Goal: Task Accomplishment & Management: Use online tool/utility

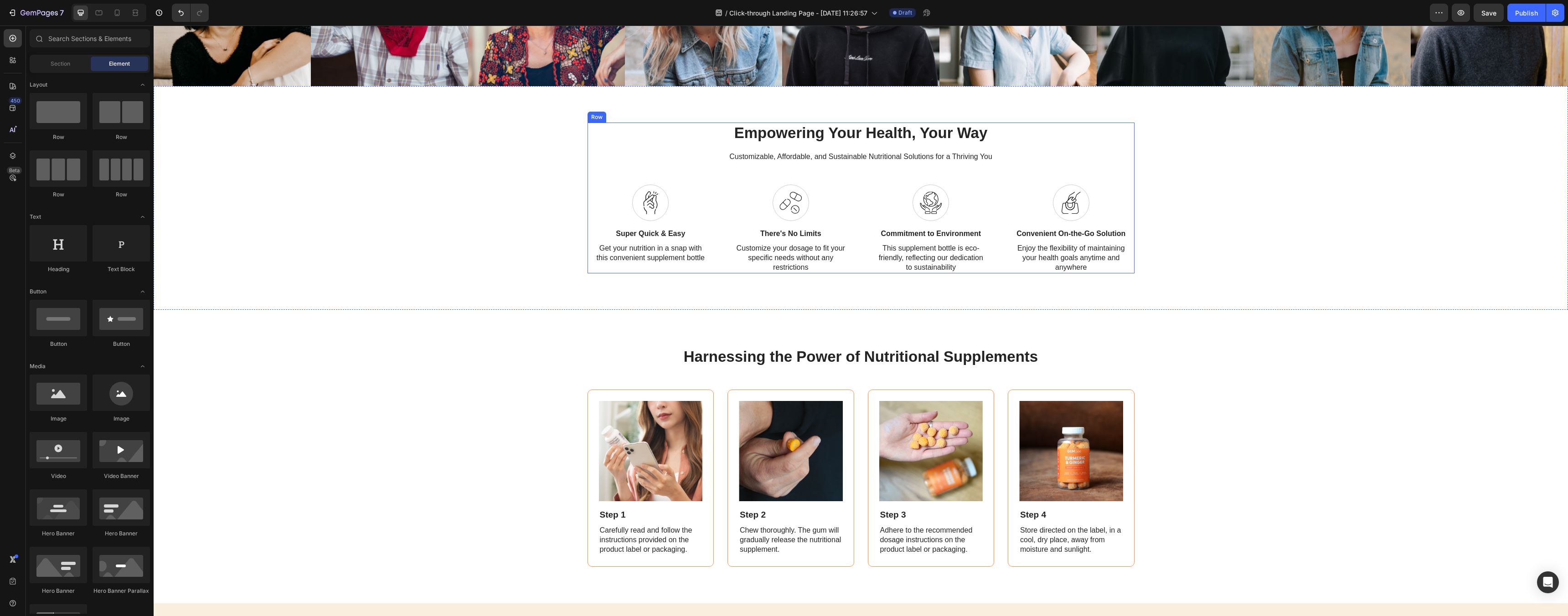
scroll to position [711, 0]
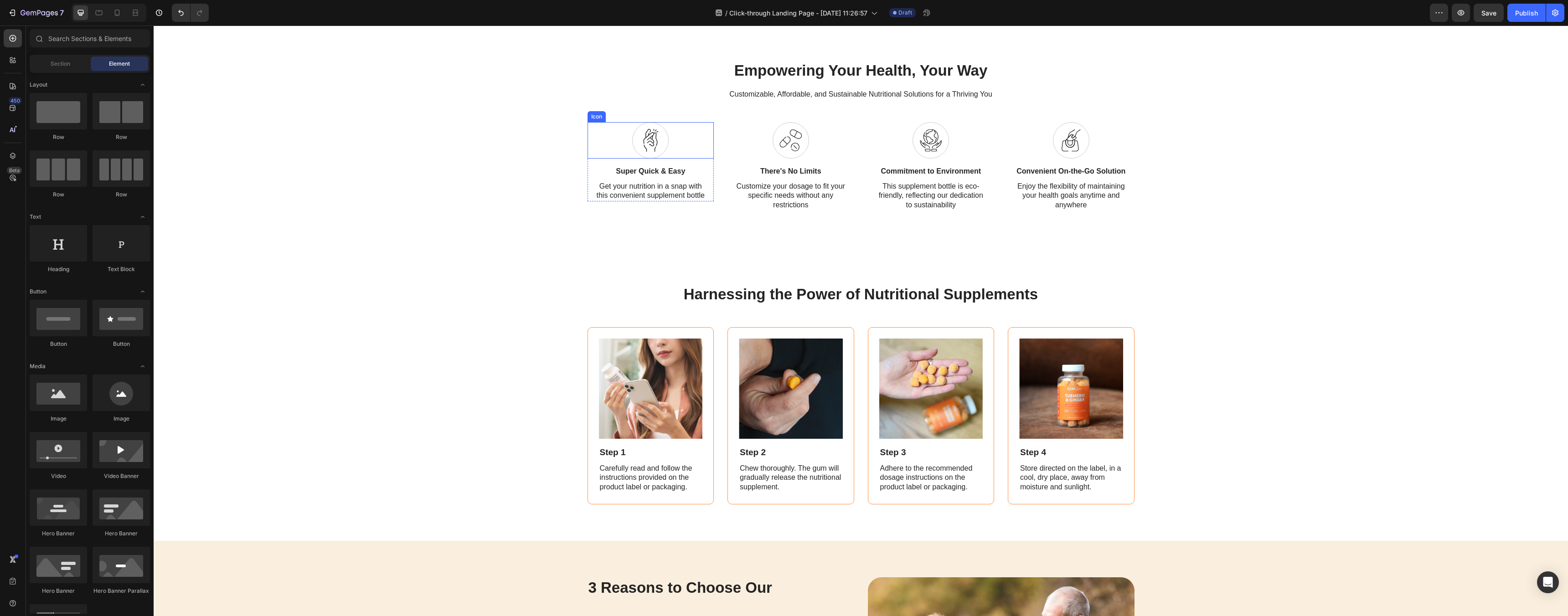
click at [673, 146] on div "Icon" at bounding box center [651, 141] width 127 height 37
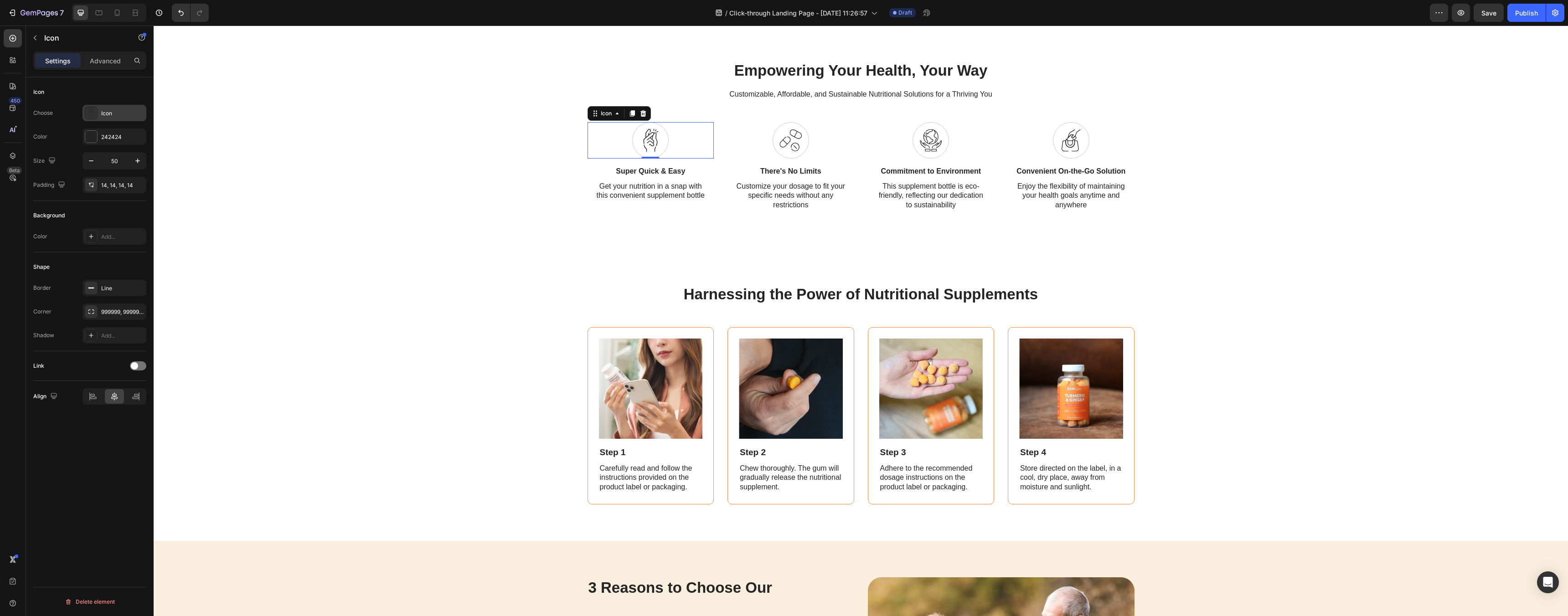
click at [116, 116] on div "Icon" at bounding box center [122, 113] width 43 height 8
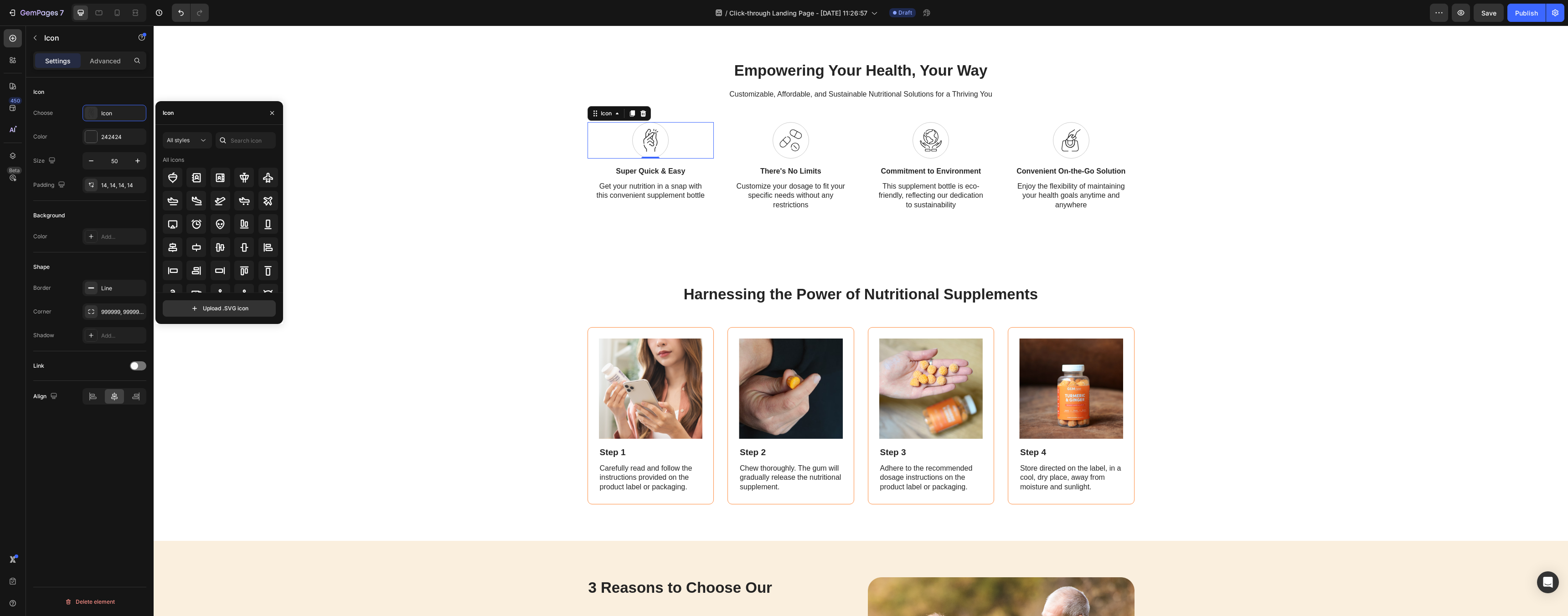
scroll to position [100, 0]
click at [179, 144] on div "All styles" at bounding box center [187, 140] width 41 height 9
click at [408, 234] on div "Empowering Your Health, Your Way Heading Customizable, Affordable, and Sustaina…" at bounding box center [861, 136] width 1415 height 224
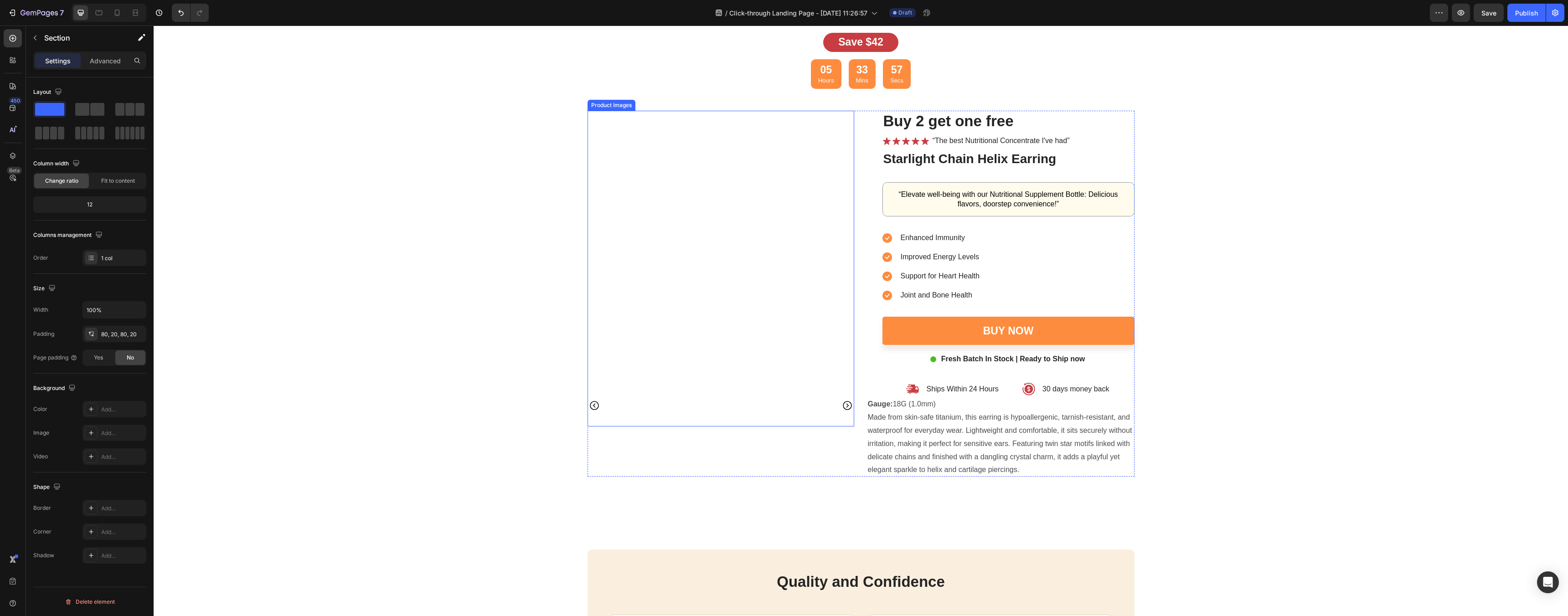
scroll to position [2620, 0]
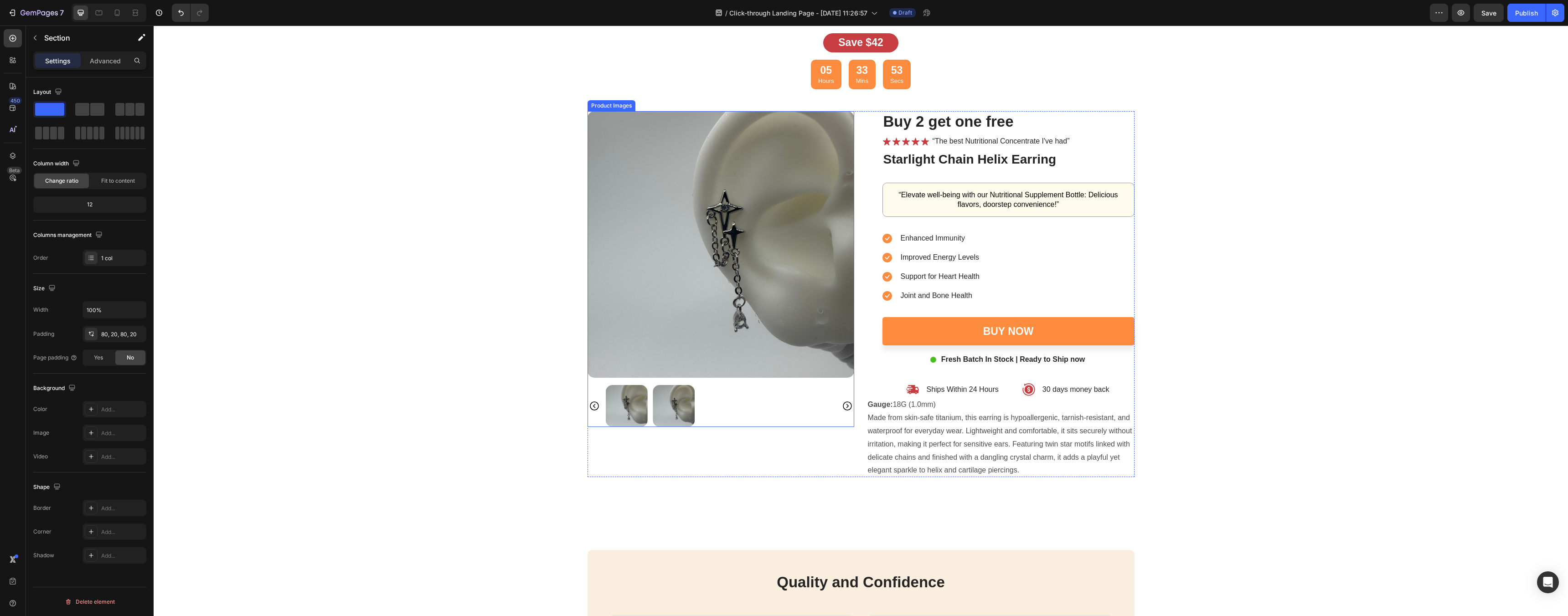
click at [848, 406] on icon "Carousel Next Arrow" at bounding box center [847, 406] width 11 height 11
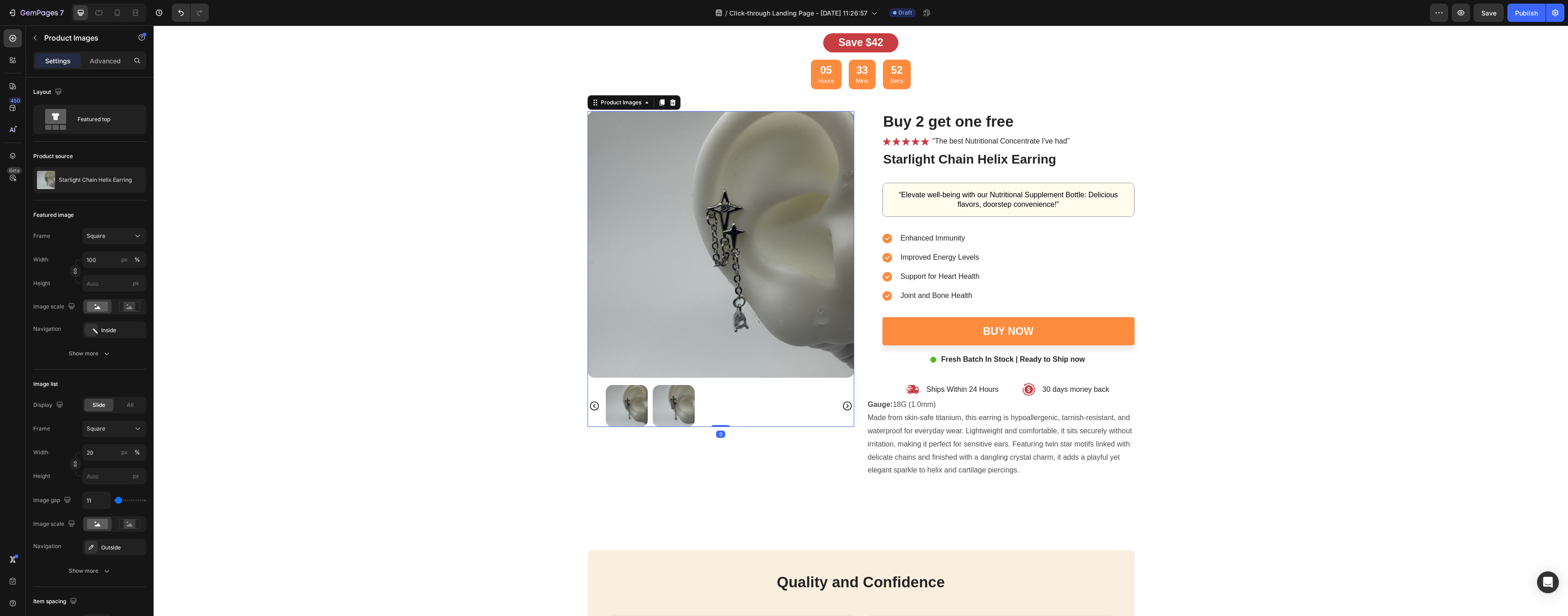
click at [848, 406] on icon "Carousel Next Arrow" at bounding box center [847, 406] width 11 height 11
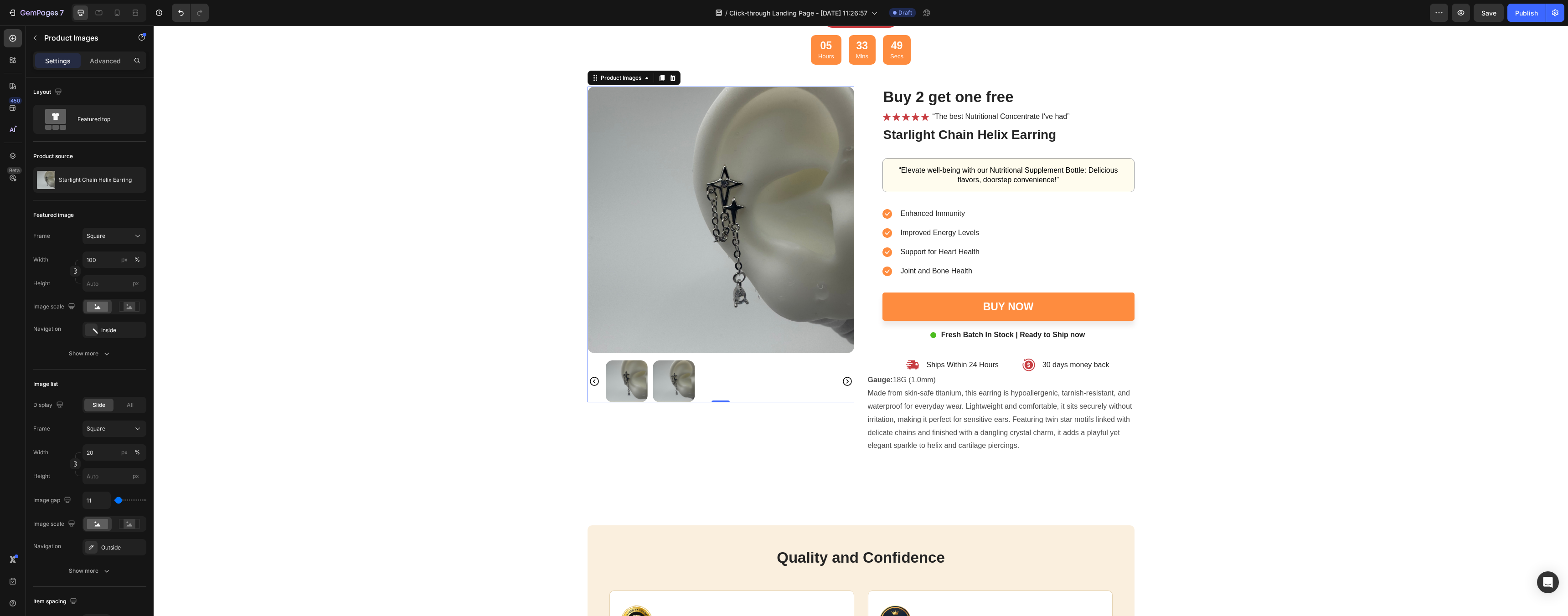
scroll to position [2547, 0]
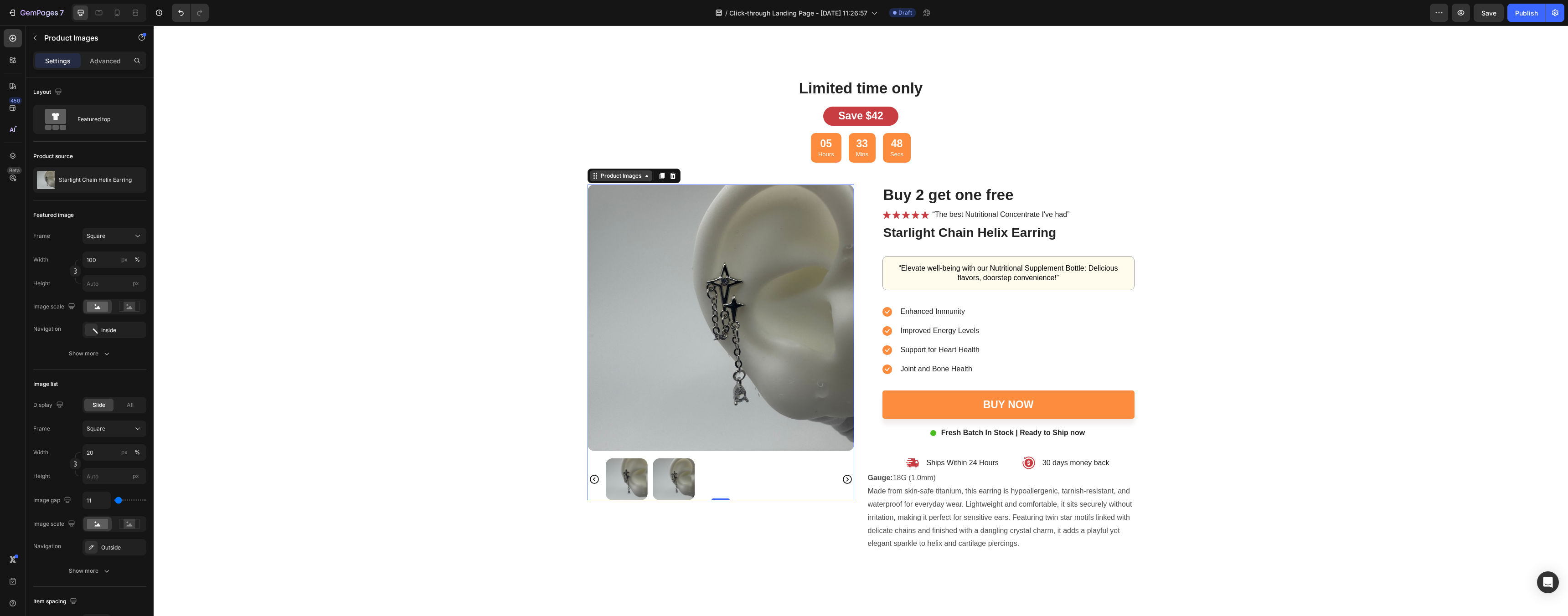
click at [632, 173] on div "Product Images" at bounding box center [621, 175] width 44 height 8
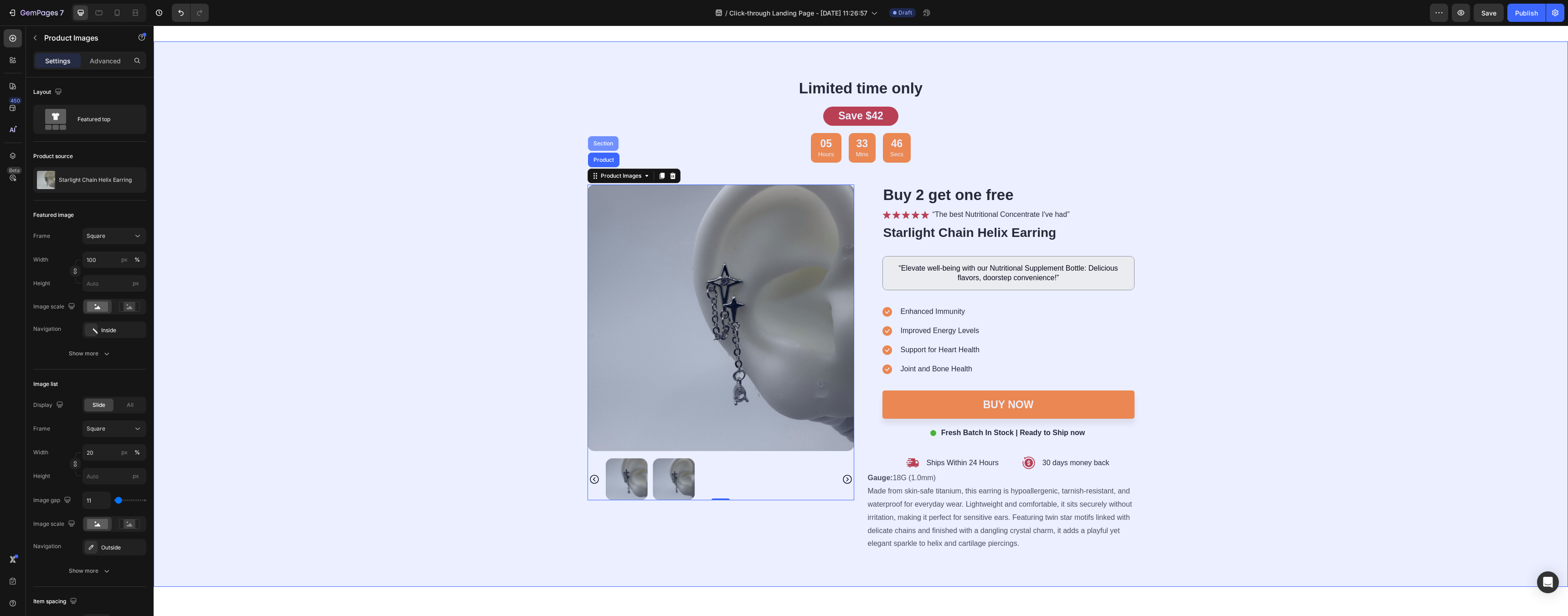
click at [609, 143] on div "Section" at bounding box center [603, 143] width 23 height 5
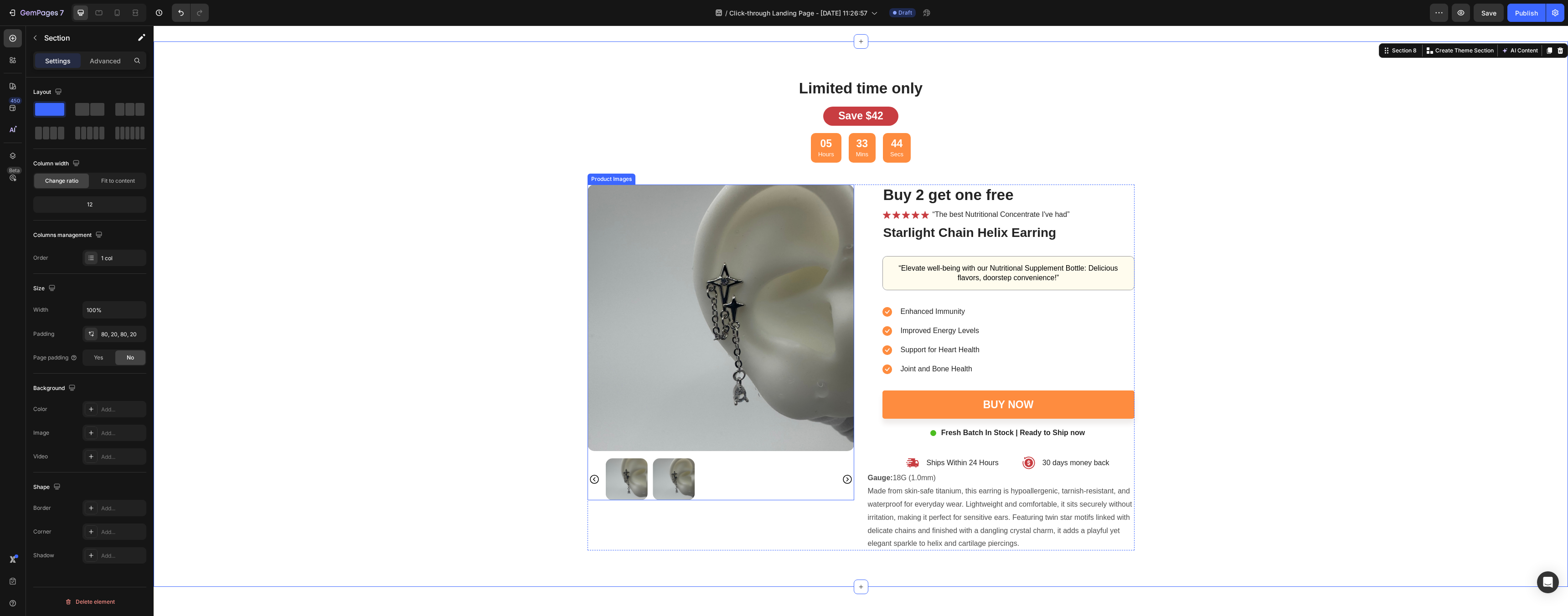
click at [625, 191] on img at bounding box center [721, 318] width 267 height 267
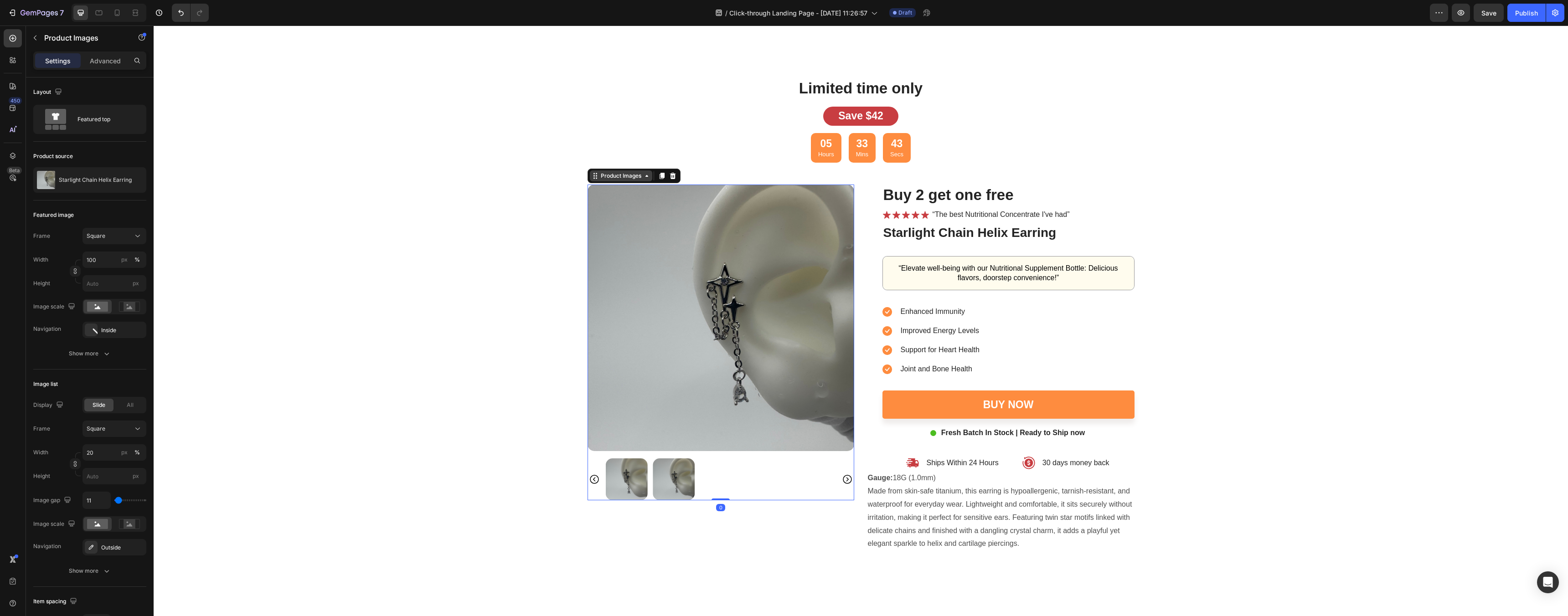
click at [629, 173] on div "Product Images" at bounding box center [621, 175] width 44 height 8
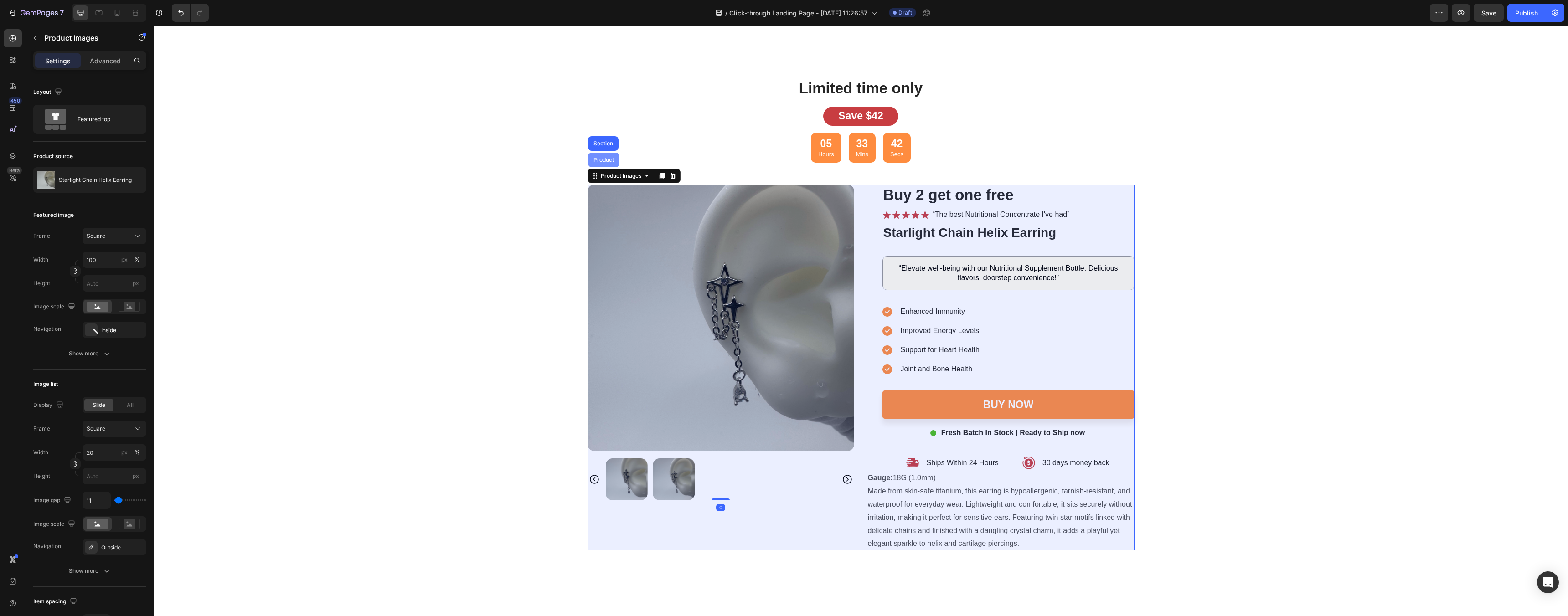
click at [609, 162] on div "Product" at bounding box center [604, 159] width 24 height 5
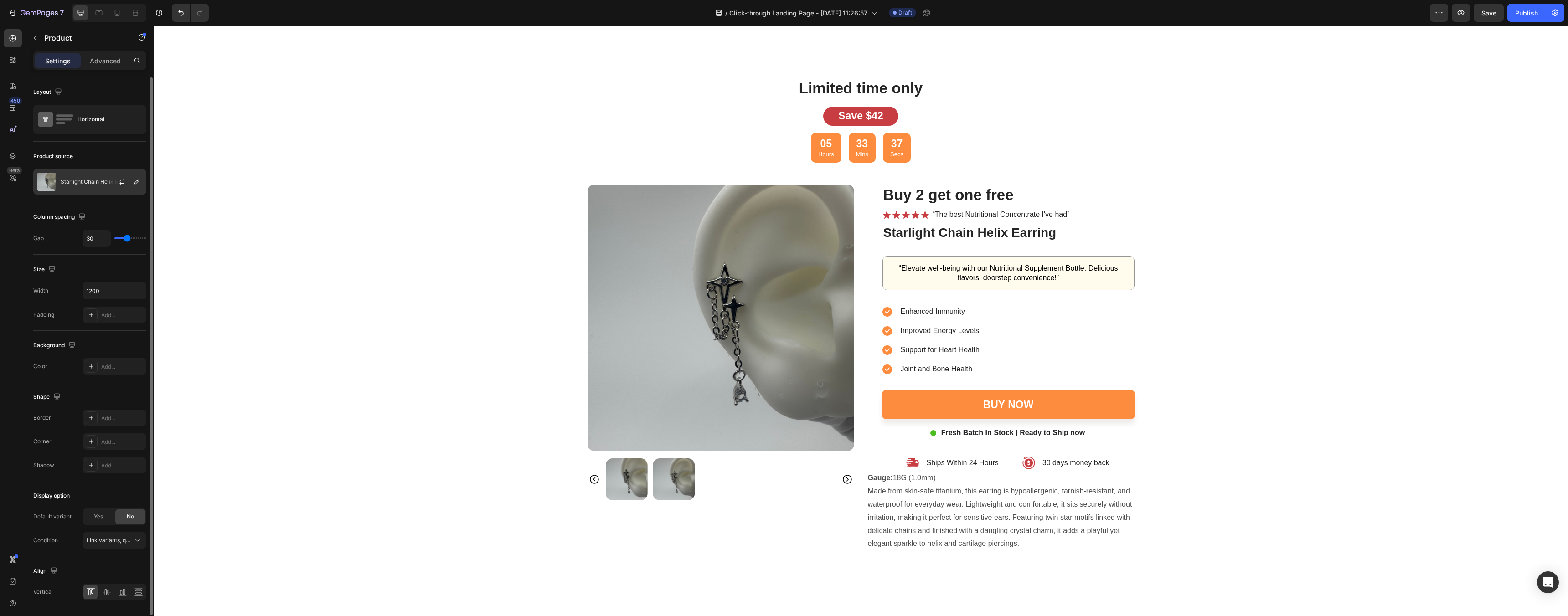
click at [77, 179] on p "Starlight Chain Helix Earring" at bounding box center [97, 182] width 73 height 6
click at [98, 63] on p "Advanced" at bounding box center [105, 61] width 31 height 10
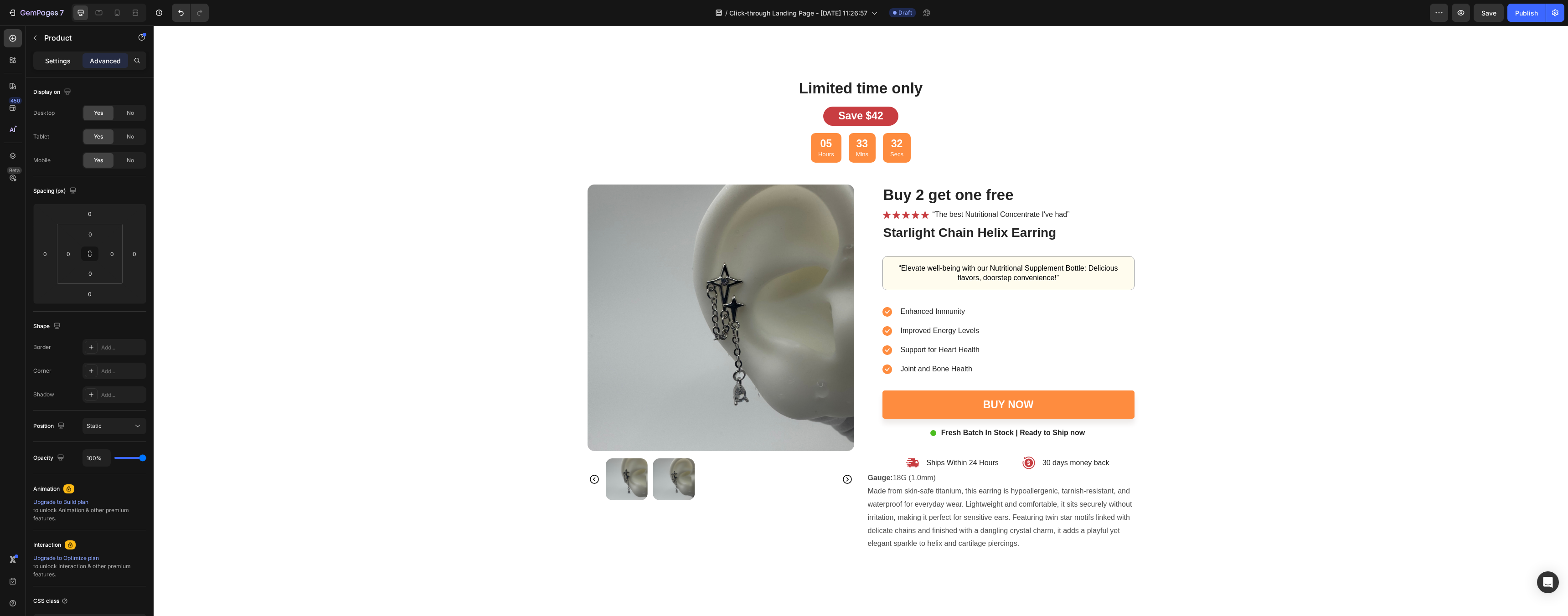
click at [61, 60] on p "Settings" at bounding box center [58, 61] width 26 height 10
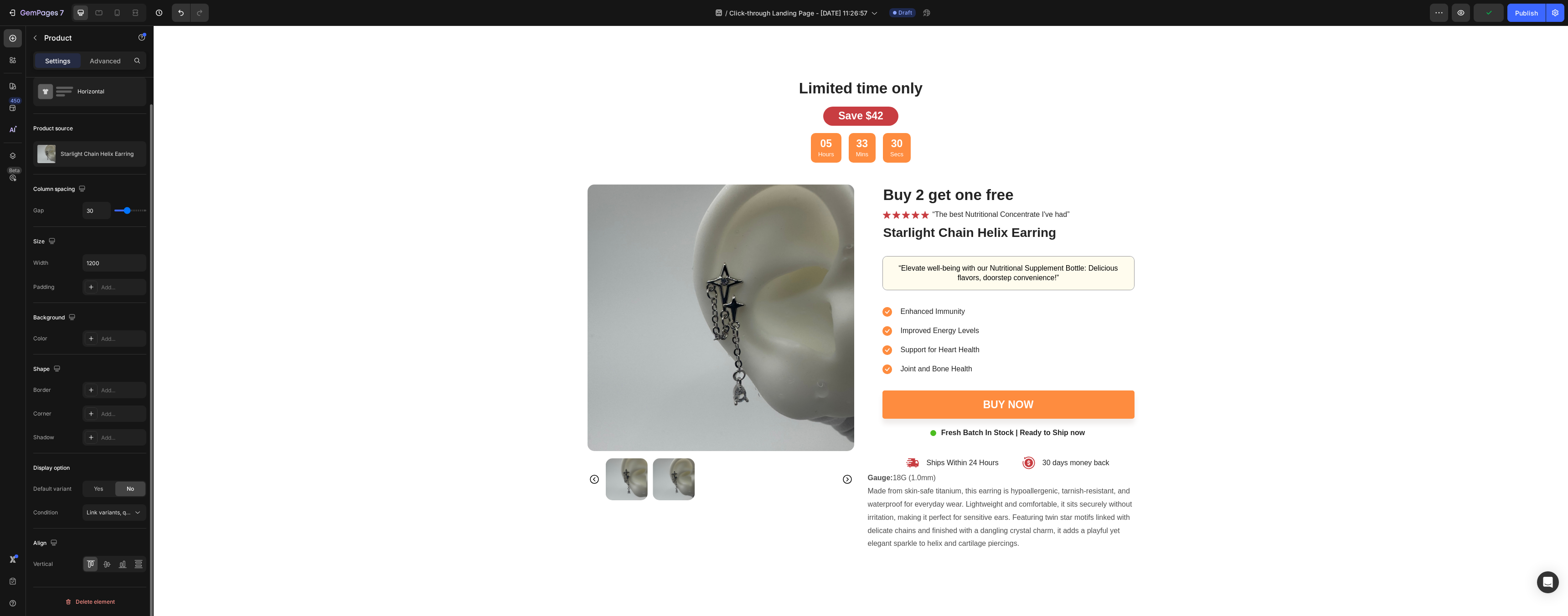
scroll to position [0, 0]
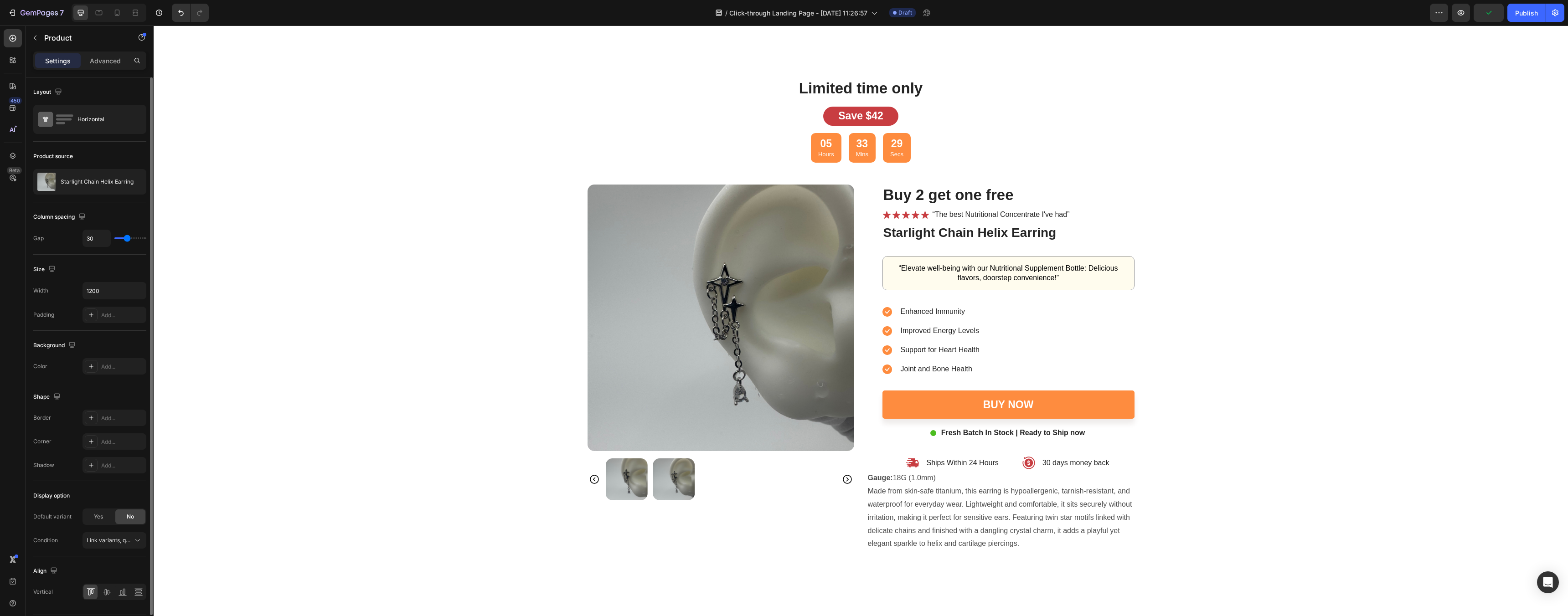
click at [102, 250] on div "Column spacing Gap 30" at bounding box center [90, 228] width 113 height 52
click at [1043, 141] on div "05 Hours 33 Mins 28 Secs" at bounding box center [861, 148] width 1396 height 30
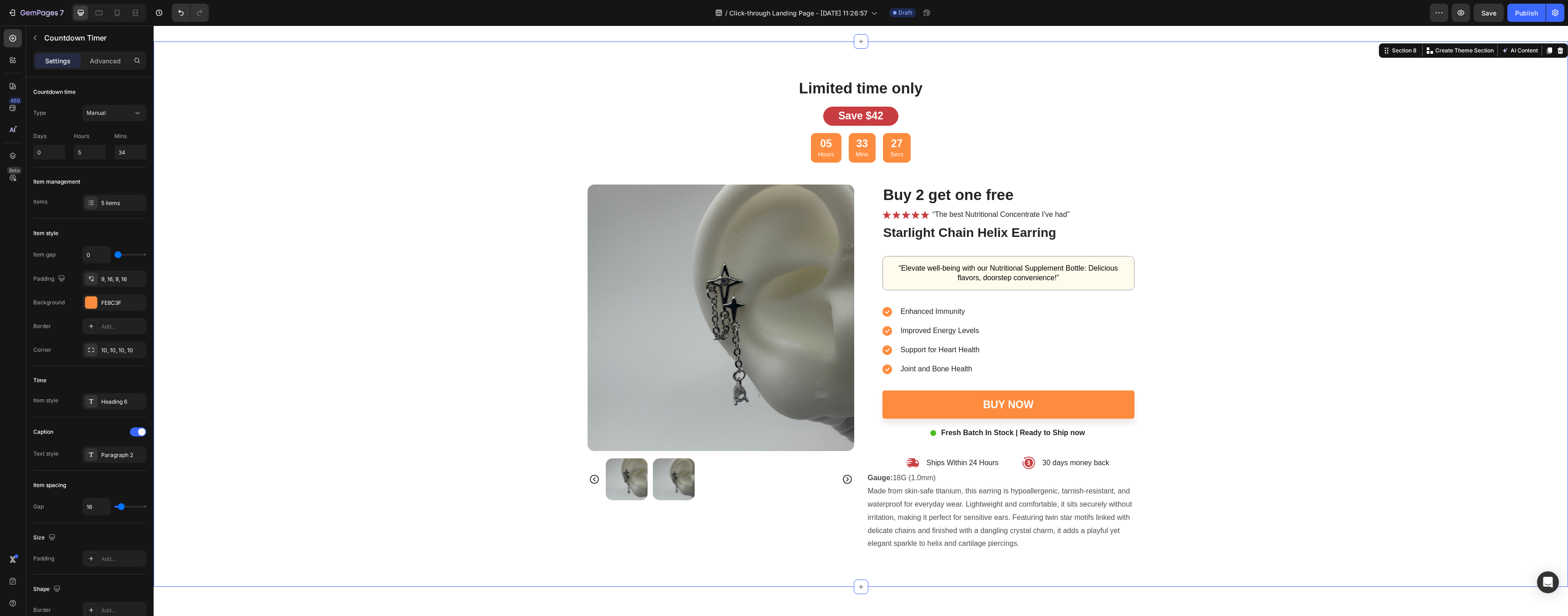
click at [1246, 250] on div "Limited time only Heading Save $42 Text Block 05 Hours 33 Mins 27 Secs Countdow…" at bounding box center [861, 314] width 1396 height 473
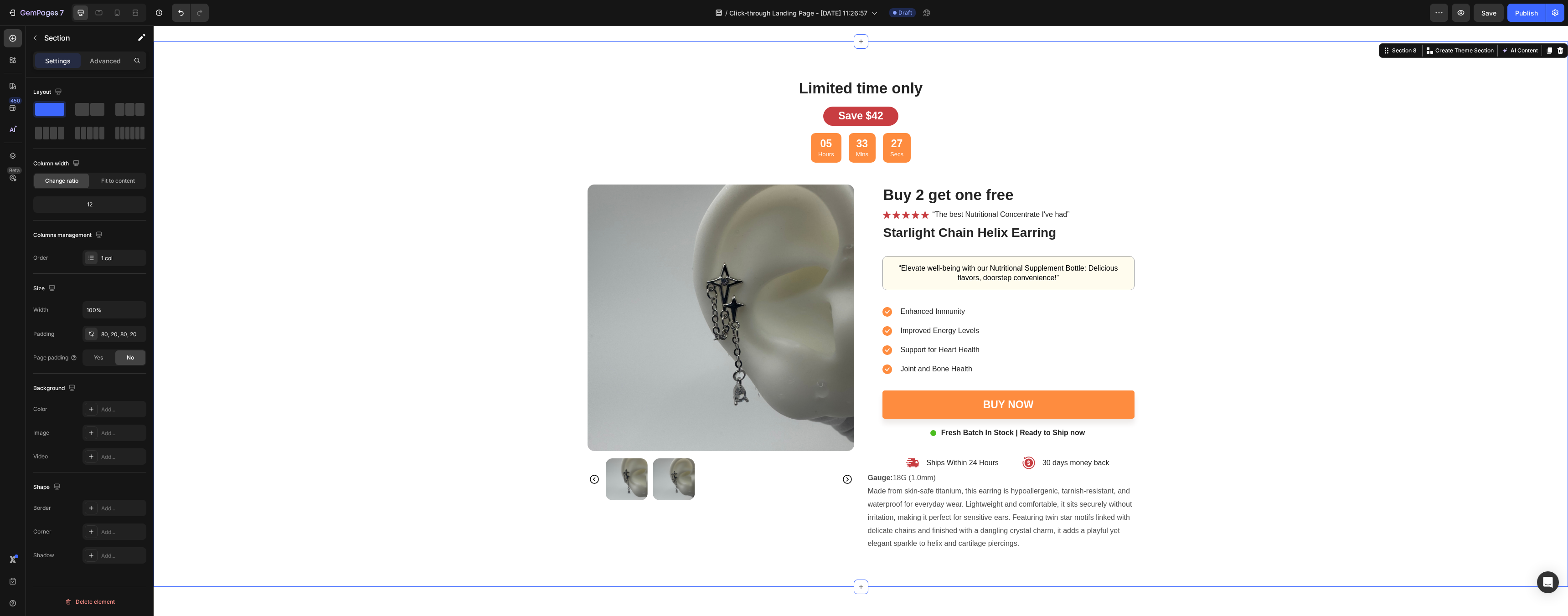
click at [1246, 250] on div "Limited time only Heading Save $42 Text Block 05 Hours 33 Mins 27 Secs Countdow…" at bounding box center [861, 314] width 1396 height 473
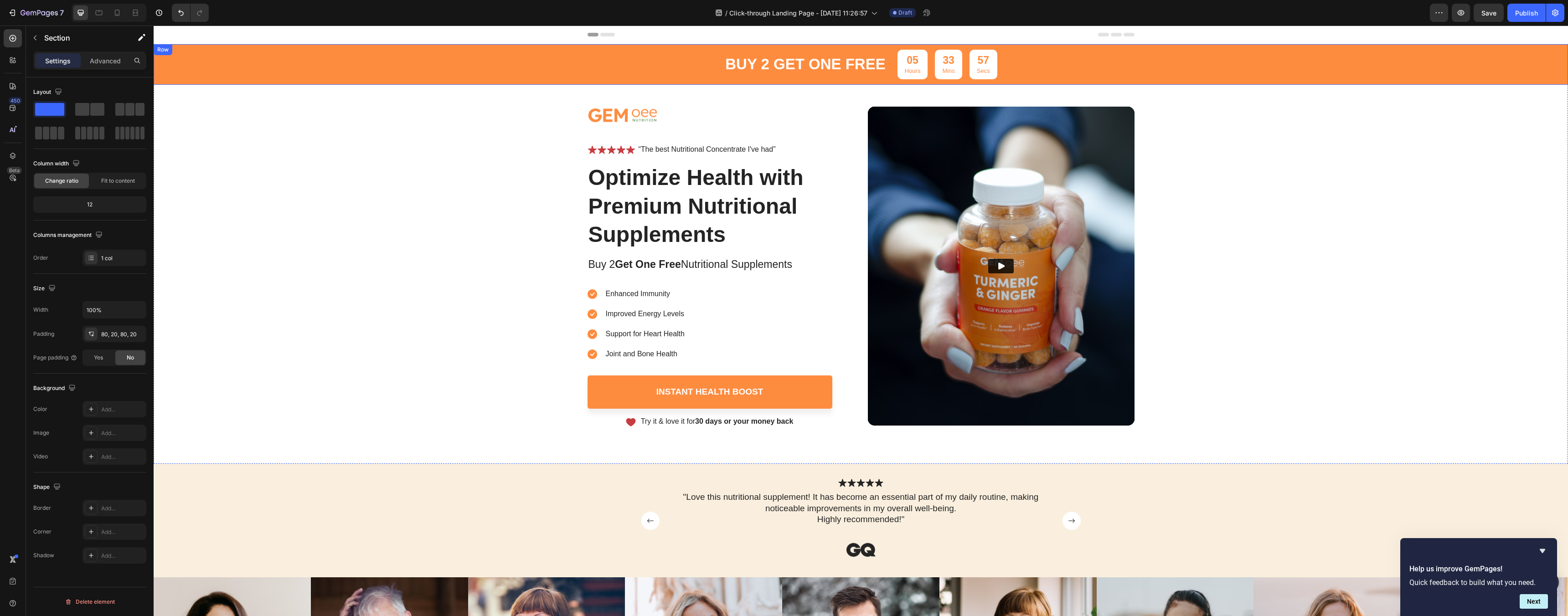
click at [716, 59] on div "buy 2 get one free Text Block 05 Hours 33 Mins 57 Secs Countdown Timer Row" at bounding box center [861, 65] width 1415 height 41
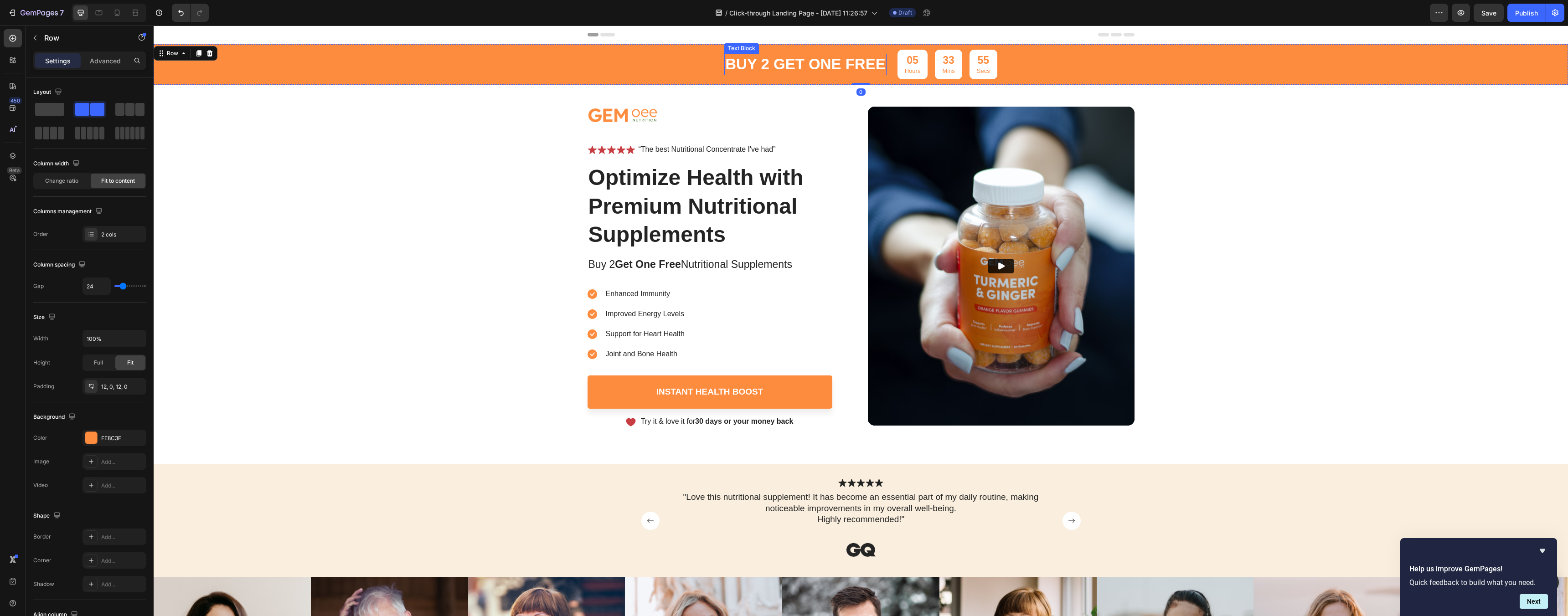
click at [782, 72] on p "buy 2 get one free" at bounding box center [805, 65] width 160 height 19
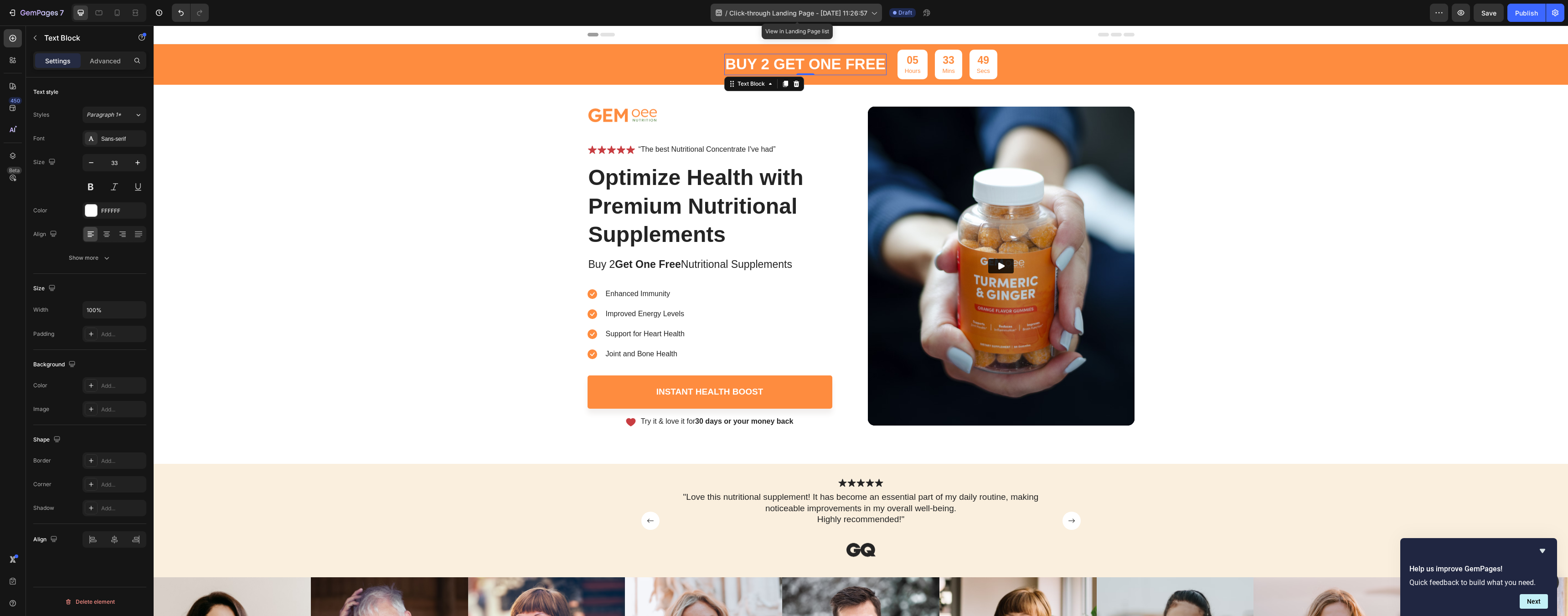
click at [723, 13] on div "/ Click-through Landing Page - Sep 26, 11:26:57" at bounding box center [796, 13] width 172 height 18
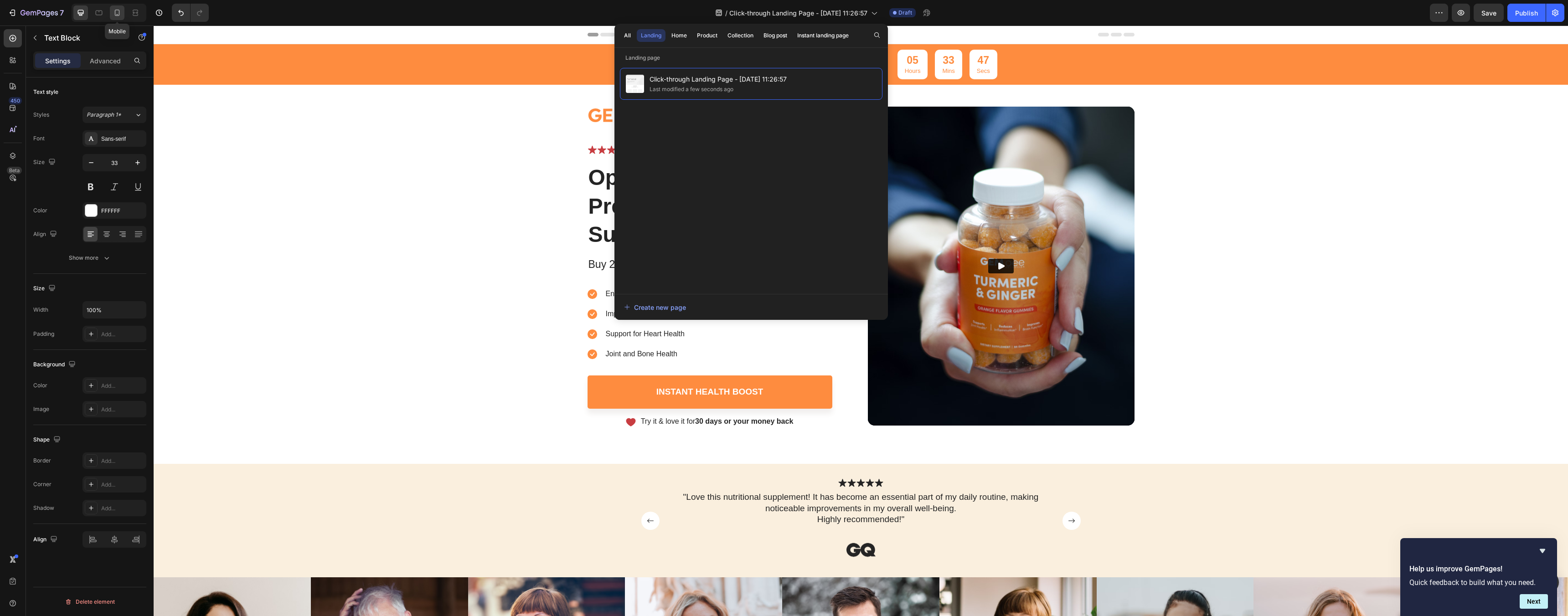
click at [115, 5] on div at bounding box center [117, 13] width 15 height 15
type input "20"
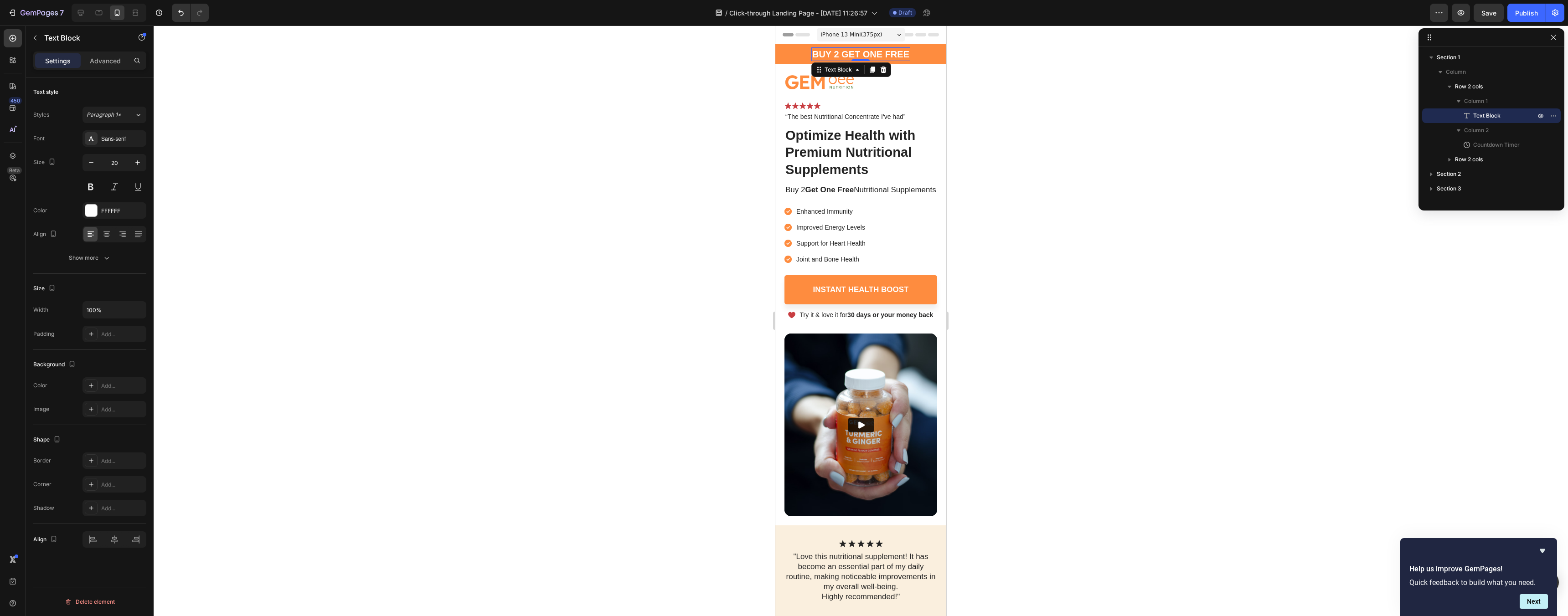
click at [1051, 202] on div at bounding box center [861, 321] width 1415 height 590
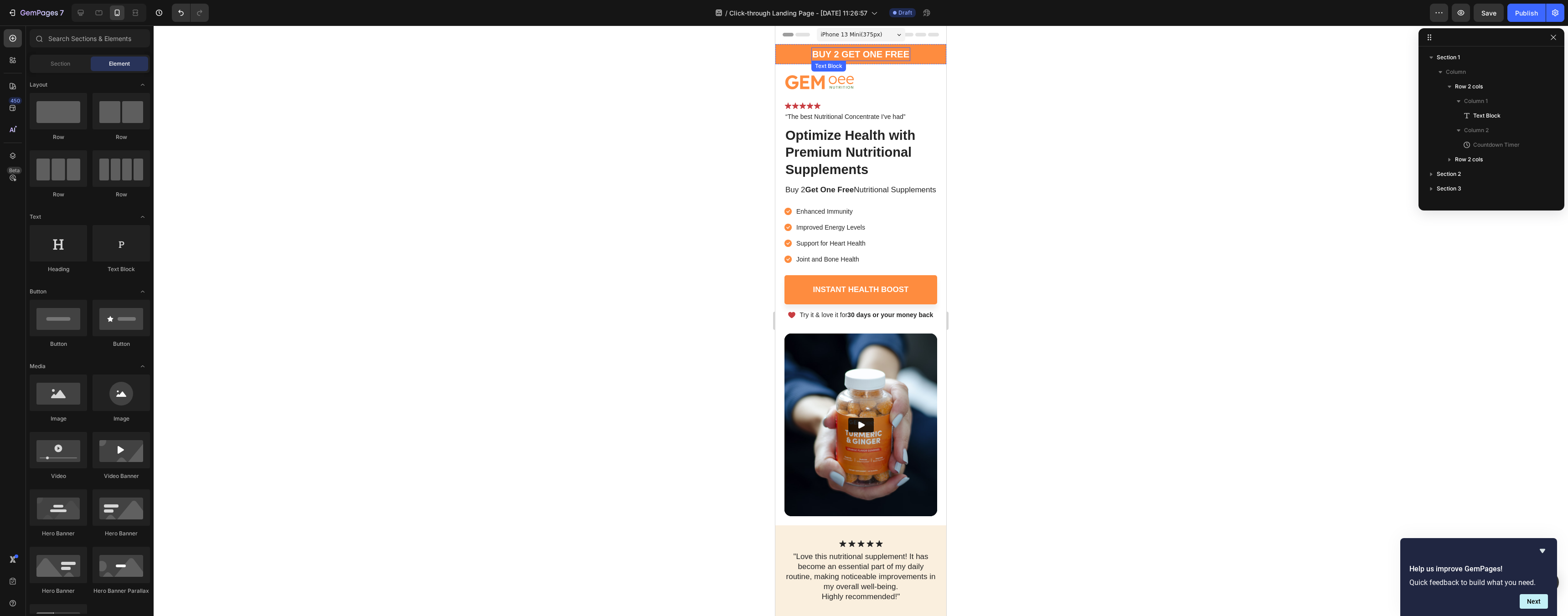
click at [874, 50] on p "buy 2 get one free" at bounding box center [861, 54] width 97 height 12
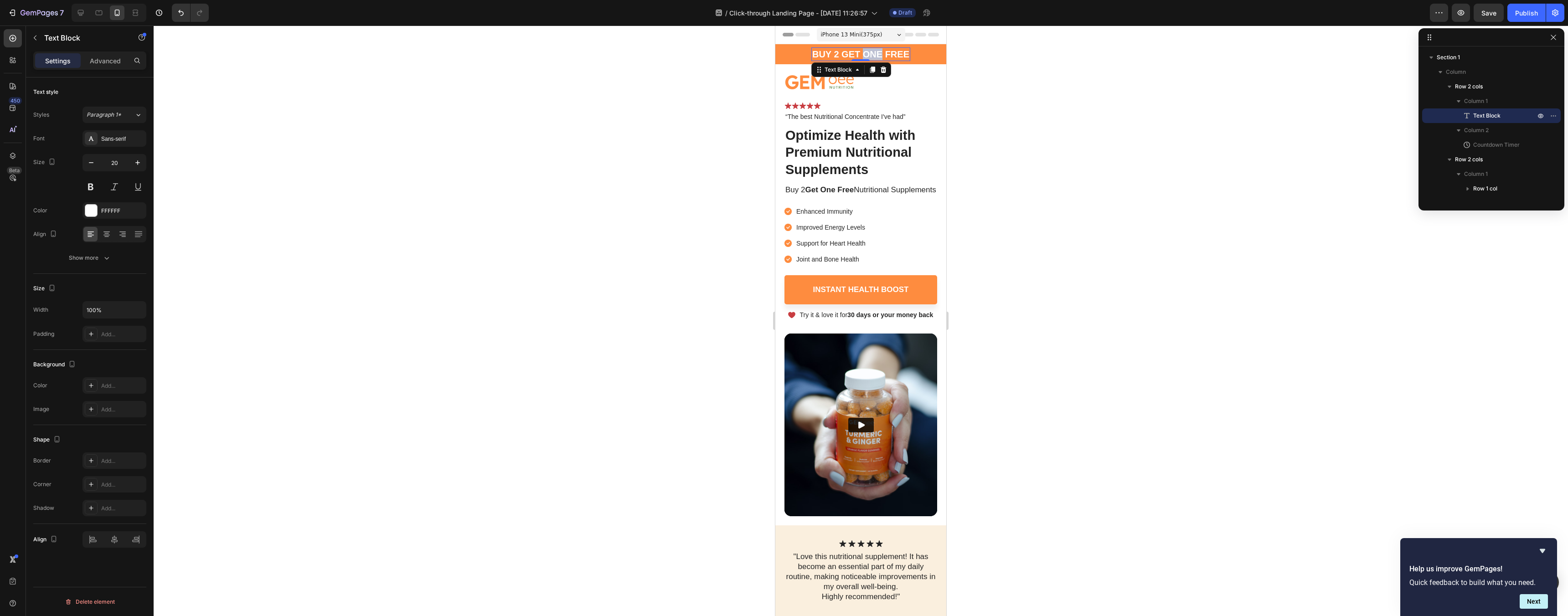
click at [874, 50] on p "buy 2 get one free" at bounding box center [861, 54] width 97 height 12
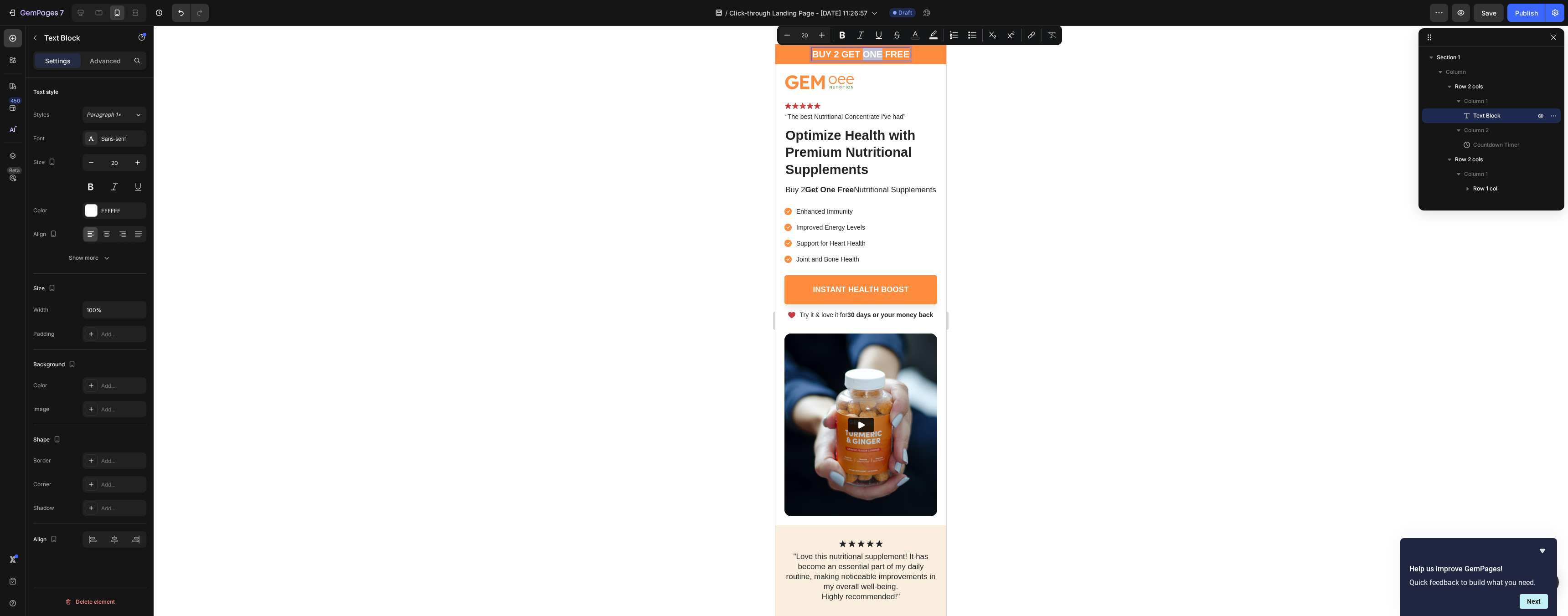
click at [874, 50] on p "buy 2 get one free" at bounding box center [861, 54] width 97 height 12
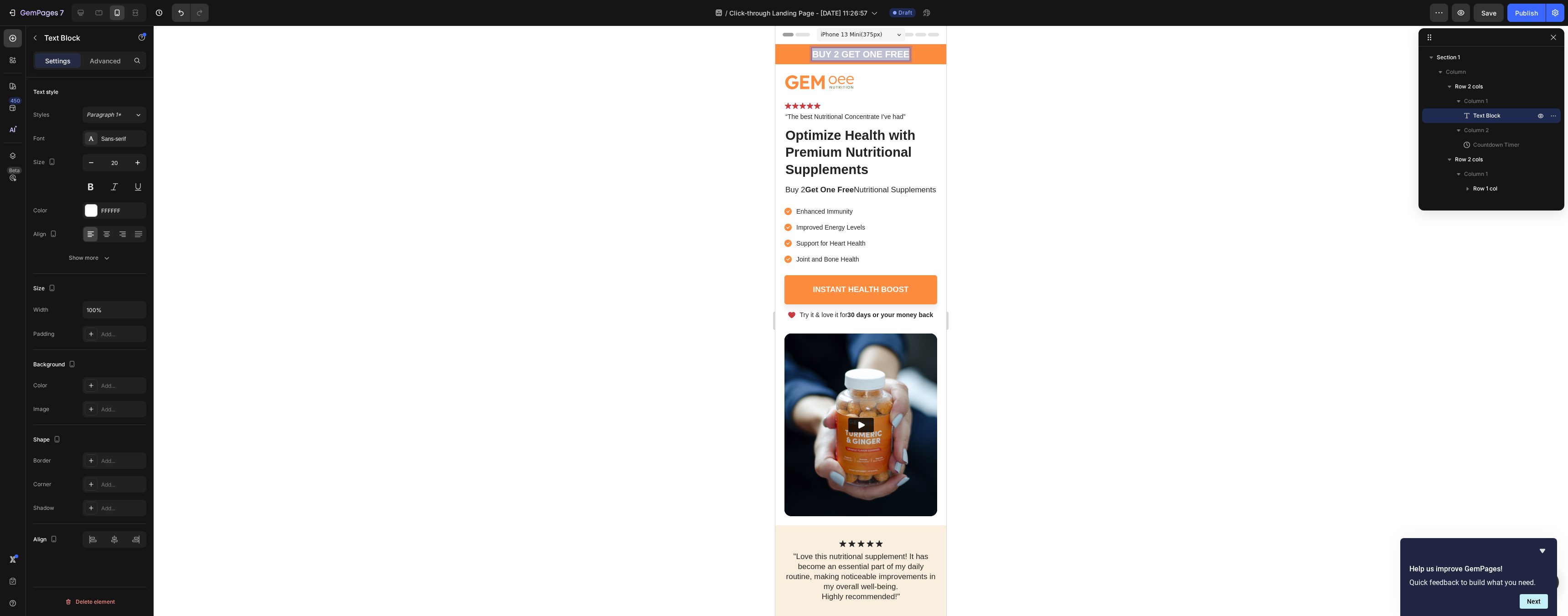
click at [874, 50] on p "buy 2 get one free" at bounding box center [861, 54] width 97 height 12
click at [1034, 197] on div at bounding box center [861, 321] width 1415 height 590
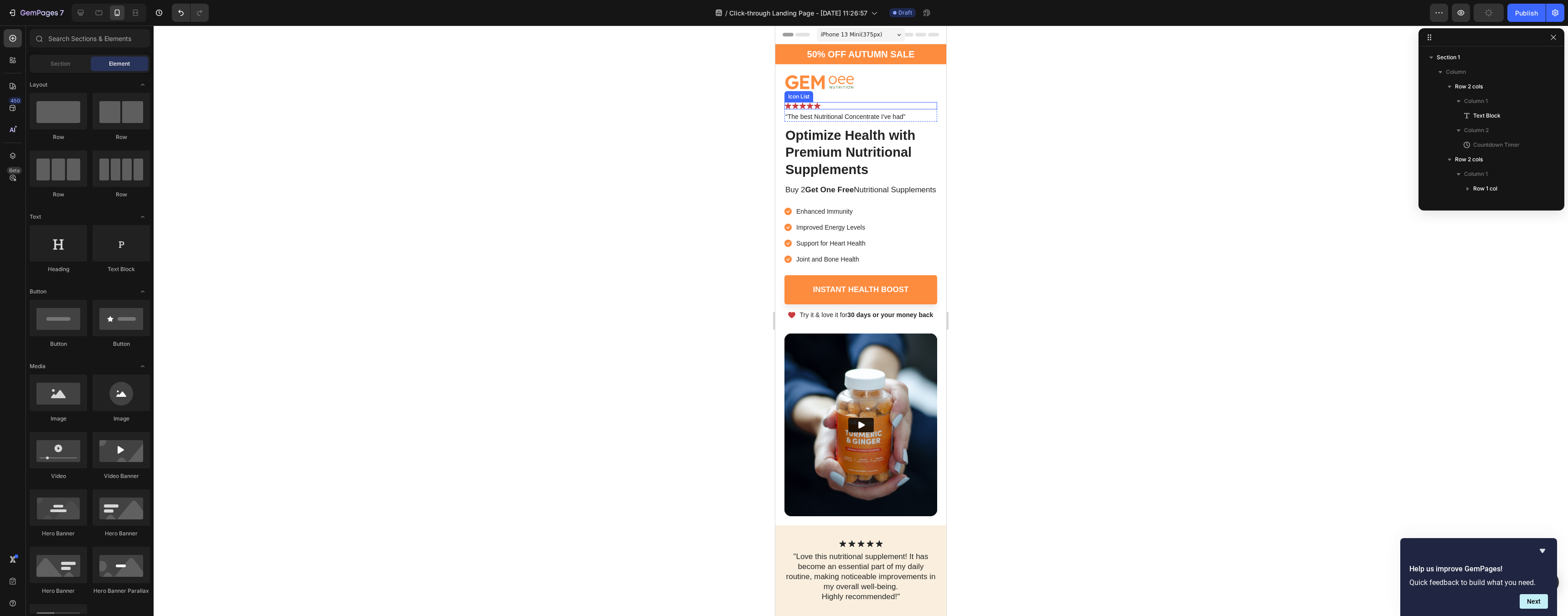
click at [825, 106] on div "Icon Icon Icon Icon Icon" at bounding box center [861, 106] width 153 height 7
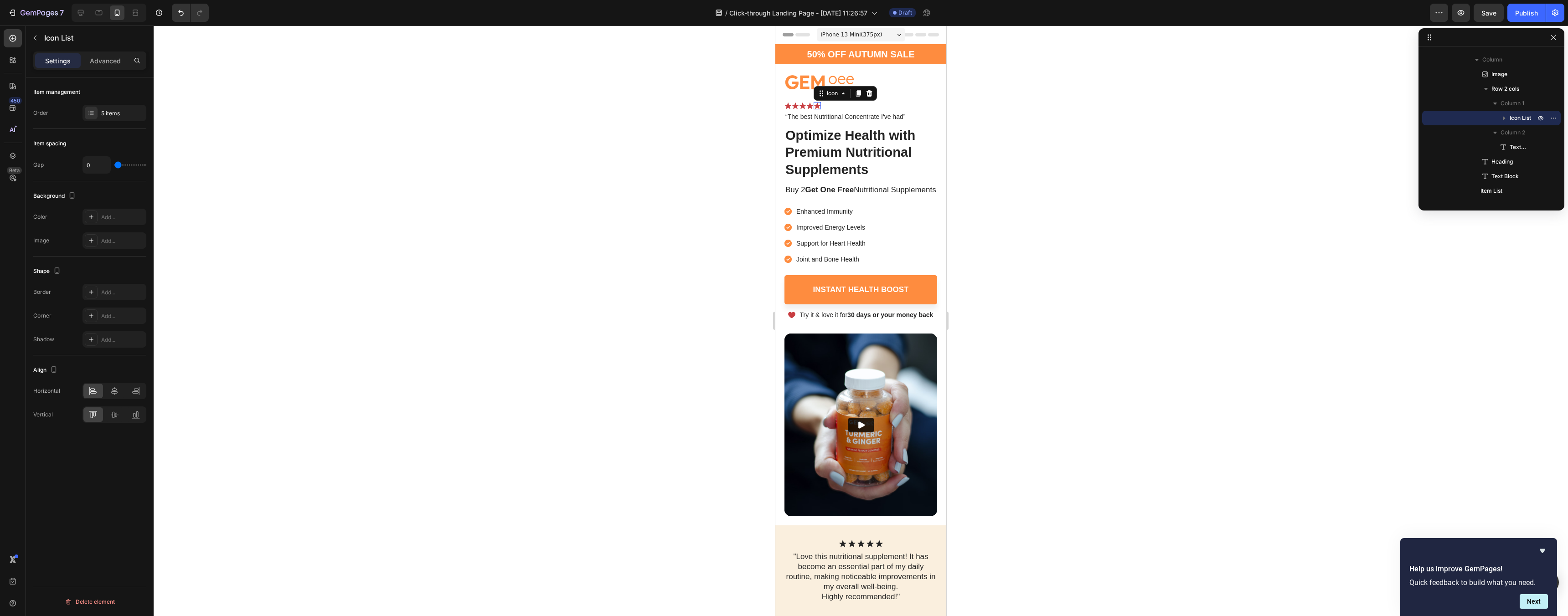
click at [815, 103] on icon at bounding box center [817, 106] width 7 height 7
click at [105, 111] on div "Icon" at bounding box center [122, 113] width 43 height 8
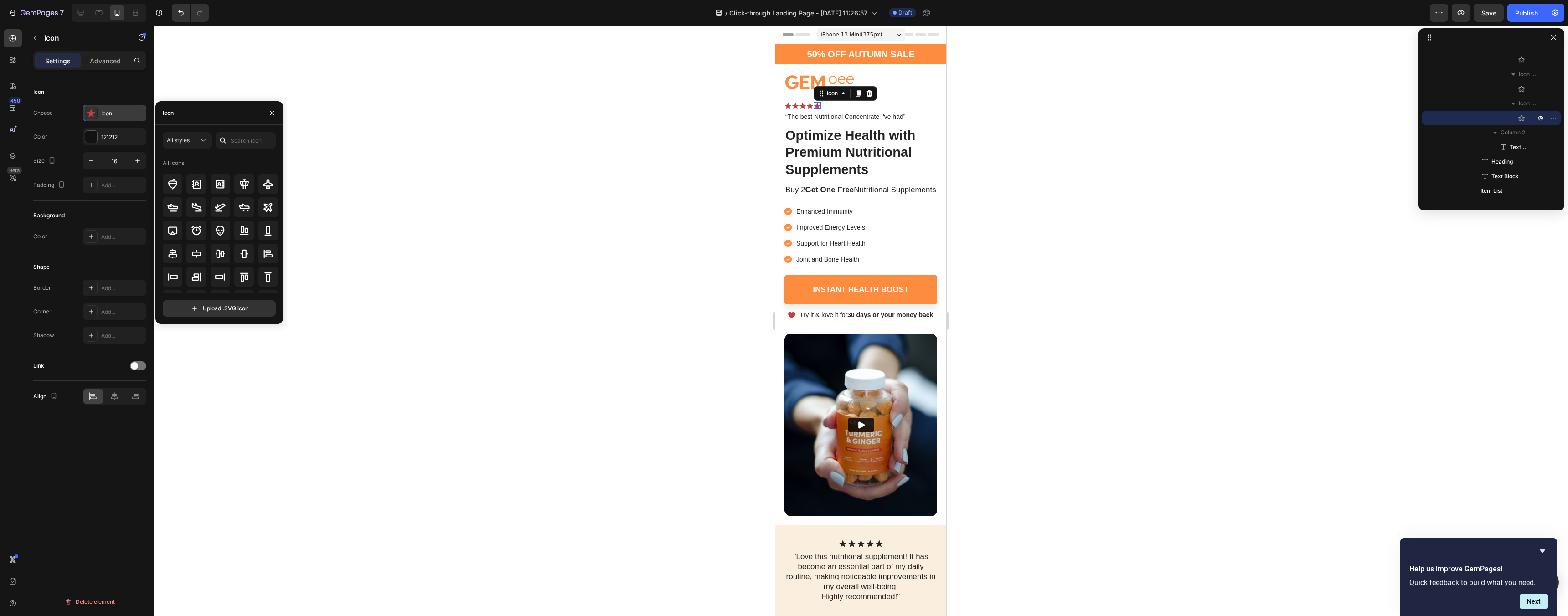
click at [105, 111] on div "Icon" at bounding box center [122, 113] width 43 height 8
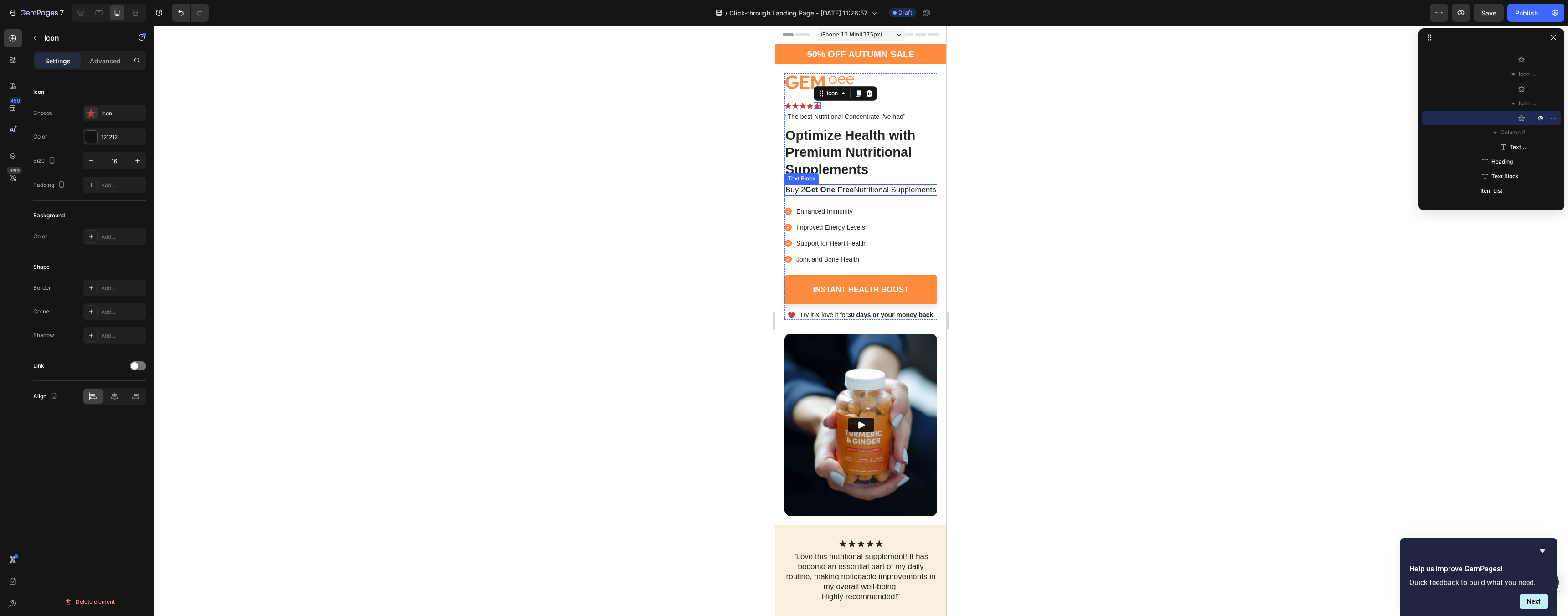
click at [888, 195] on p "Buy 2 Get One Free Nutritional Supplements" at bounding box center [861, 190] width 151 height 10
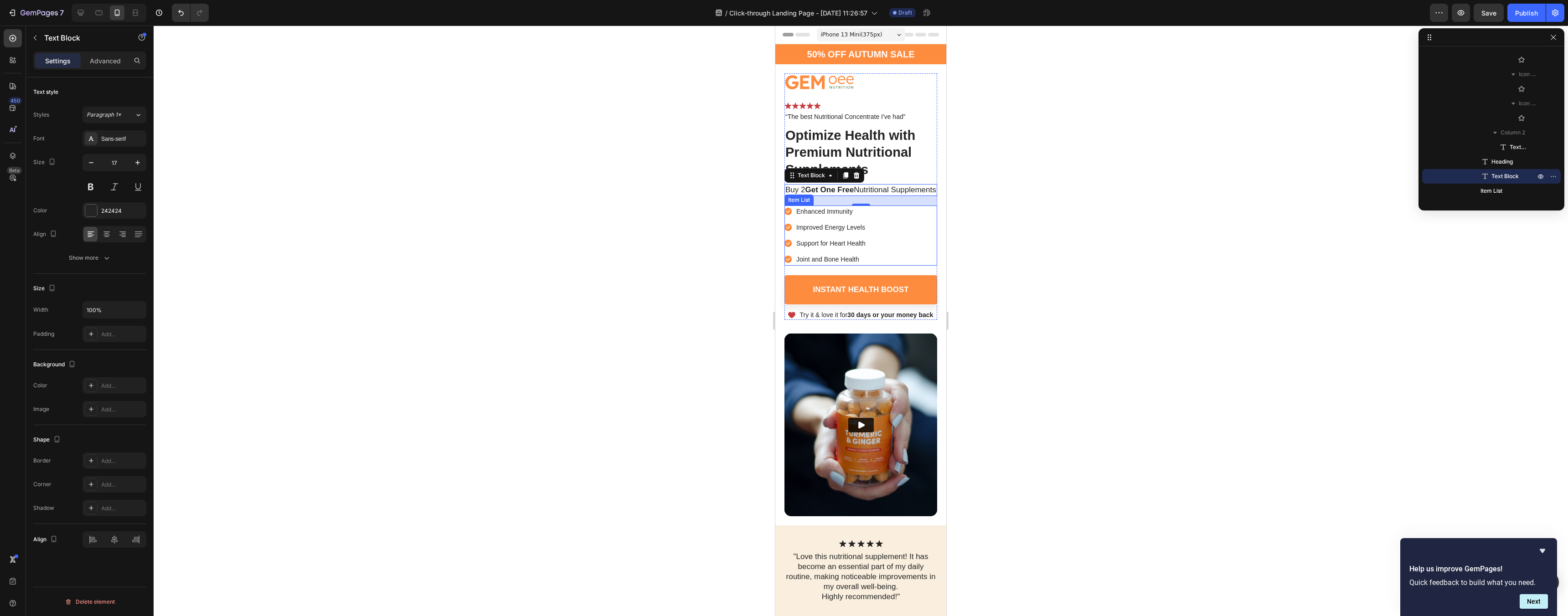
click at [788, 215] on icon at bounding box center [788, 211] width 7 height 7
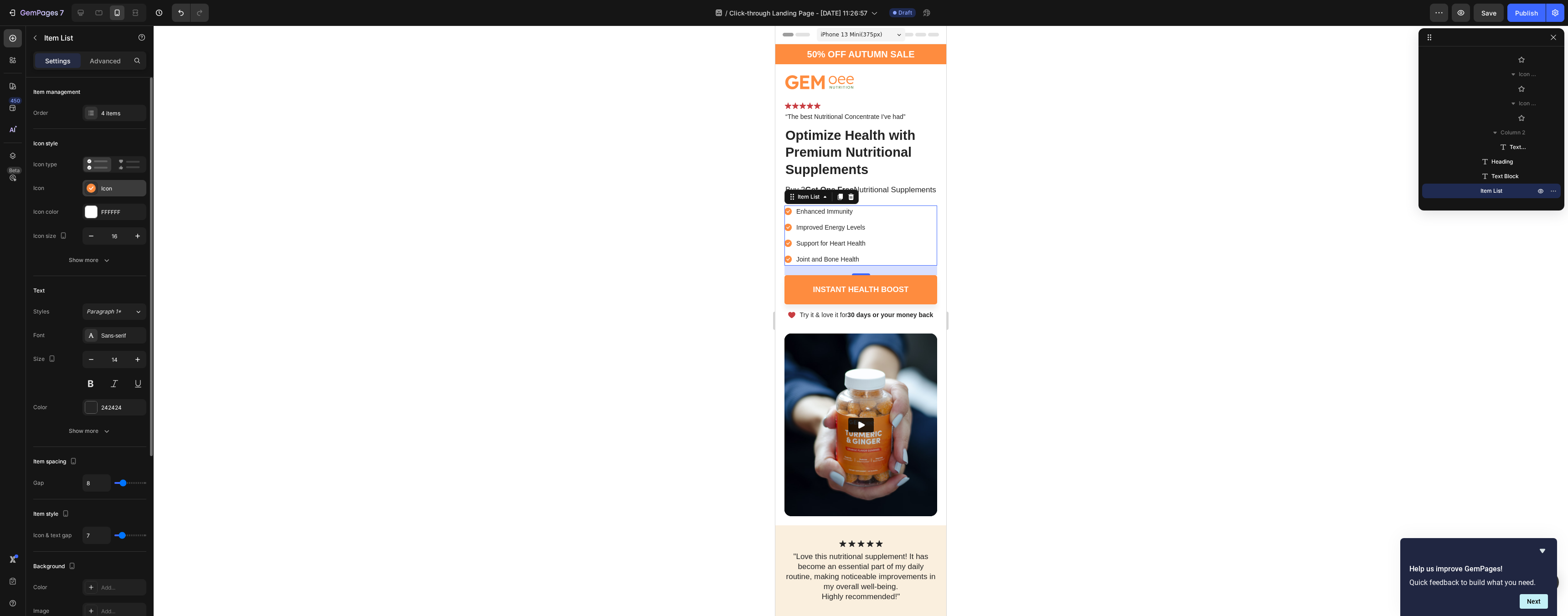
click at [87, 189] on rect at bounding box center [91, 188] width 9 height 9
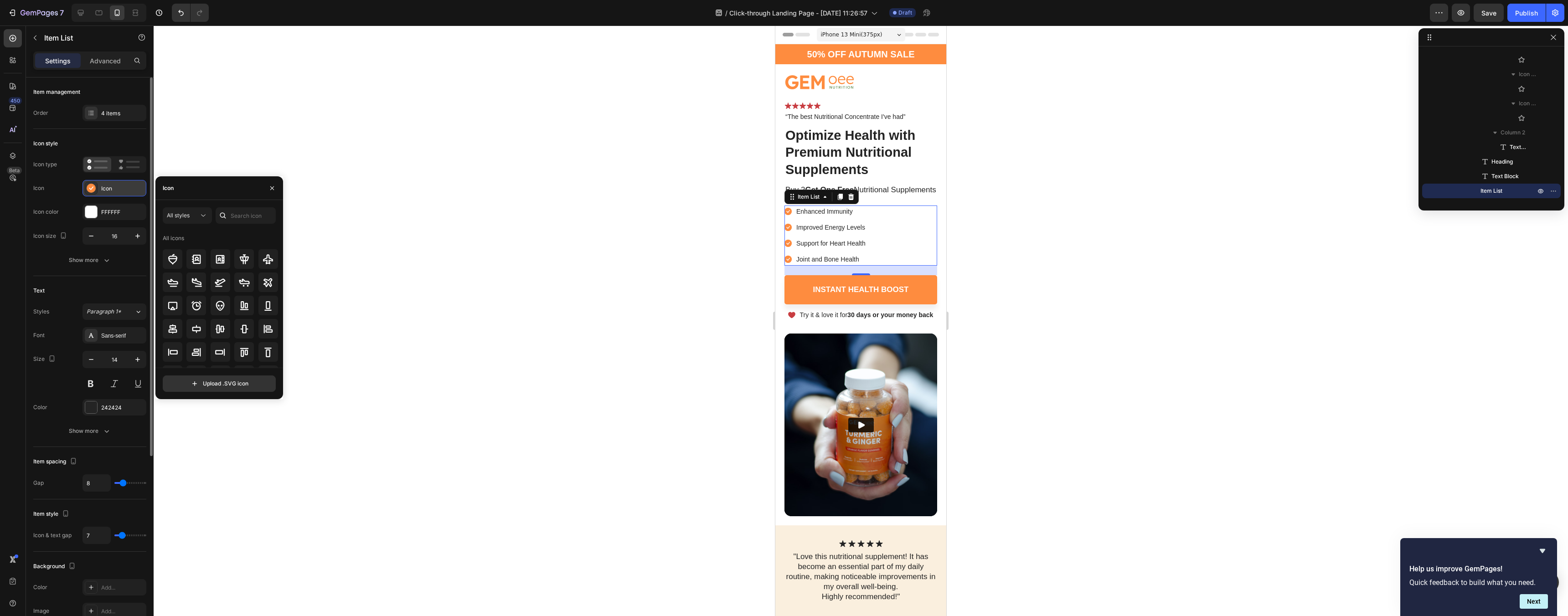
click at [87, 189] on rect at bounding box center [91, 188] width 9 height 9
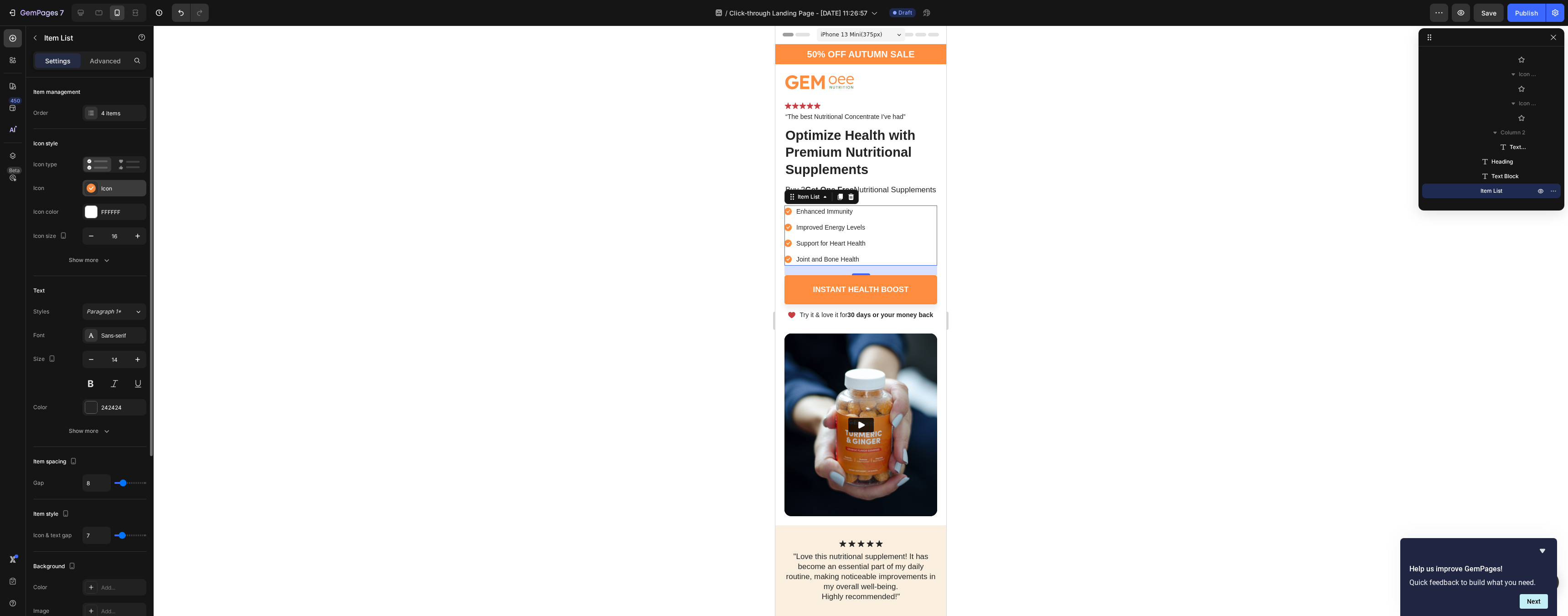
click at [92, 189] on icon at bounding box center [91, 188] width 4 height 4
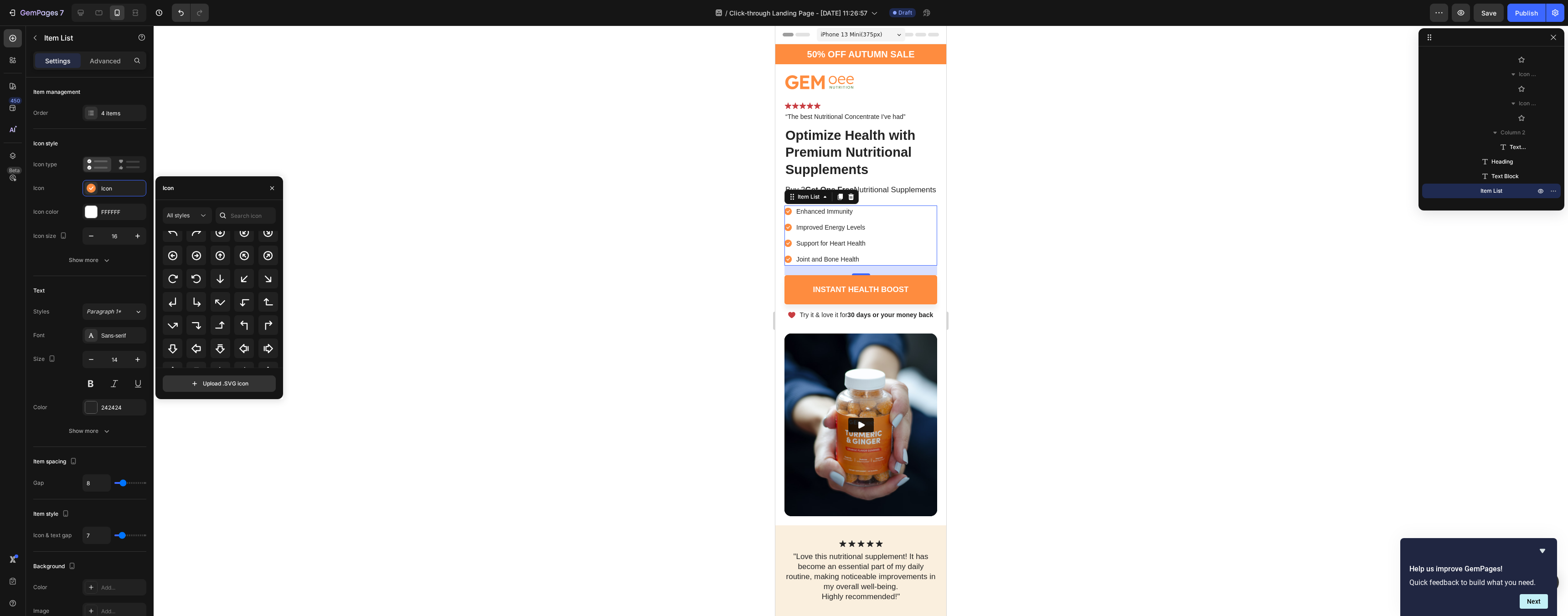
scroll to position [261, 0]
click at [747, 223] on div at bounding box center [861, 321] width 1415 height 590
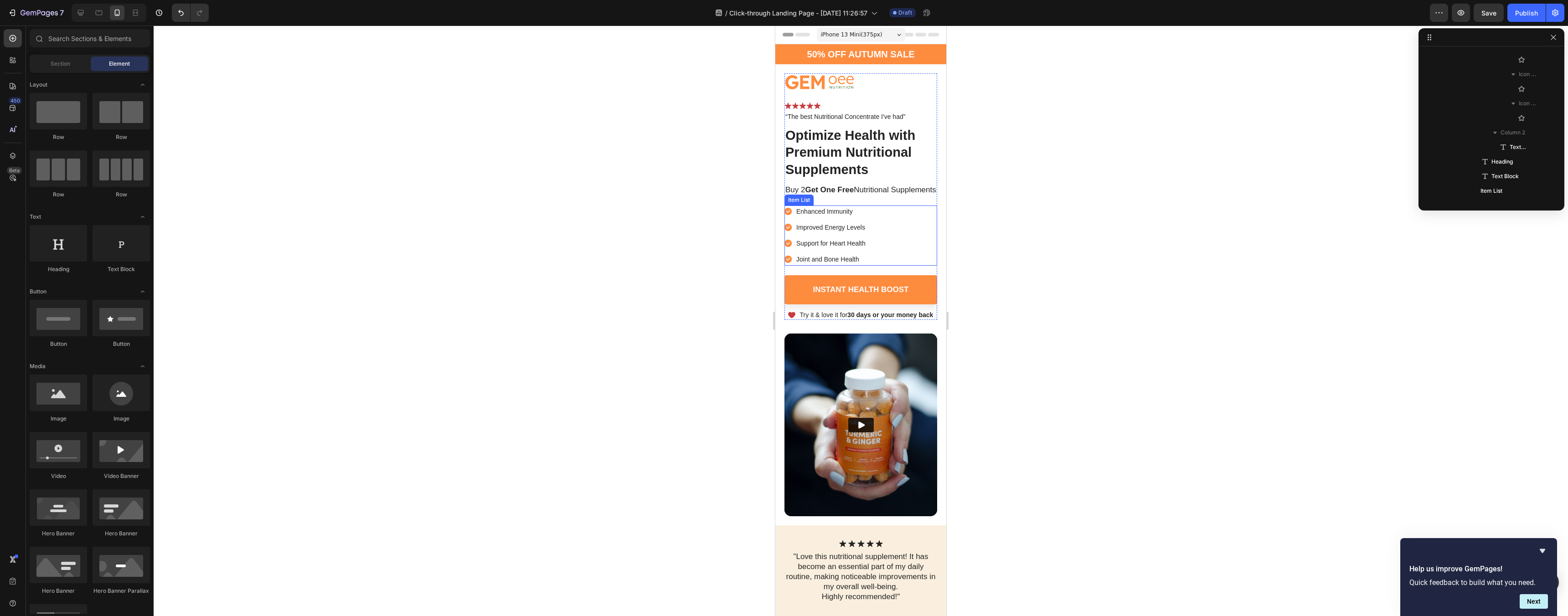
click at [788, 215] on icon at bounding box center [788, 211] width 7 height 7
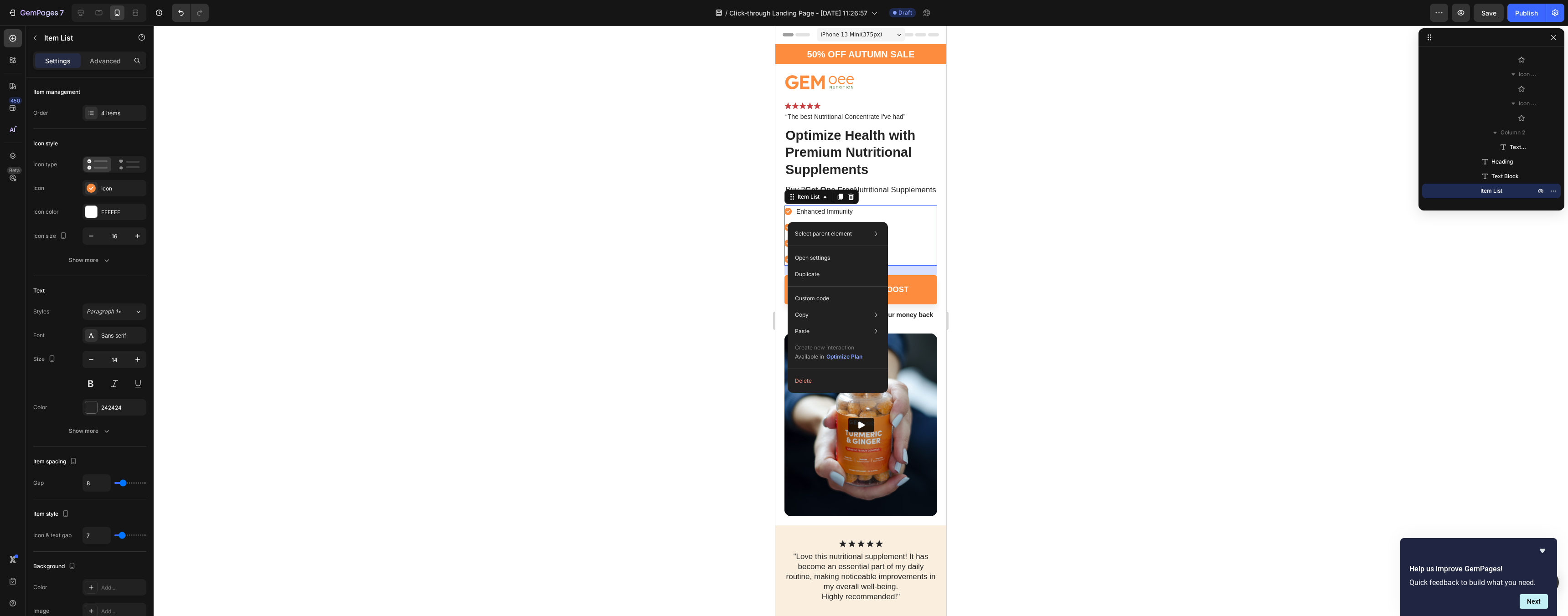
click at [623, 264] on div at bounding box center [861, 321] width 1415 height 590
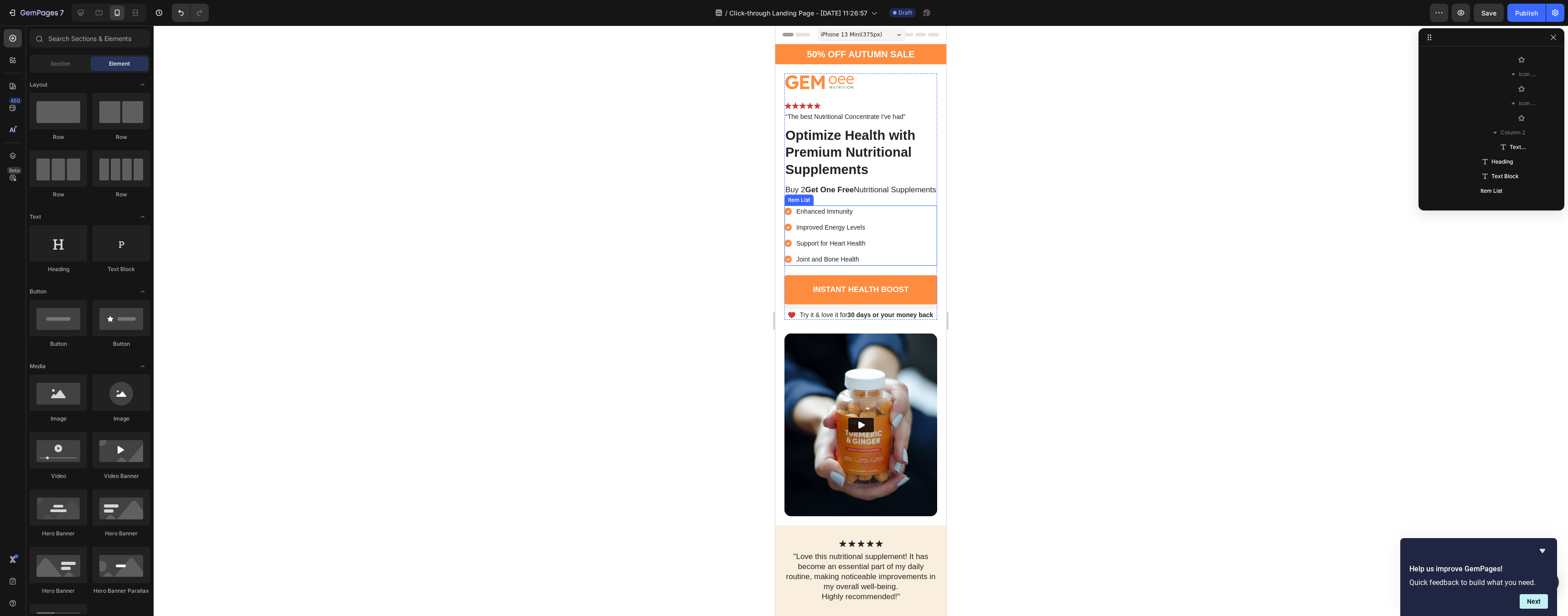
click at [790, 215] on rect at bounding box center [788, 211] width 7 height 7
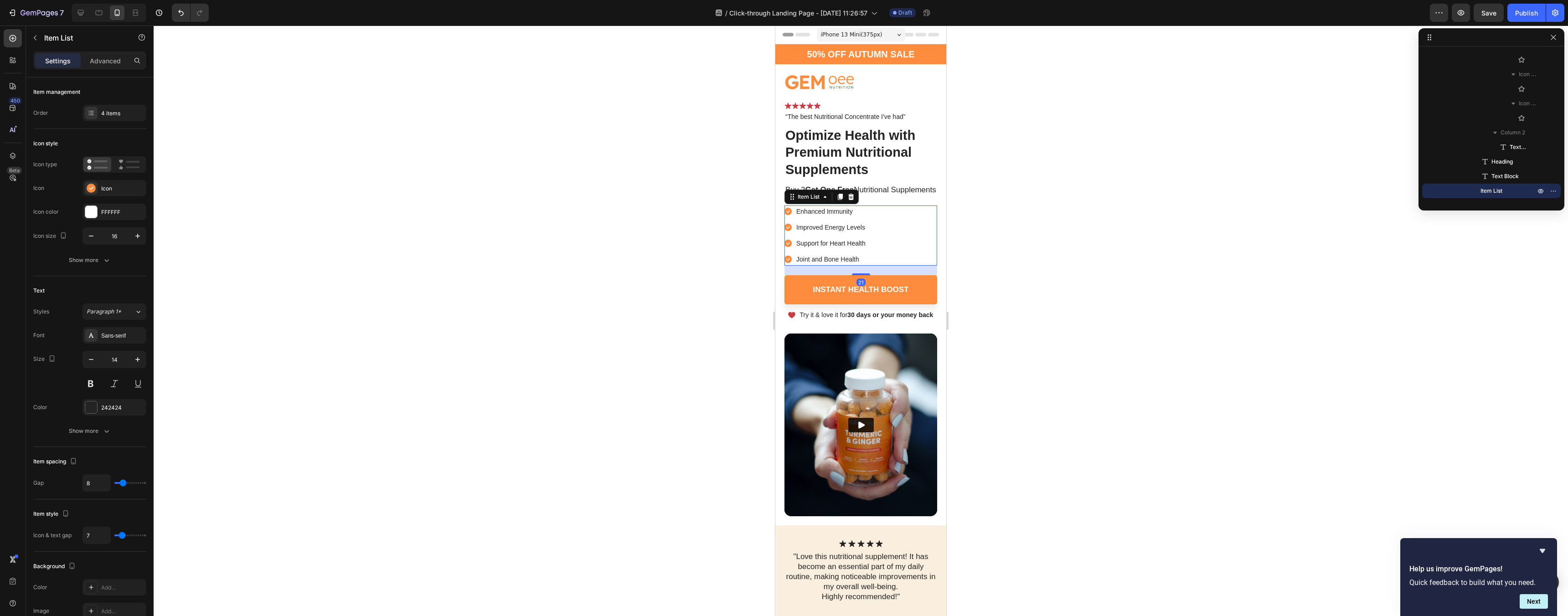
click at [789, 215] on rect at bounding box center [788, 211] width 7 height 7
click at [795, 218] on div "Enhanced Immunity" at bounding box center [831, 212] width 72 height 12
click at [787, 215] on rect at bounding box center [788, 211] width 7 height 7
click at [86, 194] on div at bounding box center [91, 188] width 13 height 13
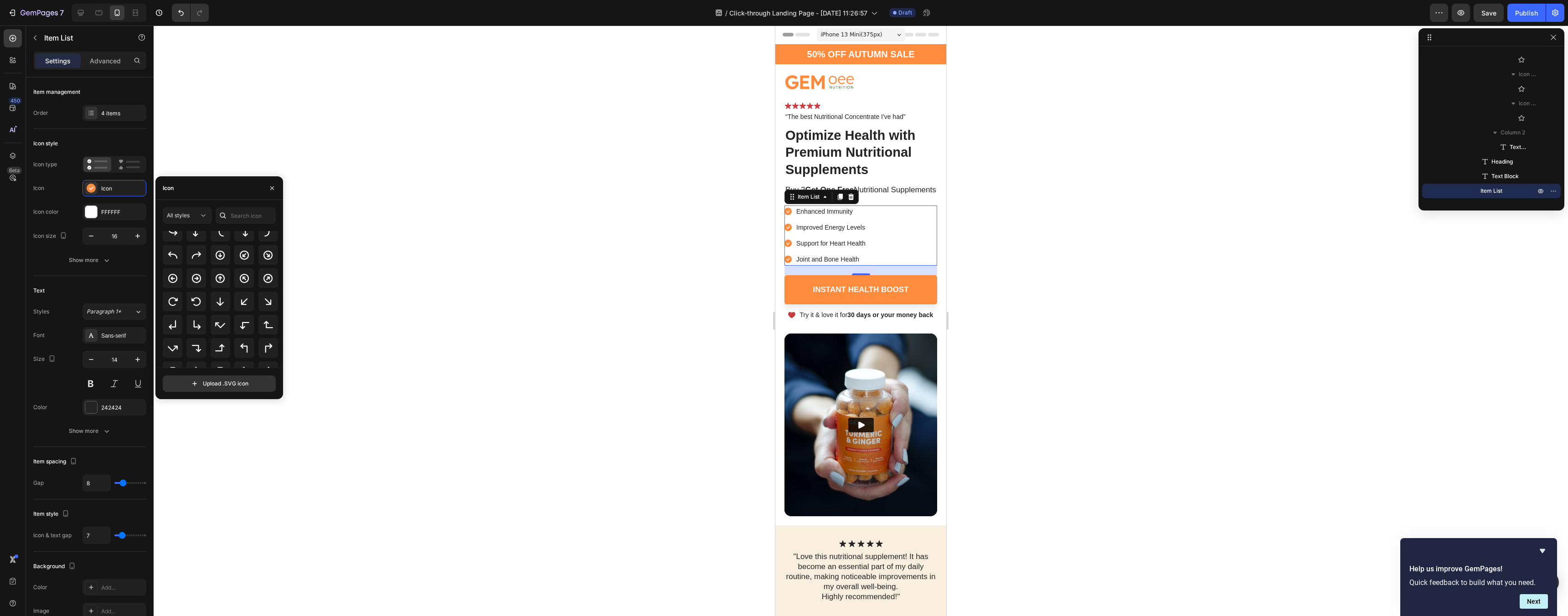
scroll to position [296, 0]
click at [243, 217] on input "text" at bounding box center [245, 215] width 60 height 16
type input "TICK"
click at [452, 276] on div at bounding box center [861, 321] width 1415 height 590
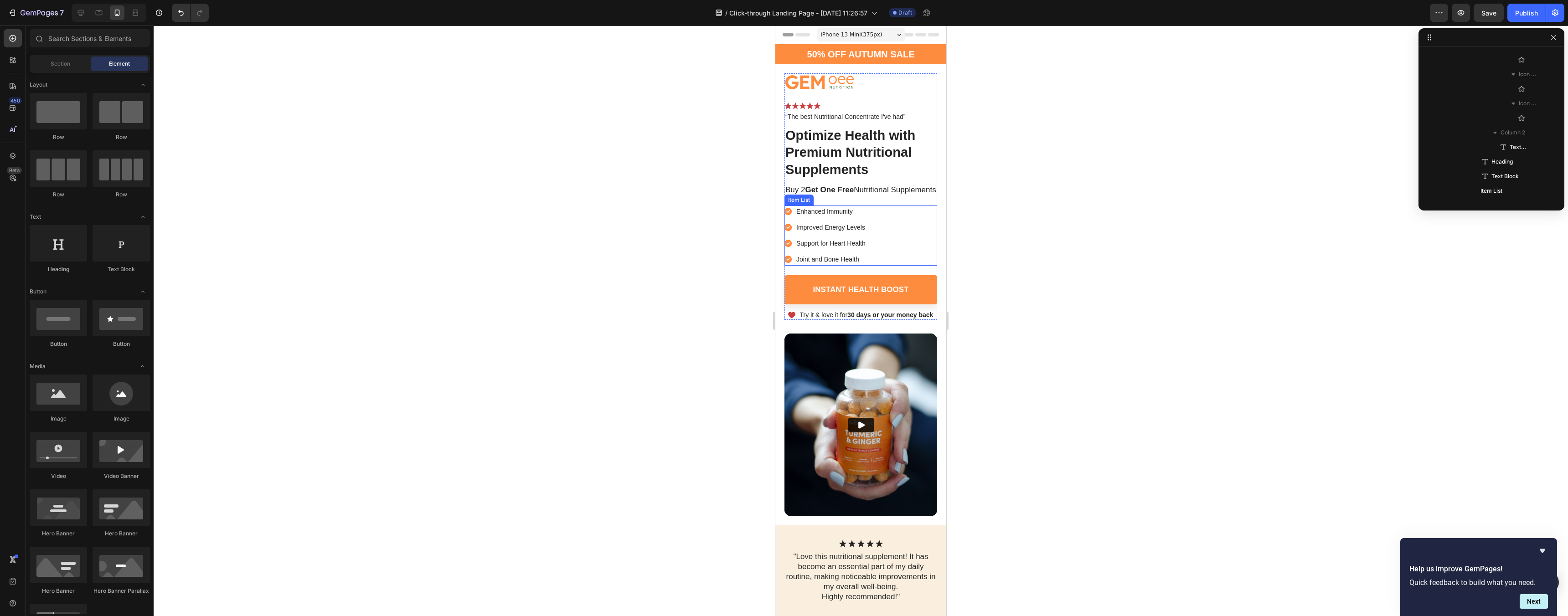
click at [910, 221] on div "Enhanced Immunity Improved Energy Levels Support for Heart Health Joint and Bon…" at bounding box center [861, 236] width 153 height 60
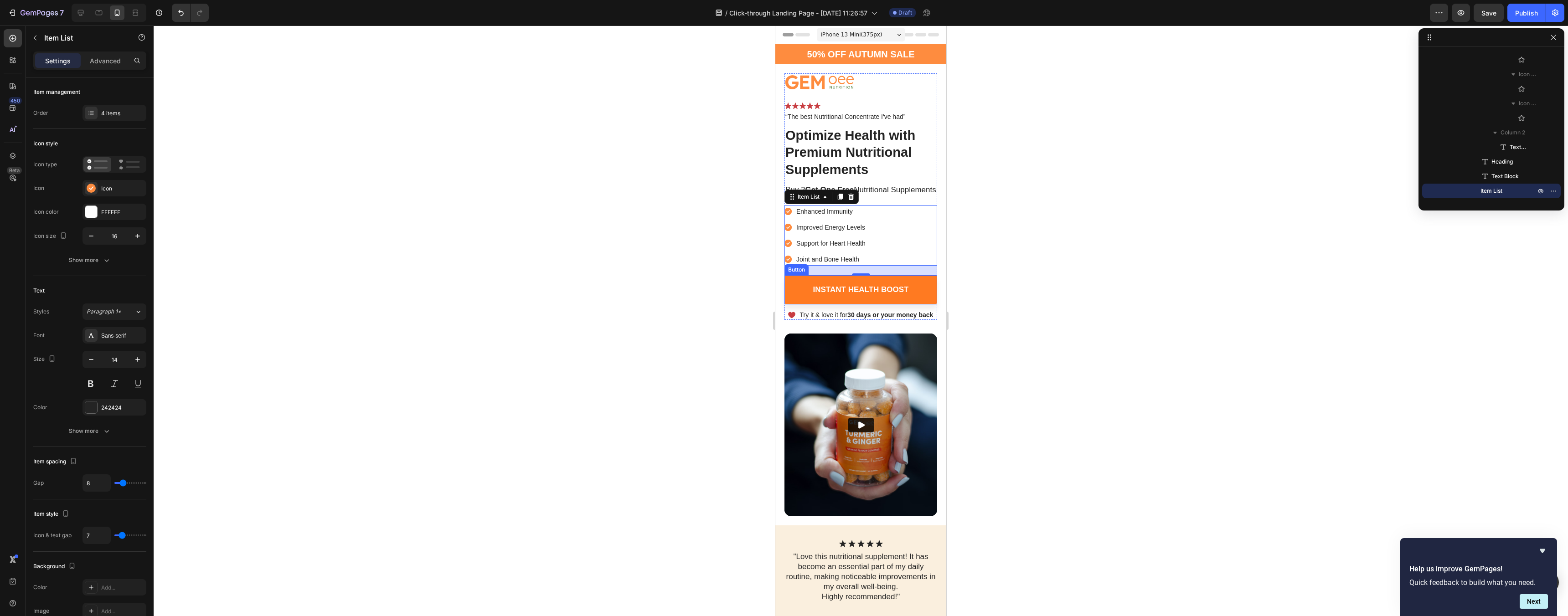
click at [931, 303] on link "Instant Health Boost" at bounding box center [861, 290] width 153 height 29
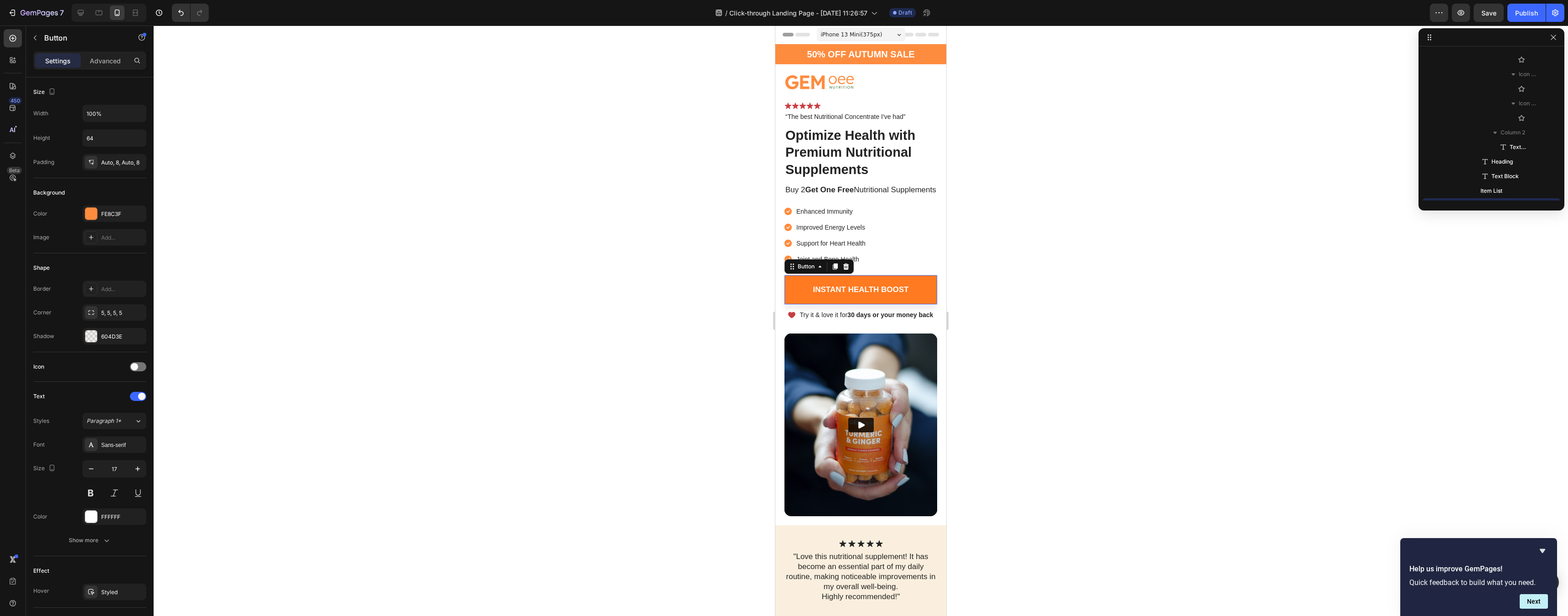
scroll to position [377, 0]
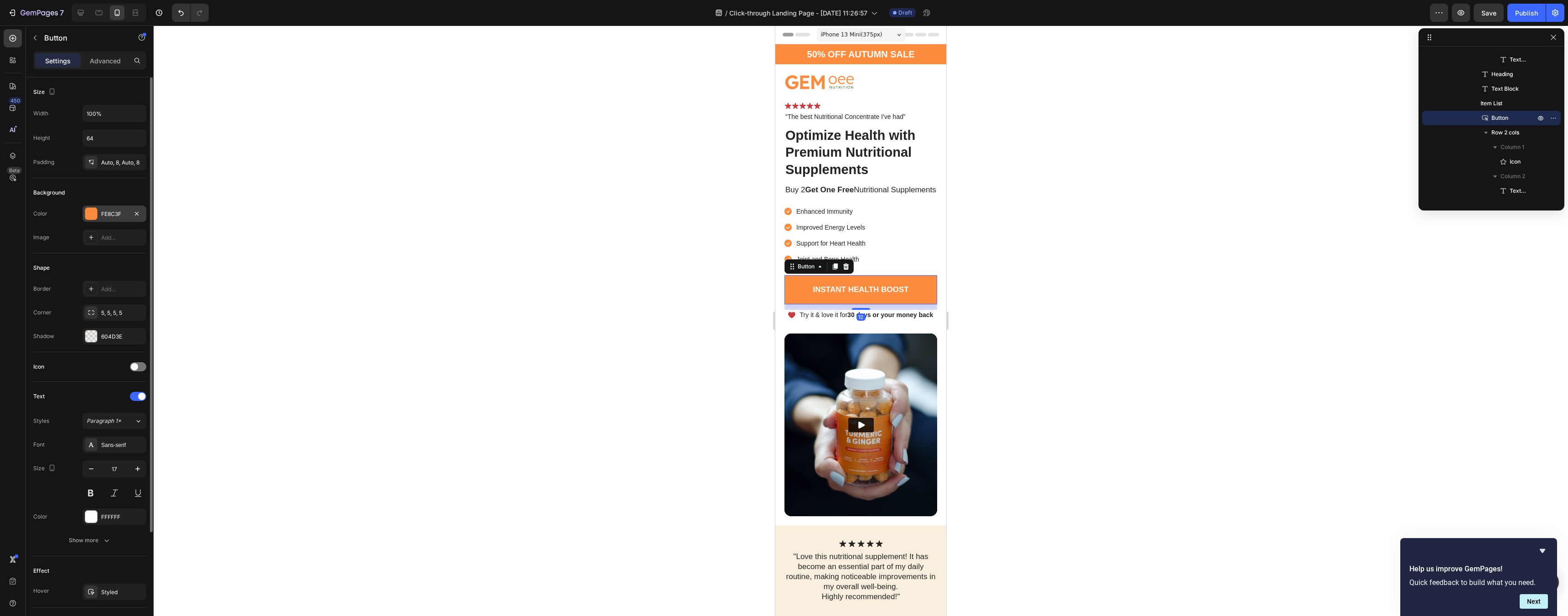
click at [119, 208] on div "FE8C3F" at bounding box center [114, 214] width 64 height 16
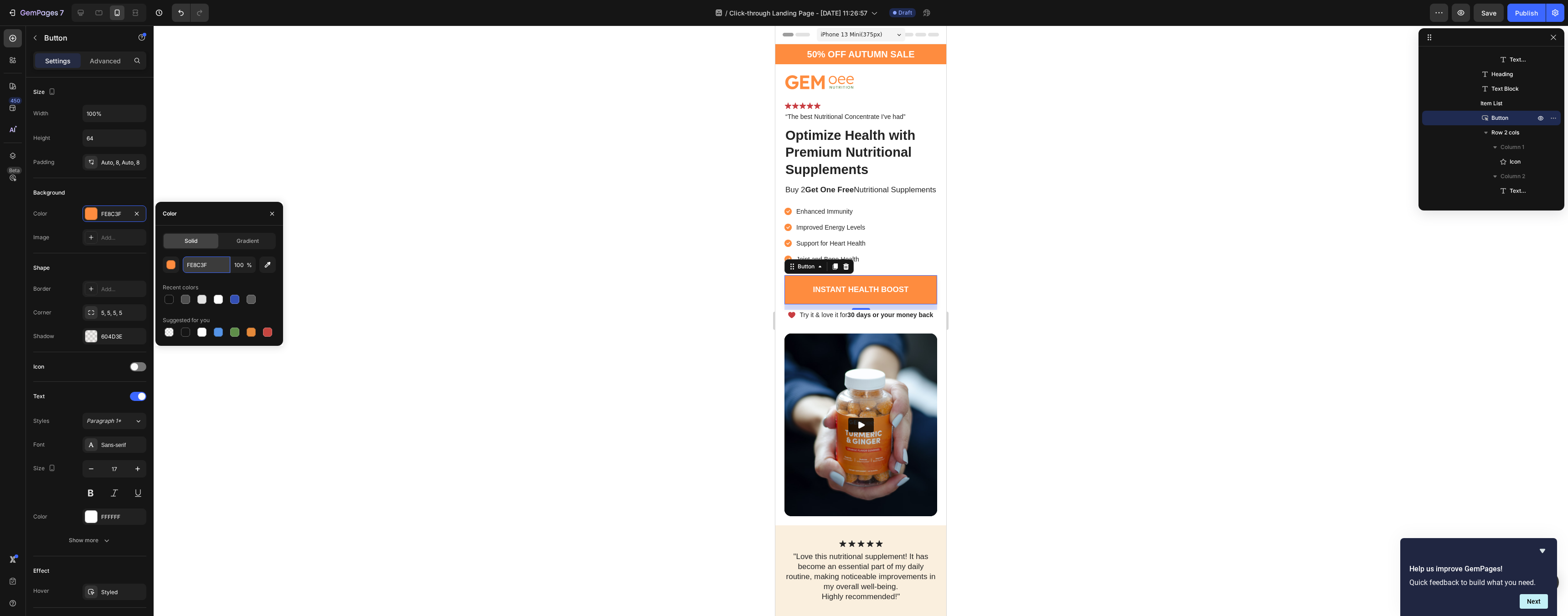
click at [198, 264] on input "FE8C3F" at bounding box center [206, 265] width 47 height 16
paste input "https://cdn.shopify.com/s/files/1/0963/3651/1301/files/gempages_581837648503505…"
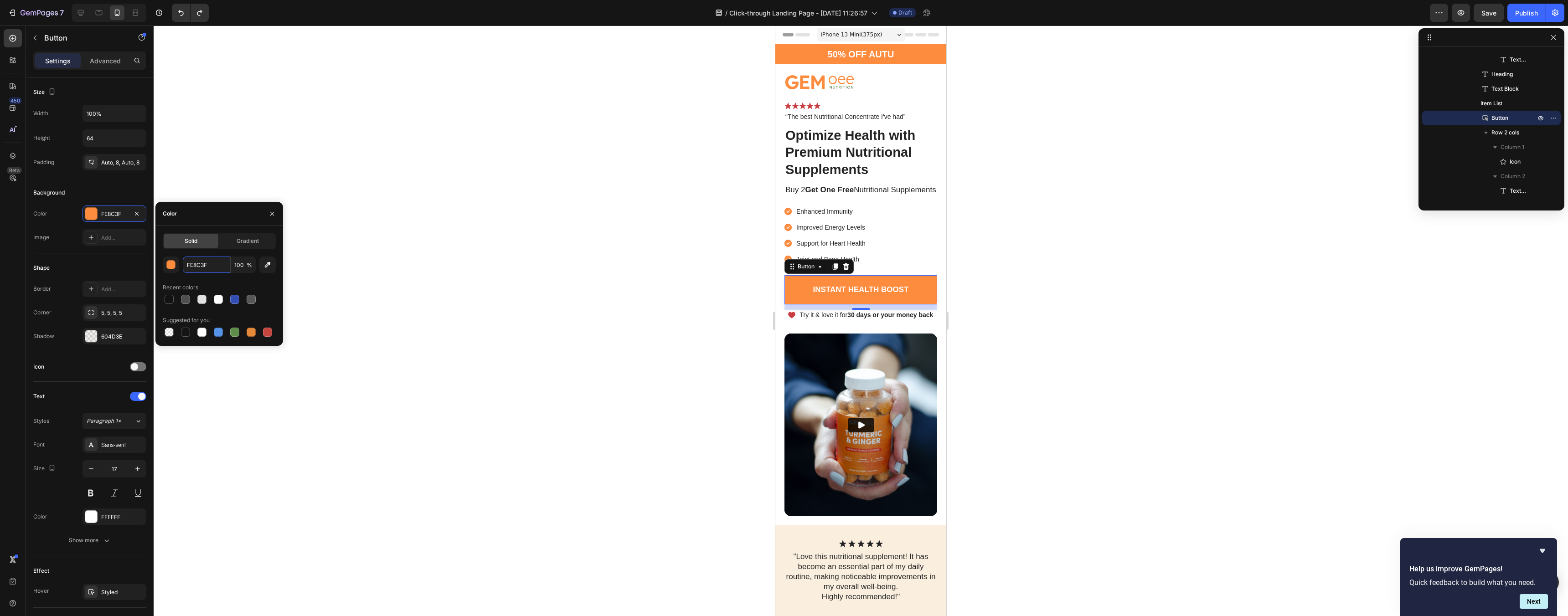
scroll to position [0, 0]
paste input "FB6C1"
type input "FFB6C1"
click at [469, 277] on div at bounding box center [861, 321] width 1415 height 590
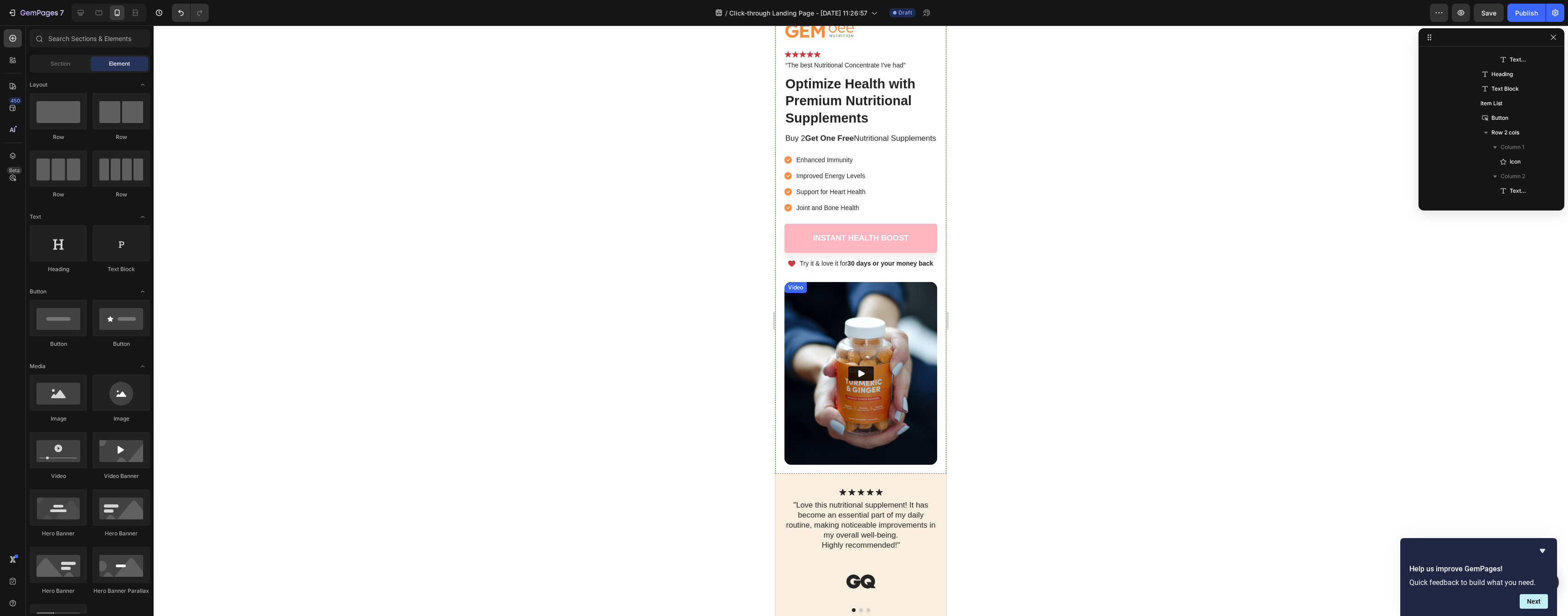
scroll to position [54, 0]
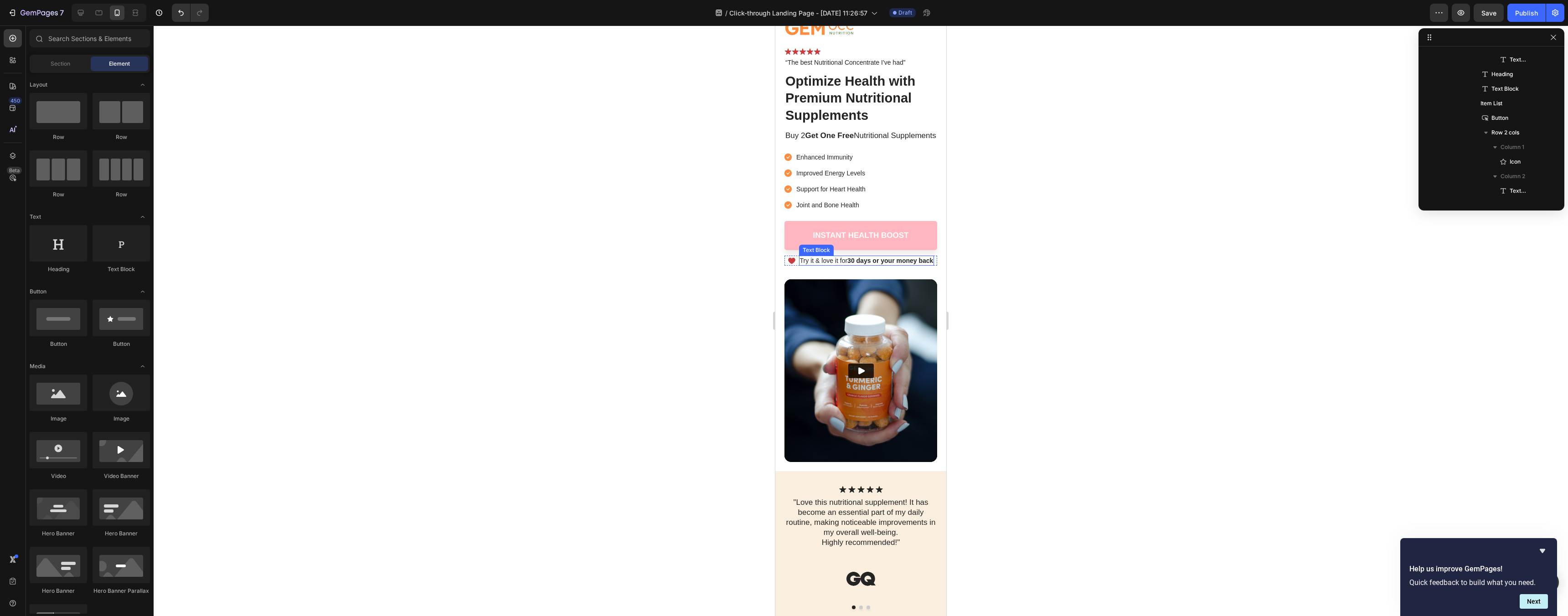
click at [900, 264] on strong "30 days or your money back" at bounding box center [890, 261] width 86 height 7
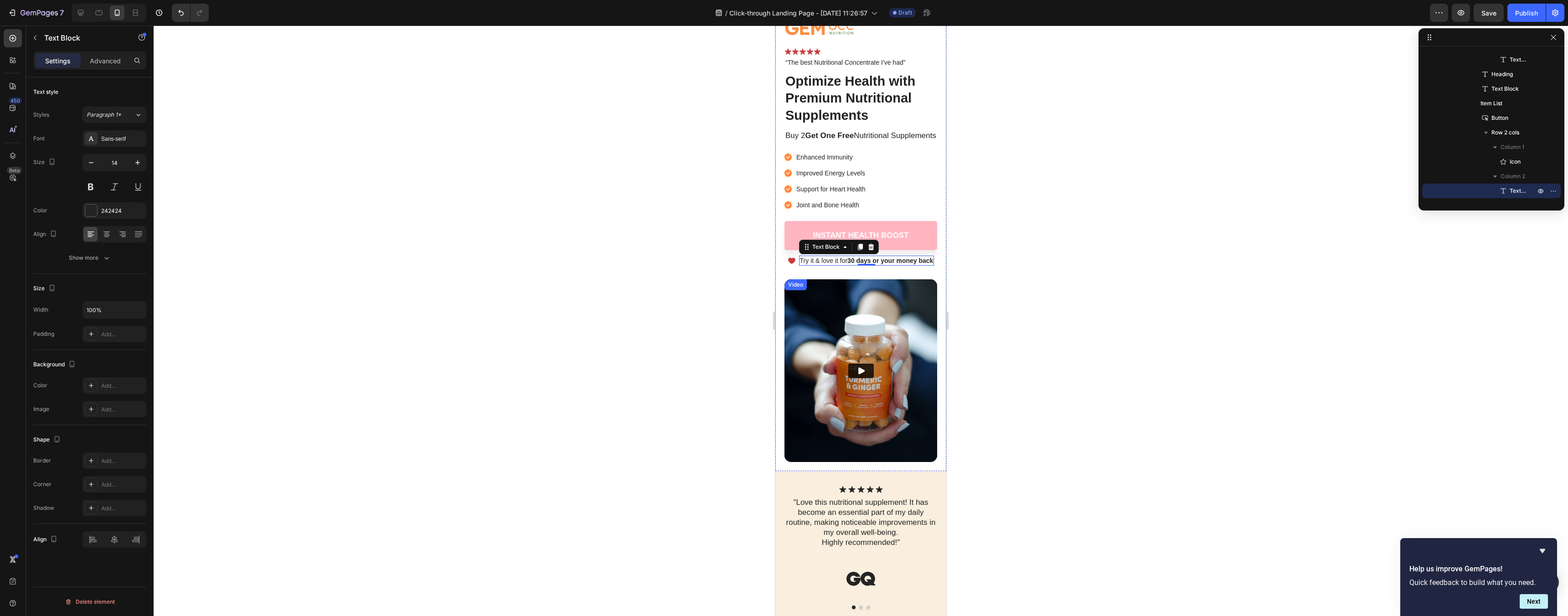
scroll to position [144, 0]
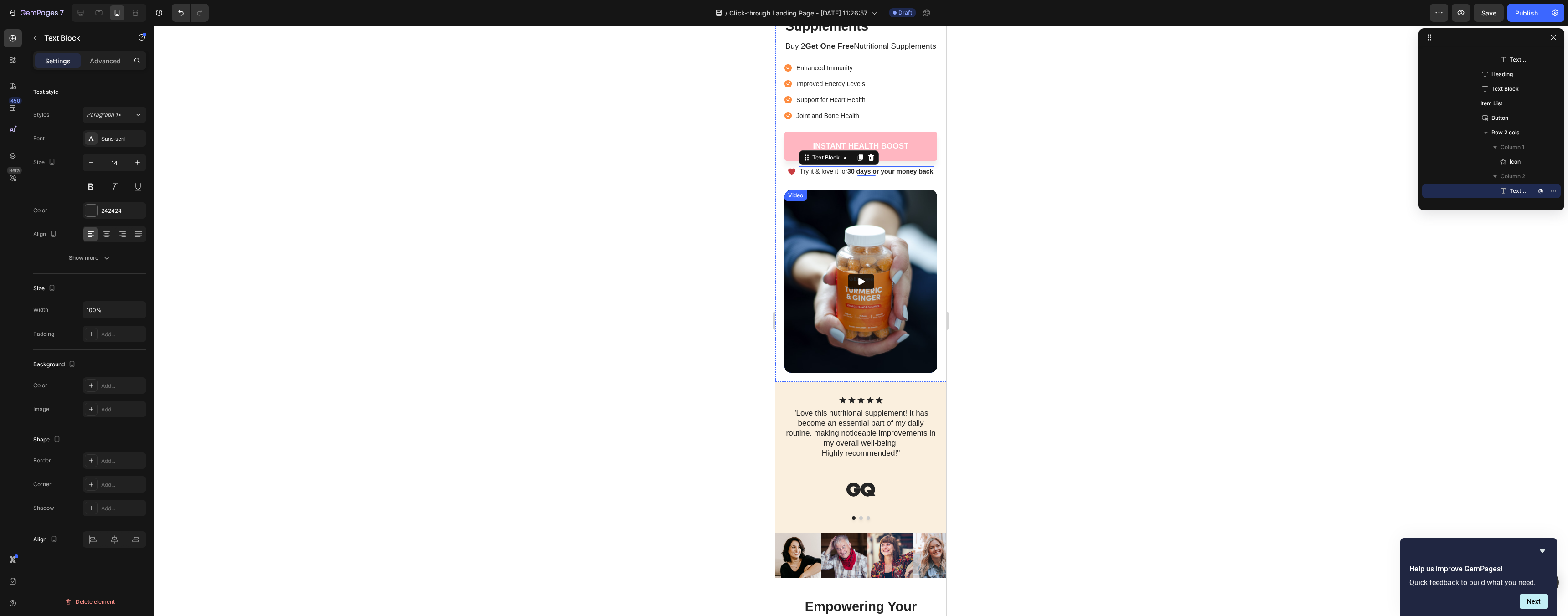
click at [905, 315] on img at bounding box center [861, 281] width 153 height 183
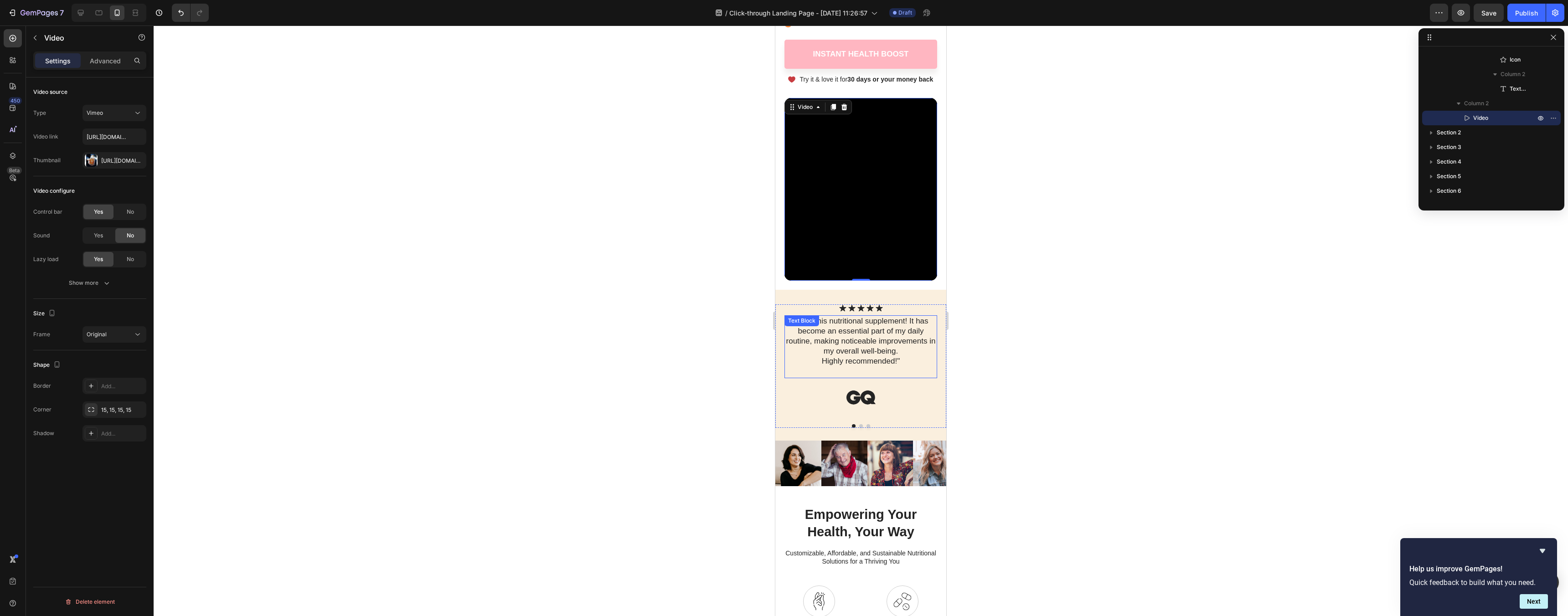
scroll to position [270, 0]
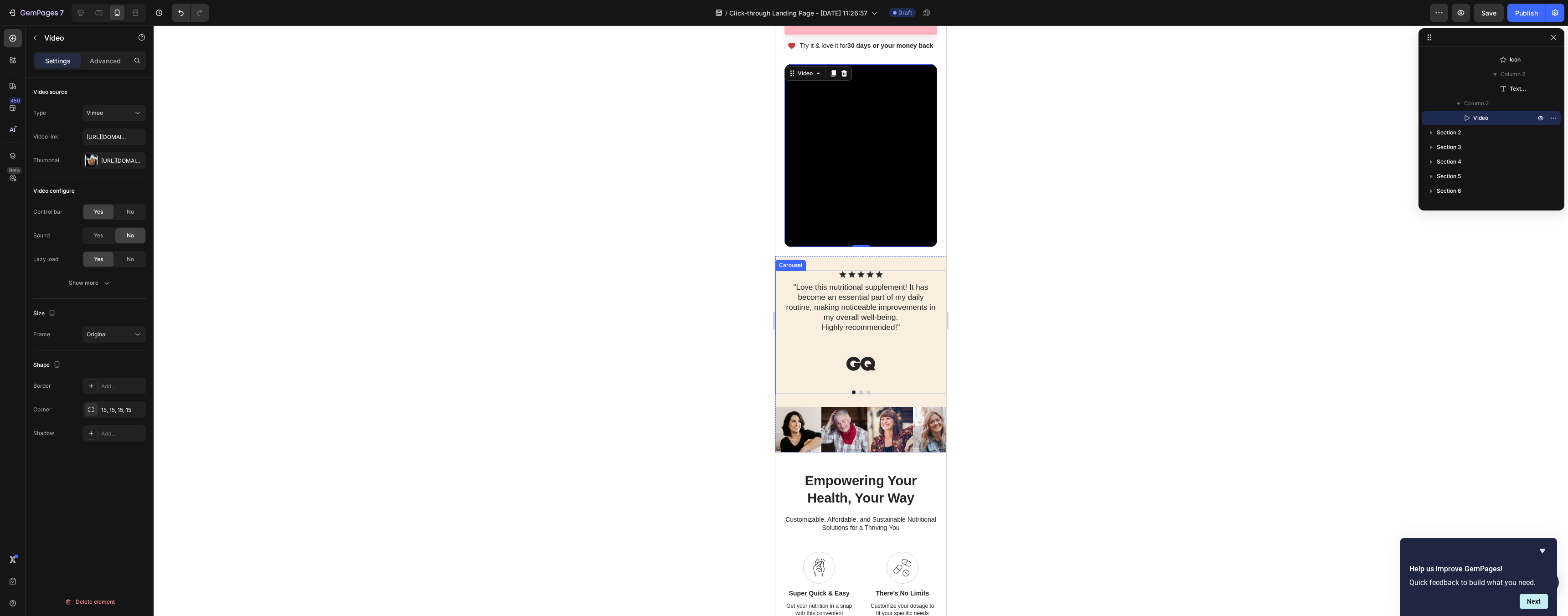
click at [861, 394] on button "Dot" at bounding box center [861, 393] width 4 height 4
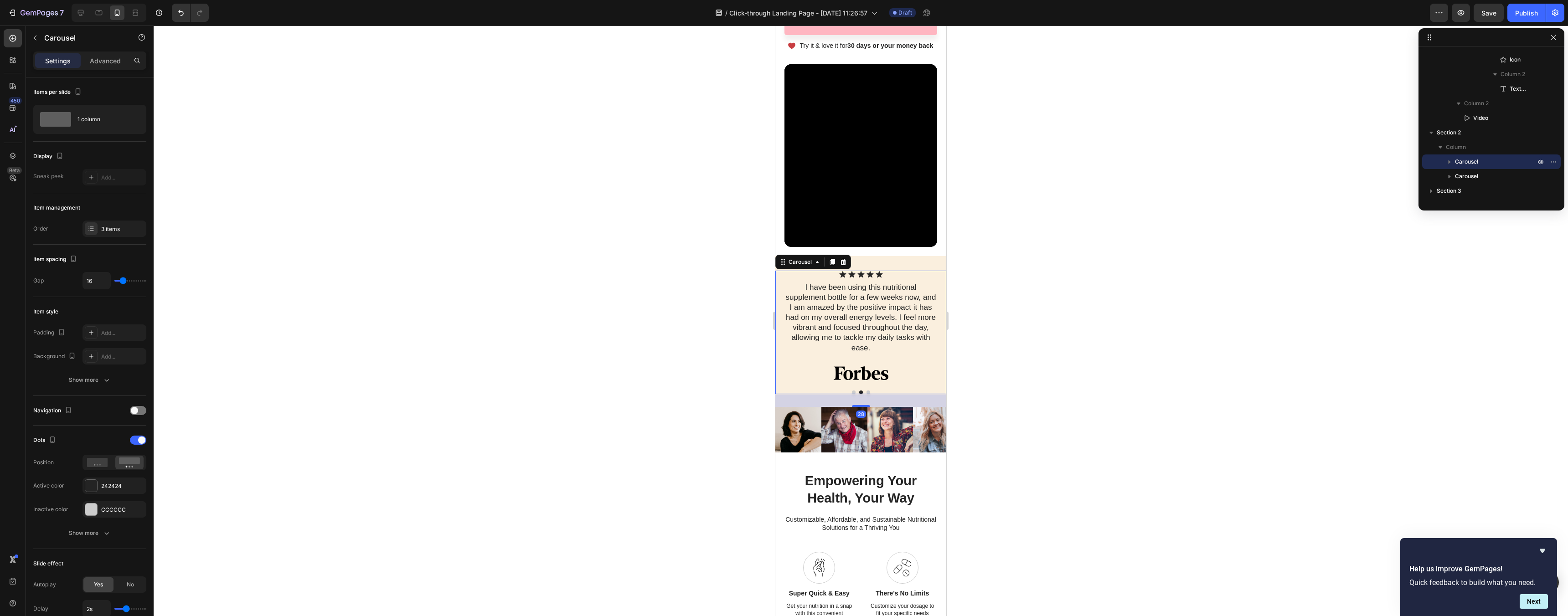
click at [880, 394] on div at bounding box center [861, 393] width 153 height 4
click at [867, 394] on button "Dot" at bounding box center [869, 393] width 4 height 4
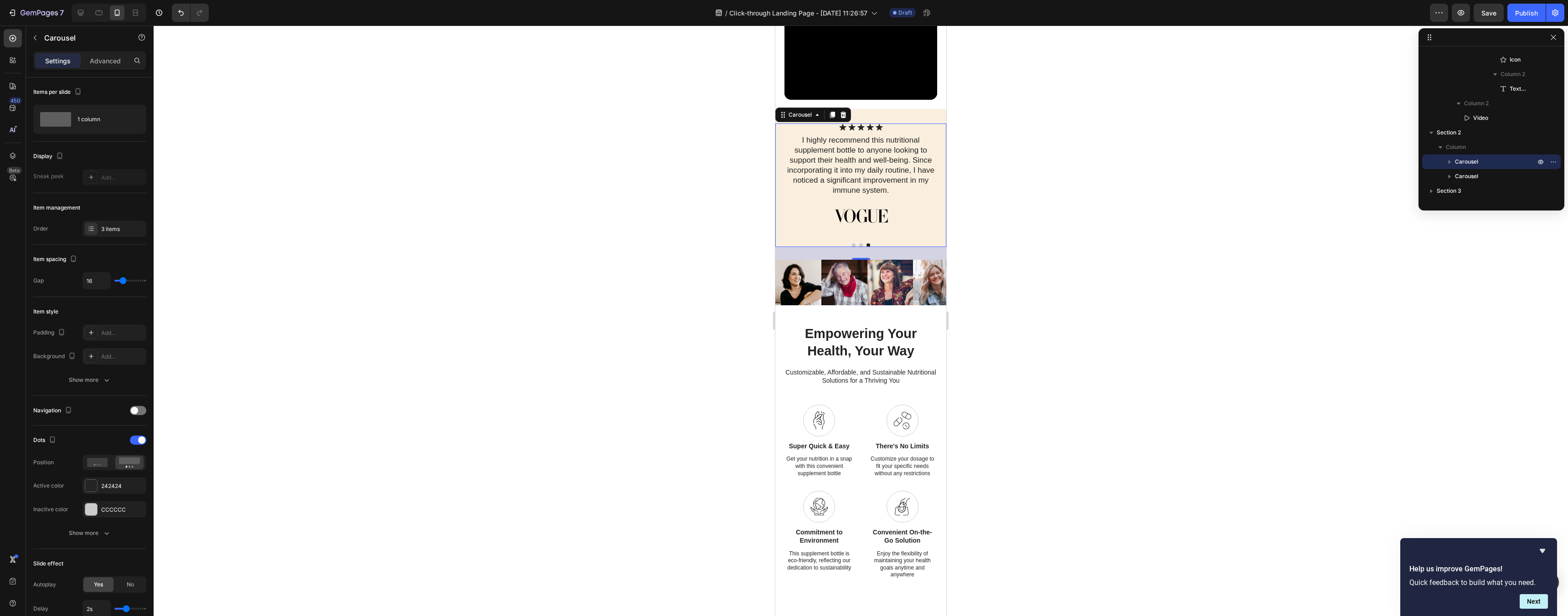
scroll to position [418, 0]
click at [790, 290] on img at bounding box center [799, 282] width 46 height 46
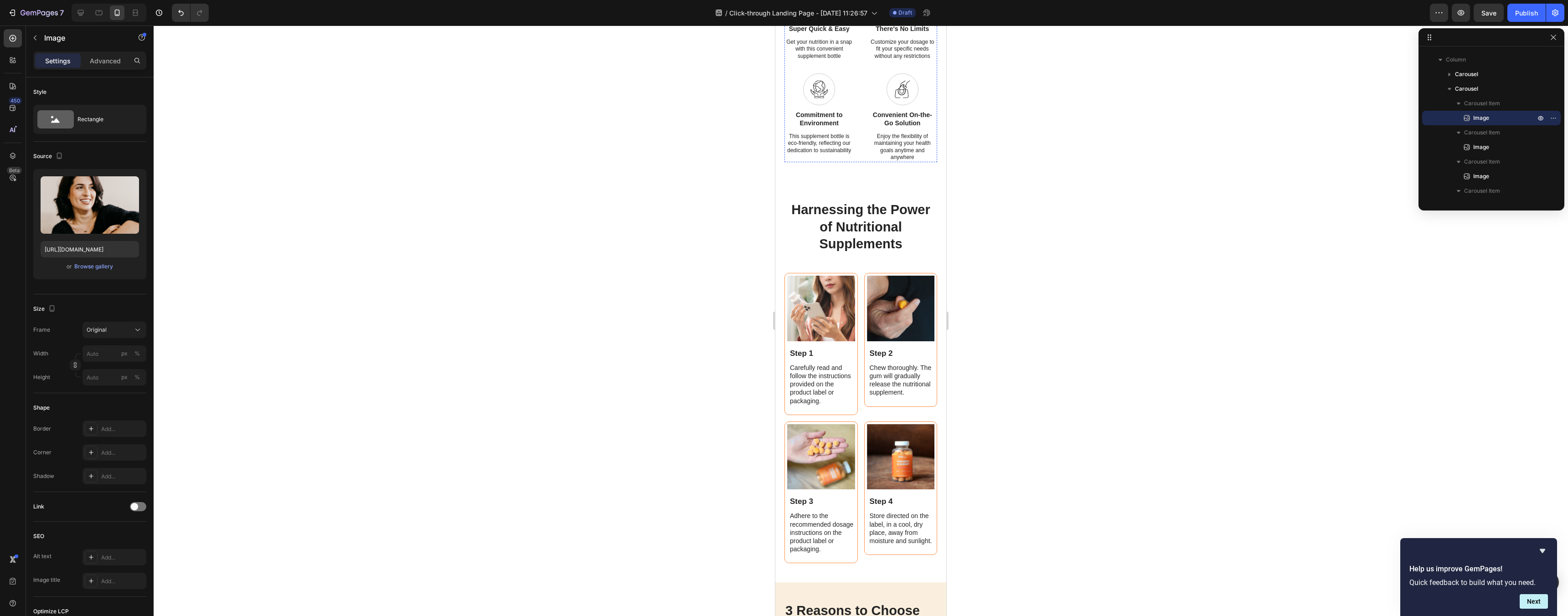
scroll to position [847, 0]
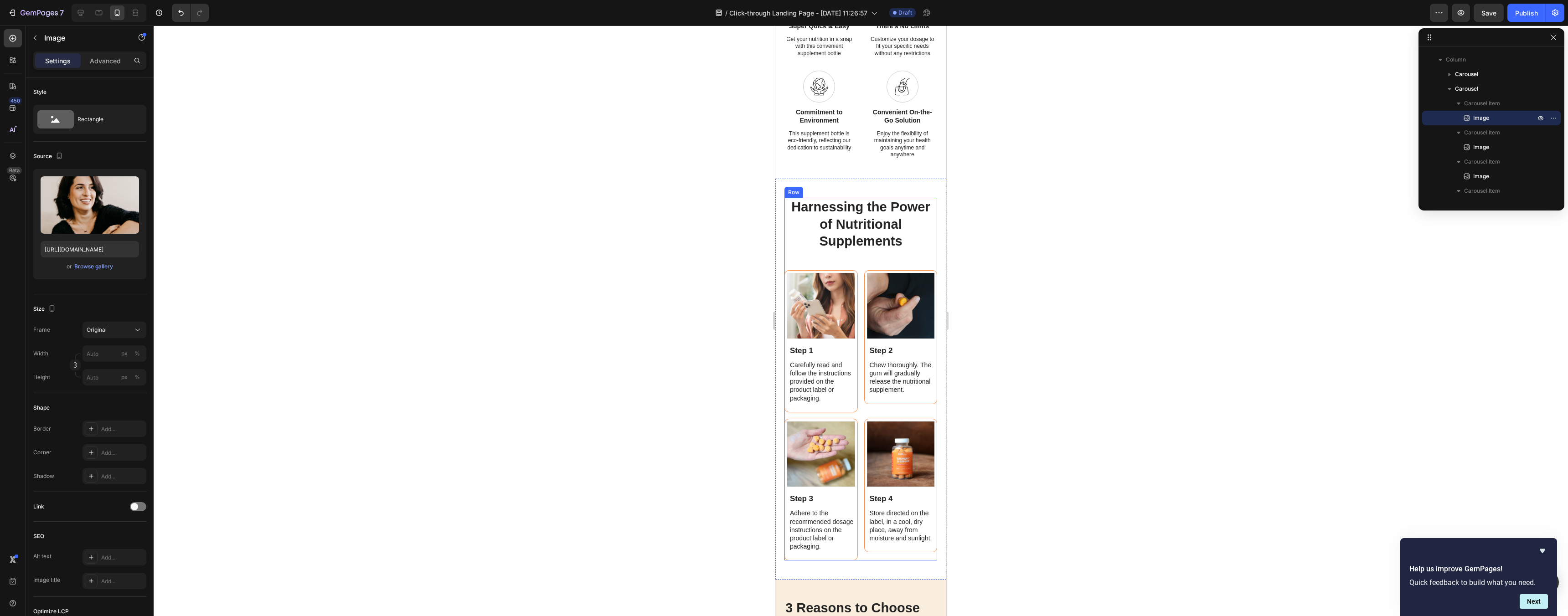
click at [897, 255] on div "Harnessing the Power of Nutritional Supplements Heading Image Step 1 Text Block…" at bounding box center [861, 379] width 153 height 363
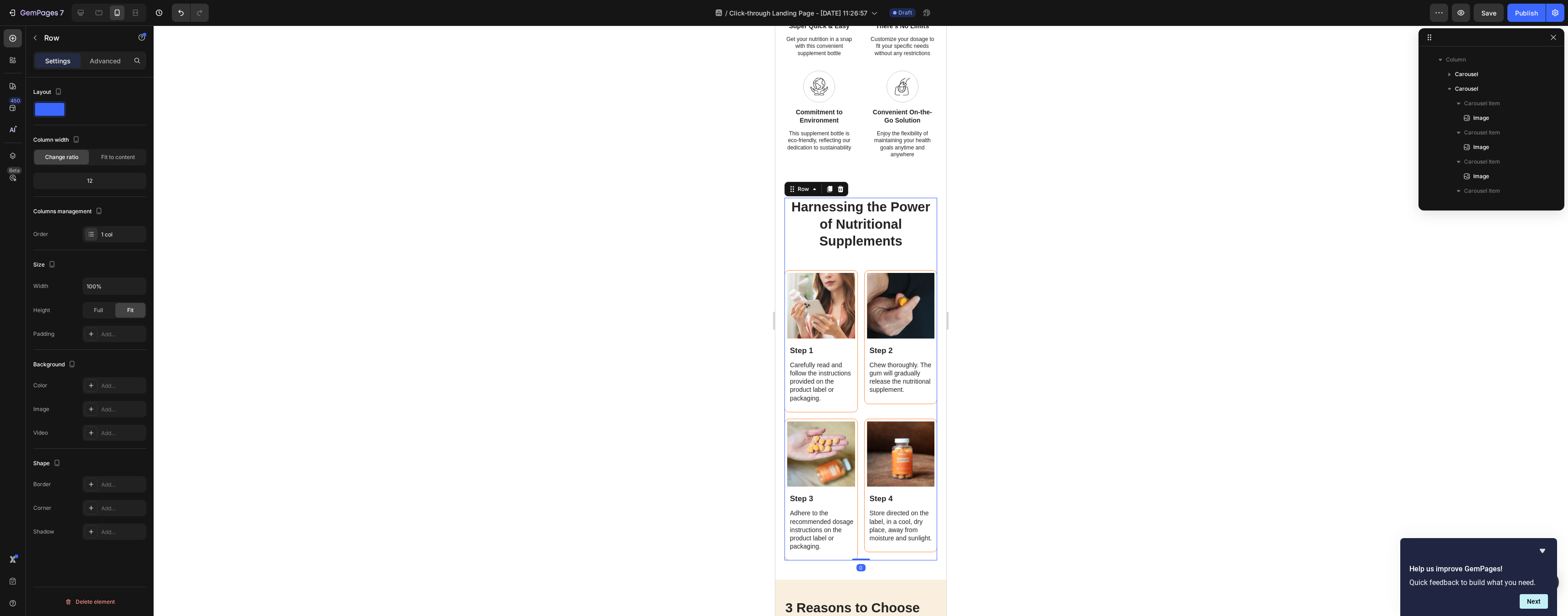
scroll to position [858, 0]
click at [49, 110] on span at bounding box center [50, 109] width 29 height 13
click at [843, 320] on img at bounding box center [821, 306] width 68 height 66
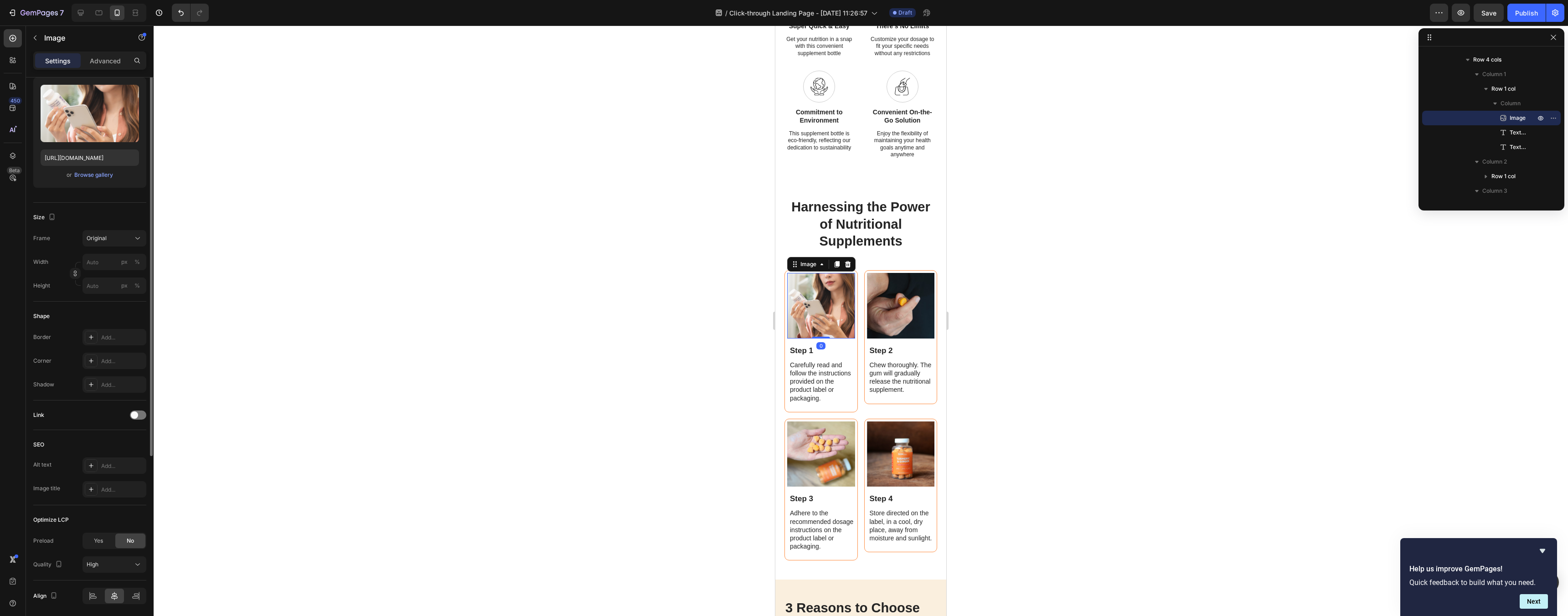
scroll to position [124, 0]
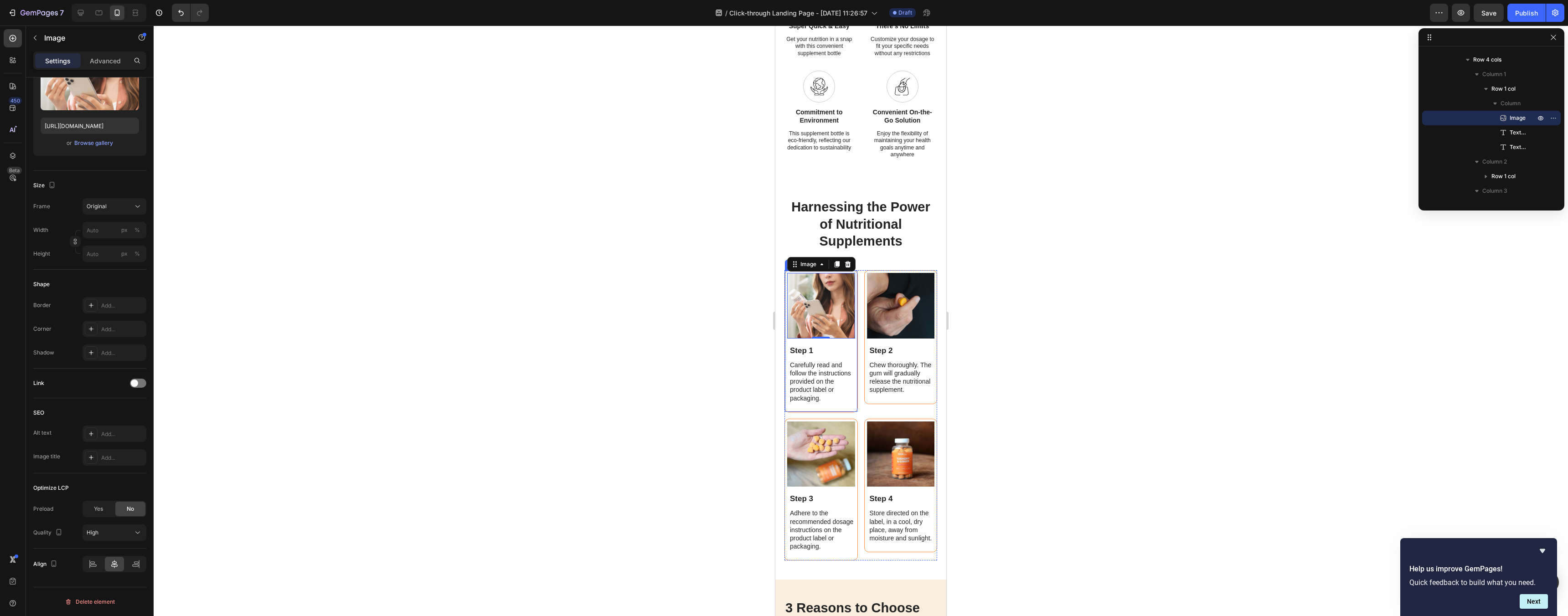
click at [857, 407] on div "Image 0 Step 1 Text Block Carefully read and follow the instructions provided o…" at bounding box center [821, 341] width 74 height 142
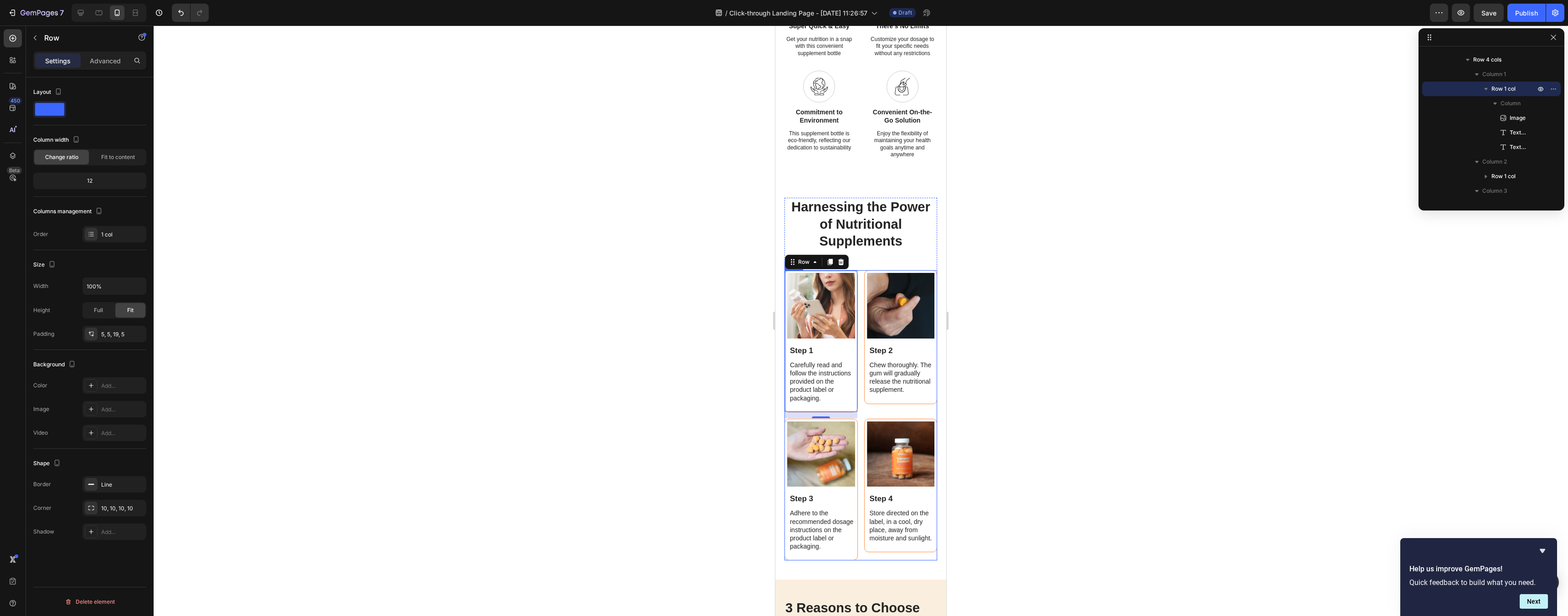
click at [863, 410] on div "Image Step 1 Text Block Carefully read and follow the instructions provided on …" at bounding box center [861, 415] width 153 height 290
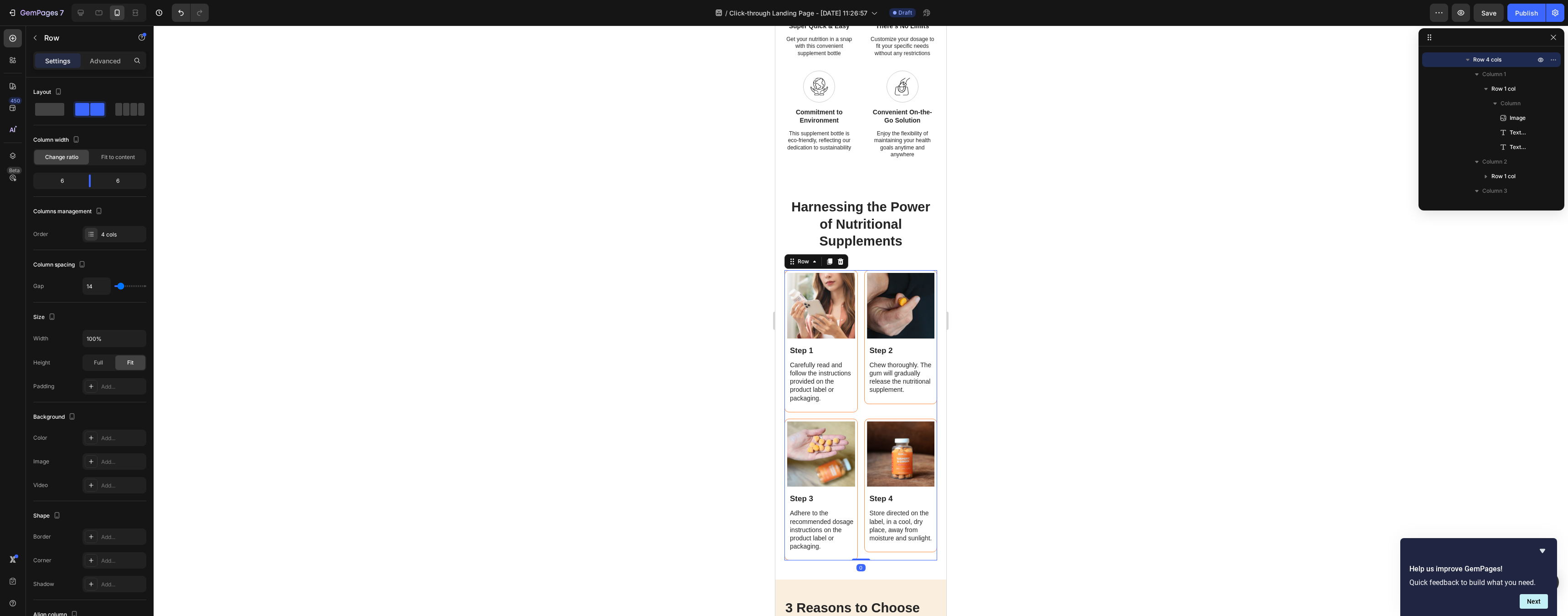
click at [864, 403] on div "Image Step 2 Text Block Chew thoroughly. The gum will gradually release the nut…" at bounding box center [901, 345] width 74 height 149
click at [870, 401] on div "Image Step 2 Text Block Chew thoroughly. The gum will gradually release the nut…" at bounding box center [901, 337] width 74 height 133
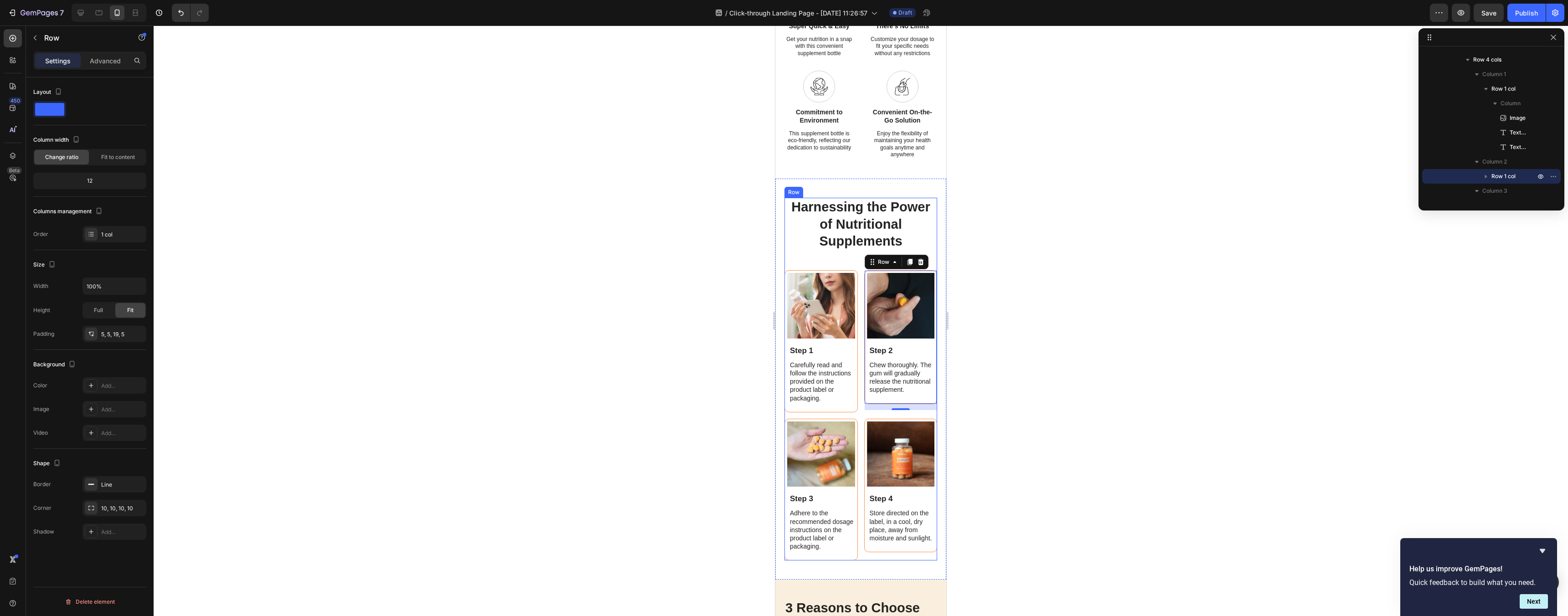
click at [821, 262] on div "Harnessing the Power of Nutritional Supplements Heading Image Step 1 Text Block…" at bounding box center [861, 379] width 153 height 363
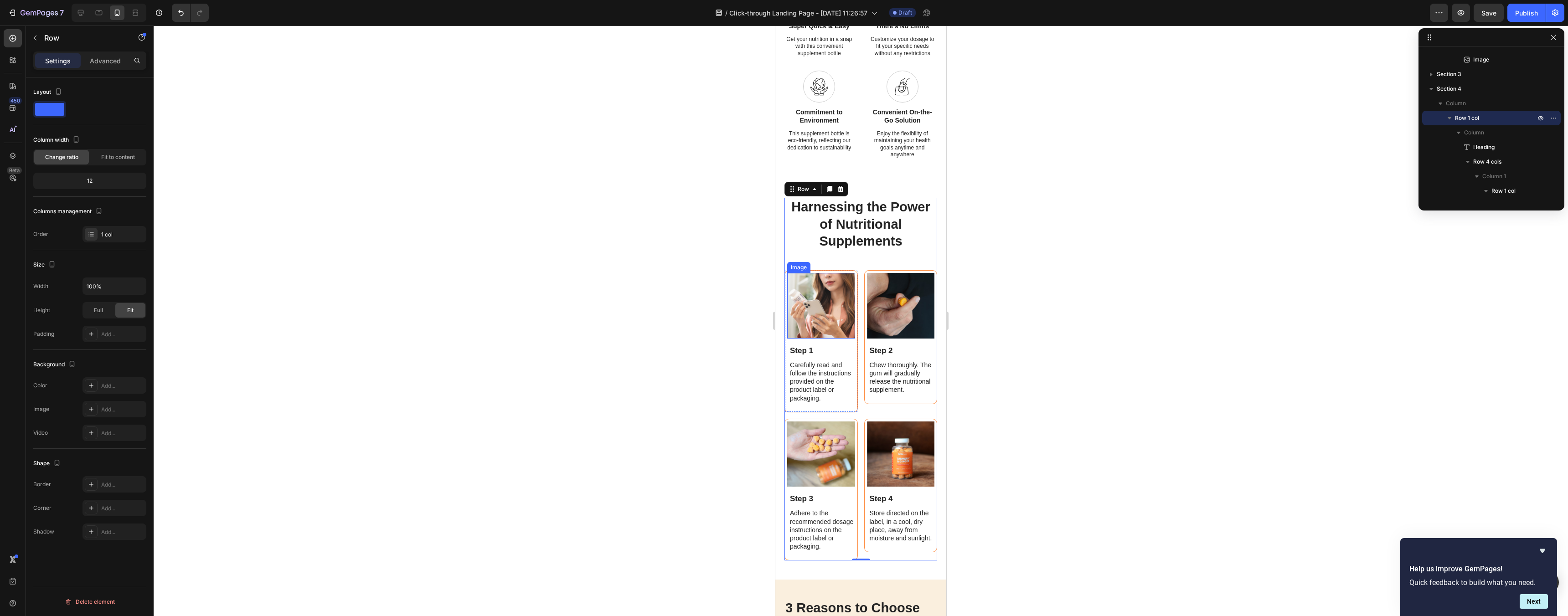
click at [835, 304] on img at bounding box center [821, 306] width 68 height 66
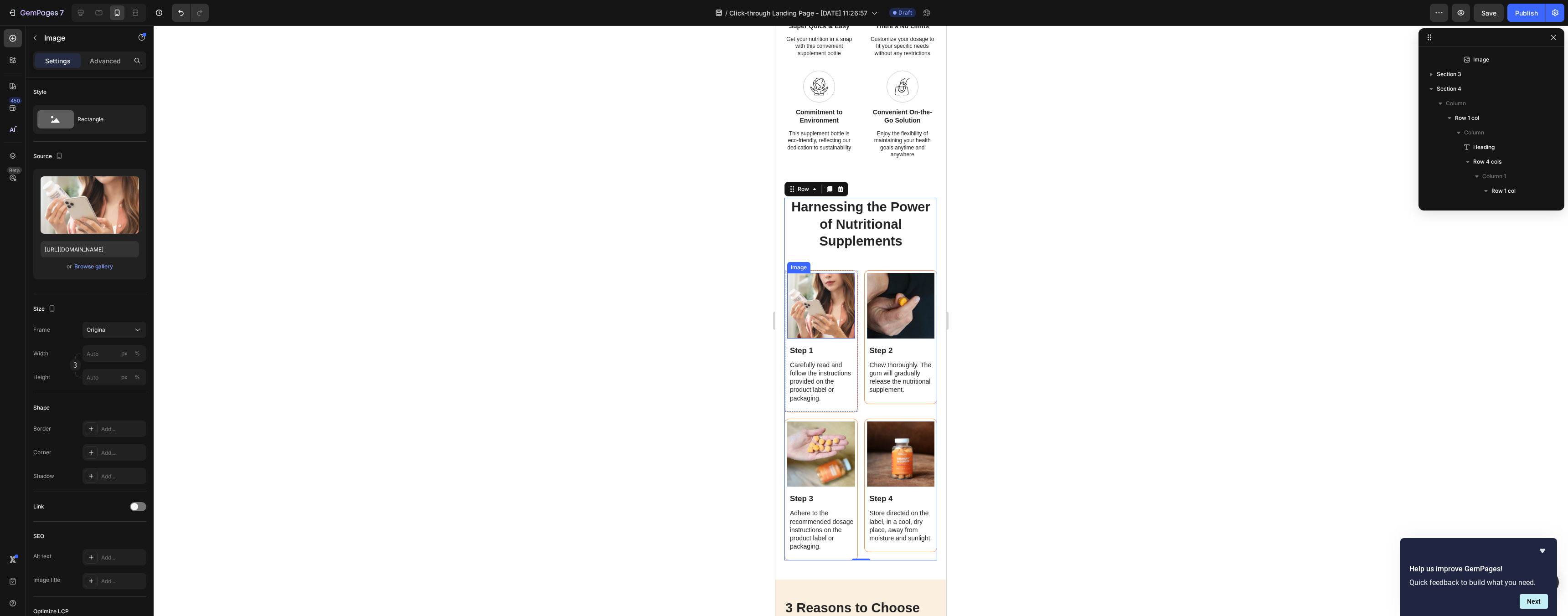
scroll to position [961, 0]
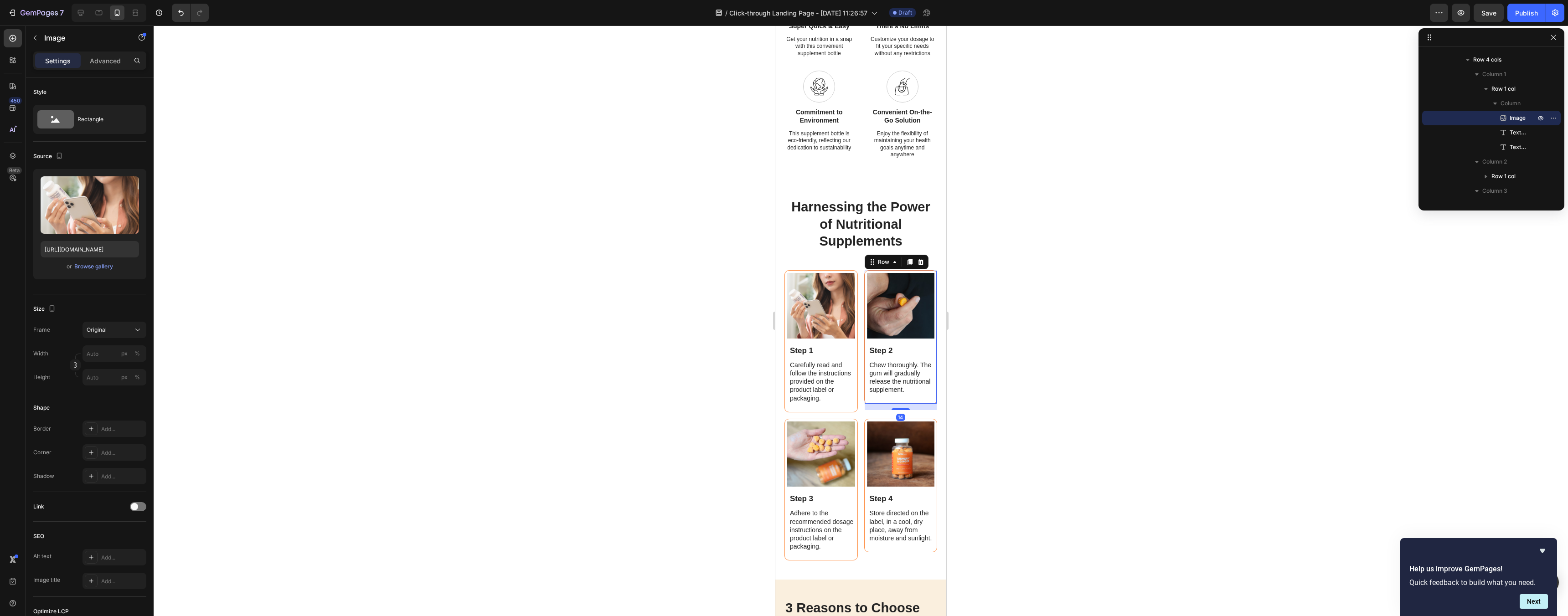
click at [914, 270] on div "Image Step 2 Text Block Chew thoroughly. The gum will gradually release the nut…" at bounding box center [901, 337] width 74 height 133
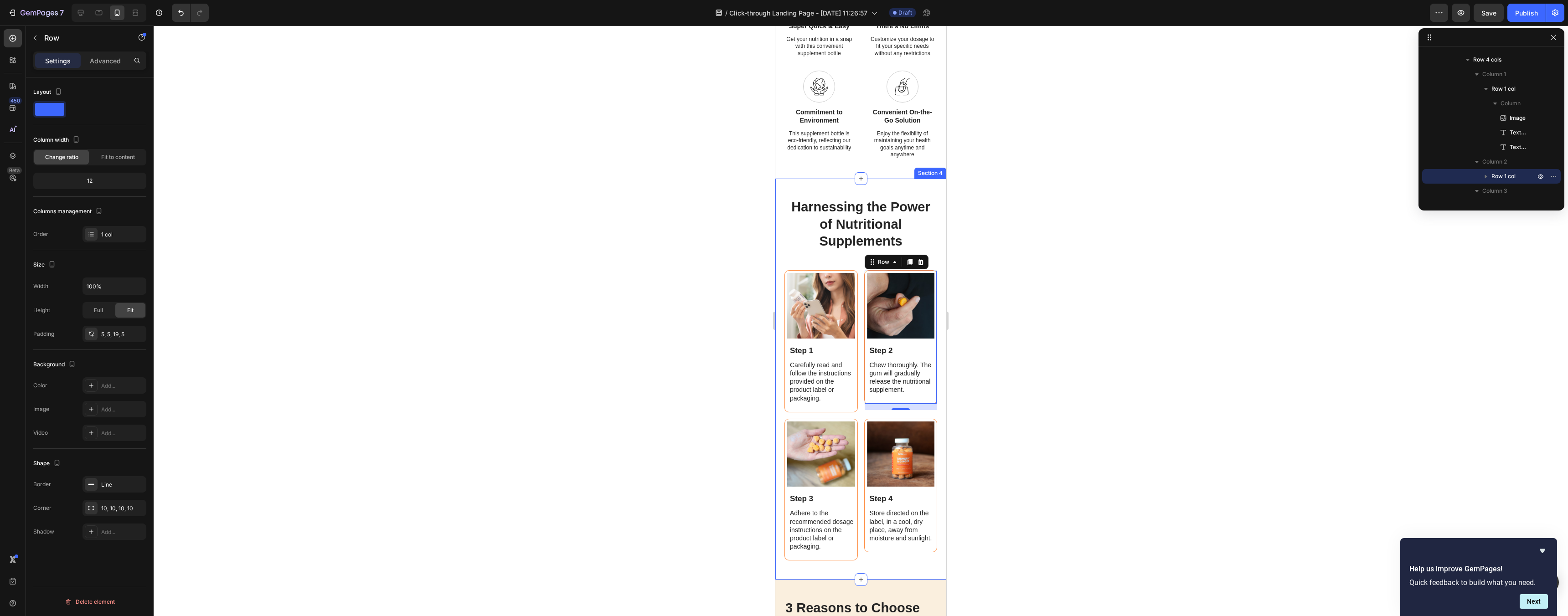
click at [1016, 438] on div at bounding box center [861, 321] width 1415 height 590
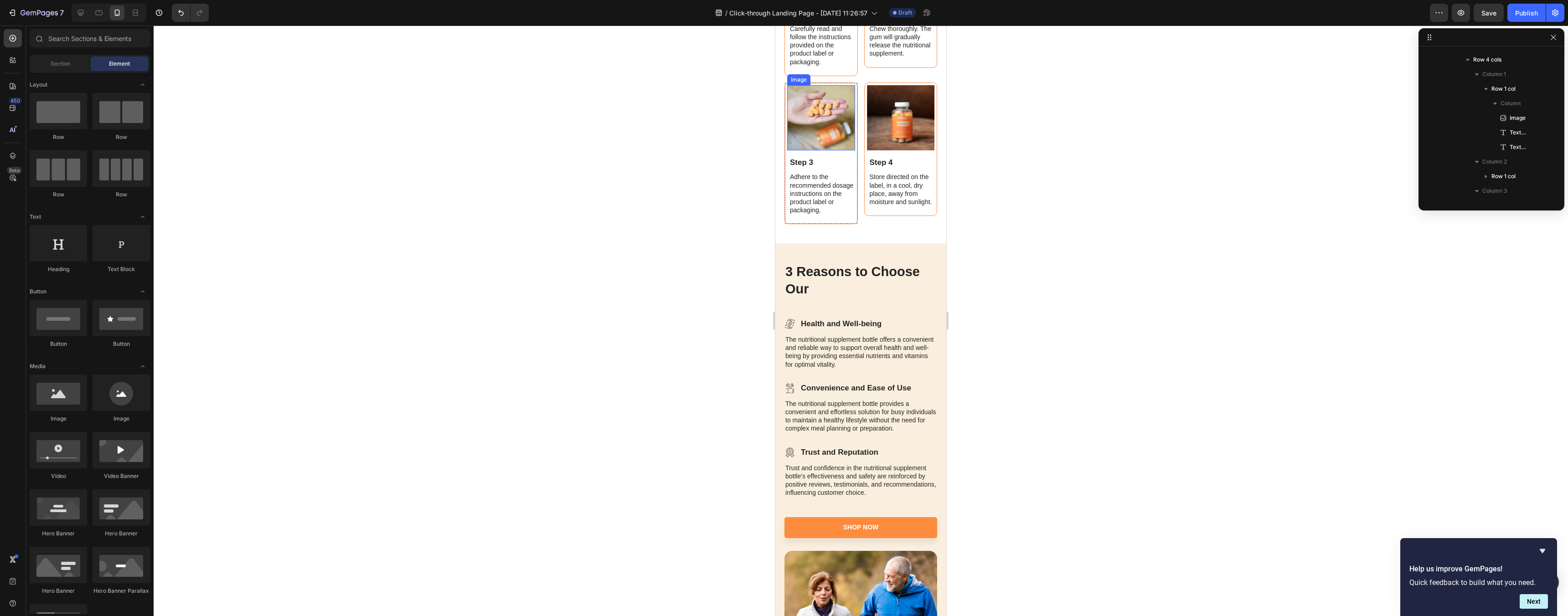
scroll to position [1185, 0]
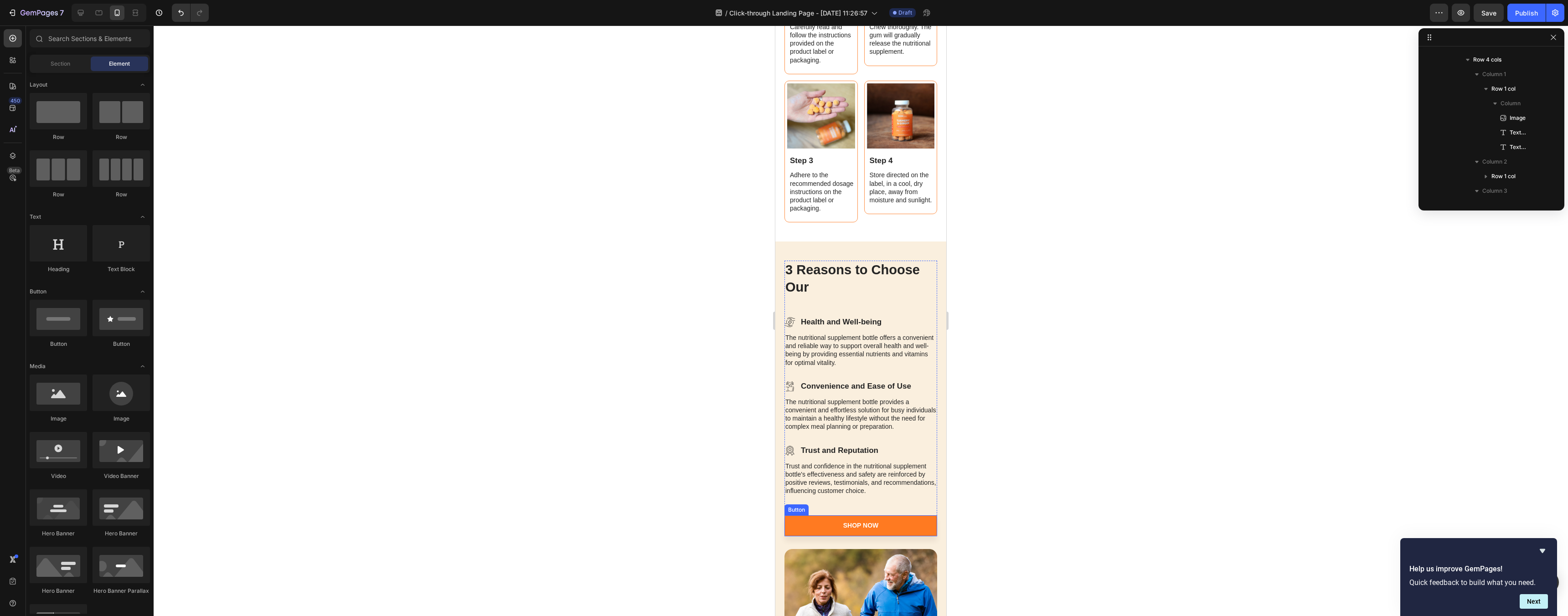
click at [884, 520] on link "Shop Now" at bounding box center [861, 526] width 153 height 21
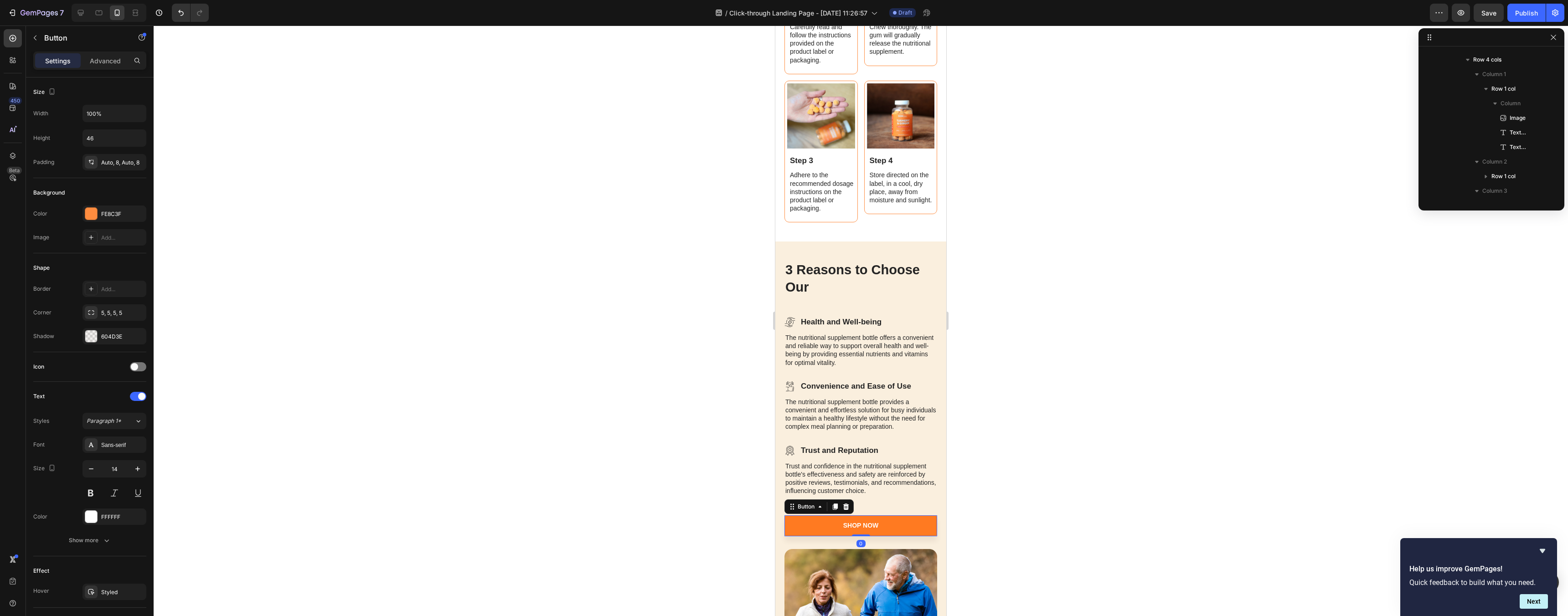
scroll to position [1281, 0]
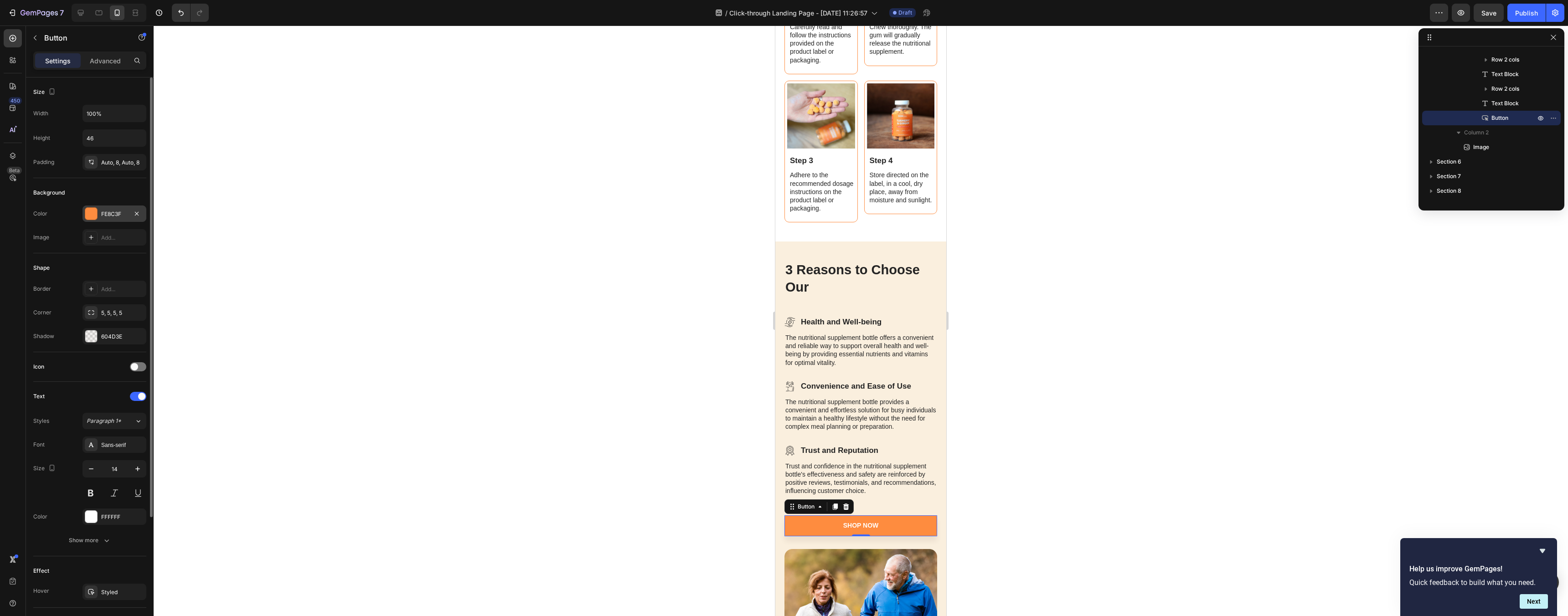
click at [110, 215] on div "FE8C3F" at bounding box center [114, 214] width 26 height 8
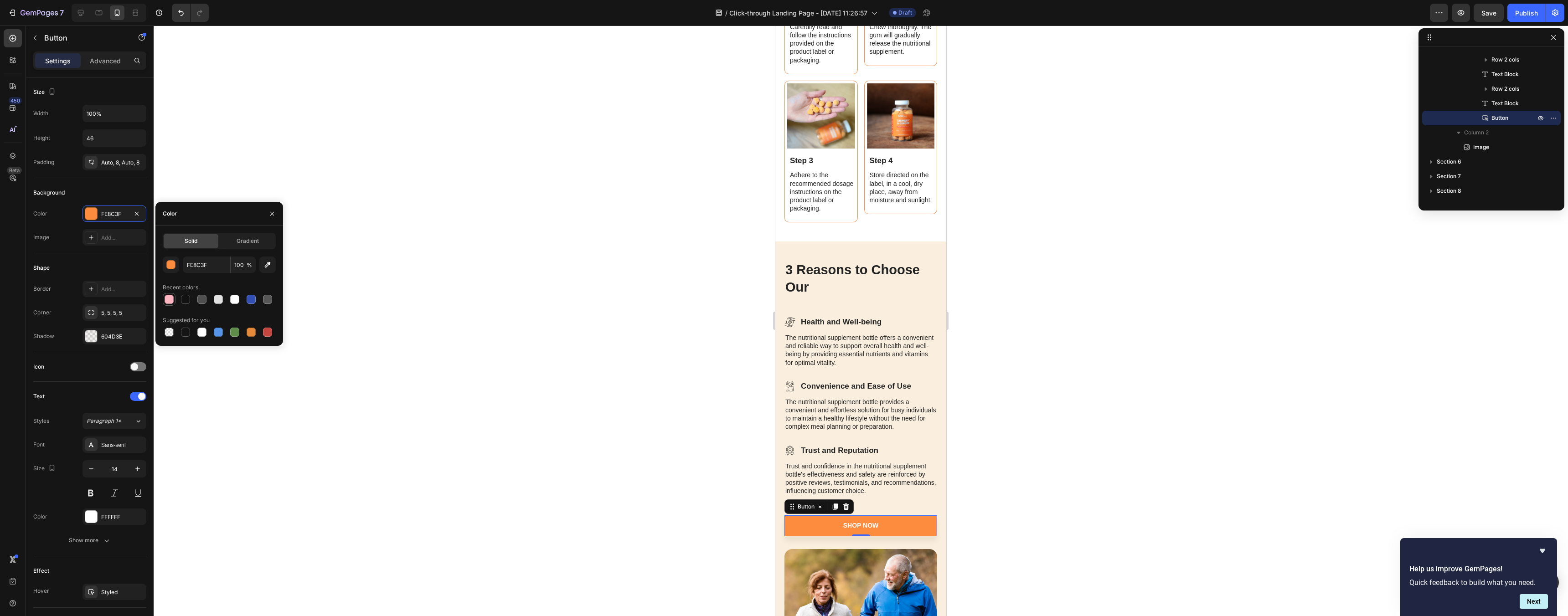
click at [170, 295] on div at bounding box center [169, 299] width 9 height 9
type input "FFB6C1"
click at [923, 256] on div "3 Reasons to Choose Our Heading Icon Health and Well-being Text Block Row The n…" at bounding box center [861, 481] width 171 height 479
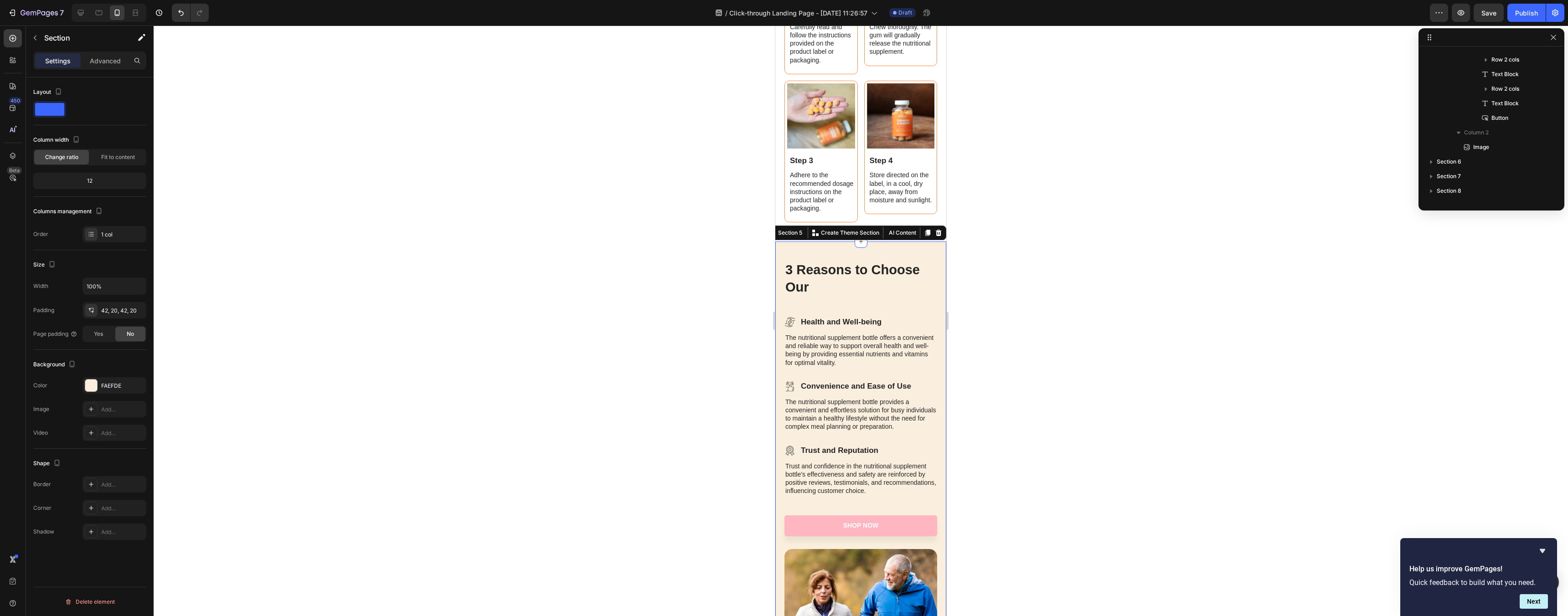
scroll to position [1091, 0]
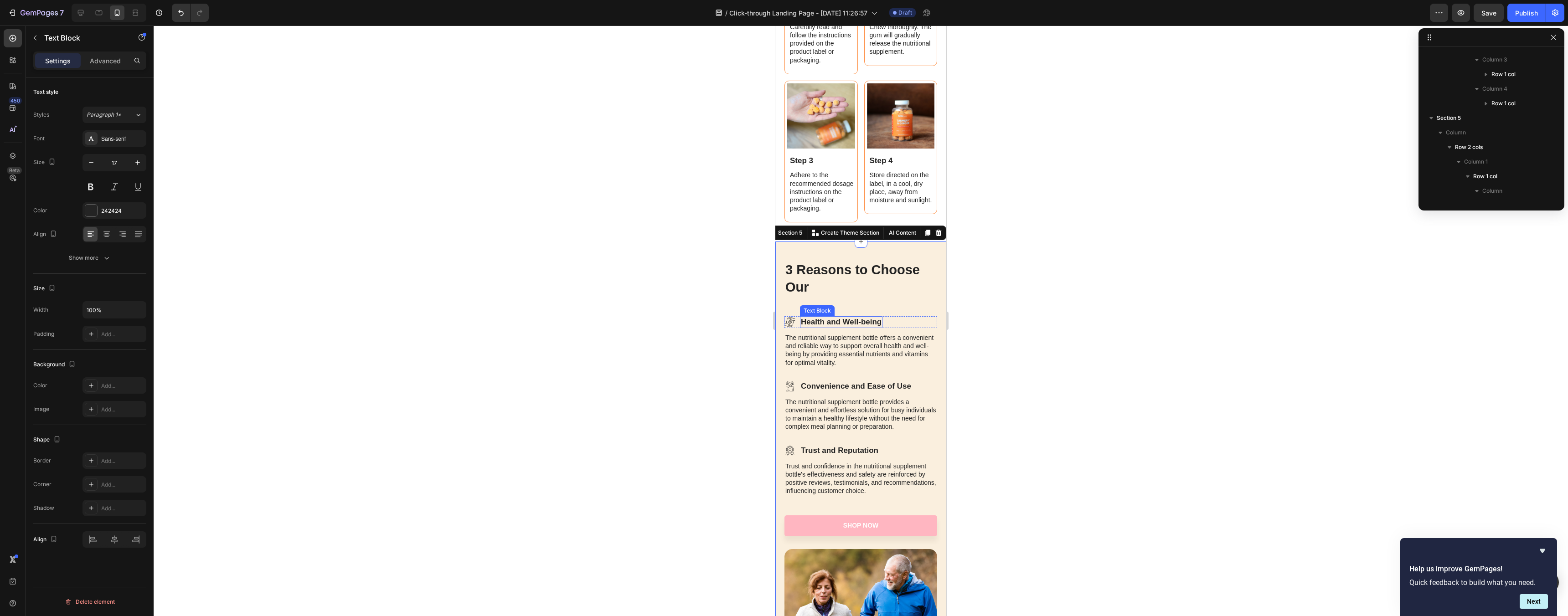
click at [838, 325] on p "Health and Well-being" at bounding box center [841, 322] width 81 height 10
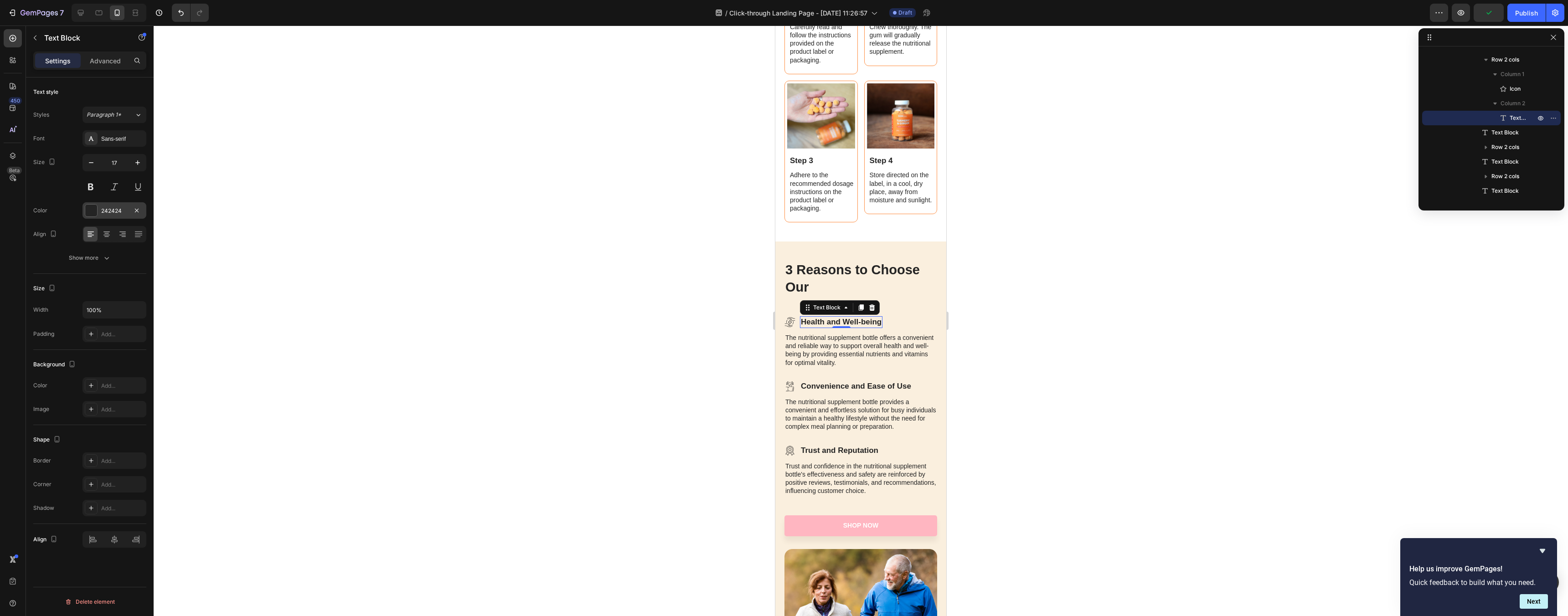
click at [113, 208] on div "242424" at bounding box center [114, 211] width 26 height 8
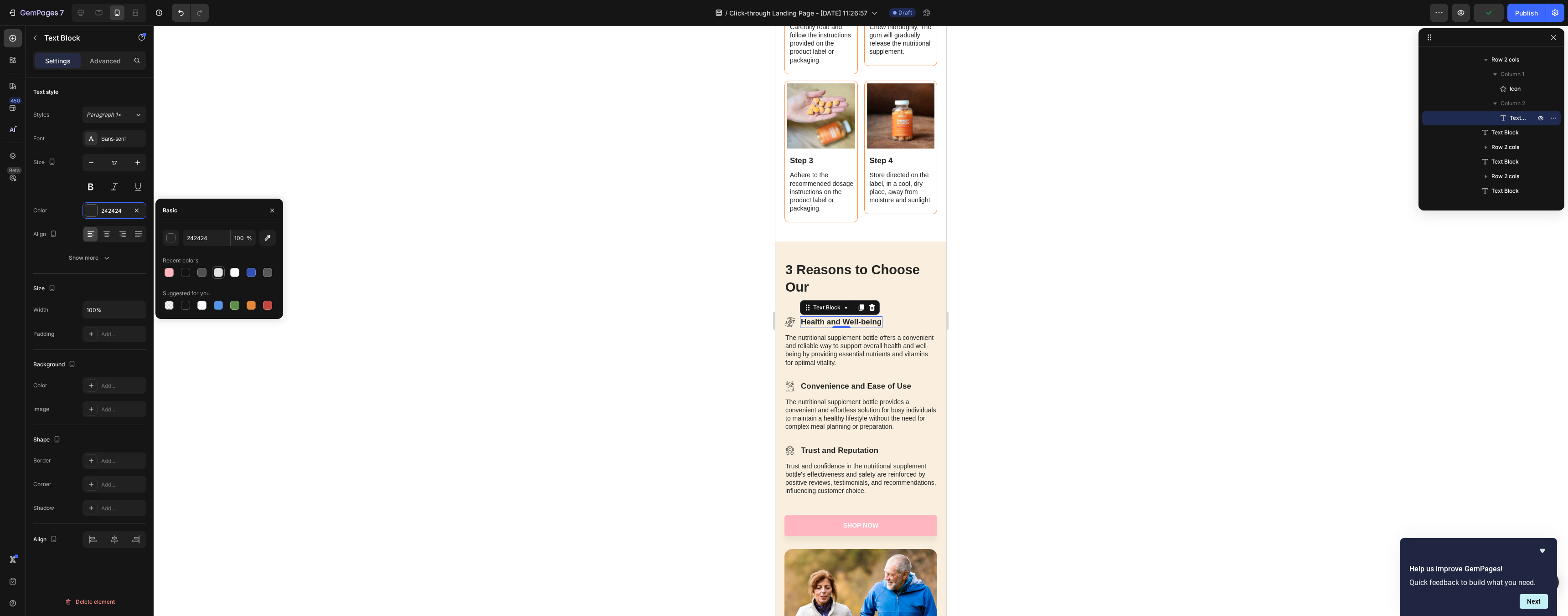
click at [223, 273] on div at bounding box center [219, 273] width 11 height 11
click at [235, 275] on div at bounding box center [234, 272] width 9 height 9
click at [184, 271] on div at bounding box center [185, 272] width 9 height 9
click at [205, 272] on div at bounding box center [201, 272] width 9 height 9
type input "121212"
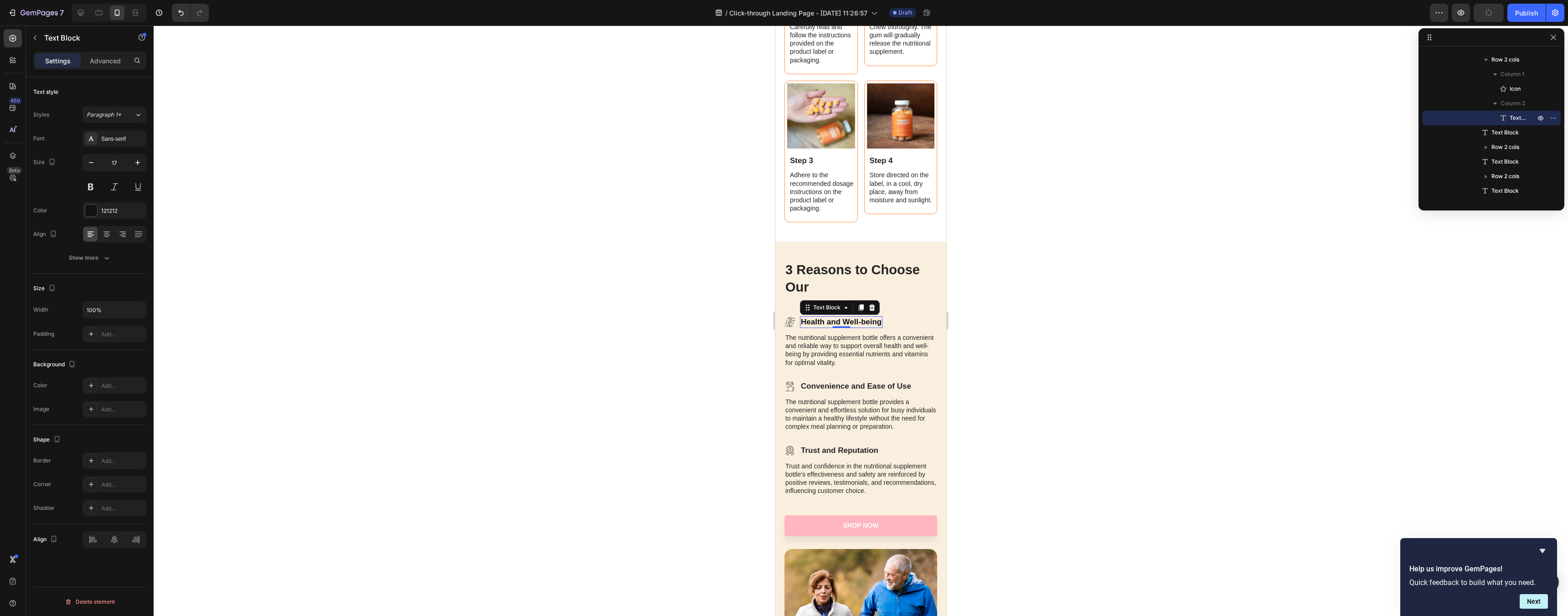
click at [551, 307] on div at bounding box center [861, 321] width 1415 height 590
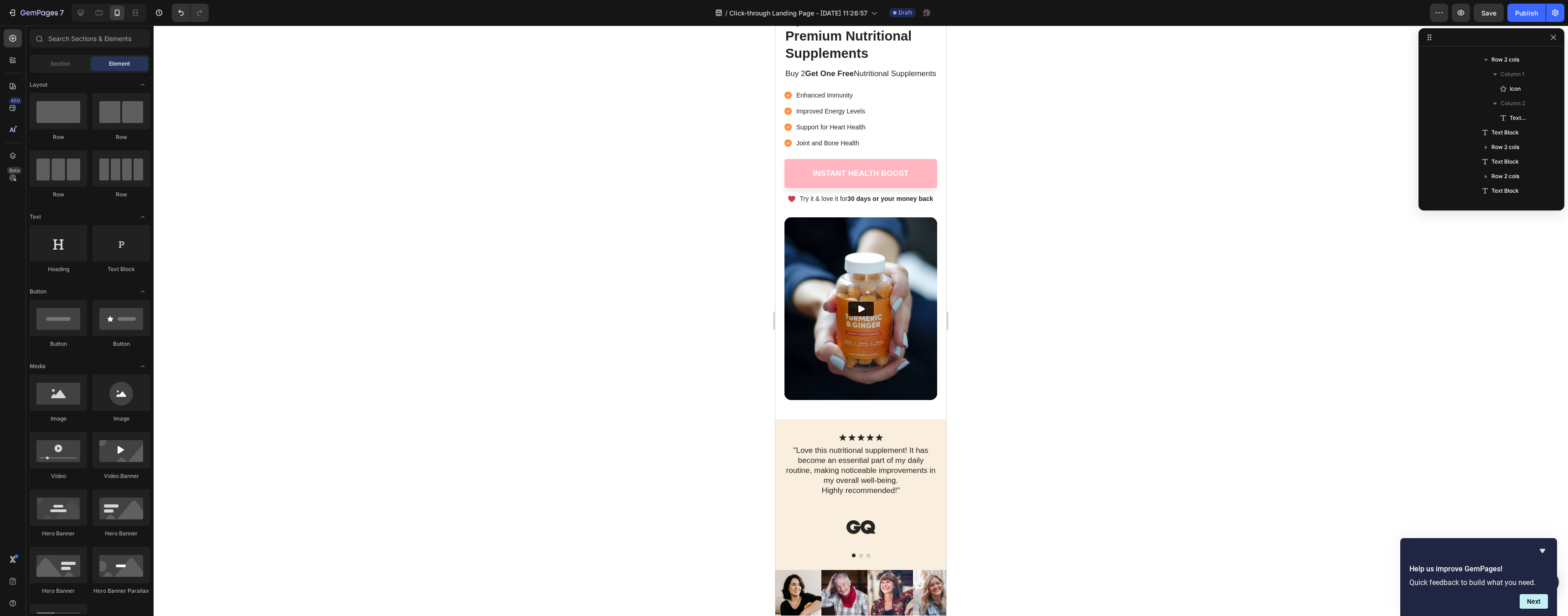
scroll to position [0, 0]
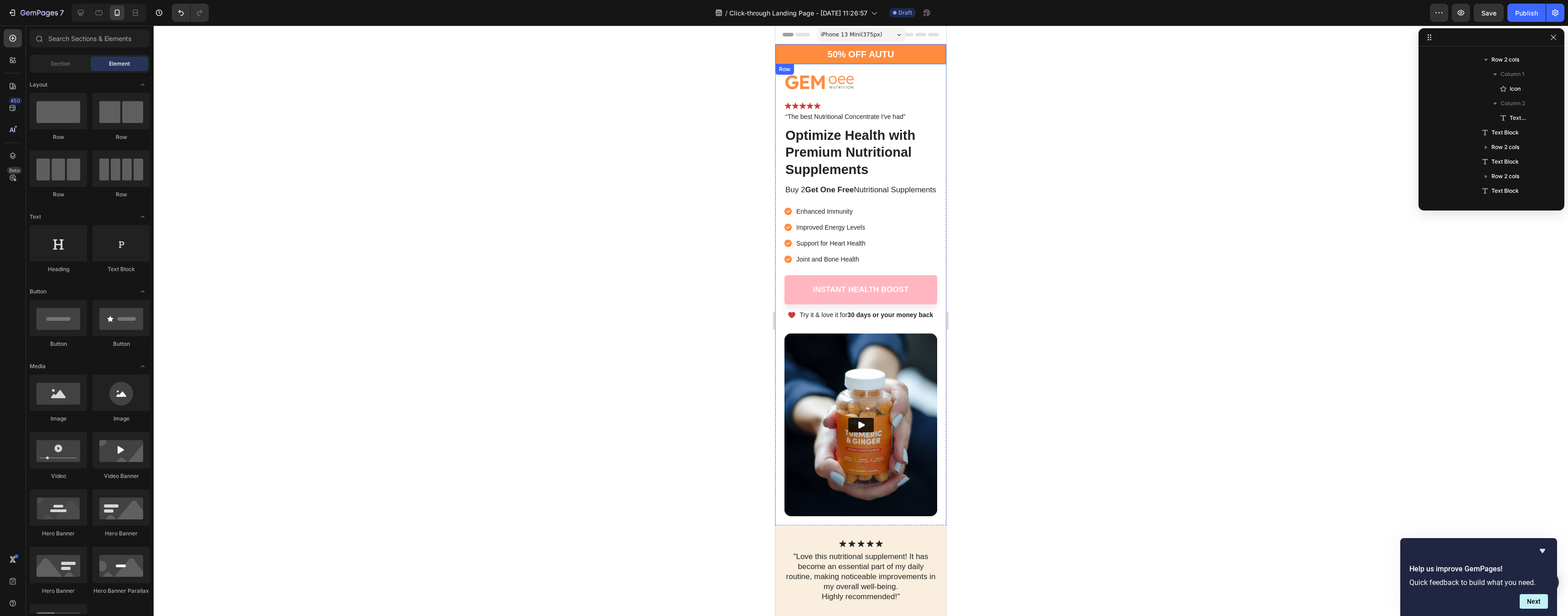
click at [918, 58] on div "50% OFF AUTU Text Block 05 Hours 33 Mins 59 Secs Countdown Timer Row" at bounding box center [861, 54] width 171 height 20
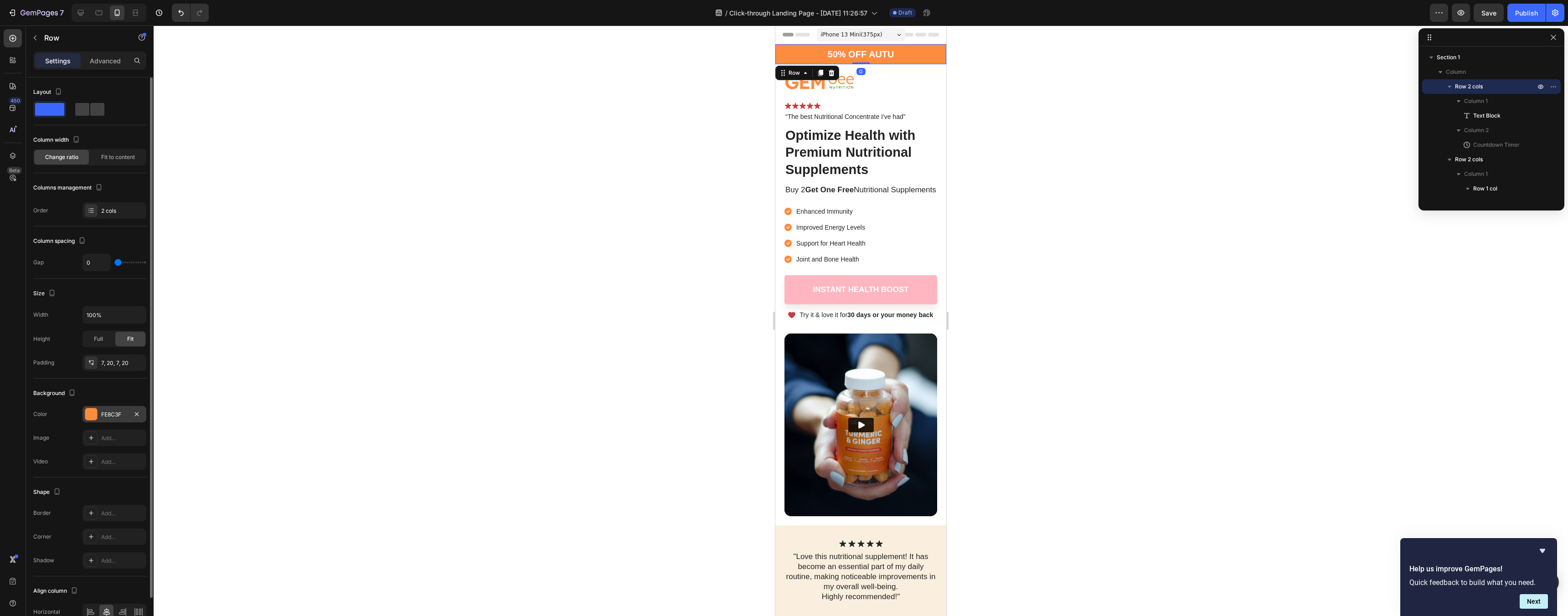
click at [108, 413] on div "FE8C3F" at bounding box center [114, 415] width 26 height 8
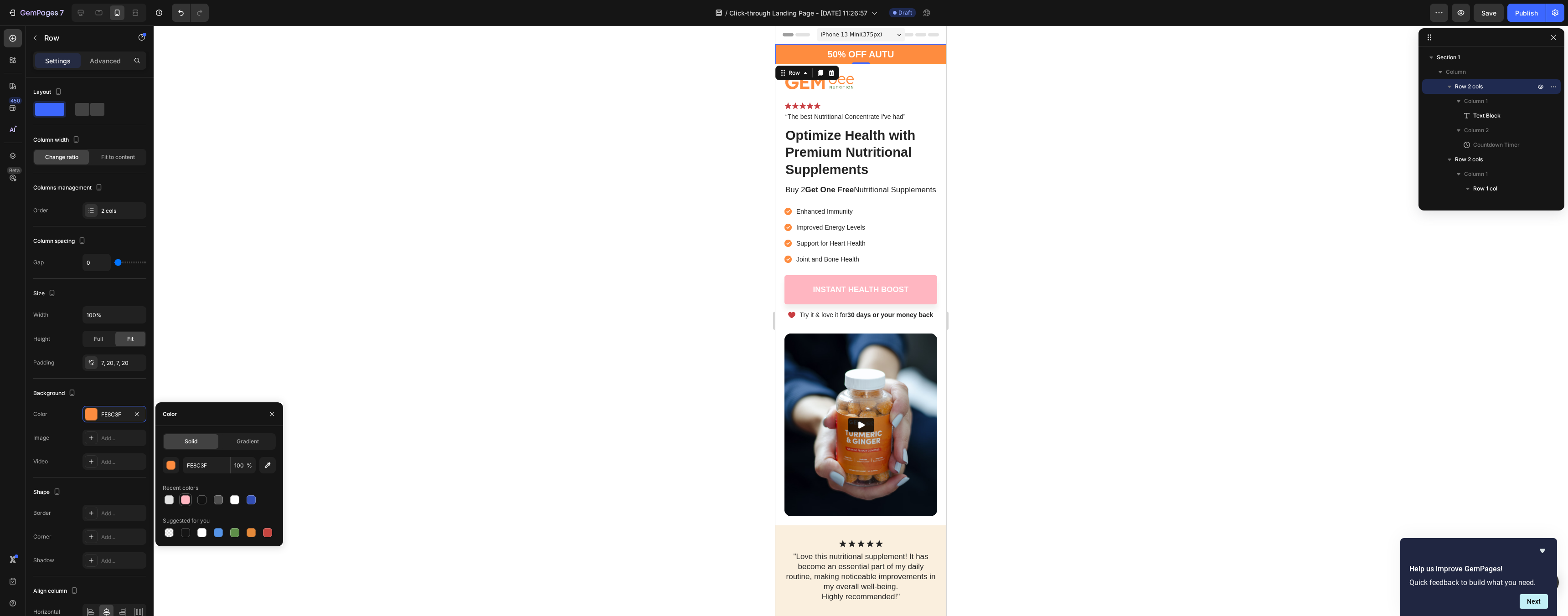
click at [185, 497] on div at bounding box center [185, 500] width 9 height 9
type input "FFB6C1"
click at [865, 85] on div at bounding box center [861, 82] width 153 height 16
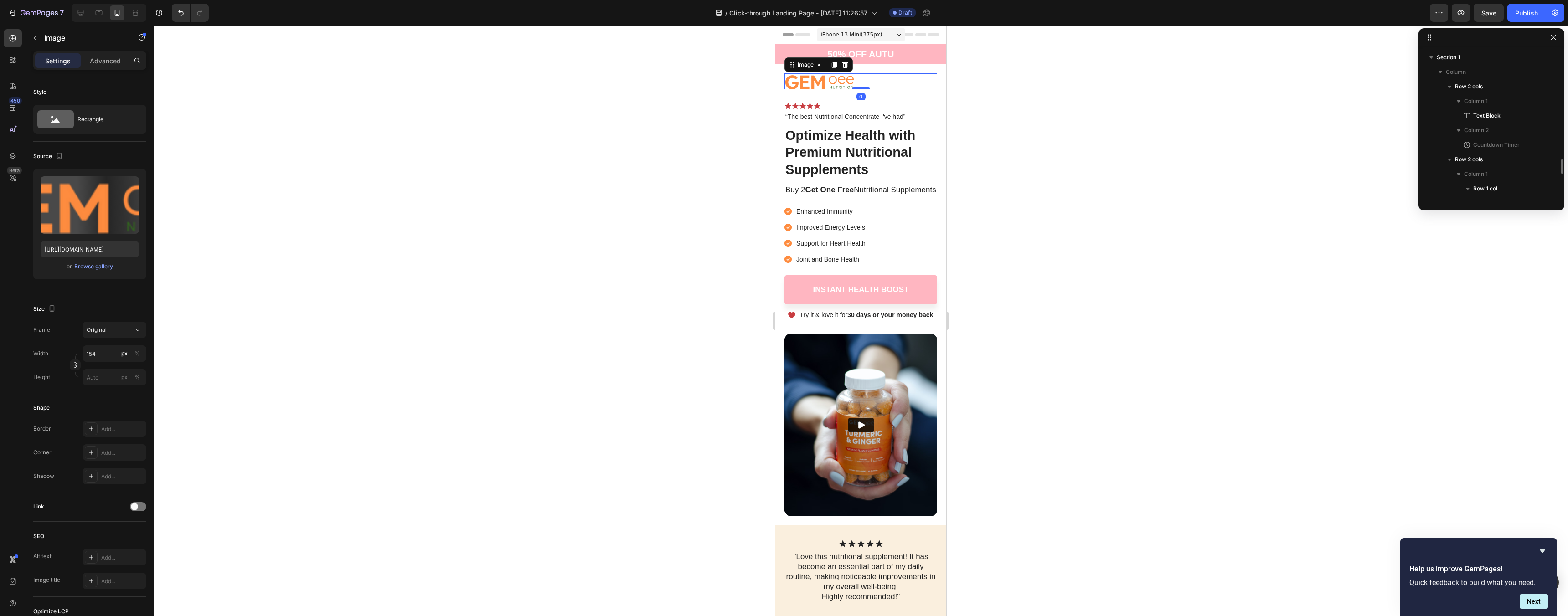
scroll to position [100, 0]
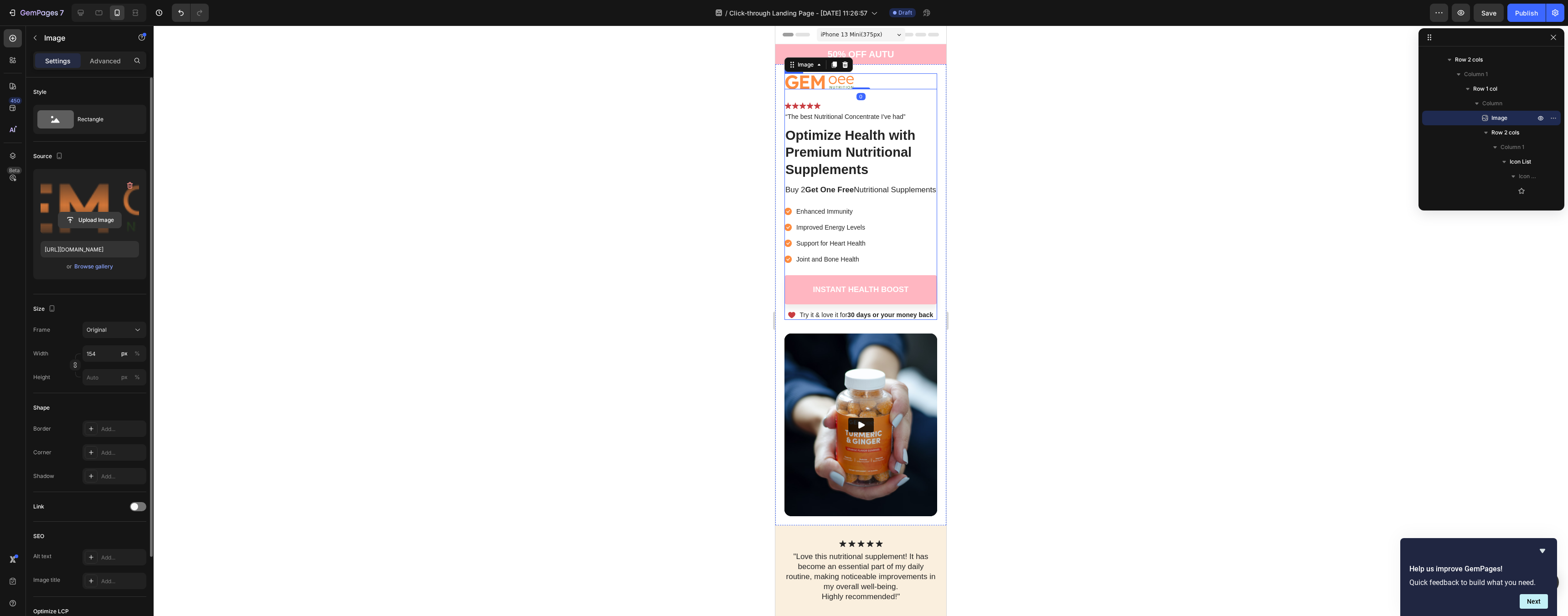
click at [82, 218] on input "file" at bounding box center [89, 220] width 63 height 15
type input "https://cdn.shopify.com/s/files/1/0963/3651/1301/files/gempages_581837648503505…"
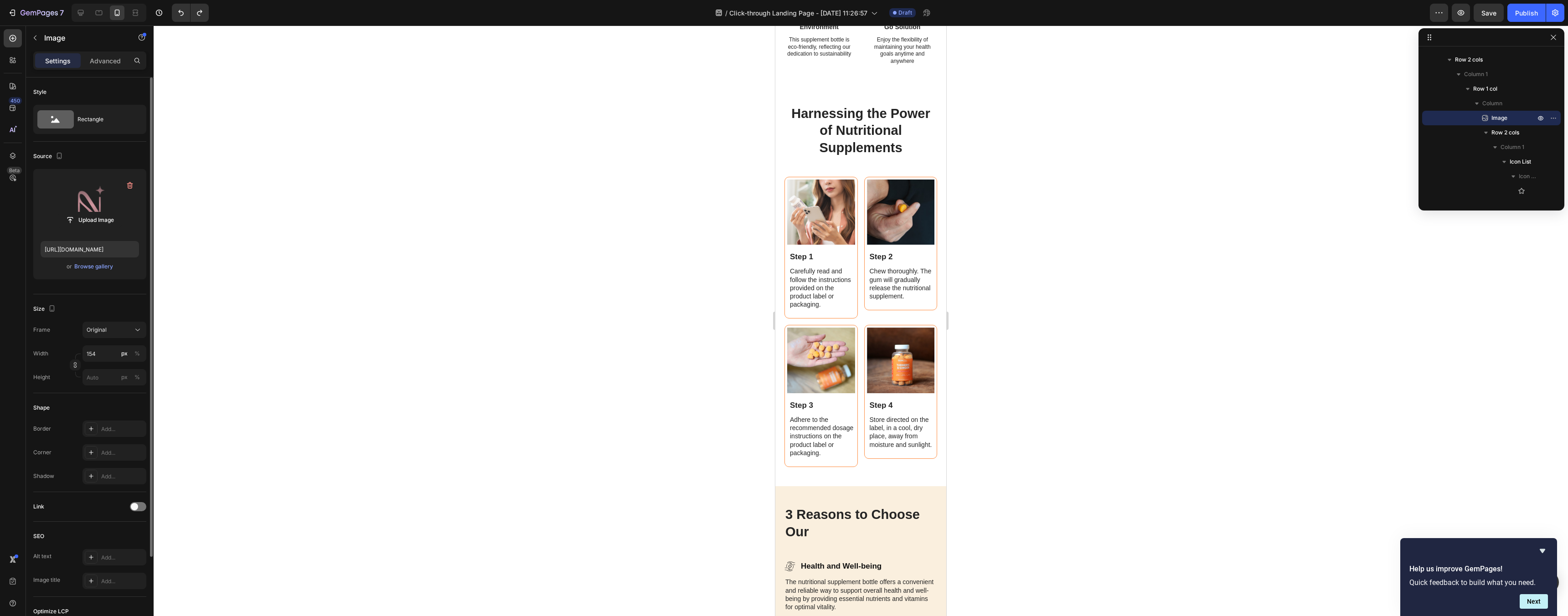
scroll to position [995, 0]
click at [898, 290] on p "Chew thoroughly. The gum will gradually release the nutritional supplement." at bounding box center [902, 284] width 65 height 33
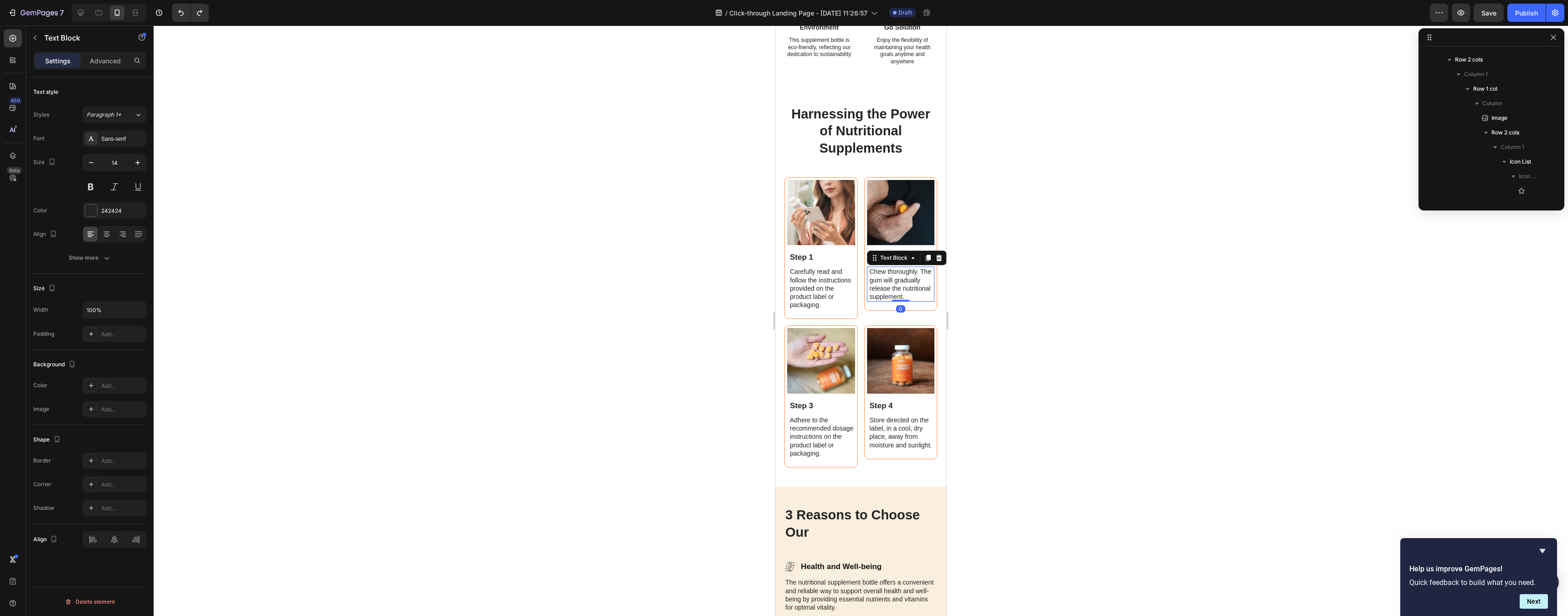
scroll to position [1077, 0]
click at [833, 212] on img at bounding box center [821, 213] width 68 height 66
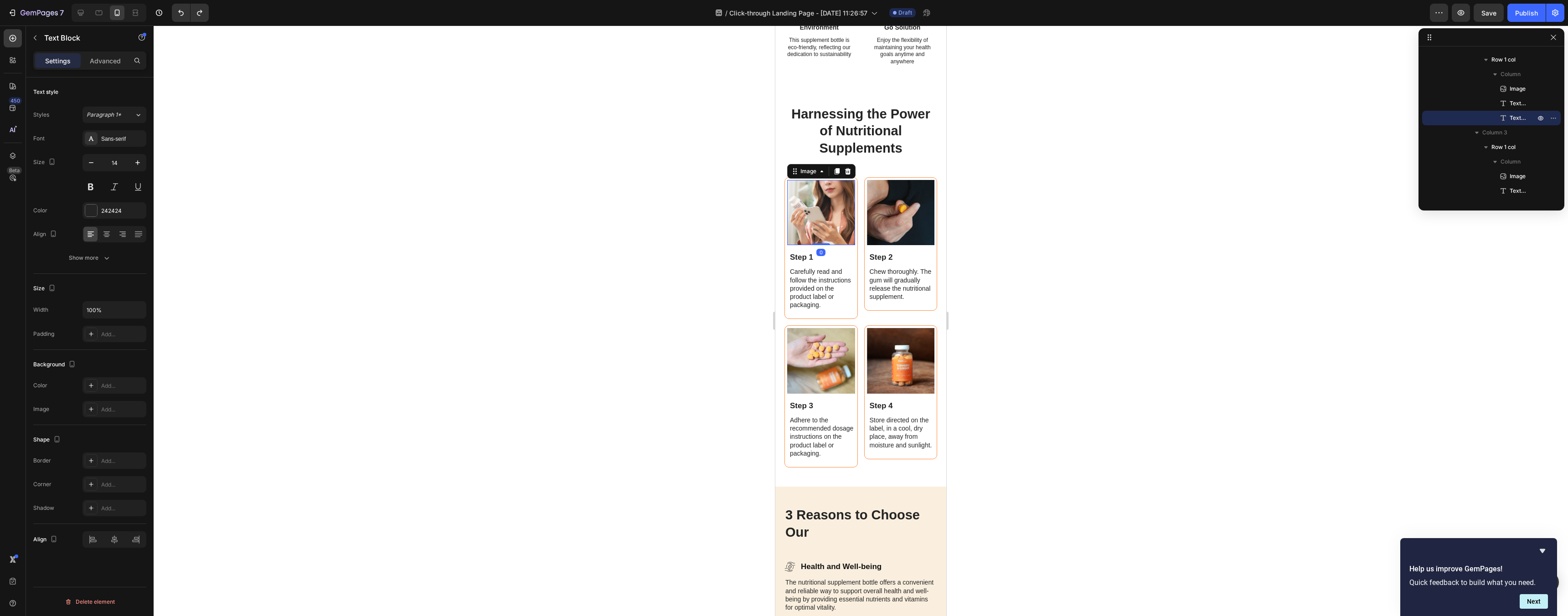
scroll to position [961, 0]
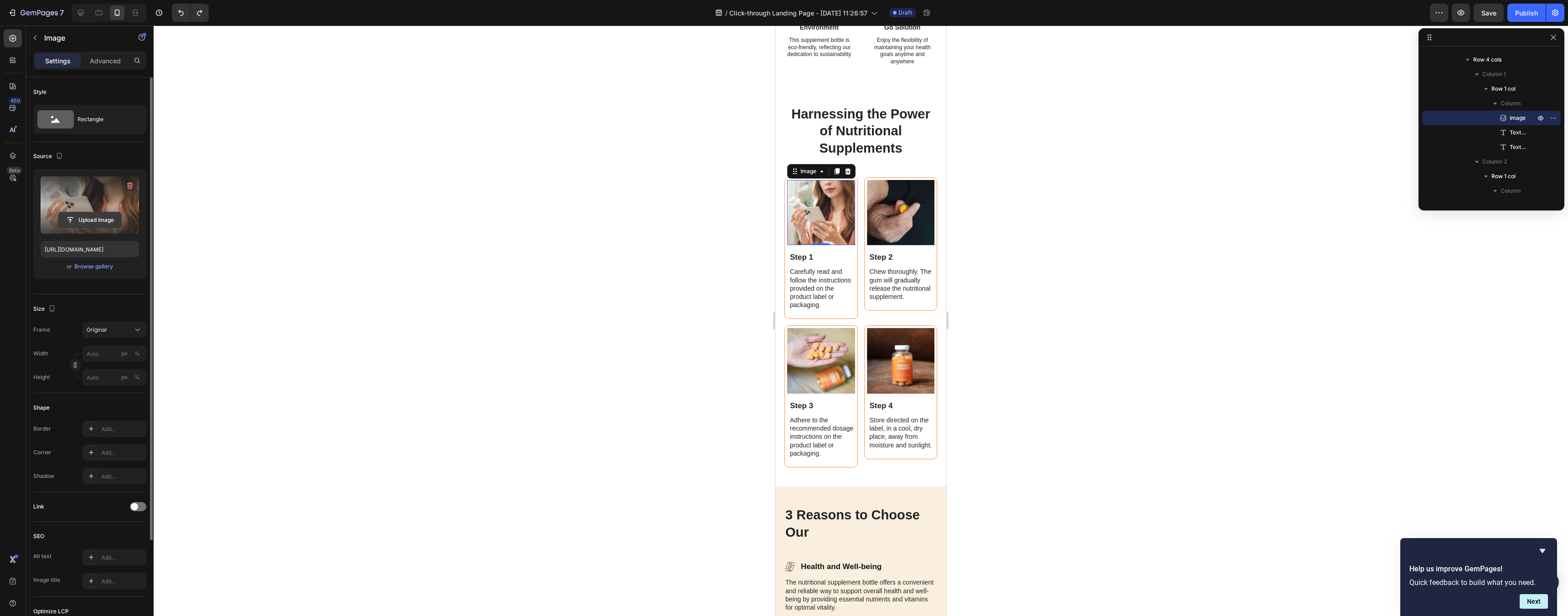
click at [93, 225] on input "file" at bounding box center [89, 220] width 63 height 15
type input "https://cdn.shopify.com/s/files/1/0963/3651/1301/files/gempages_581837648503505…"
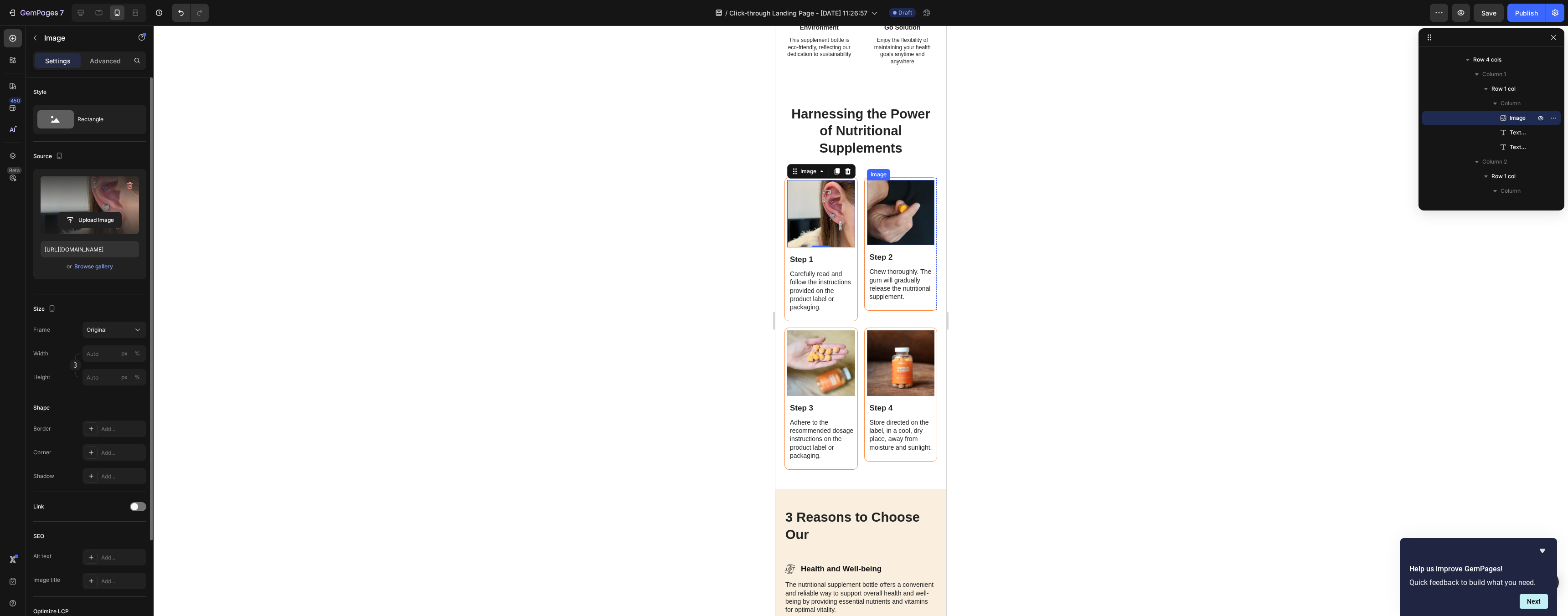
click at [909, 222] on img at bounding box center [901, 213] width 68 height 66
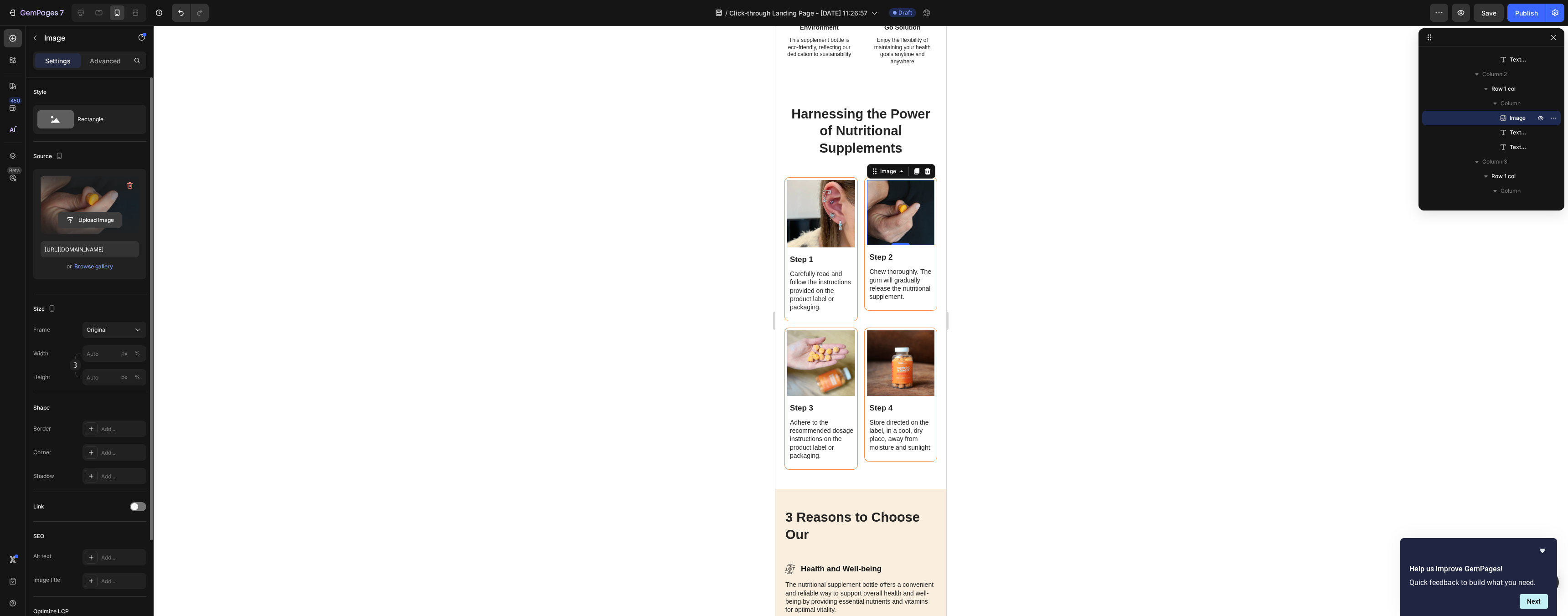
click at [113, 215] on input "file" at bounding box center [89, 220] width 63 height 15
type input "https://cdn.shopify.com/s/files/1/0963/3651/1301/files/gempages_581837648503505…"
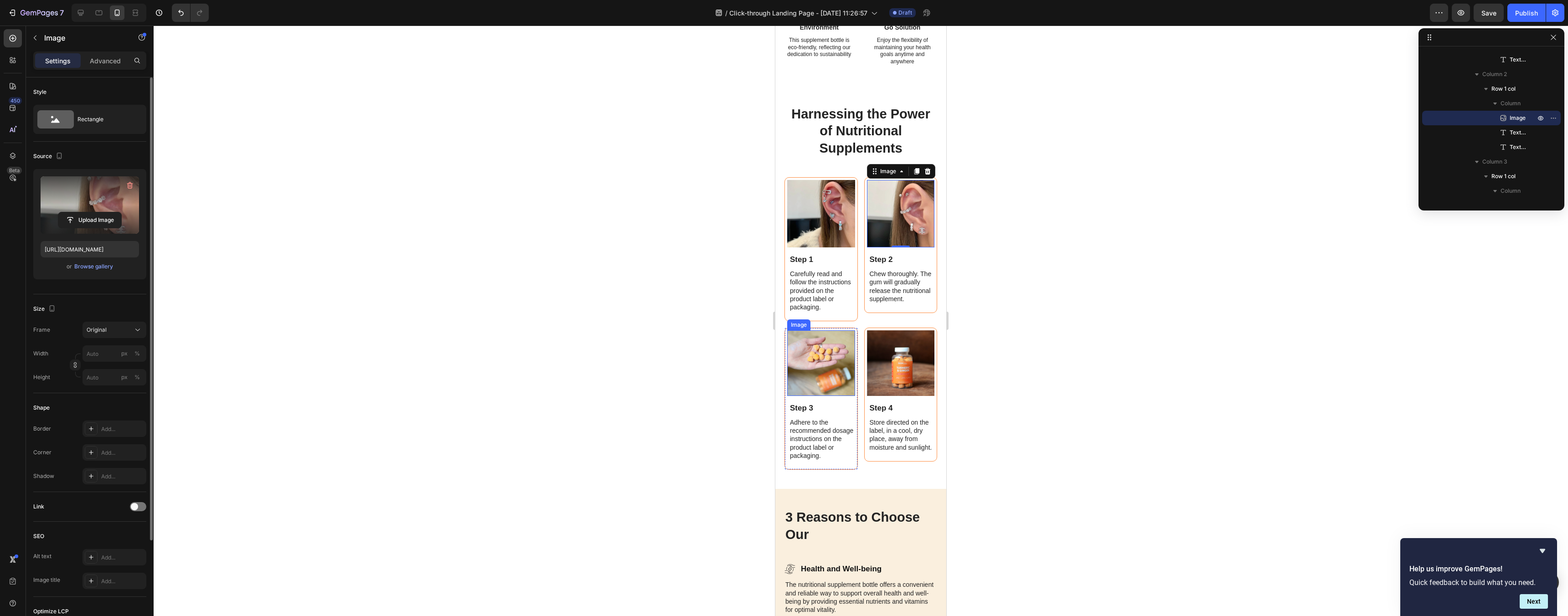
click at [829, 355] on img at bounding box center [821, 363] width 68 height 66
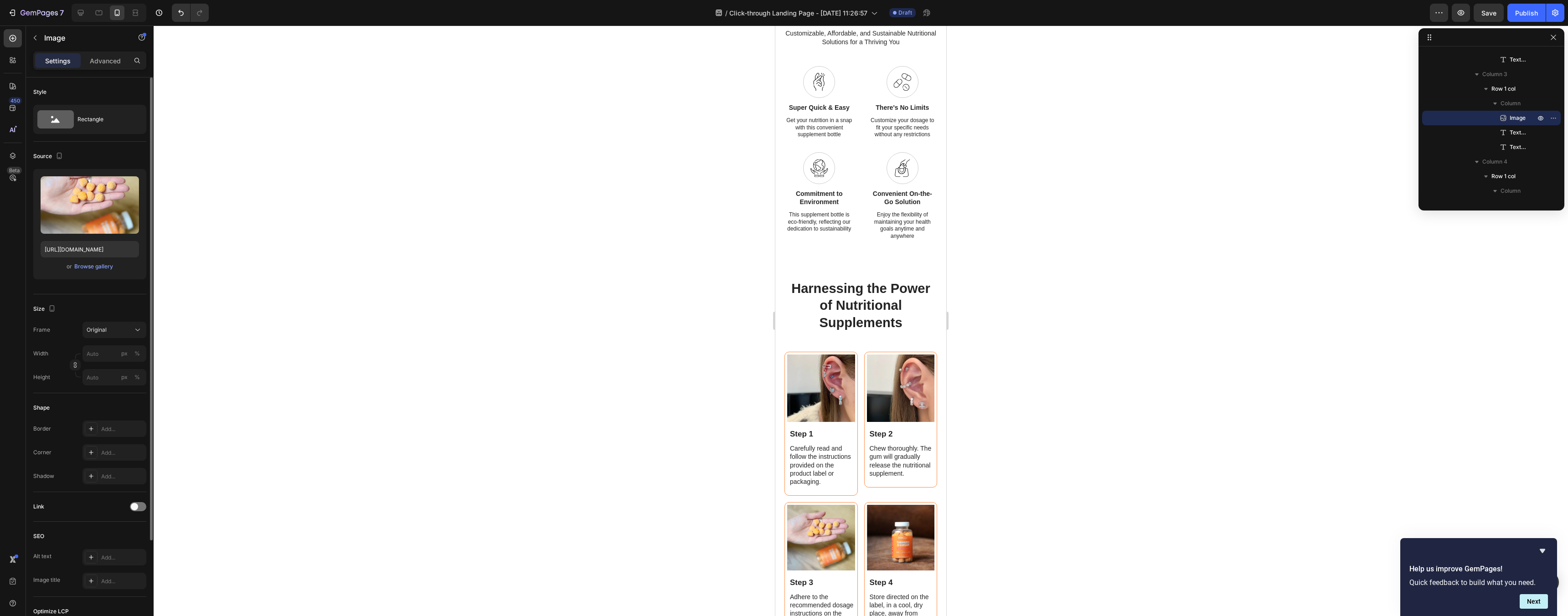
scroll to position [1001, 0]
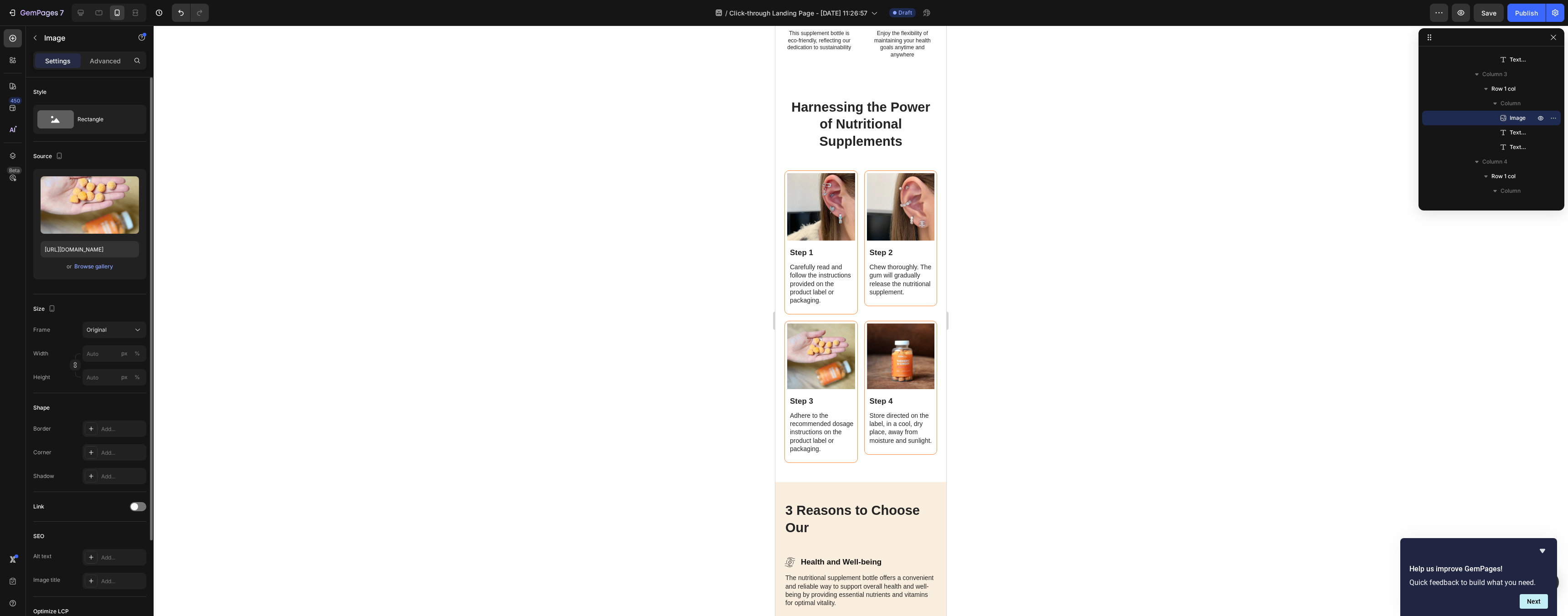
click at [814, 366] on img at bounding box center [821, 357] width 68 height 66
click at [99, 219] on input "file" at bounding box center [89, 220] width 63 height 15
type input "https://cdn.shopify.com/s/files/1/0963/3651/1301/files/gempages_581837648503505…"
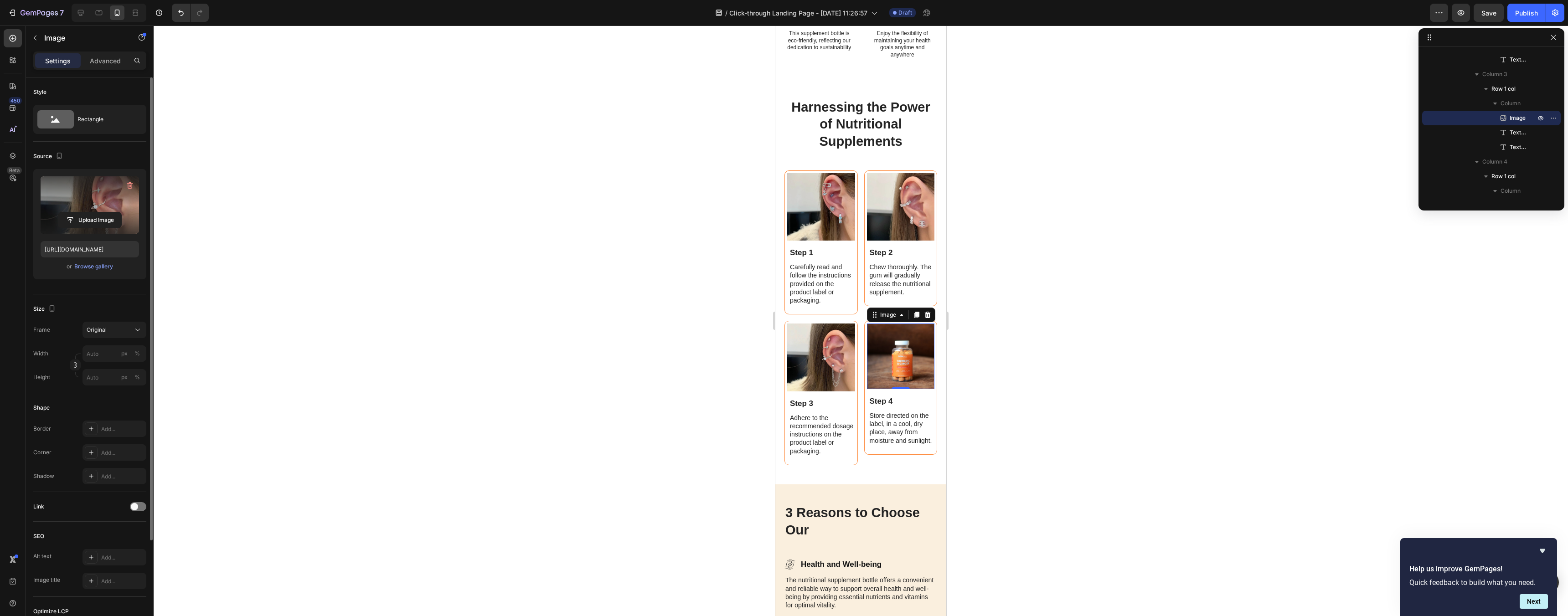
click at [911, 365] on img at bounding box center [901, 357] width 68 height 66
click at [85, 213] on input "file" at bounding box center [89, 220] width 63 height 15
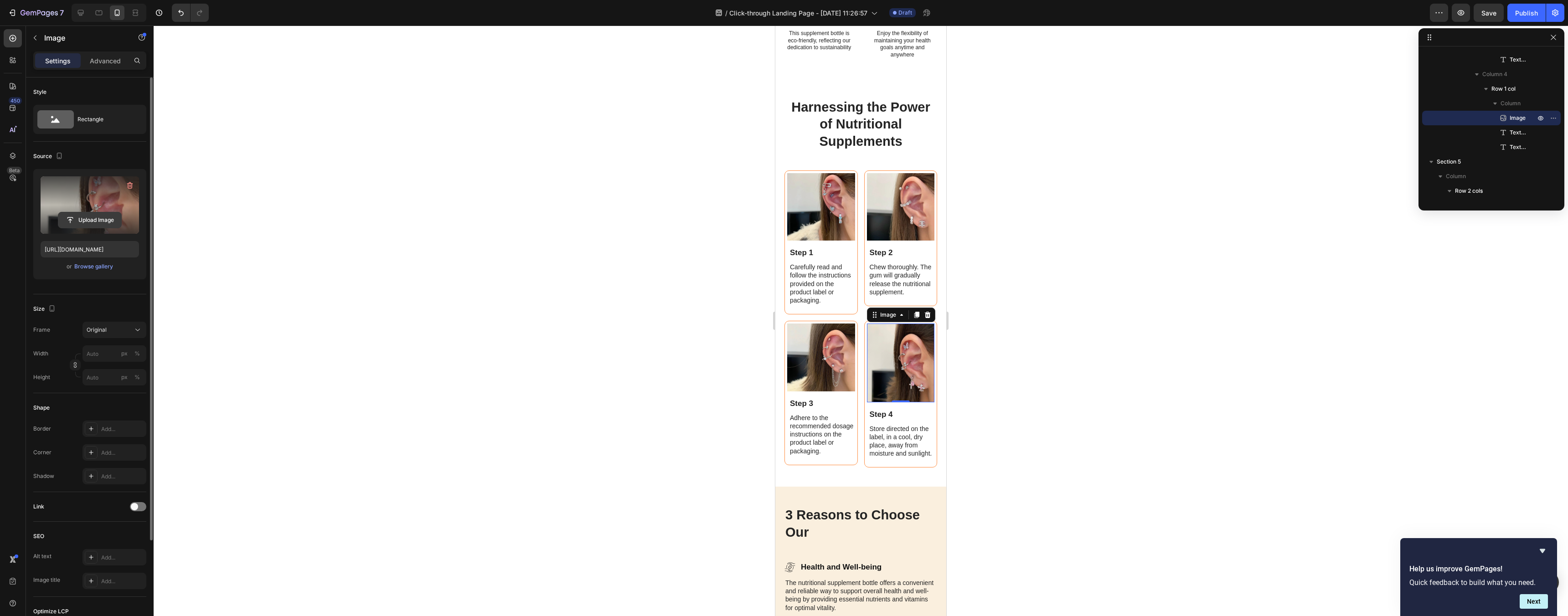
click at [93, 219] on input "file" at bounding box center [89, 220] width 63 height 15
type input "https://cdn.shopify.com/s/files/1/0963/3651/1301/files/gempages_581837648503505…"
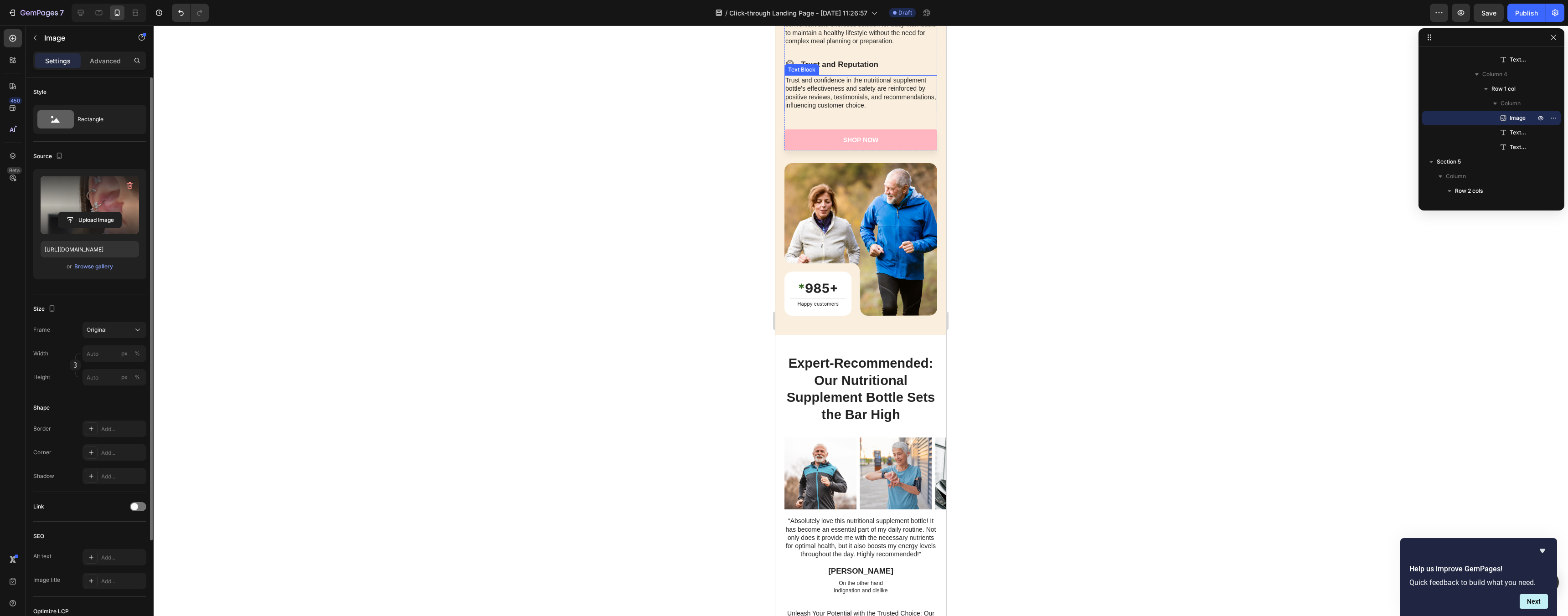
scroll to position [1626, 0]
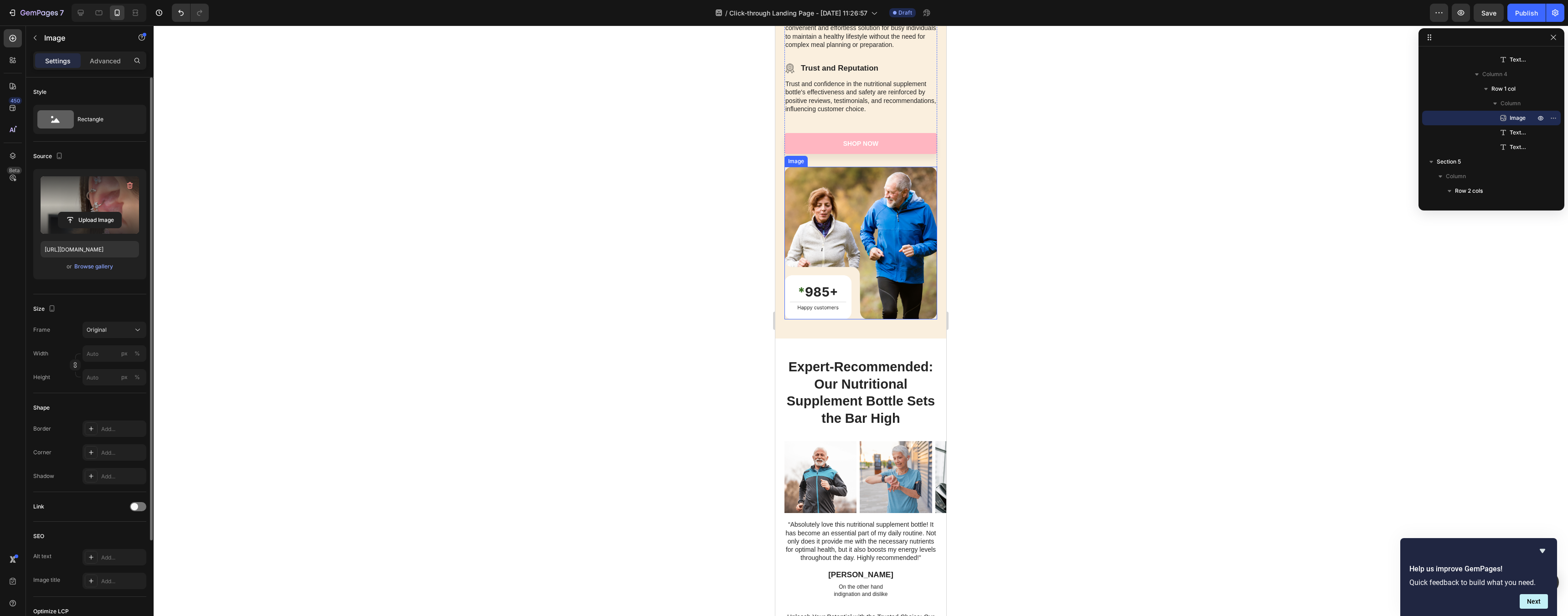
click at [838, 286] on img at bounding box center [861, 243] width 153 height 153
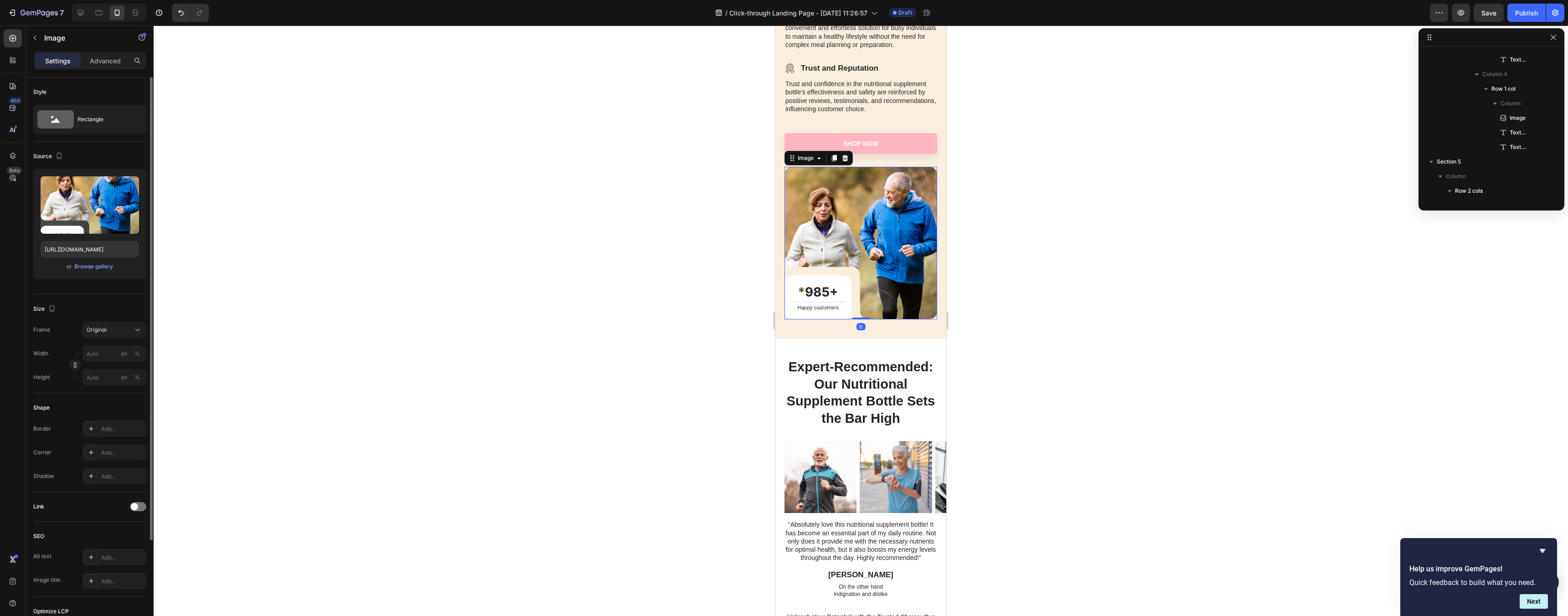
scroll to position [1661, 0]
click at [823, 290] on img at bounding box center [861, 243] width 153 height 153
click at [811, 292] on img at bounding box center [861, 243] width 153 height 153
click at [802, 290] on img at bounding box center [861, 243] width 153 height 153
click at [906, 228] on img at bounding box center [861, 243] width 153 height 153
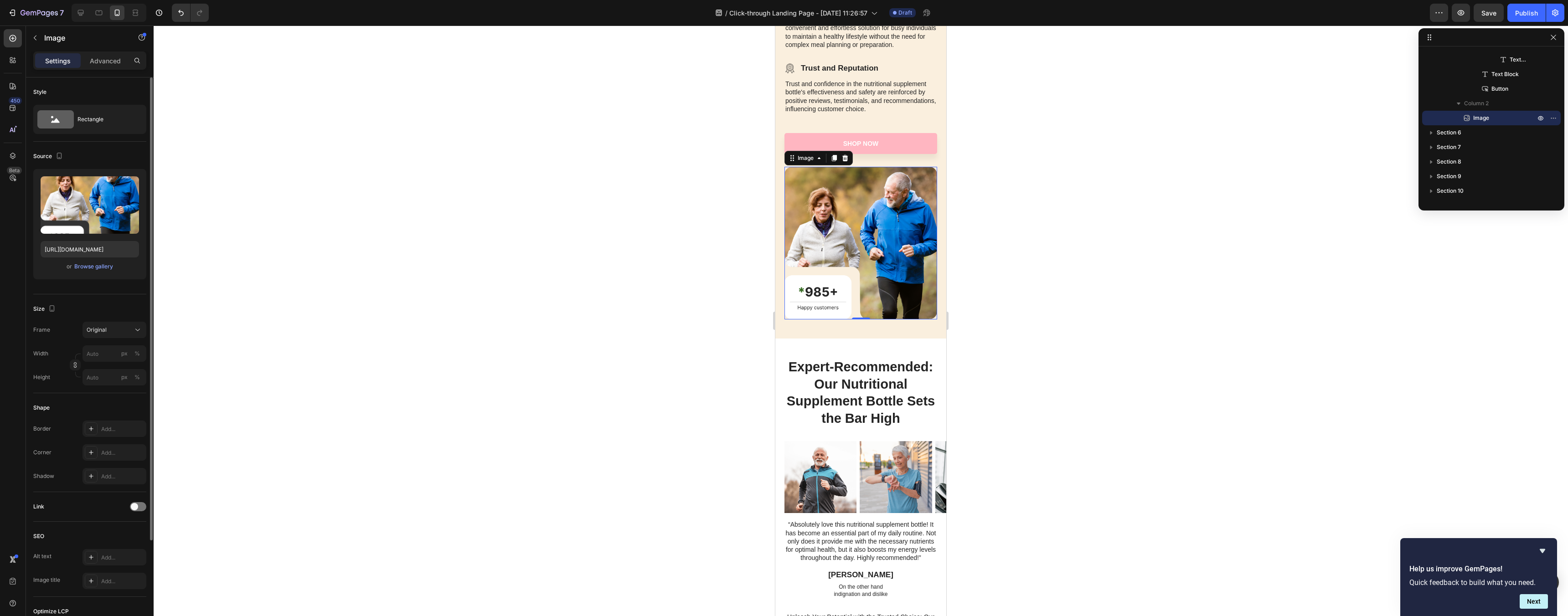
scroll to position [1811, 0]
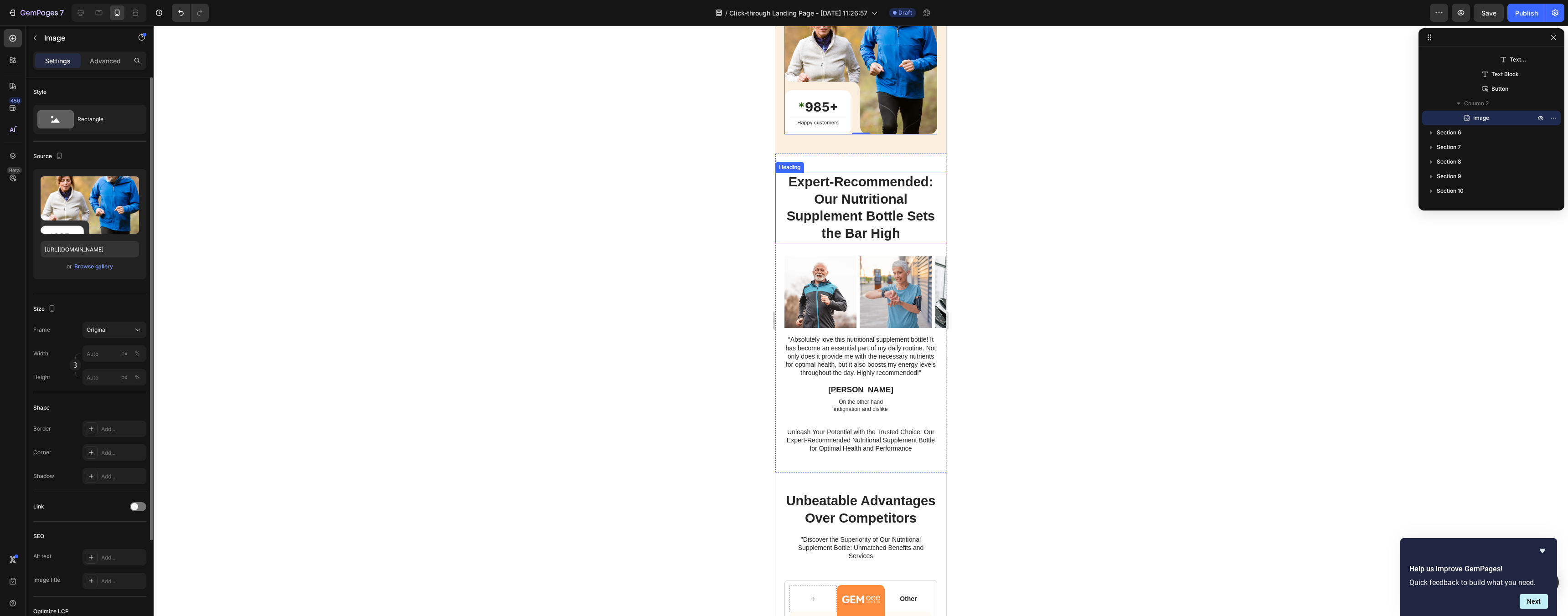
click at [892, 200] on h2 "Expert-Recommended: Our Nutritional Supplement Bottle Sets the Bar High" at bounding box center [861, 208] width 153 height 71
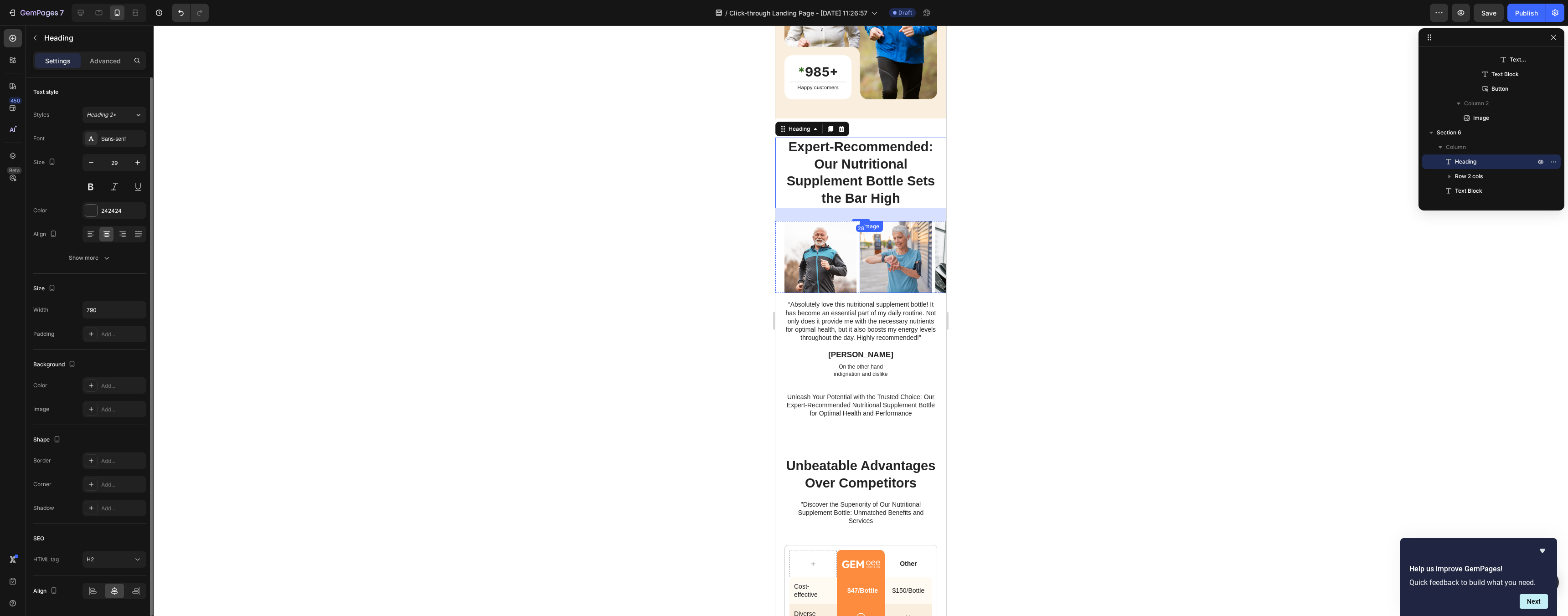
scroll to position [1850, 0]
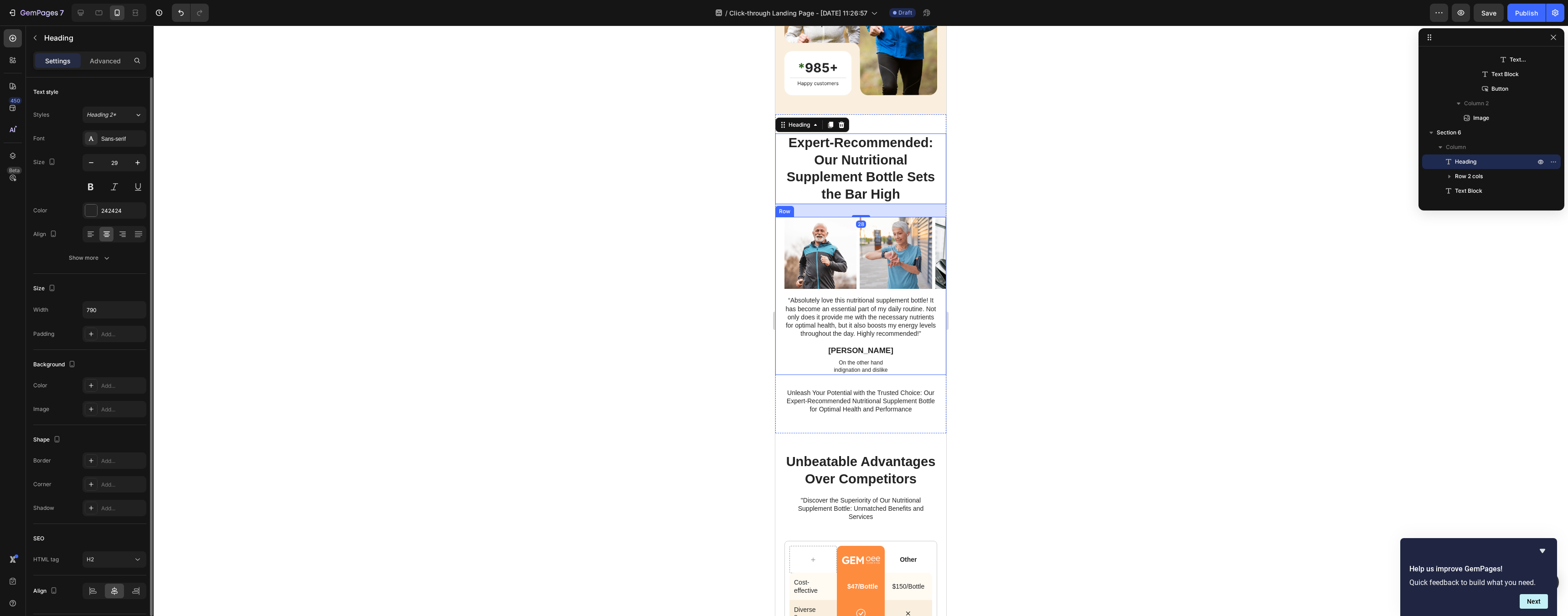
click at [895, 272] on img at bounding box center [895, 253] width 72 height 72
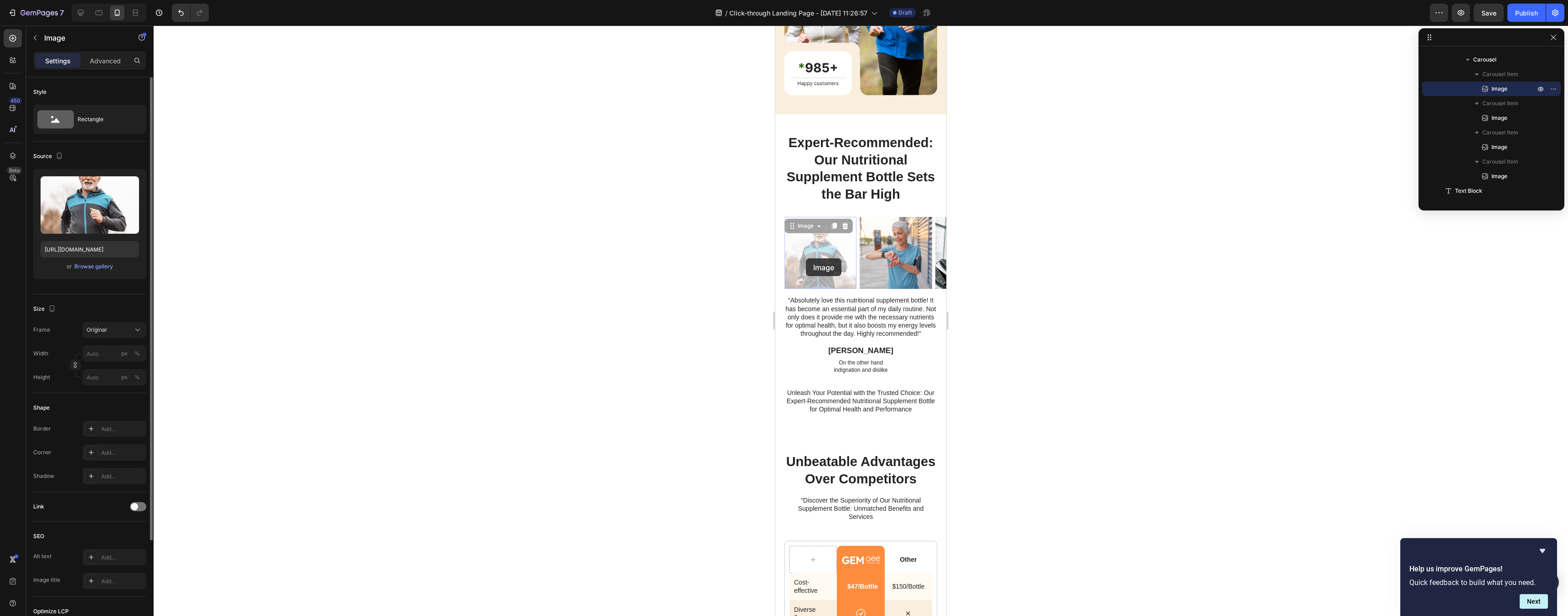
drag, startPoint x: 838, startPoint y: 266, endPoint x: 903, endPoint y: 264, distance: 65.0
click at [941, 262] on img at bounding box center [971, 253] width 72 height 72
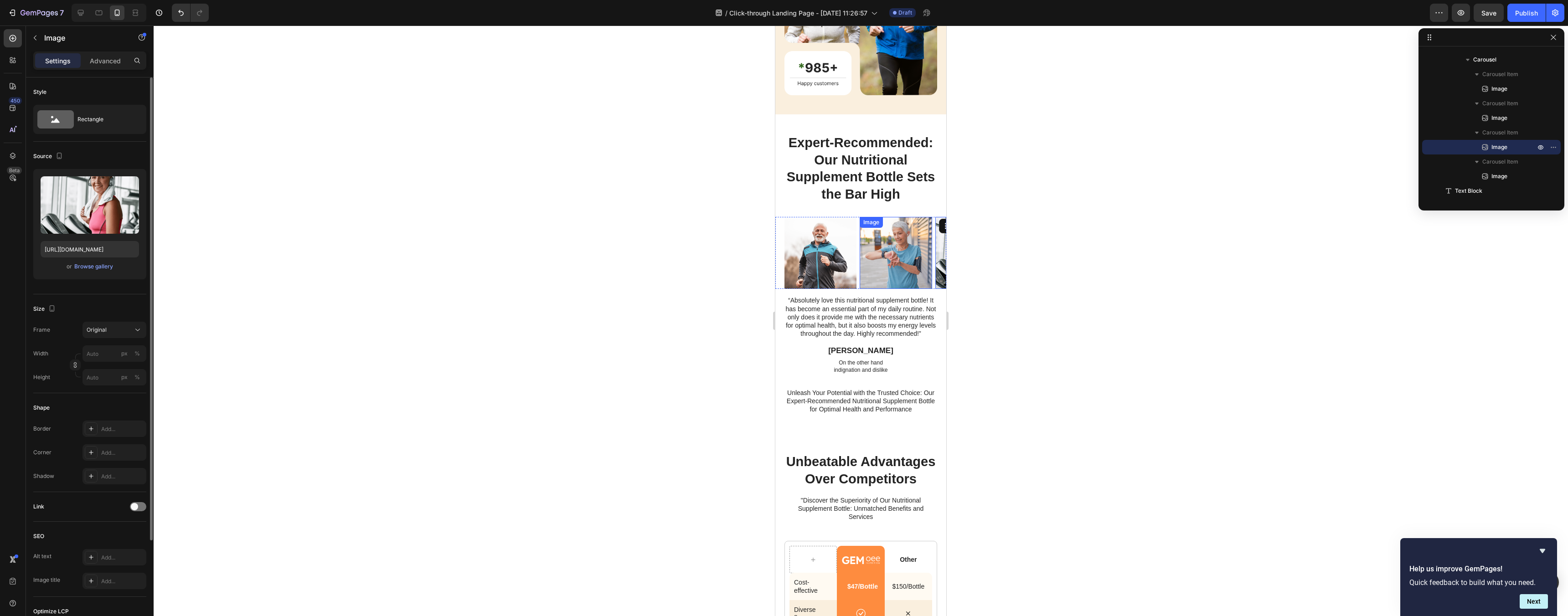
click at [925, 268] on img at bounding box center [895, 253] width 72 height 72
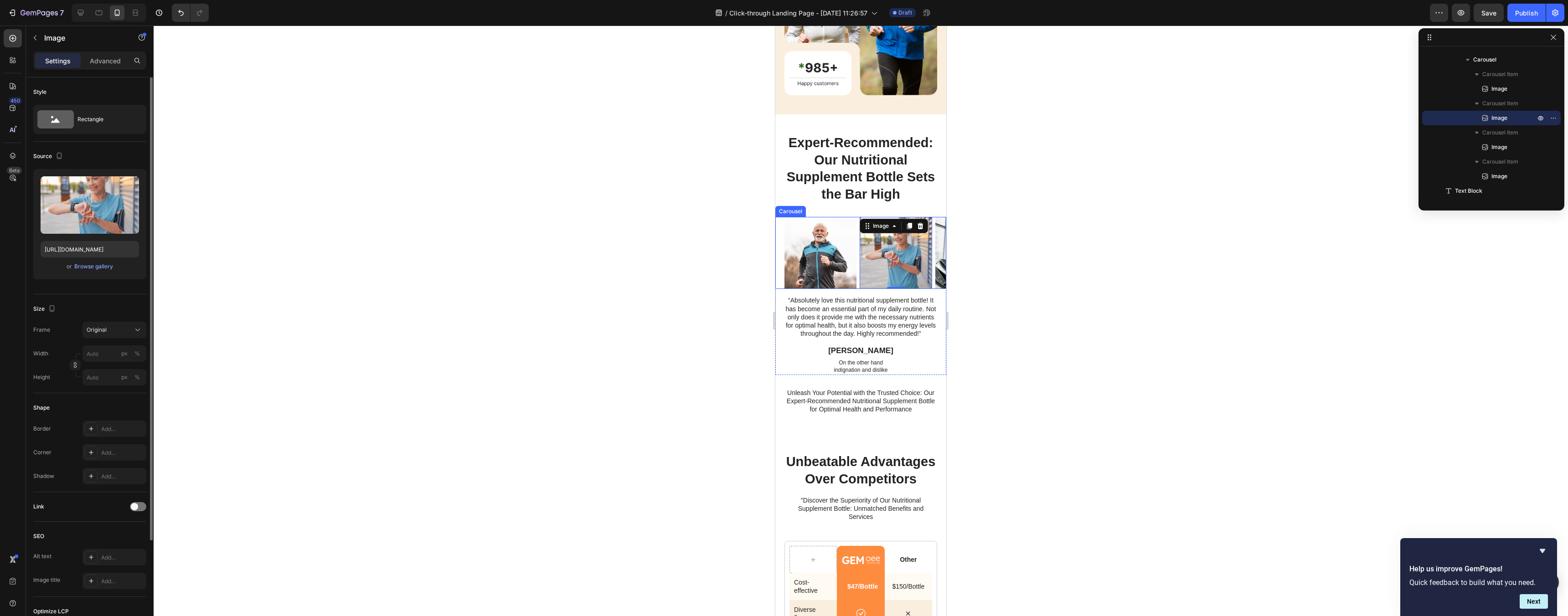
click at [780, 233] on div "Image Image 0 Image Image Carousel" at bounding box center [861, 253] width 171 height 72
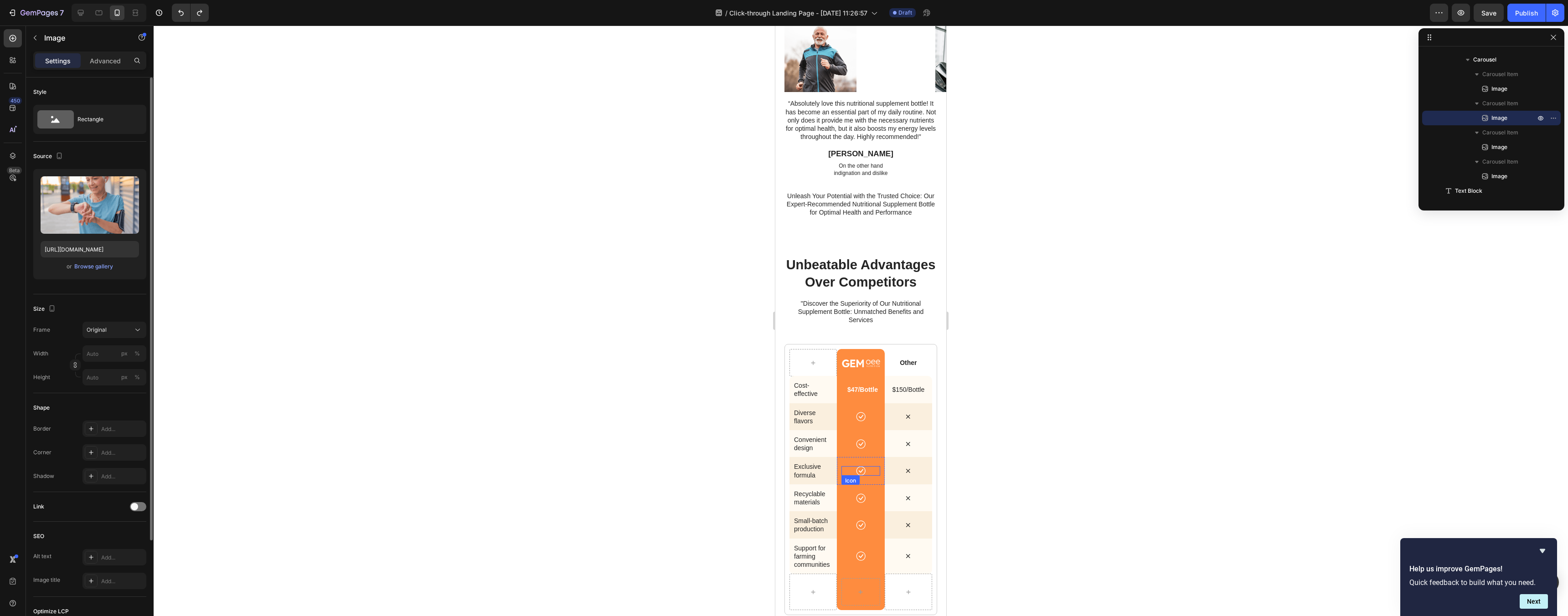
scroll to position [2166, 0]
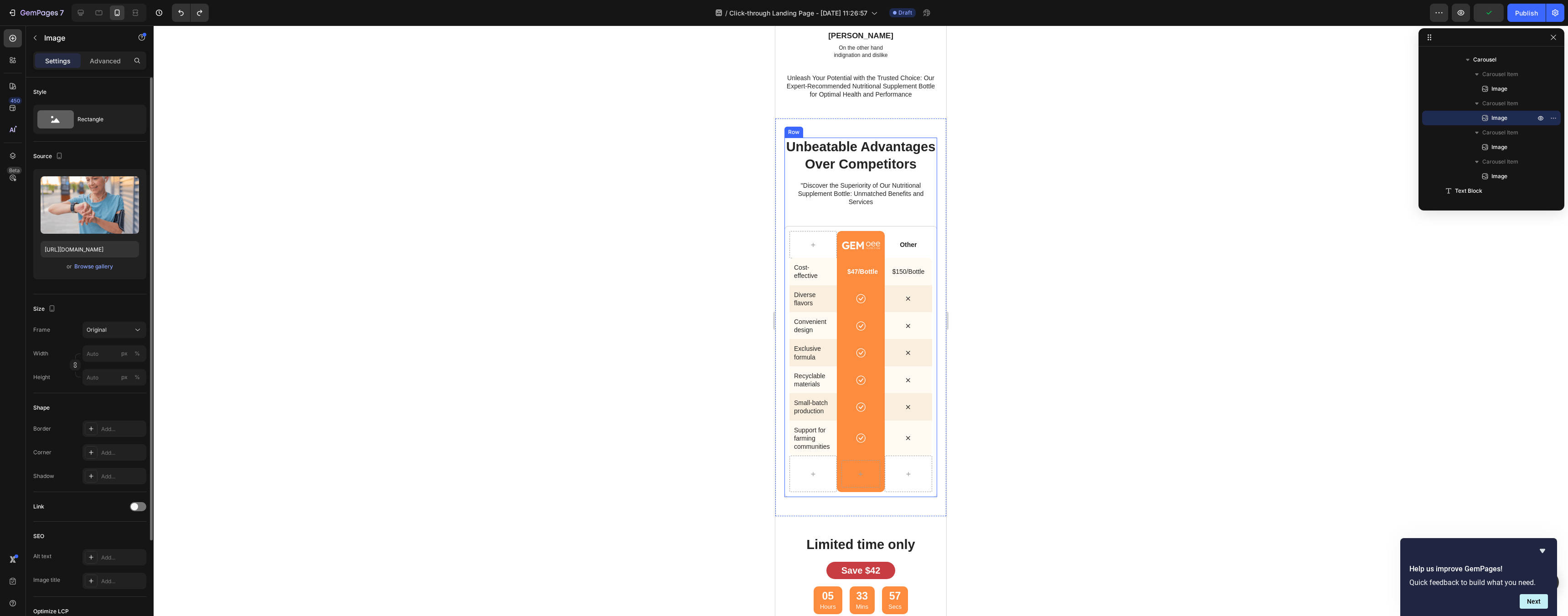
click at [876, 223] on div "unbeatable advantages over competitors Heading "Discover the Superiority of Our…" at bounding box center [861, 317] width 153 height 360
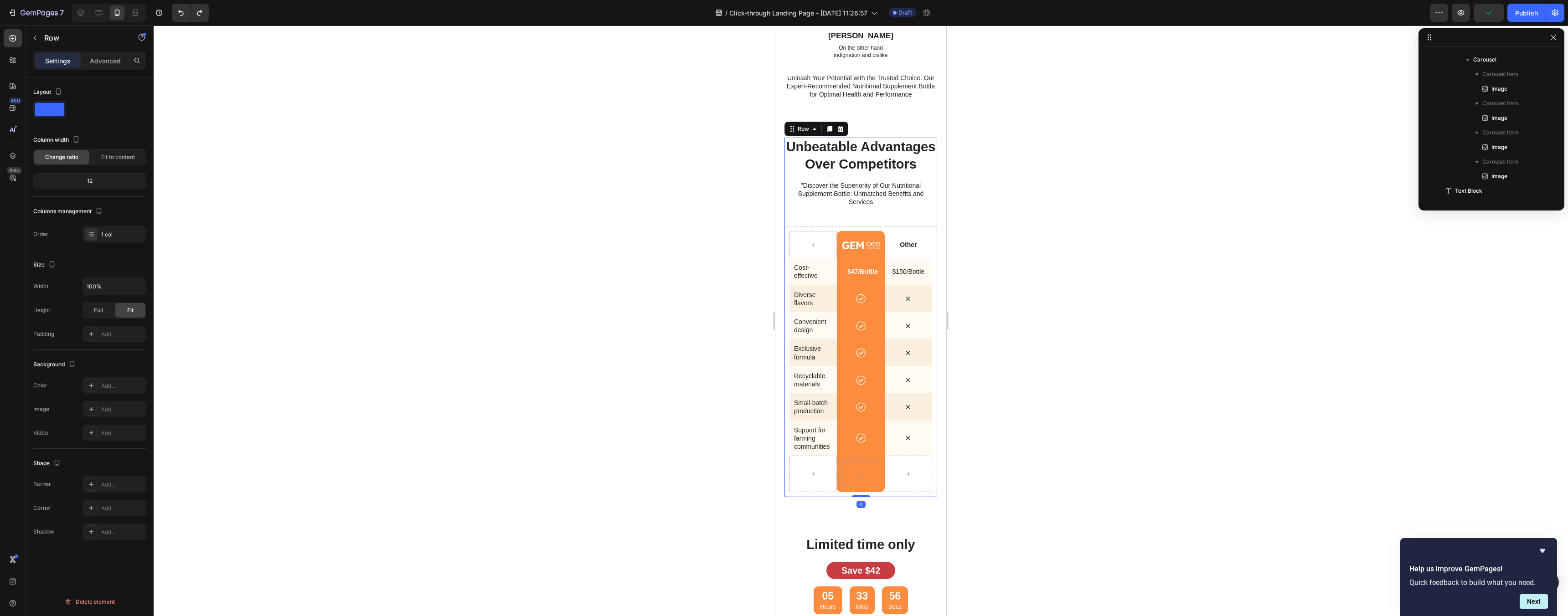
scroll to position [1952, 0]
click at [1454, 118] on button "button" at bounding box center [1449, 118] width 11 height 11
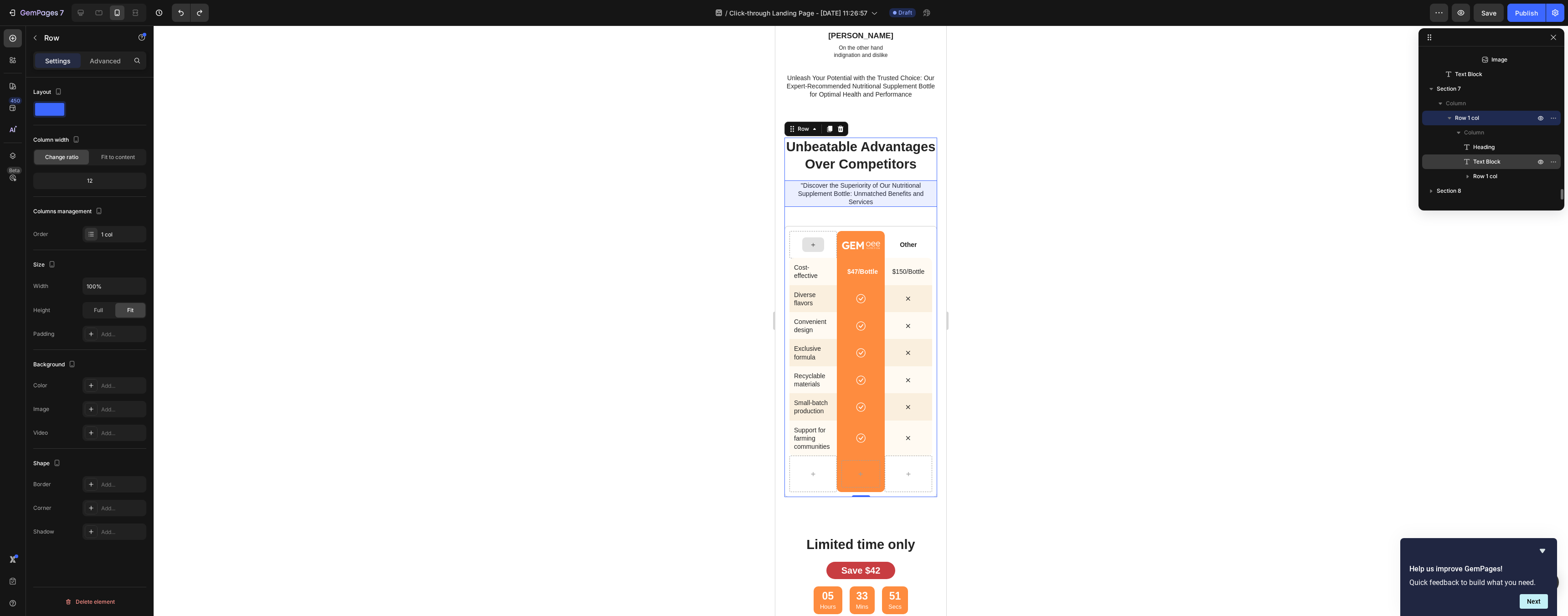
click at [1489, 164] on span "Text Block" at bounding box center [1486, 161] width 27 height 9
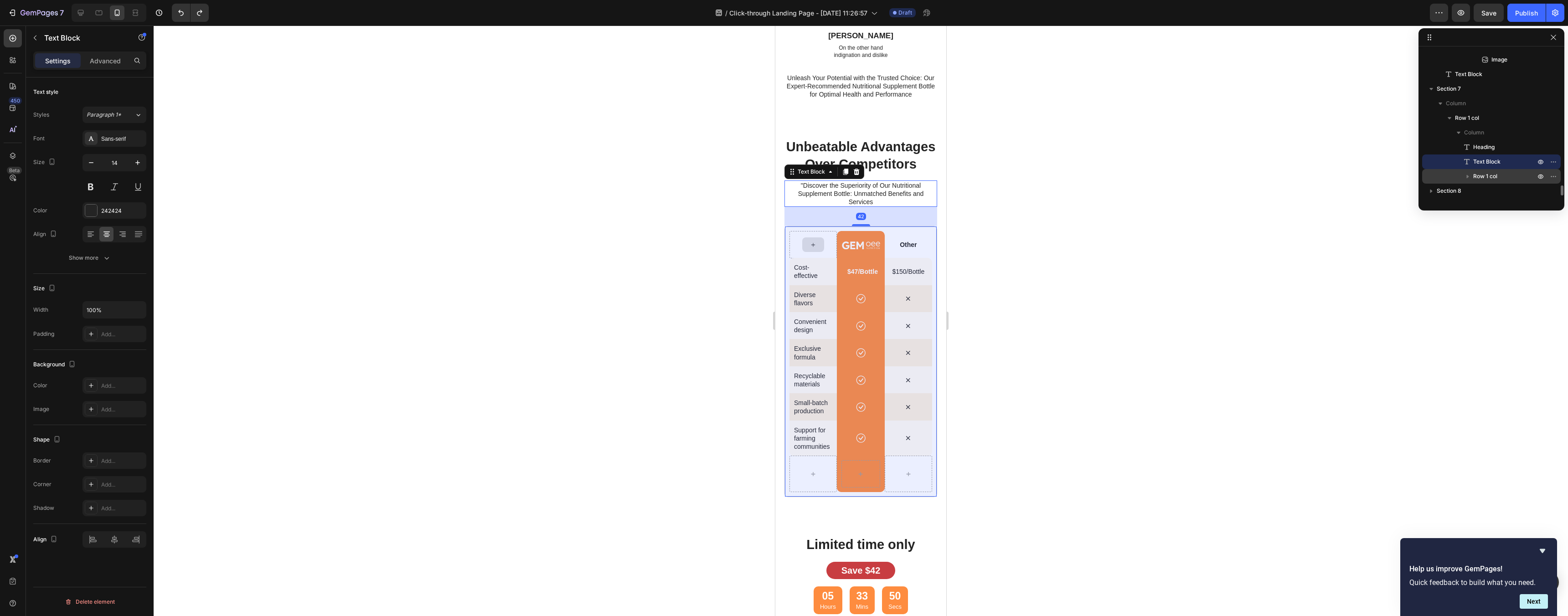
click at [1499, 176] on p "Row 1 col" at bounding box center [1505, 176] width 64 height 9
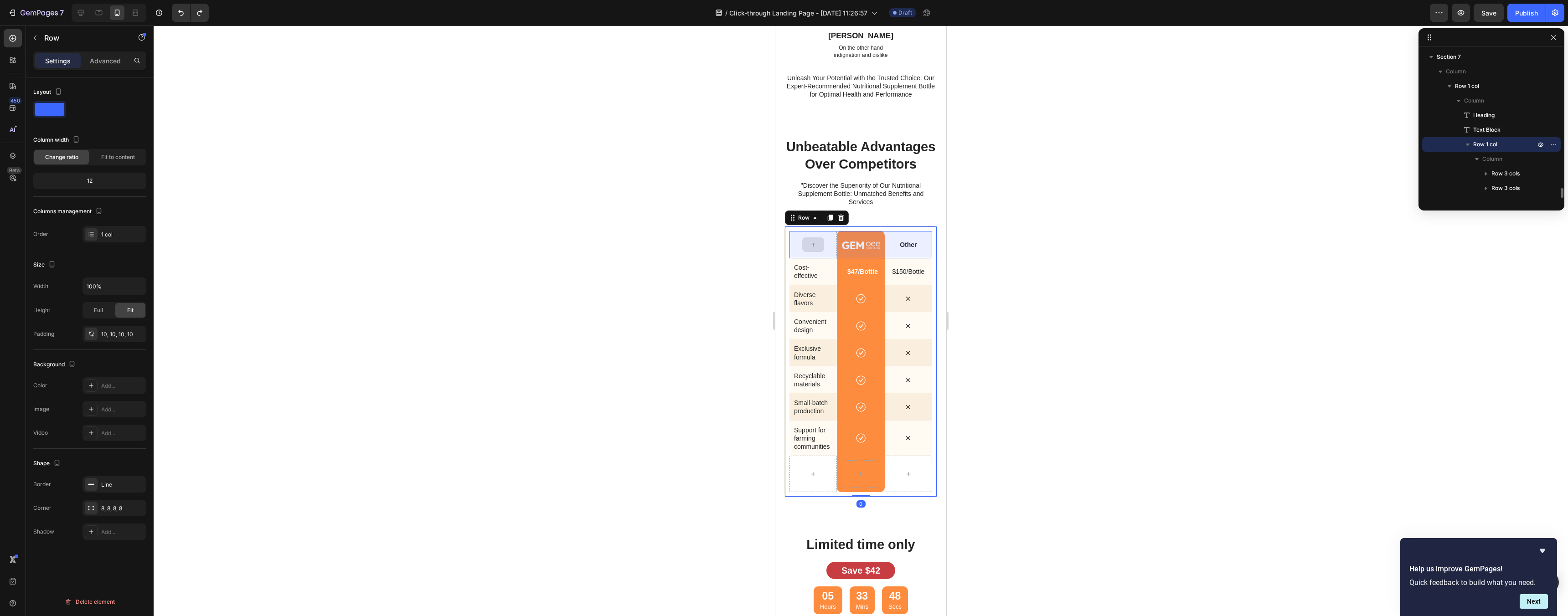
scroll to position [2004, 0]
click at [1494, 153] on span "Row 3 cols" at bounding box center [1505, 153] width 28 height 9
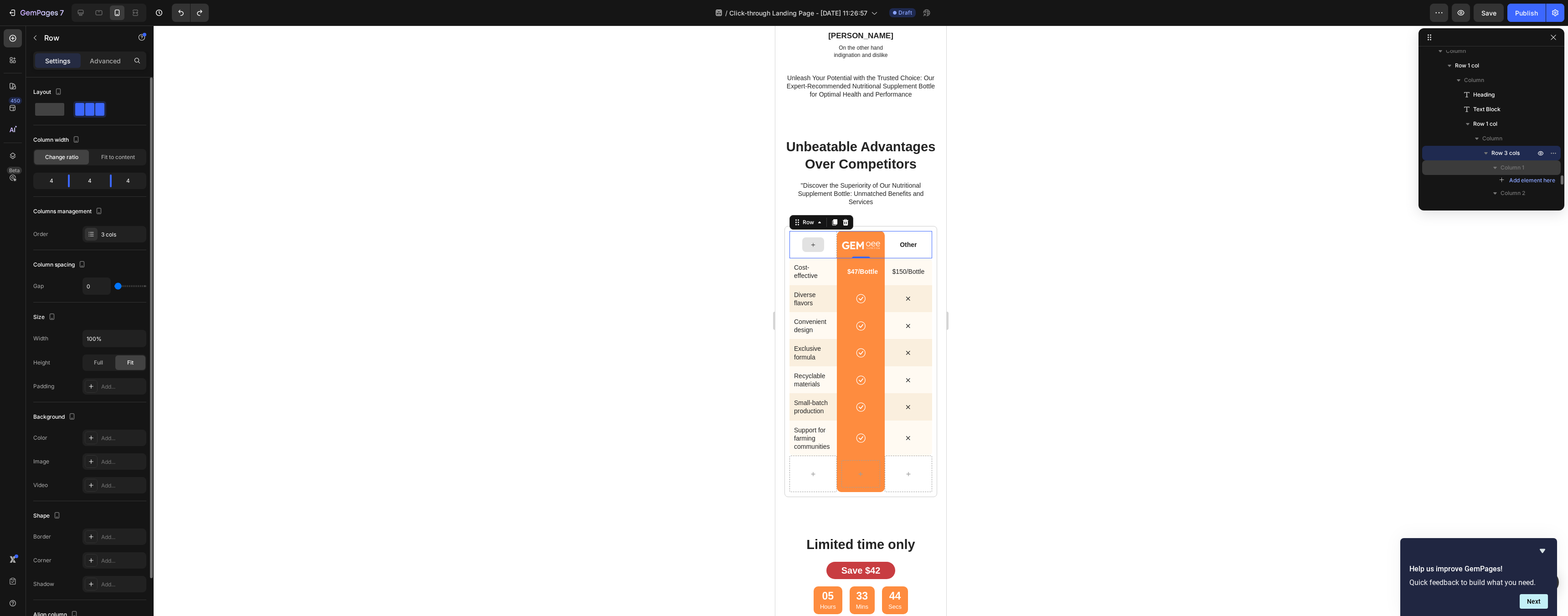
click at [1498, 166] on icon "button" at bounding box center [1495, 167] width 9 height 9
click at [1505, 111] on span "Column 1" at bounding box center [1512, 116] width 24 height 9
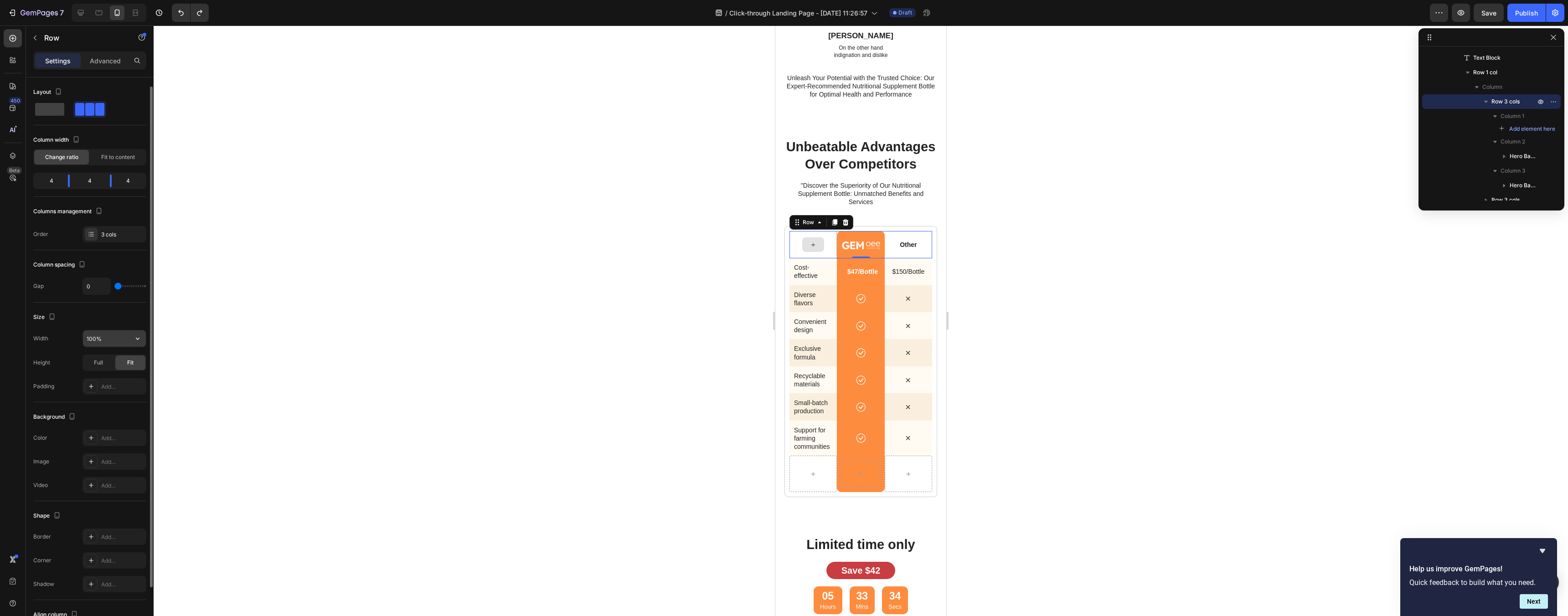
scroll to position [72, 0]
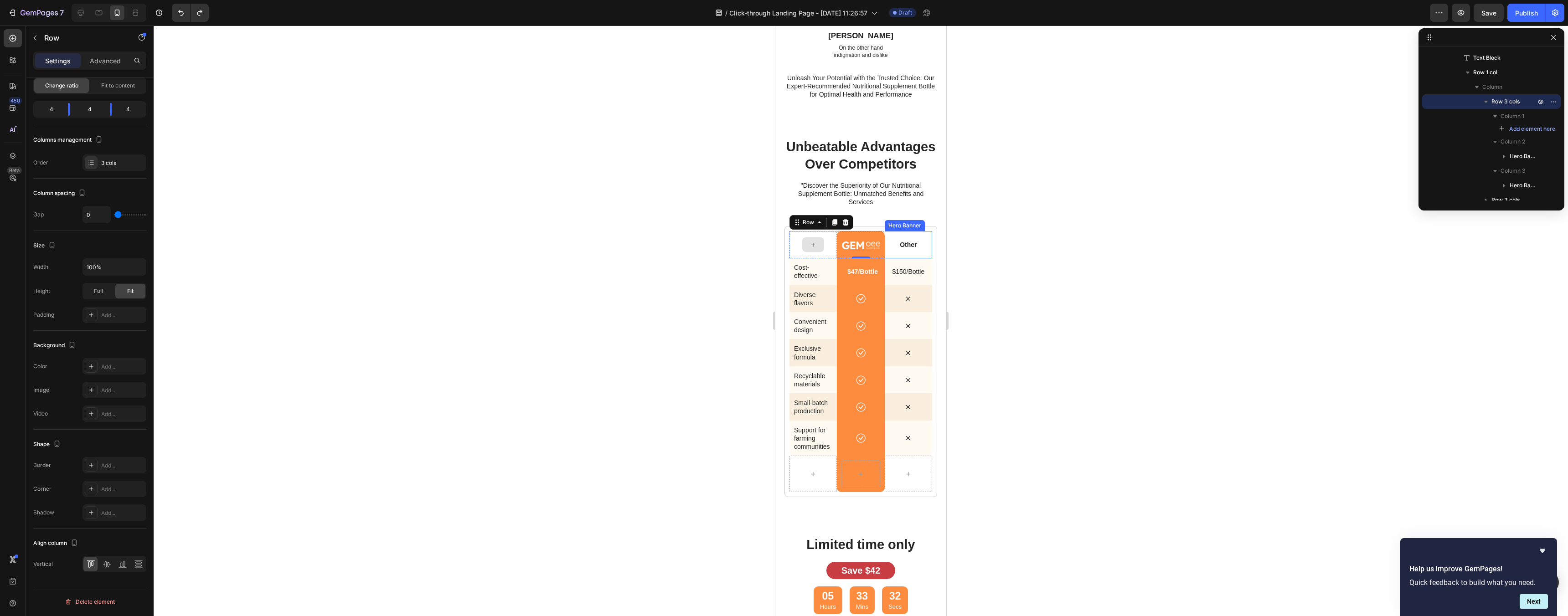
click at [879, 236] on div "Image" at bounding box center [861, 245] width 47 height 18
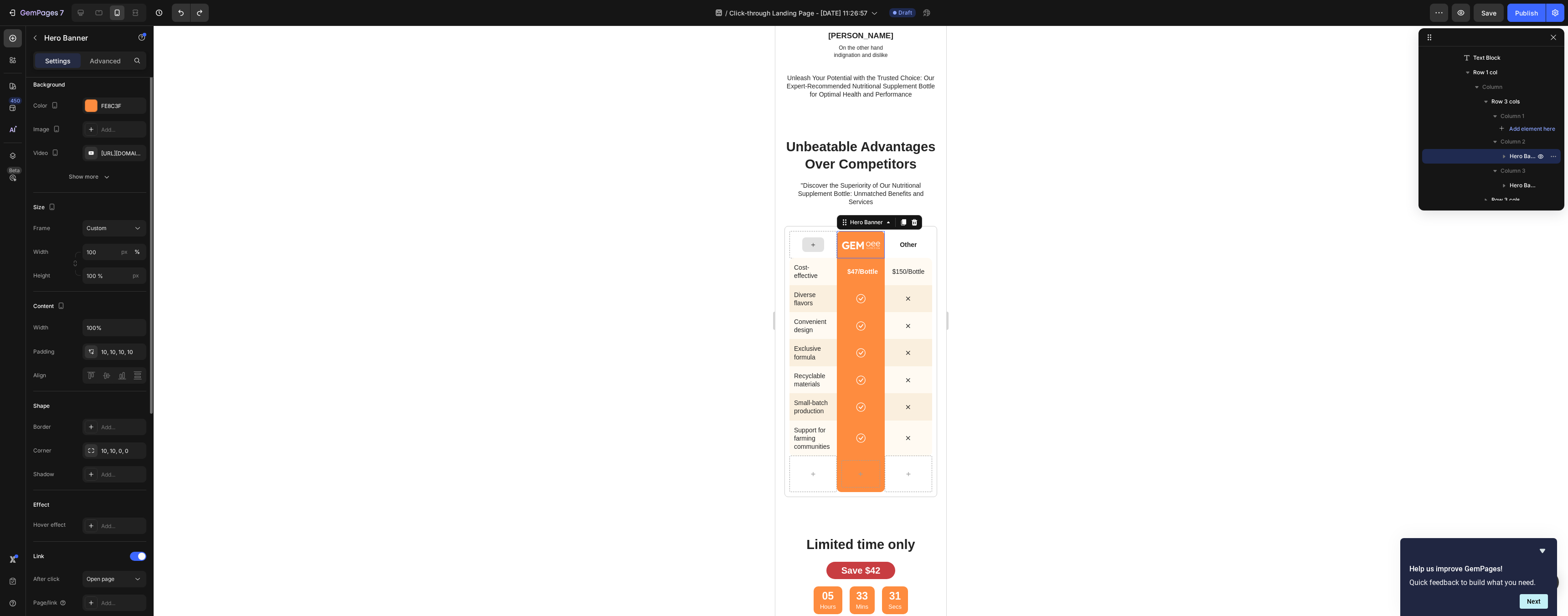
scroll to position [0, 0]
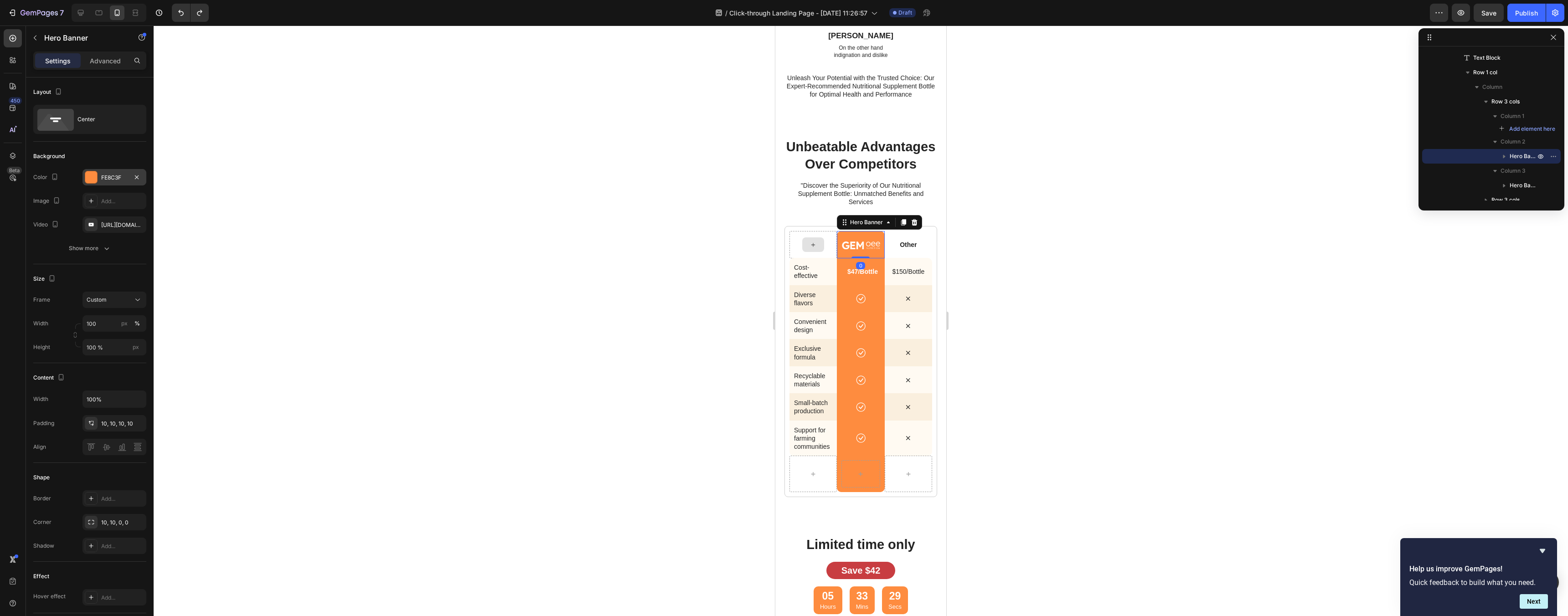
click at [98, 169] on div "FE8C3F" at bounding box center [114, 177] width 64 height 16
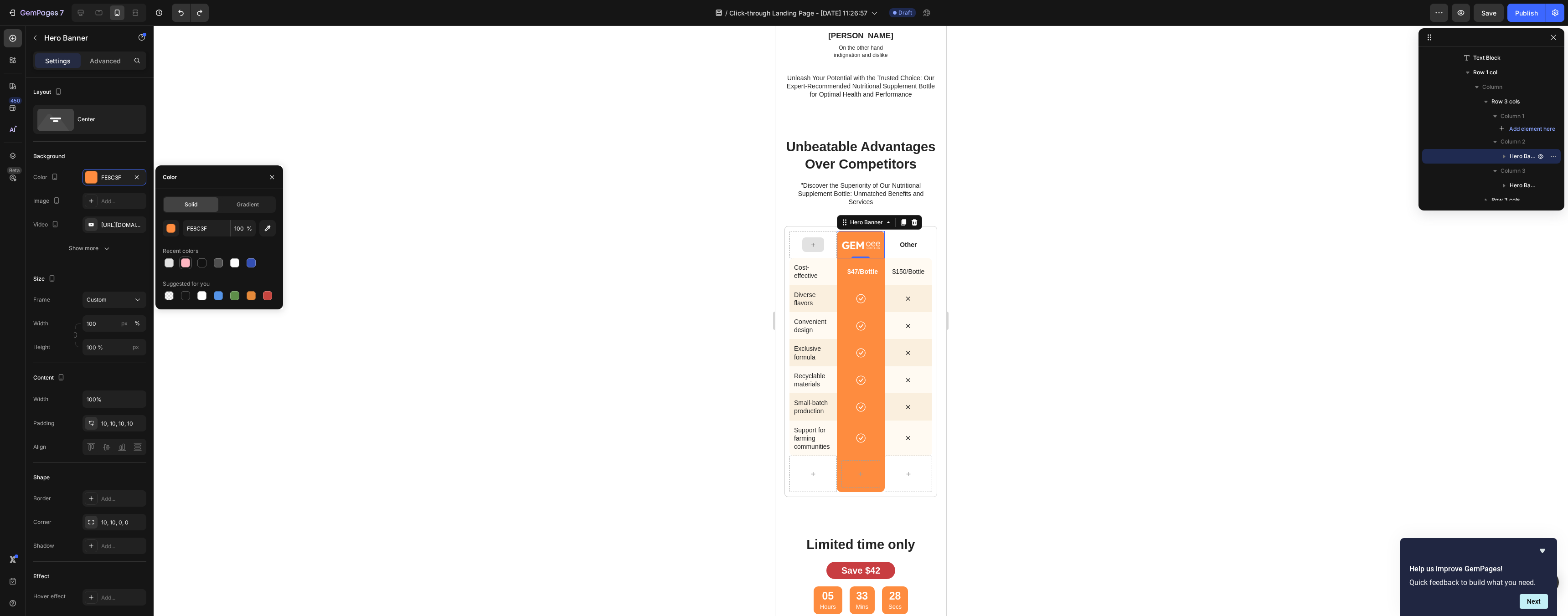
click at [186, 267] on div at bounding box center [185, 263] width 9 height 9
type input "FFB6C1"
click at [845, 281] on div "$47/Bottle Text Block" at bounding box center [861, 271] width 47 height 19
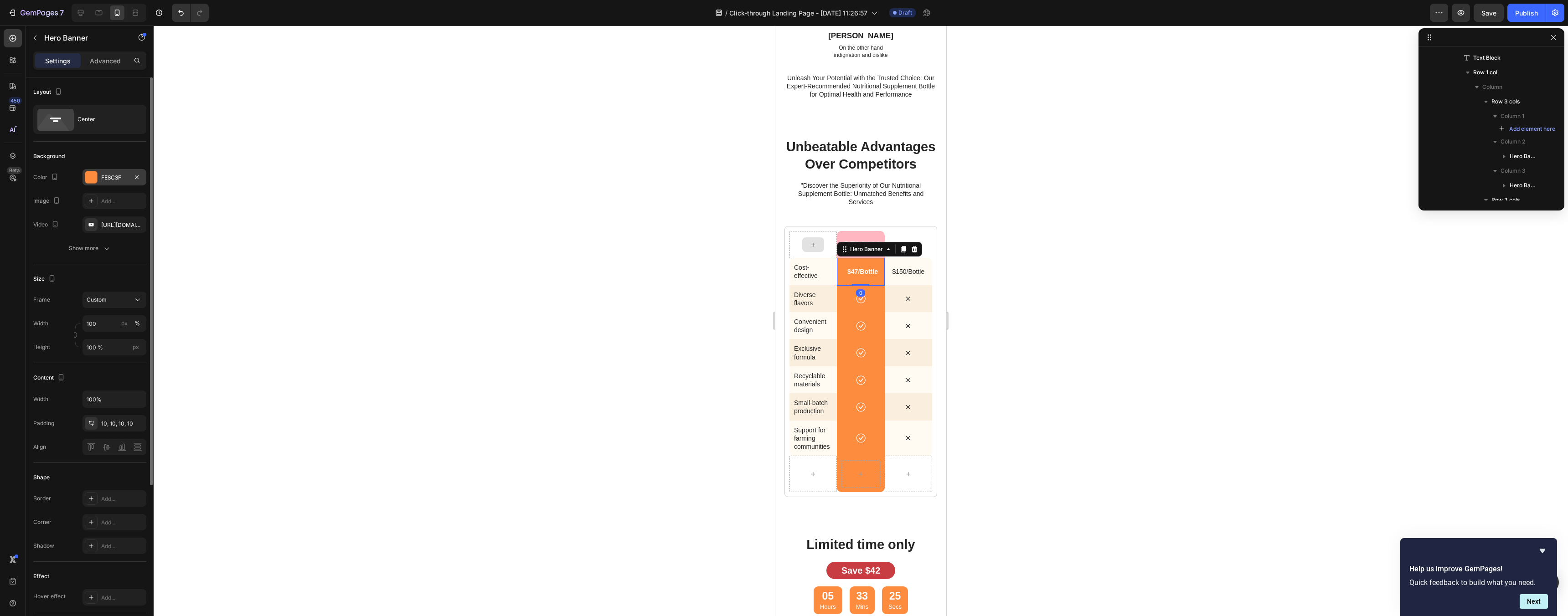
click at [103, 173] on div "FE8C3F" at bounding box center [114, 177] width 26 height 8
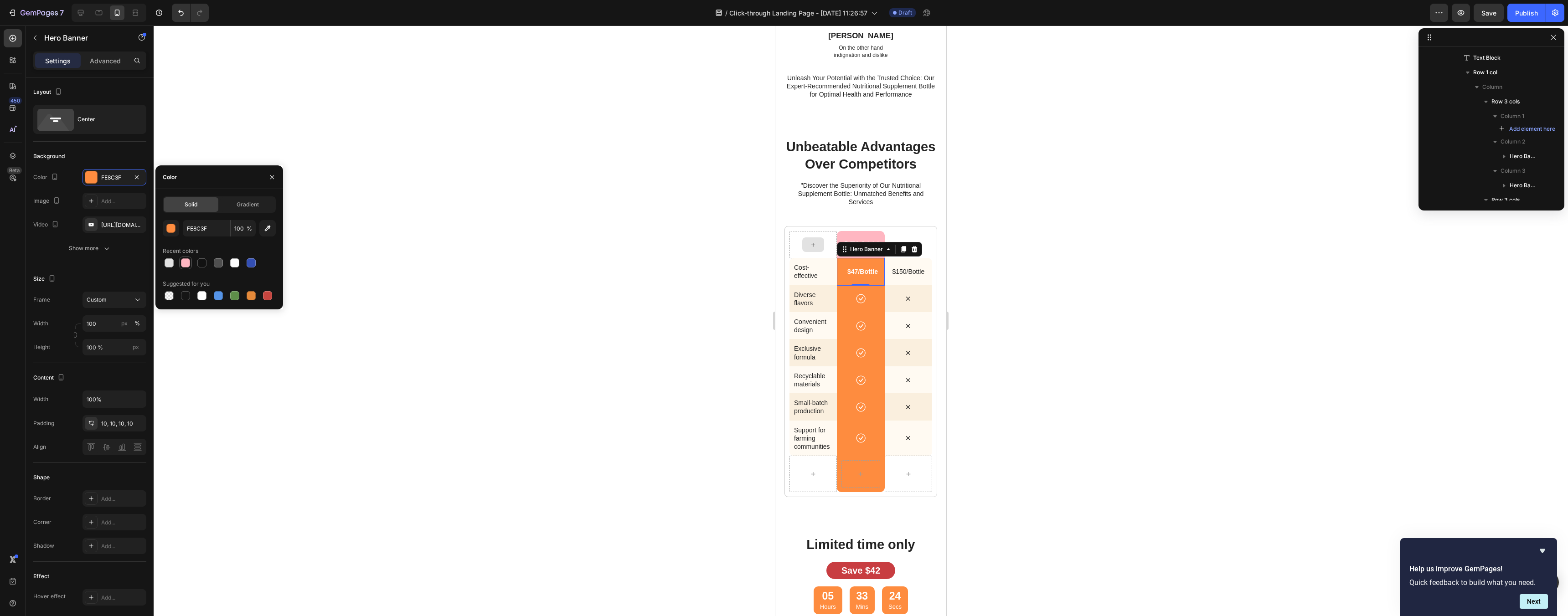
click at [188, 262] on div at bounding box center [185, 263] width 9 height 9
type input "FFB6C1"
click at [849, 299] on div "Icon" at bounding box center [860, 299] width 38 height 10
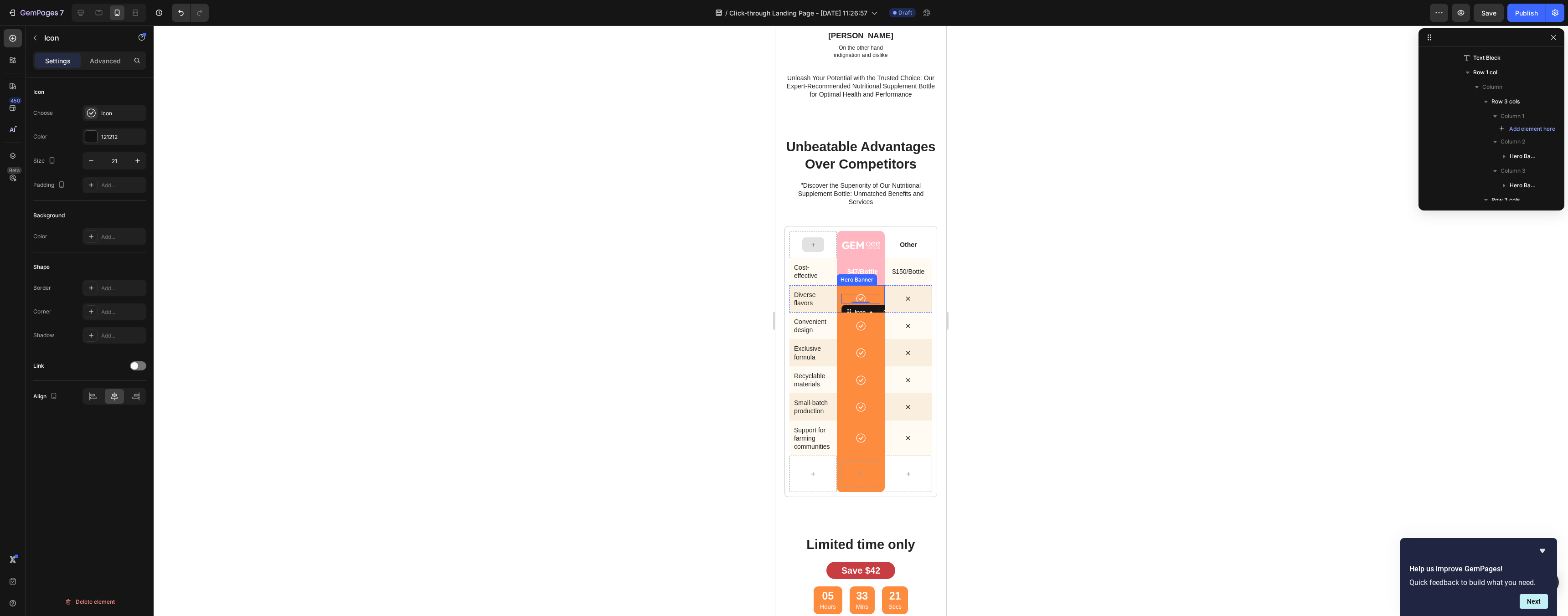
click at [841, 292] on div "Icon 0" at bounding box center [861, 299] width 47 height 19
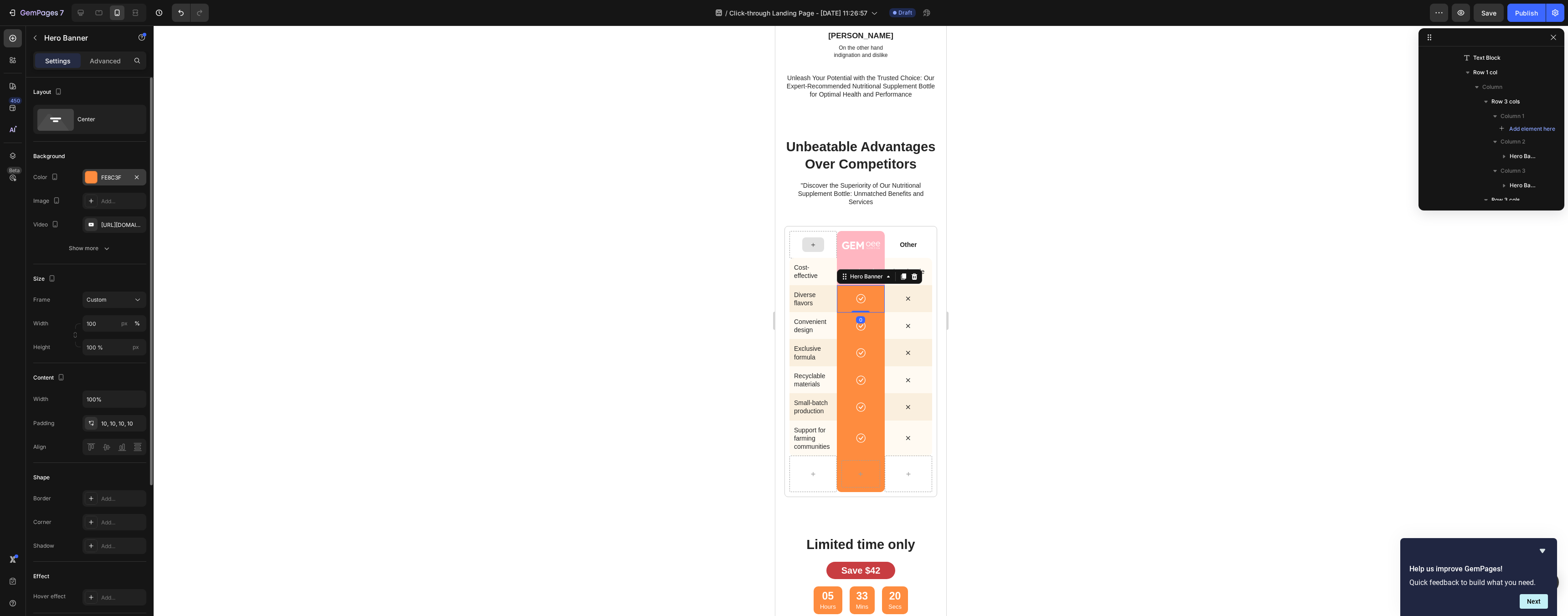
click at [97, 179] on div at bounding box center [91, 177] width 13 height 13
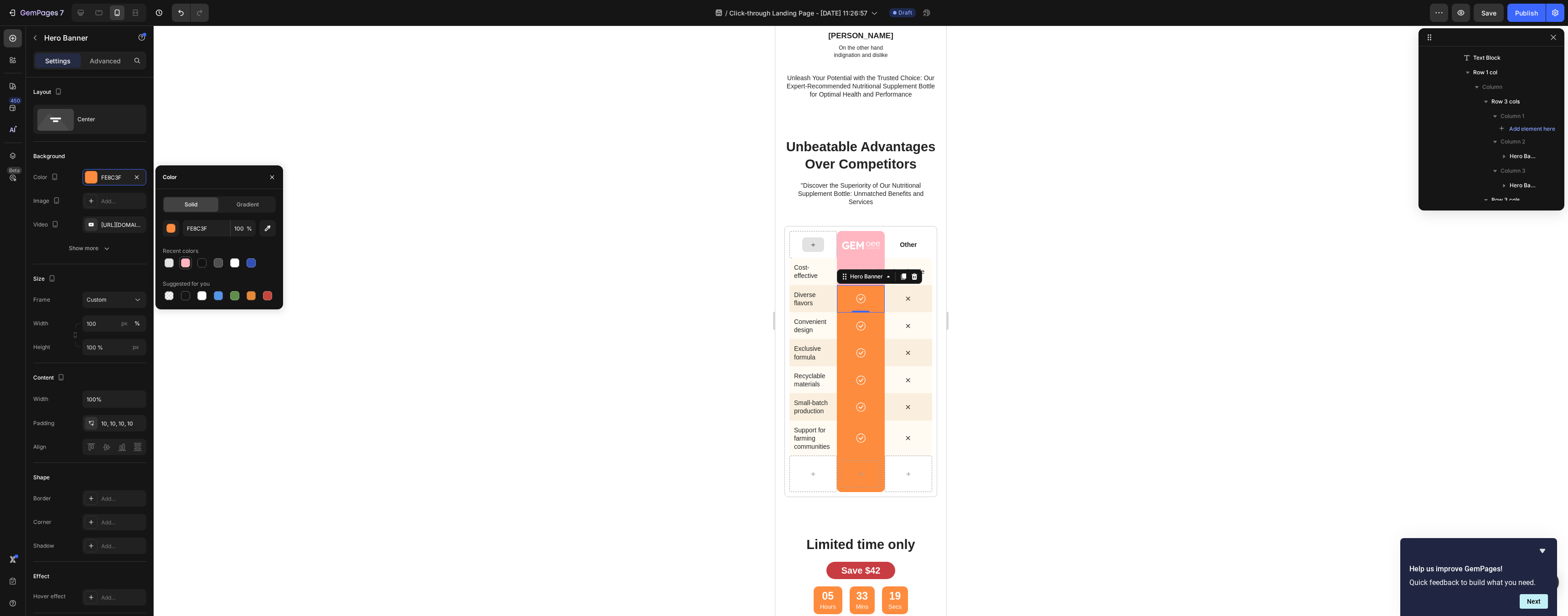
click at [180, 264] on div at bounding box center [186, 263] width 11 height 11
type input "FFB6C1"
click at [843, 329] on div "Icon" at bounding box center [860, 326] width 38 height 10
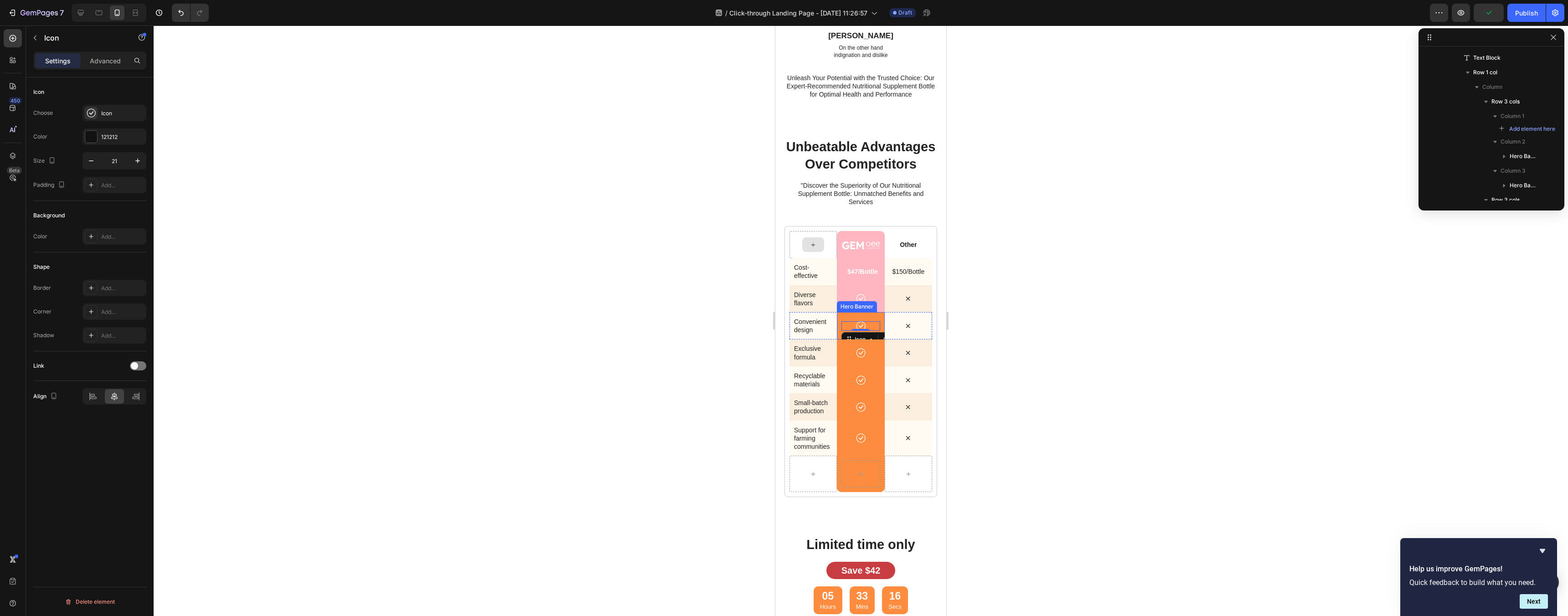
click at [838, 315] on div "Background Image" at bounding box center [861, 326] width 47 height 27
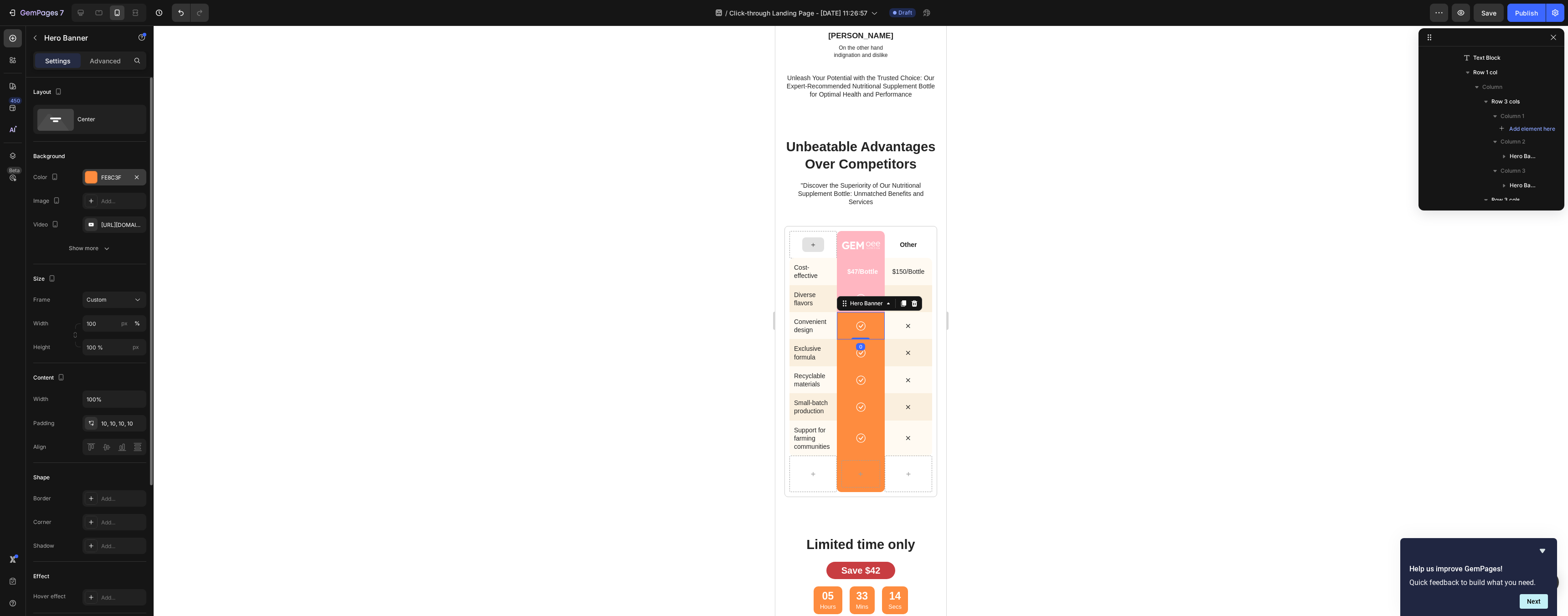
click at [109, 172] on div "FE8C3F" at bounding box center [114, 177] width 64 height 16
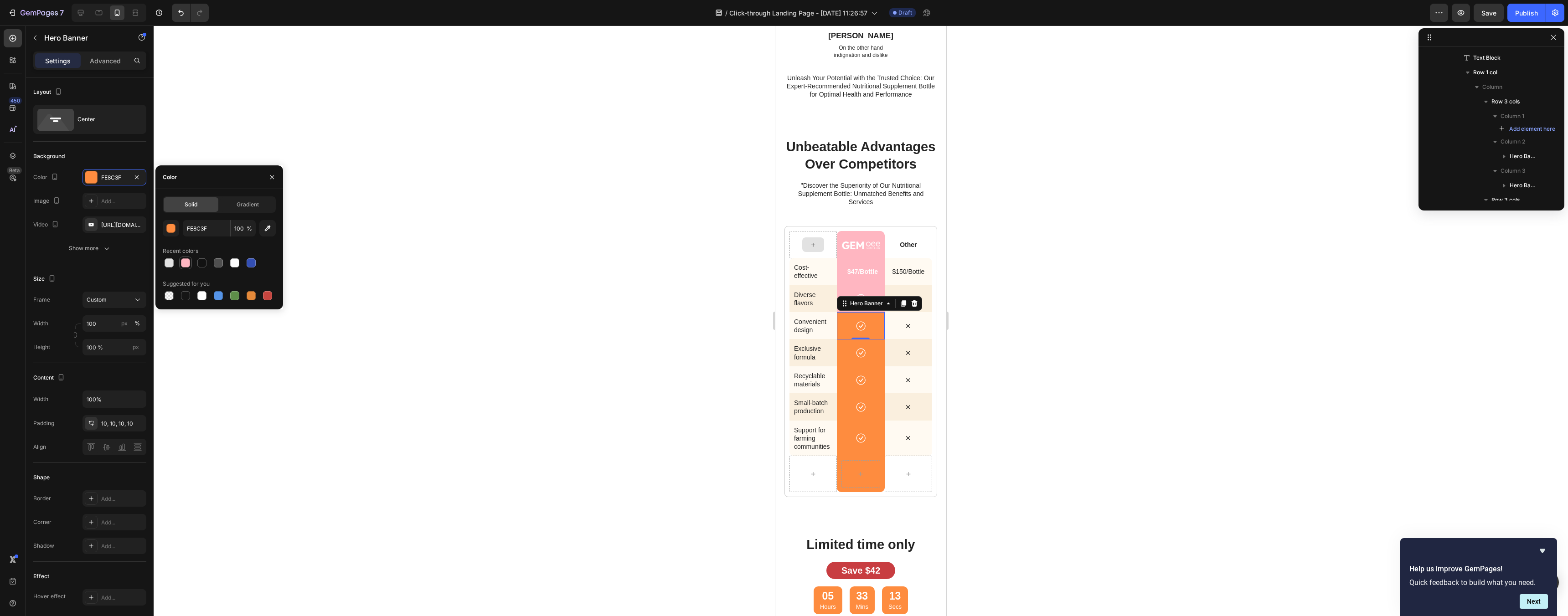
click at [185, 266] on div at bounding box center [185, 263] width 9 height 9
type input "FFB6C1"
click at [838, 362] on div "Icon" at bounding box center [861, 353] width 47 height 19
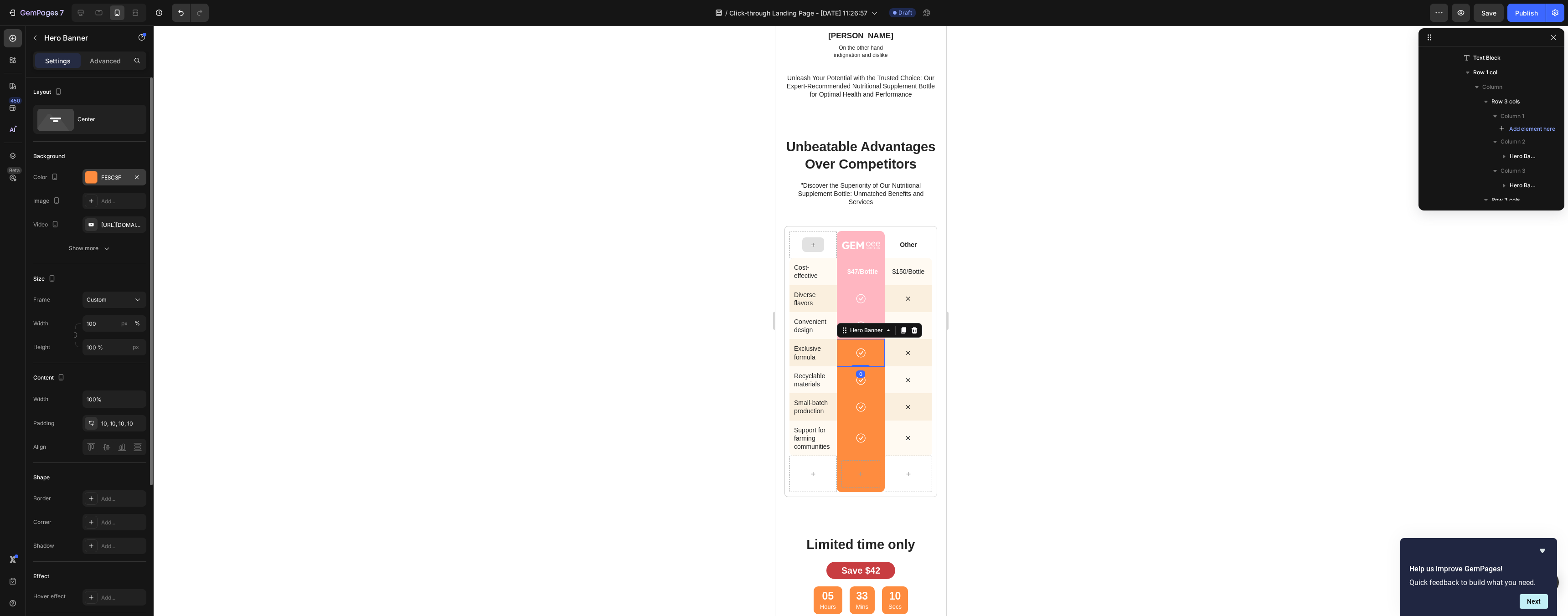
click at [95, 181] on div at bounding box center [91, 177] width 12 height 12
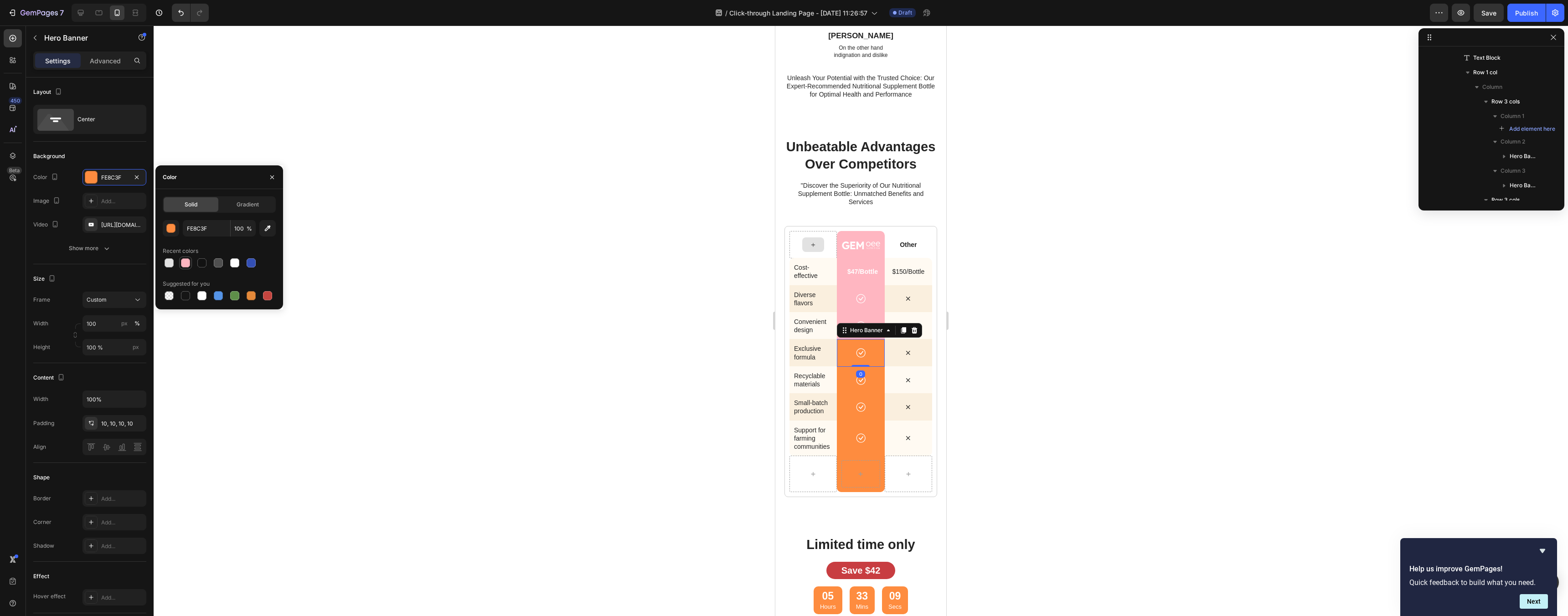
click at [186, 267] on div at bounding box center [185, 263] width 9 height 9
type input "FFB6C1"
click at [839, 388] on div "Icon" at bounding box center [861, 380] width 47 height 19
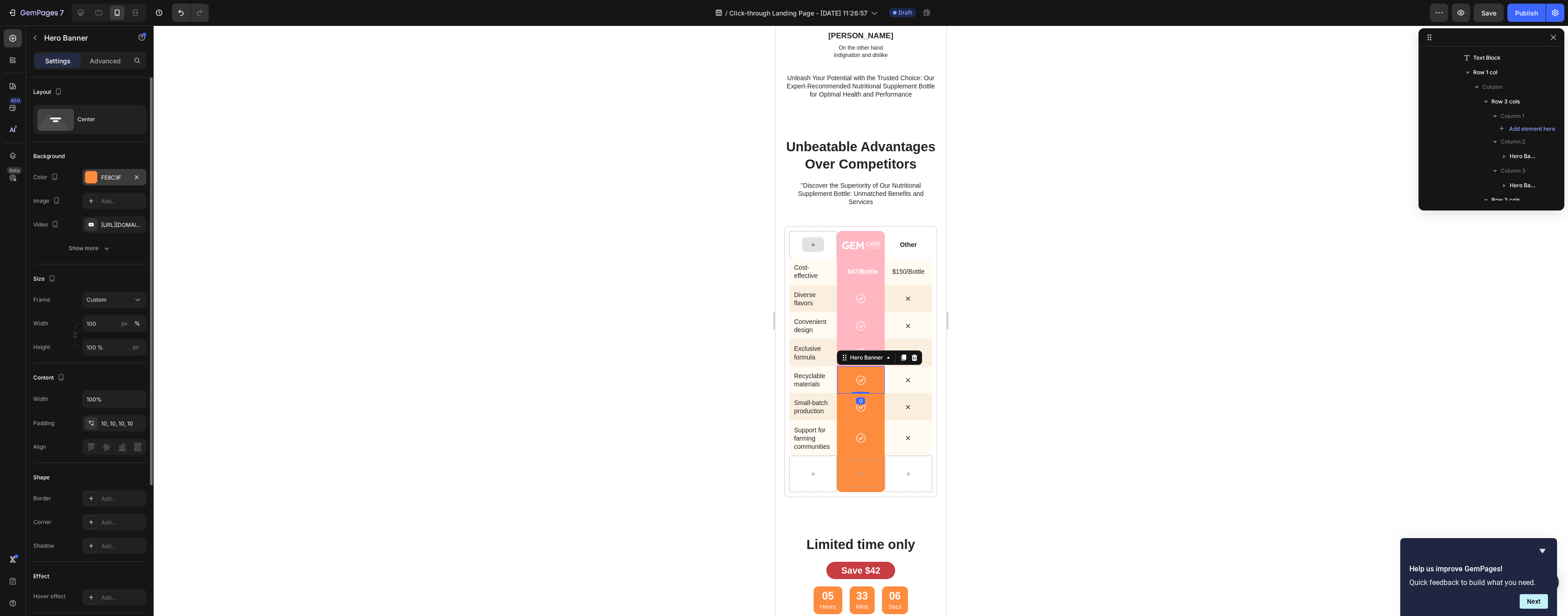
click at [112, 172] on div "FE8C3F" at bounding box center [114, 177] width 64 height 16
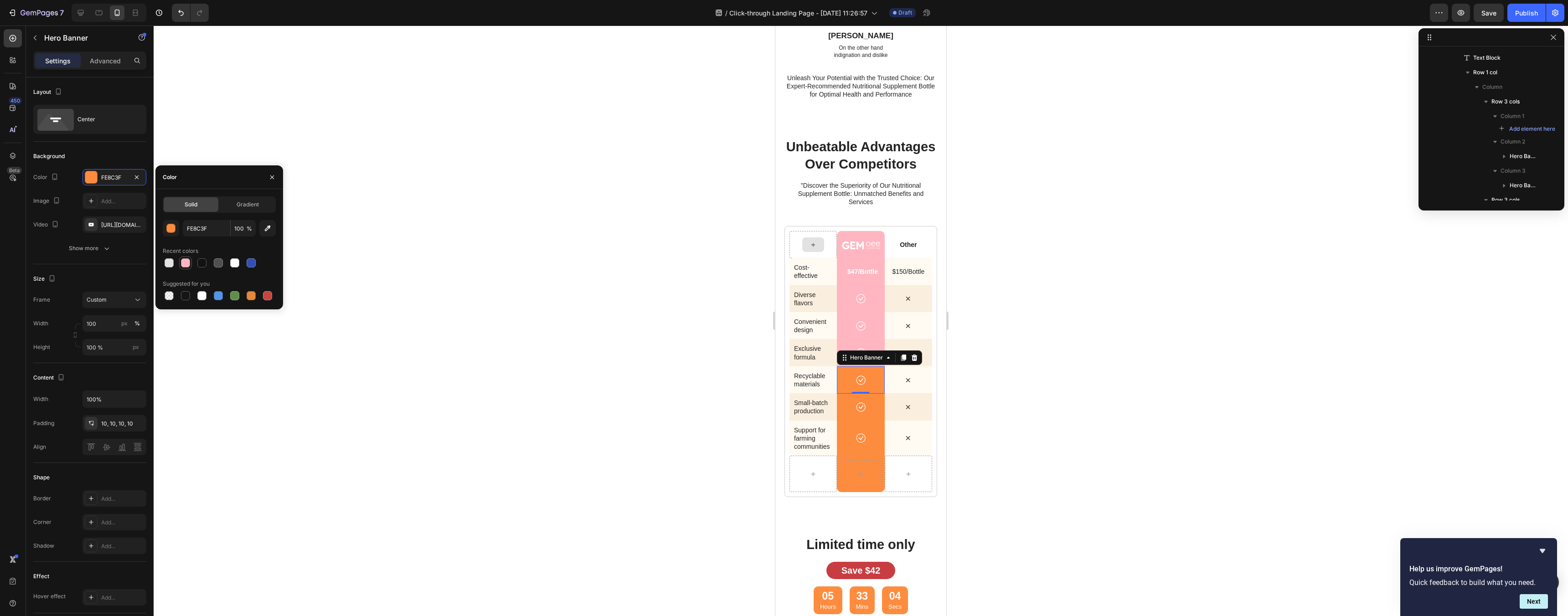
click at [188, 267] on div at bounding box center [186, 263] width 11 height 11
type input "FFB6C1"
click at [839, 416] on div "Icon" at bounding box center [861, 407] width 47 height 19
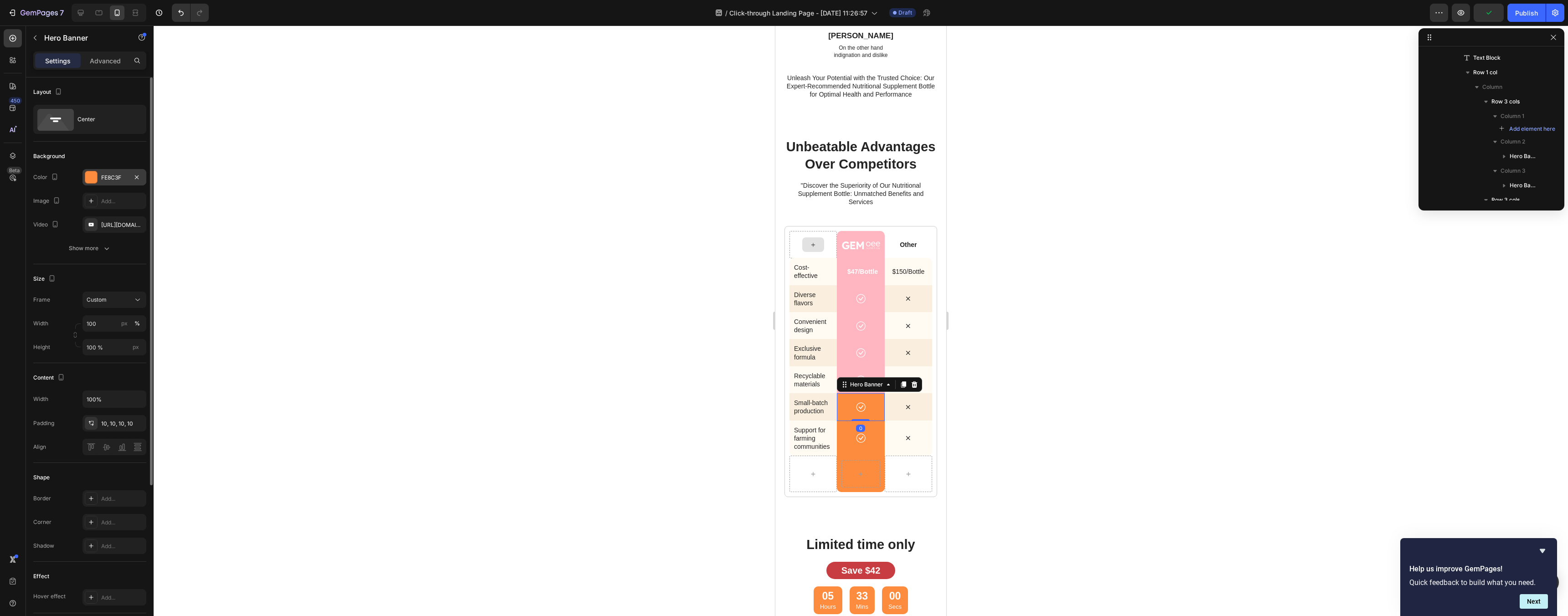
click at [121, 180] on div "FE8C3F" at bounding box center [114, 177] width 26 height 8
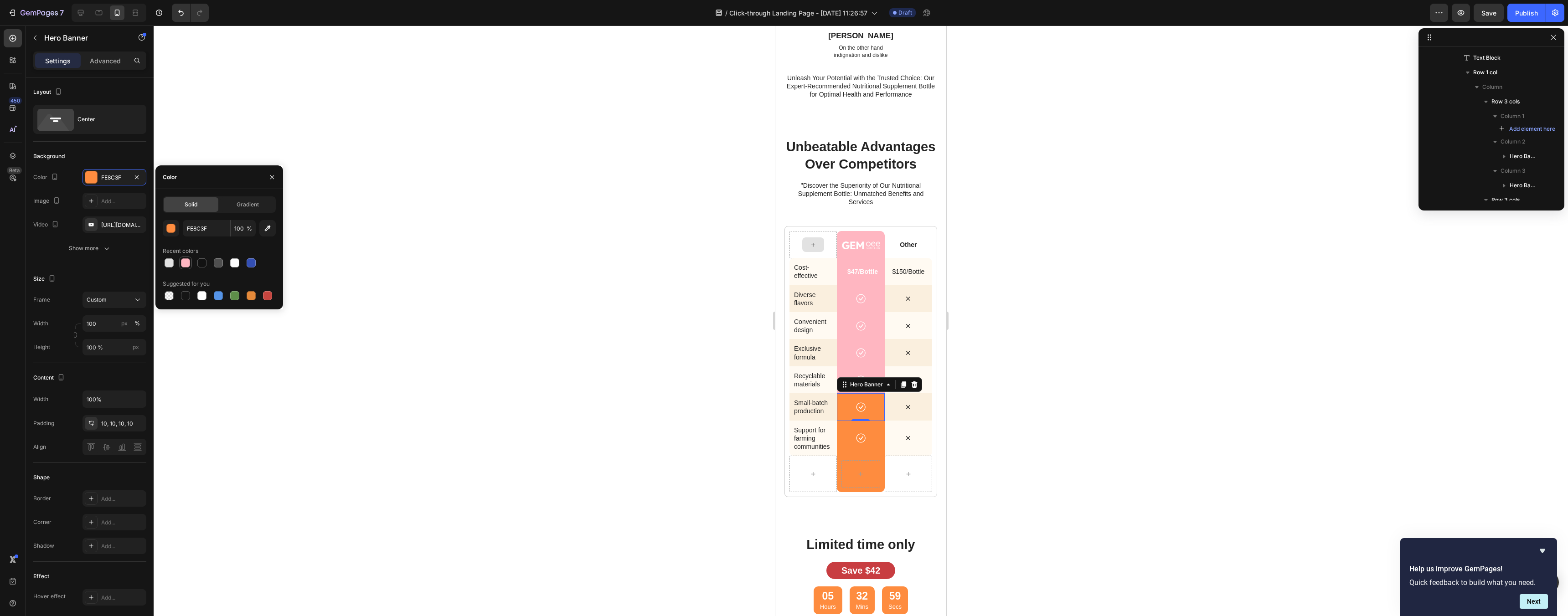
click at [189, 264] on div at bounding box center [185, 263] width 9 height 9
type input "FFB6C1"
click at [843, 443] on div "Icon" at bounding box center [860, 438] width 38 height 10
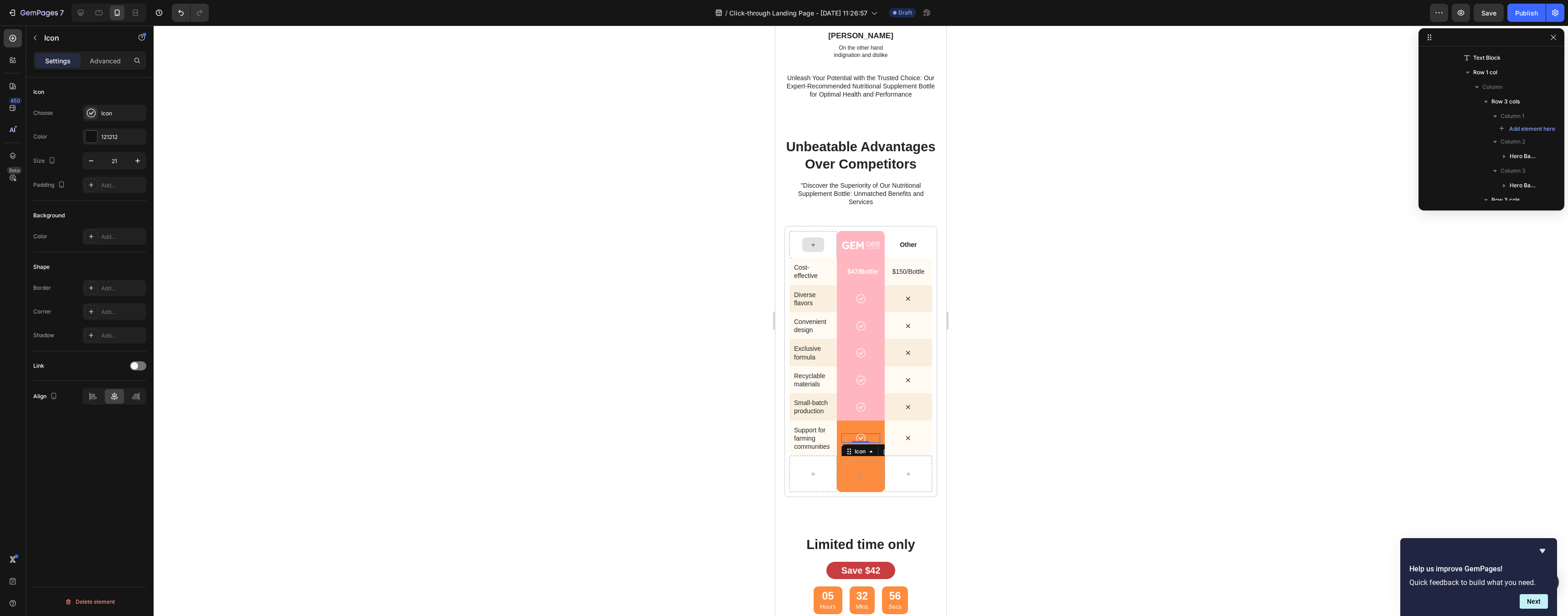
click at [840, 448] on div "Background Image" at bounding box center [861, 438] width 47 height 36
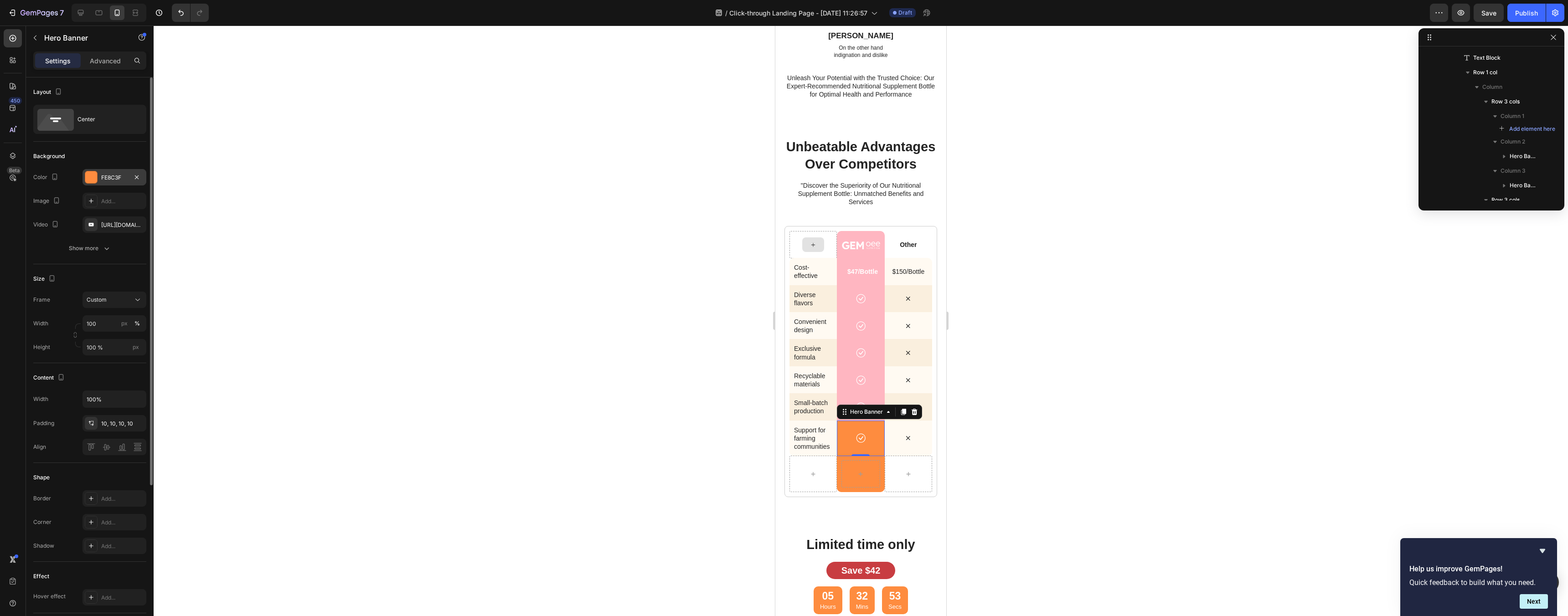
click at [115, 180] on div "FE8C3F" at bounding box center [114, 177] width 26 height 8
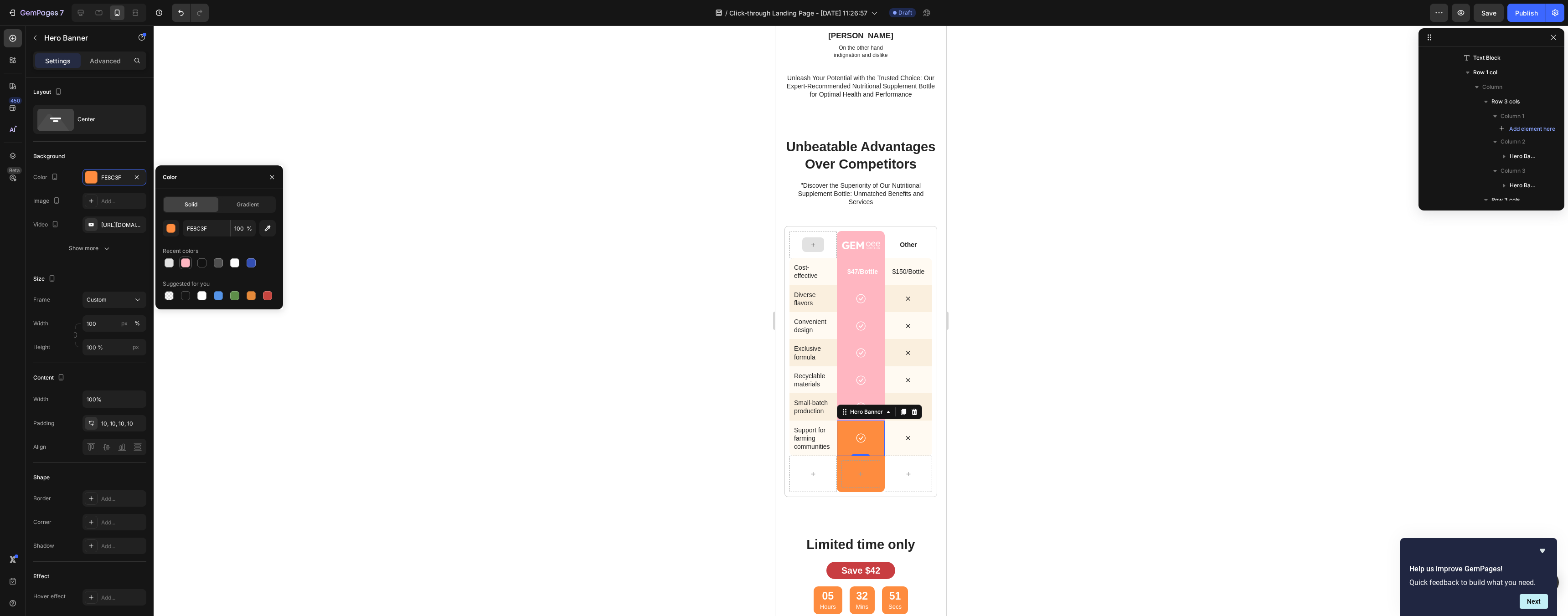
click at [189, 261] on div at bounding box center [185, 263] width 9 height 9
type input "FFB6C1"
click at [186, 261] on div at bounding box center [185, 263] width 9 height 9
click at [837, 481] on div at bounding box center [861, 474] width 47 height 37
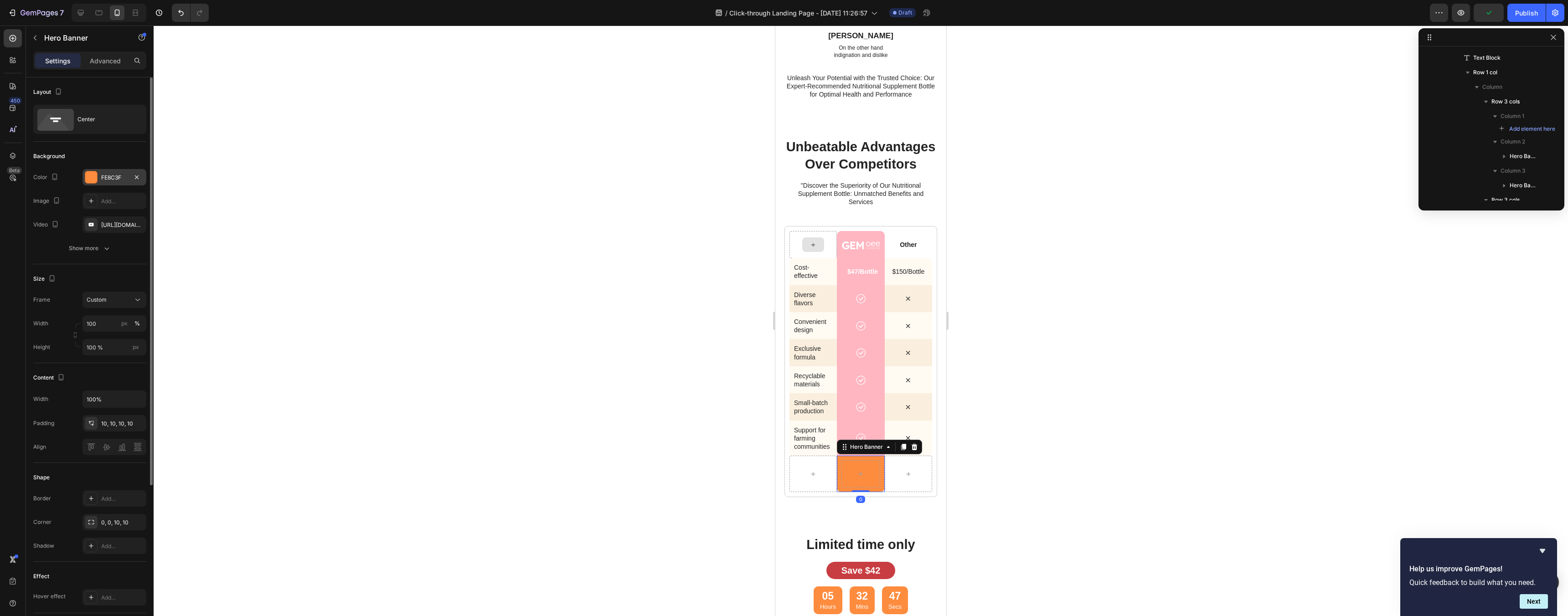
click at [108, 177] on div "FE8C3F" at bounding box center [114, 177] width 26 height 8
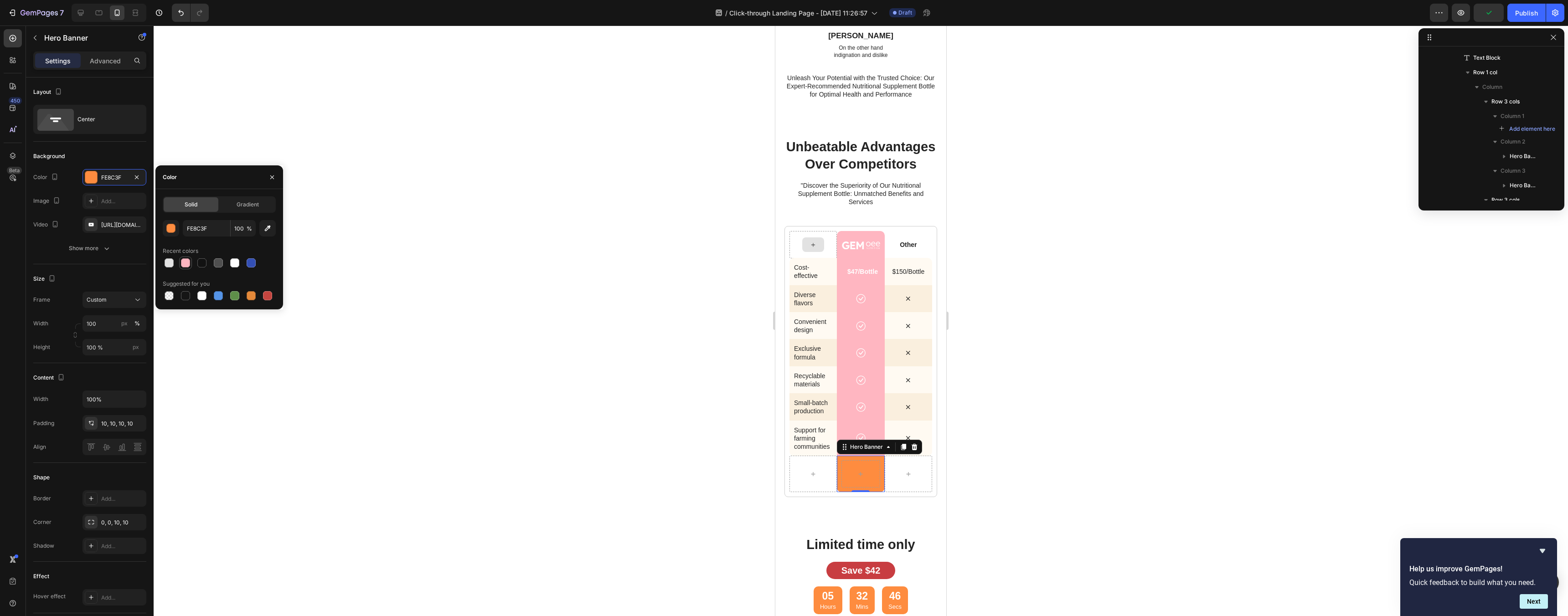
click at [189, 259] on div at bounding box center [185, 263] width 9 height 9
type input "FFB6C1"
click at [1093, 302] on div at bounding box center [861, 321] width 1415 height 590
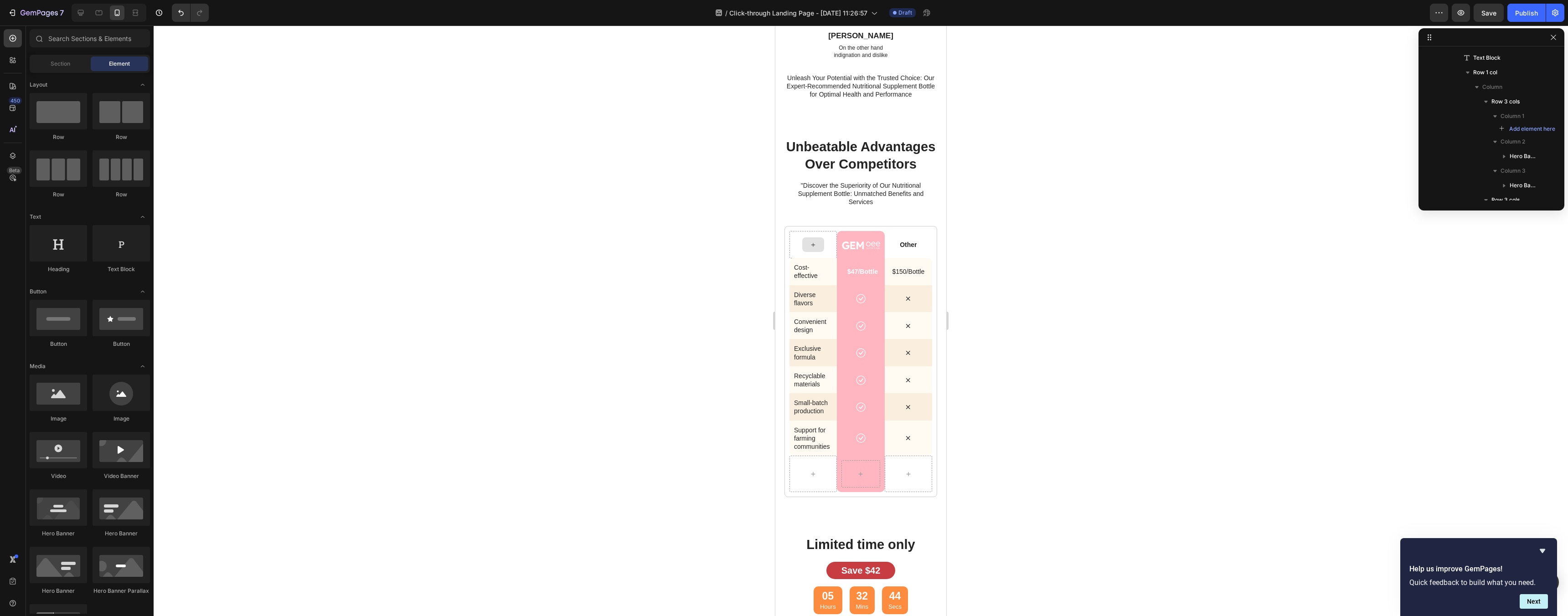
click at [1093, 302] on div at bounding box center [861, 321] width 1415 height 590
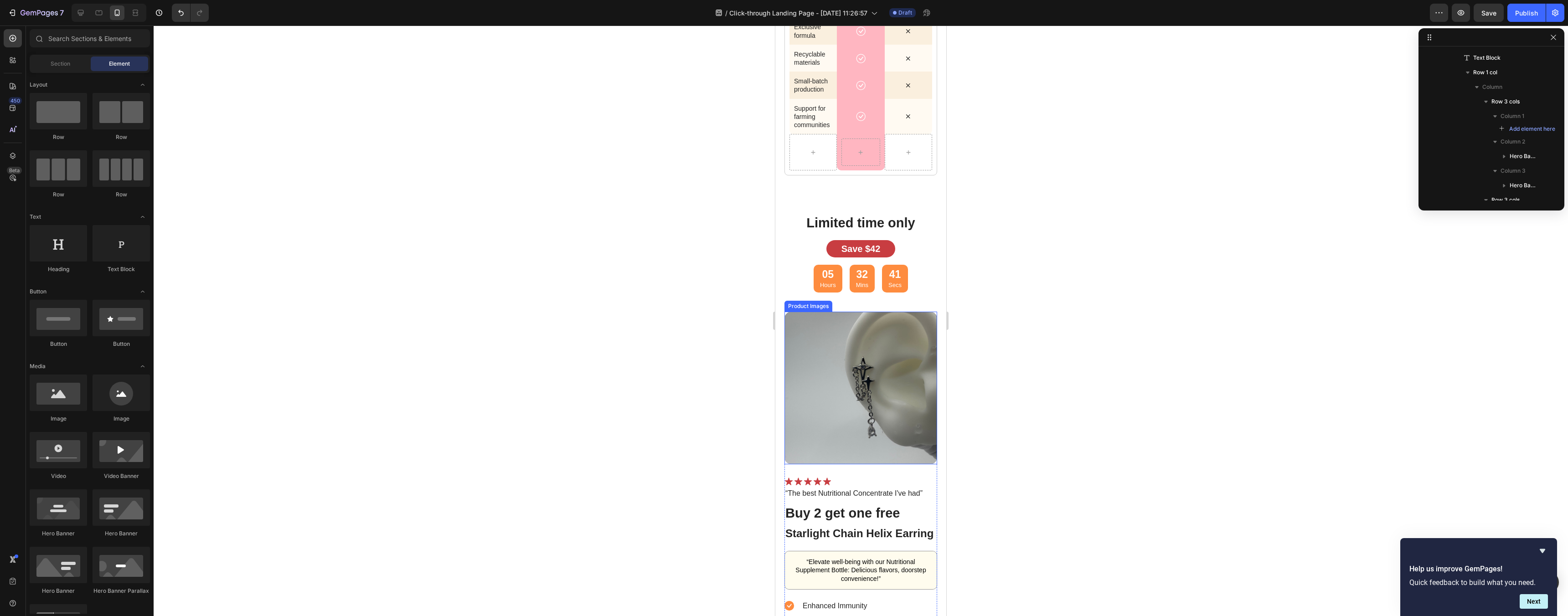
scroll to position [2491, 0]
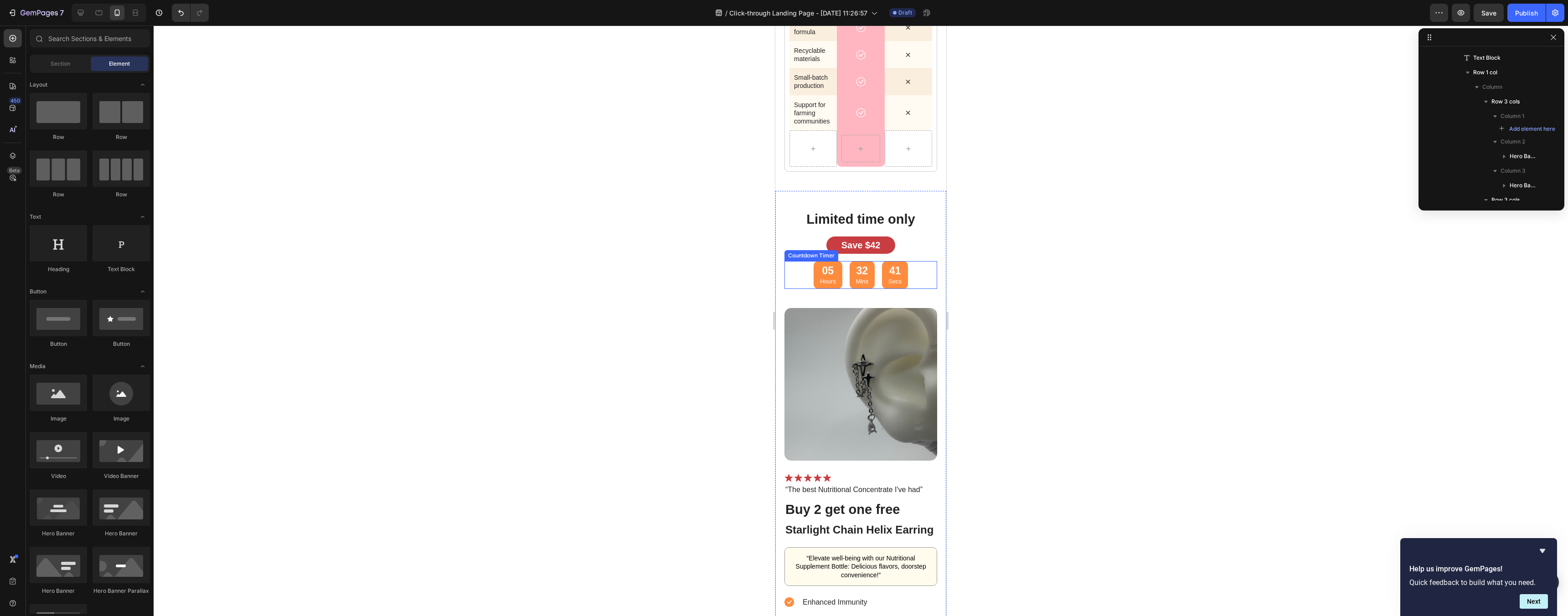
click at [834, 281] on p "Hours" at bounding box center [828, 282] width 16 height 8
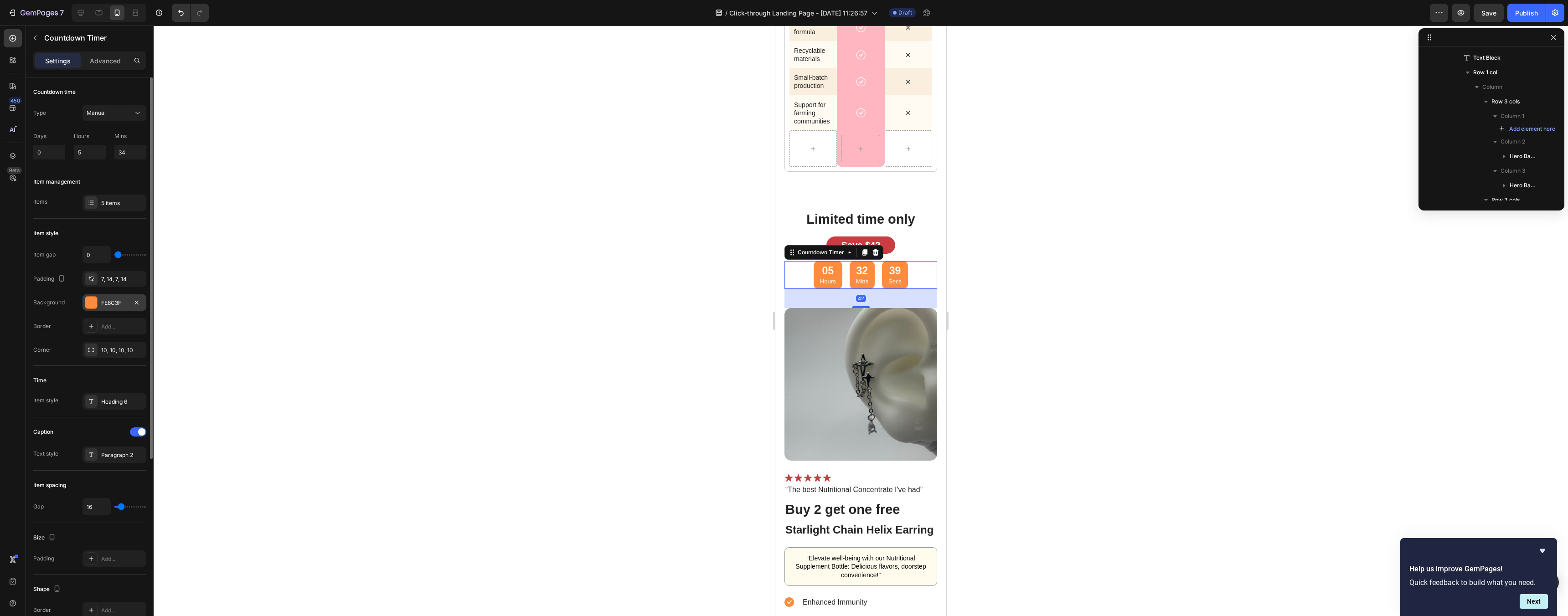
click at [107, 304] on div "FE8C3F" at bounding box center [114, 303] width 26 height 8
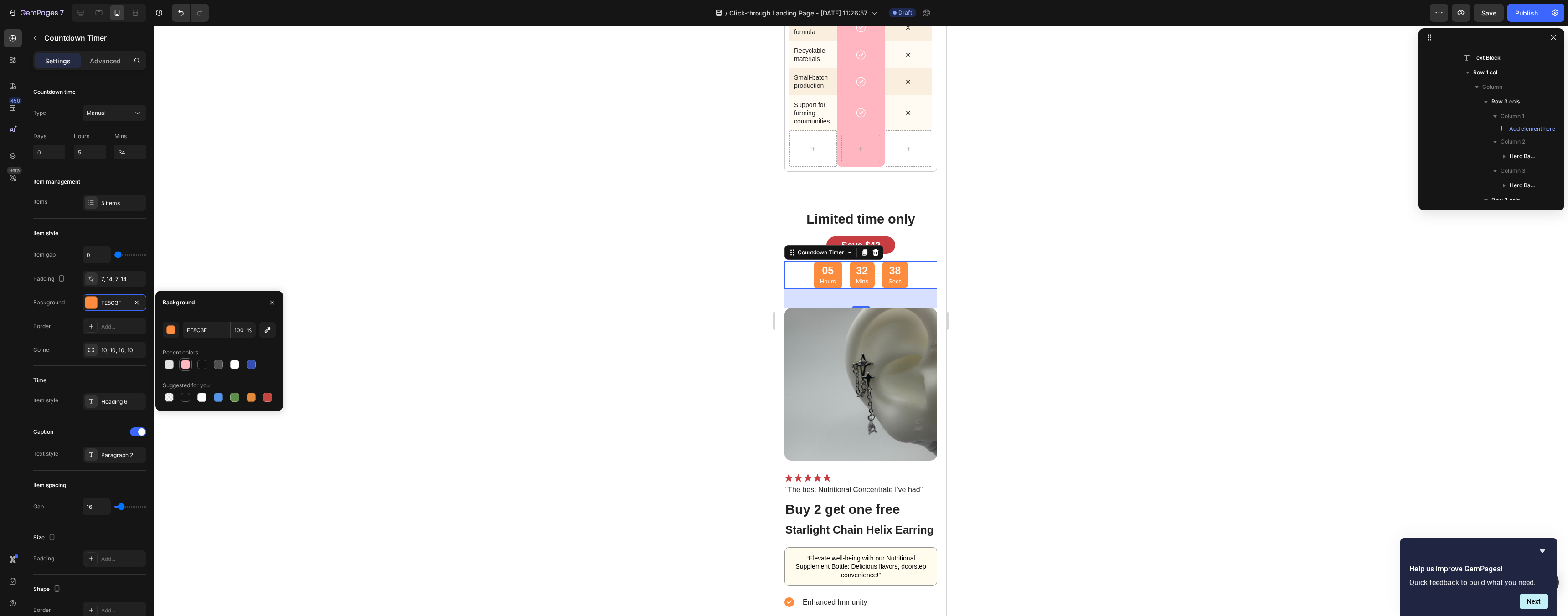
click at [184, 365] on div at bounding box center [185, 365] width 9 height 9
type input "FFB6C1"
click at [1030, 231] on div at bounding box center [861, 321] width 1415 height 590
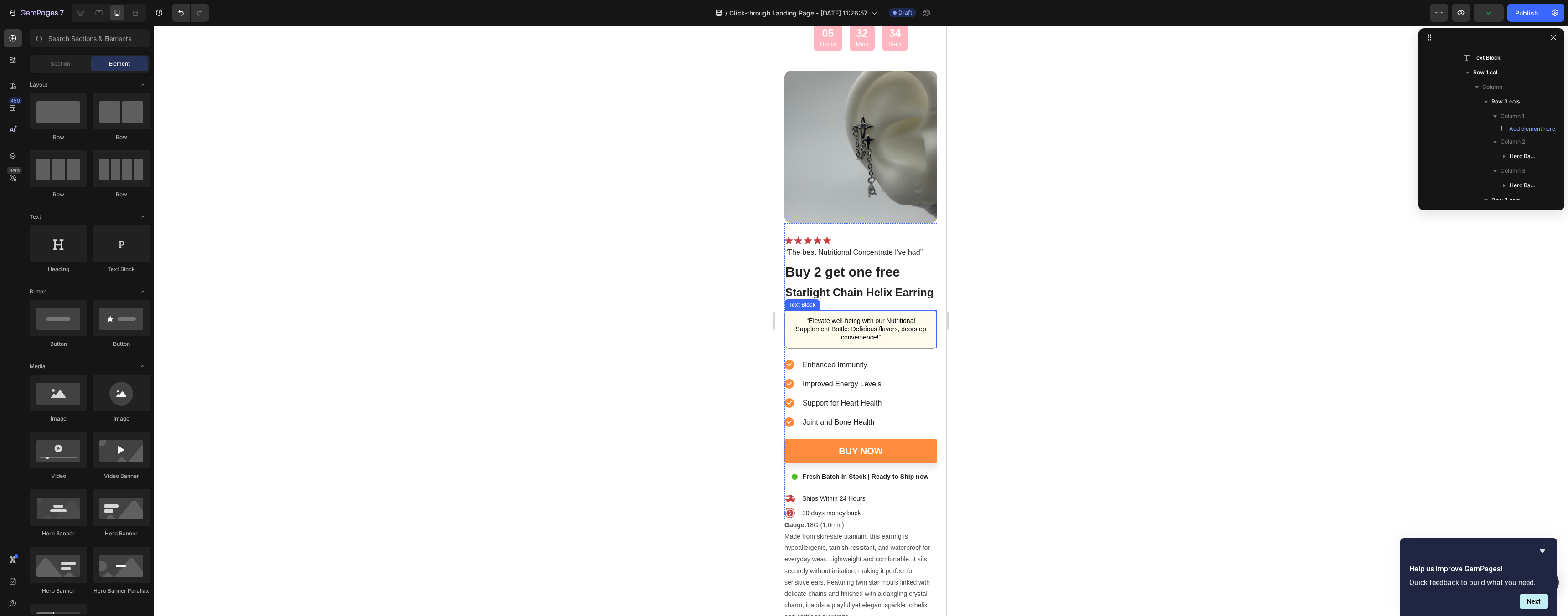
scroll to position [2729, 0]
click at [841, 243] on div "Icon Icon Icon Icon Icon" at bounding box center [861, 239] width 153 height 9
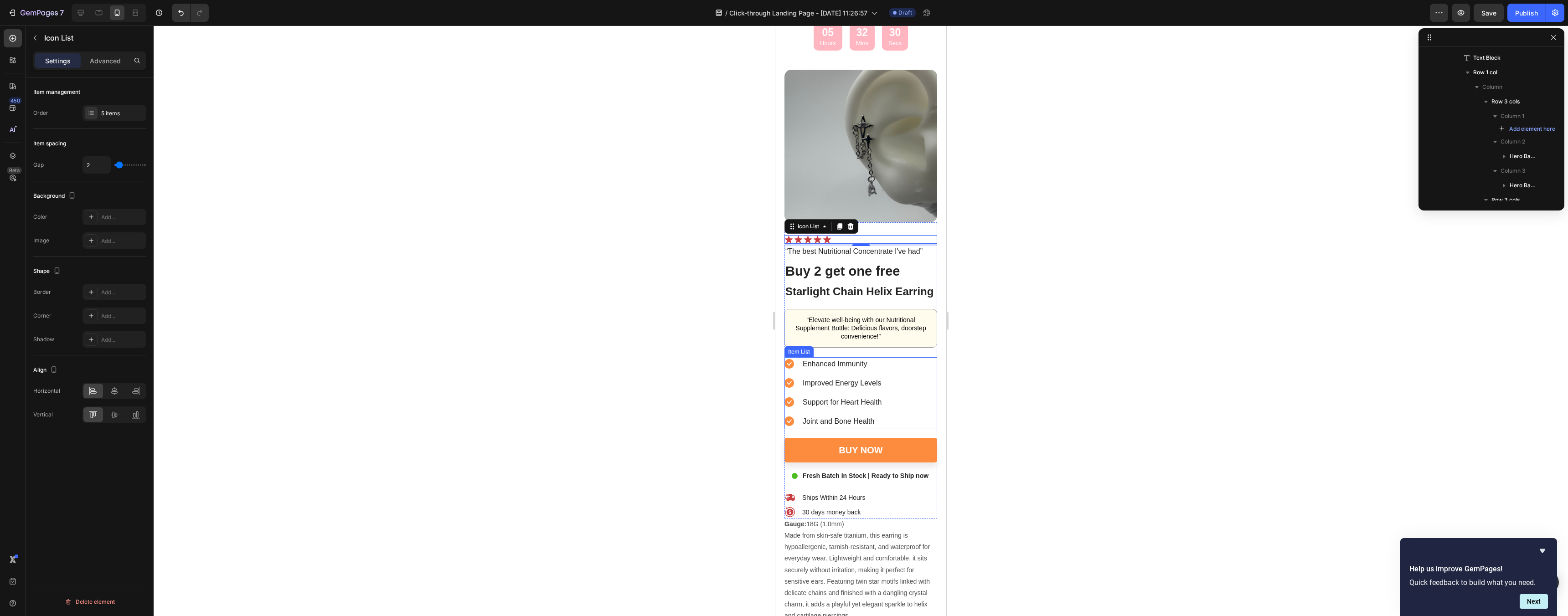
click at [902, 379] on div "Enhanced Immunity Improved Energy Levels Support for Heart Health Joint and Bon…" at bounding box center [861, 393] width 153 height 71
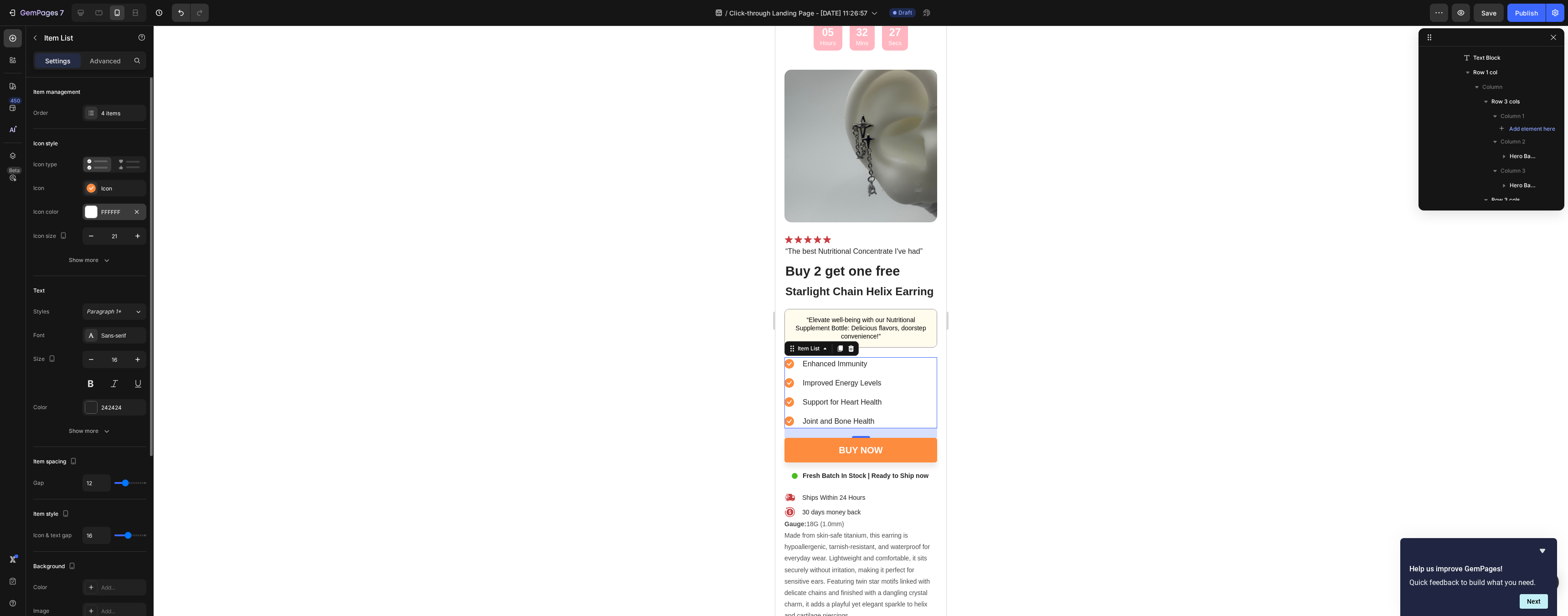
click at [108, 218] on div "FFFFFF" at bounding box center [114, 212] width 64 height 16
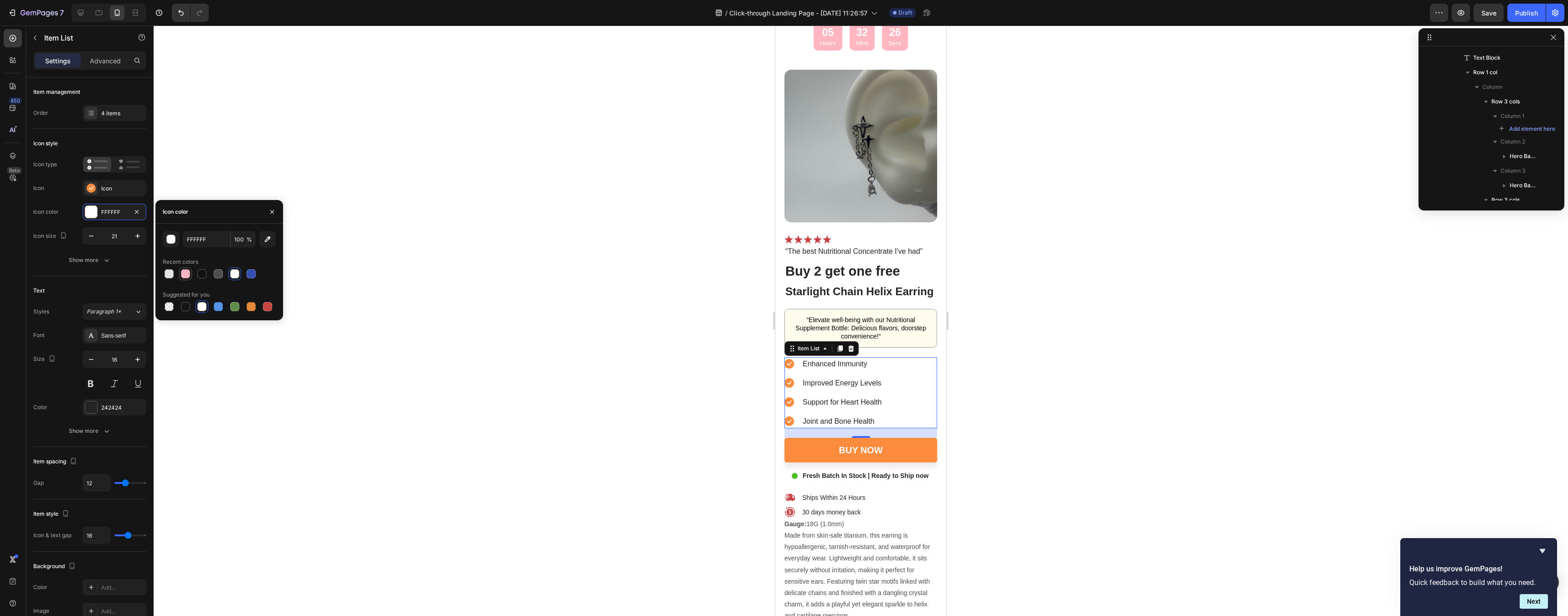
click at [186, 271] on div at bounding box center [185, 274] width 9 height 9
type input "FFB6C1"
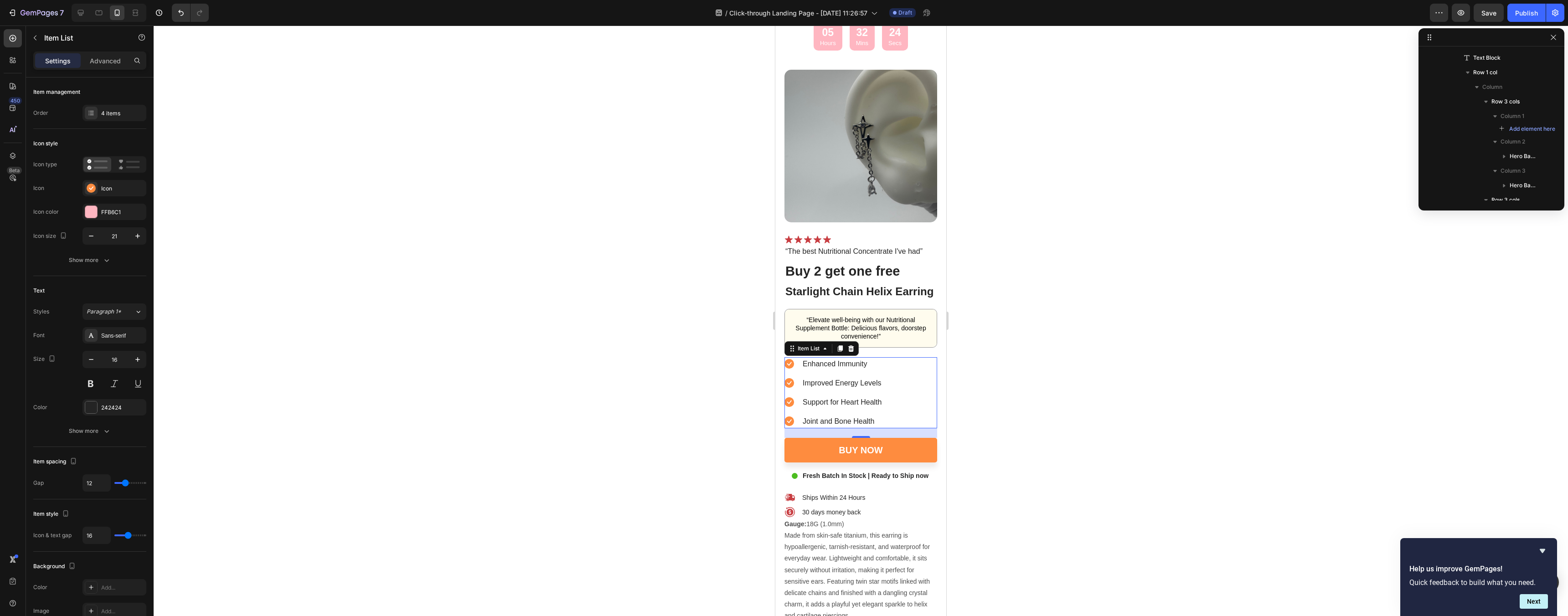
click at [375, 316] on div at bounding box center [861, 321] width 1415 height 590
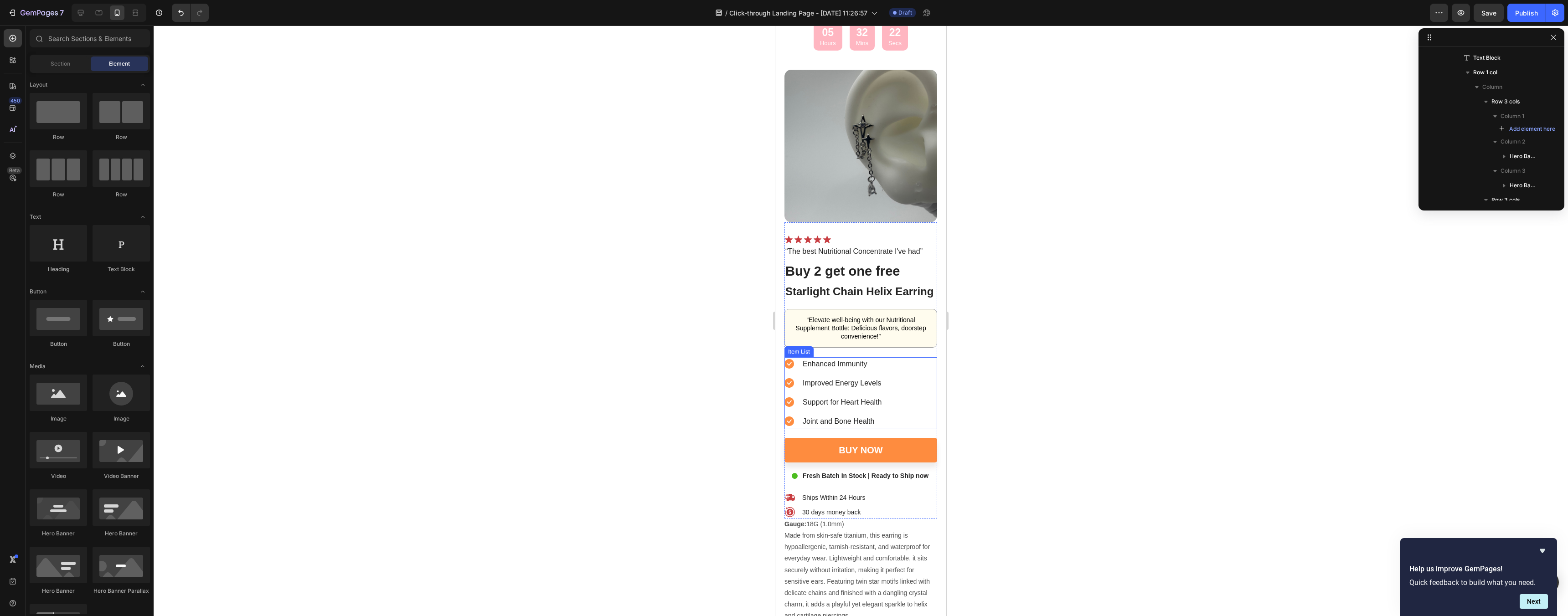
click at [889, 389] on div "Enhanced Immunity Improved Energy Levels Support for Heart Health Joint and Bon…" at bounding box center [861, 393] width 153 height 71
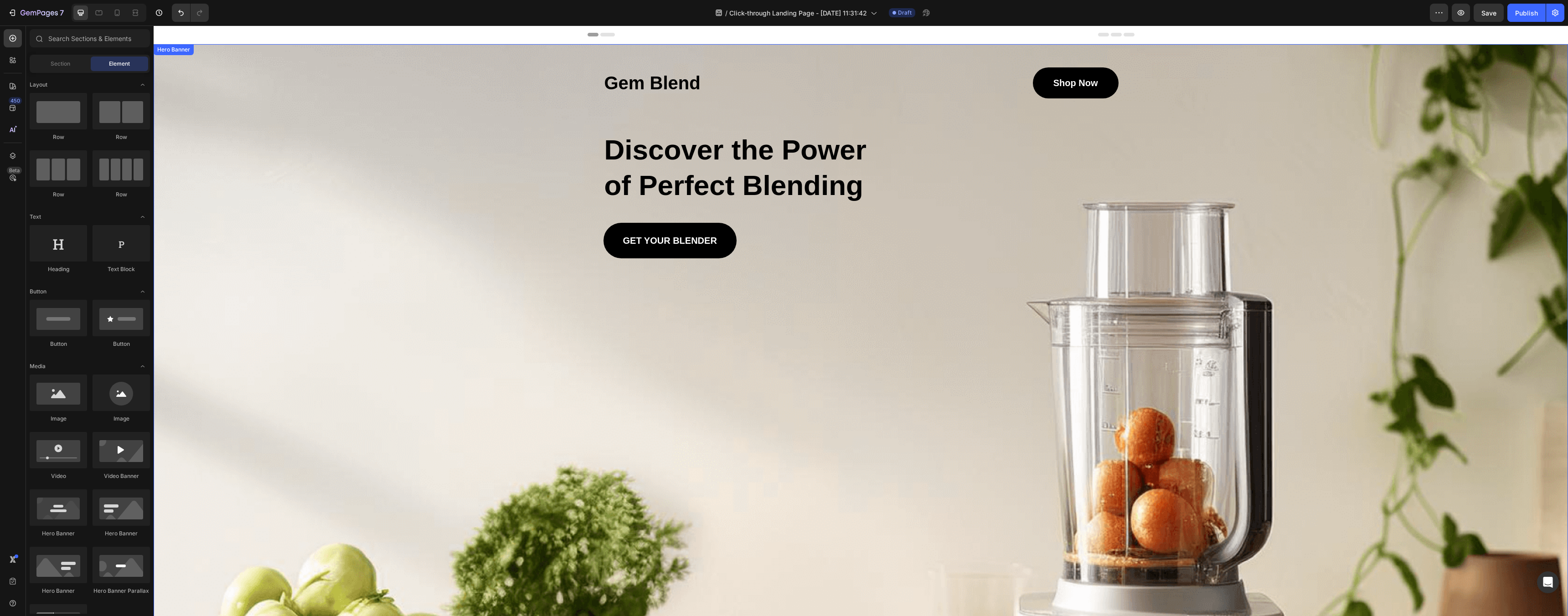
click at [460, 255] on div "Background Image" at bounding box center [861, 488] width 1415 height 887
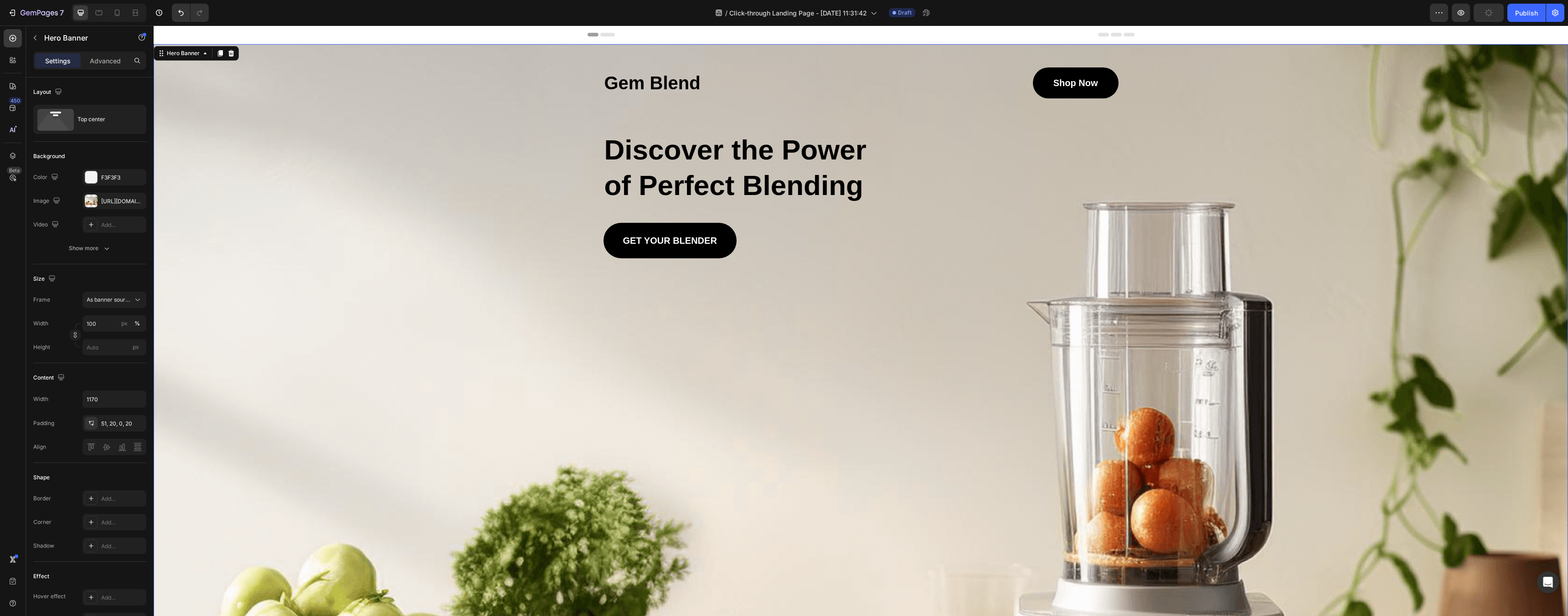
click at [416, 298] on div "Background Image" at bounding box center [861, 488] width 1415 height 887
click at [180, 55] on div "Hero Banner" at bounding box center [183, 53] width 37 height 8
click at [92, 200] on div at bounding box center [91, 201] width 13 height 13
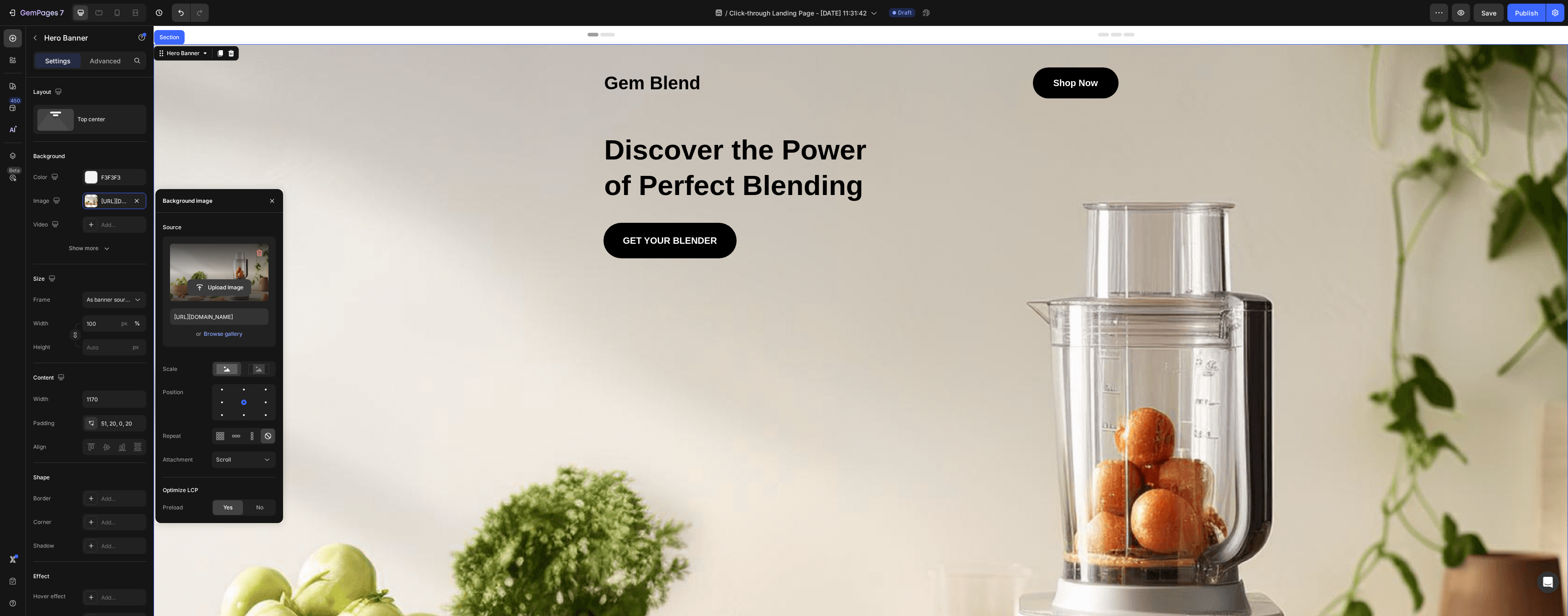
click at [217, 284] on input "file" at bounding box center [219, 287] width 63 height 15
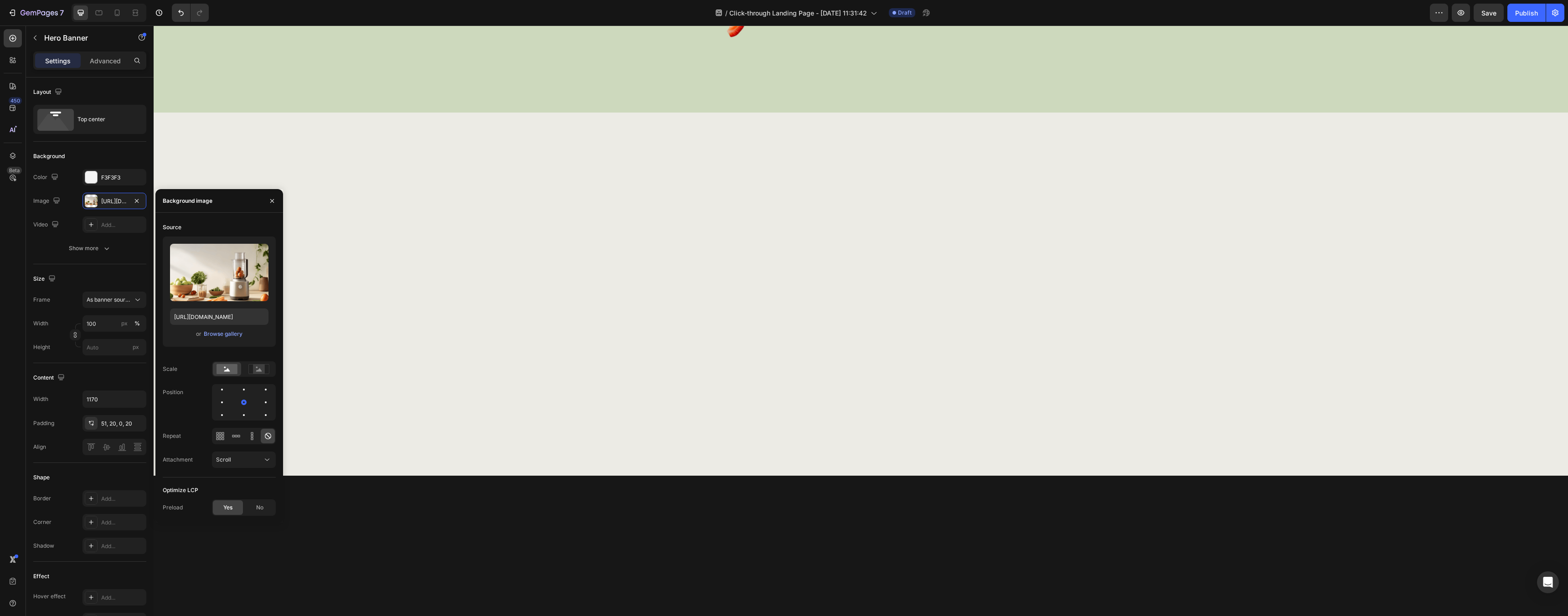
scroll to position [1291, 0]
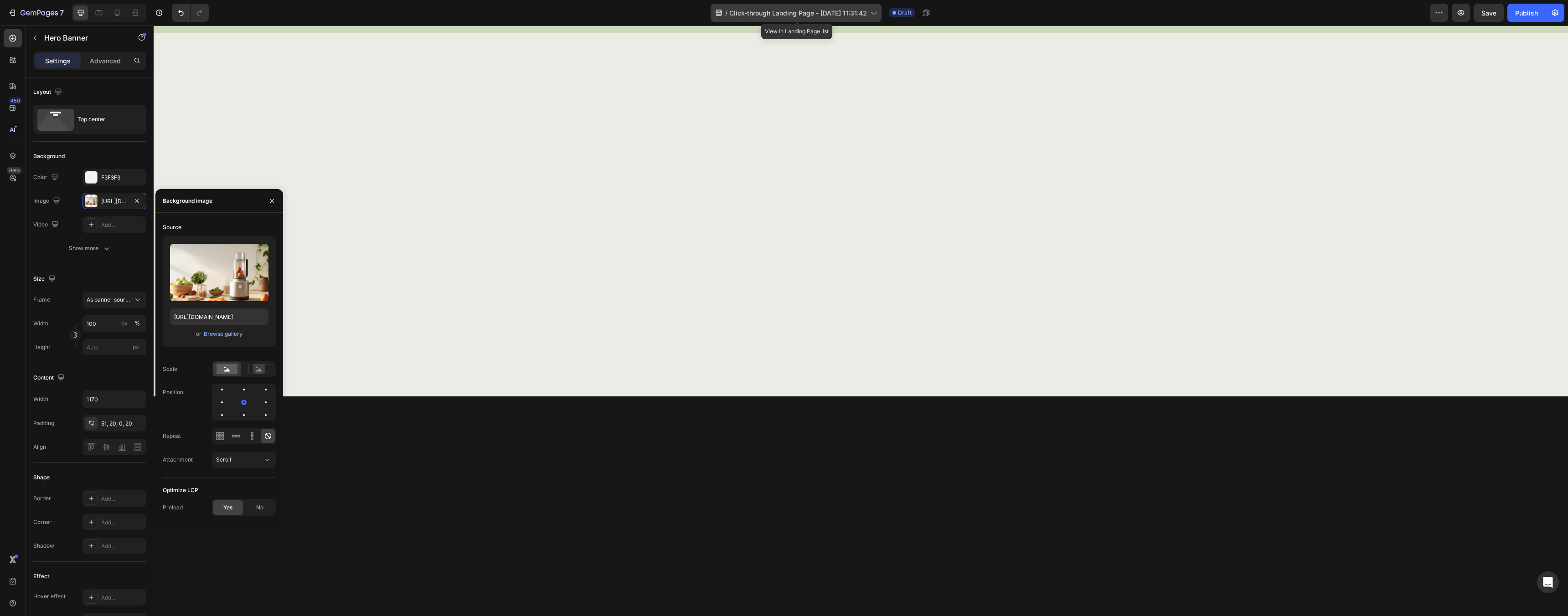
click at [716, 18] on div "/ Click-through Landing Page - Sep 26, 11:31:42" at bounding box center [796, 13] width 171 height 18
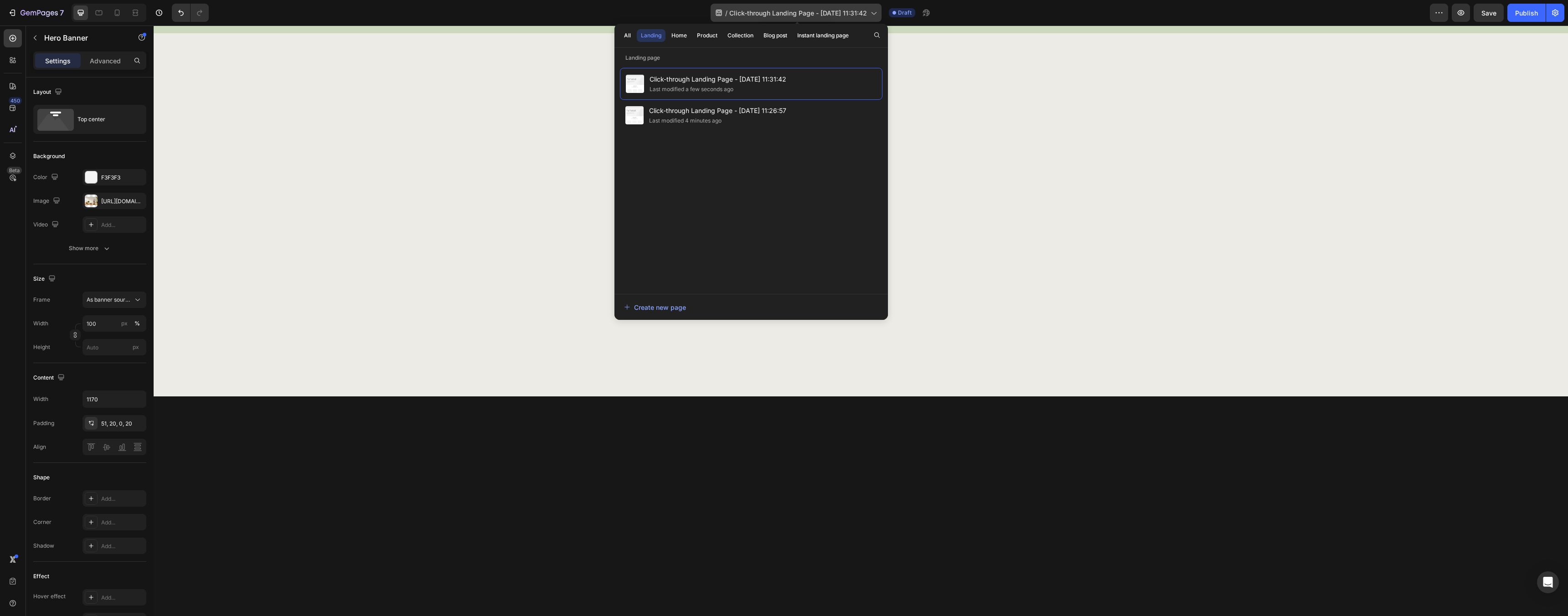
click at [716, 18] on div "/ Click-through Landing Page - Sep 26, 11:31:42" at bounding box center [796, 13] width 171 height 18
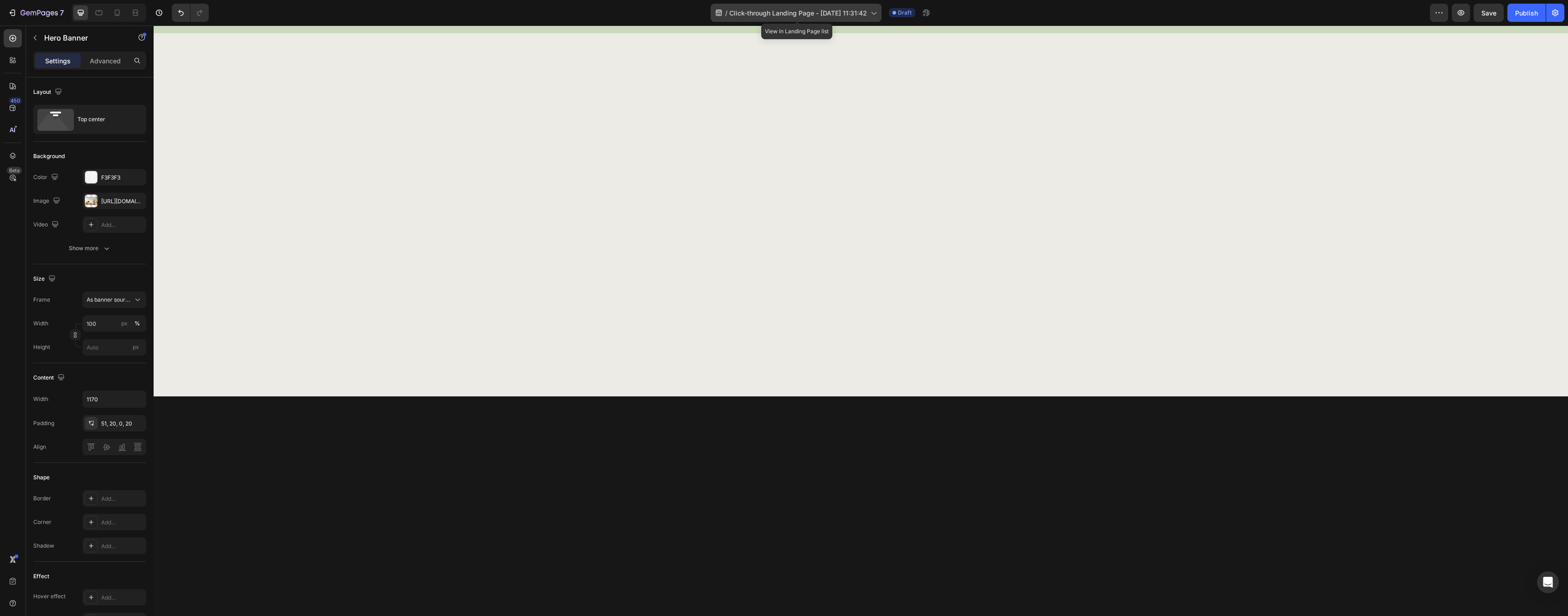
click at [722, 15] on icon at bounding box center [718, 12] width 9 height 9
click at [117, 15] on icon at bounding box center [117, 12] width 9 height 9
type input "100%"
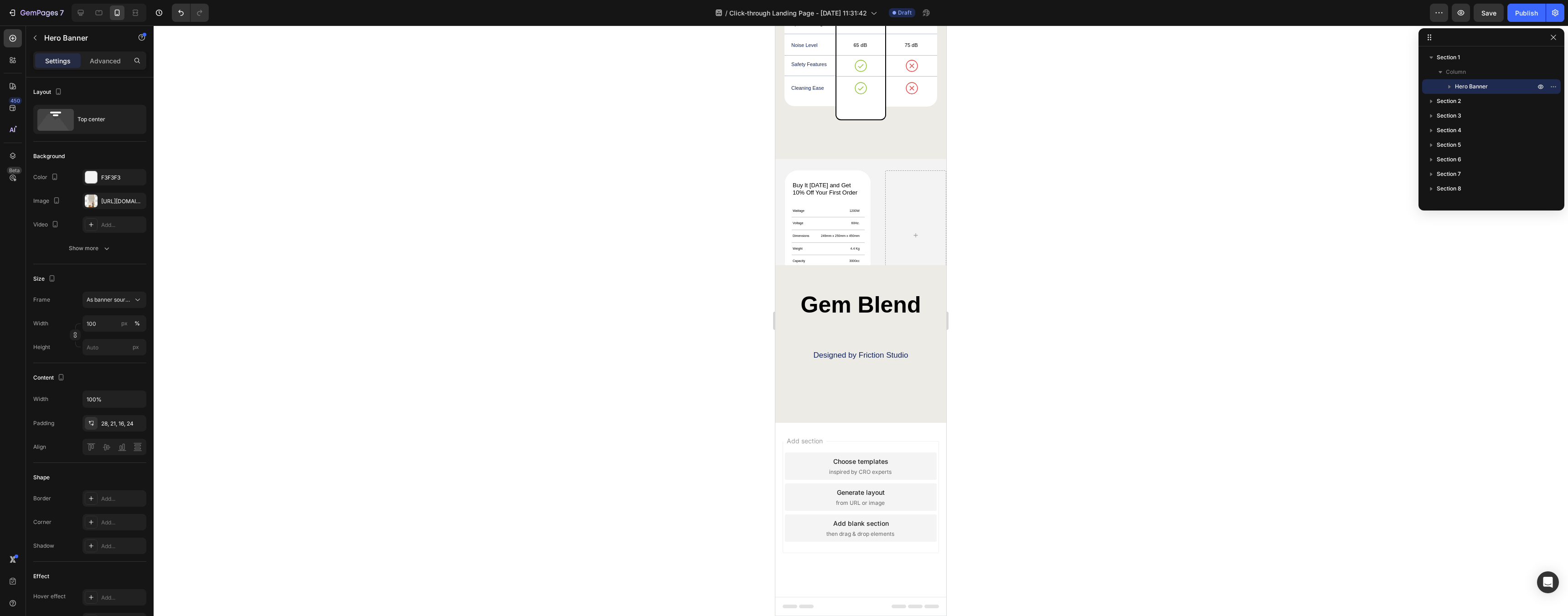
scroll to position [2768, 0]
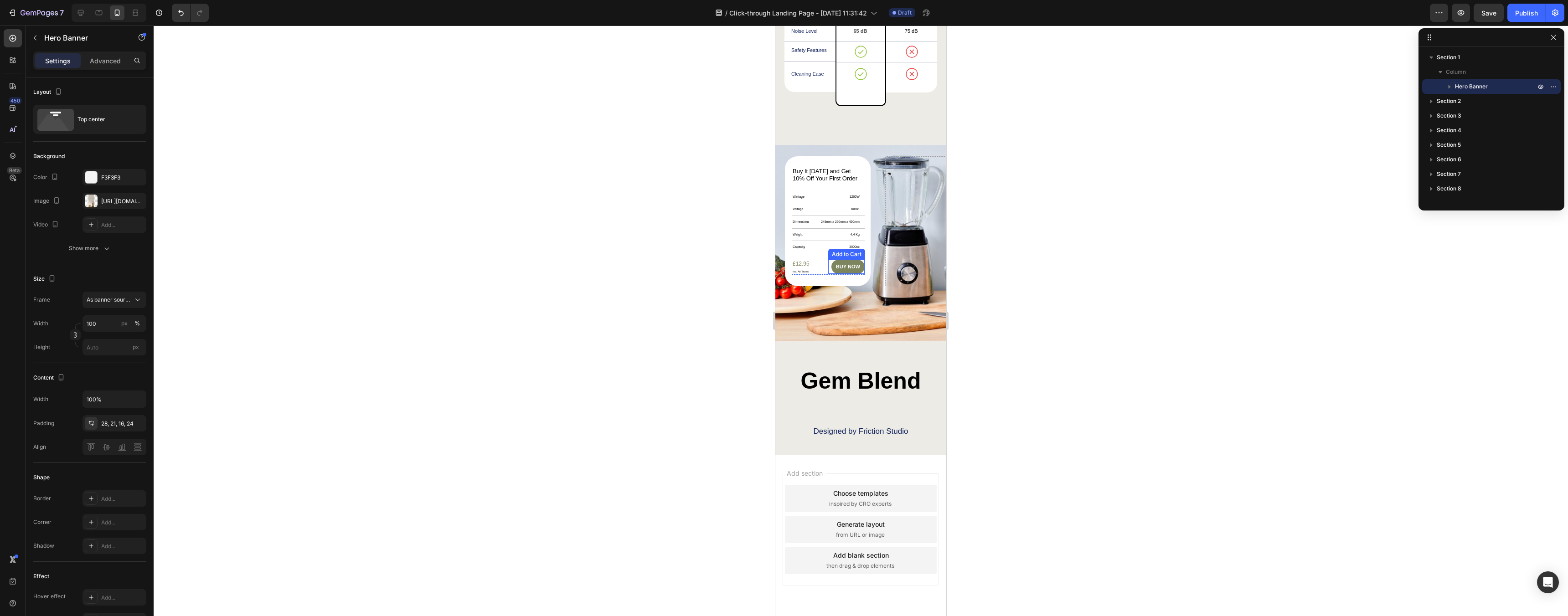
click at [830, 261] on div "buy now Add to Cart" at bounding box center [847, 267] width 37 height 13
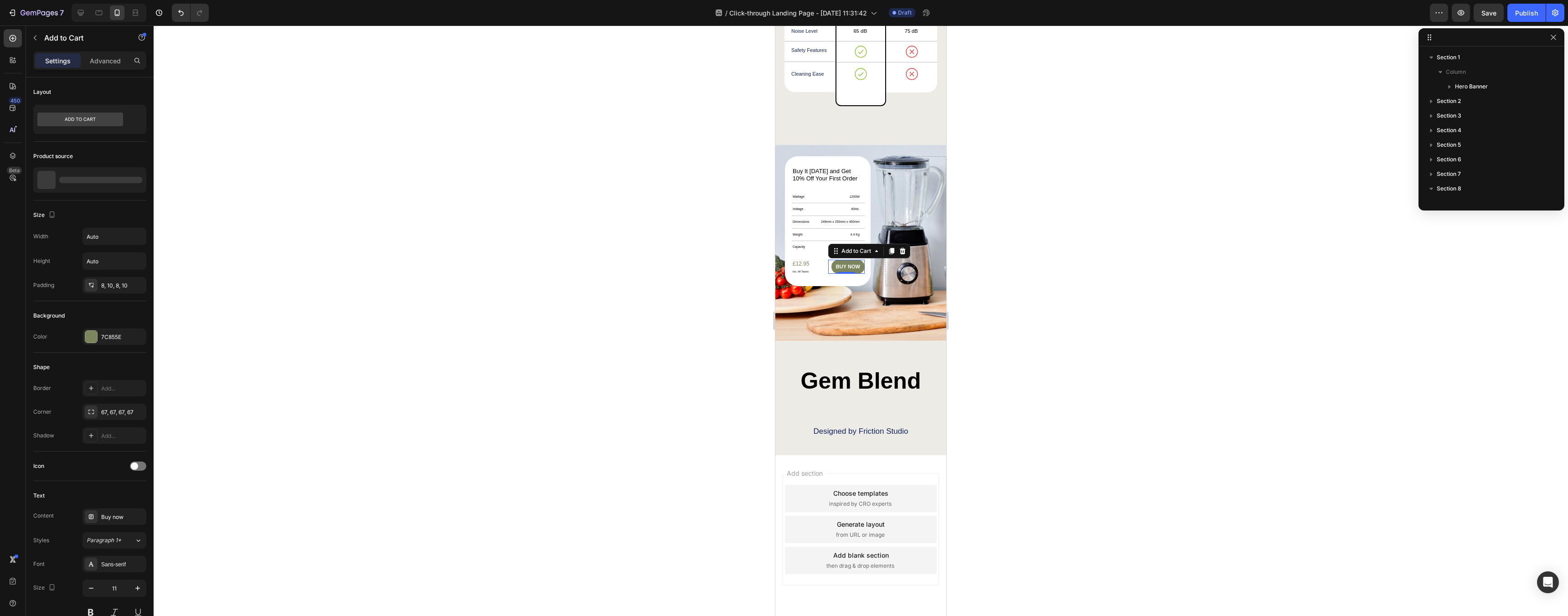
scroll to position [254, 0]
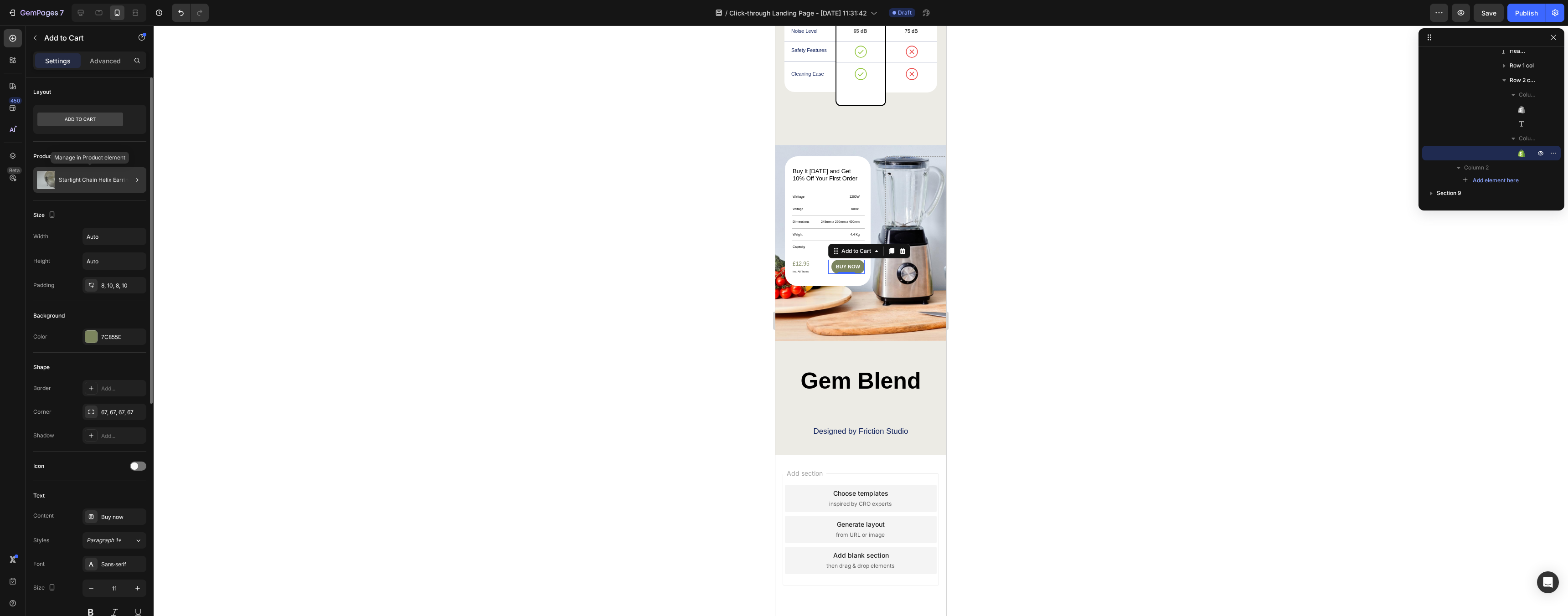
click at [98, 178] on p "Starlight Chain Helix Earring" at bounding box center [96, 180] width 73 height 6
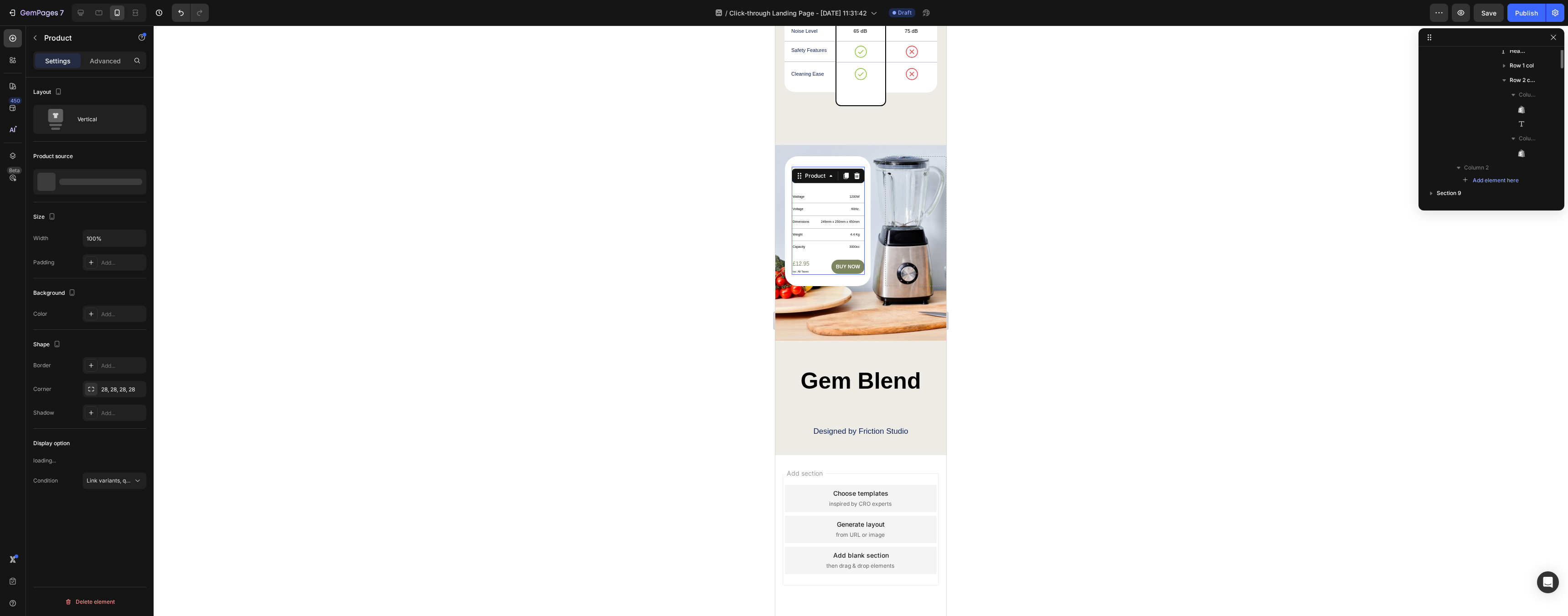
scroll to position [158, 0]
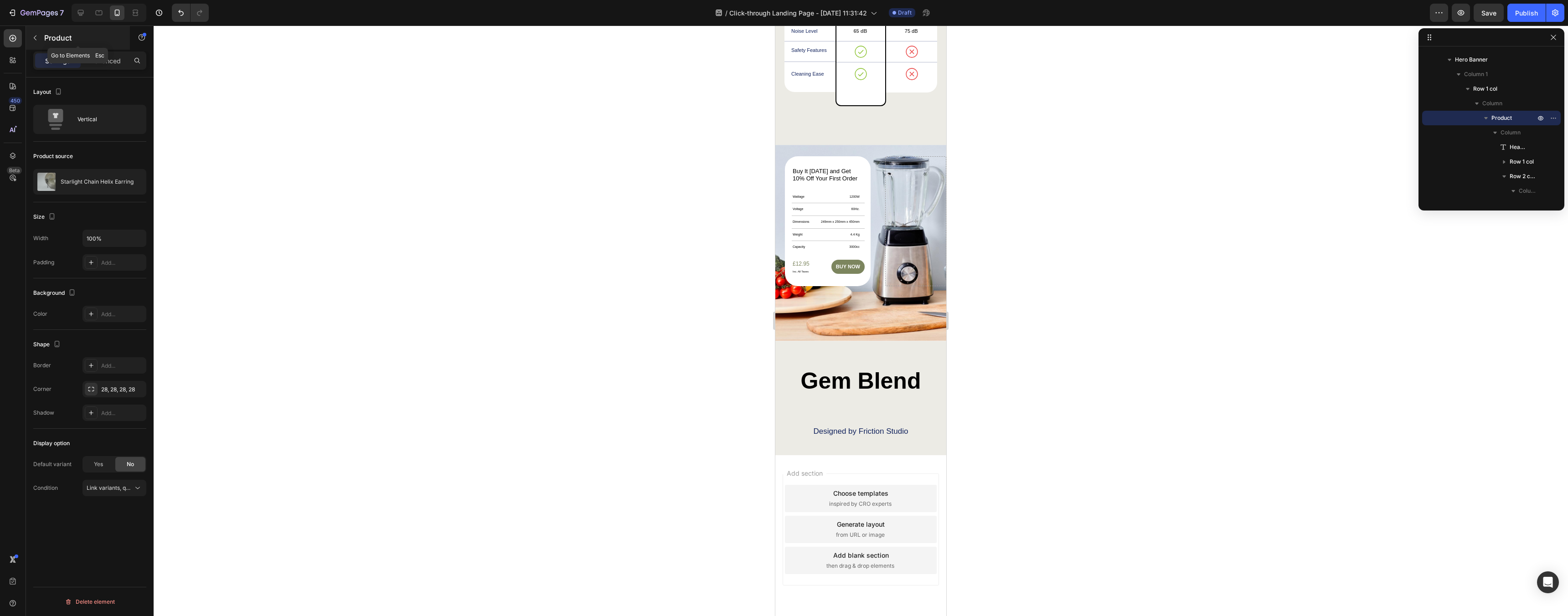
click at [35, 37] on icon "button" at bounding box center [35, 38] width 7 height 7
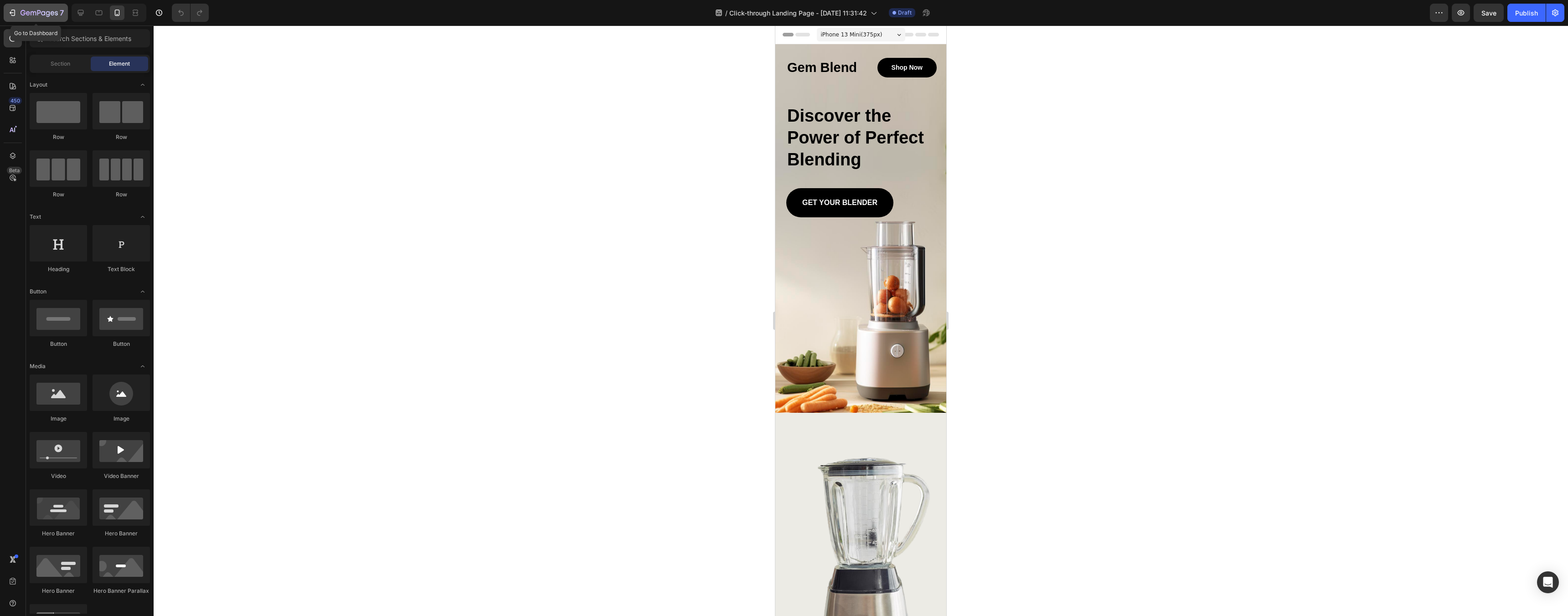
click at [10, 16] on icon "button" at bounding box center [12, 12] width 9 height 9
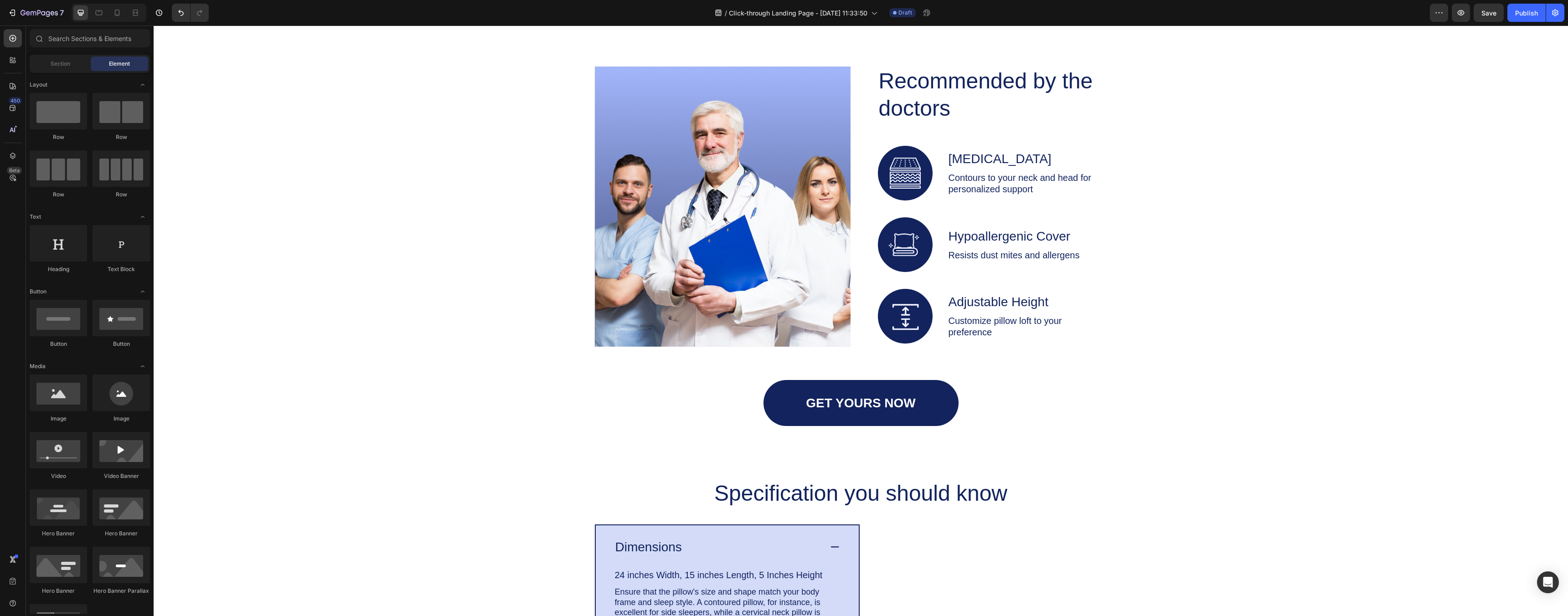
scroll to position [1930, 0]
click at [888, 171] on img at bounding box center [905, 173] width 55 height 55
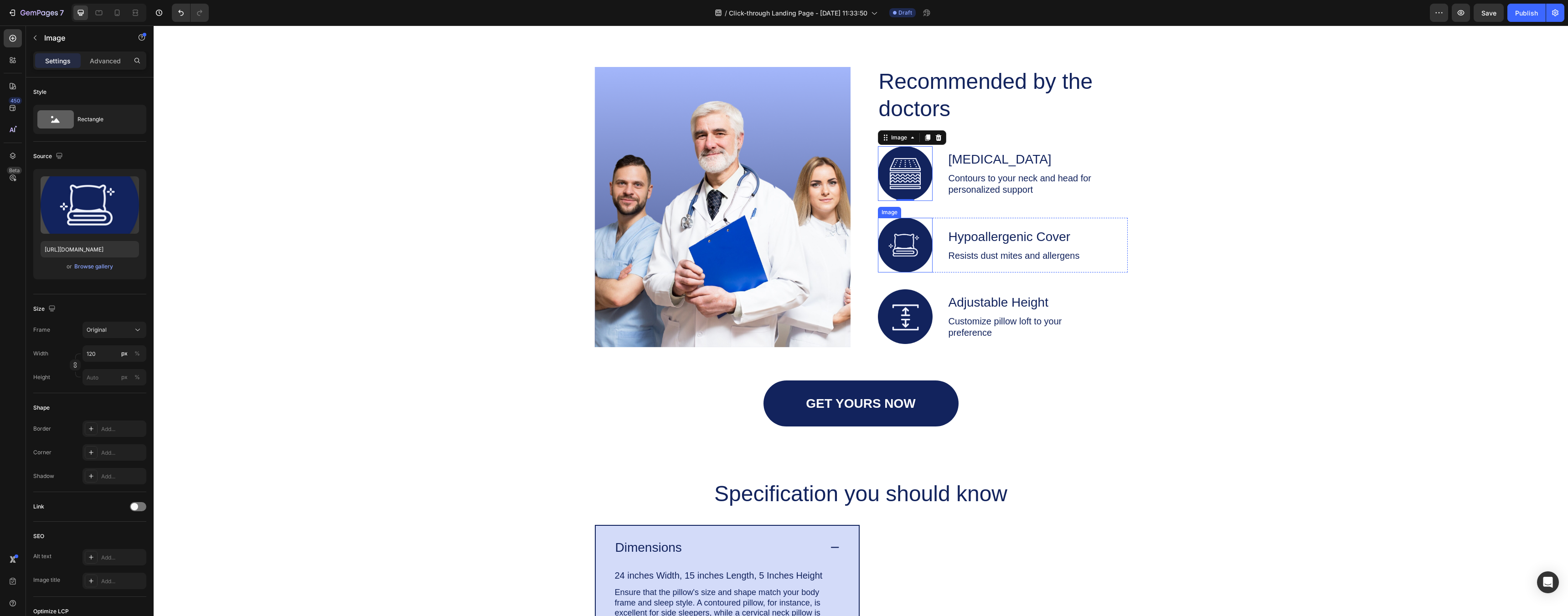
click at [903, 244] on img at bounding box center [905, 245] width 55 height 55
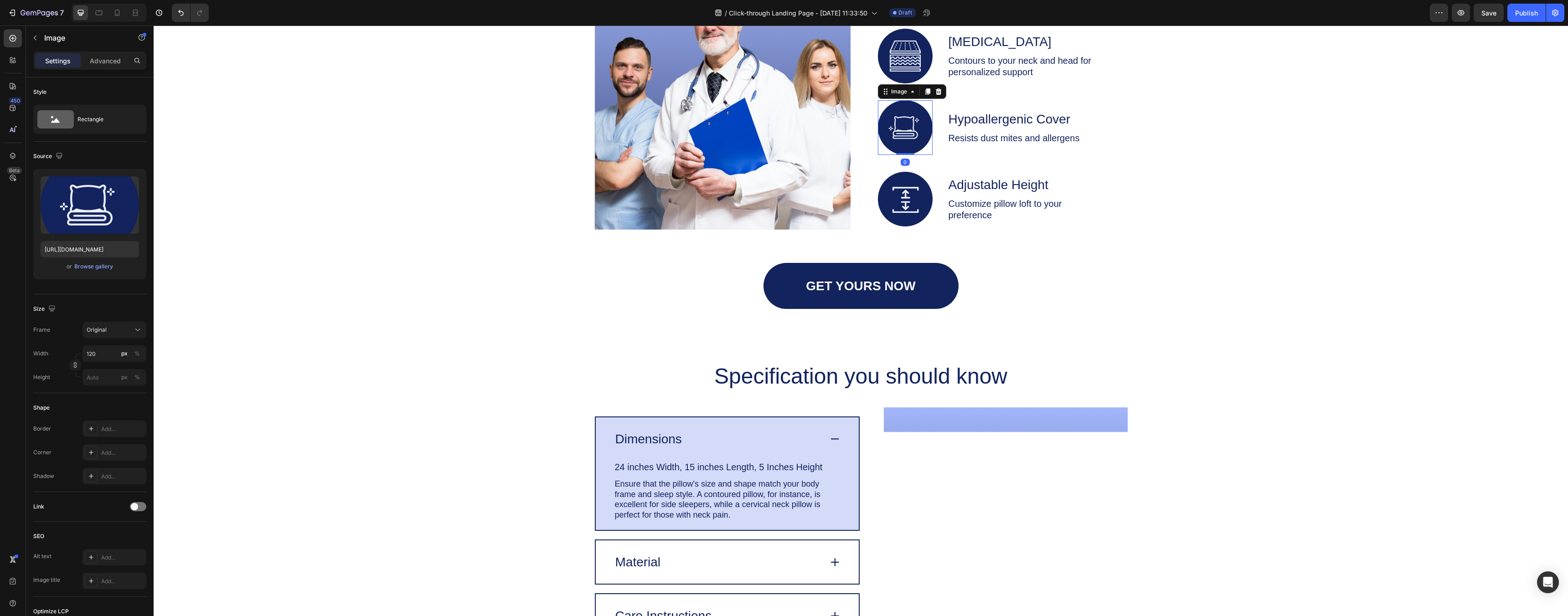
scroll to position [2048, 0]
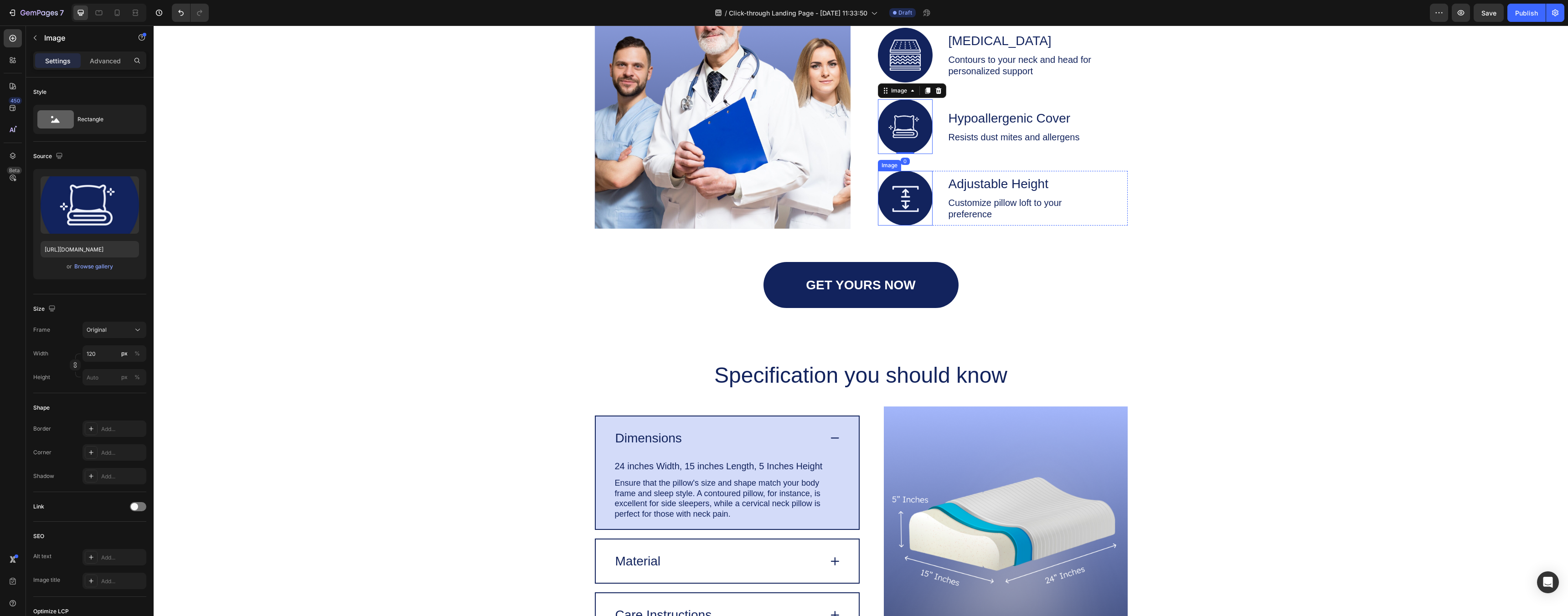
click at [908, 189] on img at bounding box center [905, 198] width 55 height 55
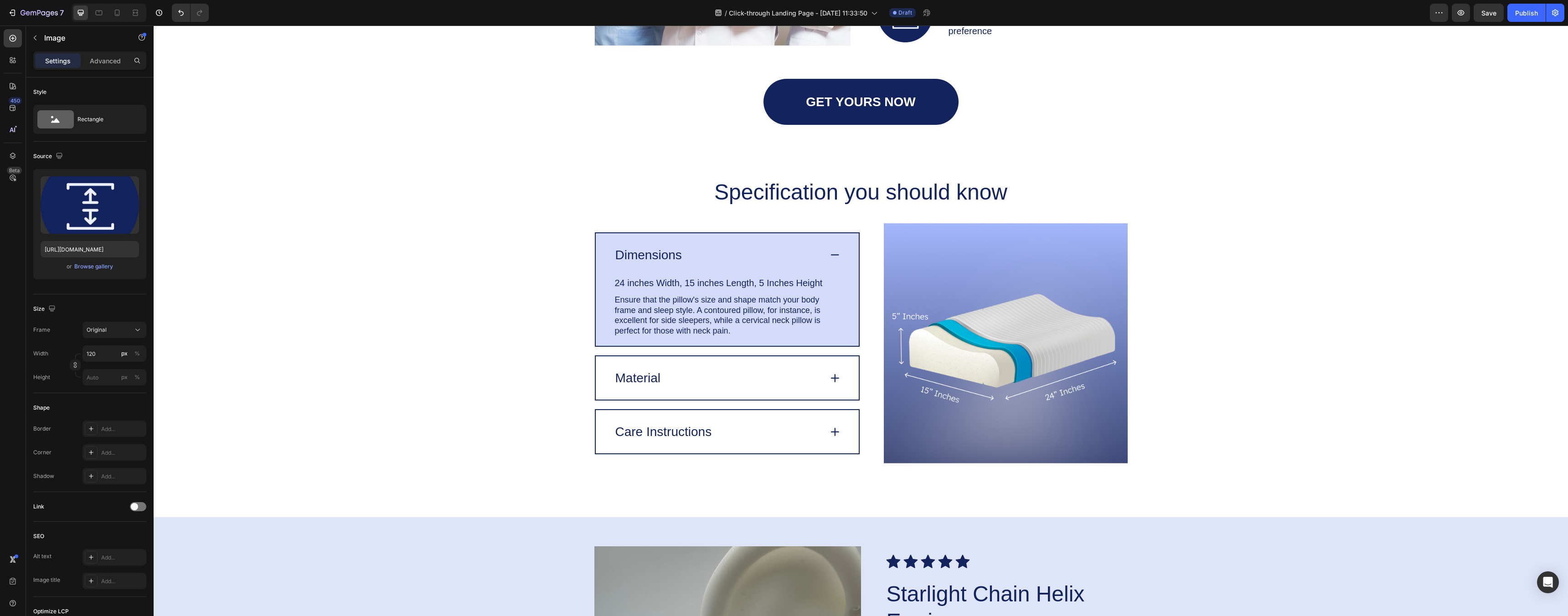
scroll to position [2224, 0]
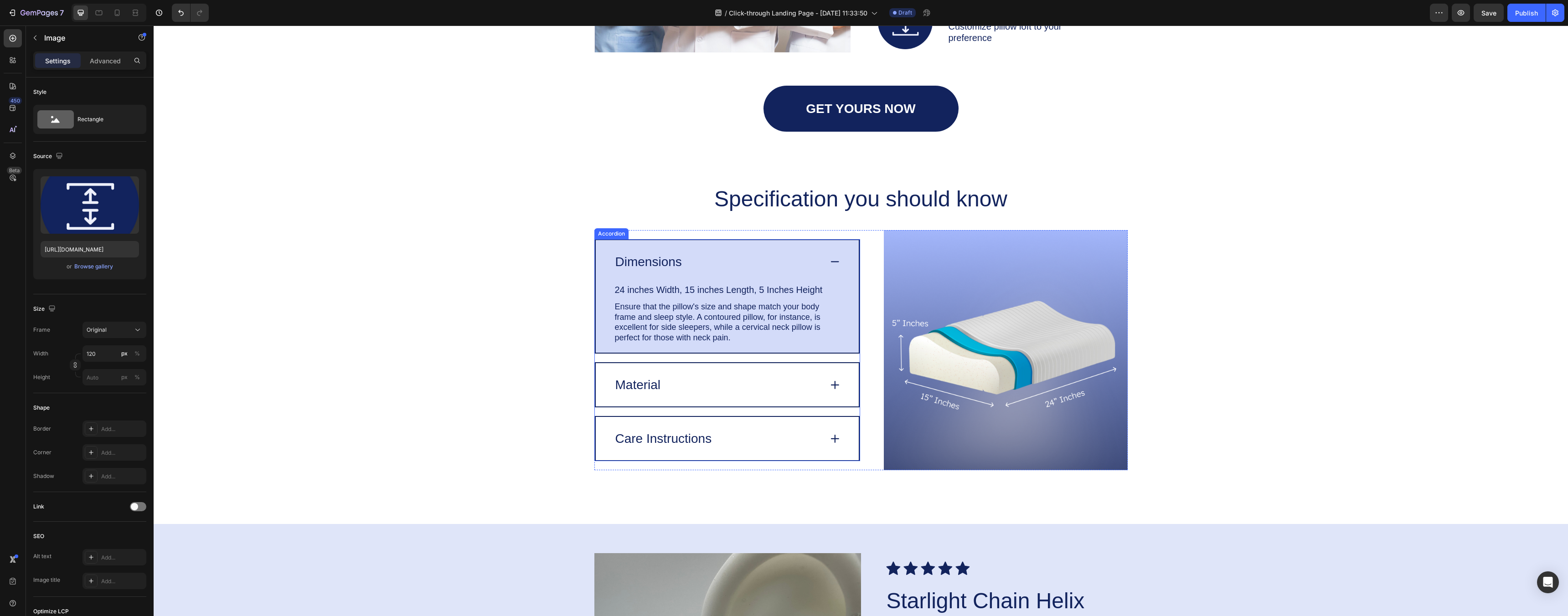
click at [845, 261] on div "Dimensions" at bounding box center [727, 262] width 263 height 43
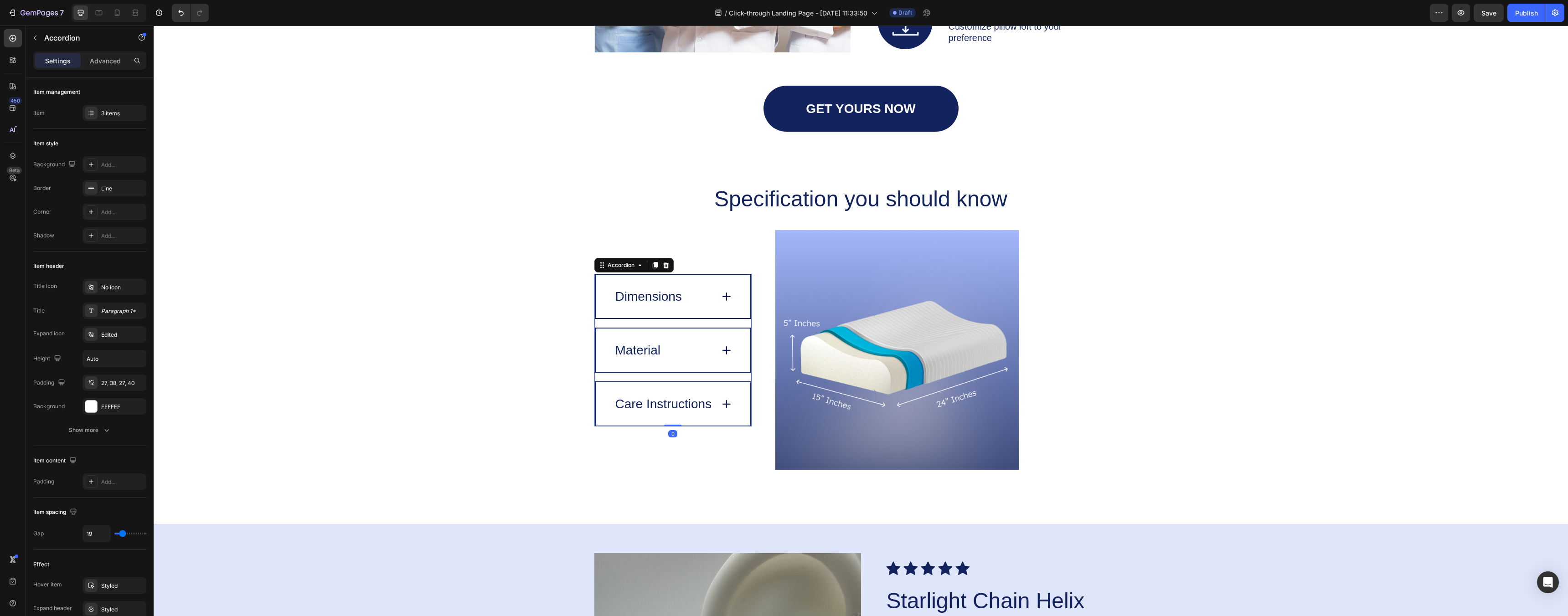
click at [727, 297] on icon at bounding box center [727, 297] width 0 height 7
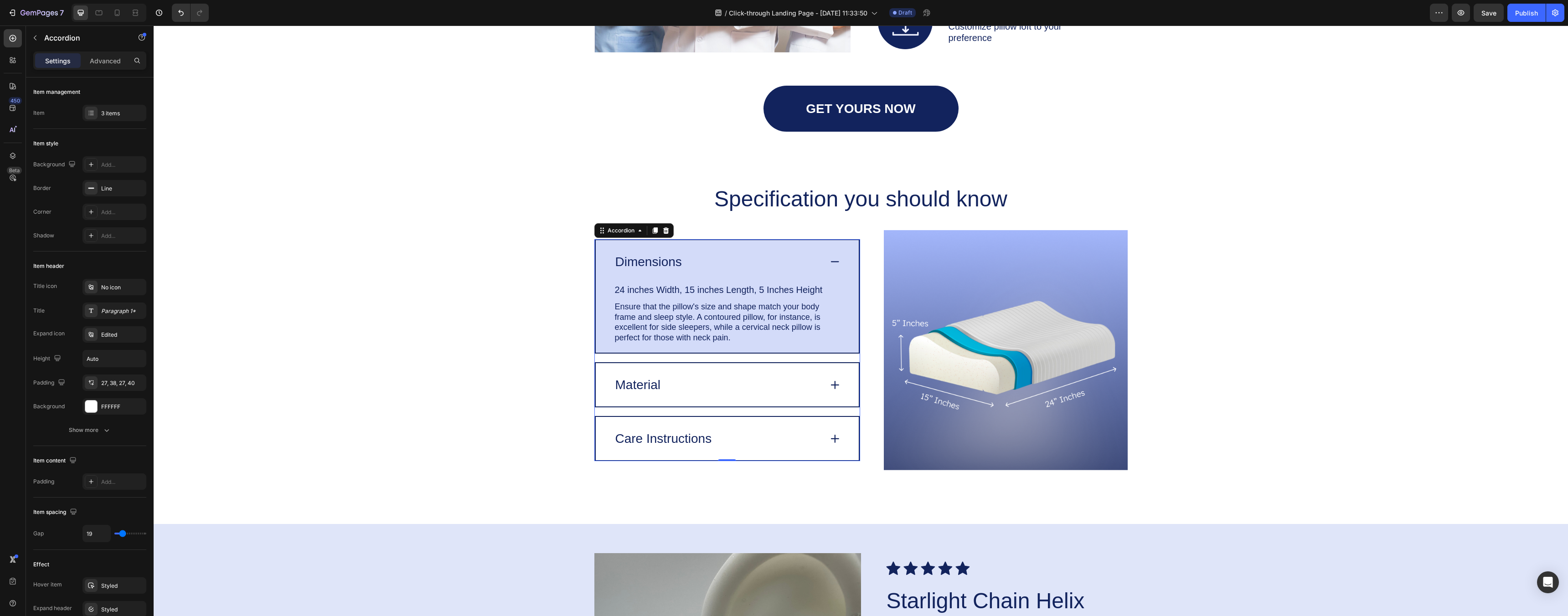
click at [795, 381] on div "Material" at bounding box center [718, 385] width 208 height 19
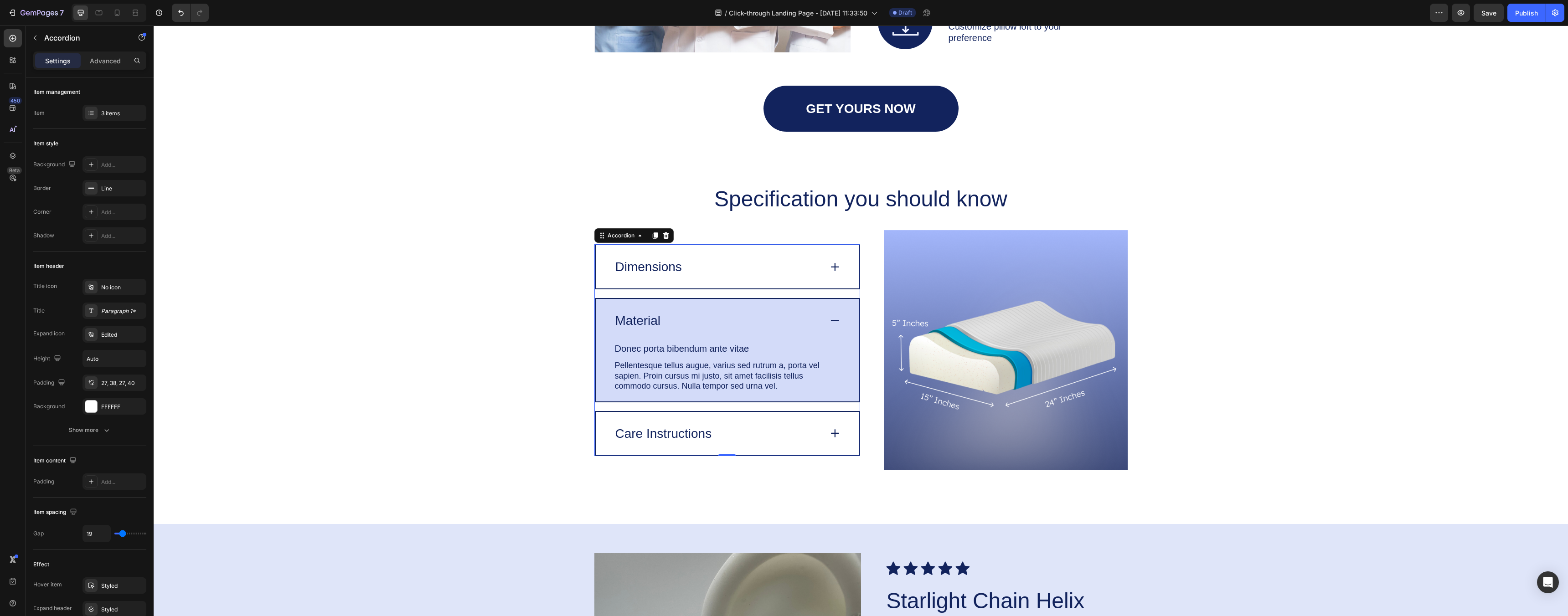
click at [816, 439] on div "Care Instructions" at bounding box center [718, 433] width 208 height 19
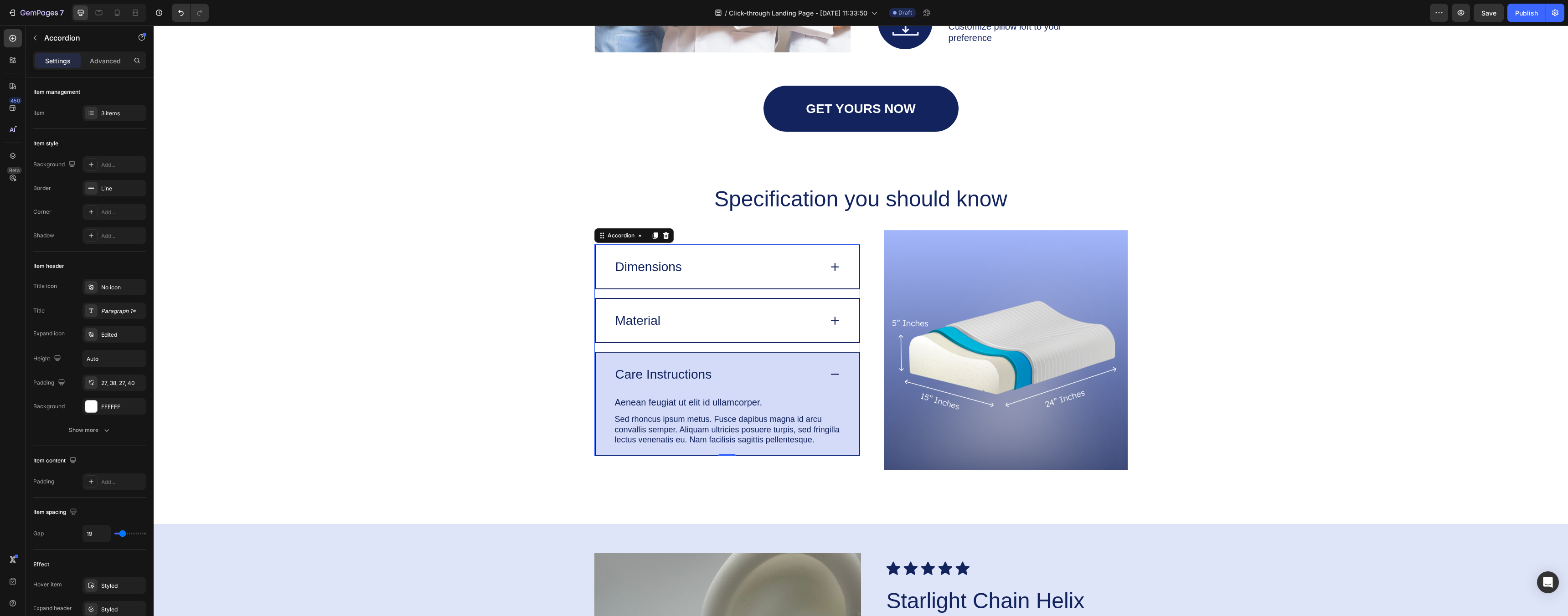
click at [829, 368] on icon at bounding box center [835, 374] width 13 height 12
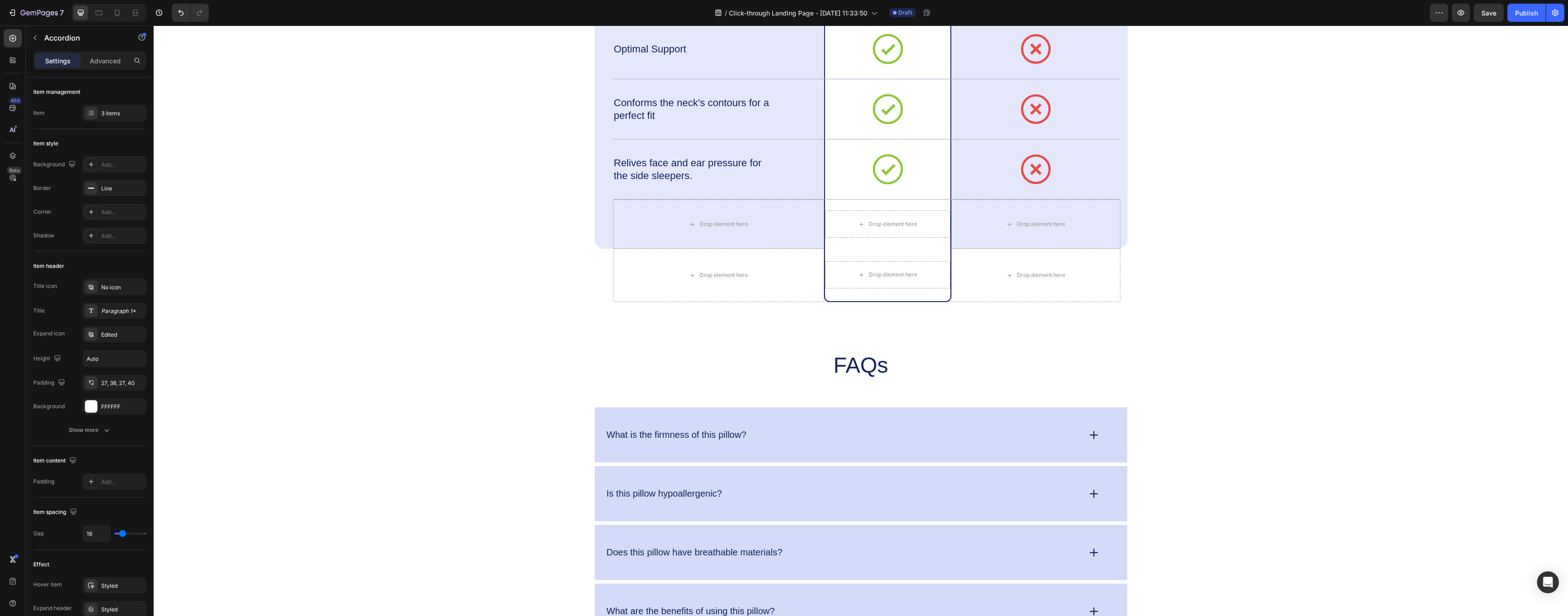
scroll to position [3230, 0]
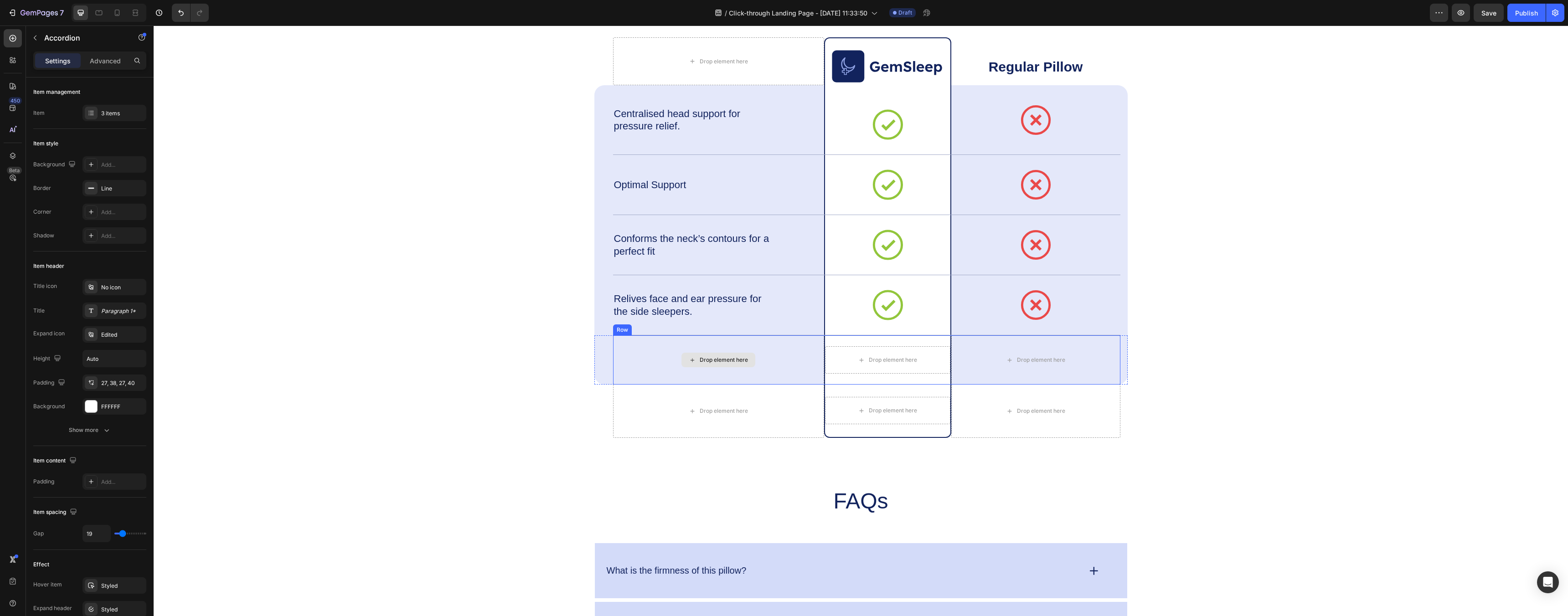
click at [793, 365] on div "Drop element here" at bounding box center [718, 360] width 211 height 49
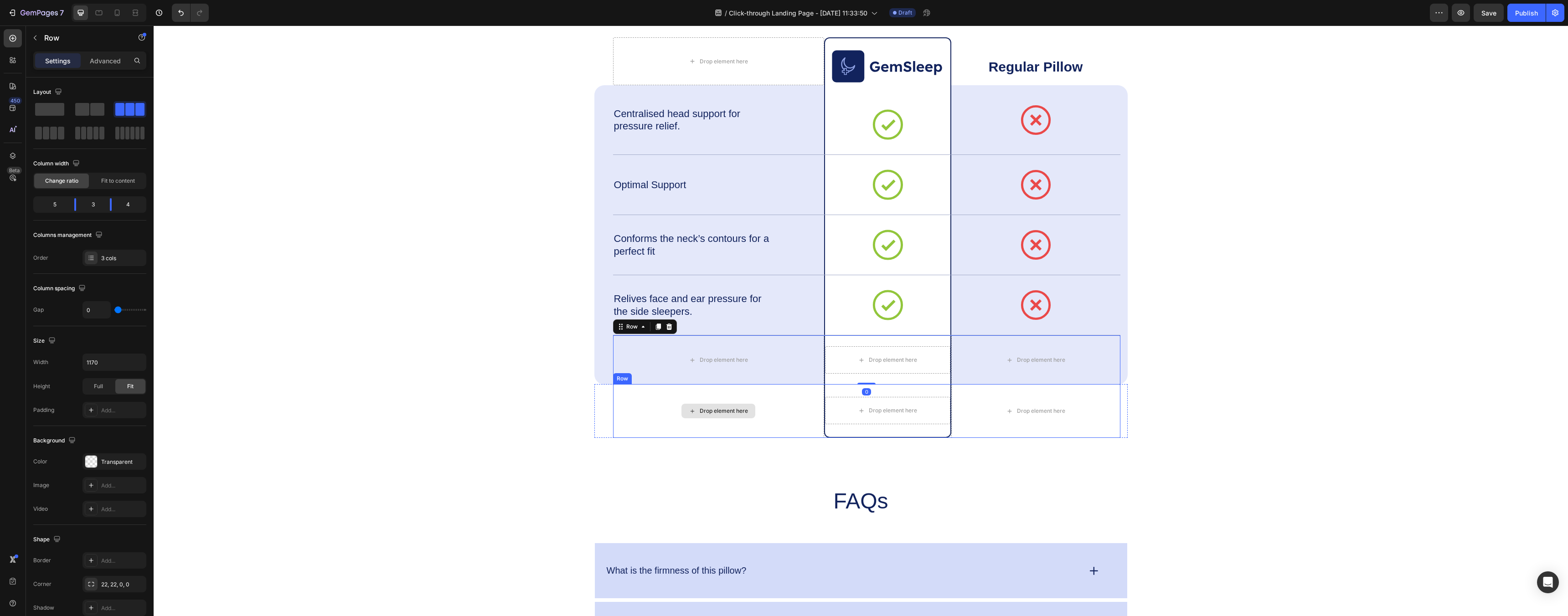
click at [673, 420] on div "Drop element here" at bounding box center [718, 411] width 211 height 54
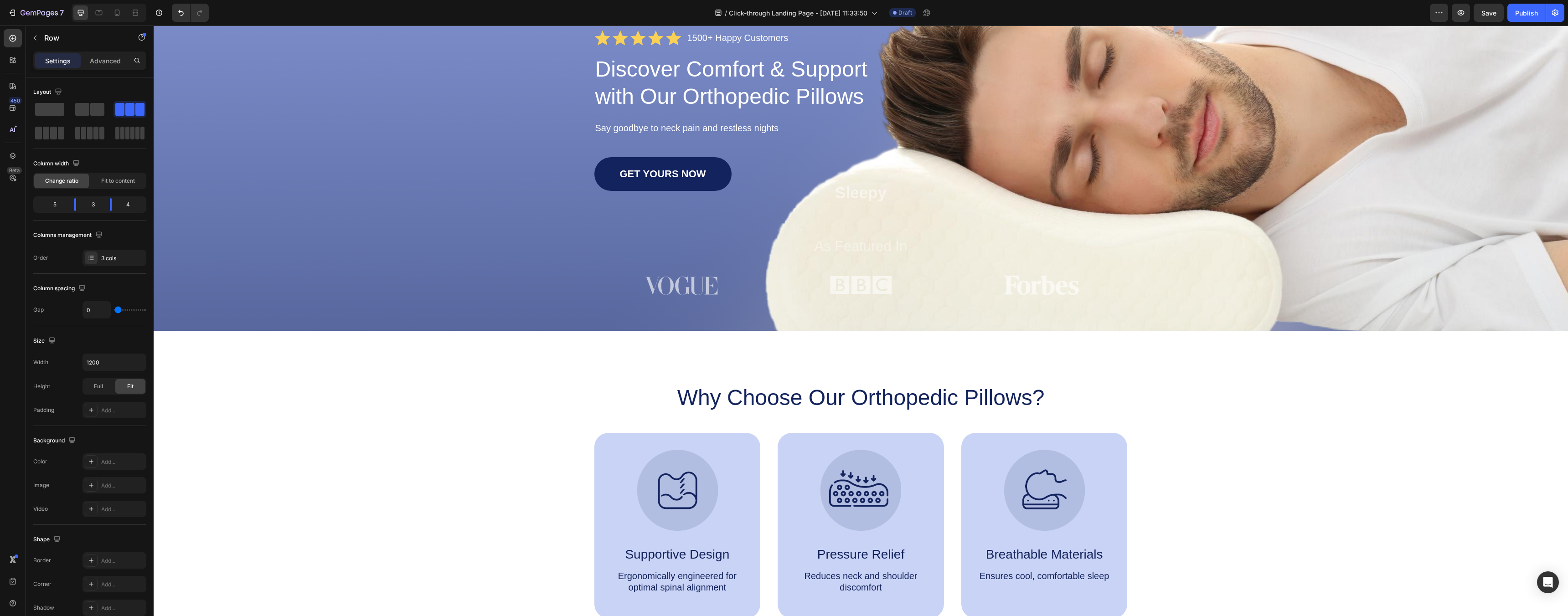
scroll to position [0, 0]
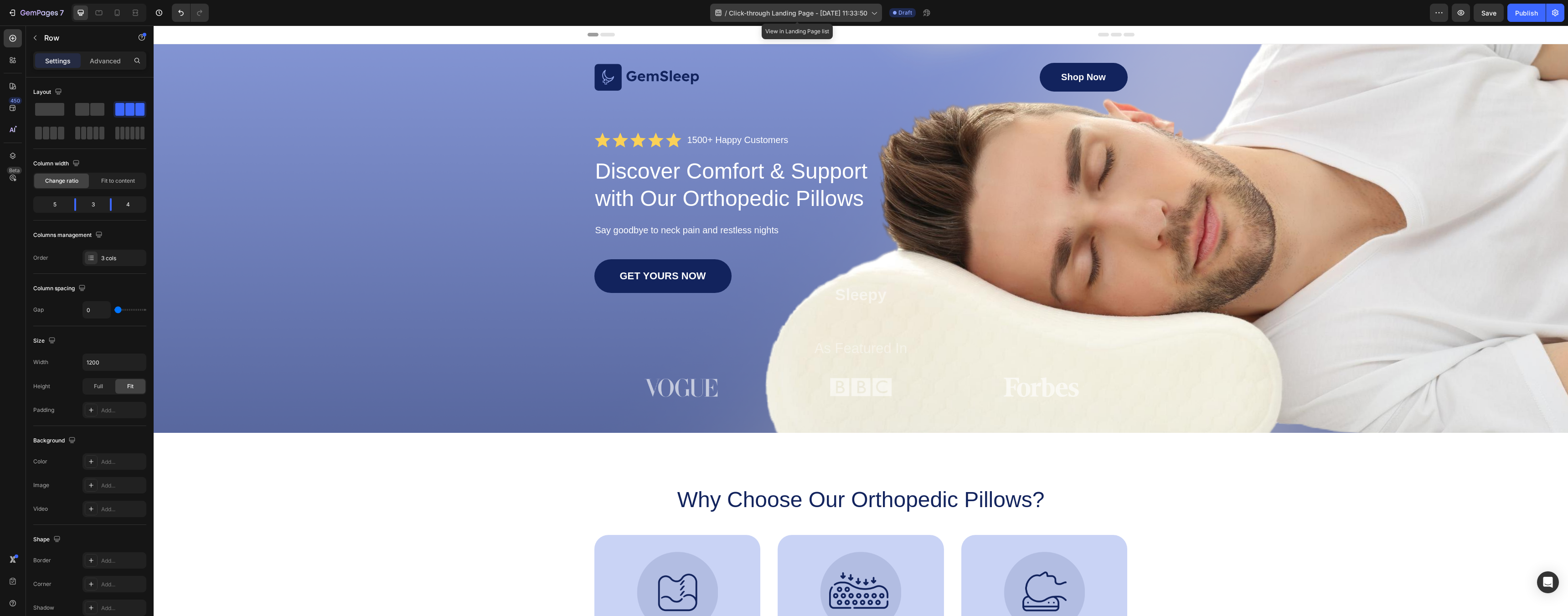
click at [719, 12] on icon at bounding box center [719, 13] width 6 height 6
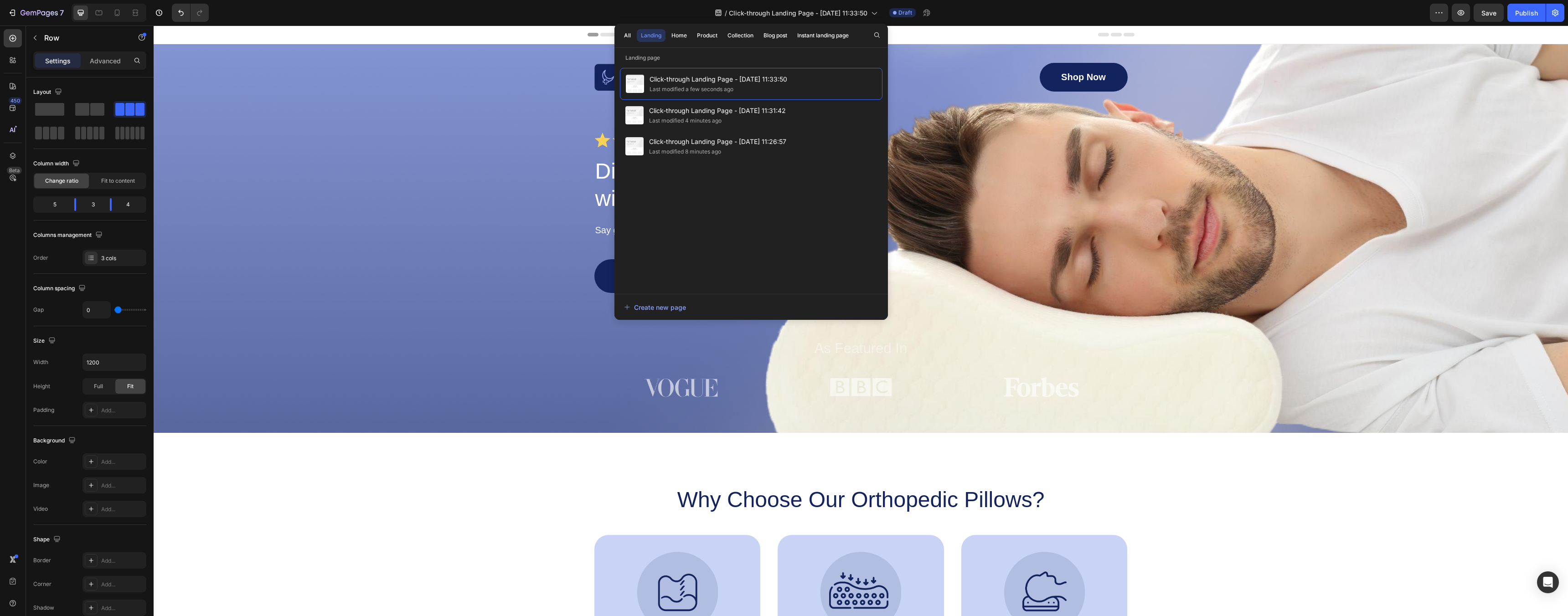
click at [677, 12] on div "/ Click-through Landing Page - Sep 26, 11:33:50 Draft" at bounding box center [823, 13] width 1214 height 18
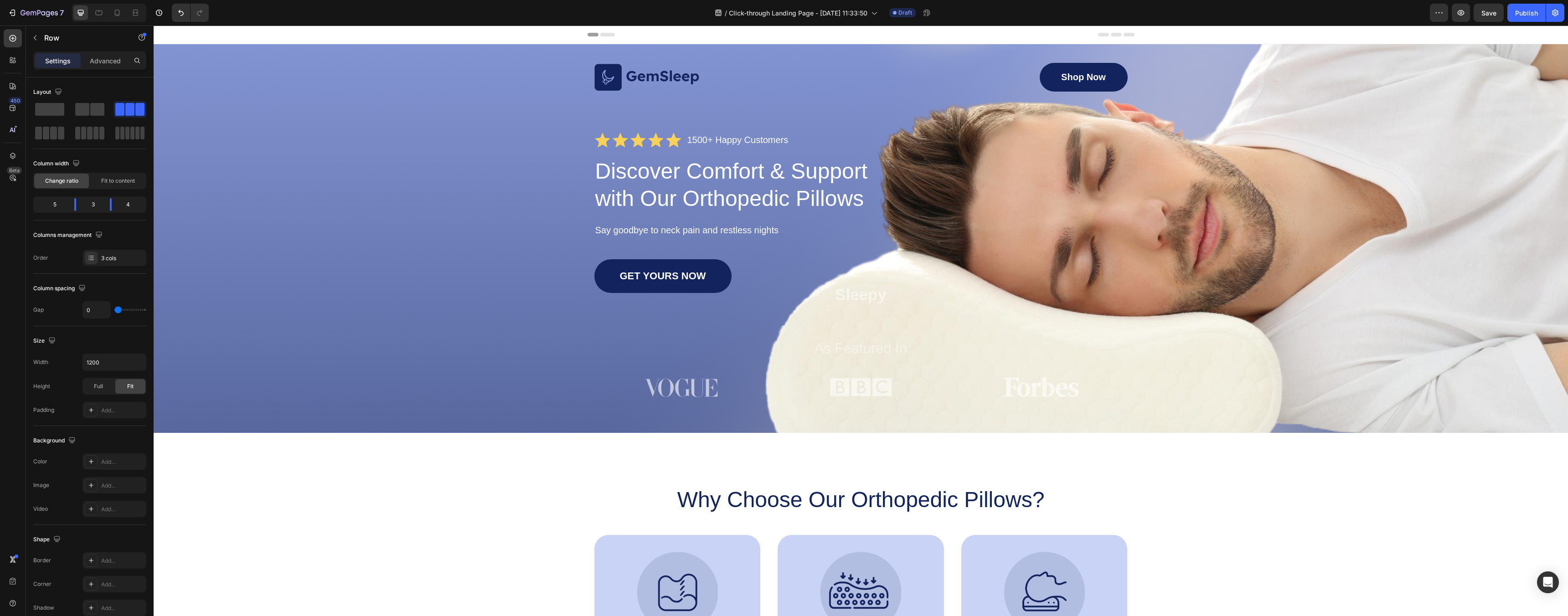
click at [794, 29] on div "Header" at bounding box center [861, 35] width 547 height 18
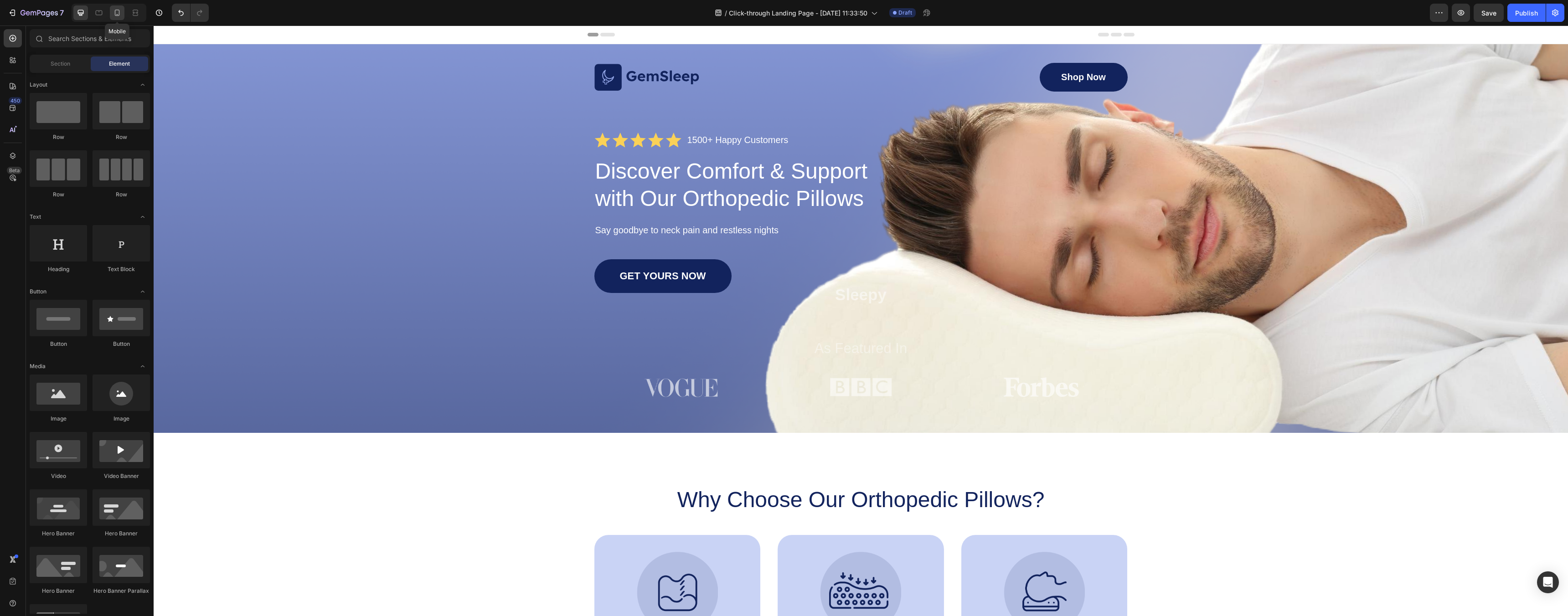
click at [117, 12] on icon at bounding box center [117, 12] width 9 height 9
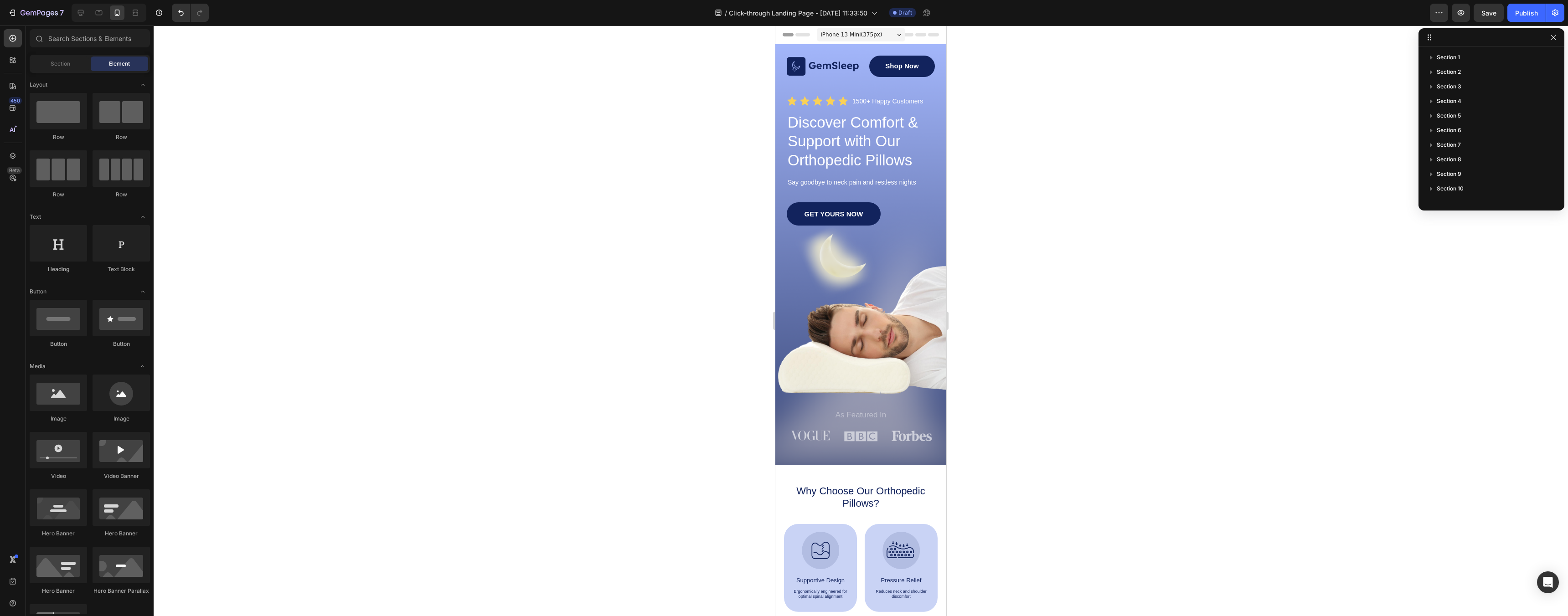
click at [873, 35] on span "iPhone 13 Mini ( 375 px)" at bounding box center [852, 34] width 61 height 9
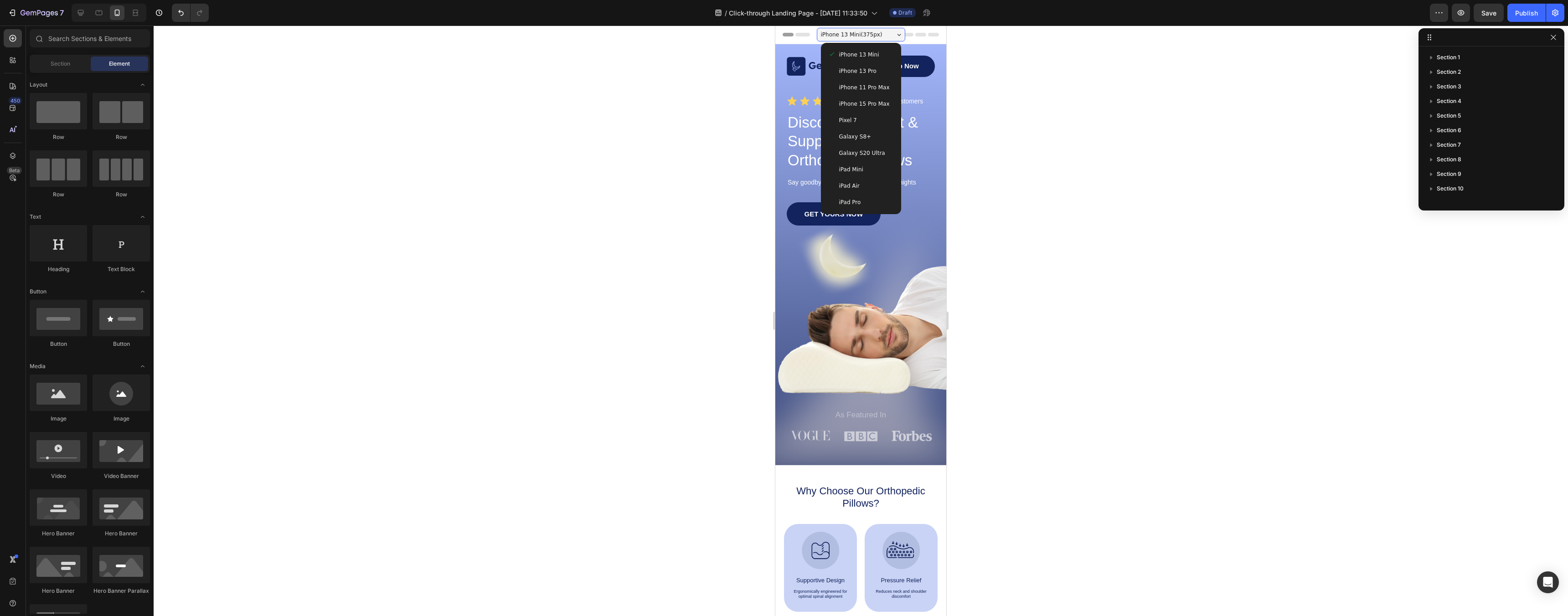
click at [886, 106] on span "iPhone 15 Pro Max" at bounding box center [864, 103] width 51 height 9
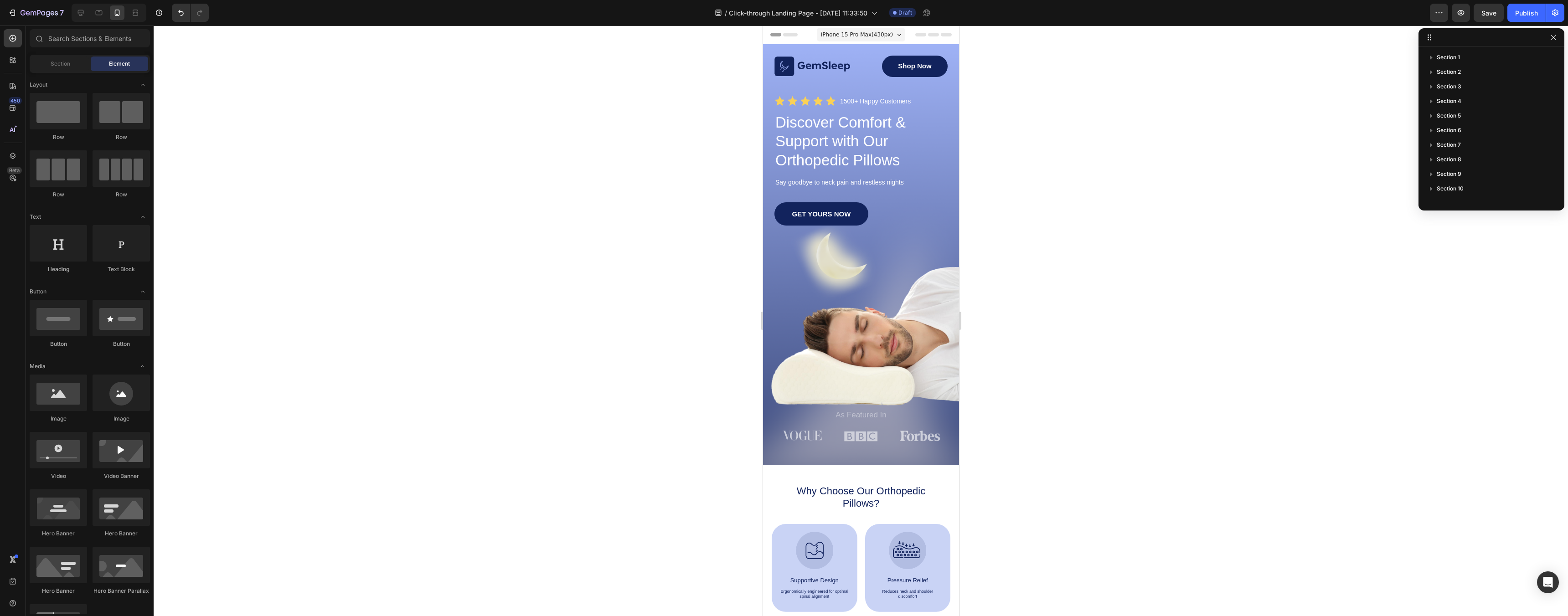
click at [869, 33] on span "iPhone 15 Pro Max ( 430 px)" at bounding box center [856, 34] width 72 height 9
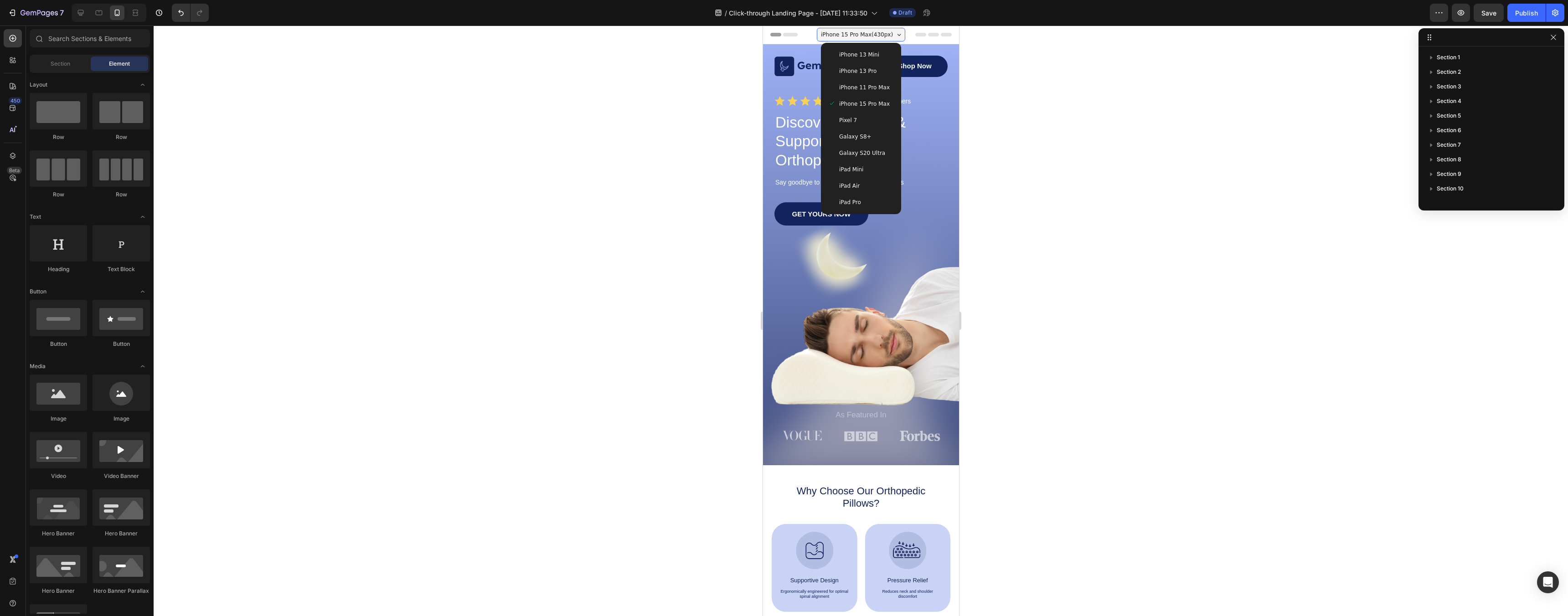
click at [1141, 208] on div at bounding box center [861, 321] width 1415 height 590
click at [1115, 209] on div at bounding box center [861, 321] width 1415 height 590
click at [584, 235] on div at bounding box center [861, 321] width 1415 height 590
click at [906, 351] on div "GET YOURS NOW Button" at bounding box center [861, 306] width 173 height 207
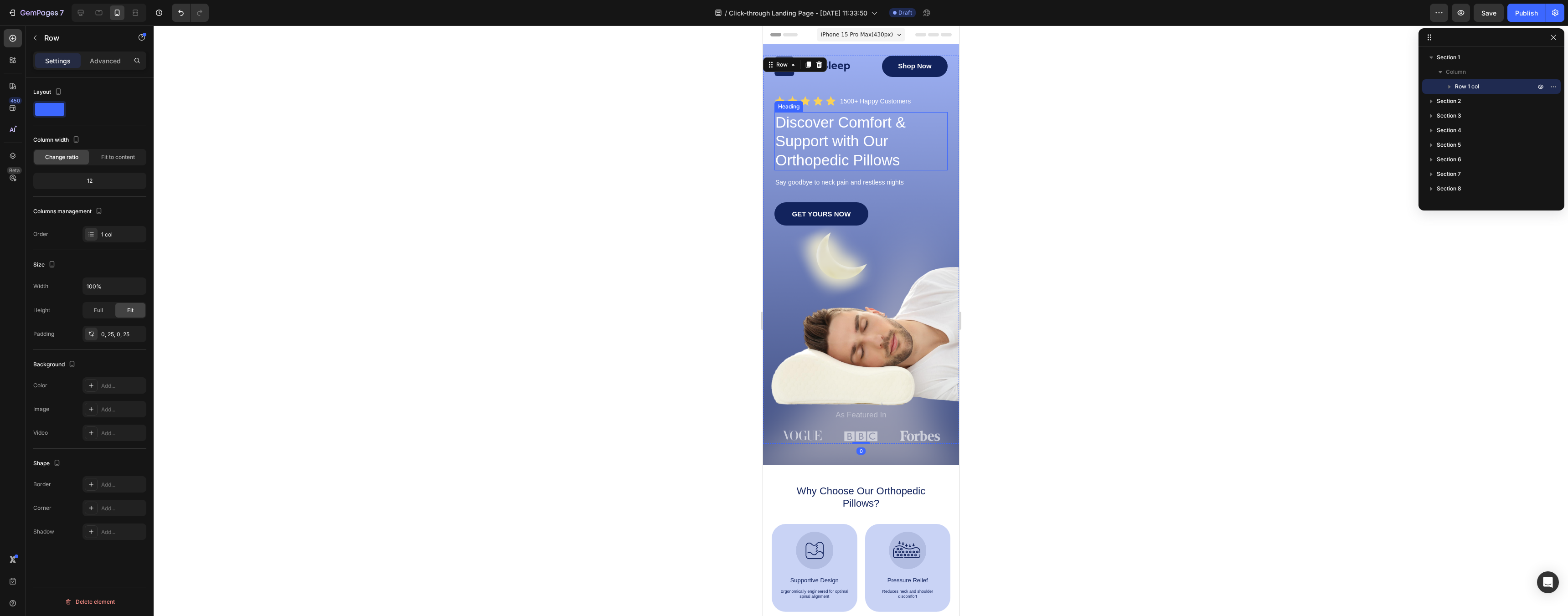
click at [883, 127] on h1 "Discover Comfort & Support with Our Orthopedic Pillows" at bounding box center [861, 141] width 173 height 58
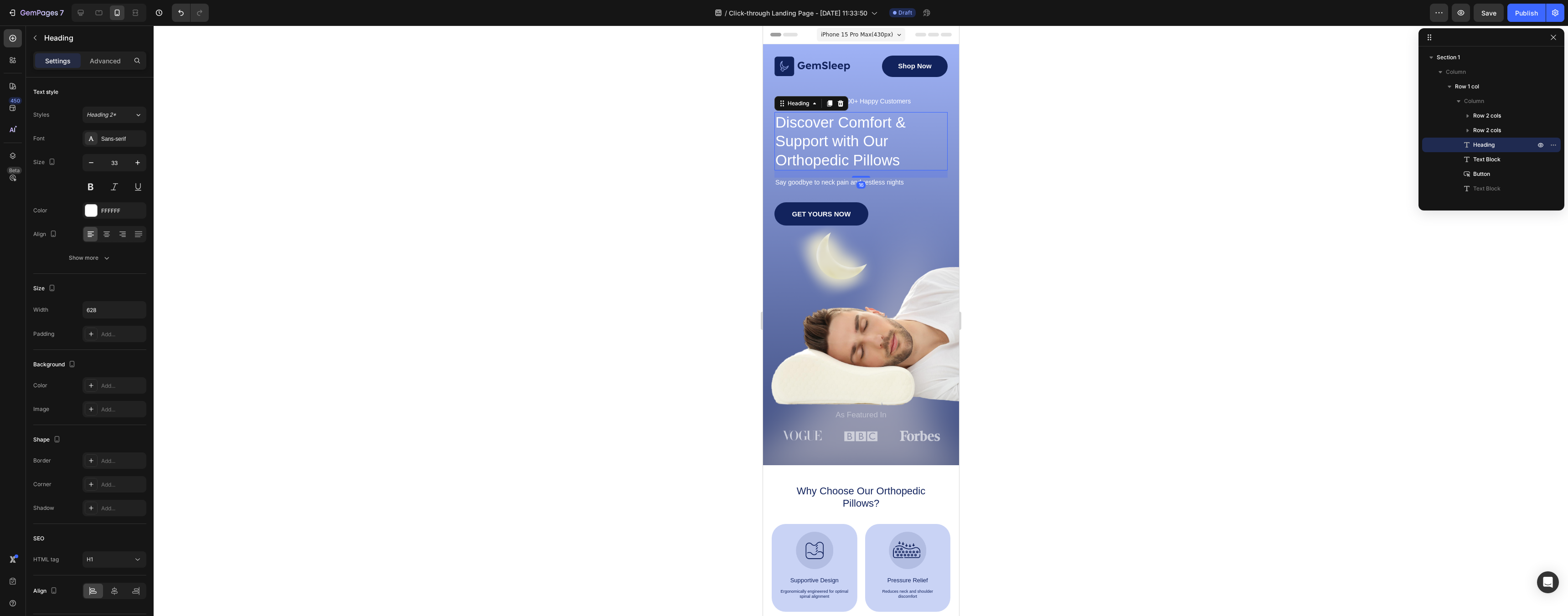
click at [1078, 213] on div at bounding box center [861, 321] width 1415 height 590
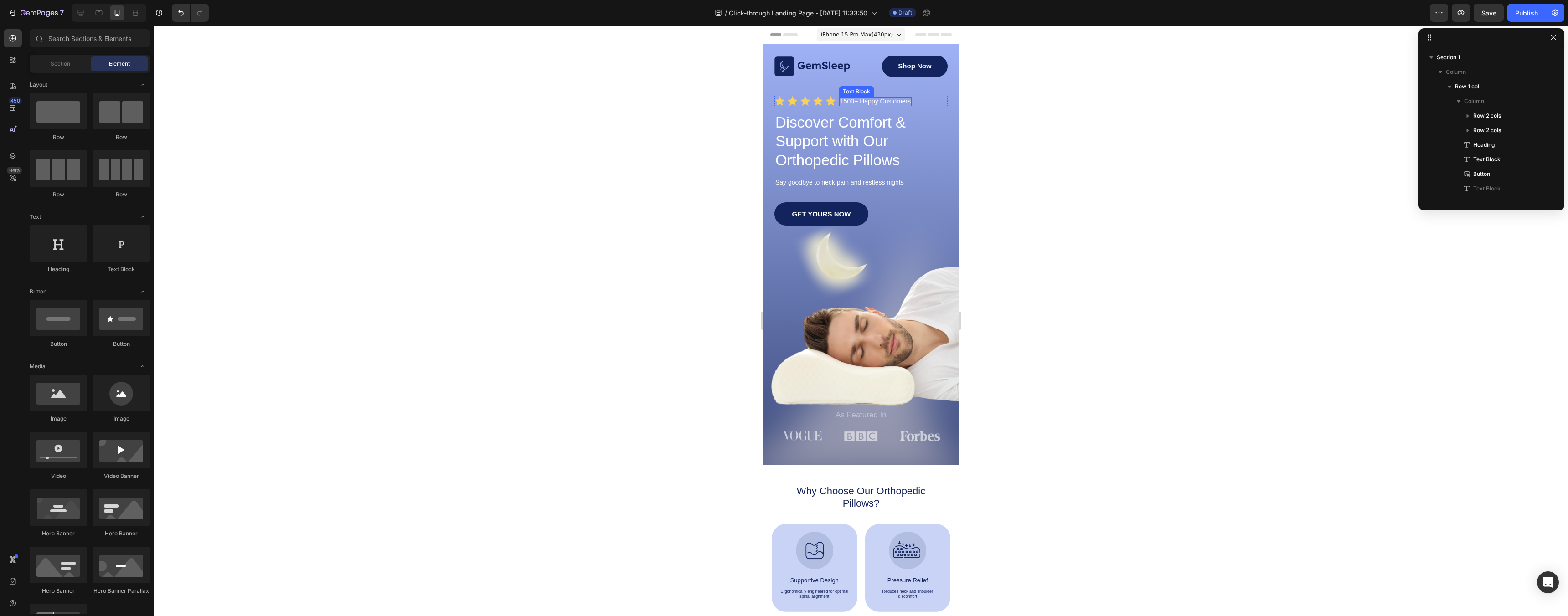
click at [852, 98] on p "1500+ Happy Customers" at bounding box center [875, 101] width 71 height 7
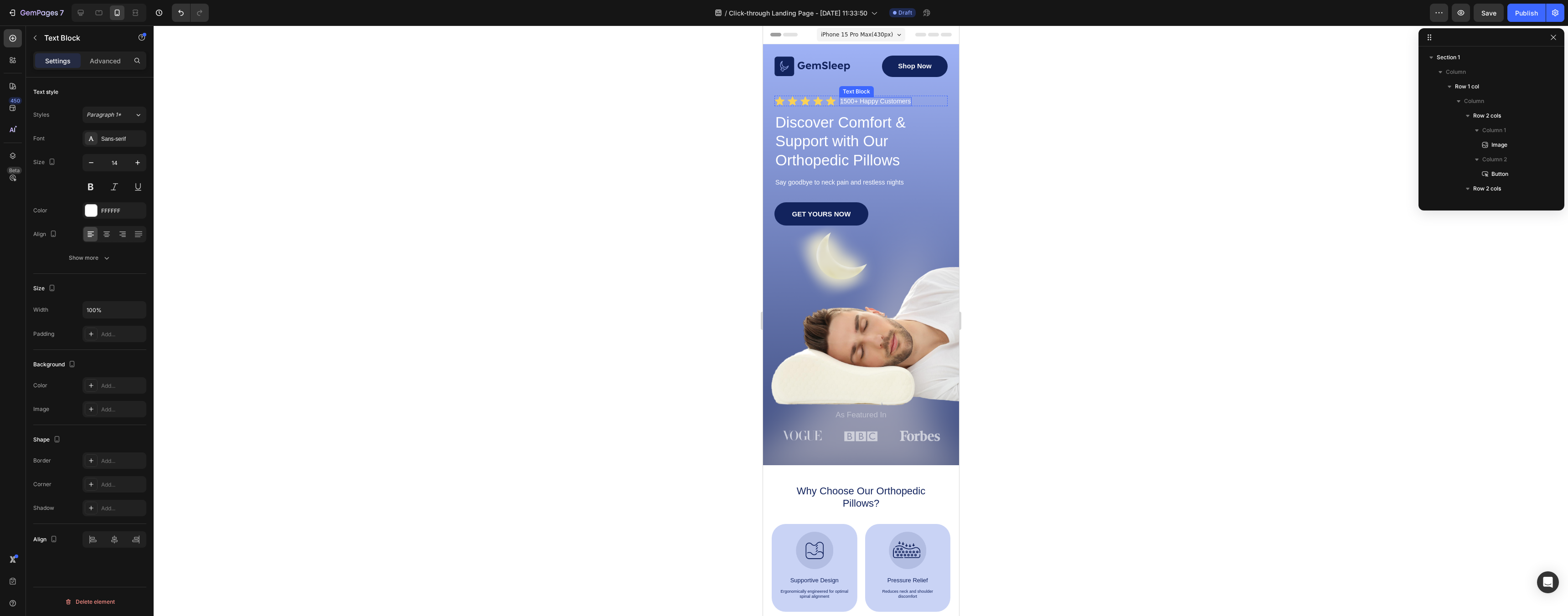
scroll to position [129, 0]
click at [850, 103] on p "1500+ Happy Customers" at bounding box center [875, 101] width 71 height 7
click at [847, 103] on p "1500+ Happy Customers" at bounding box center [875, 101] width 71 height 7
click at [1124, 156] on div at bounding box center [861, 321] width 1415 height 590
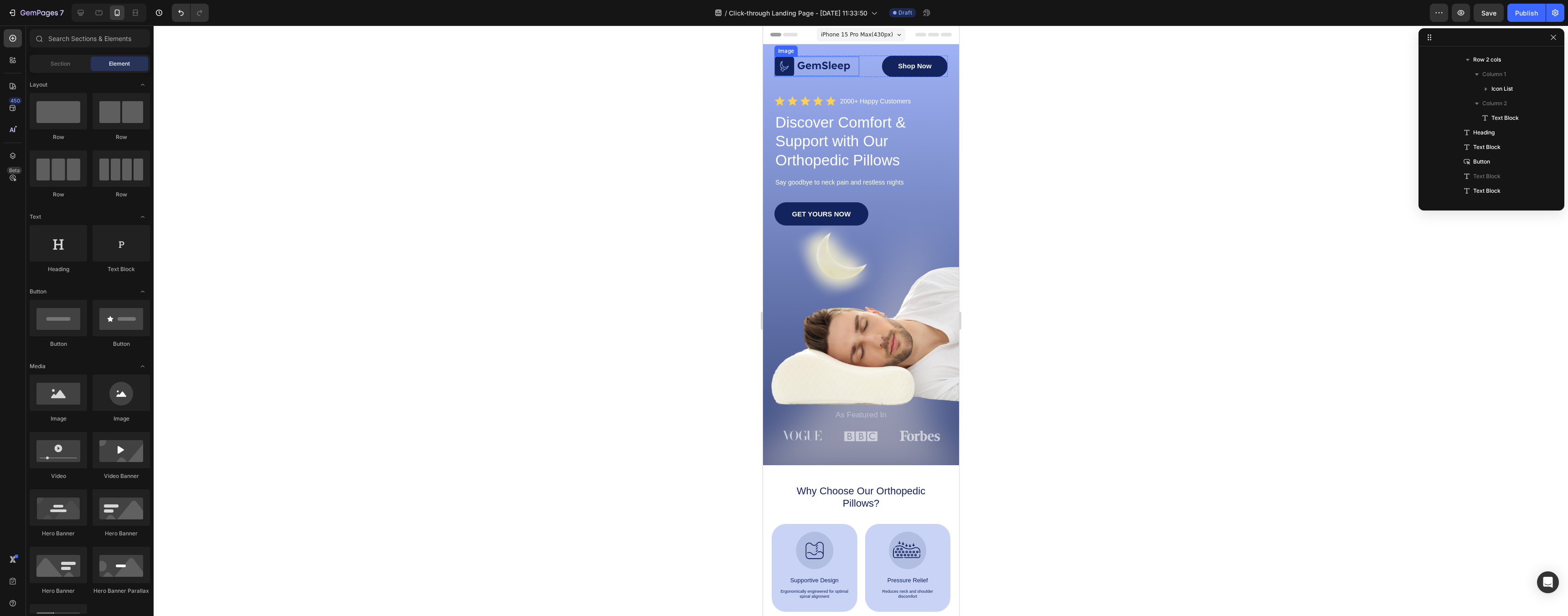
click at [793, 70] on img at bounding box center [812, 66] width 76 height 19
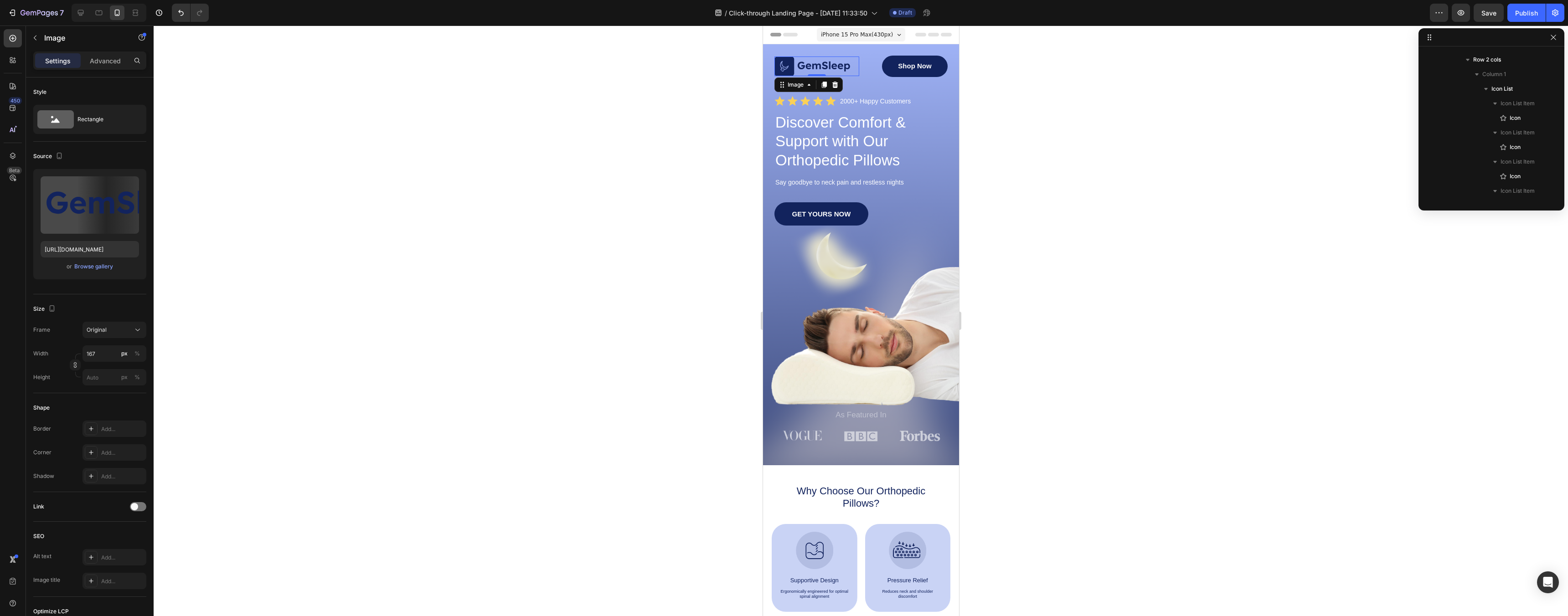
scroll to position [27, 0]
click at [178, 197] on div at bounding box center [861, 321] width 1415 height 590
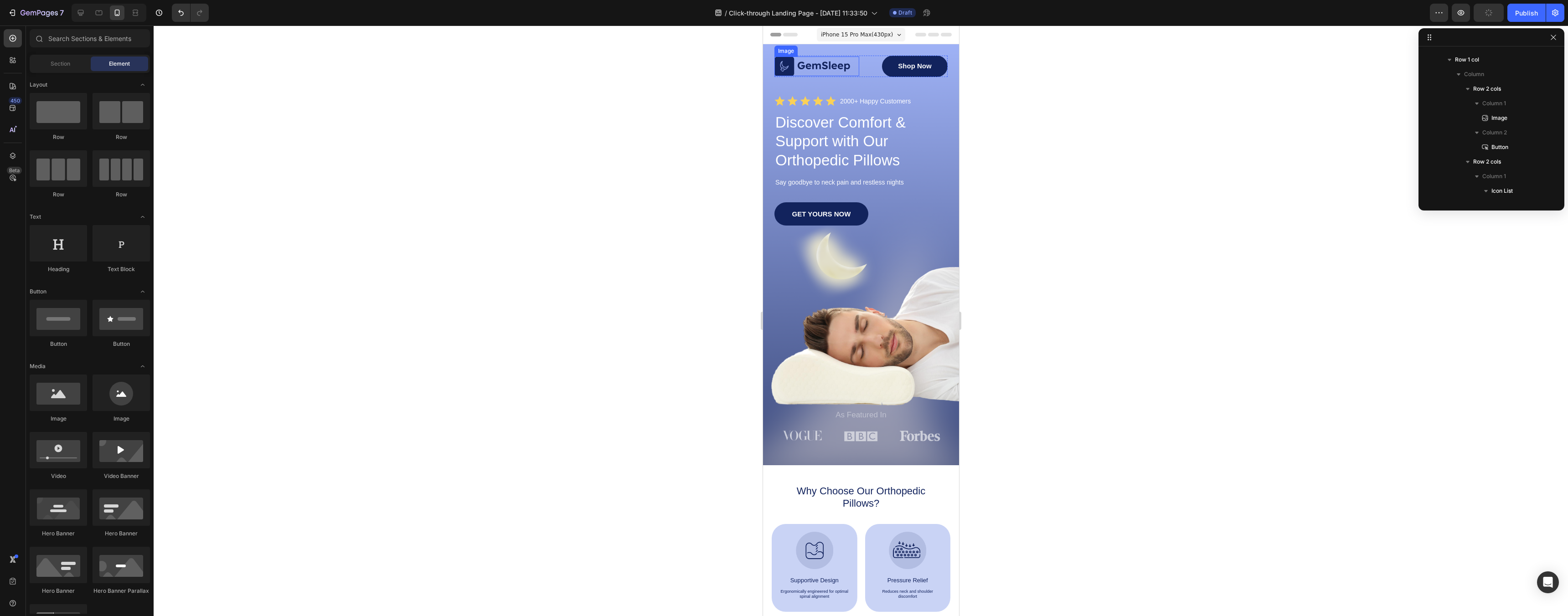
click at [807, 66] on img at bounding box center [812, 66] width 76 height 19
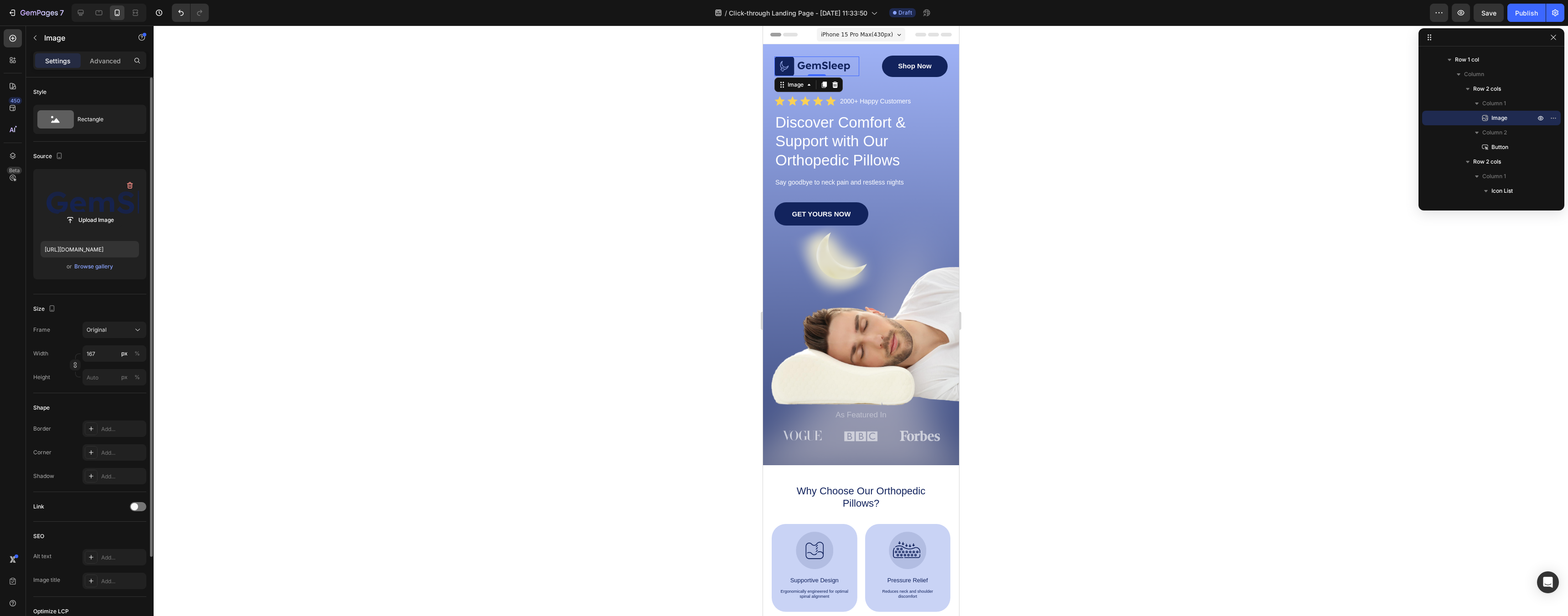
click at [94, 198] on label at bounding box center [90, 205] width 99 height 57
click at [94, 212] on input "file" at bounding box center [89, 220] width 63 height 15
click at [101, 225] on input "file" at bounding box center [89, 220] width 63 height 15
click at [110, 219] on input "file" at bounding box center [89, 220] width 63 height 15
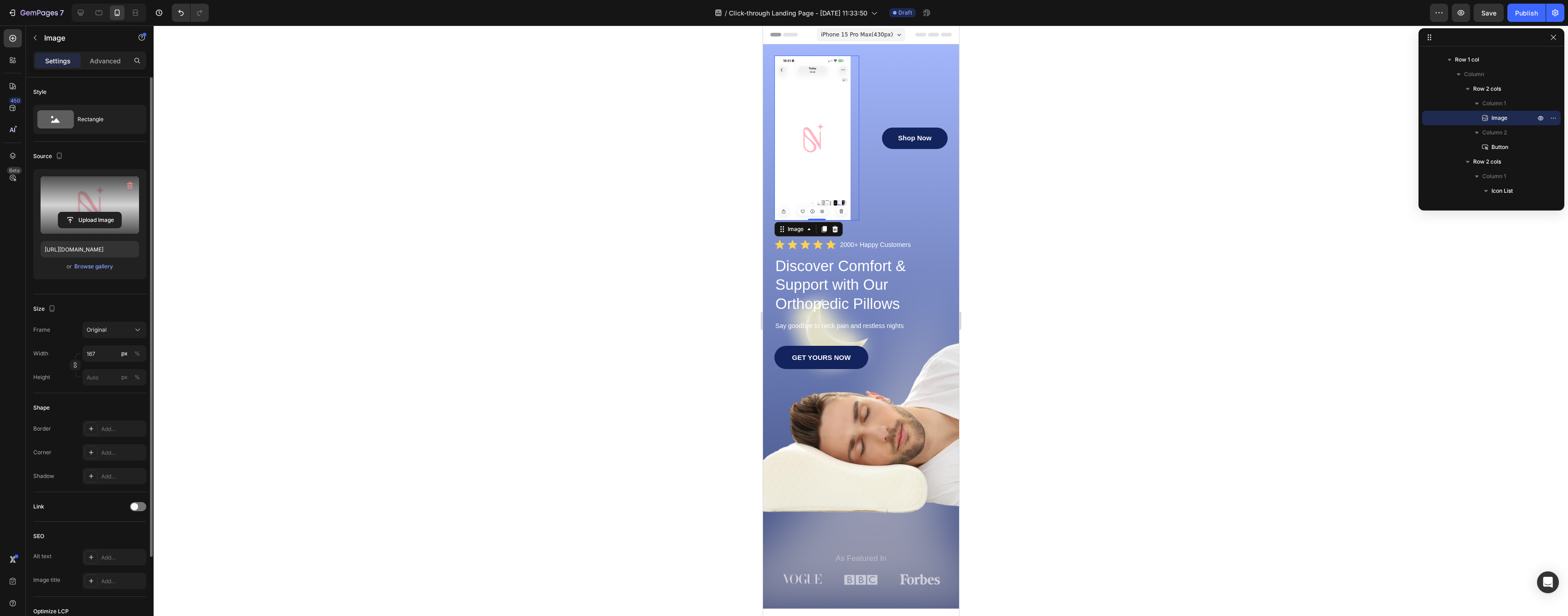
click at [102, 188] on label at bounding box center [90, 205] width 99 height 57
click at [102, 212] on input "file" at bounding box center [89, 220] width 63 height 15
click at [90, 218] on input "file" at bounding box center [89, 220] width 63 height 15
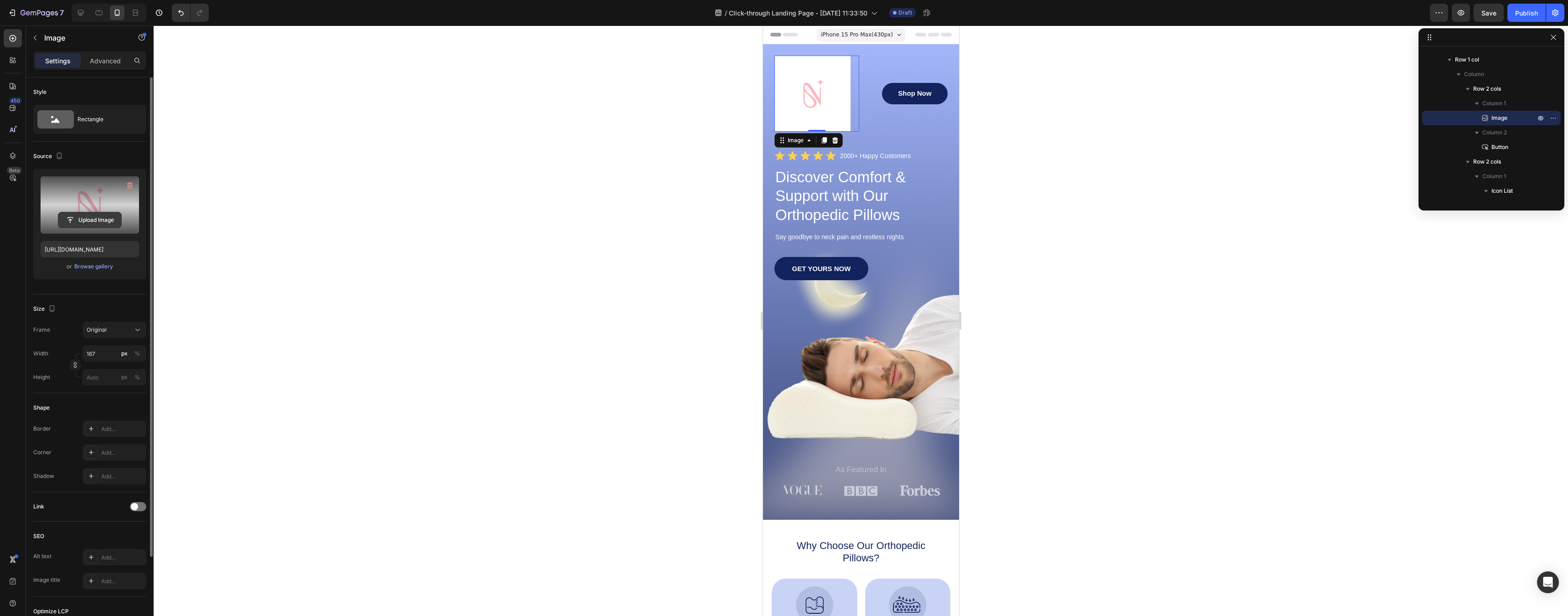
click at [99, 213] on input "file" at bounding box center [89, 220] width 63 height 15
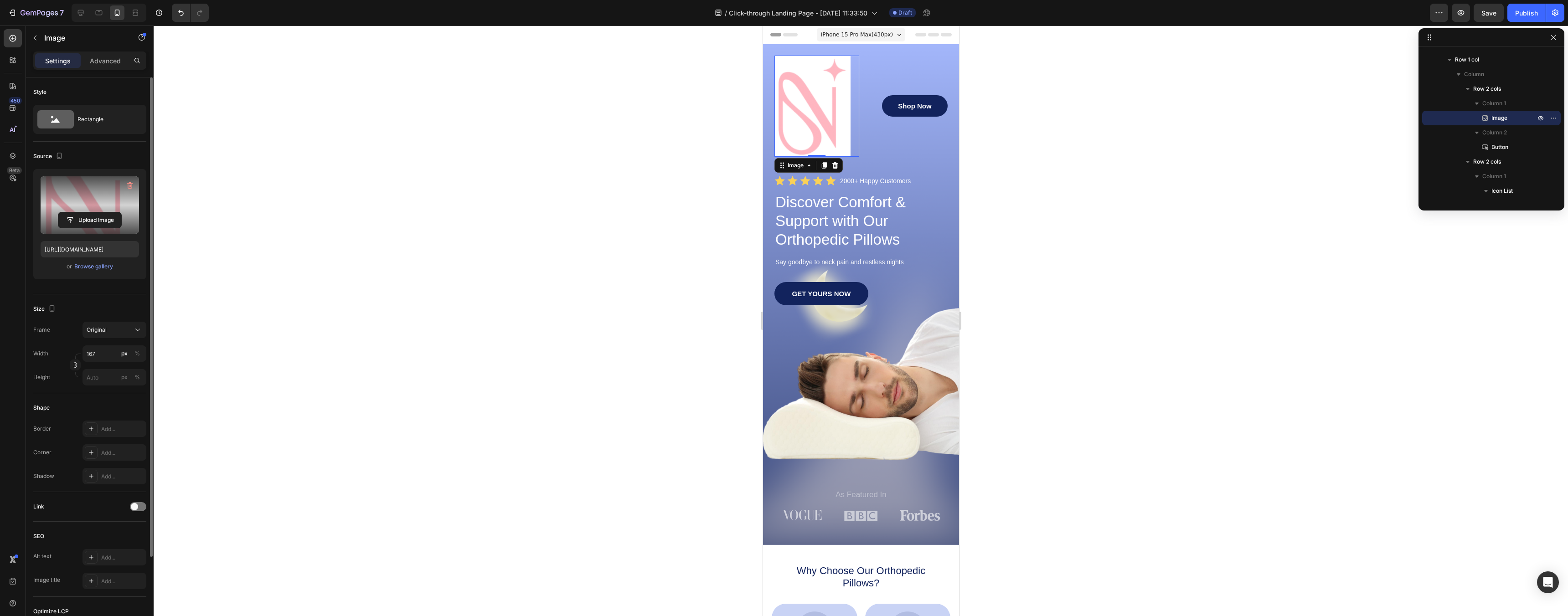
click at [74, 190] on label at bounding box center [90, 205] width 99 height 57
click at [74, 212] on input "file" at bounding box center [89, 220] width 63 height 15
type input "https://cdn.shopify.com/s/files/1/0963/3651/1301/files/gempages_581837648503505…"
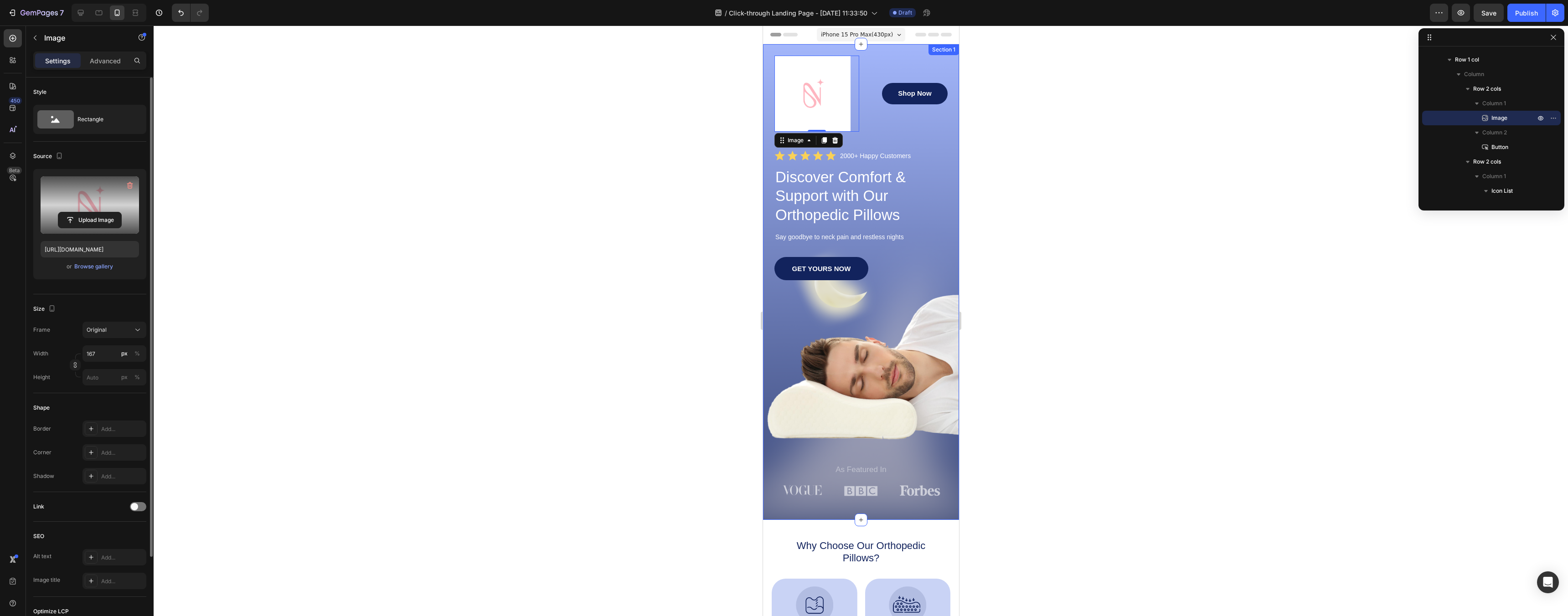
click at [932, 50] on div "Section 1" at bounding box center [943, 49] width 27 height 8
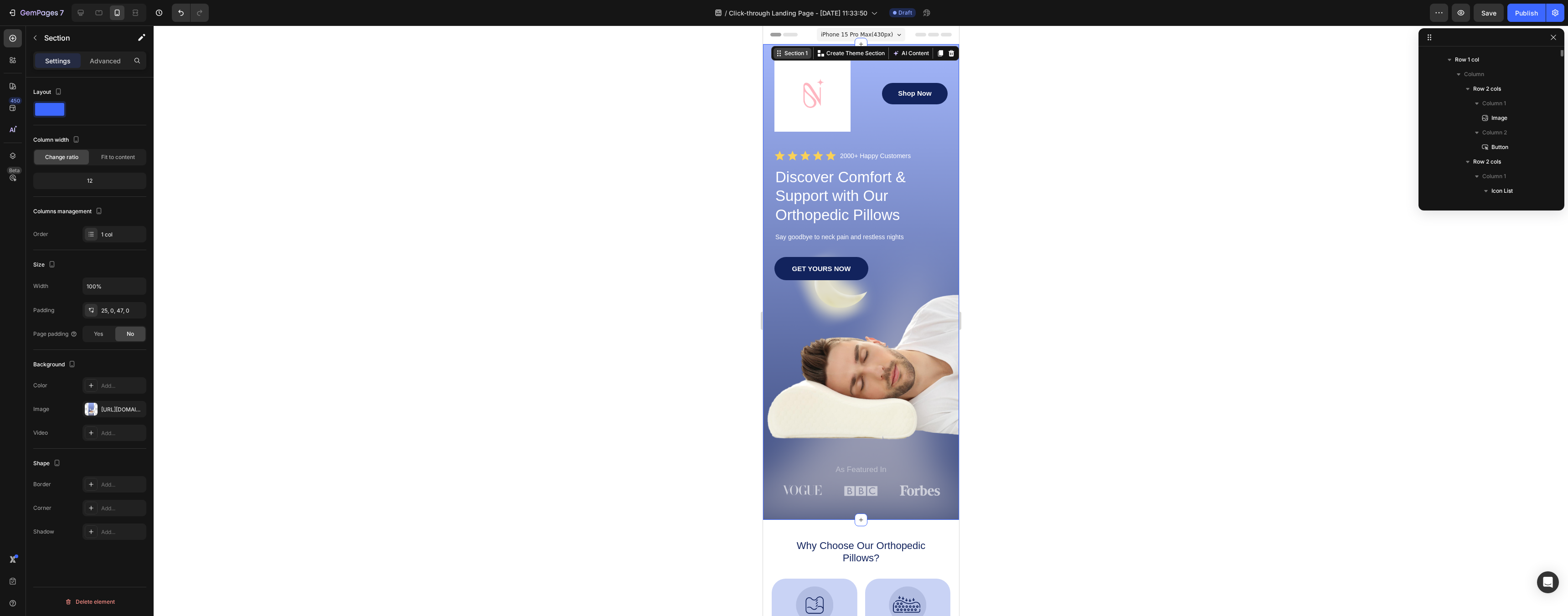
scroll to position [0, 0]
click at [869, 374] on div "GET YOURS NOW Button" at bounding box center [861, 360] width 173 height 207
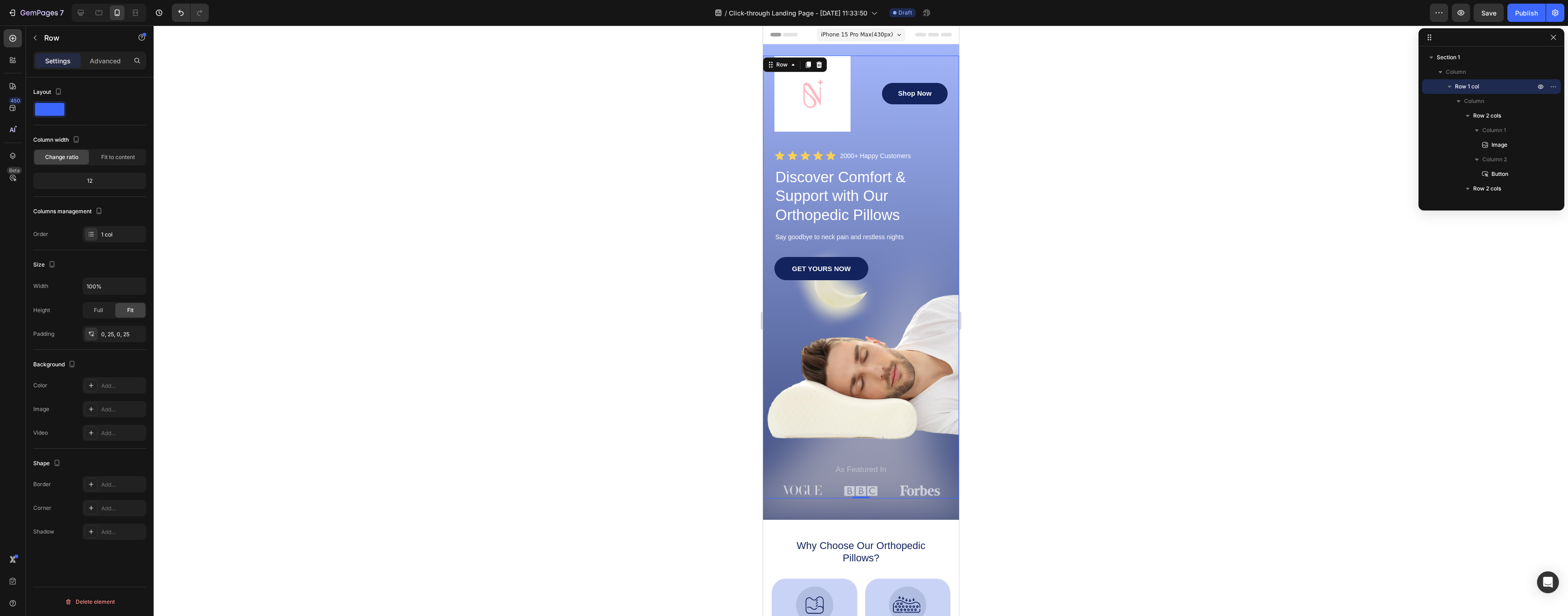
click at [936, 426] on div "GET YOURS NOW Button" at bounding box center [861, 360] width 173 height 207
click at [939, 406] on div "GET YOURS NOW Button" at bounding box center [861, 360] width 173 height 207
click at [922, 51] on div "Image Shop Now Button Row Icon Icon Icon Icon Icon Icon List 2000+ Happy Custom…" at bounding box center [861, 282] width 196 height 476
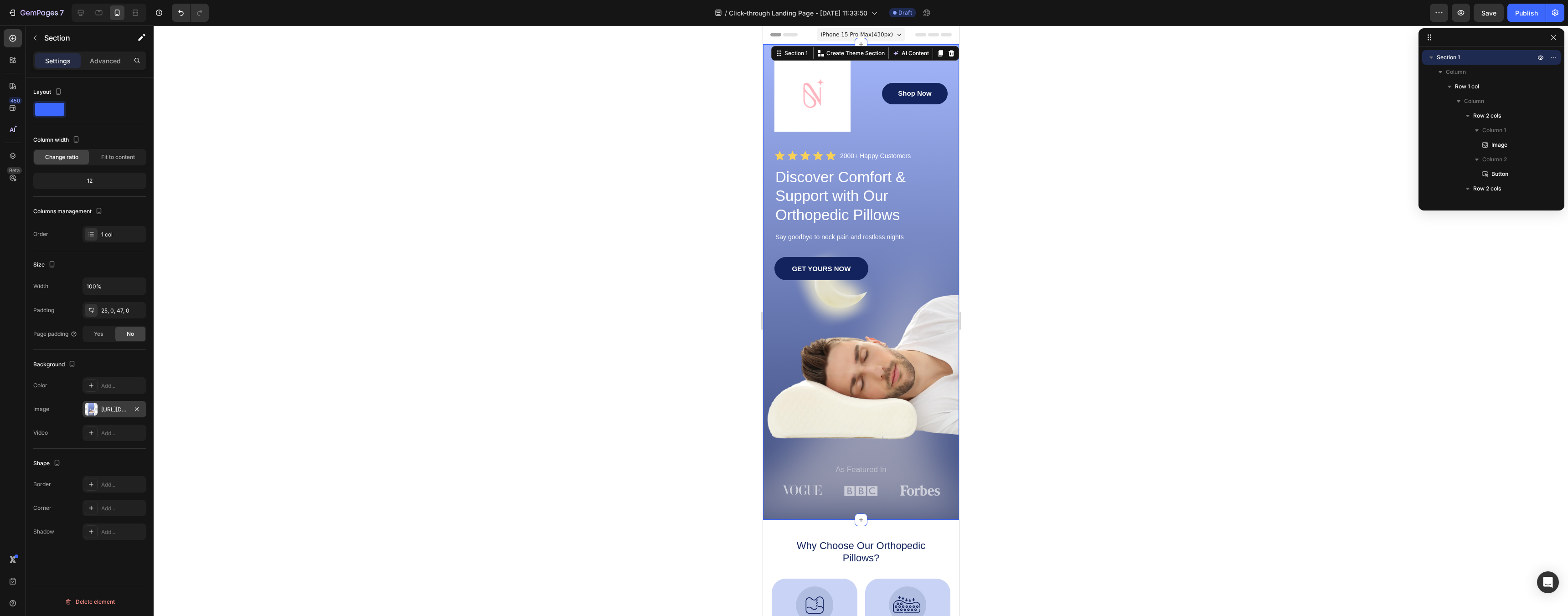
click at [99, 413] on div "https://cdn.shopify.com/s/files/1/0963/3651/1301/files/gempages_581837648503505…" at bounding box center [114, 409] width 64 height 16
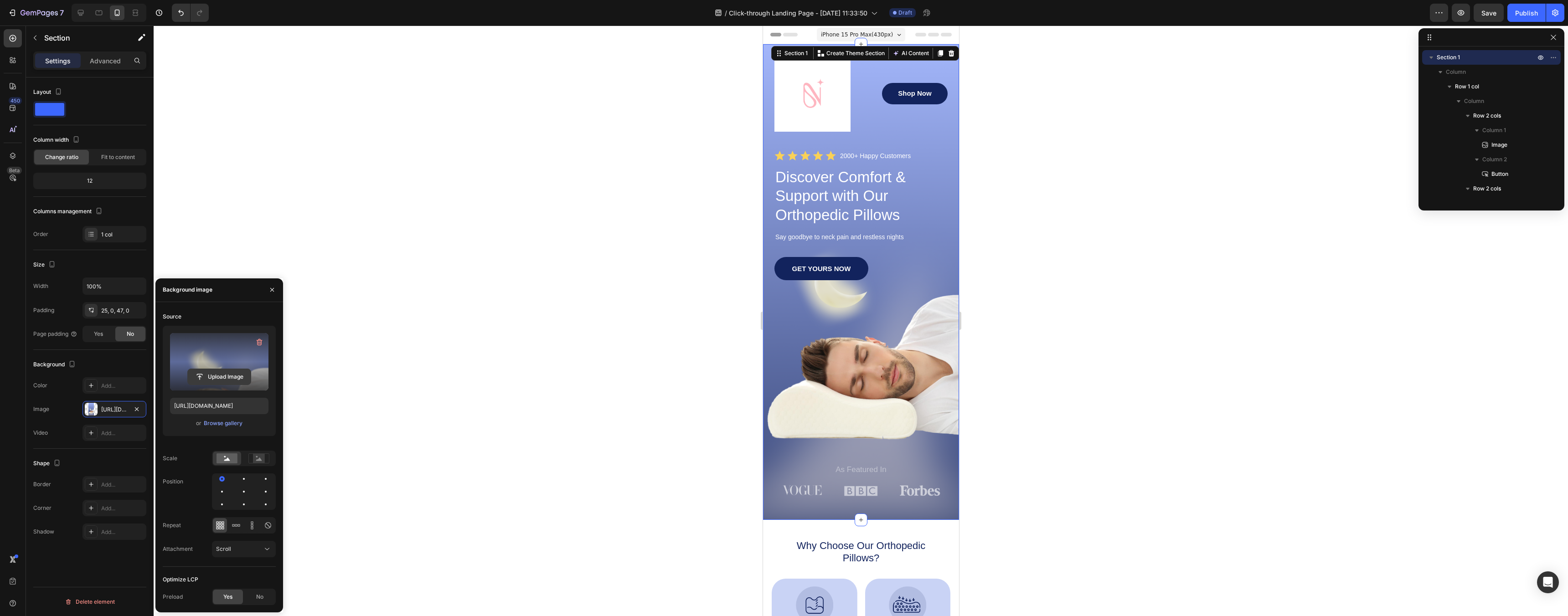
click at [245, 369] on input "file" at bounding box center [219, 377] width 63 height 15
type input "https://cdn.shopify.com/s/files/1/0963/3651/1301/files/gempages_581837648503505…"
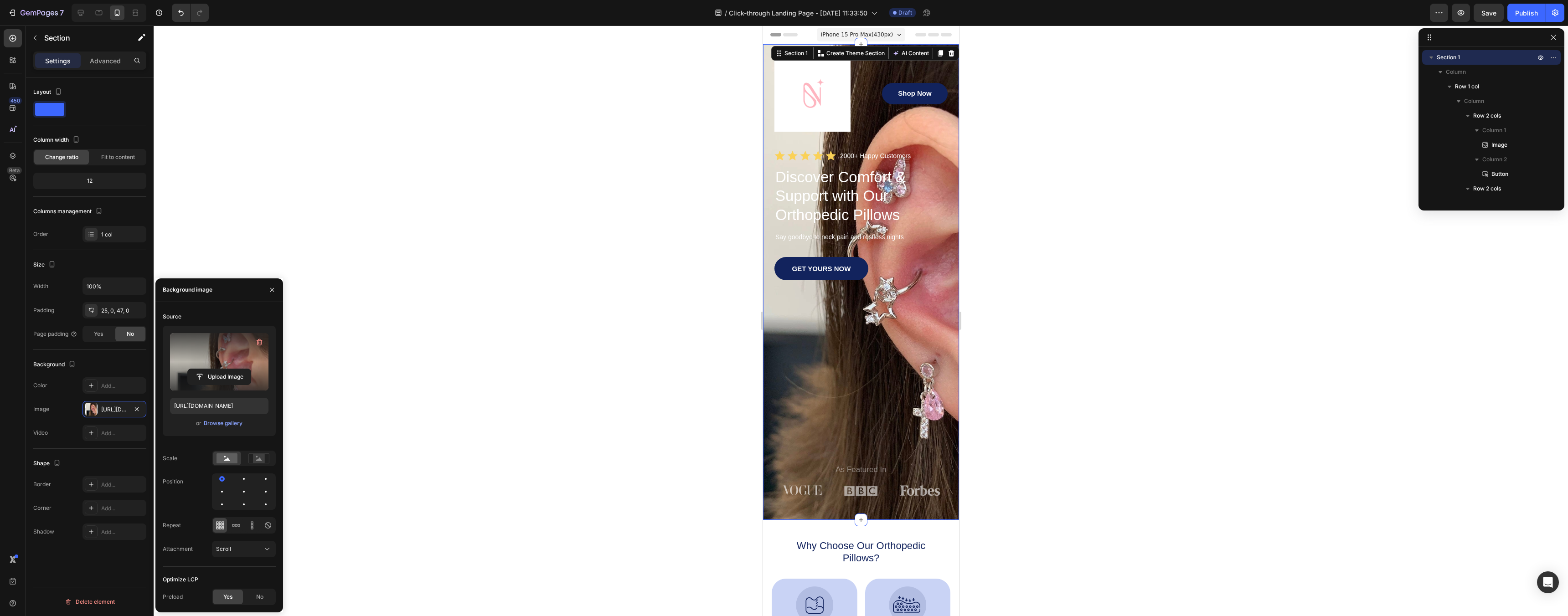
click at [436, 343] on div at bounding box center [861, 321] width 1415 height 590
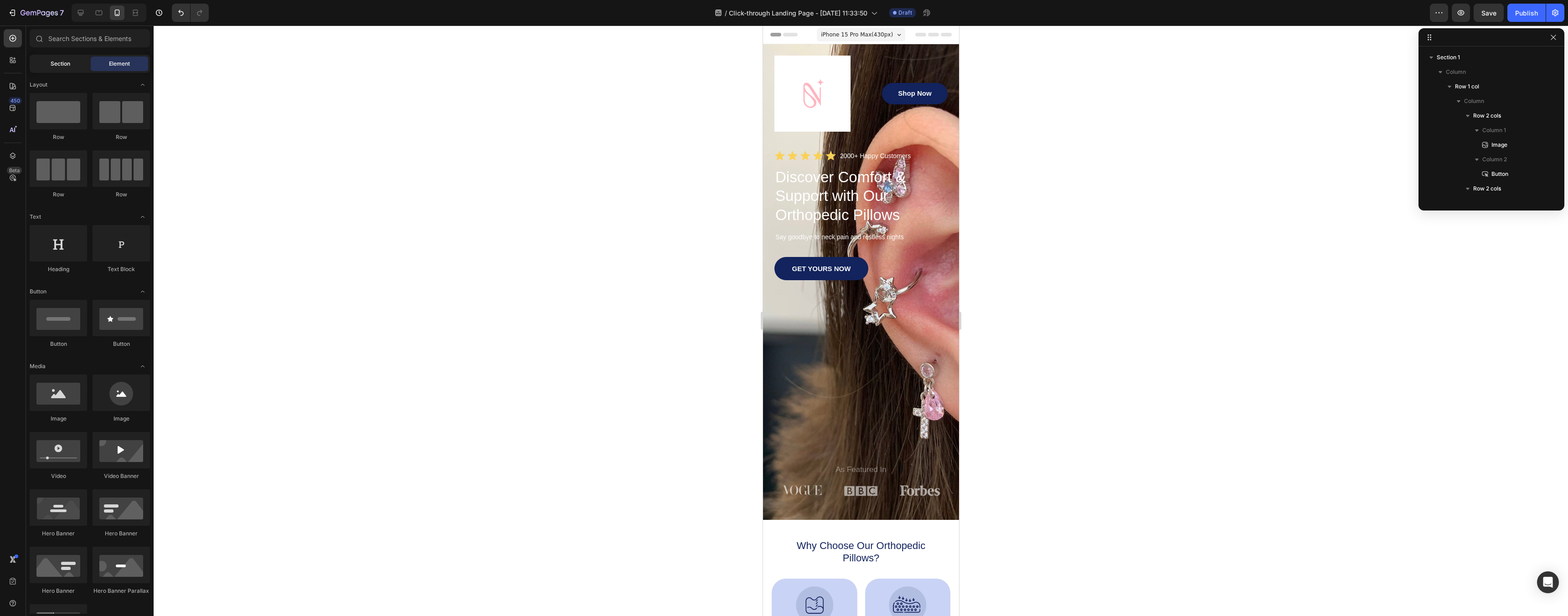
click at [57, 63] on span "Section" at bounding box center [60, 63] width 19 height 8
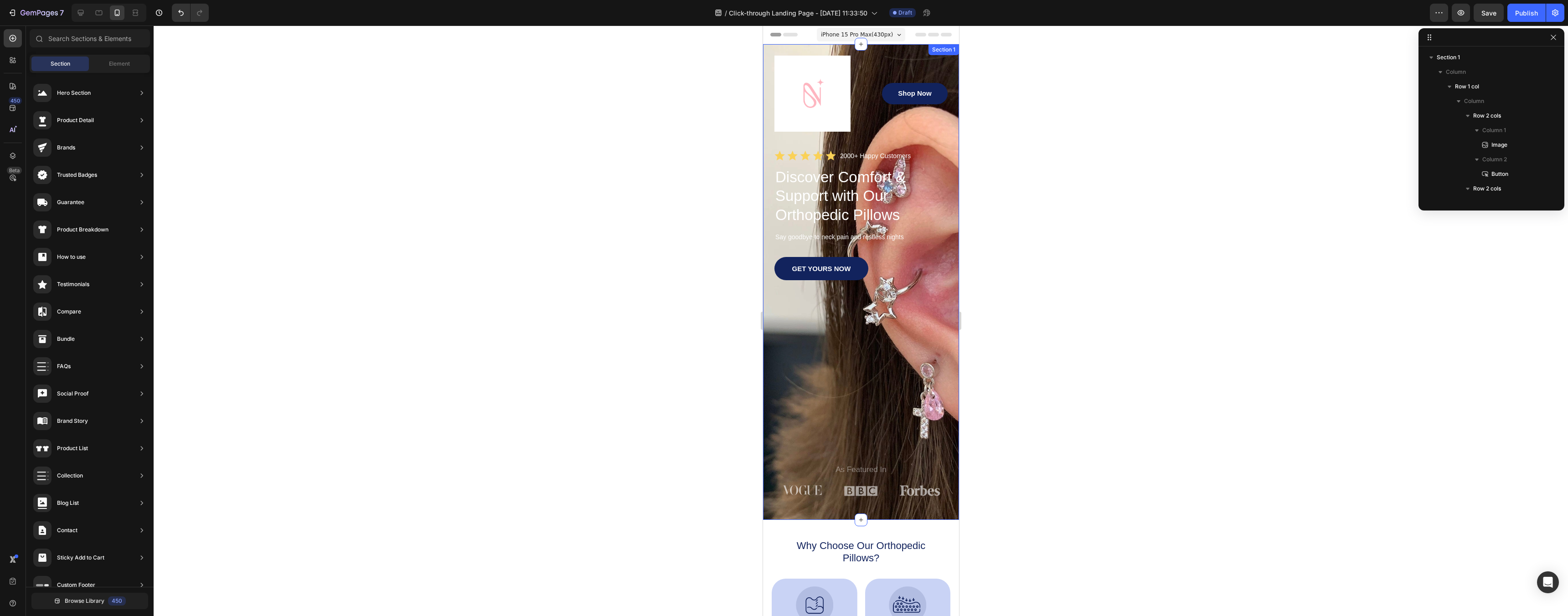
click at [906, 47] on div "Image Shop Now Button Row Icon Icon Icon Icon Icon Icon List 2000+ Happy Custom…" at bounding box center [861, 282] width 196 height 476
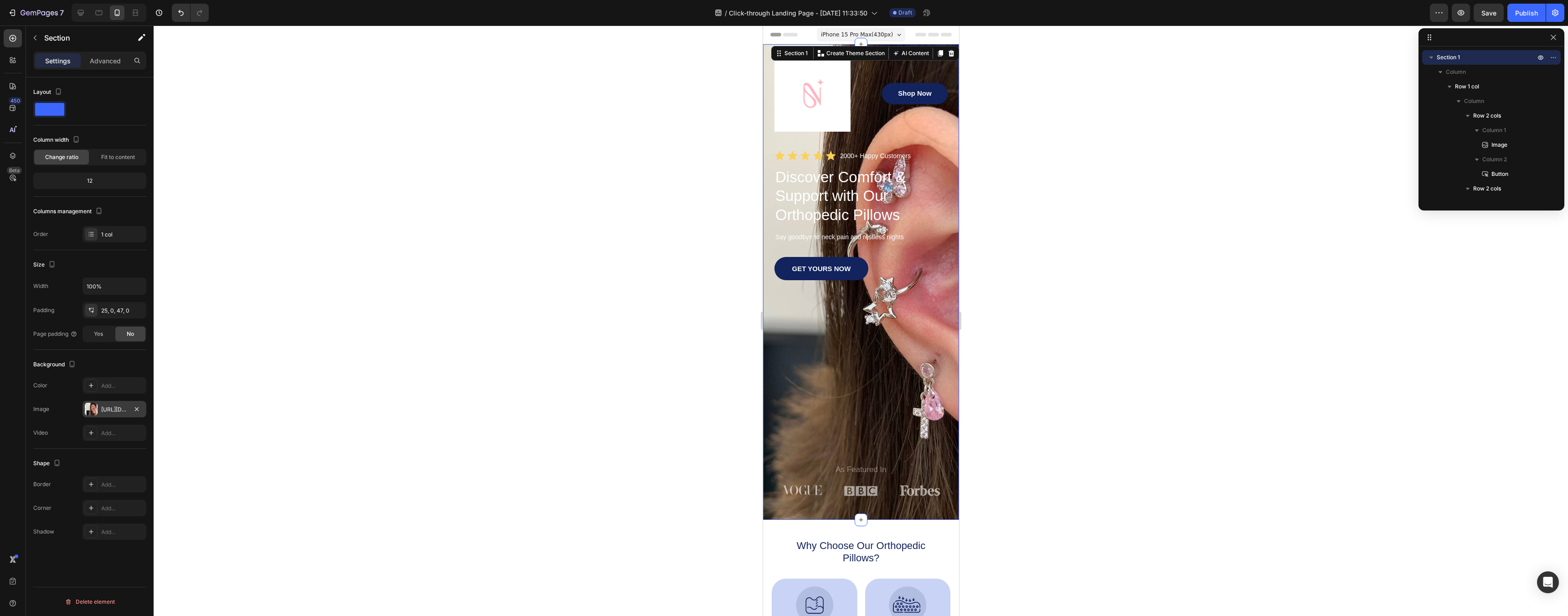
click at [101, 411] on div "https://cdn.shopify.com/s/files/1/0963/3651/1301/files/gempages_581837648503505…" at bounding box center [114, 409] width 26 height 8
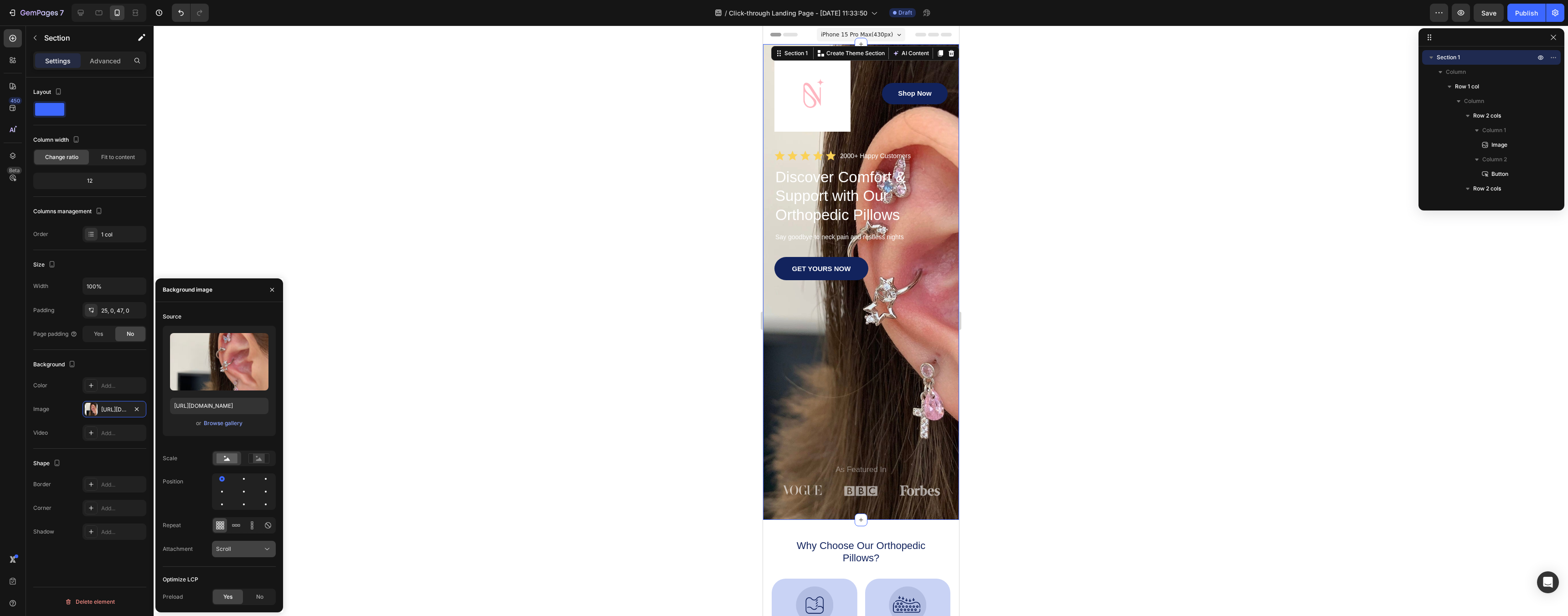
click at [242, 550] on div "Scroll" at bounding box center [239, 549] width 46 height 8
click at [296, 531] on div at bounding box center [861, 321] width 1415 height 590
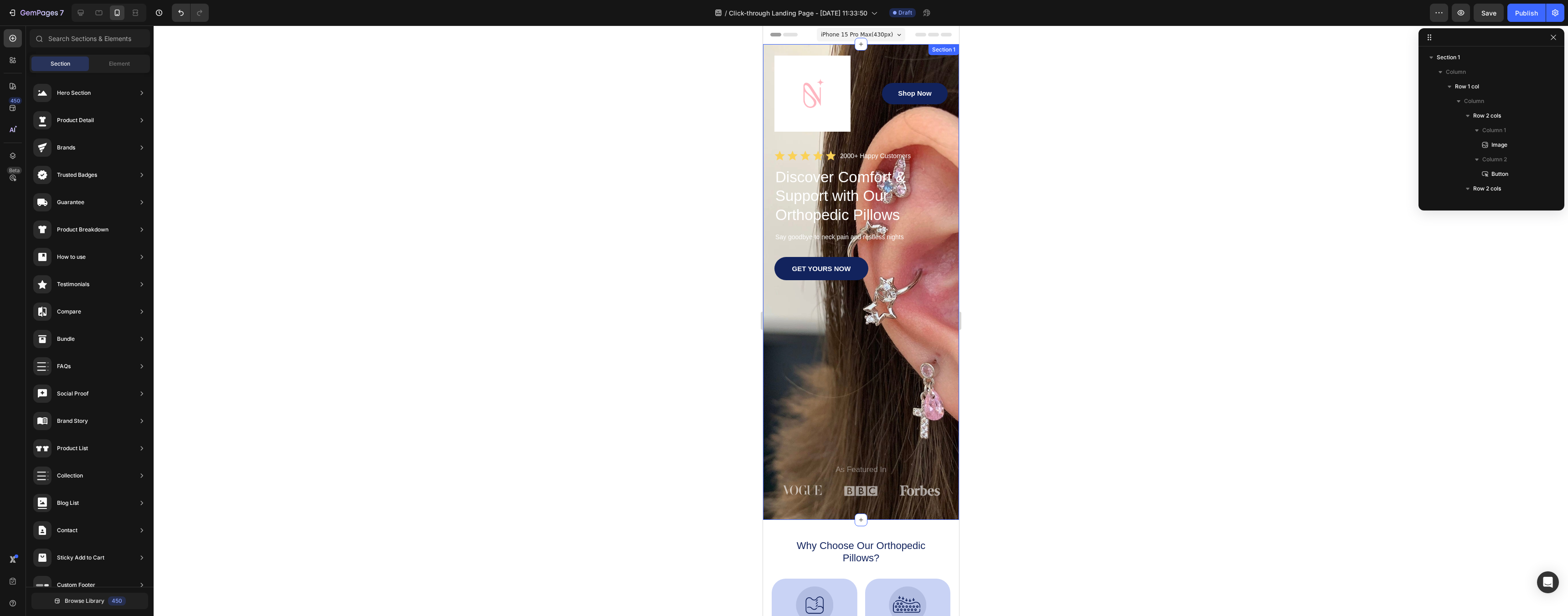
click at [908, 52] on div "Image Shop Now Button Row Icon Icon Icon Icon Icon Icon List 2000+ Happy Custom…" at bounding box center [861, 282] width 196 height 476
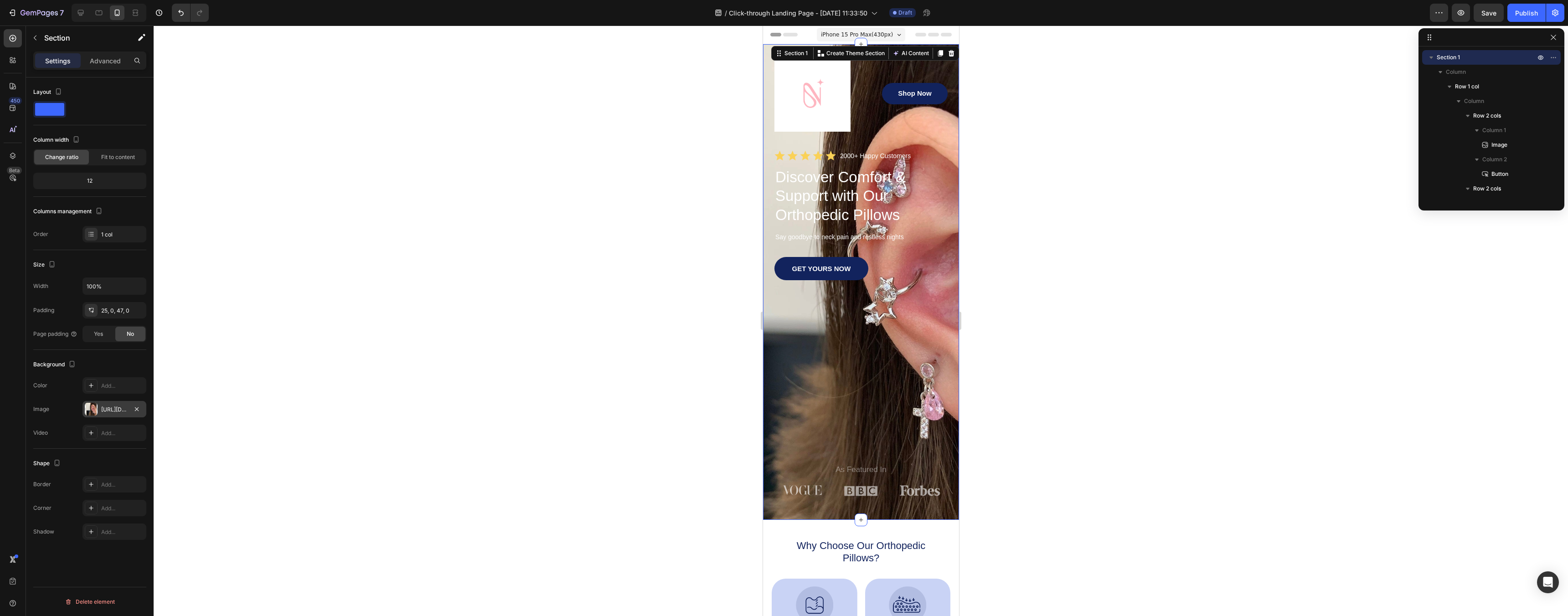
click at [93, 412] on div at bounding box center [91, 409] width 13 height 13
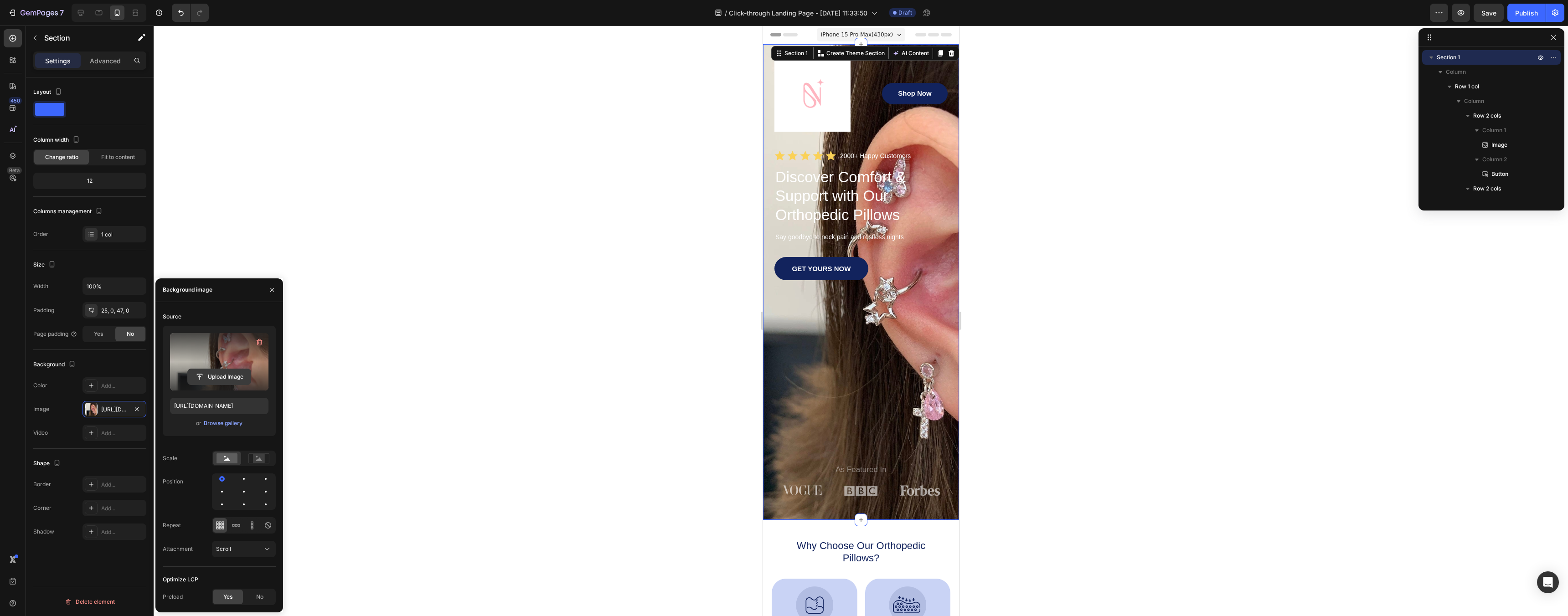
click at [235, 376] on input "file" at bounding box center [219, 377] width 63 height 15
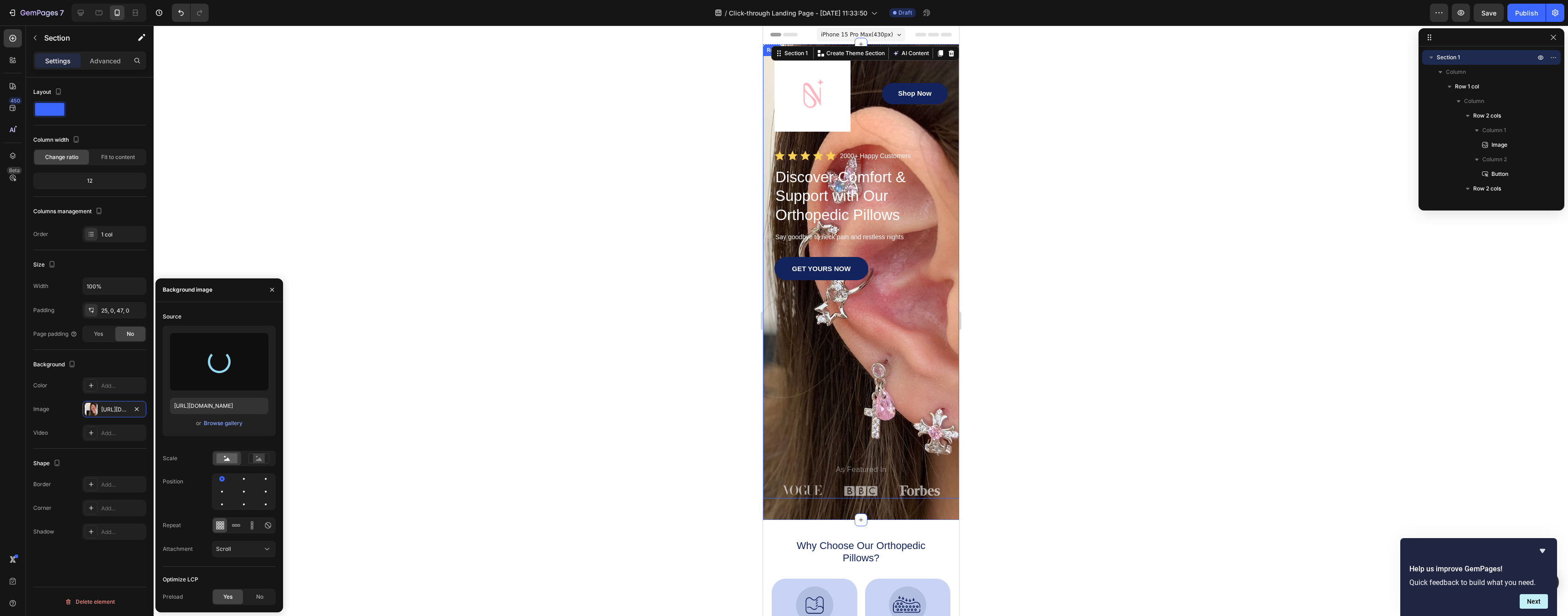
type input "https://cdn.shopify.com/s/files/1/0963/3651/1301/files/gempages_581837648503505…"
click at [814, 103] on img at bounding box center [812, 93] width 76 height 76
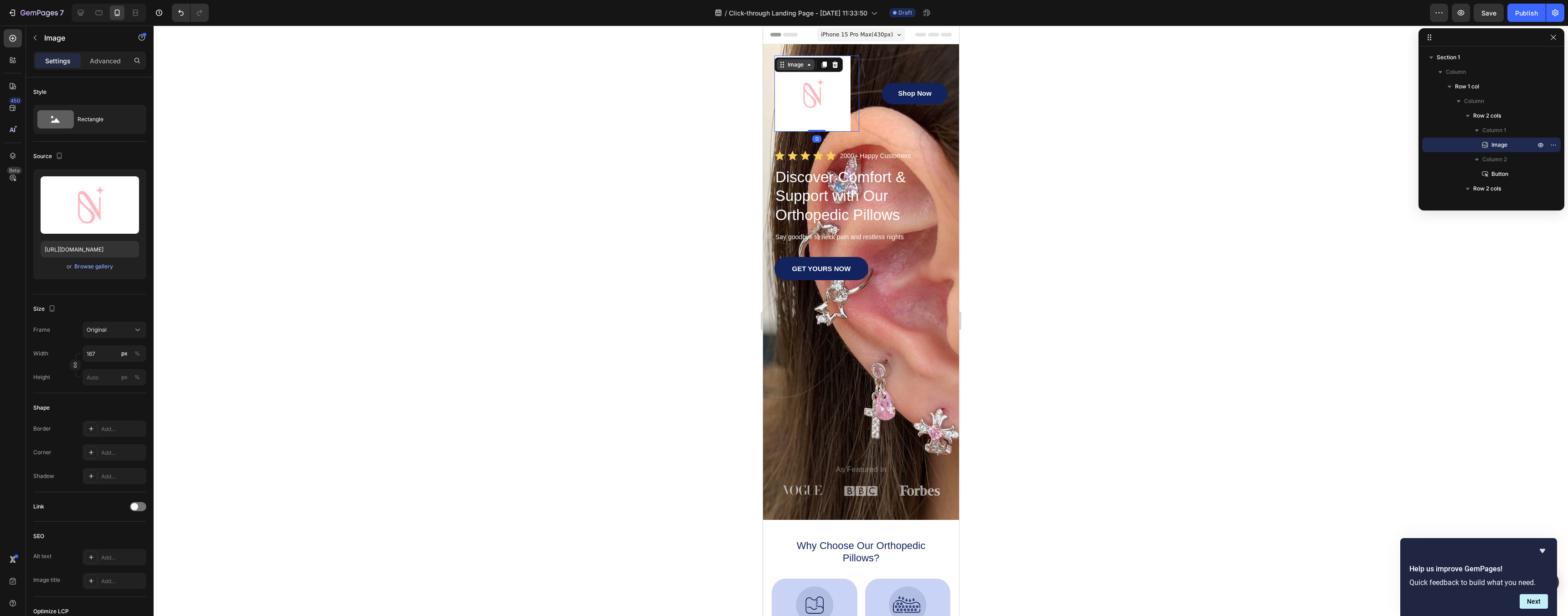
click at [810, 60] on div "Image" at bounding box center [795, 65] width 38 height 11
click at [820, 68] on icon at bounding box center [824, 65] width 7 height 7
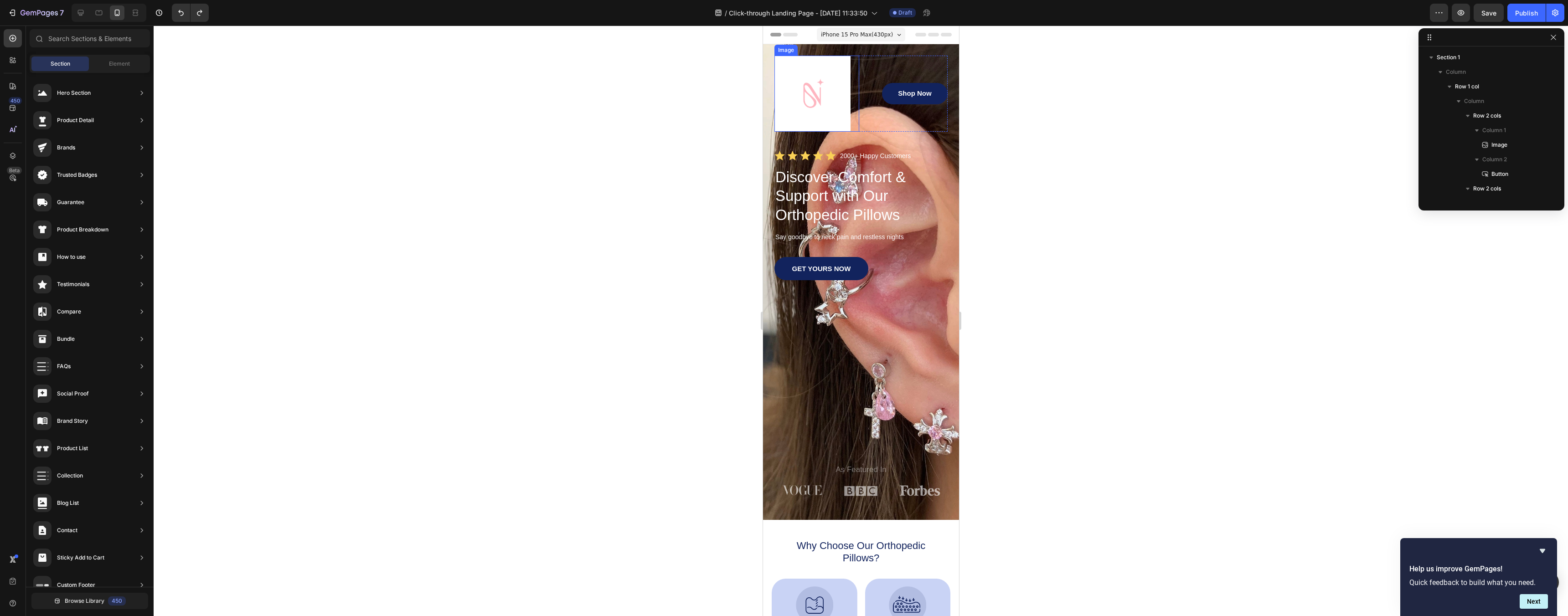
click at [834, 86] on img at bounding box center [812, 93] width 76 height 76
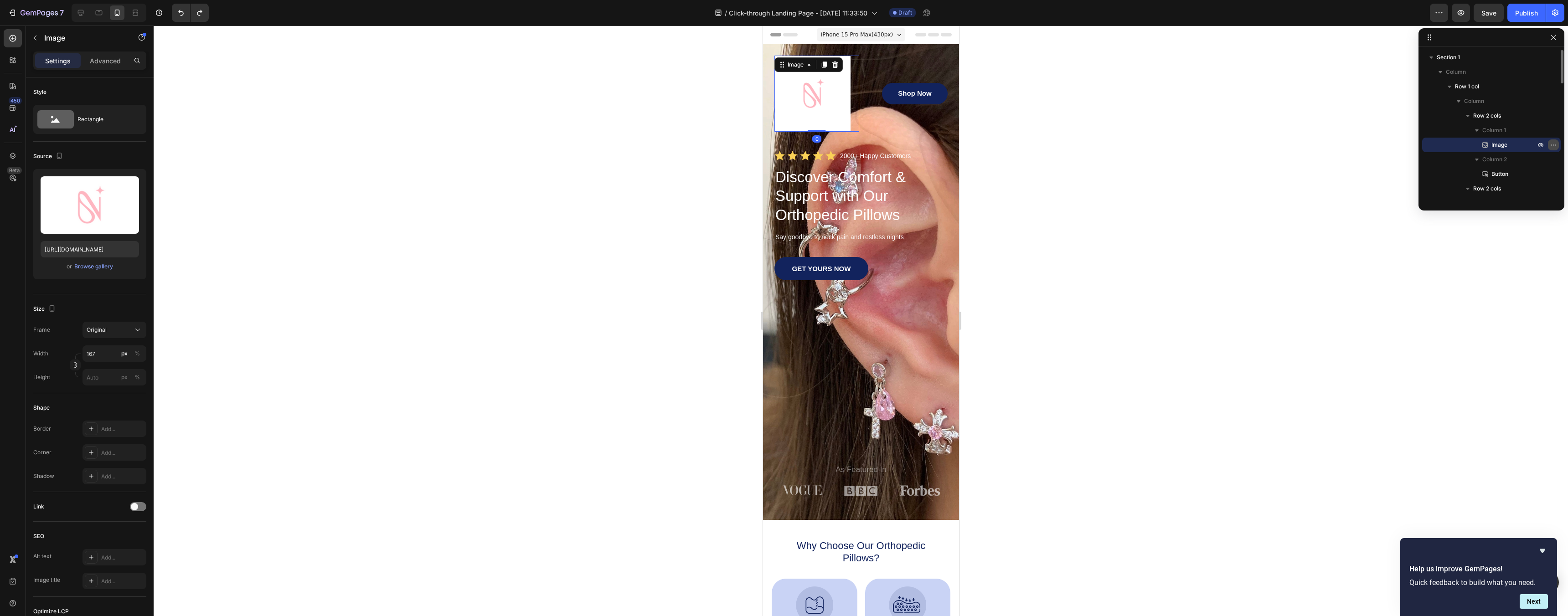
click at [1553, 144] on icon "button" at bounding box center [1553, 145] width 7 height 7
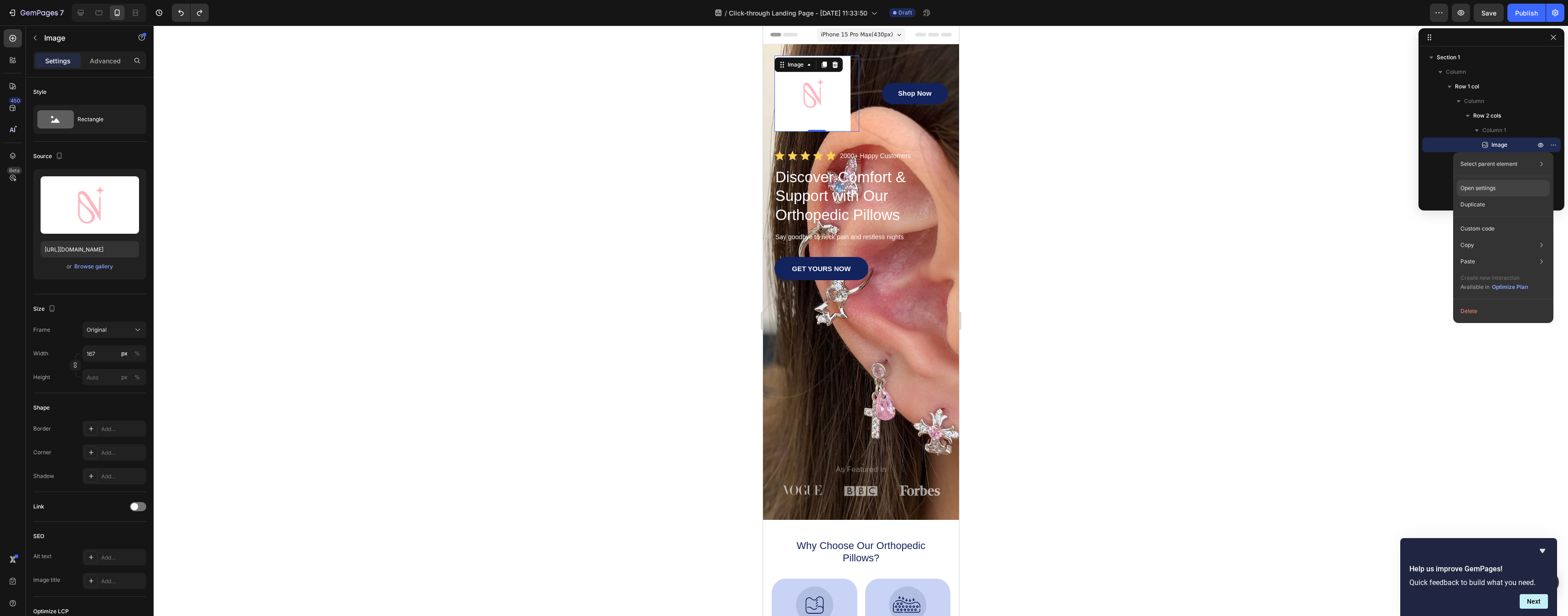
click at [1500, 187] on div "Open settings" at bounding box center [1503, 188] width 93 height 16
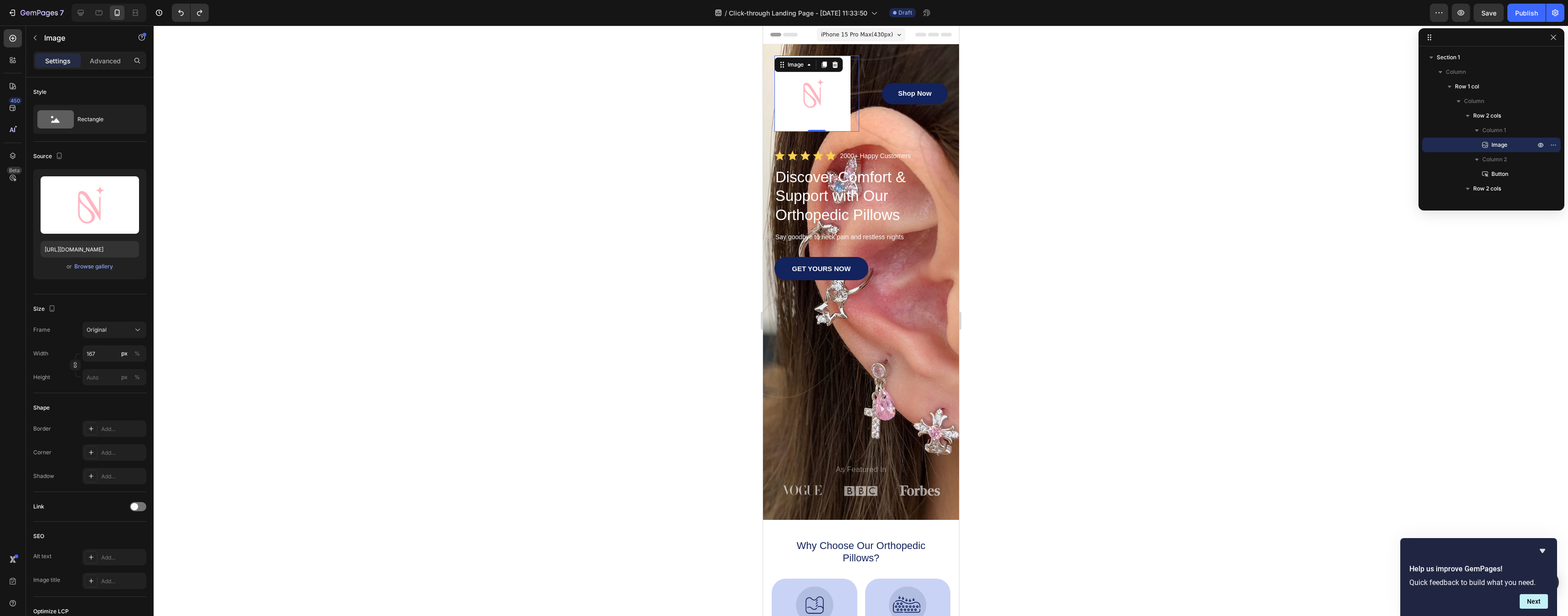
click at [483, 213] on div at bounding box center [861, 321] width 1415 height 590
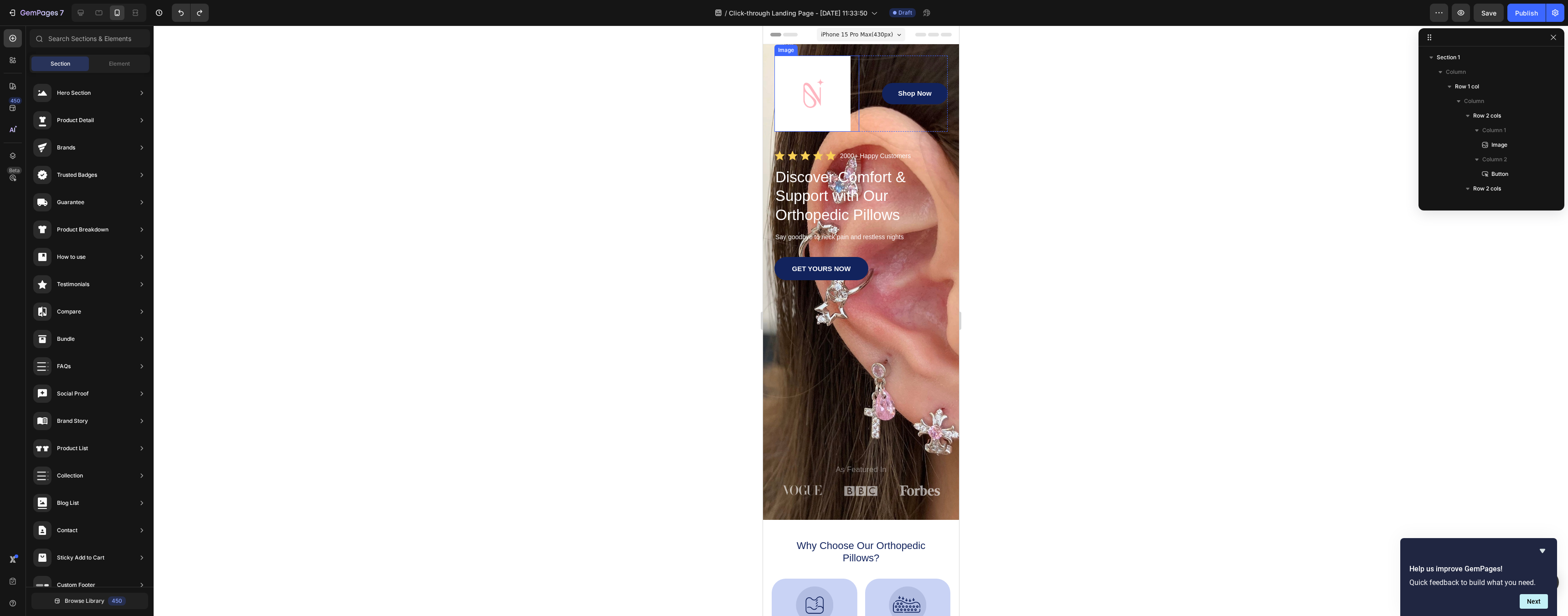
click at [810, 92] on img at bounding box center [812, 93] width 76 height 76
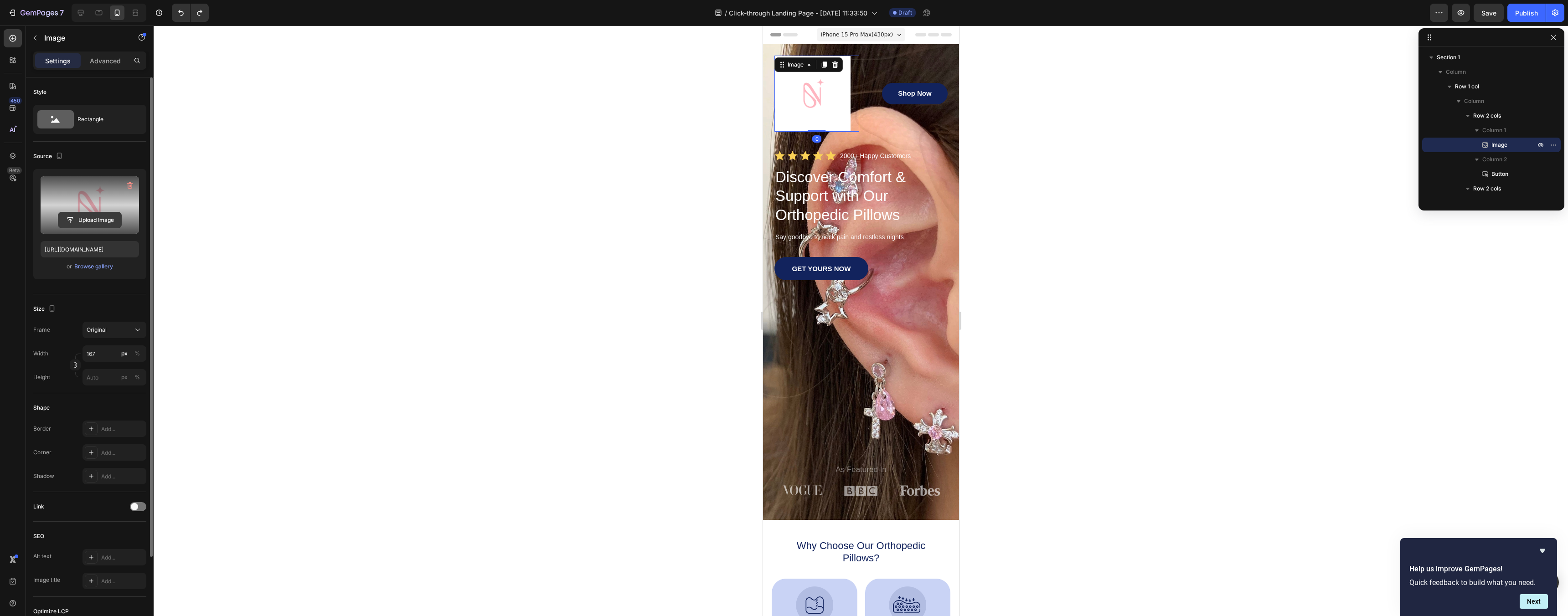
click at [97, 217] on input "file" at bounding box center [89, 220] width 63 height 15
type input "https://cdn.shopify.com/s/files/1/0963/3651/1301/files/gempages_581837648503505…"
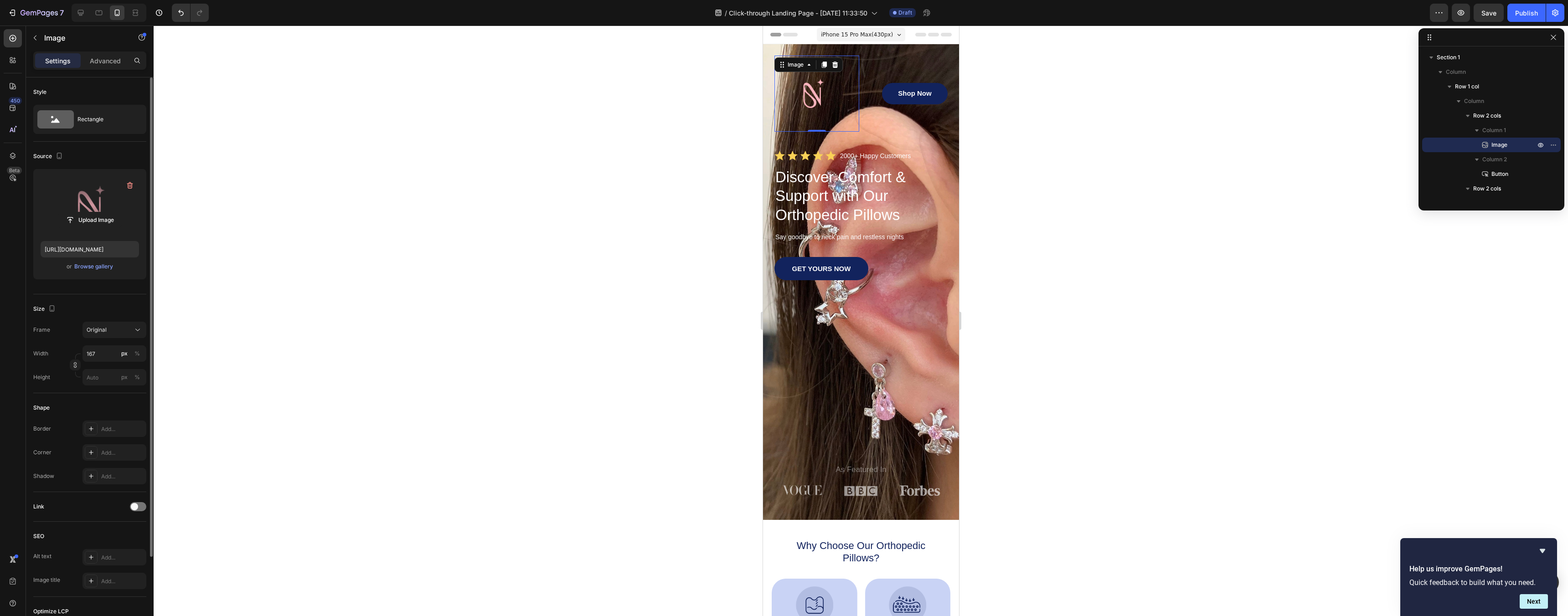
click at [1137, 189] on div at bounding box center [861, 321] width 1415 height 590
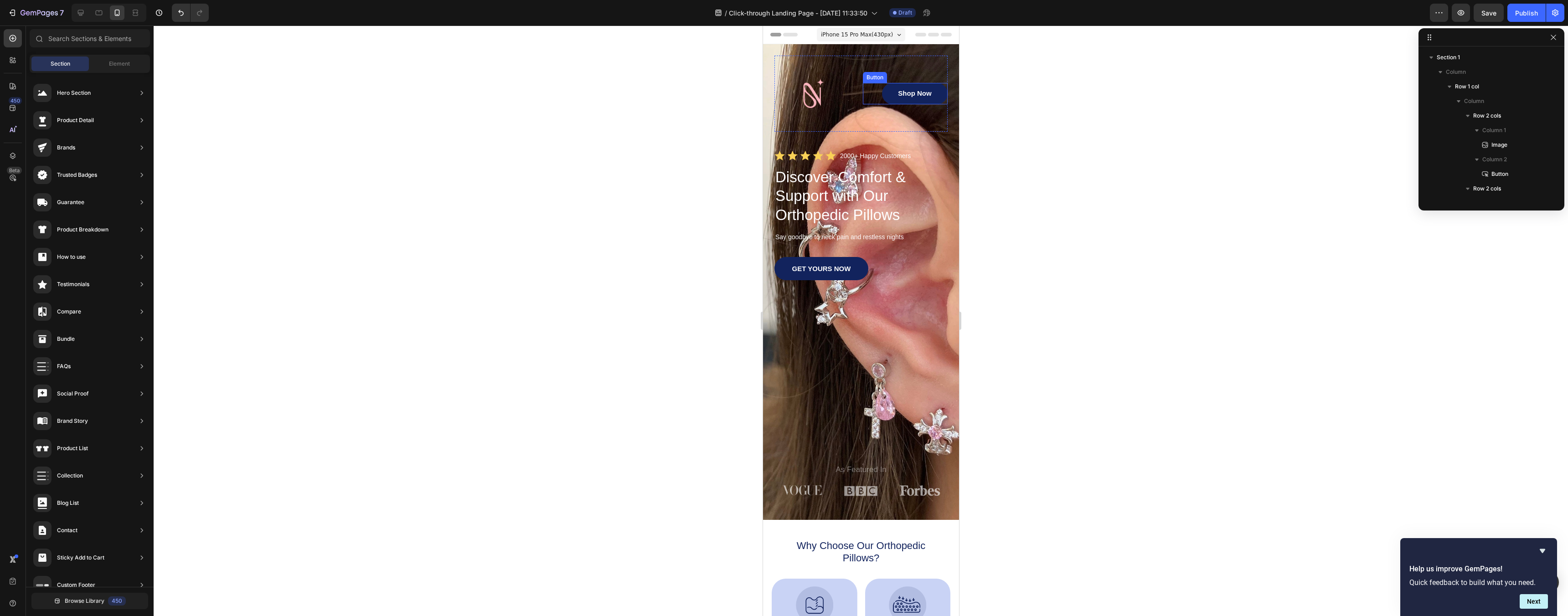
click at [927, 100] on link "Shop Now" at bounding box center [914, 93] width 66 height 21
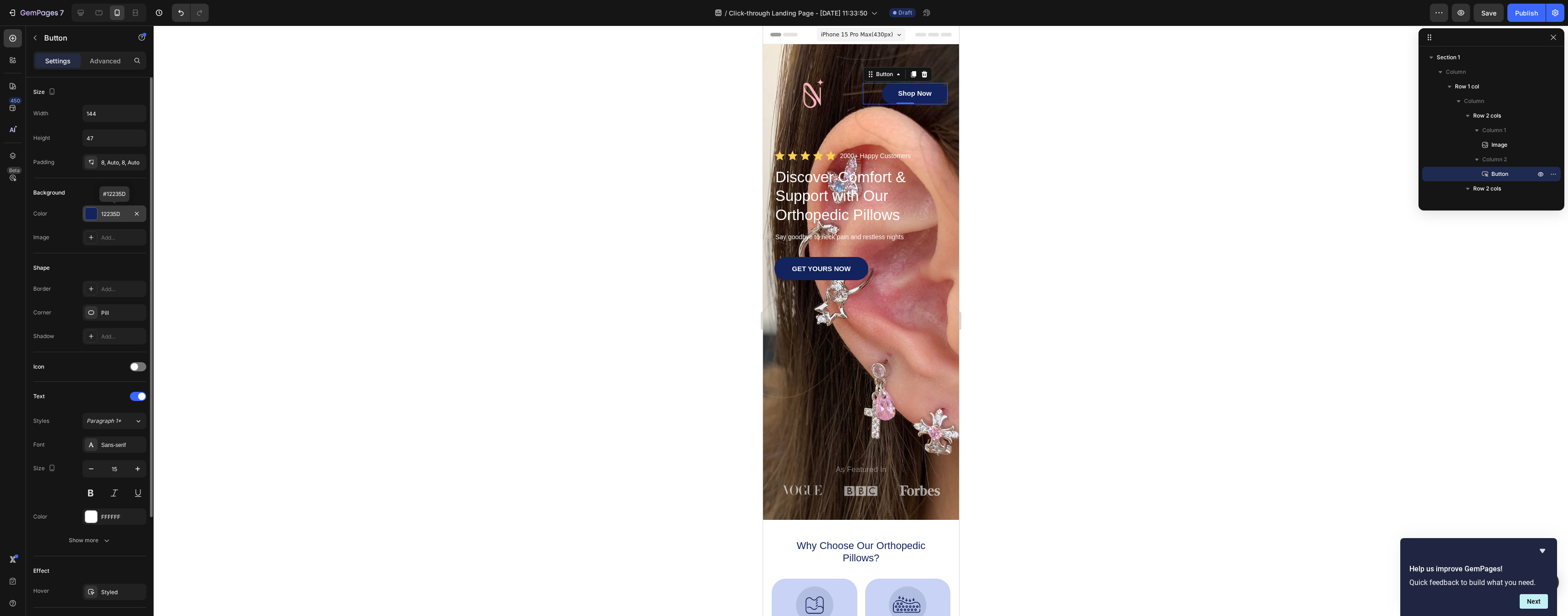
click at [111, 211] on div "12235D" at bounding box center [114, 214] width 26 height 8
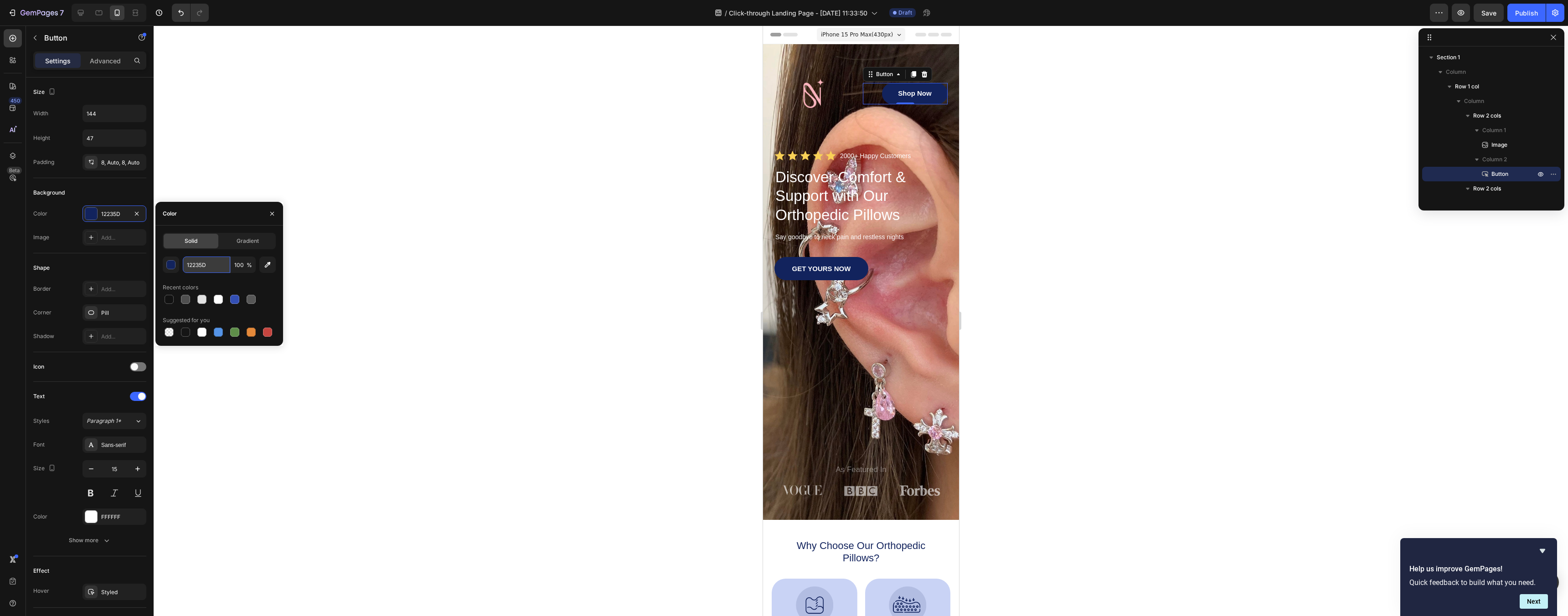
click at [198, 260] on input "12235D" at bounding box center [206, 265] width 47 height 16
paste input "FFB6C1"
type input "FFB6C1"
click at [338, 318] on div at bounding box center [861, 321] width 1415 height 590
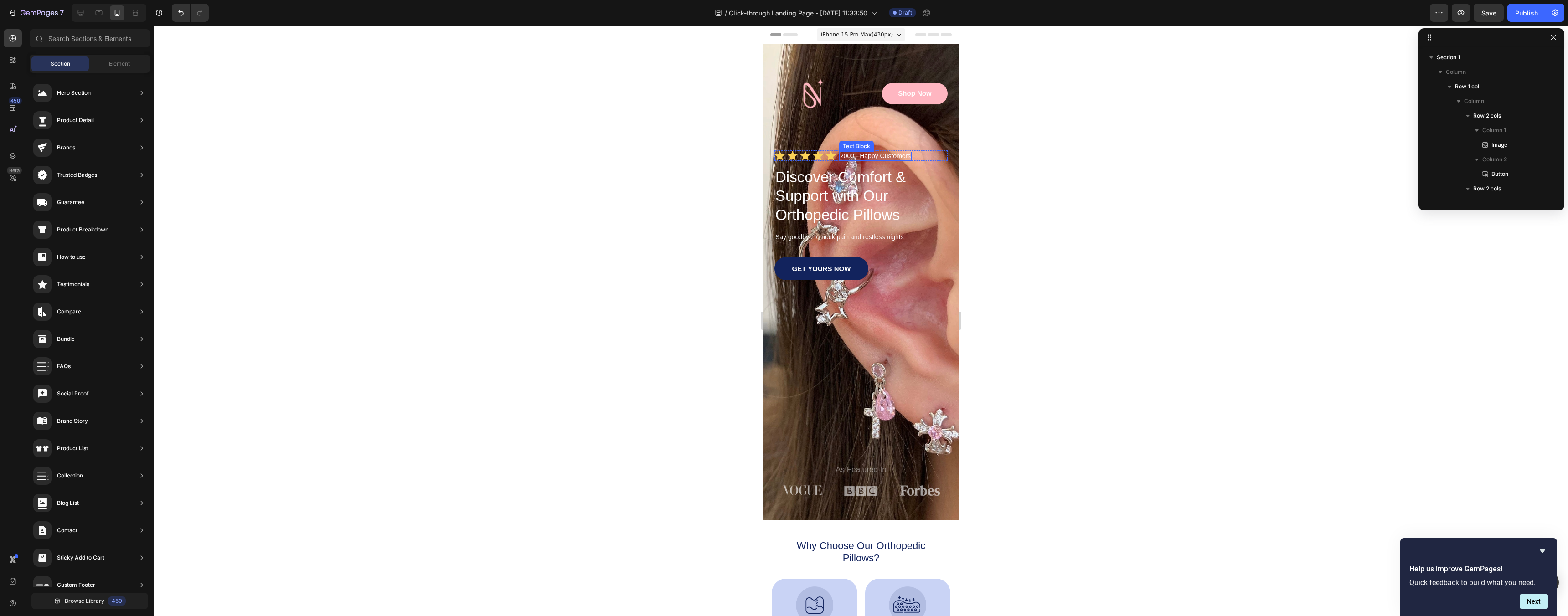
click at [899, 155] on p "2000+ Happy Customers" at bounding box center [875, 156] width 71 height 7
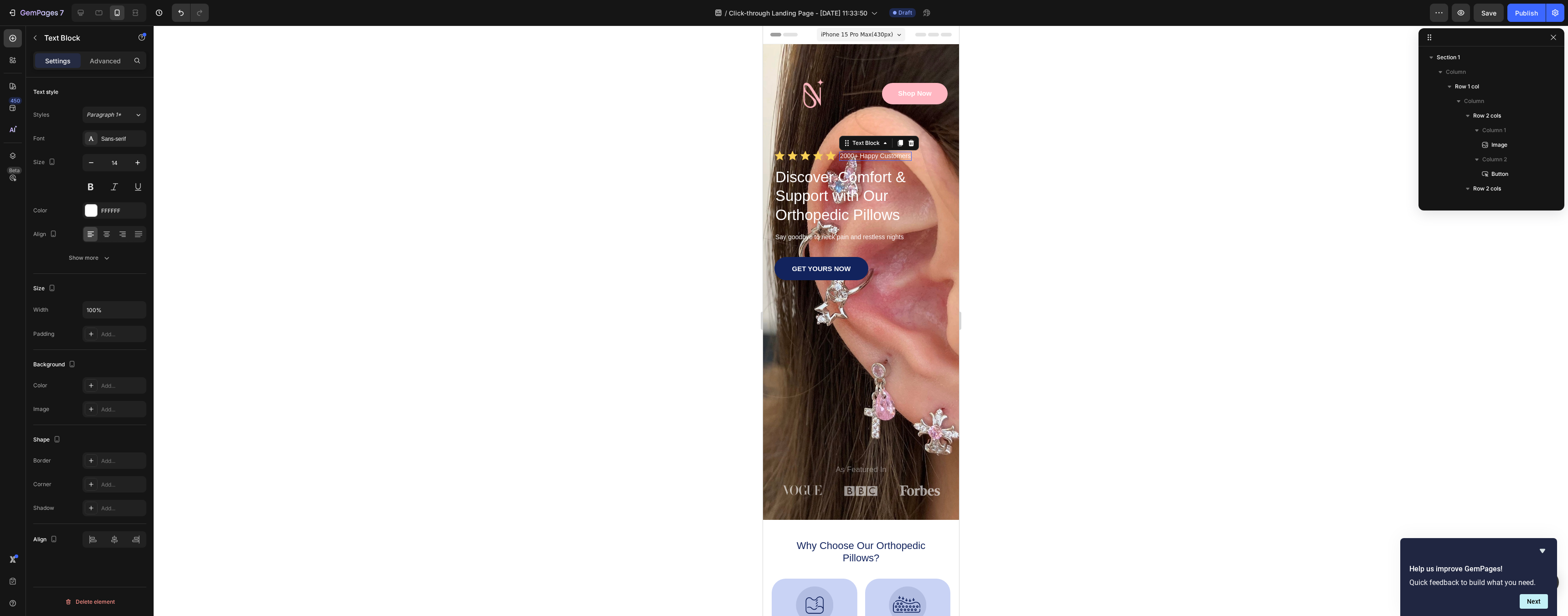
scroll to position [275, 0]
click at [94, 189] on button at bounding box center [91, 187] width 16 height 16
click at [812, 156] on icon at bounding box center [817, 155] width 10 height 10
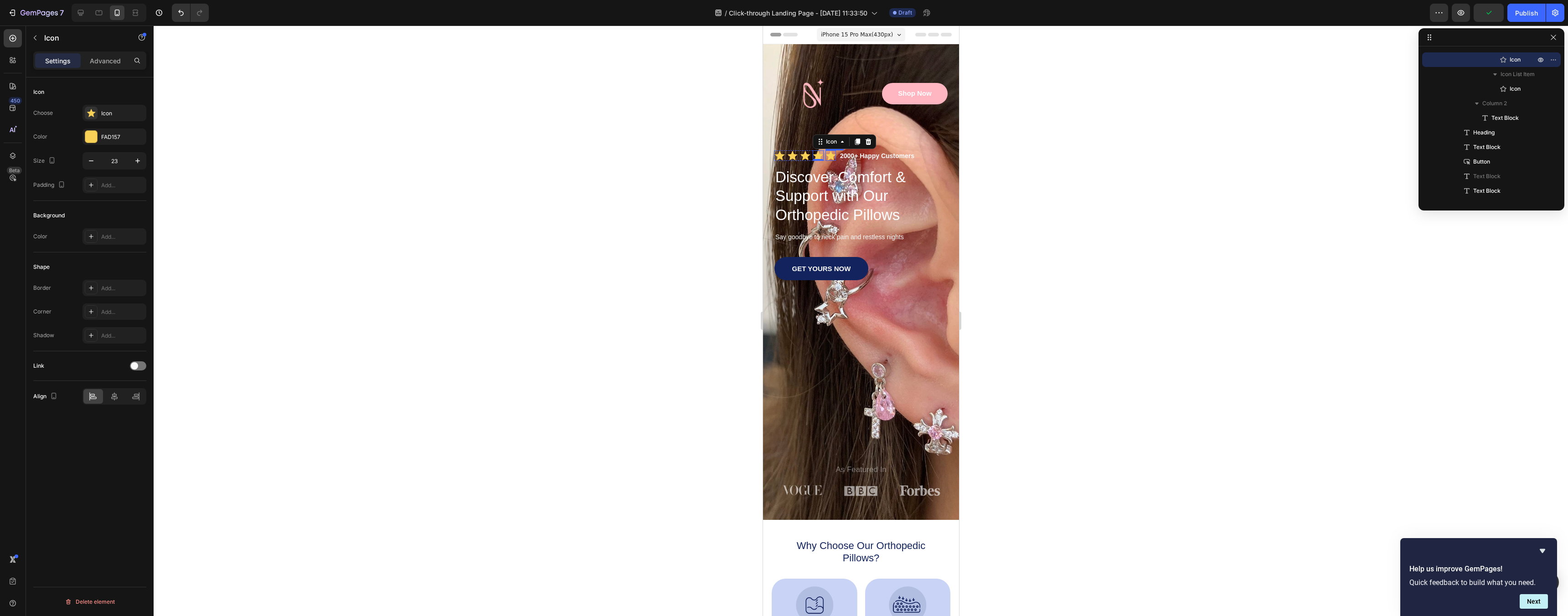
click at [835, 157] on icon at bounding box center [830, 155] width 10 height 10
click at [786, 149] on div "Image Shop Now Button Row Icon 0 Icon Icon Icon Icon Icon List 2000+ Happy Cust…" at bounding box center [861, 277] width 173 height 443
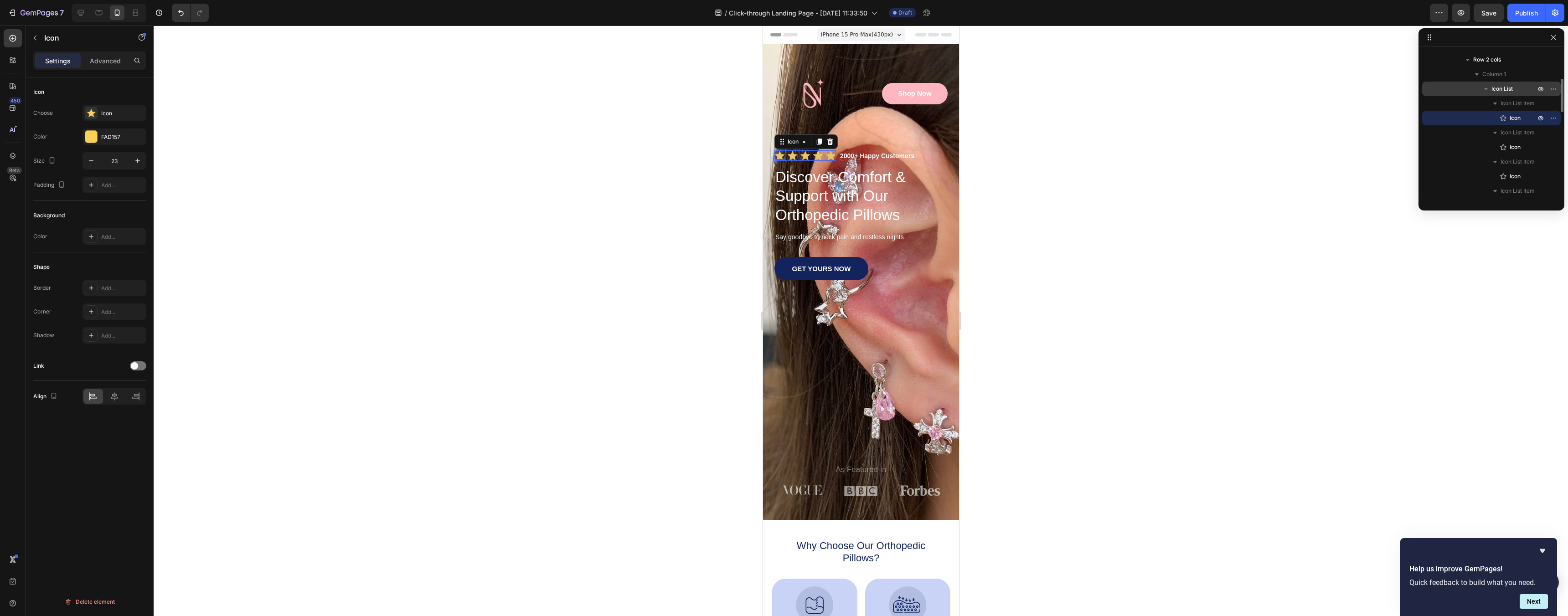
click at [1516, 83] on div "Icon List" at bounding box center [1491, 89] width 131 height 15
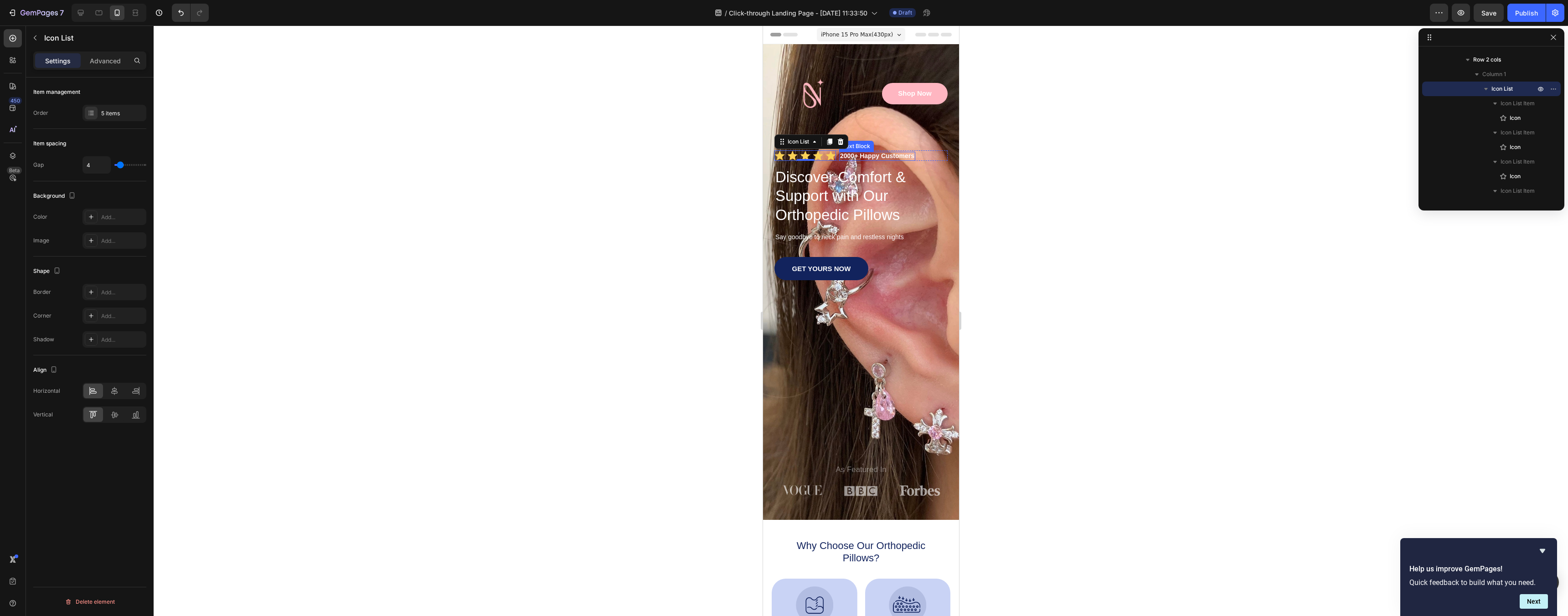
click at [883, 158] on p "2000+ Happy Customers" at bounding box center [877, 156] width 74 height 7
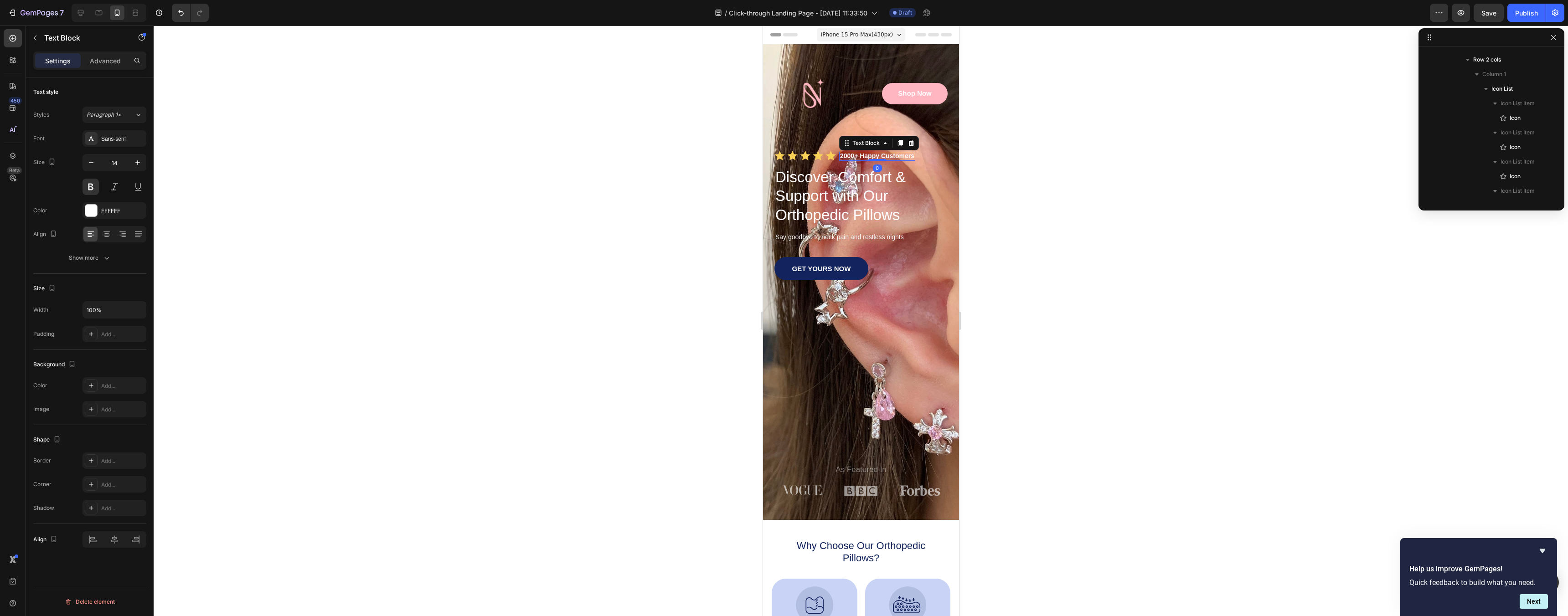
scroll to position [275, 0]
click at [136, 158] on icon "button" at bounding box center [138, 163] width 9 height 9
click at [136, 157] on button "button" at bounding box center [138, 163] width 16 height 16
click at [93, 161] on icon "button" at bounding box center [91, 163] width 9 height 9
type input "15"
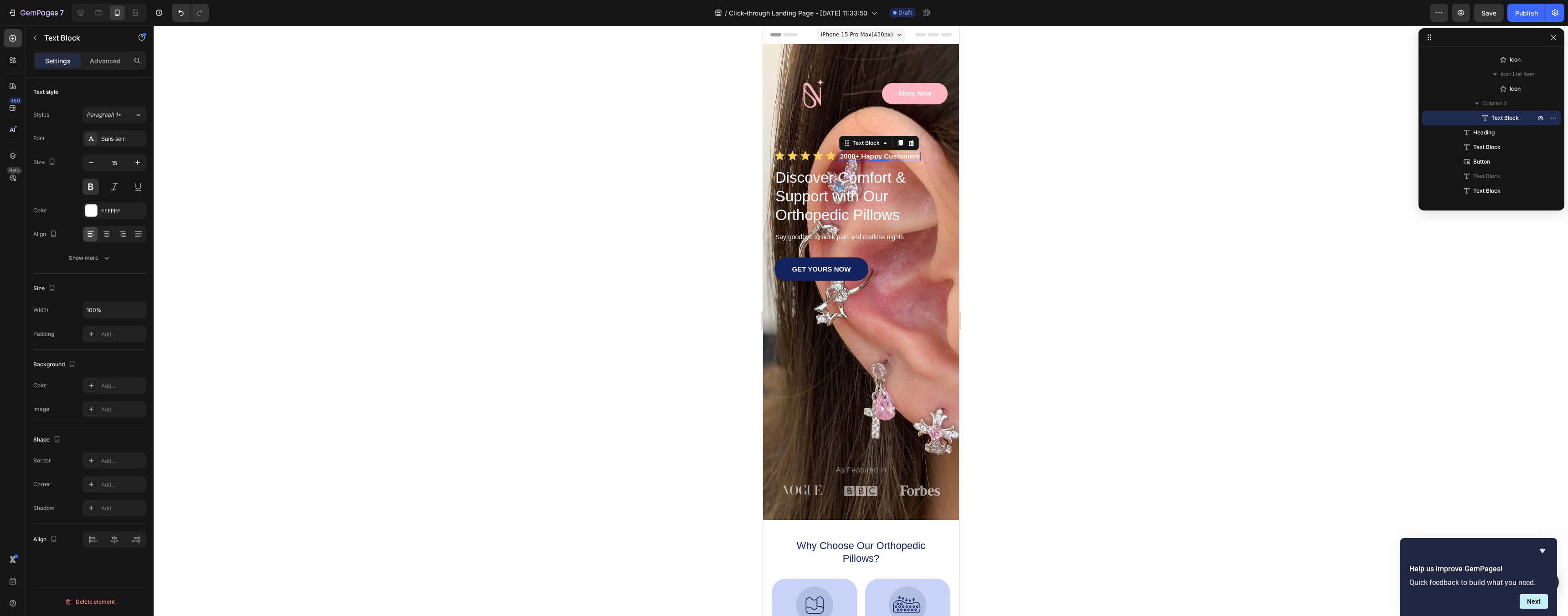
click at [1138, 341] on div at bounding box center [861, 321] width 1415 height 590
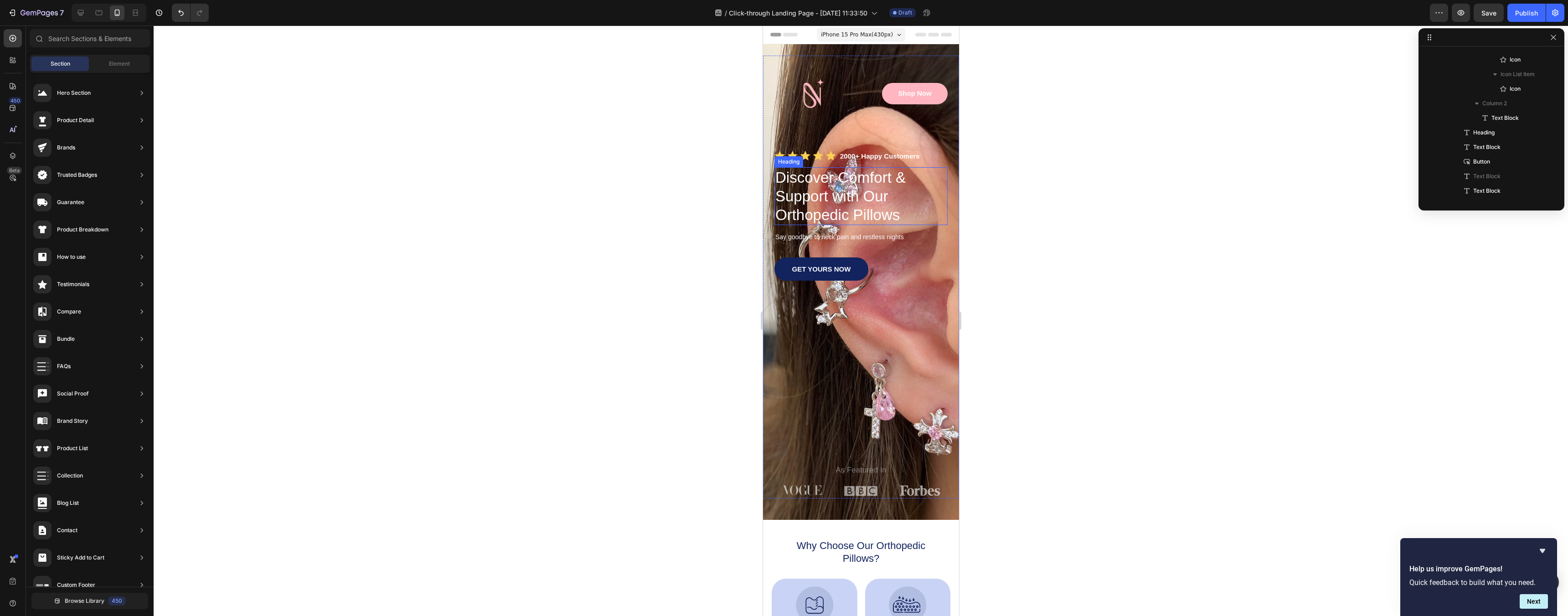
click at [841, 198] on h1 "Discover Comfort & Support with Our Orthopedic Pillows" at bounding box center [861, 197] width 173 height 58
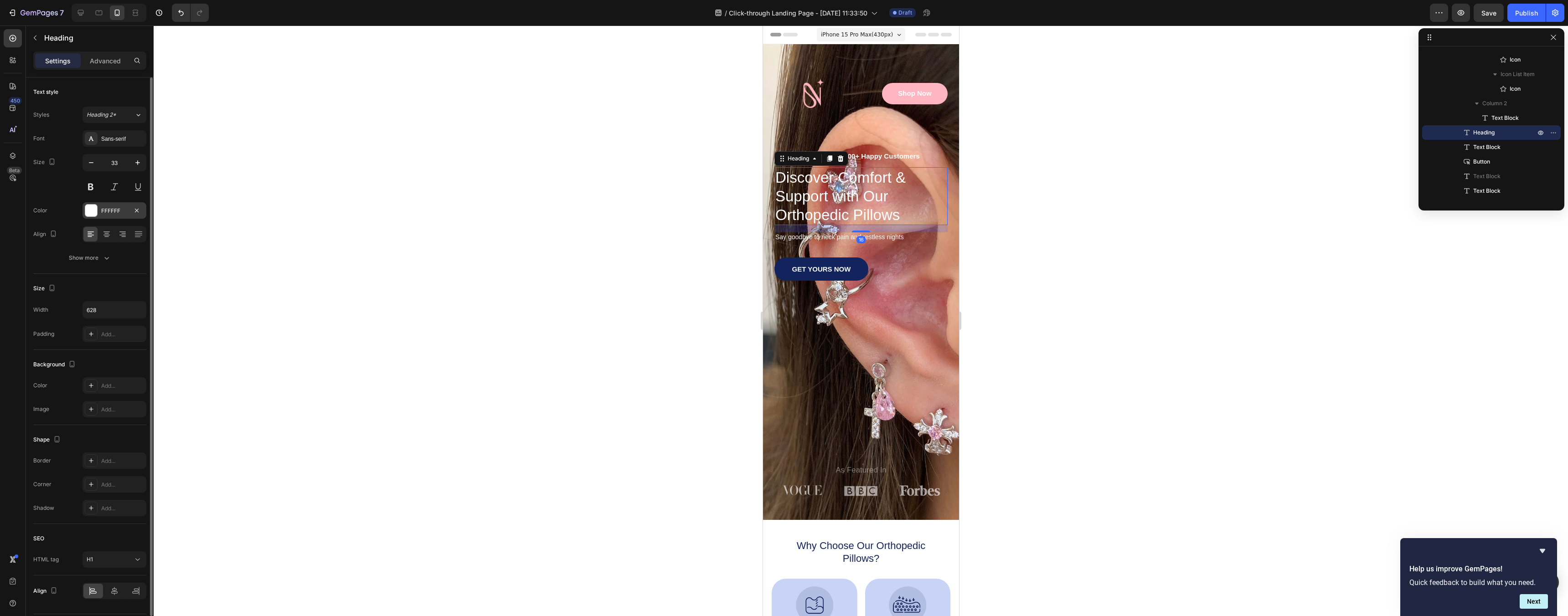
click at [102, 204] on div "FFFFFF" at bounding box center [114, 210] width 64 height 16
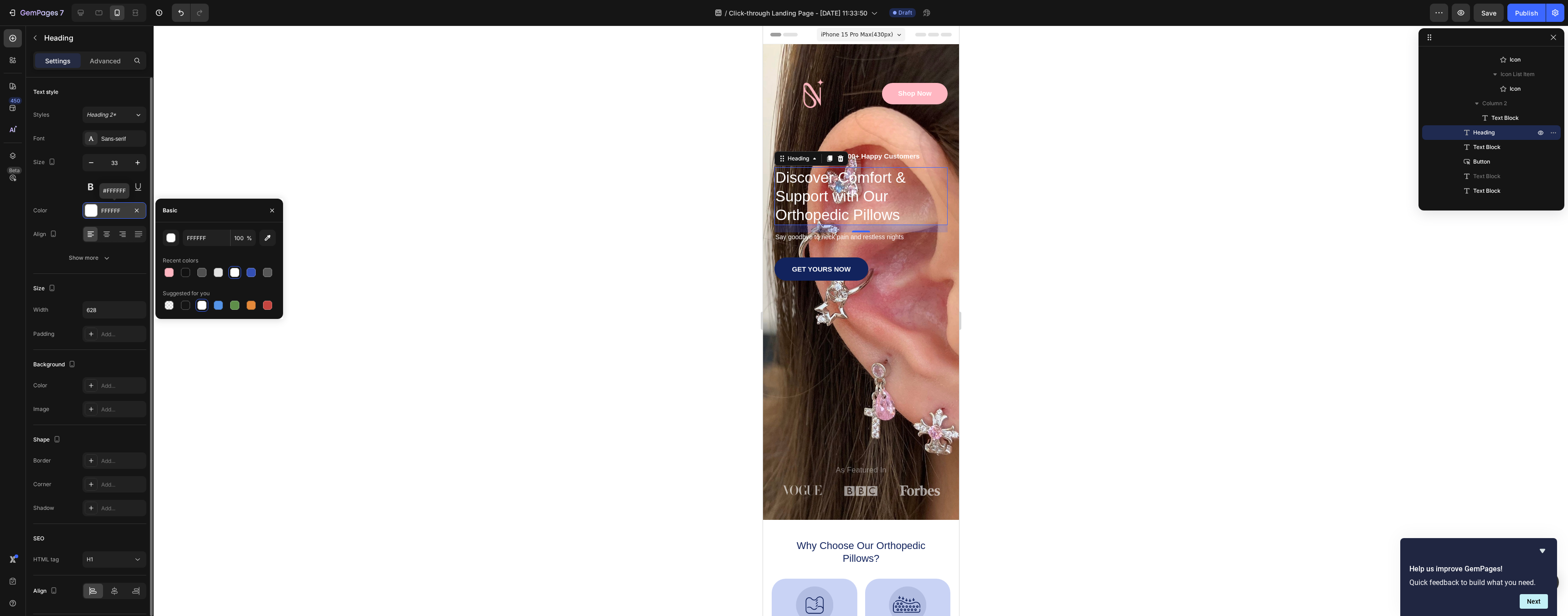
click at [111, 208] on div "FFFFFF" at bounding box center [114, 211] width 26 height 8
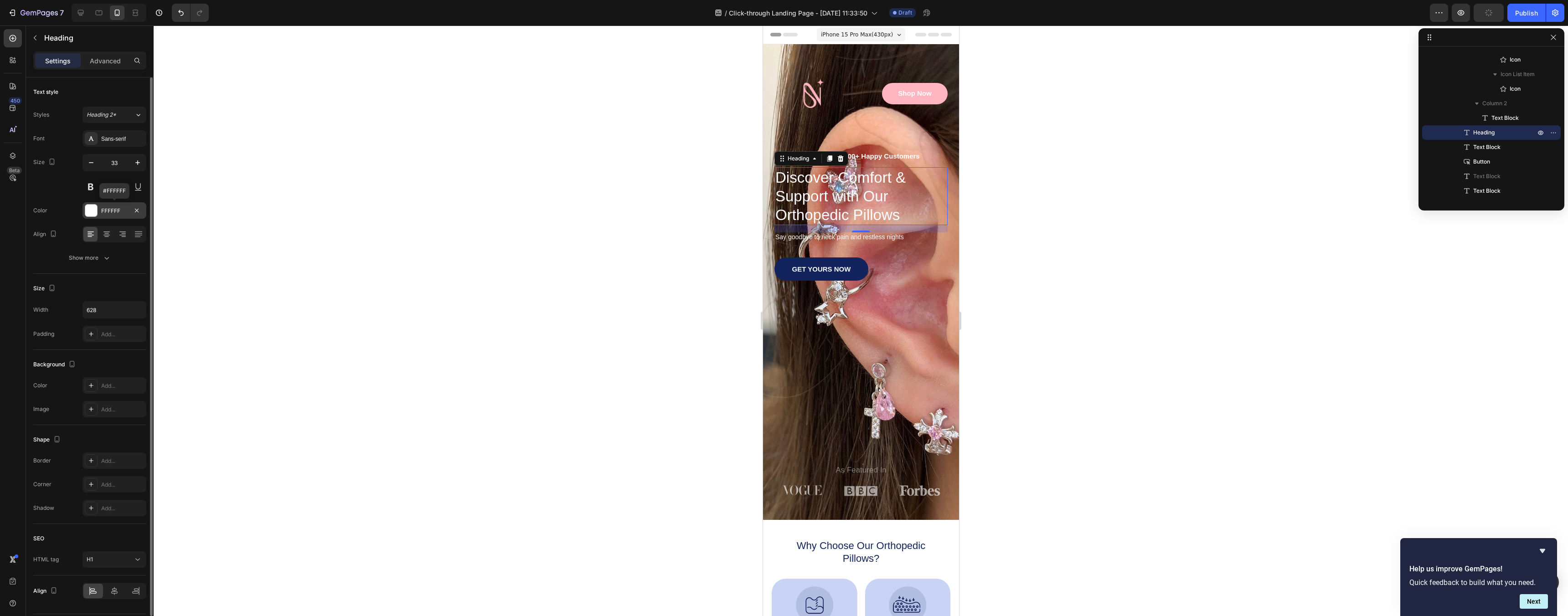
click at [111, 208] on div "FFFFFF" at bounding box center [114, 211] width 26 height 8
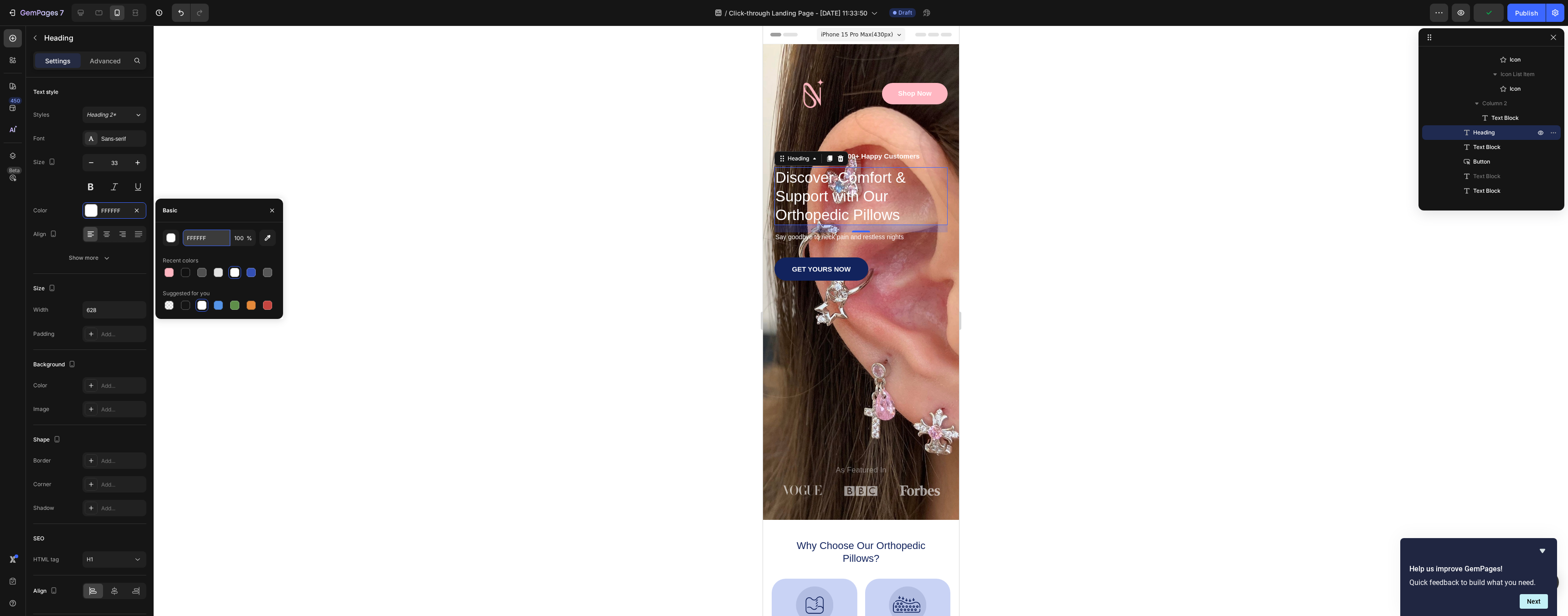
click at [198, 240] on input "FFFFFF" at bounding box center [206, 237] width 47 height 16
click at [165, 271] on div at bounding box center [169, 272] width 9 height 9
click at [216, 276] on div at bounding box center [218, 272] width 9 height 9
type input "E2E2E2"
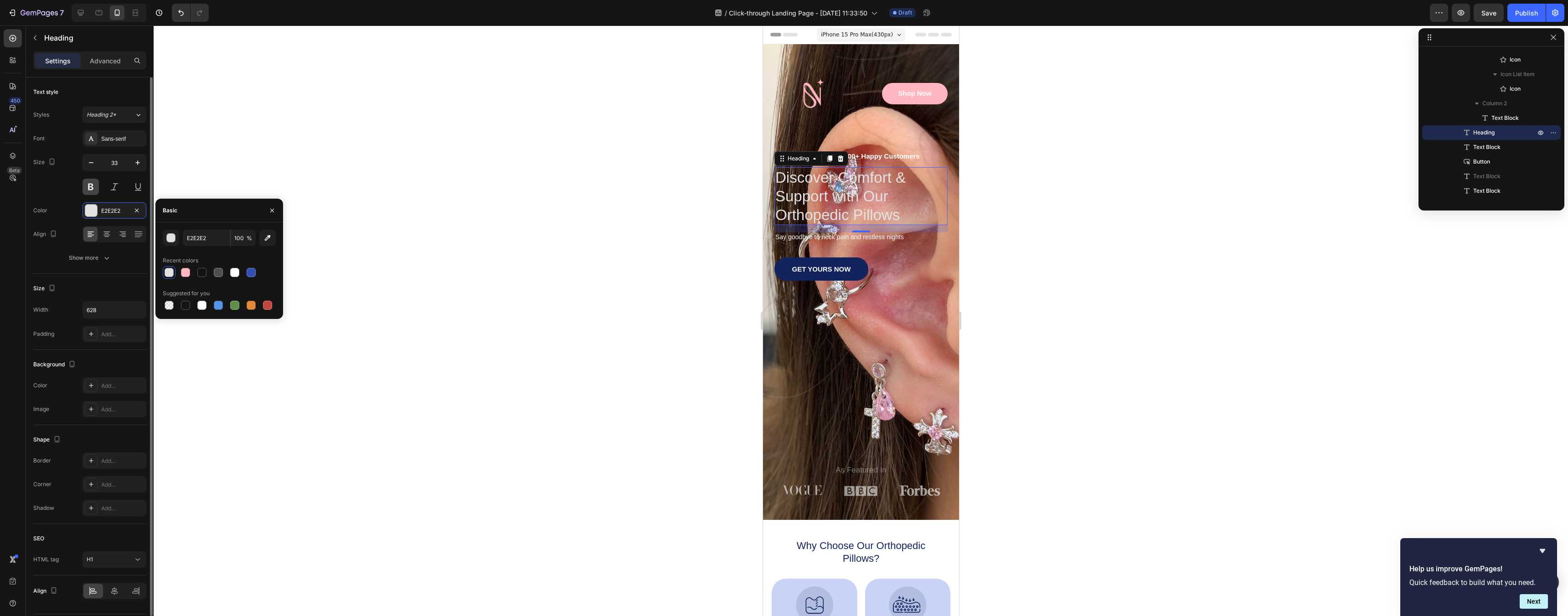
click at [92, 189] on button at bounding box center [91, 187] width 16 height 16
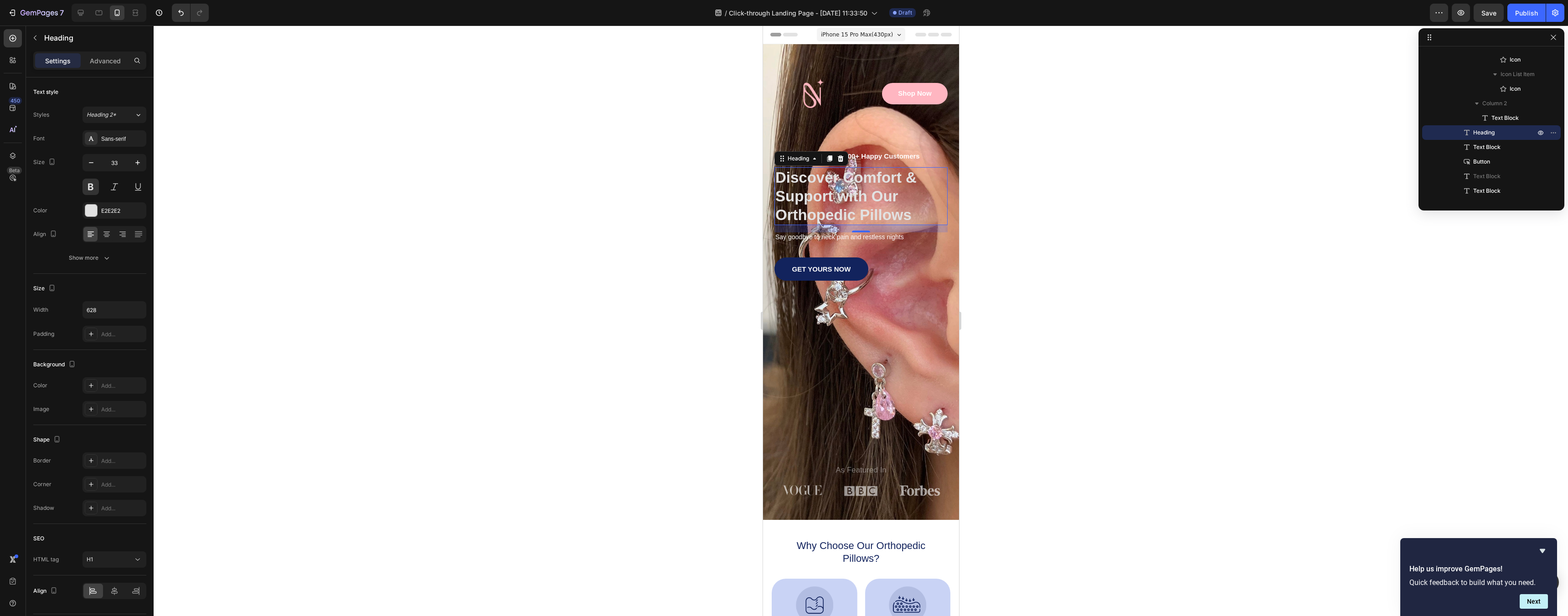
click at [340, 233] on div at bounding box center [861, 321] width 1415 height 590
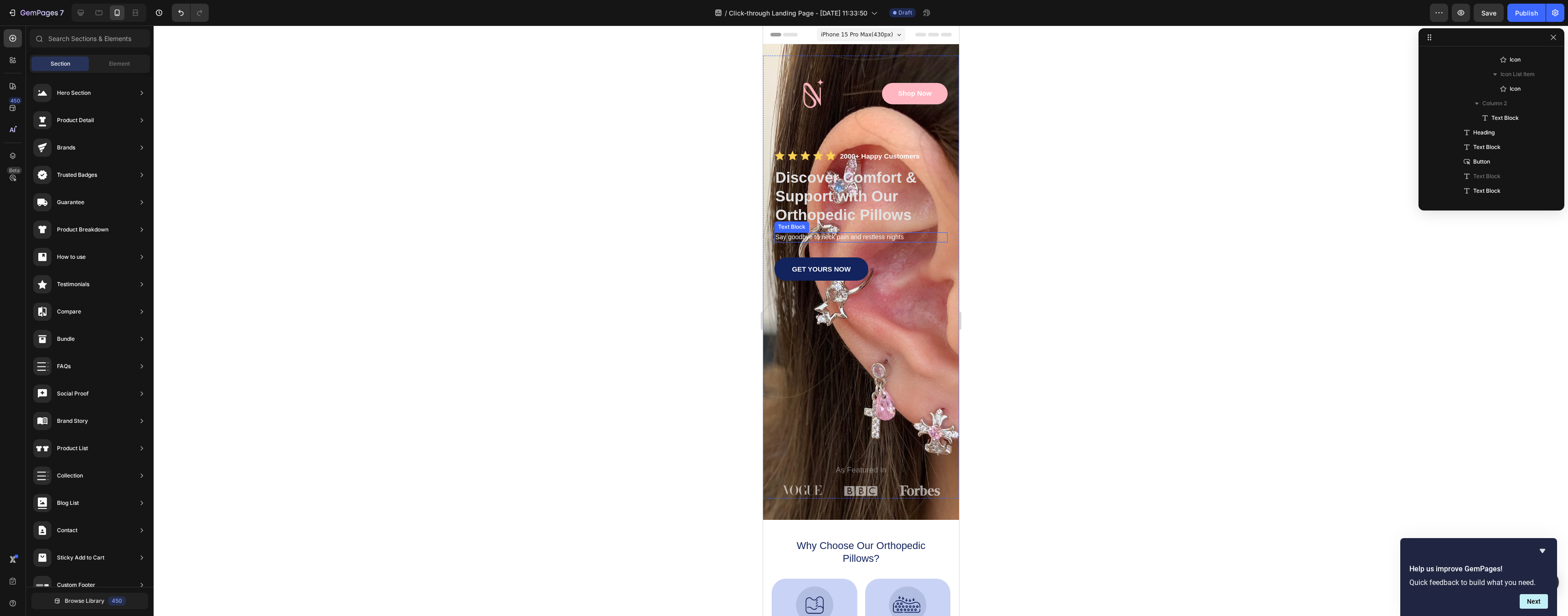
click at [830, 237] on p "Say goodbye to neck pain and restless nights" at bounding box center [861, 237] width 172 height 8
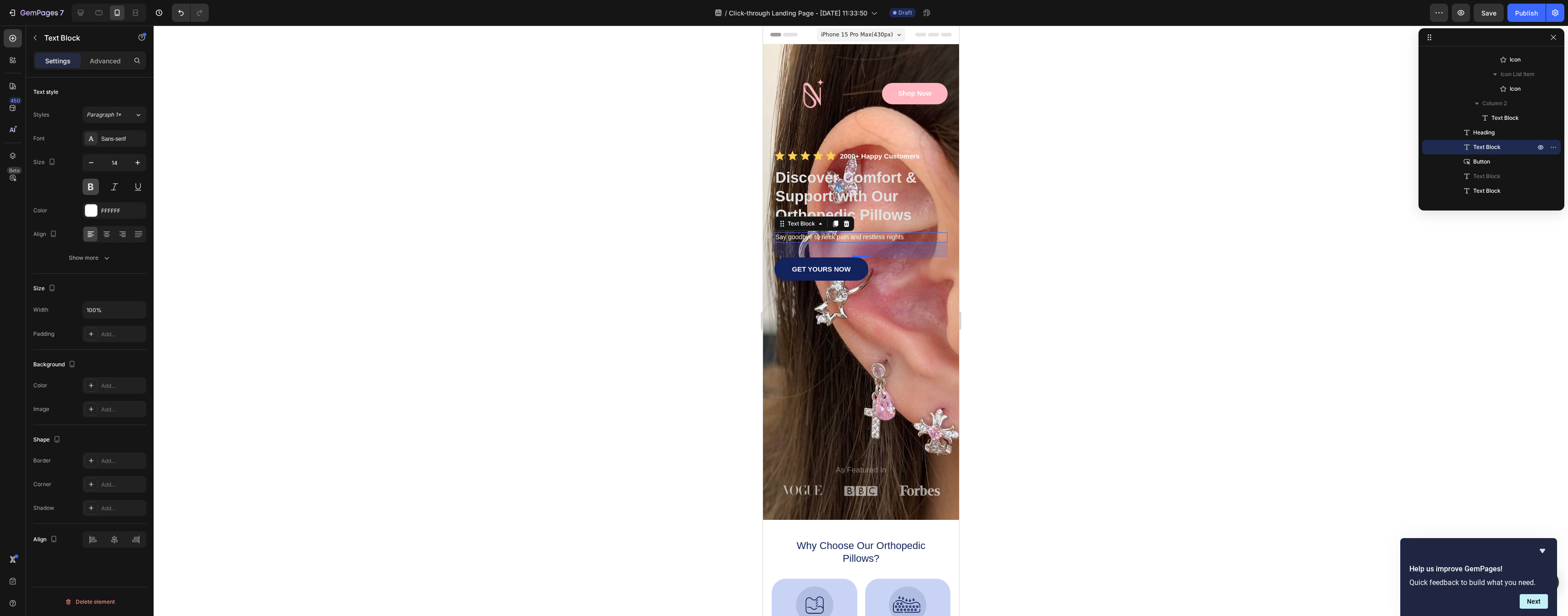
click at [89, 184] on button at bounding box center [91, 187] width 16 height 16
click at [373, 275] on div at bounding box center [861, 321] width 1415 height 590
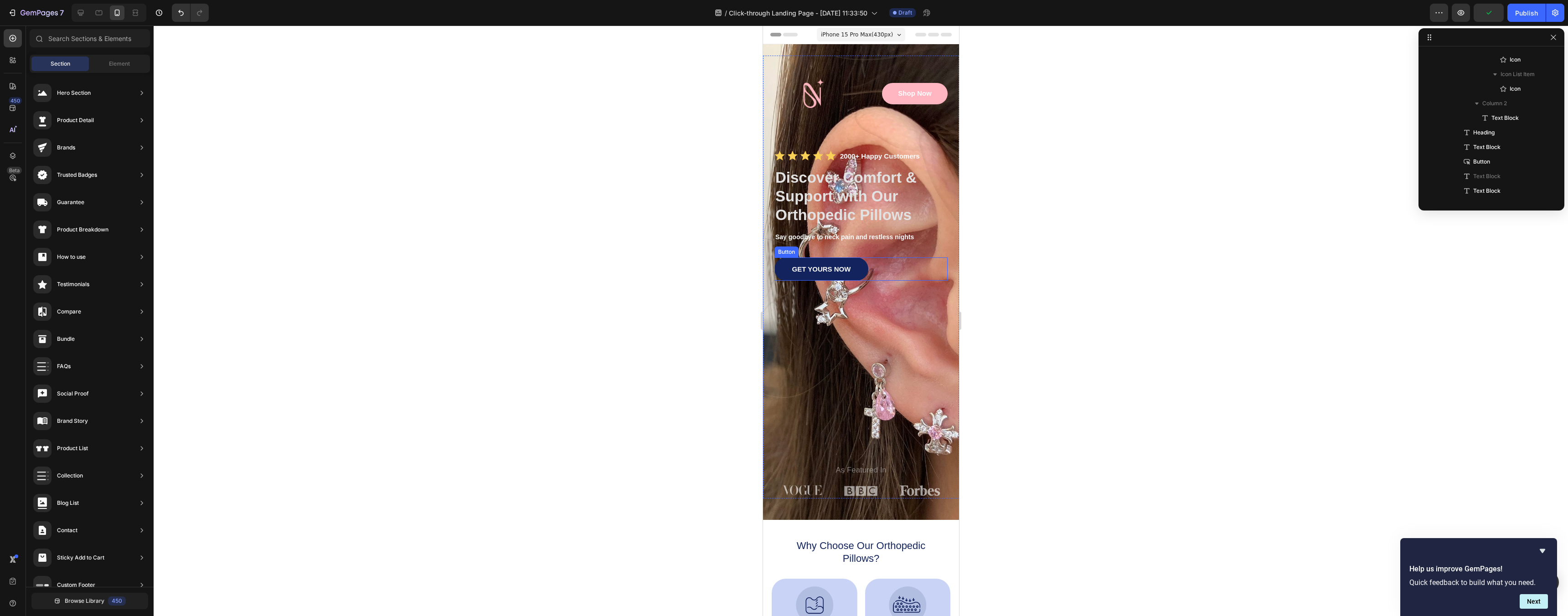
click at [850, 273] on link "GET YOURS NOW" at bounding box center [821, 269] width 94 height 23
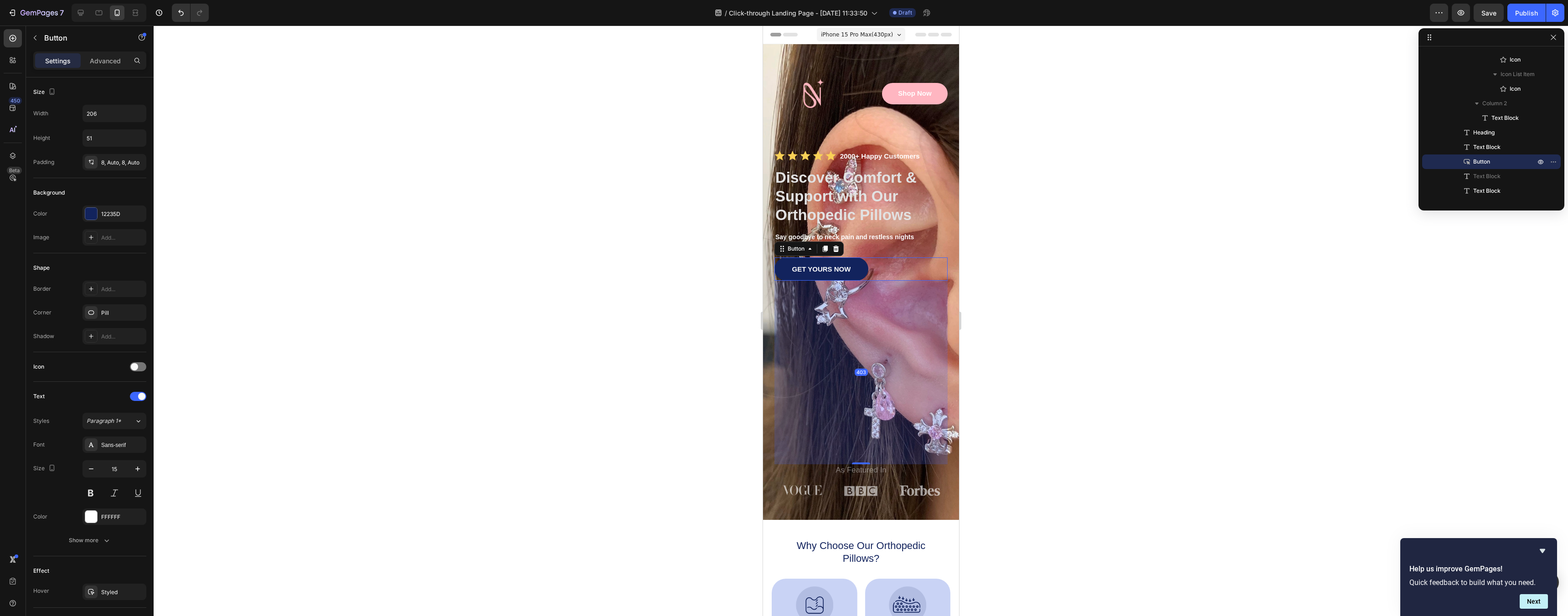
click at [915, 263] on div "GET YOURS NOW Button 403" at bounding box center [861, 269] width 173 height 23
click at [107, 213] on div "12235D" at bounding box center [114, 214] width 26 height 8
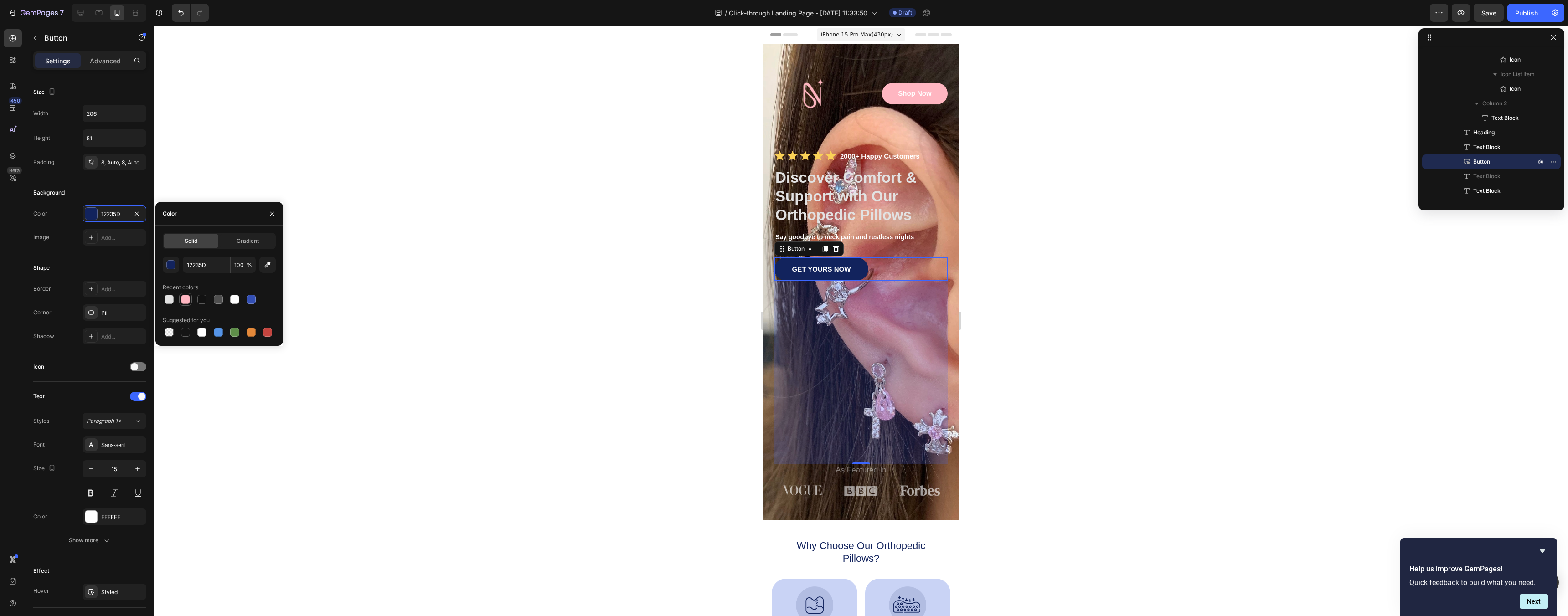
click at [190, 303] on div at bounding box center [186, 299] width 11 height 11
type input "FFB6C1"
click at [530, 282] on div at bounding box center [861, 321] width 1415 height 590
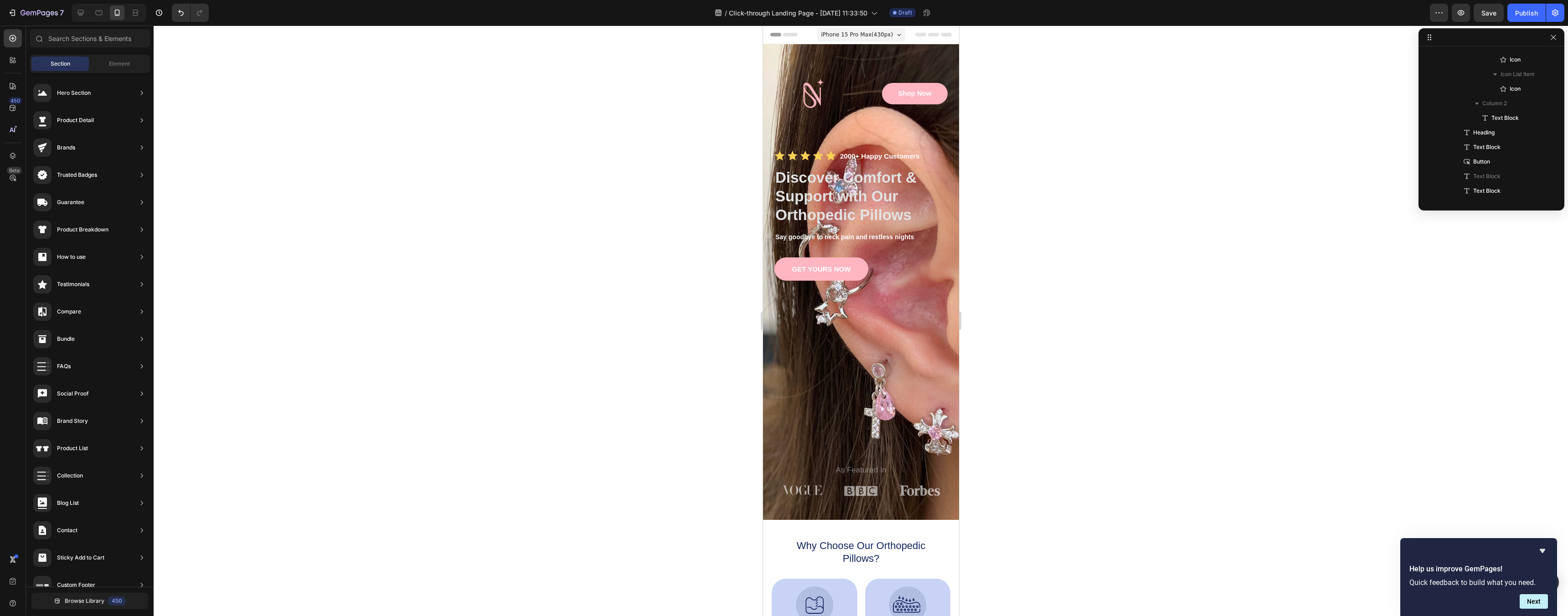
click at [530, 282] on div at bounding box center [861, 321] width 1415 height 590
click at [903, 214] on h1 "Discover Comfort & Support with Our Orthopedic Pillows" at bounding box center [861, 197] width 173 height 58
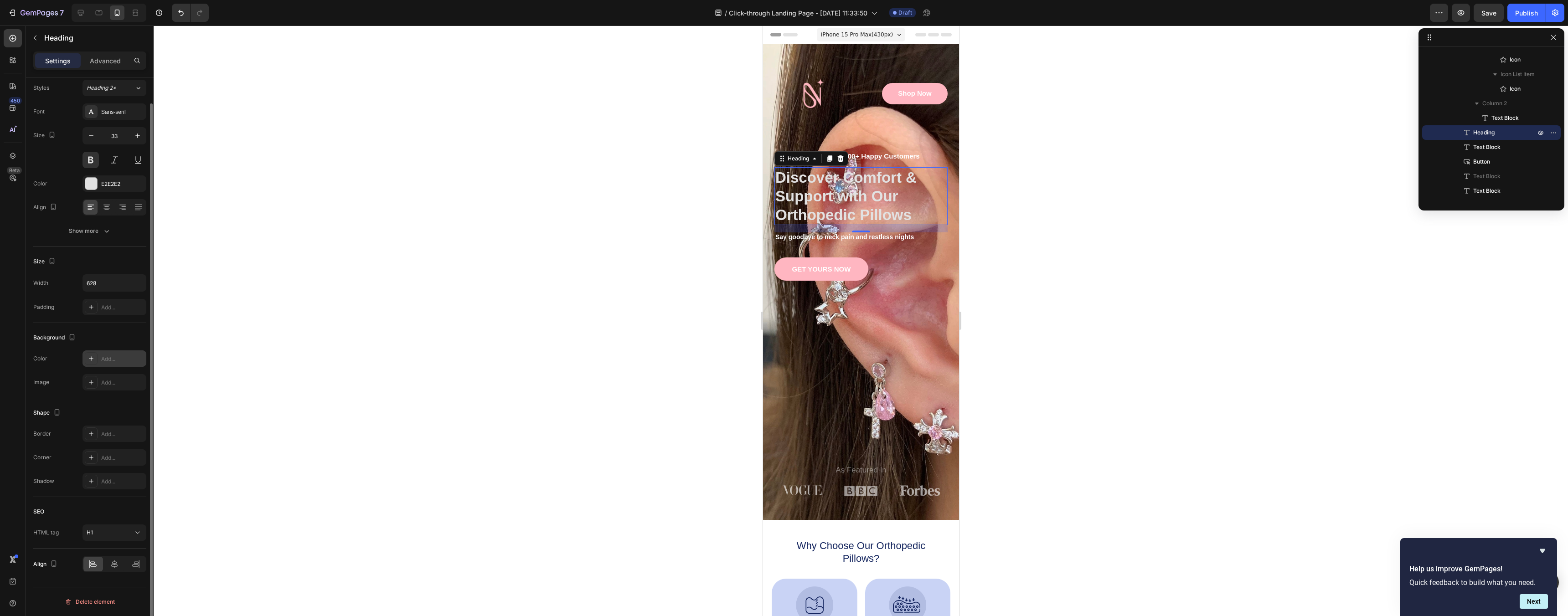
scroll to position [0, 0]
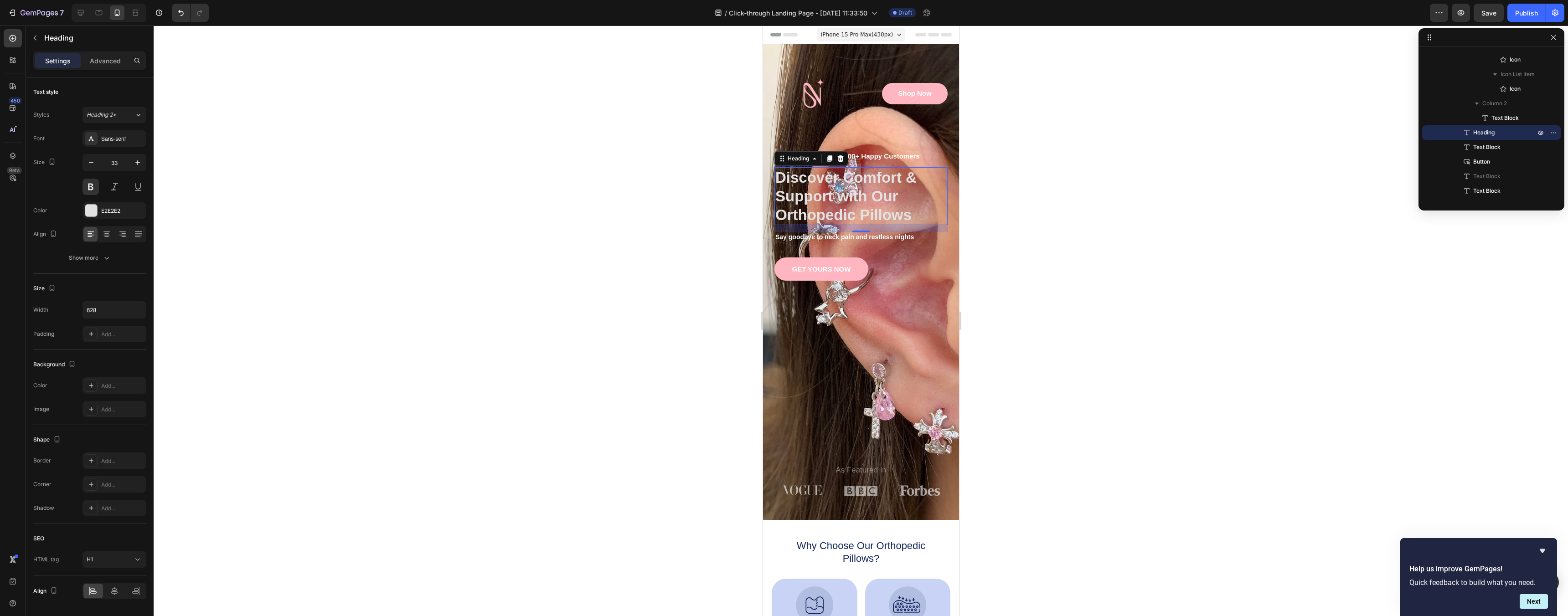
click at [99, 69] on div "Settings Advanced" at bounding box center [90, 61] width 113 height 18
click at [100, 64] on p "Advanced" at bounding box center [105, 61] width 31 height 10
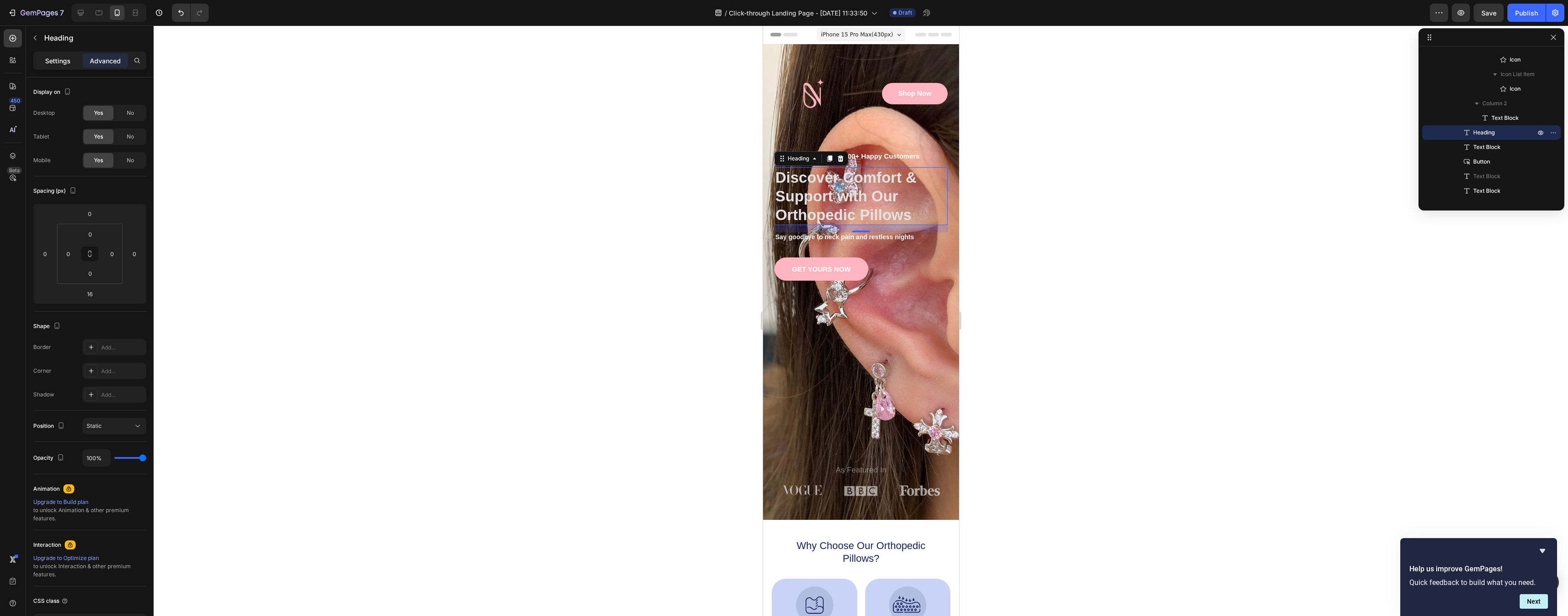
click at [67, 59] on p "Settings" at bounding box center [58, 61] width 26 height 10
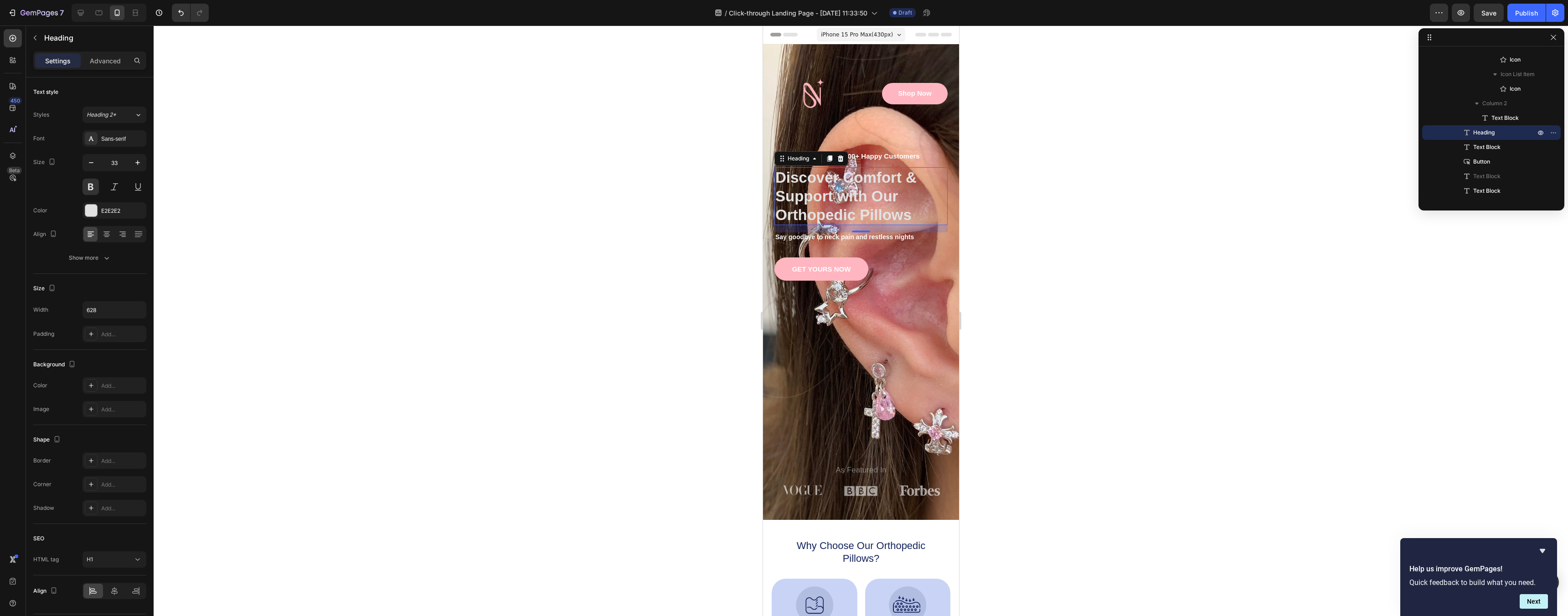
click at [1008, 302] on div at bounding box center [861, 321] width 1415 height 590
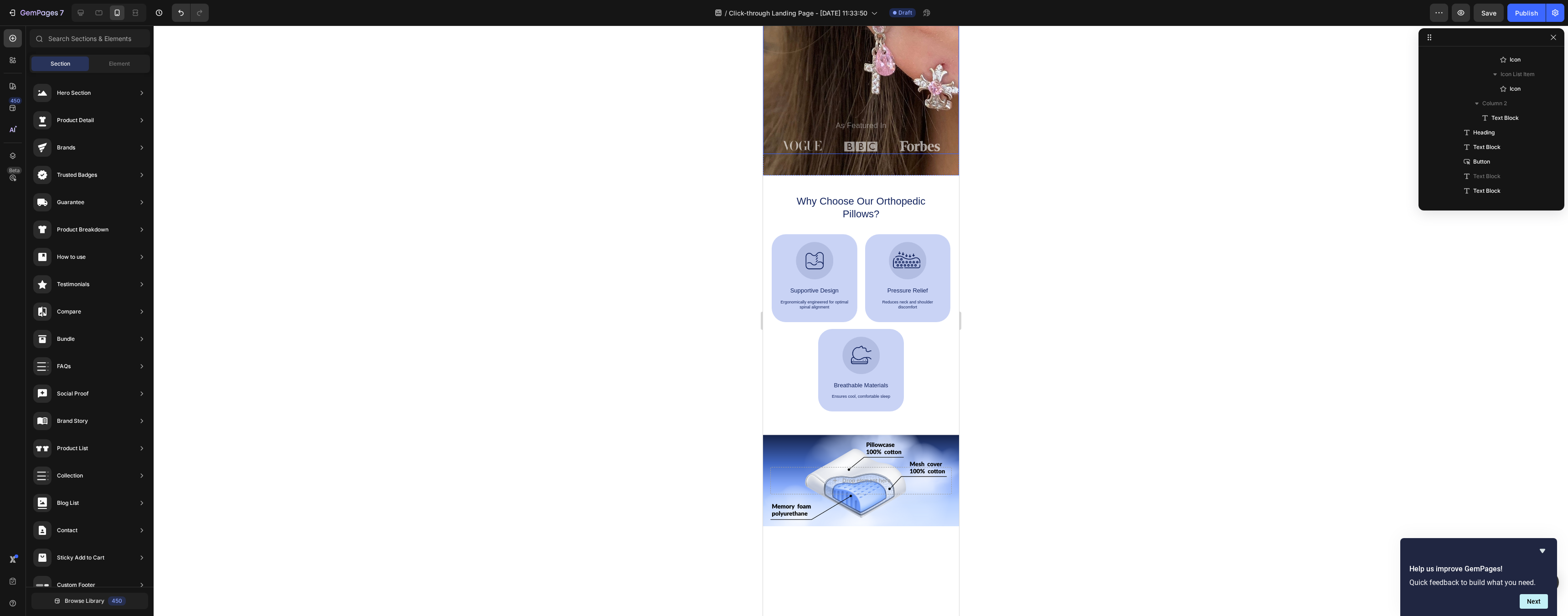
scroll to position [348, 0]
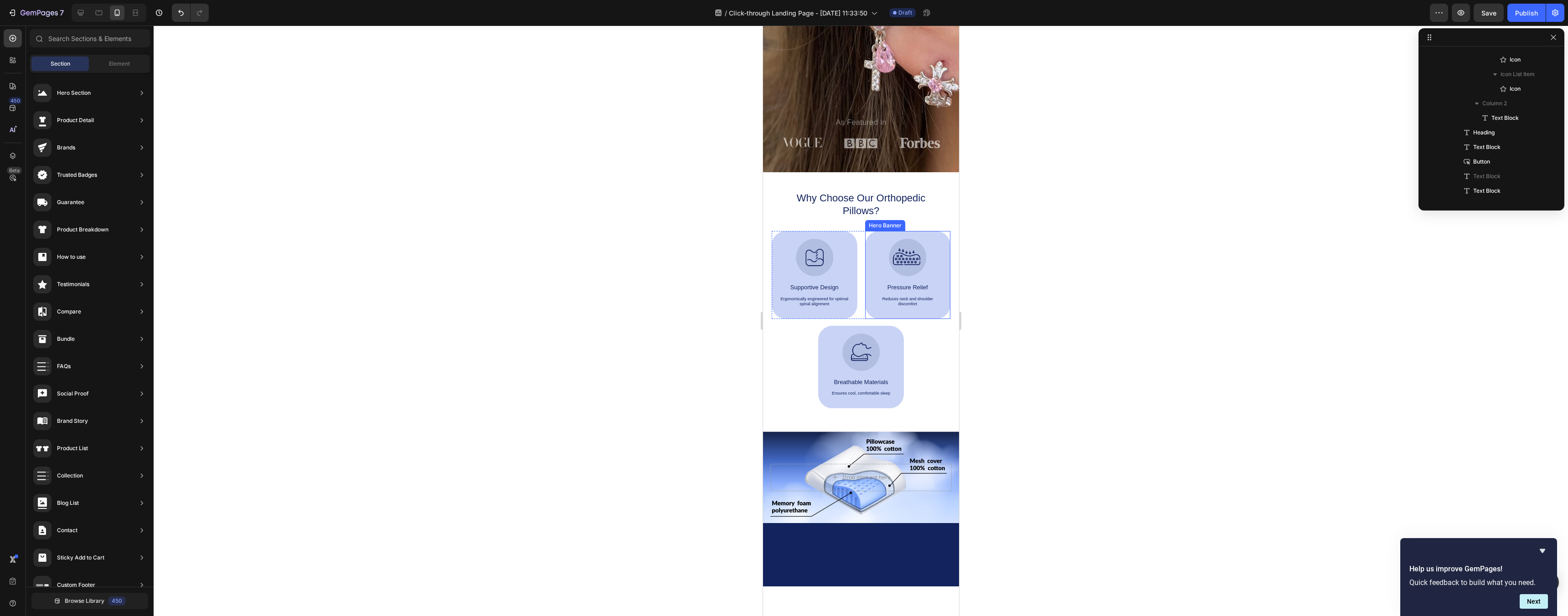
click at [945, 254] on div "Image Pressure Relief Text Block Reduces neck and shoulder discomfort Text Block" at bounding box center [908, 275] width 86 height 88
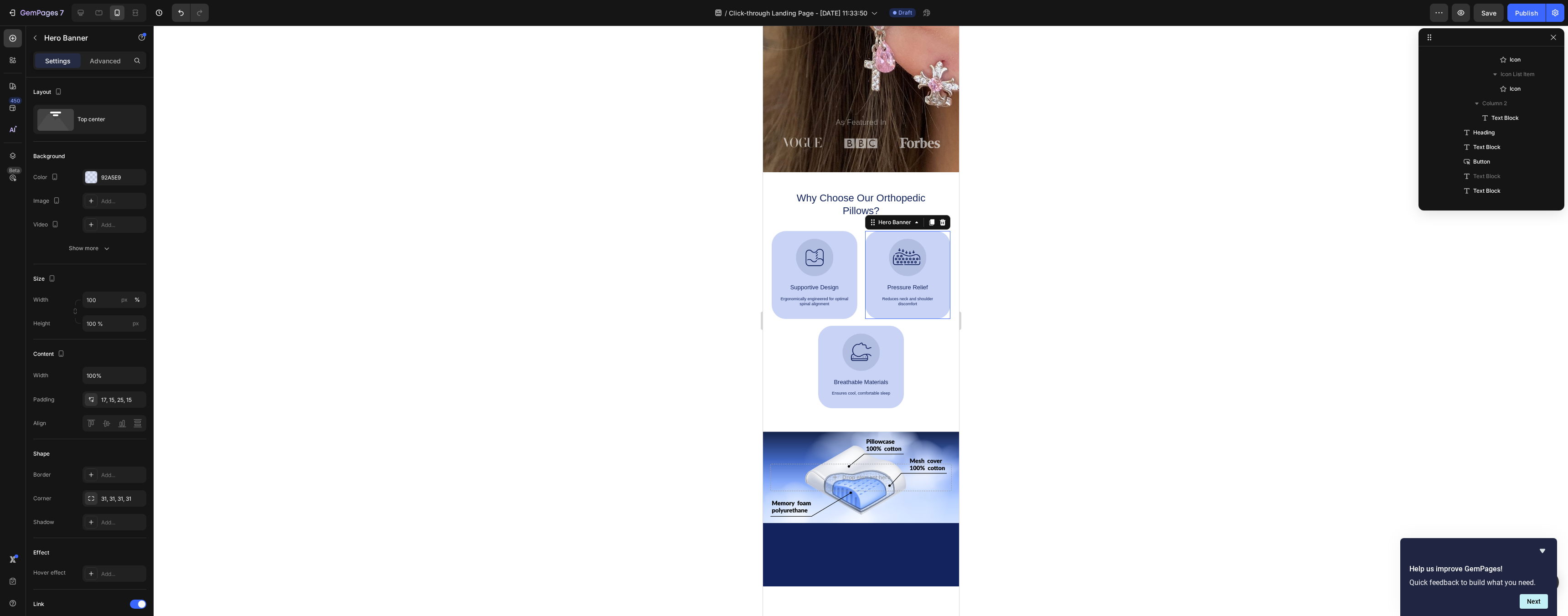
scroll to position [611, 0]
click at [828, 259] on img at bounding box center [814, 257] width 37 height 37
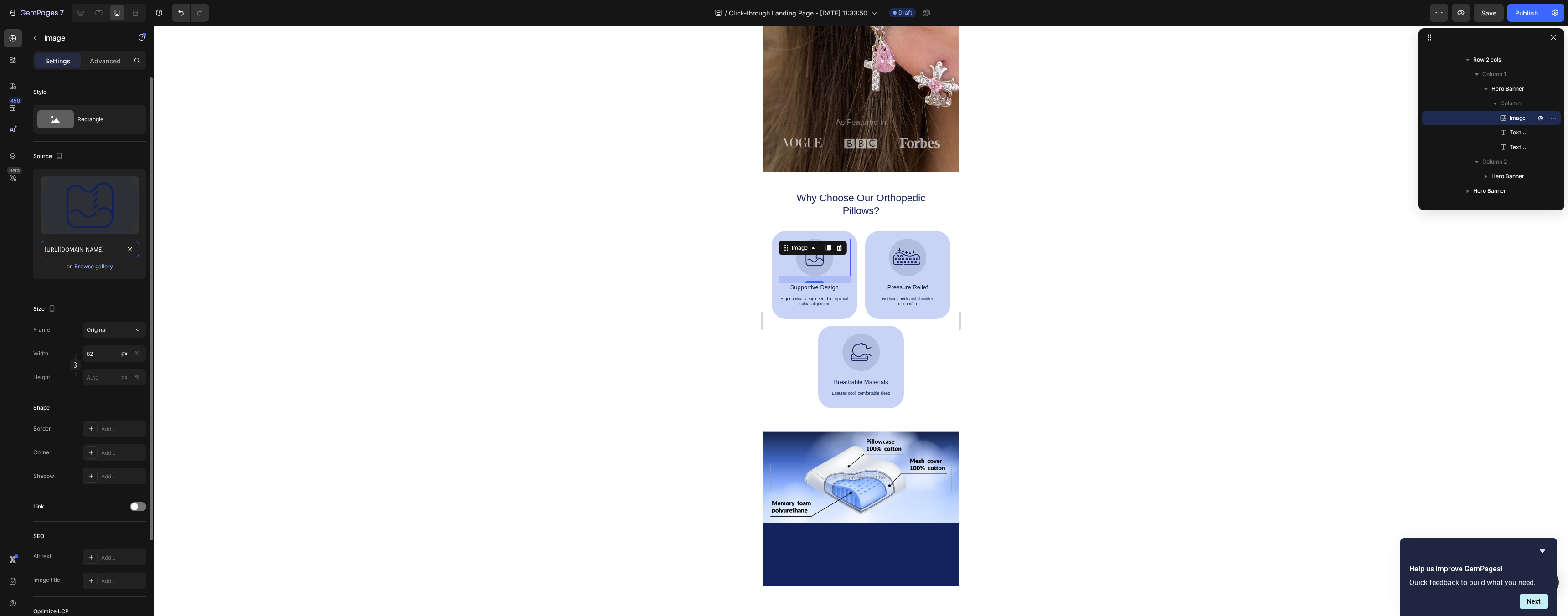
click at [77, 248] on input "https://cdn.shopify.com/s/files/1/0963/3651/1301/files/gempages_581837648503505…" at bounding box center [90, 249] width 99 height 16
click at [780, 311] on div "Image 15 Supportive Design Text Block Ergonomically engineered for optimal spin…" at bounding box center [814, 275] width 86 height 88
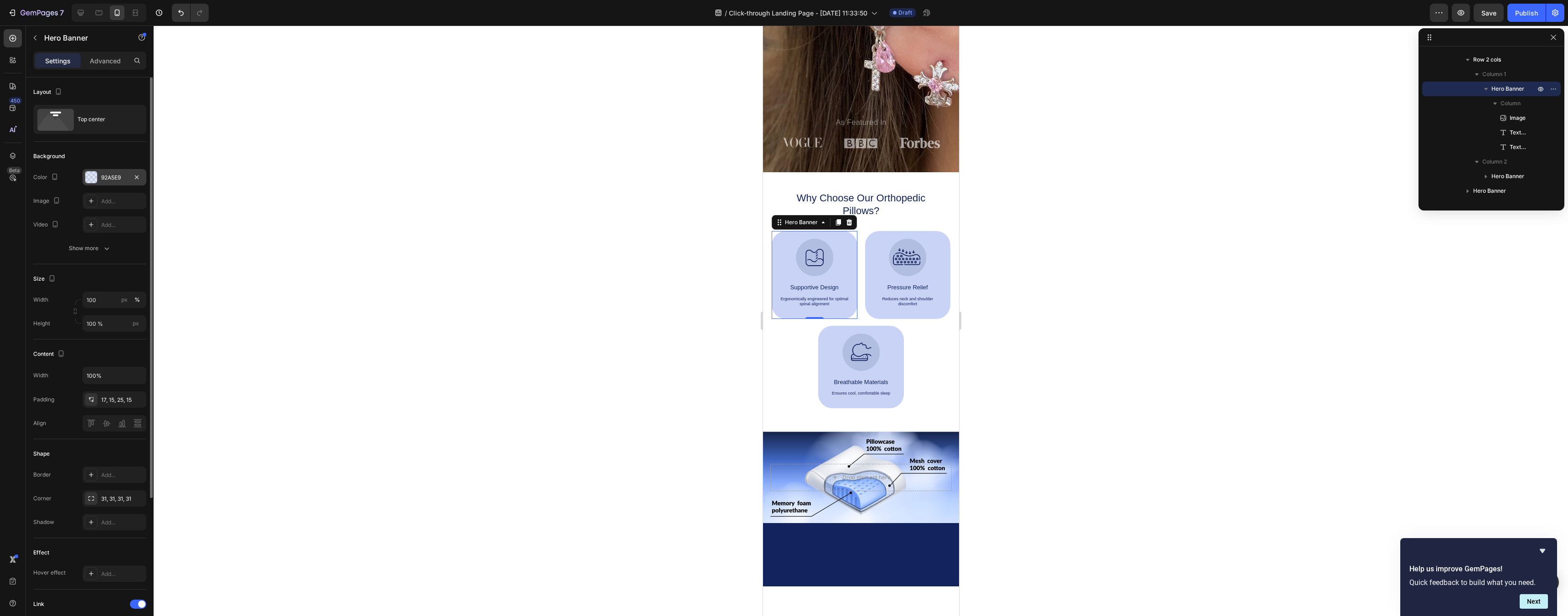
click at [106, 180] on div "92A5E9" at bounding box center [114, 177] width 26 height 8
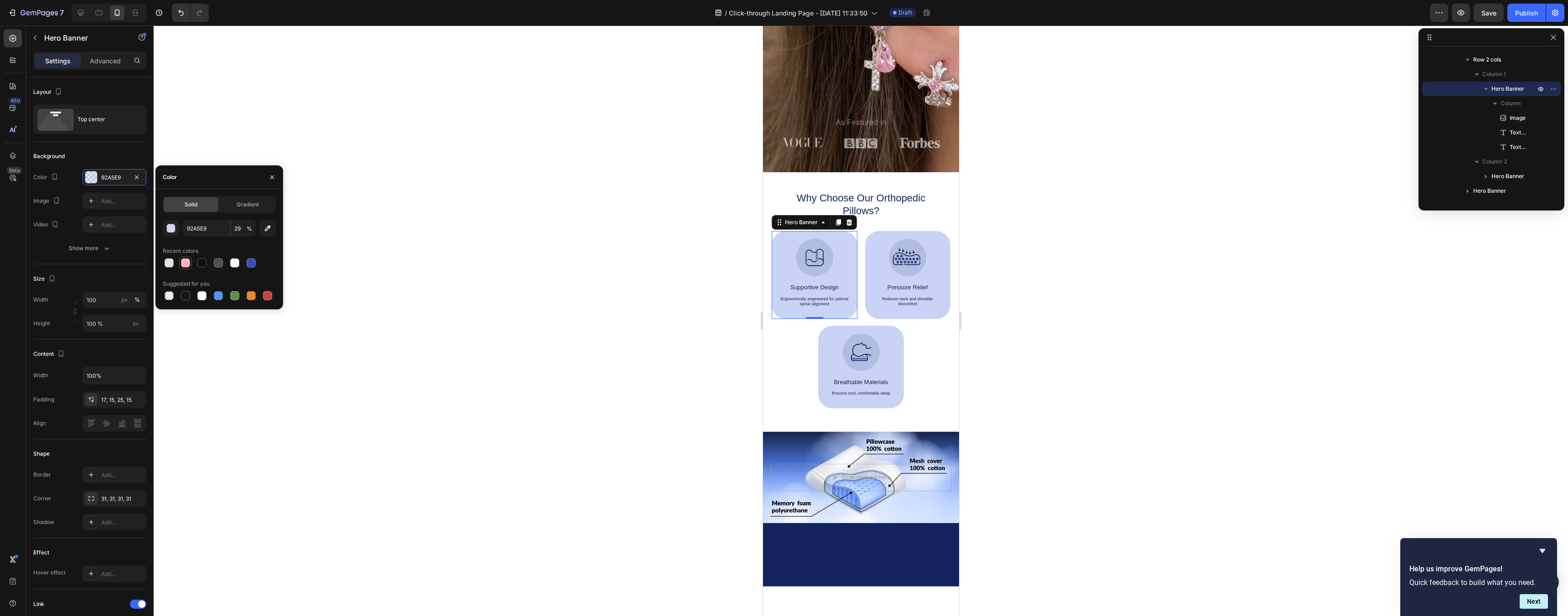
click at [183, 260] on div at bounding box center [185, 263] width 9 height 9
type input "FFB6C1"
type input "100"
click at [811, 298] on p "Ergonomically engineered for optimal spinal alignment" at bounding box center [814, 301] width 70 height 10
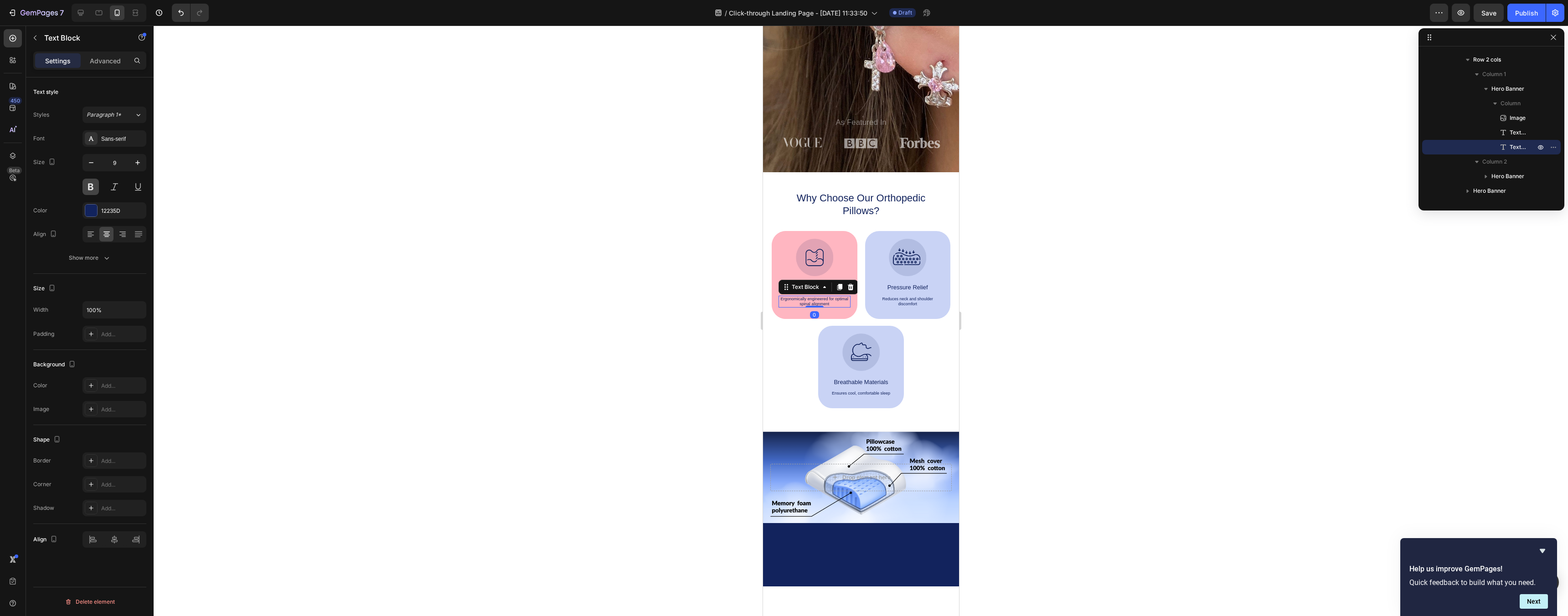
click at [93, 189] on button at bounding box center [91, 187] width 16 height 16
click at [102, 209] on div "12235D" at bounding box center [114, 211] width 26 height 8
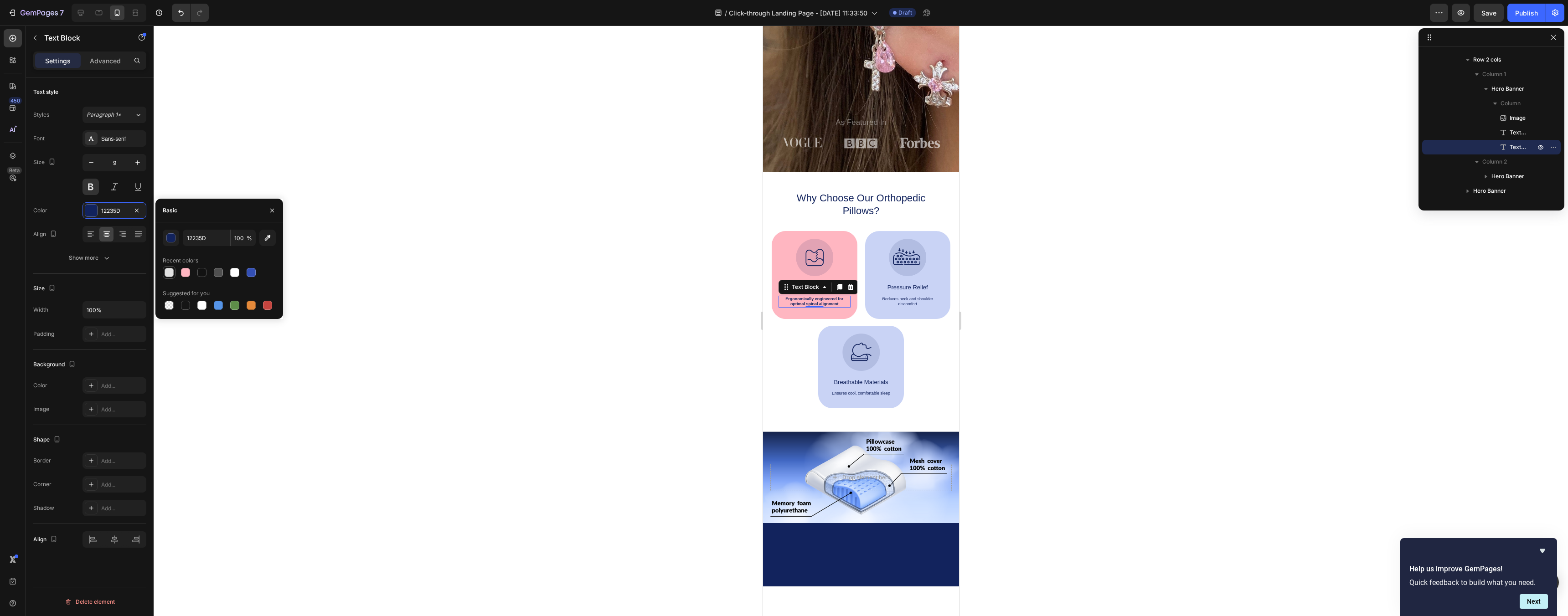
click at [167, 271] on div at bounding box center [169, 272] width 9 height 9
click at [198, 270] on div at bounding box center [201, 272] width 9 height 9
type input "121212"
click at [467, 279] on div at bounding box center [861, 321] width 1415 height 590
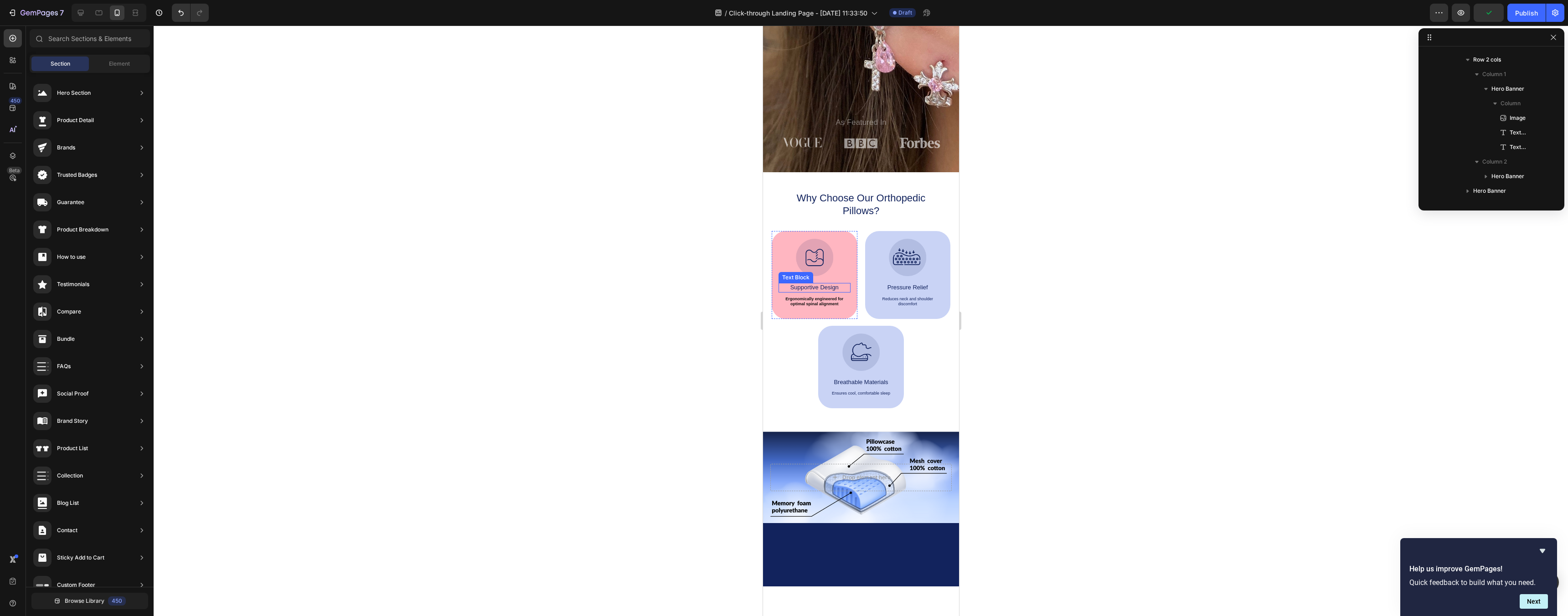
click at [807, 288] on p "Supportive Design" at bounding box center [814, 288] width 70 height 7
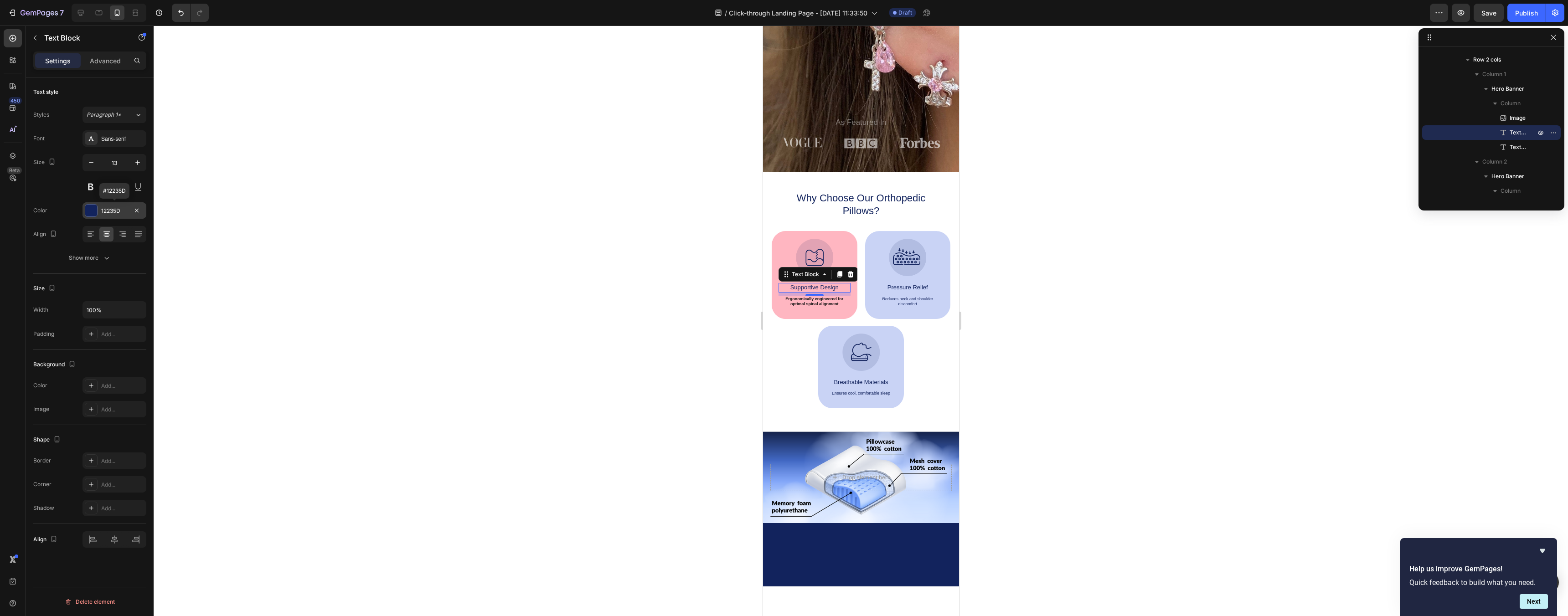
click at [110, 211] on div "12235D" at bounding box center [114, 211] width 26 height 8
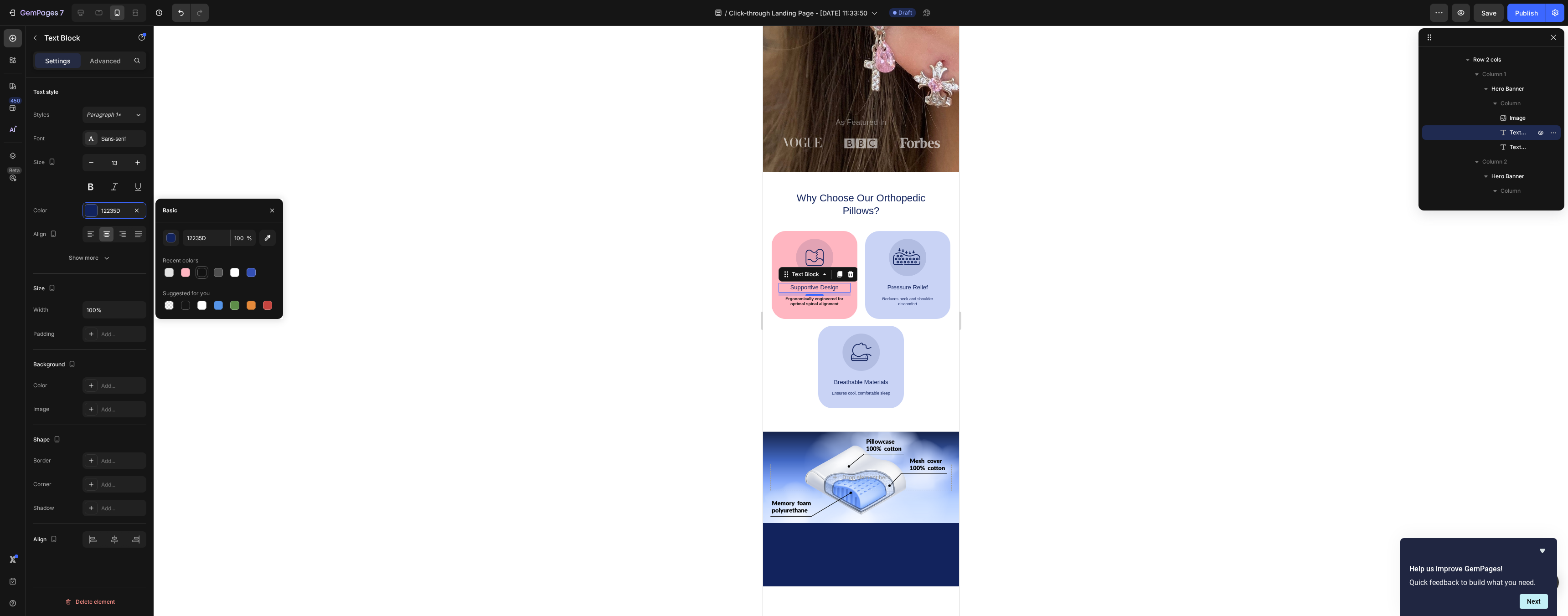
click at [200, 275] on div at bounding box center [201, 272] width 9 height 9
type input "121212"
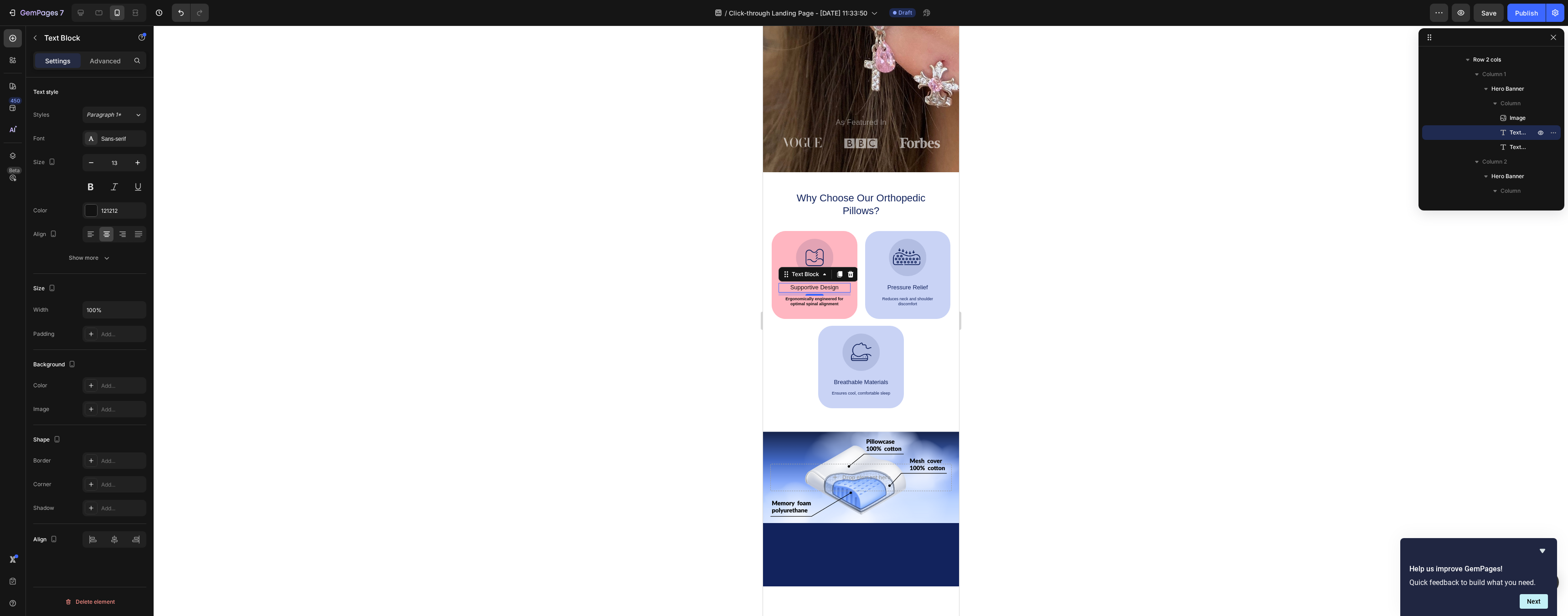
click at [487, 302] on div at bounding box center [861, 321] width 1415 height 590
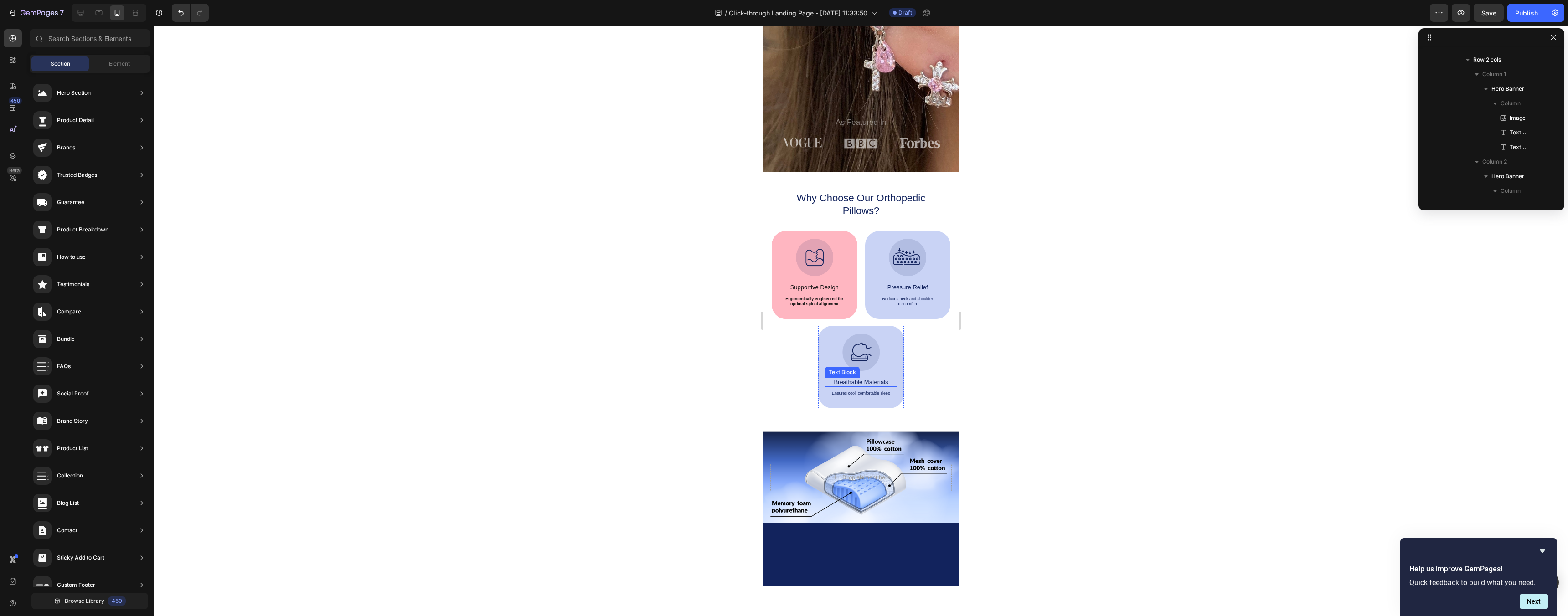
click at [845, 381] on p "Breathable Materials" at bounding box center [860, 382] width 70 height 7
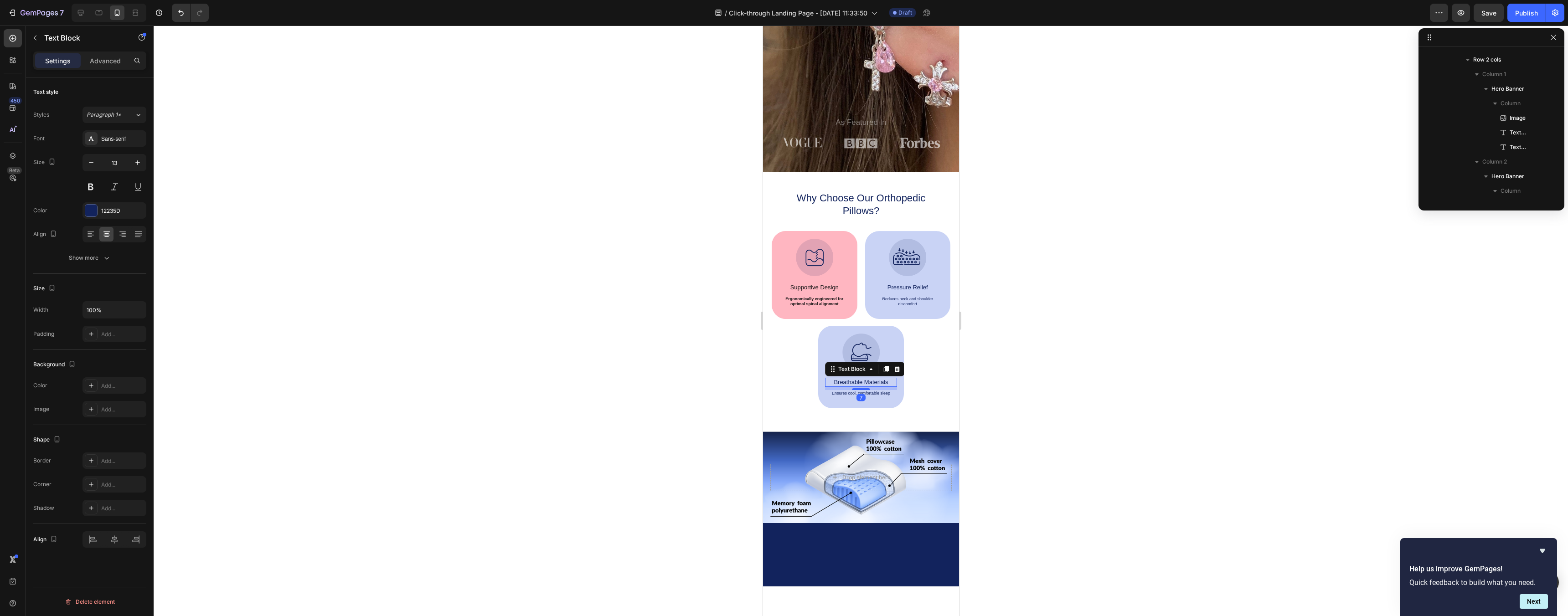
scroll to position [785, 0]
click at [822, 302] on p "Ergonomically engineered for optimal spinal alignment" at bounding box center [814, 301] width 70 height 10
click at [136, 168] on button "button" at bounding box center [138, 163] width 16 height 16
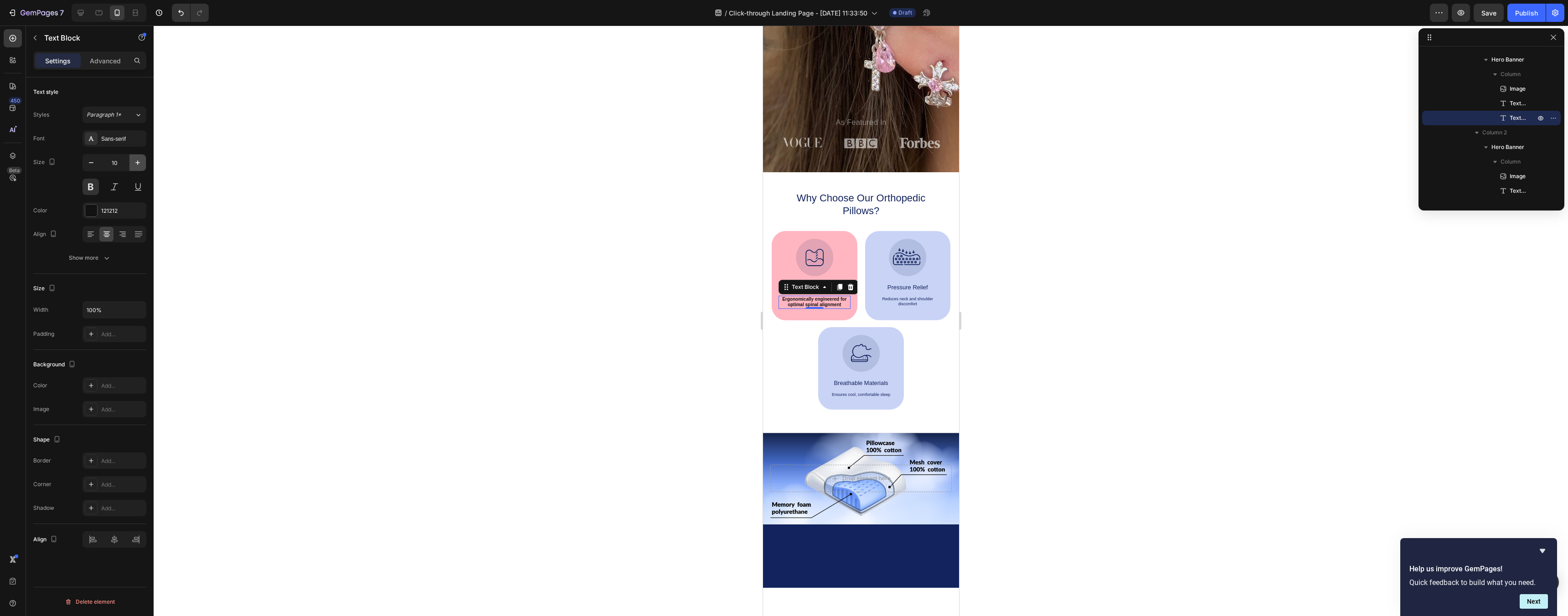
click at [137, 167] on button "button" at bounding box center [138, 163] width 16 height 16
type input "11"
click at [908, 299] on p "Reduces neck and shoulder discomfort" at bounding box center [907, 301] width 70 height 10
click at [810, 303] on p "Ergonomically engineered for optimal spinal alignment" at bounding box center [814, 303] width 70 height 13
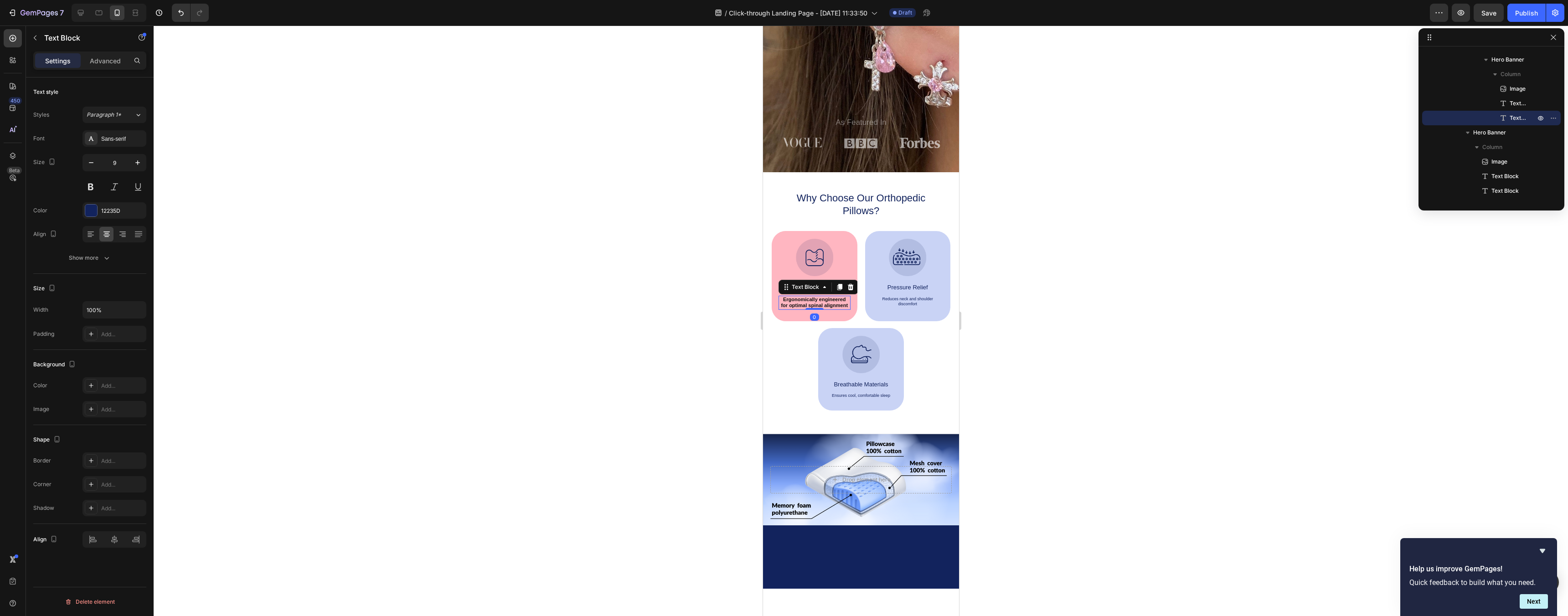
scroll to position [640, 0]
click at [898, 304] on p "Reduces neck and shoulder discomfort" at bounding box center [907, 301] width 70 height 10
click at [139, 163] on icon "button" at bounding box center [138, 163] width 9 height 9
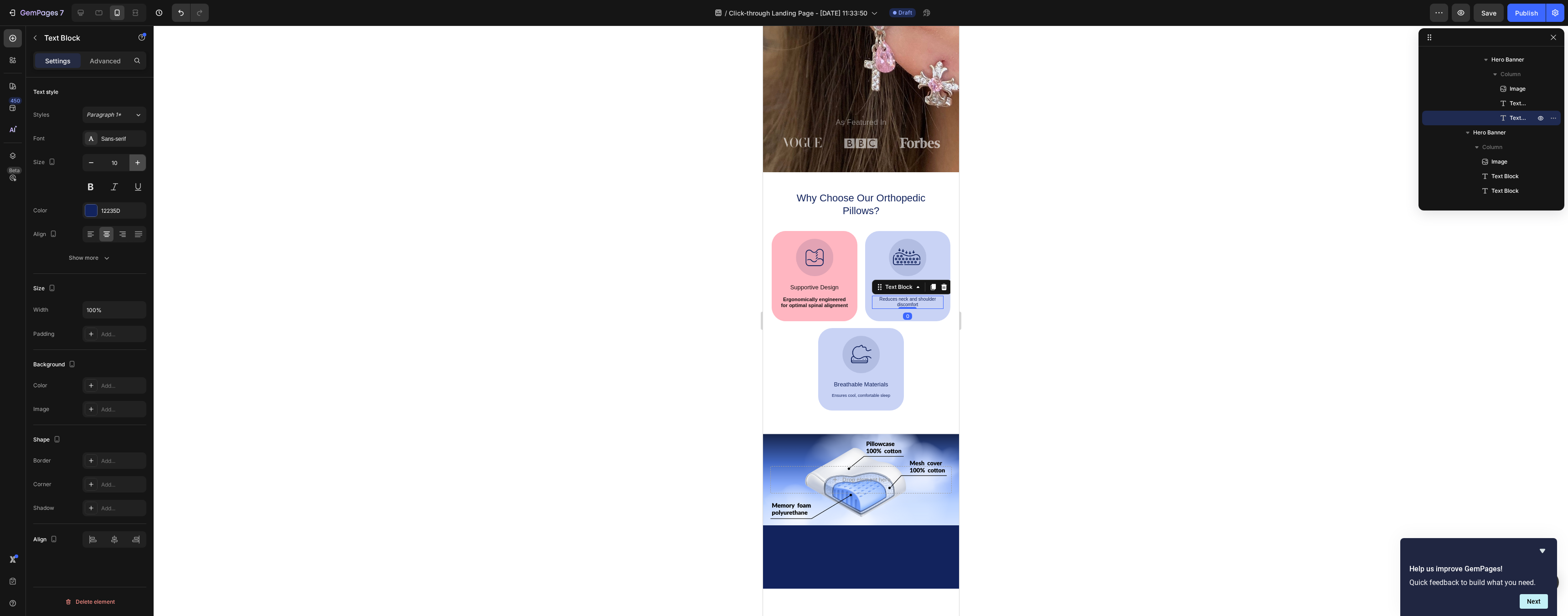
type input "11"
click at [94, 184] on button at bounding box center [91, 187] width 16 height 16
click at [96, 205] on div at bounding box center [91, 210] width 12 height 12
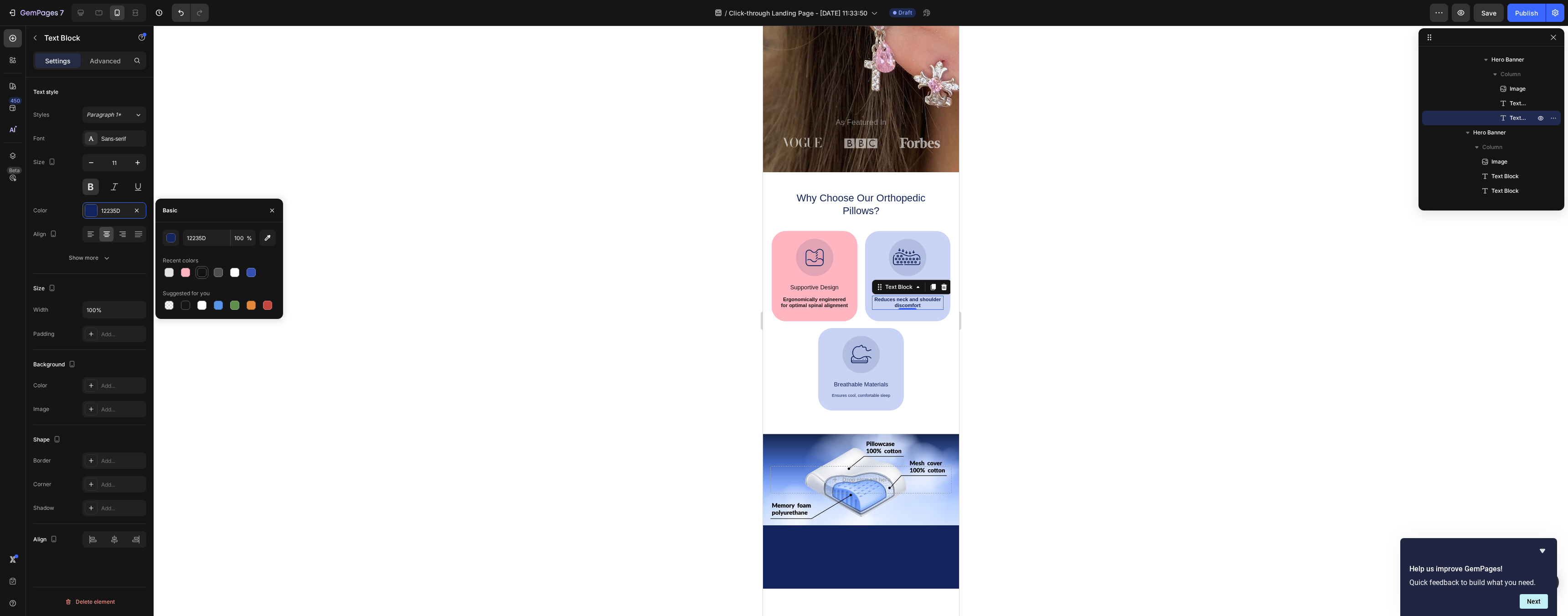
click at [200, 269] on div at bounding box center [201, 272] width 9 height 9
type input "121212"
click at [943, 238] on div "Image Pressure Relief Text Block Reduces neck and shoulder discomfort Text Bloc…" at bounding box center [908, 276] width 86 height 90
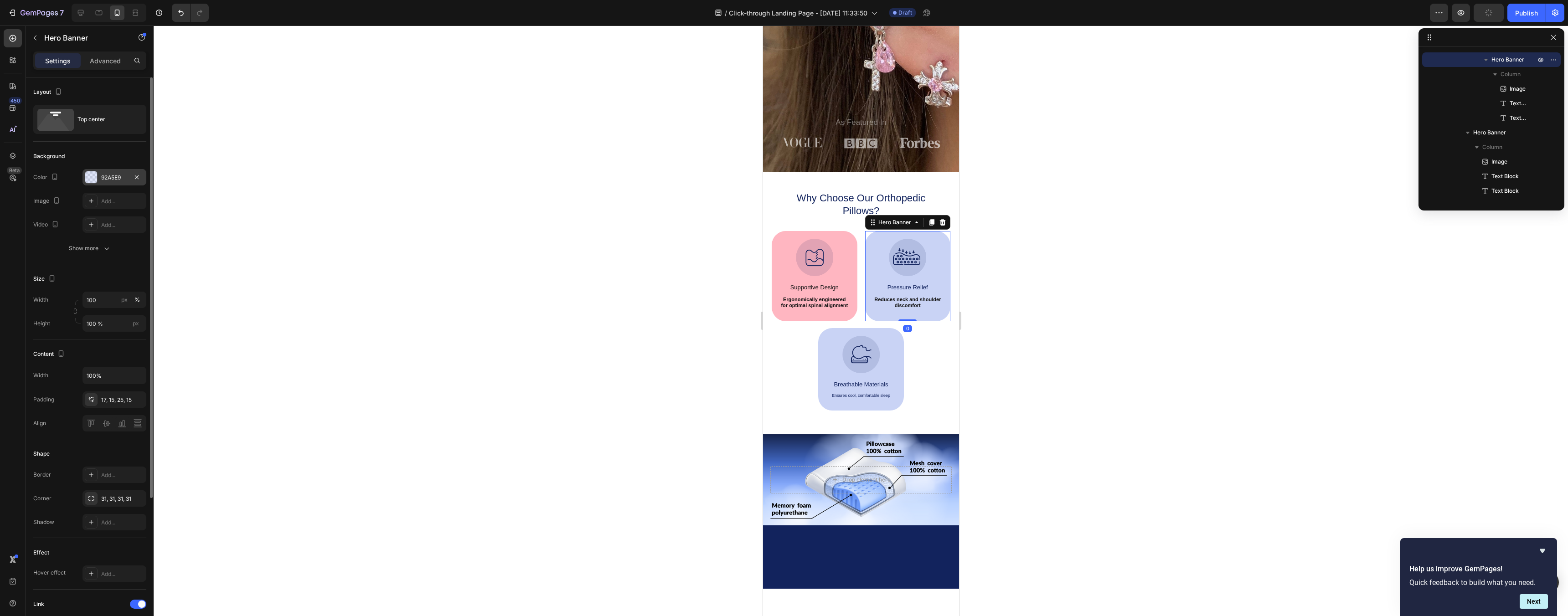
click at [113, 178] on div "92A5E9" at bounding box center [114, 177] width 26 height 8
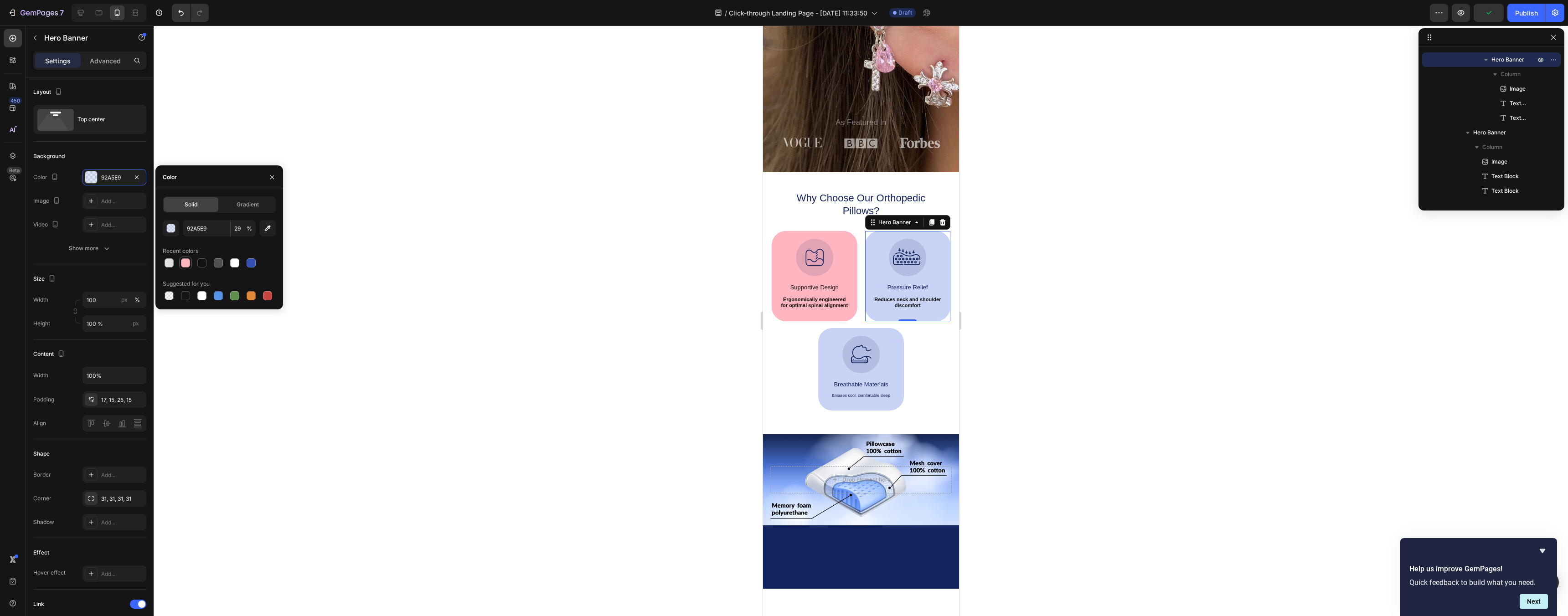
click at [184, 264] on div at bounding box center [185, 263] width 9 height 9
type input "FFB6C1"
type input "100"
click at [899, 350] on div "Image Breathable Materials Text Block Ensures cool, comfortable sleep Text Block" at bounding box center [860, 369] width 86 height 83
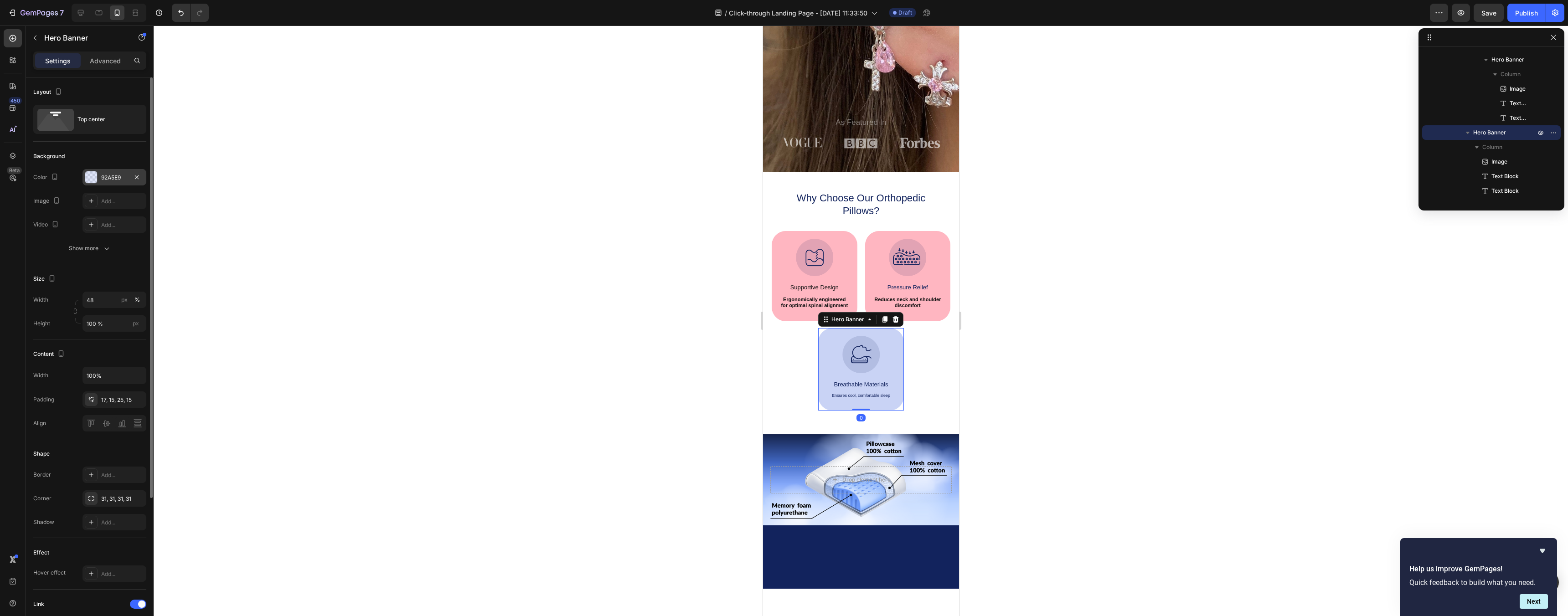
click at [119, 174] on div "92A5E9" at bounding box center [114, 177] width 26 height 8
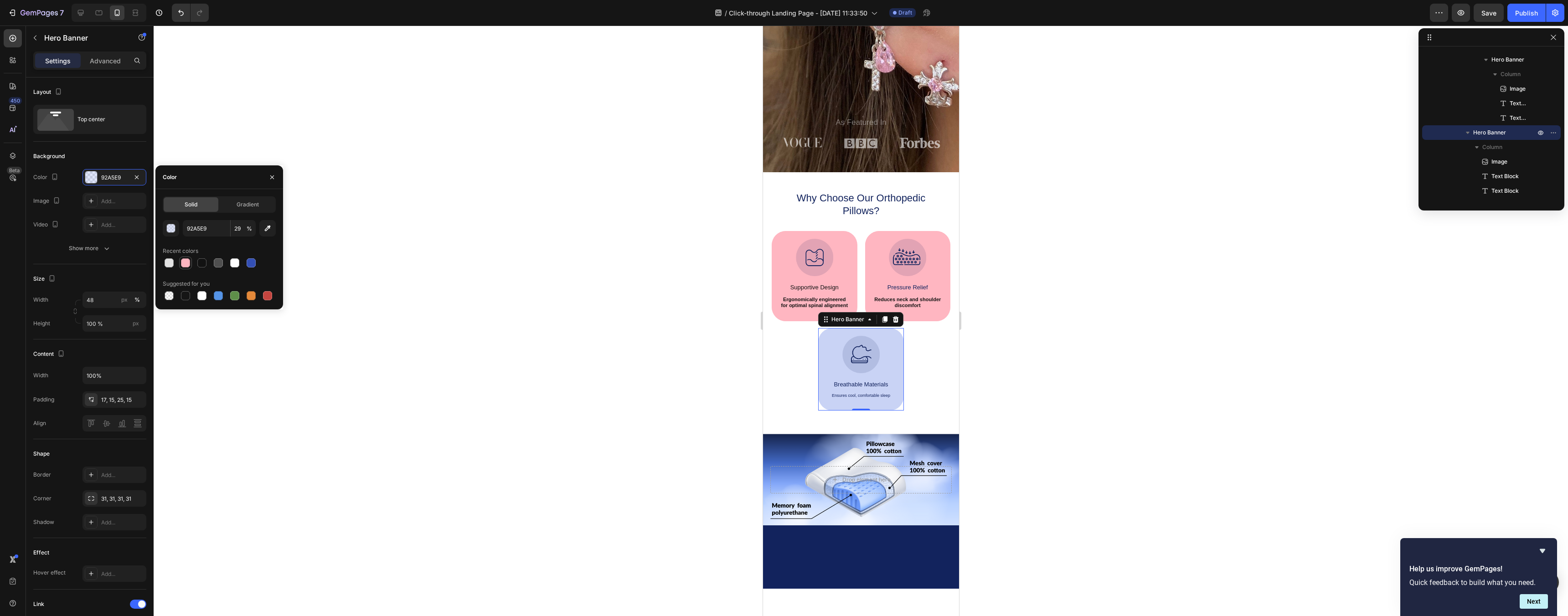
click at [188, 267] on div at bounding box center [186, 263] width 11 height 11
type input "FFB6C1"
type input "100"
click at [869, 397] on p "Ensures cool, comfortable sleep" at bounding box center [860, 396] width 70 height 5
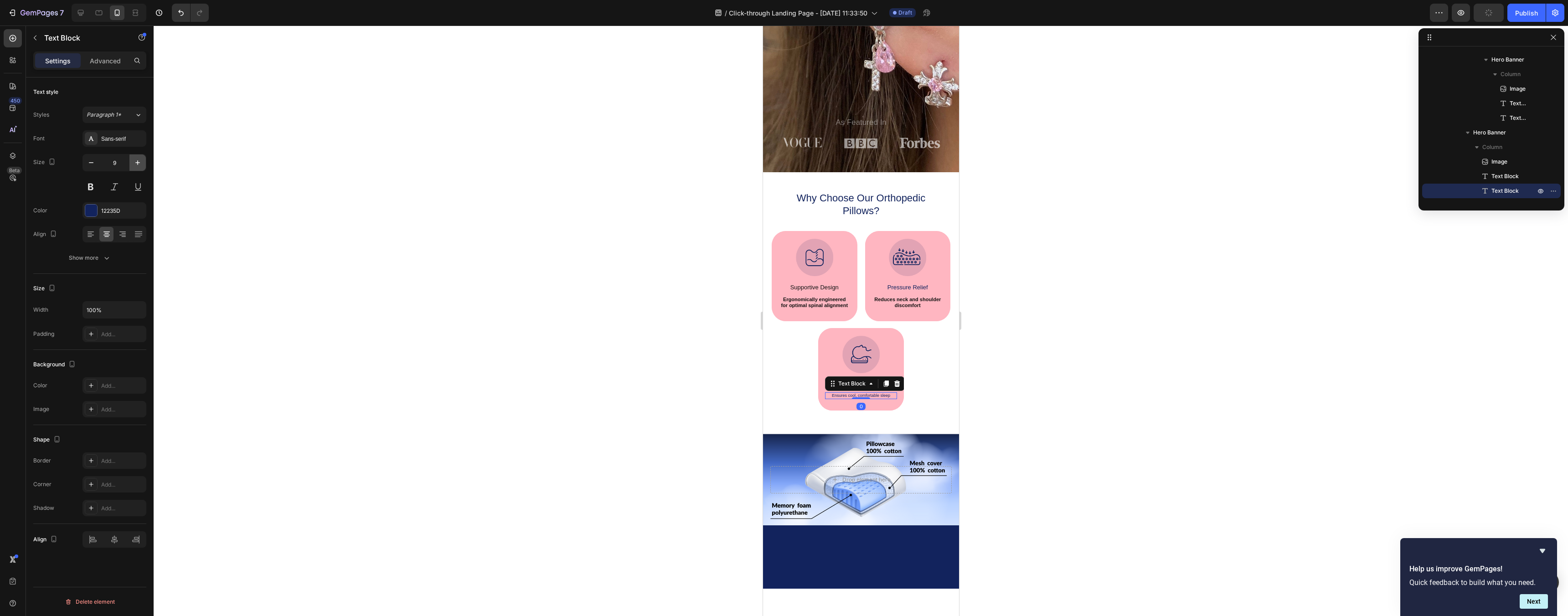
click at [140, 164] on icon "button" at bounding box center [138, 163] width 9 height 9
type input "11"
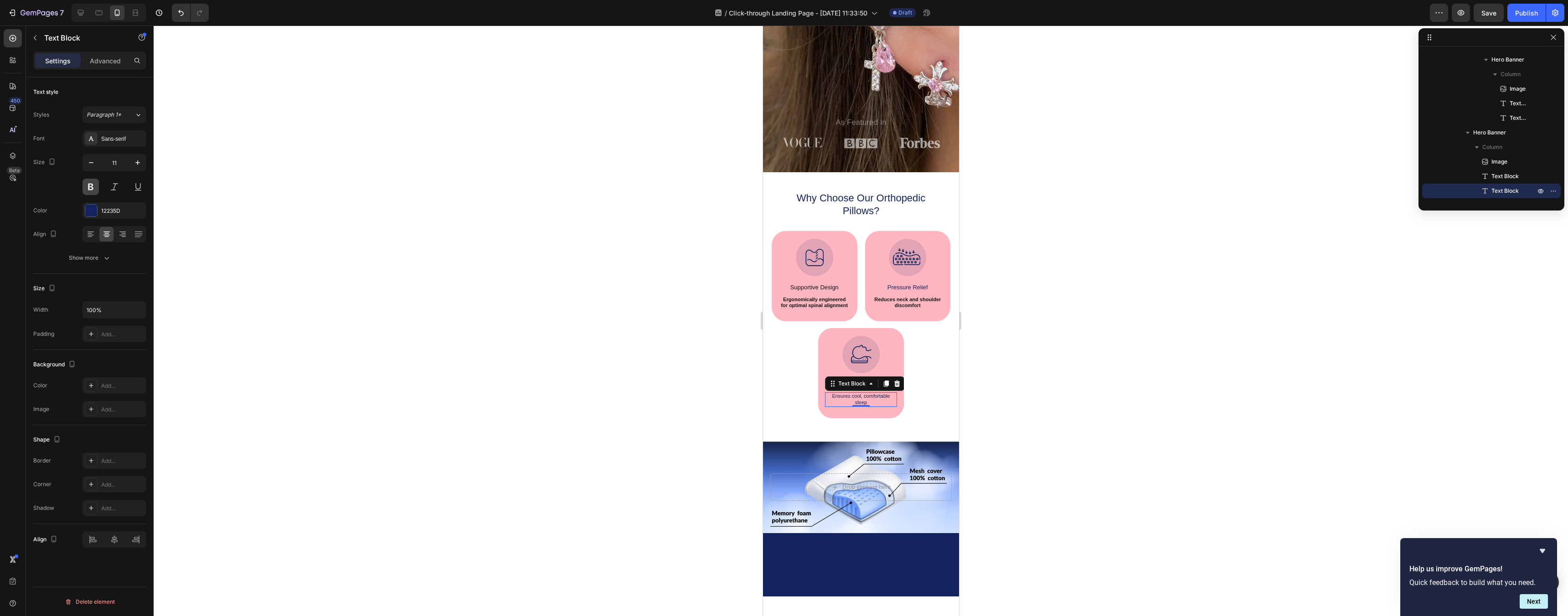
click at [96, 190] on button at bounding box center [91, 187] width 16 height 16
click at [615, 342] on div at bounding box center [861, 321] width 1415 height 590
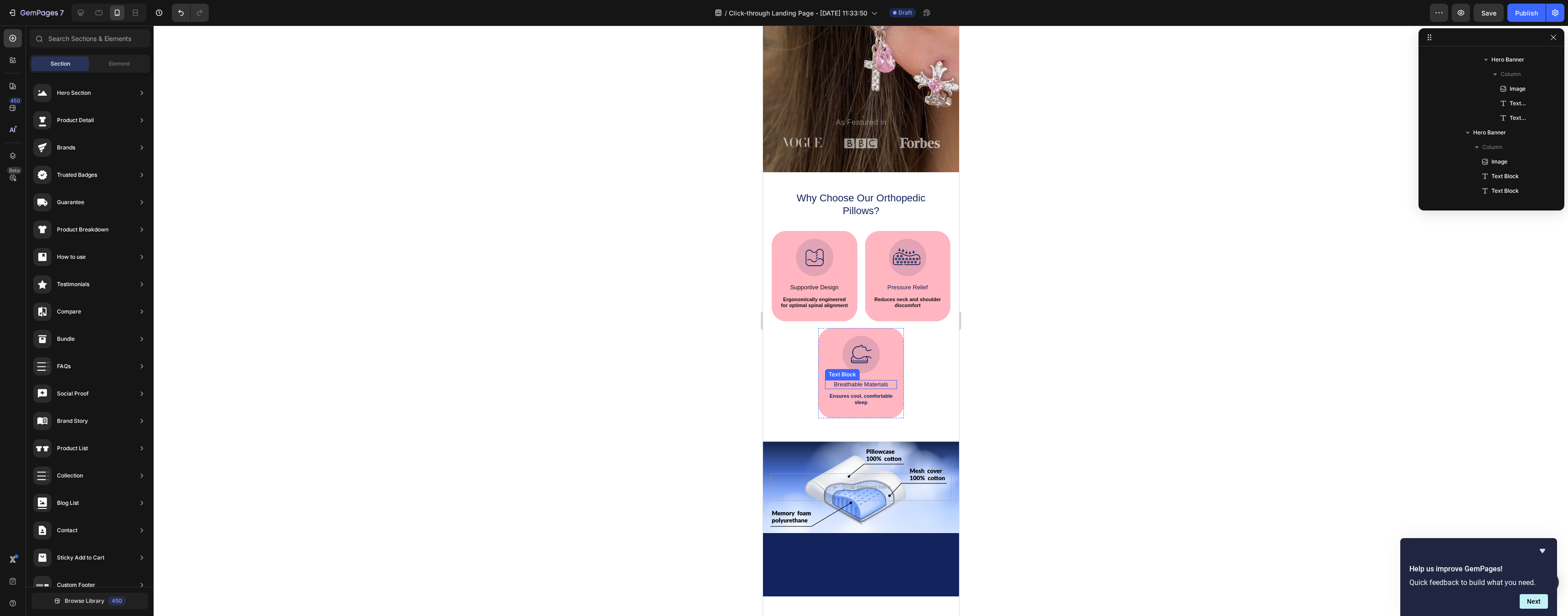
click at [874, 387] on p "Breathable Materials" at bounding box center [860, 385] width 70 height 7
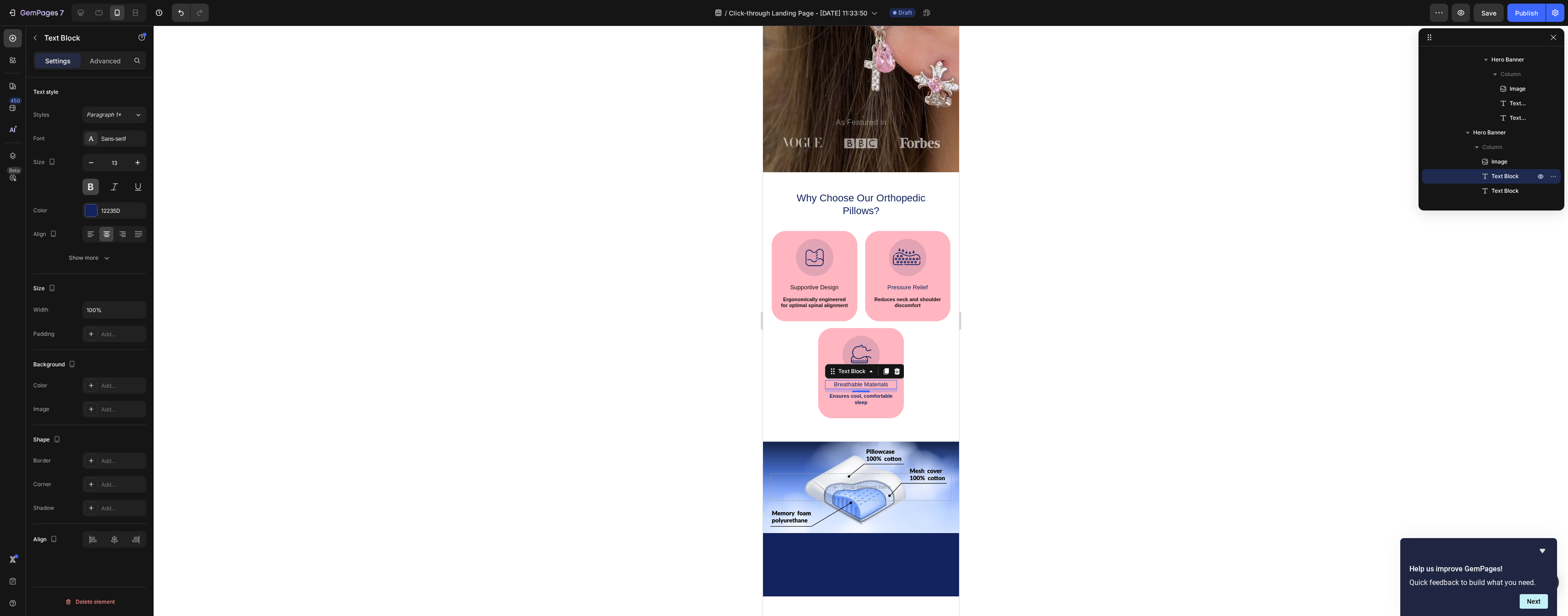
click at [85, 185] on button at bounding box center [91, 187] width 16 height 16
click at [825, 285] on p "Supportive Design" at bounding box center [814, 288] width 70 height 7
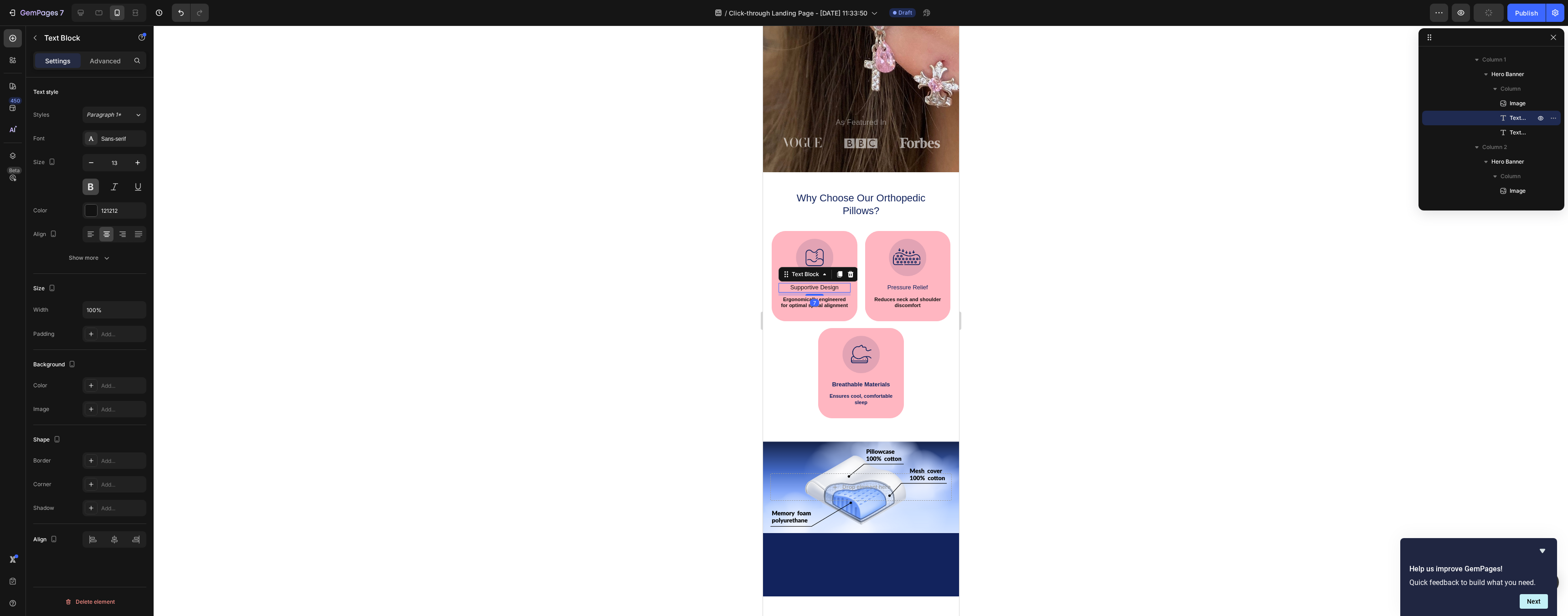
click at [89, 181] on button at bounding box center [91, 187] width 16 height 16
click at [914, 285] on p "Pressure Relief" at bounding box center [907, 288] width 70 height 7
click at [94, 185] on button at bounding box center [91, 187] width 16 height 16
click at [1073, 515] on div at bounding box center [861, 321] width 1415 height 590
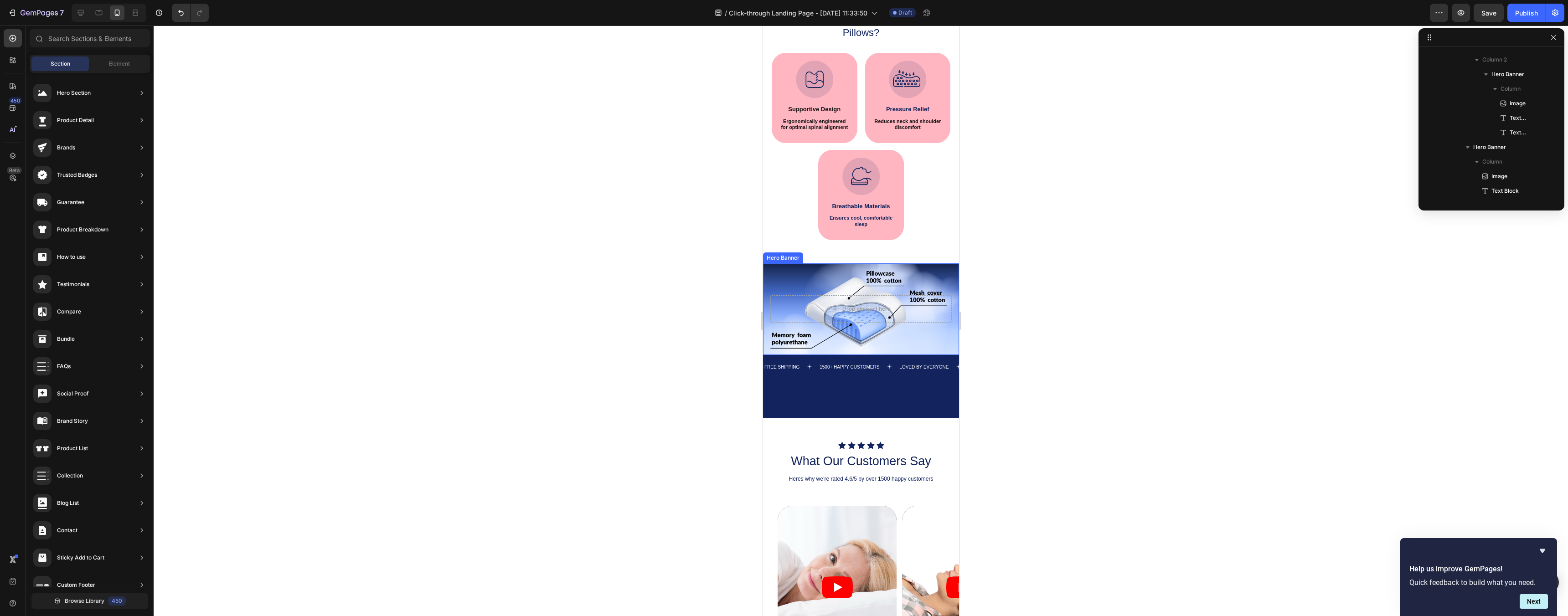
scroll to position [540, 0]
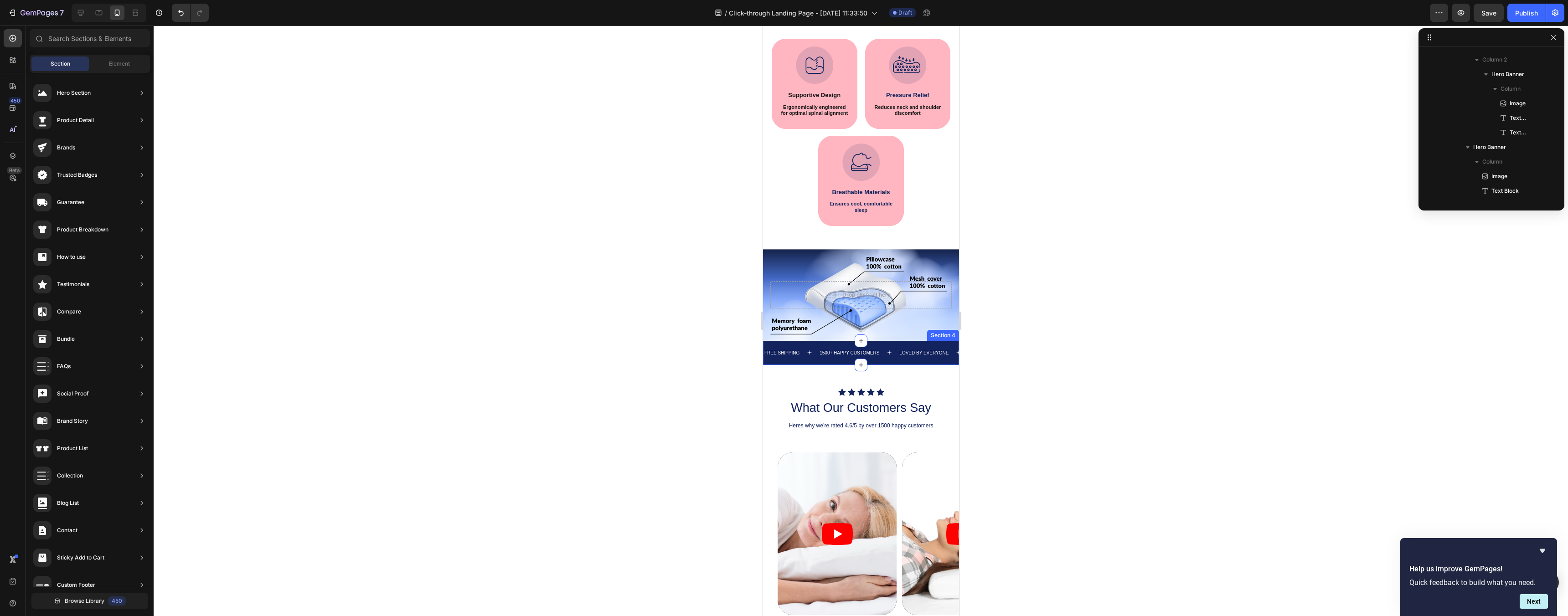
click at [914, 345] on div "FREE SHIPPING Text 1500+ HAPPY CUSTOMERS Text LOVED BY EVERYONE Text FREE SHIPP…" at bounding box center [861, 353] width 196 height 24
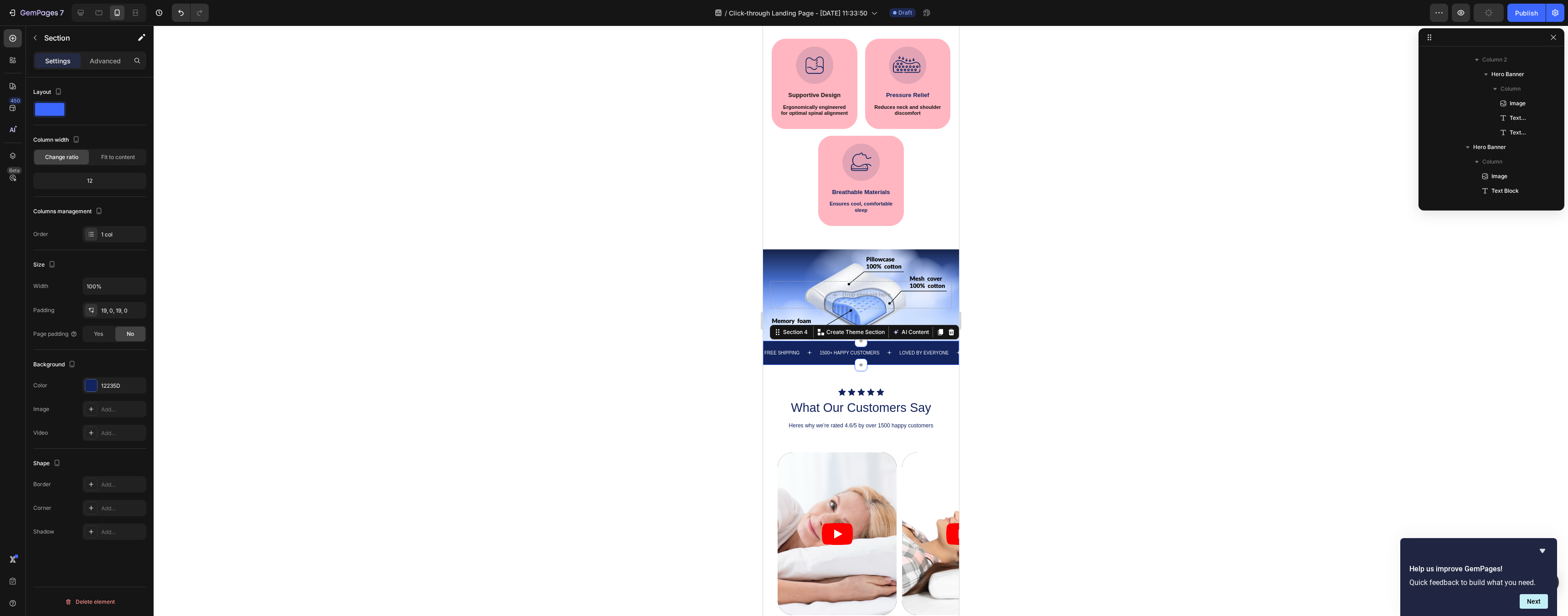
scroll to position [829, 0]
click at [890, 347] on div "FREE SHIPPING Text 1500+ HAPPY CUSTOMERS Text LOVED BY EVERYONE Text FREE SHIPP…" at bounding box center [861, 353] width 196 height 24
click at [123, 380] on div "12235D" at bounding box center [114, 385] width 64 height 16
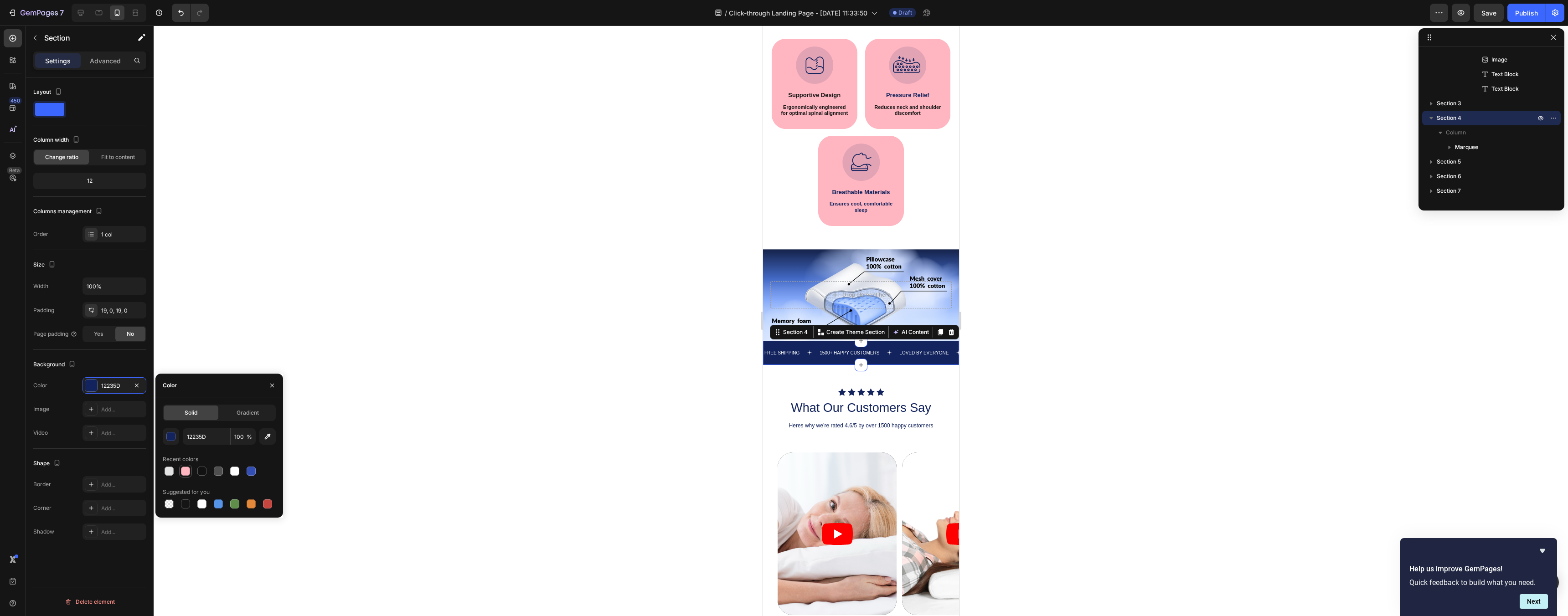
click at [187, 474] on div at bounding box center [185, 471] width 9 height 9
type input "FFB6C1"
click at [817, 351] on div "FREE SHIPPING Text" at bounding box center [791, 352] width 55 height 7
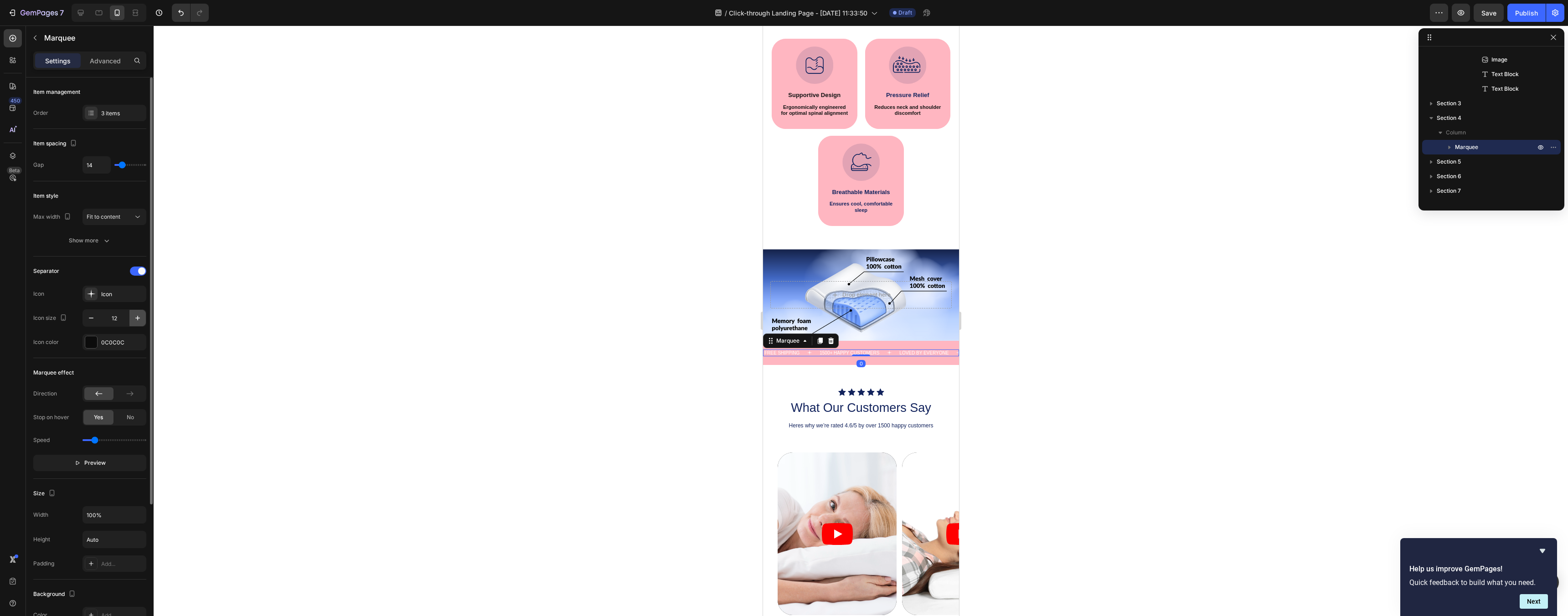
click at [141, 312] on button "button" at bounding box center [138, 318] width 16 height 16
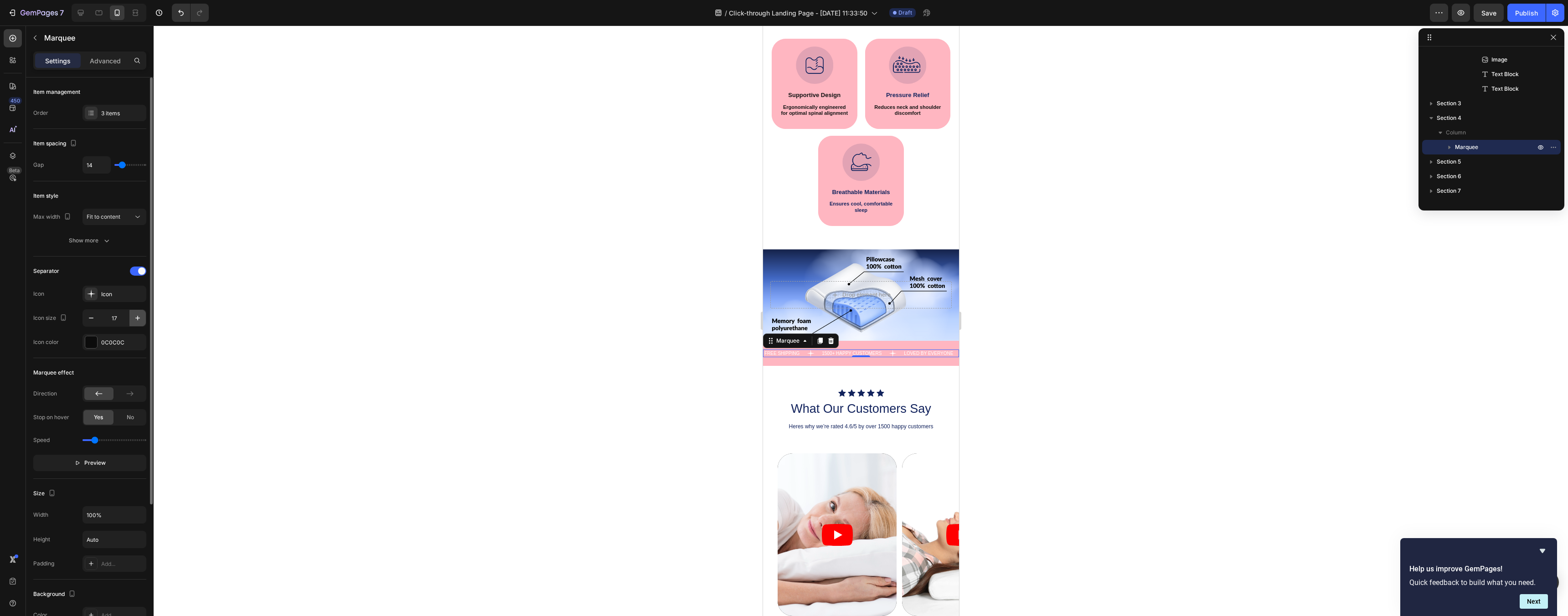
click at [141, 312] on button "button" at bounding box center [138, 318] width 16 height 16
type input "18"
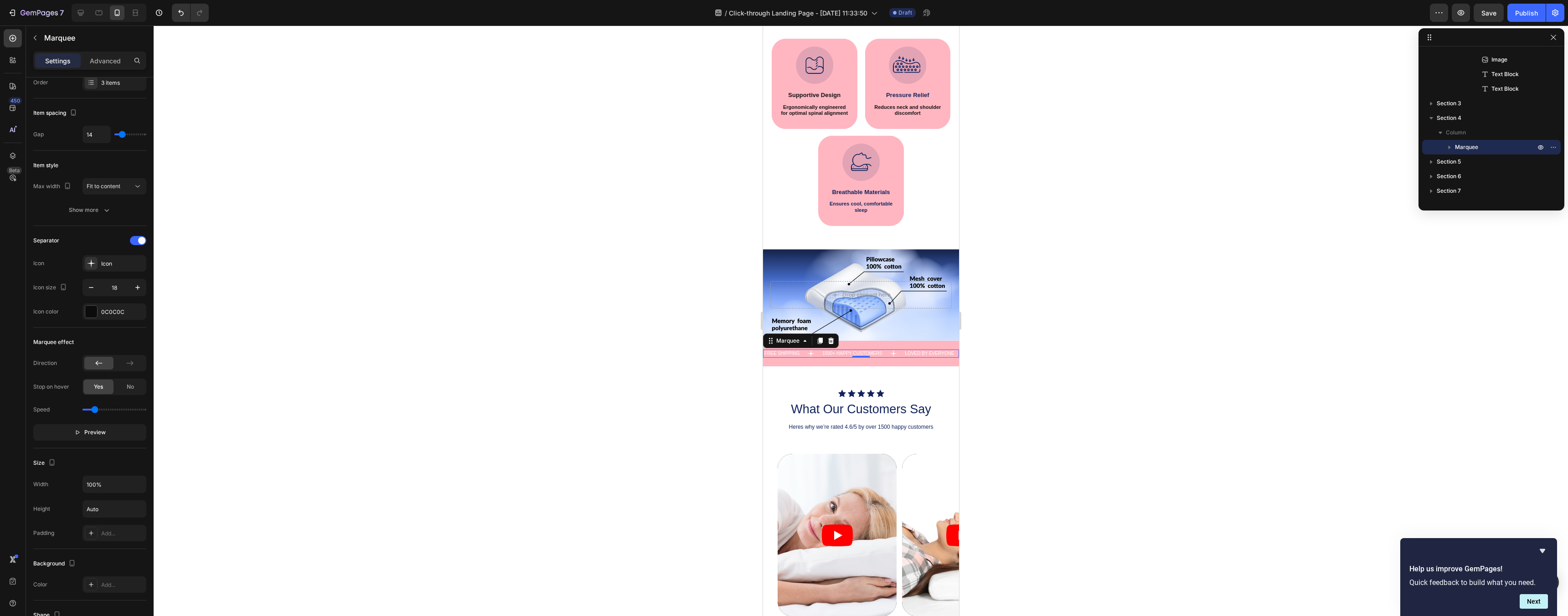
click at [894, 354] on icon at bounding box center [892, 353] width 8 height 8
click at [869, 353] on p "1500+ HAPPY CUSTOMERS" at bounding box center [852, 354] width 60 height 5
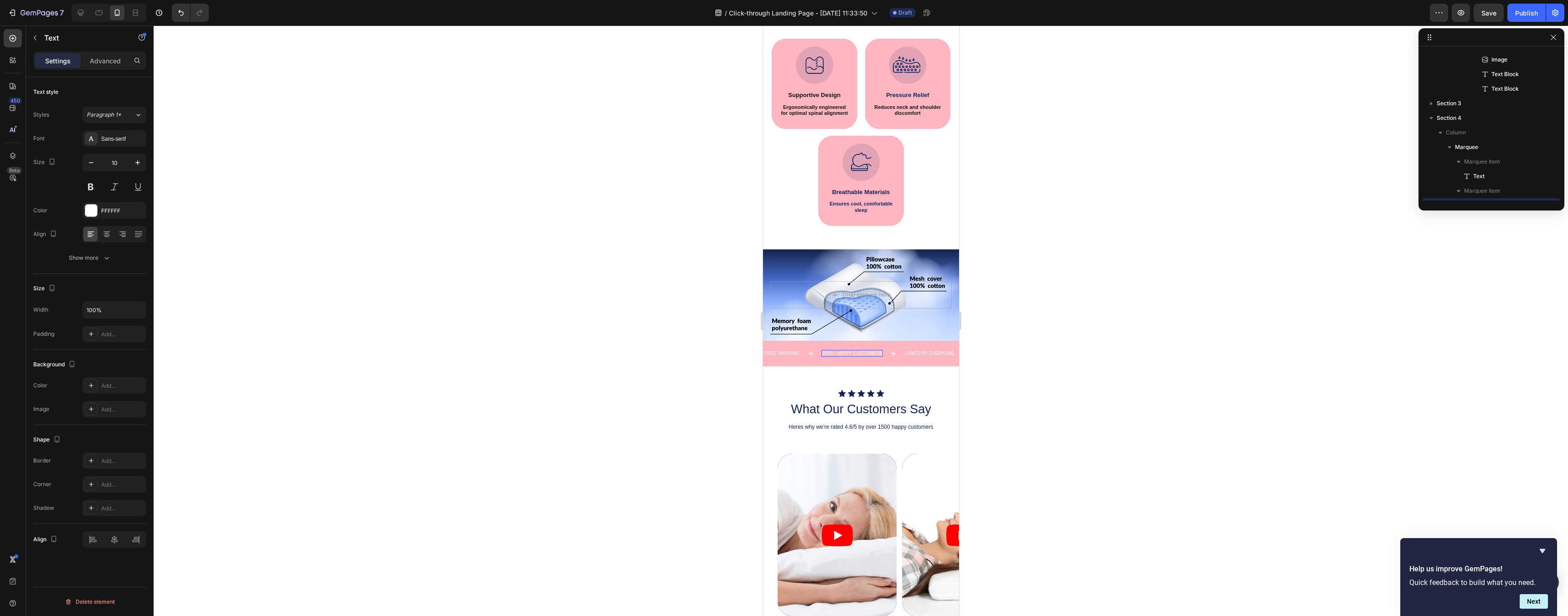
scroll to position [0, 0]
click at [88, 189] on button at bounding box center [91, 187] width 16 height 16
click at [782, 351] on div "FREE SHIPPING" at bounding box center [782, 353] width 37 height 7
click at [92, 184] on button at bounding box center [91, 187] width 16 height 16
click at [139, 163] on icon "button" at bounding box center [138, 163] width 9 height 9
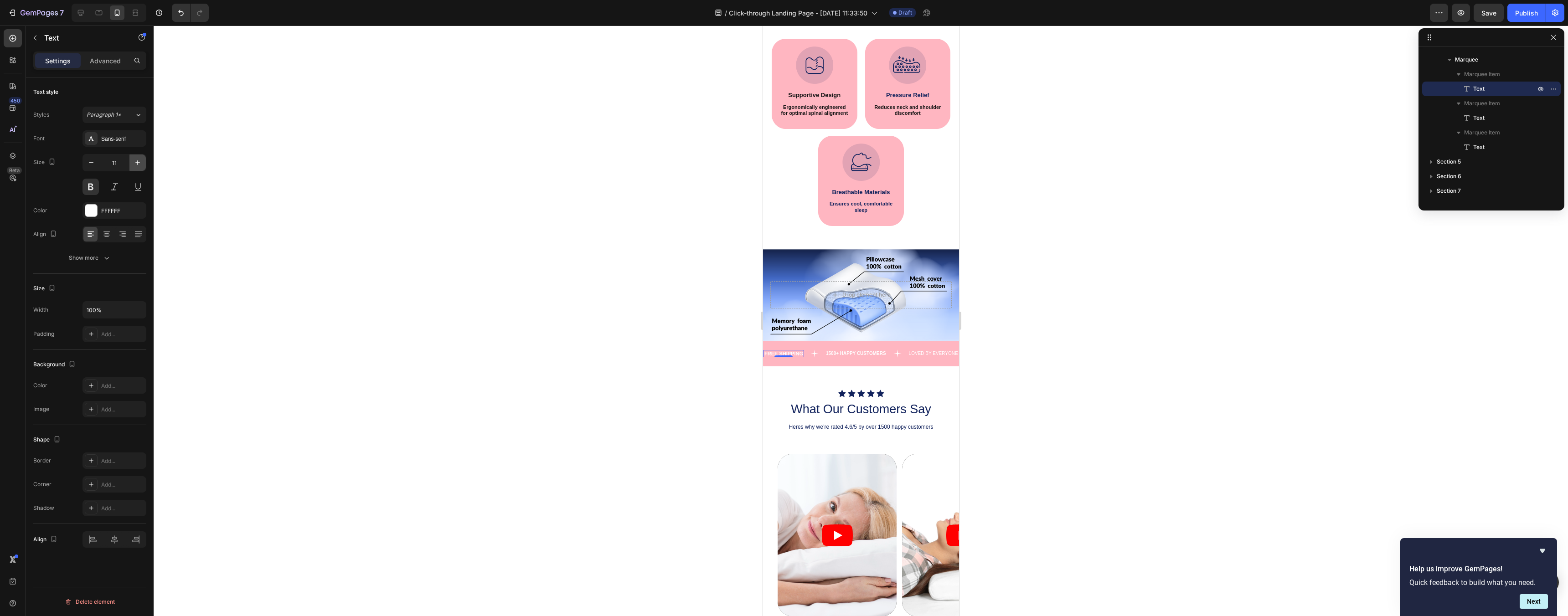
click at [139, 163] on icon "button" at bounding box center [138, 163] width 9 height 9
click at [111, 162] on input "12" at bounding box center [114, 163] width 30 height 16
click at [98, 163] on button "button" at bounding box center [91, 163] width 16 height 16
type input "11"
click at [926, 349] on div "LOVED BY EVERYONE Text" at bounding box center [943, 353] width 72 height 8
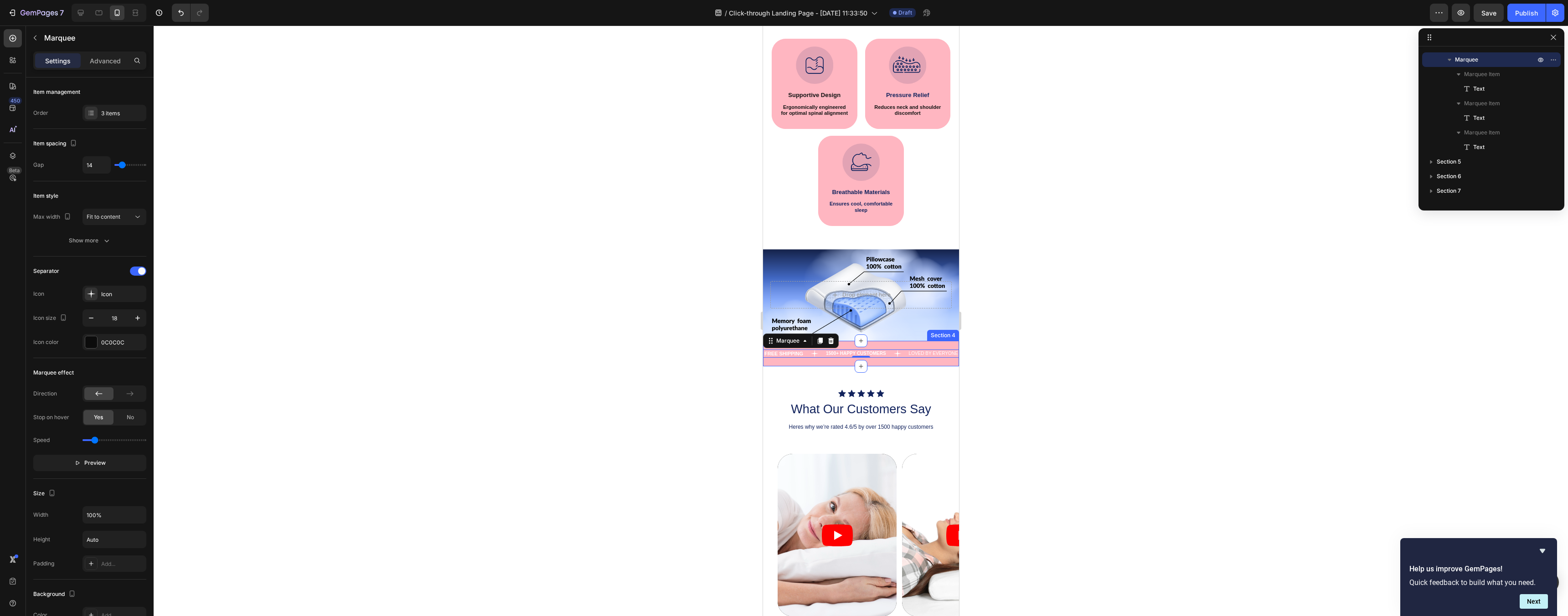
click at [919, 352] on p "LOVED BY EVERYONE" at bounding box center [933, 354] width 49 height 5
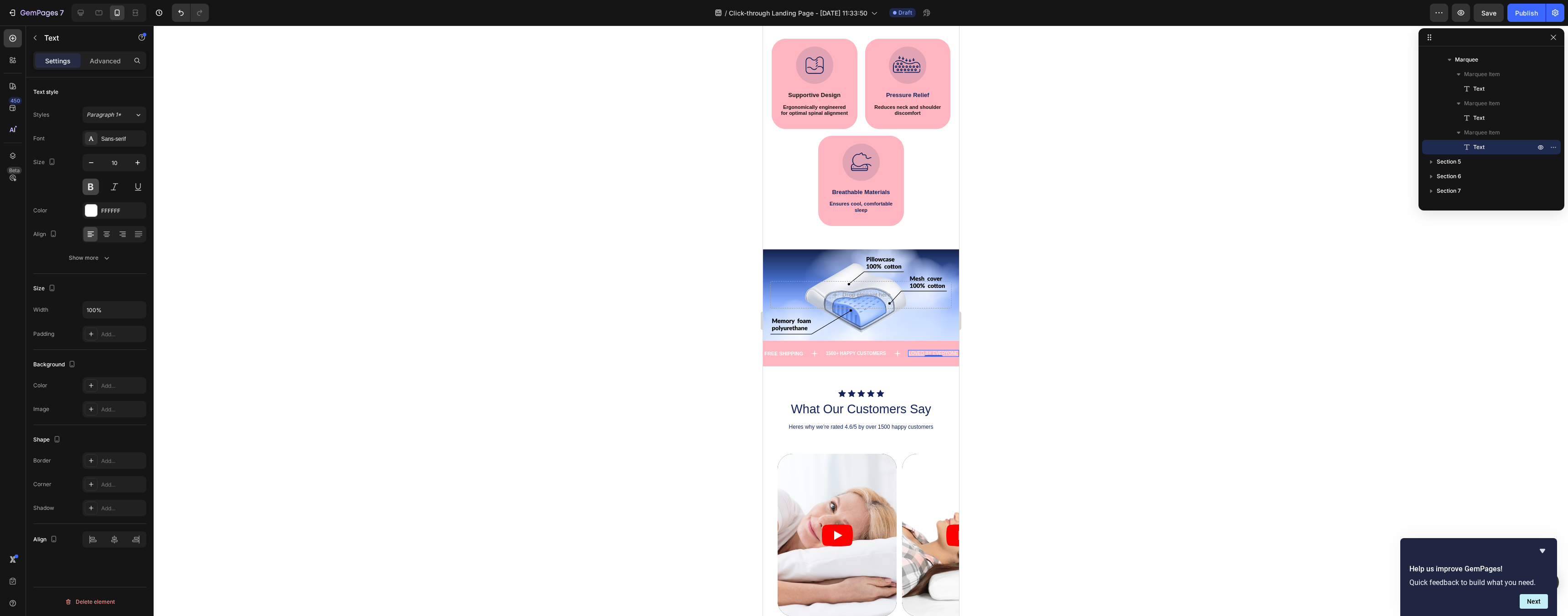
click at [91, 190] on button at bounding box center [91, 187] width 16 height 16
click at [145, 161] on button "button" at bounding box center [138, 163] width 16 height 16
type input "11"
click at [847, 353] on p "1500+ HAPPY CUSTOMERS" at bounding box center [855, 354] width 60 height 5
click at [141, 163] on icon "button" at bounding box center [138, 163] width 9 height 9
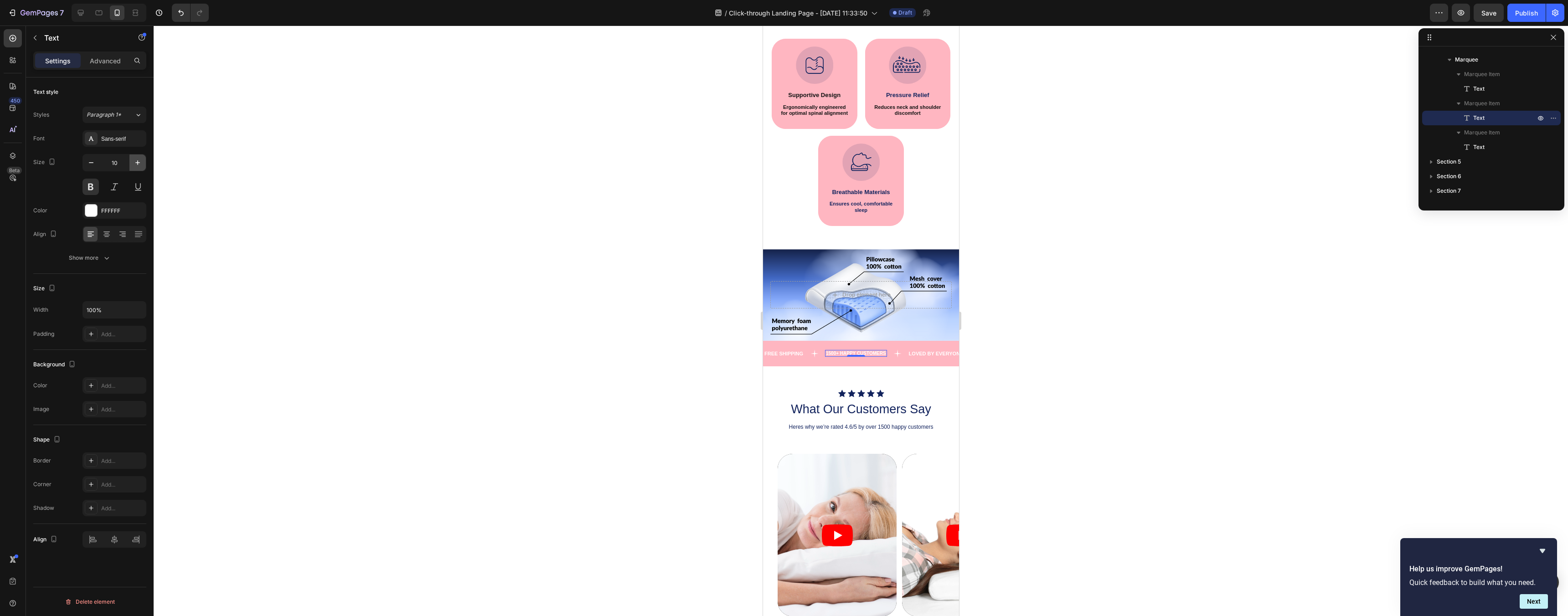
type input "11"
click at [1018, 362] on div at bounding box center [861, 321] width 1415 height 590
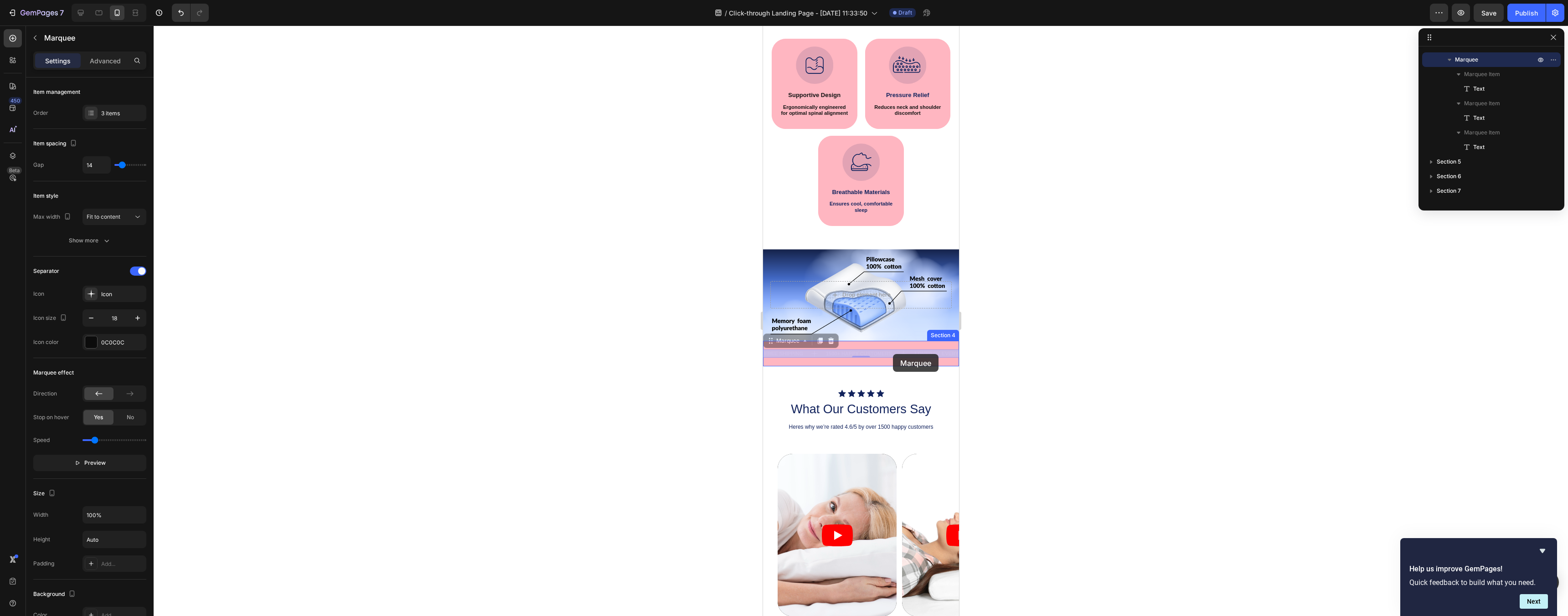
drag, startPoint x: 903, startPoint y: 354, endPoint x: 894, endPoint y: 353, distance: 9.1
click at [1073, 363] on div at bounding box center [861, 321] width 1415 height 590
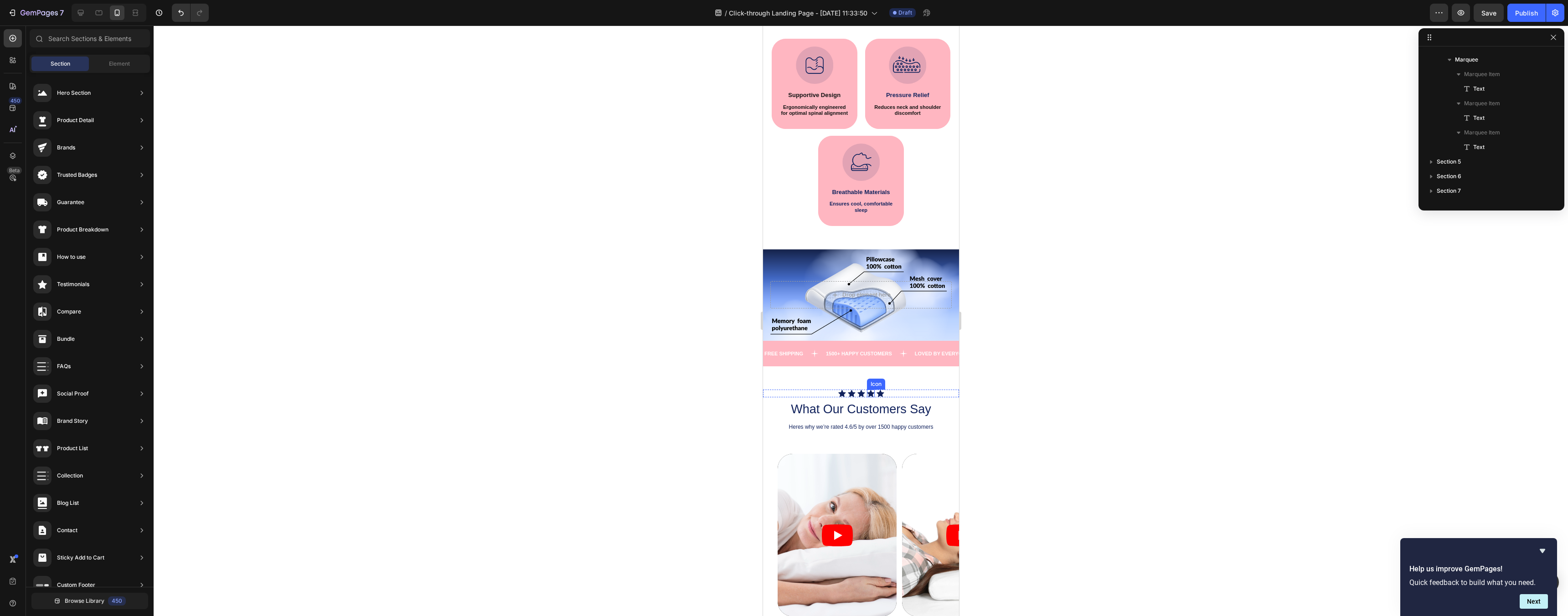
click at [868, 396] on icon at bounding box center [870, 393] width 7 height 7
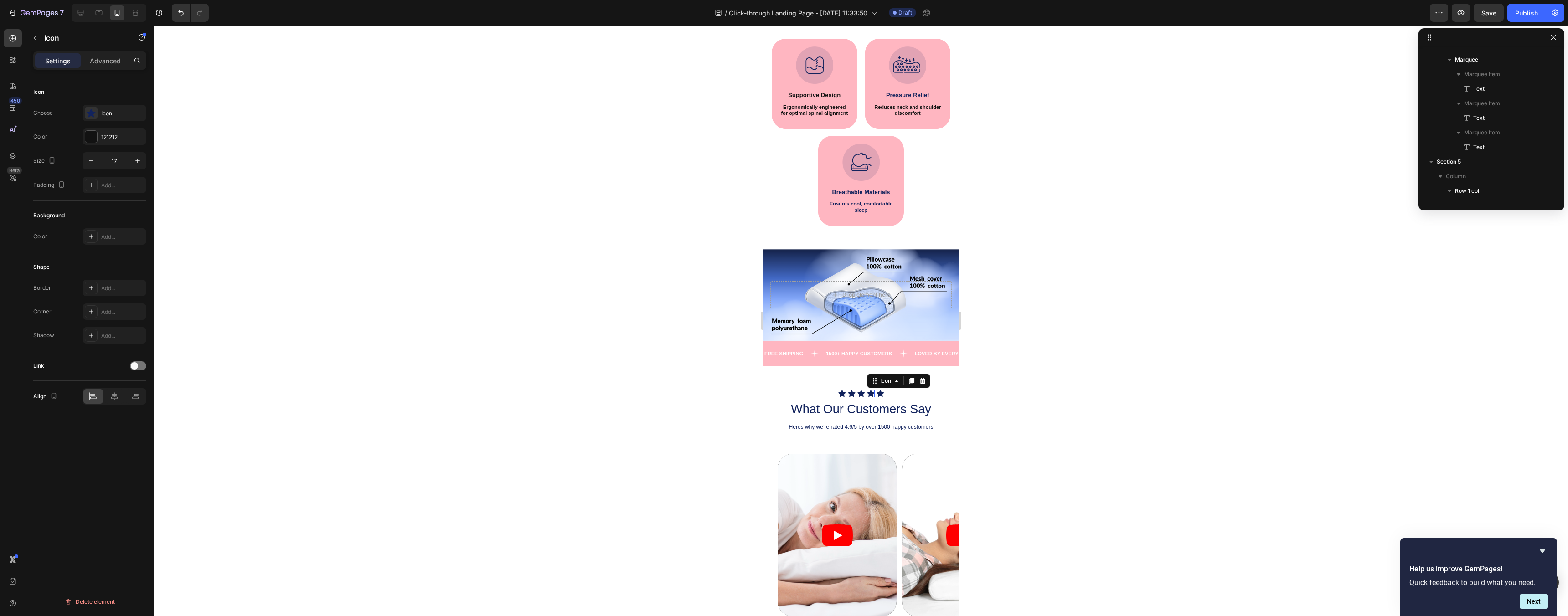
scroll to position [1135, 0]
click at [827, 390] on div "Icon Icon Icon Icon 0 Icon" at bounding box center [861, 393] width 196 height 8
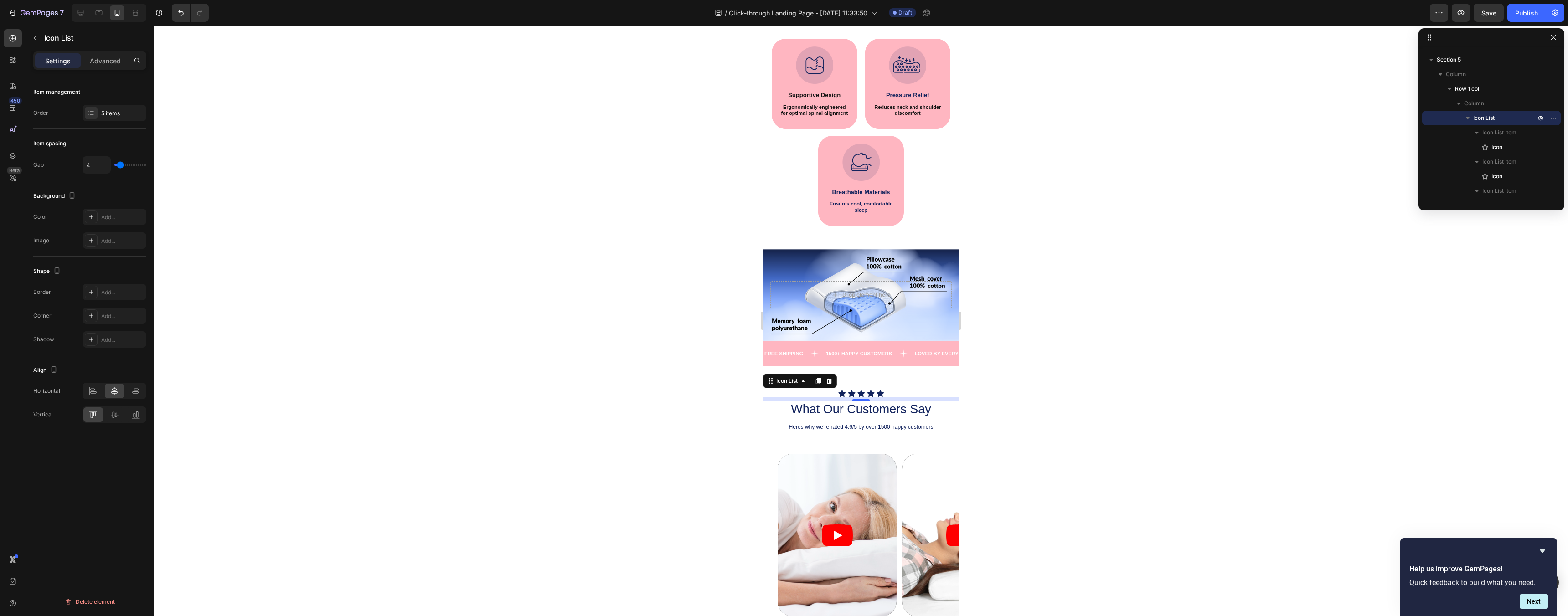
click at [1088, 331] on div at bounding box center [861, 321] width 1415 height 590
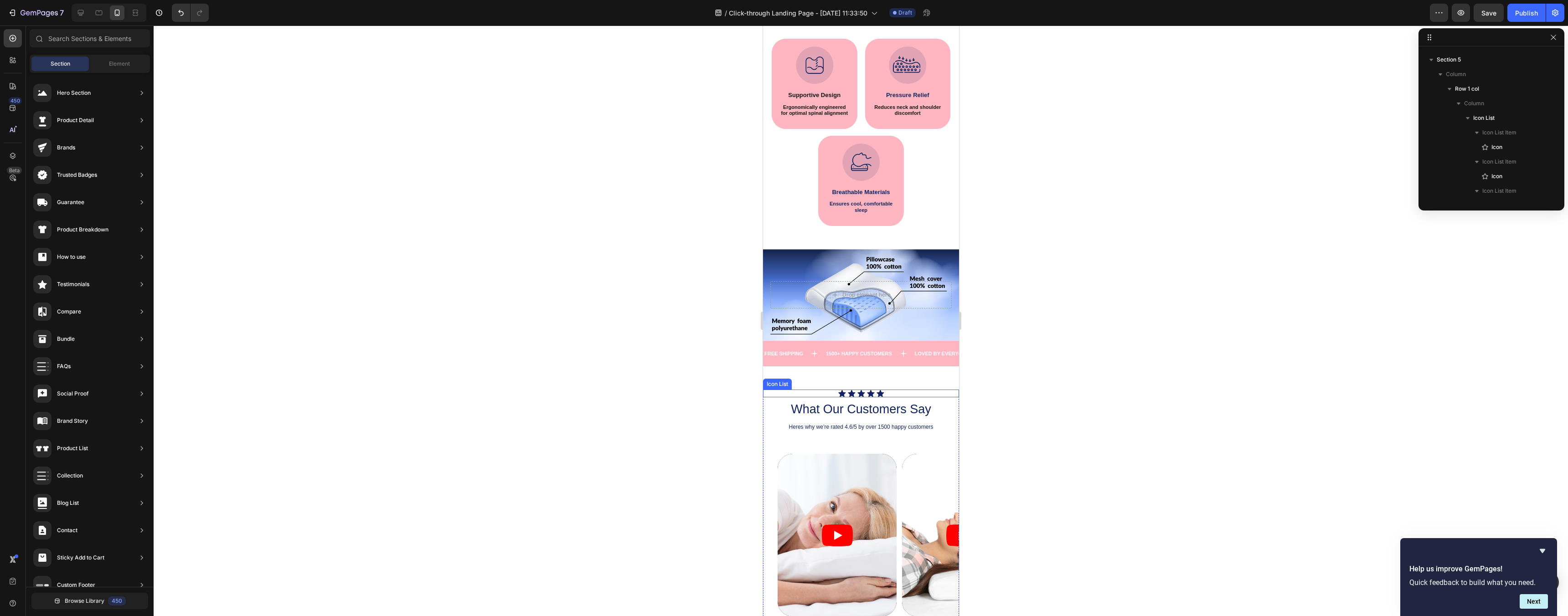
click at [901, 396] on div "Icon Icon Icon Icon Icon" at bounding box center [861, 393] width 196 height 8
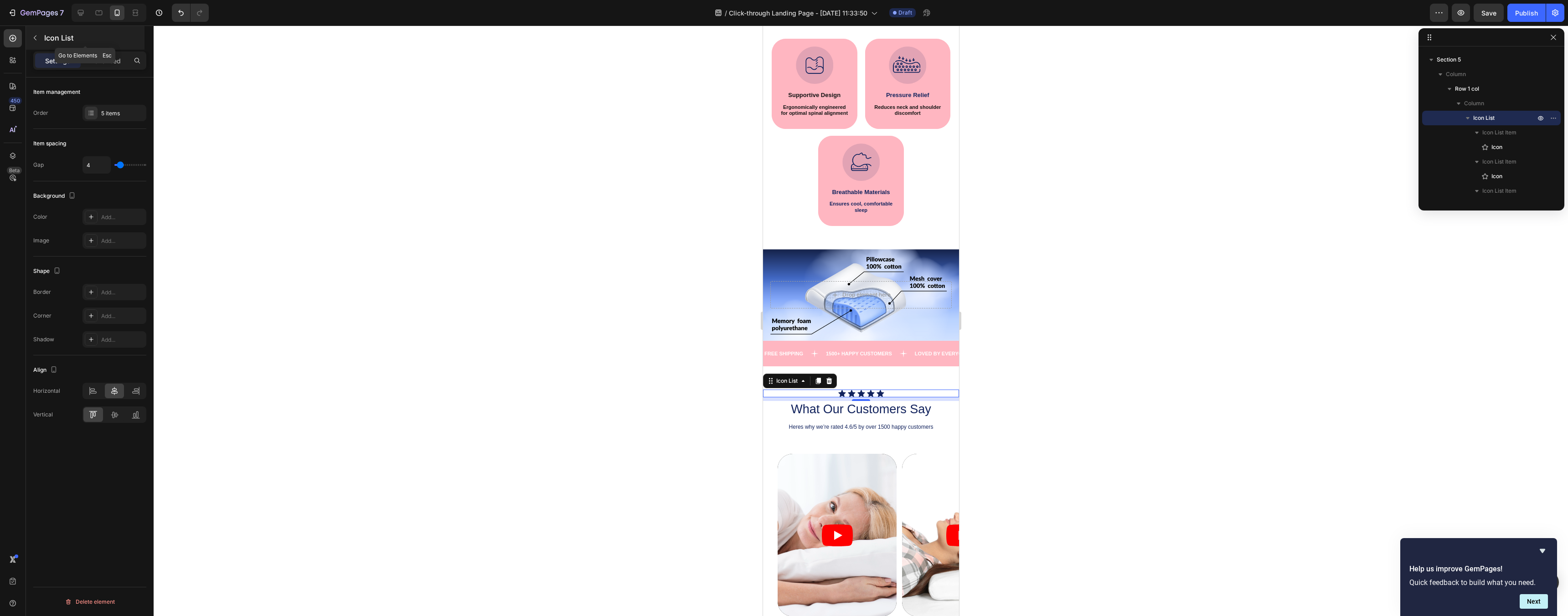
click at [43, 37] on div "Icon List" at bounding box center [85, 38] width 119 height 24
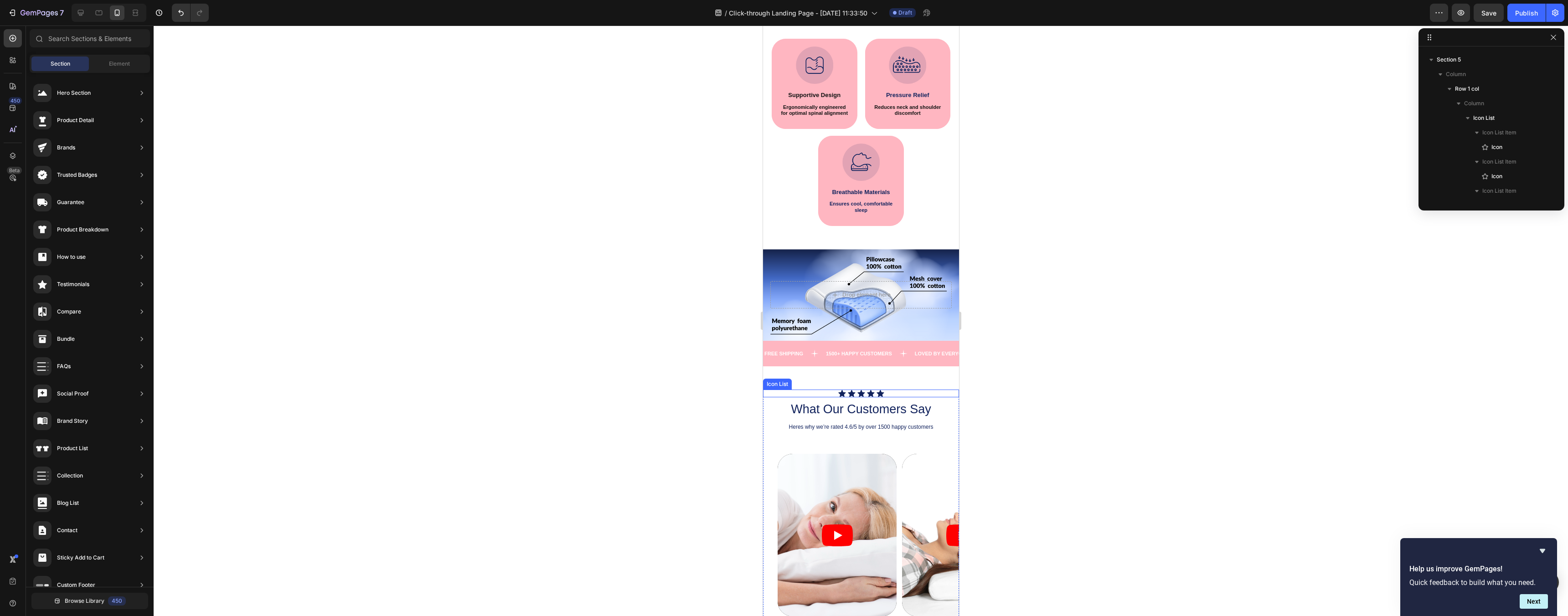
click at [916, 396] on div "Icon Icon Icon Icon Icon" at bounding box center [861, 393] width 196 height 8
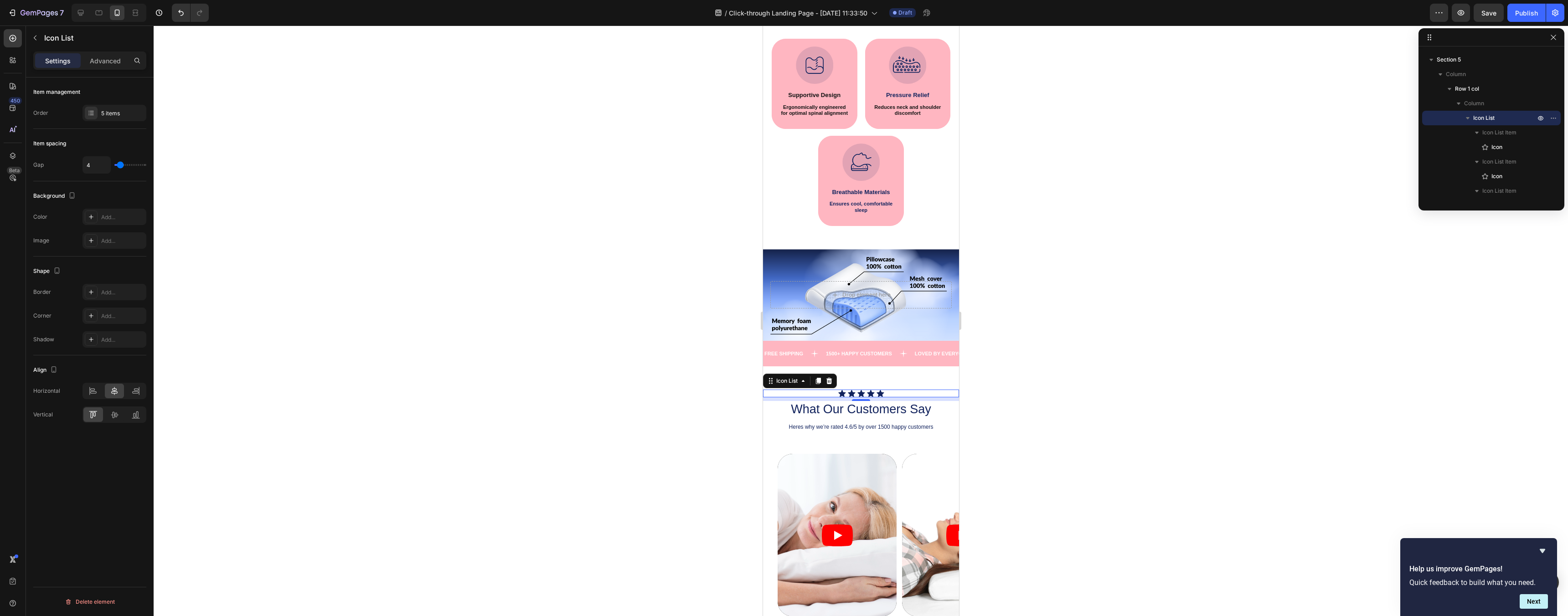
click at [920, 393] on div "Icon Icon Icon Icon Icon" at bounding box center [861, 393] width 196 height 8
click at [858, 472] on article at bounding box center [836, 535] width 119 height 163
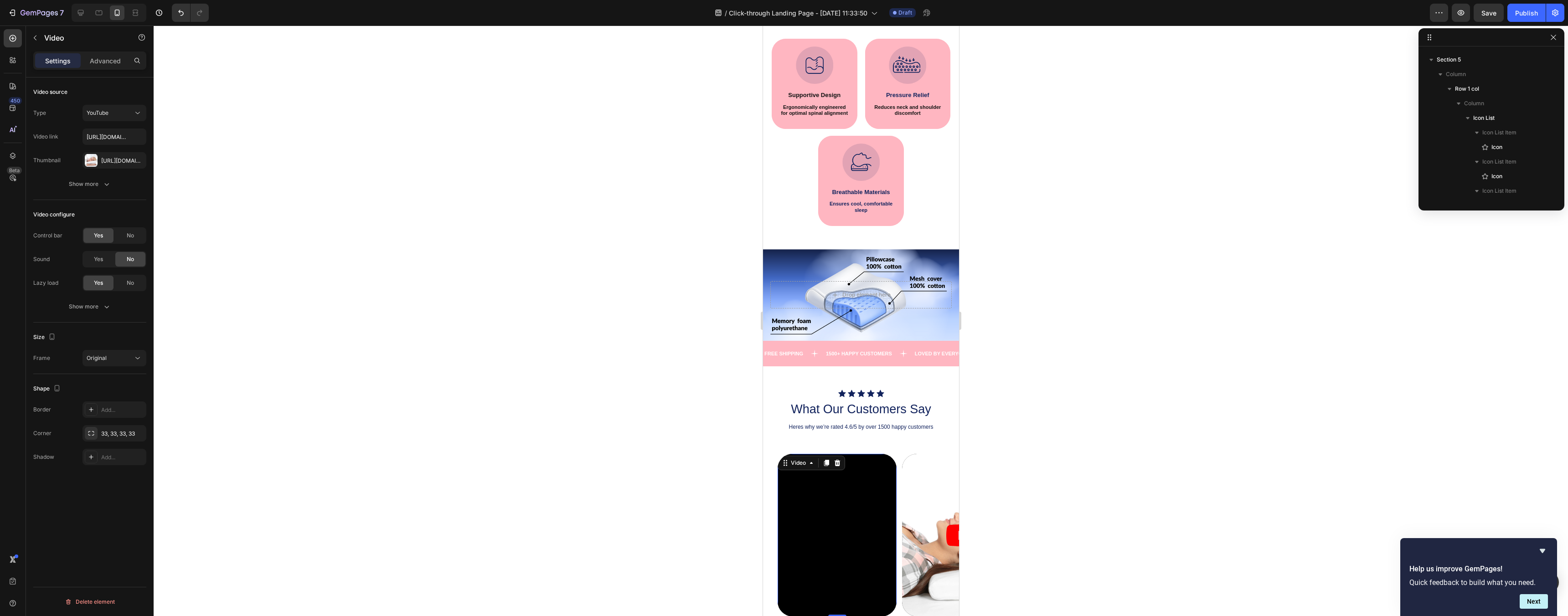
scroll to position [1237, 0]
click at [903, 397] on div "Icon Icon Icon Icon Icon" at bounding box center [861, 393] width 196 height 8
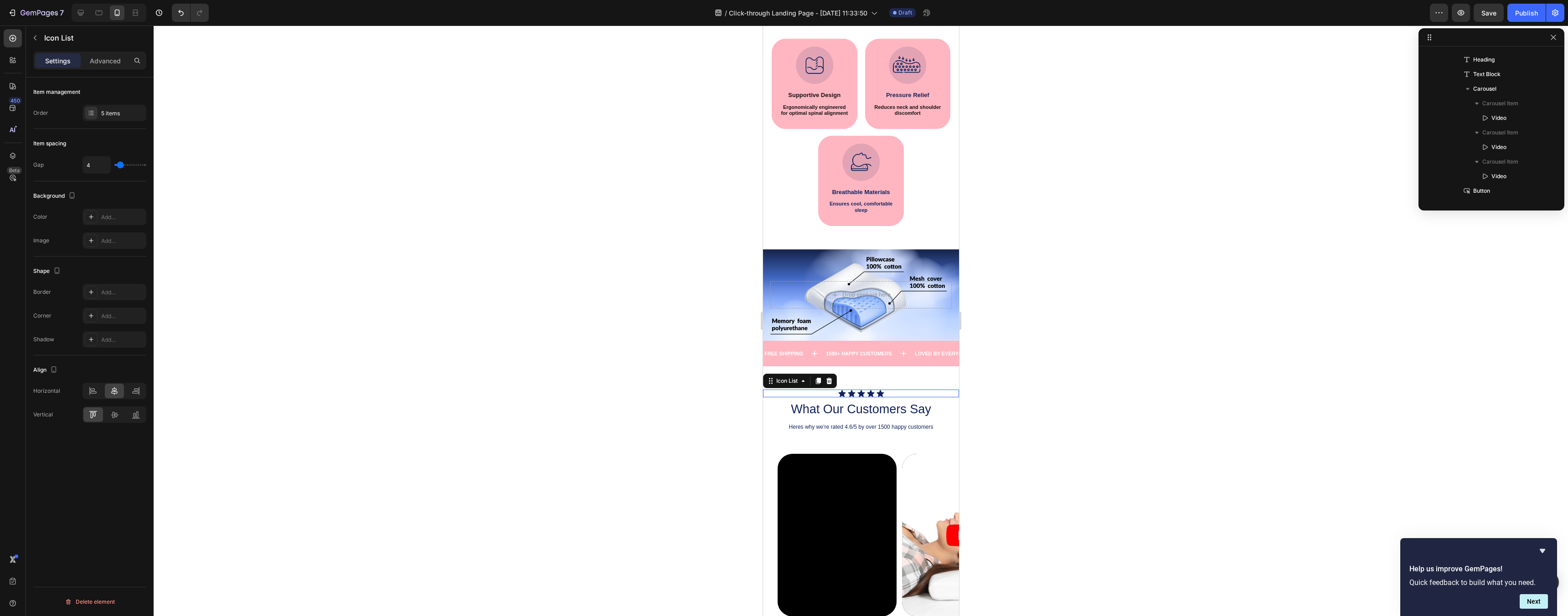
scroll to position [1019, 0]
click at [1500, 130] on span "Icon List Item" at bounding box center [1499, 132] width 34 height 9
click at [1503, 161] on p "Icon" at bounding box center [1503, 161] width 46 height 9
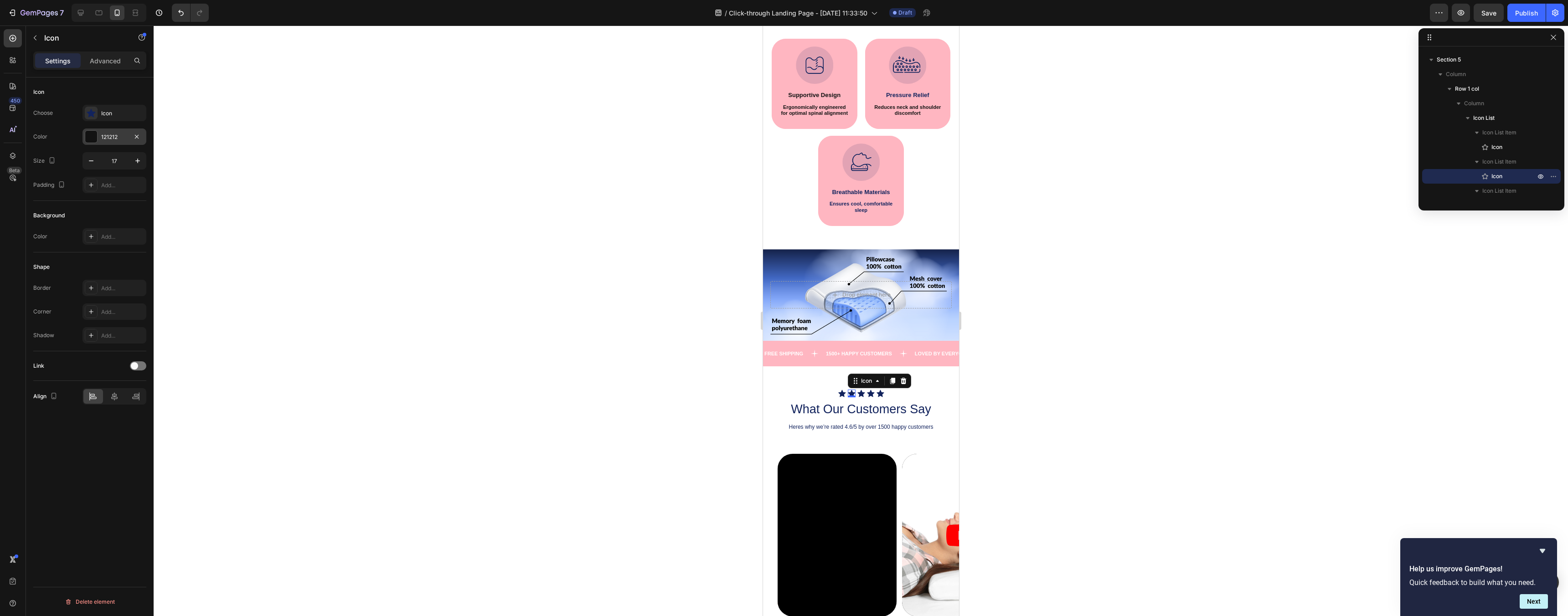
click at [117, 136] on div "121212" at bounding box center [114, 137] width 26 height 8
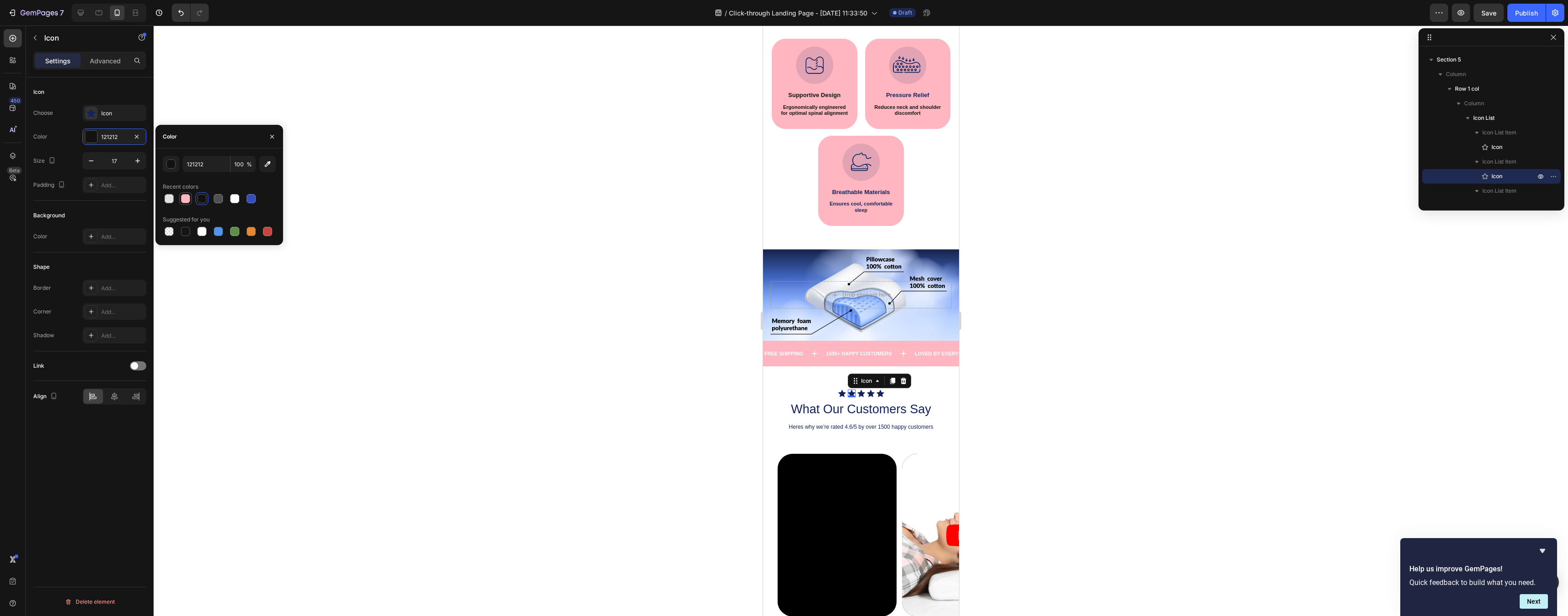
click at [184, 196] on div at bounding box center [185, 198] width 9 height 9
type input "121212"
click at [113, 114] on div "Icon" at bounding box center [122, 113] width 43 height 8
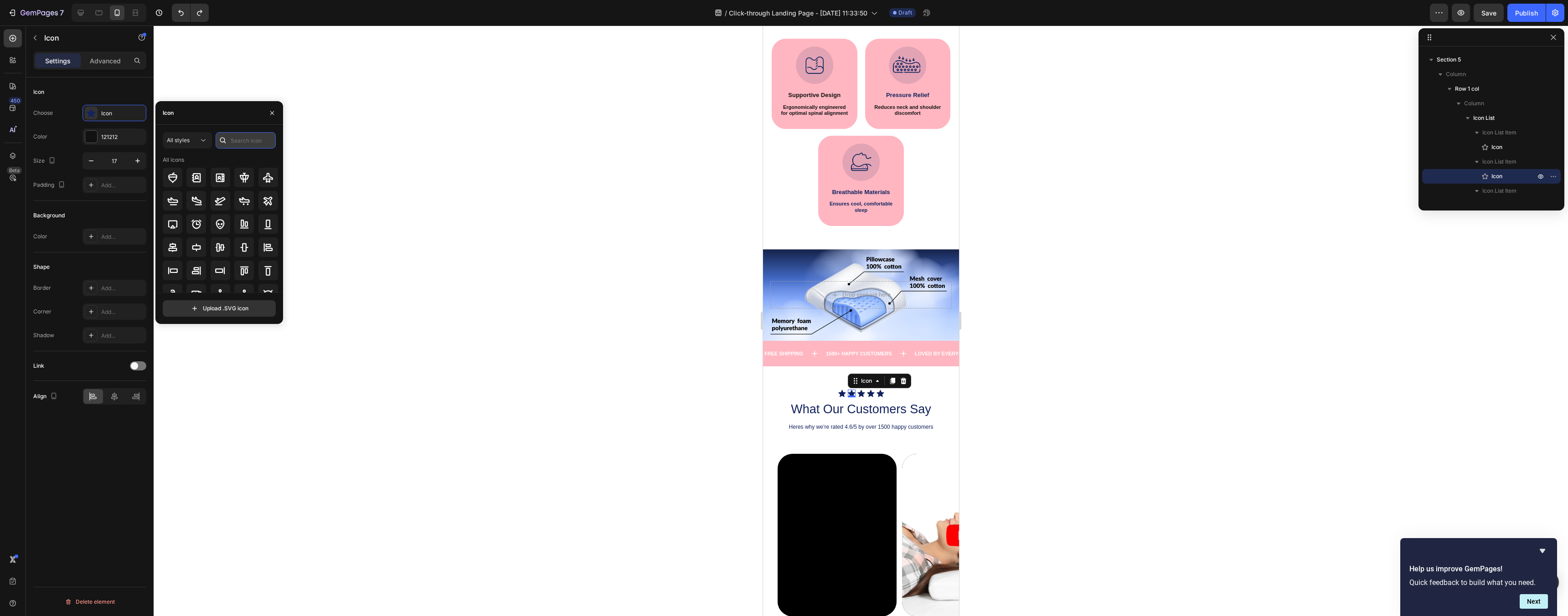
click at [253, 139] on input "text" at bounding box center [245, 140] width 60 height 16
type input "star"
click at [94, 114] on icon at bounding box center [91, 113] width 9 height 9
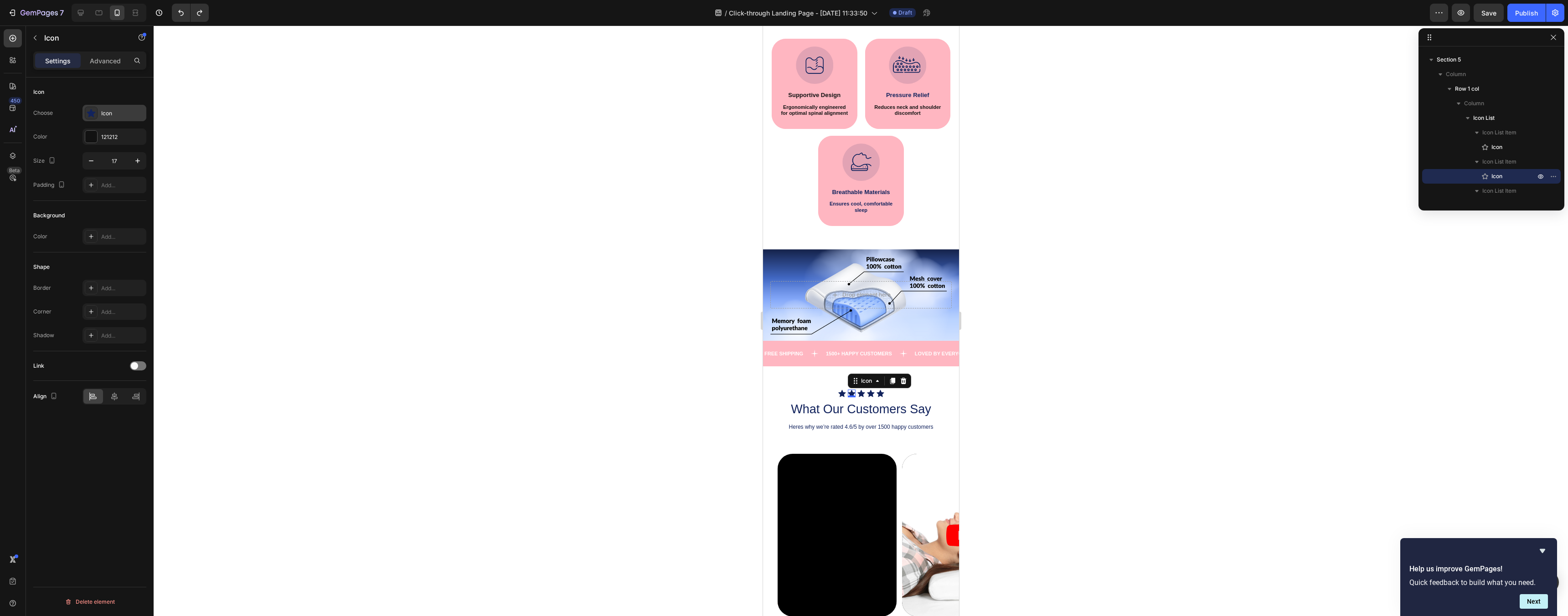
click at [120, 114] on div "Icon" at bounding box center [122, 113] width 43 height 8
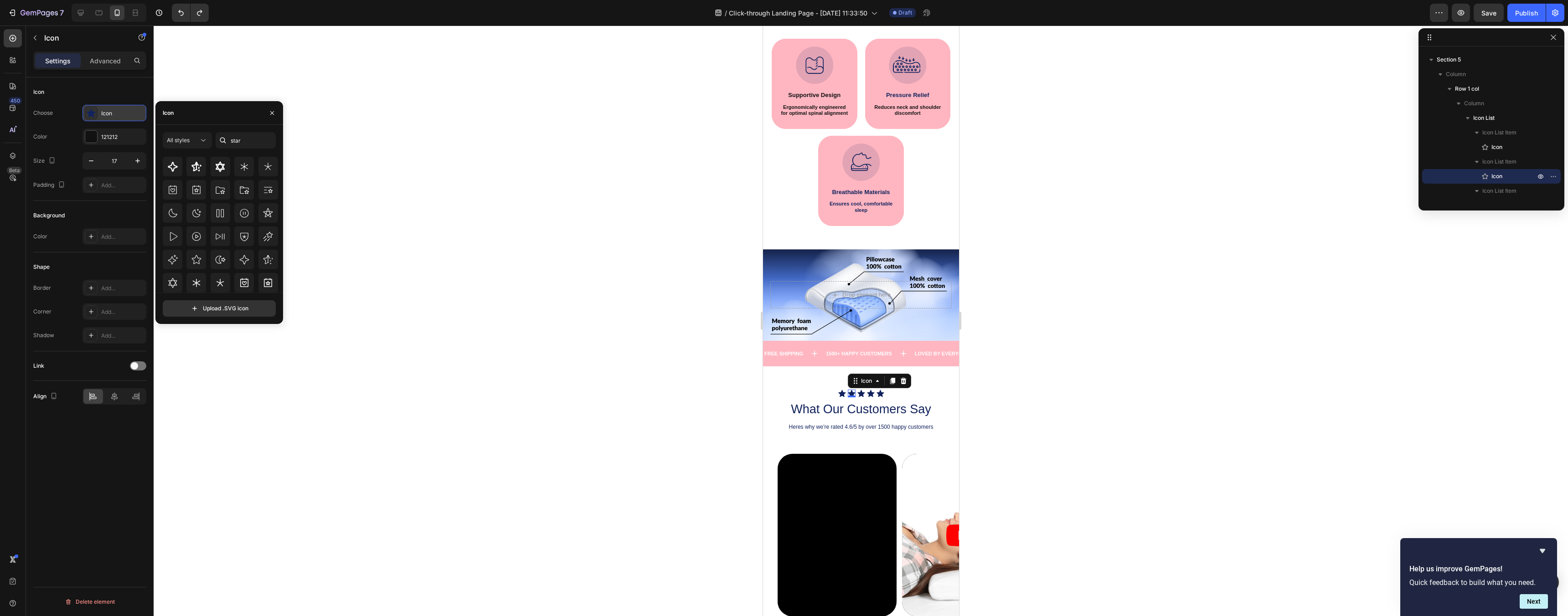
click at [109, 114] on div "Icon" at bounding box center [122, 113] width 43 height 8
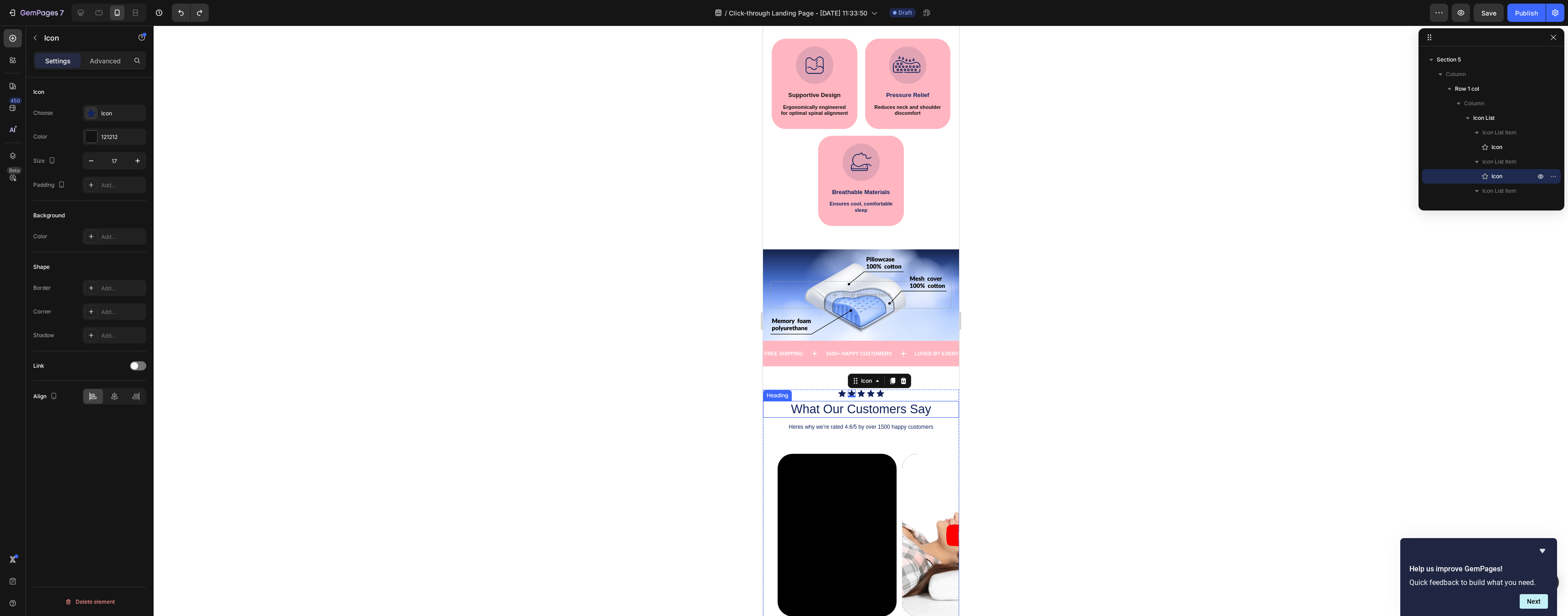
click at [925, 416] on h2 "What Our Customers Say" at bounding box center [861, 410] width 196 height 17
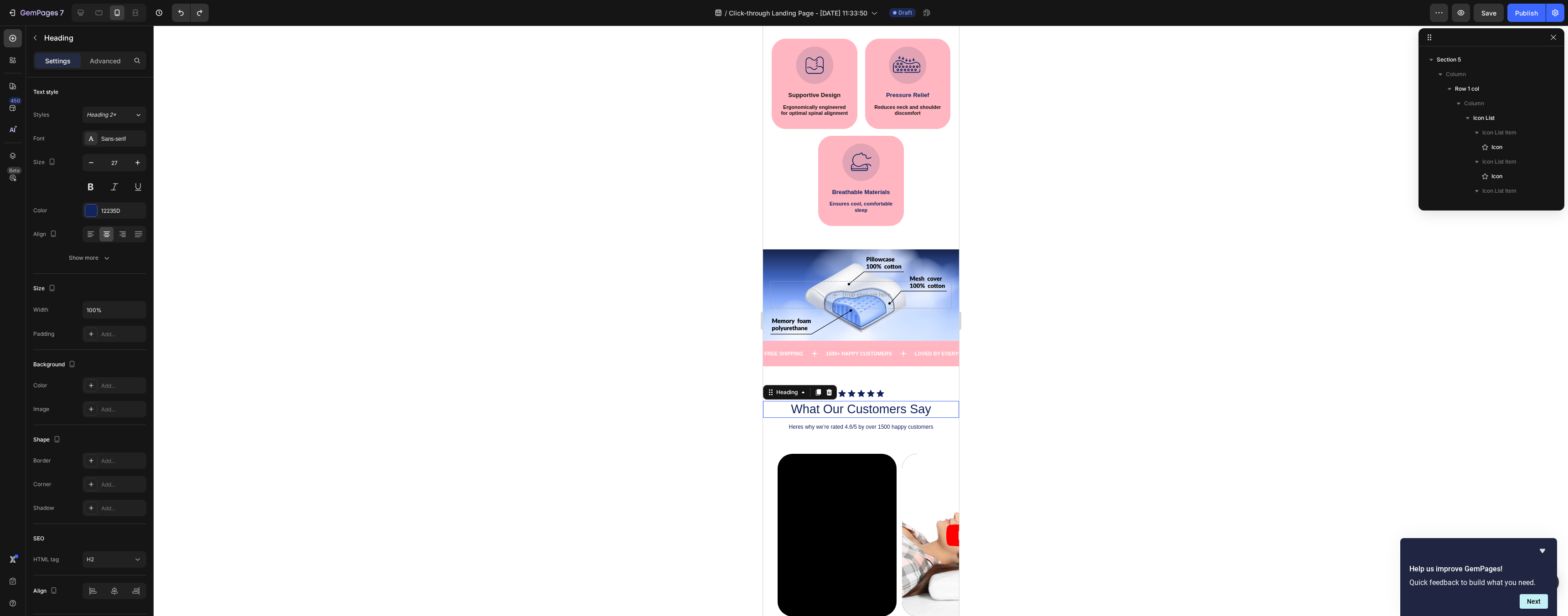
scroll to position [1179, 0]
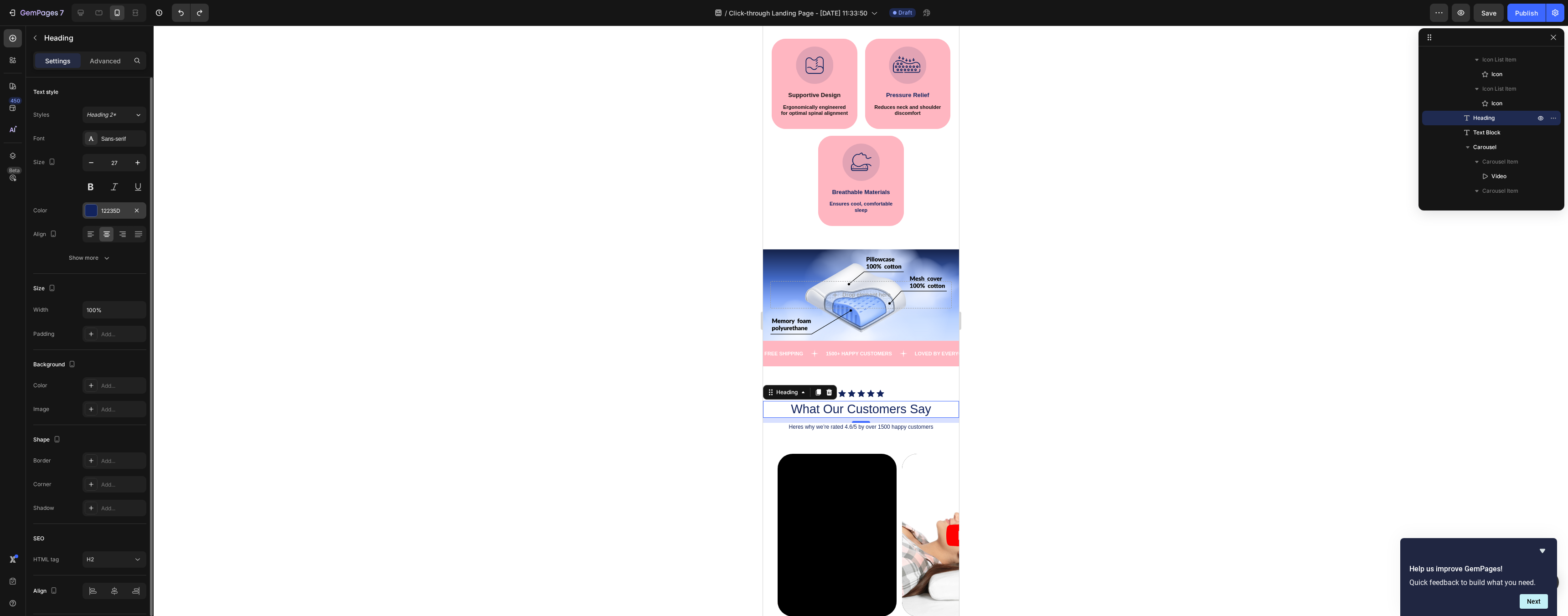
click at [98, 210] on div "12235D" at bounding box center [114, 210] width 64 height 16
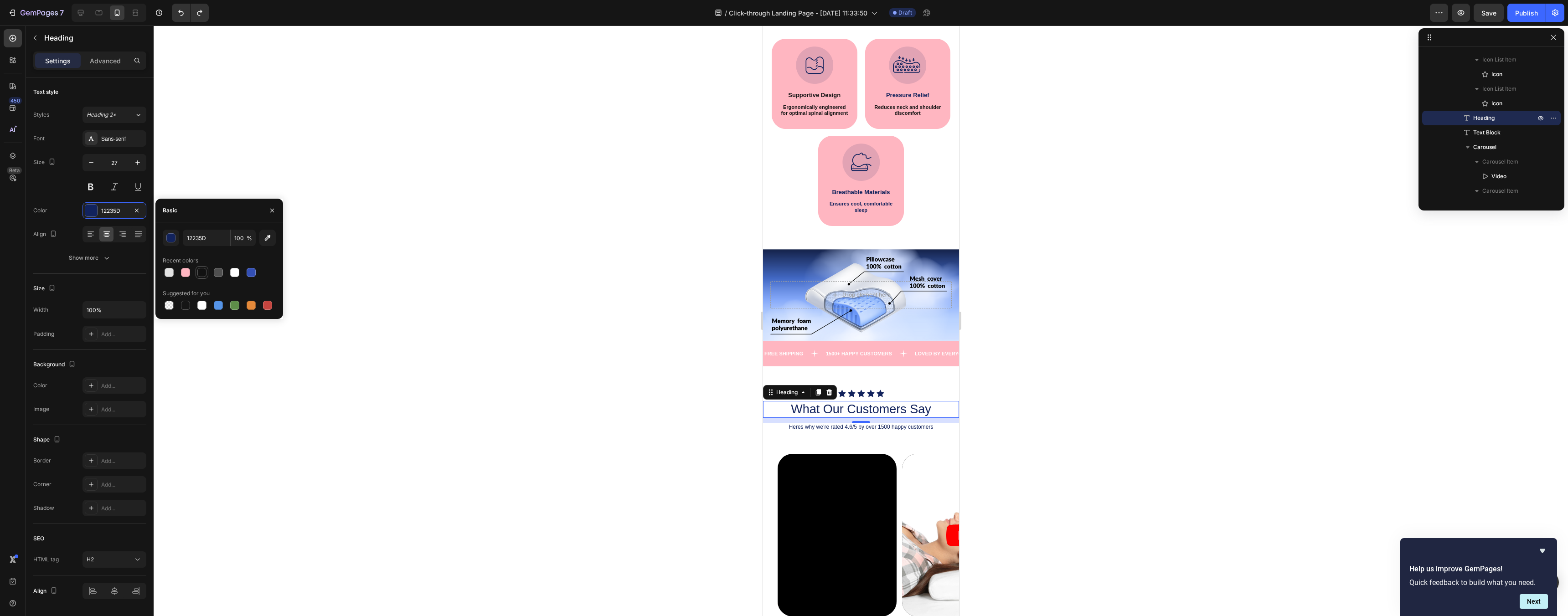
click at [204, 271] on div at bounding box center [201, 272] width 9 height 9
type input "121212"
click at [816, 426] on p "Heres why we’re rated 4.6/5 by over 1500 happy customers" at bounding box center [860, 427] width 194 height 7
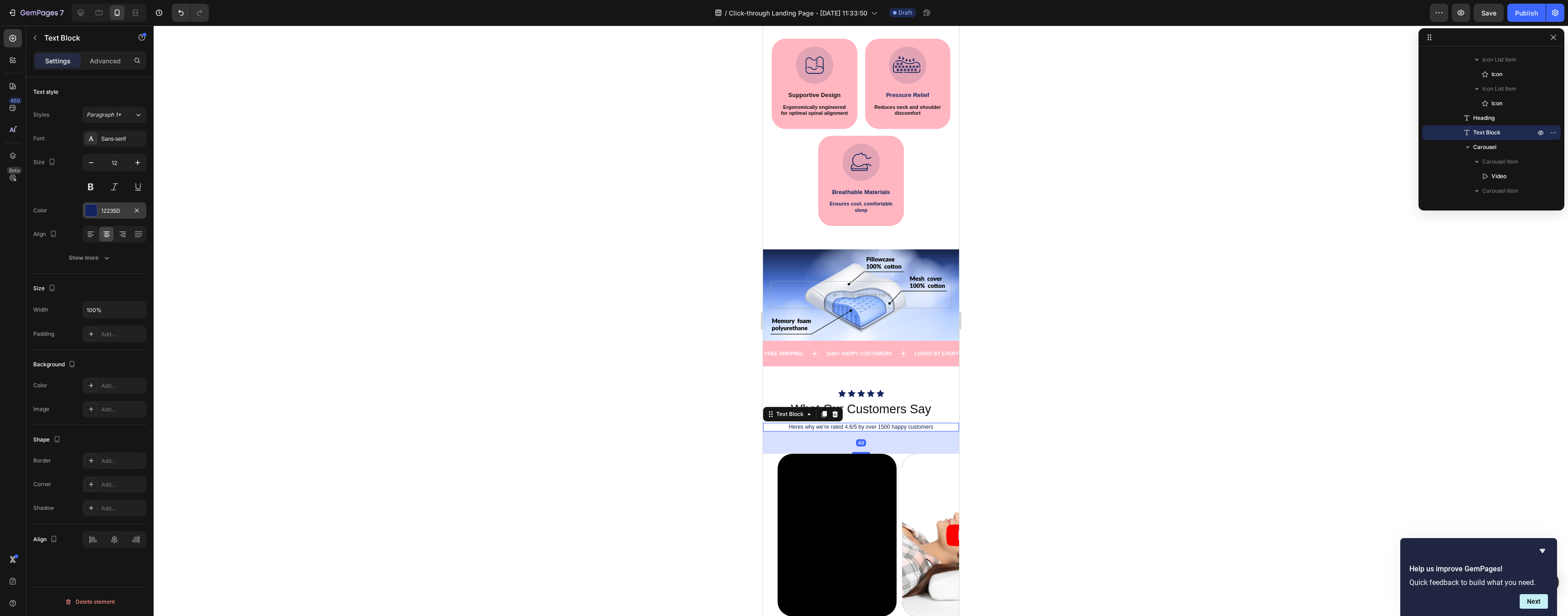
click at [117, 213] on div "12235D" at bounding box center [114, 211] width 26 height 8
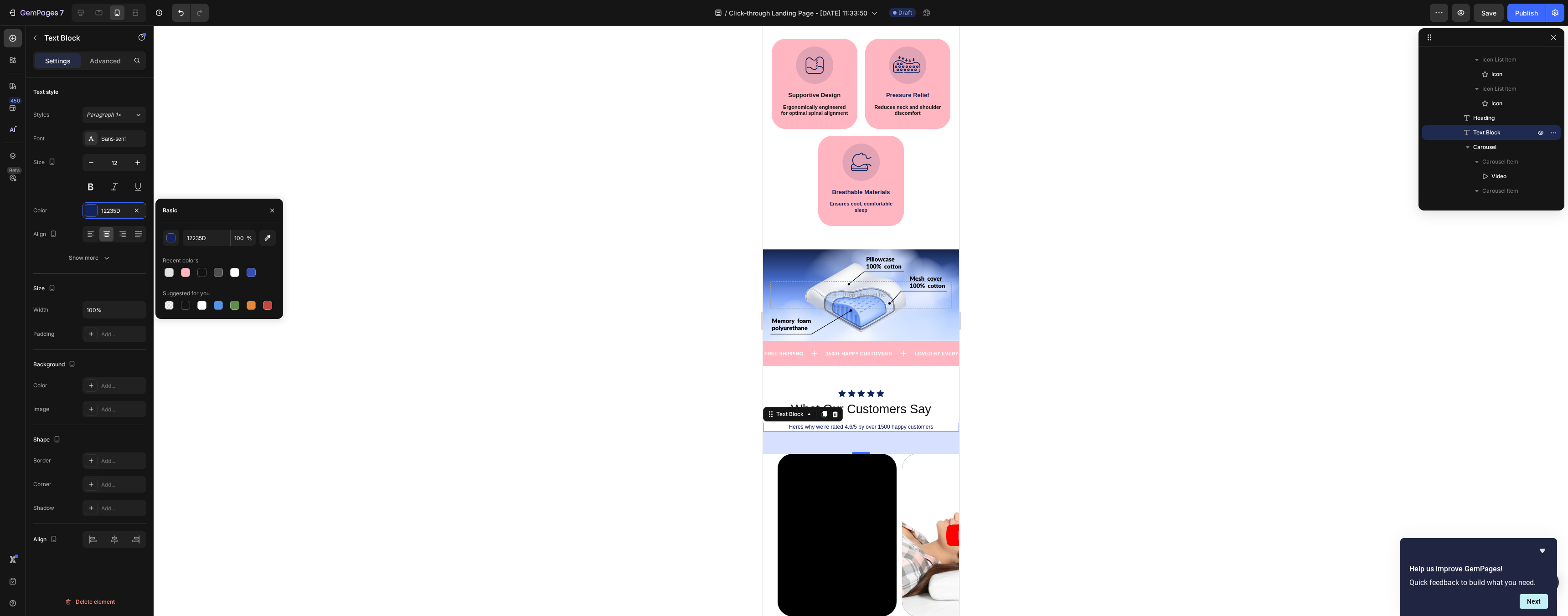
click at [195, 268] on div at bounding box center [219, 272] width 113 height 13
click at [199, 272] on div at bounding box center [201, 272] width 9 height 9
type input "121212"
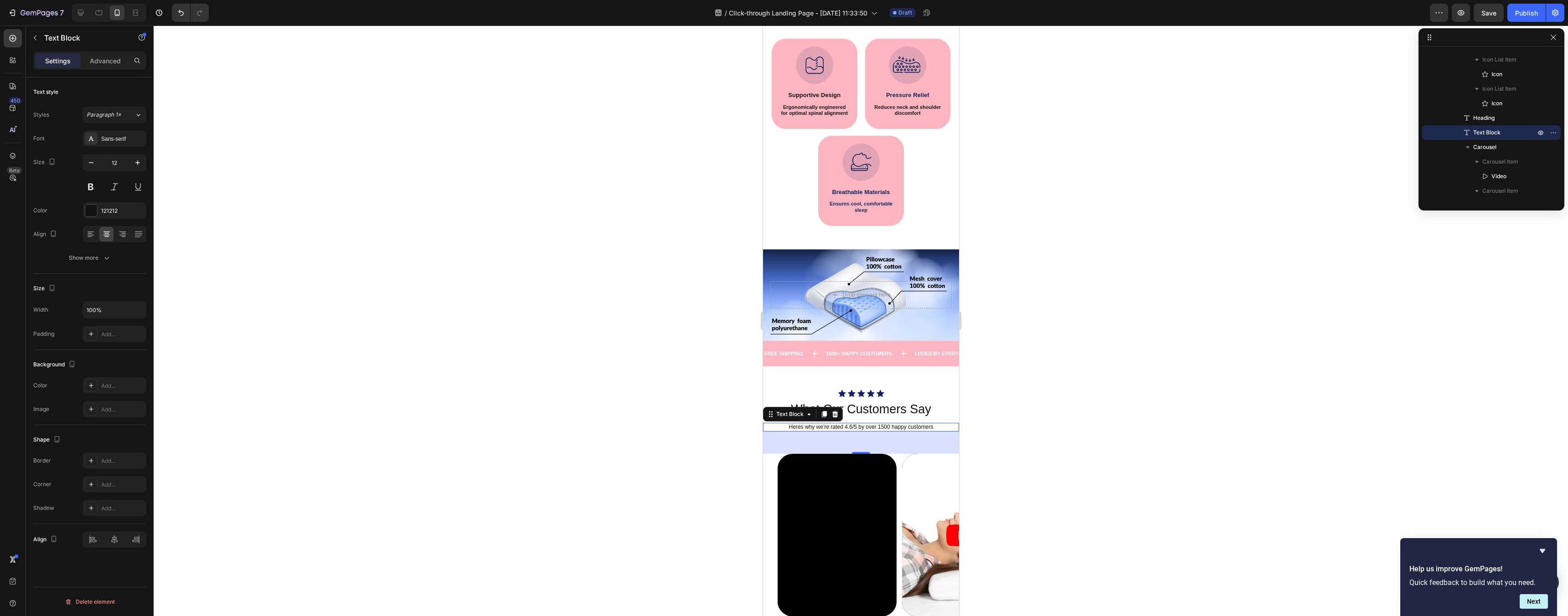
click at [216, 167] on div at bounding box center [861, 321] width 1415 height 590
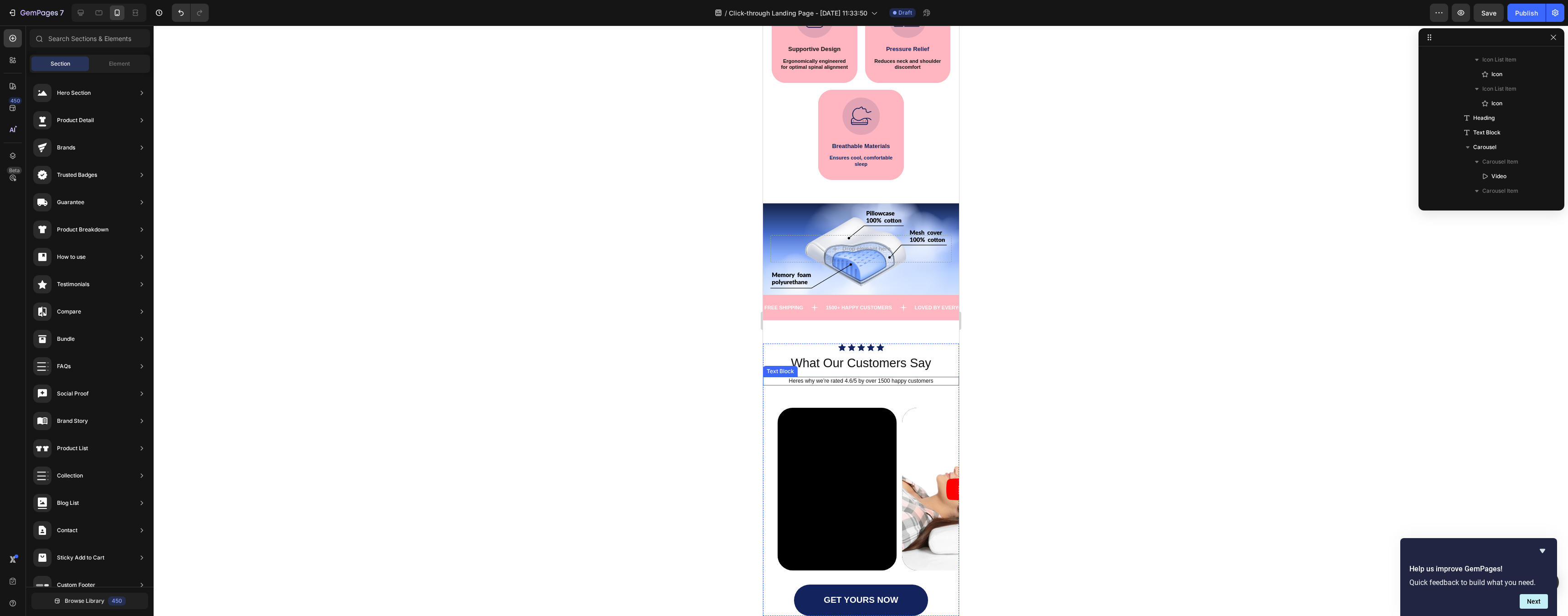
scroll to position [671, 0]
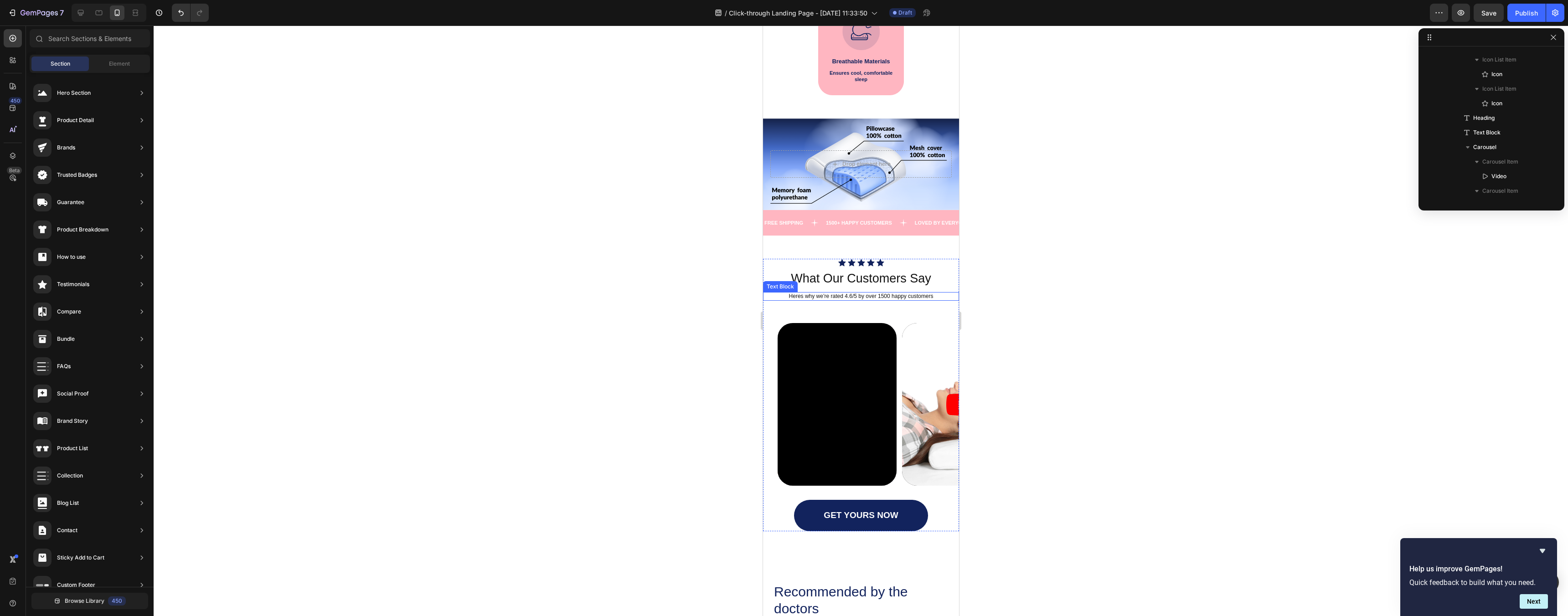
click at [849, 296] on p "Heres why we’re rated 4.6/5 by over 1500 happy customers" at bounding box center [860, 296] width 194 height 7
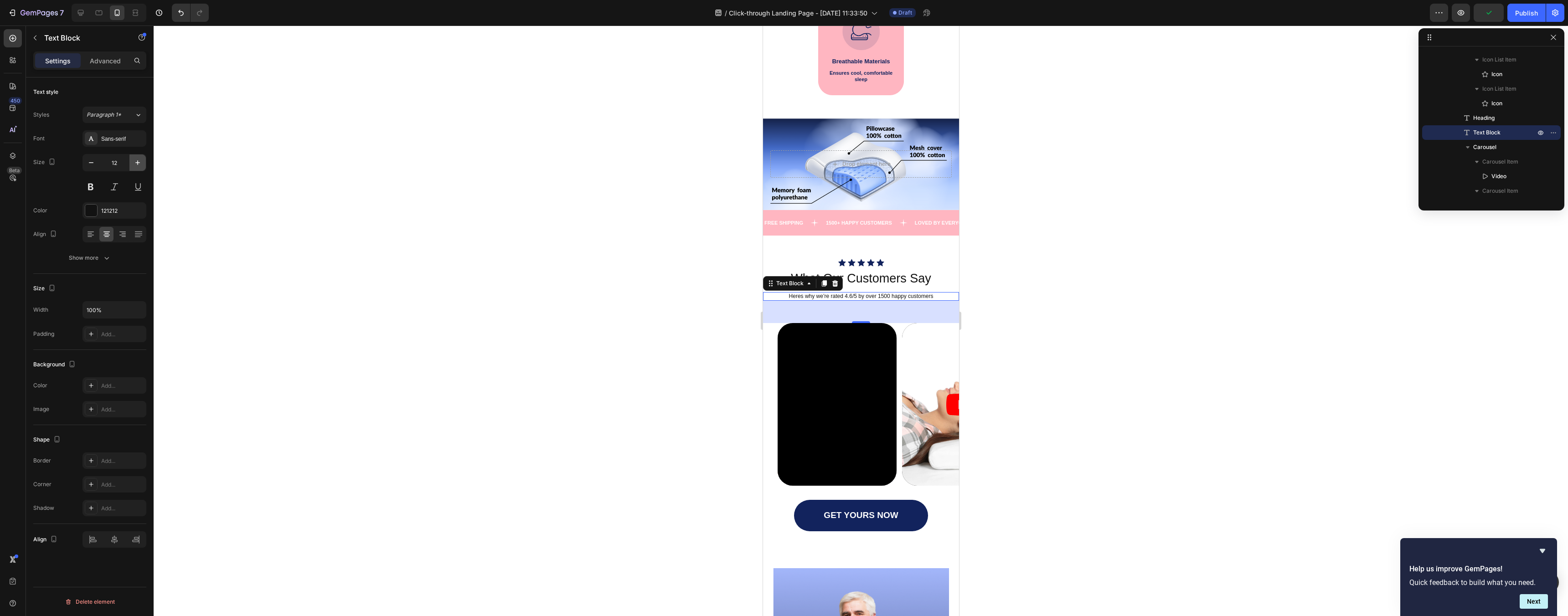
click at [135, 157] on button "button" at bounding box center [138, 163] width 16 height 16
type input "13"
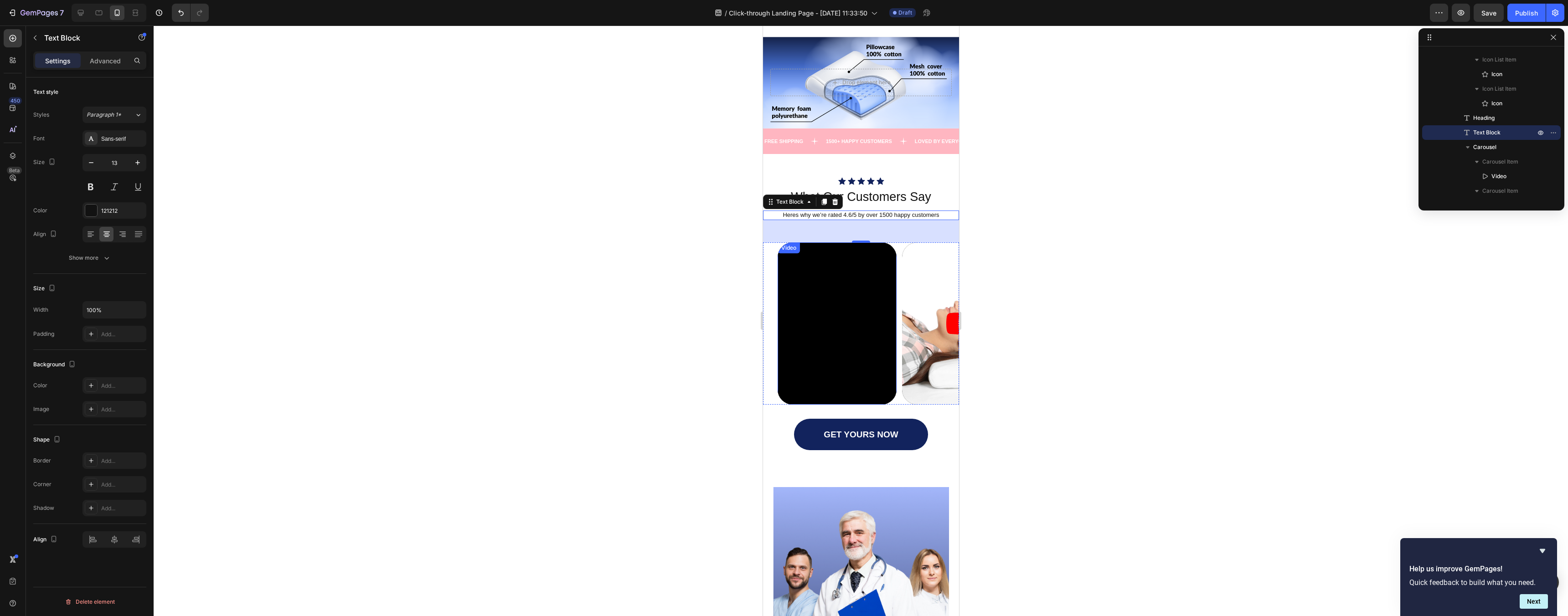
scroll to position [754, 0]
click at [929, 427] on div "GET YOURS NOW Button" at bounding box center [861, 434] width 196 height 32
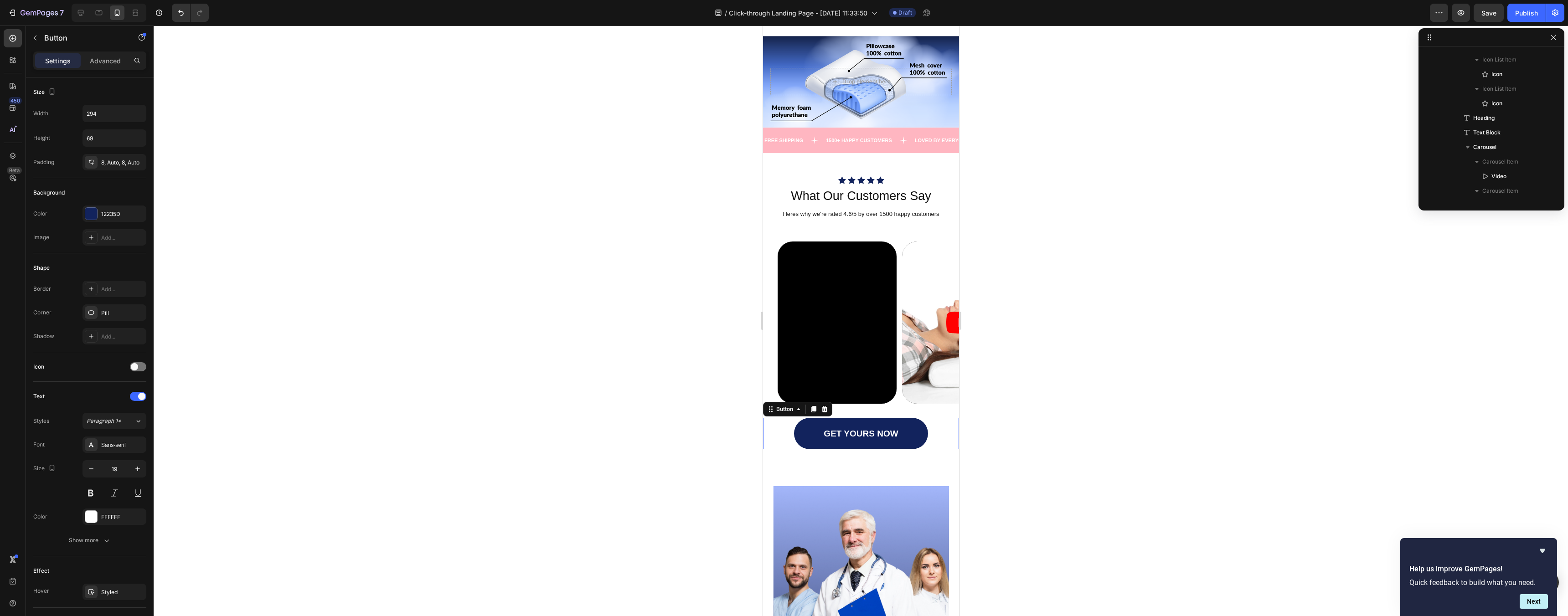
scroll to position [1311, 0]
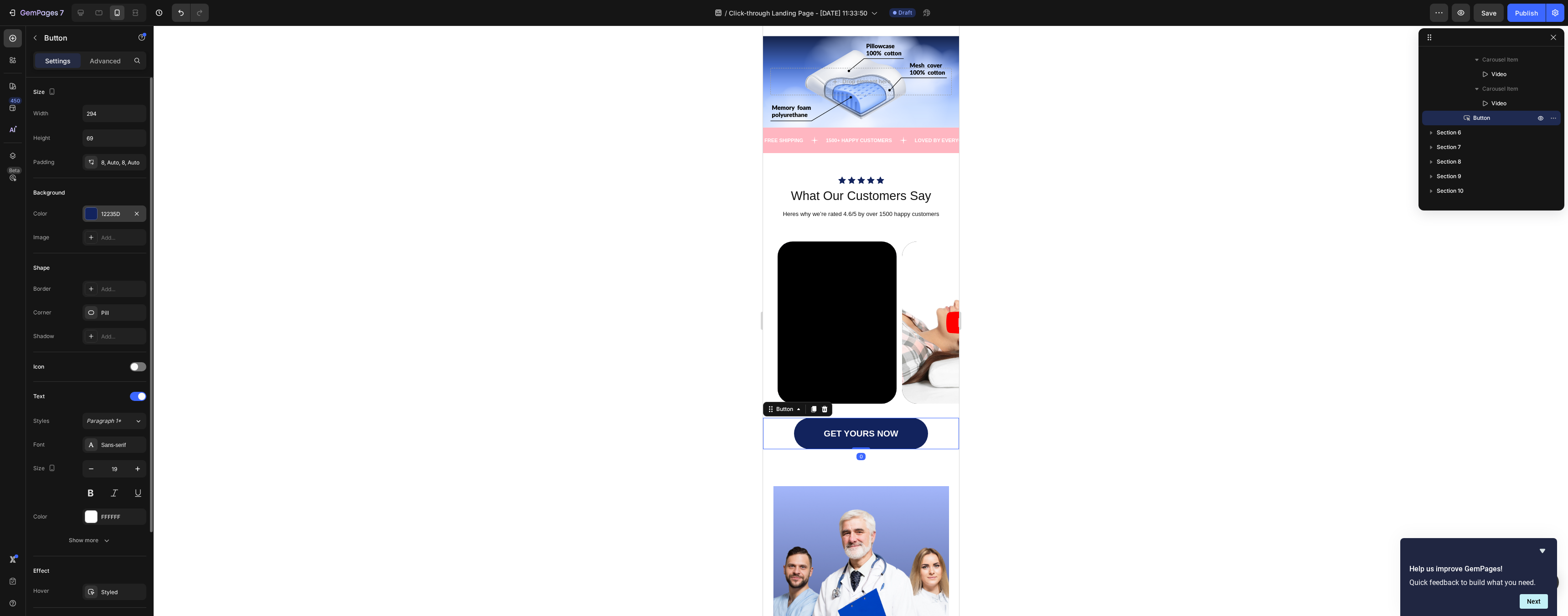
click at [99, 212] on div "12235D" at bounding box center [114, 214] width 64 height 16
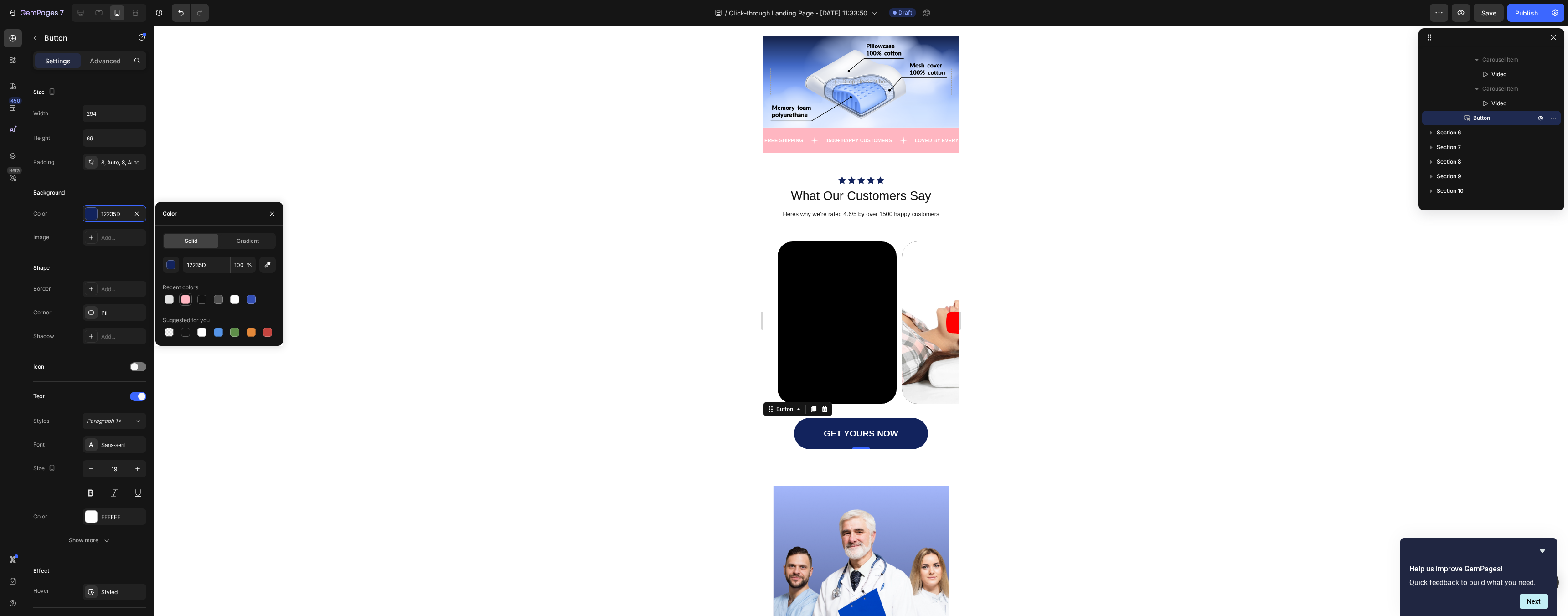
click at [186, 298] on div at bounding box center [185, 299] width 9 height 9
type input "FFB6C1"
click at [573, 291] on div at bounding box center [861, 321] width 1415 height 590
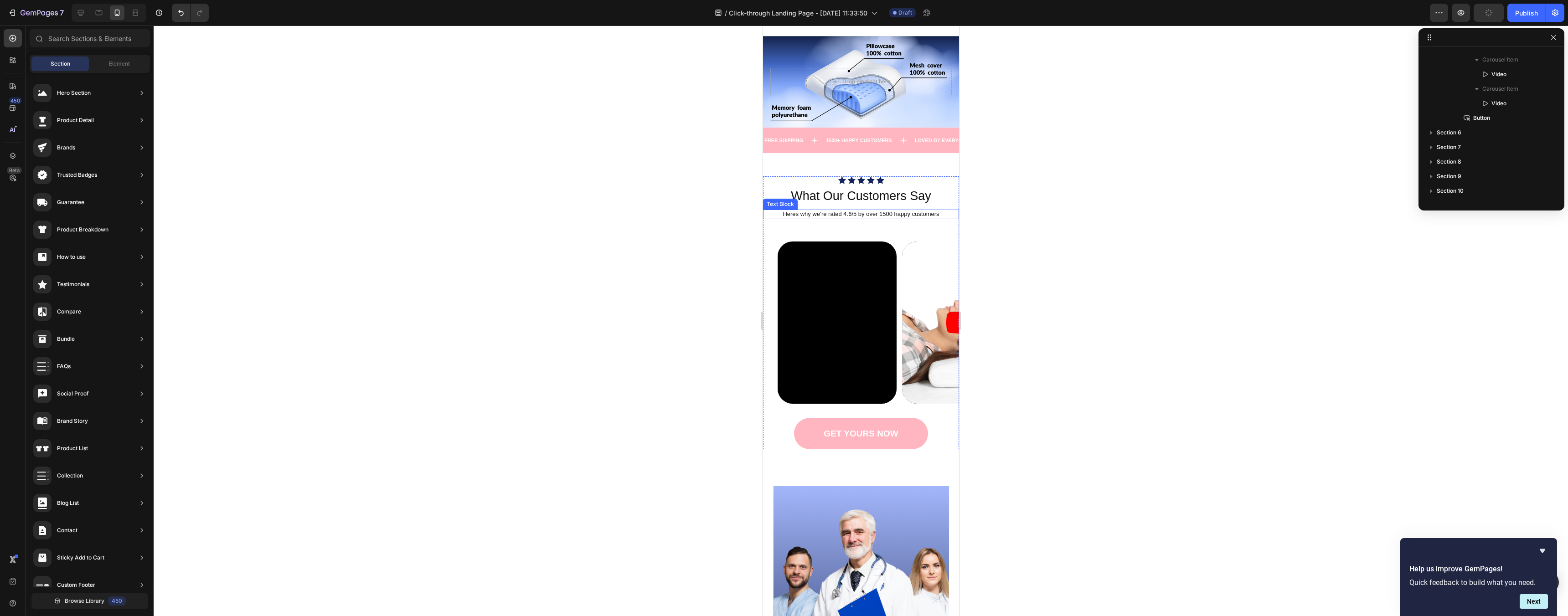
click at [865, 212] on p "Heres why we’re rated 4.6/5 by over 1500 happy customers" at bounding box center [860, 214] width 194 height 7
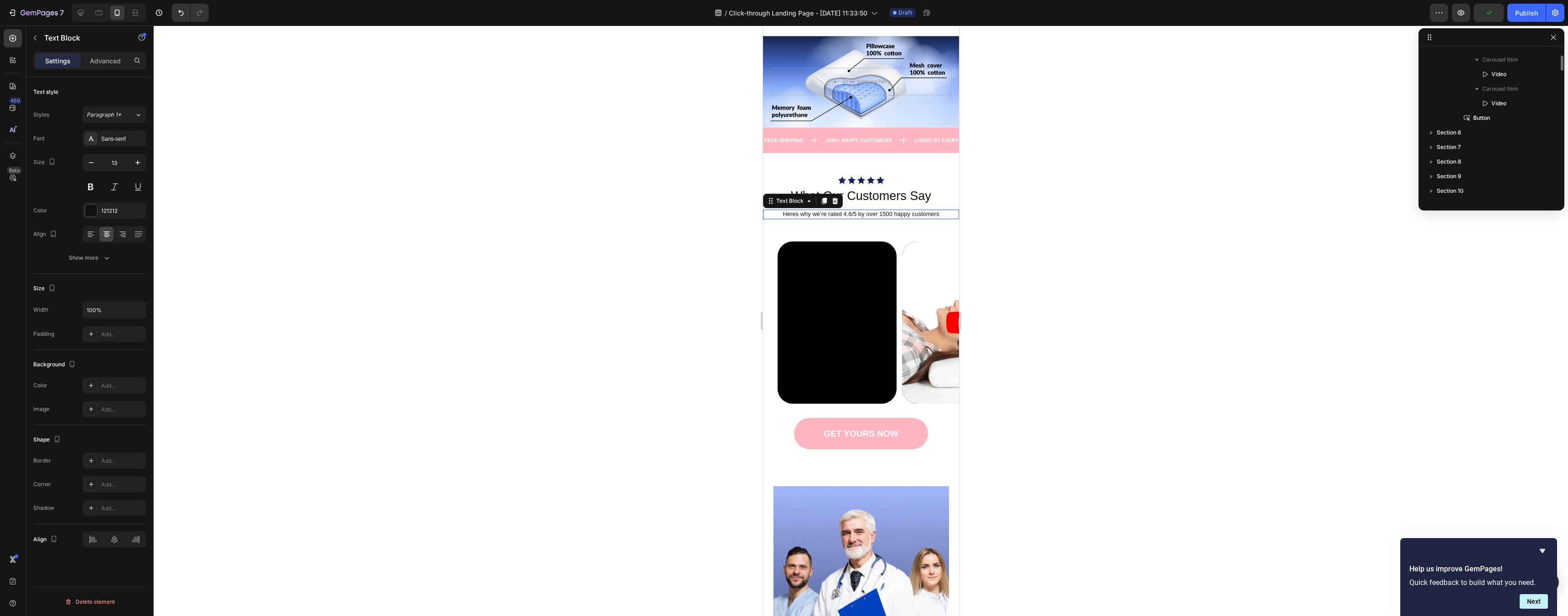
scroll to position [1194, 0]
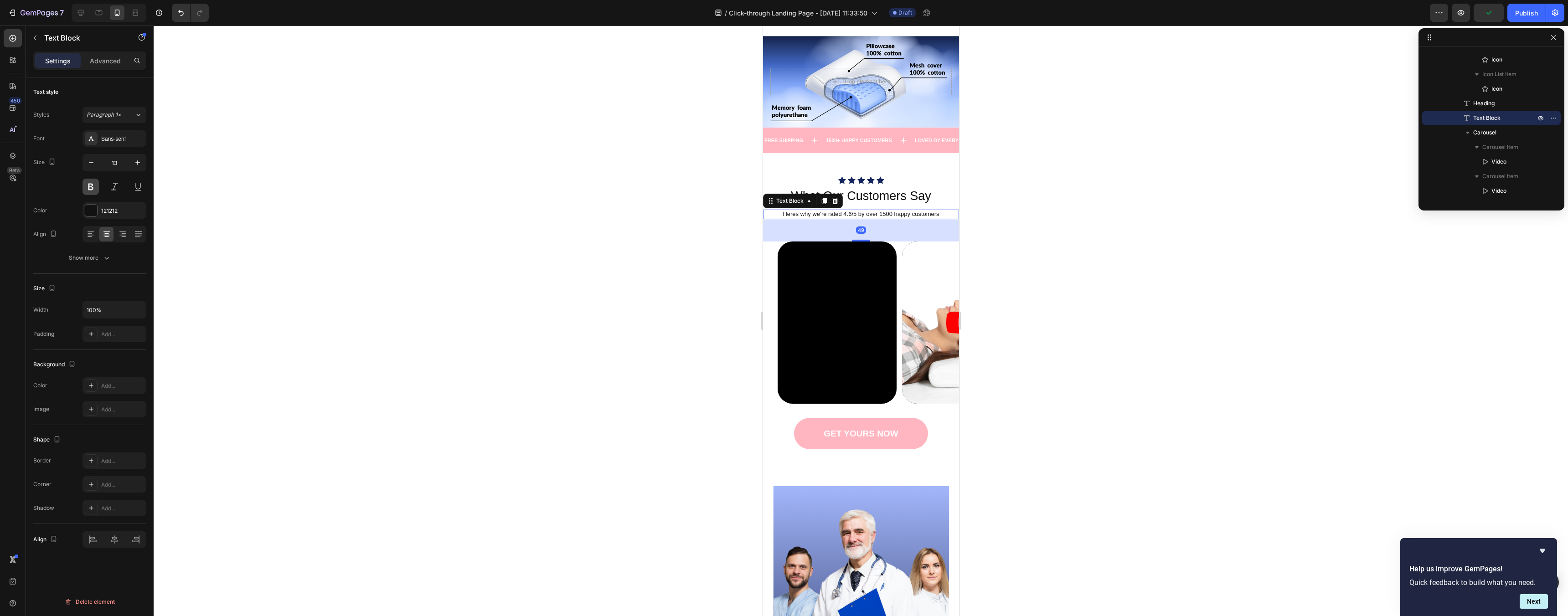
click at [92, 181] on button at bounding box center [91, 187] width 16 height 16
click at [1176, 345] on div at bounding box center [861, 321] width 1415 height 590
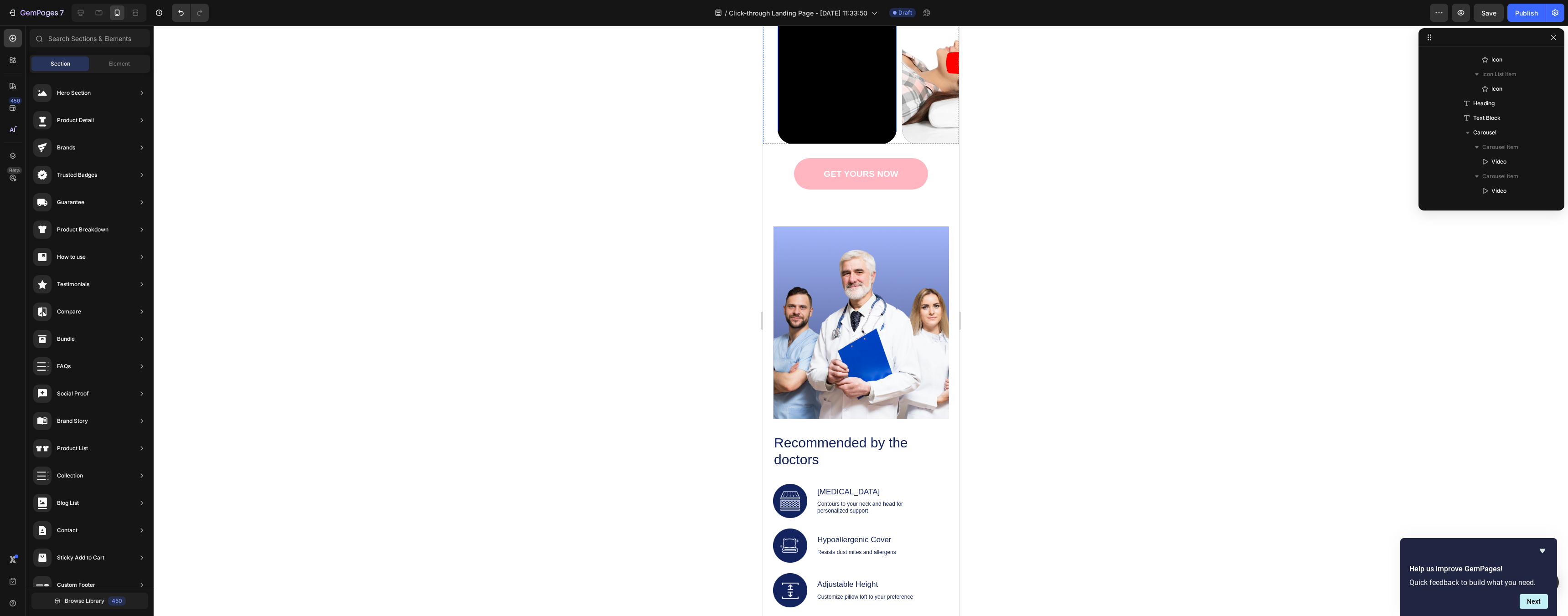
scroll to position [1035, 0]
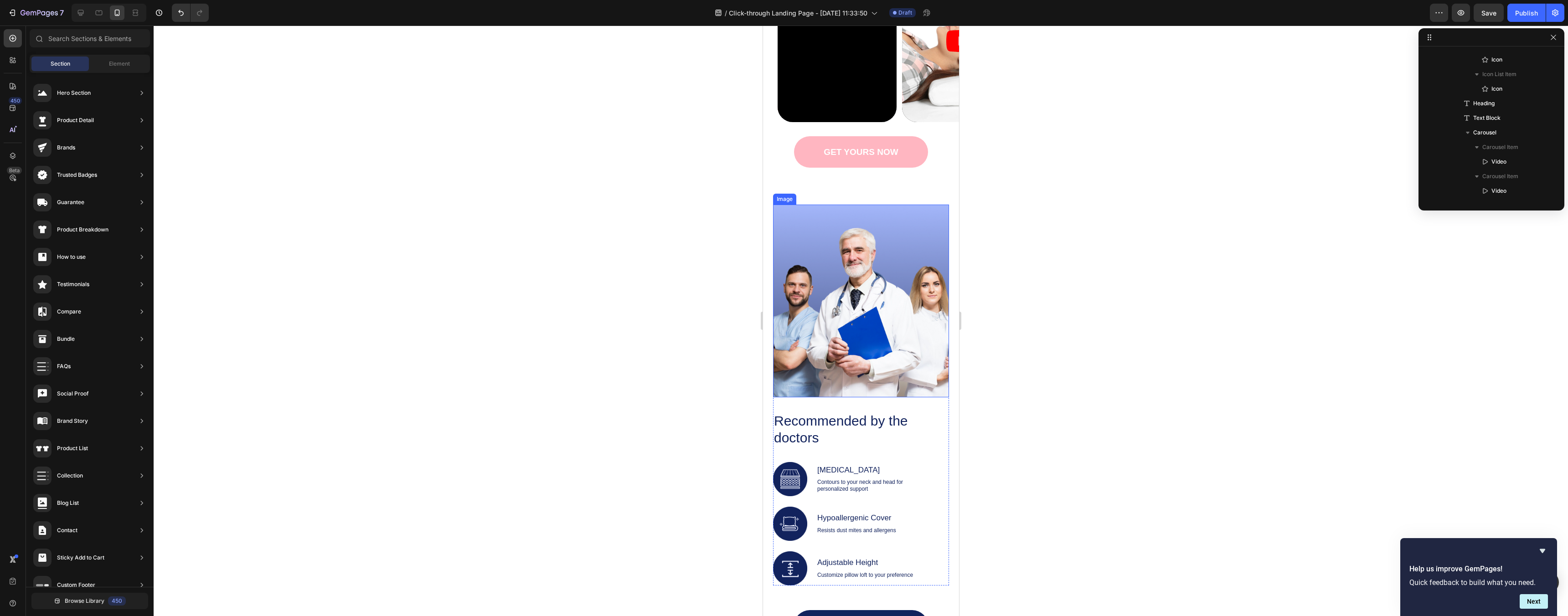
click at [878, 285] on img at bounding box center [860, 301] width 176 height 193
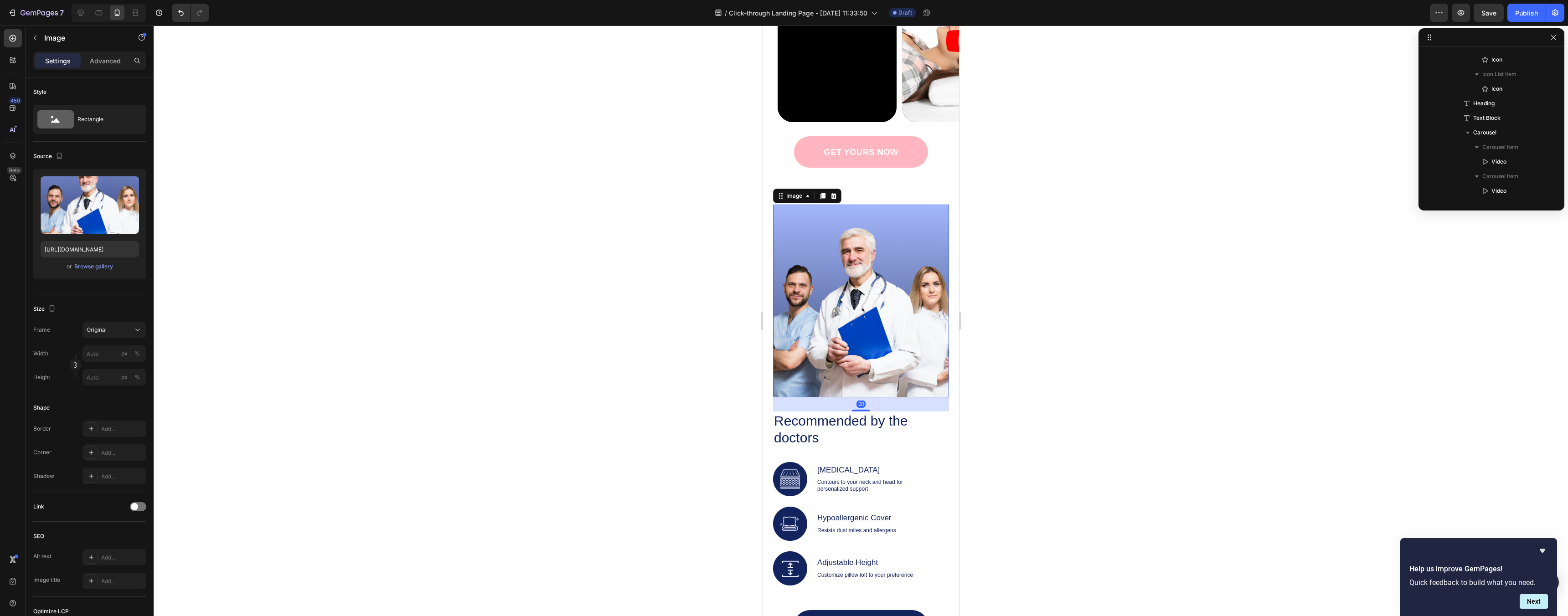
scroll to position [1413, 0]
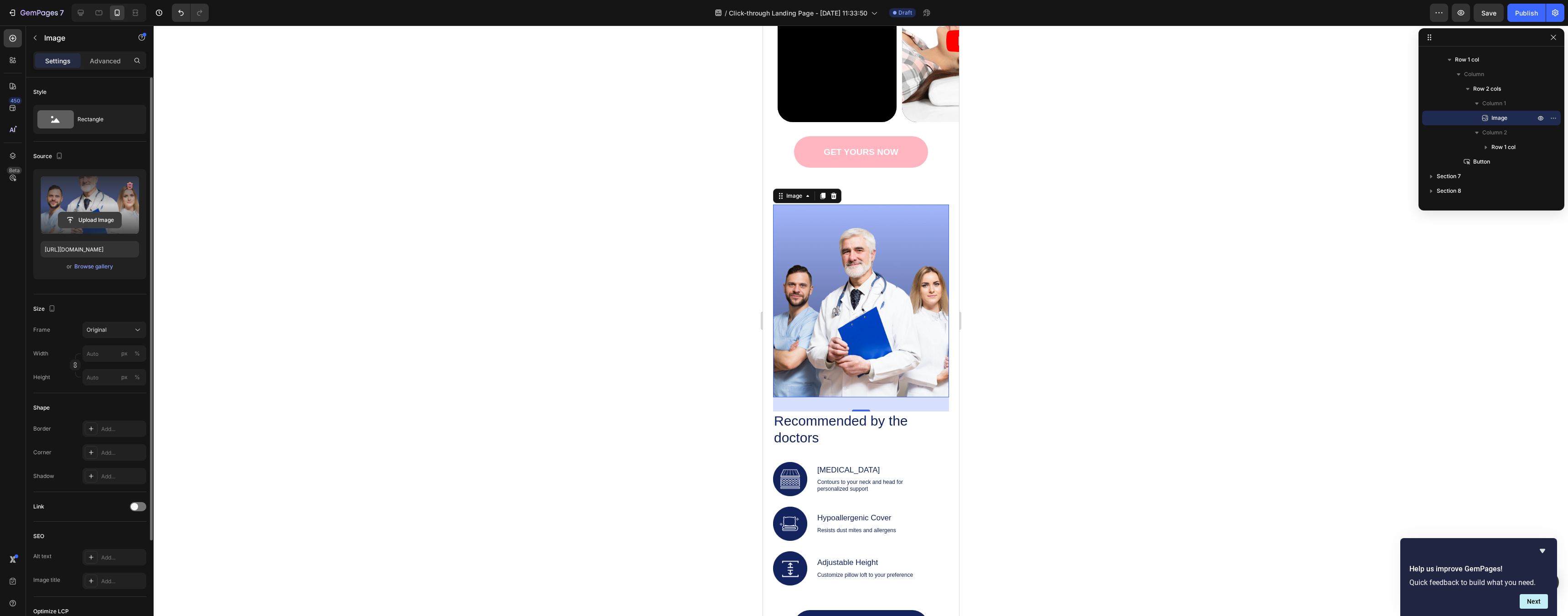
click at [104, 214] on input "file" at bounding box center [89, 220] width 63 height 15
type input "https://cdn.shopify.com/s/files/1/0963/3651/1301/files/gempages_581837648503505…"
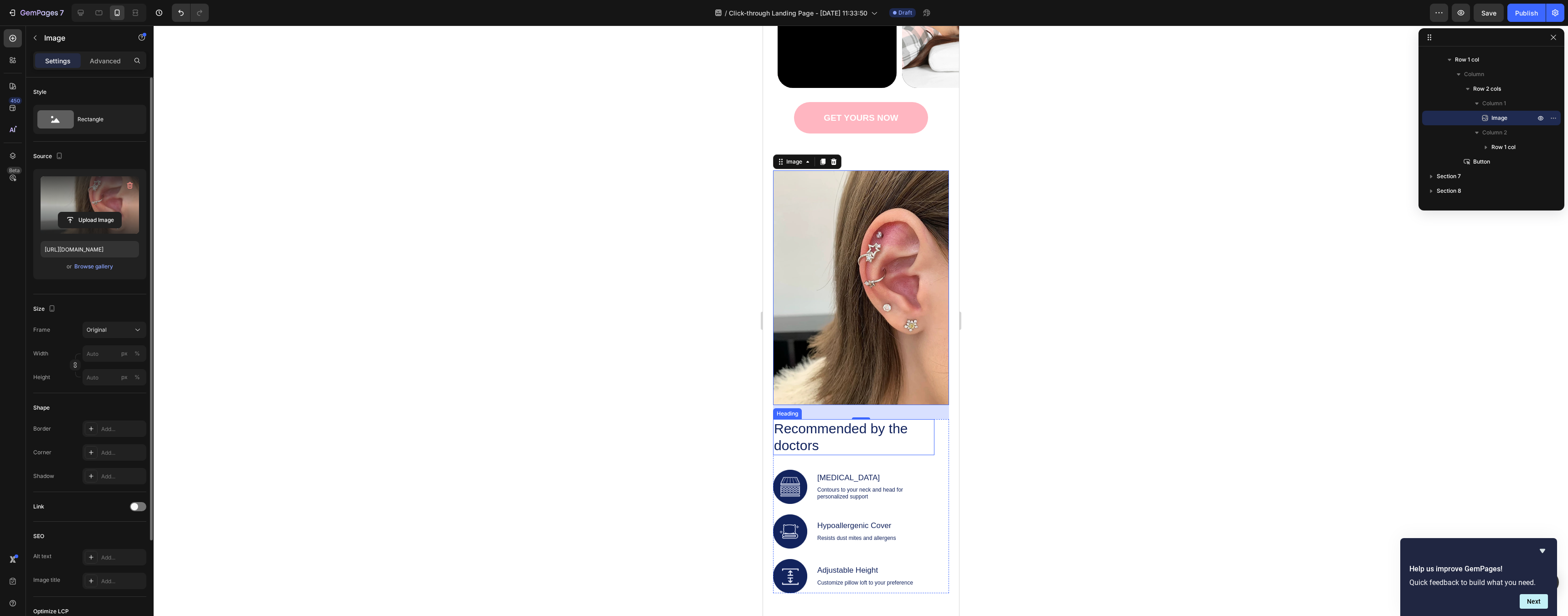
scroll to position [1079, 0]
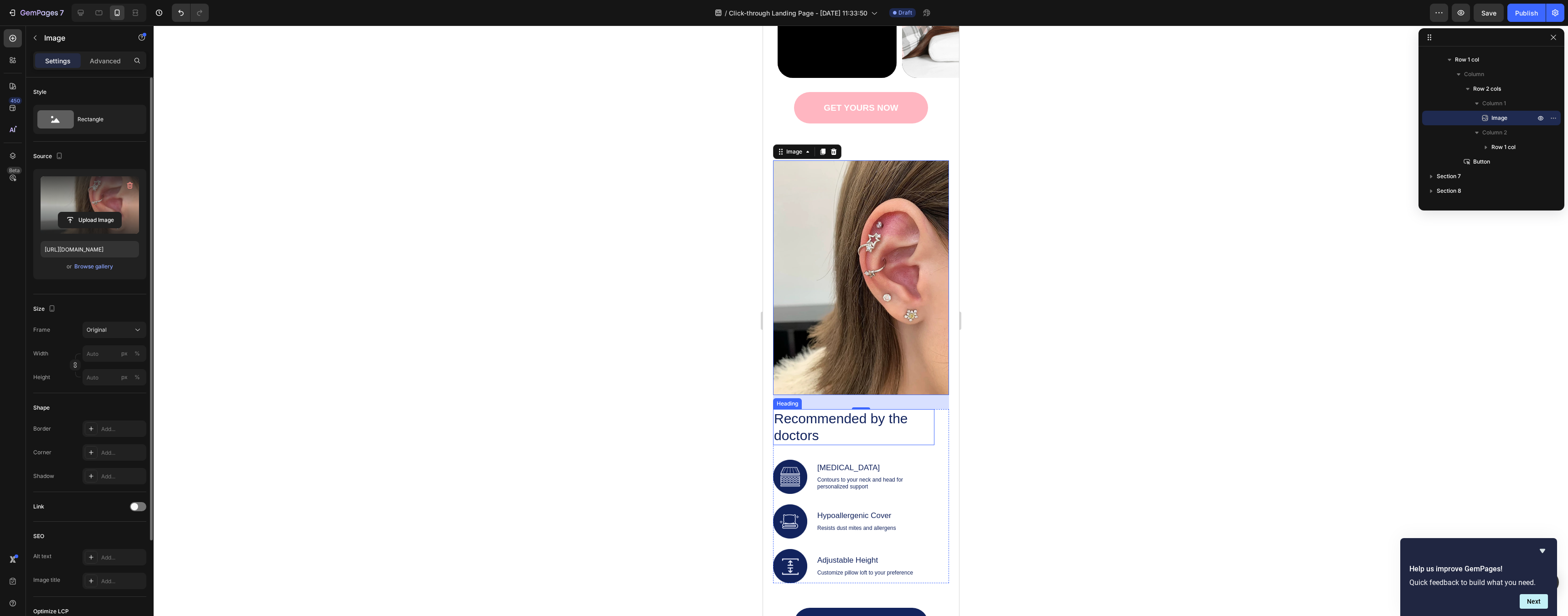
click at [869, 428] on h2 "Recommended by the doctors" at bounding box center [853, 427] width 161 height 36
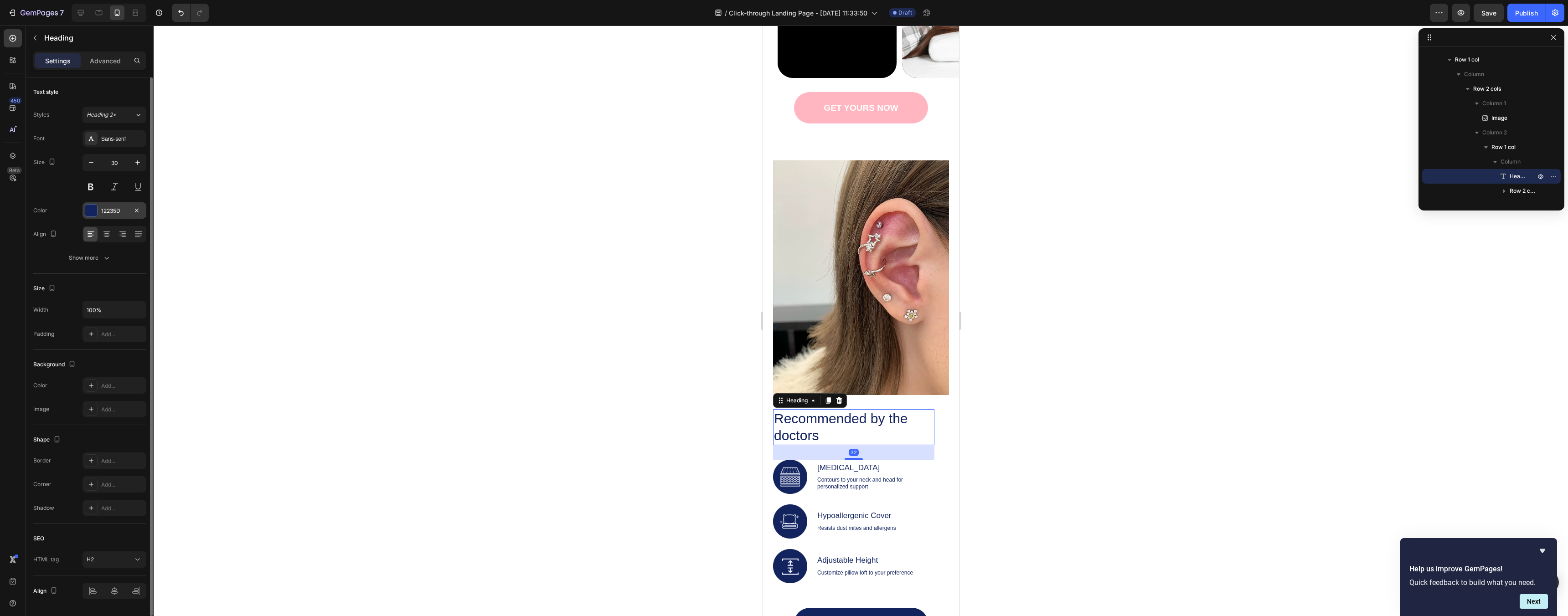
click at [102, 212] on div "12235D" at bounding box center [114, 211] width 26 height 8
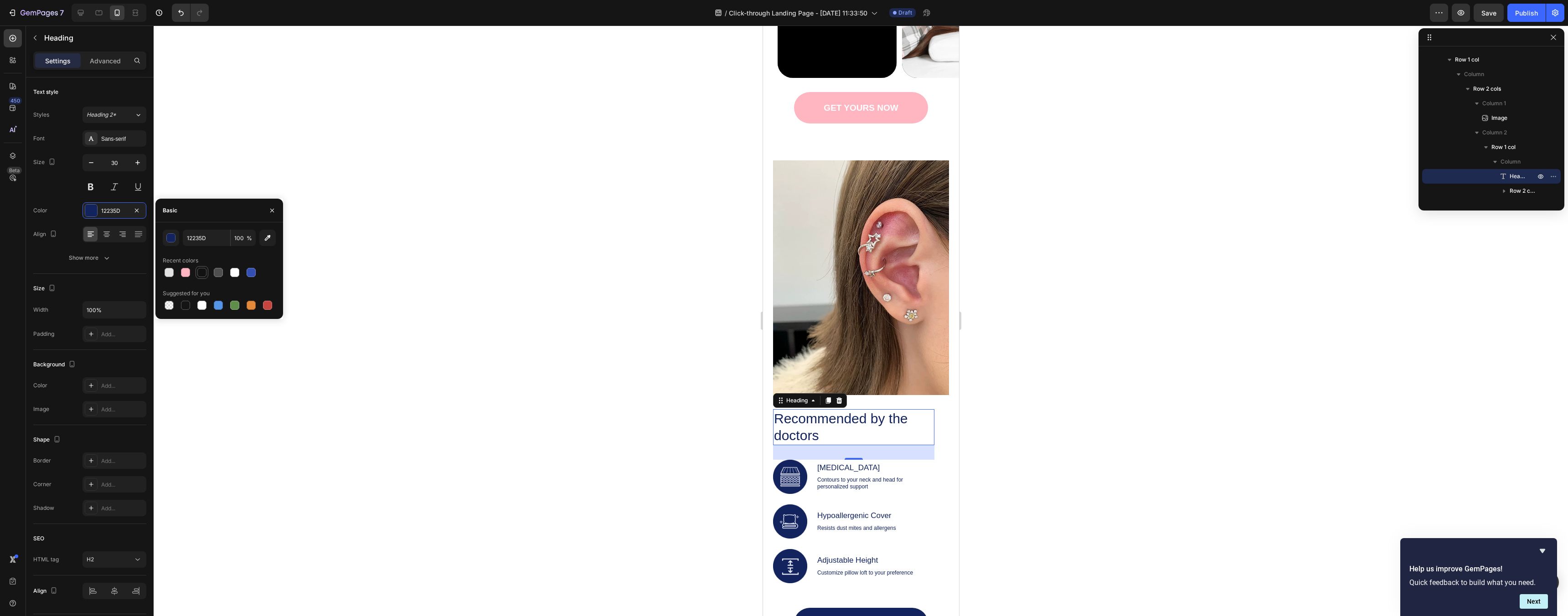
click at [200, 272] on div at bounding box center [201, 272] width 9 height 9
type input "121212"
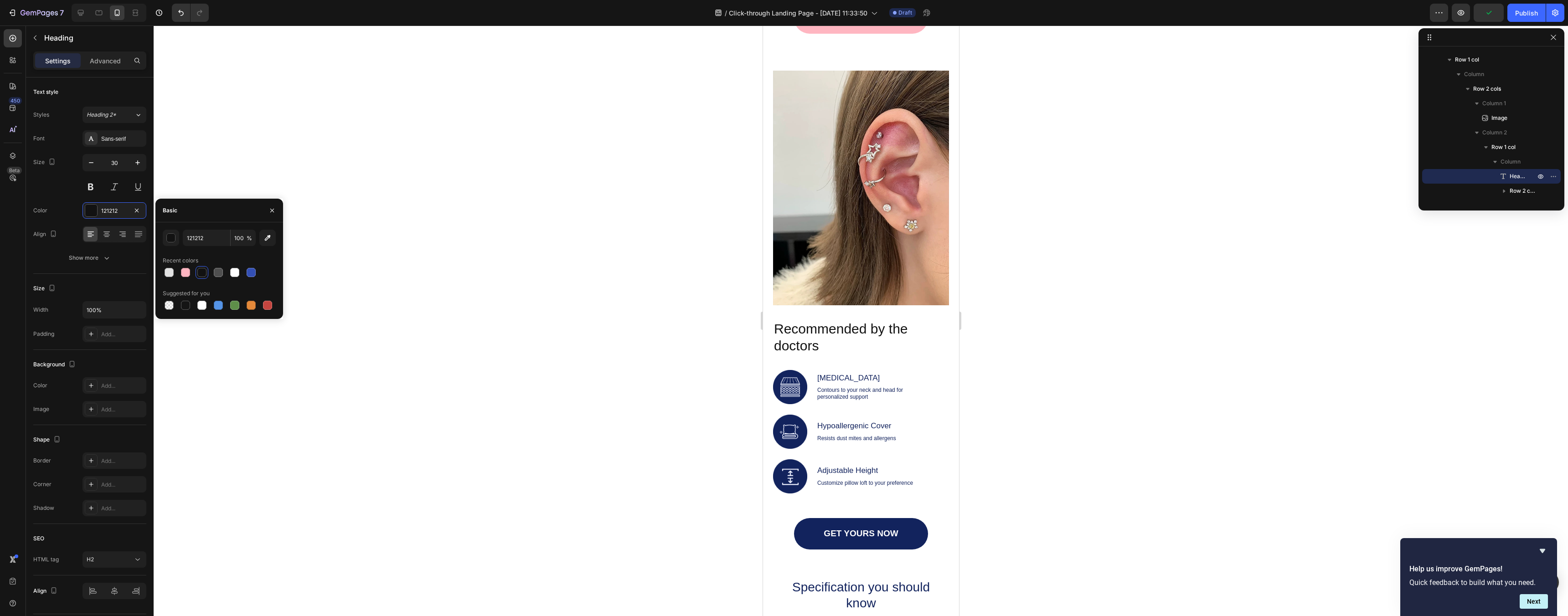
scroll to position [1208, 0]
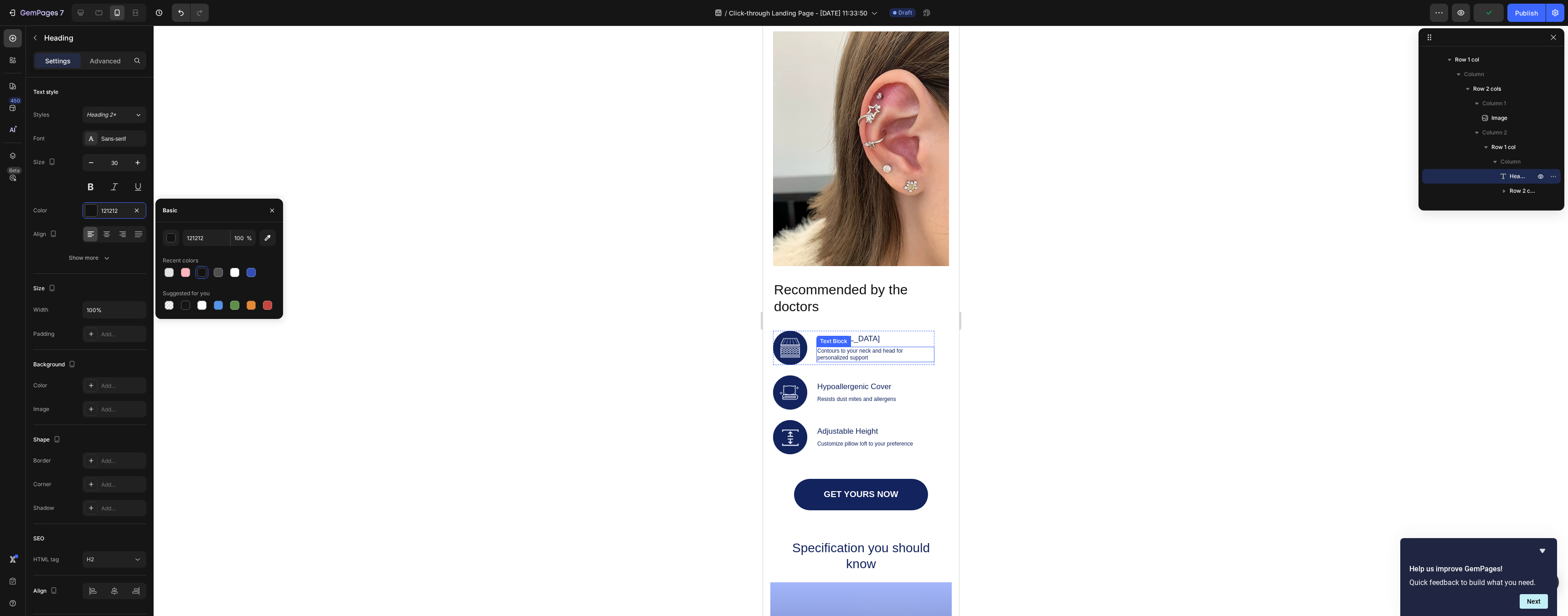
click at [895, 357] on p "Contours to your neck and head for personalized support" at bounding box center [875, 354] width 116 height 13
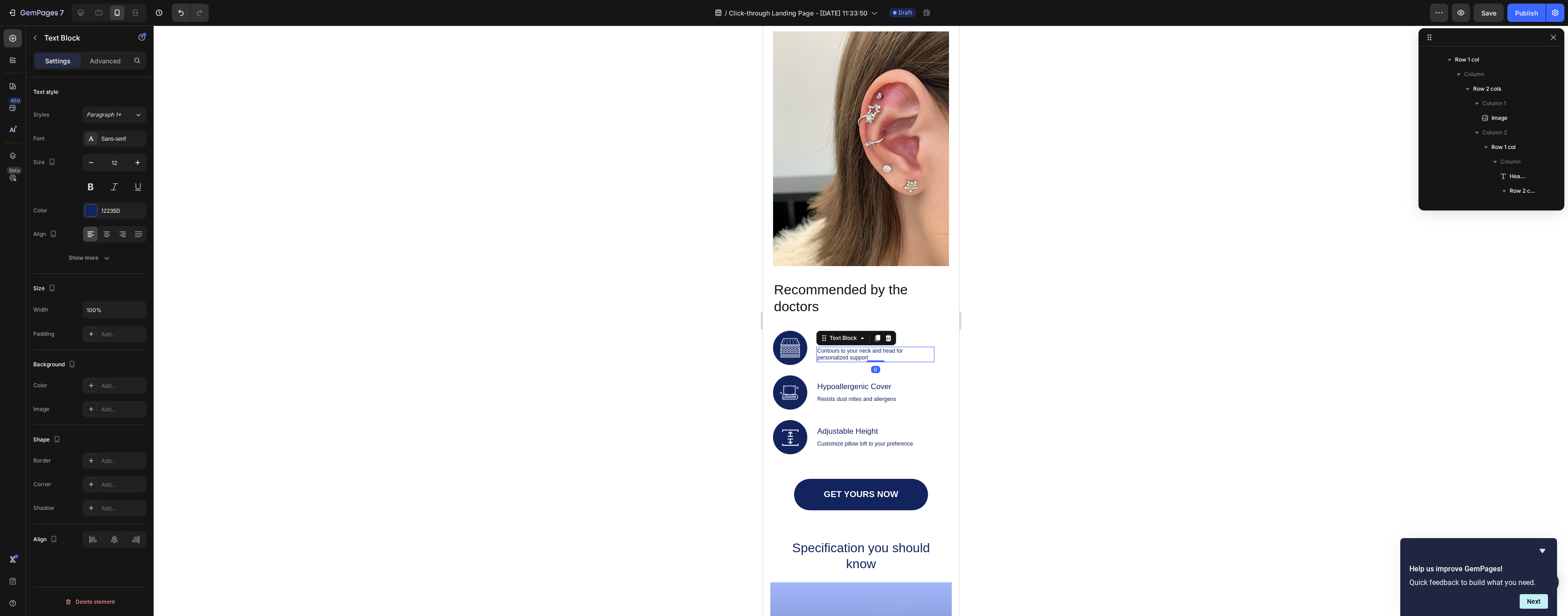
scroll to position [1558, 0]
click at [90, 182] on button at bounding box center [91, 187] width 16 height 16
click at [117, 210] on div "12235D" at bounding box center [114, 211] width 26 height 8
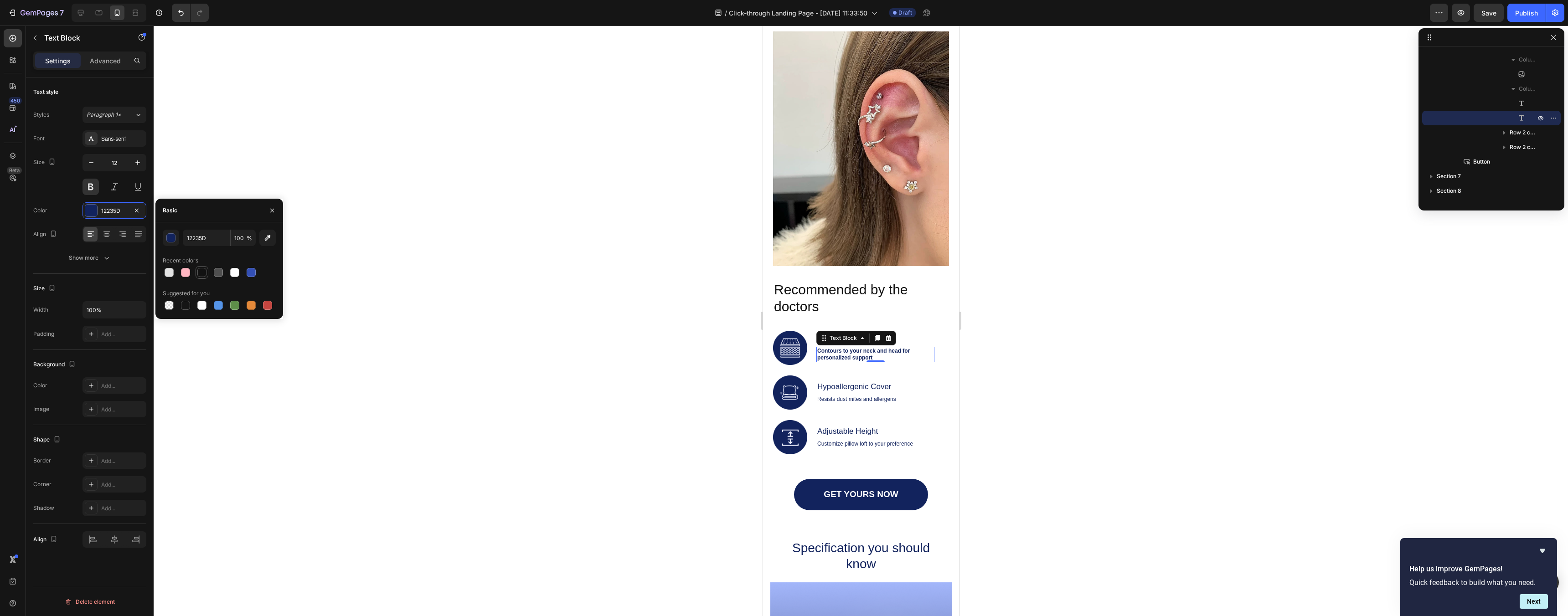
click at [205, 273] on div at bounding box center [201, 272] width 9 height 9
type input "121212"
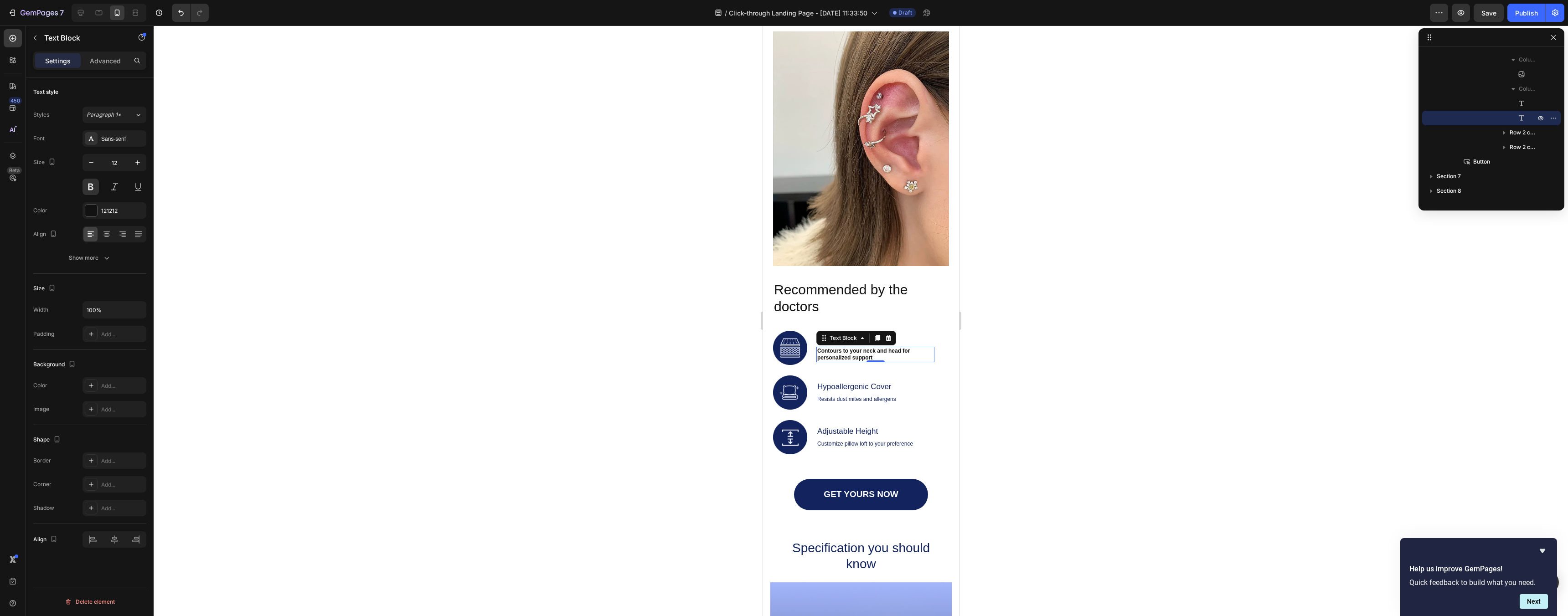
click at [411, 335] on div at bounding box center [861, 321] width 1415 height 590
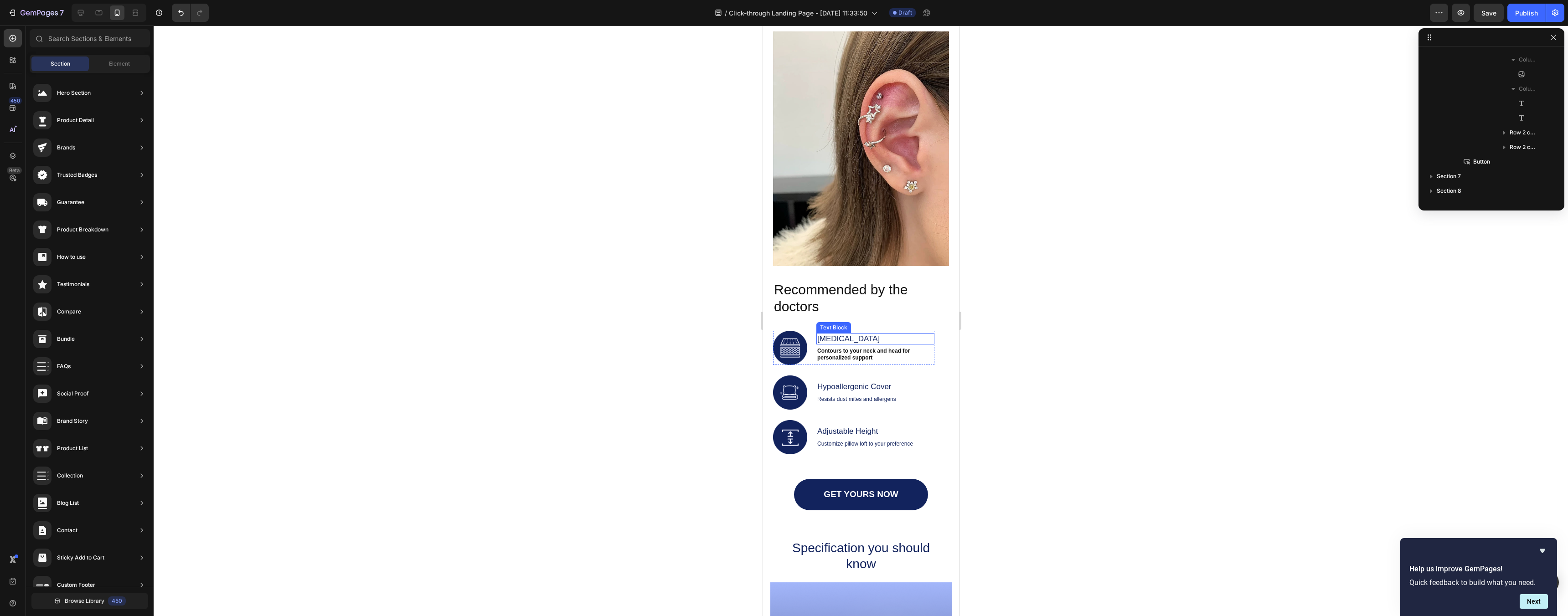
click at [905, 337] on p "Memory Foam" at bounding box center [875, 339] width 116 height 10
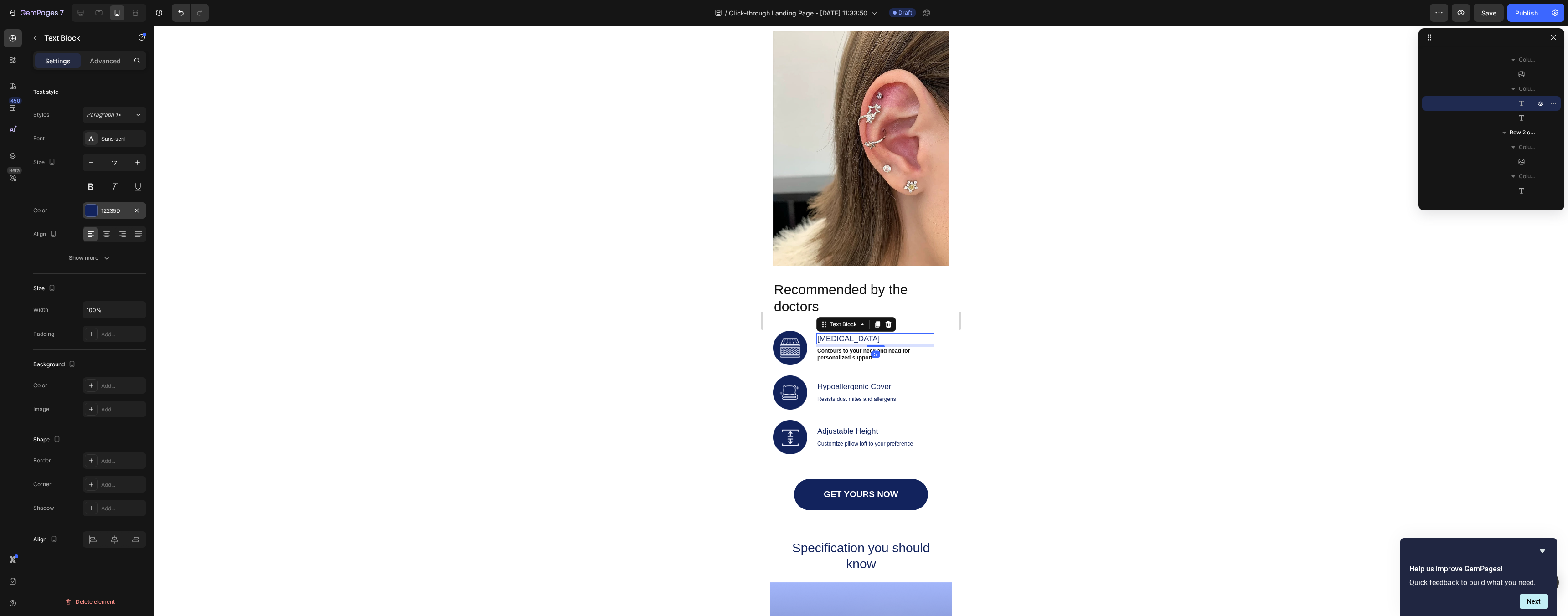
click at [101, 212] on div "12235D" at bounding box center [114, 211] width 26 height 8
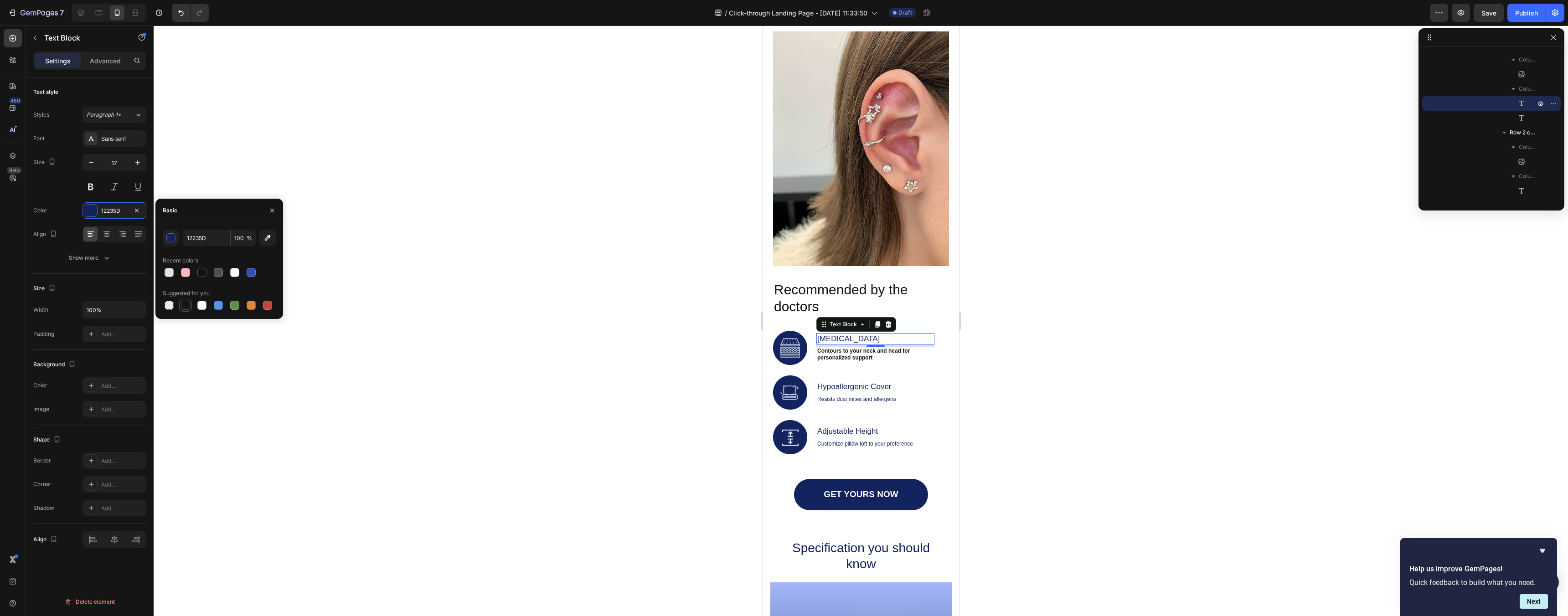
click at [186, 306] on div at bounding box center [185, 305] width 9 height 9
type input "151515"
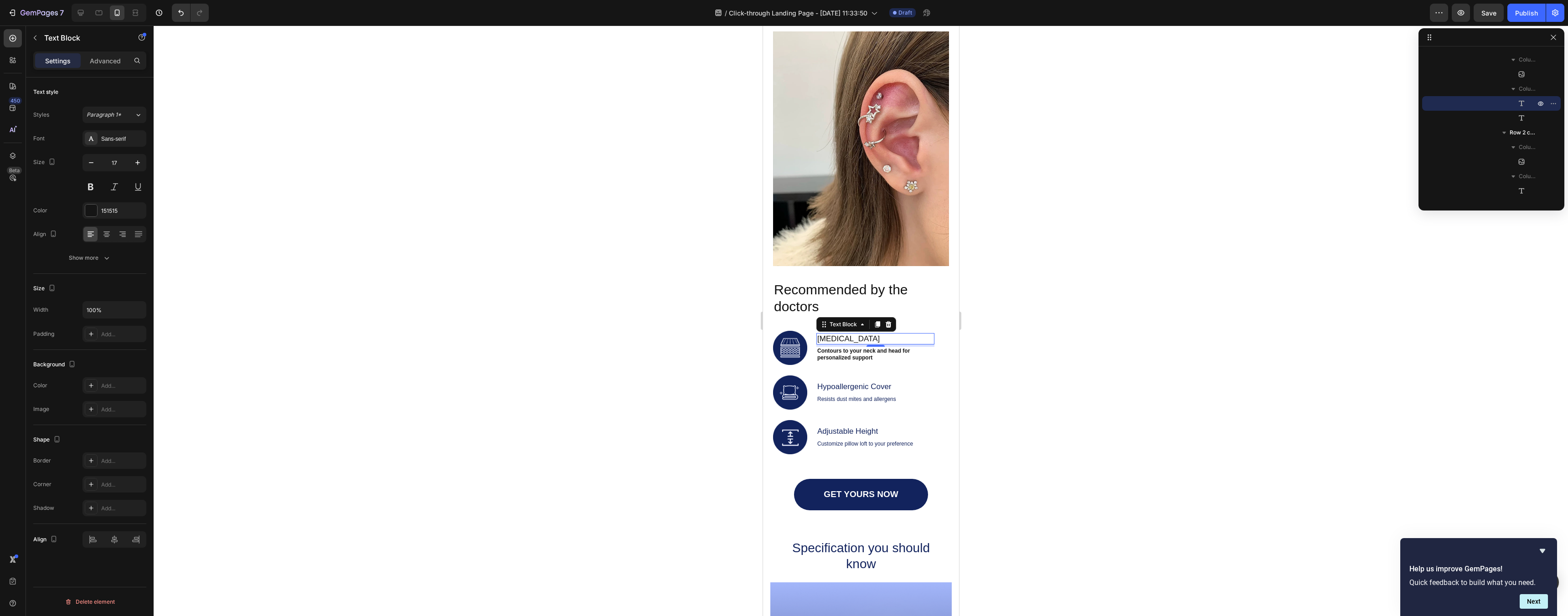
click at [612, 281] on div at bounding box center [861, 321] width 1415 height 590
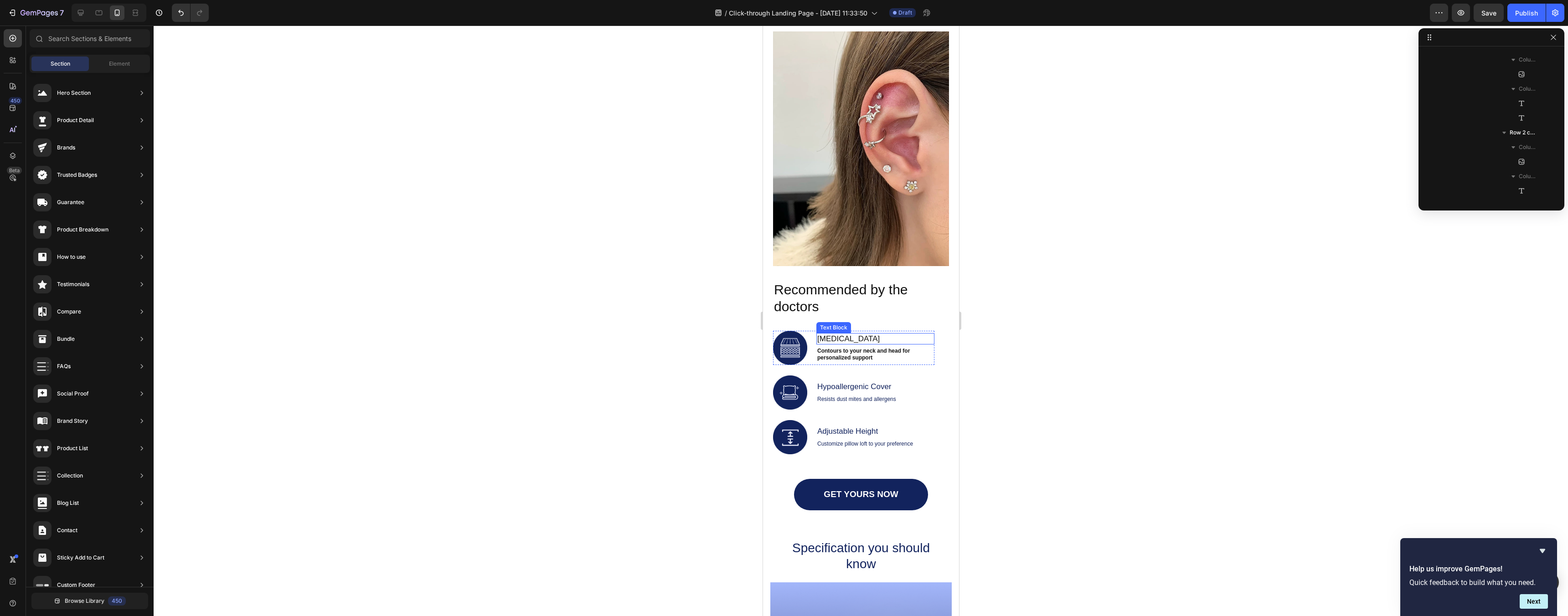
click at [858, 335] on p "Memory Foam" at bounding box center [875, 339] width 116 height 10
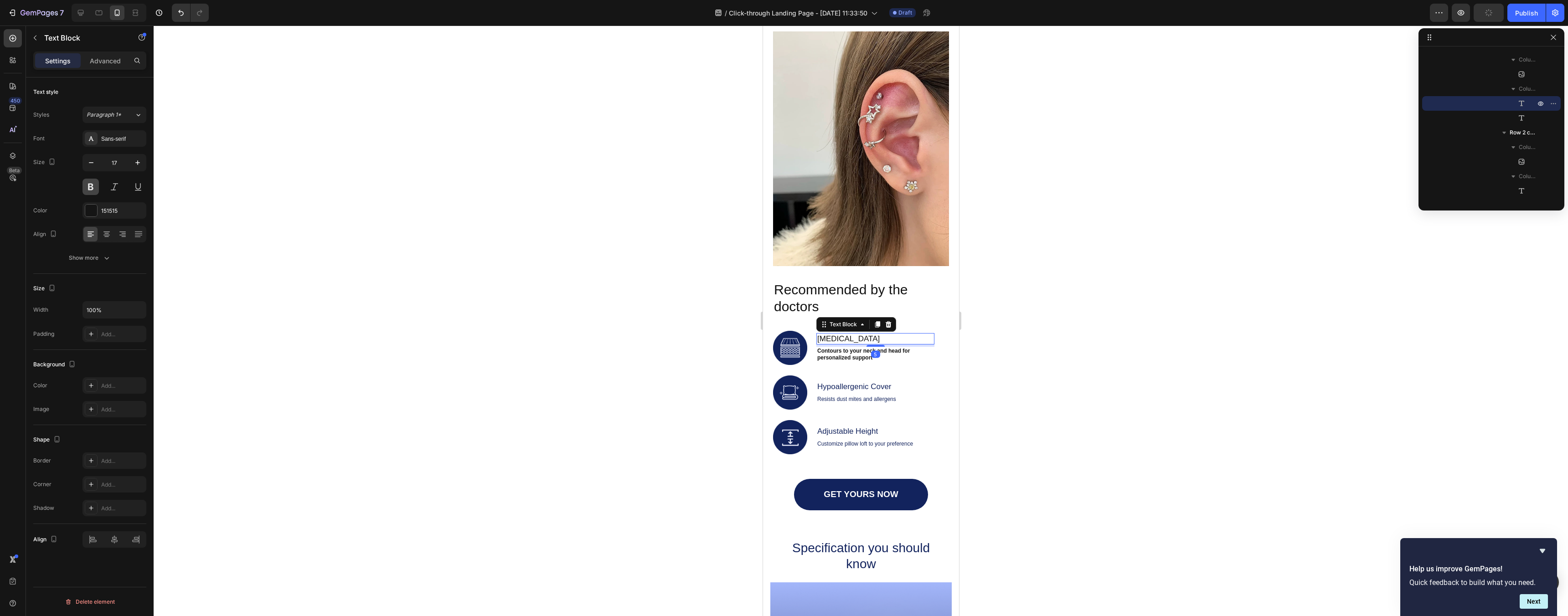
click at [85, 191] on button at bounding box center [91, 187] width 16 height 16
click at [873, 385] on p "Hypoallergenic Cover" at bounding box center [856, 387] width 79 height 10
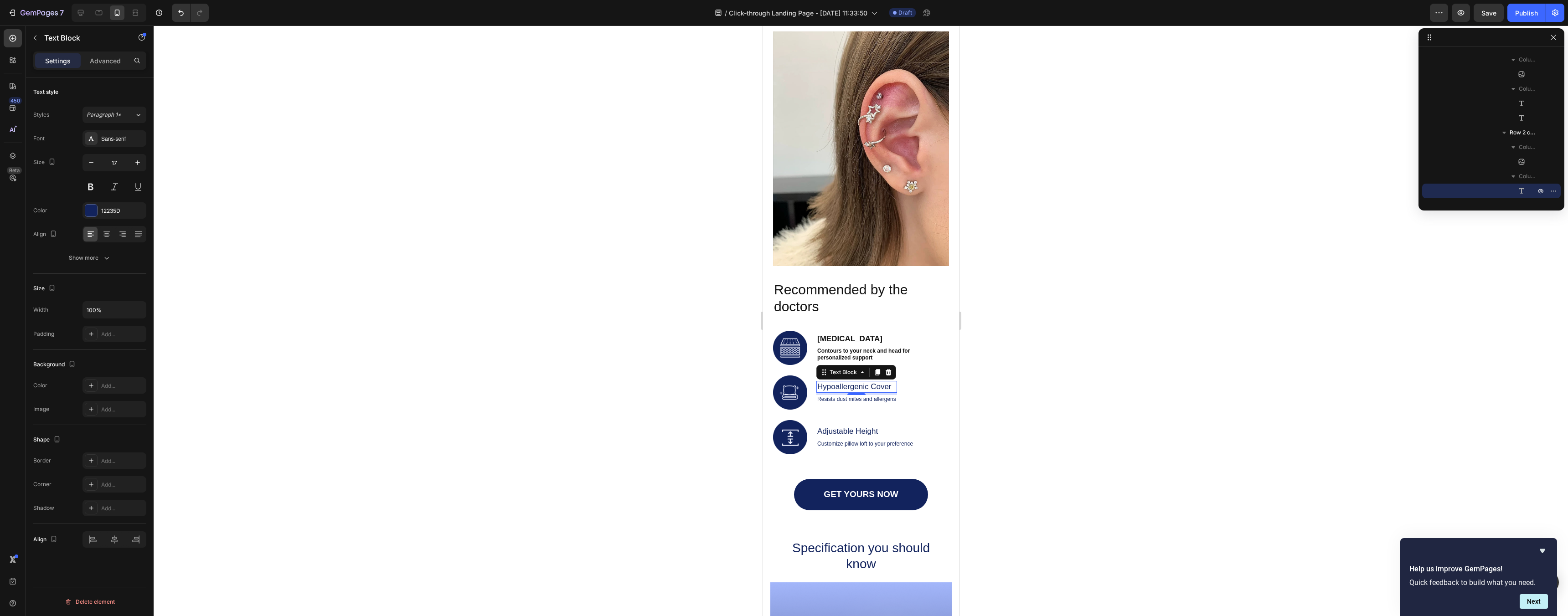
click at [87, 197] on div "Font Sans-serif Size 17 Color 12235D Align Show more" at bounding box center [90, 198] width 113 height 136
click at [88, 194] on button at bounding box center [91, 187] width 16 height 16
click at [874, 398] on p "Resists dust mites and allergens" at bounding box center [856, 399] width 80 height 7
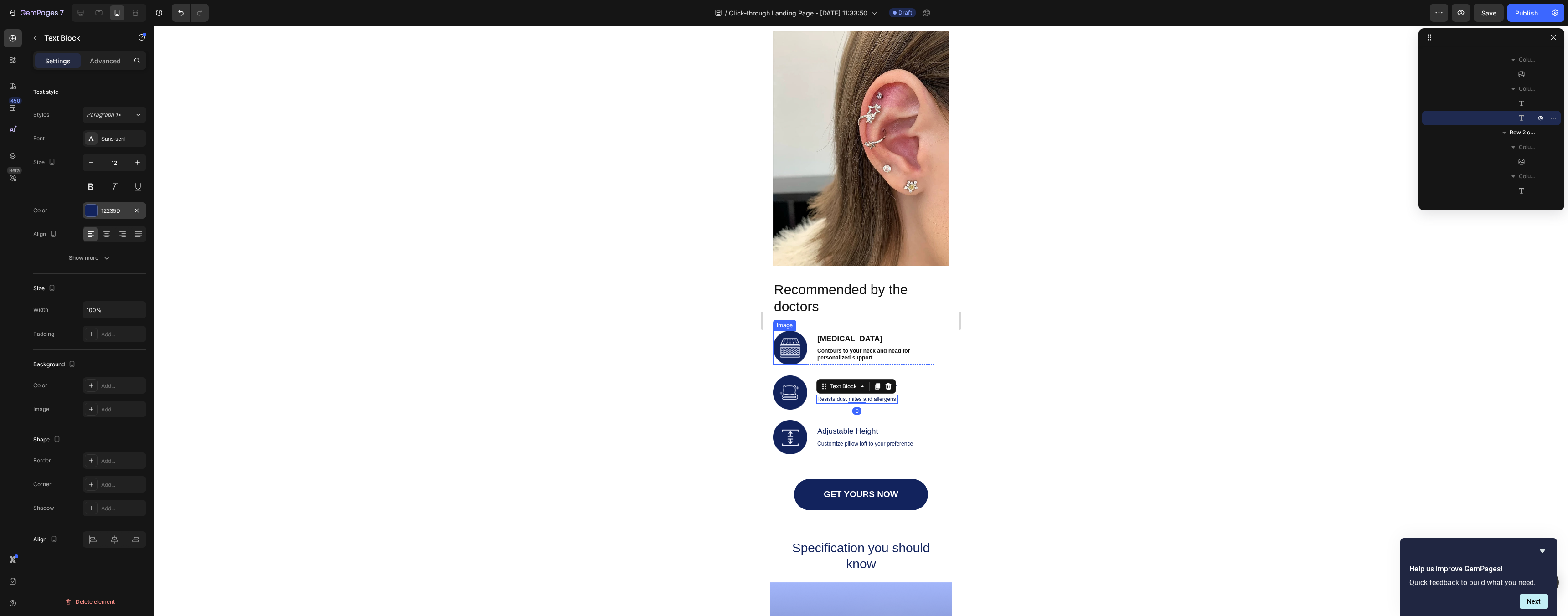
click at [103, 213] on div "12235D" at bounding box center [114, 211] width 26 height 8
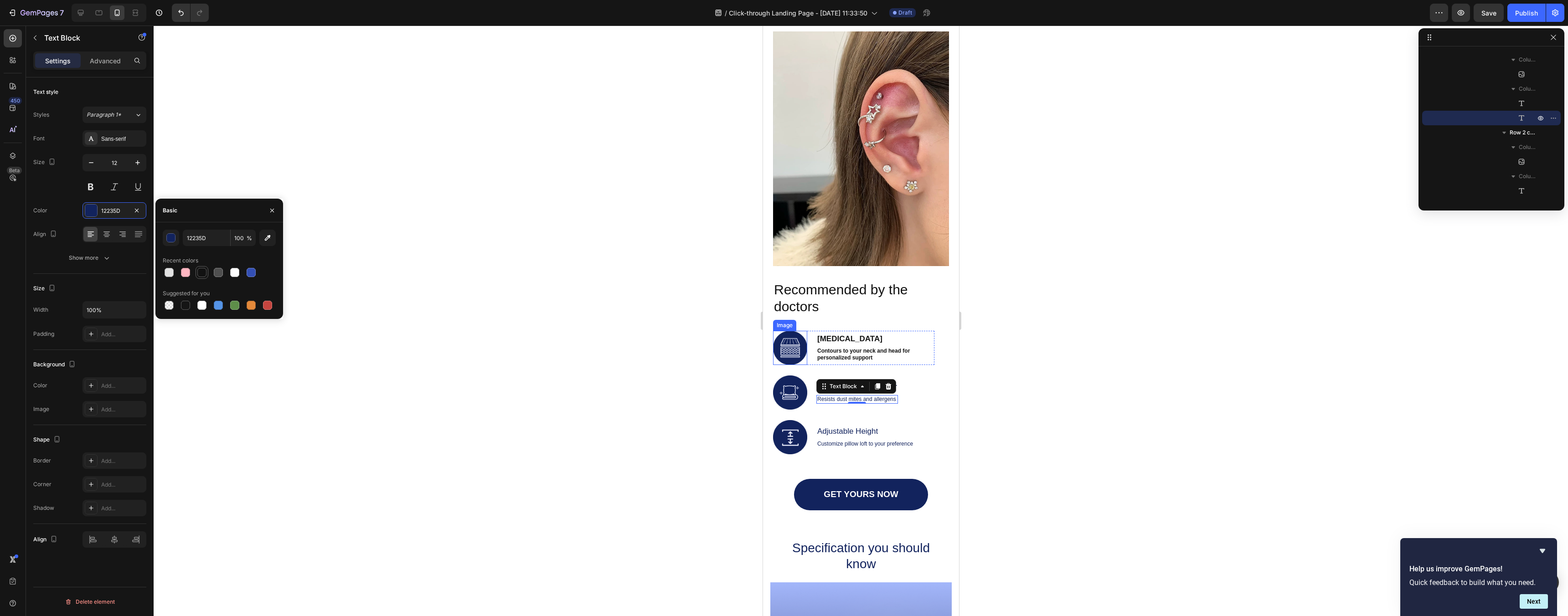
click at [206, 267] on div at bounding box center [202, 273] width 11 height 11
type input "121212"
click at [90, 194] on button at bounding box center [91, 187] width 16 height 16
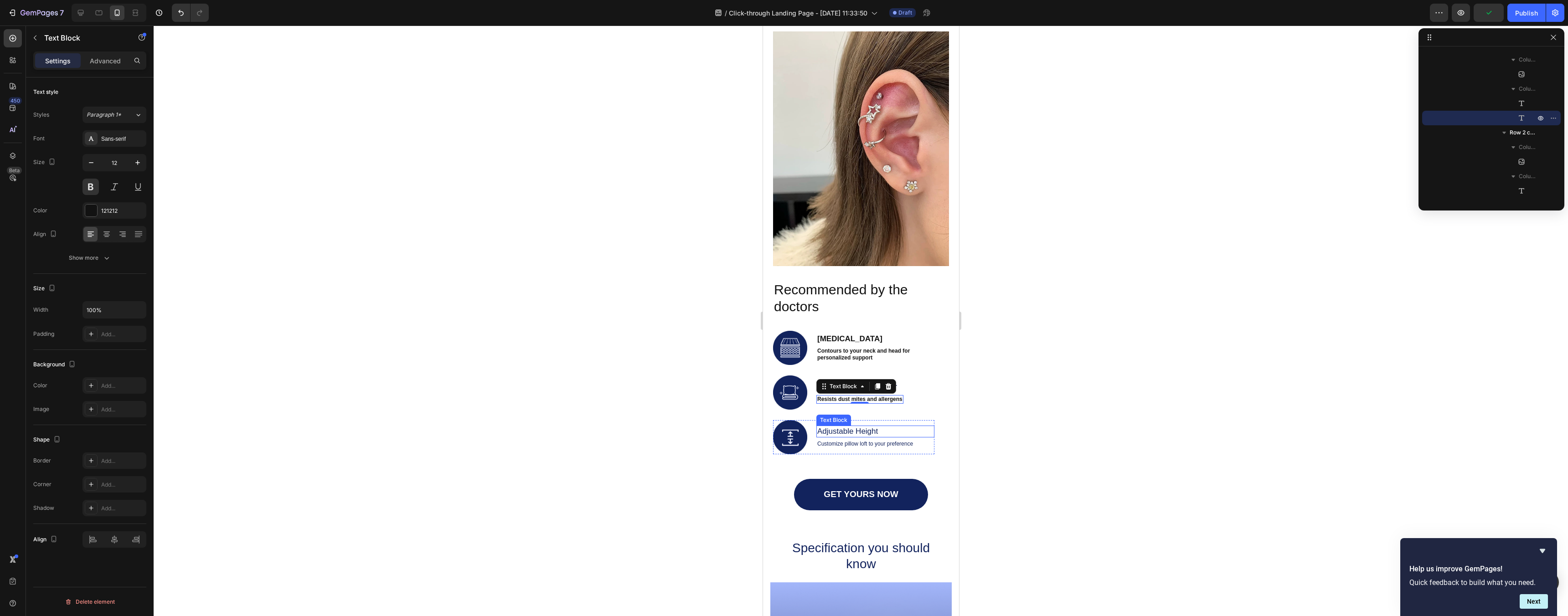
click at [829, 432] on p "Adjustable Height" at bounding box center [875, 432] width 116 height 10
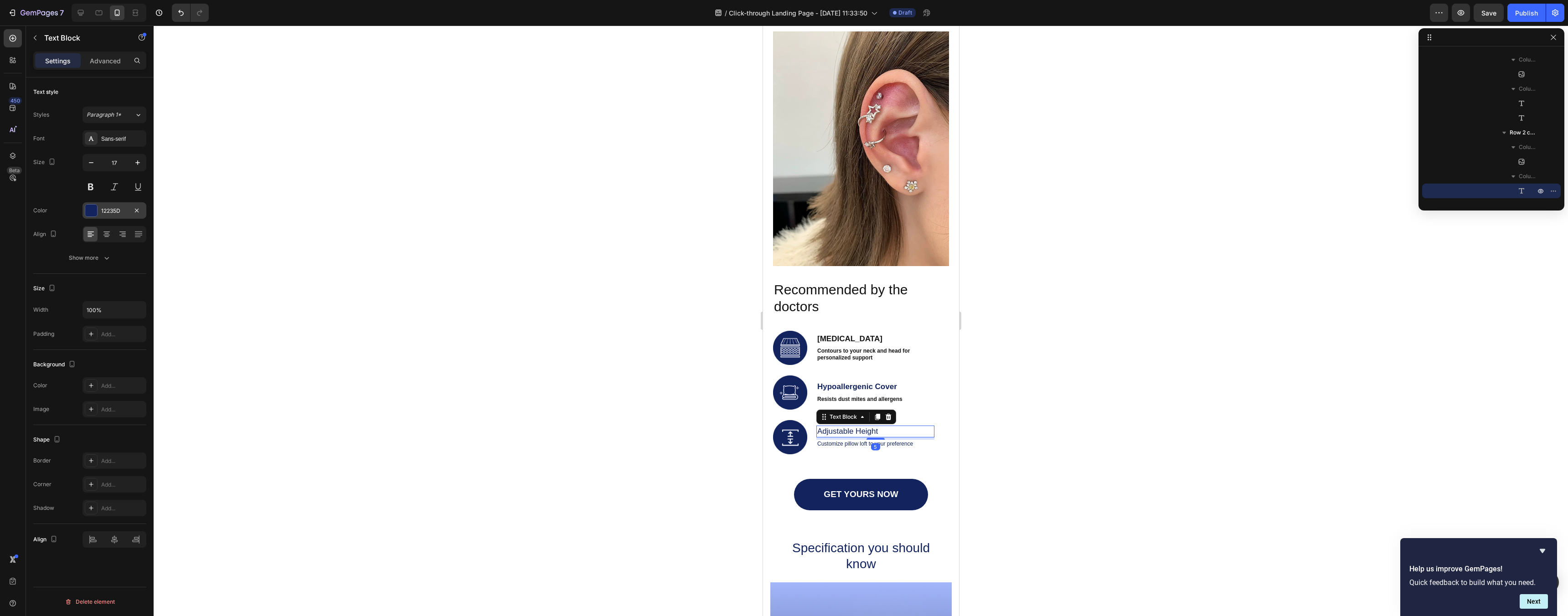
click at [108, 211] on div "12235D" at bounding box center [114, 211] width 26 height 8
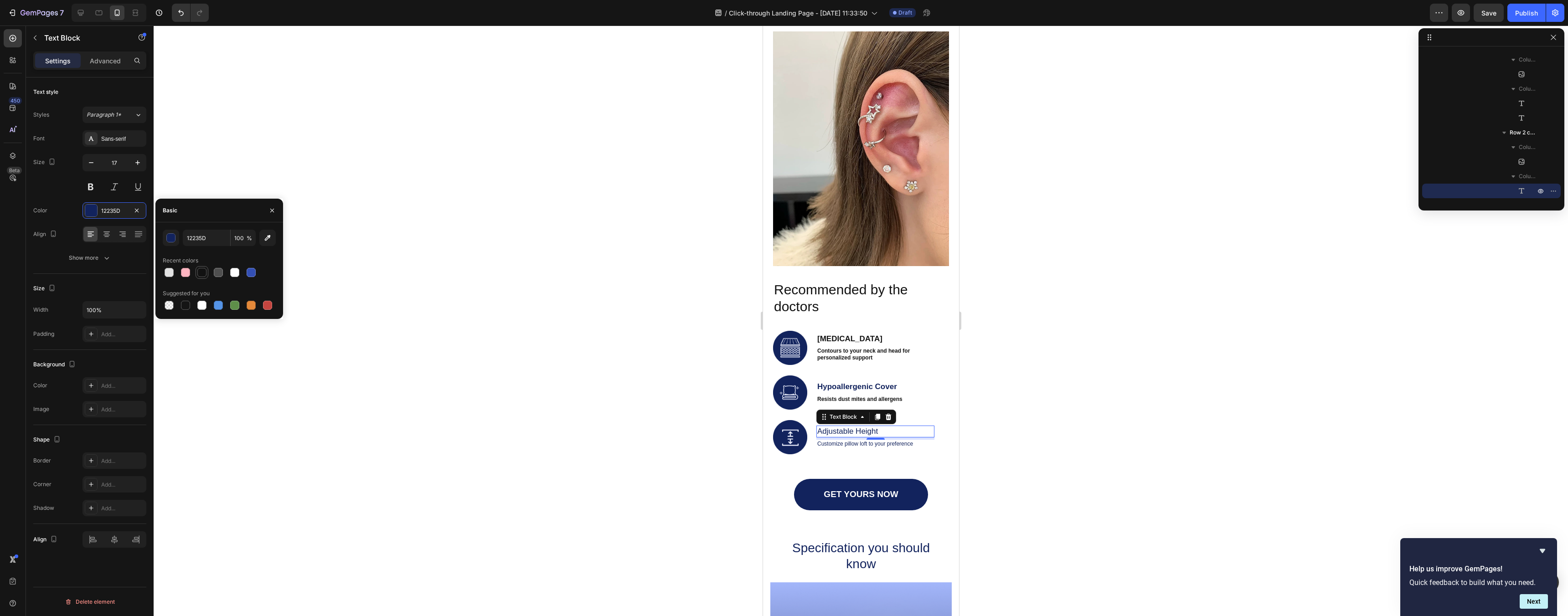
click at [197, 268] on div at bounding box center [202, 273] width 11 height 11
type input "121212"
click at [94, 183] on button at bounding box center [91, 187] width 16 height 16
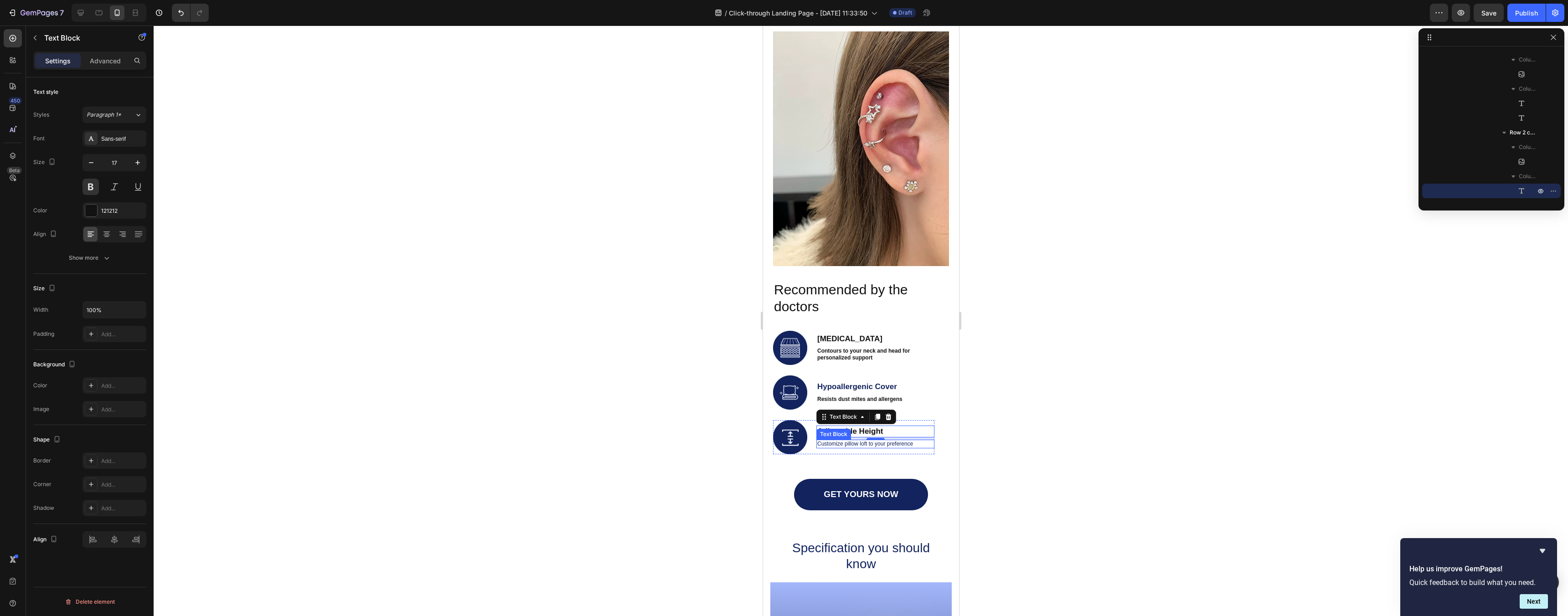
click at [847, 442] on p "Customize pillow loft to your preference" at bounding box center [875, 444] width 116 height 7
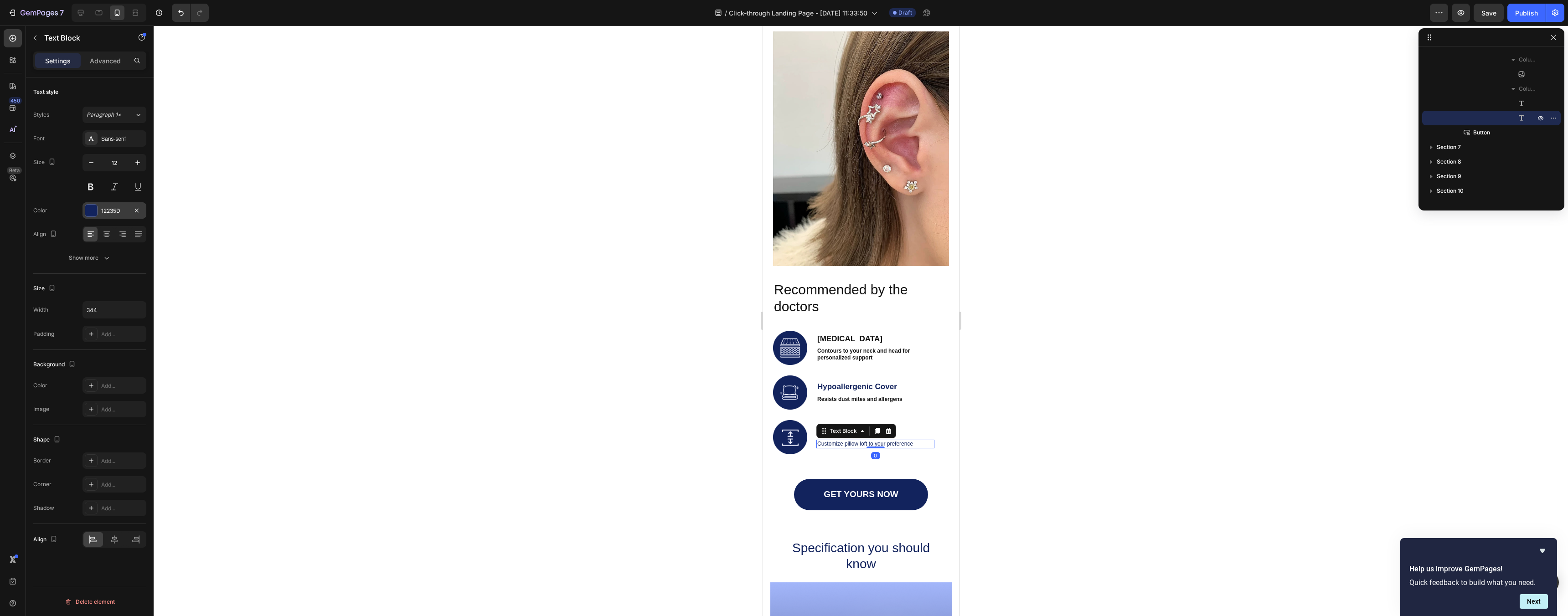
click at [96, 209] on div at bounding box center [91, 210] width 12 height 12
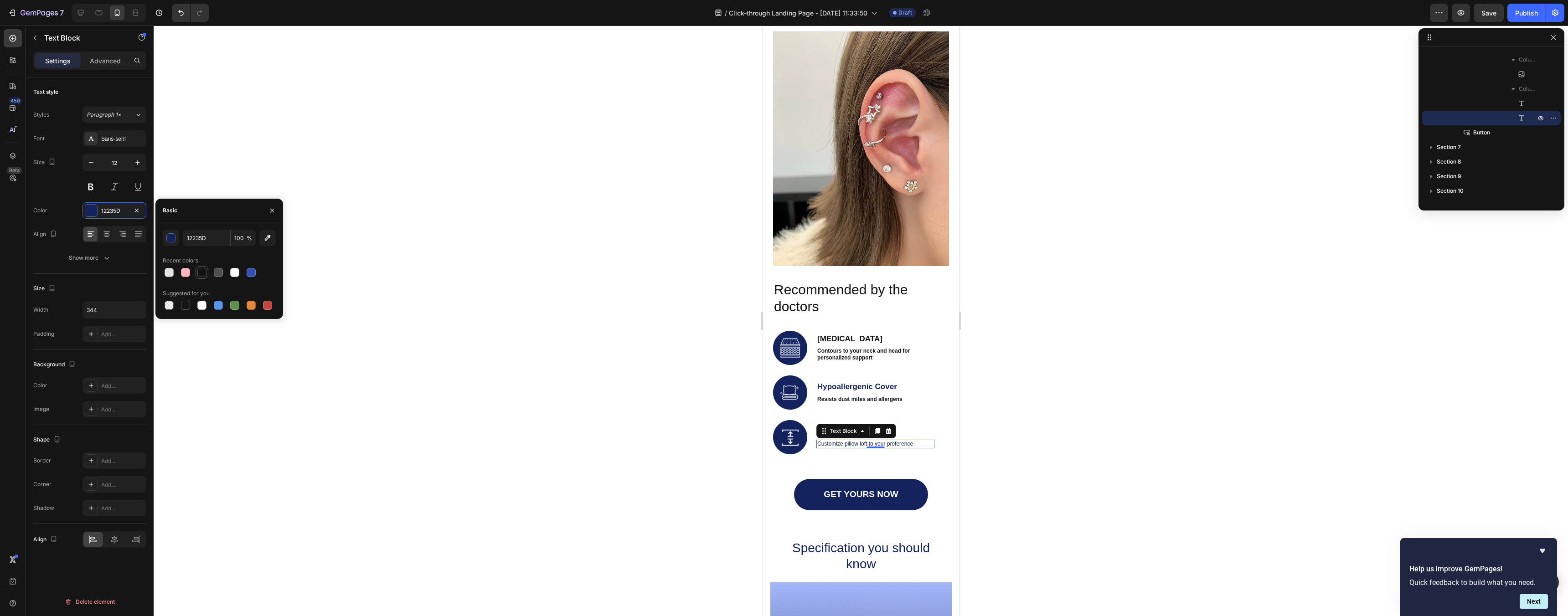
click at [202, 273] on div at bounding box center [201, 272] width 9 height 9
type input "121212"
click at [85, 185] on button at bounding box center [91, 187] width 16 height 16
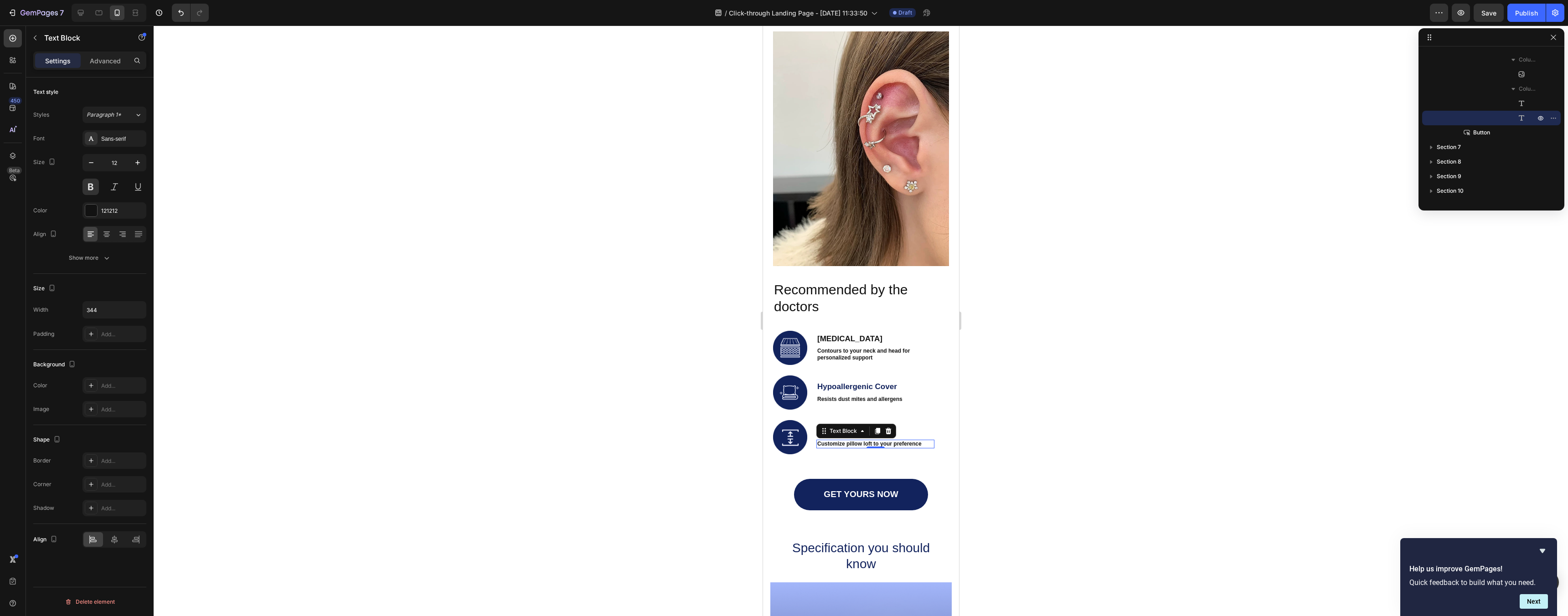
click at [514, 360] on div at bounding box center [861, 321] width 1415 height 590
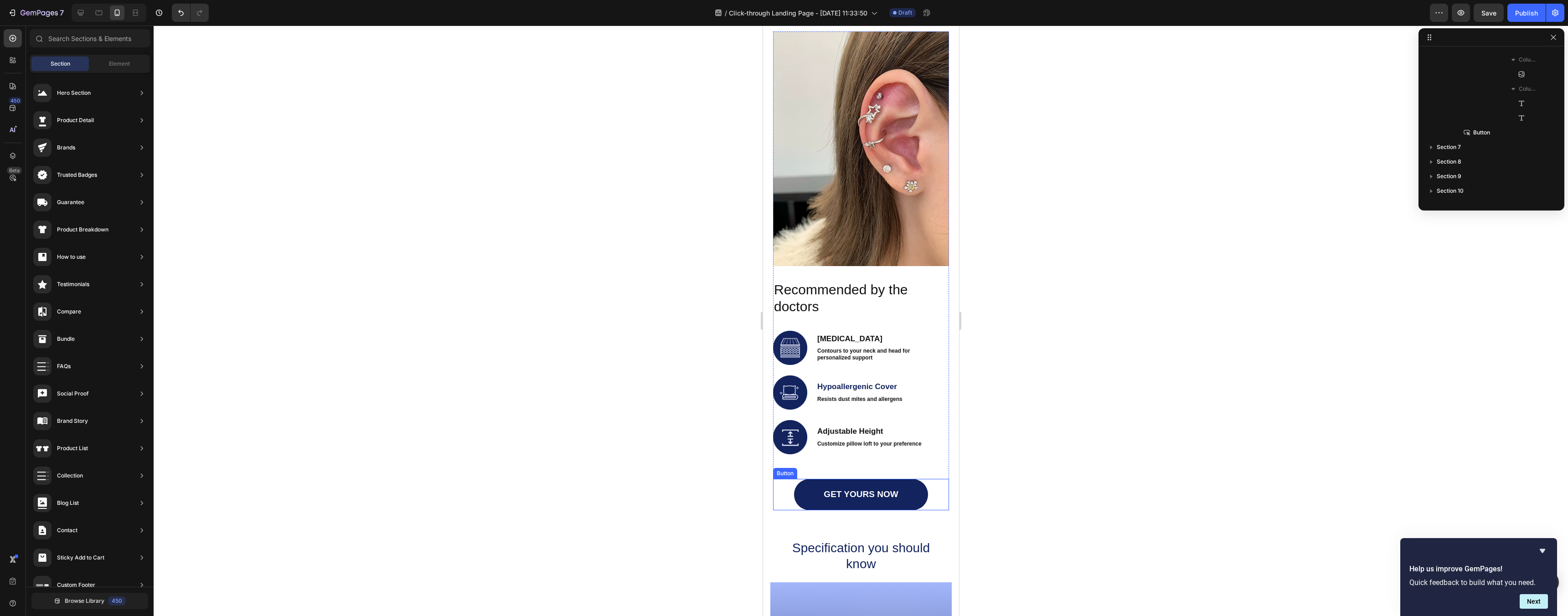
click at [932, 492] on div "GET YOURS NOW Button" at bounding box center [860, 495] width 176 height 32
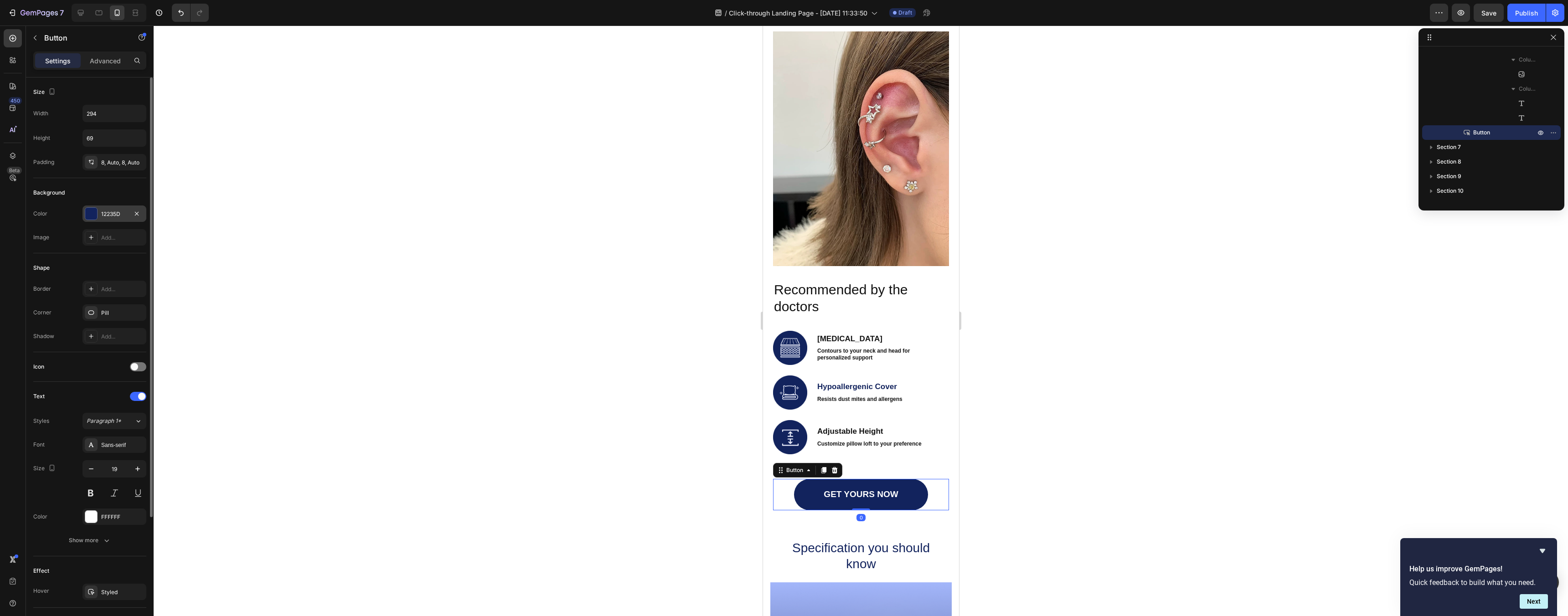
click at [113, 215] on div "12235D" at bounding box center [114, 214] width 26 height 8
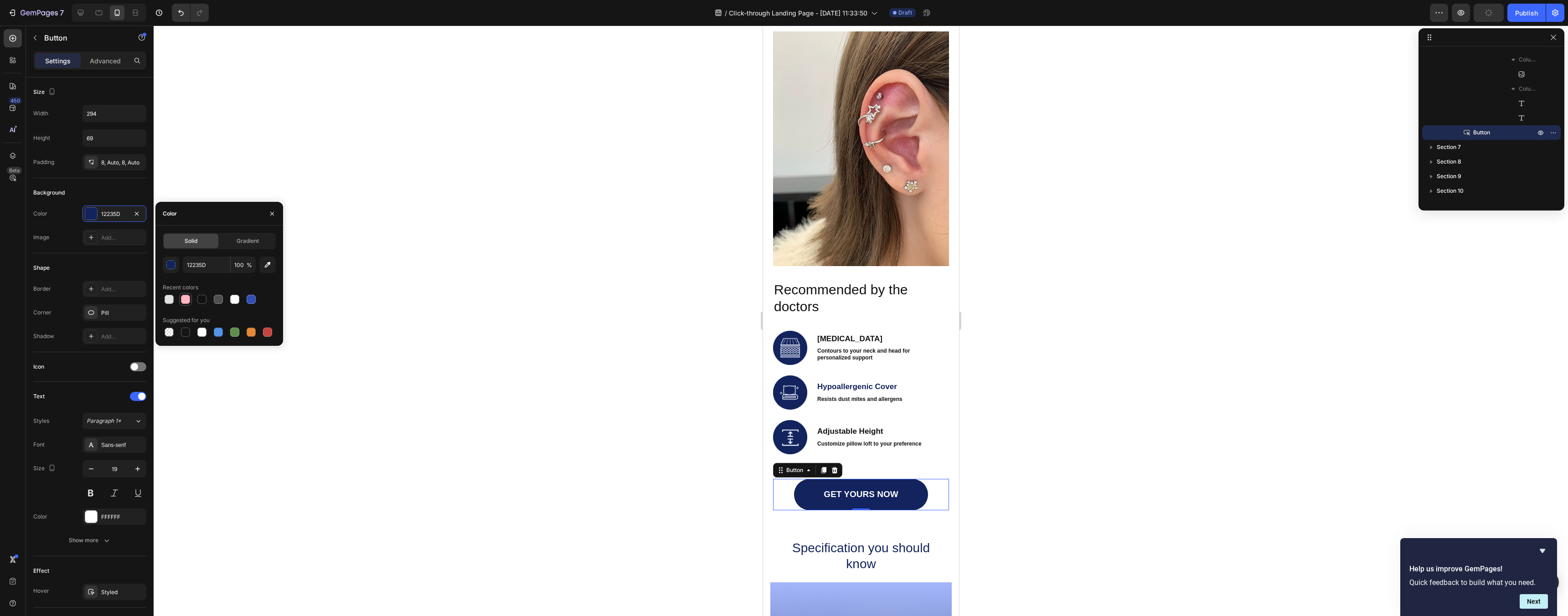
click at [183, 300] on div at bounding box center [185, 299] width 9 height 9
type input "FFB6C1"
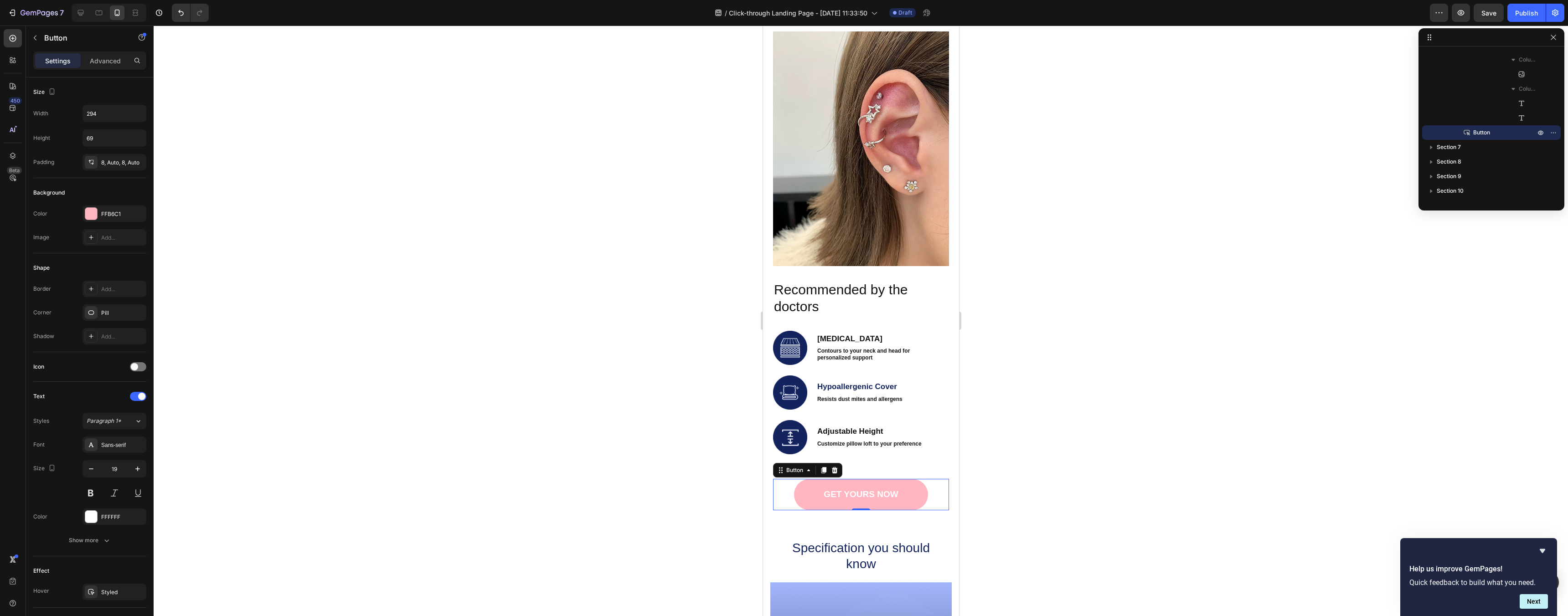
click at [447, 348] on div at bounding box center [861, 321] width 1415 height 590
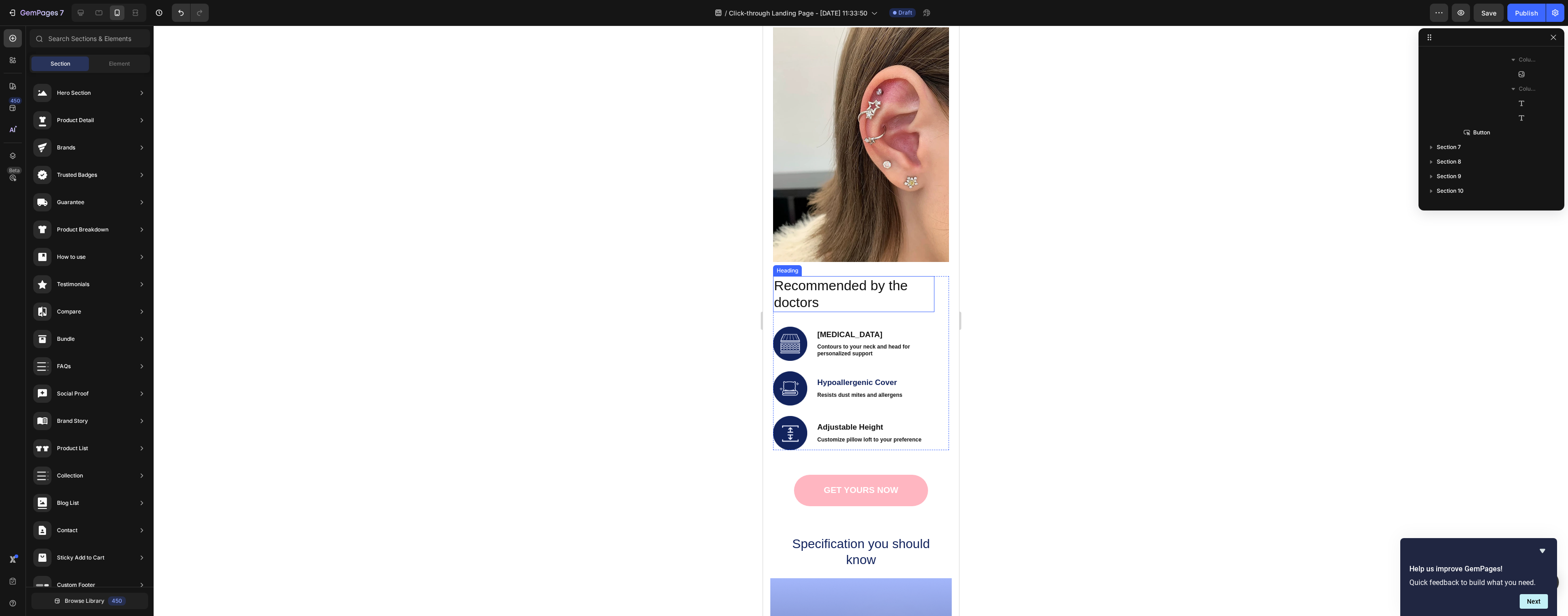
scroll to position [1213, 0]
click at [862, 290] on h2 "Recommended by the doctors" at bounding box center [853, 293] width 161 height 36
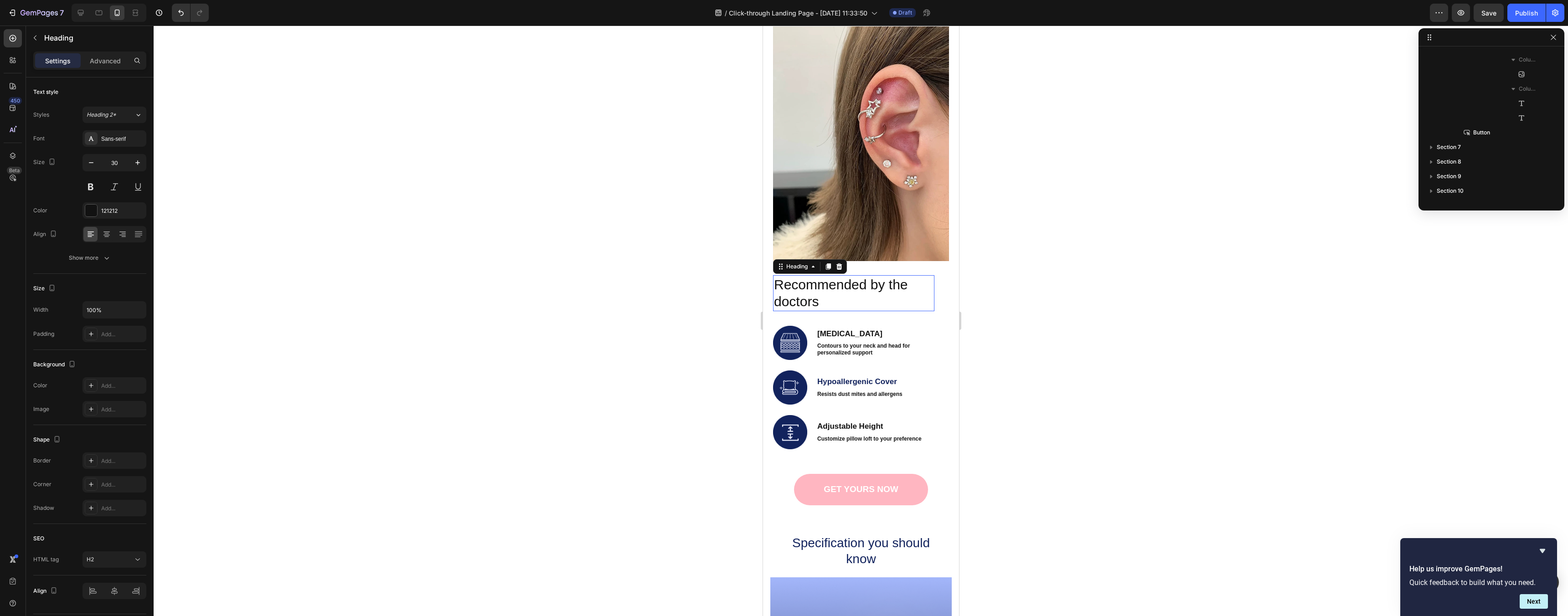
scroll to position [1471, 0]
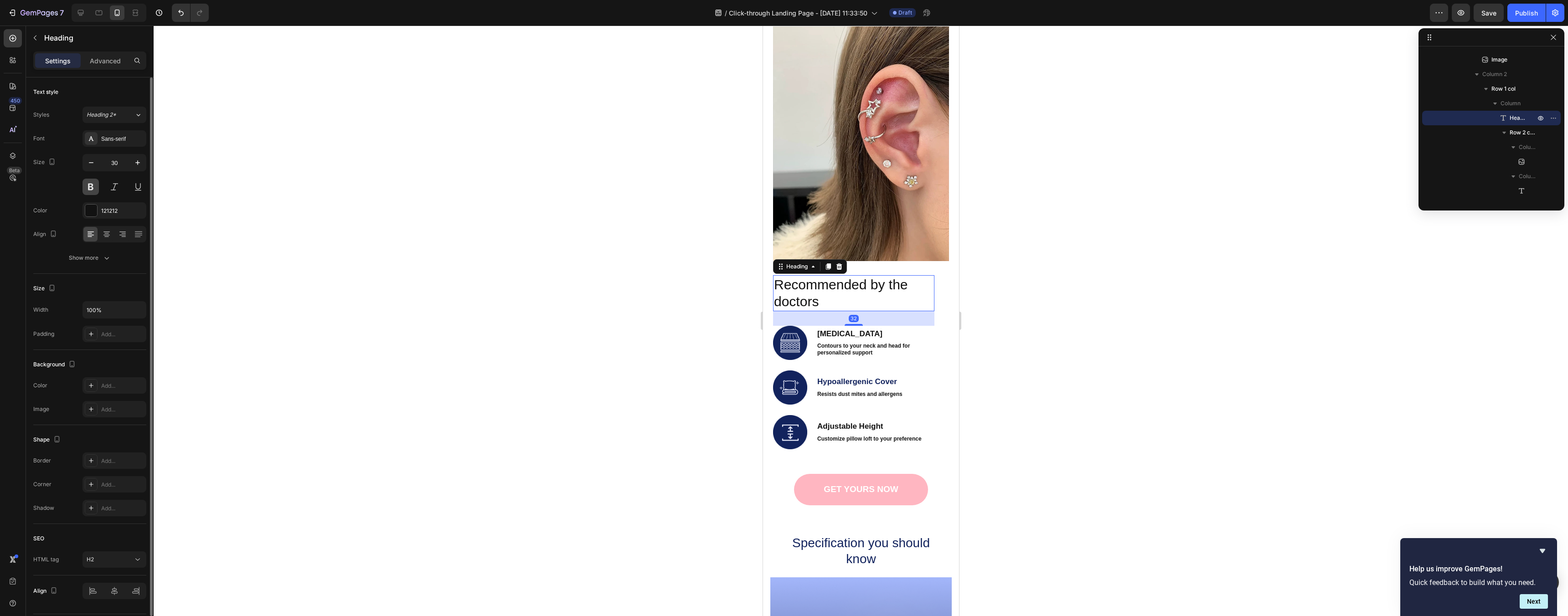
click at [87, 186] on button at bounding box center [91, 187] width 16 height 16
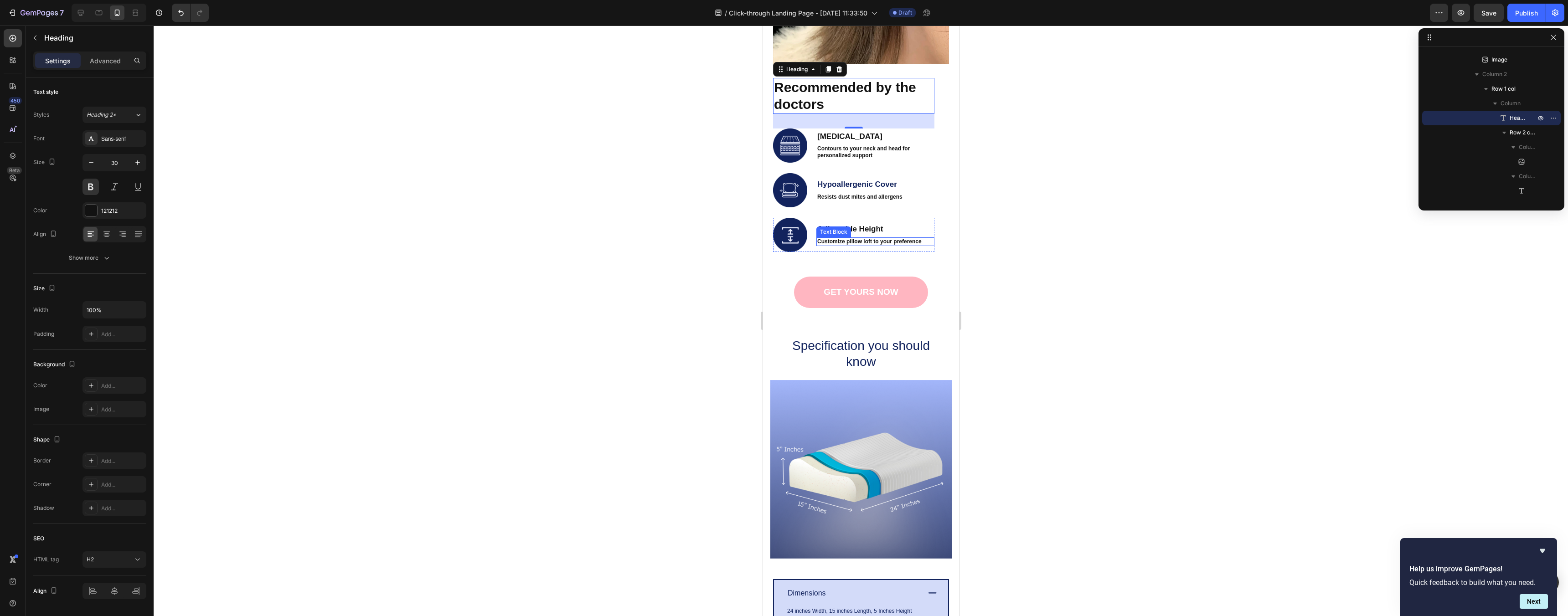
scroll to position [1416, 0]
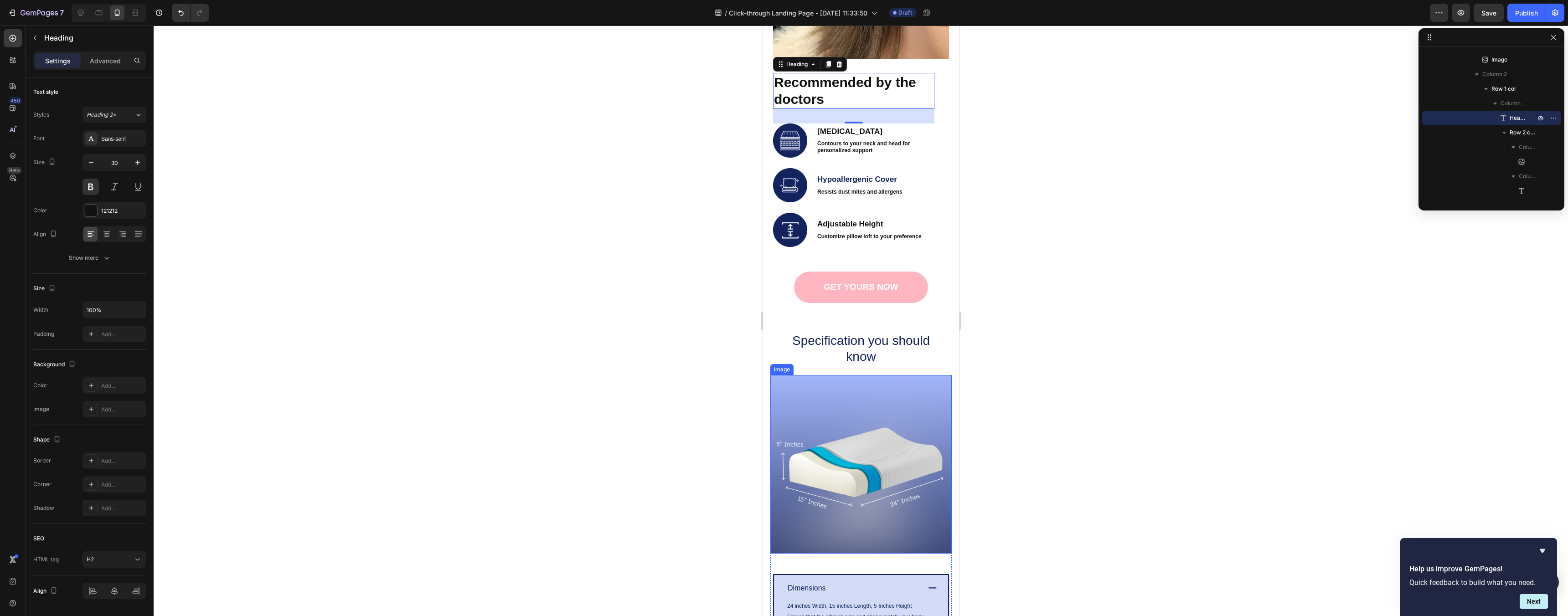
click at [897, 423] on img at bounding box center [861, 464] width 181 height 179
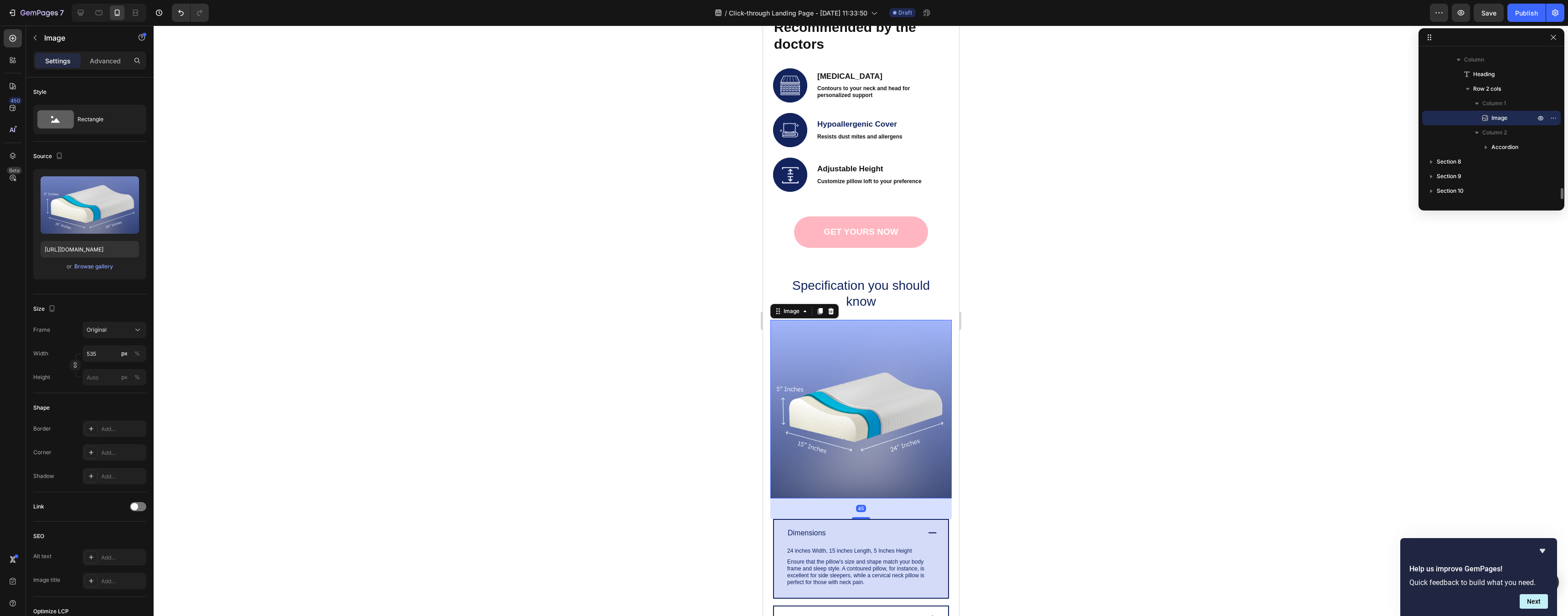
scroll to position [1480, 0]
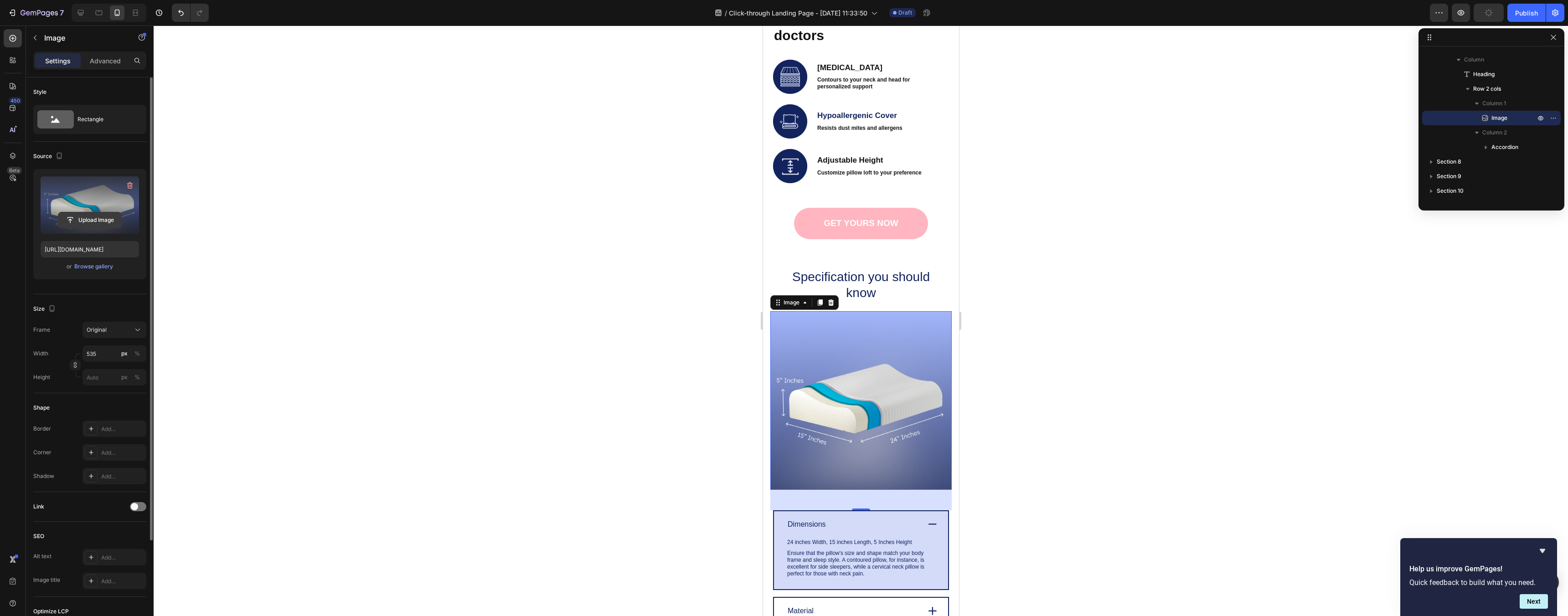
click at [103, 217] on input "file" at bounding box center [89, 220] width 63 height 15
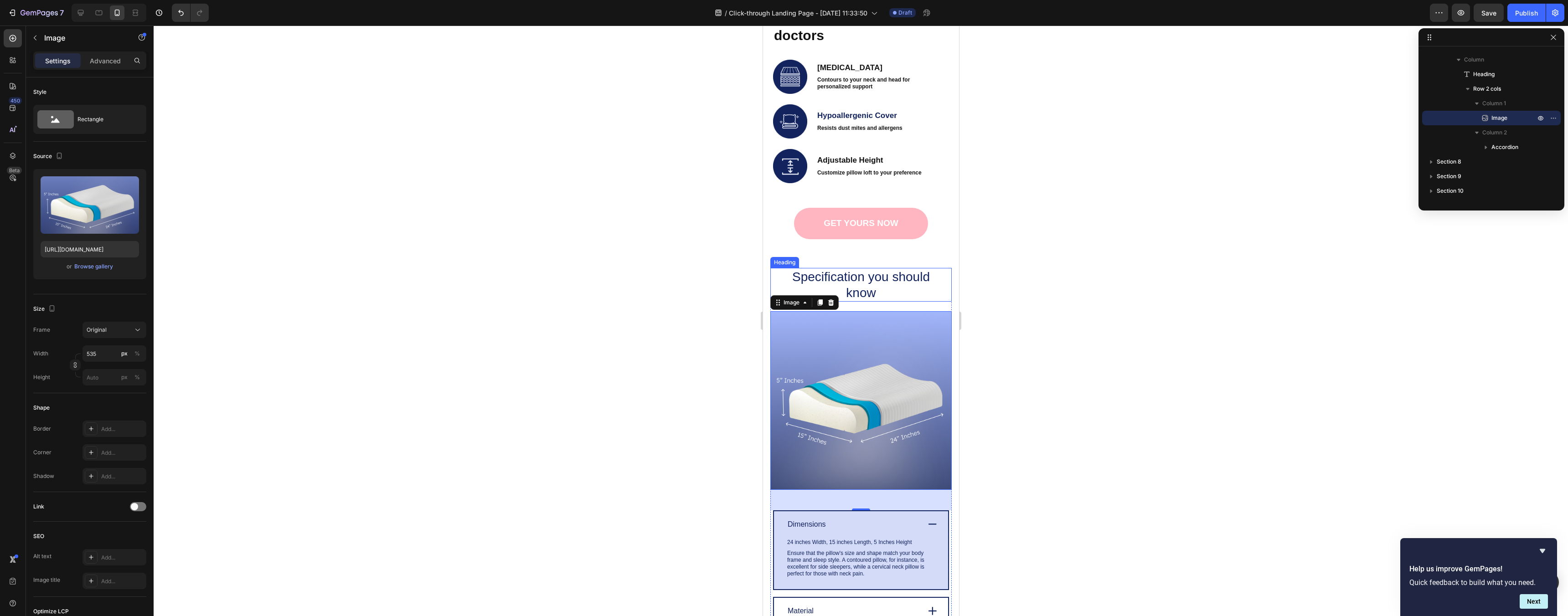
click at [888, 278] on h2 "Specification you should know" at bounding box center [861, 284] width 150 height 33
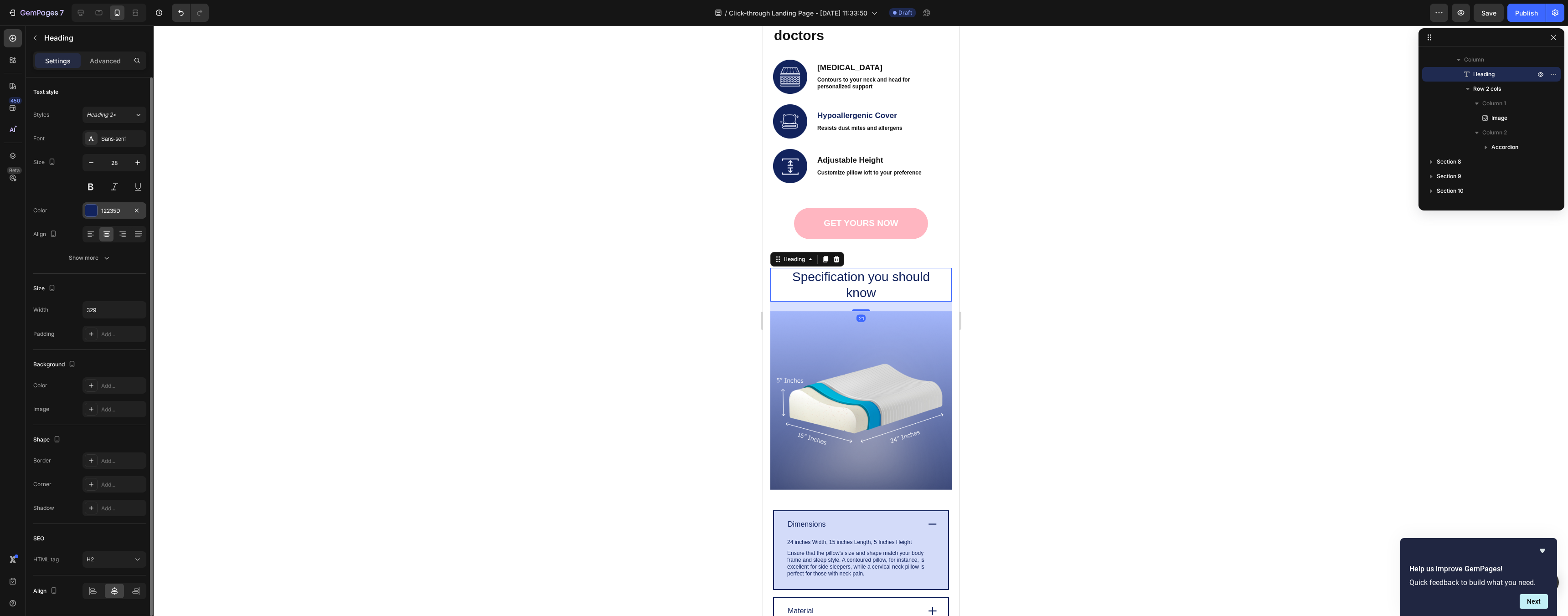
click at [101, 207] on div "12235D" at bounding box center [114, 211] width 26 height 8
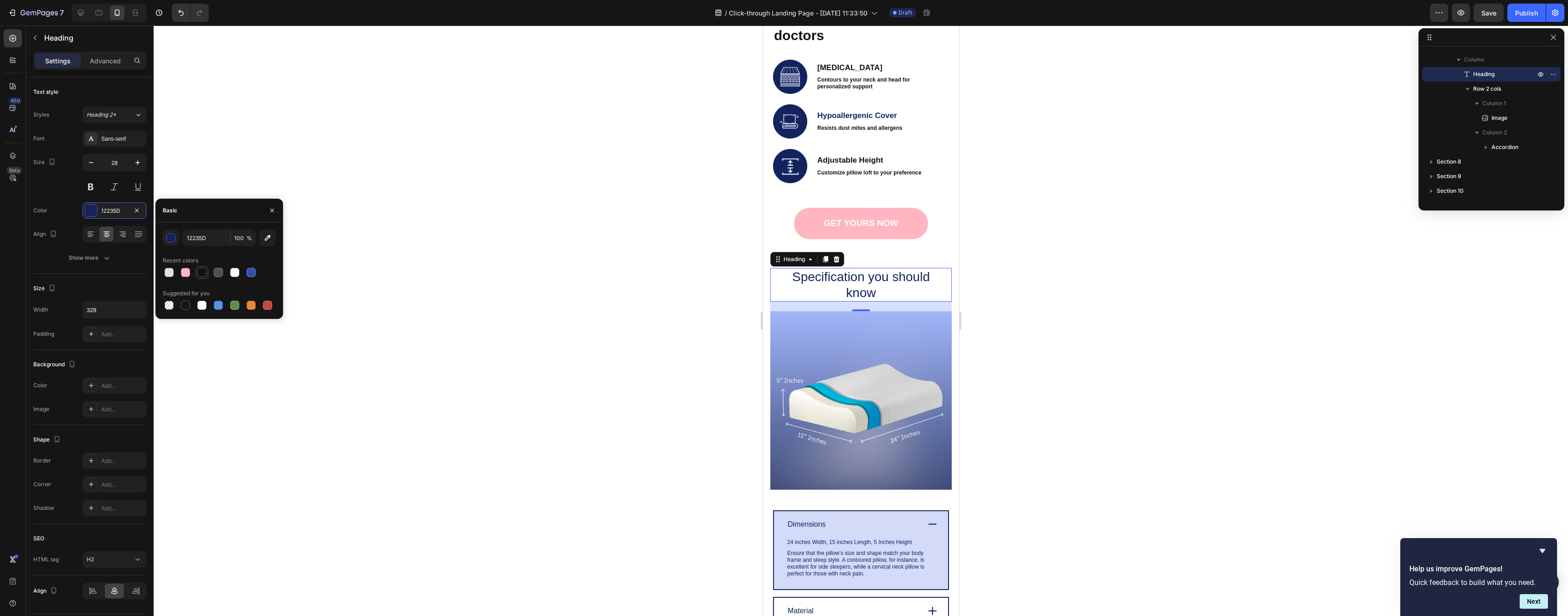
click at [205, 276] on div at bounding box center [201, 272] width 9 height 9
type input "121212"
click at [530, 206] on div at bounding box center [861, 321] width 1415 height 590
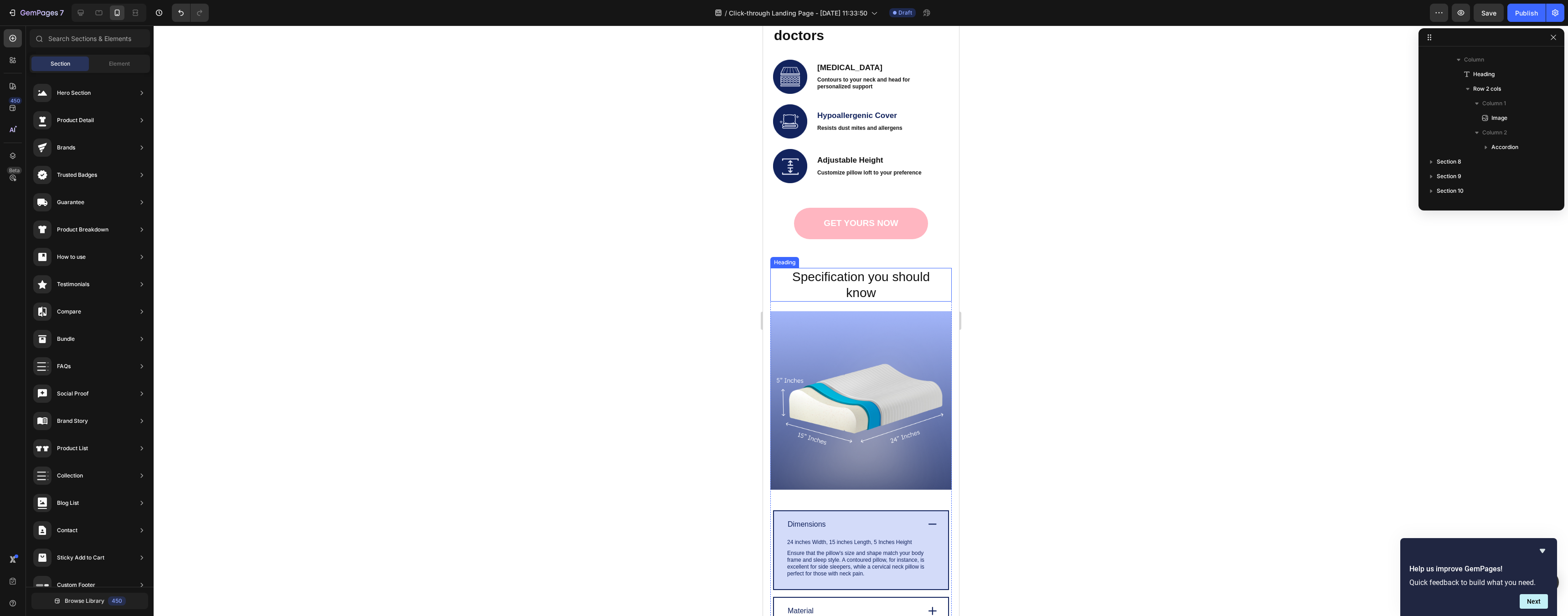
click at [926, 279] on h2 "Specification you should know" at bounding box center [861, 284] width 150 height 33
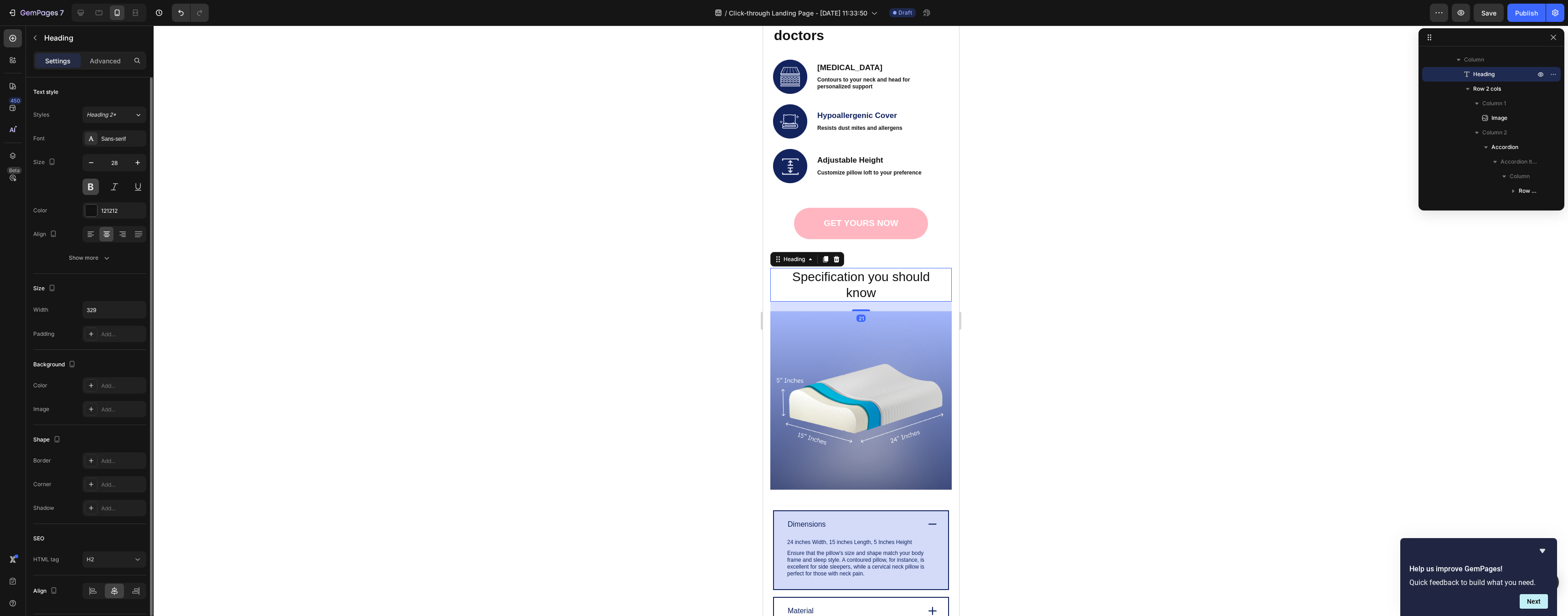
click at [84, 186] on button at bounding box center [91, 187] width 16 height 16
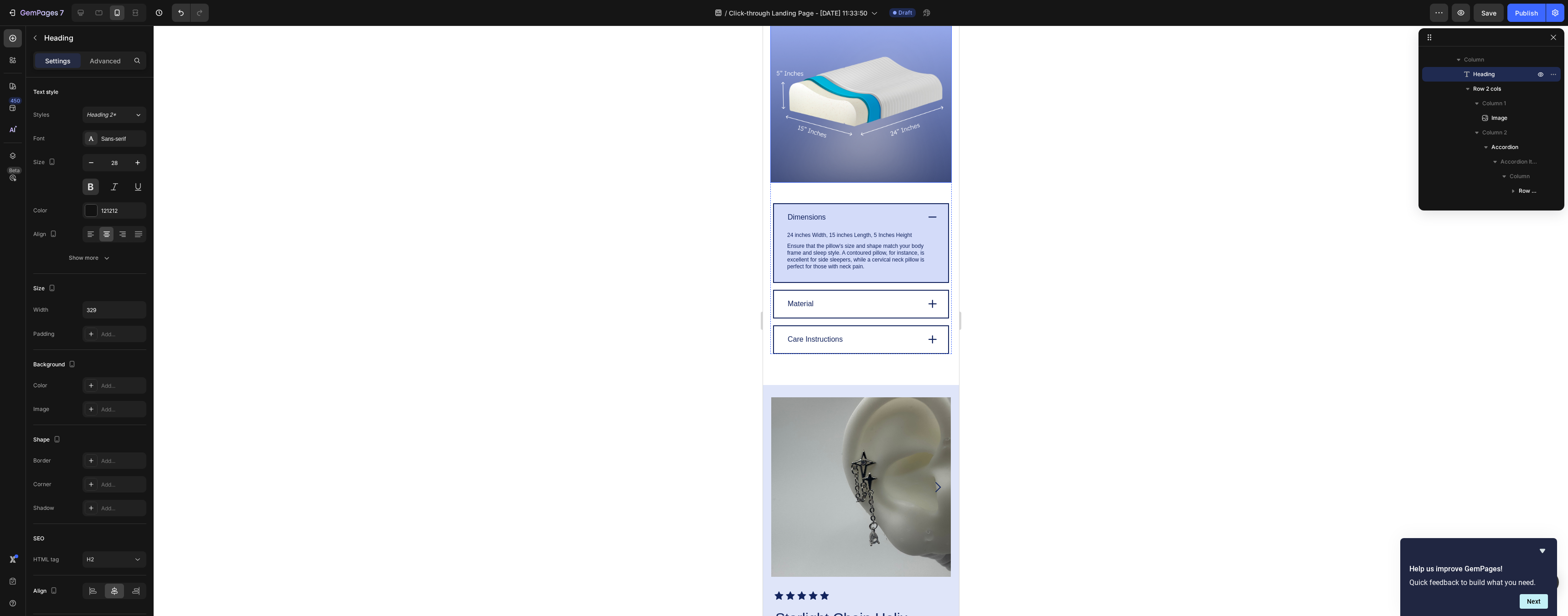
scroll to position [1796, 0]
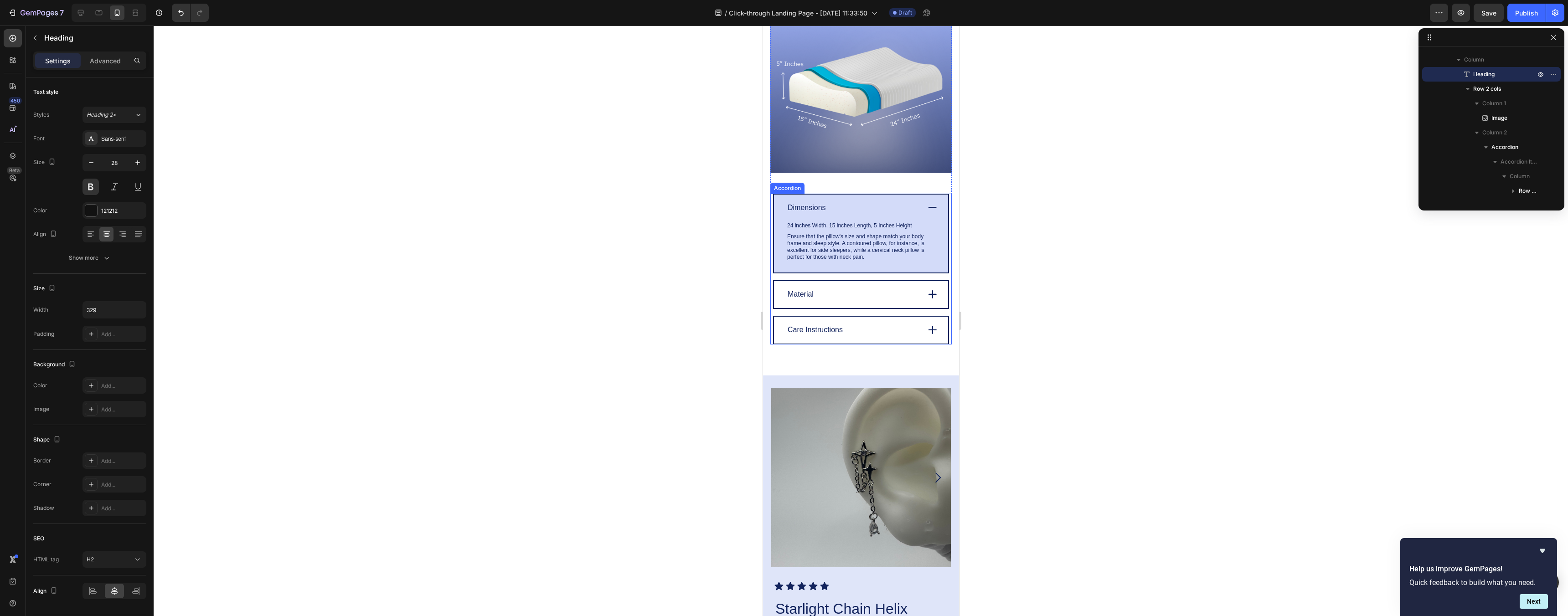
click at [931, 210] on icon at bounding box center [932, 208] width 13 height 12
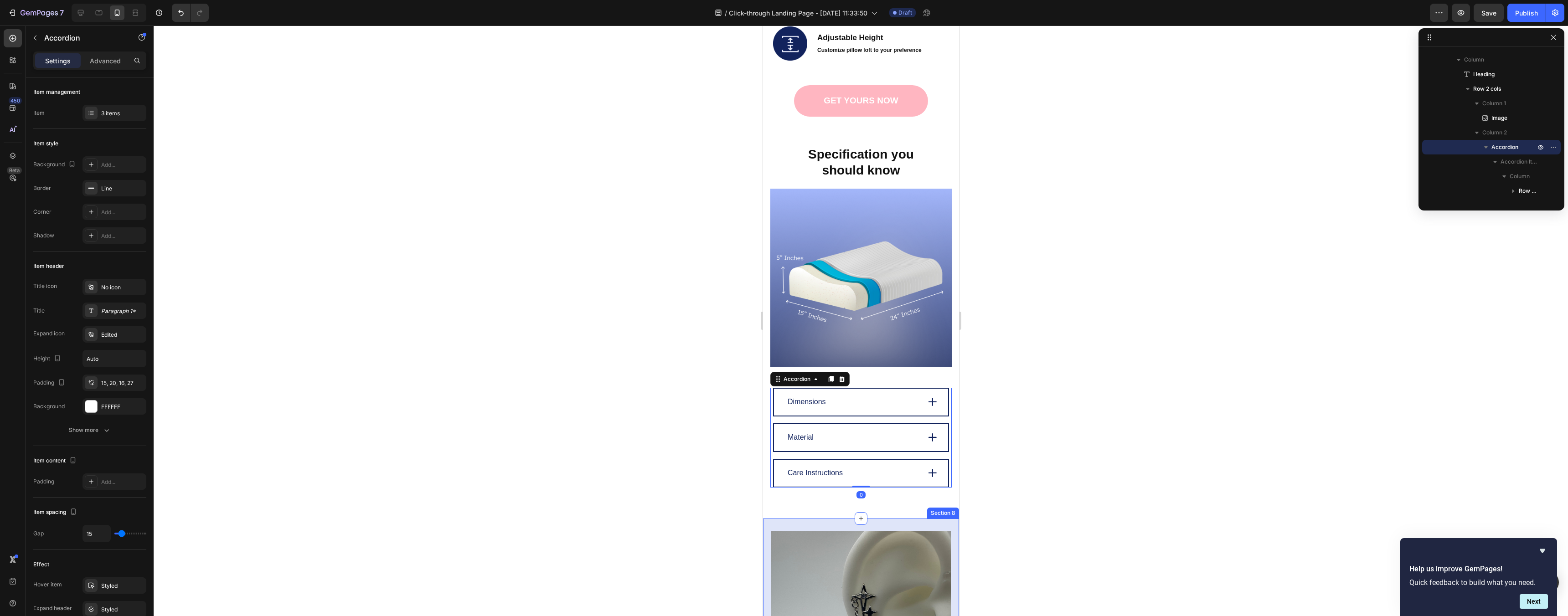
scroll to position [1603, 0]
click at [892, 292] on img at bounding box center [861, 278] width 181 height 179
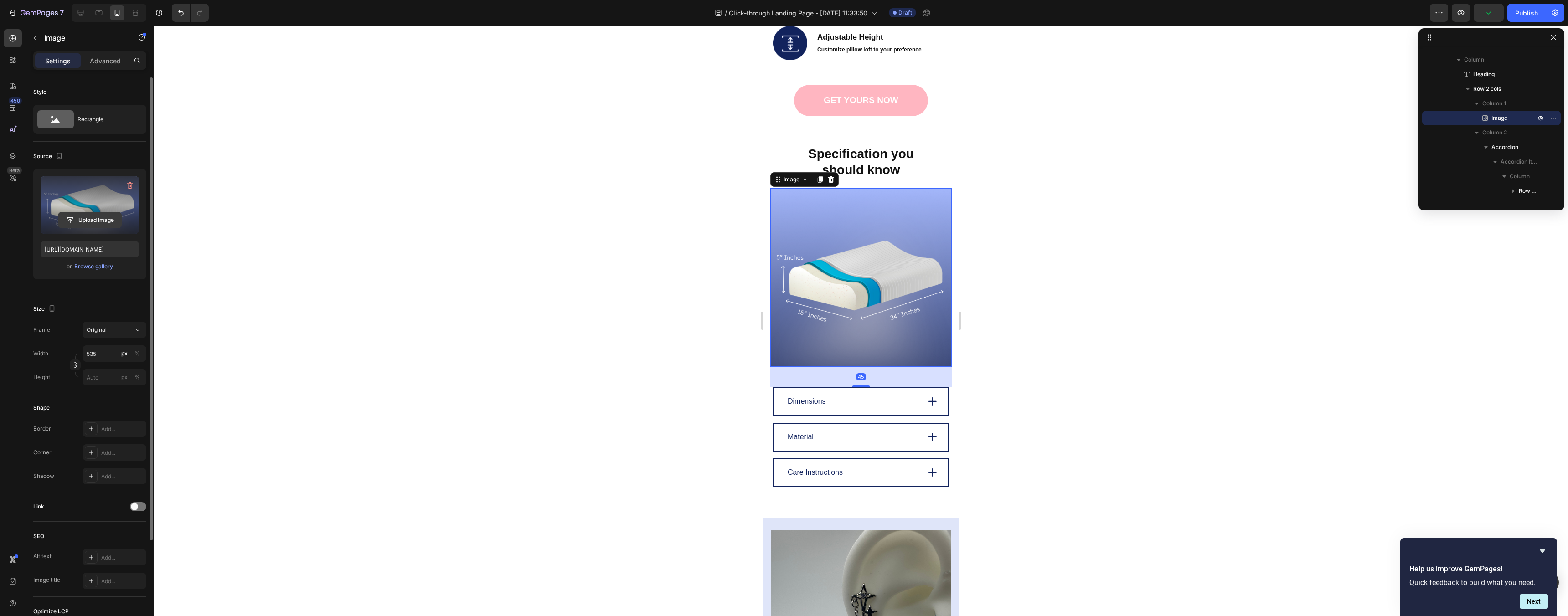
click at [101, 215] on input "file" at bounding box center [89, 220] width 63 height 15
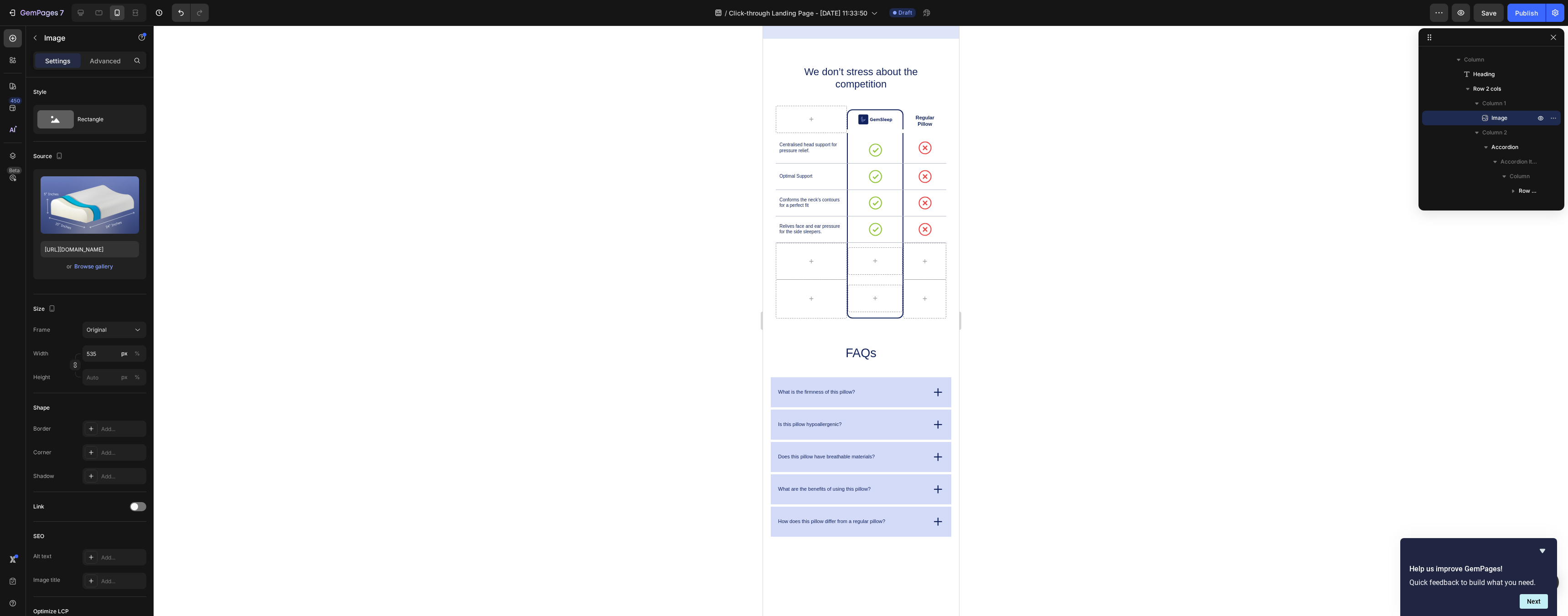
scroll to position [2491, 0]
click at [797, 261] on div at bounding box center [811, 262] width 71 height 37
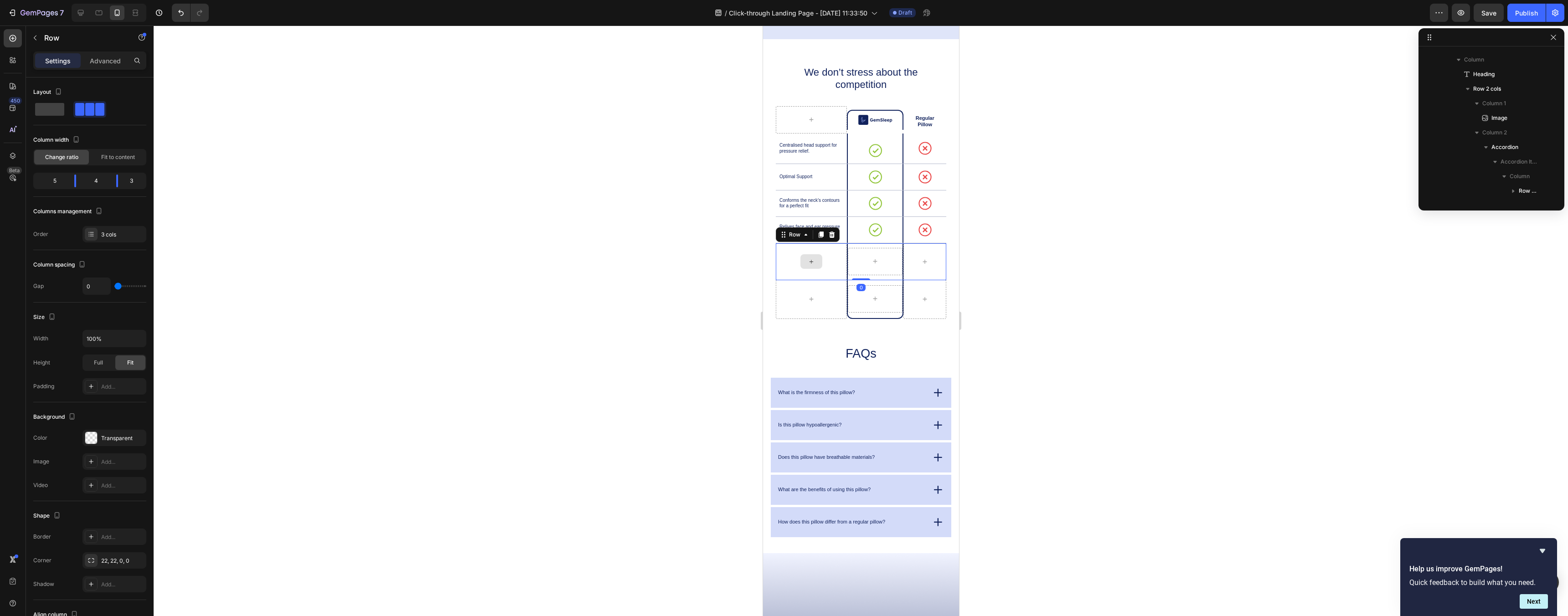
scroll to position [2198, 0]
click at [831, 236] on icon at bounding box center [831, 234] width 6 height 6
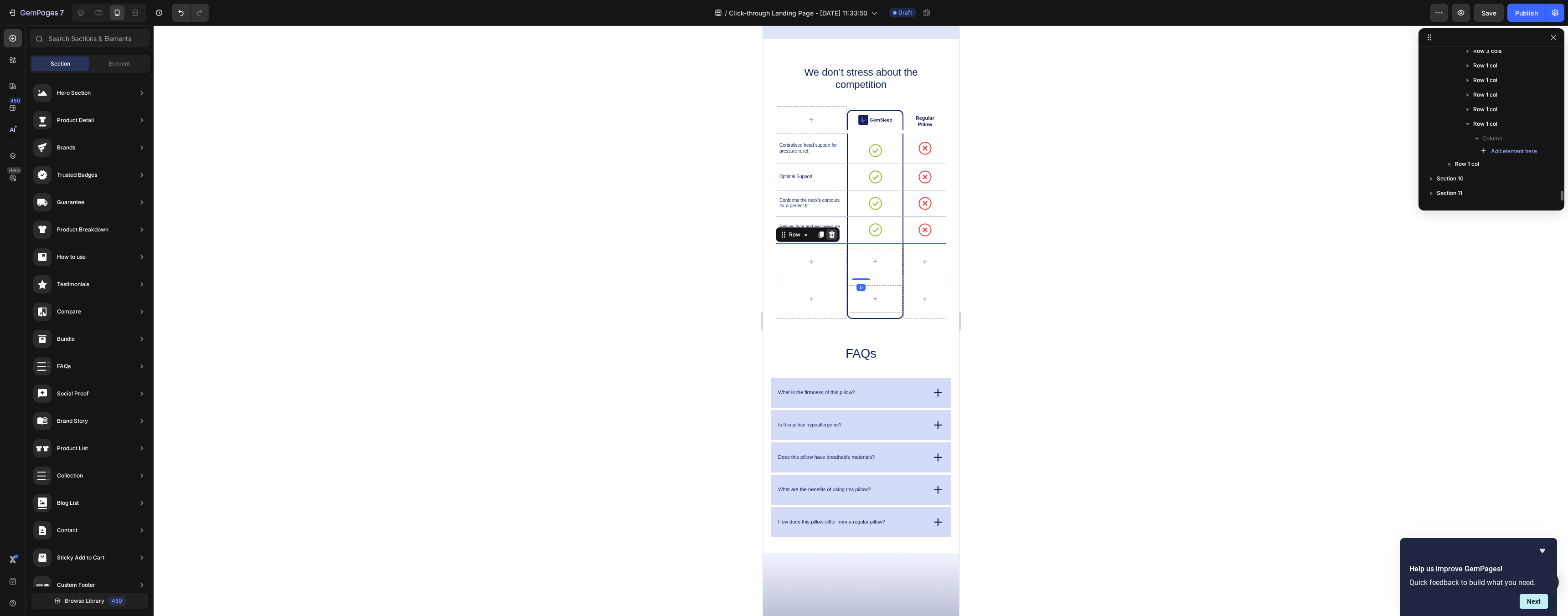
scroll to position [2194, 0]
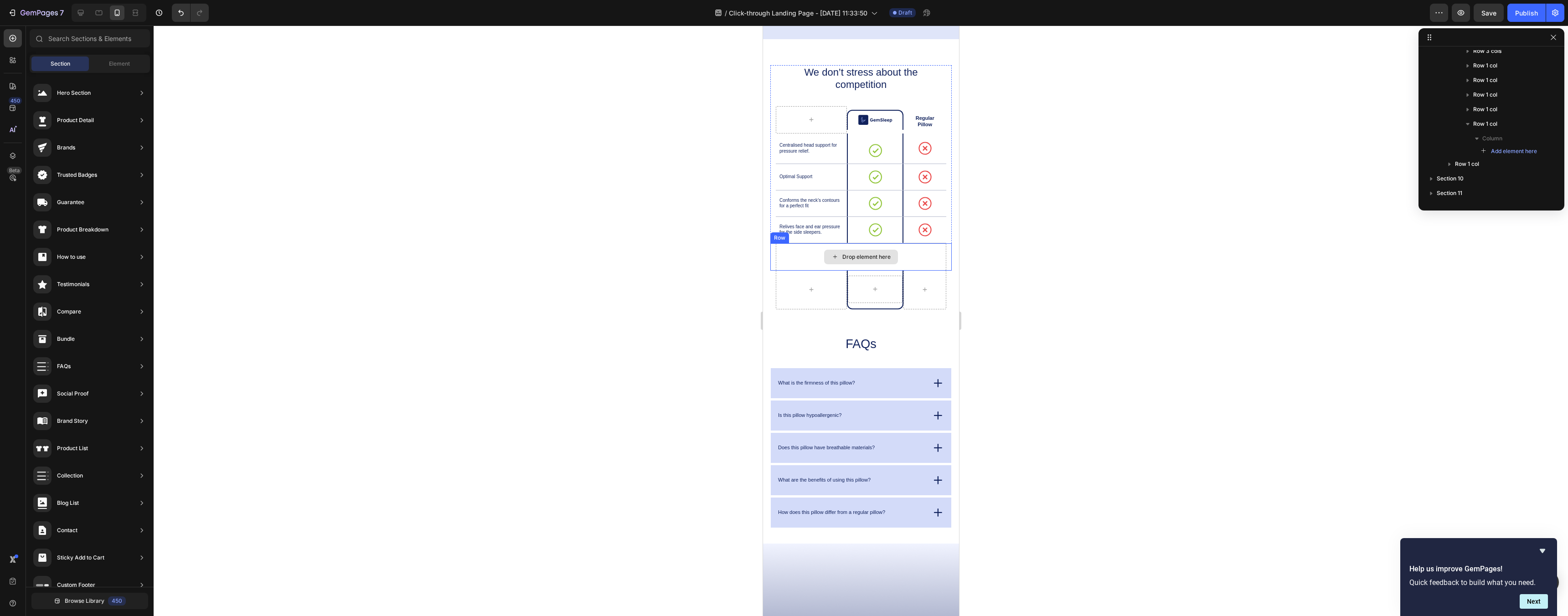
click at [812, 251] on div "Drop element here" at bounding box center [861, 257] width 170 height 27
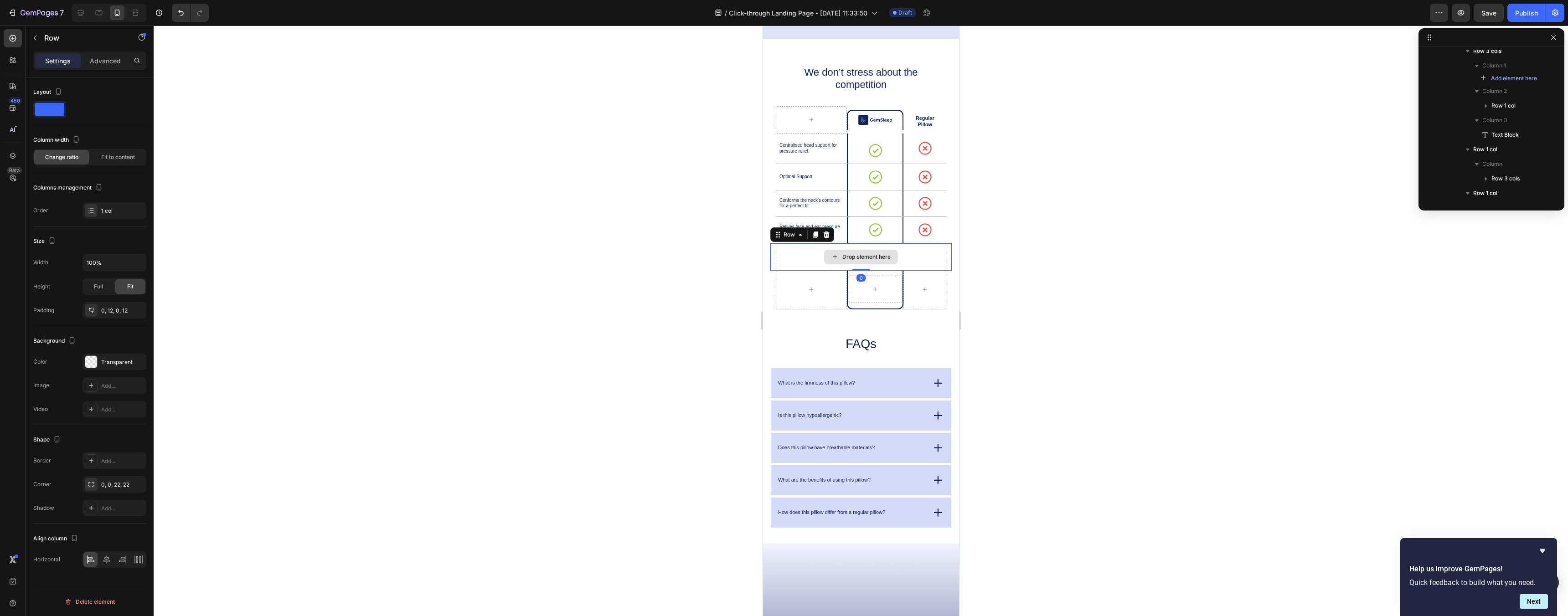
scroll to position [2401, 0]
click at [828, 237] on icon at bounding box center [826, 235] width 7 height 7
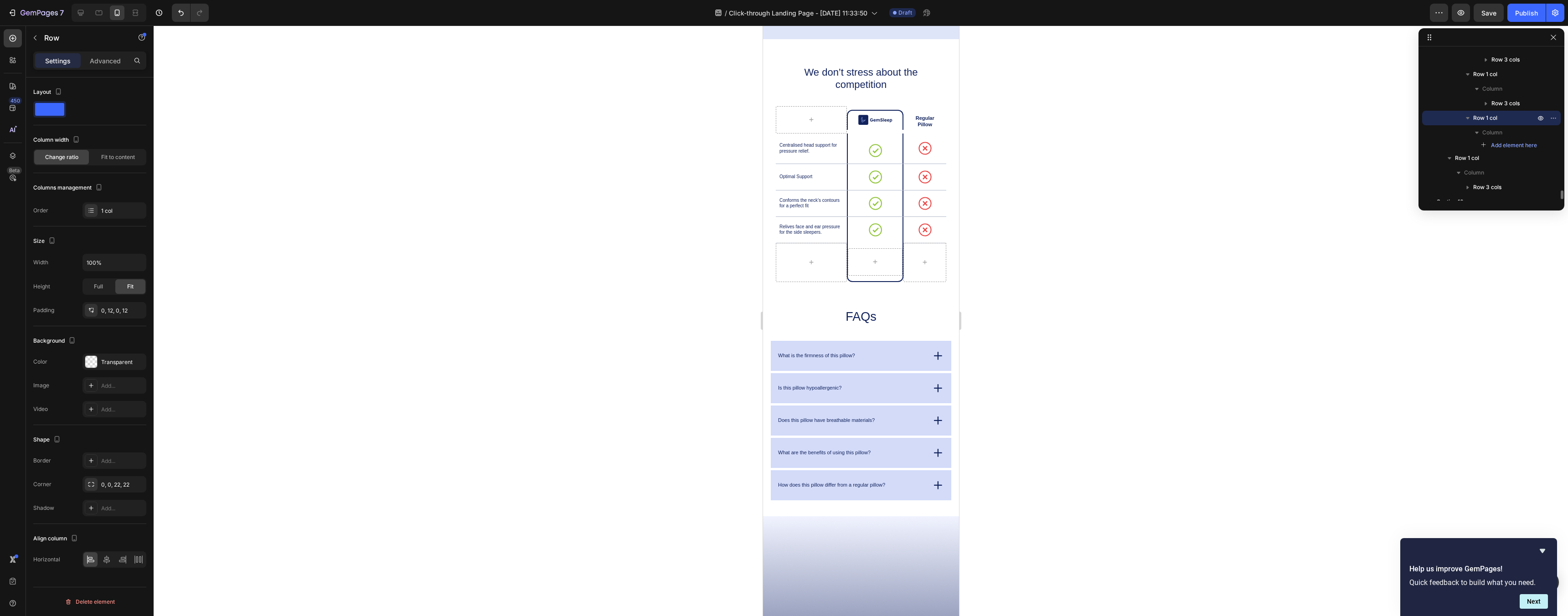
scroll to position [2384, 0]
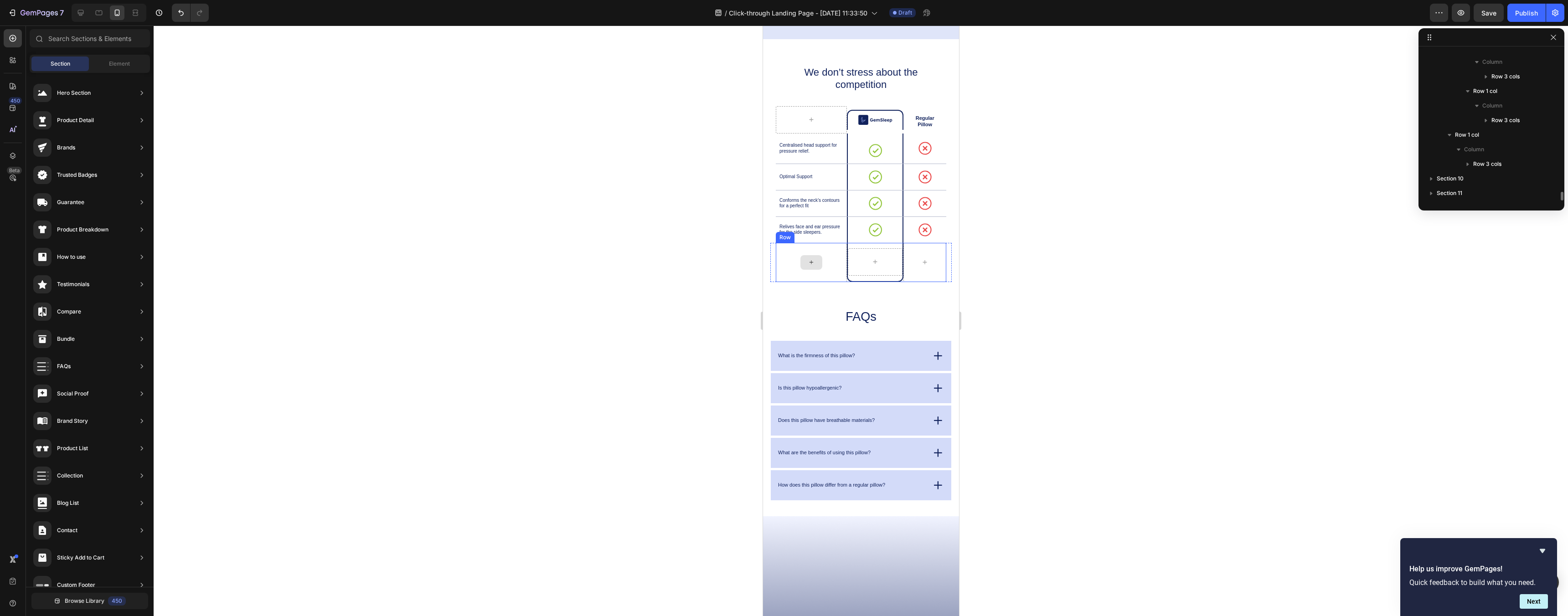
click at [799, 270] on div at bounding box center [811, 262] width 71 height 39
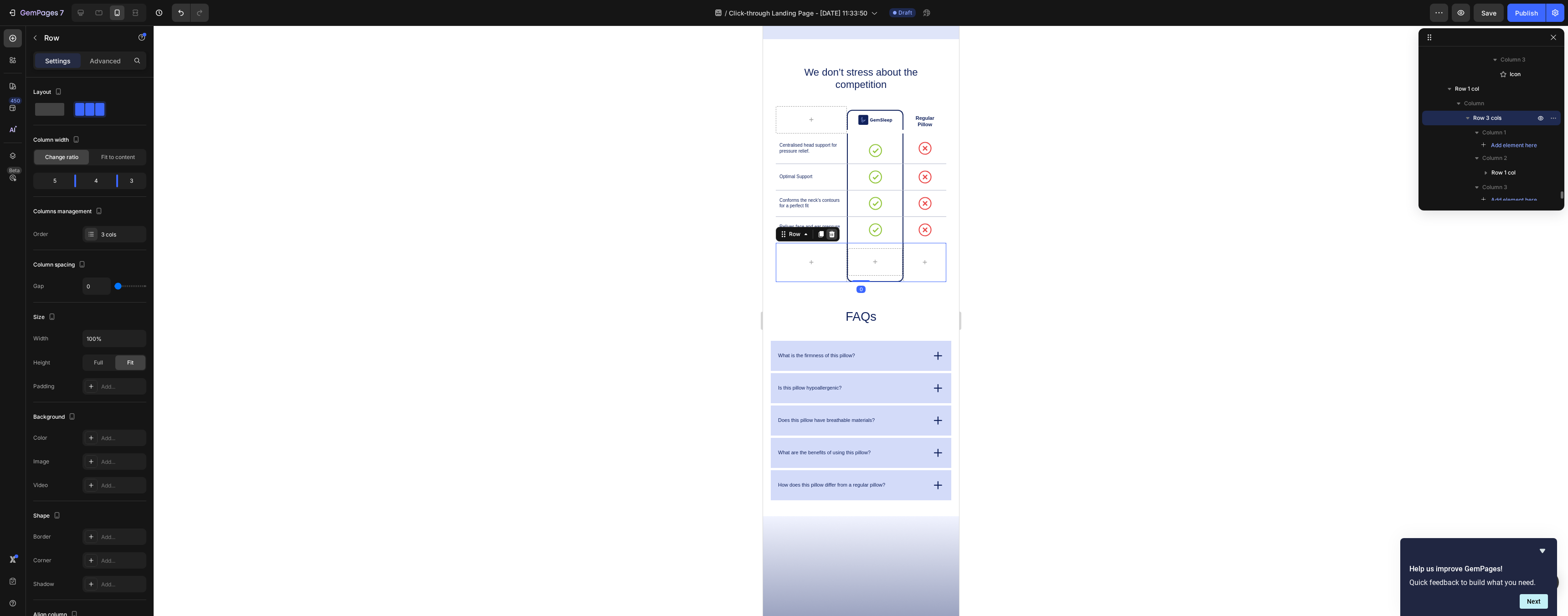
click at [833, 239] on div at bounding box center [831, 234] width 11 height 11
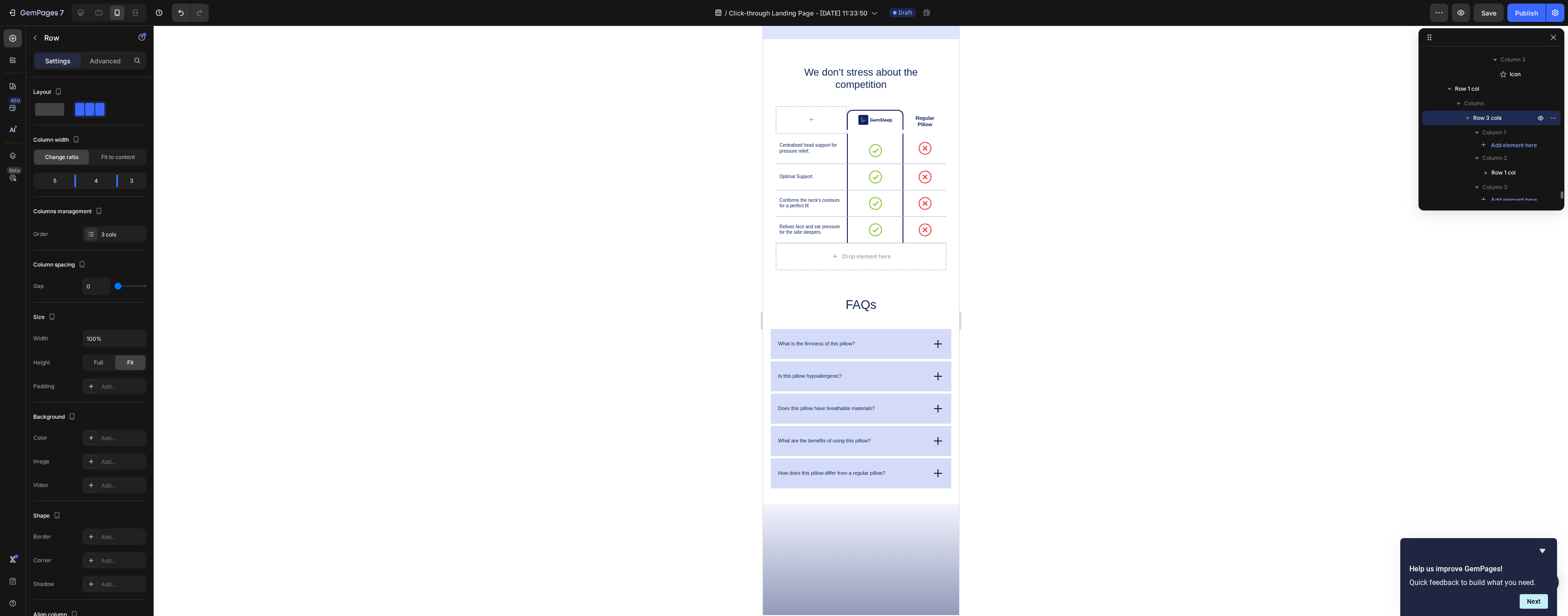
scroll to position [2759, 0]
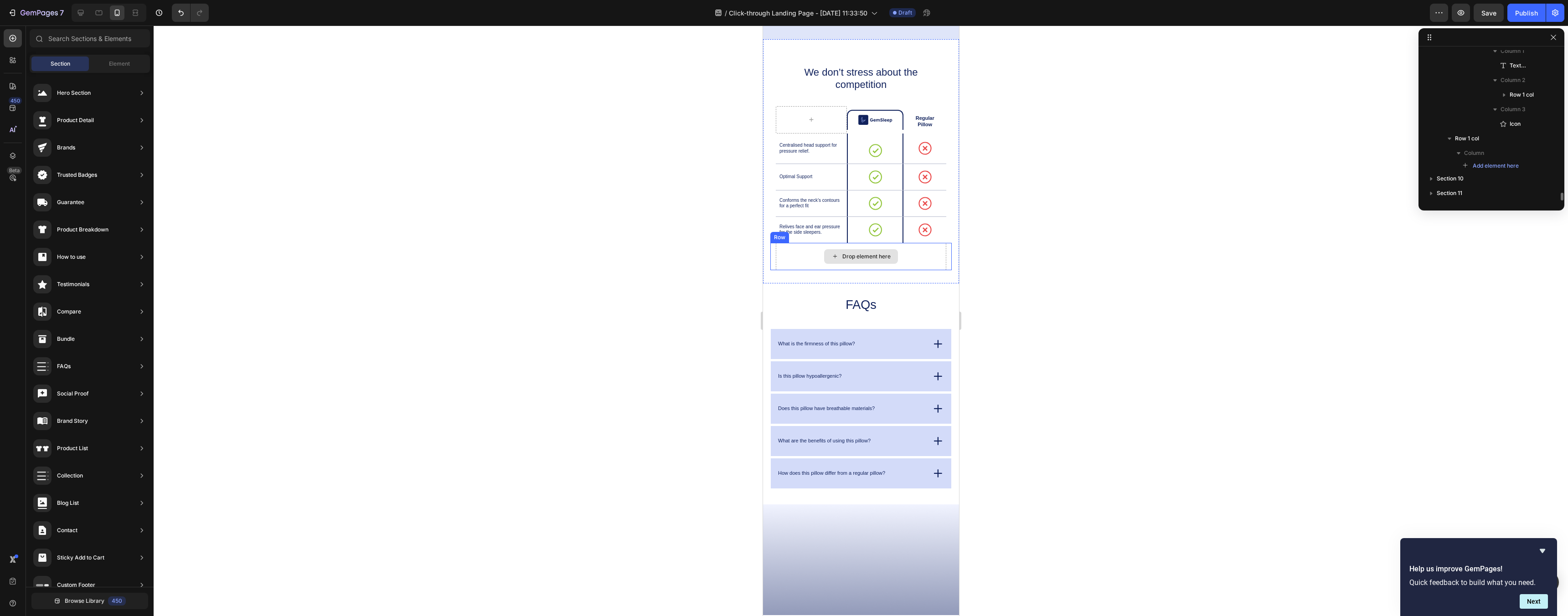
click at [803, 261] on div "Drop element here" at bounding box center [861, 256] width 170 height 27
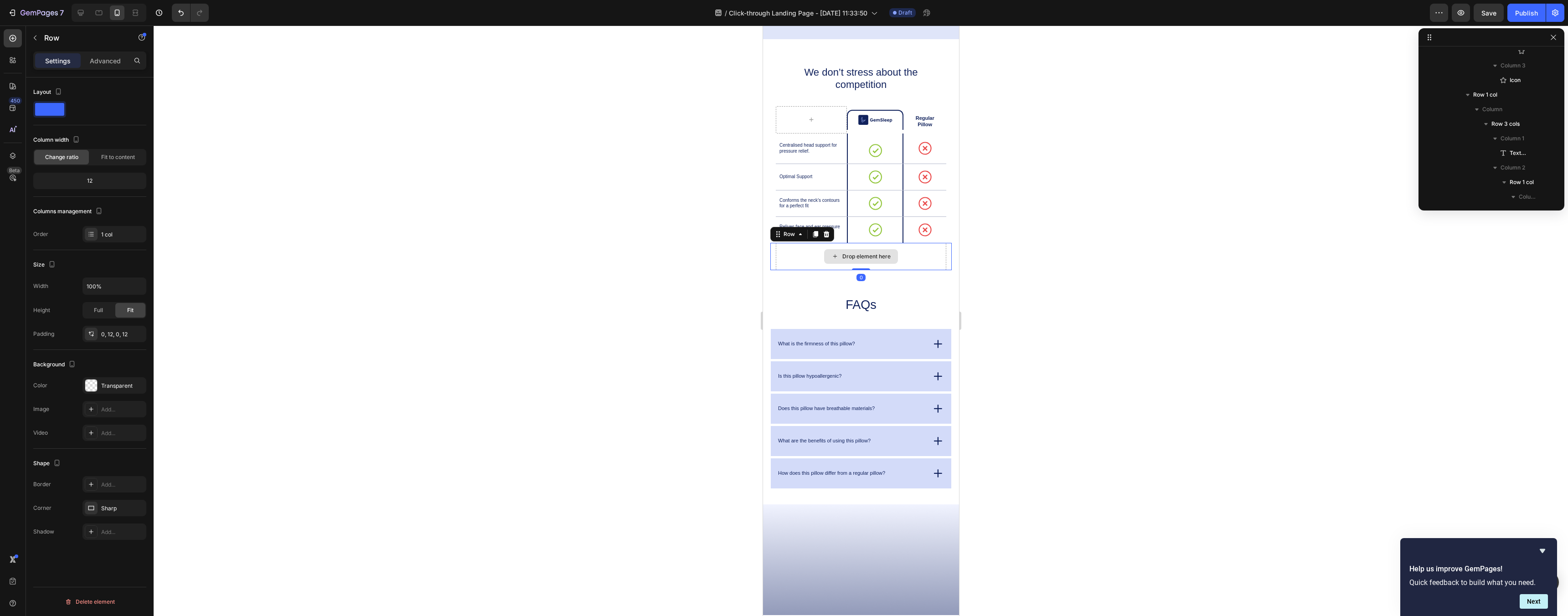
scroll to position [2876, 0]
click at [828, 231] on icon at bounding box center [826, 234] width 7 height 7
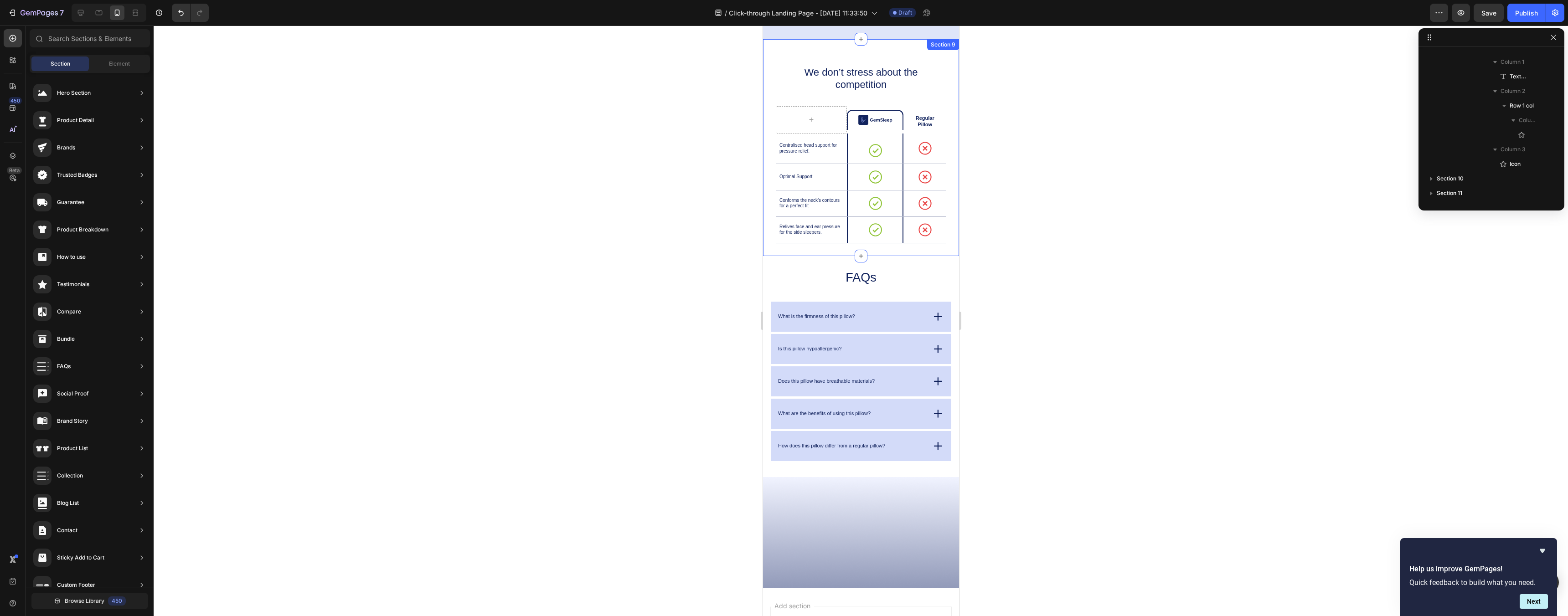
click at [909, 251] on div "We don’t stress about the competition Heading Image Row Regular Pillow Text Blo…" at bounding box center [861, 147] width 196 height 217
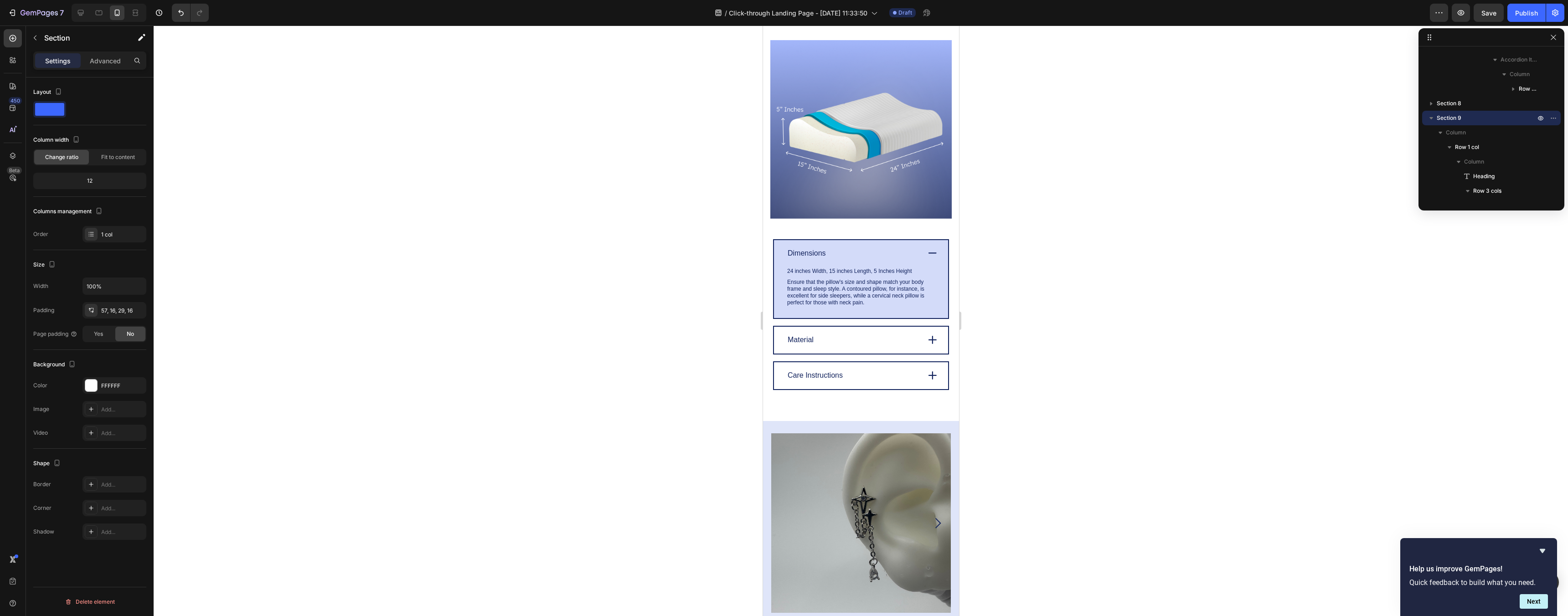
scroll to position [1757, 0]
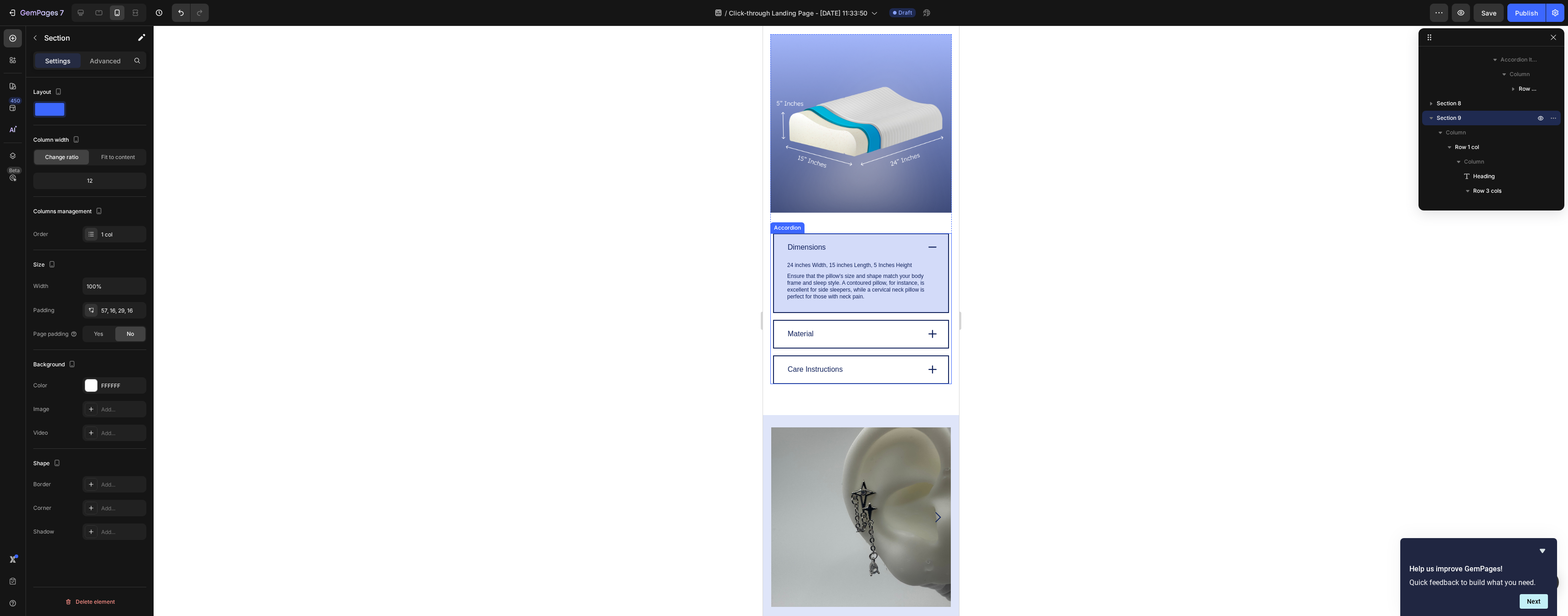
click at [914, 248] on div "Dimensions" at bounding box center [852, 247] width 133 height 12
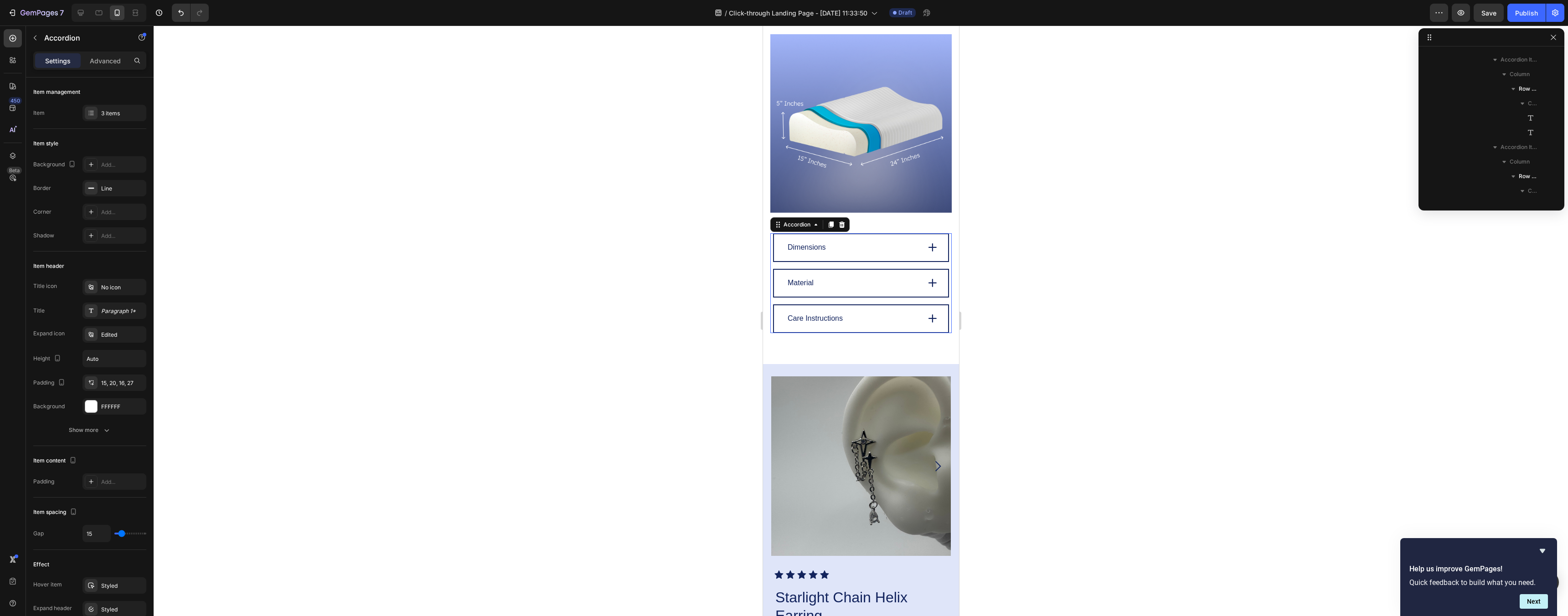
scroll to position [1894, 0]
click at [891, 295] on div "Material" at bounding box center [861, 283] width 174 height 27
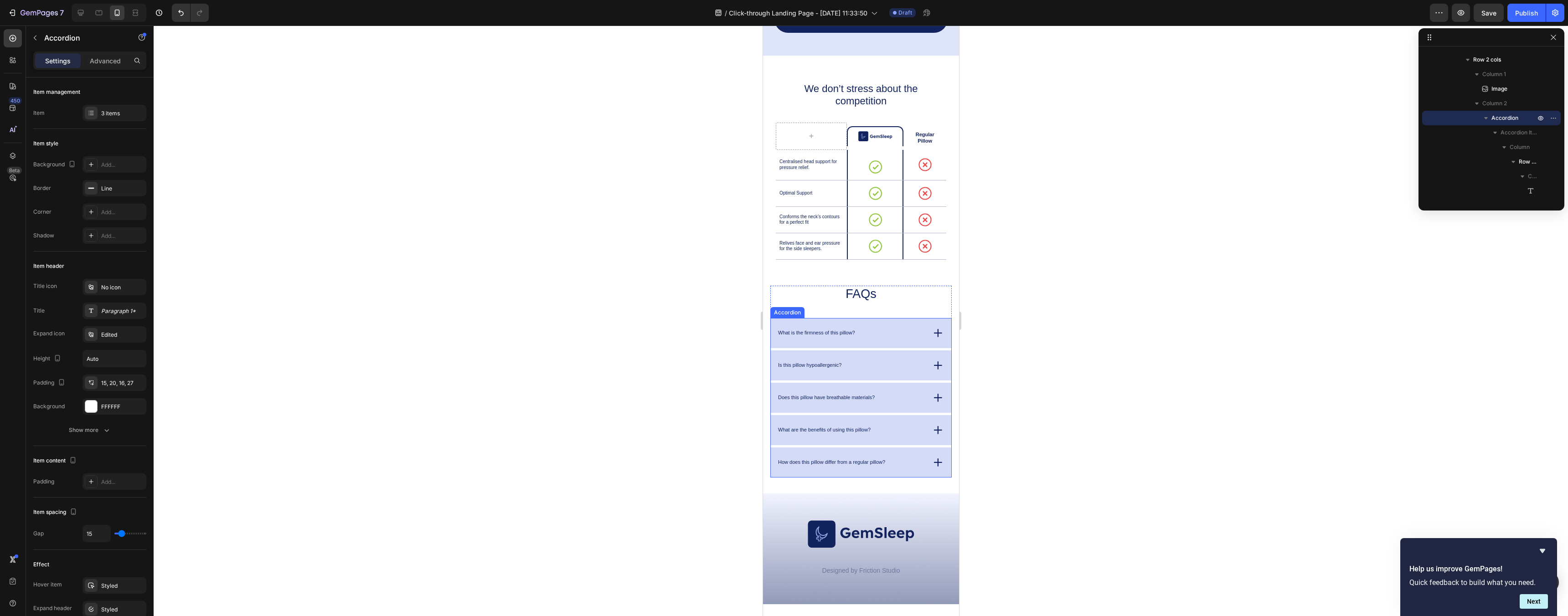
scroll to position [2550, 0]
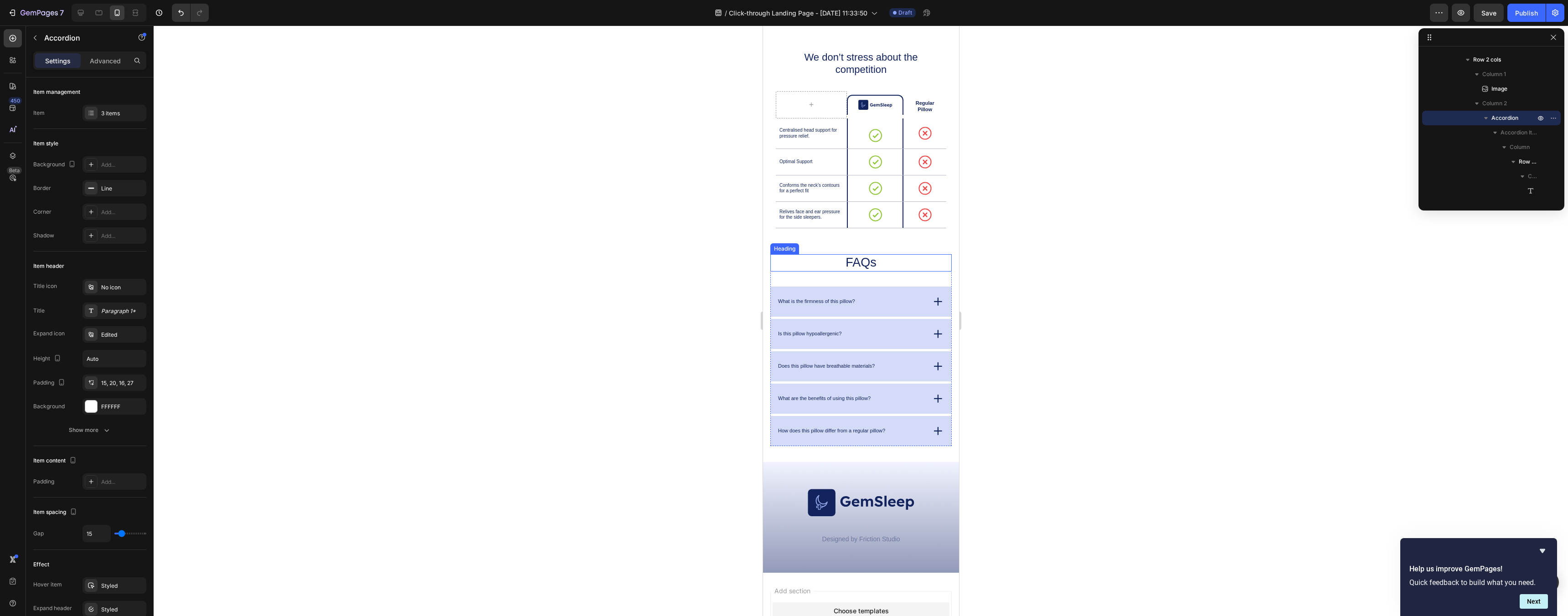
click at [923, 265] on h2 "FAQs" at bounding box center [861, 263] width 150 height 17
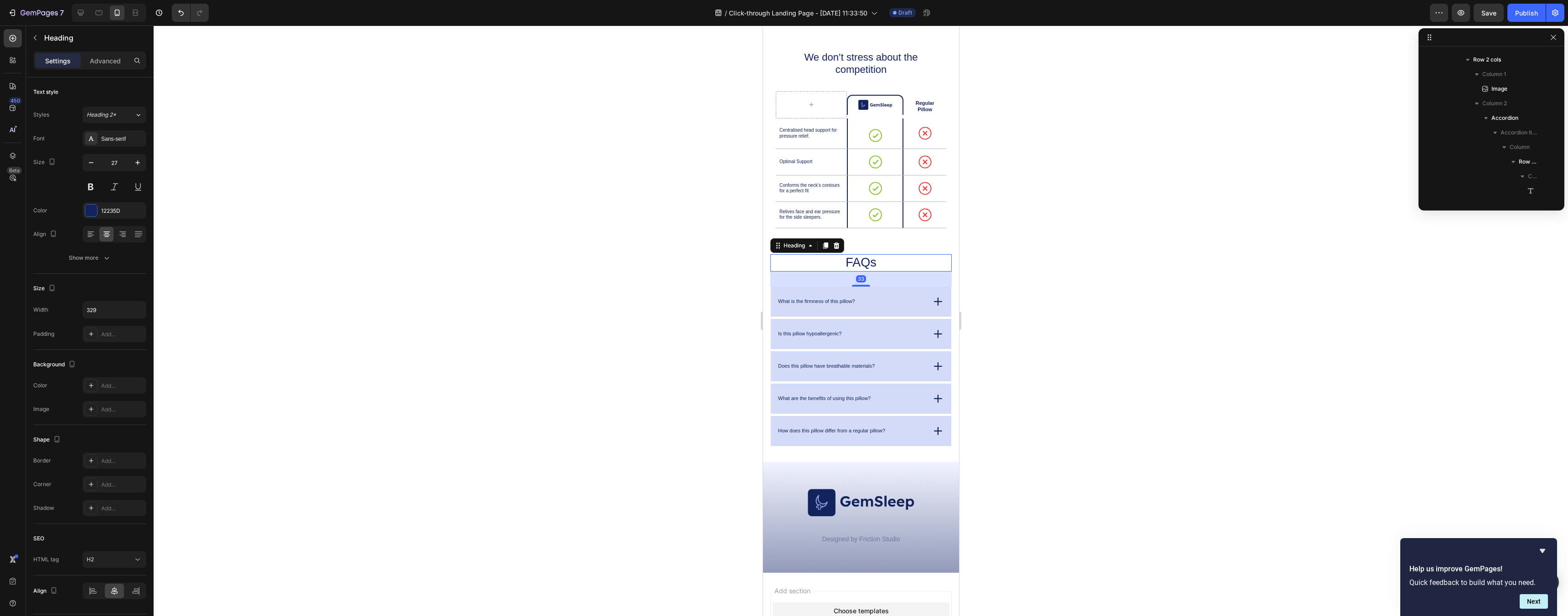
scroll to position [3040, 0]
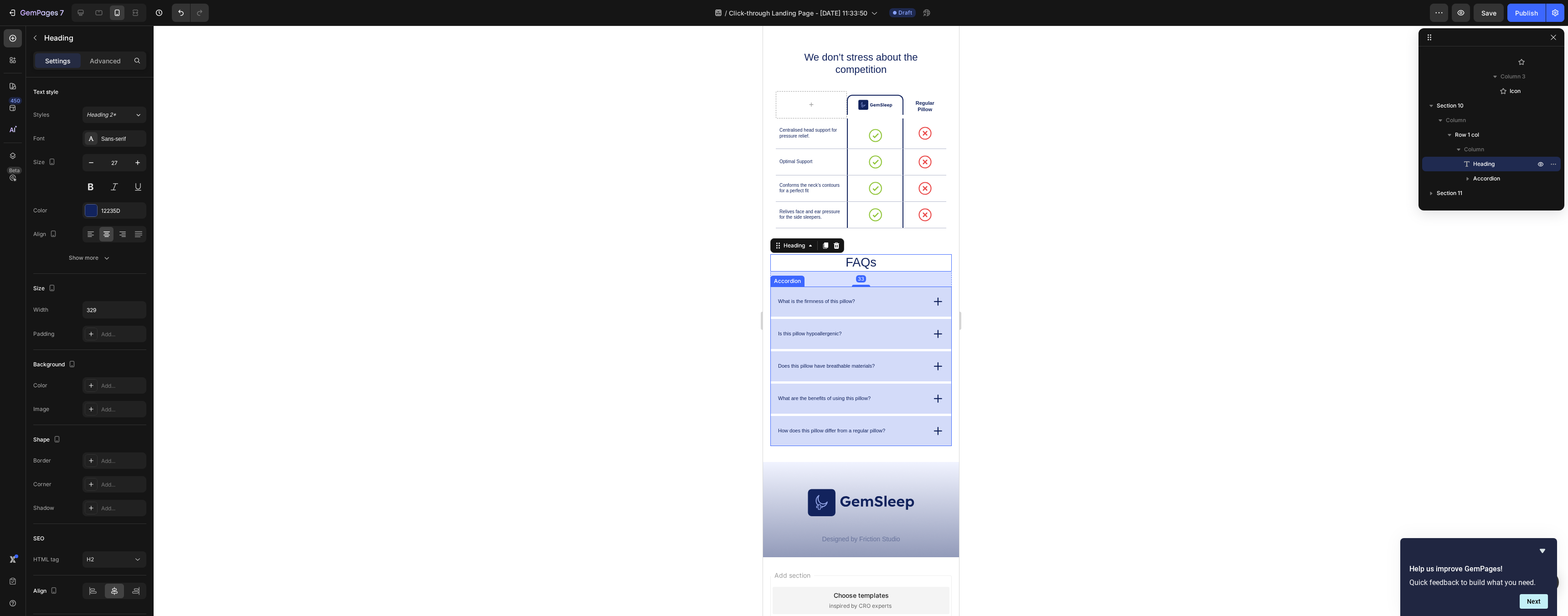
click at [906, 303] on div "What is the firmness of this pillow?" at bounding box center [850, 301] width 148 height 9
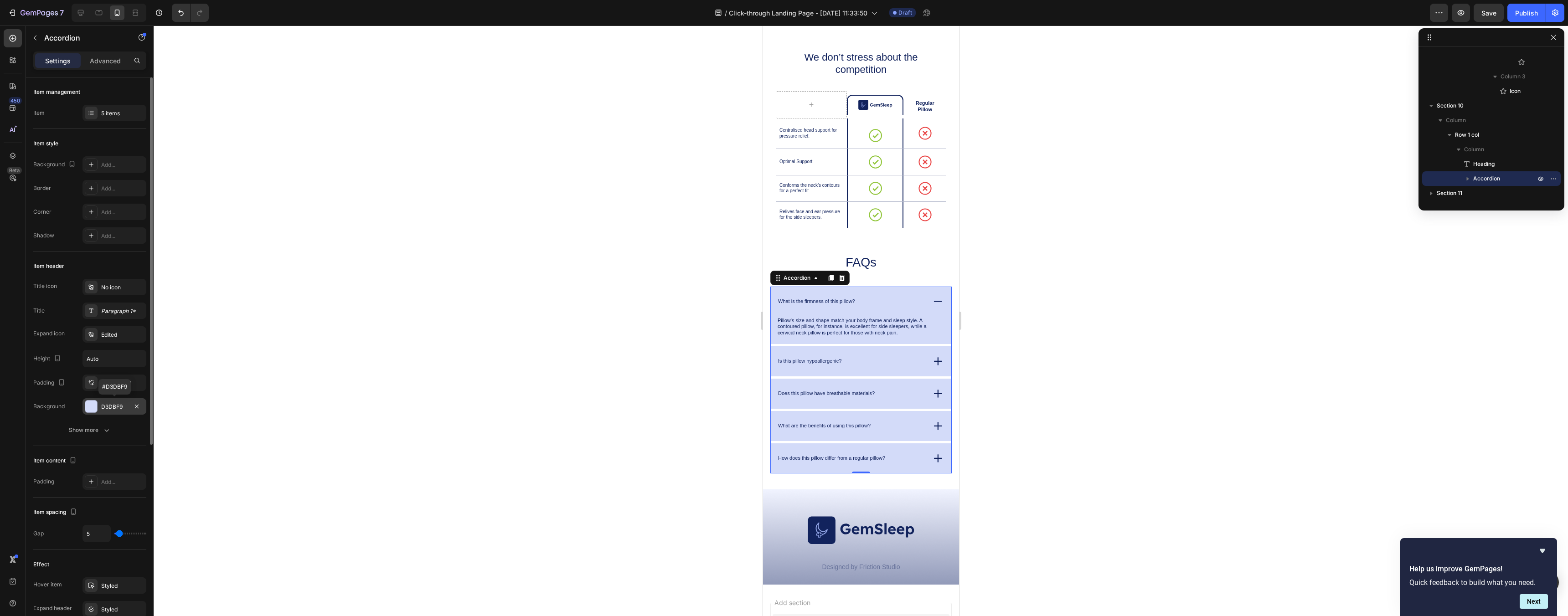
click at [101, 404] on div "D3DBF9" at bounding box center [114, 407] width 26 height 8
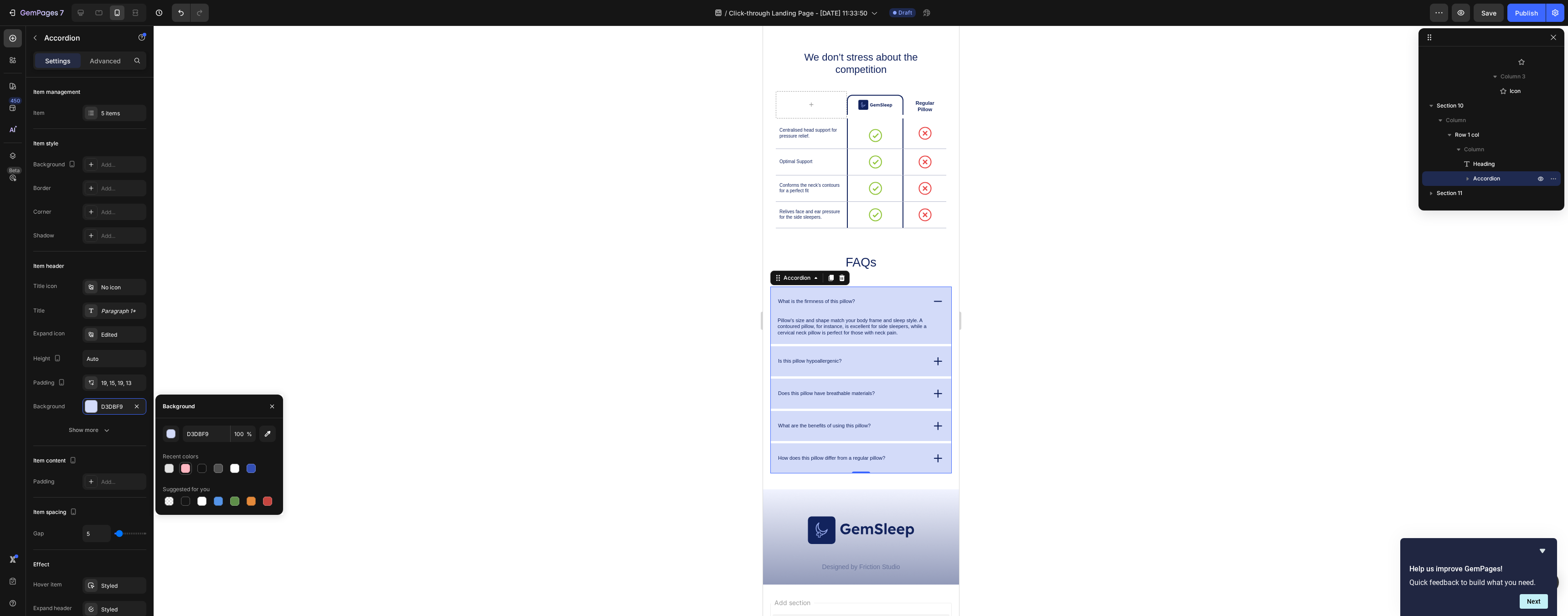
click at [181, 470] on div at bounding box center [185, 468] width 9 height 9
type input "FFB6C1"
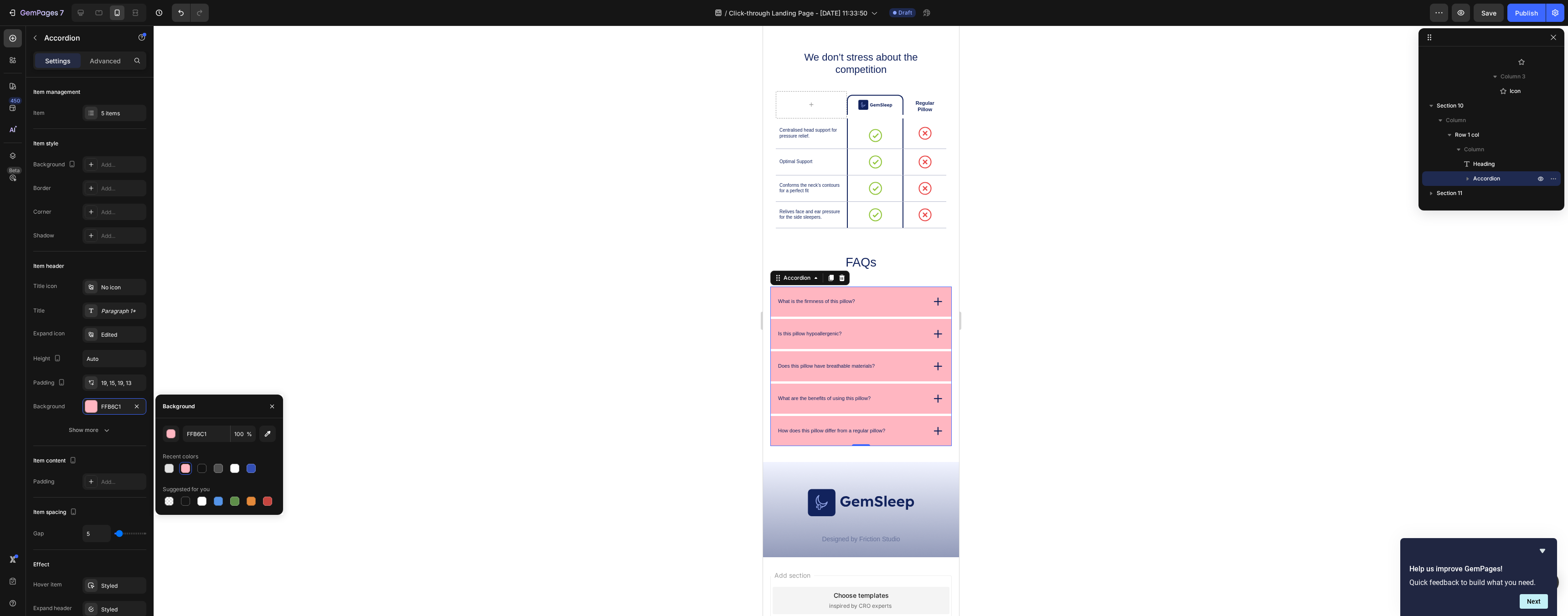
click at [199, 345] on div at bounding box center [861, 321] width 1415 height 590
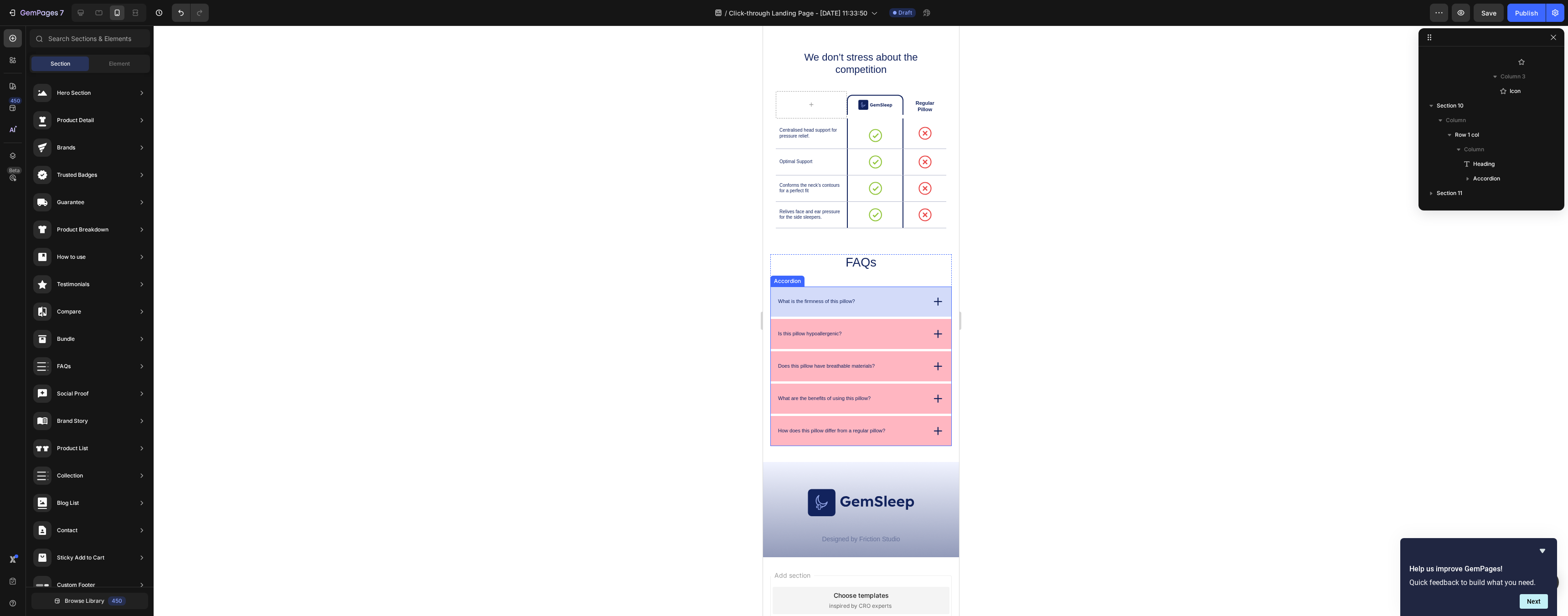
click at [830, 300] on p "What is the firmness of this pillow?" at bounding box center [816, 301] width 77 height 6
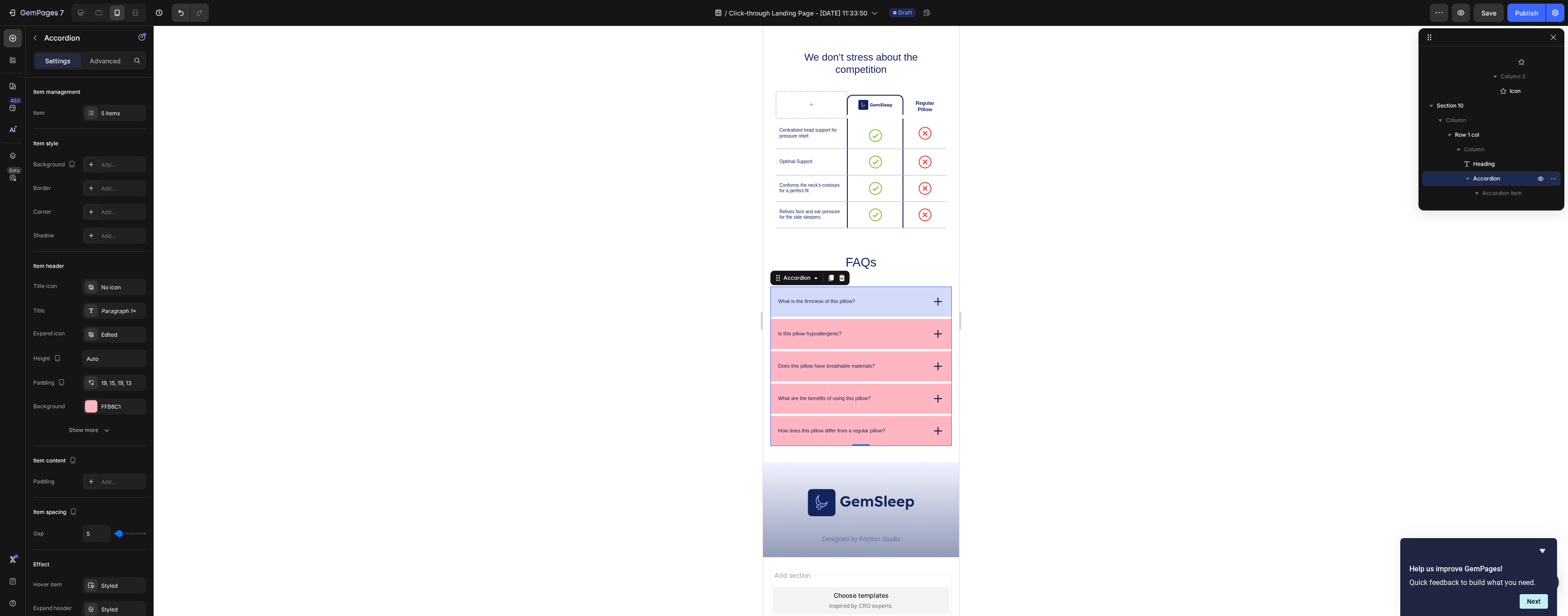
click at [845, 299] on p "What is the firmness of this pillow?" at bounding box center [816, 301] width 77 height 6
click at [834, 303] on p "What is the firmness of this pillow?" at bounding box center [816, 301] width 77 height 6
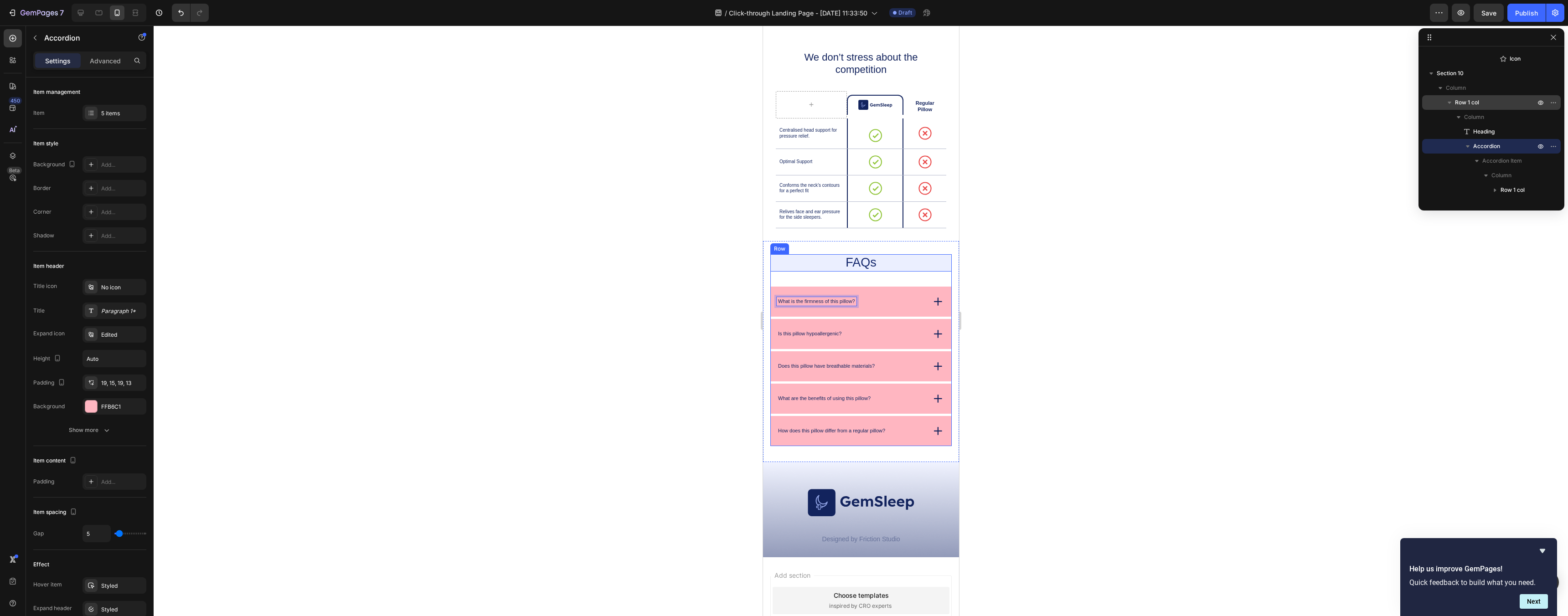
scroll to position [3093, 0]
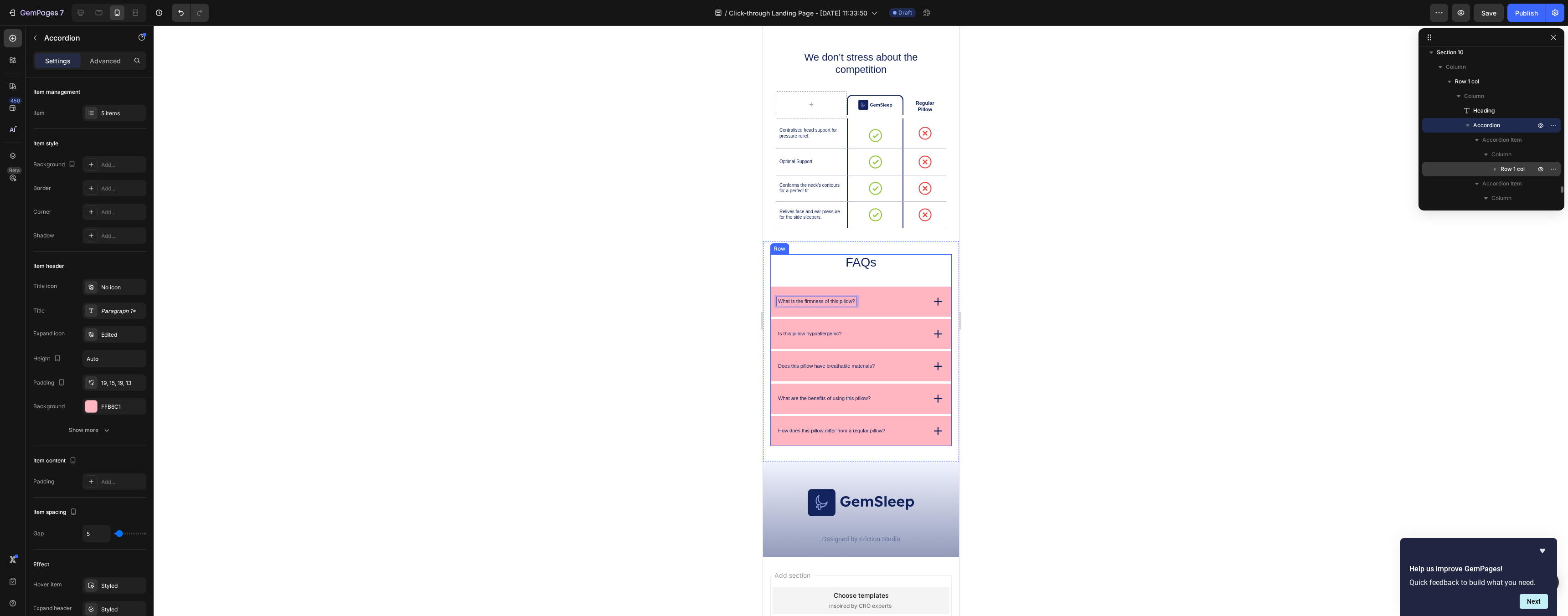
click at [1507, 166] on span "Row 1 col" at bounding box center [1513, 169] width 24 height 9
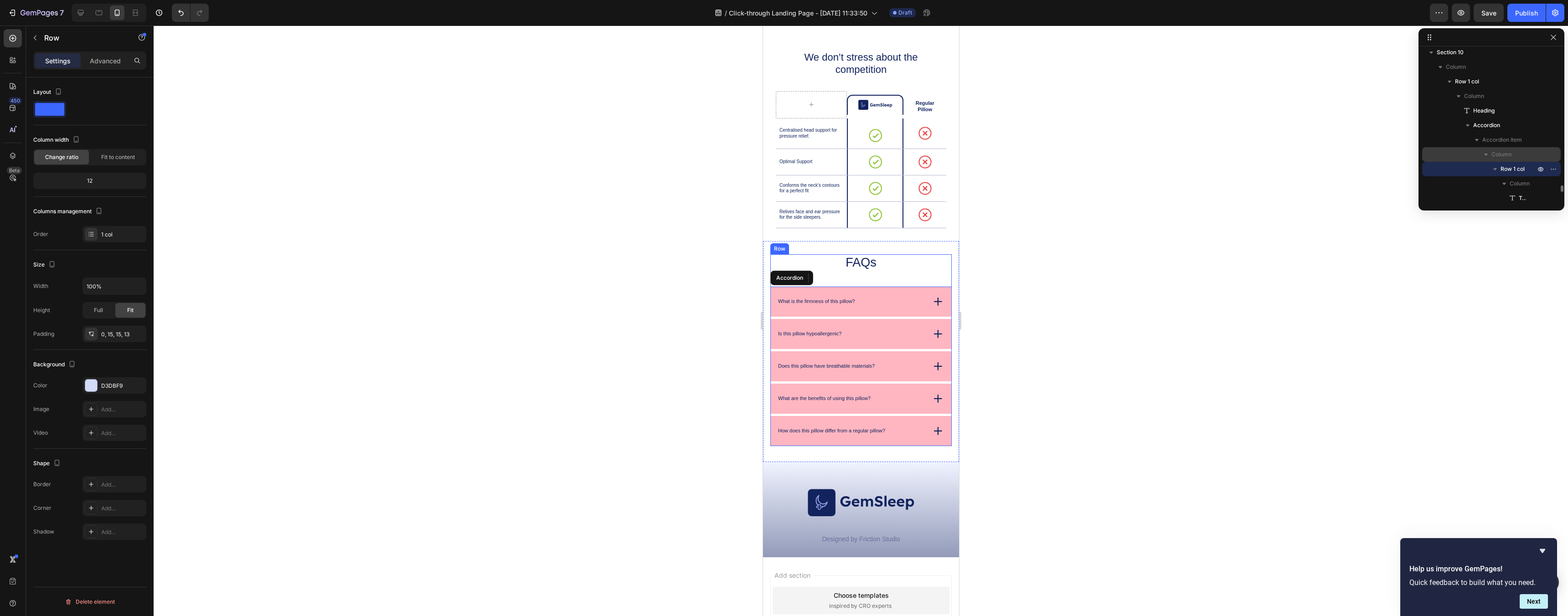
click at [1505, 153] on span "Column" at bounding box center [1501, 154] width 20 height 9
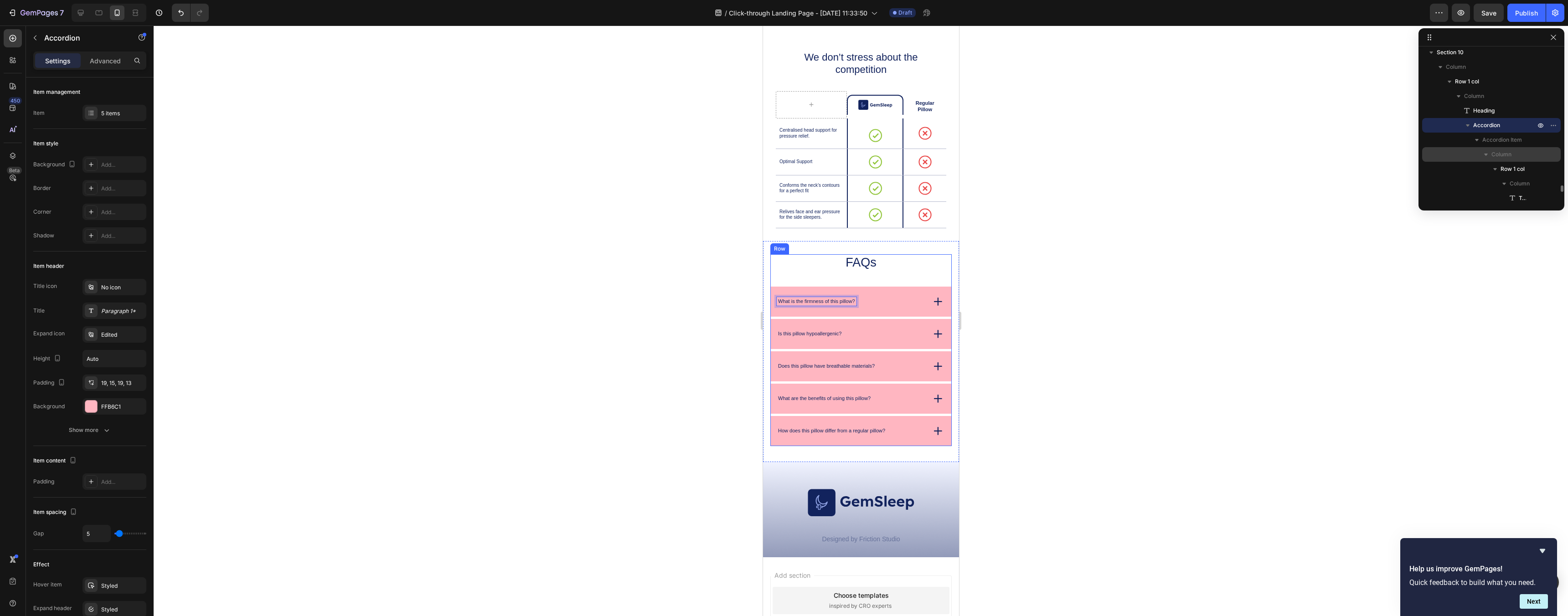
click at [1512, 152] on p "Column" at bounding box center [1514, 154] width 46 height 9
click at [1510, 169] on span "Accordion Item" at bounding box center [1502, 169] width 40 height 9
click at [1504, 179] on span "Accordion Item" at bounding box center [1502, 183] width 40 height 9
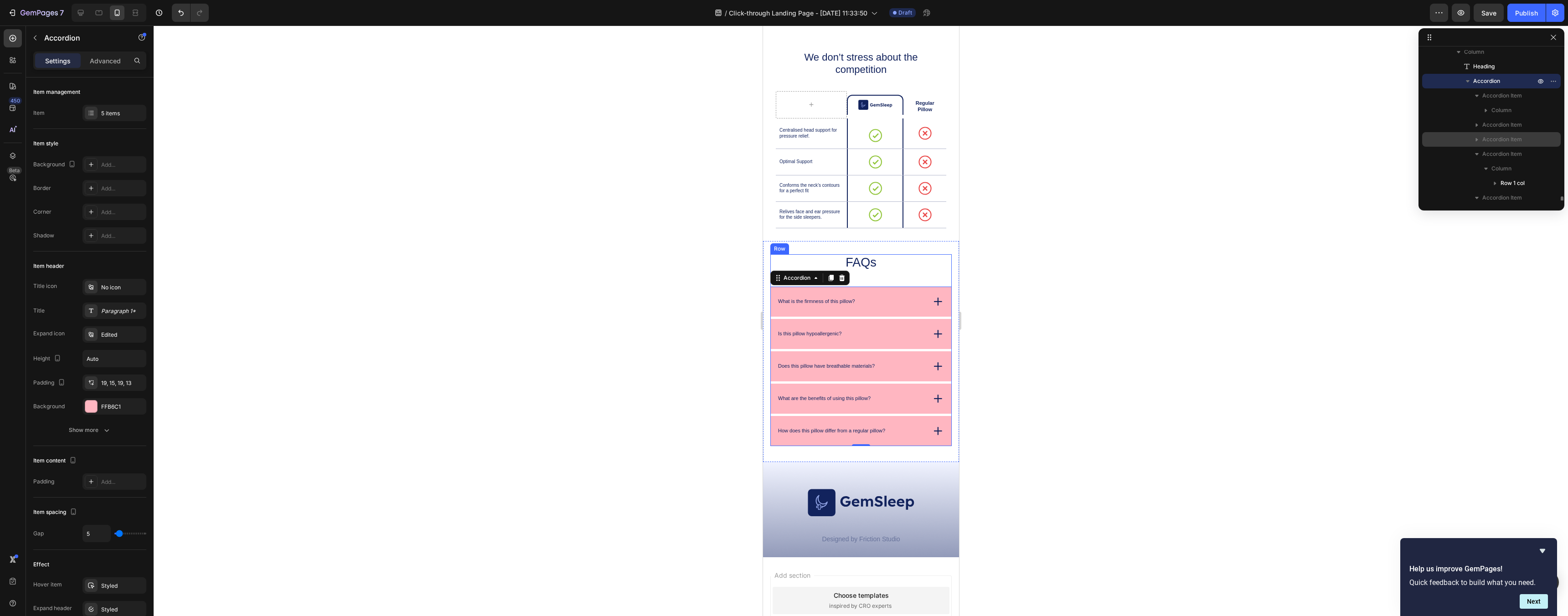
scroll to position [3152, 0]
click at [1507, 150] on span "Column" at bounding box center [1501, 154] width 20 height 9
click at [1509, 176] on div "Column" at bounding box center [1491, 183] width 131 height 15
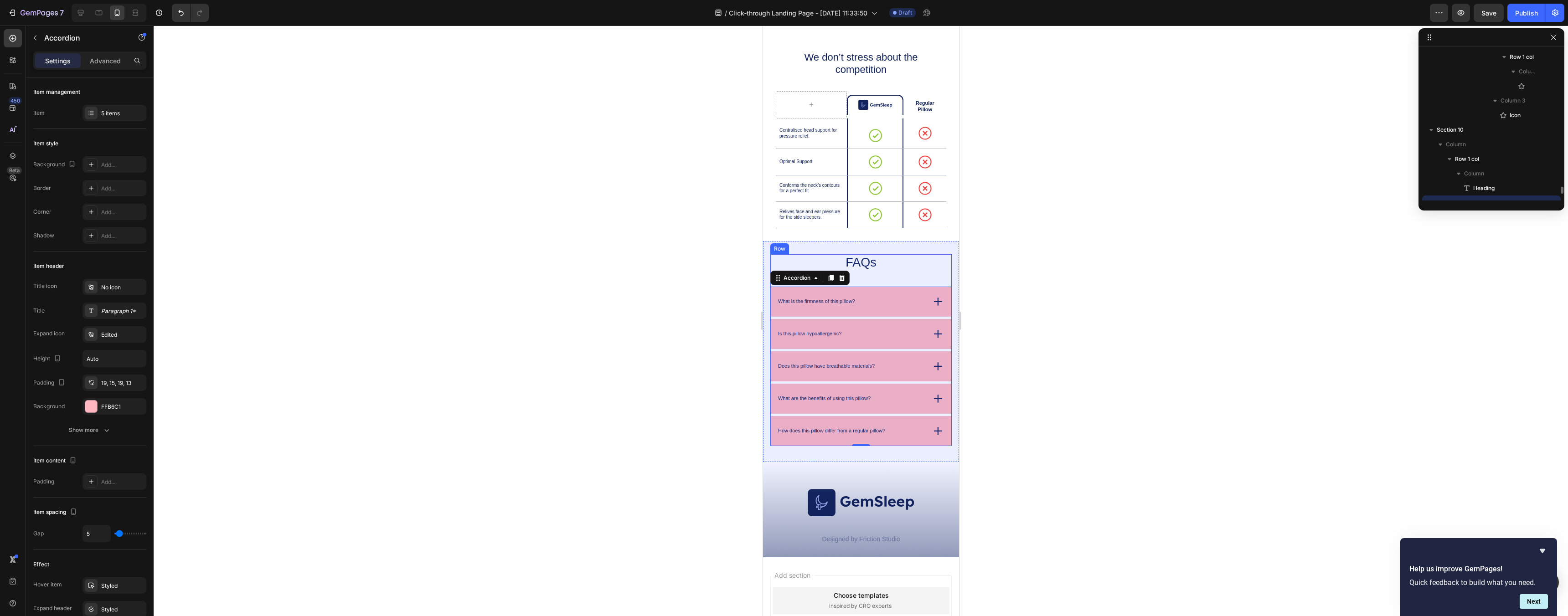
scroll to position [3007, 0]
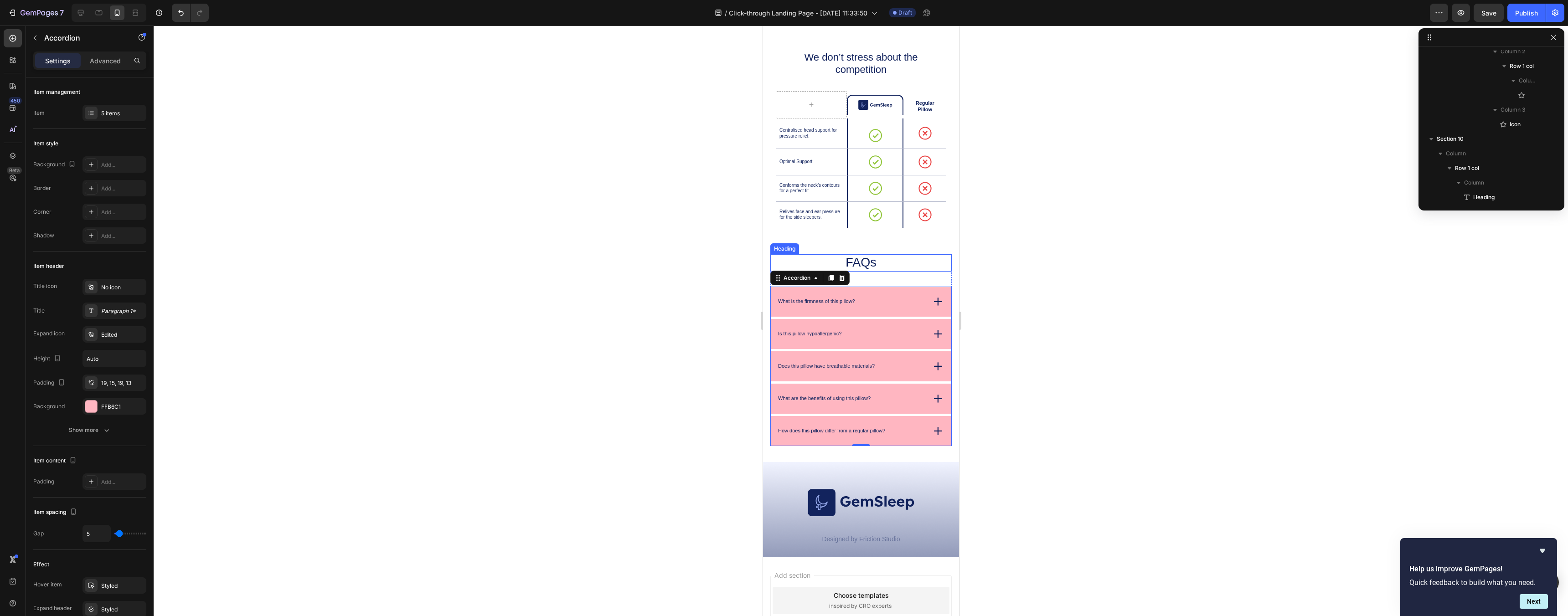
click at [926, 266] on h2 "FAQs" at bounding box center [861, 263] width 150 height 17
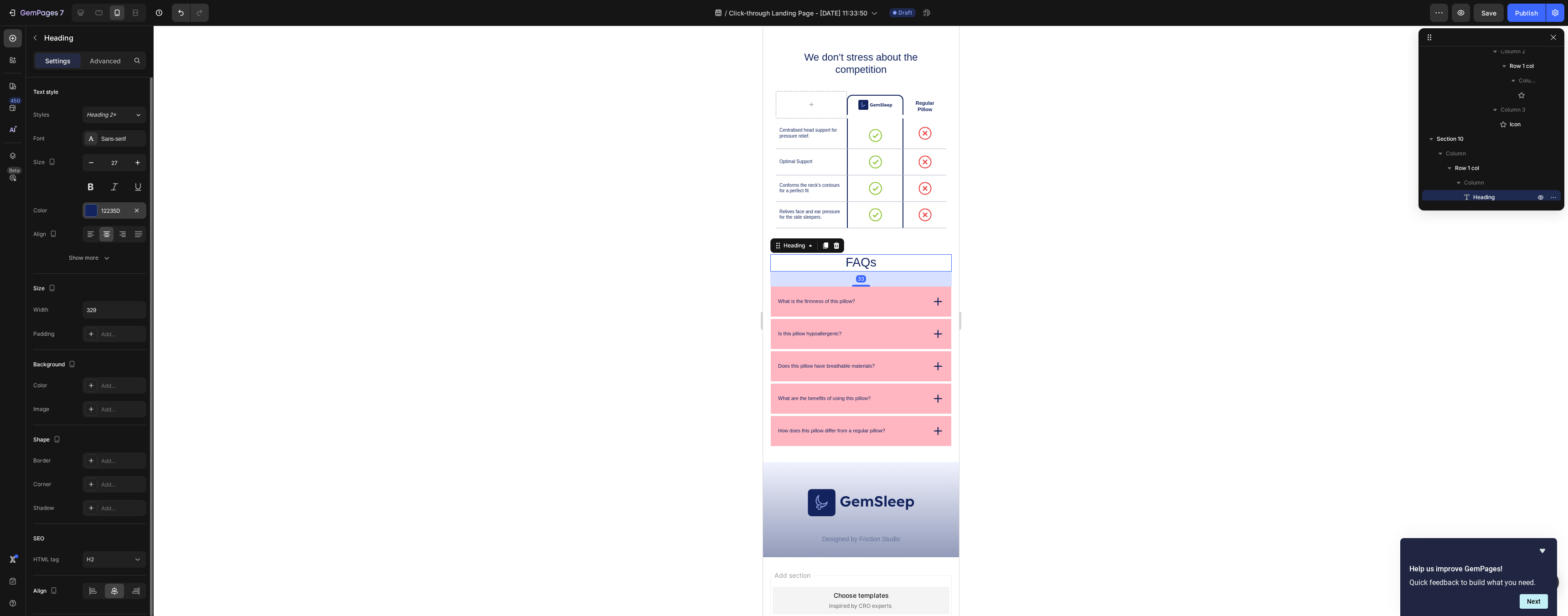
click at [130, 208] on div "12235D" at bounding box center [114, 210] width 64 height 16
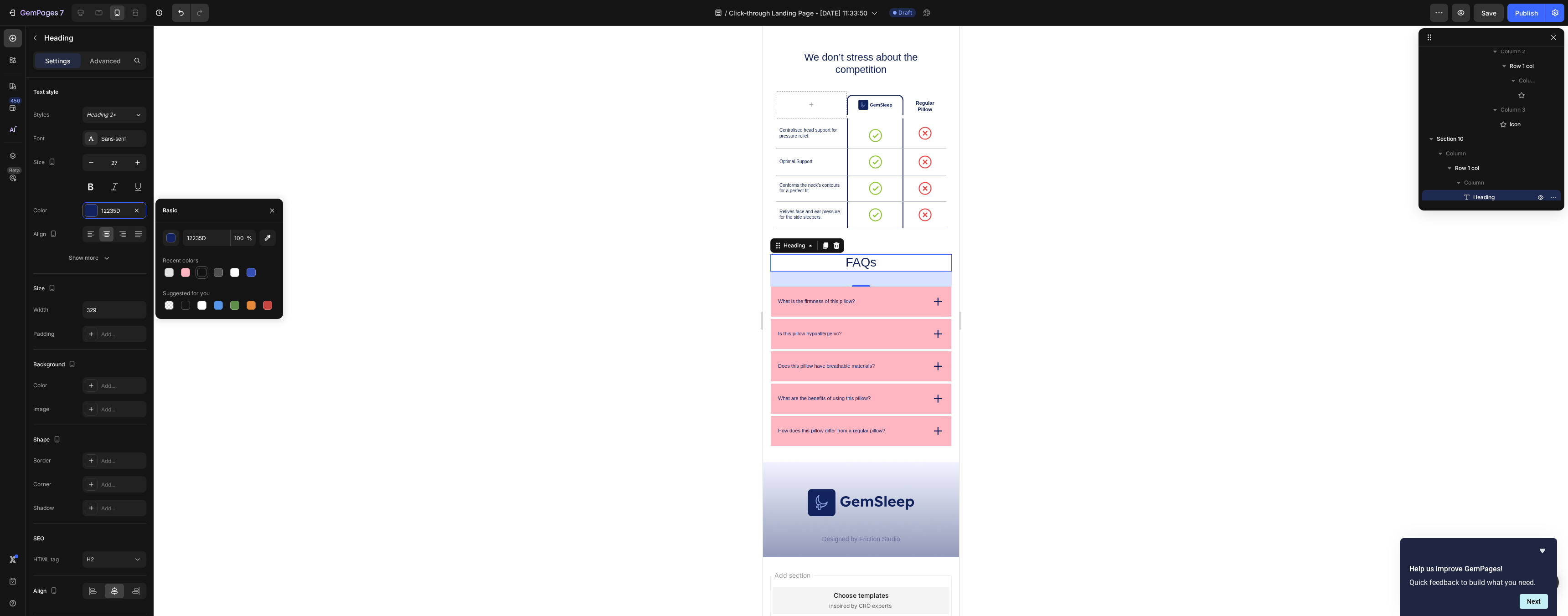
click at [198, 270] on div at bounding box center [201, 272] width 9 height 9
type input "121212"
click at [95, 179] on button at bounding box center [91, 187] width 16 height 16
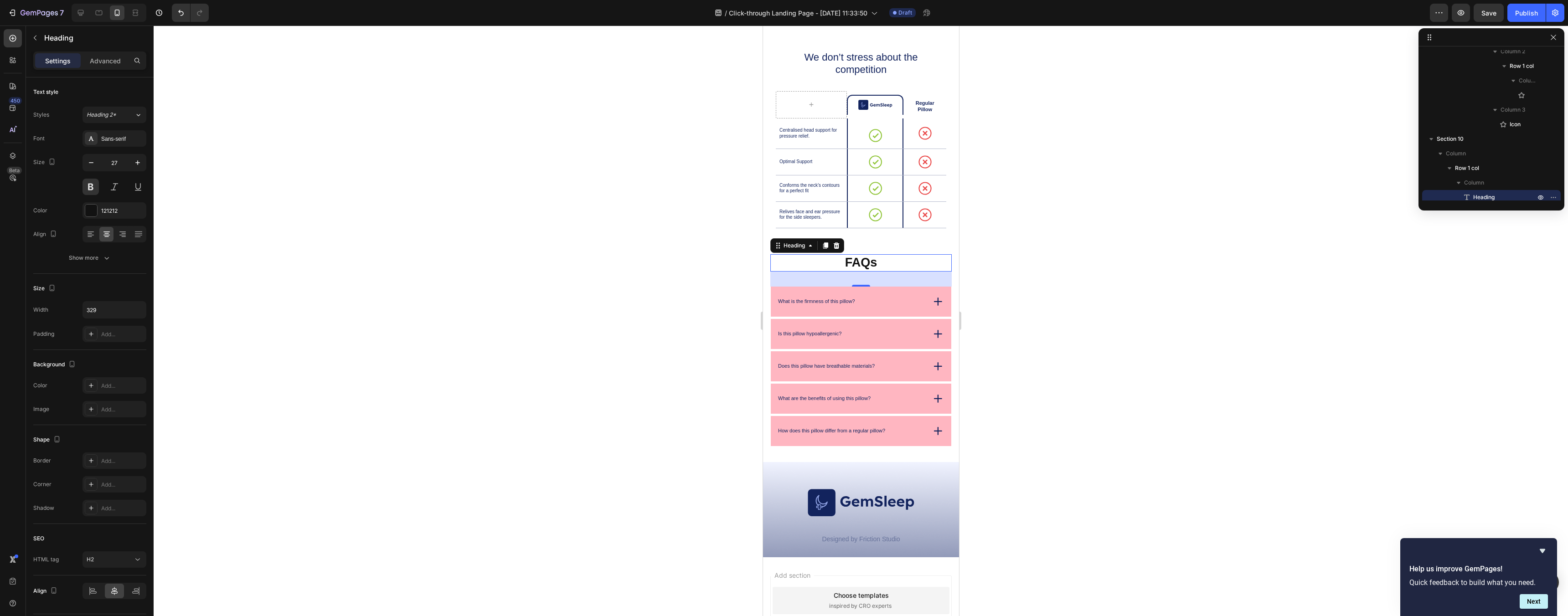
click at [512, 239] on div at bounding box center [861, 321] width 1415 height 590
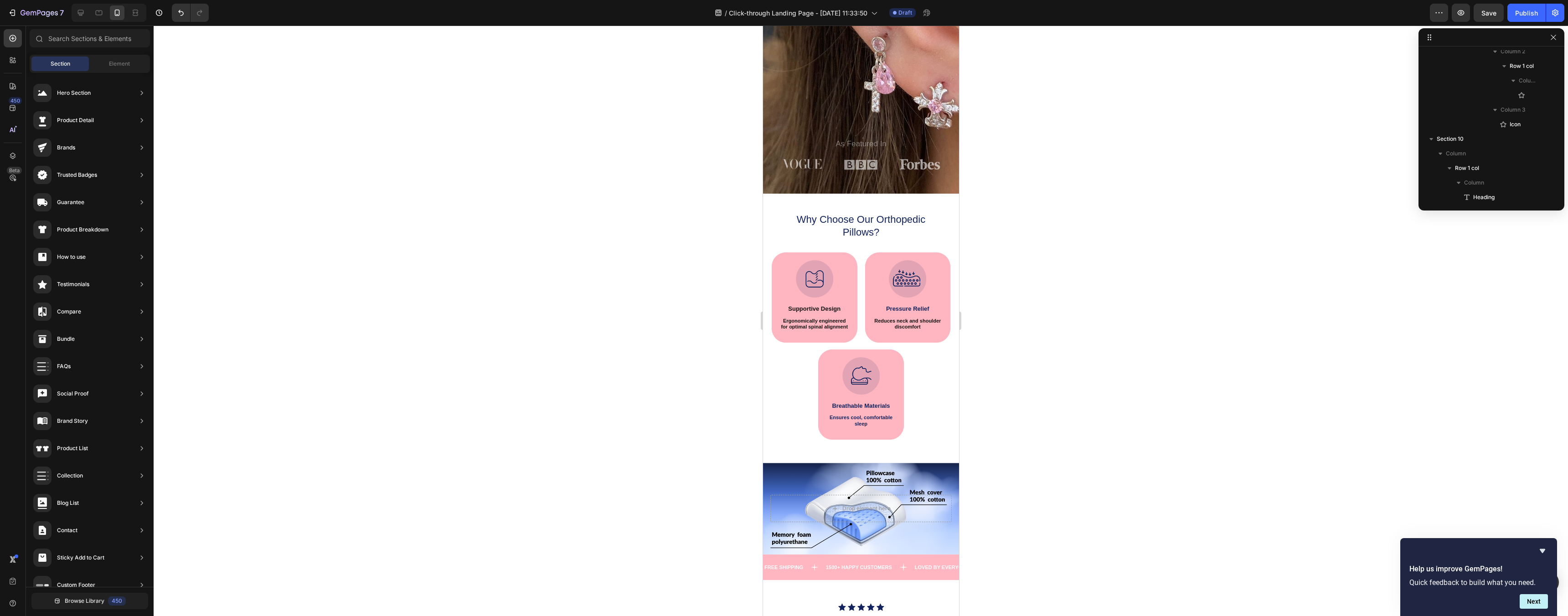
scroll to position [0, 0]
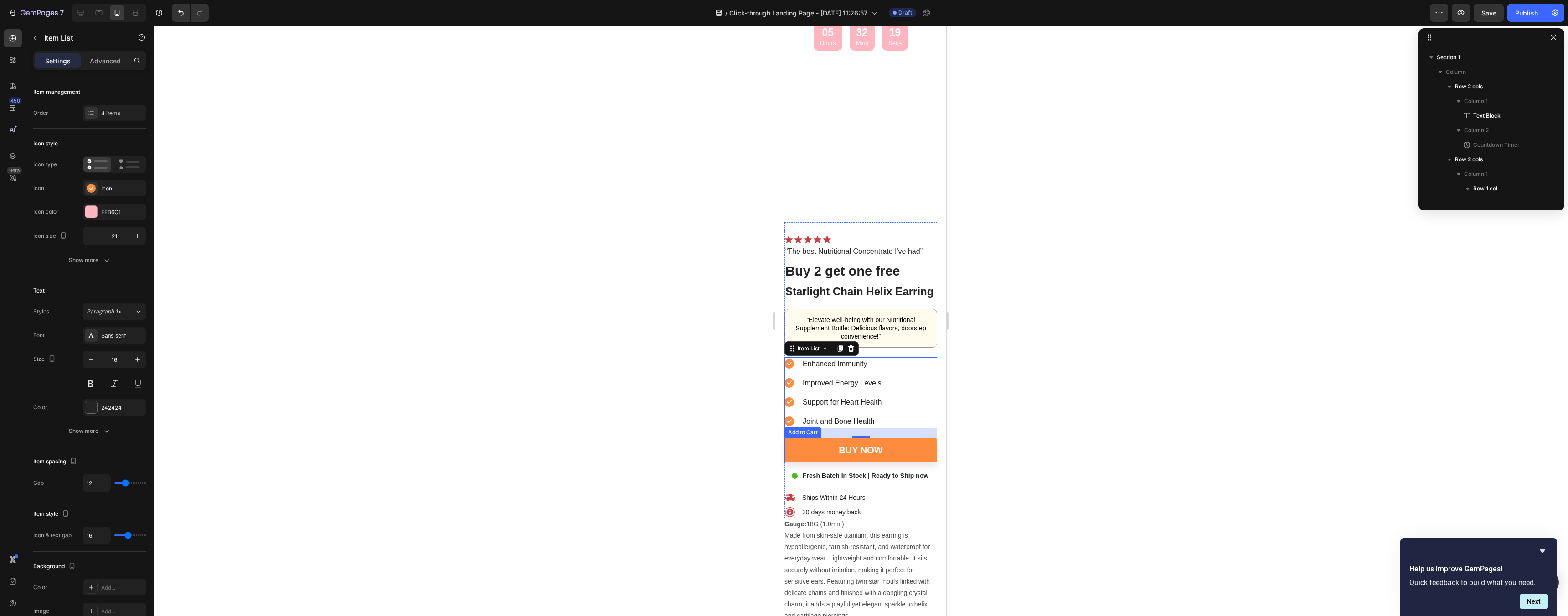
scroll to position [2056, 0]
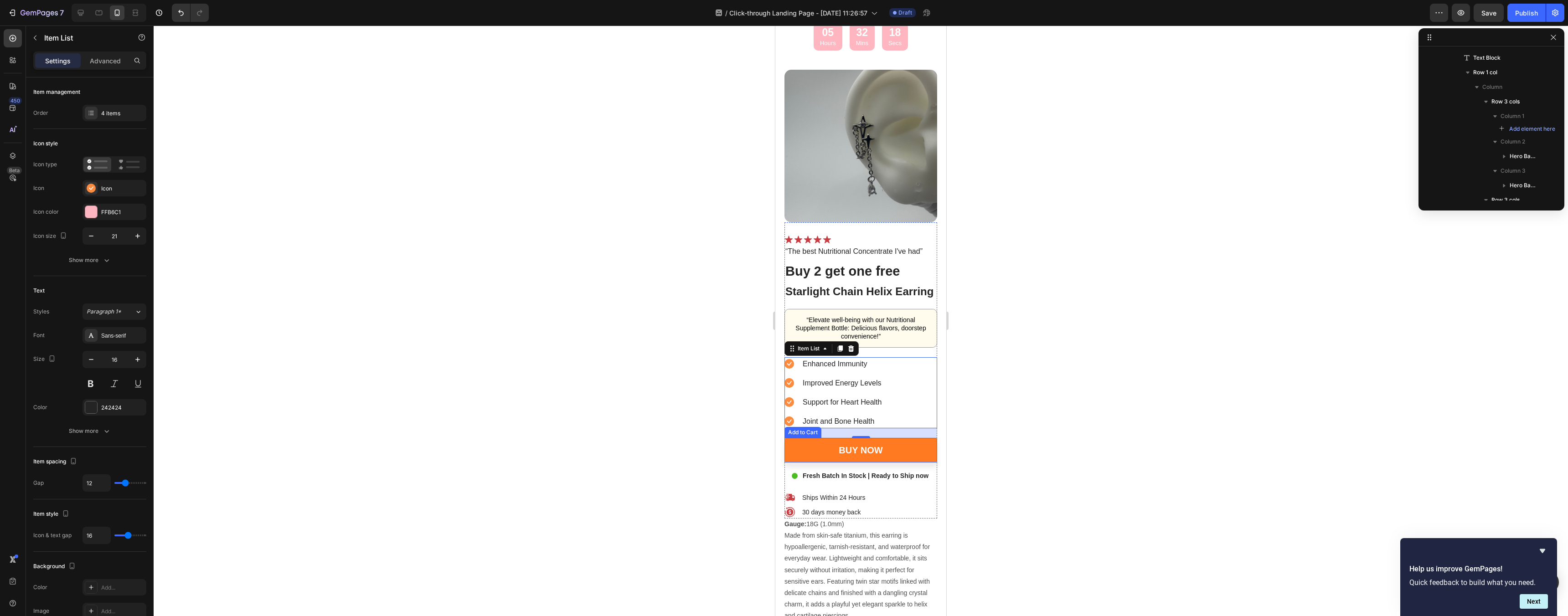
click at [934, 455] on button "Buy now" at bounding box center [861, 450] width 153 height 24
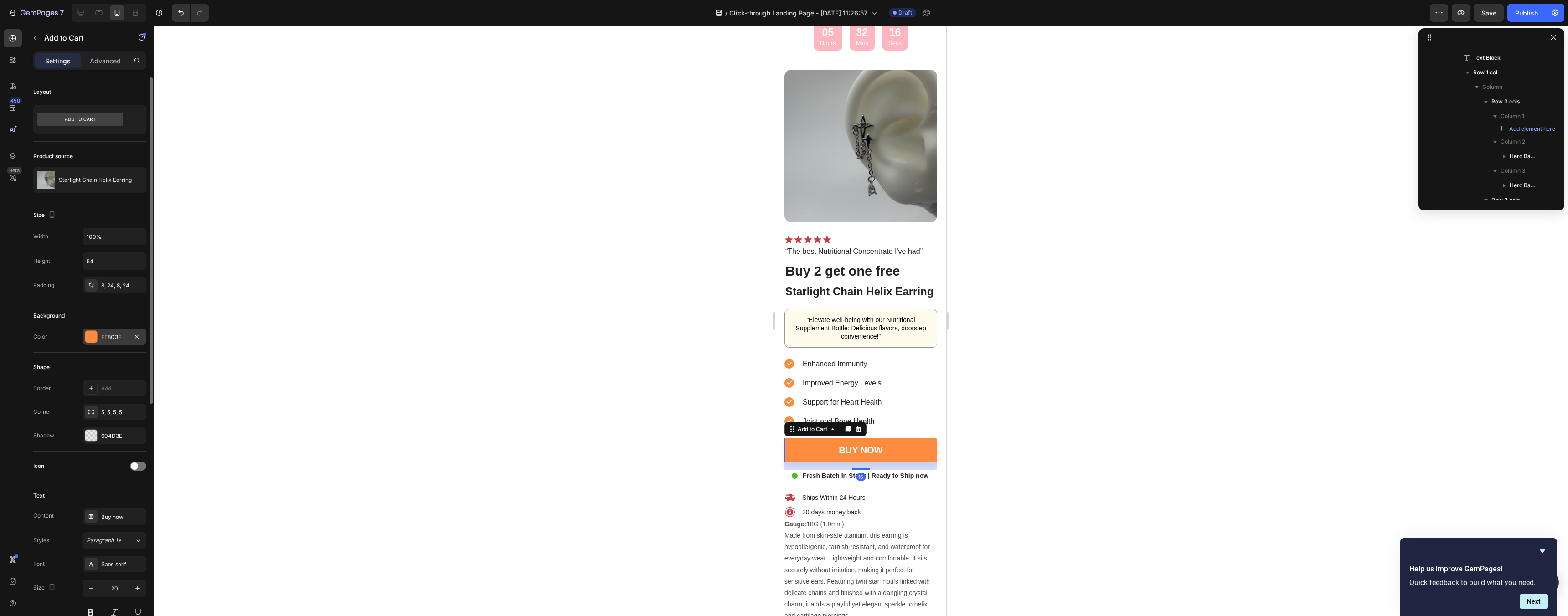
click at [127, 337] on div "FE8C3F" at bounding box center [114, 337] width 64 height 16
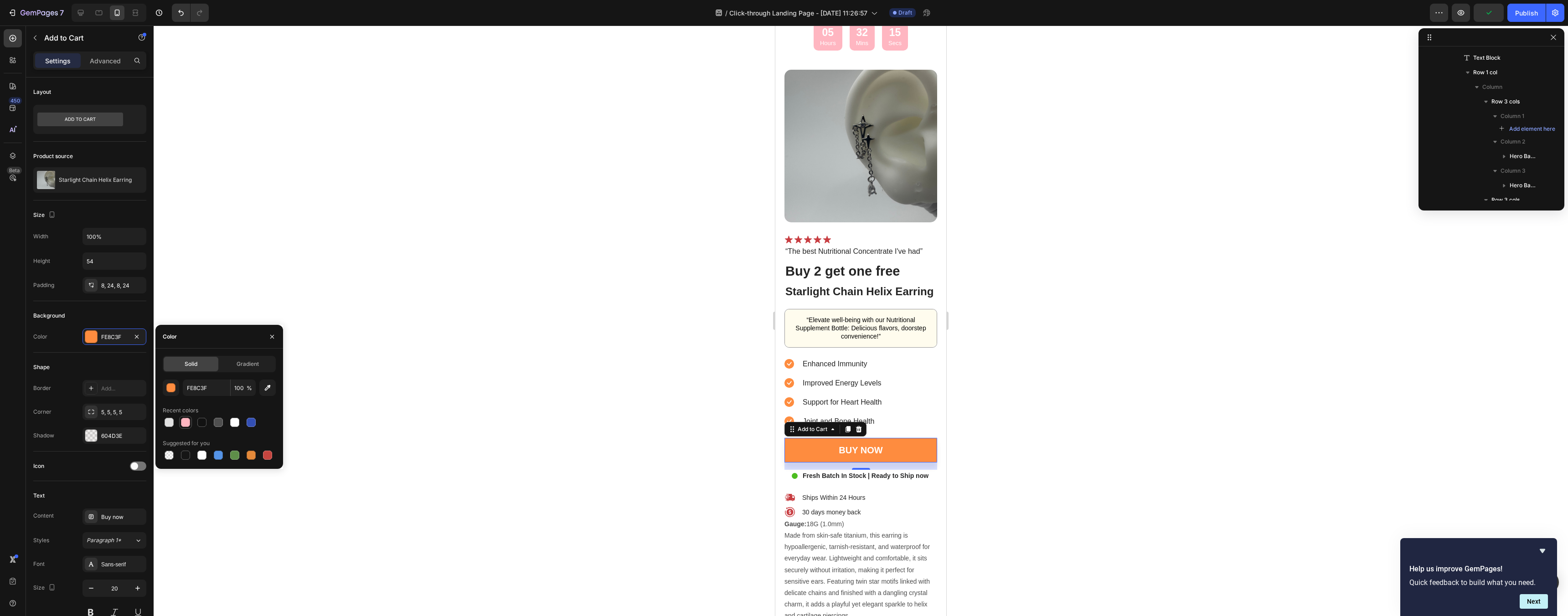
click at [191, 418] on div at bounding box center [185, 422] width 13 height 13
type input "FFB6C1"
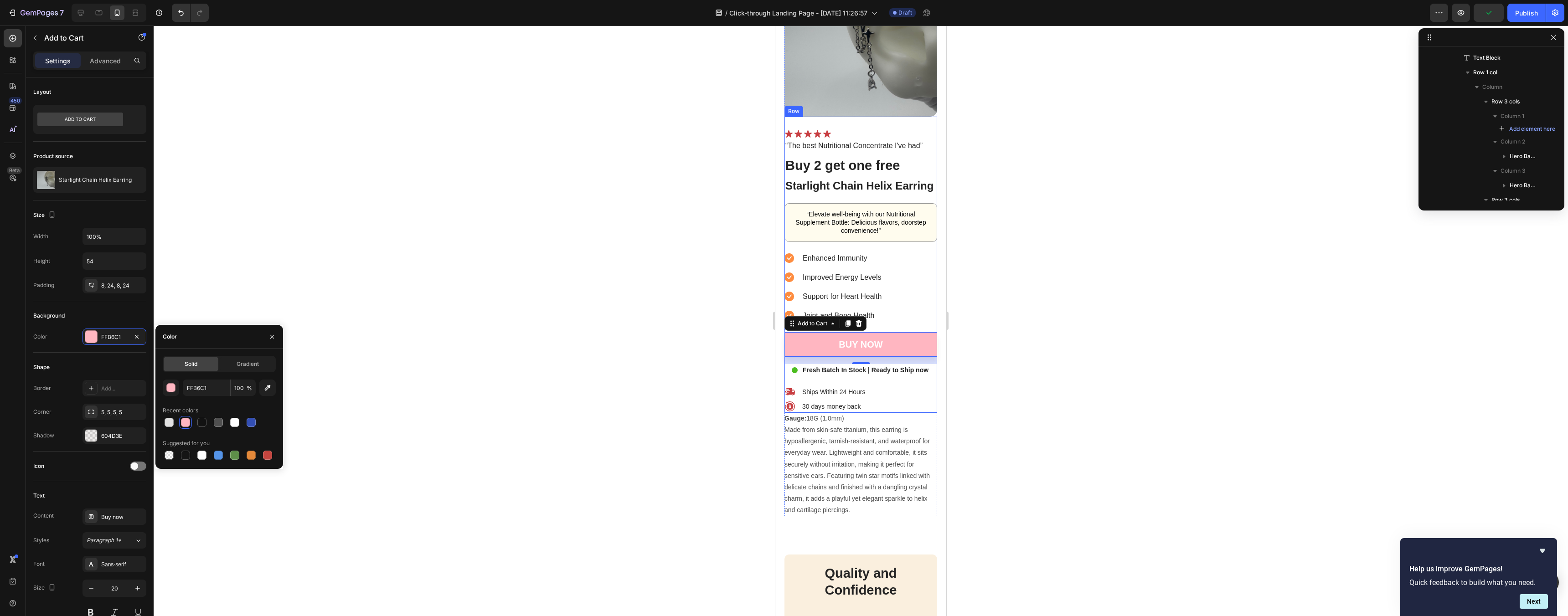
scroll to position [2843, 0]
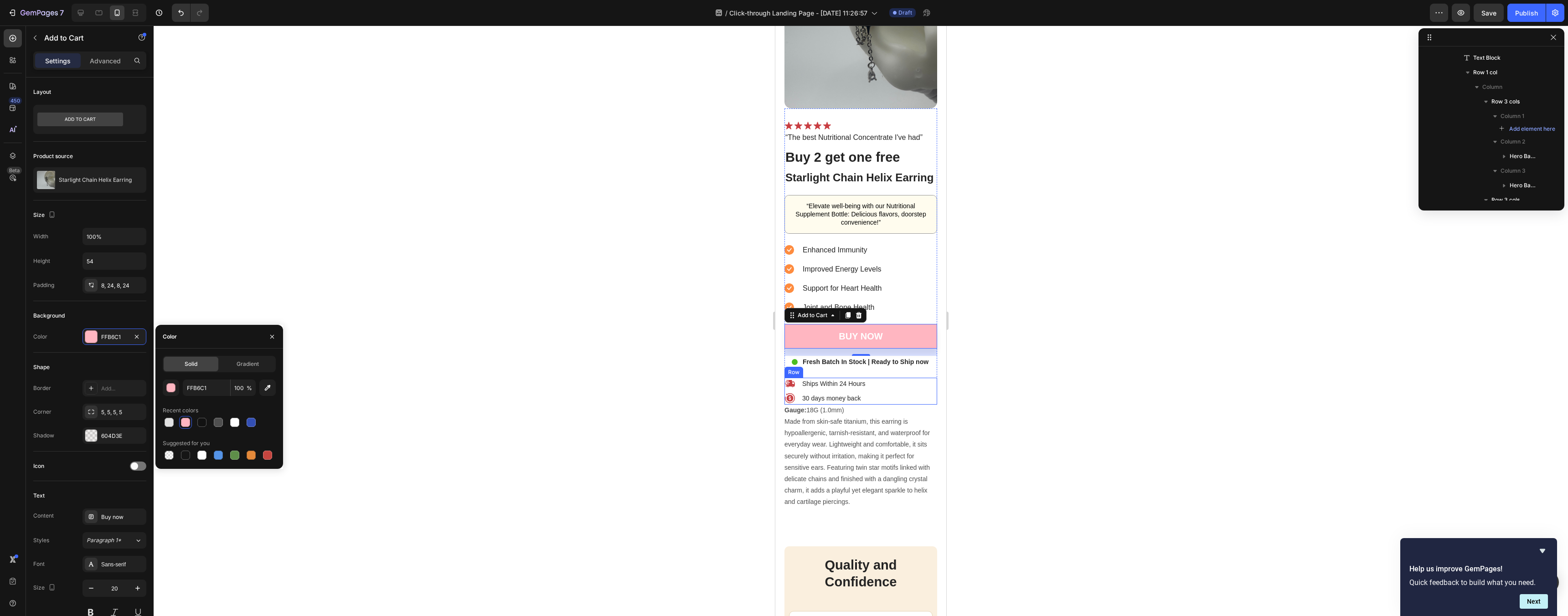
click at [886, 385] on div "Ships Within 24 Hours Item List 30 days money back Item List Row" at bounding box center [861, 391] width 153 height 27
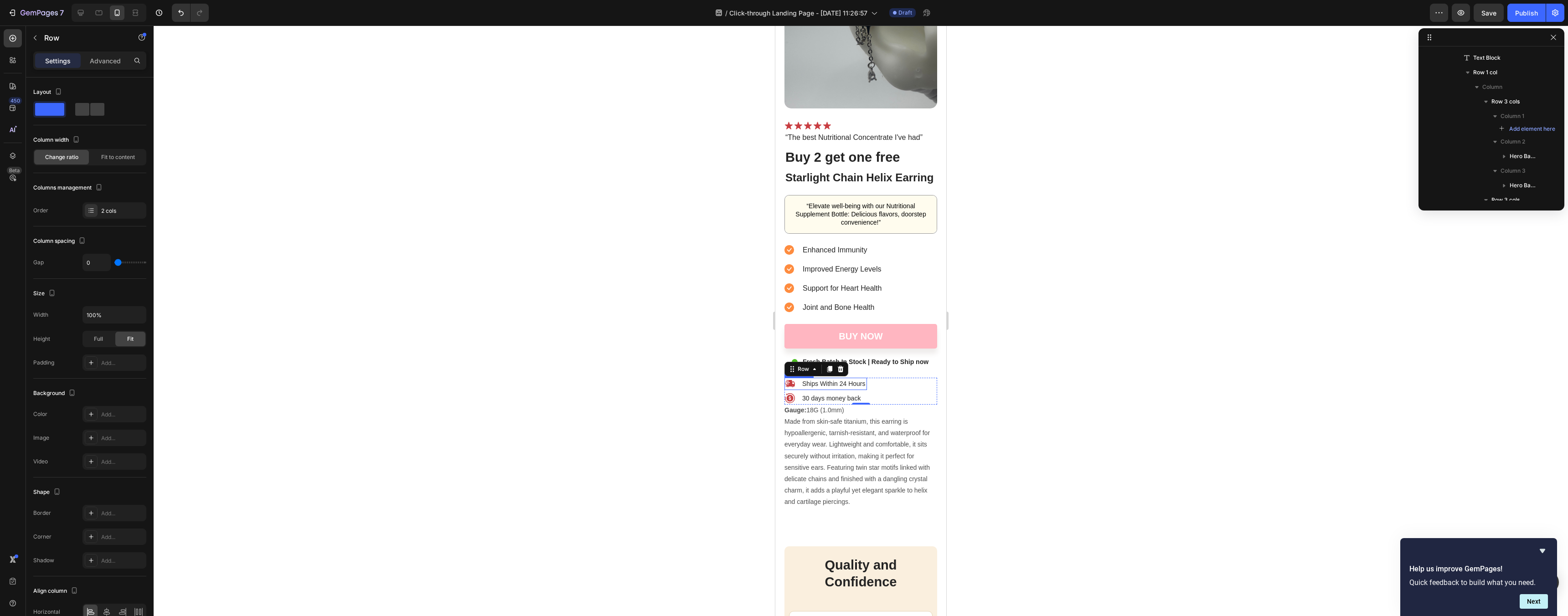
click at [792, 385] on icon at bounding box center [790, 384] width 10 height 7
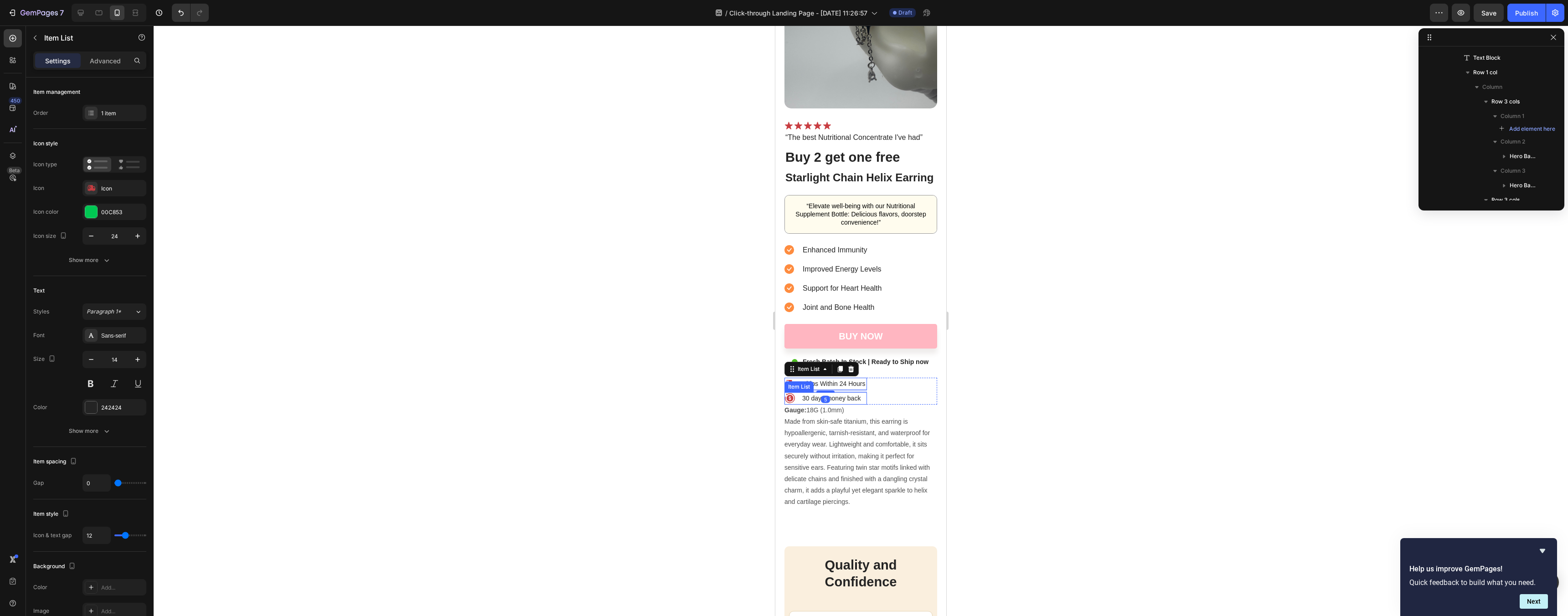
click at [786, 398] on icon at bounding box center [789, 398] width 10 height 10
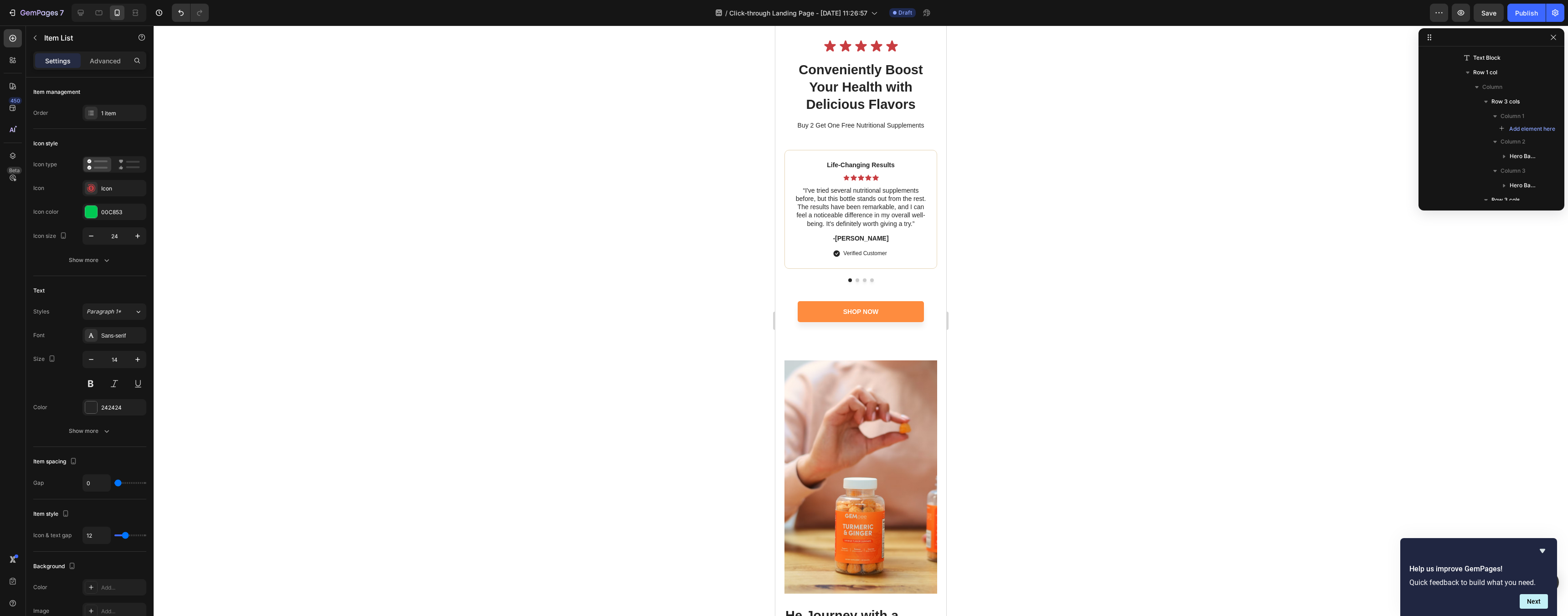
scroll to position [3704, 0]
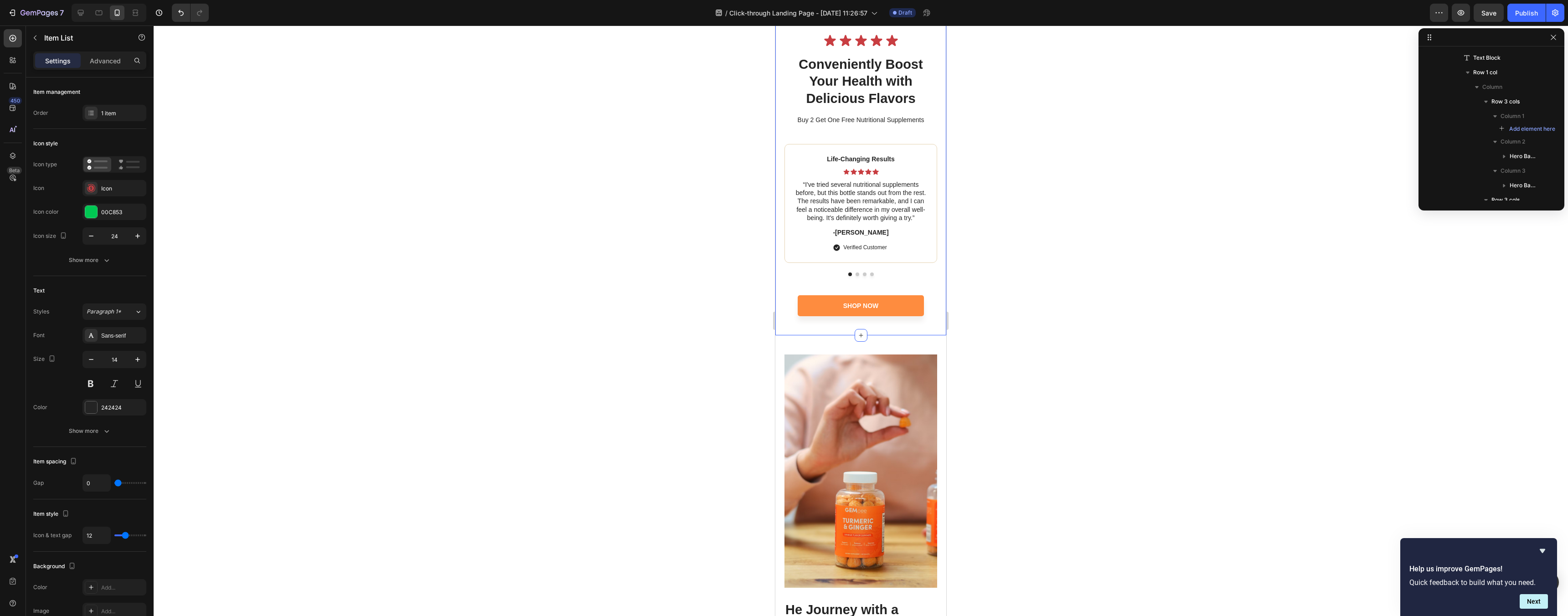
click at [930, 307] on div "Shop Now Button" at bounding box center [861, 306] width 153 height 21
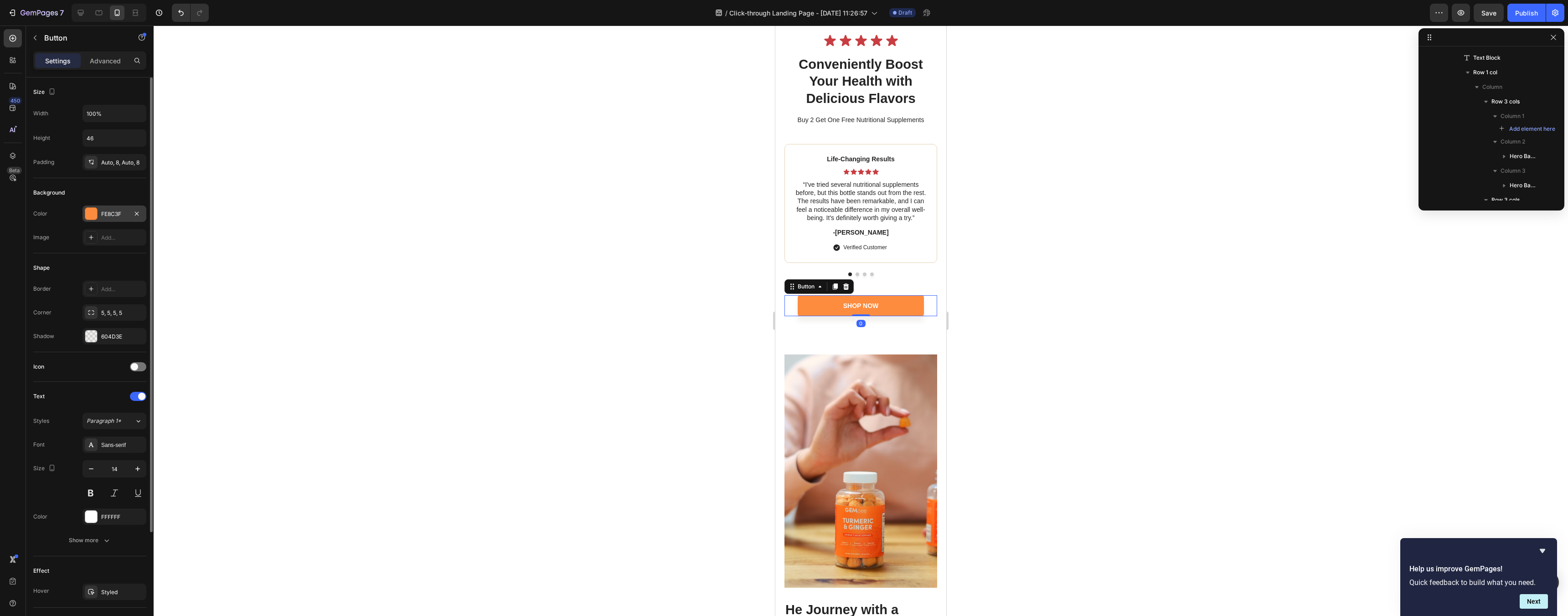
click at [106, 206] on div "FE8C3F" at bounding box center [114, 214] width 64 height 16
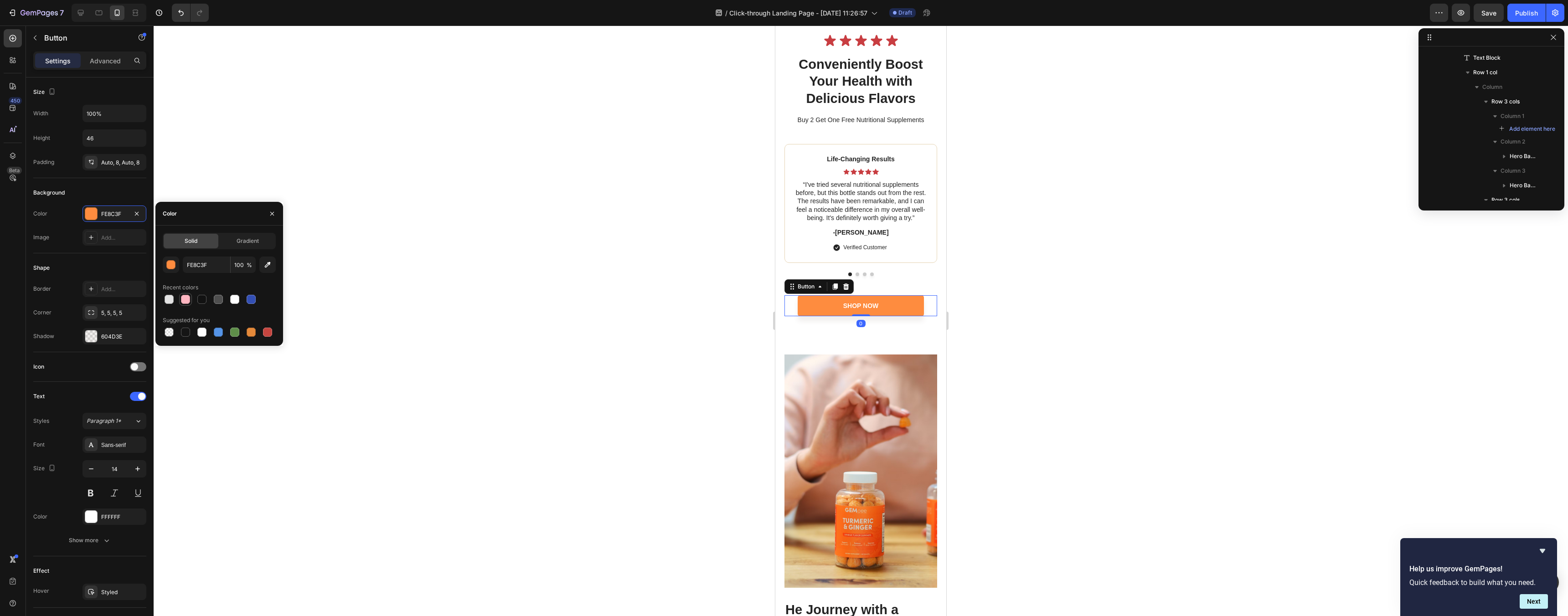
click at [184, 298] on div at bounding box center [185, 299] width 9 height 9
type input "FFB6C1"
click at [833, 441] on img at bounding box center [861, 471] width 153 height 233
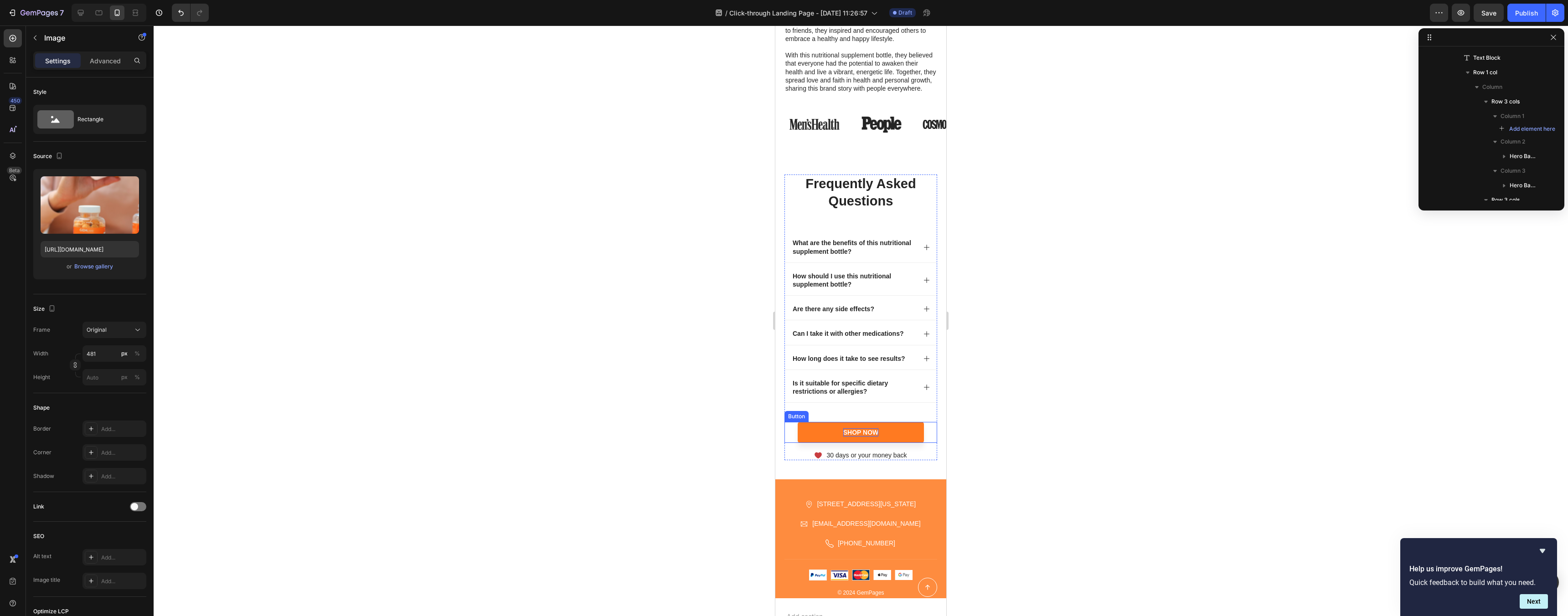
scroll to position [4565, 0]
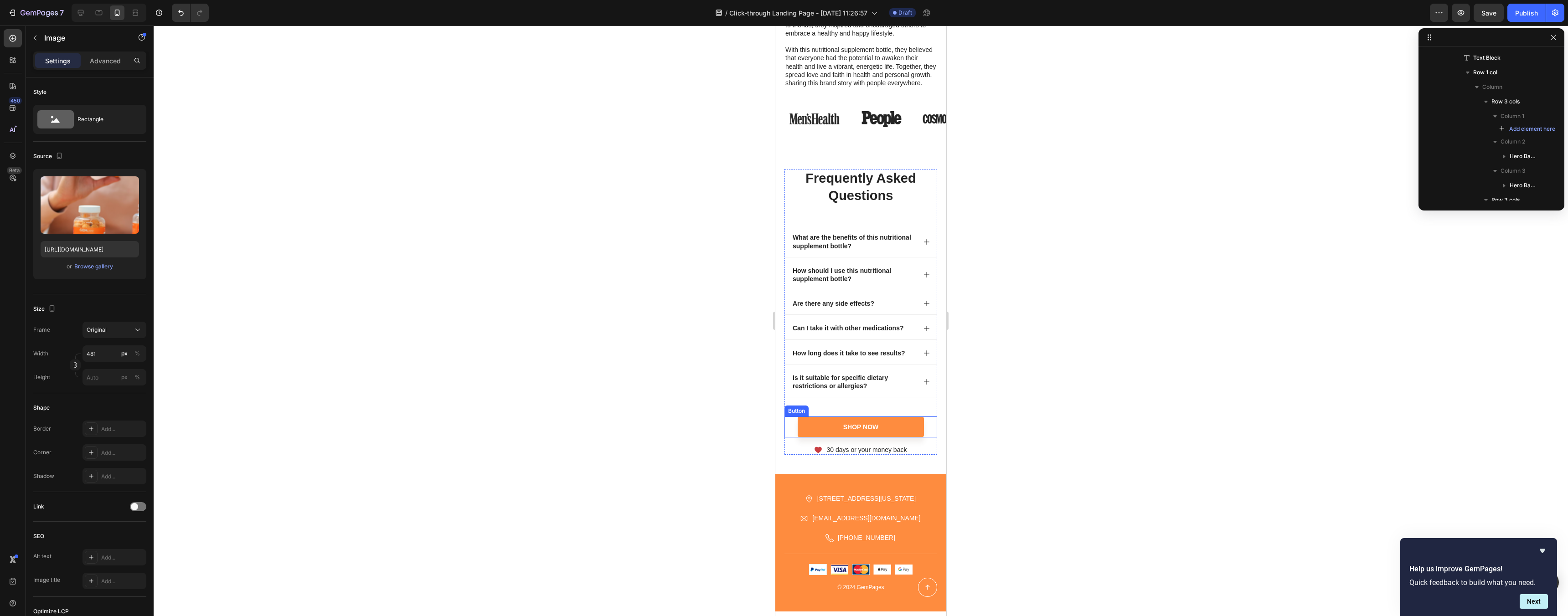
click at [927, 432] on div "Shop Now Button" at bounding box center [861, 427] width 153 height 21
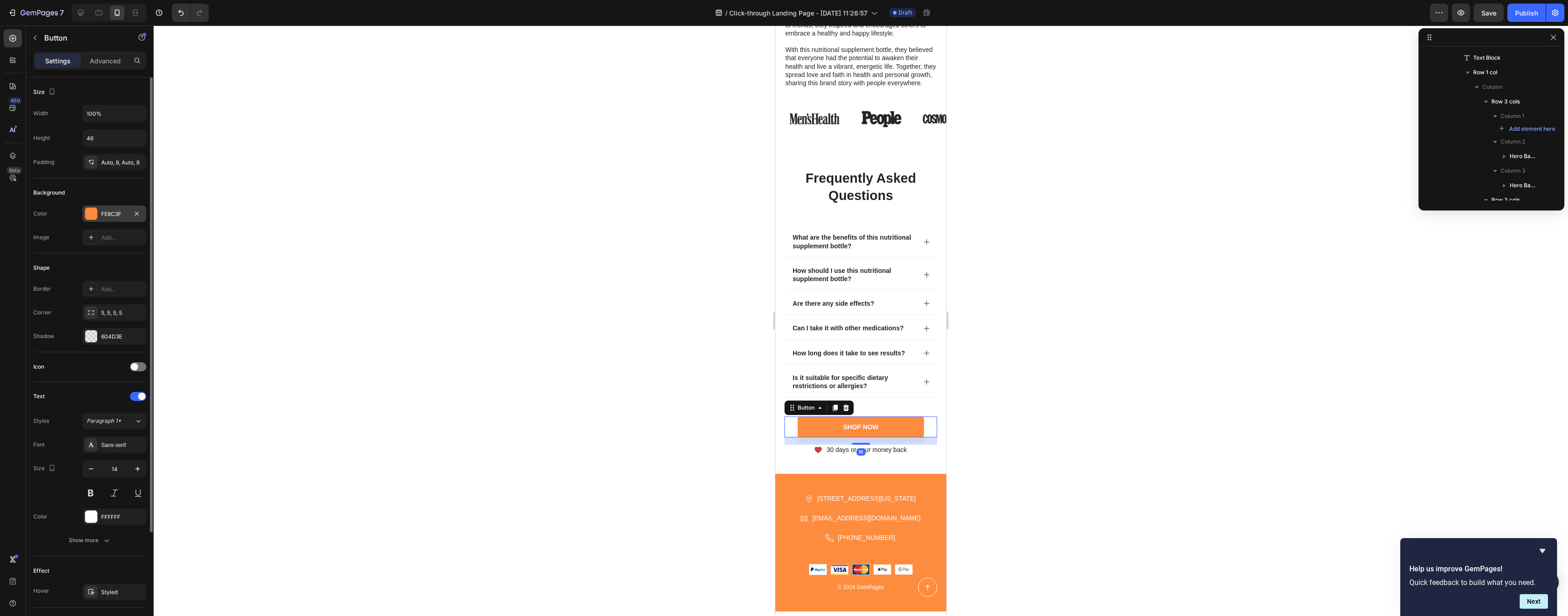
click at [111, 212] on div "FE8C3F" at bounding box center [114, 214] width 26 height 8
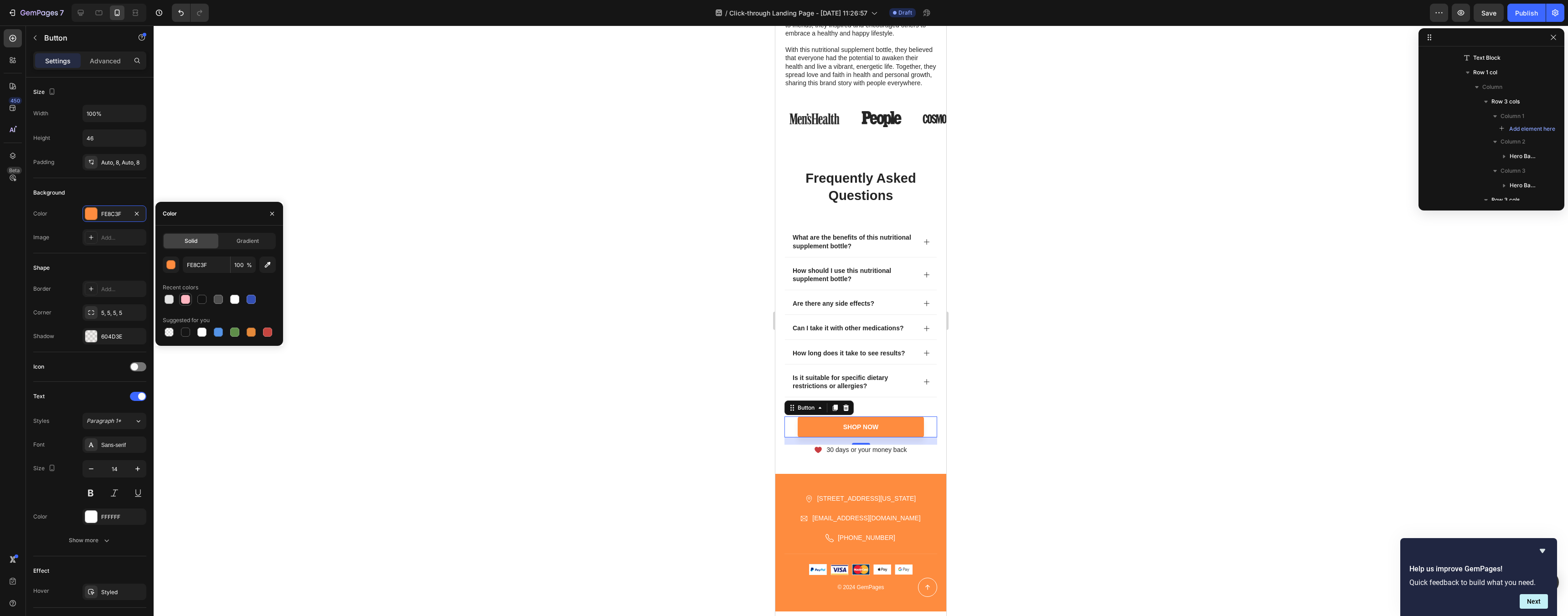
click at [179, 298] on div at bounding box center [185, 299] width 13 height 13
type input "FFB6C1"
click at [180, 298] on div at bounding box center [186, 299] width 11 height 11
click at [812, 449] on div "Icon 30 days or your money back Text Block Row" at bounding box center [861, 450] width 153 height 10
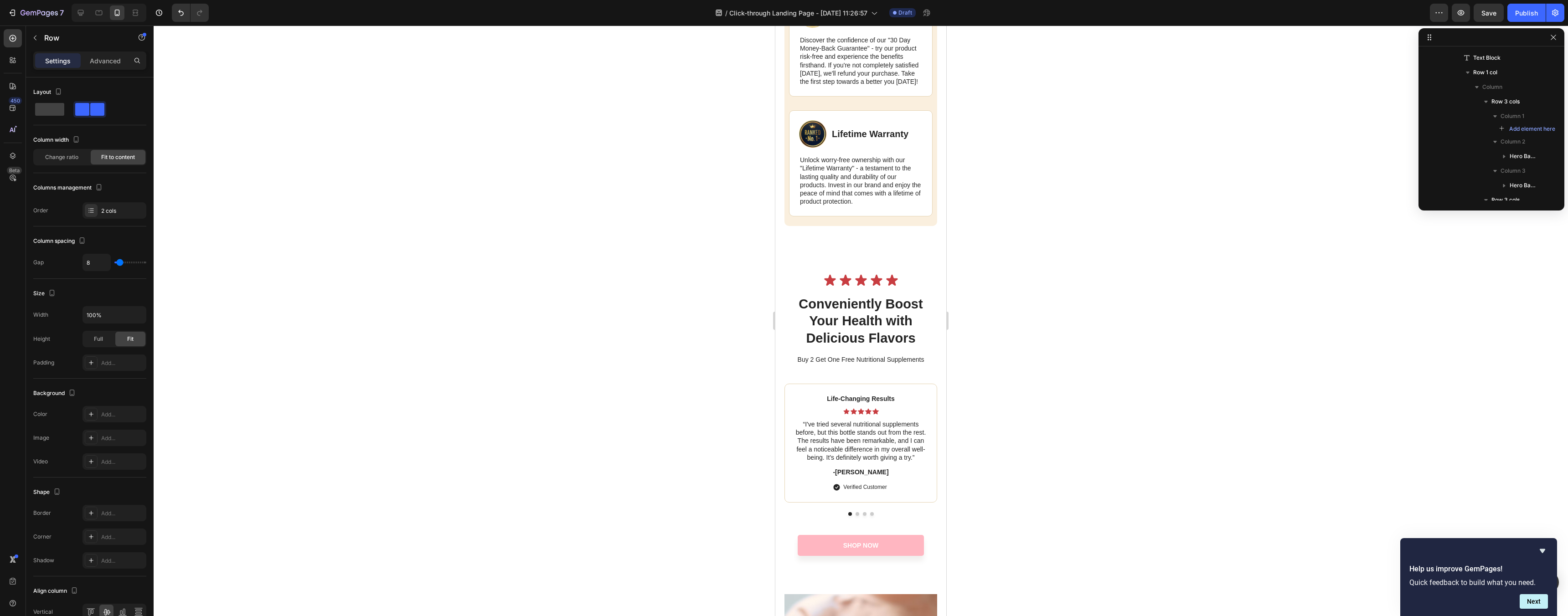
scroll to position [3465, 0]
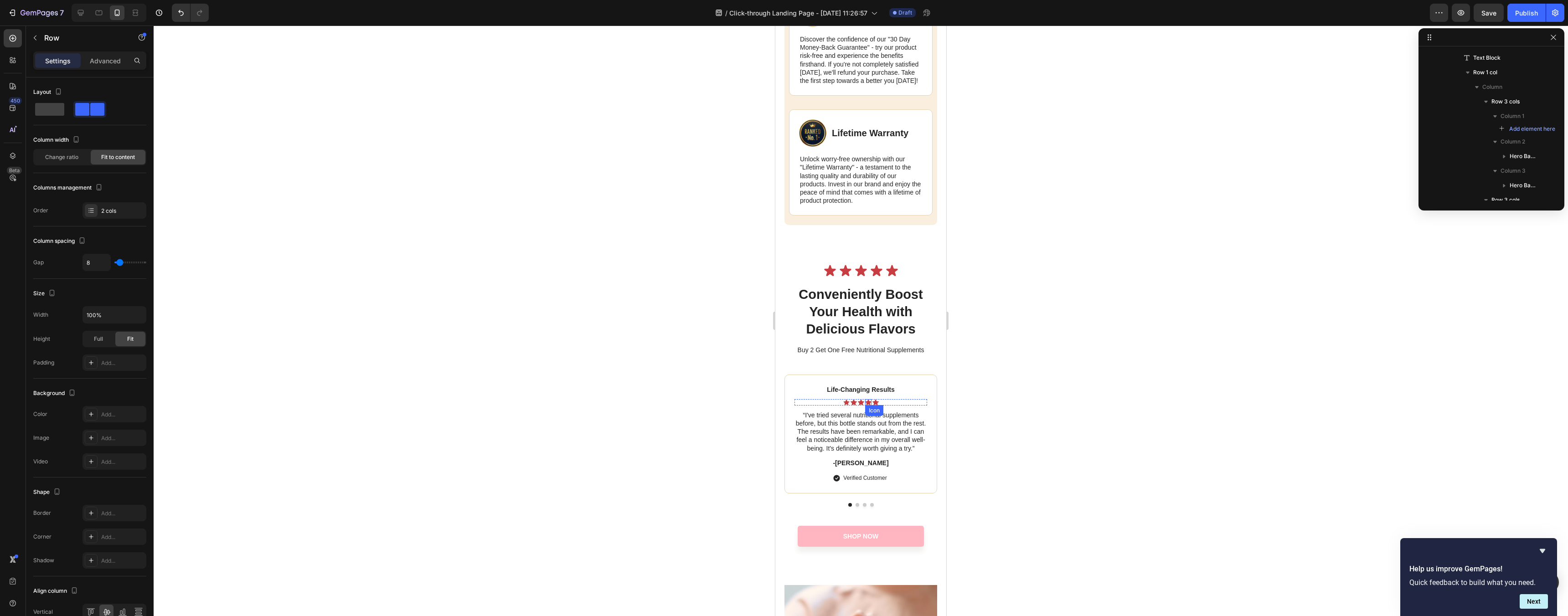
click at [869, 405] on icon at bounding box center [868, 402] width 6 height 6
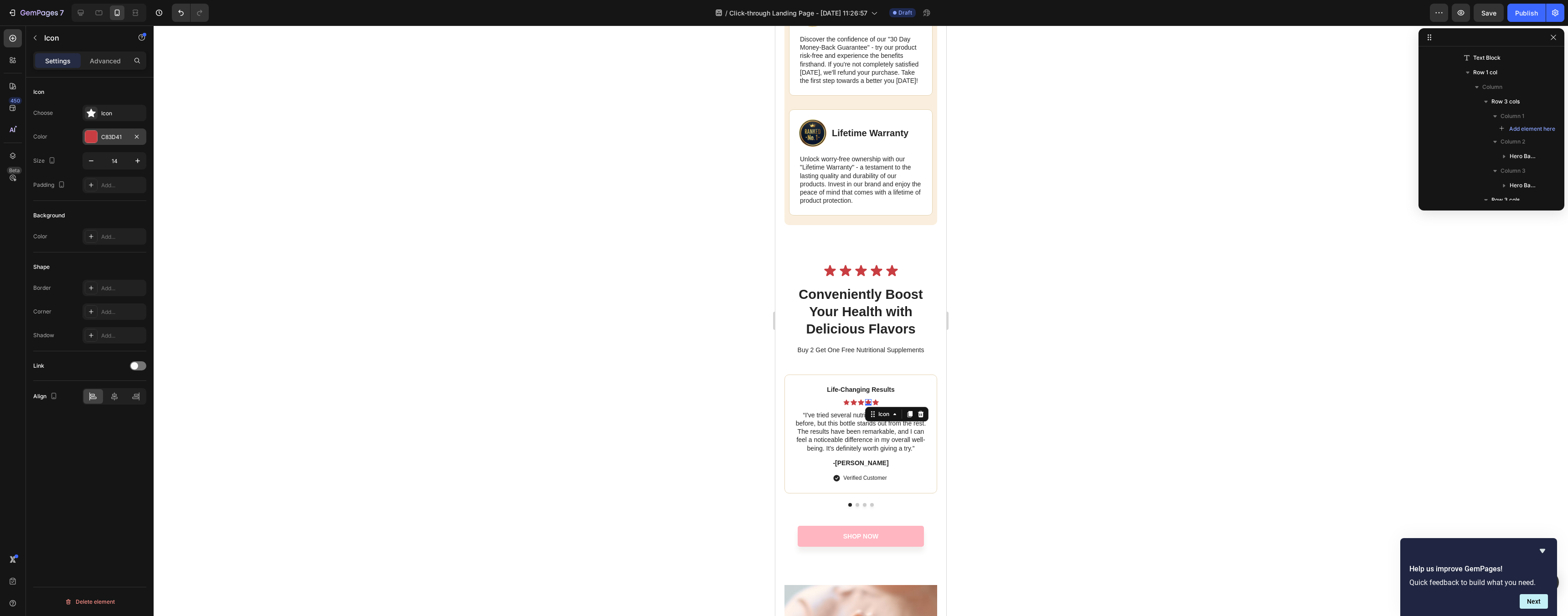
click at [102, 136] on div "C83D41" at bounding box center [114, 137] width 26 height 8
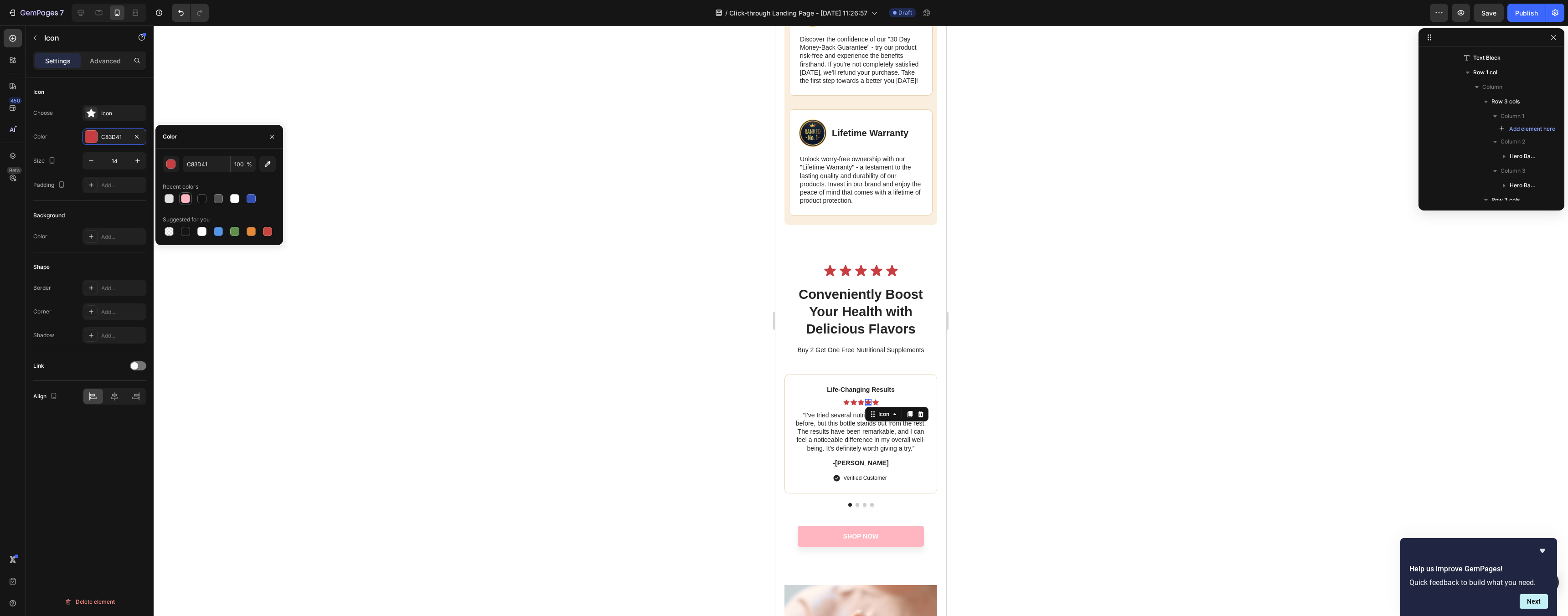
click at [187, 200] on div at bounding box center [185, 198] width 9 height 9
type input "FFB6C1"
click at [845, 405] on icon at bounding box center [846, 402] width 6 height 6
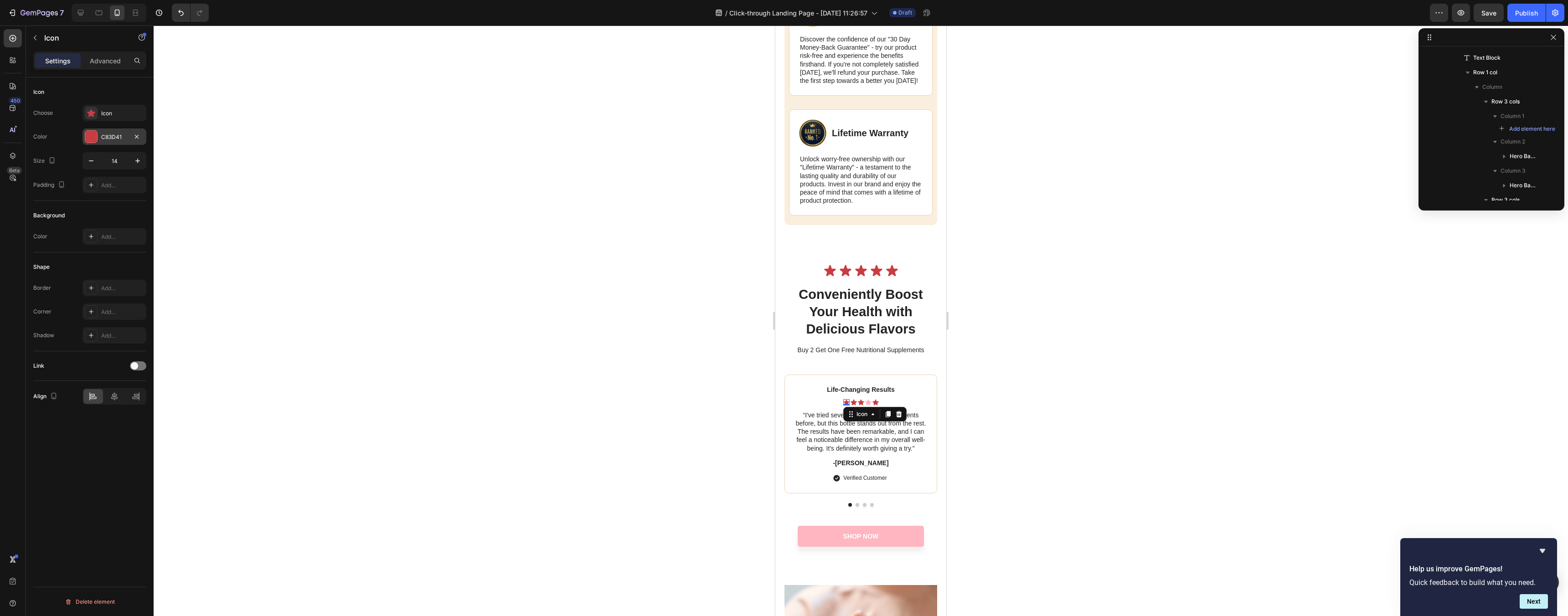
click at [126, 139] on div "C83D41" at bounding box center [114, 137] width 26 height 8
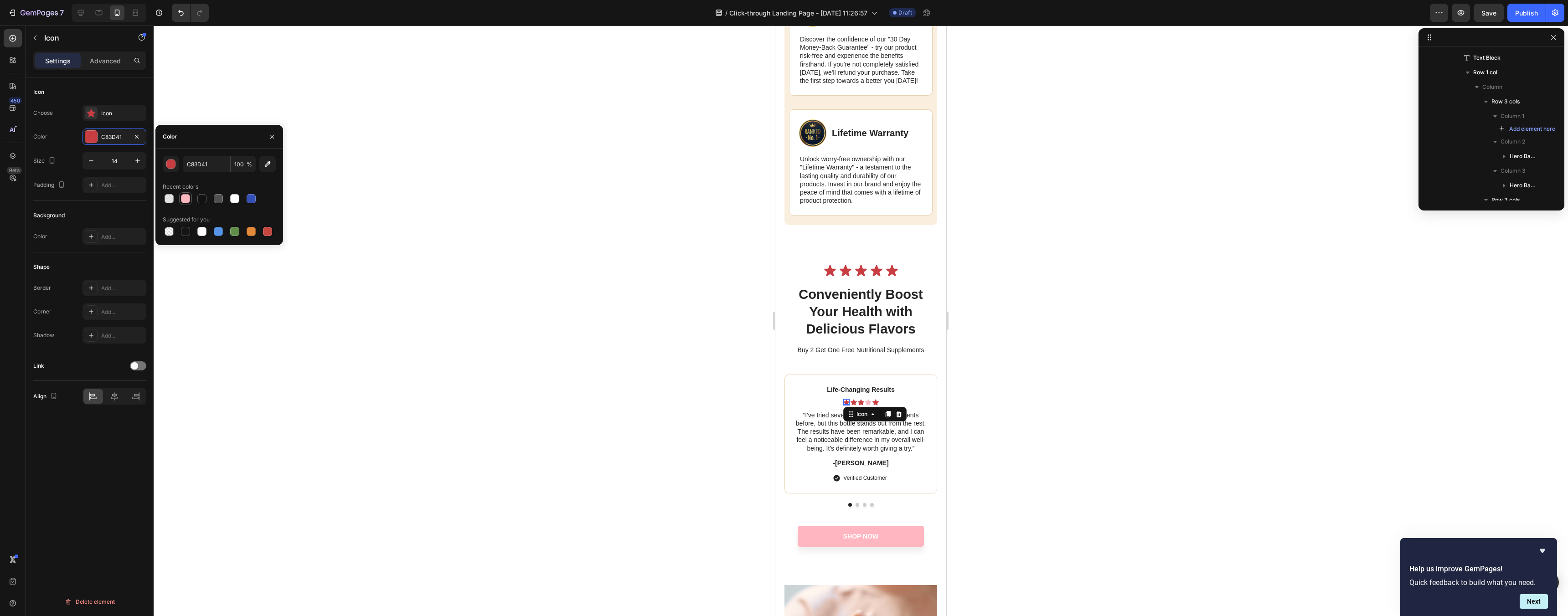
click at [184, 200] on div at bounding box center [185, 198] width 9 height 9
type input "FFB6C1"
click at [854, 405] on icon at bounding box center [853, 402] width 6 height 6
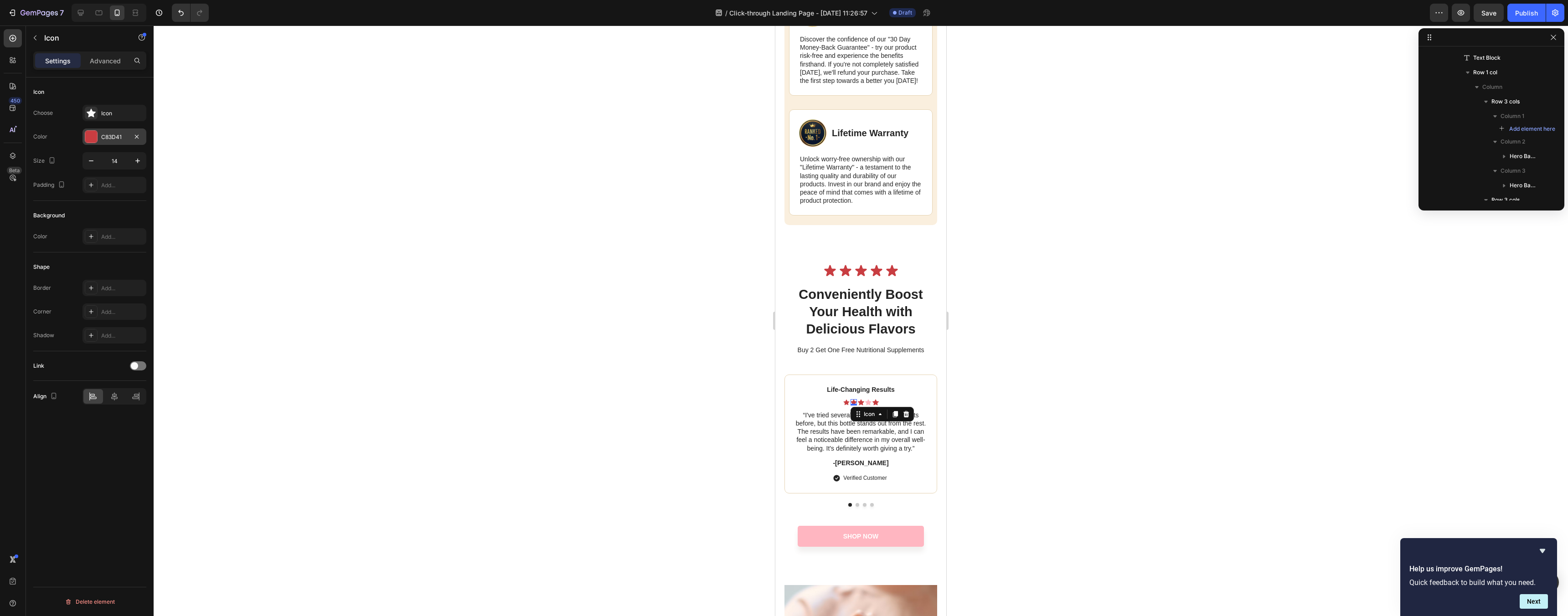
click at [110, 136] on div "C83D41" at bounding box center [114, 137] width 26 height 8
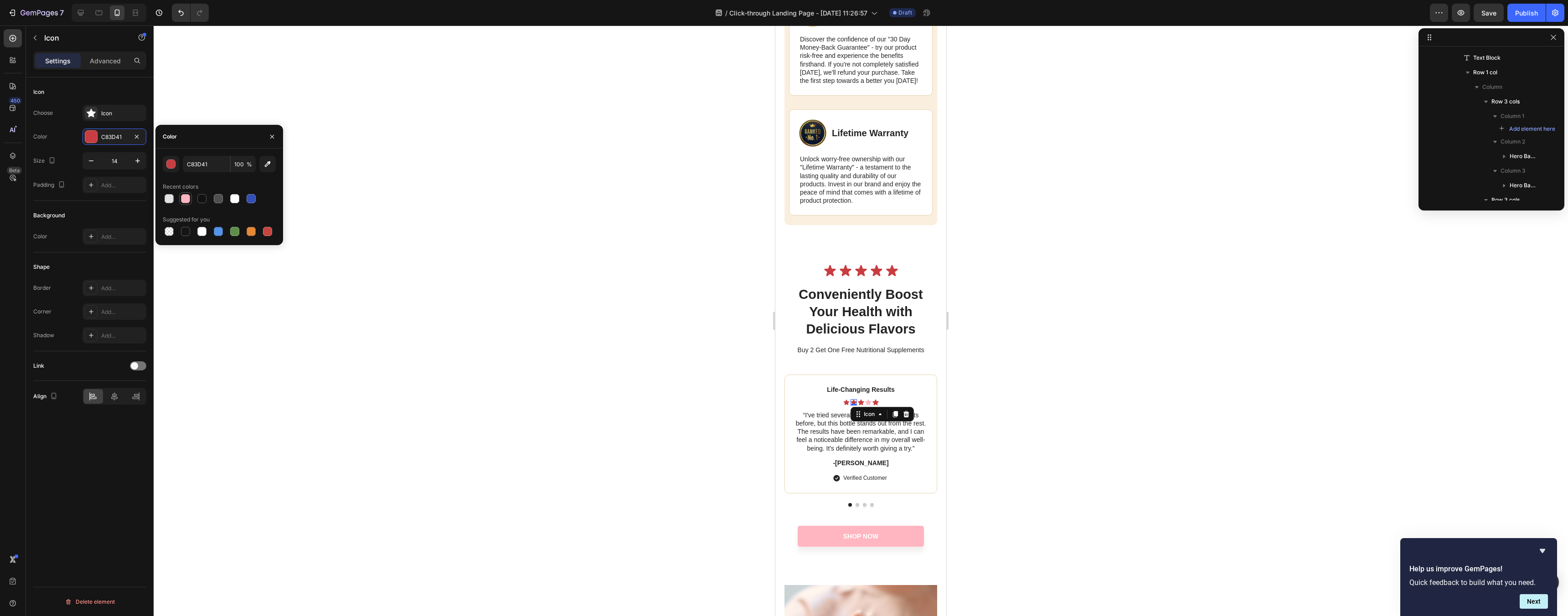
click at [188, 198] on div at bounding box center [185, 198] width 9 height 9
type input "FFB6C1"
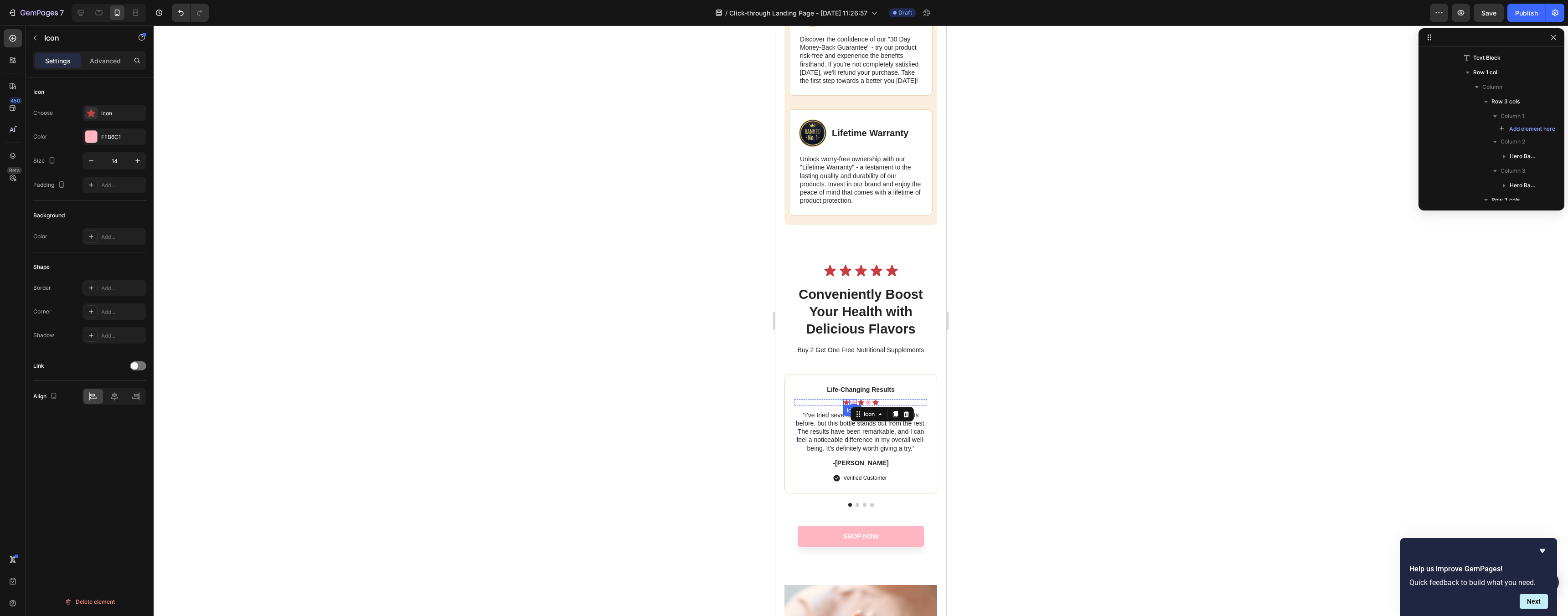
click at [847, 405] on icon at bounding box center [846, 402] width 6 height 5
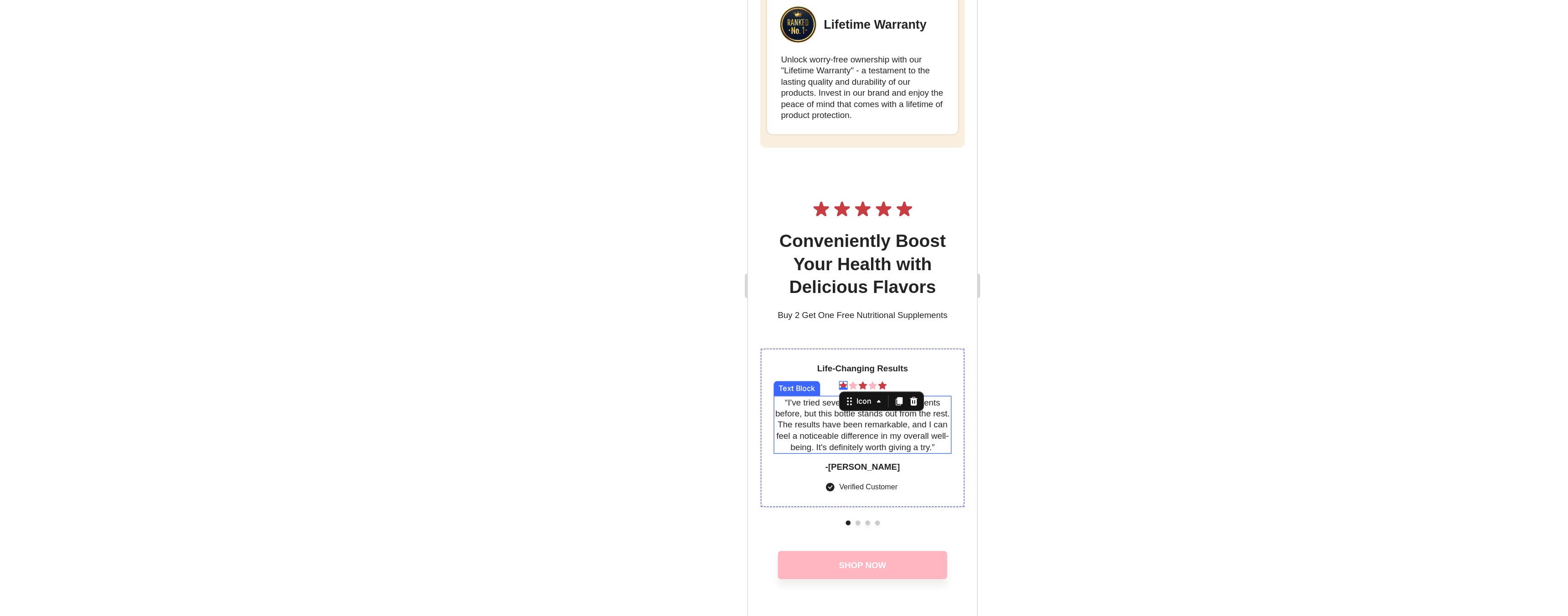
click at [1168, 396] on div at bounding box center [861, 321] width 1415 height 590
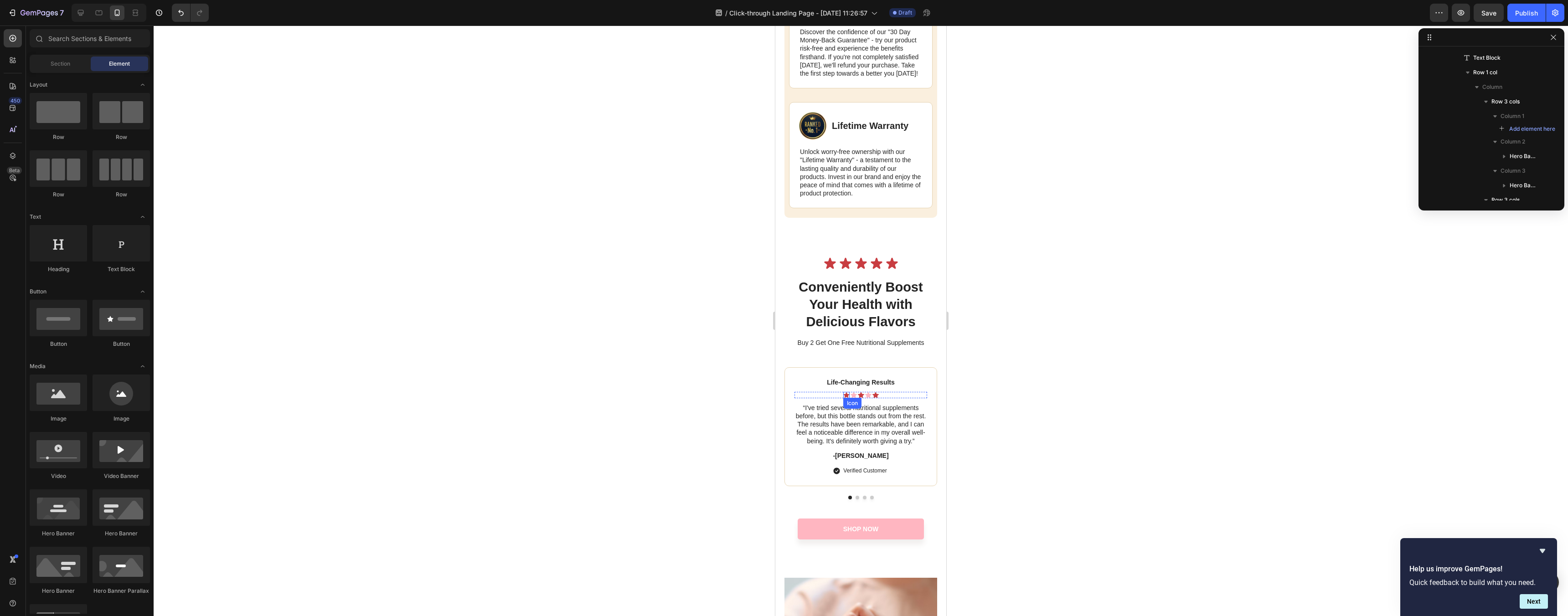
click at [846, 398] on icon at bounding box center [846, 395] width 6 height 5
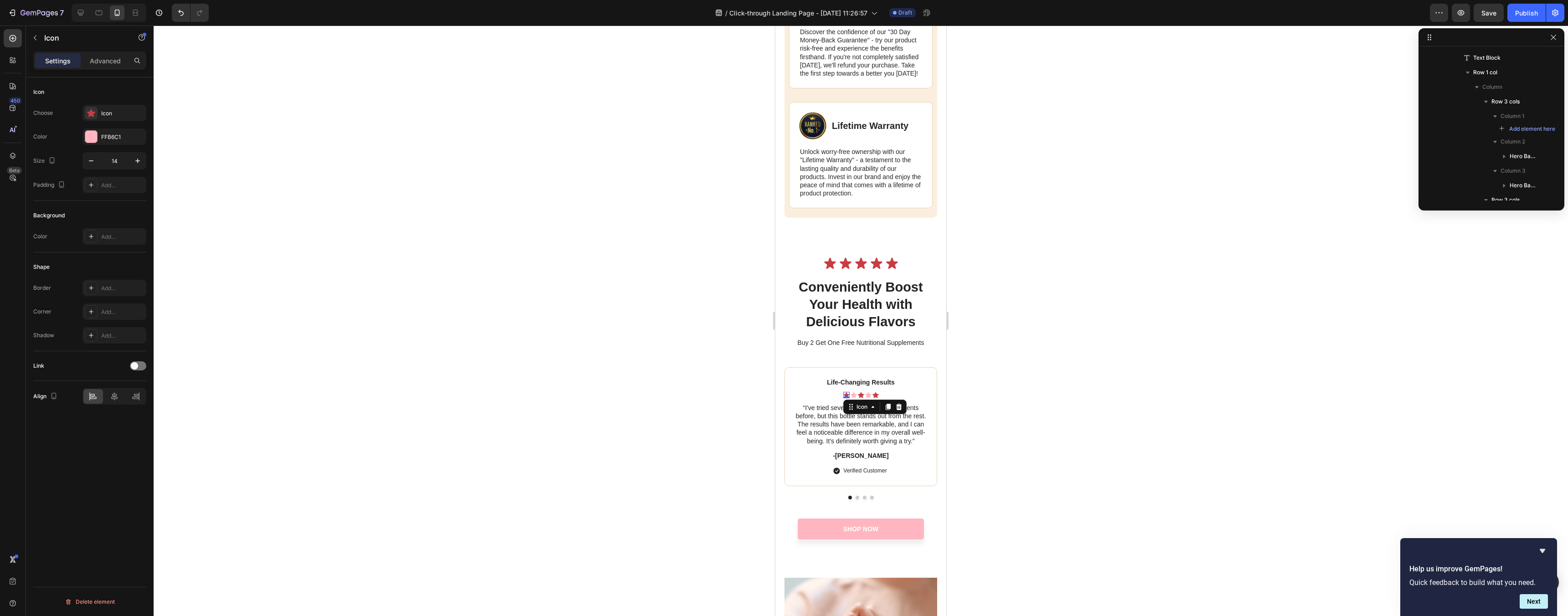
click at [846, 402] on div "0" at bounding box center [846, 398] width 9 height 7
click at [863, 398] on icon at bounding box center [861, 395] width 6 height 6
click at [99, 133] on div "C83D41" at bounding box center [114, 136] width 64 height 16
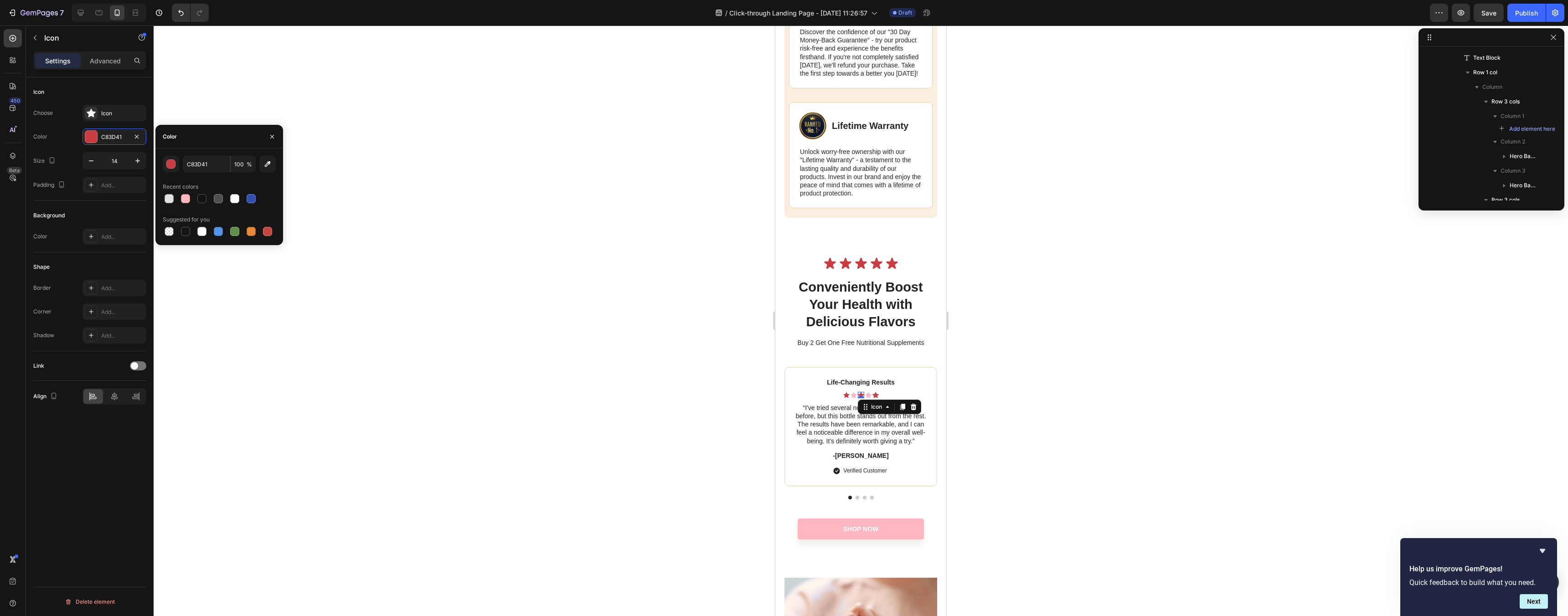
click at [192, 195] on div at bounding box center [219, 198] width 113 height 13
click at [190, 195] on div at bounding box center [186, 199] width 11 height 11
type input "FFB6C1"
click at [874, 398] on icon at bounding box center [875, 395] width 6 height 6
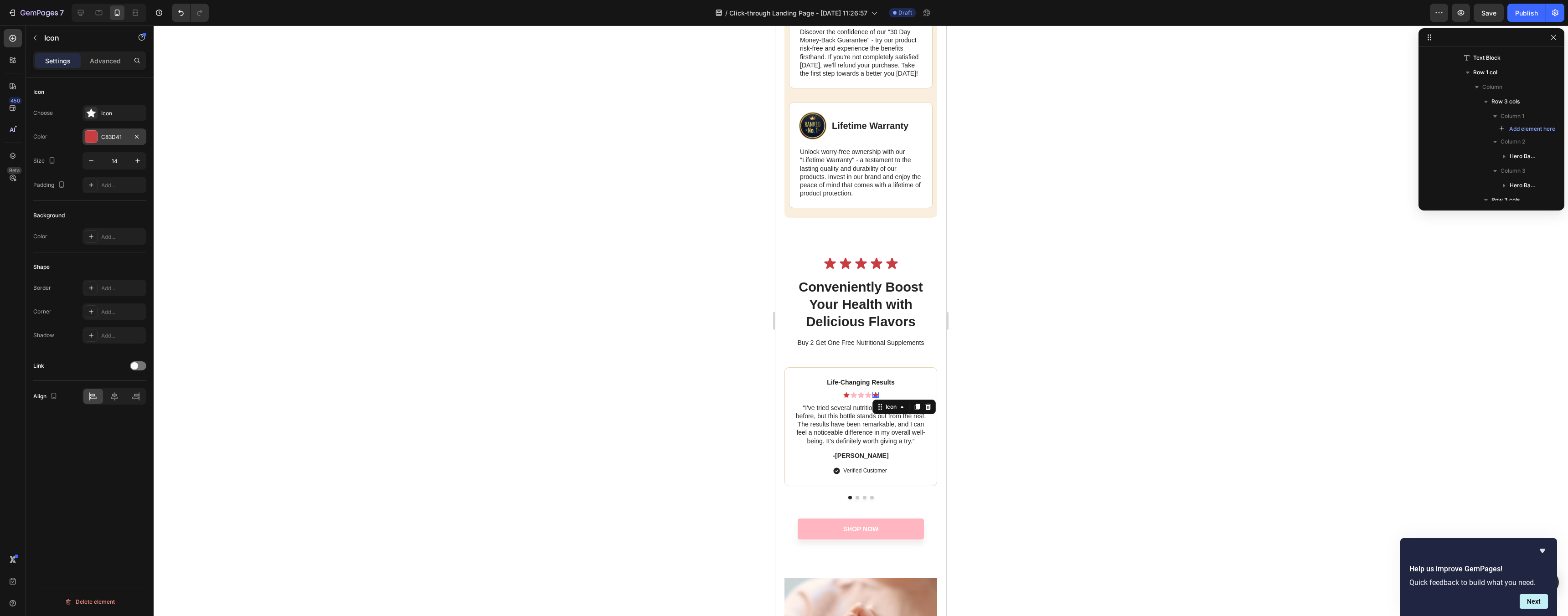
click at [119, 142] on div "C83D41" at bounding box center [114, 136] width 64 height 16
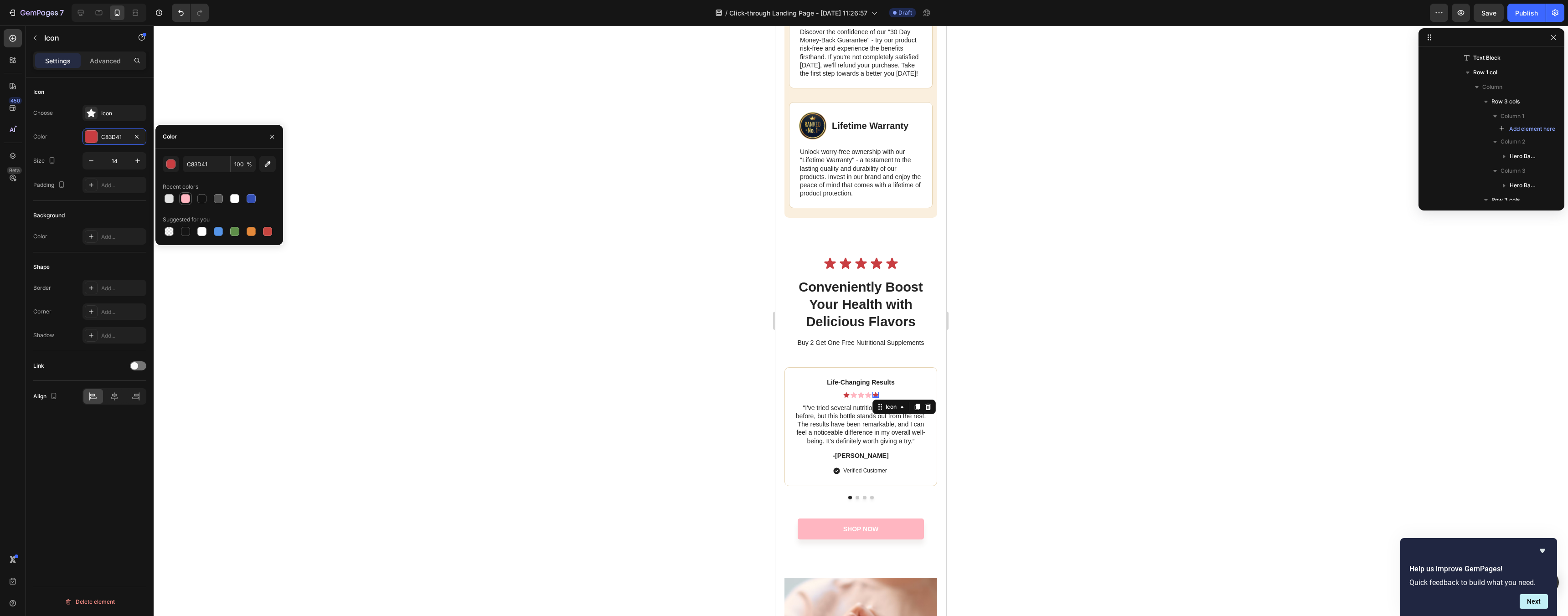
click at [181, 194] on div at bounding box center [186, 199] width 11 height 11
type input "FFB6C1"
click at [847, 398] on icon at bounding box center [846, 395] width 6 height 5
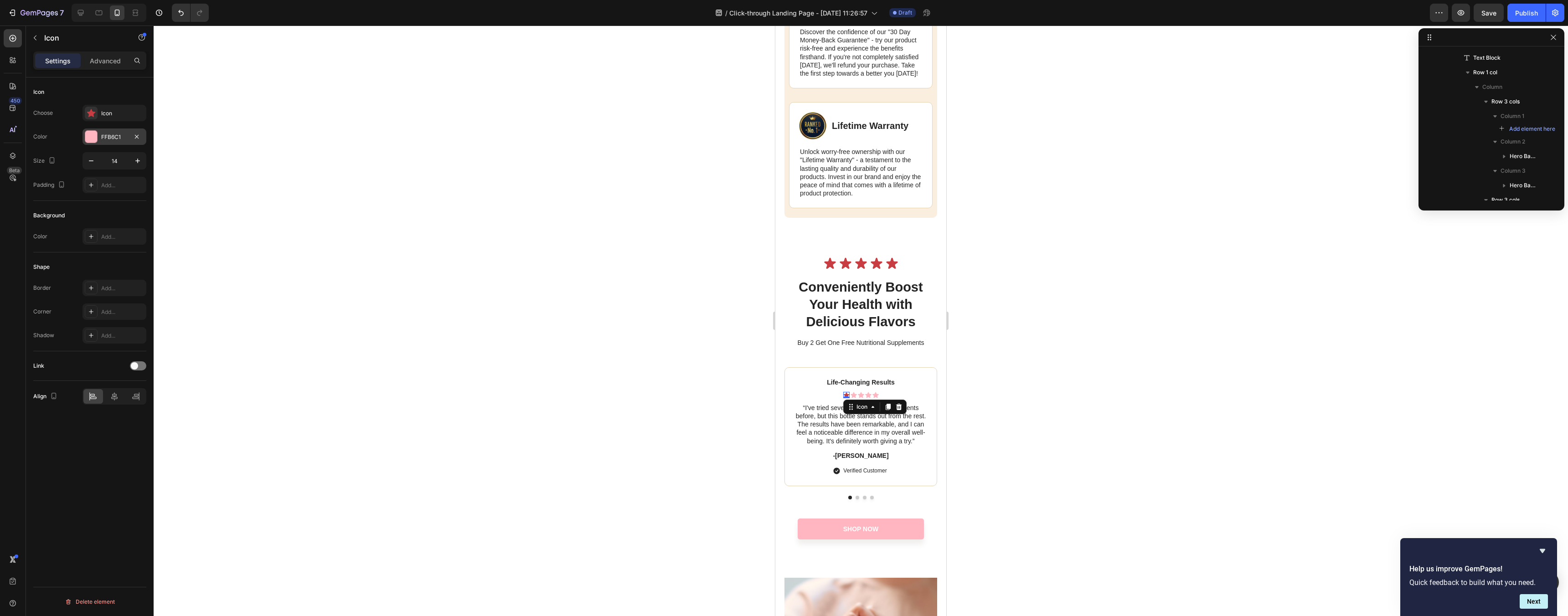
click at [114, 139] on div "FFB6C1" at bounding box center [114, 137] width 26 height 8
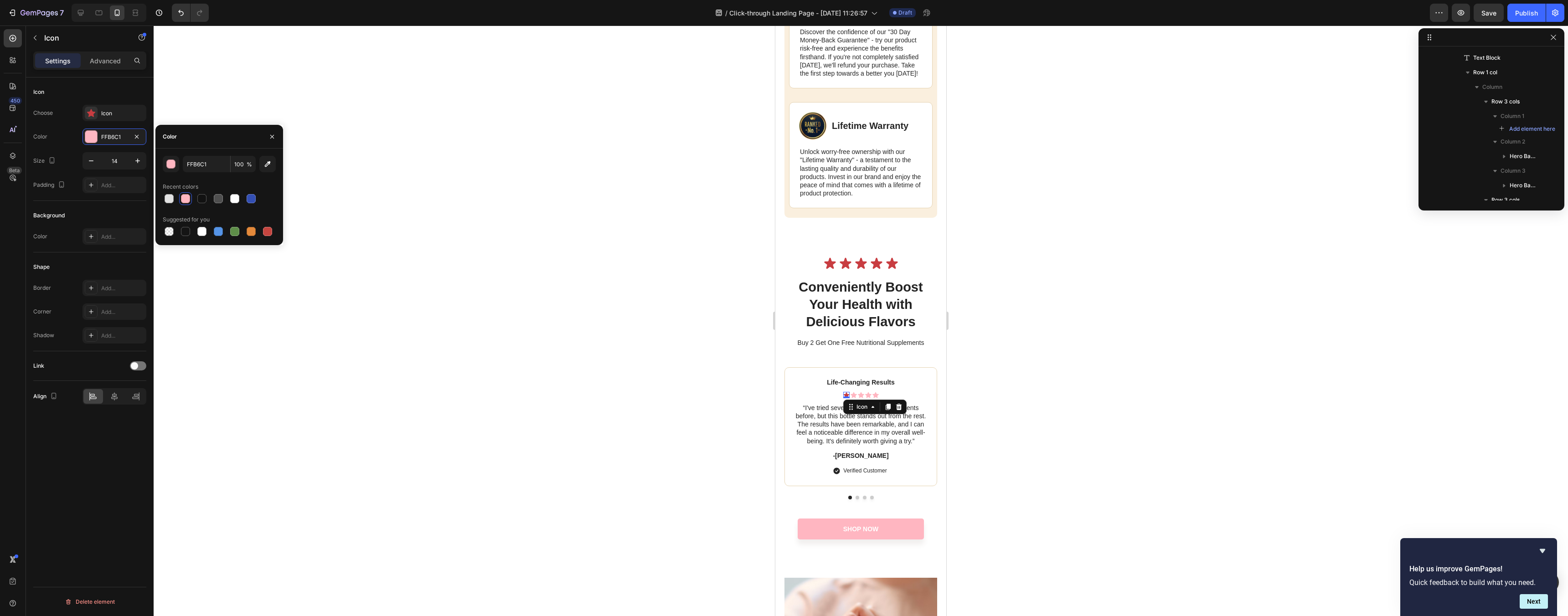
click at [184, 197] on div at bounding box center [185, 198] width 9 height 9
click at [166, 200] on div at bounding box center [169, 198] width 9 height 9
click at [167, 198] on div at bounding box center [169, 198] width 9 height 9
click at [184, 198] on div at bounding box center [185, 198] width 9 height 9
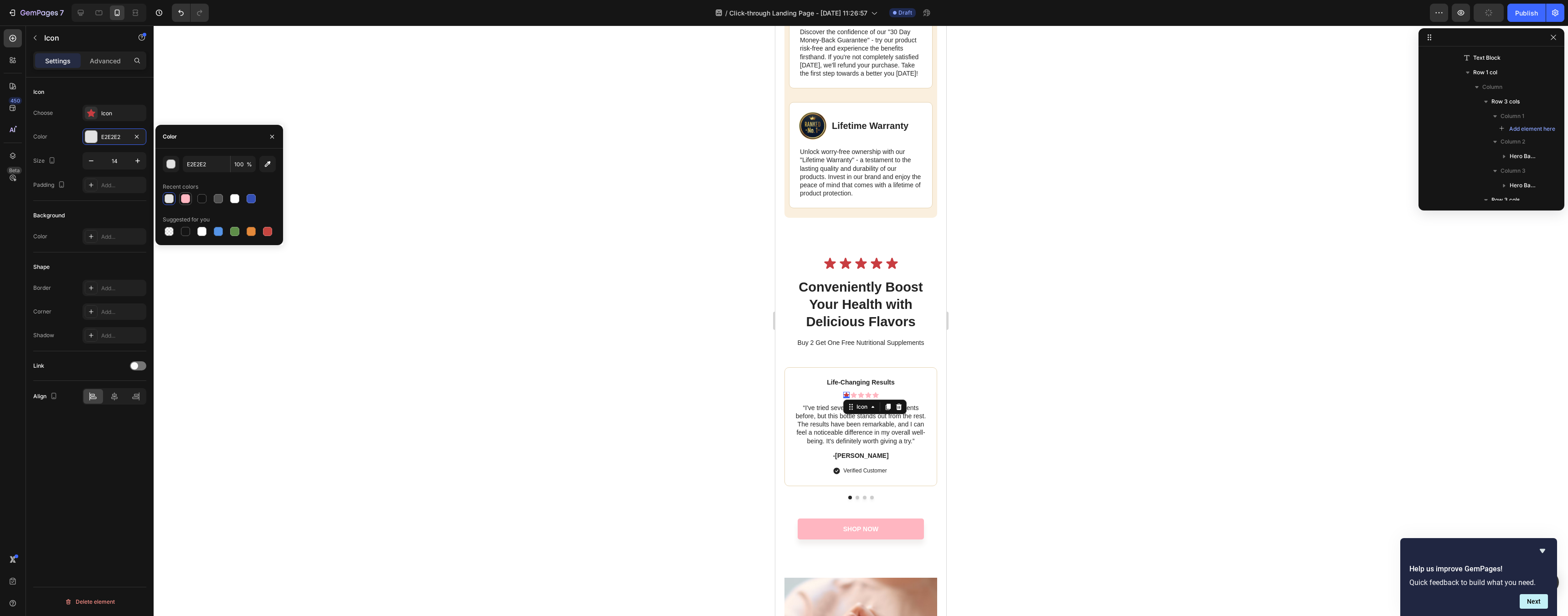
type input "FFB6C1"
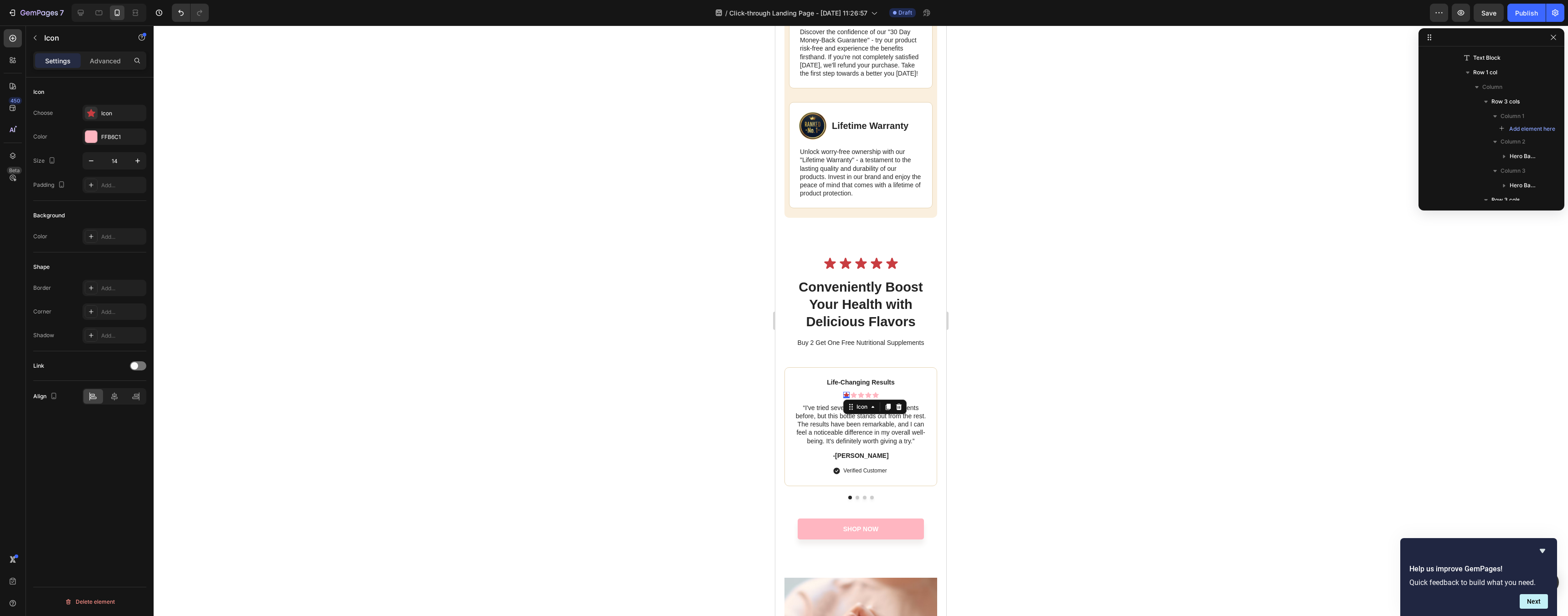
click at [990, 455] on div at bounding box center [861, 321] width 1415 height 590
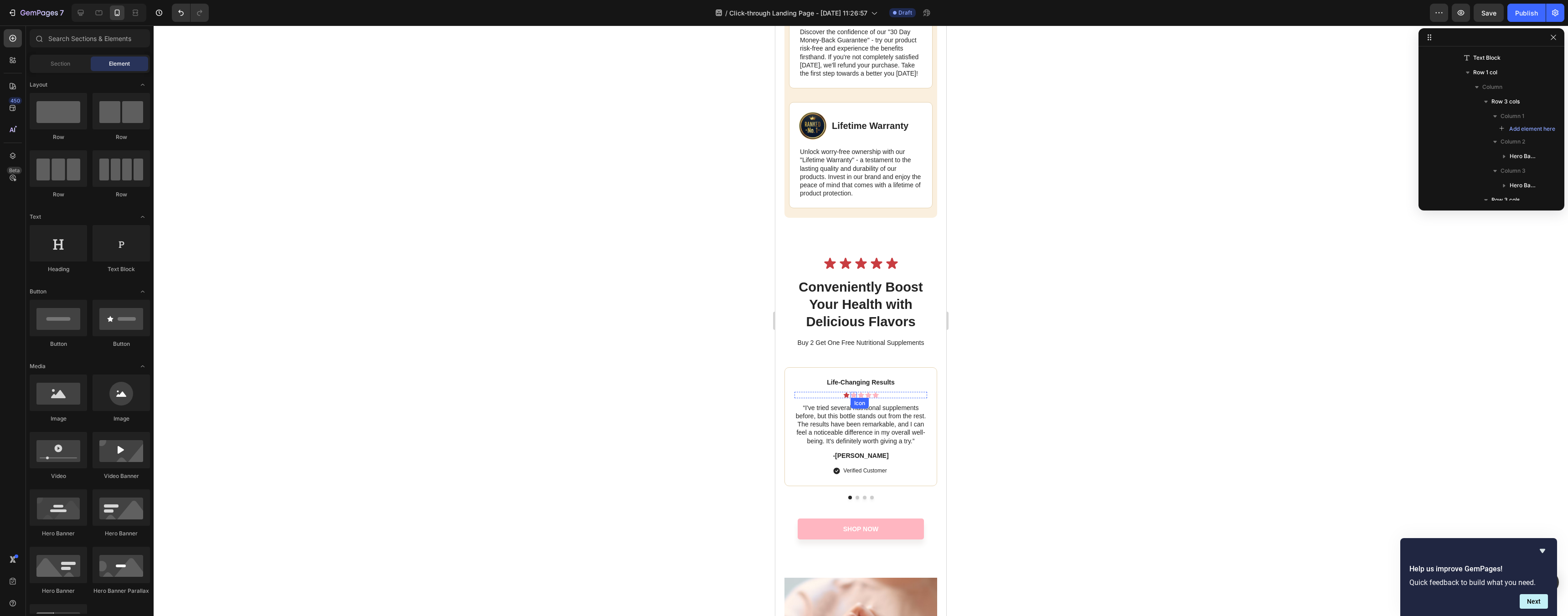
click at [854, 398] on icon at bounding box center [853, 395] width 6 height 6
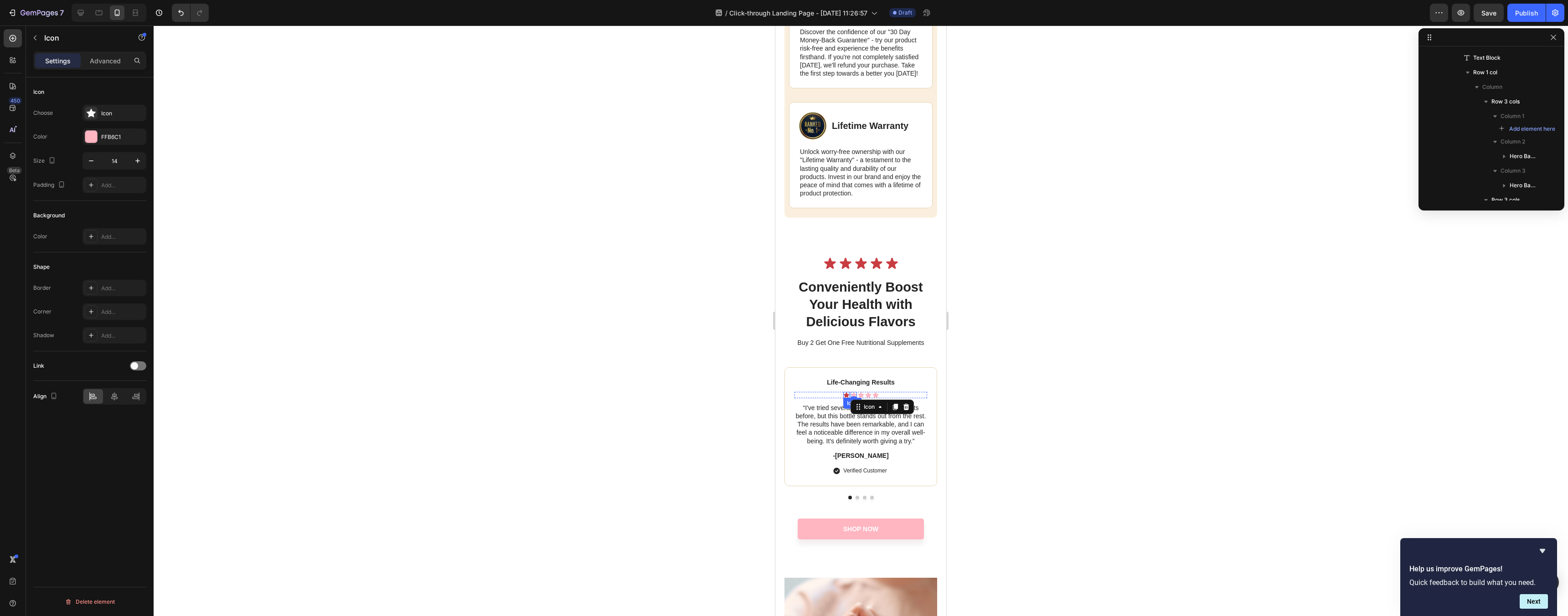
drag, startPoint x: 852, startPoint y: 404, endPoint x: 844, endPoint y: 403, distance: 8.1
click at [844, 398] on div "Icon Icon 0 Icon Icon Icon" at bounding box center [861, 395] width 133 height 6
click at [847, 398] on icon at bounding box center [846, 395] width 6 height 6
click at [881, 398] on div "Icon 0 Icon Icon Icon Icon" at bounding box center [861, 395] width 133 height 6
click at [1192, 264] on div at bounding box center [861, 321] width 1415 height 590
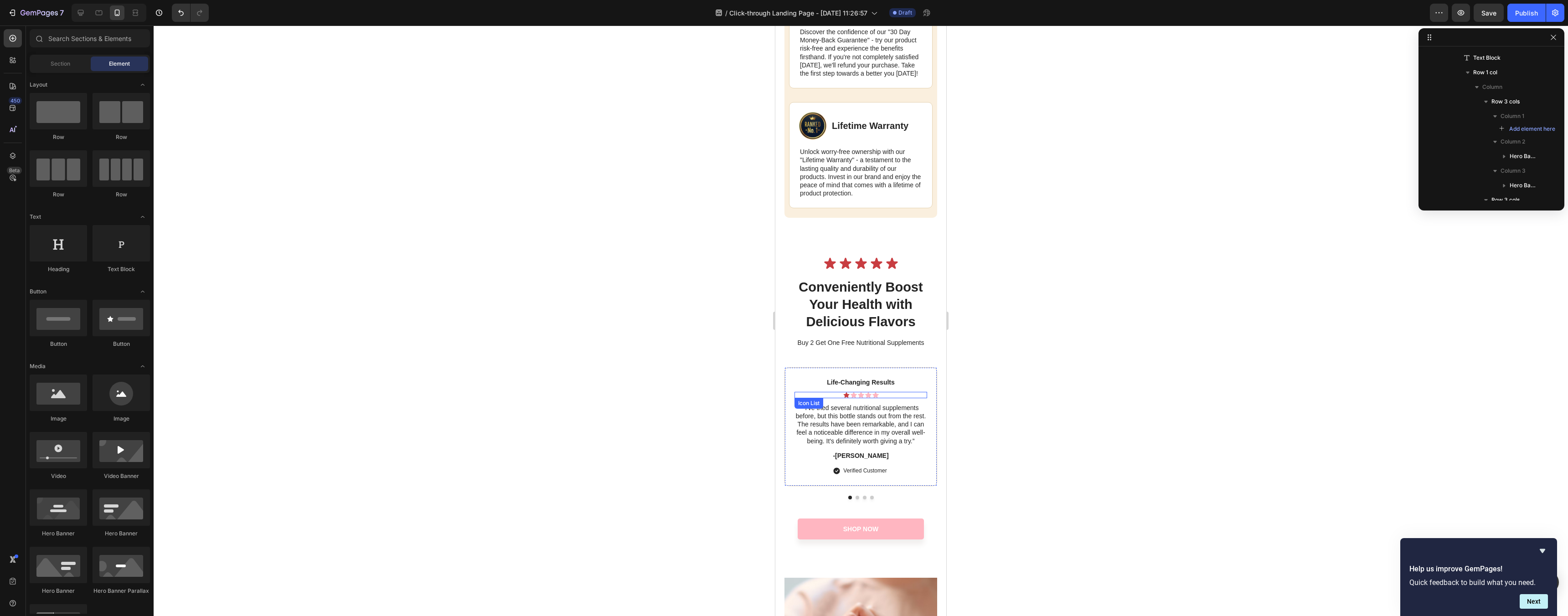
click at [881, 398] on div "Icon Icon Icon Icon Icon" at bounding box center [861, 395] width 133 height 6
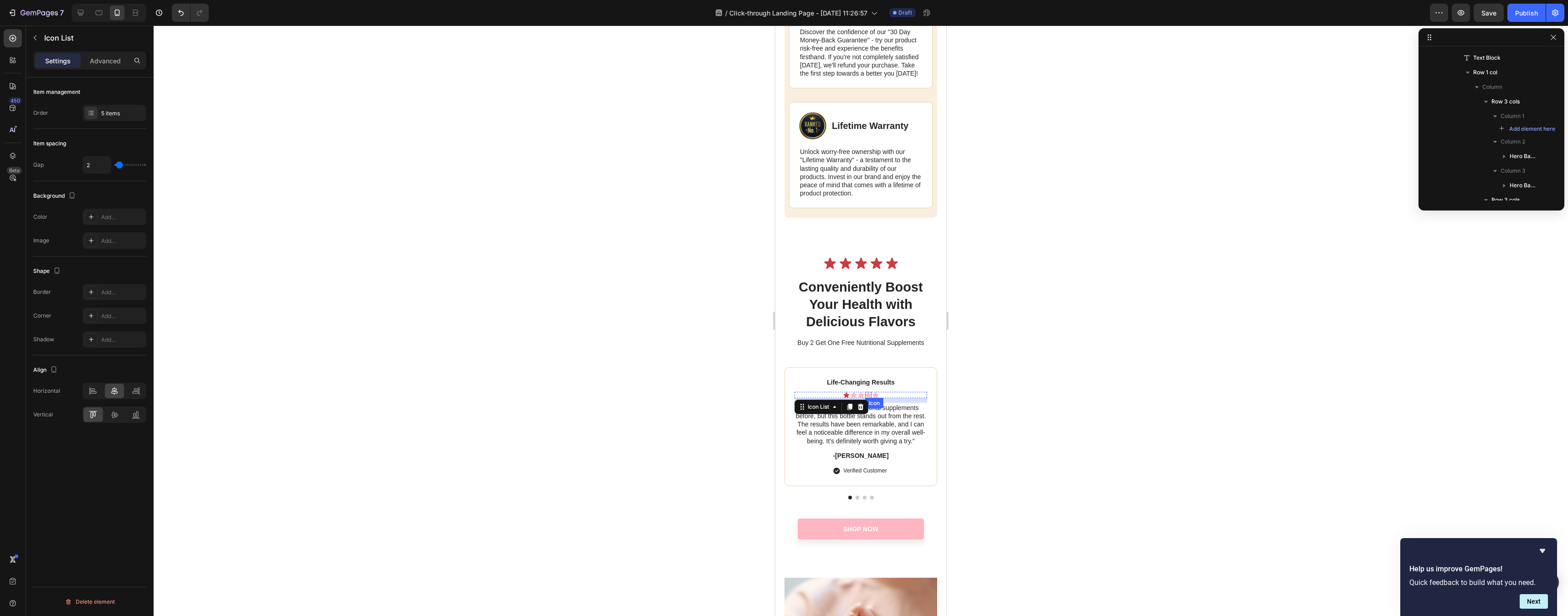
click at [869, 398] on icon at bounding box center [868, 395] width 6 height 6
click at [880, 398] on div "Icon Icon Icon Icon 0 Icon" at bounding box center [861, 395] width 133 height 6
click at [1550, 38] on icon "button" at bounding box center [1553, 37] width 7 height 7
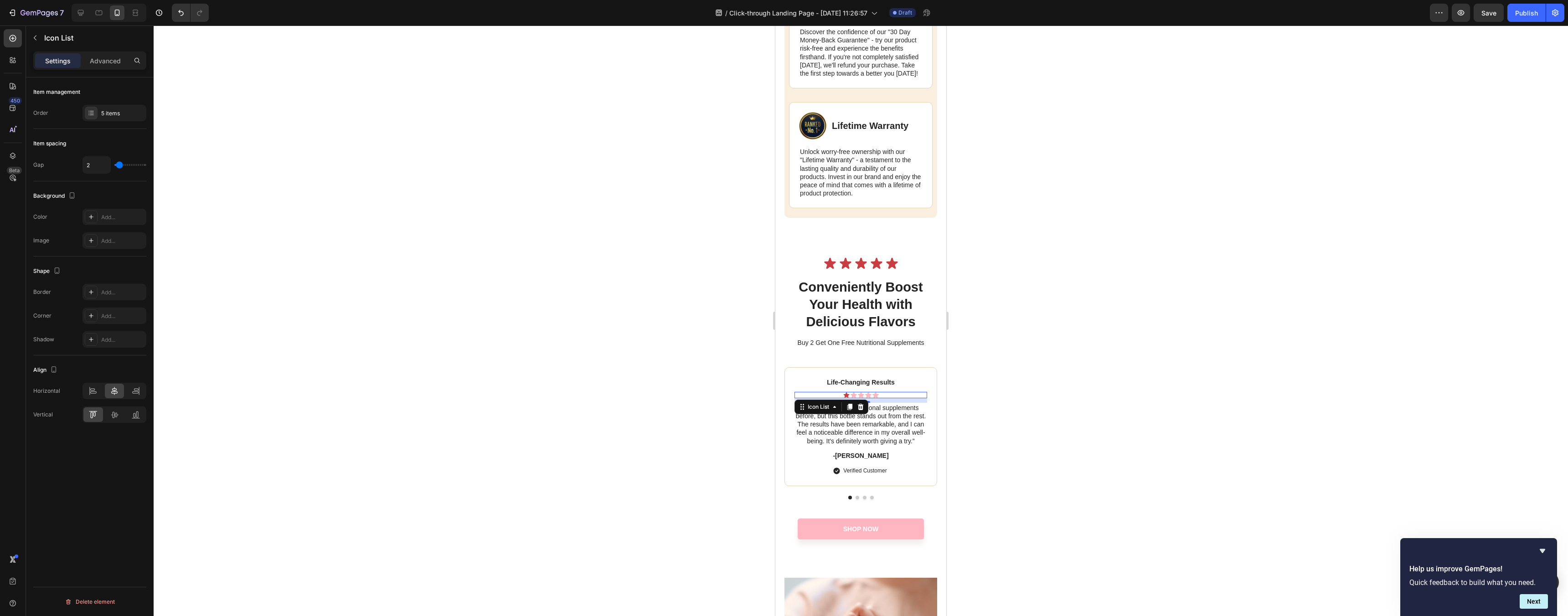
click at [884, 403] on div "10" at bounding box center [861, 400] width 133 height 4
click at [883, 398] on div "Icon Icon Icon Icon Icon" at bounding box center [861, 395] width 133 height 6
click at [869, 398] on icon at bounding box center [868, 395] width 6 height 6
click at [864, 398] on div "Icon Icon Icon Icon 0 Icon" at bounding box center [861, 395] width 133 height 6
click at [859, 398] on div "Icon 0" at bounding box center [861, 395] width 6 height 6
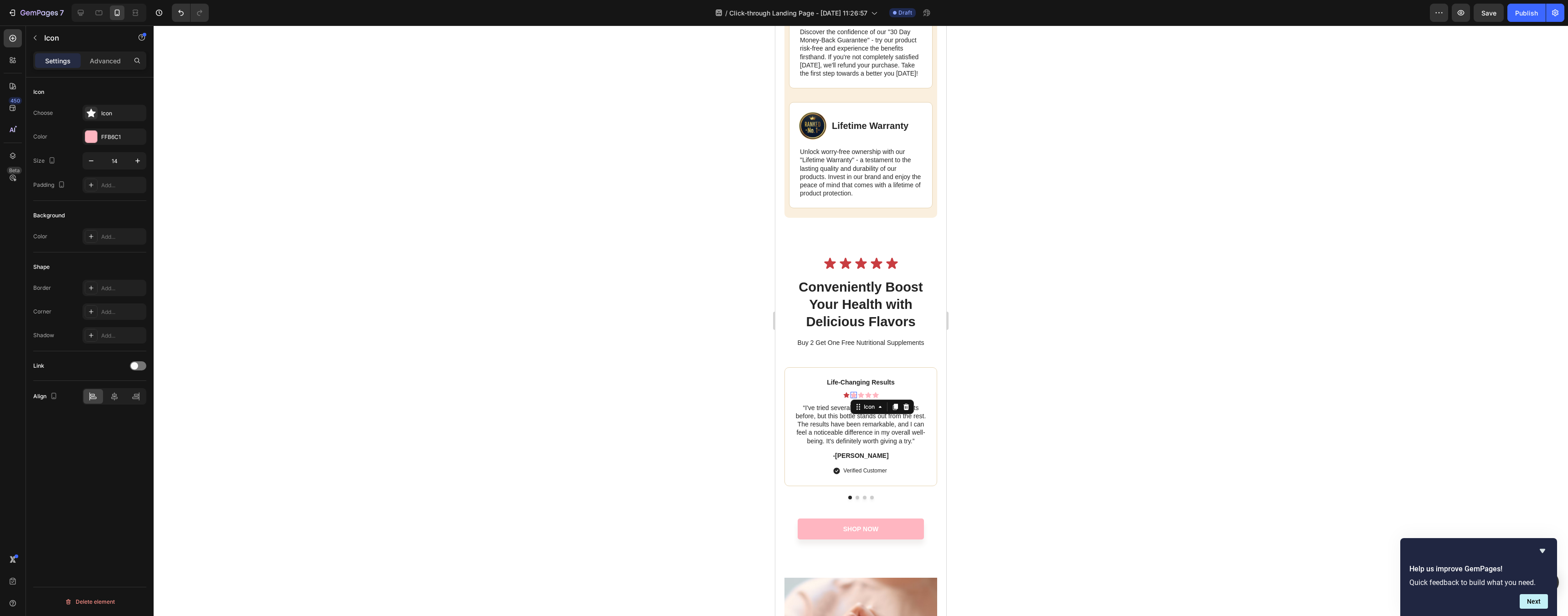
click at [850, 398] on icon at bounding box center [853, 395] width 6 height 6
click at [846, 398] on div "Icon" at bounding box center [846, 395] width 6 height 6
click at [869, 411] on icon at bounding box center [873, 407] width 7 height 7
click at [861, 429] on div "Icon List" at bounding box center [859, 424] width 32 height 15
click at [831, 413] on div "Icon List" at bounding box center [818, 407] width 43 height 11
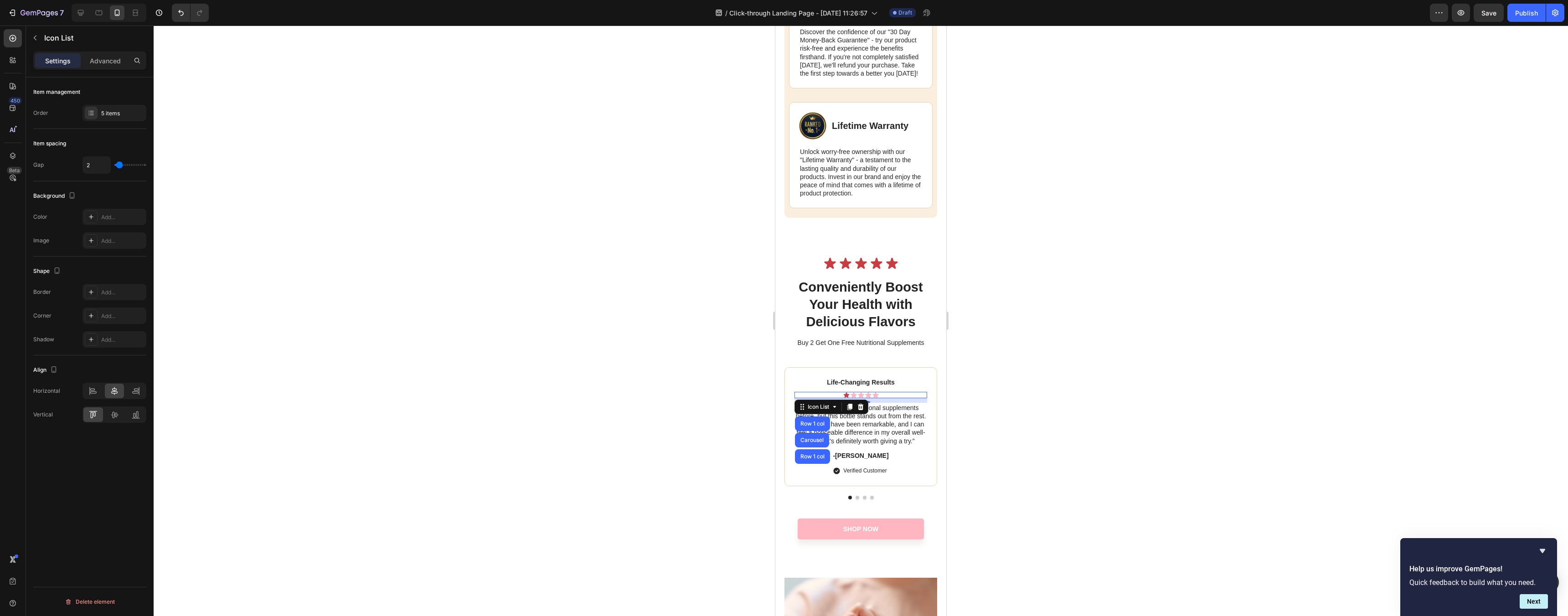
click at [881, 398] on div "Icon Icon Icon Icon Icon" at bounding box center [861, 395] width 133 height 6
click at [859, 500] on div "Life-Changing Results Text Block Icon Icon Icon Icon Icon Icon List Row 1 col C…" at bounding box center [861, 433] width 153 height 132
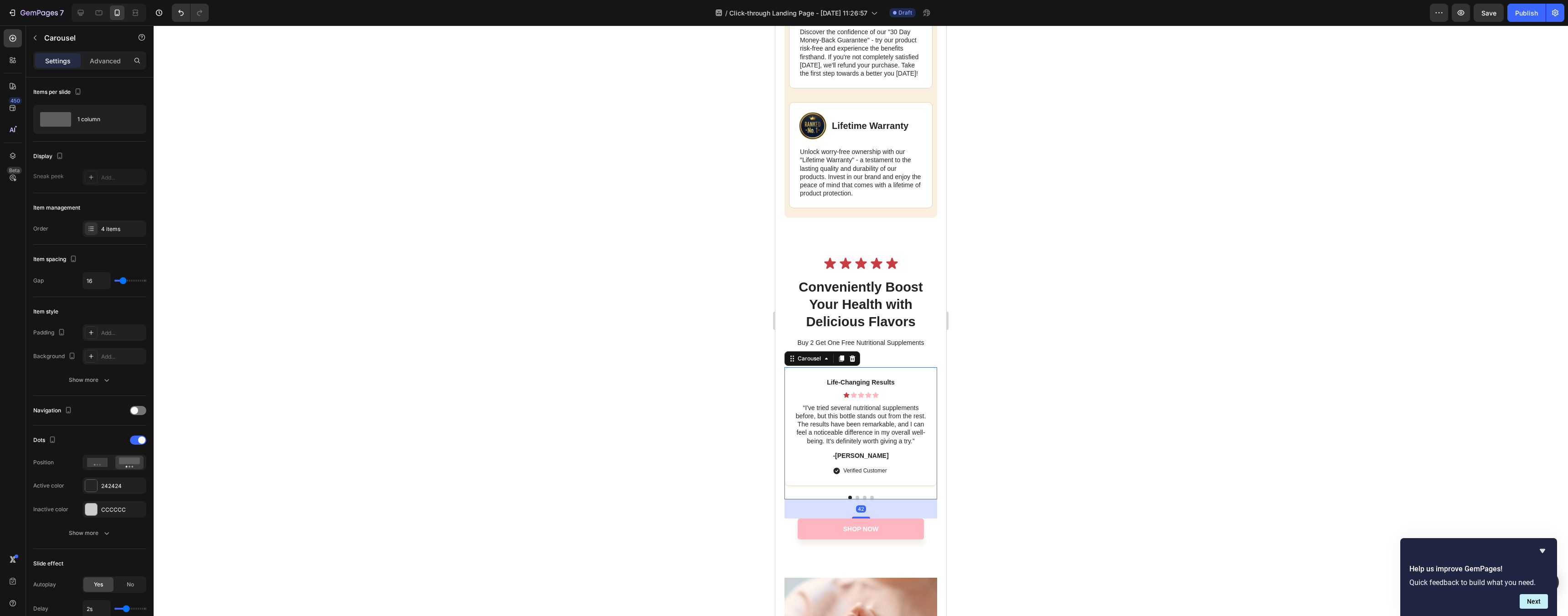
click at [858, 500] on div "Life-Changing Results Text Block Icon Icon Icon Icon Icon Icon List “I've tried…" at bounding box center [861, 433] width 153 height 132
click at [858, 500] on button "Dot" at bounding box center [858, 498] width 4 height 4
click at [850, 500] on div "Life-Changing Results Text Block Icon Icon Icon Icon Icon Icon List “I've tried…" at bounding box center [861, 433] width 153 height 132
click at [845, 500] on div at bounding box center [861, 498] width 153 height 4
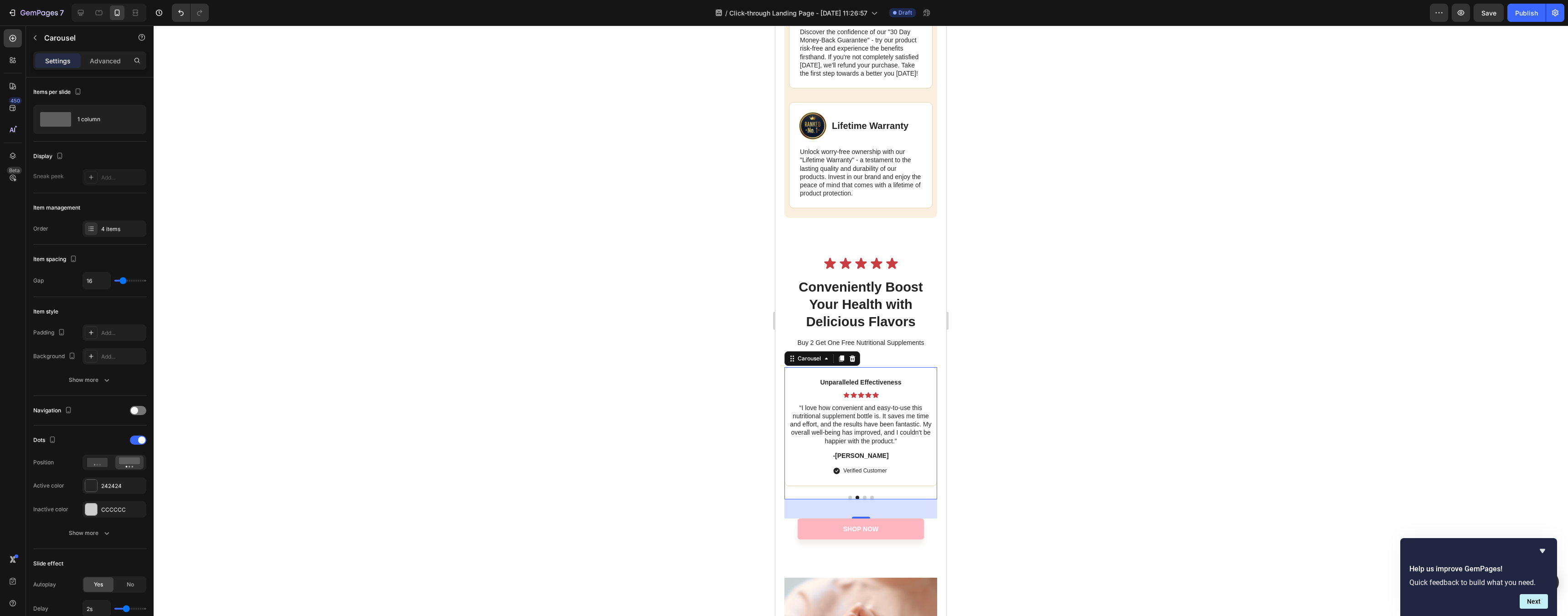
click at [852, 500] on button "Dot" at bounding box center [850, 498] width 4 height 4
click at [867, 398] on icon at bounding box center [868, 395] width 6 height 6
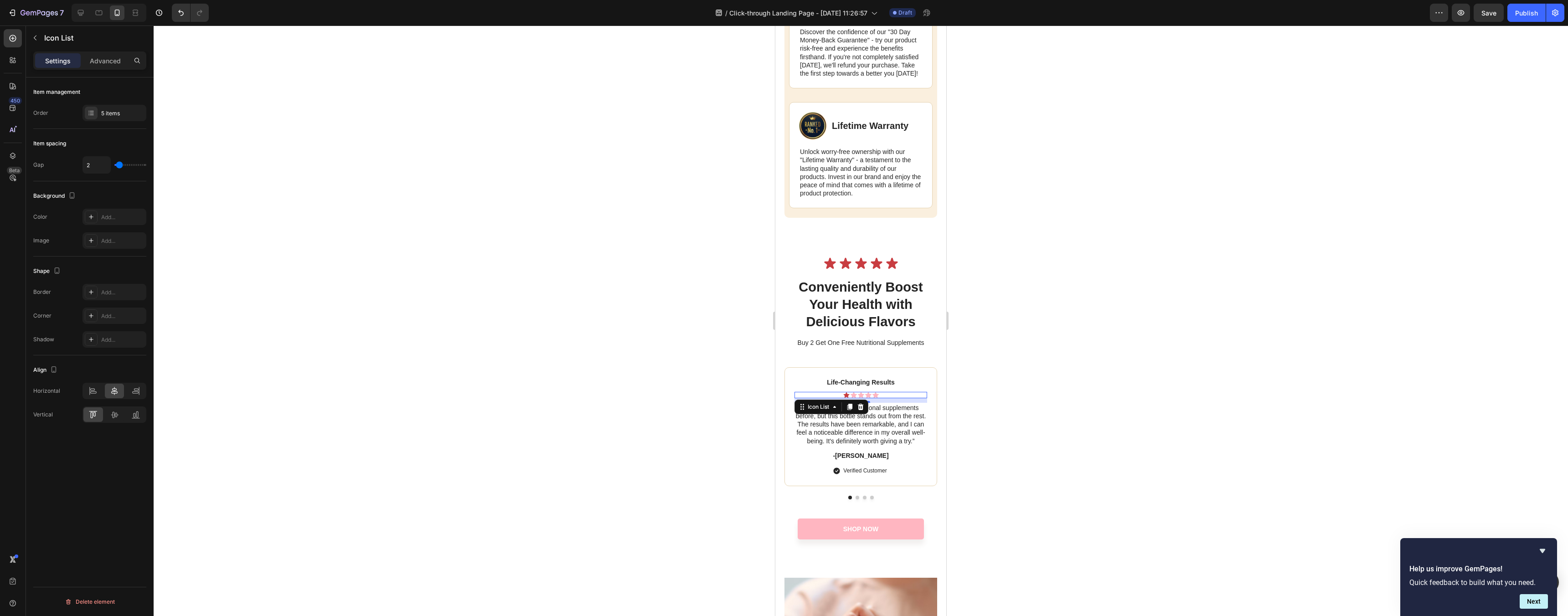
click at [894, 398] on div "Icon Icon Icon Icon Icon" at bounding box center [861, 395] width 133 height 6
click at [858, 500] on button "Dot" at bounding box center [858, 498] width 4 height 4
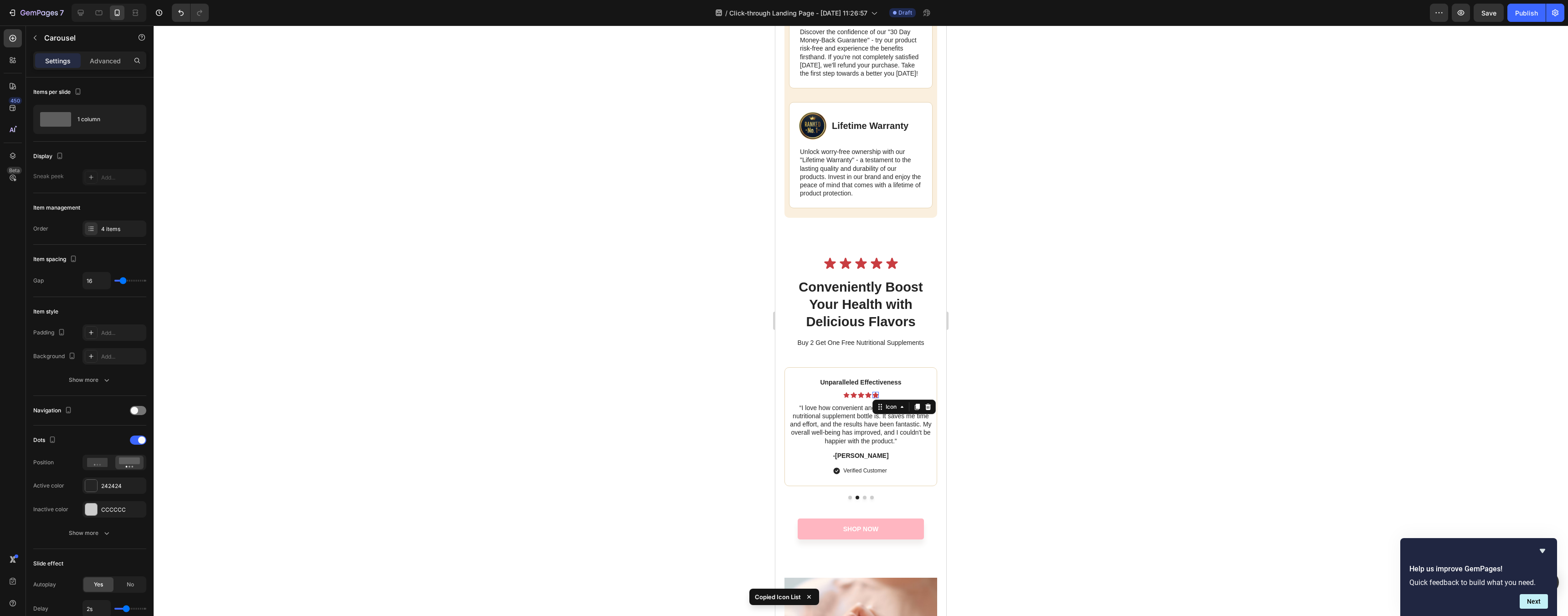
click at [876, 398] on div "Icon 0" at bounding box center [875, 395] width 6 height 6
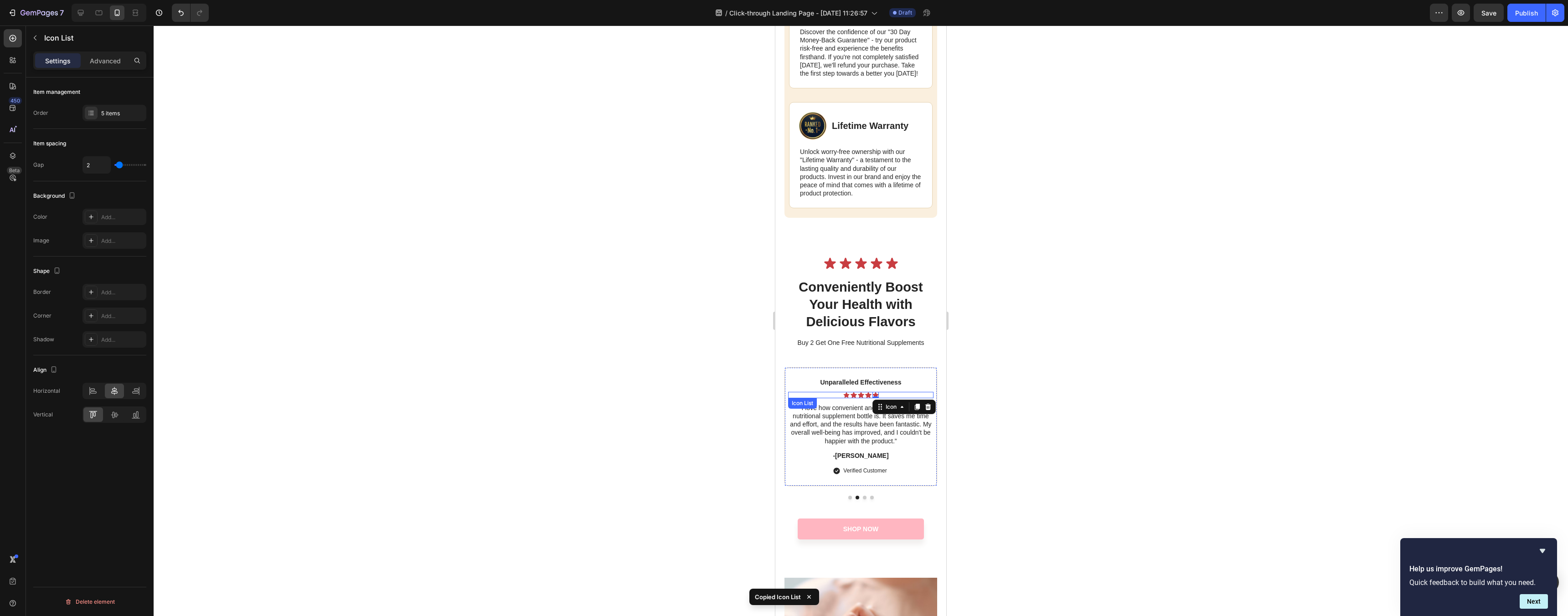
click at [895, 398] on div "Icon Icon Icon Icon Icon 0 Icon List" at bounding box center [861, 395] width 145 height 6
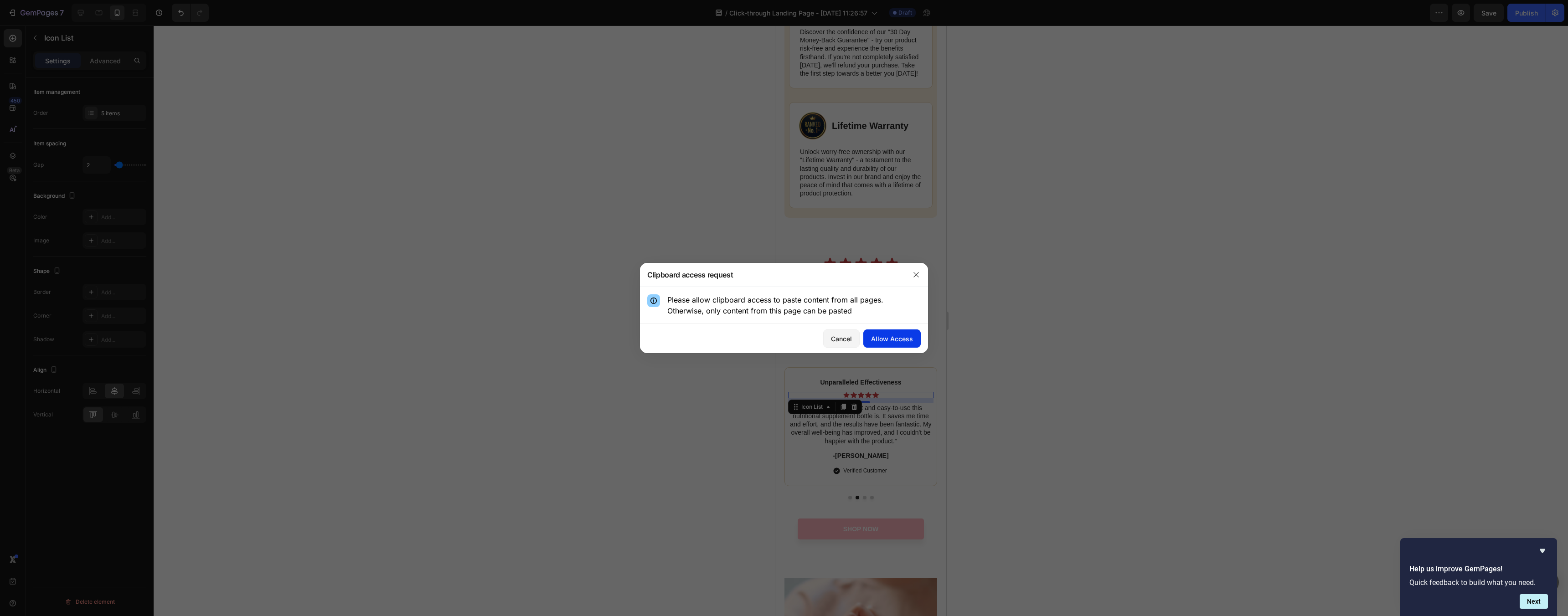
click at [892, 339] on div "Allow Access" at bounding box center [892, 339] width 42 height 10
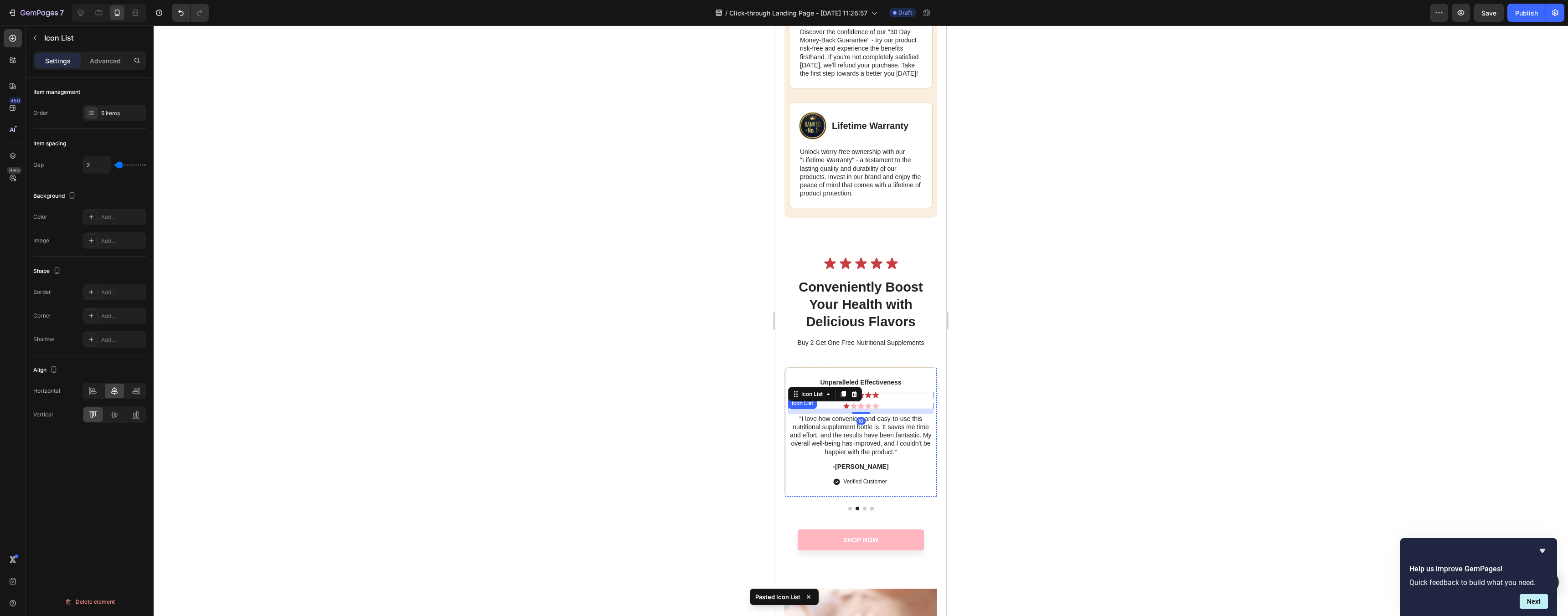
click at [889, 398] on div "Icon Icon Icon Icon Icon" at bounding box center [861, 395] width 145 height 6
click at [859, 413] on div at bounding box center [854, 407] width 11 height 11
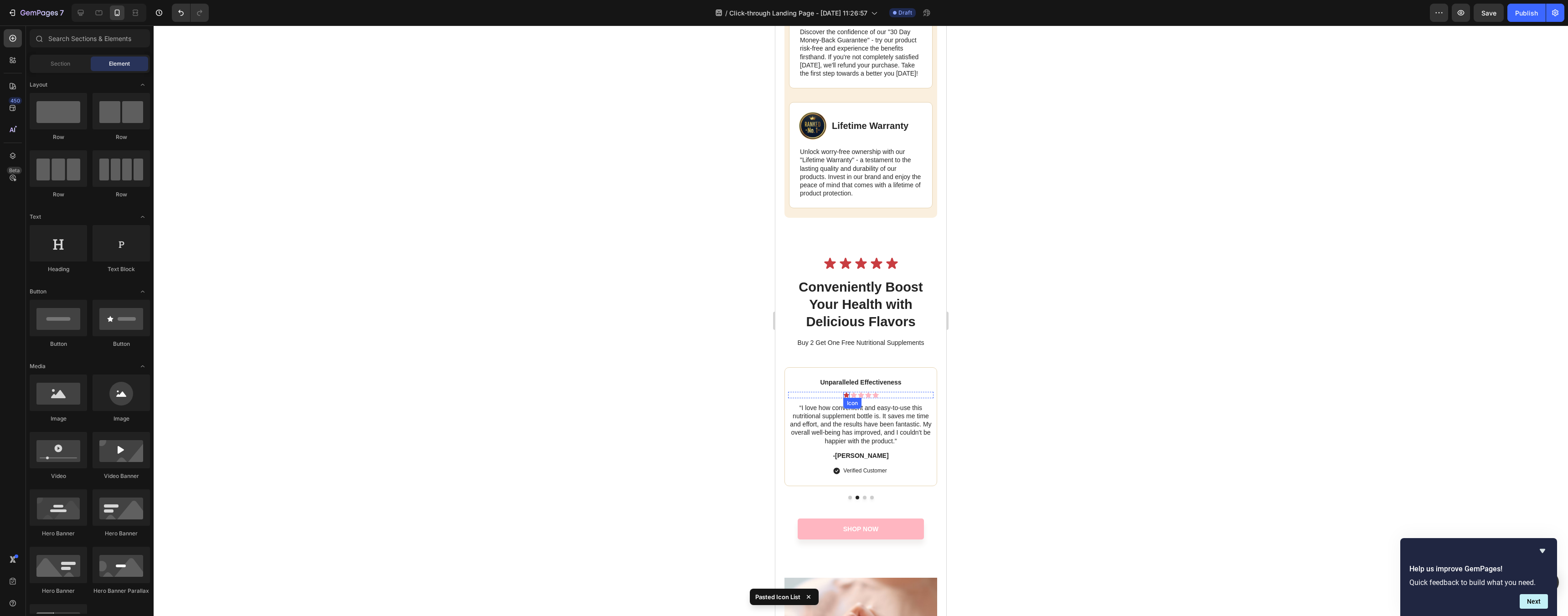
click at [847, 398] on icon at bounding box center [846, 395] width 6 height 5
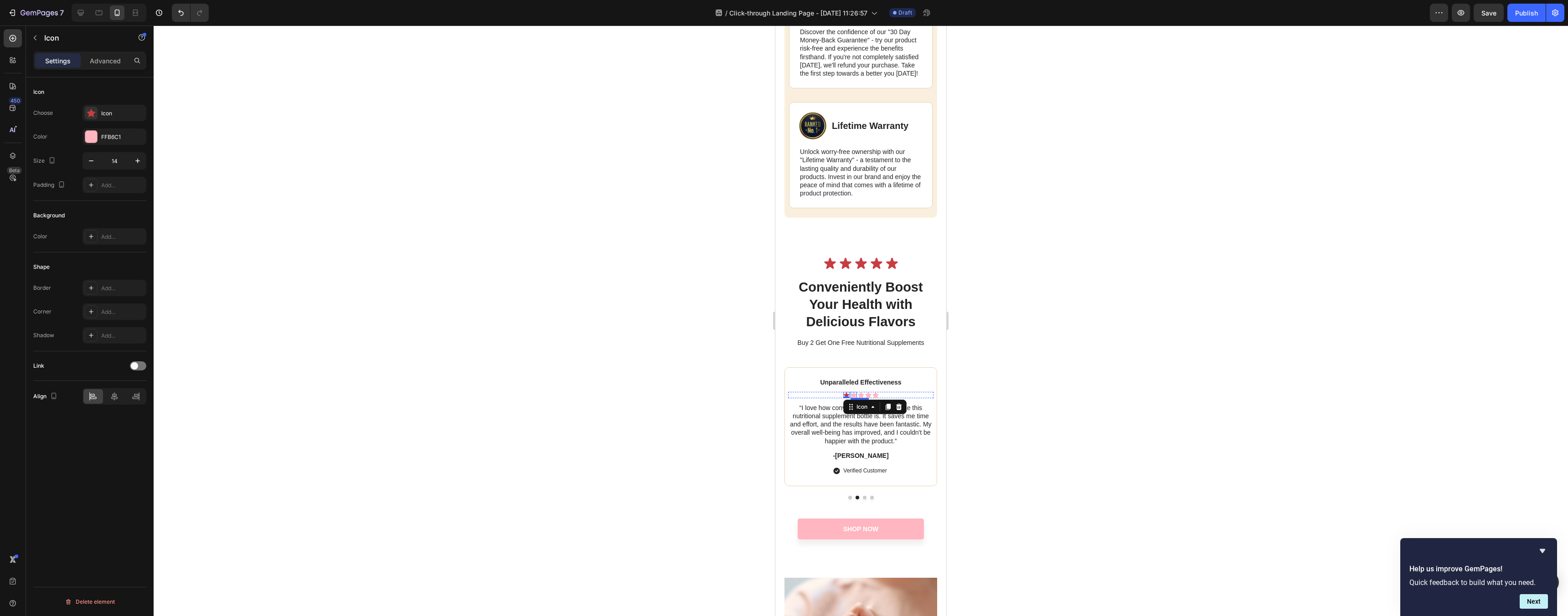
click at [856, 398] on icon at bounding box center [853, 395] width 6 height 6
click at [847, 398] on div "Icon" at bounding box center [846, 395] width 6 height 6
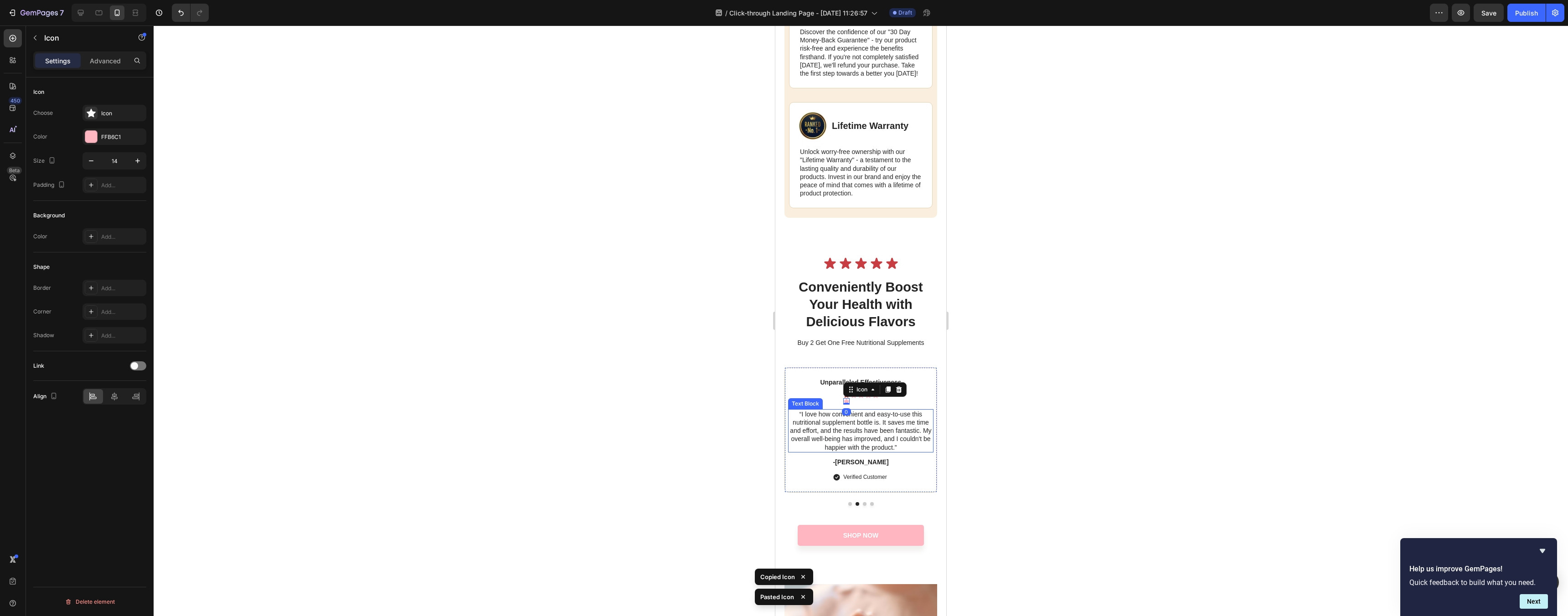
click at [874, 416] on div "Unparalleled Effectiveness Text Block Icon Icon 0 Icon Icon Icon Icon Icon List…" at bounding box center [861, 430] width 145 height 105
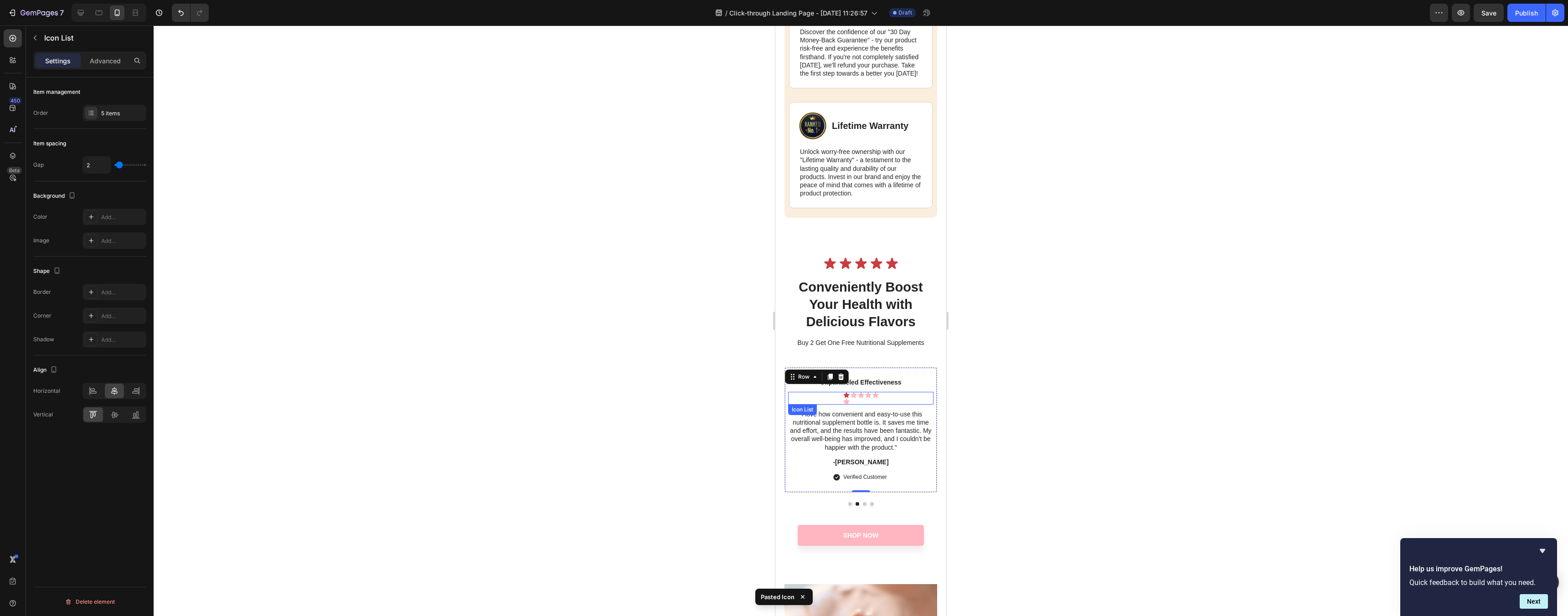
click at [839, 402] on div "Icon Icon Icon Icon Icon Icon" at bounding box center [861, 398] width 145 height 13
click at [844, 398] on icon at bounding box center [846, 395] width 6 height 5
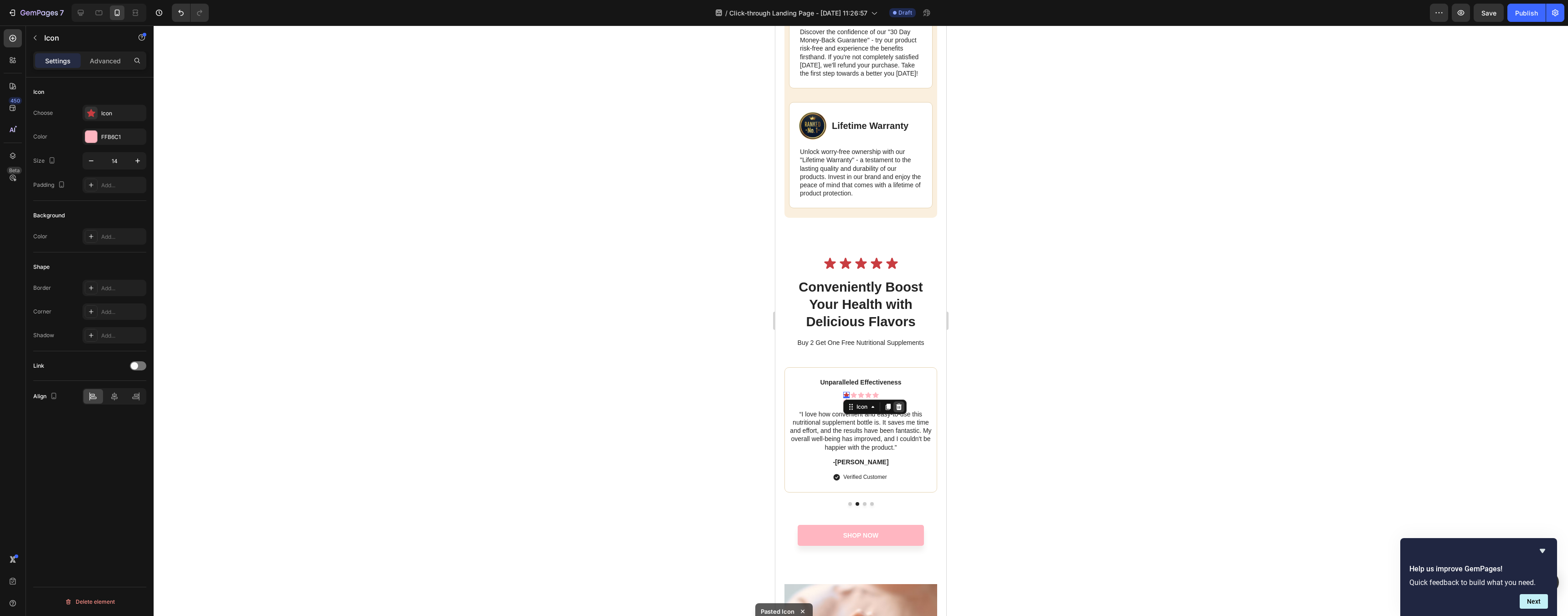
click at [901, 410] on icon at bounding box center [898, 407] width 6 height 6
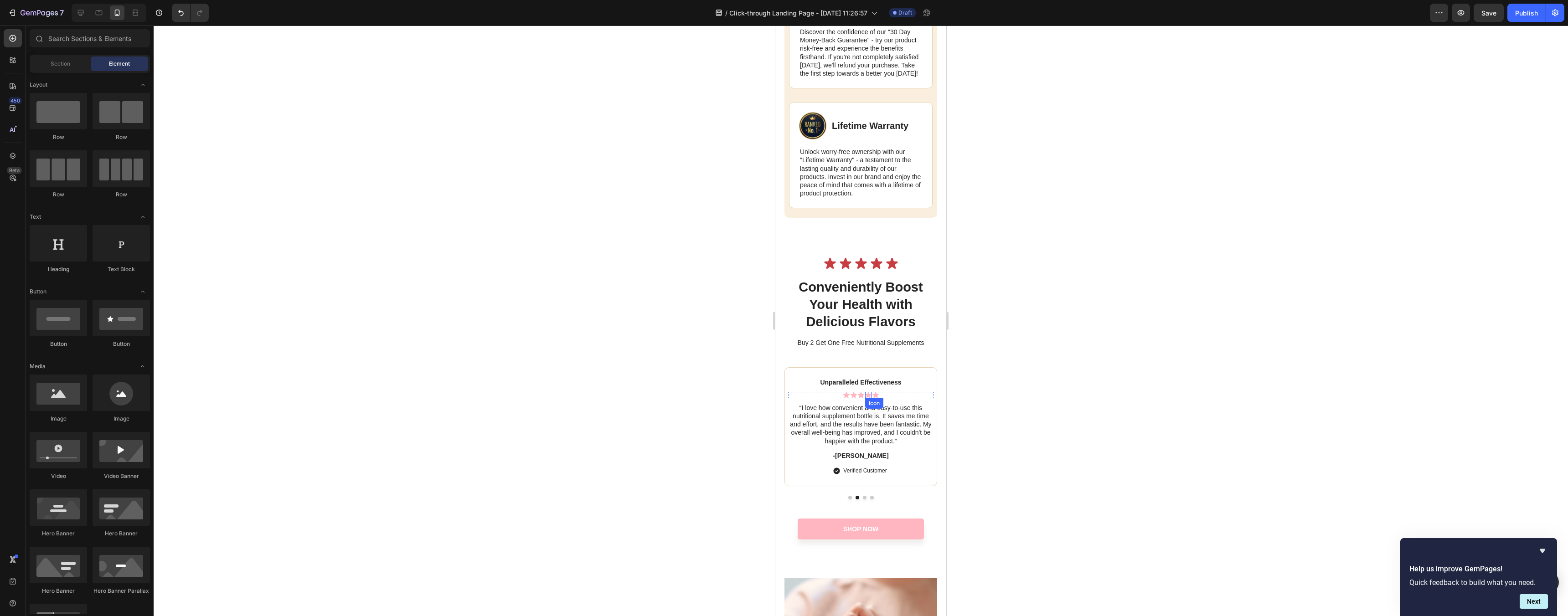
click at [866, 398] on icon at bounding box center [868, 395] width 6 height 6
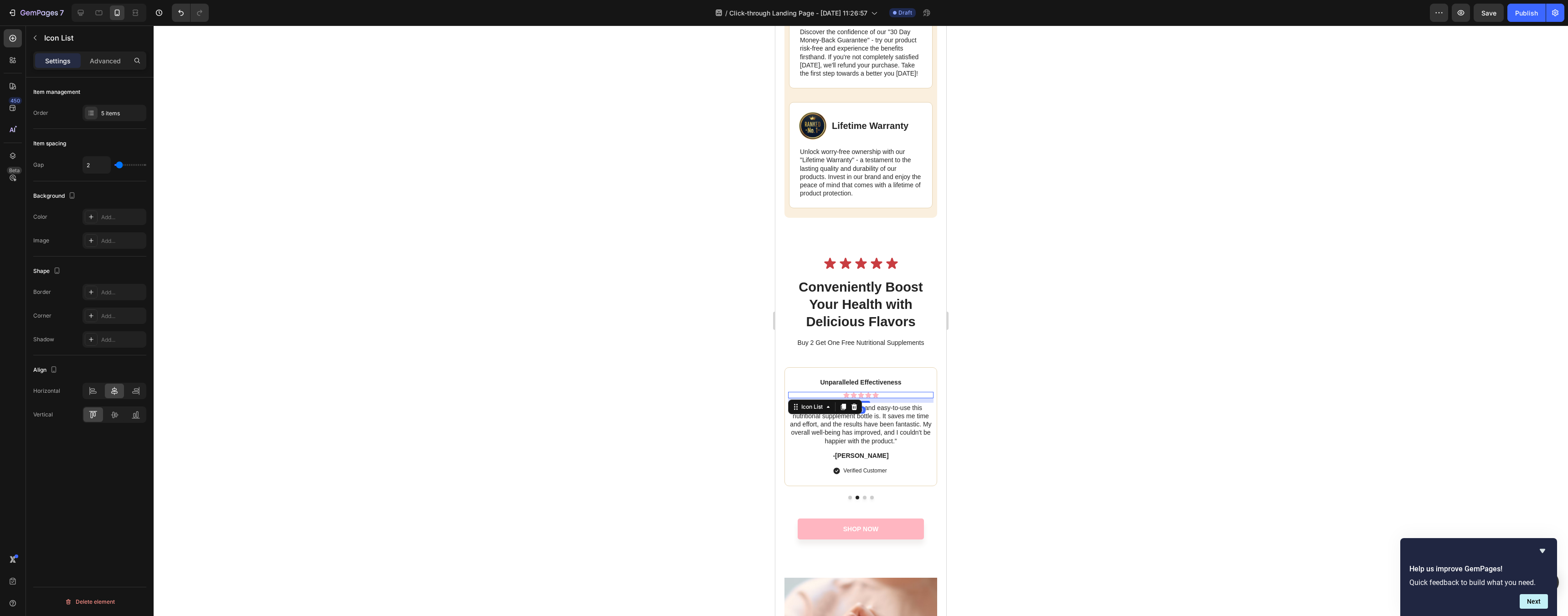
click at [897, 398] on div "Icon Icon Icon Icon Icon" at bounding box center [861, 395] width 145 height 6
click at [852, 500] on div at bounding box center [861, 498] width 153 height 4
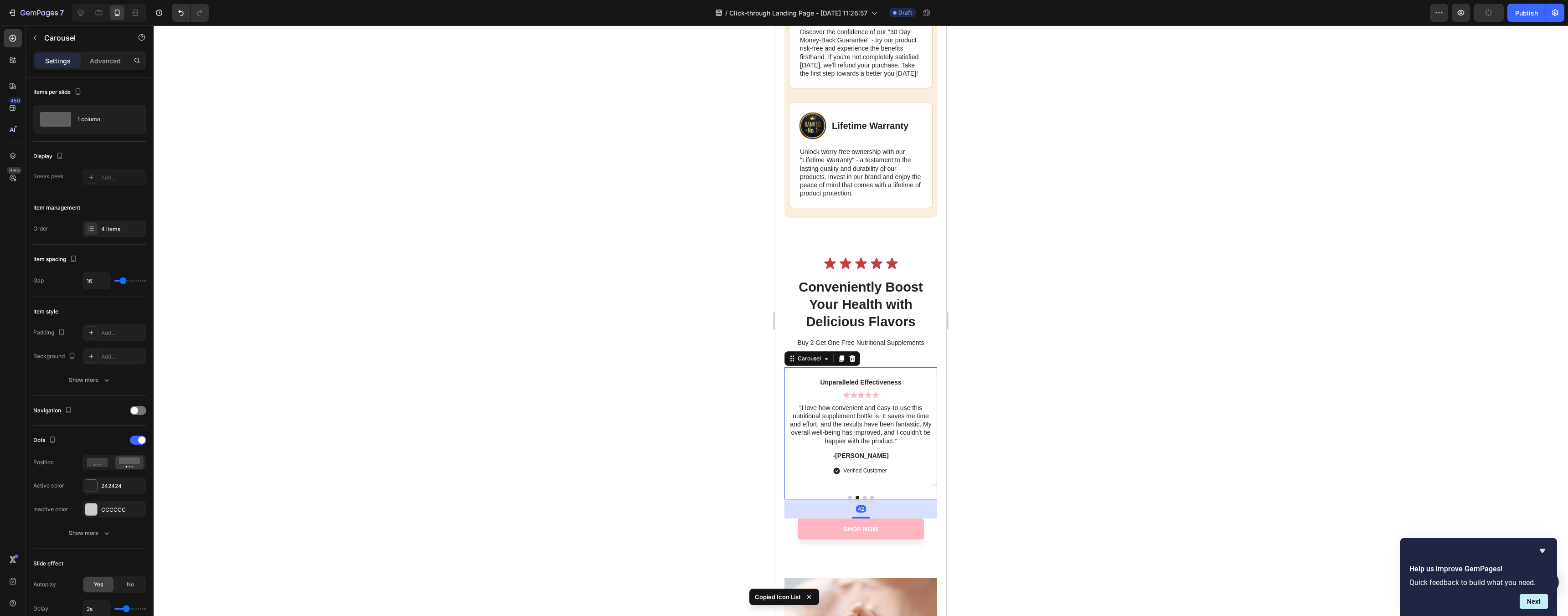
click at [850, 500] on div "Life-Changing Results Text Block Icon Icon Icon Icon Icon Icon List “I've tried…" at bounding box center [861, 433] width 153 height 132
click at [850, 500] on button "Dot" at bounding box center [850, 498] width 4 height 4
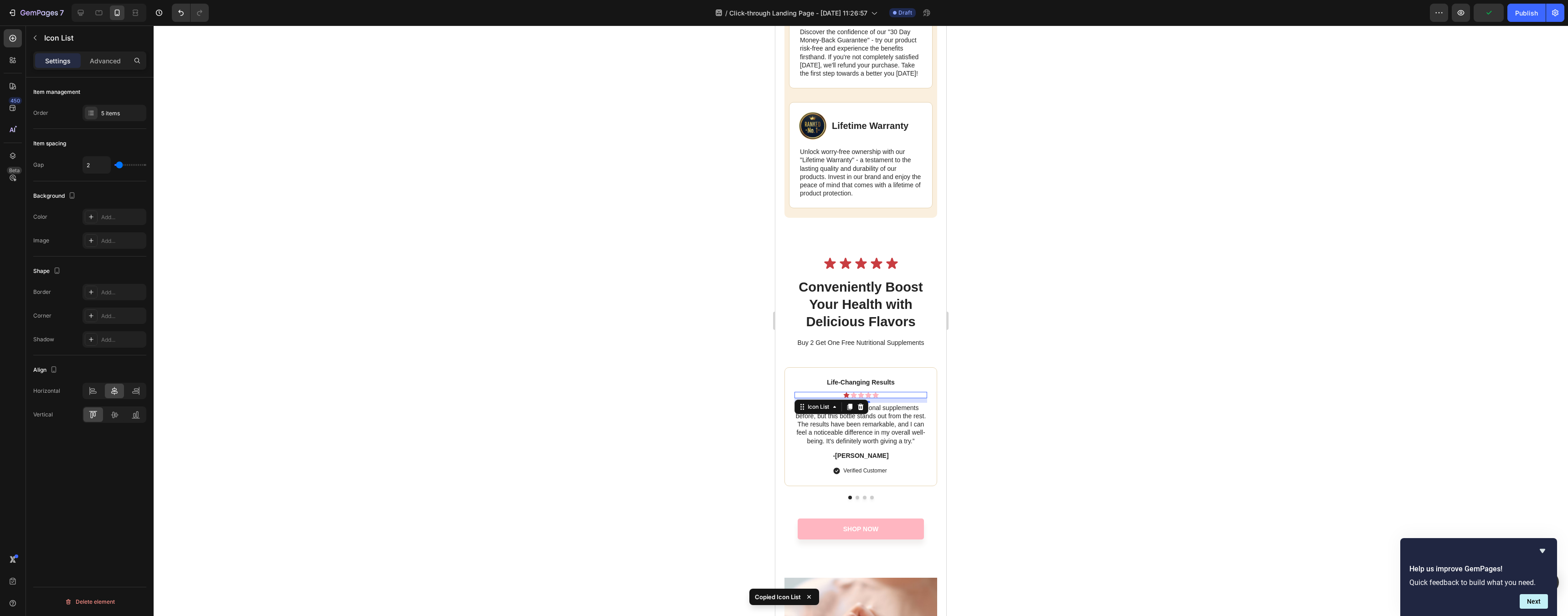
click at [883, 398] on div "Icon Icon Icon Icon Icon" at bounding box center [861, 395] width 133 height 6
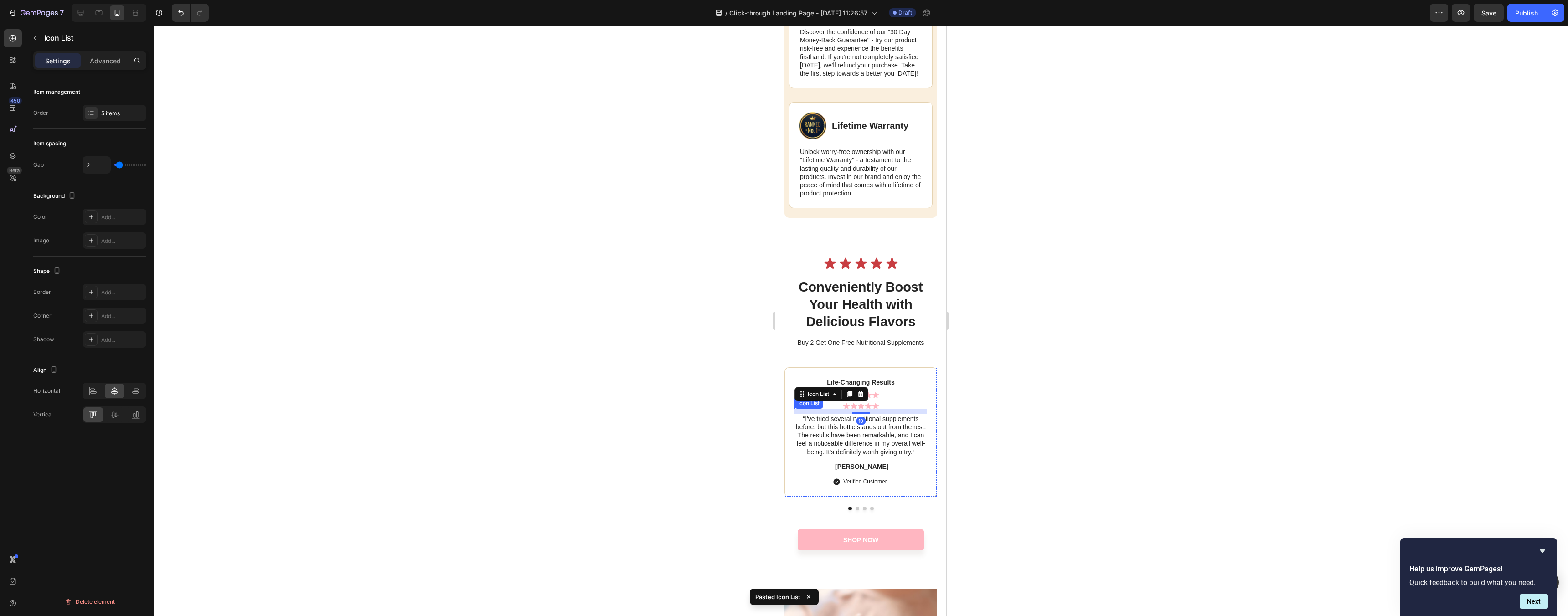
click at [884, 398] on div "Icon Icon Icon Icon Icon" at bounding box center [861, 395] width 133 height 6
click at [865, 413] on div at bounding box center [861, 407] width 11 height 11
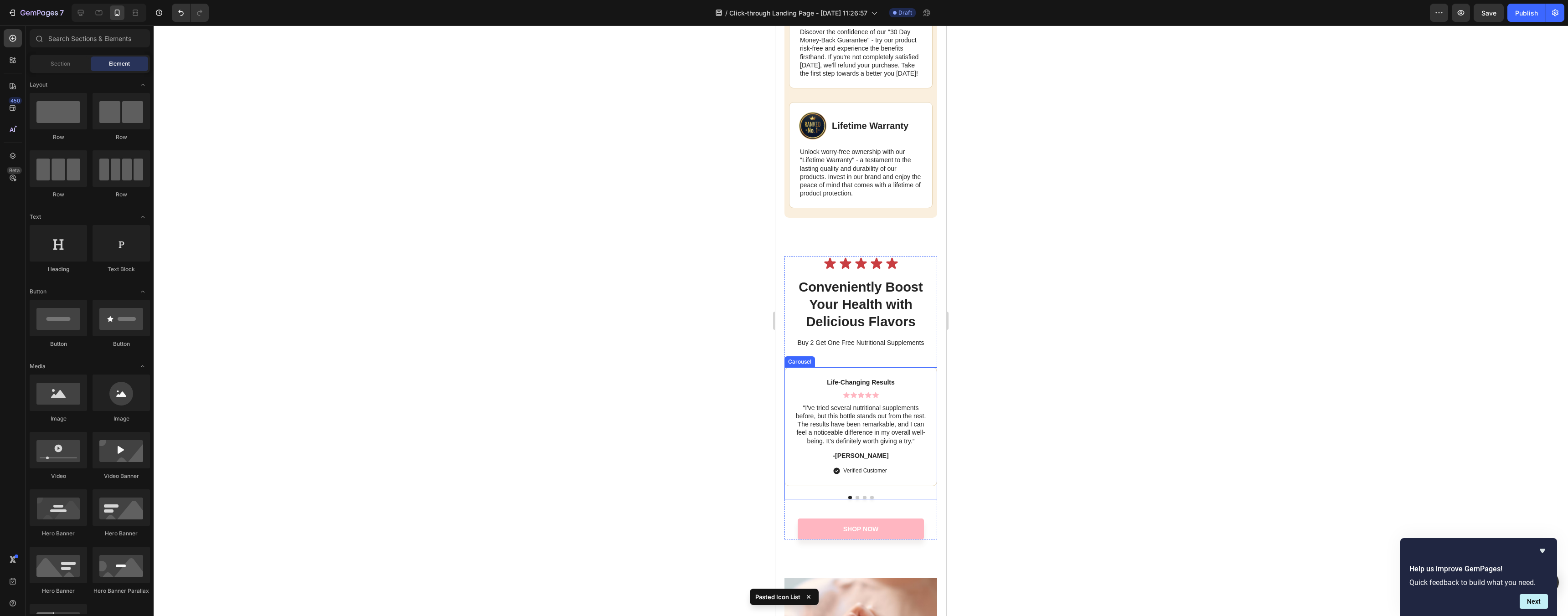
click at [866, 500] on div at bounding box center [861, 498] width 153 height 4
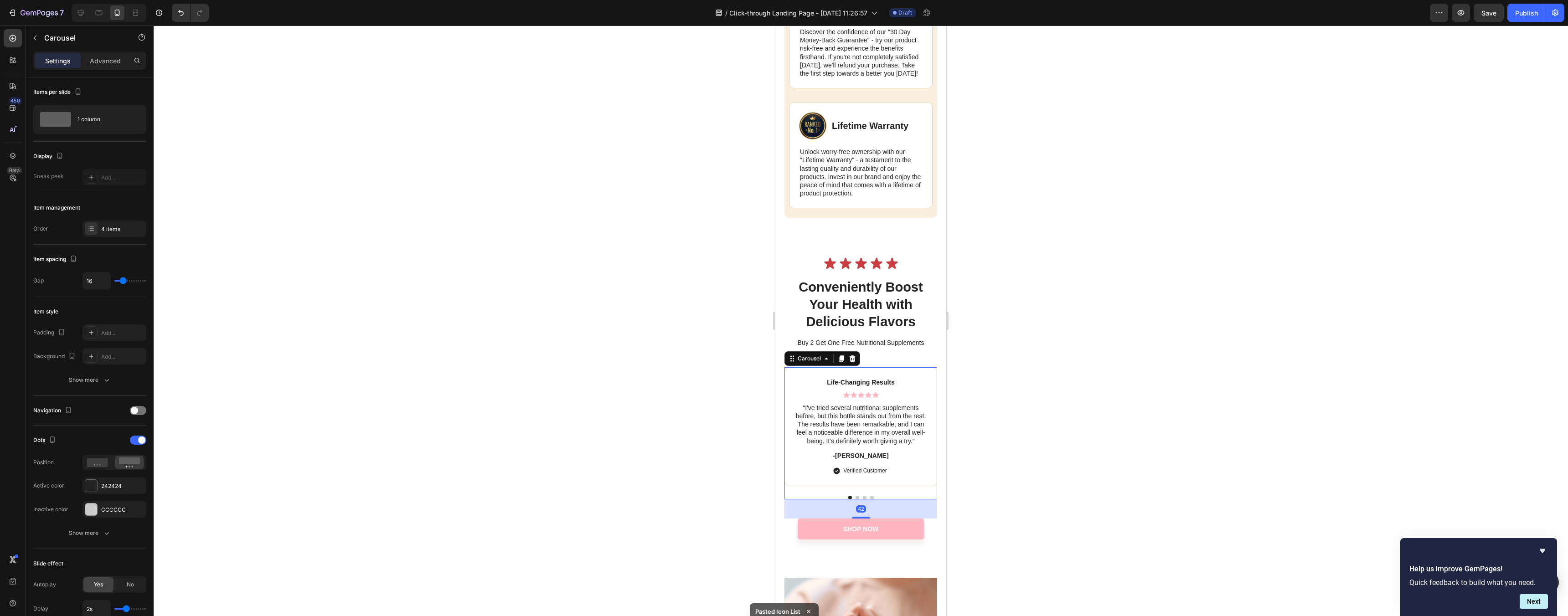
click at [865, 500] on button "Dot" at bounding box center [865, 498] width 4 height 4
click at [869, 398] on icon at bounding box center [868, 395] width 6 height 6
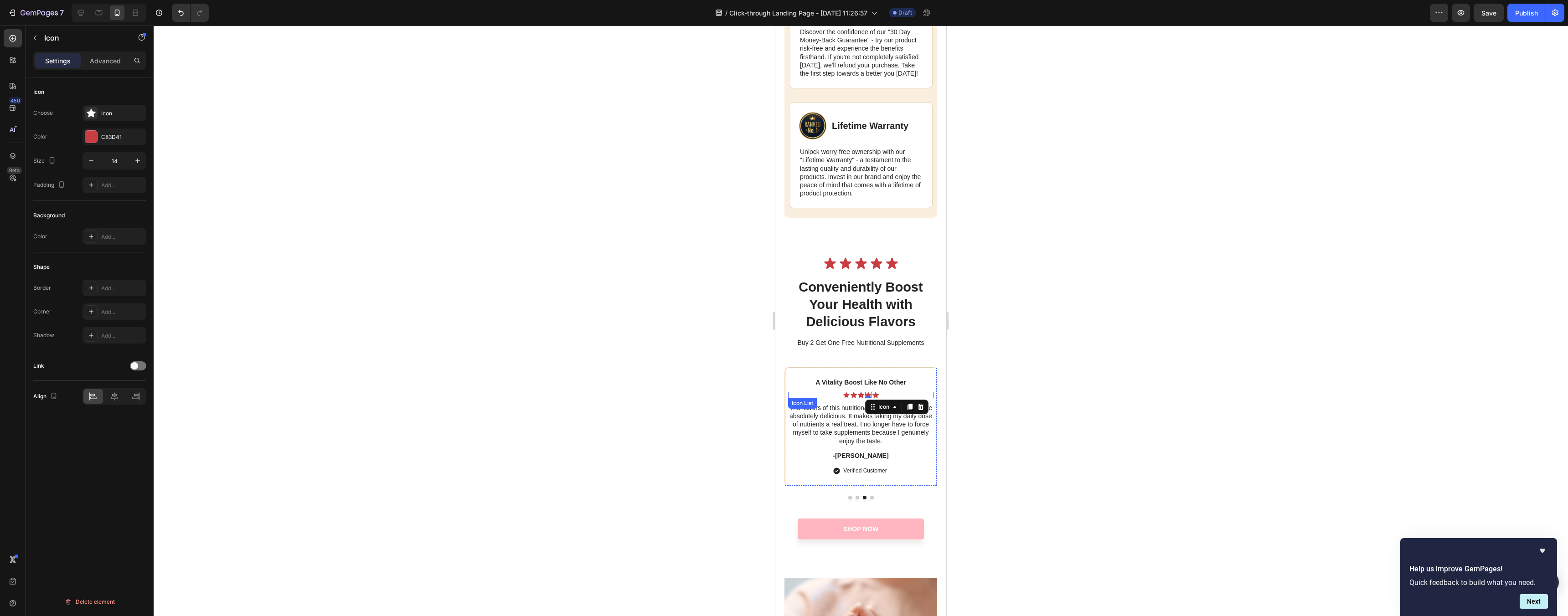
click at [900, 398] on div "Icon Icon Icon Icon 0 Icon" at bounding box center [861, 395] width 145 height 6
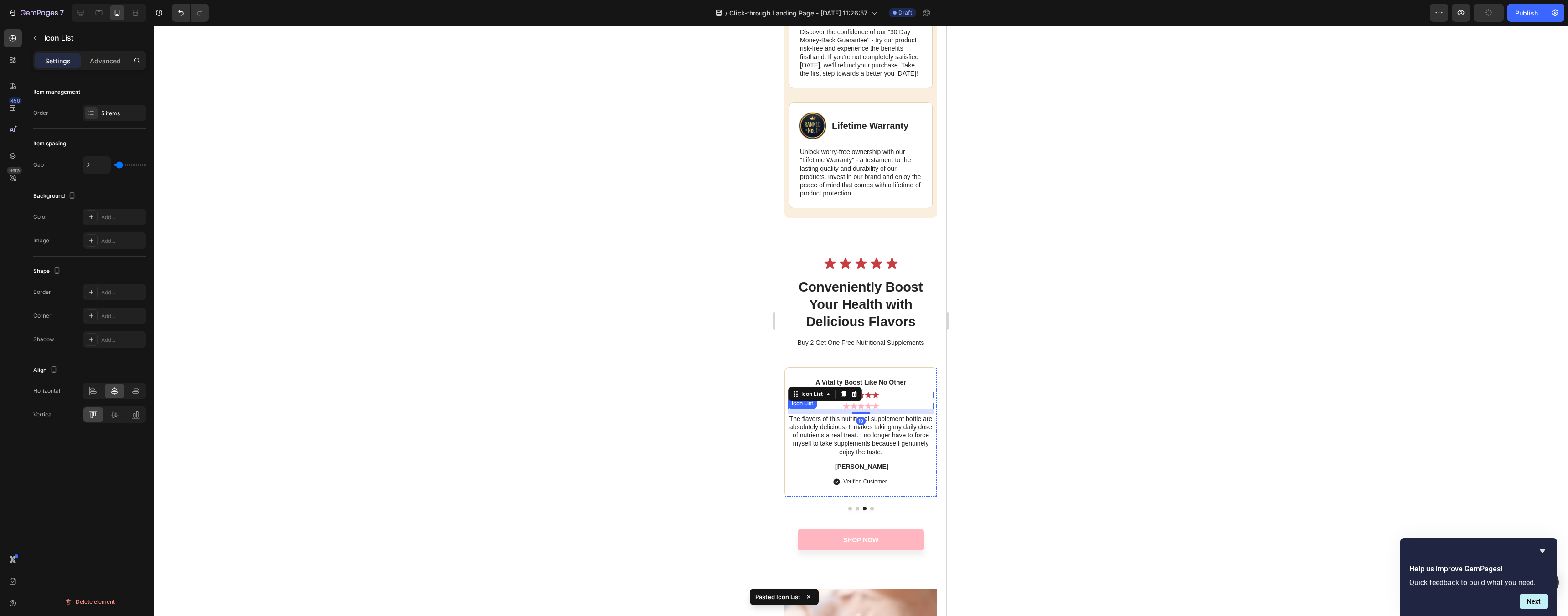
click at [890, 398] on div "Icon Icon Icon Icon Icon" at bounding box center [861, 395] width 145 height 6
click at [856, 410] on icon at bounding box center [855, 407] width 6 height 6
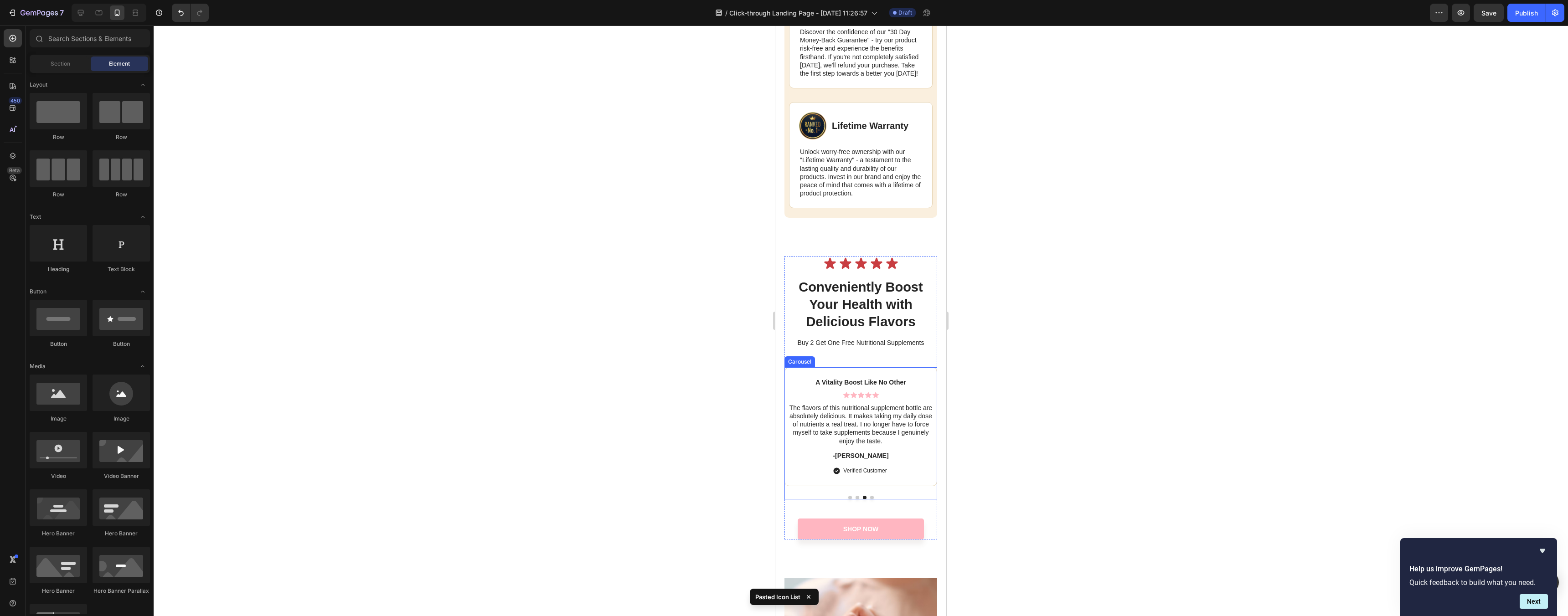
click at [872, 500] on button "Dot" at bounding box center [872, 498] width 4 height 4
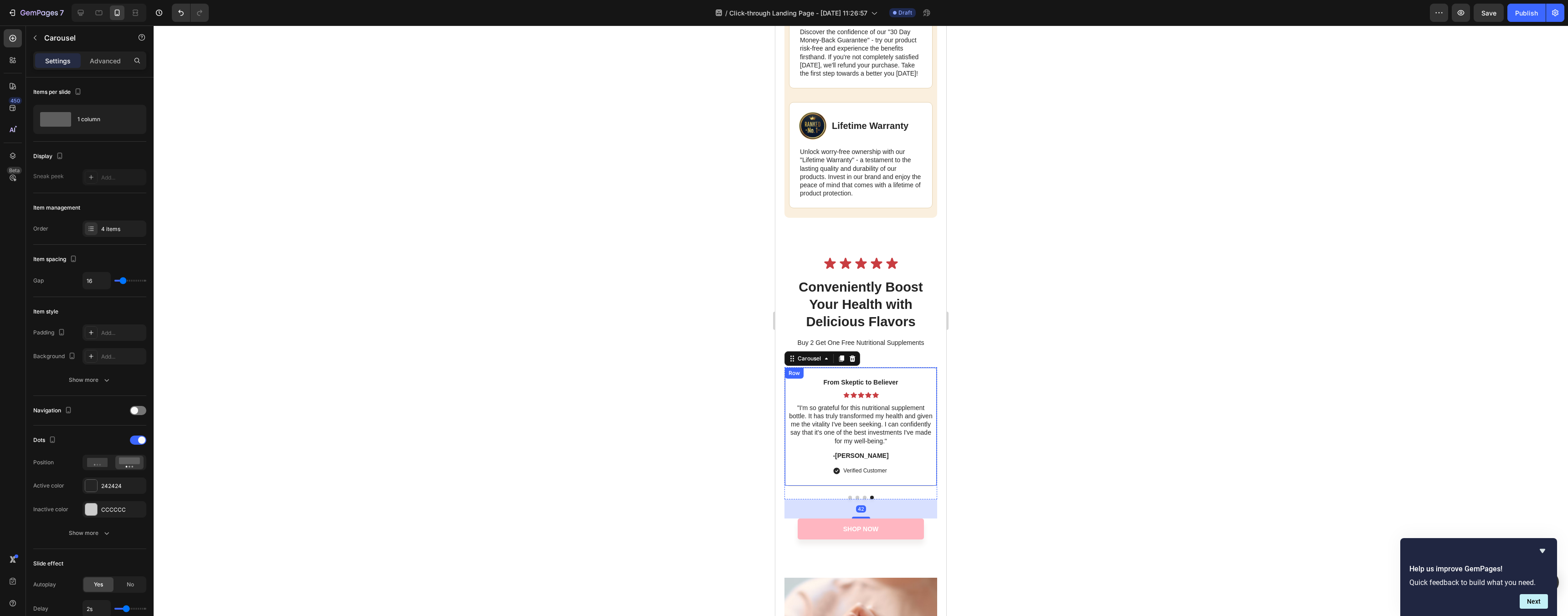
click at [898, 407] on div "From Skeptic to Believer Text Block Icon Icon Icon Icon Icon Icon List "I'm so …" at bounding box center [861, 427] width 145 height 99
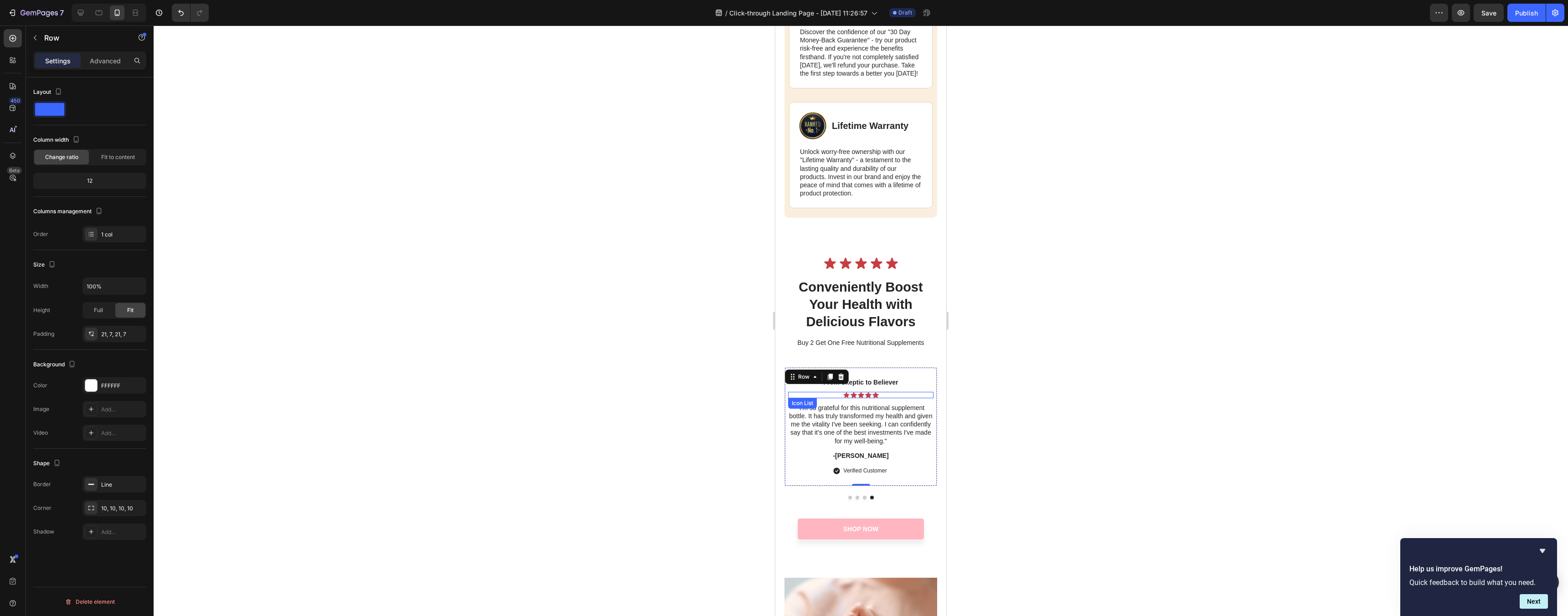
click at [895, 398] on div "Icon Icon Icon Icon Icon" at bounding box center [861, 395] width 145 height 6
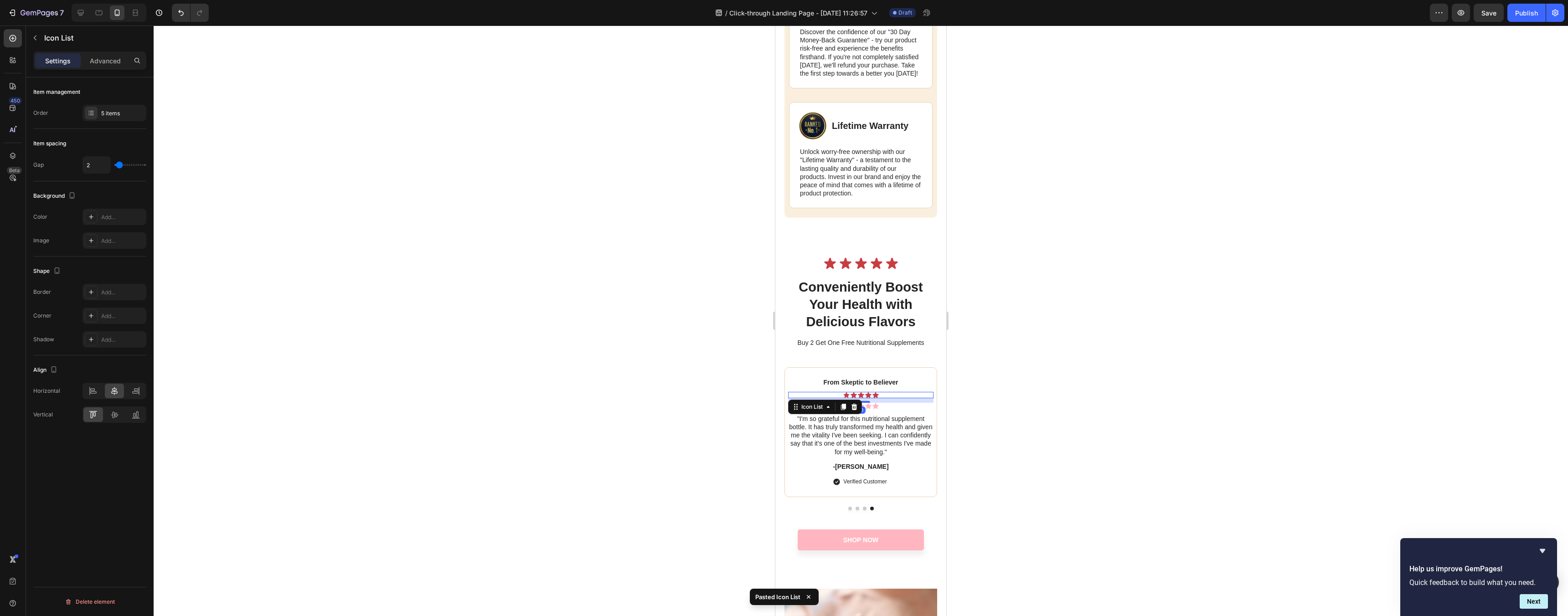
click at [893, 398] on div "Icon Icon Icon Icon Icon" at bounding box center [861, 395] width 145 height 6
click at [857, 410] on icon at bounding box center [855, 407] width 6 height 6
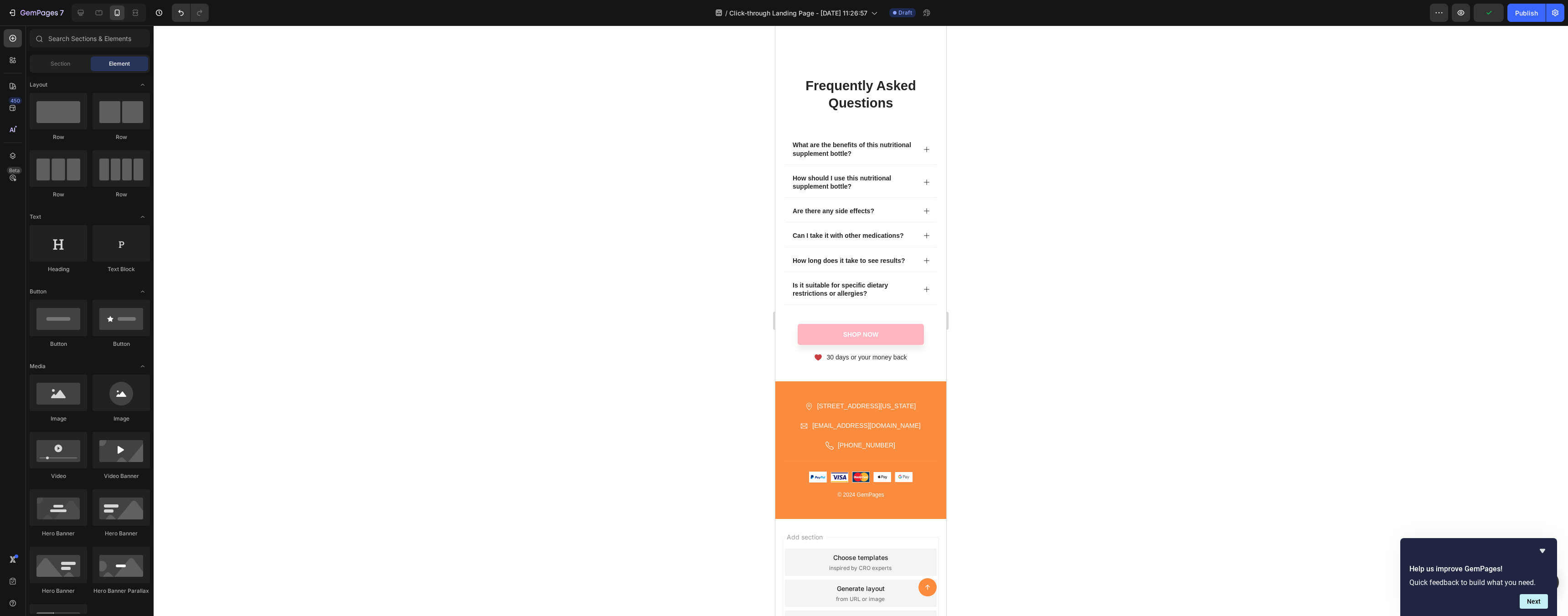
scroll to position [4754, 0]
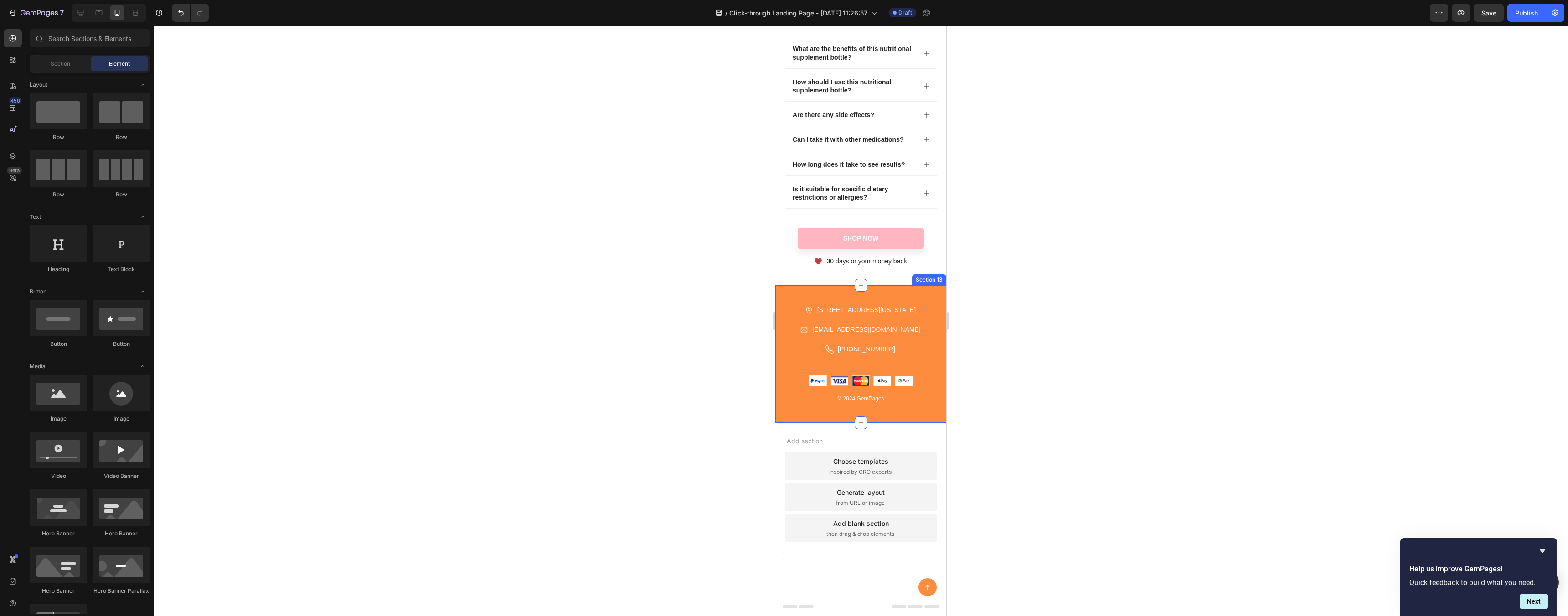
click at [925, 293] on div "Icon 2118 Thornridge Cir, Connecticut 35624 Text block Row Icon hello.gempages@…" at bounding box center [861, 354] width 171 height 138
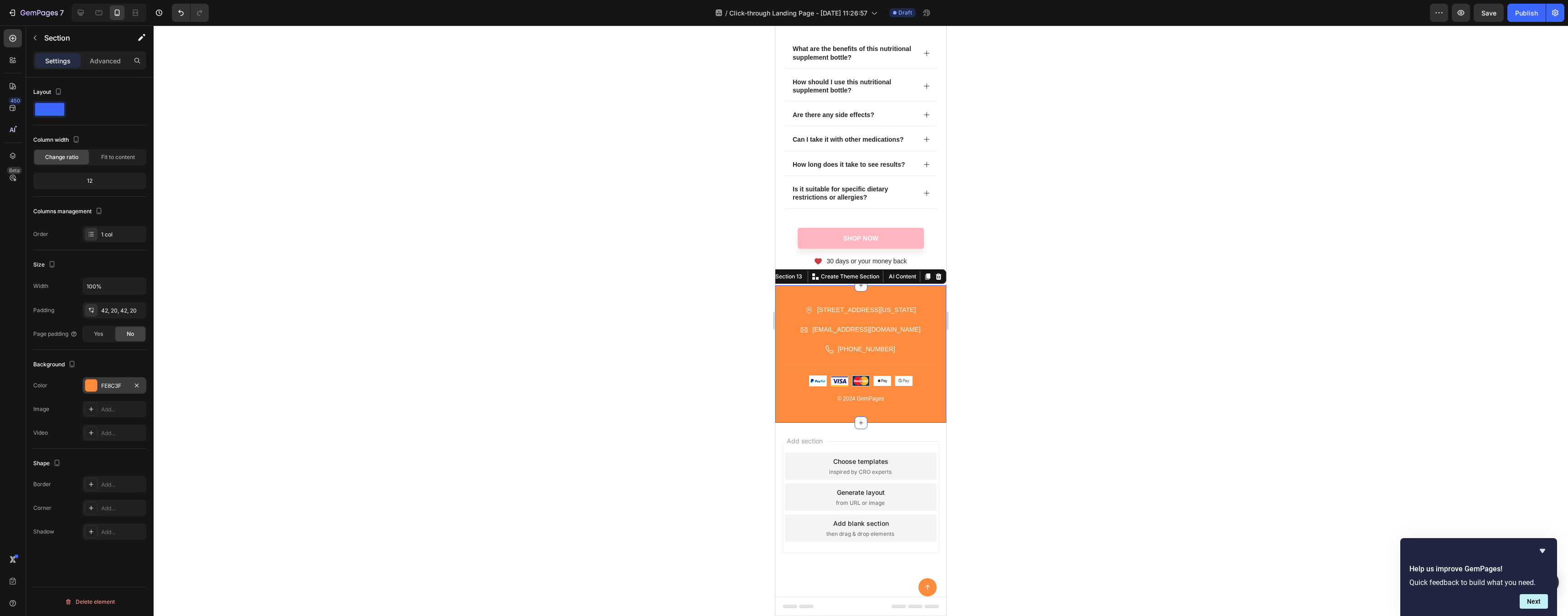
click at [119, 388] on div "FE8C3F" at bounding box center [114, 386] width 26 height 8
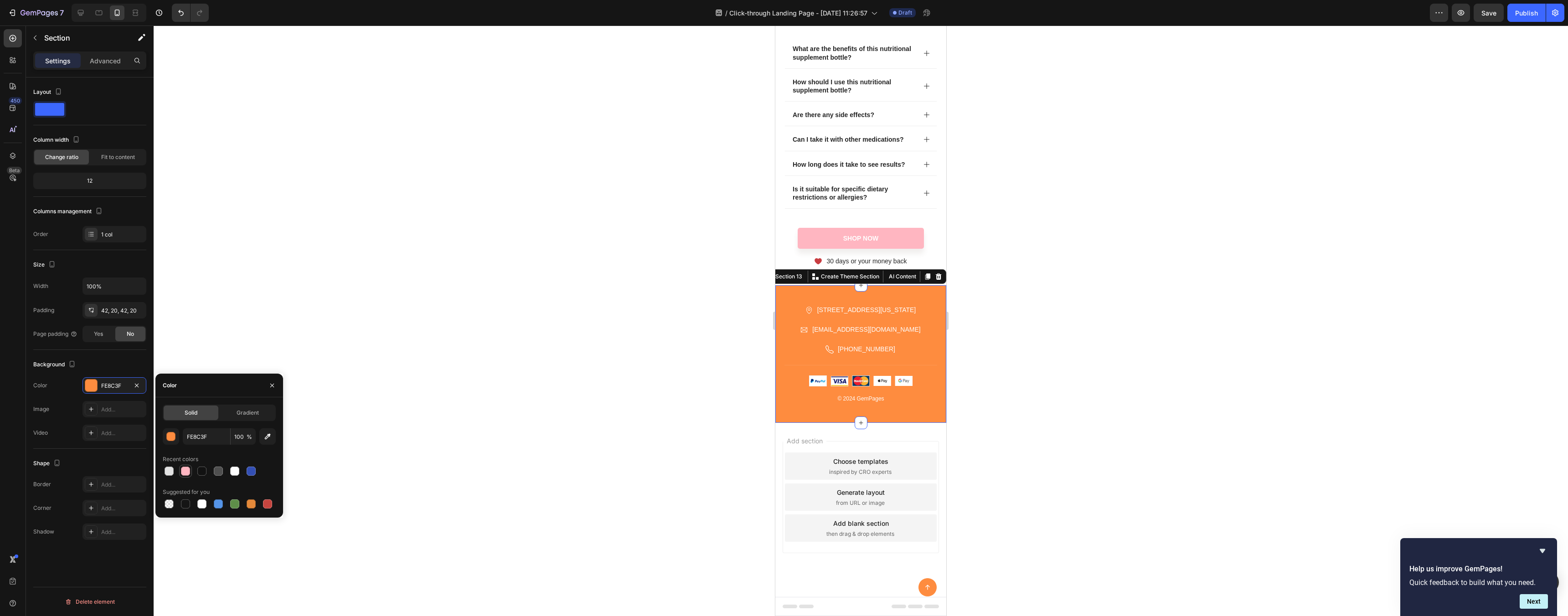
click at [184, 477] on div at bounding box center [185, 471] width 13 height 13
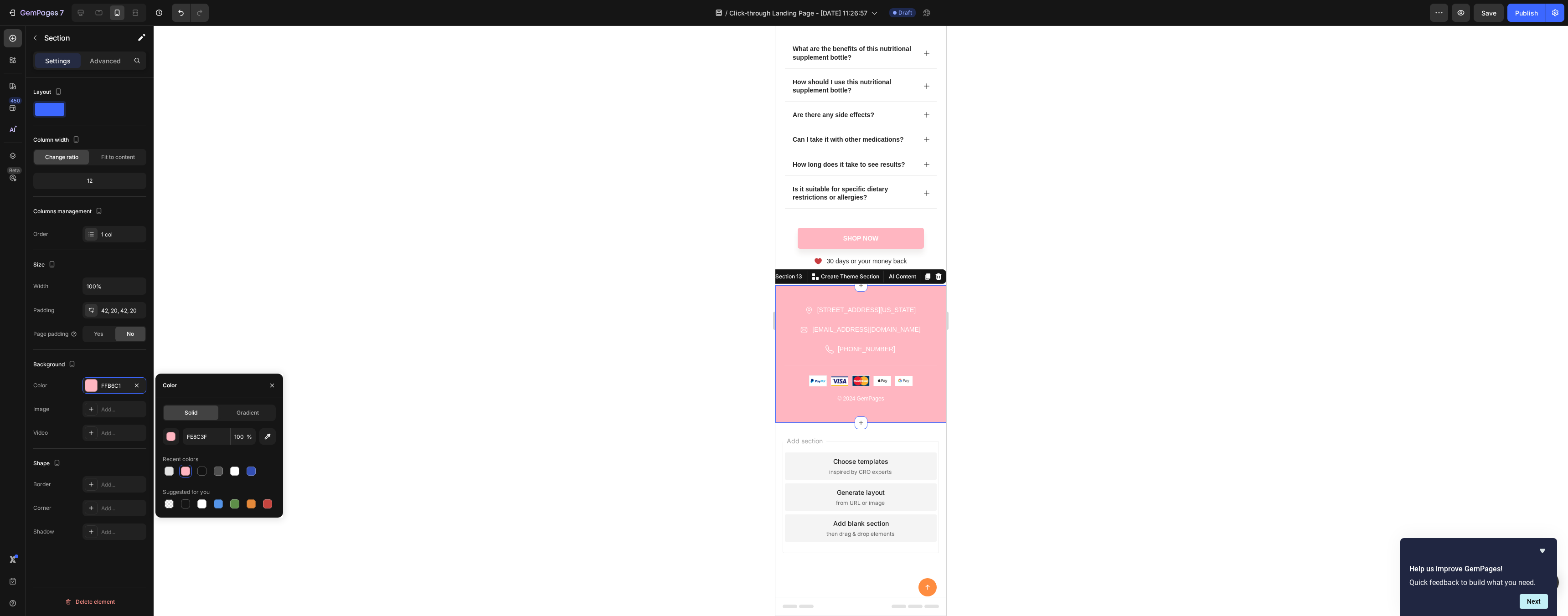
type input "FFB6C1"
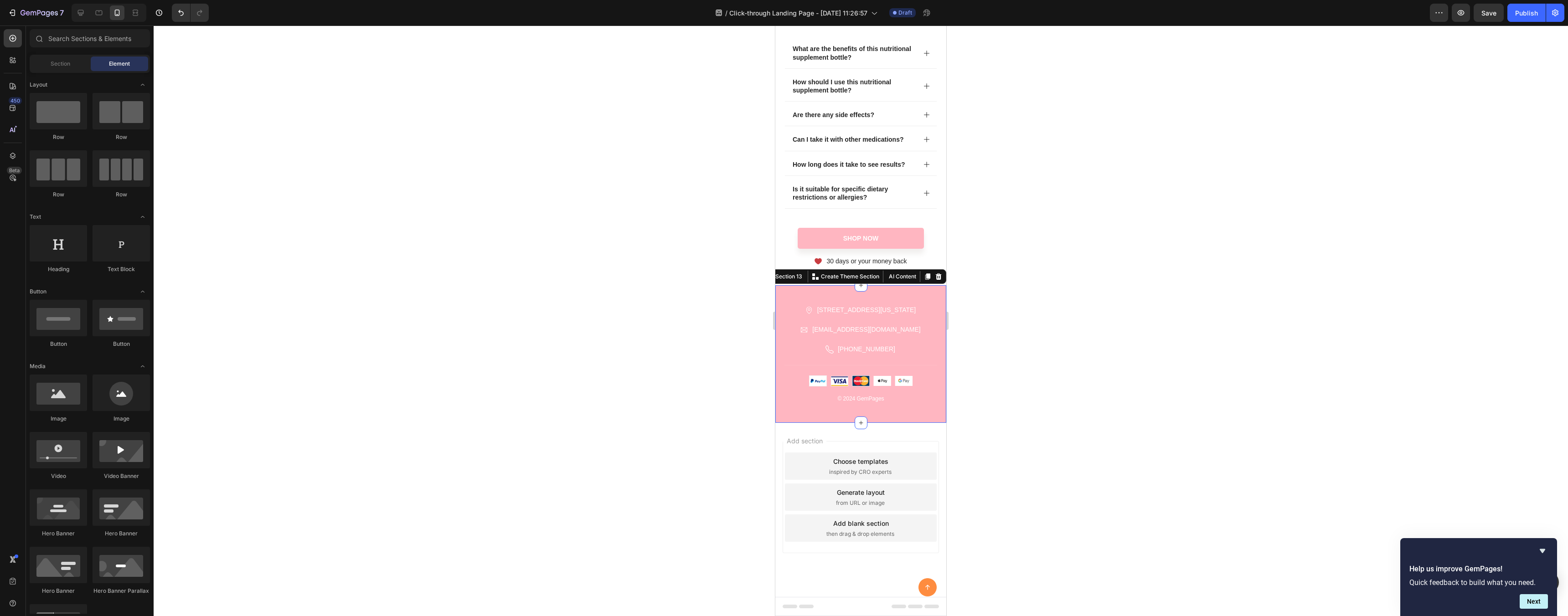
click at [929, 431] on div "Add section Choose templates inspired by CRO experts Generate layout from URL o…" at bounding box center [861, 510] width 171 height 174
click at [931, 587] on icon at bounding box center [928, 587] width 10 height 10
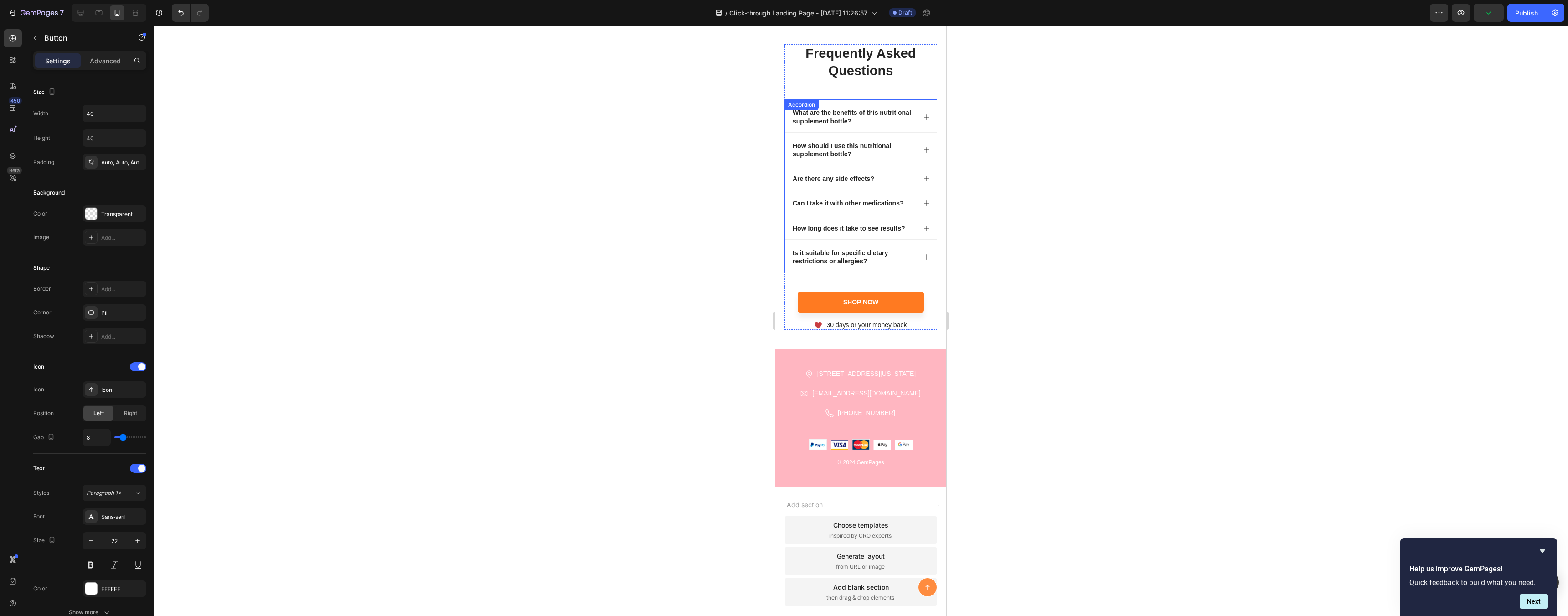
scroll to position [4725, 0]
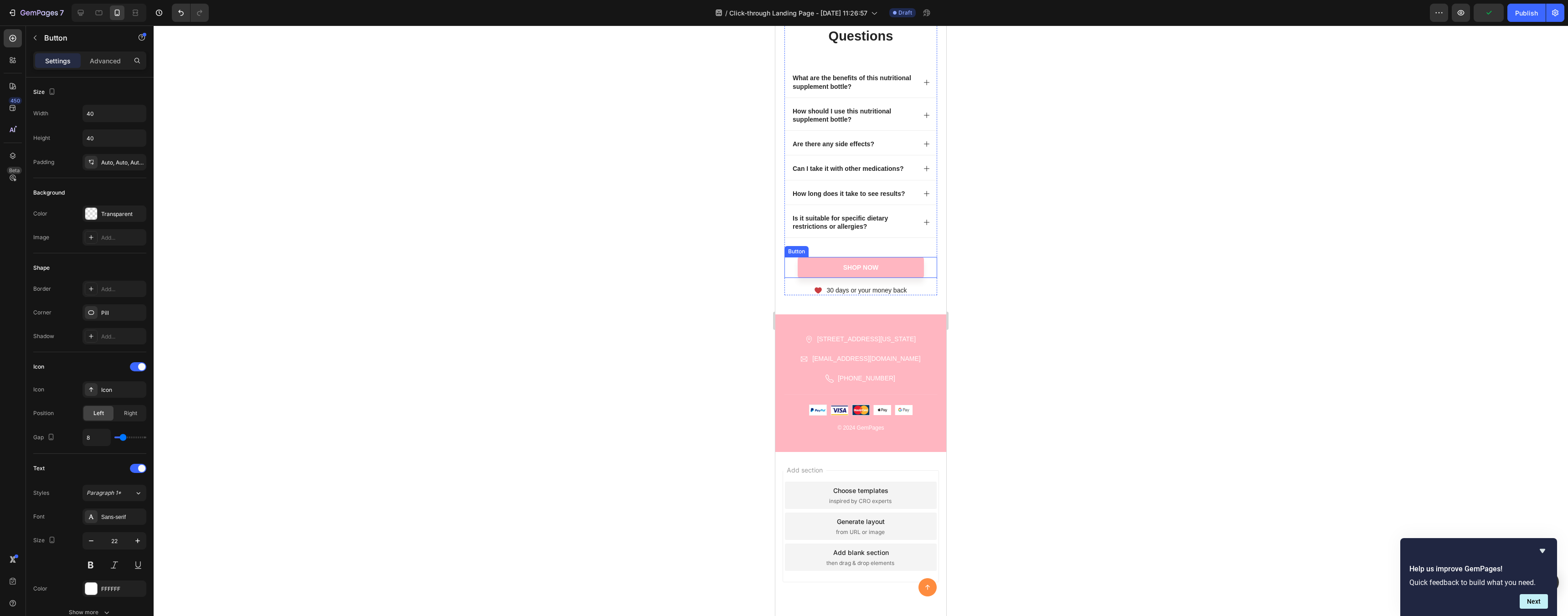
click at [934, 270] on div "Shop Now Button" at bounding box center [861, 267] width 153 height 21
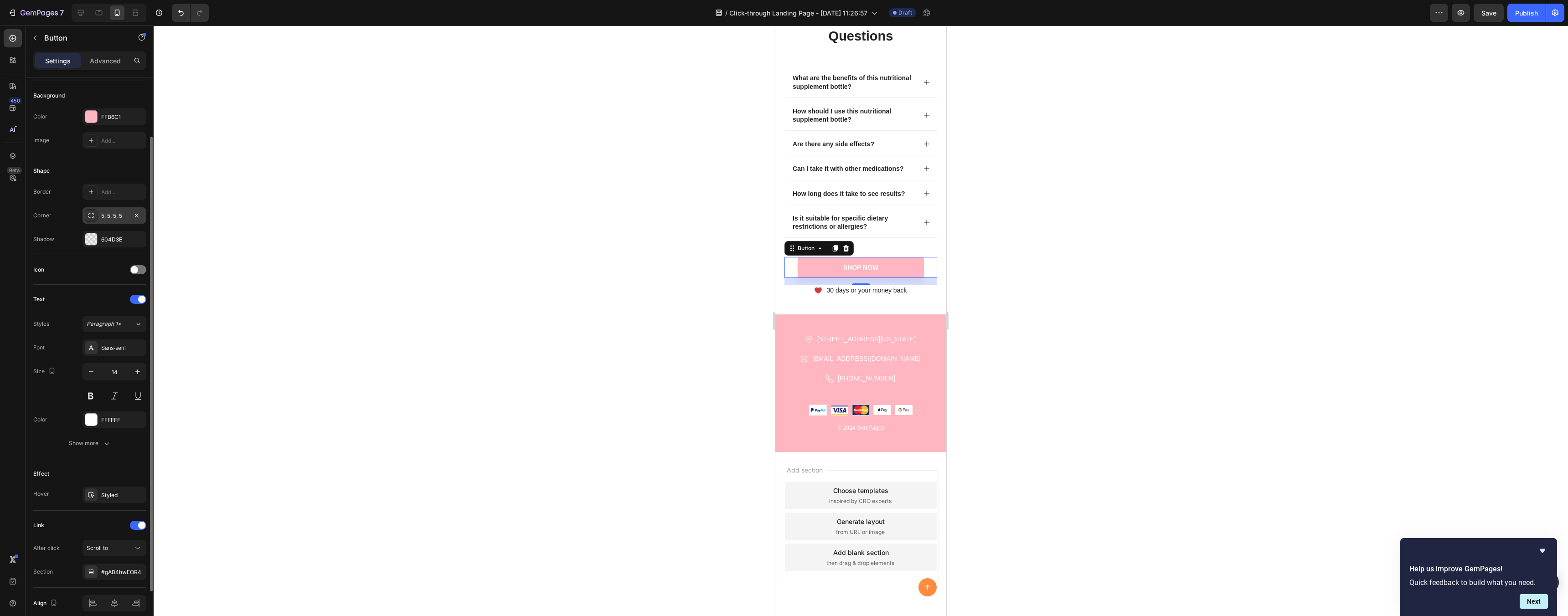
scroll to position [136, 0]
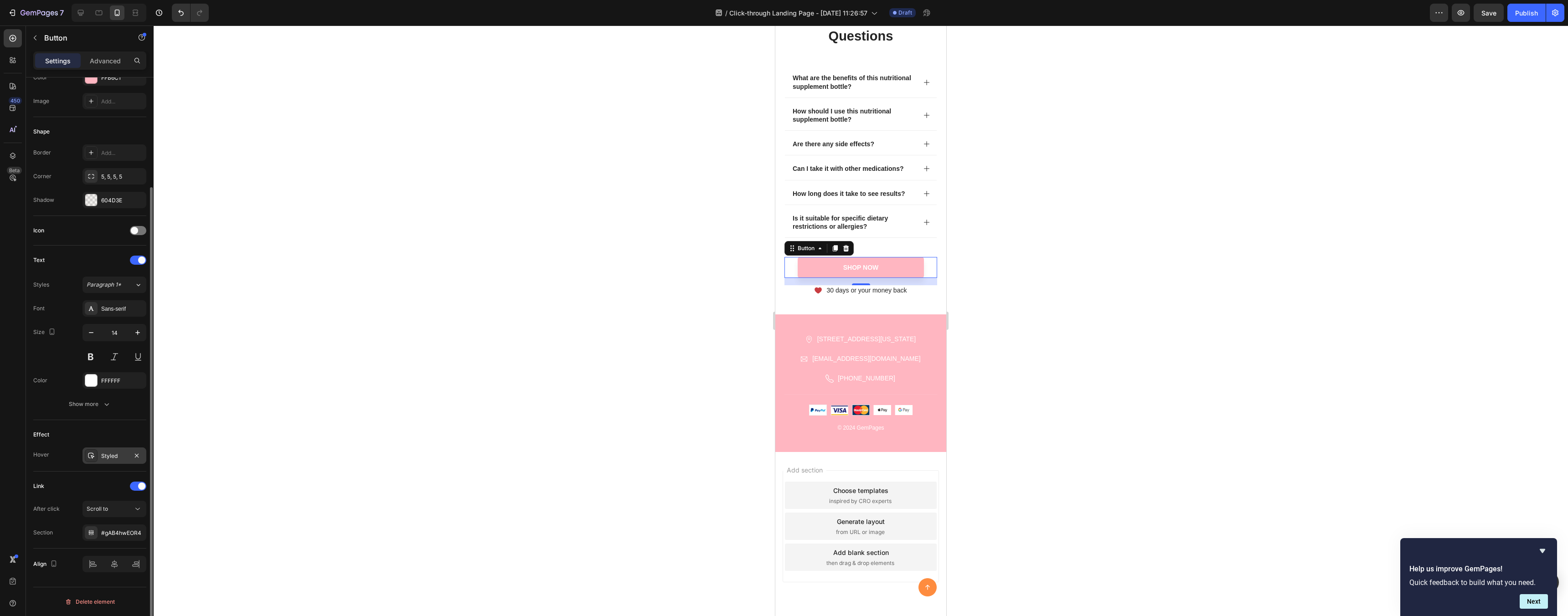
click at [110, 459] on div "Styled" at bounding box center [114, 456] width 26 height 8
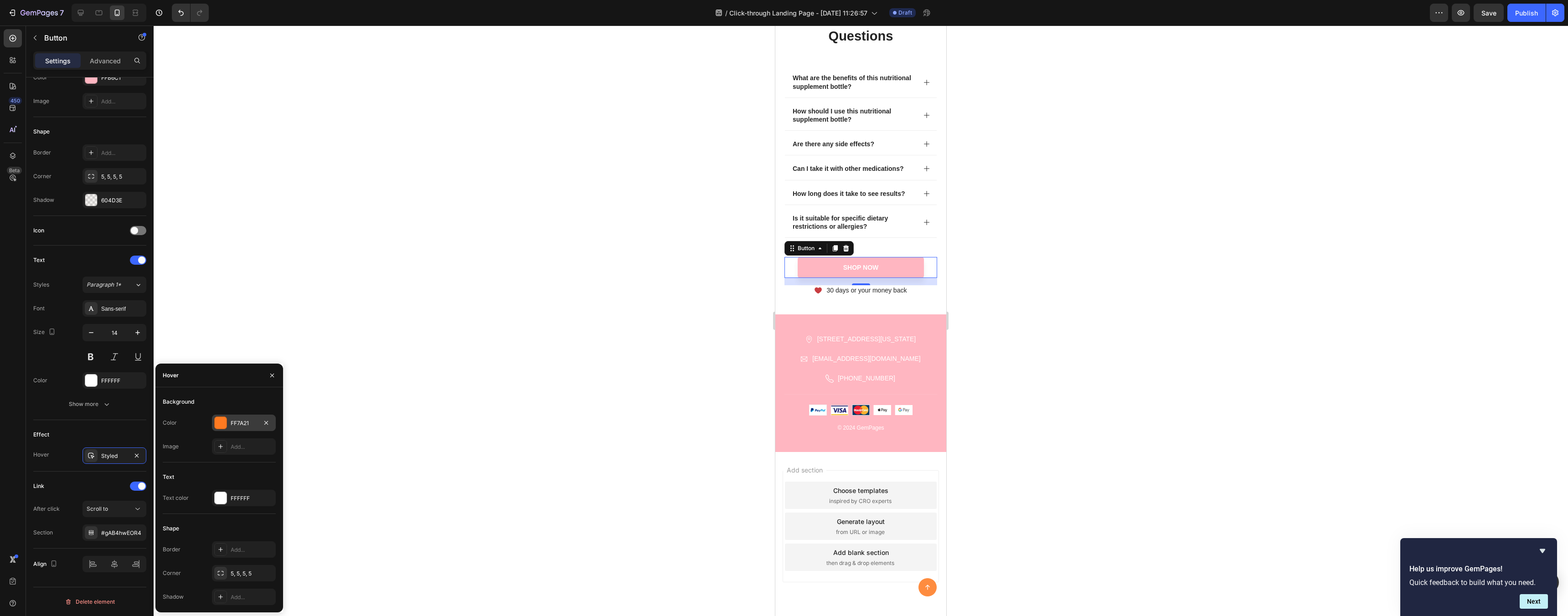
click at [248, 424] on div "FF7A21" at bounding box center [243, 423] width 26 height 8
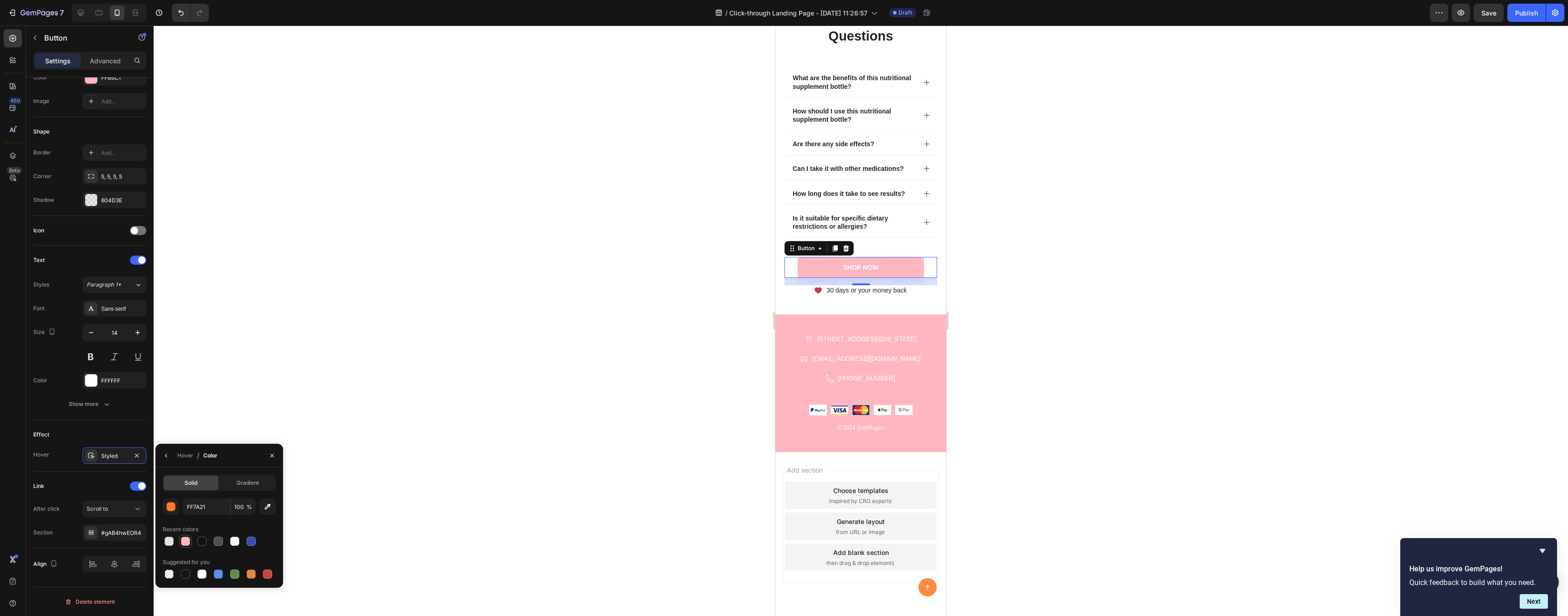
click at [187, 544] on div at bounding box center [185, 541] width 9 height 9
click at [178, 513] on button "button" at bounding box center [170, 506] width 16 height 16
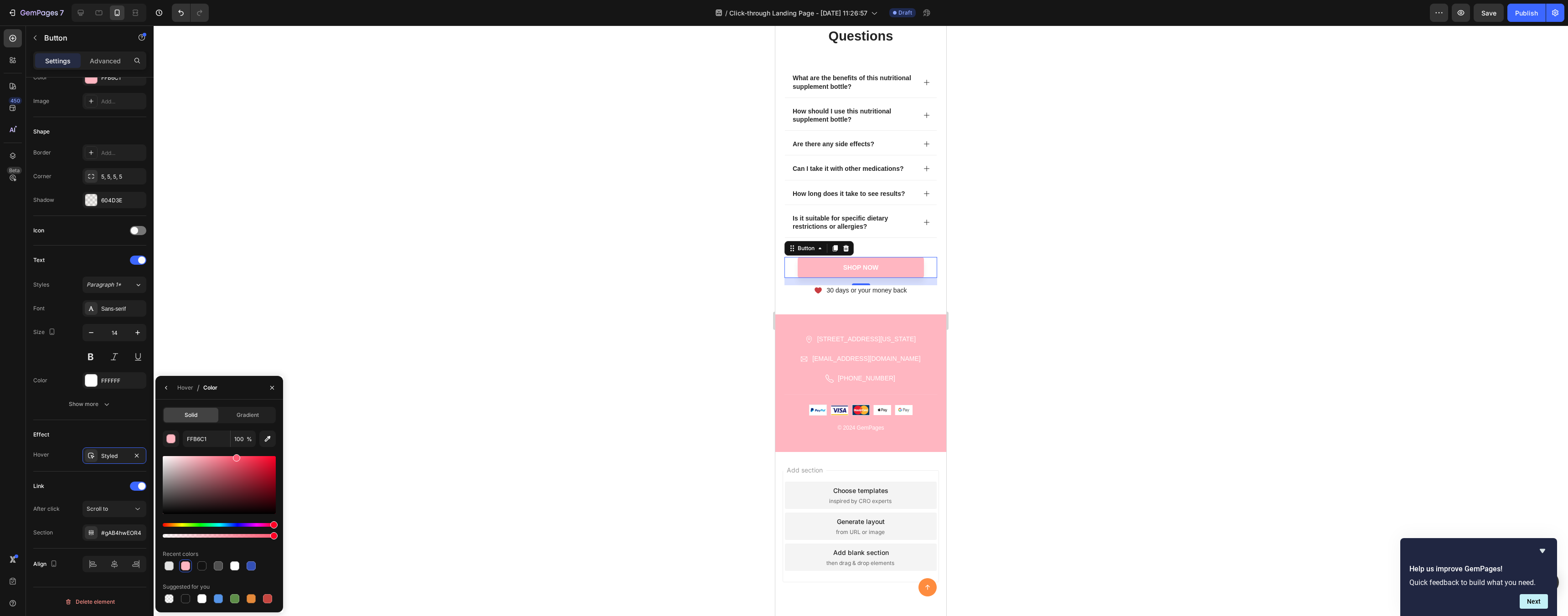
drag, startPoint x: 200, startPoint y: 466, endPoint x: 237, endPoint y: 456, distance: 38.3
click at [237, 457] on div at bounding box center [219, 485] width 113 height 58
click at [239, 486] on div at bounding box center [219, 485] width 113 height 58
click at [242, 472] on div at bounding box center [219, 485] width 113 height 58
click at [231, 466] on div at bounding box center [219, 485] width 113 height 58
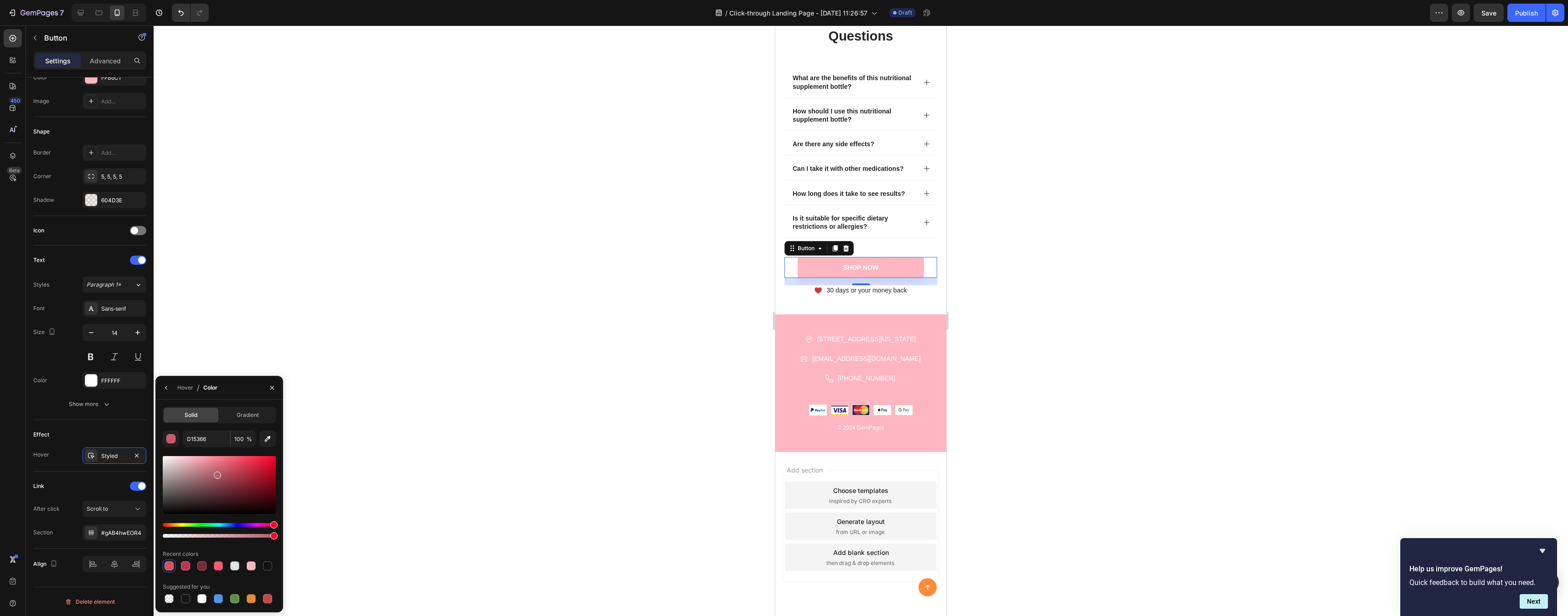
click at [217, 474] on div at bounding box center [219, 485] width 113 height 58
click at [207, 467] on div at bounding box center [219, 485] width 113 height 58
click at [213, 488] on div at bounding box center [219, 485] width 113 height 58
click at [206, 480] on div at bounding box center [219, 485] width 113 height 58
click at [215, 473] on div at bounding box center [219, 485] width 113 height 58
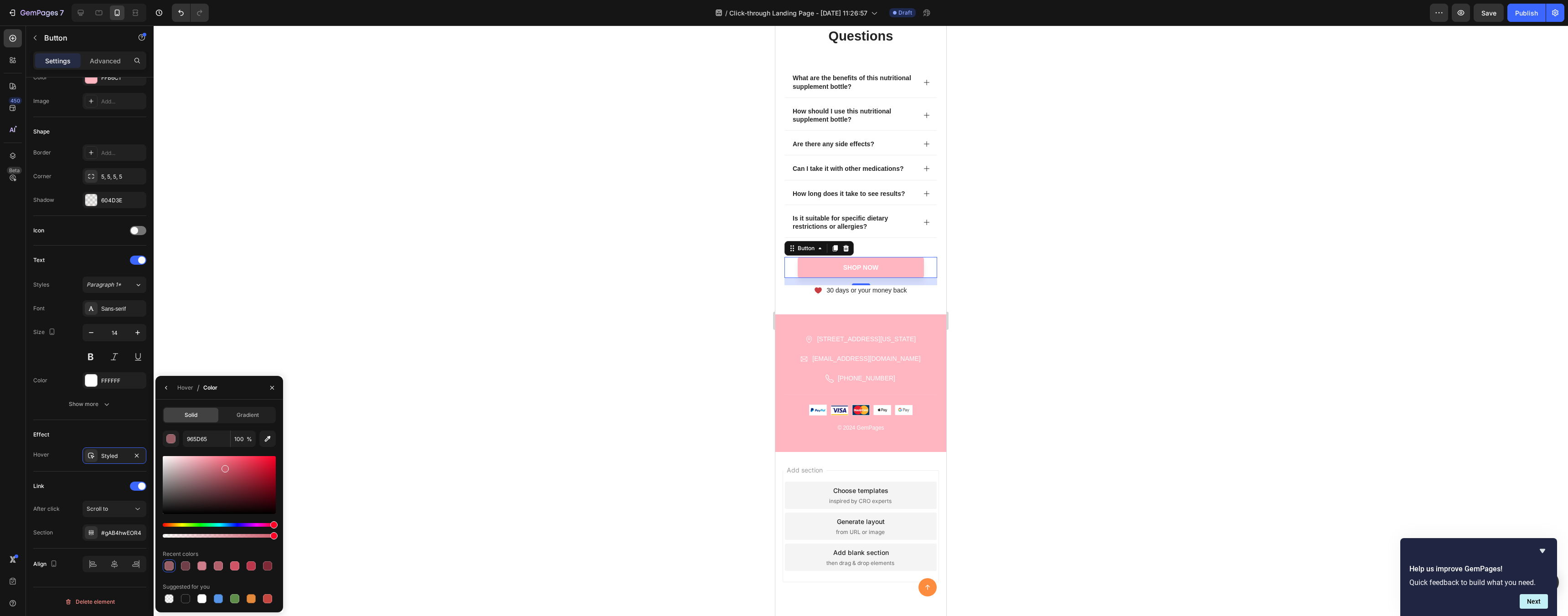
click at [224, 467] on div at bounding box center [219, 485] width 113 height 58
drag, startPoint x: 224, startPoint y: 464, endPoint x: 242, endPoint y: 452, distance: 21.6
click at [240, 452] on div "965D65 100 % Recent colors Suggested for you" at bounding box center [219, 518] width 113 height 175
click at [229, 471] on div at bounding box center [219, 485] width 113 height 58
click at [226, 464] on div at bounding box center [219, 485] width 113 height 58
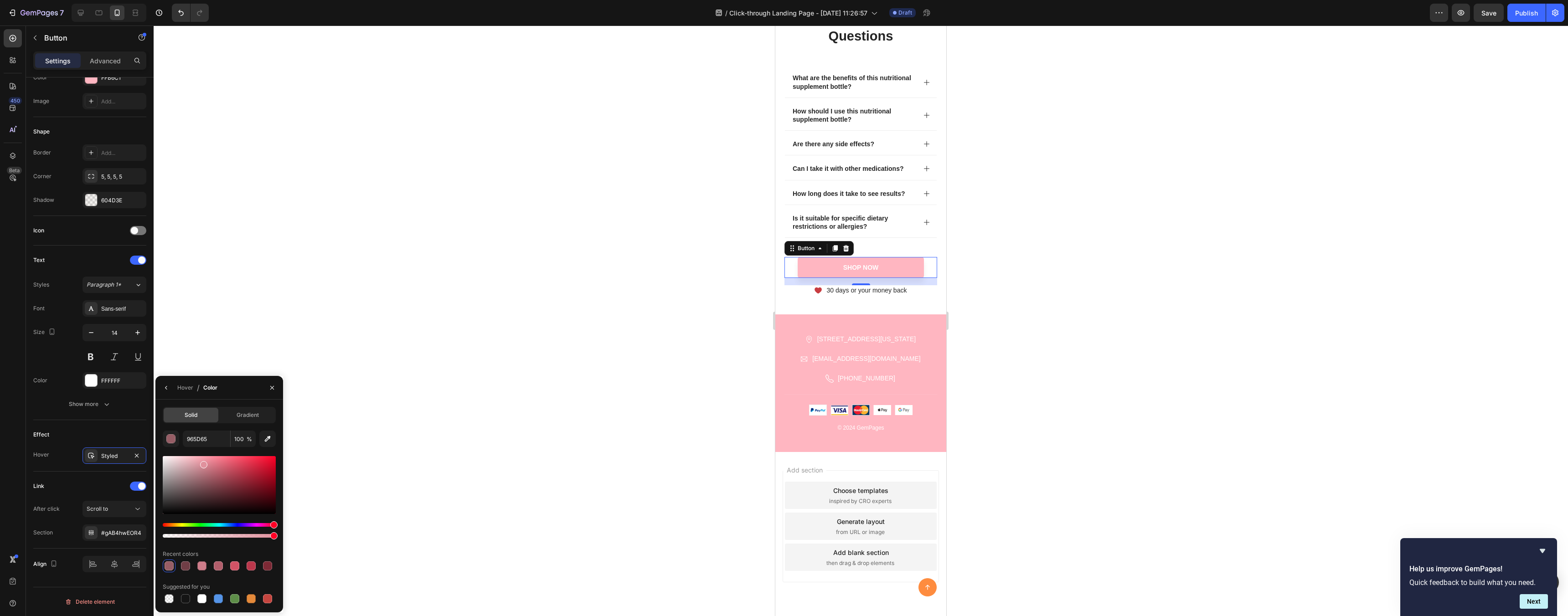
click at [202, 463] on div at bounding box center [219, 485] width 113 height 58
click at [187, 464] on div at bounding box center [219, 485] width 113 height 58
click at [212, 474] on div at bounding box center [219, 485] width 113 height 58
click at [211, 466] on div at bounding box center [219, 485] width 113 height 58
type input "D67C89"
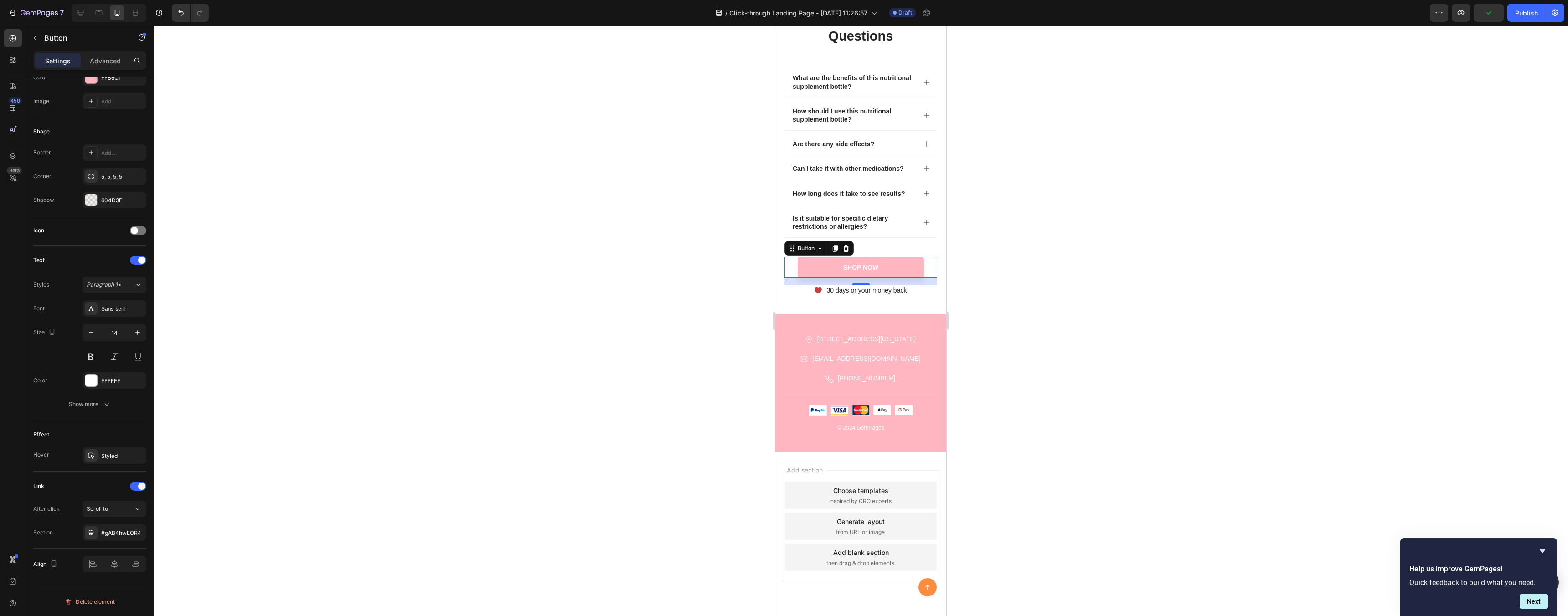
click at [581, 479] on div at bounding box center [861, 321] width 1415 height 590
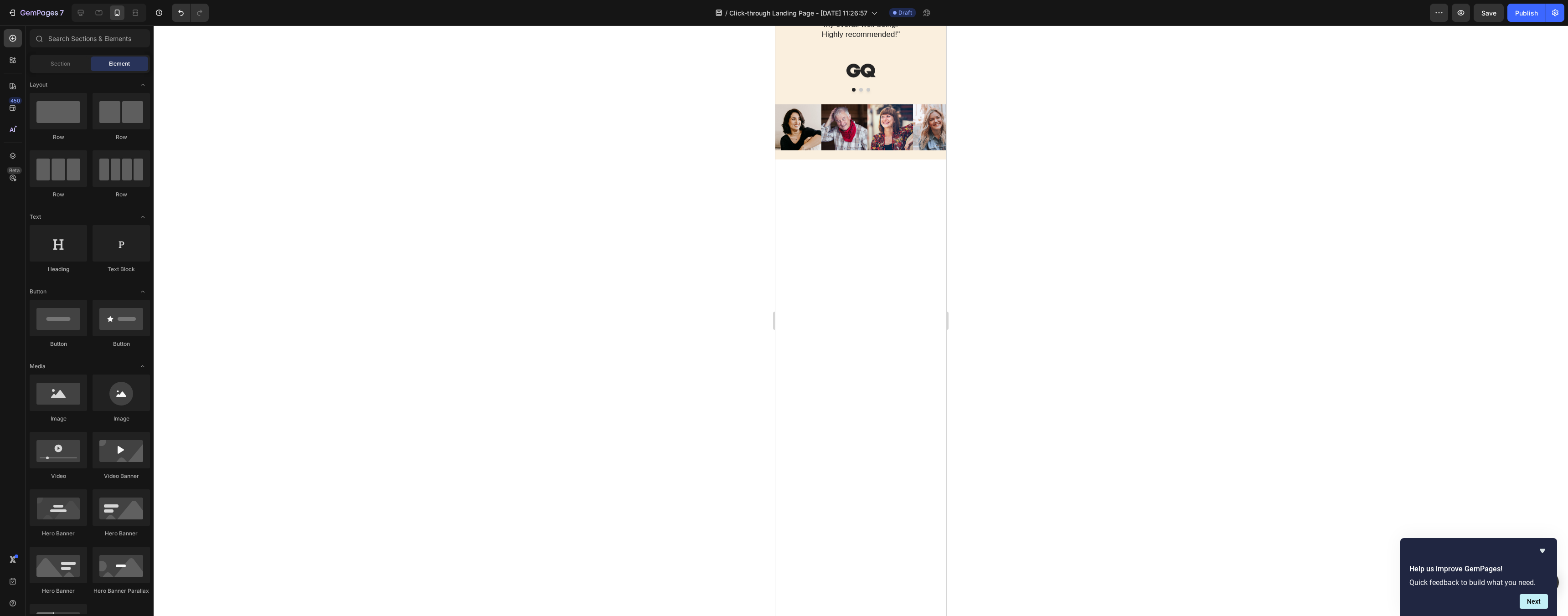
scroll to position [0, 0]
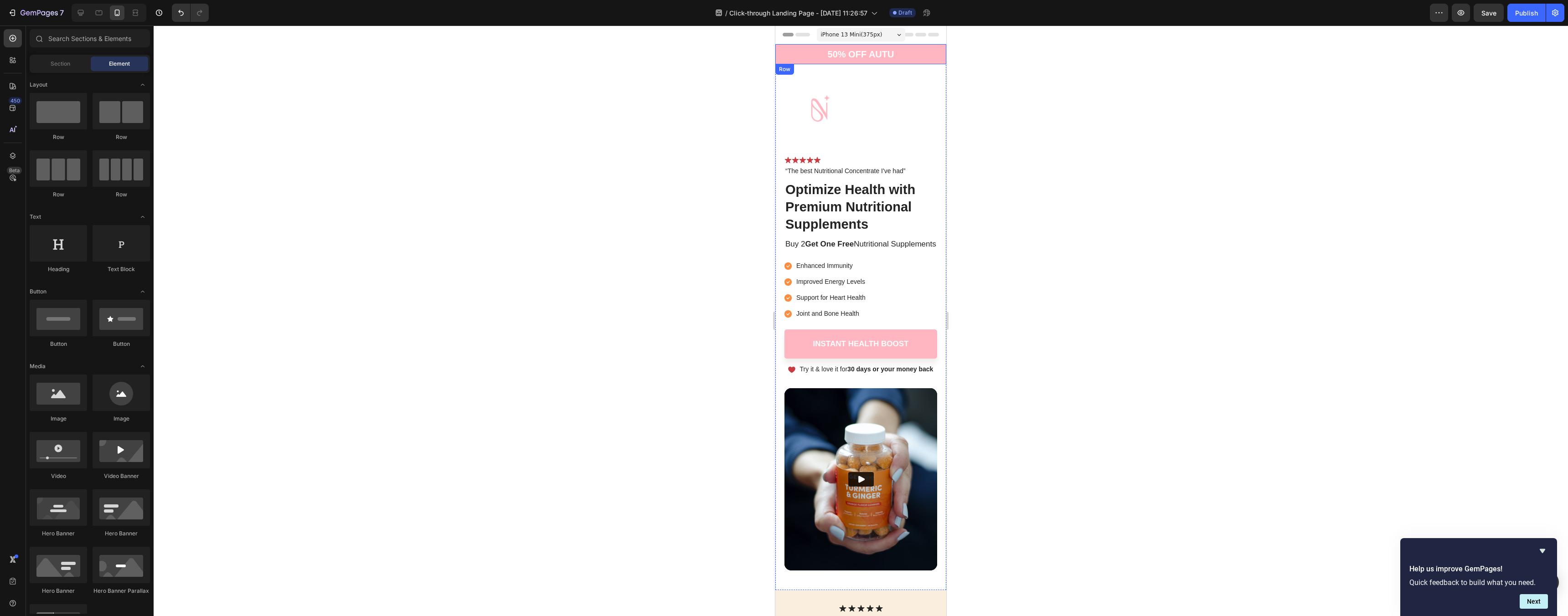
click at [903, 55] on div "50% OFF AUTU Text Block 05 Hours 34 Mins 00 Secs Countdown Timer Row" at bounding box center [861, 54] width 171 height 20
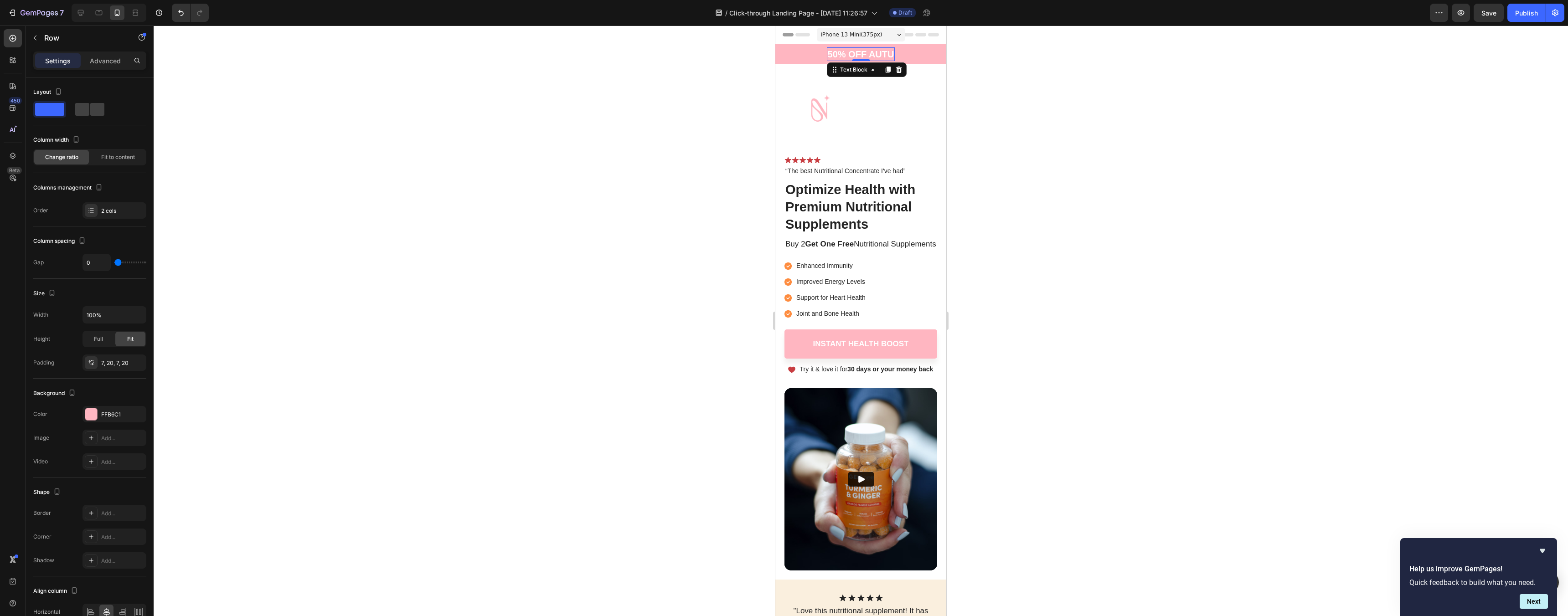
click at [869, 51] on p "50% OFF AUTU" at bounding box center [861, 54] width 66 height 12
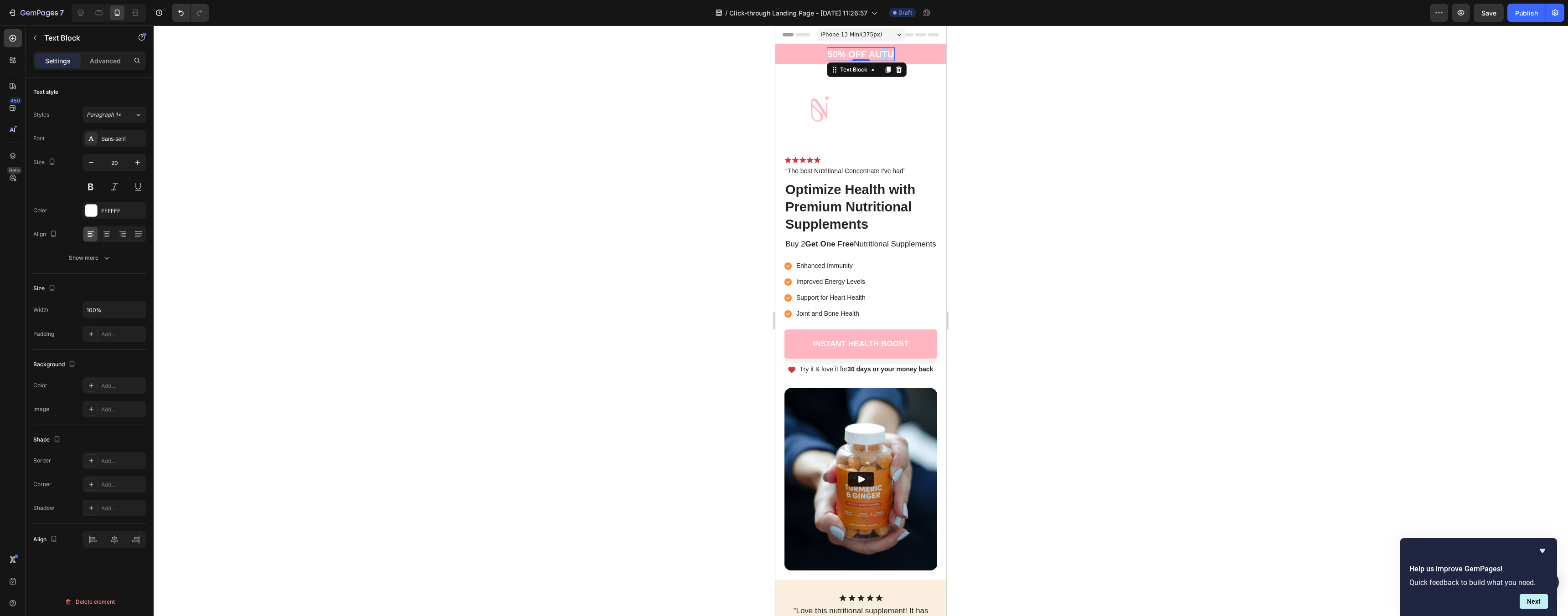
click at [884, 55] on p "50% OFF AUTU" at bounding box center [861, 54] width 66 height 12
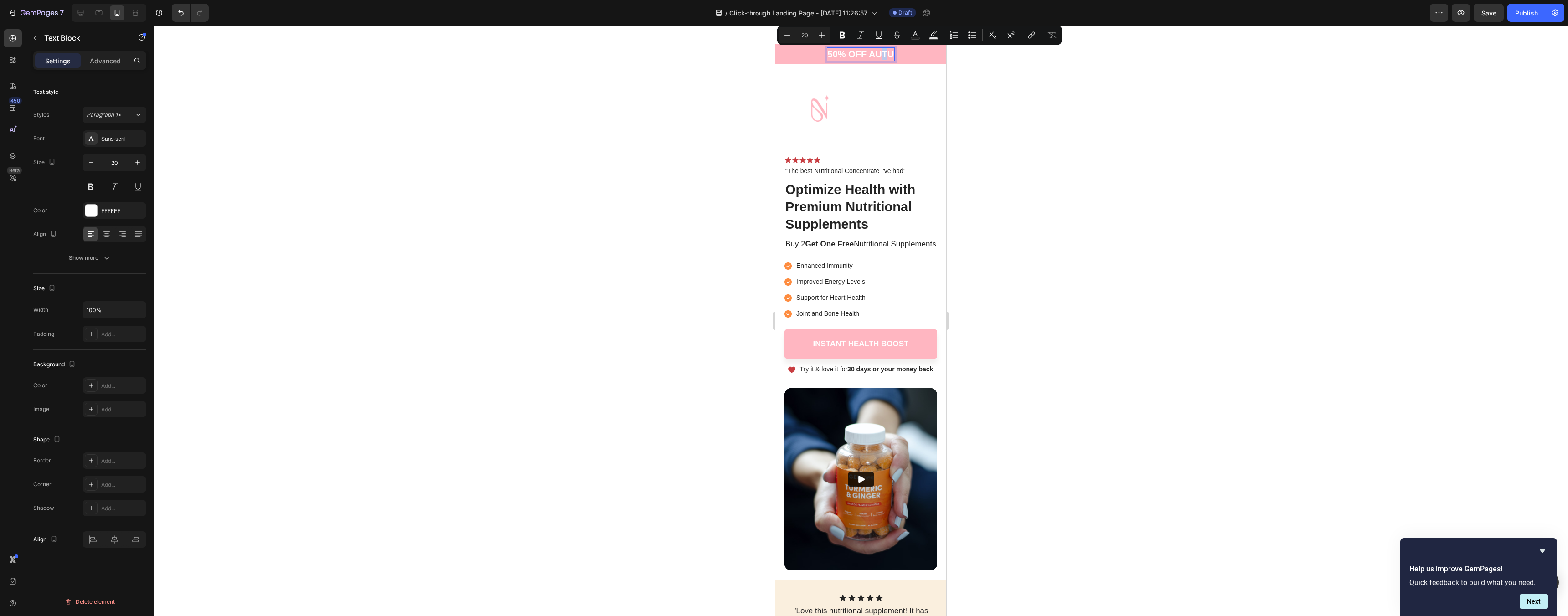
click at [883, 54] on p "50% OFF AUTU" at bounding box center [861, 54] width 66 height 12
click at [874, 53] on p "50% OFF AUTU" at bounding box center [861, 54] width 66 height 12
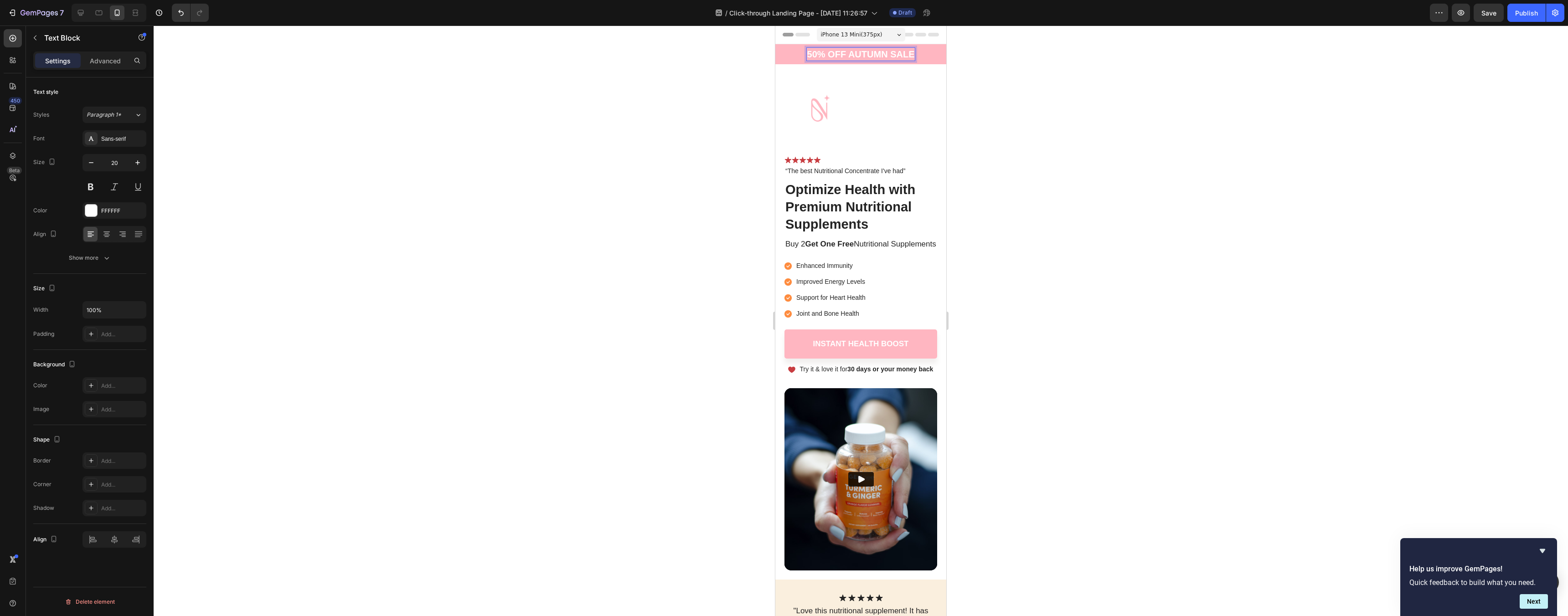
click at [1095, 124] on div at bounding box center [861, 321] width 1415 height 590
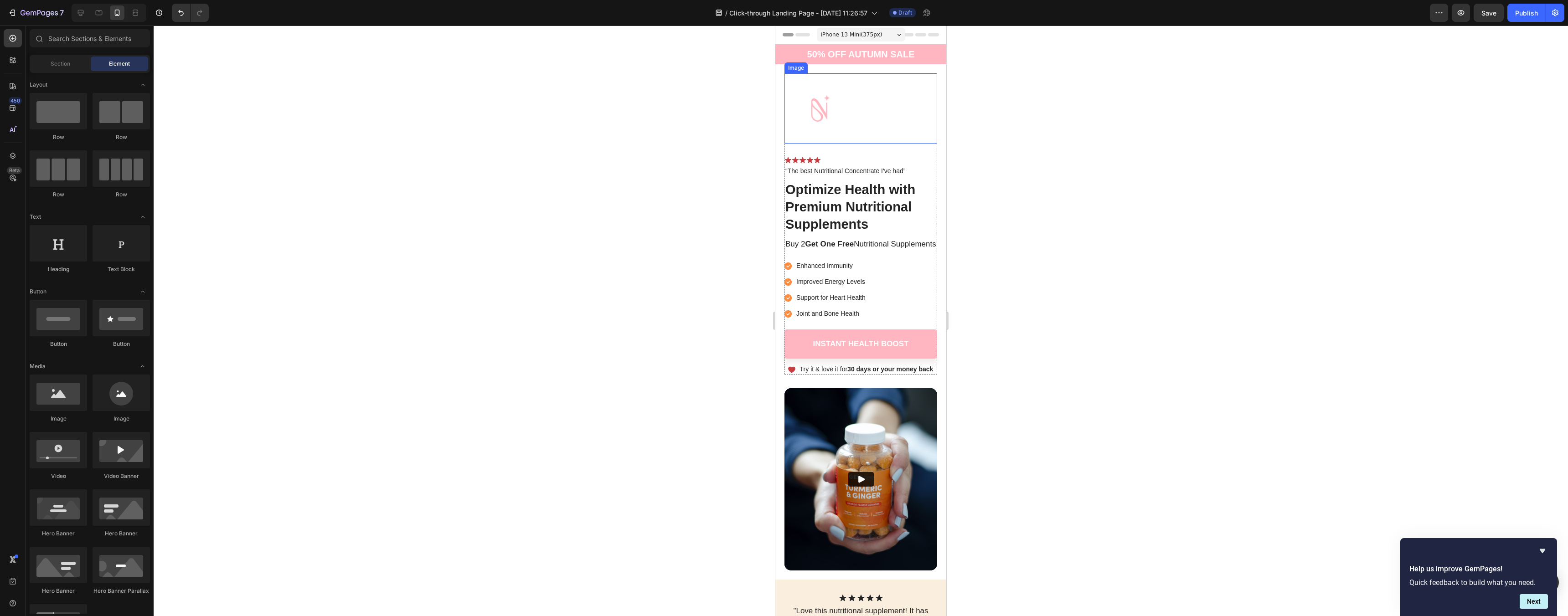
click at [855, 124] on div at bounding box center [861, 108] width 153 height 70
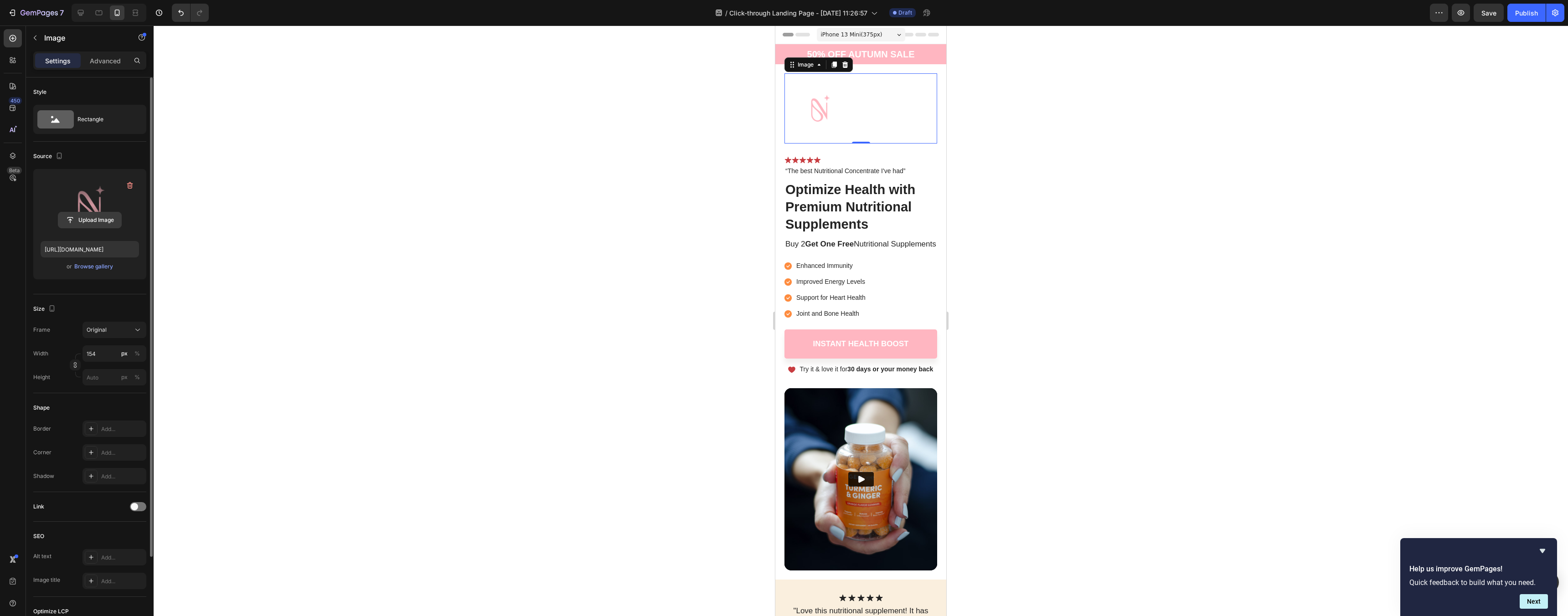
click at [100, 221] on input "file" at bounding box center [89, 220] width 63 height 15
type input "https://cdn.shopify.com/s/files/1/0963/3651/1301/files/gempages_581837648503505…"
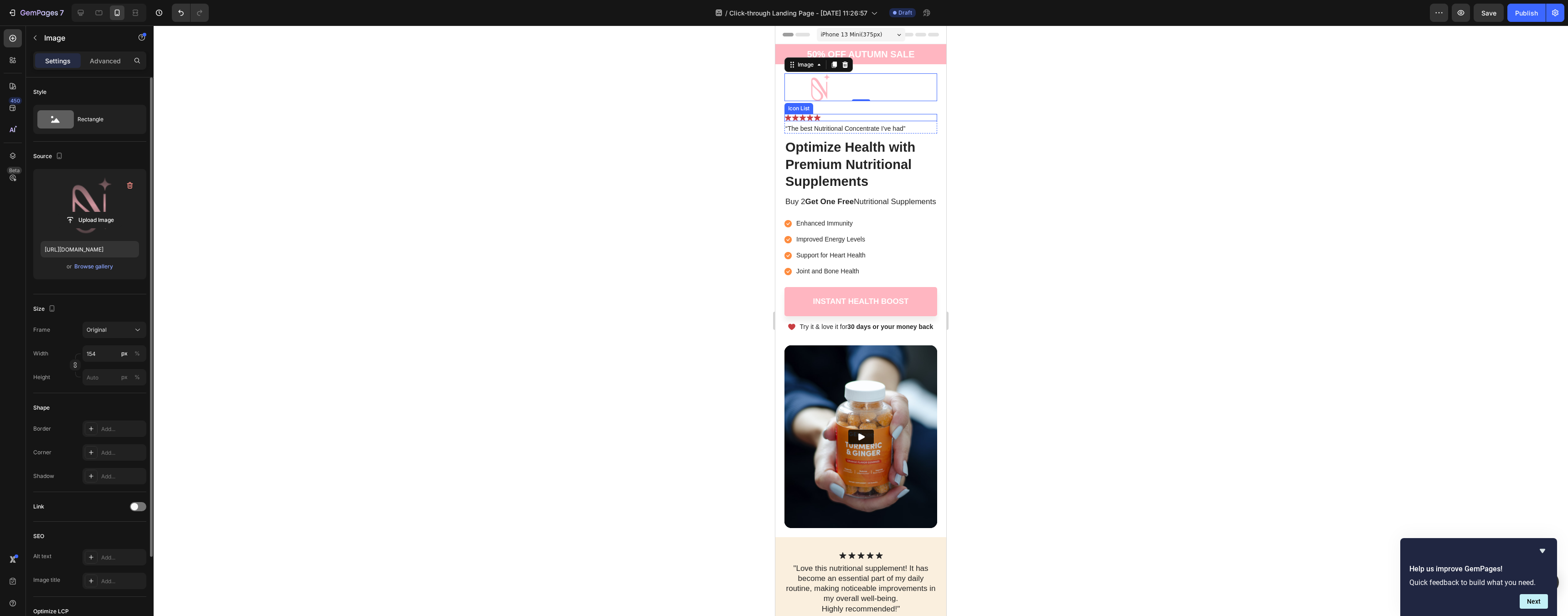
click at [824, 116] on div "Icon Icon Icon Icon Icon" at bounding box center [861, 117] width 153 height 7
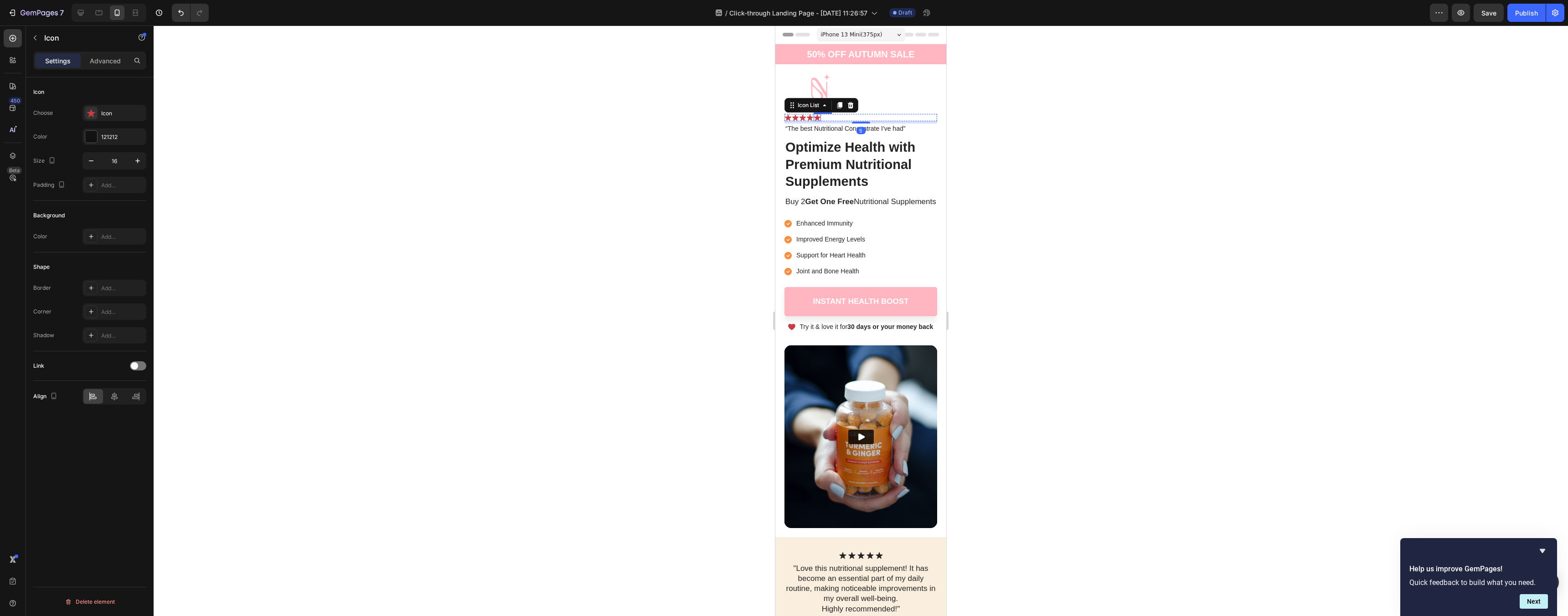
click at [817, 117] on div "Icon" at bounding box center [817, 117] width 7 height 7
click at [117, 133] on div "121212" at bounding box center [114, 137] width 26 height 8
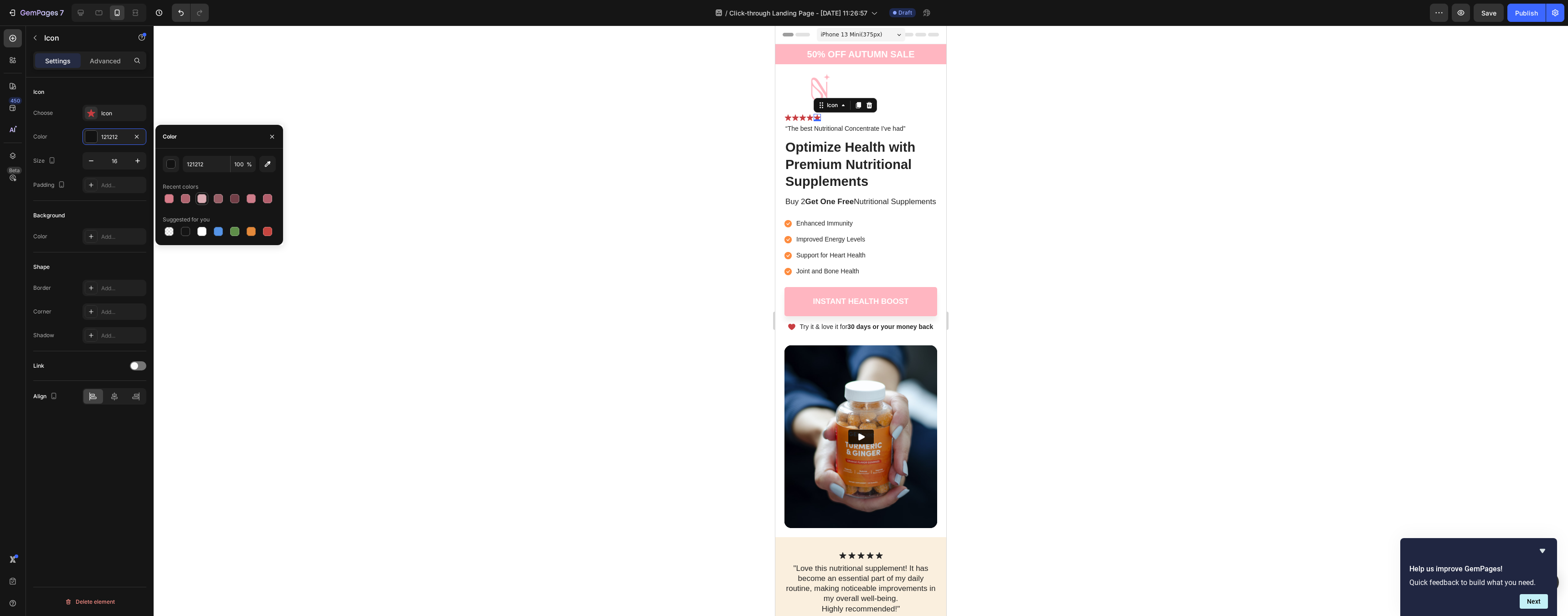
click at [202, 201] on div at bounding box center [201, 198] width 9 height 9
type input "DBADB4"
click at [538, 213] on div at bounding box center [861, 321] width 1415 height 590
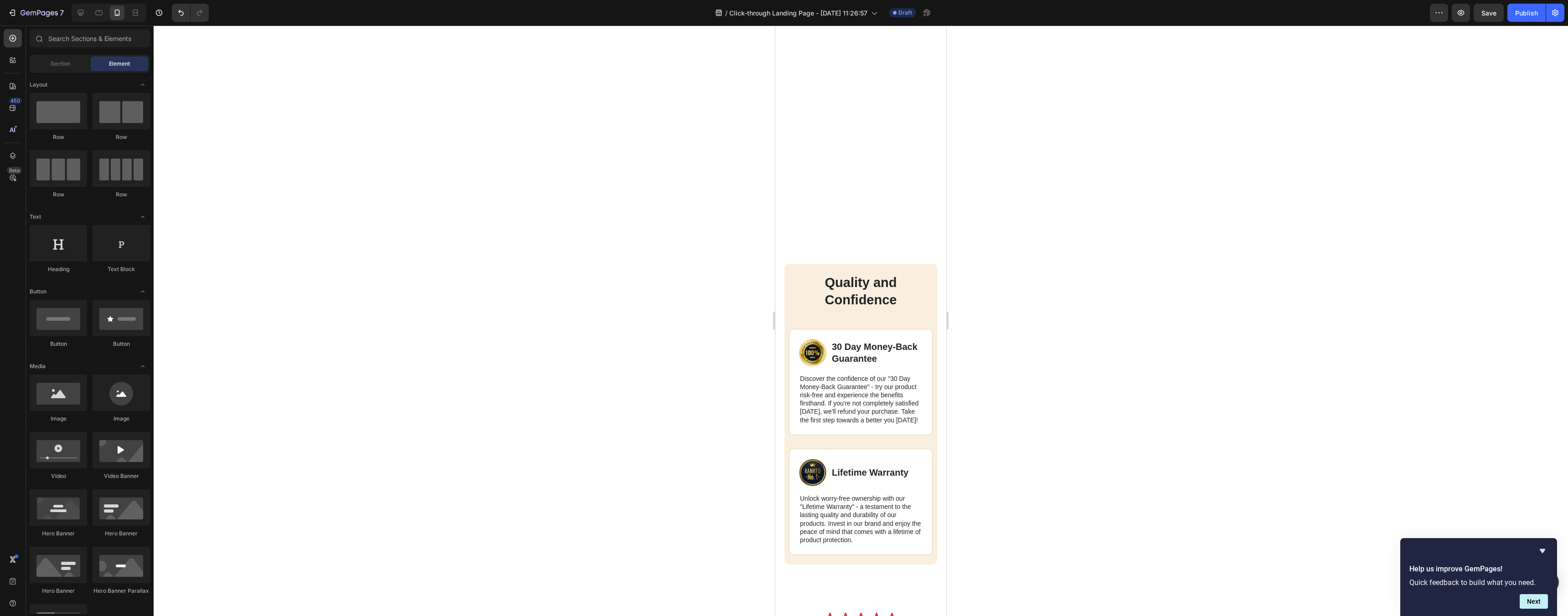
scroll to position [3549, 0]
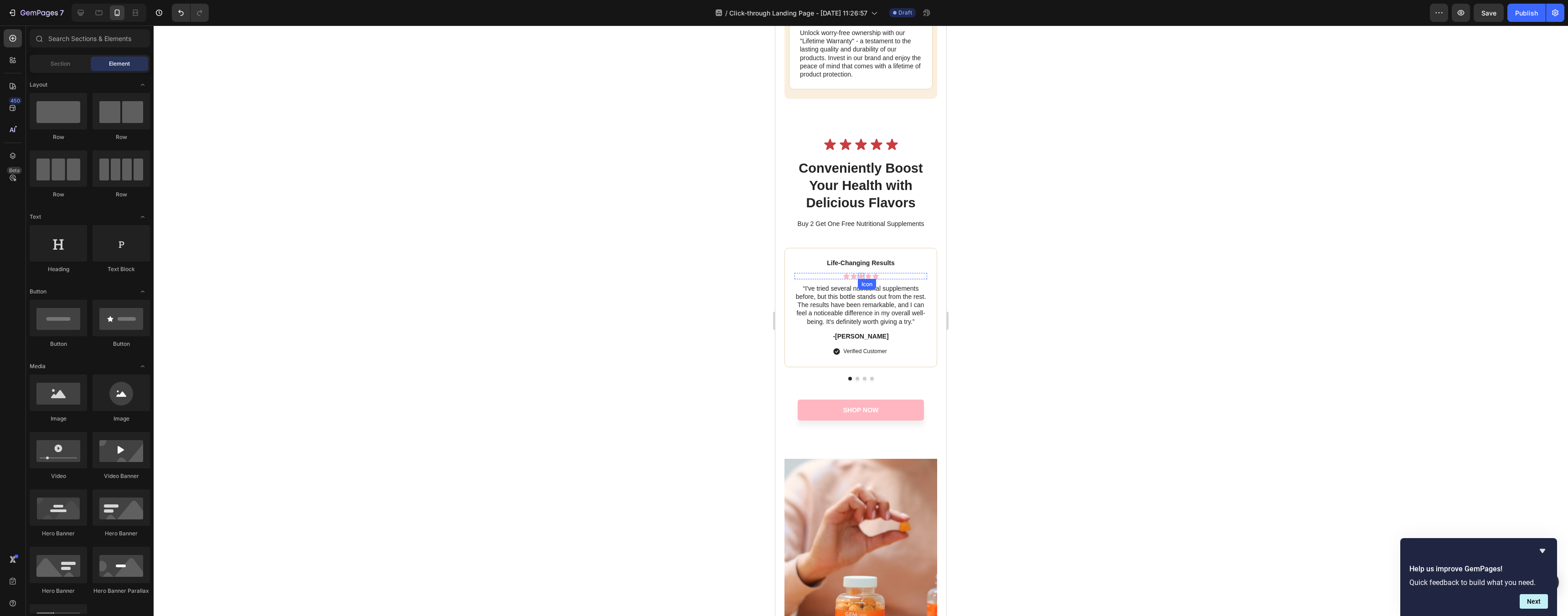
click at [858, 279] on div "Icon" at bounding box center [861, 276] width 6 height 6
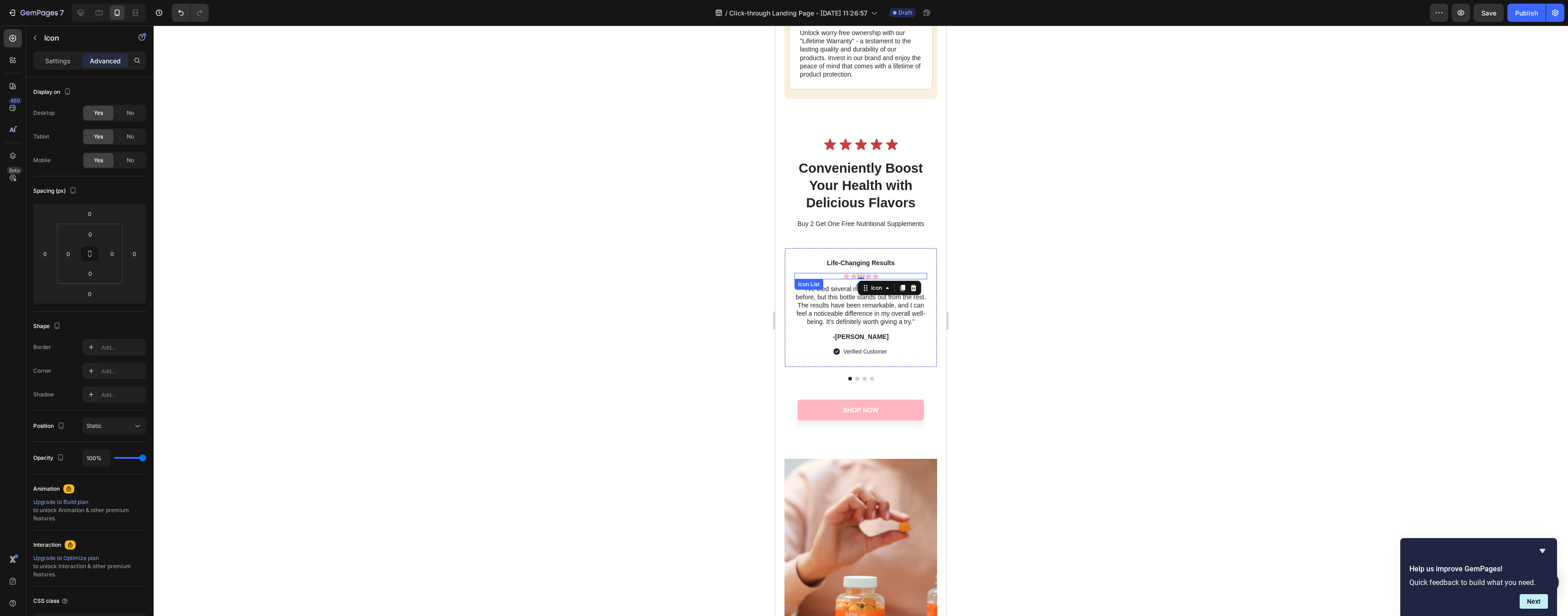
click at [896, 279] on div "Icon Icon Icon 0 Icon Icon" at bounding box center [861, 276] width 133 height 6
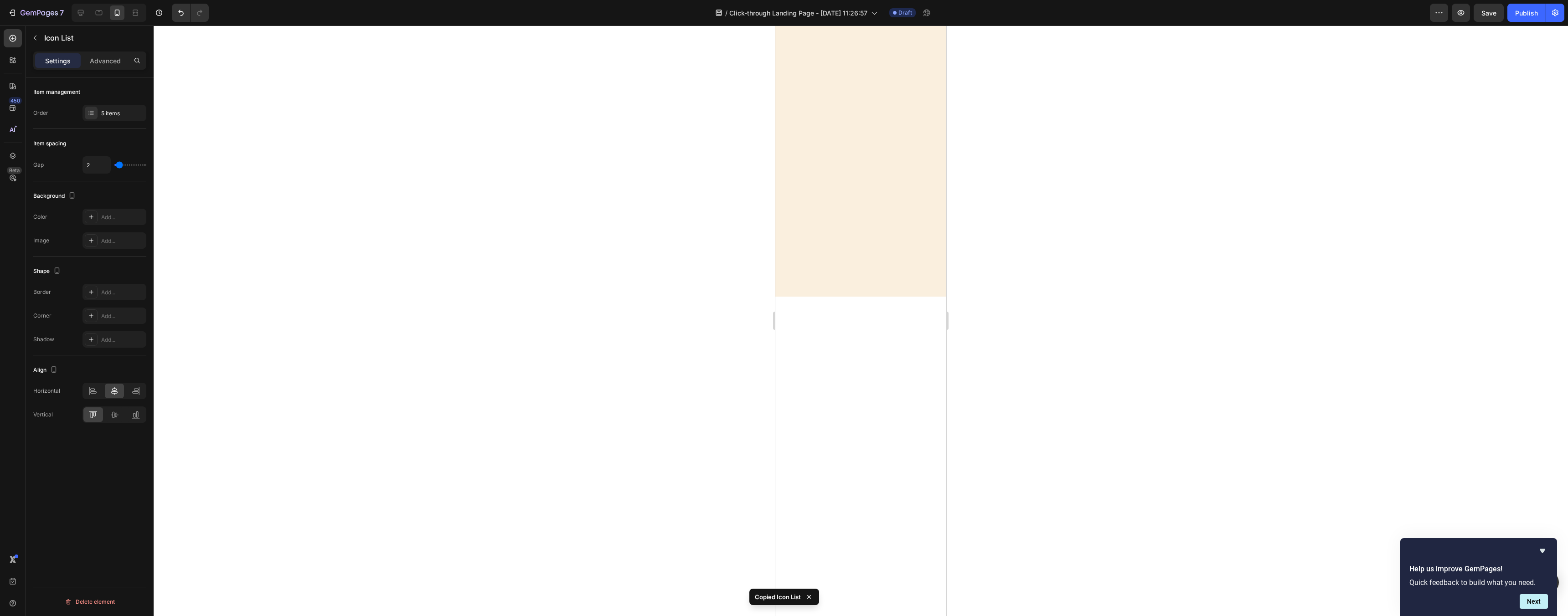
scroll to position [0, 0]
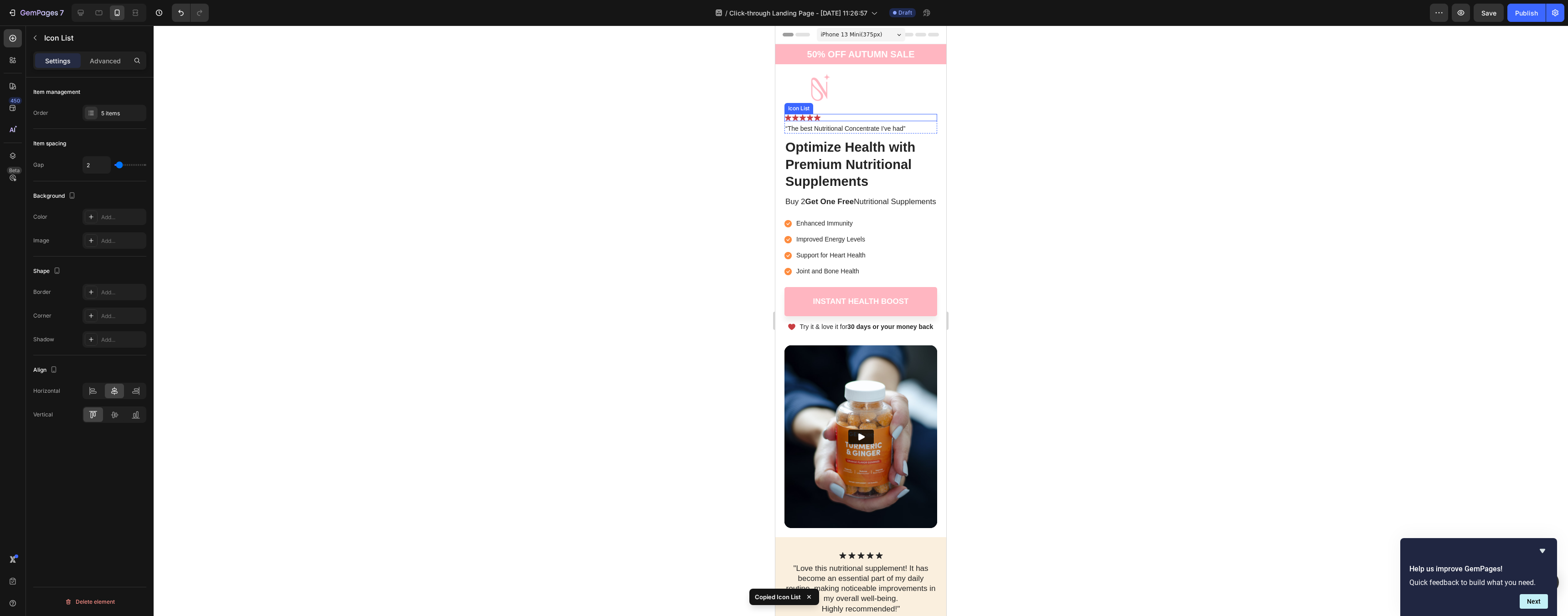
click at [839, 120] on div "Icon Icon Icon Icon Icon" at bounding box center [861, 117] width 153 height 7
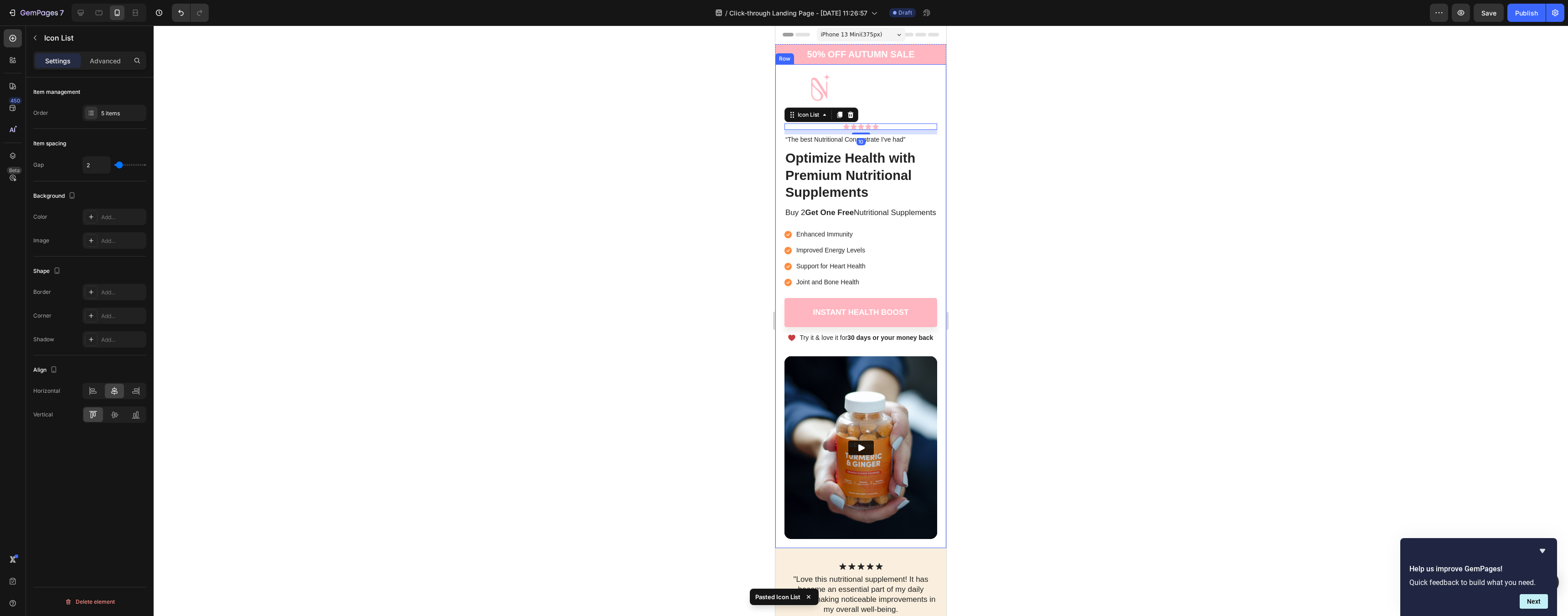
click at [974, 142] on div at bounding box center [861, 321] width 1415 height 590
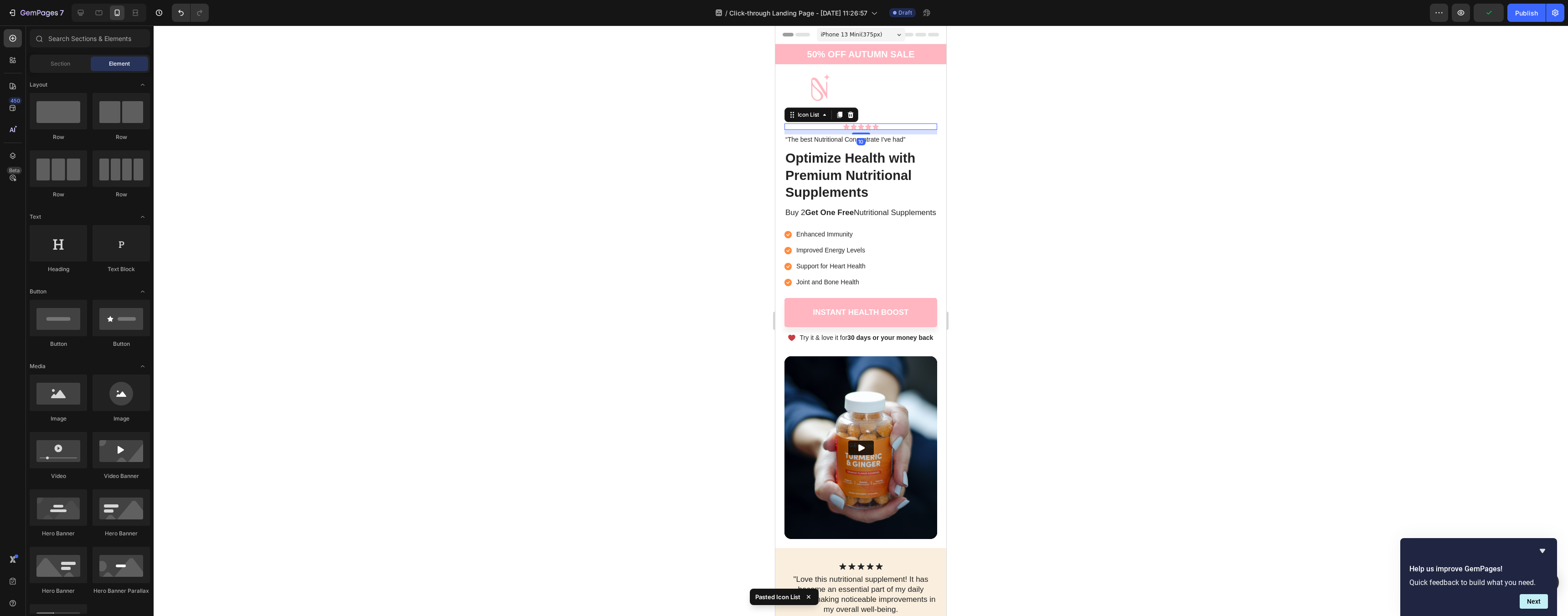
click at [837, 125] on div "Icon Icon Icon Icon Icon" at bounding box center [861, 127] width 153 height 6
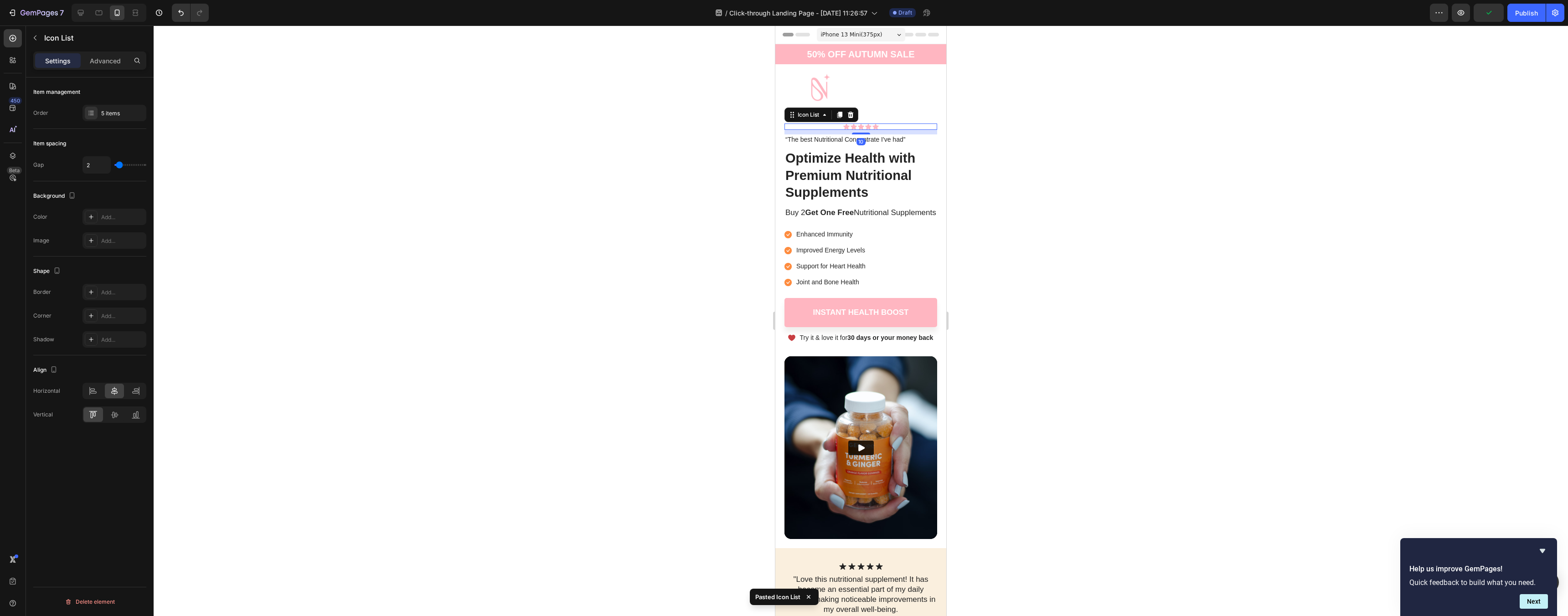
click at [839, 125] on div "Icon Icon Icon Icon Icon" at bounding box center [861, 127] width 153 height 6
click at [94, 391] on icon at bounding box center [93, 391] width 9 height 9
click at [1039, 211] on div at bounding box center [861, 321] width 1415 height 590
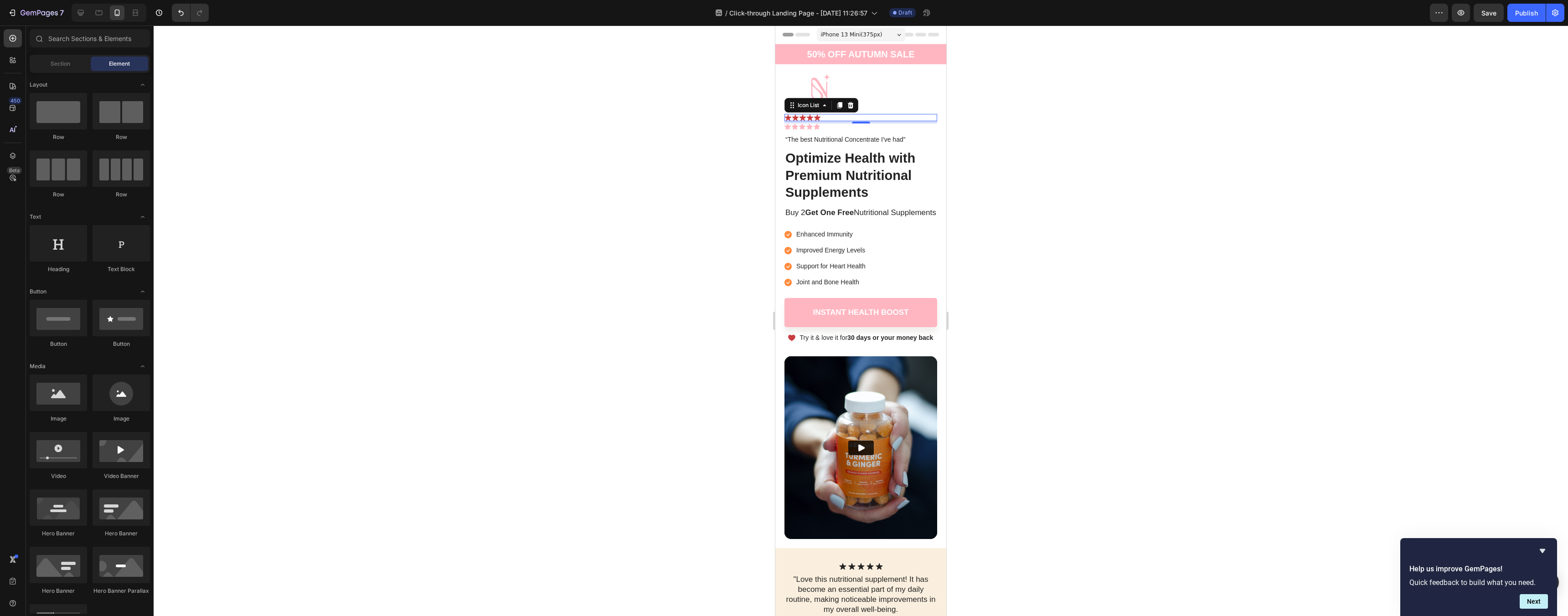
click at [849, 117] on div "Icon Icon Icon Icon Icon" at bounding box center [861, 117] width 153 height 7
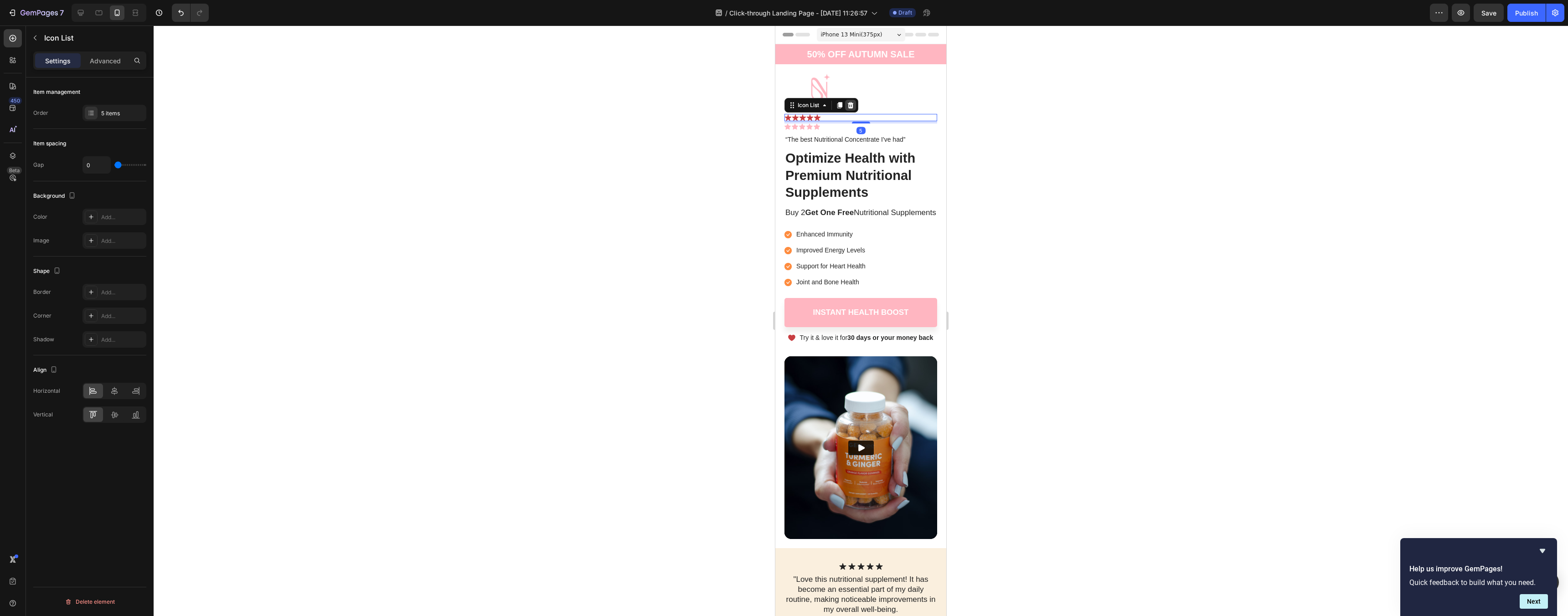
click at [852, 110] on div at bounding box center [850, 105] width 11 height 11
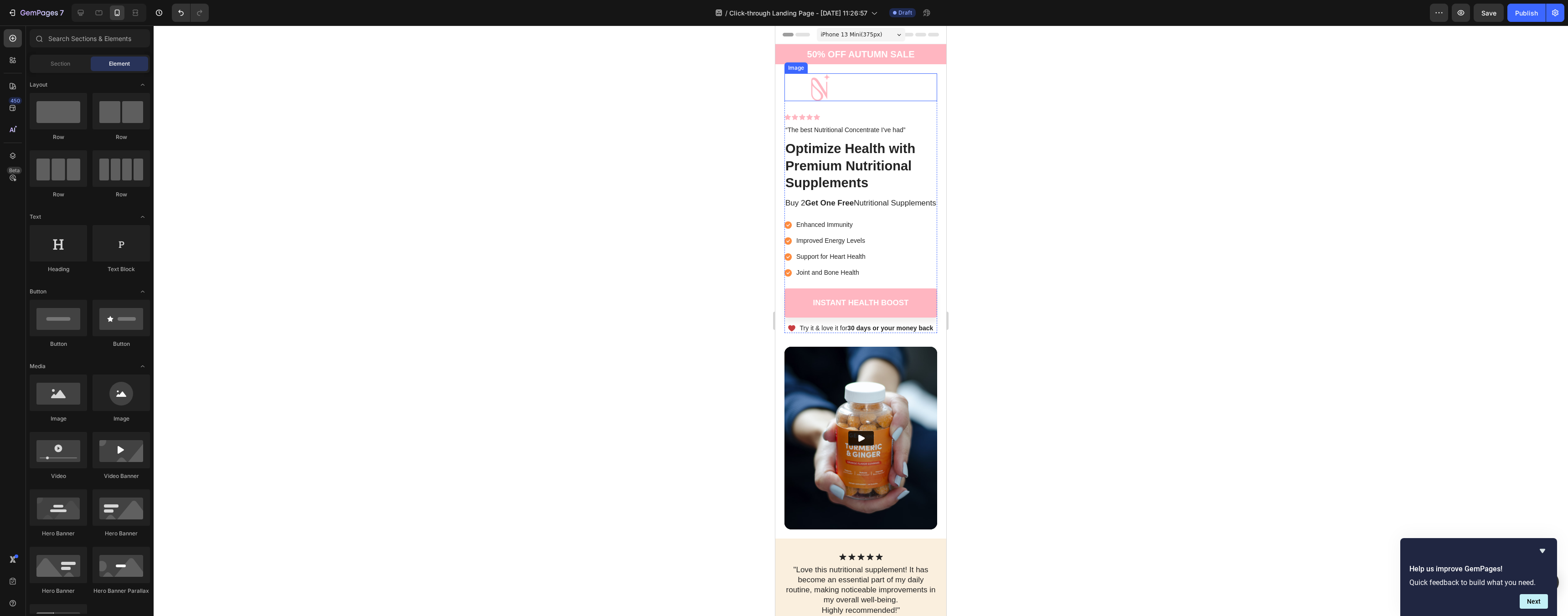
click at [825, 93] on img at bounding box center [819, 88] width 70 height 28
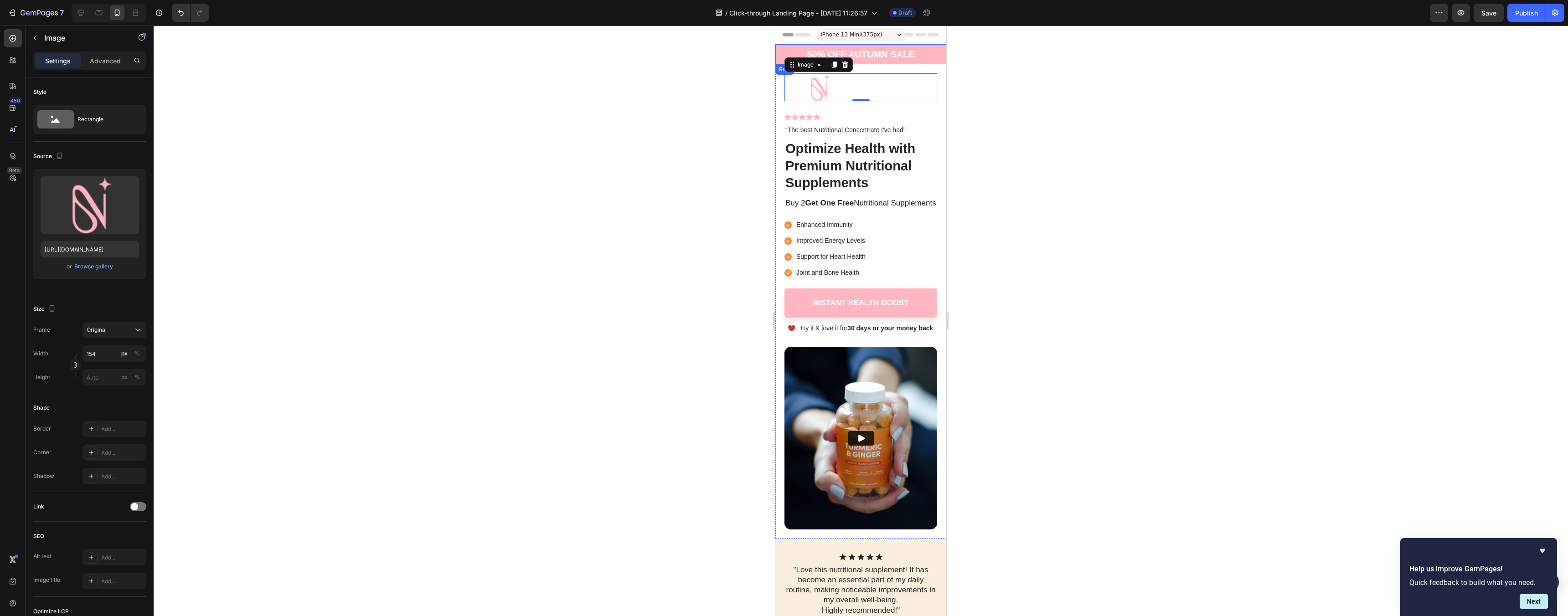
click at [784, 50] on div "50% OFF AUTUMN SALE Text Block 05 Hours 33 Mins 20 Secs Countdown Timer Row" at bounding box center [861, 54] width 171 height 20
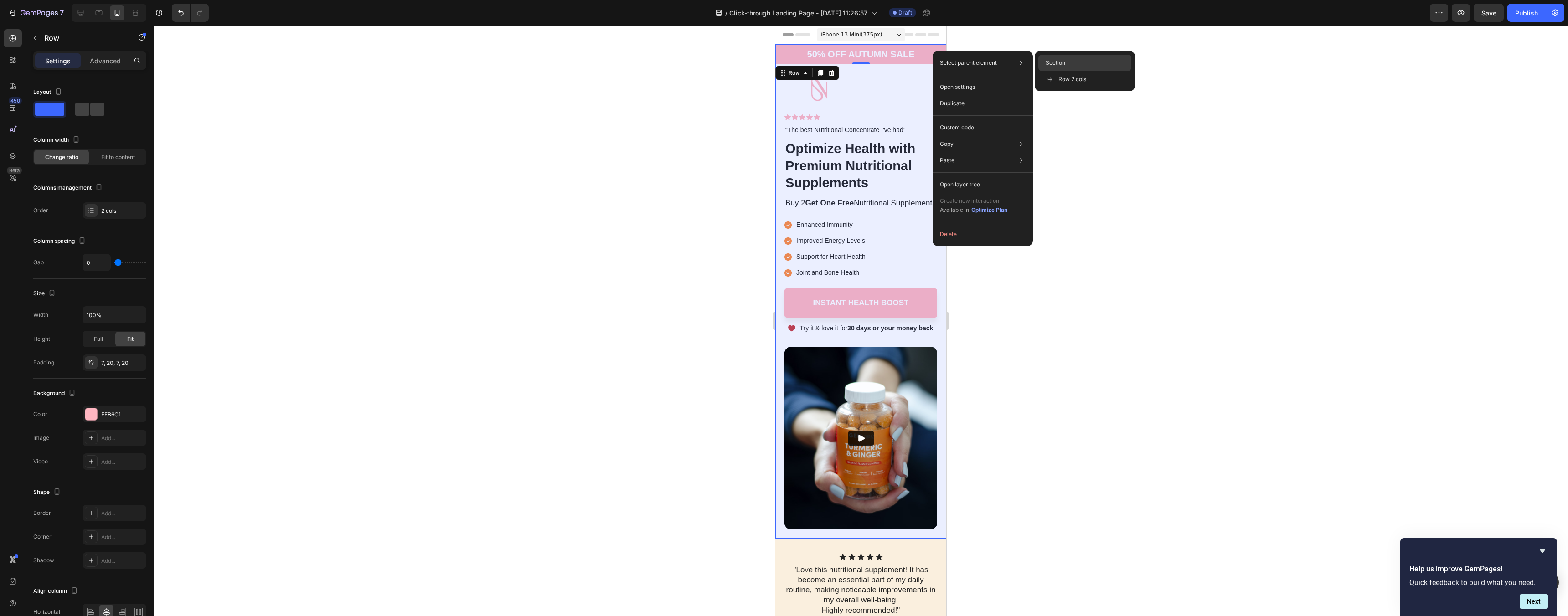
click at [1068, 65] on div "Section" at bounding box center [1085, 63] width 93 height 16
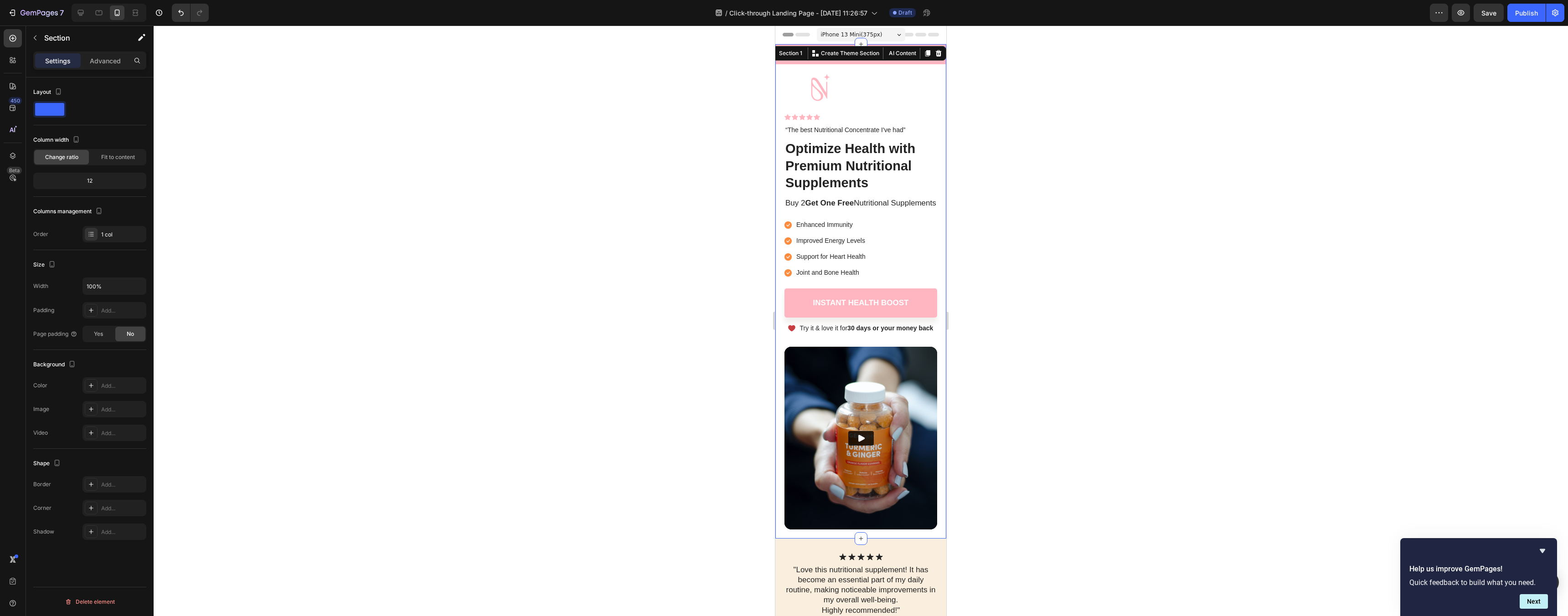
click at [1068, 70] on div at bounding box center [861, 321] width 1415 height 590
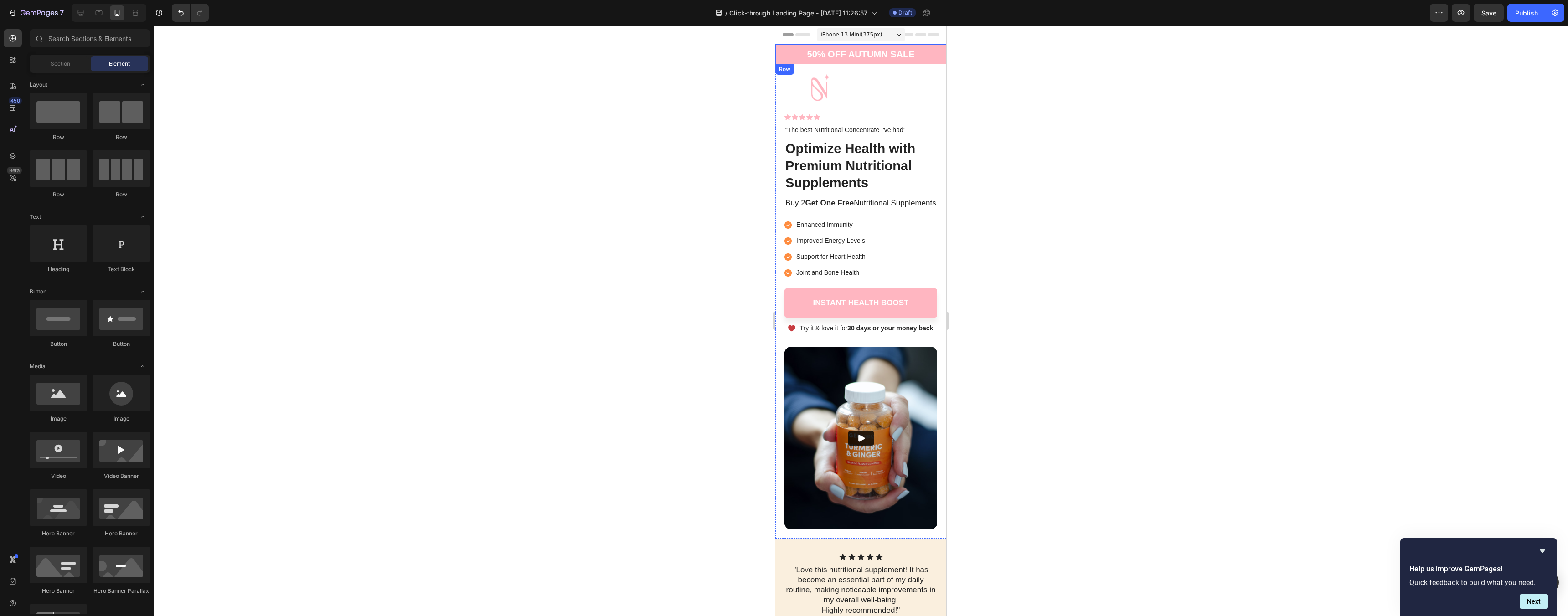
click at [932, 59] on div "50% OFF AUTUMN SALE Text Block 05 Hours 33 Mins 10 Secs Countdown Timer Row" at bounding box center [861, 54] width 171 height 20
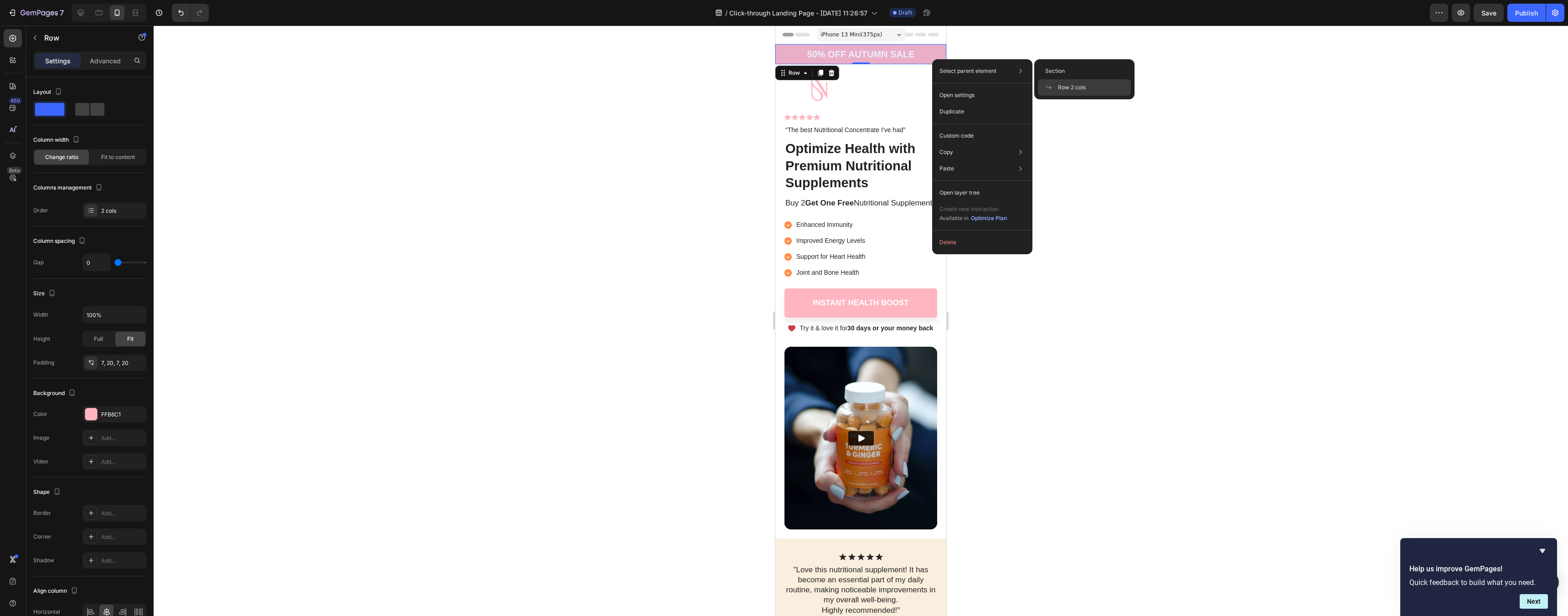
click at [1082, 91] on span "Row 2 cols" at bounding box center [1072, 87] width 28 height 8
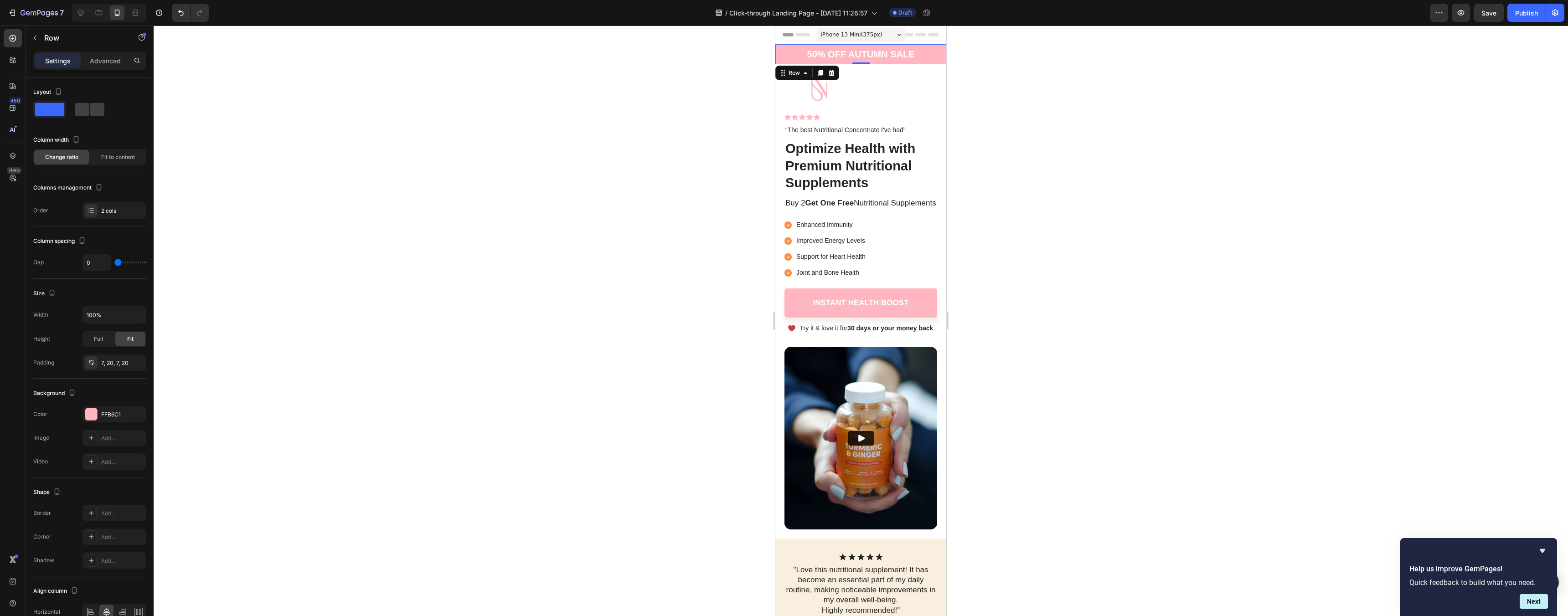
click at [805, 58] on div "50% OFF AUTUMN SALE Text Block 05 Hours 33 Mins 04 Secs Countdown Timer Row 0" at bounding box center [861, 54] width 171 height 20
click at [794, 57] on div "50% OFF AUTUMN SALE Text Block 05 Hours 33 Mins 03 Secs Countdown Timer Row 0" at bounding box center [861, 54] width 171 height 20
click at [46, 44] on div "Row" at bounding box center [78, 38] width 104 height 24
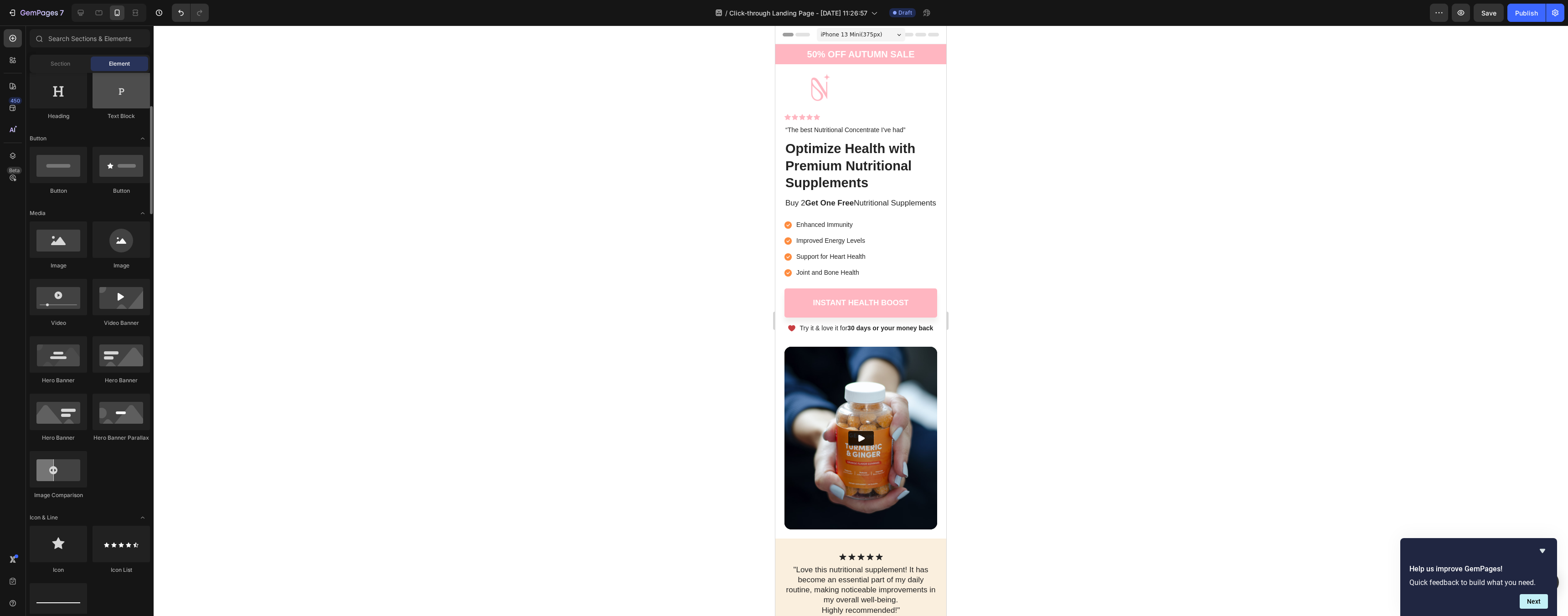
scroll to position [155, 0]
click at [137, 239] on div at bounding box center [121, 237] width 57 height 37
drag, startPoint x: 903, startPoint y: 266, endPoint x: 793, endPoint y: 59, distance: 234.4
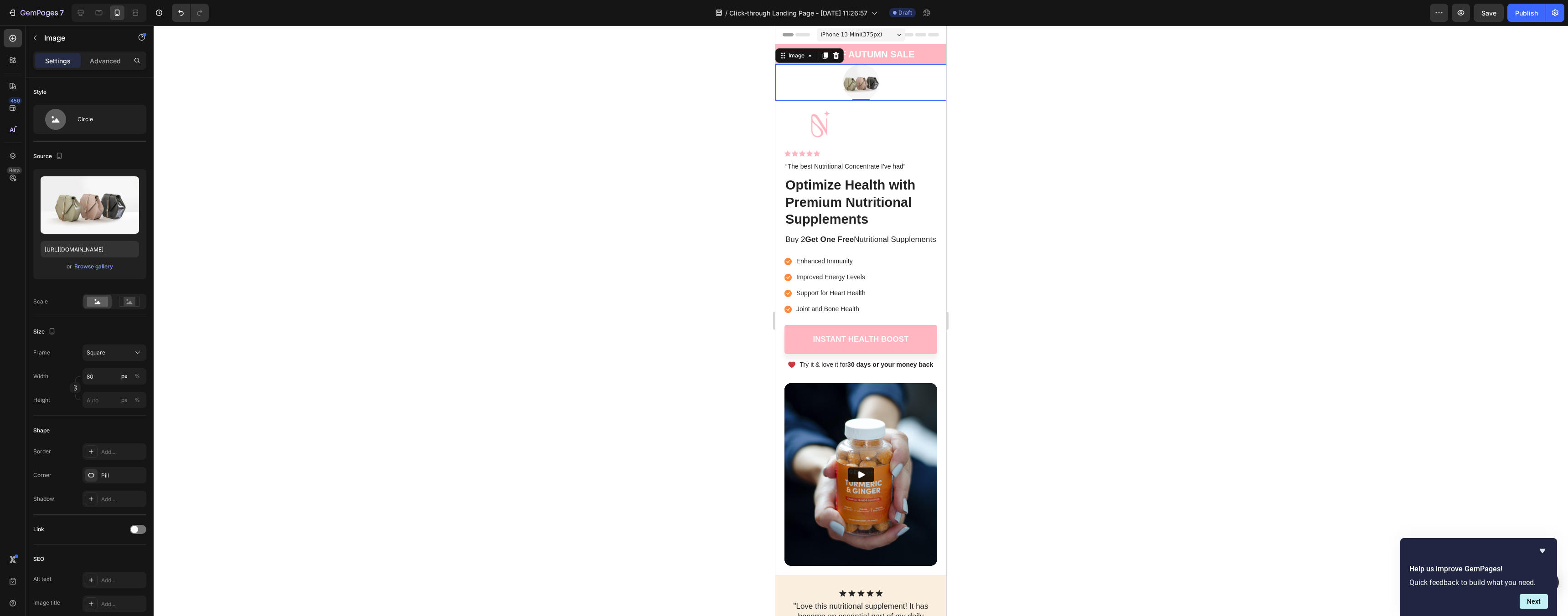
click at [861, 85] on img at bounding box center [861, 83] width 37 height 37
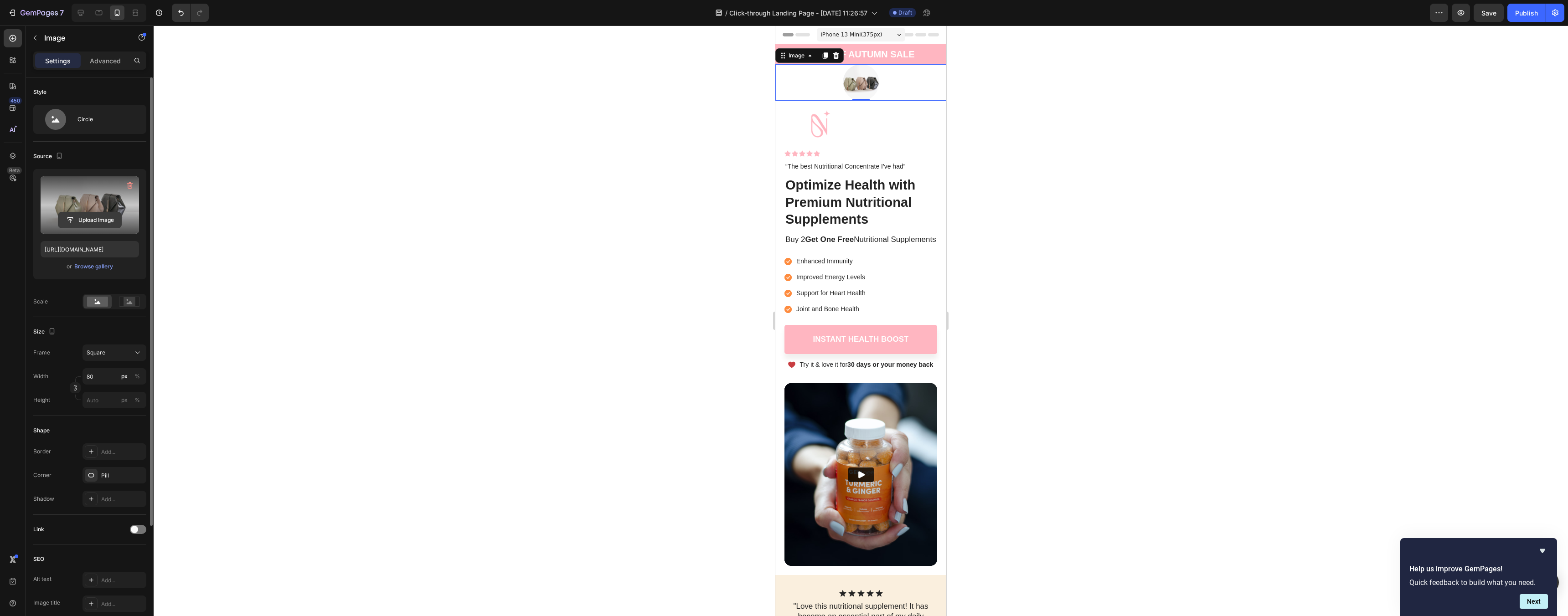
click at [97, 212] on input "file" at bounding box center [89, 220] width 63 height 15
click at [99, 224] on input "file" at bounding box center [89, 220] width 63 height 15
type input "https://cdn.shopify.com/s/files/1/0963/3651/1301/files/gempages_581837648503505…"
click at [823, 118] on img at bounding box center [819, 124] width 70 height 28
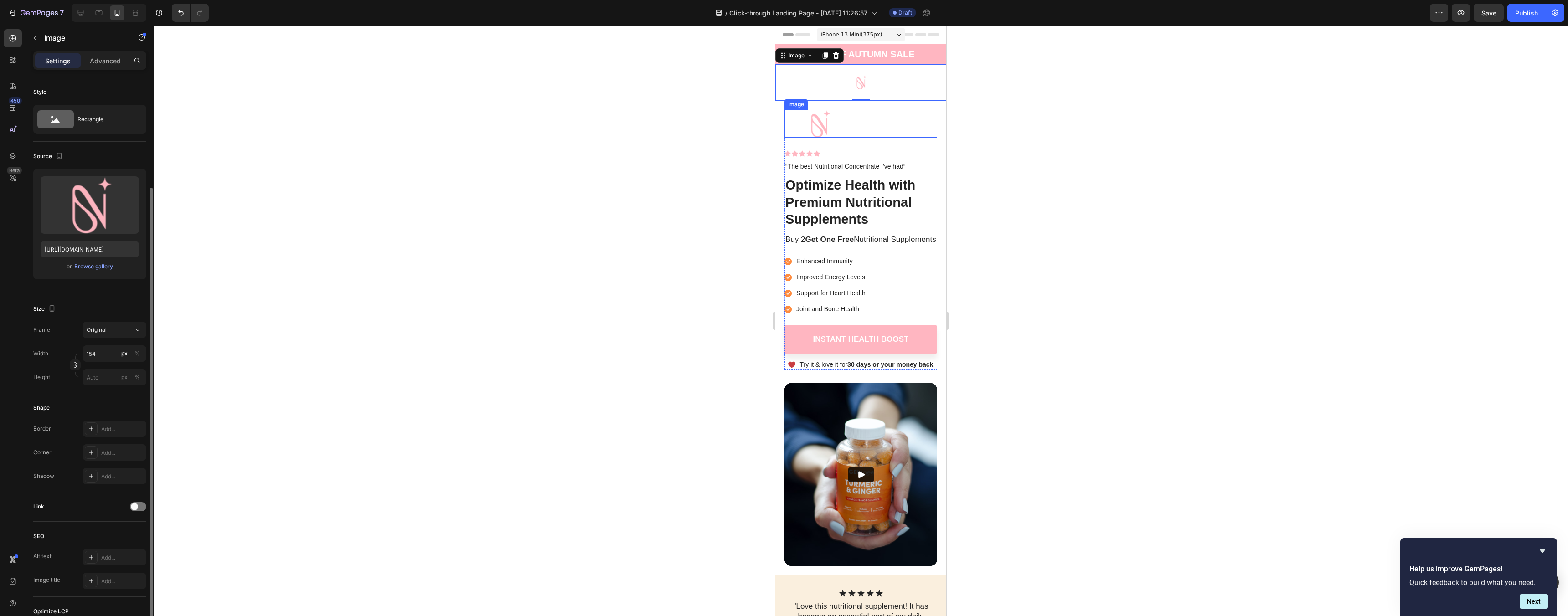
scroll to position [60, 0]
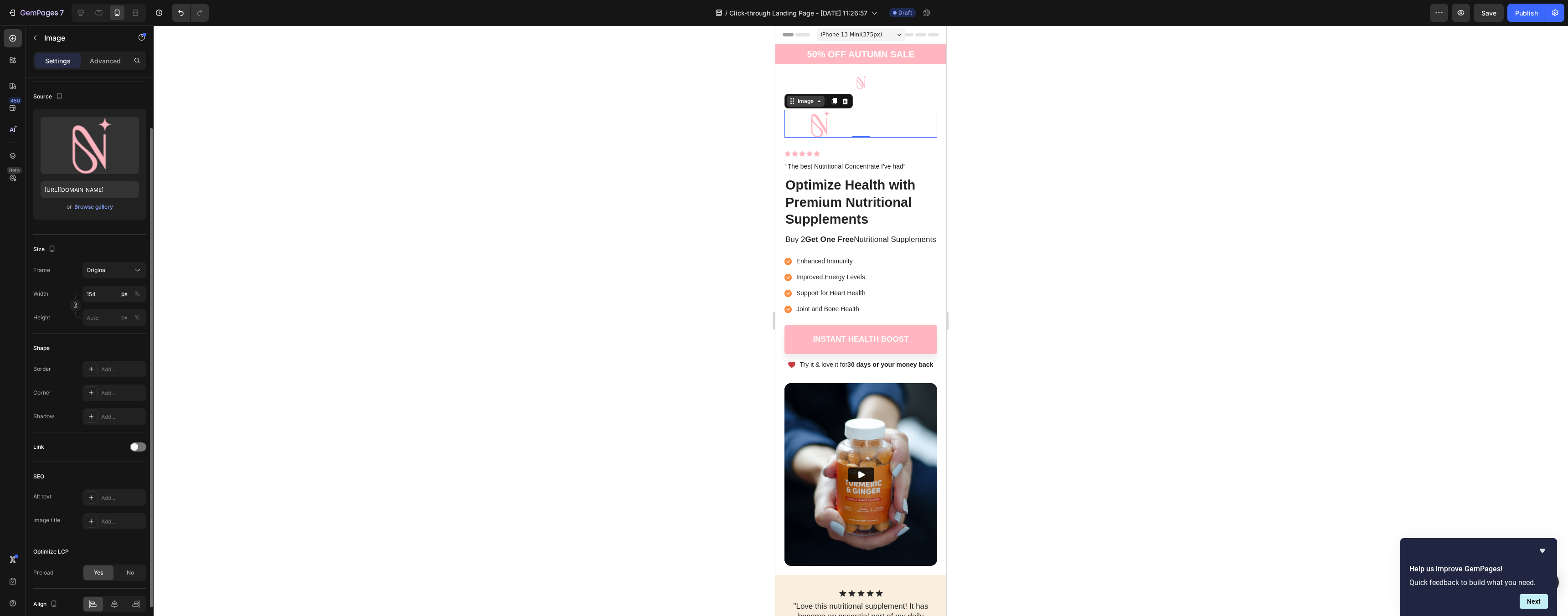
click at [822, 104] on icon at bounding box center [819, 101] width 7 height 7
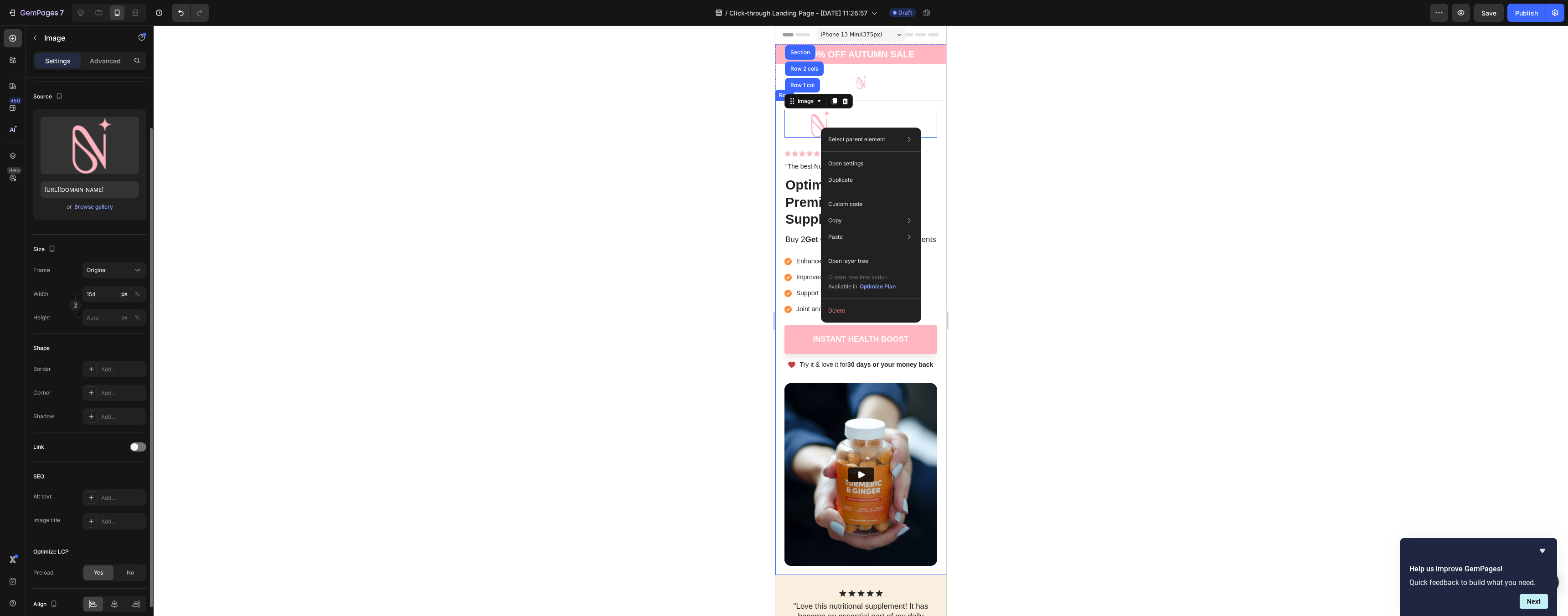
click at [397, 169] on div at bounding box center [861, 321] width 1415 height 590
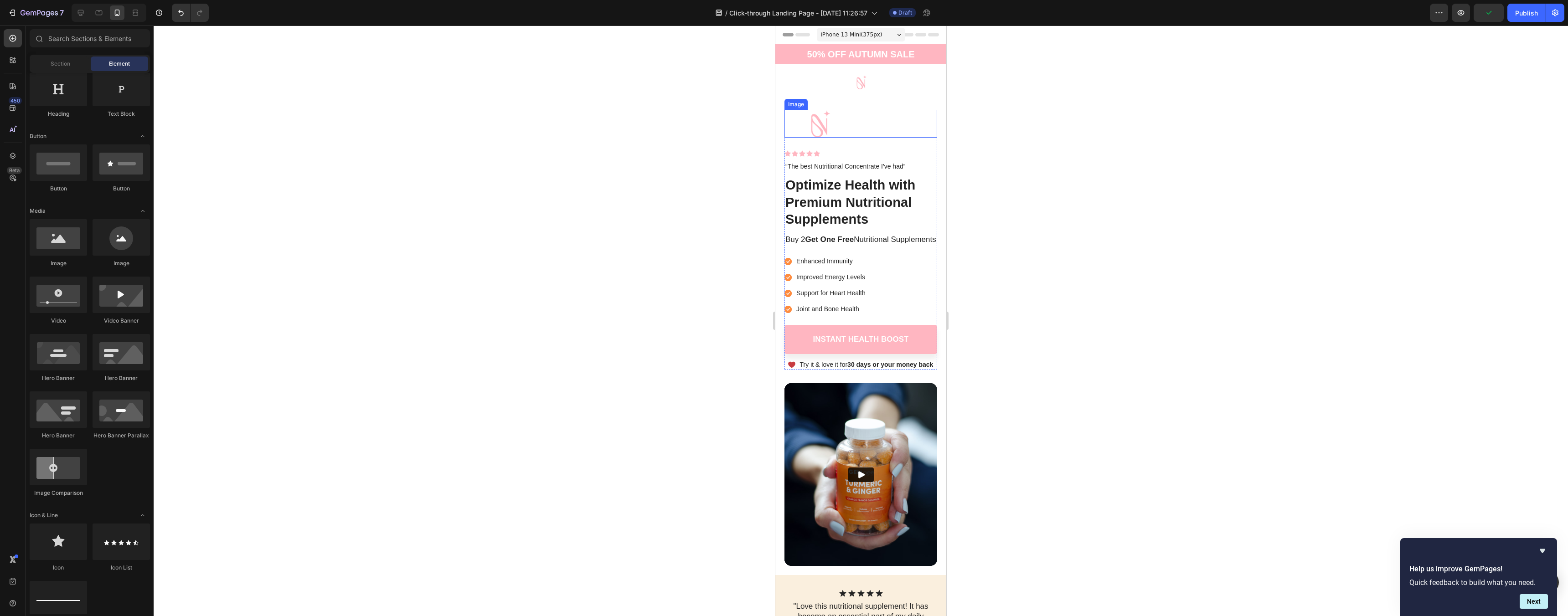
click at [849, 121] on img at bounding box center [819, 124] width 70 height 28
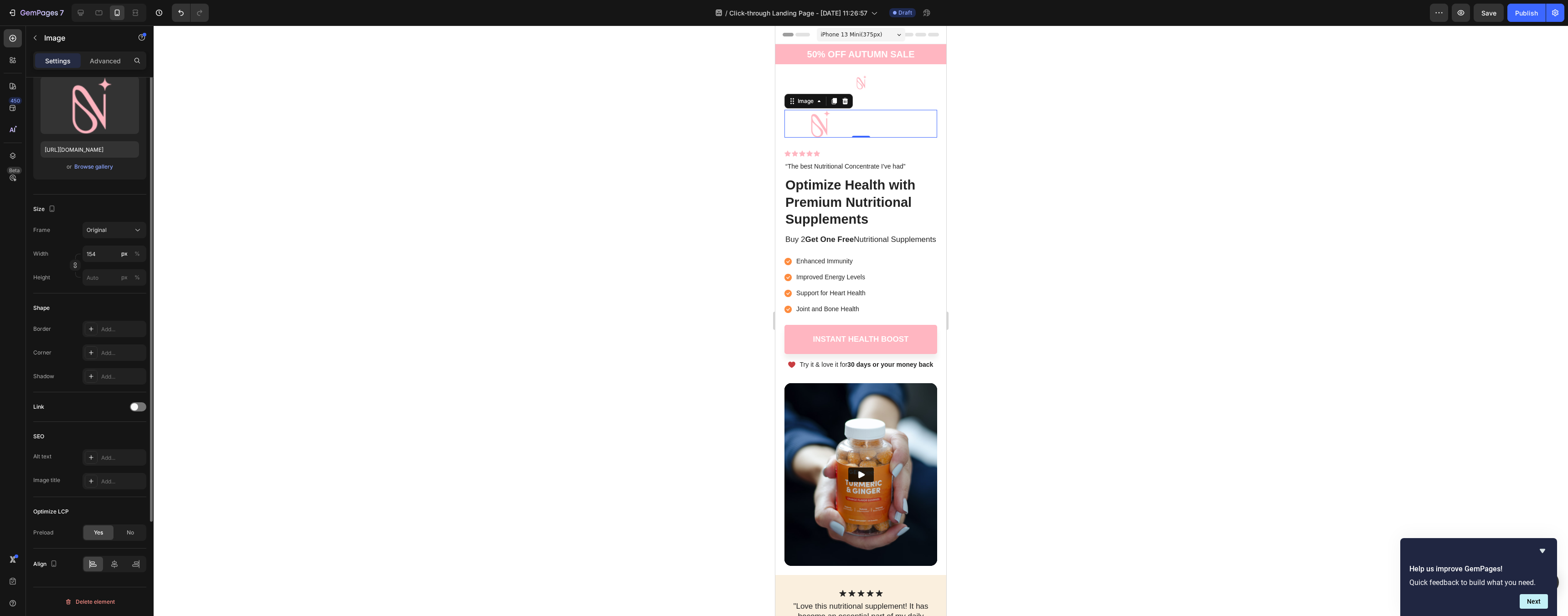
scroll to position [0, 0]
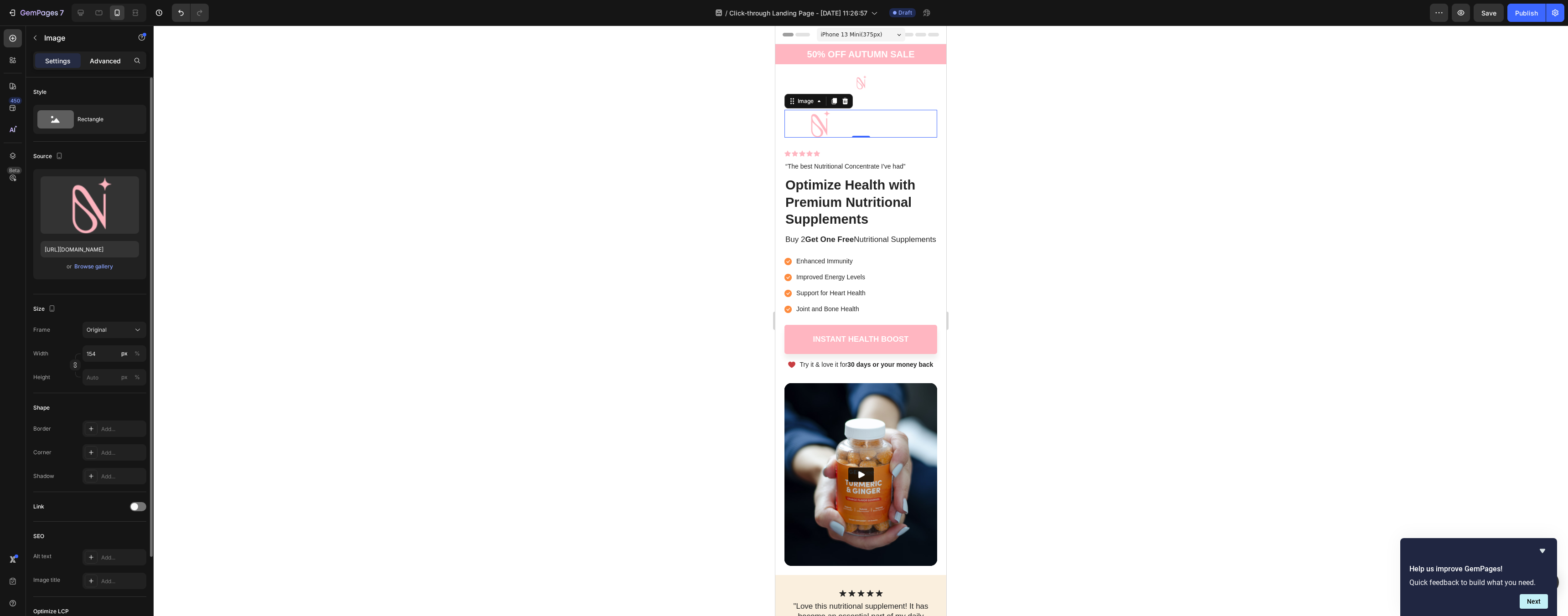
click at [94, 62] on p "Advanced" at bounding box center [105, 61] width 31 height 10
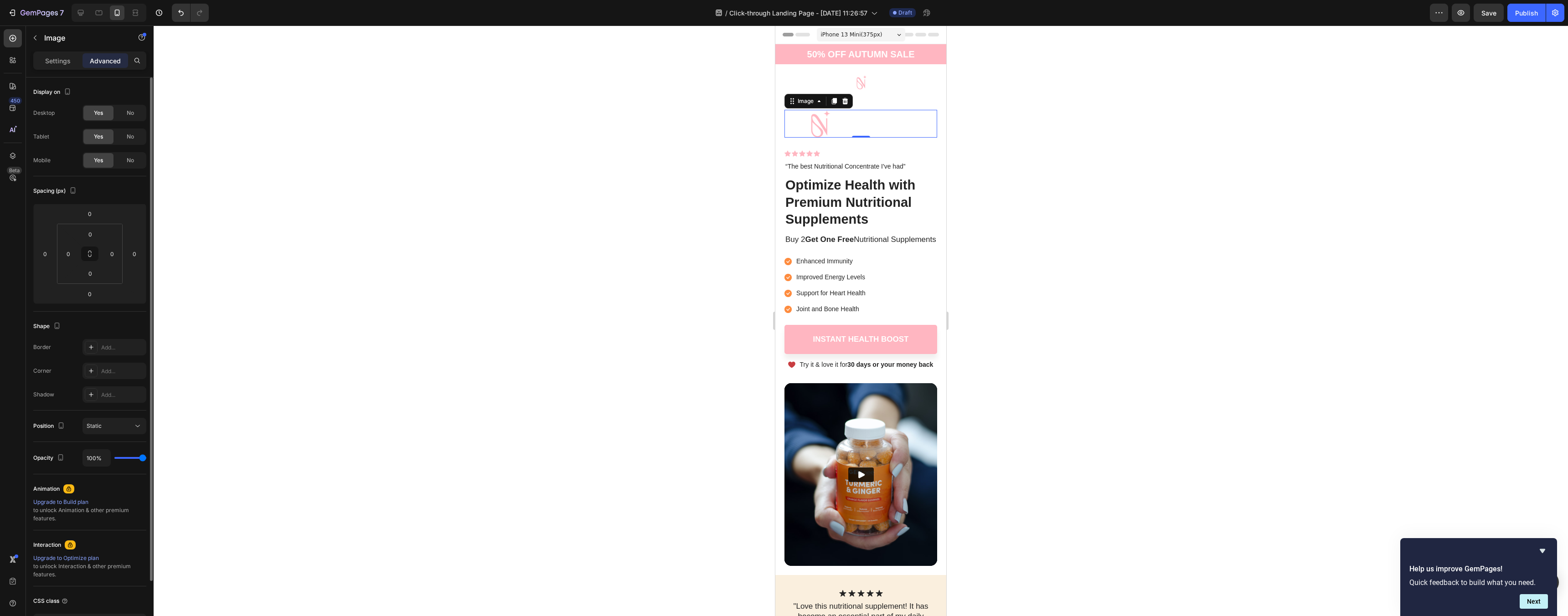
click at [131, 169] on div "Display on Desktop Yes No Tablet Yes No Mobile Yes No" at bounding box center [90, 127] width 113 height 99
click at [131, 159] on span "No" at bounding box center [130, 160] width 7 height 8
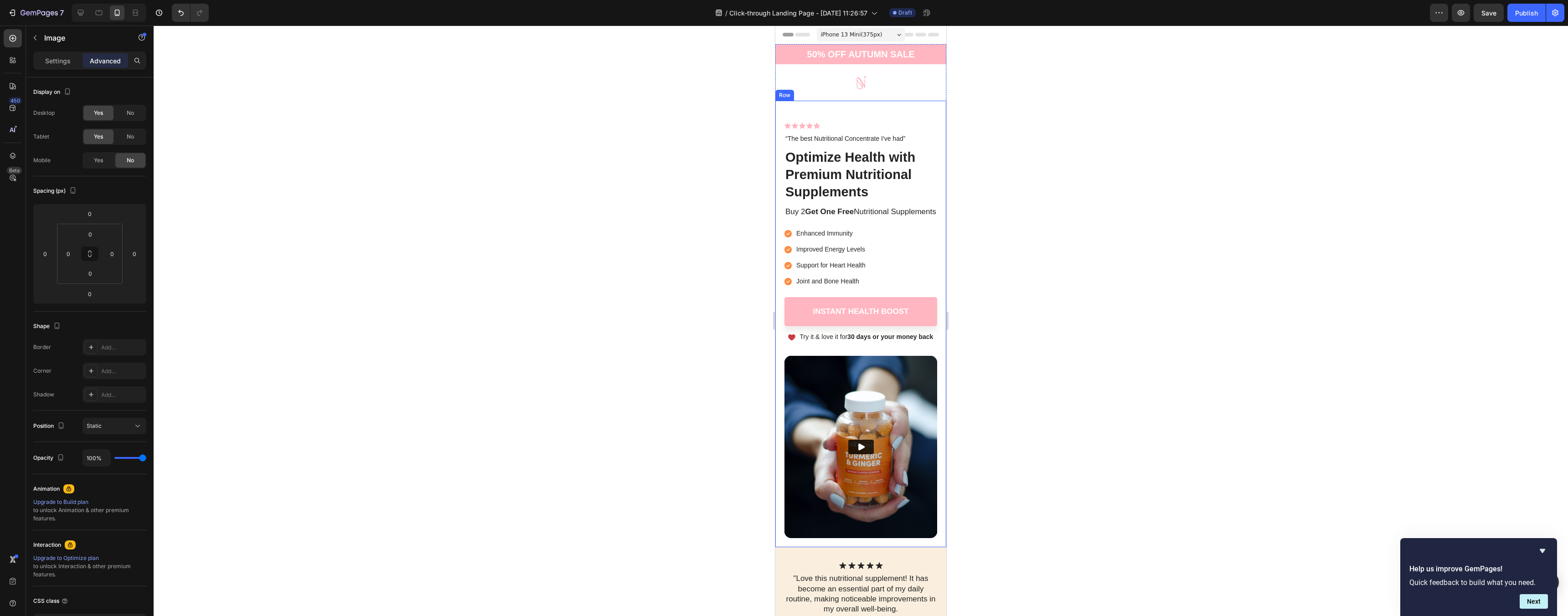
click at [875, 108] on div "Image 0 Icon Icon Icon Icon Icon Icon List “The best Nutritional Concentrate I'…" at bounding box center [861, 324] width 171 height 447
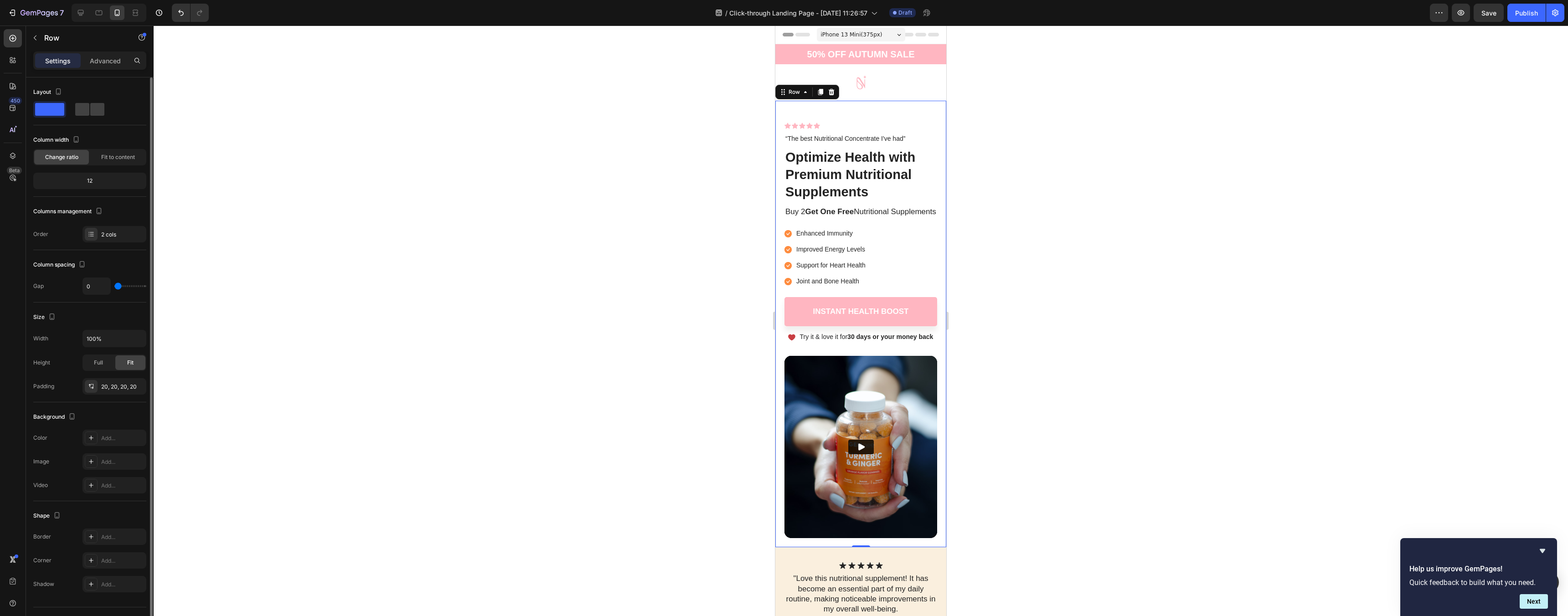
scroll to position [20, 0]
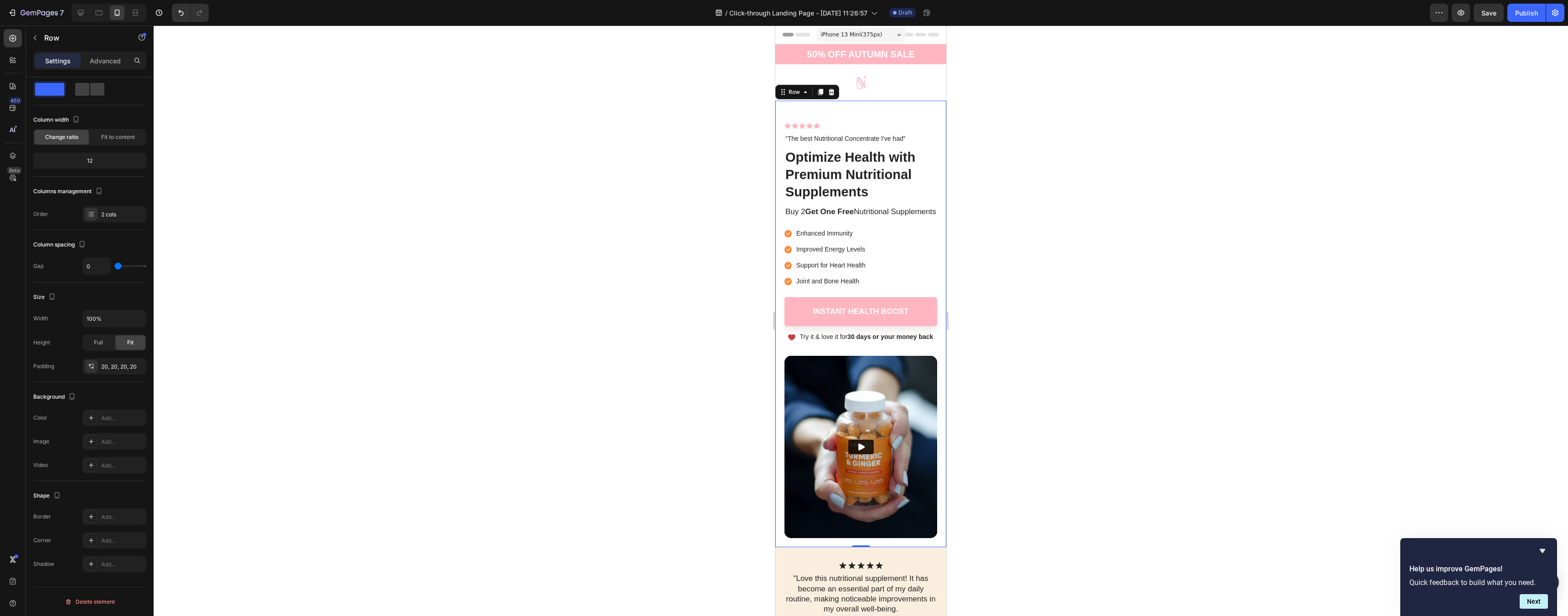
click at [853, 105] on div "Image Icon Icon Icon Icon Icon Icon List “The best Nutritional Concentrate I've…" at bounding box center [861, 324] width 171 height 447
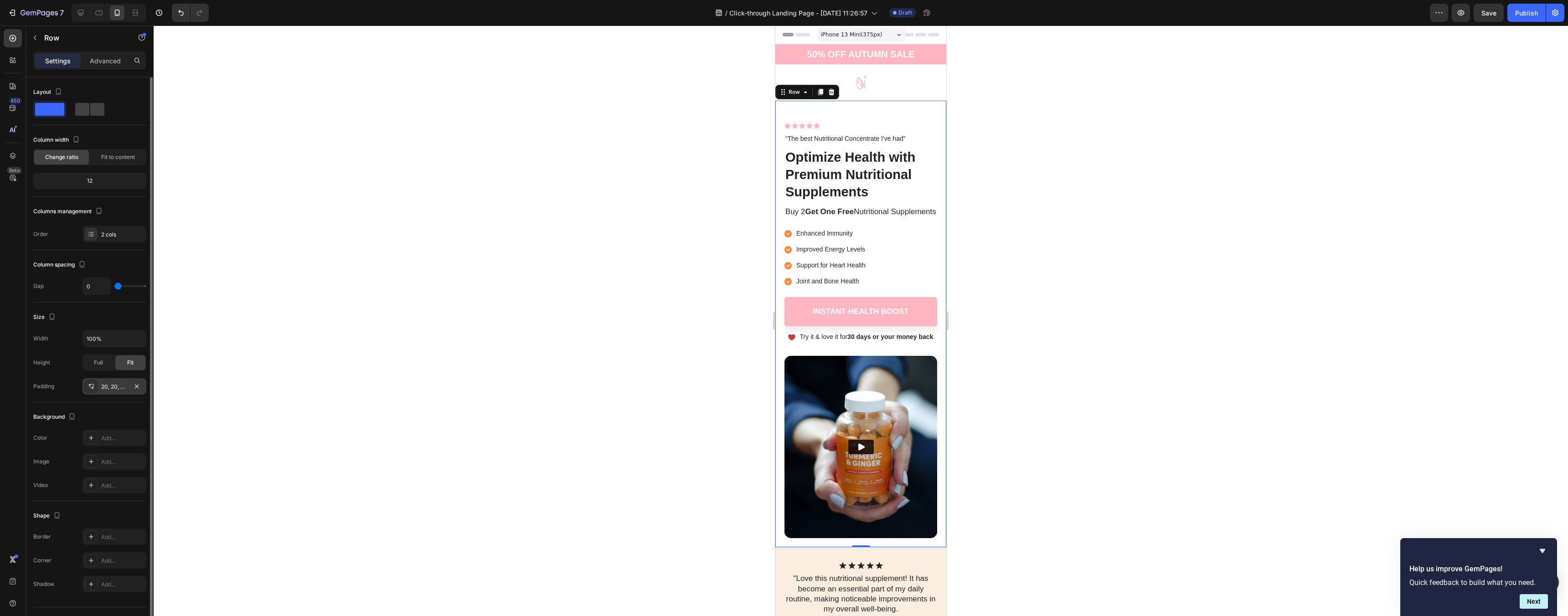
click at [106, 385] on div "20, 20, 20, 20" at bounding box center [114, 387] width 26 height 8
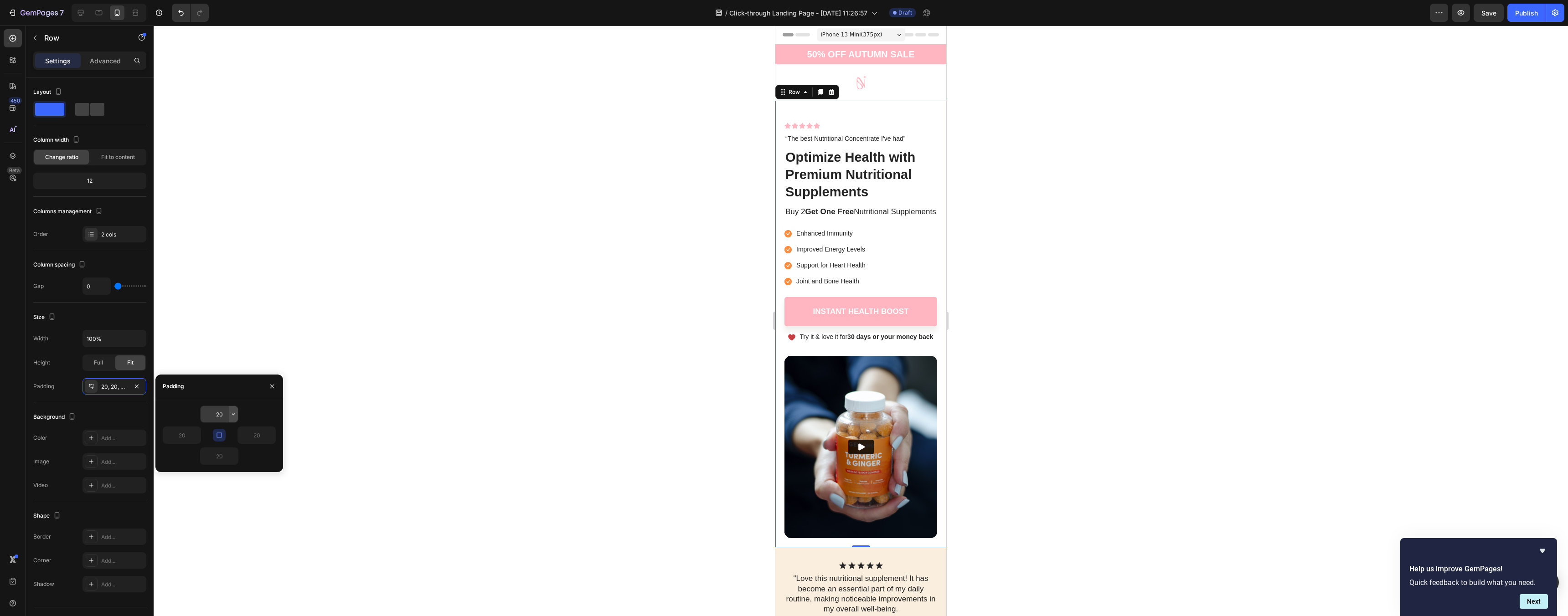
click at [229, 416] on icon "button" at bounding box center [233, 415] width 7 height 7
click at [222, 411] on input "20" at bounding box center [219, 414] width 37 height 16
type input "5"
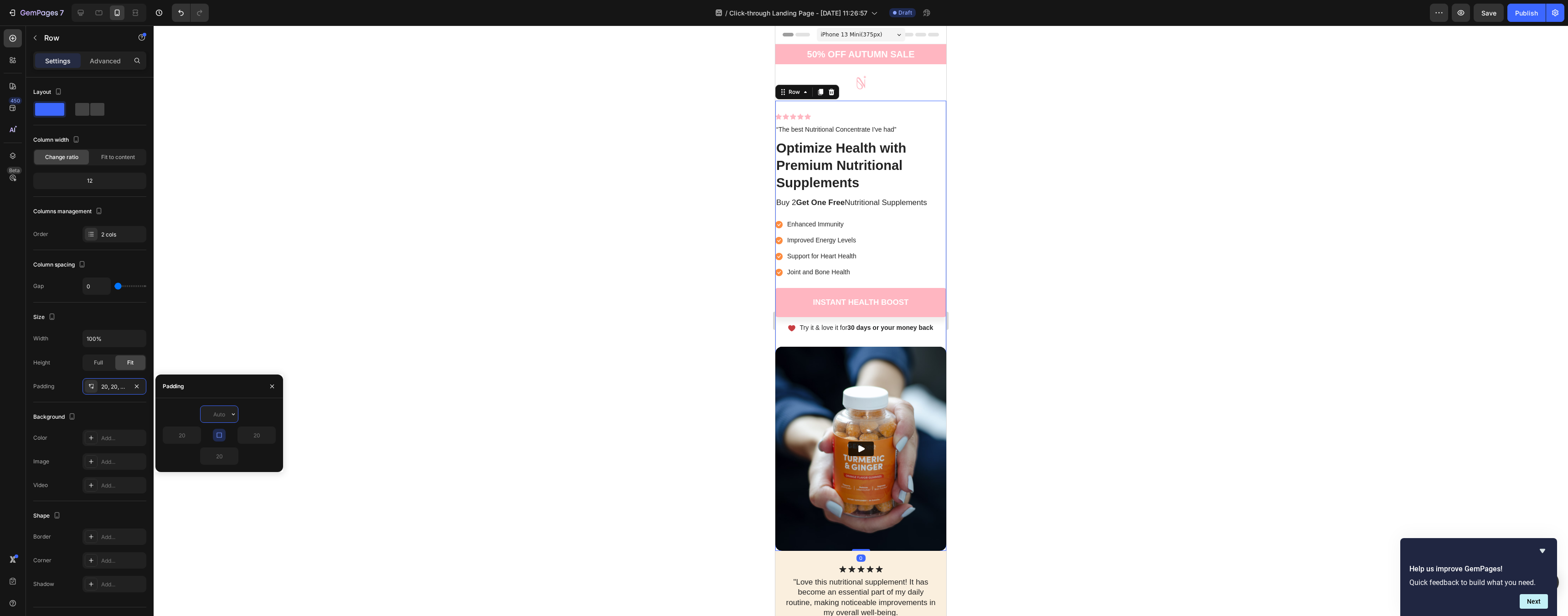
type input "0"
click at [503, 432] on div at bounding box center [861, 321] width 1415 height 590
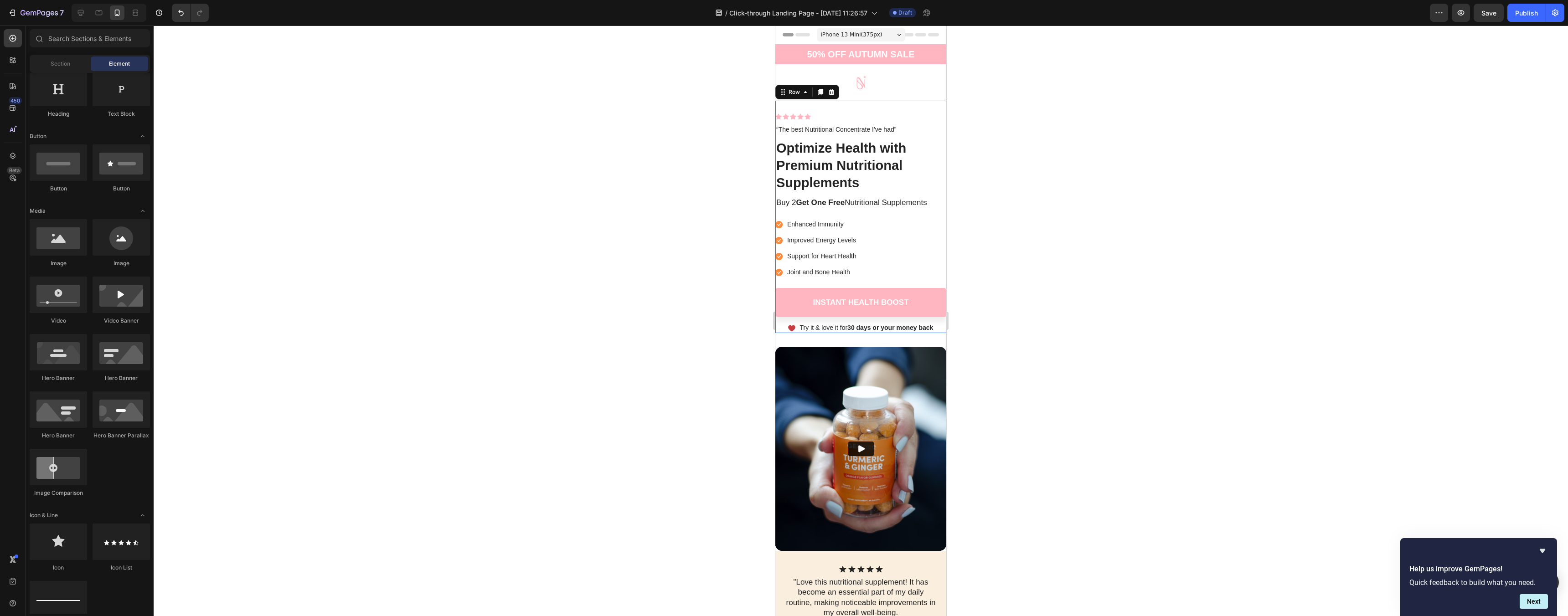
click at [875, 109] on div "Image Icon Icon Icon Icon Icon Icon List “The best Nutritional Concentrate I've…" at bounding box center [861, 217] width 171 height 233
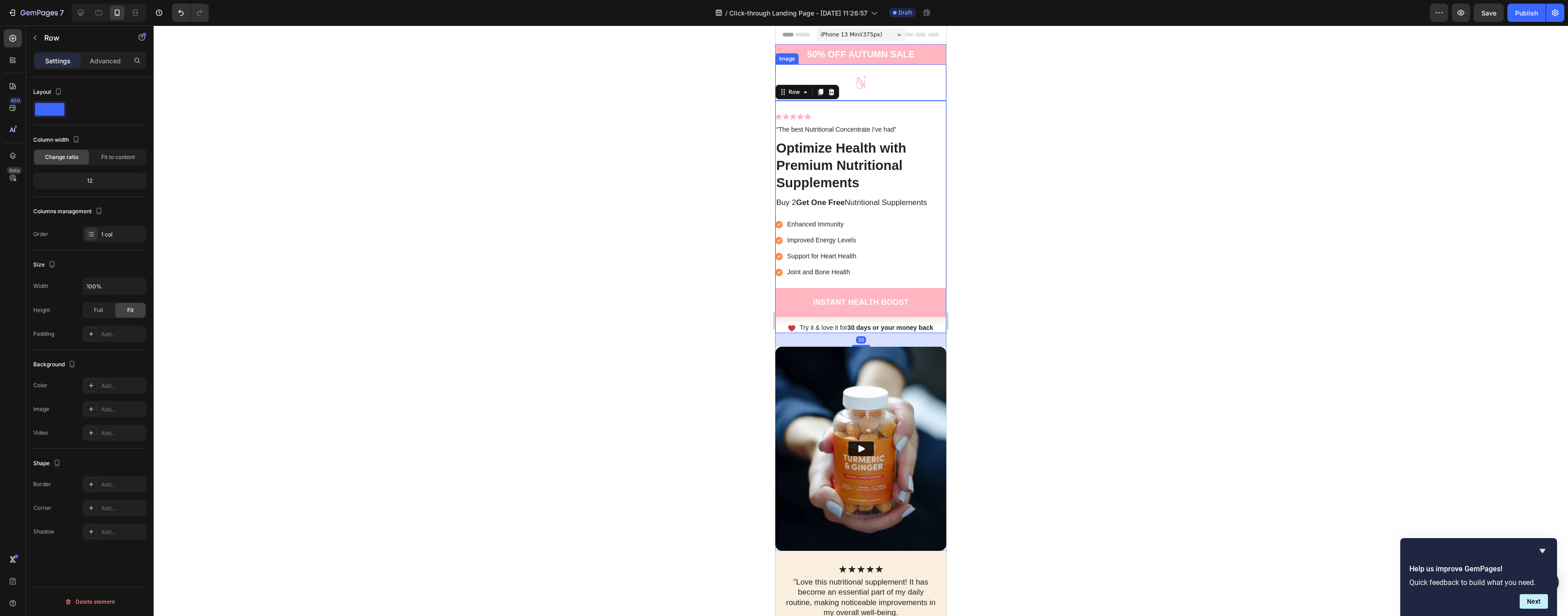
click at [867, 79] on img at bounding box center [861, 83] width 37 height 37
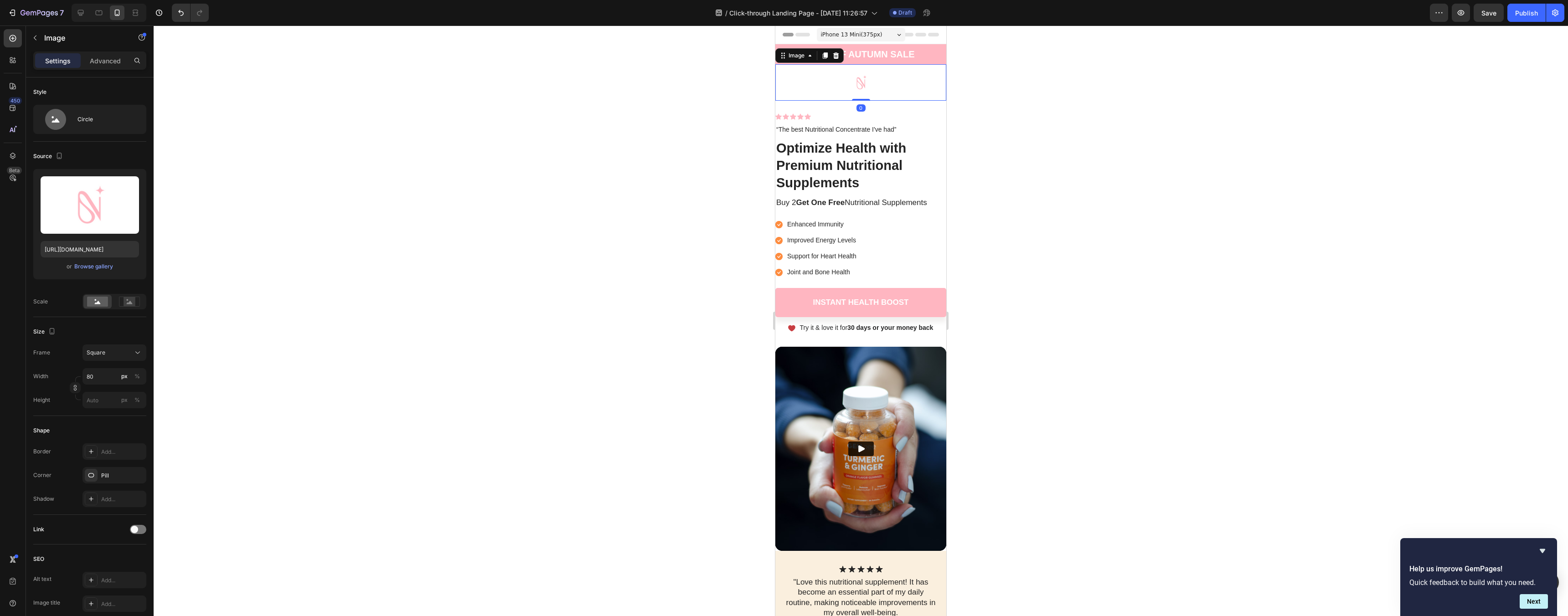
click at [850, 85] on img at bounding box center [861, 83] width 37 height 37
click at [859, 79] on img at bounding box center [861, 83] width 37 height 37
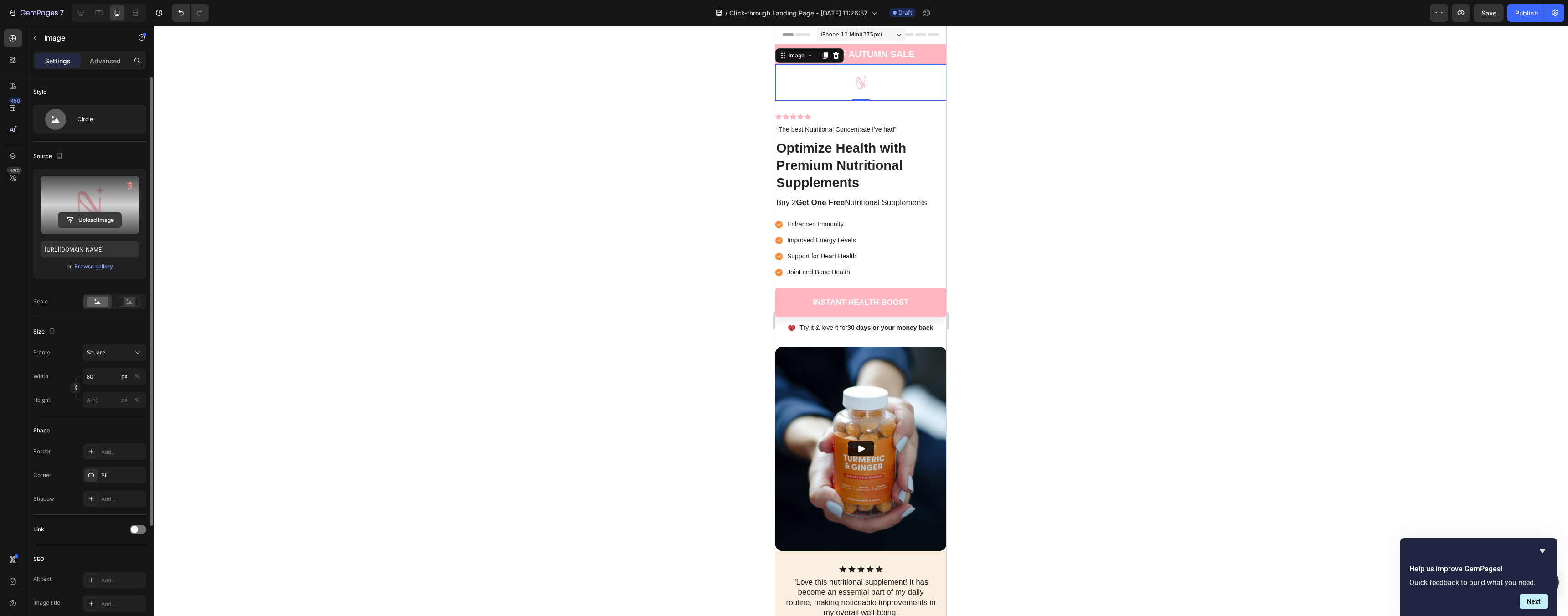
click at [105, 219] on input "file" at bounding box center [89, 220] width 63 height 15
type input "https://cdn.shopify.com/s/files/1/0963/3651/1301/files/gempages_581837648503505…"
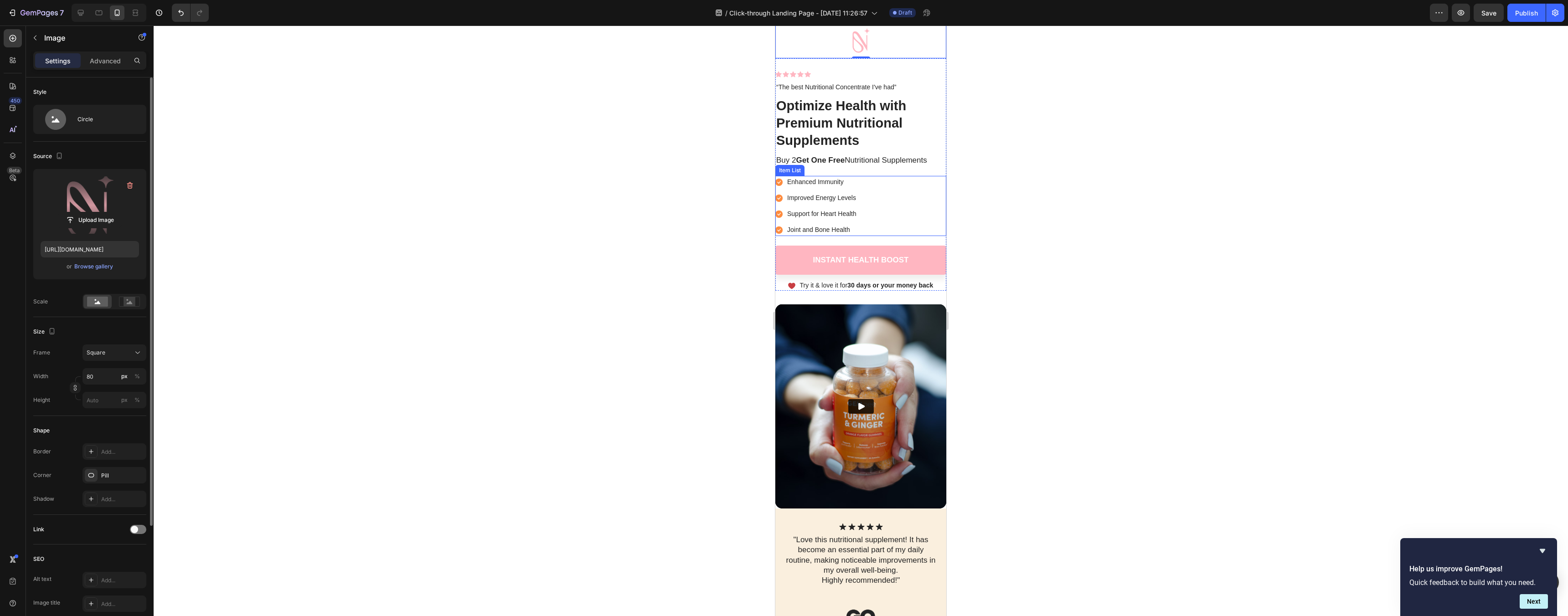
scroll to position [46, 0]
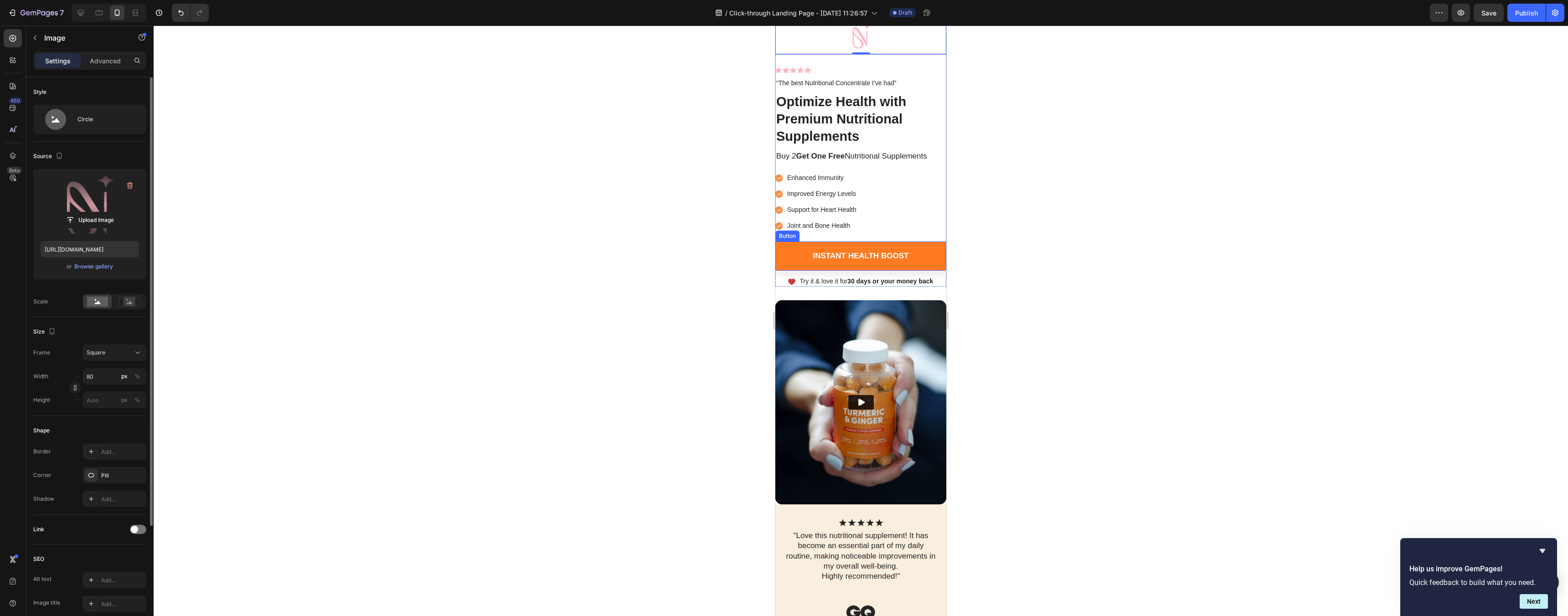
click at [780, 246] on link "Instant Health Boost" at bounding box center [861, 256] width 171 height 29
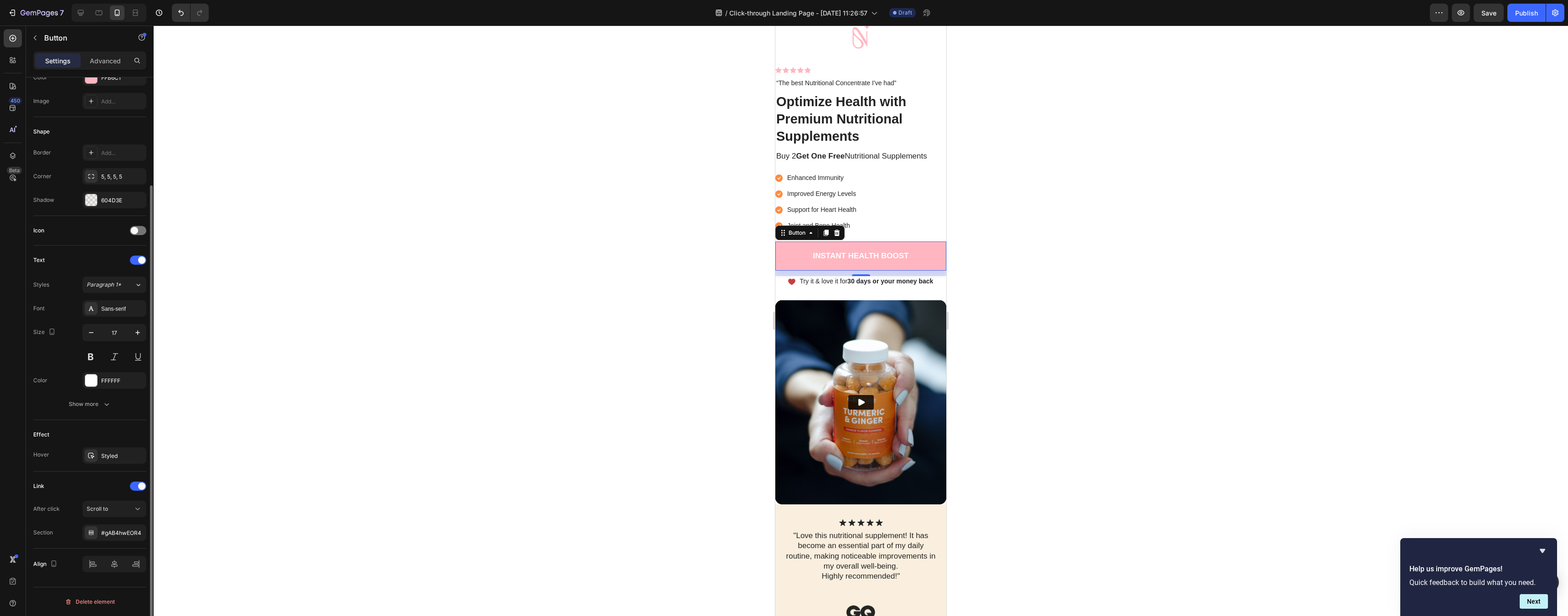
scroll to position [135, 0]
click at [102, 460] on div "Styled" at bounding box center [114, 457] width 26 height 8
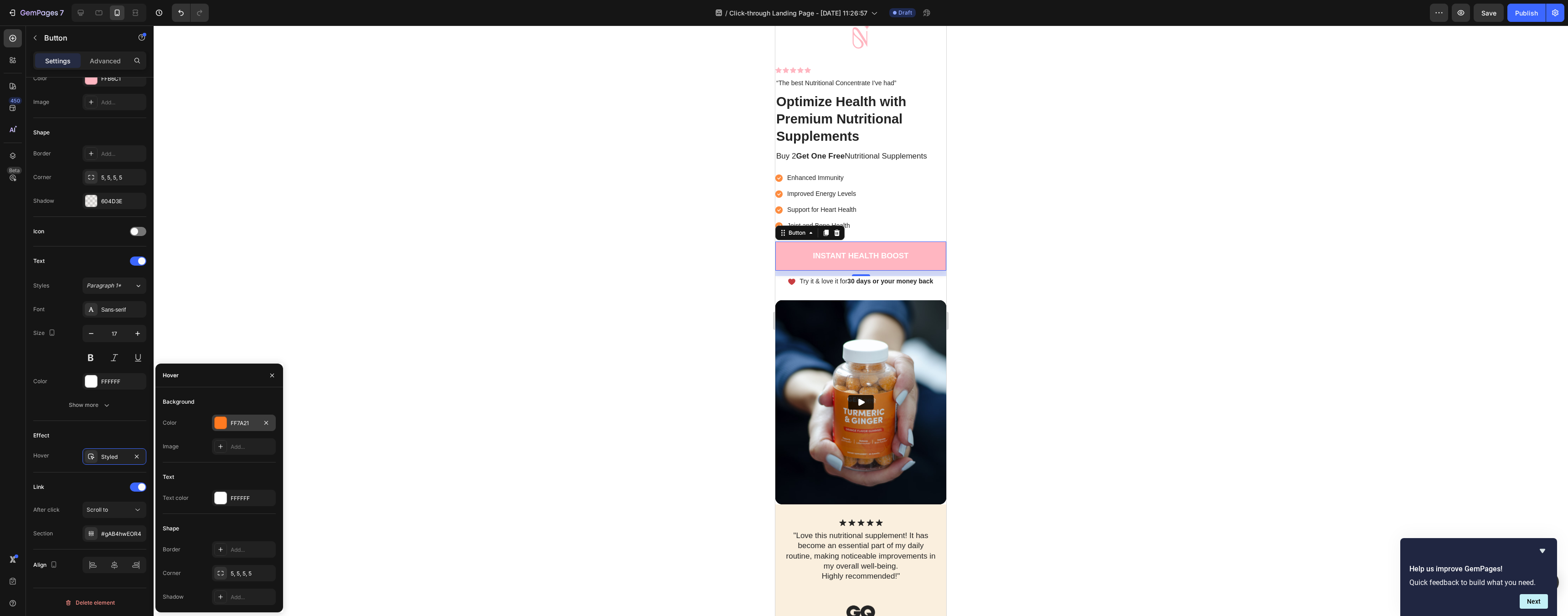
click at [251, 420] on div "FF7A21" at bounding box center [243, 423] width 26 height 8
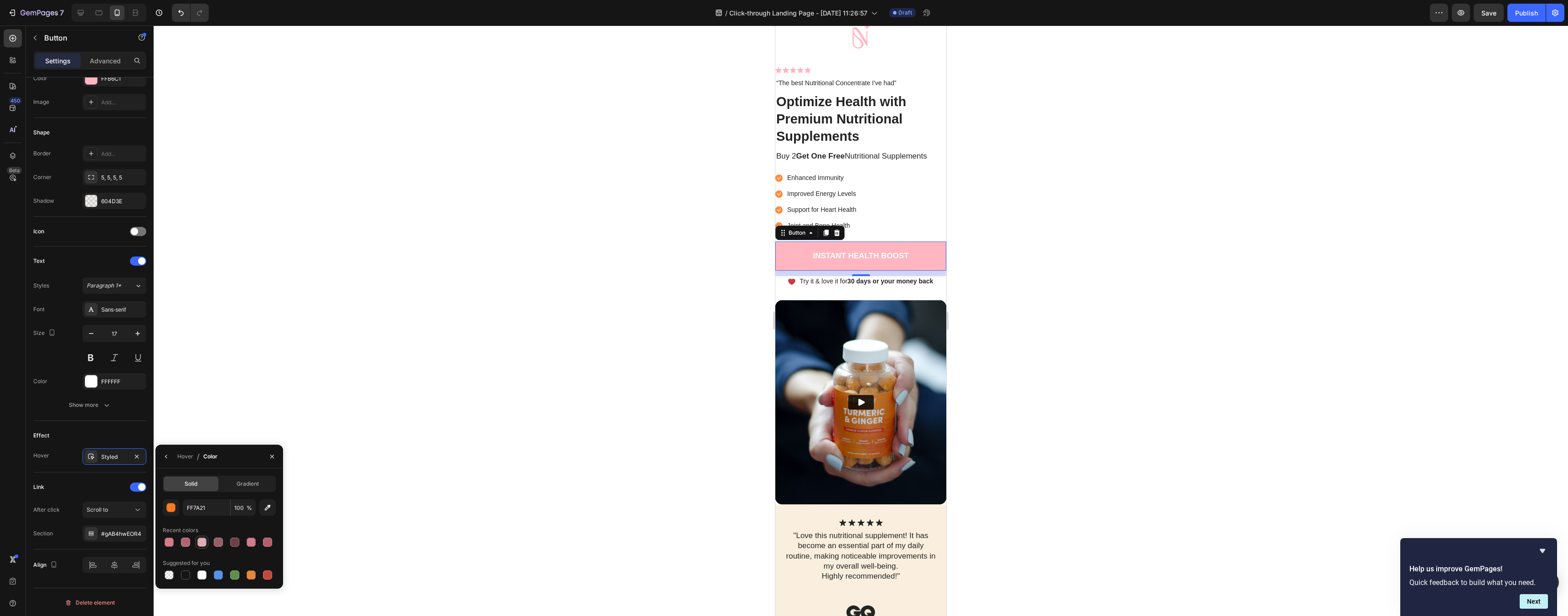
click at [198, 544] on div at bounding box center [201, 542] width 9 height 9
click at [213, 540] on div at bounding box center [219, 542] width 11 height 11
click at [184, 542] on div at bounding box center [185, 542] width 9 height 9
click at [169, 541] on div at bounding box center [169, 542] width 9 height 9
click at [183, 541] on div at bounding box center [185, 542] width 9 height 9
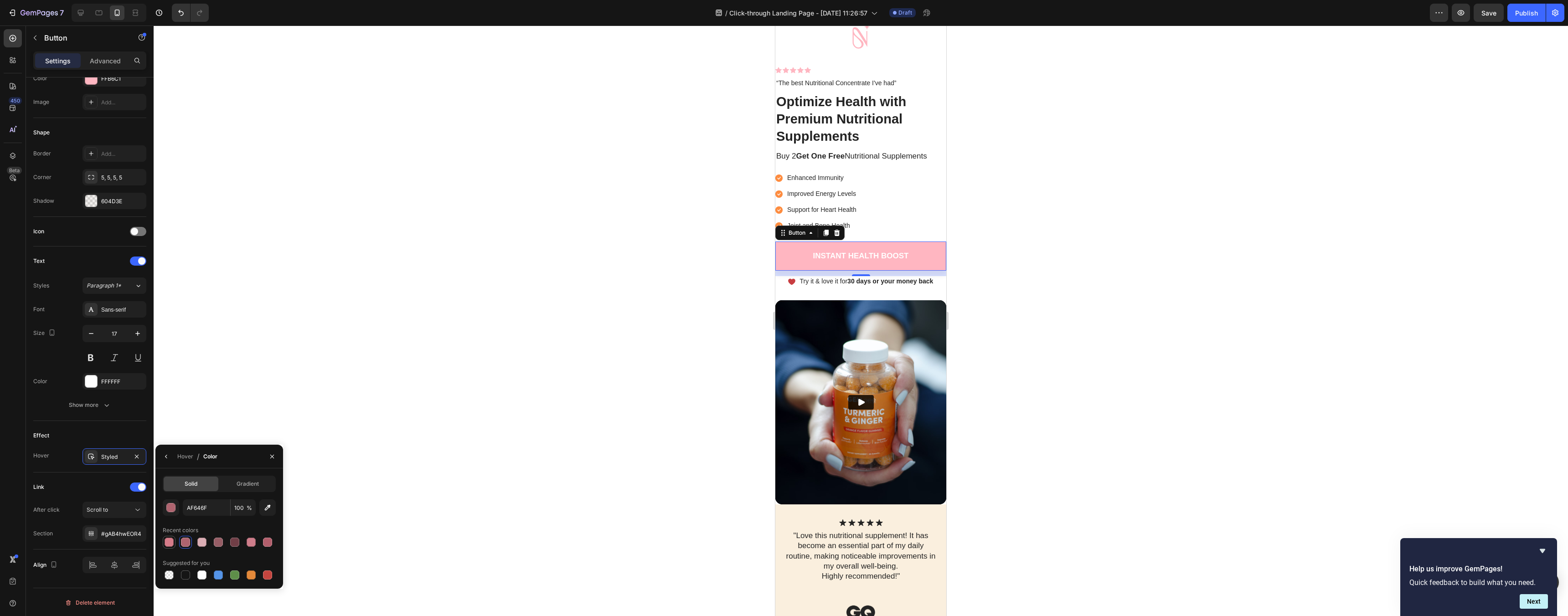
click at [164, 538] on div at bounding box center [169, 542] width 11 height 11
type input "D67C89"
click at [567, 324] on div at bounding box center [861, 321] width 1415 height 590
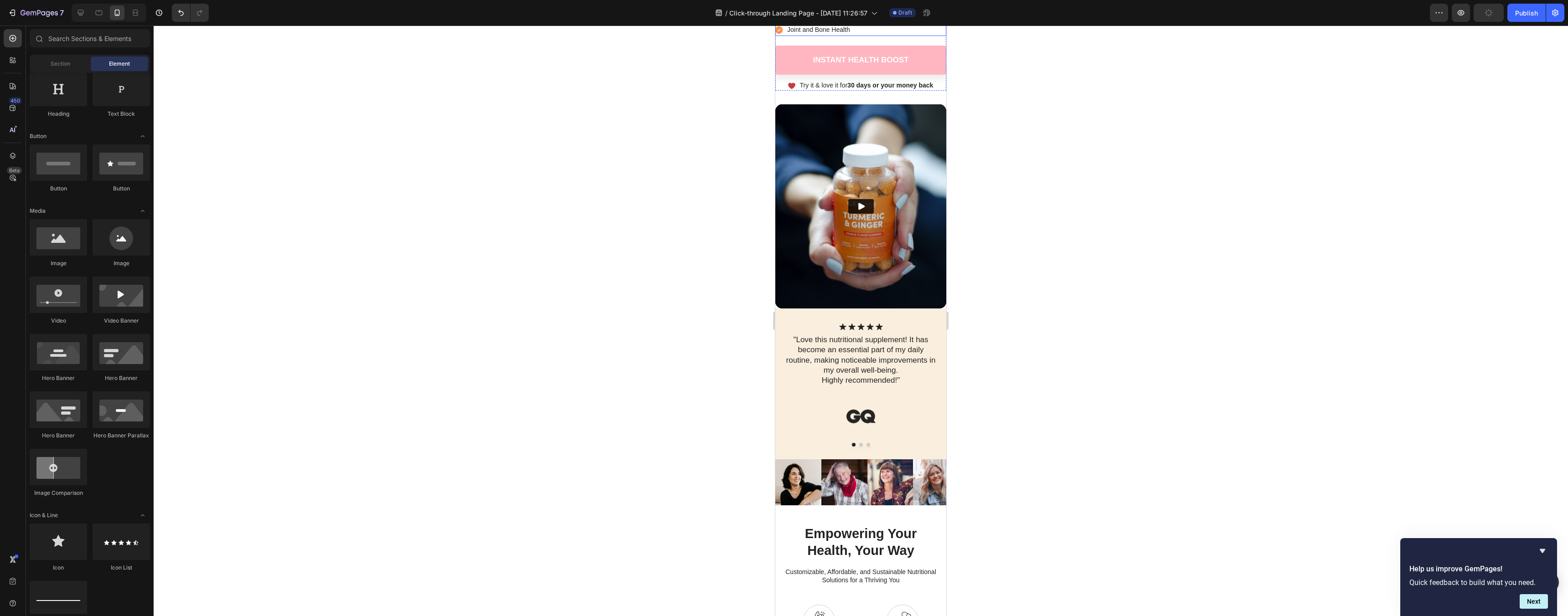
scroll to position [257, 0]
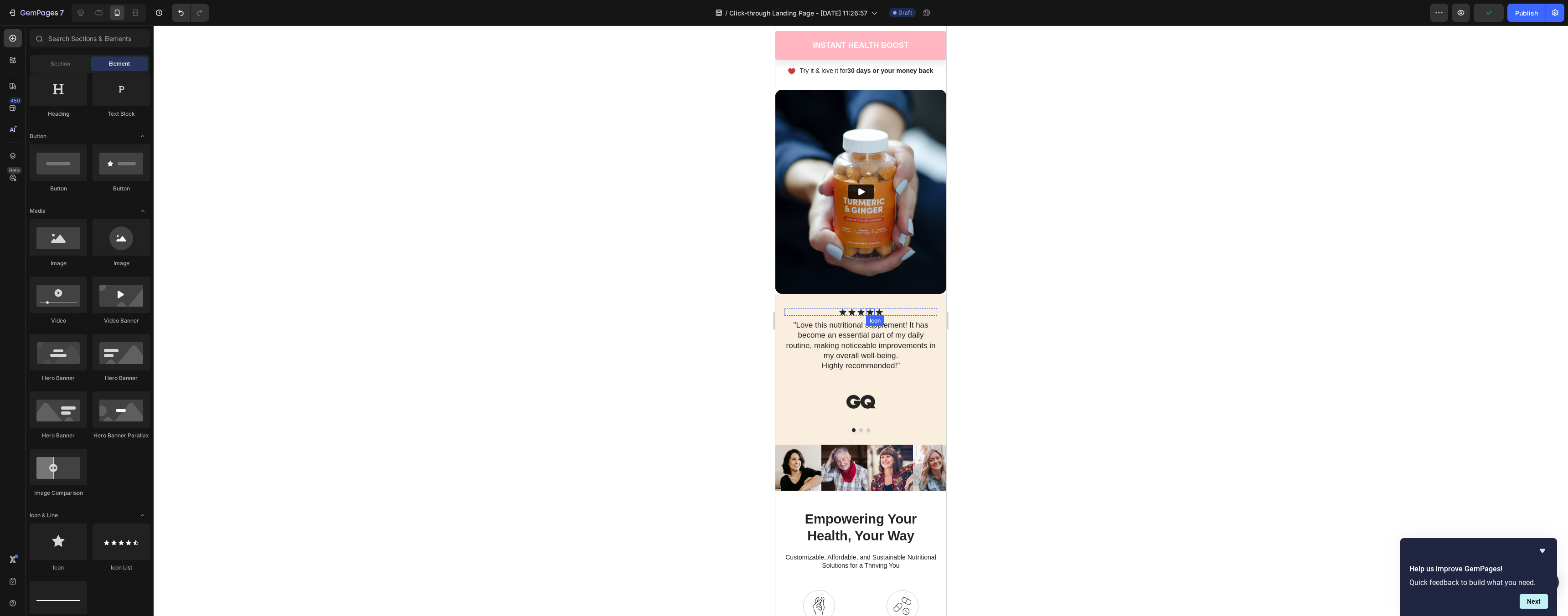
click at [869, 312] on icon at bounding box center [870, 312] width 7 height 6
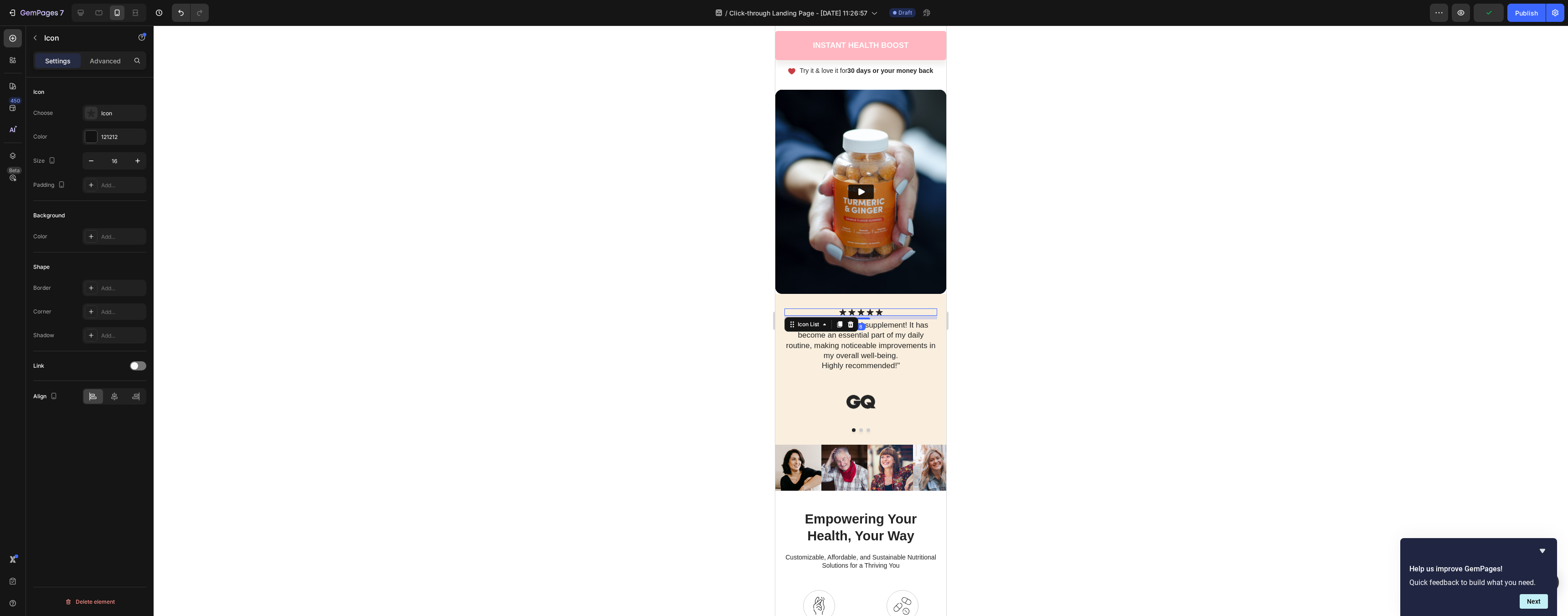
click at [885, 312] on div "Icon Icon Icon Icon Icon" at bounding box center [861, 312] width 153 height 7
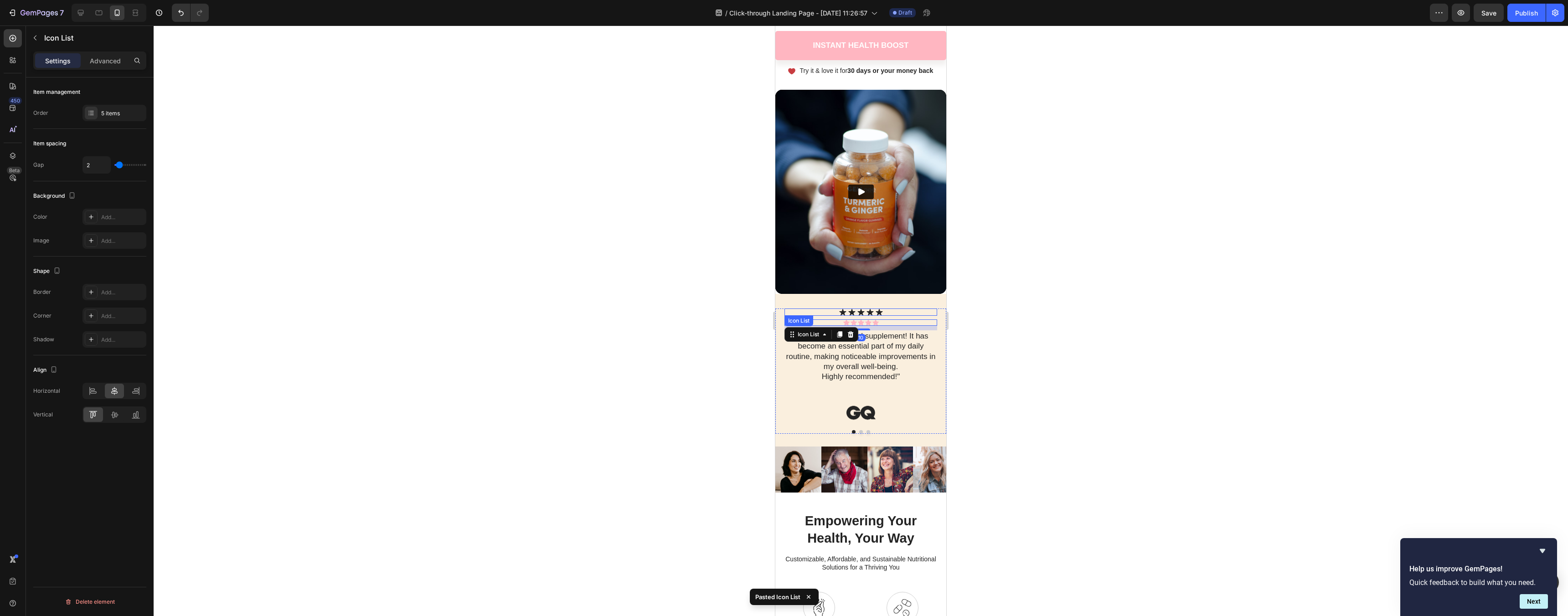
click at [893, 311] on div "Icon Icon Icon Icon Icon" at bounding box center [861, 312] width 153 height 7
click at [849, 324] on icon at bounding box center [851, 324] width 6 height 6
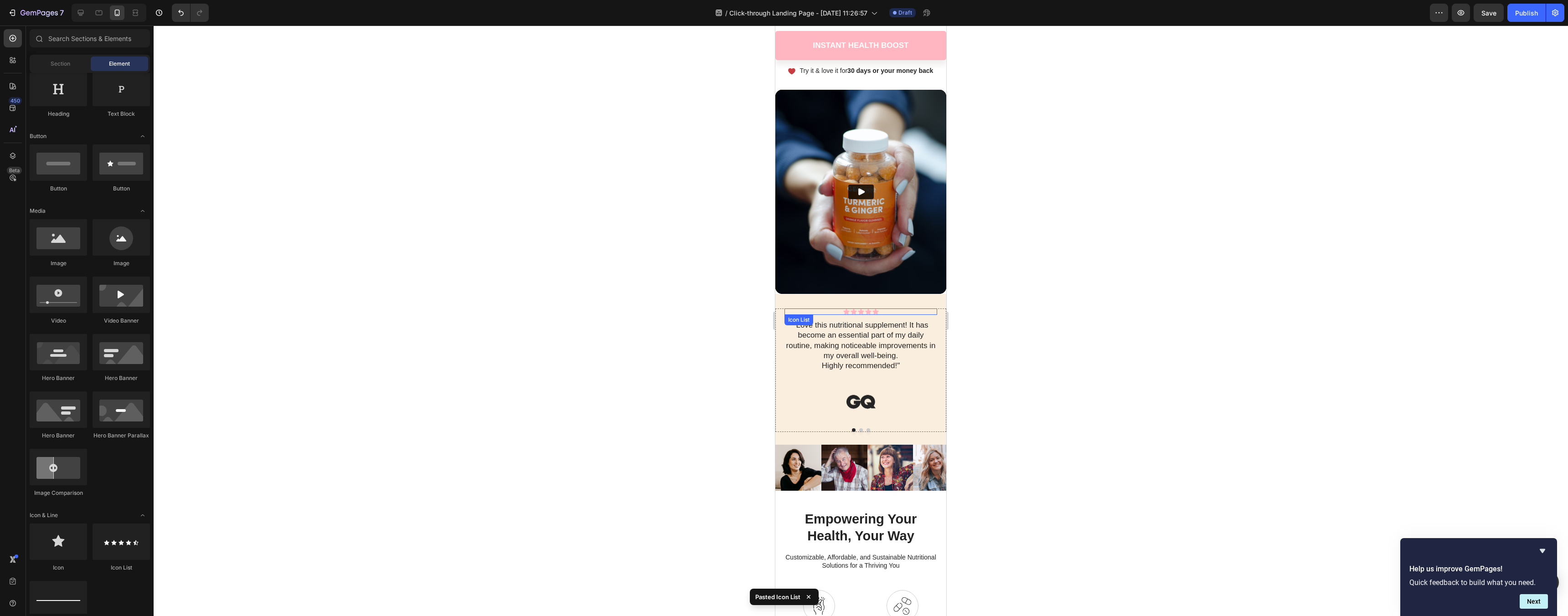
click at [880, 313] on div "Icon Icon Icon Icon Icon" at bounding box center [861, 312] width 153 height 6
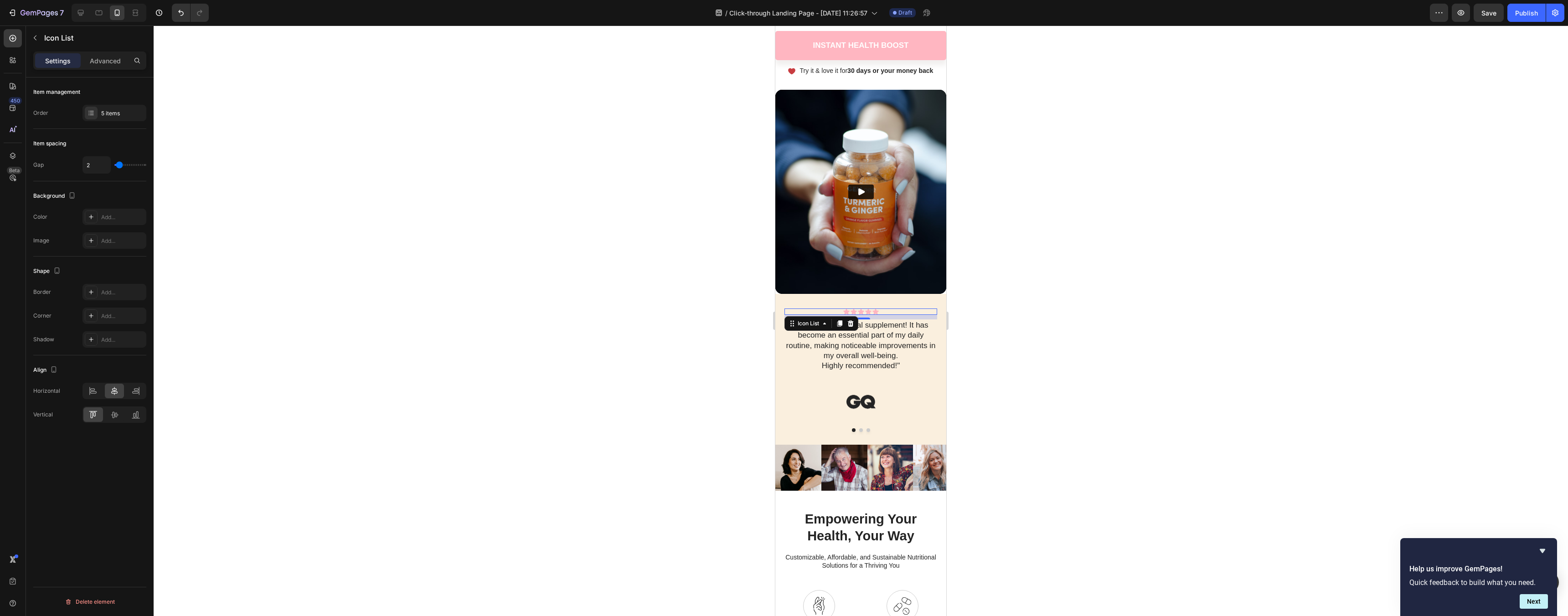
click at [1029, 382] on div at bounding box center [861, 321] width 1415 height 590
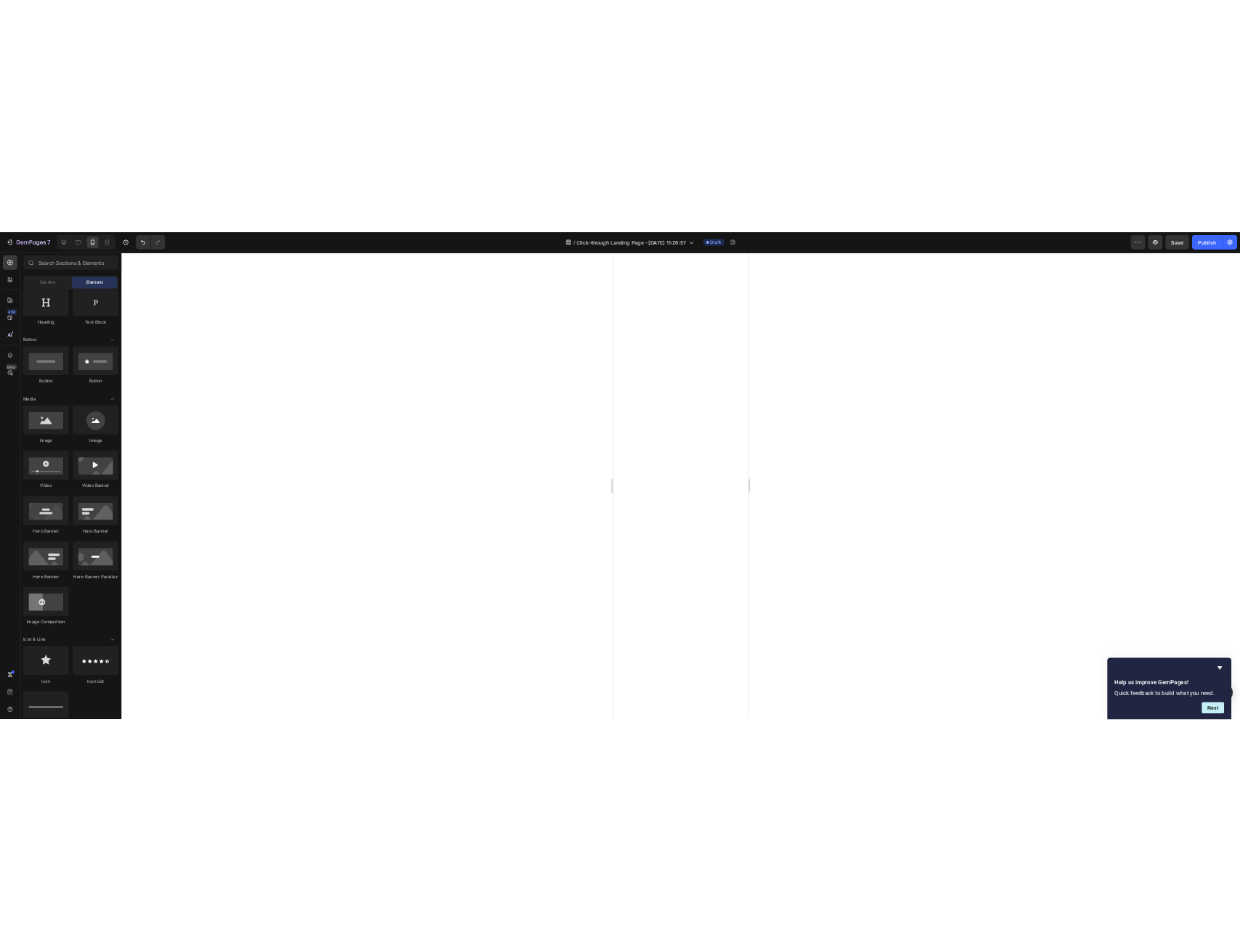
scroll to position [0, 0]
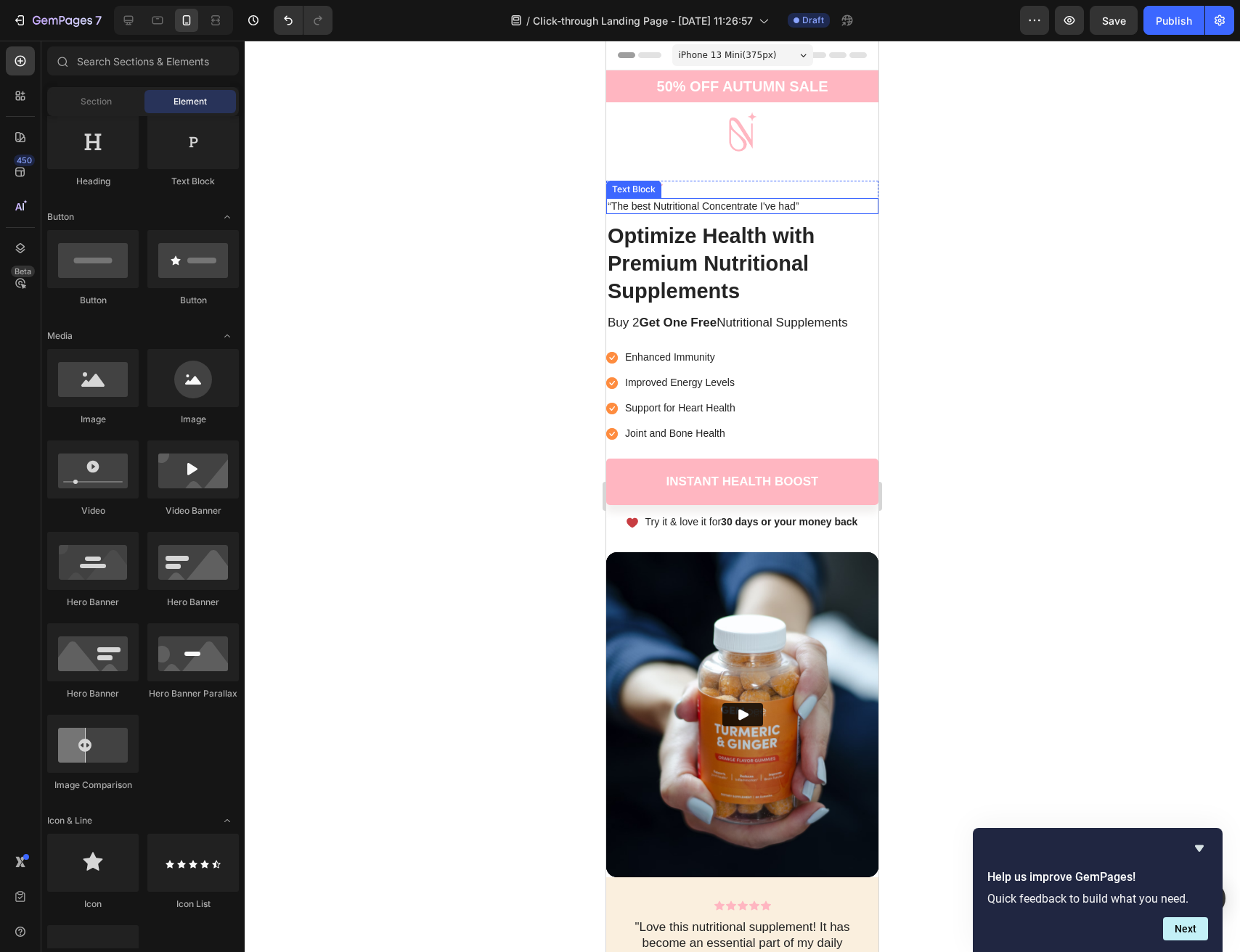
click at [732, 208] on p "“The best Nutritional Concentrate I've had”" at bounding box center [743, 206] width 270 height 13
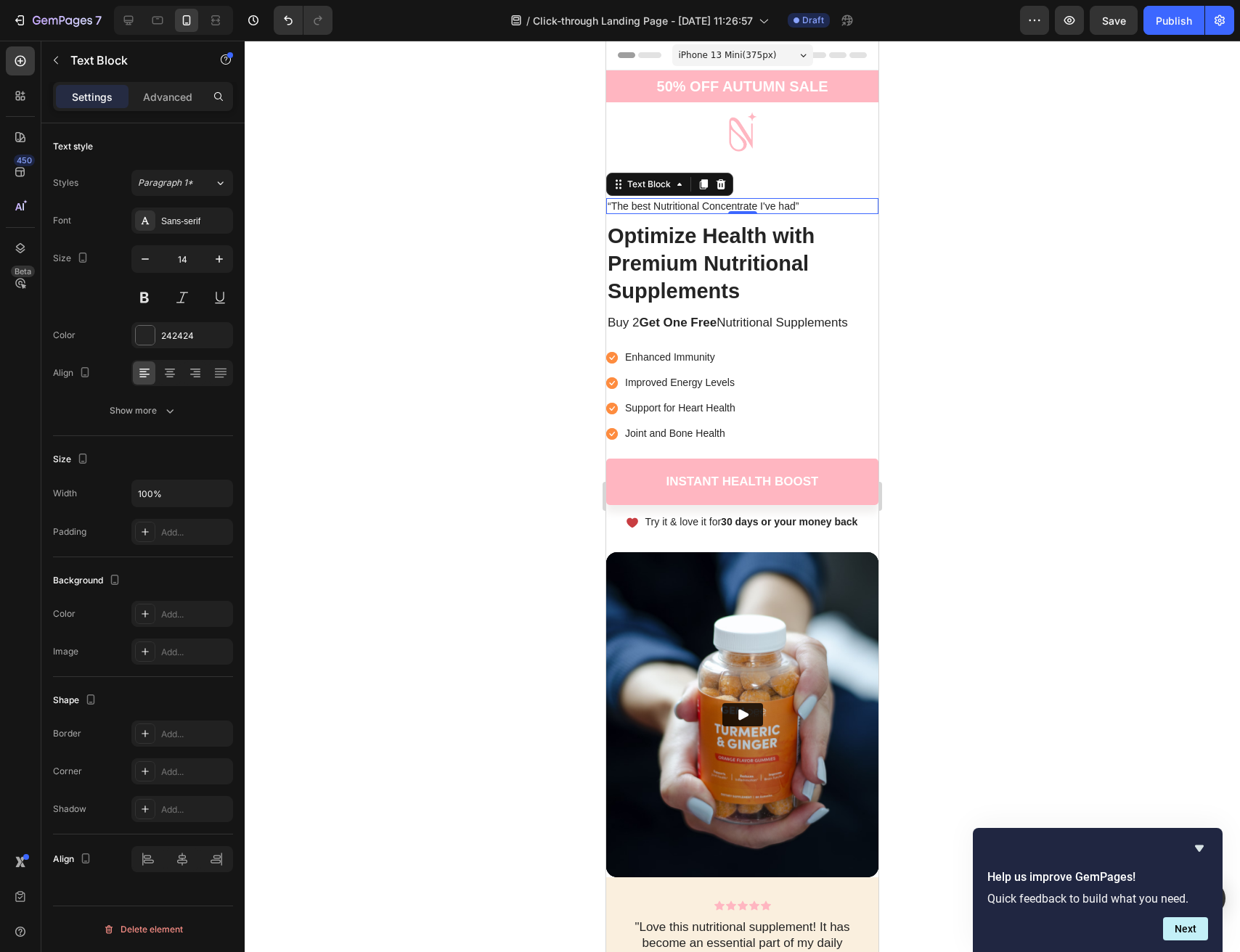
click at [796, 208] on p "“The best Nutritional Concentrate I've had”" at bounding box center [743, 206] width 270 height 13
click at [813, 209] on p "“The best Nutritional Concentrate I've had”" at bounding box center [743, 206] width 270 height 13
click at [1002, 274] on div at bounding box center [742, 496] width 996 height 912
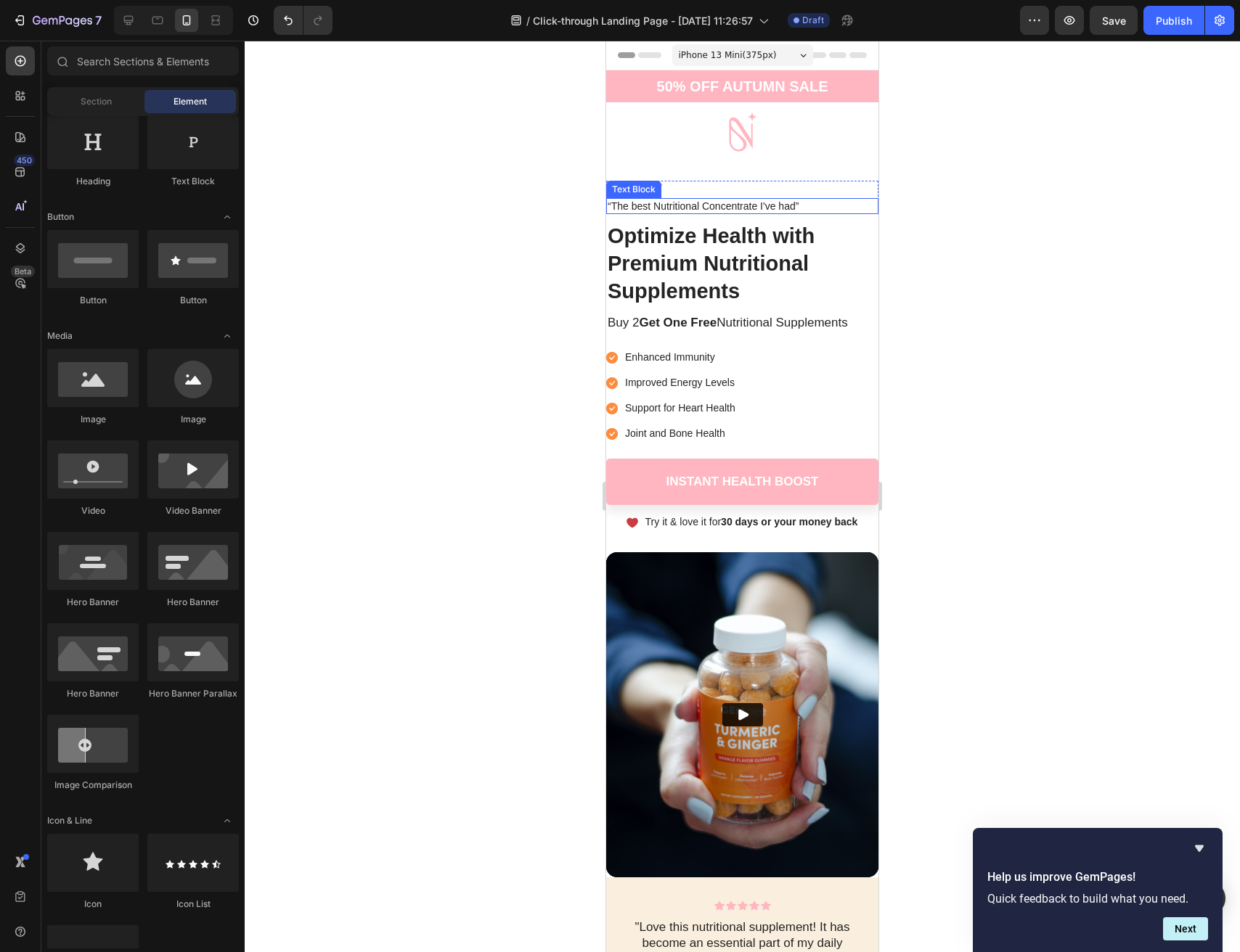
click at [805, 205] on p "“The best Nutritional Concentrate I've had”" at bounding box center [743, 206] width 270 height 13
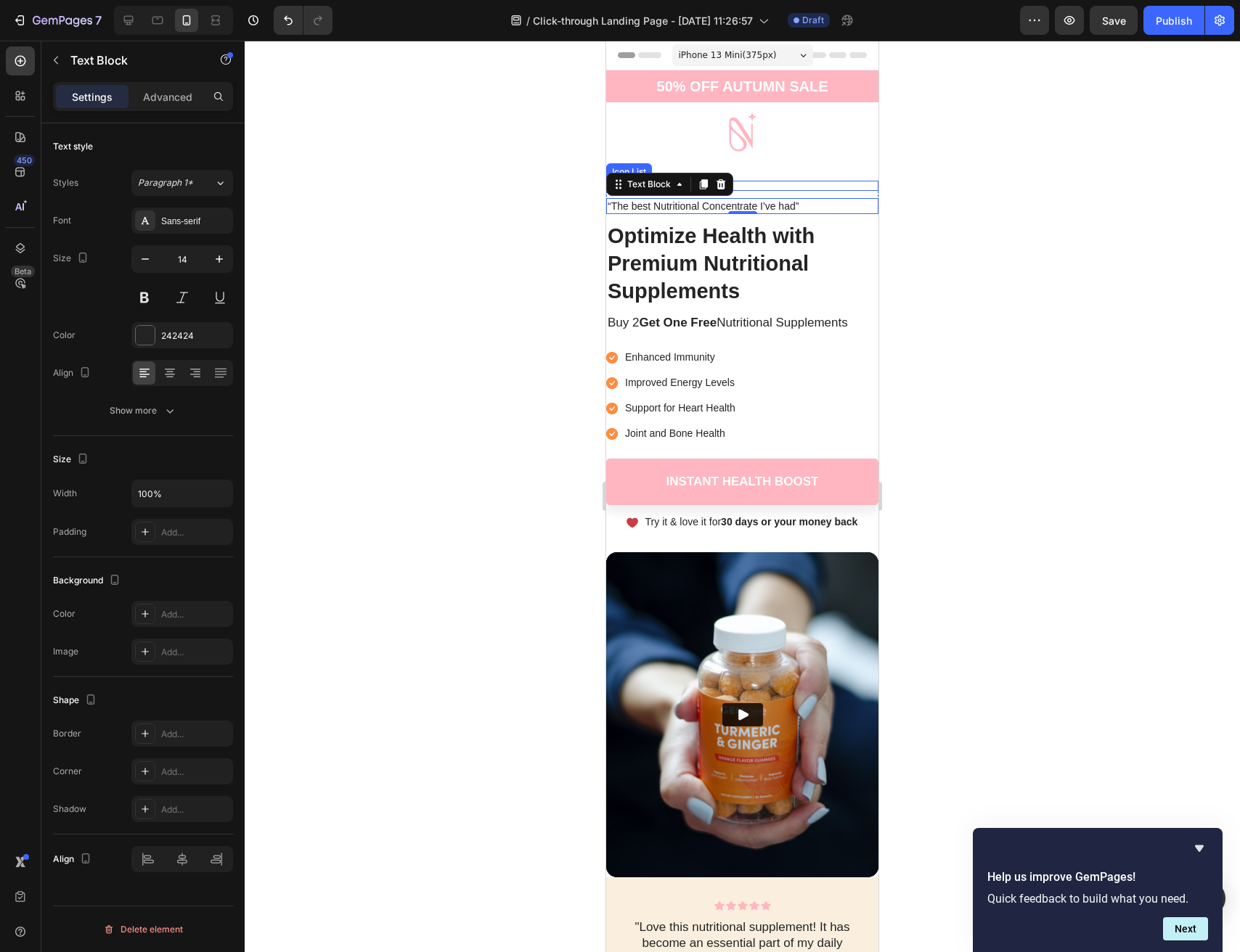
click at [811, 184] on div "Icon Icon Icon Icon Icon" at bounding box center [742, 185] width 272 height 10
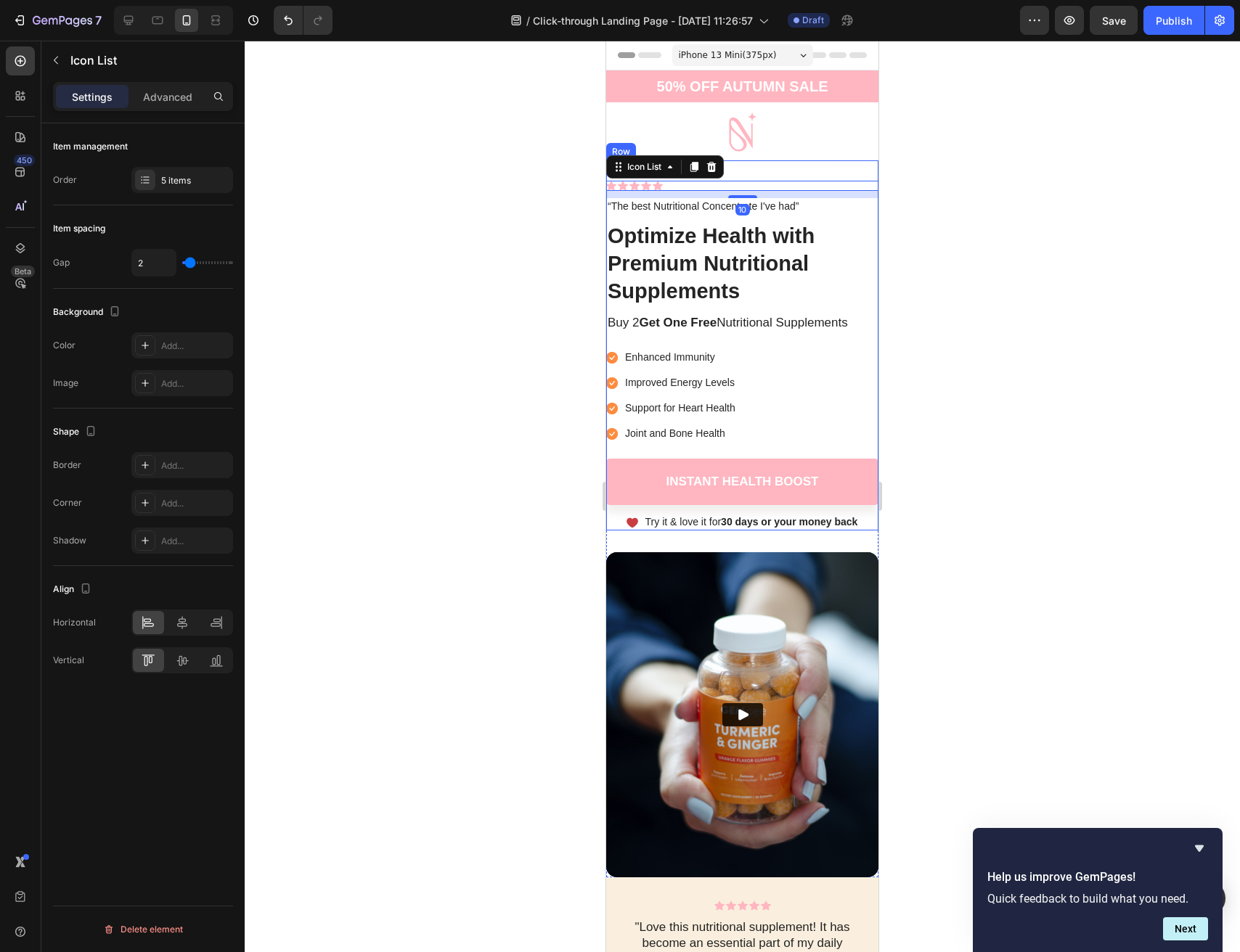
click at [812, 169] on div "Image Icon Icon Icon Icon Icon Icon List 10 “The best Nutritional Concentrate I…" at bounding box center [742, 345] width 272 height 370
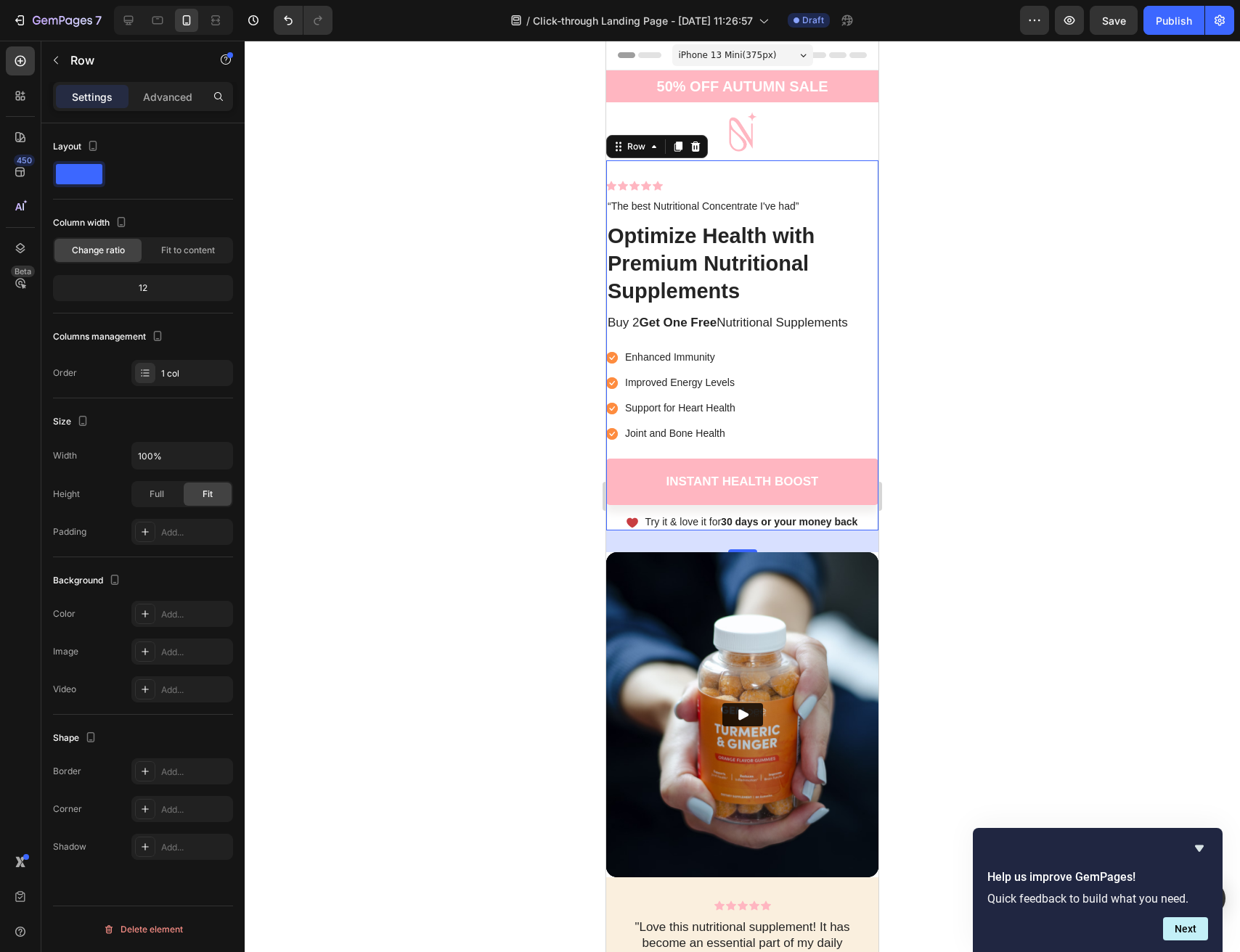
click at [688, 175] on div "Image Icon Icon Icon Icon Icon Icon List “The best Nutritional Concentrate I've…" at bounding box center [742, 345] width 272 height 370
click at [793, 205] on p "“The best Nutritional Concentrate I've had”" at bounding box center [743, 206] width 270 height 13
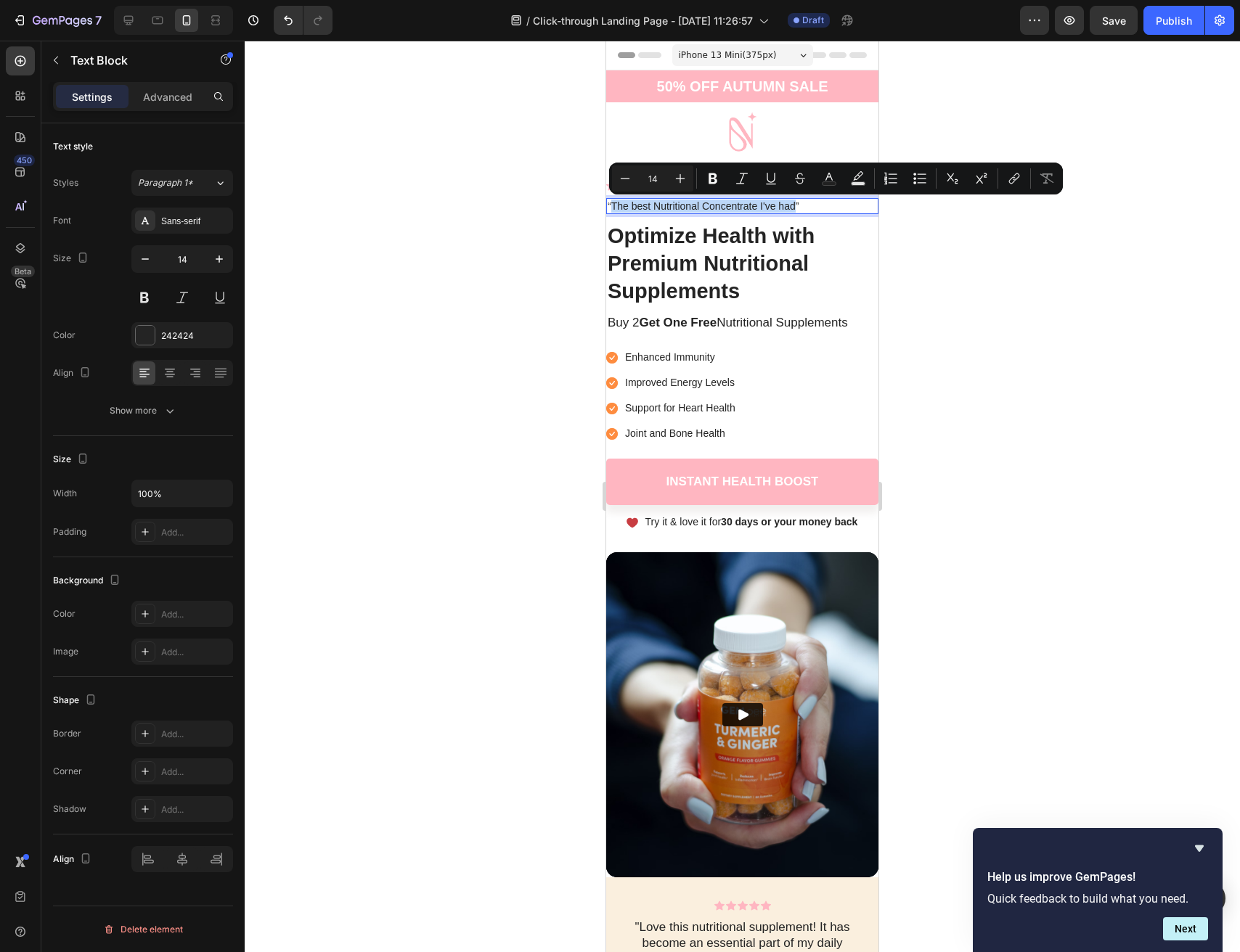
drag, startPoint x: 796, startPoint y: 206, endPoint x: 614, endPoint y: 206, distance: 182.0
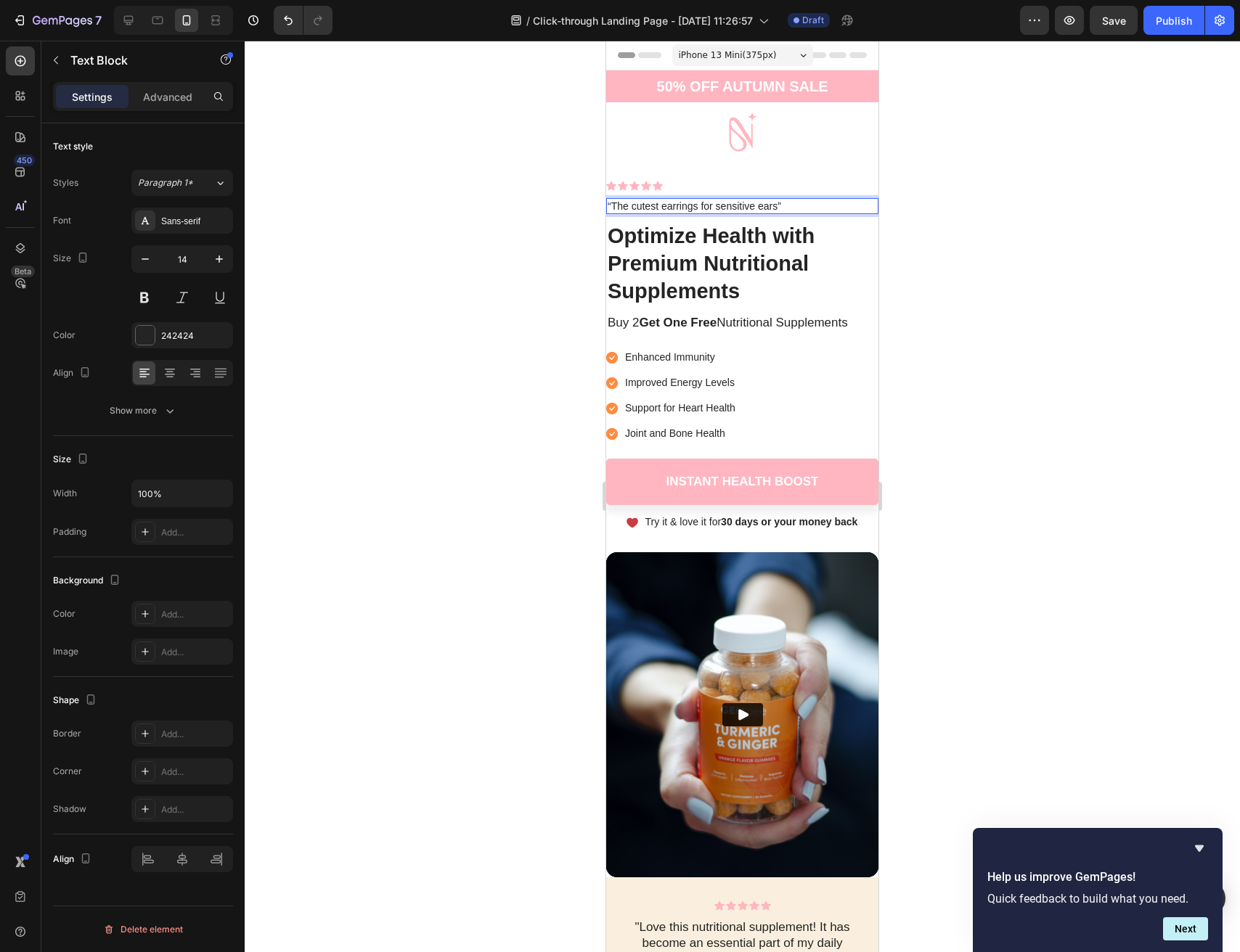
click at [1002, 263] on div at bounding box center [742, 496] width 996 height 912
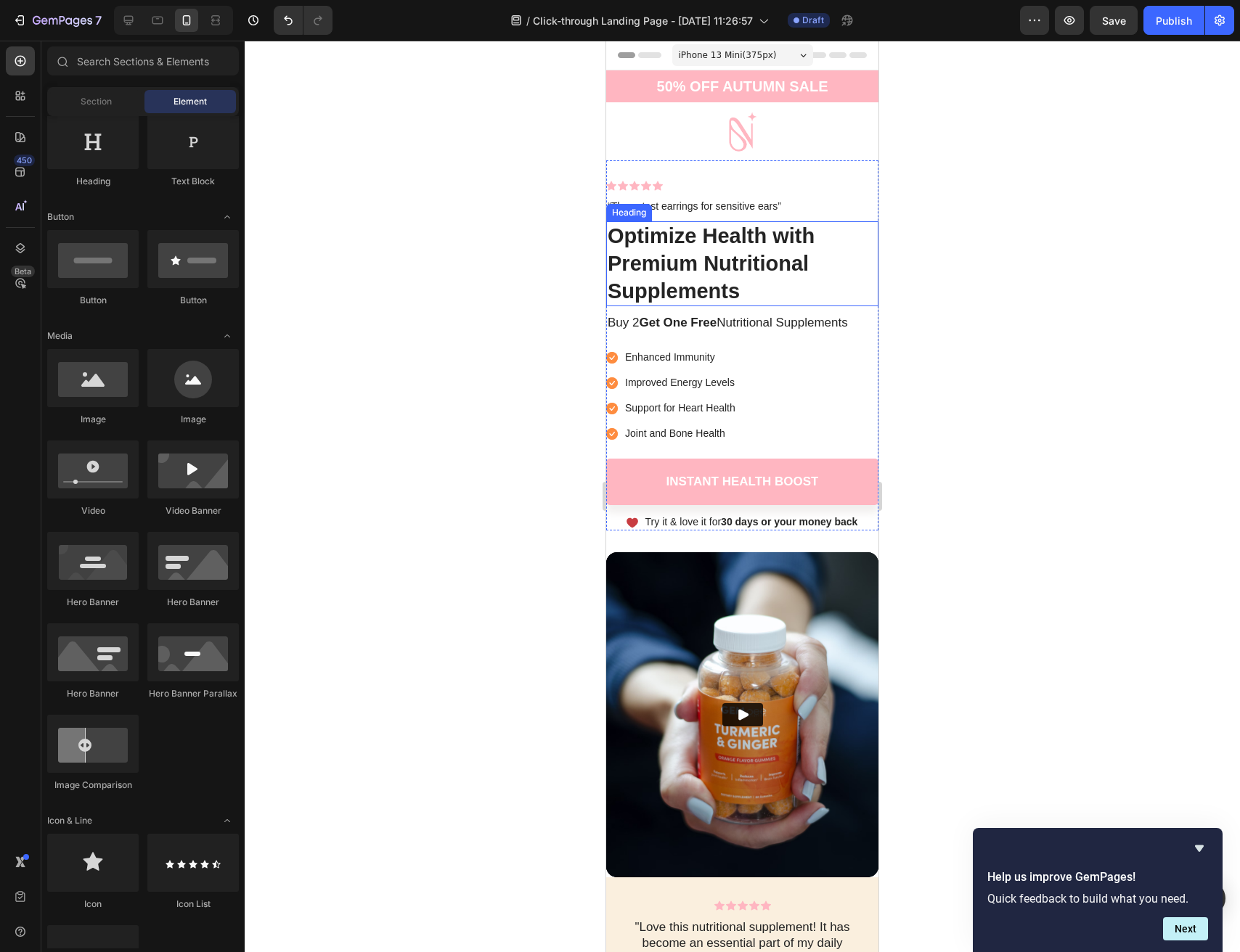
click at [713, 268] on h1 "Optimize Health with Premium Nutritional Supplements" at bounding box center [742, 264] width 272 height 85
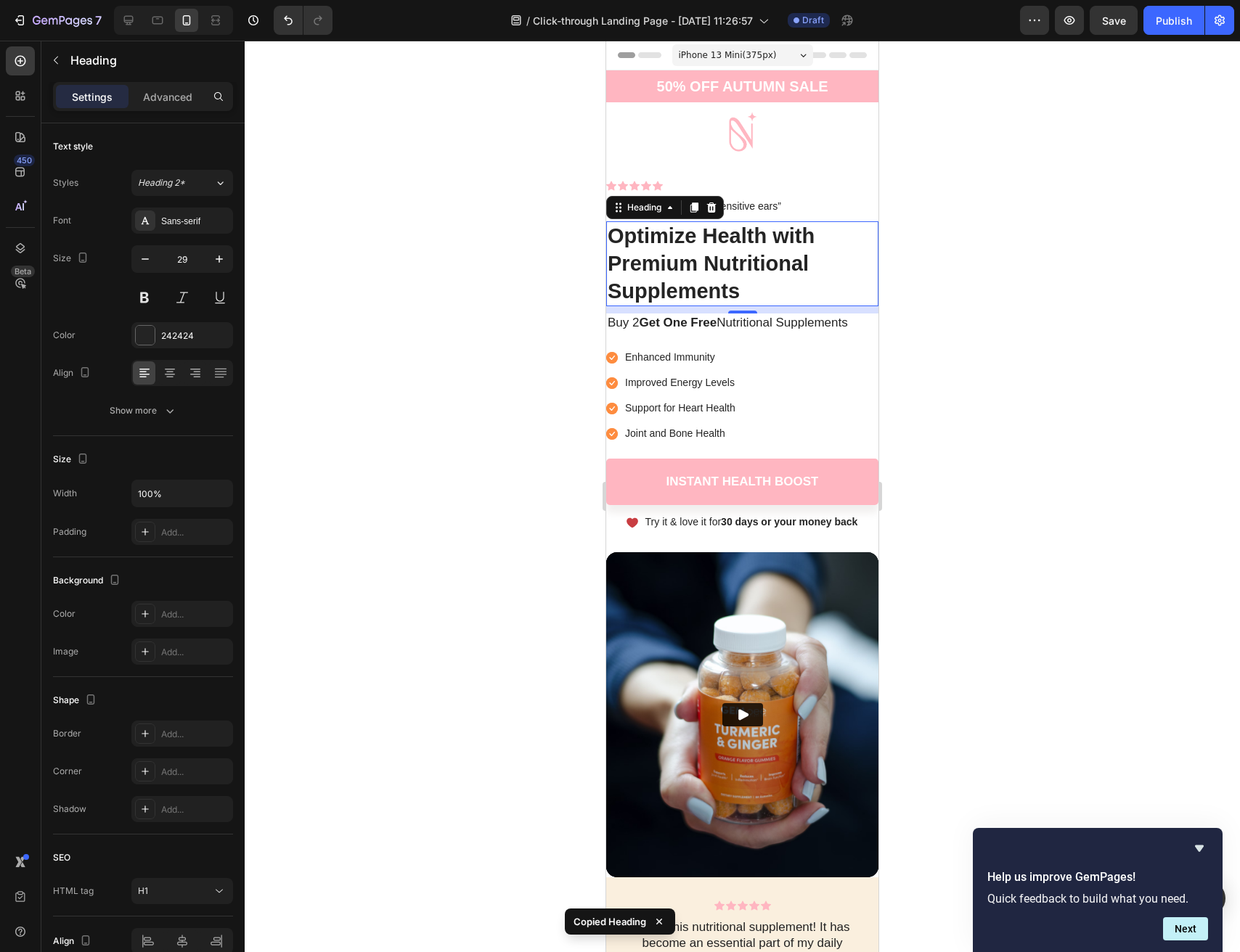
click at [730, 247] on h1 "Optimize Health with Premium Nutritional Supplements" at bounding box center [742, 264] width 272 height 85
click at [730, 247] on p "Optimize Health with Premium Nutritional Supplements" at bounding box center [743, 264] width 270 height 82
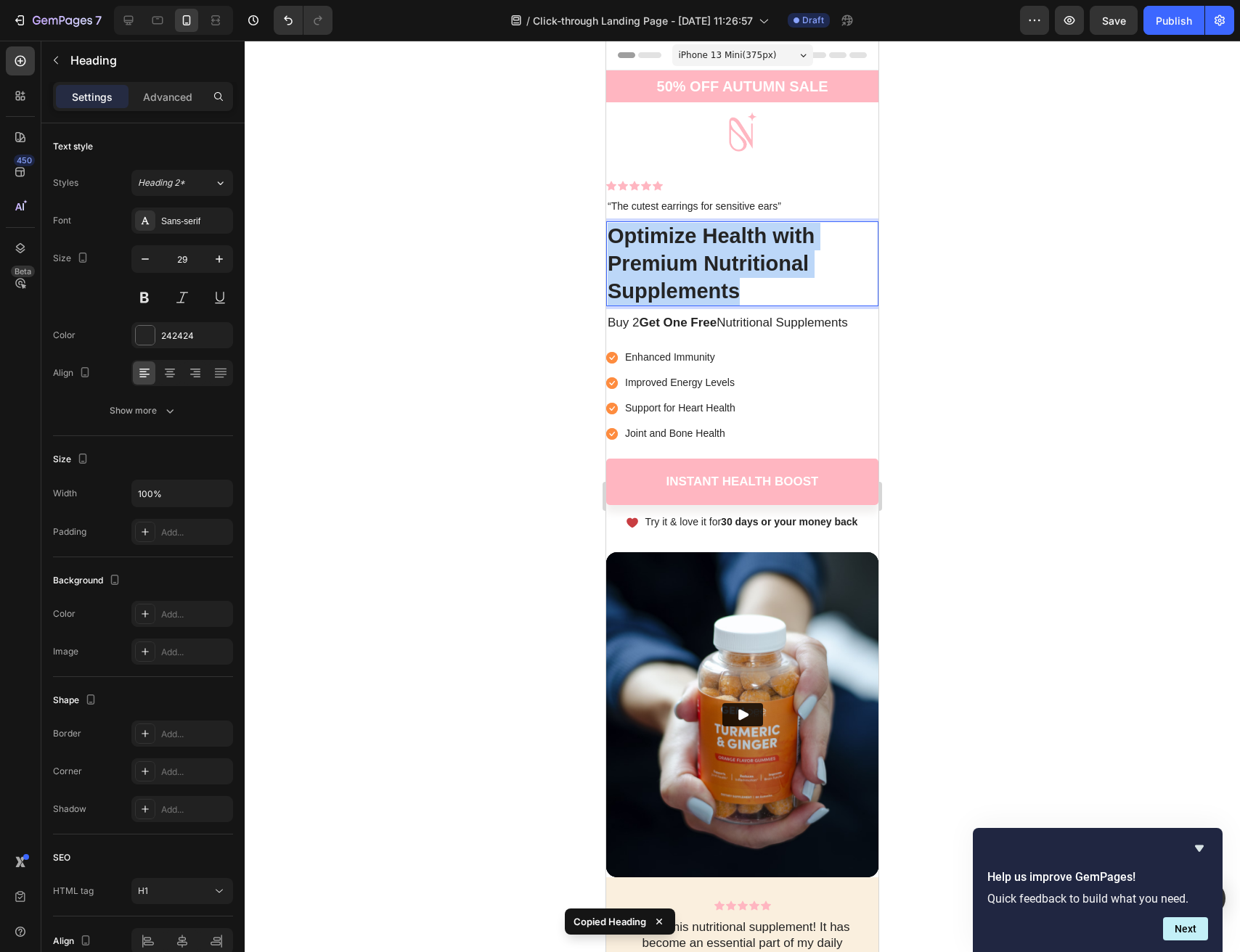
click at [730, 247] on p "Optimize Health with Premium Nutritional Supplements" at bounding box center [743, 264] width 270 height 82
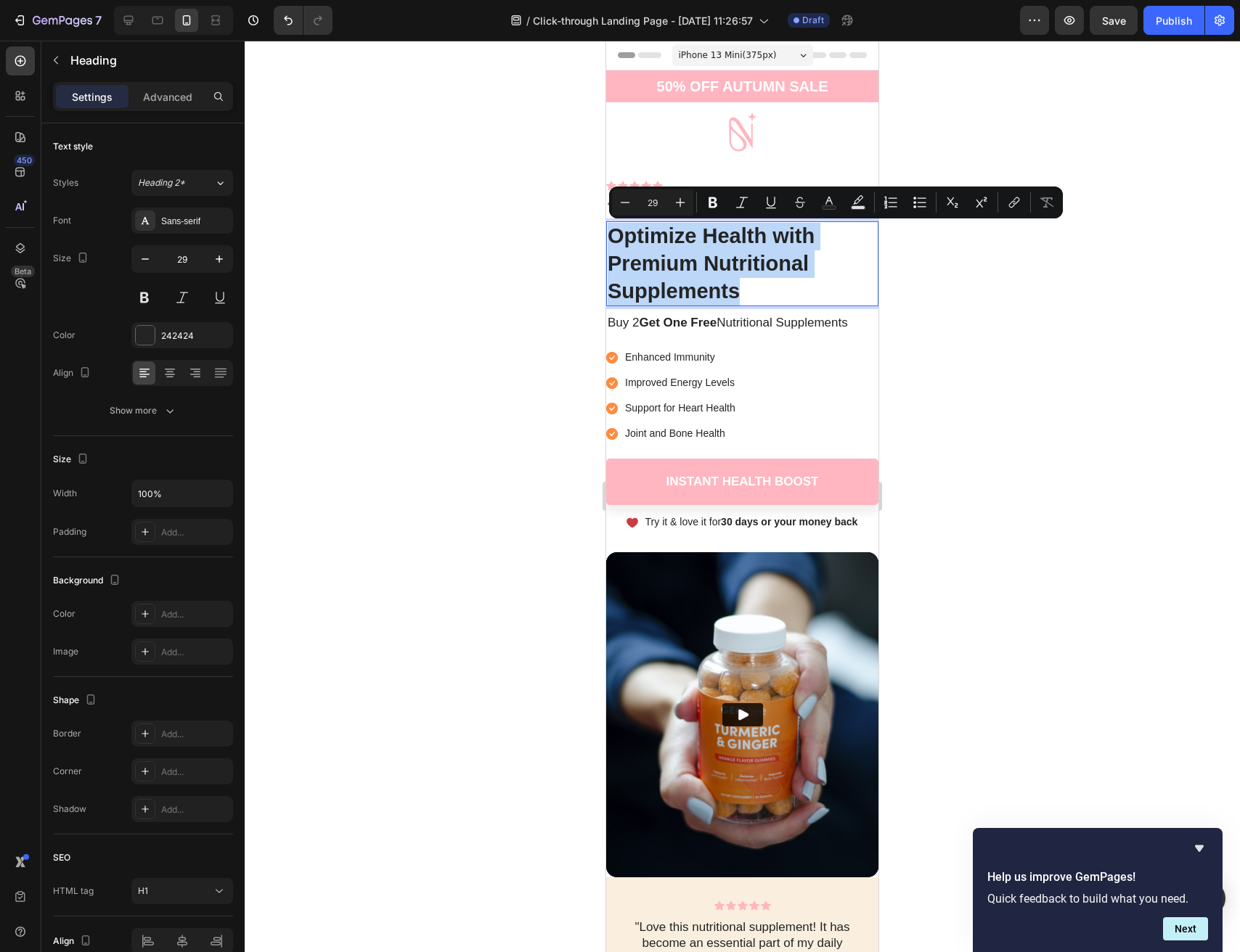
copy p "Optimize Health with Premium Nutritional Supplements"
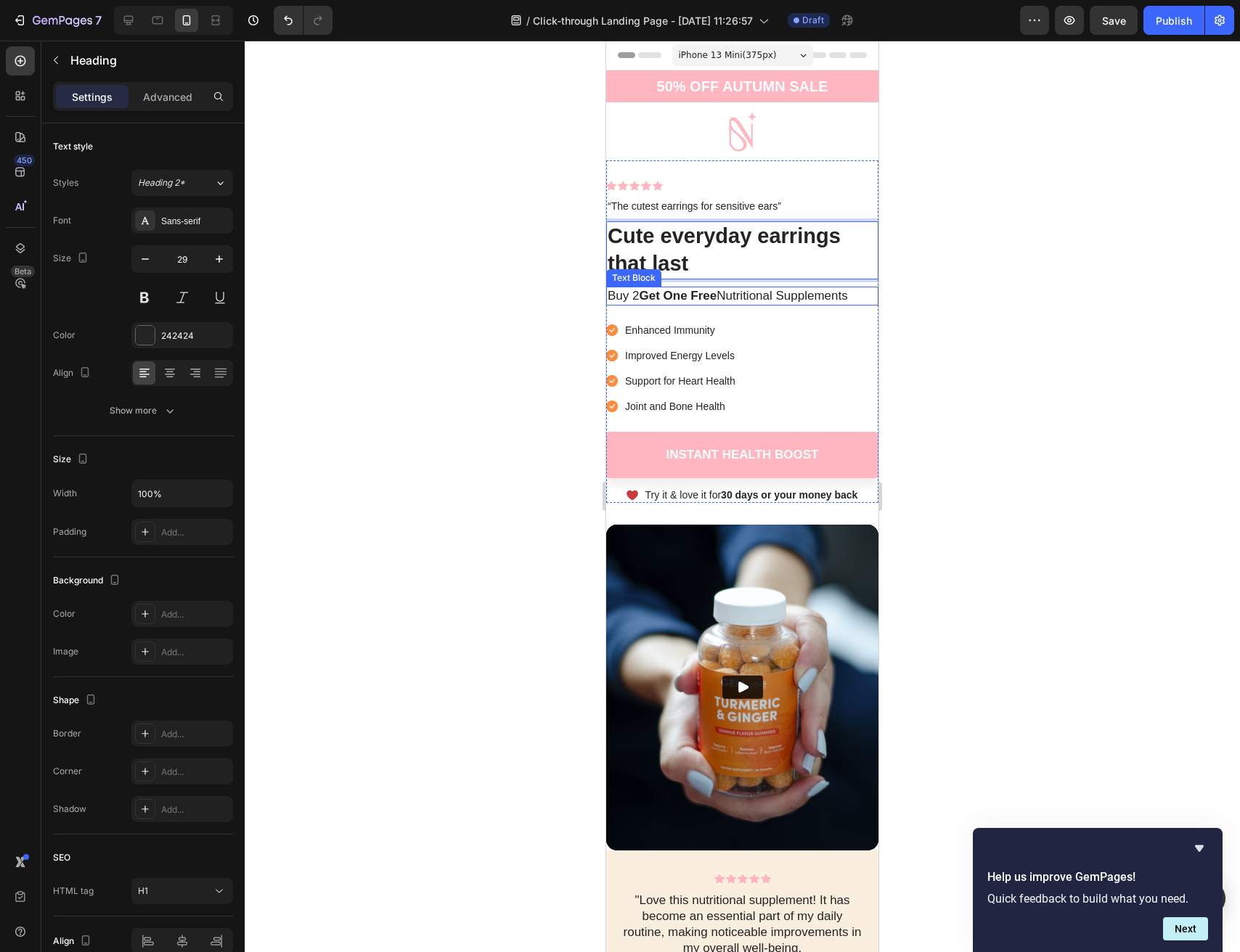
click at [781, 292] on p "Buy 2 Get One Free Nutritional Supplements" at bounding box center [743, 296] width 270 height 16
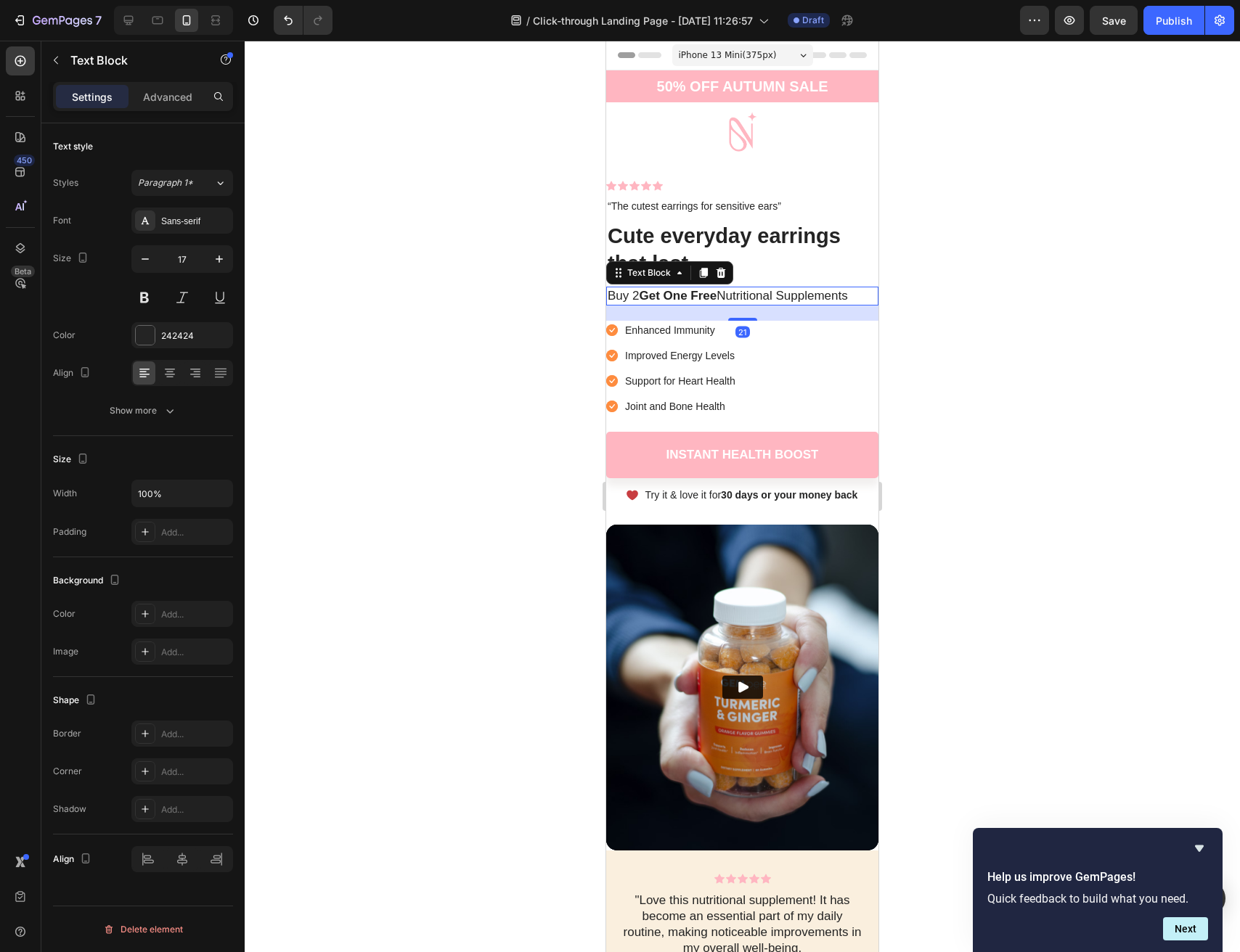
click at [780, 294] on p "Buy 2 Get One Free Nutritional Supplements" at bounding box center [743, 296] width 270 height 16
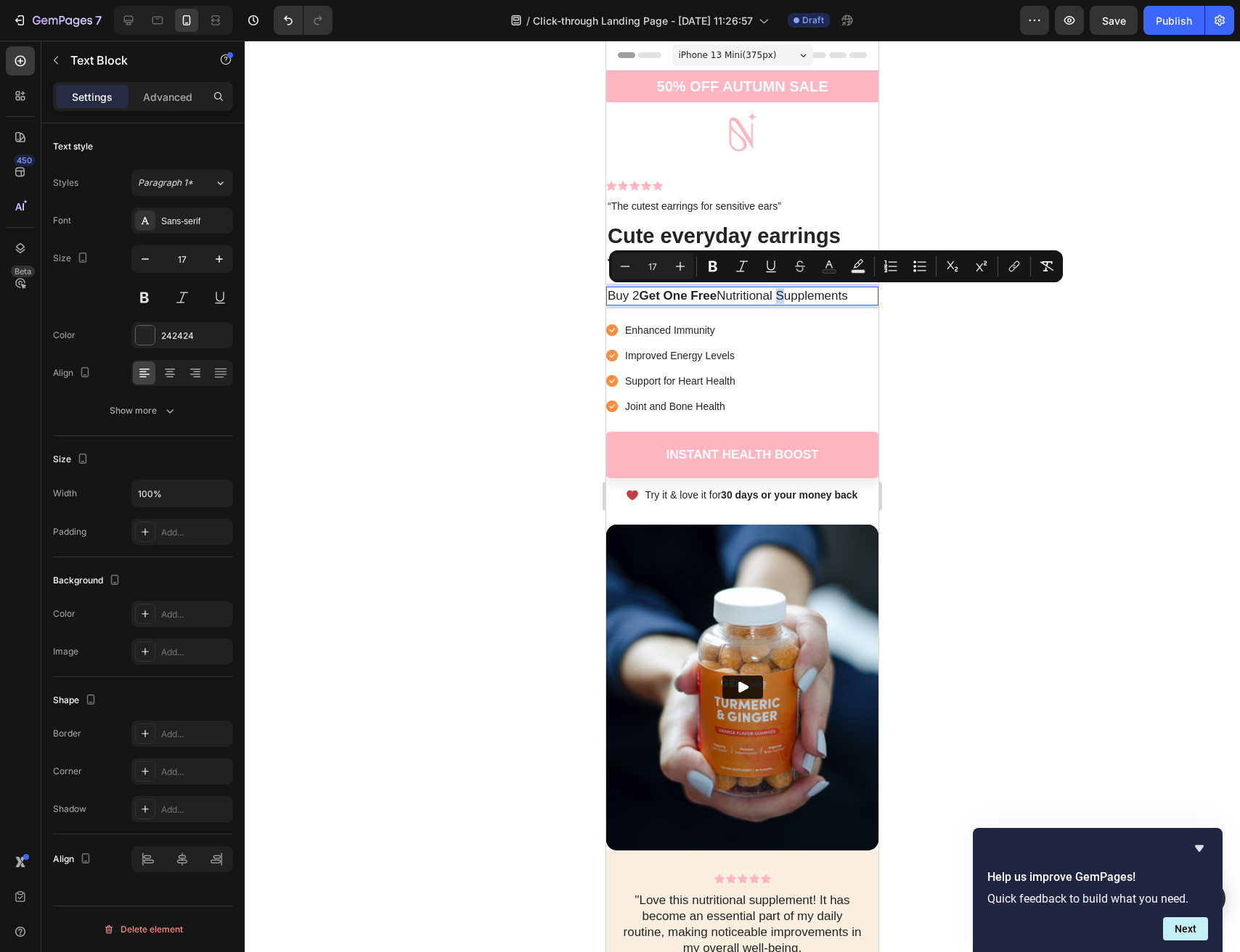
copy p "Buy 2 Get One Free Nutritional Supplements"
click at [1092, 354] on div at bounding box center [742, 496] width 996 height 912
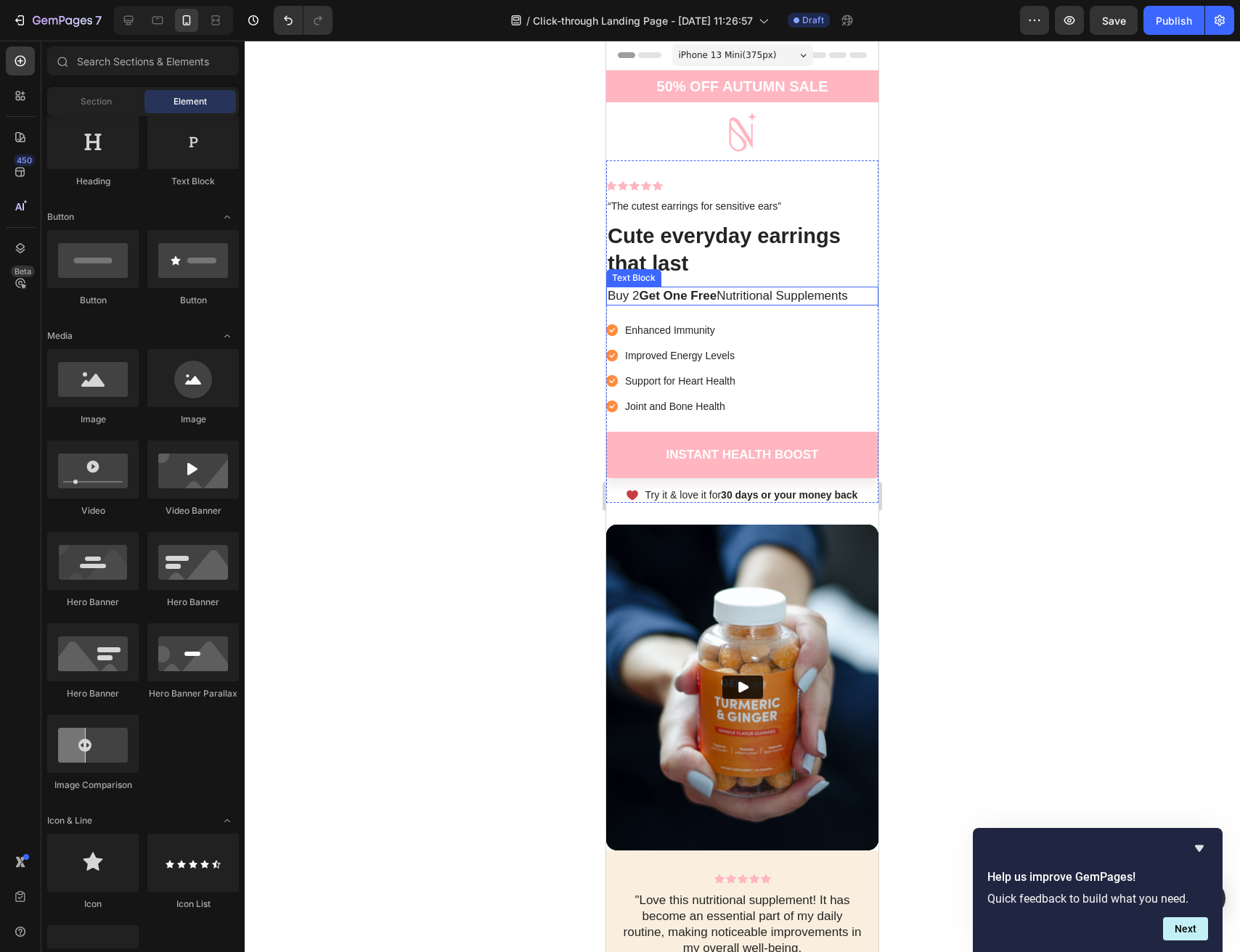
click at [685, 289] on strong "Get One Free" at bounding box center [678, 296] width 78 height 14
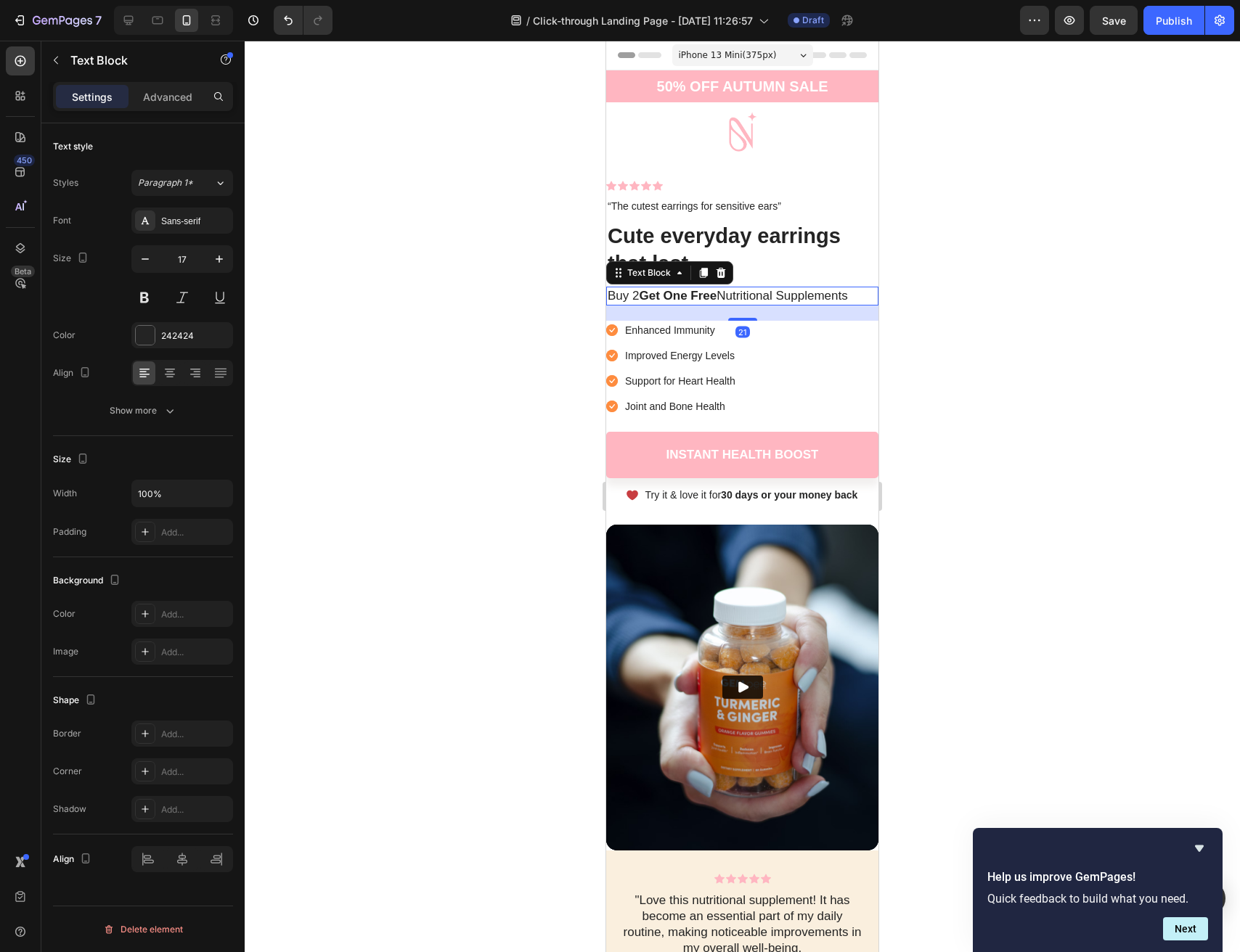
click at [685, 290] on strong "Get One Free" at bounding box center [678, 296] width 78 height 14
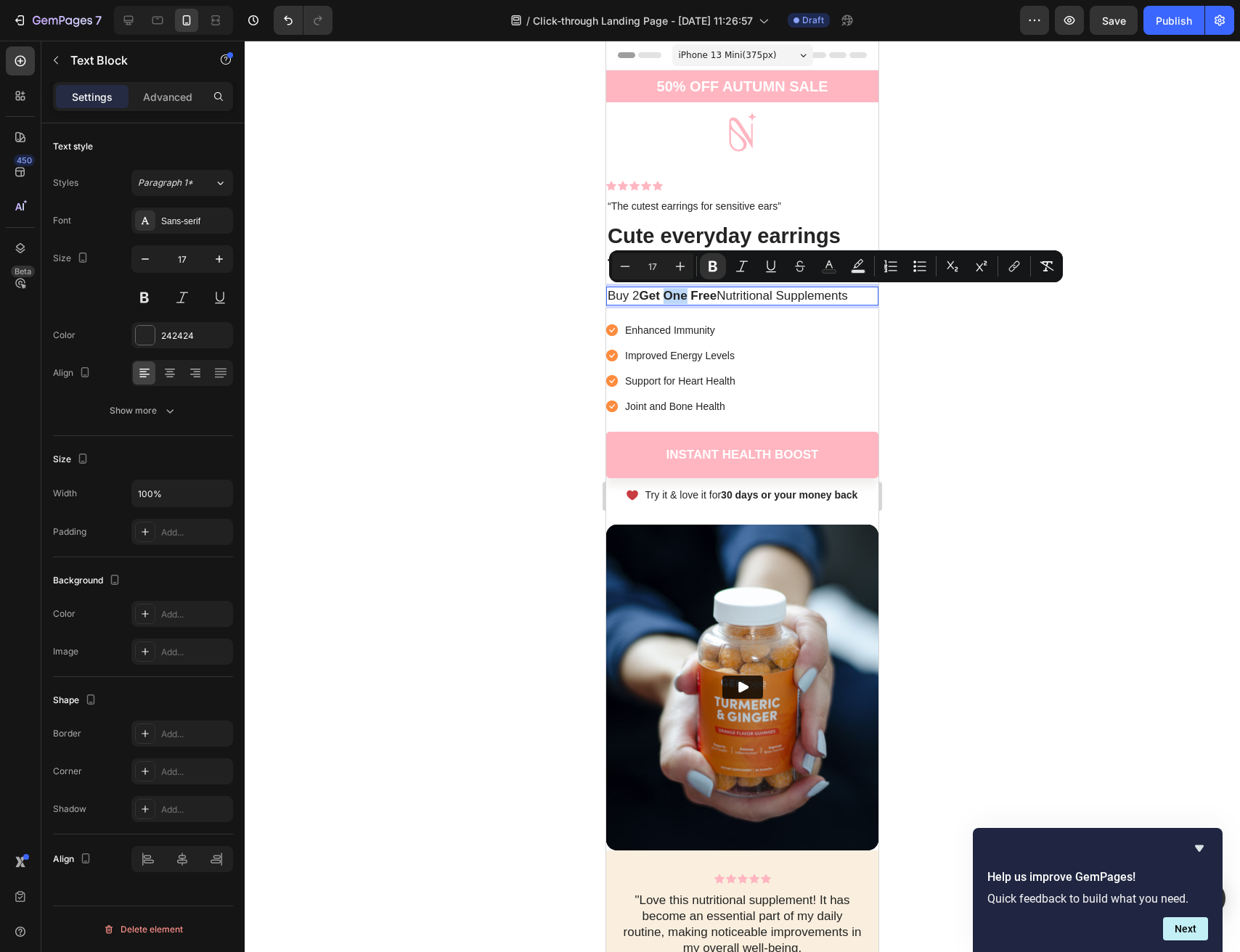
click at [685, 290] on strong "Get One Free" at bounding box center [678, 296] width 78 height 14
copy p "Buy 2 Get One Free Nutritional Supplements"
click at [994, 435] on div at bounding box center [742, 496] width 996 height 912
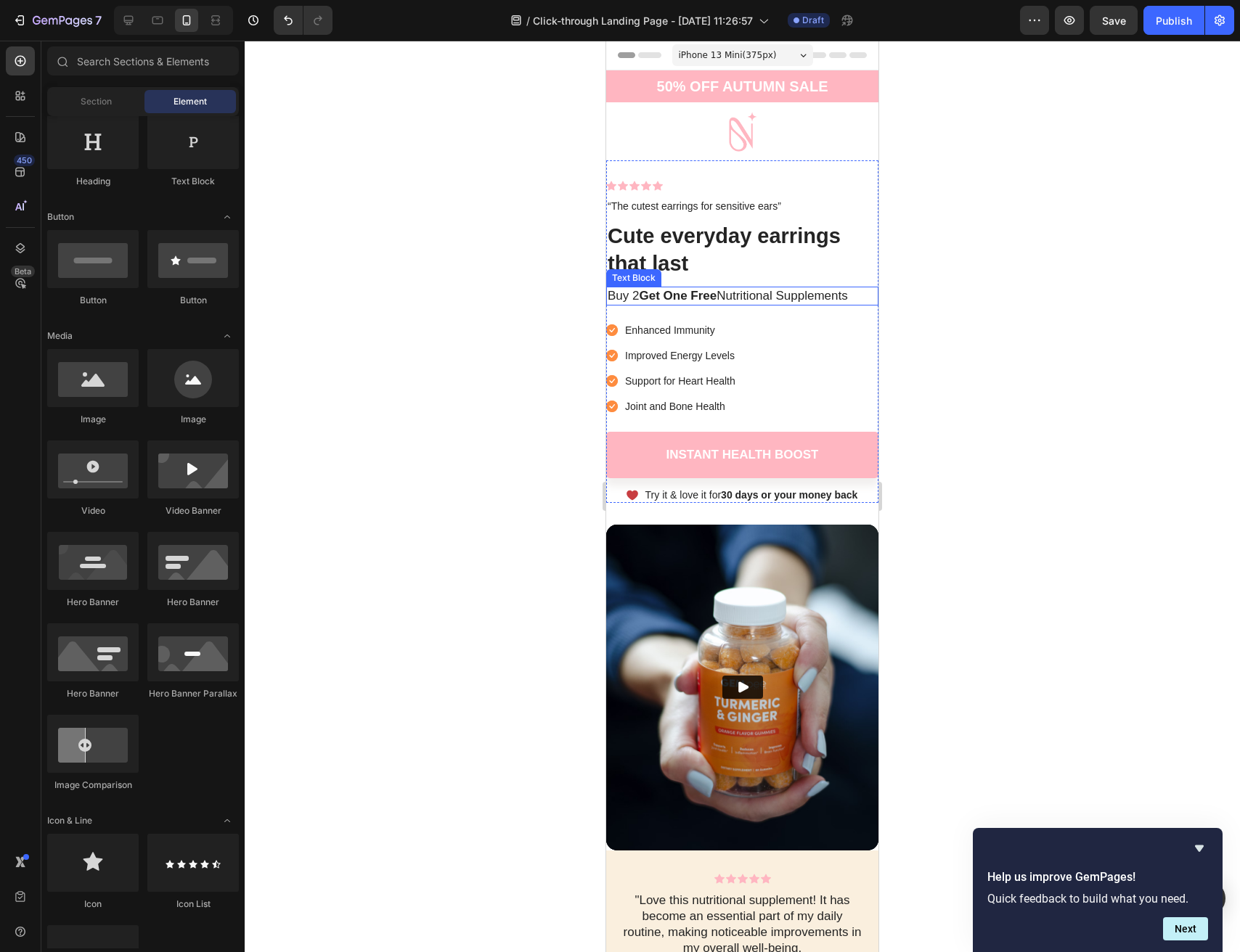
click at [754, 292] on p "Buy 2 Get One Free Nutritional Supplements" at bounding box center [743, 296] width 270 height 16
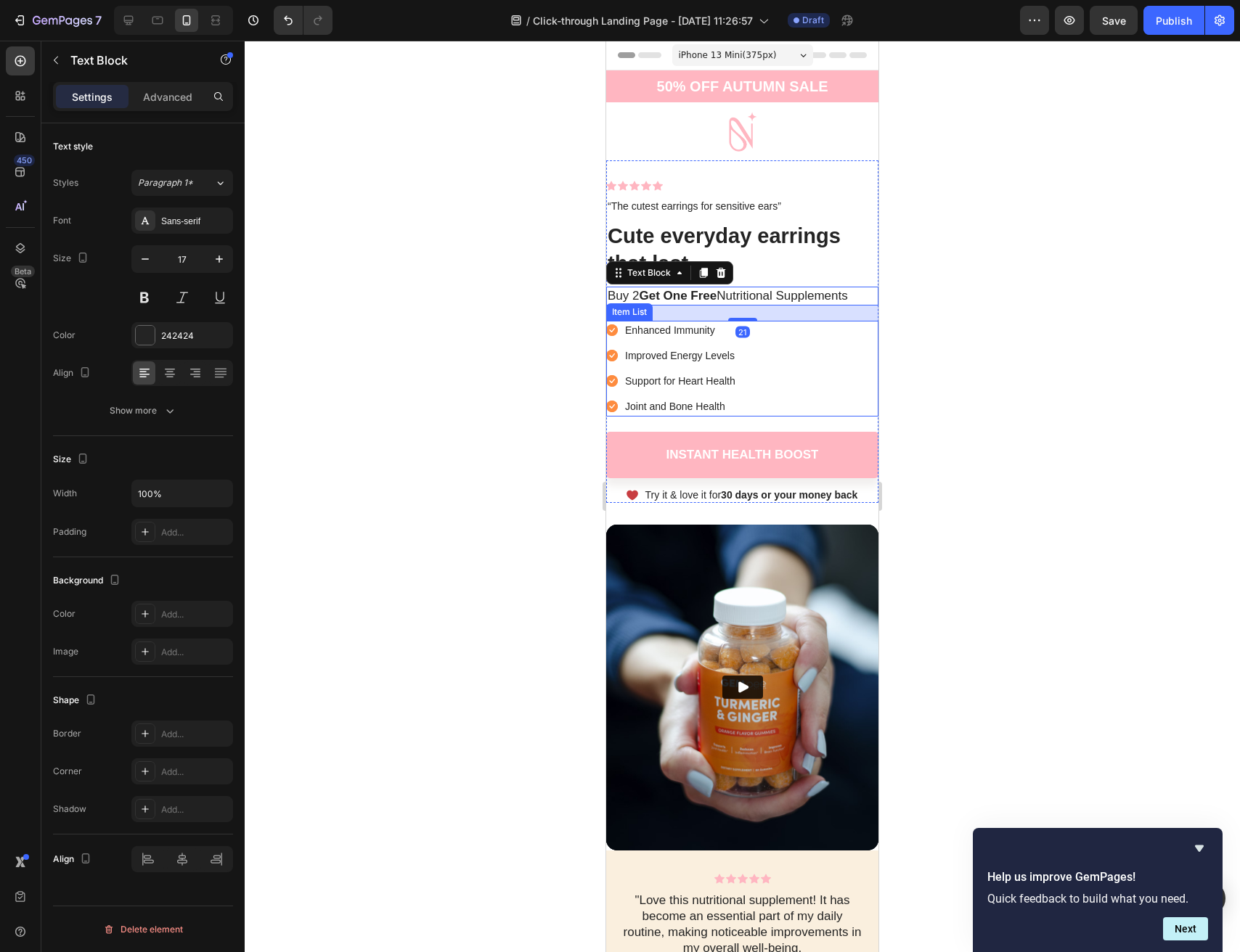
click at [670, 334] on p "Enhanced Immunity" at bounding box center [681, 331] width 111 height 16
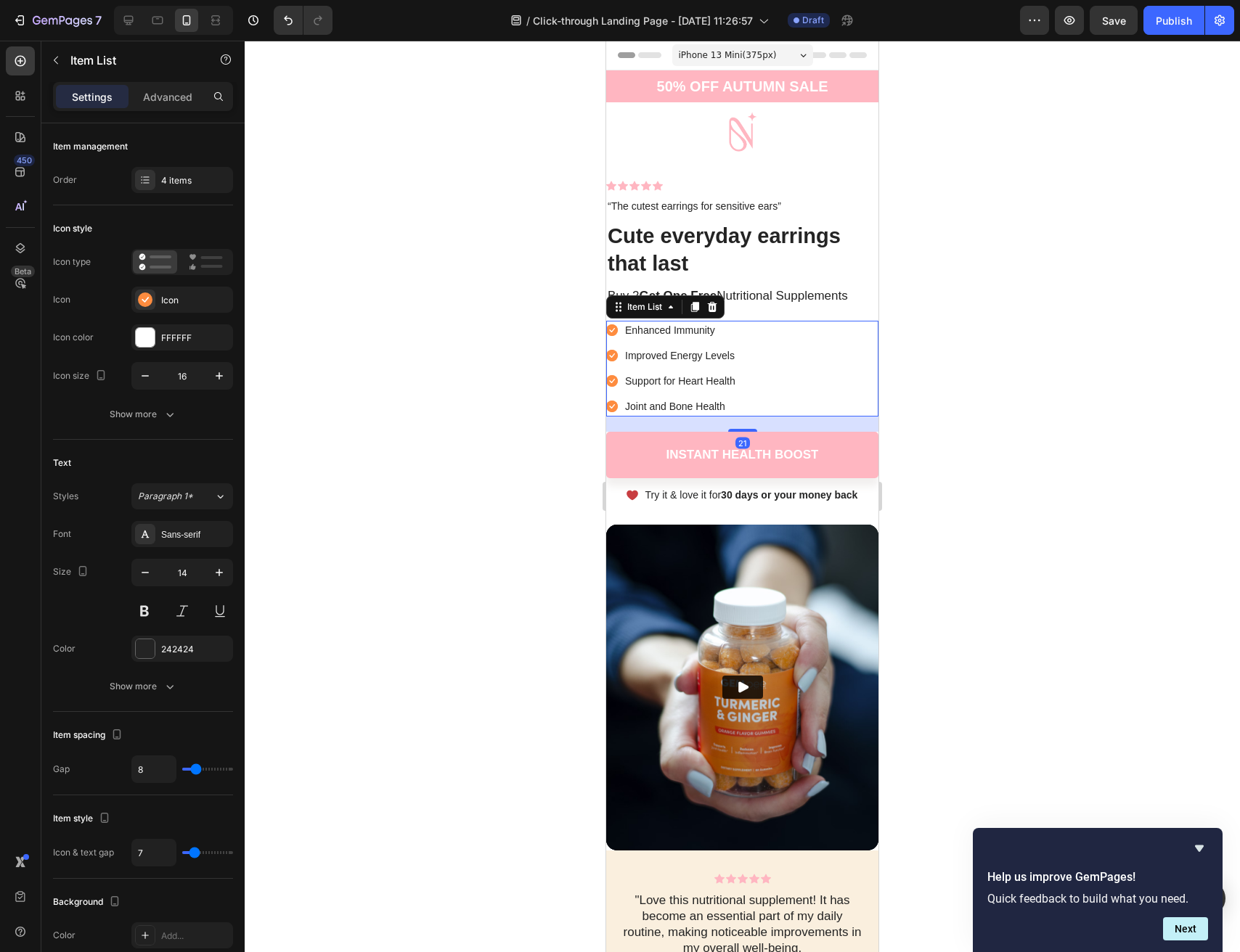
click at [790, 351] on div "Enhanced Immunity Improved Energy Levels Support for Heart Health Joint and Bon…" at bounding box center [742, 368] width 272 height 96
click at [769, 392] on div "Enhanced Immunity Improved Energy Levels Support for Heart Health Joint and Bon…" at bounding box center [742, 368] width 272 height 96
click at [729, 405] on p "Joint and Bone Health" at bounding box center [681, 407] width 111 height 16
click at [691, 406] on p "Joint and Bone Health" at bounding box center [681, 407] width 111 height 16
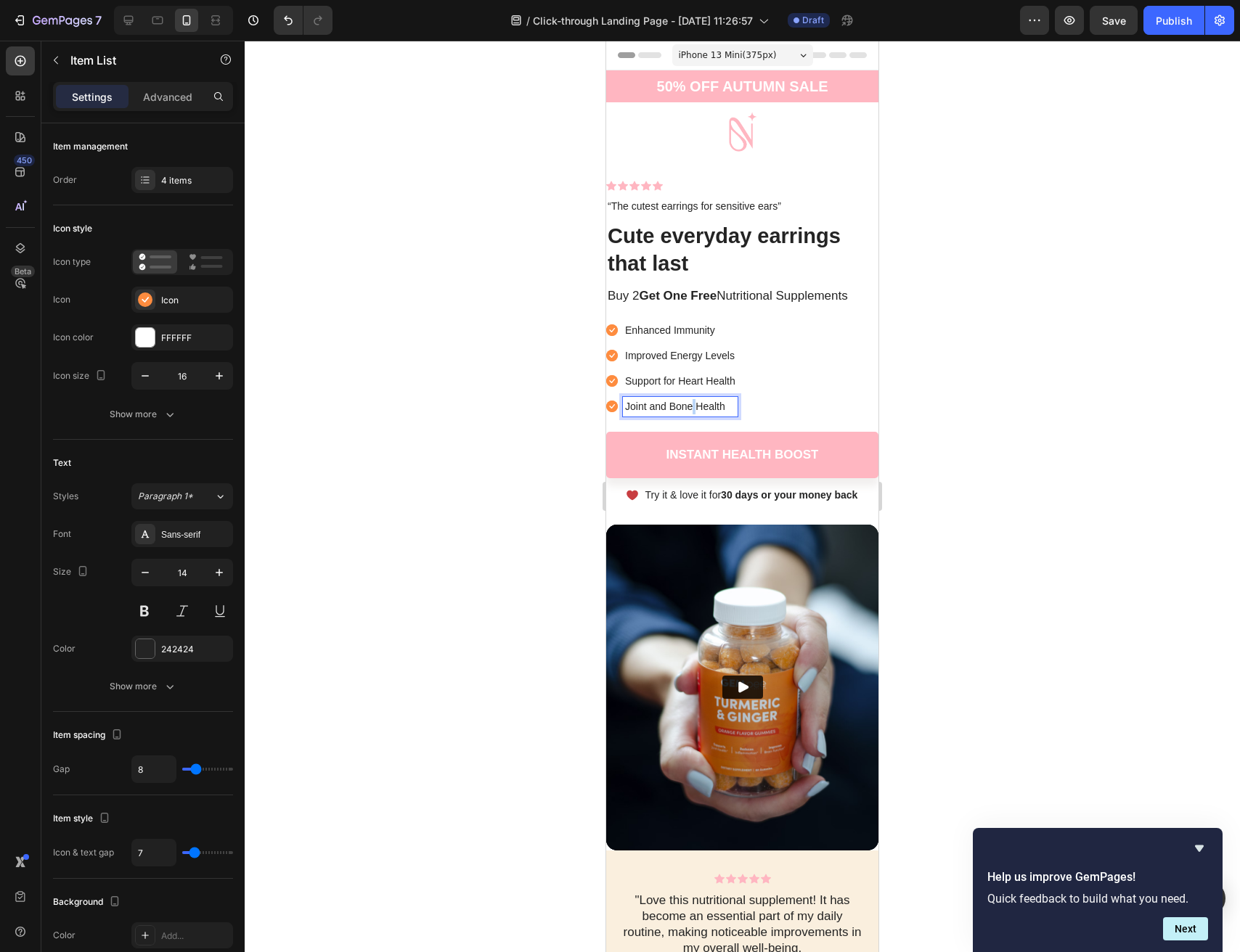
click at [691, 406] on p "Joint and Bone Health" at bounding box center [681, 407] width 111 height 16
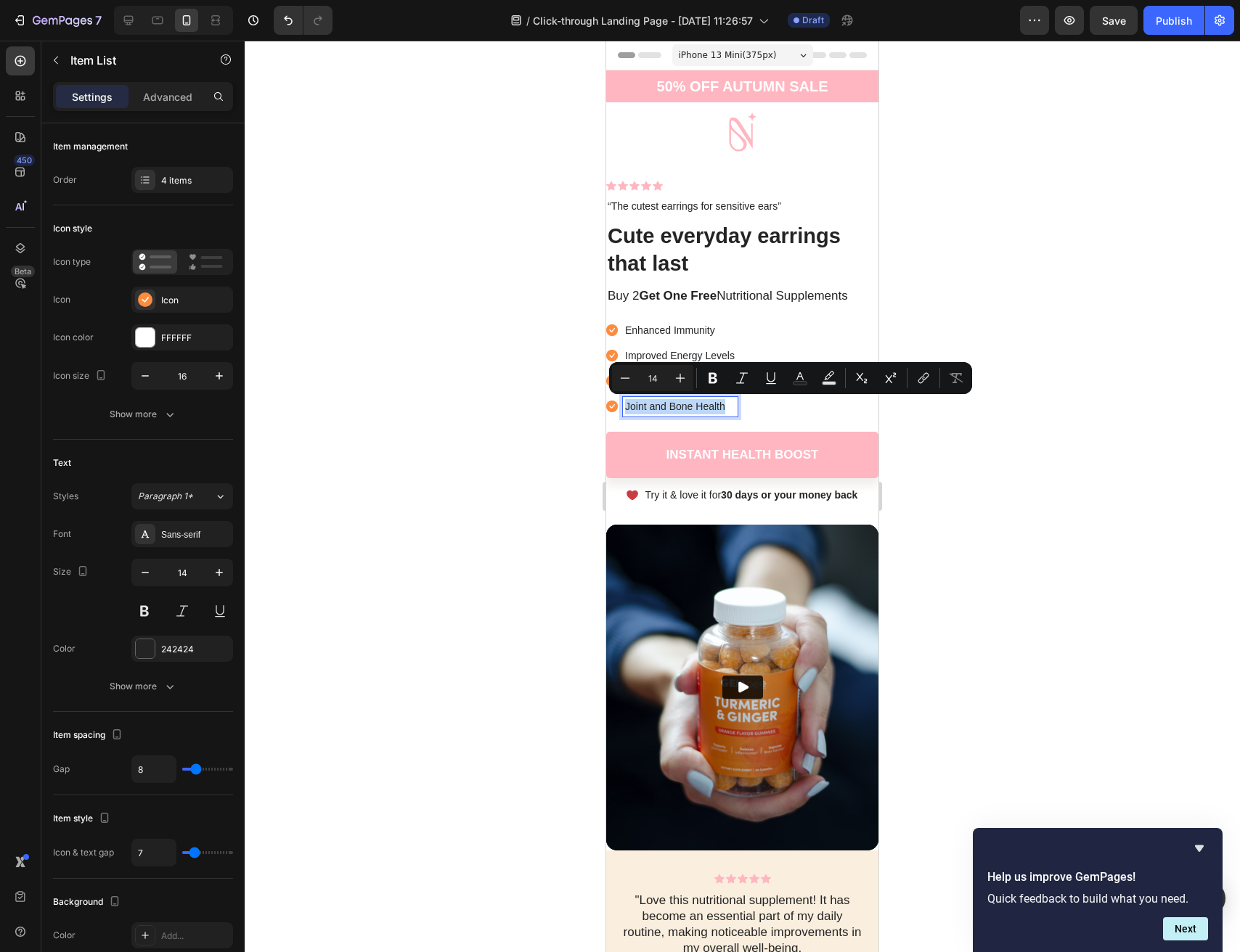
copy p "Joint and Bone Health"
click at [1015, 440] on div at bounding box center [742, 496] width 996 height 912
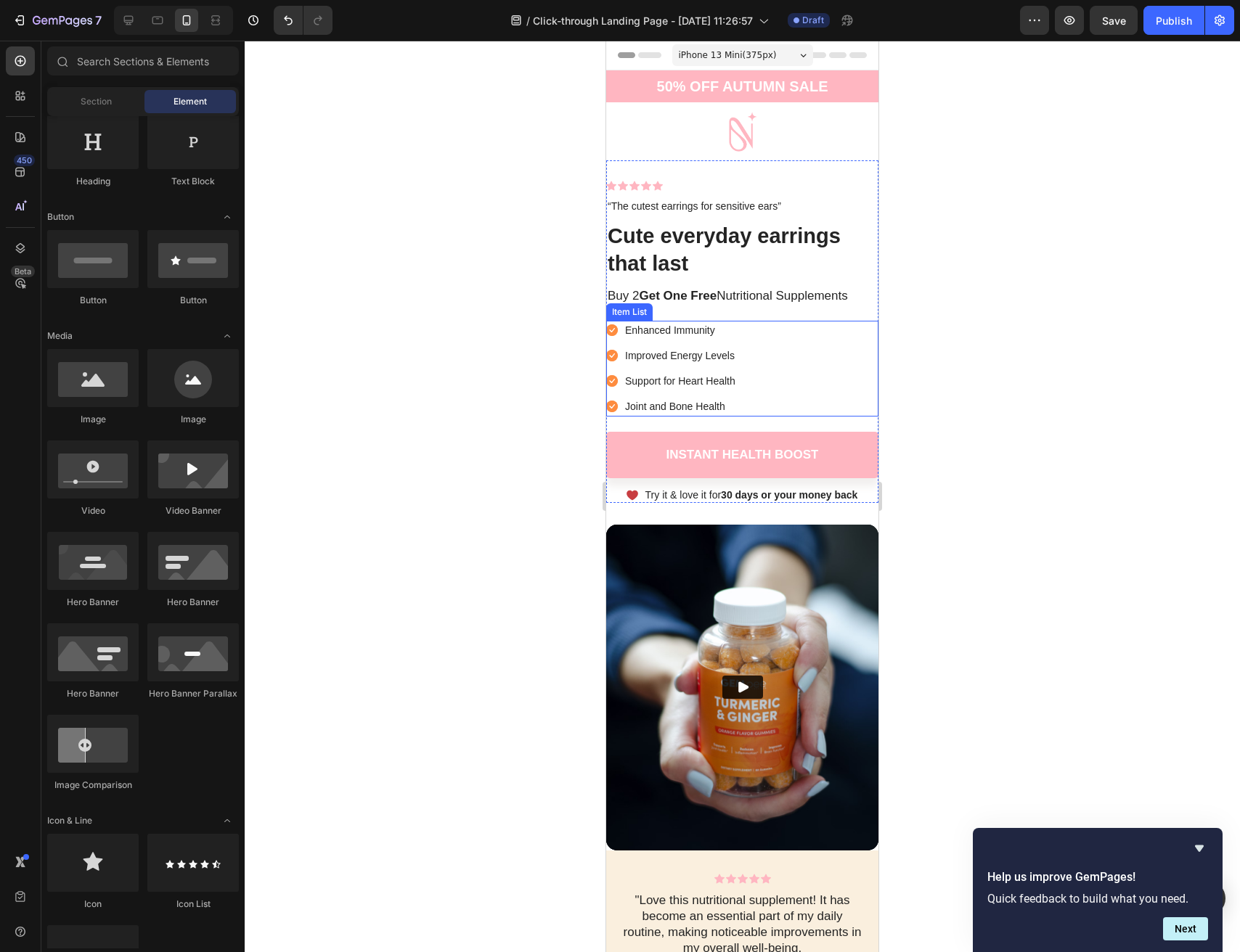
click at [729, 382] on p "Support for Heart Health" at bounding box center [681, 382] width 111 height 16
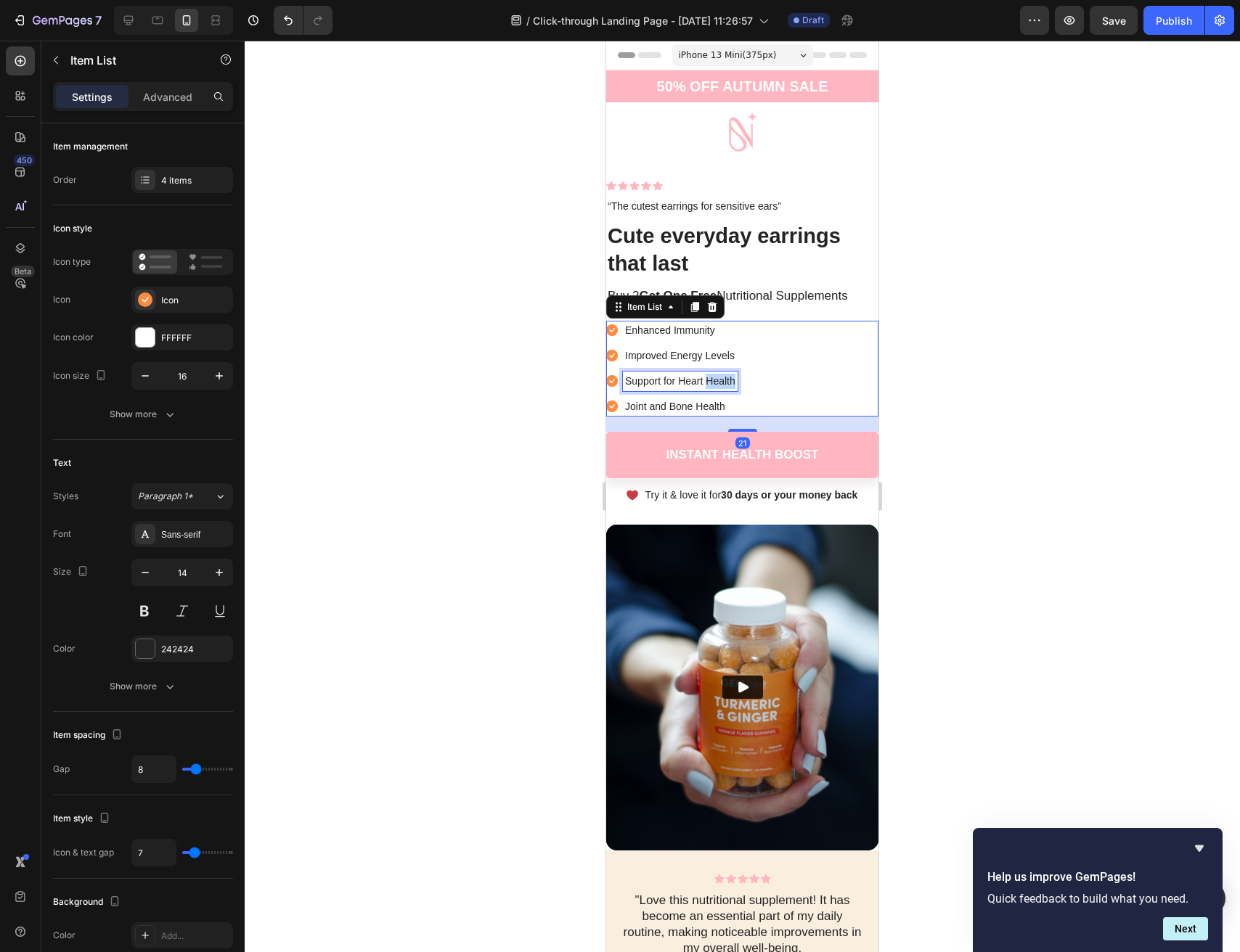
click at [732, 380] on p "Support for Heart Health" at bounding box center [681, 382] width 111 height 16
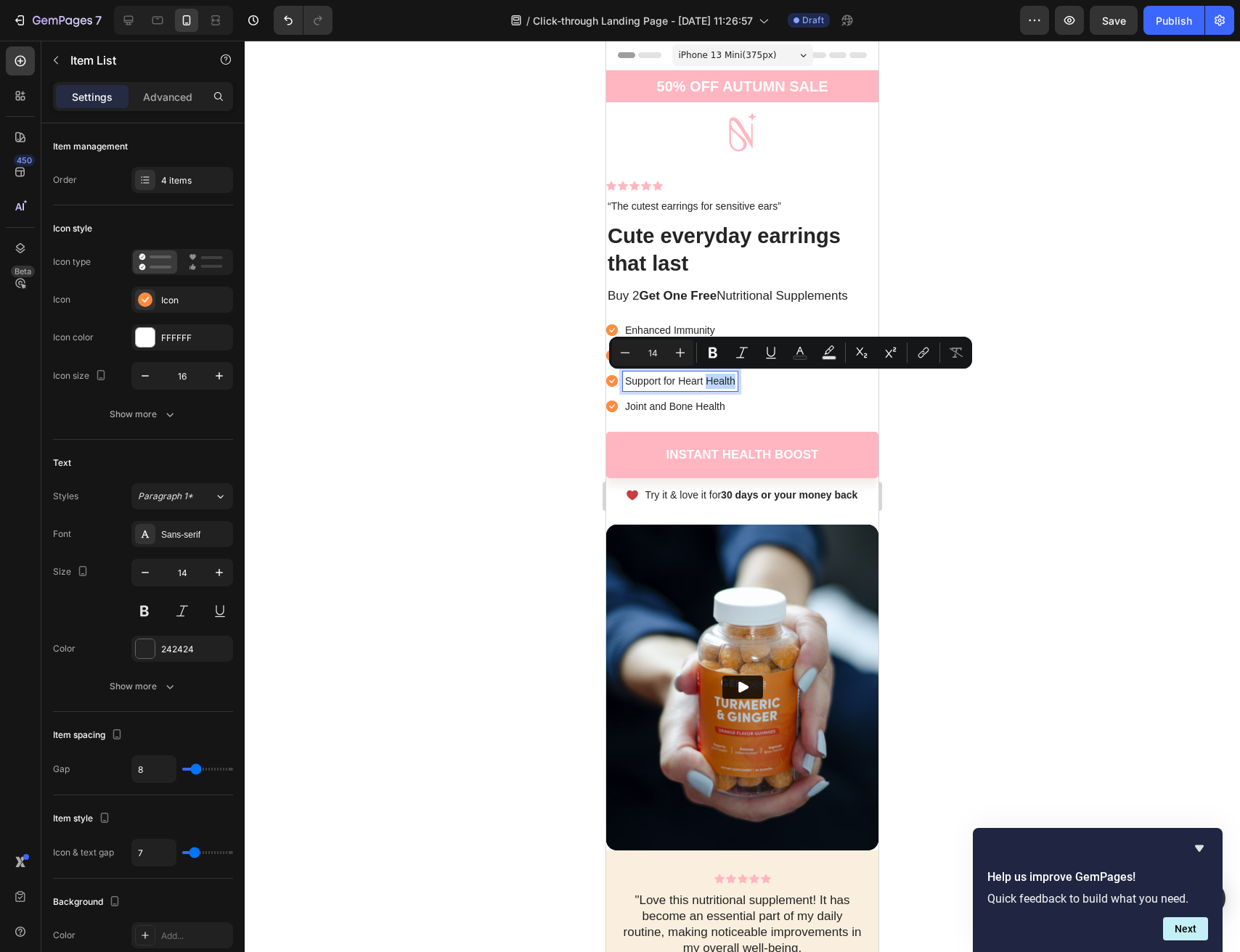
click at [715, 380] on p "Support for Heart Health" at bounding box center [681, 382] width 111 height 16
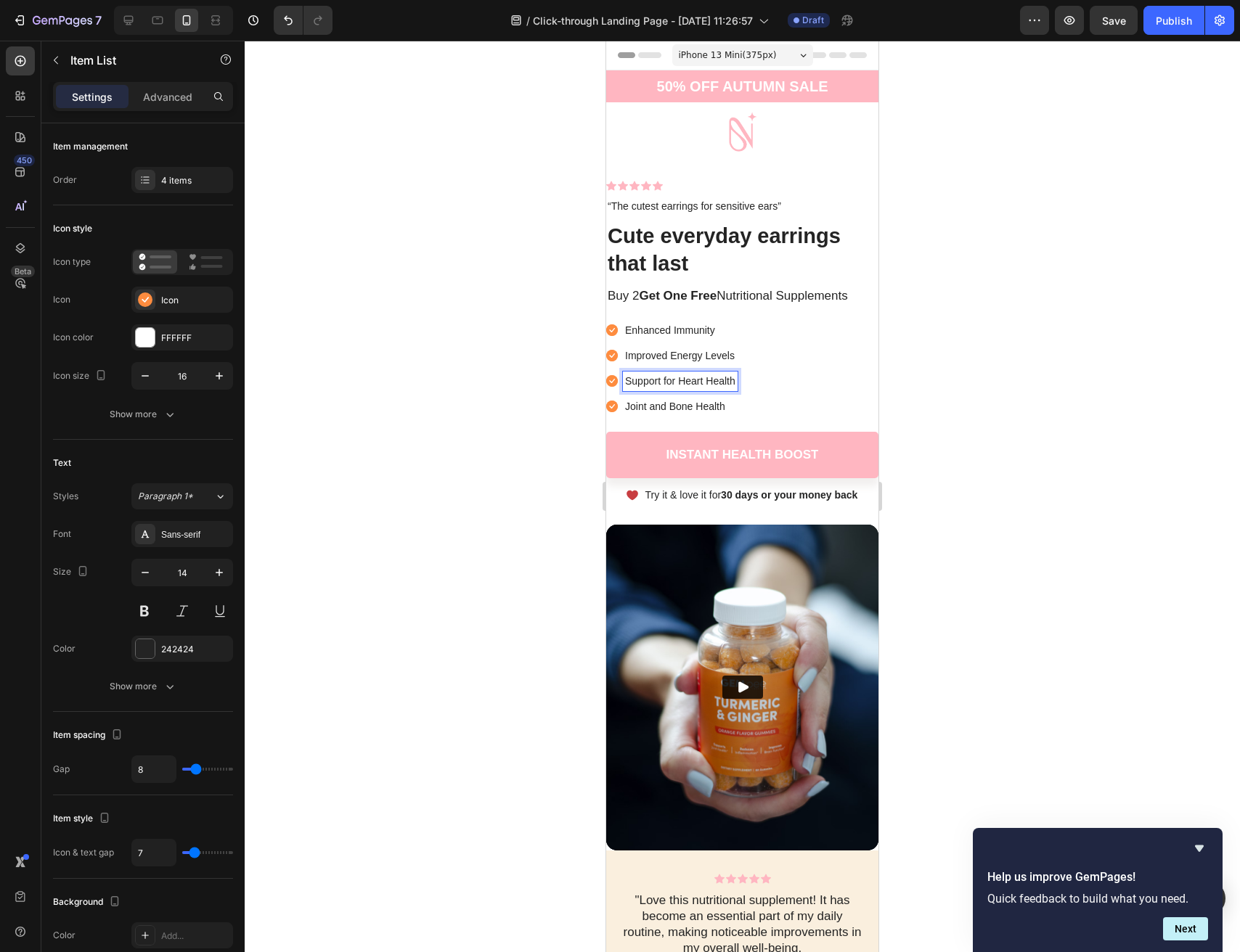
click at [689, 380] on p "Support for Heart Health" at bounding box center [681, 382] width 111 height 16
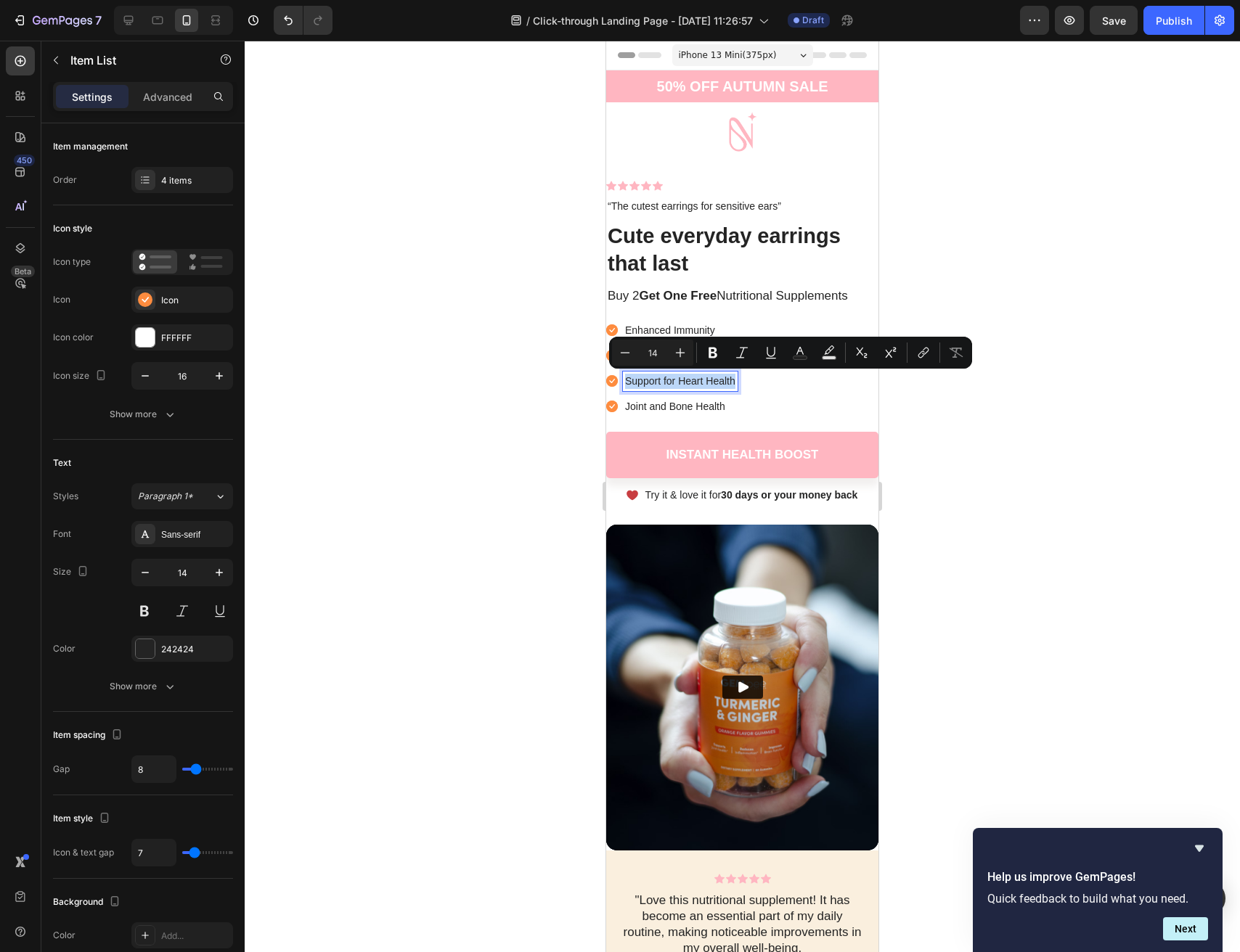
copy p "Support for Heart Health"
click at [692, 400] on p "Joint and Bone Health" at bounding box center [681, 407] width 111 height 16
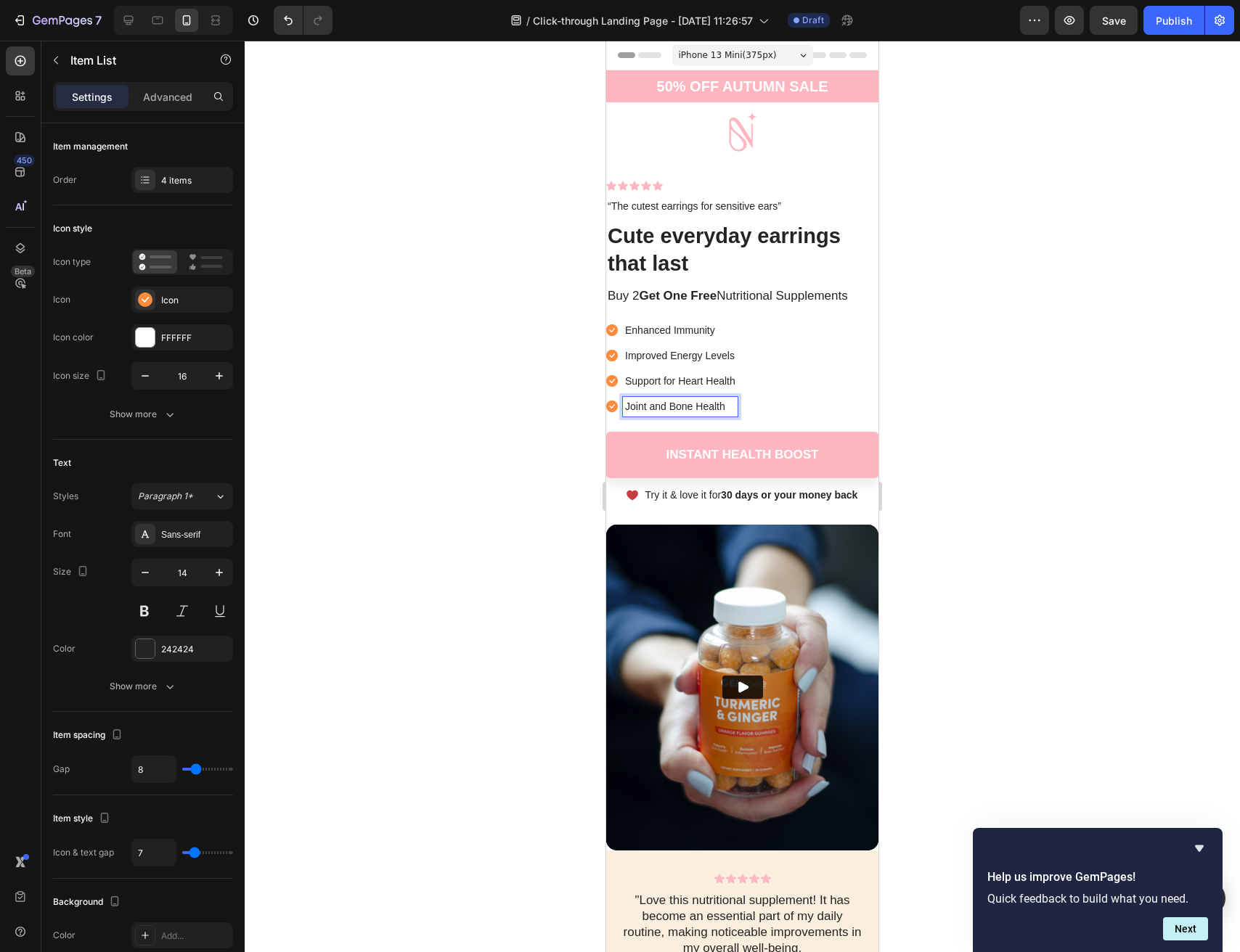
click at [683, 358] on p "Improved Energy Levels" at bounding box center [681, 356] width 111 height 16
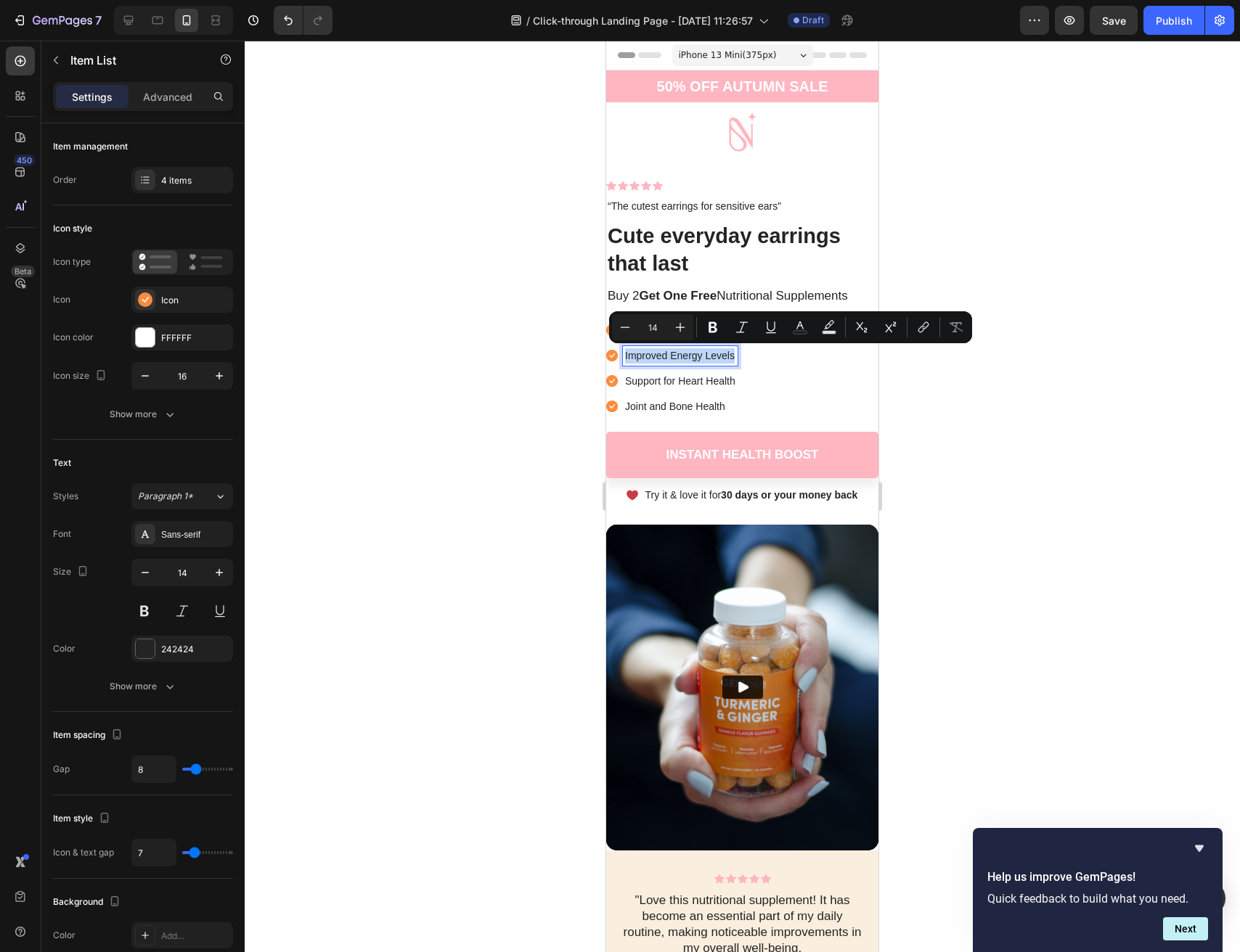
copy p "Improved Energy Levels"
click at [657, 331] on input "14" at bounding box center [652, 328] width 29 height 17
click at [990, 438] on div at bounding box center [742, 496] width 996 height 912
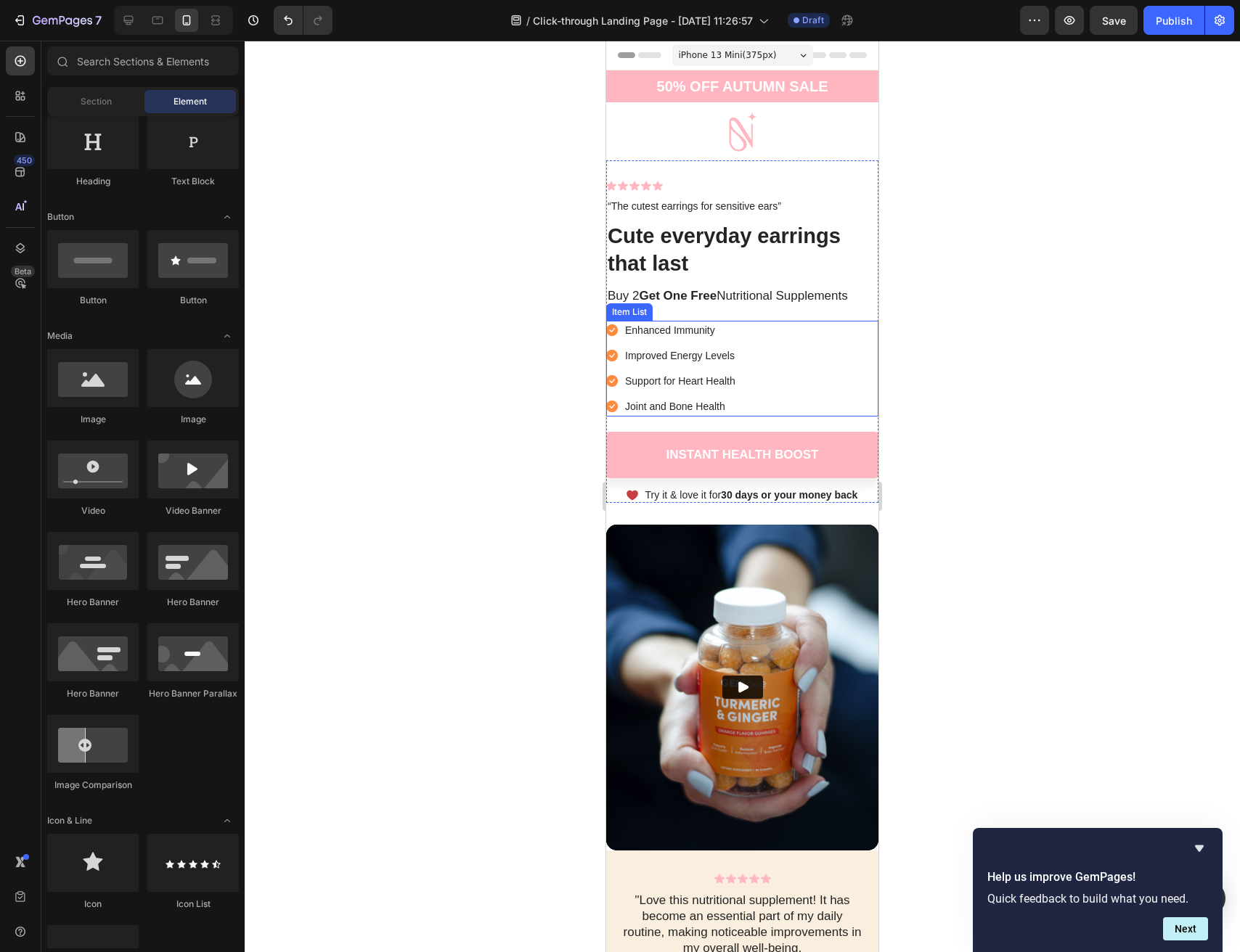
click at [675, 333] on p "Enhanced Immunity" at bounding box center [681, 331] width 111 height 16
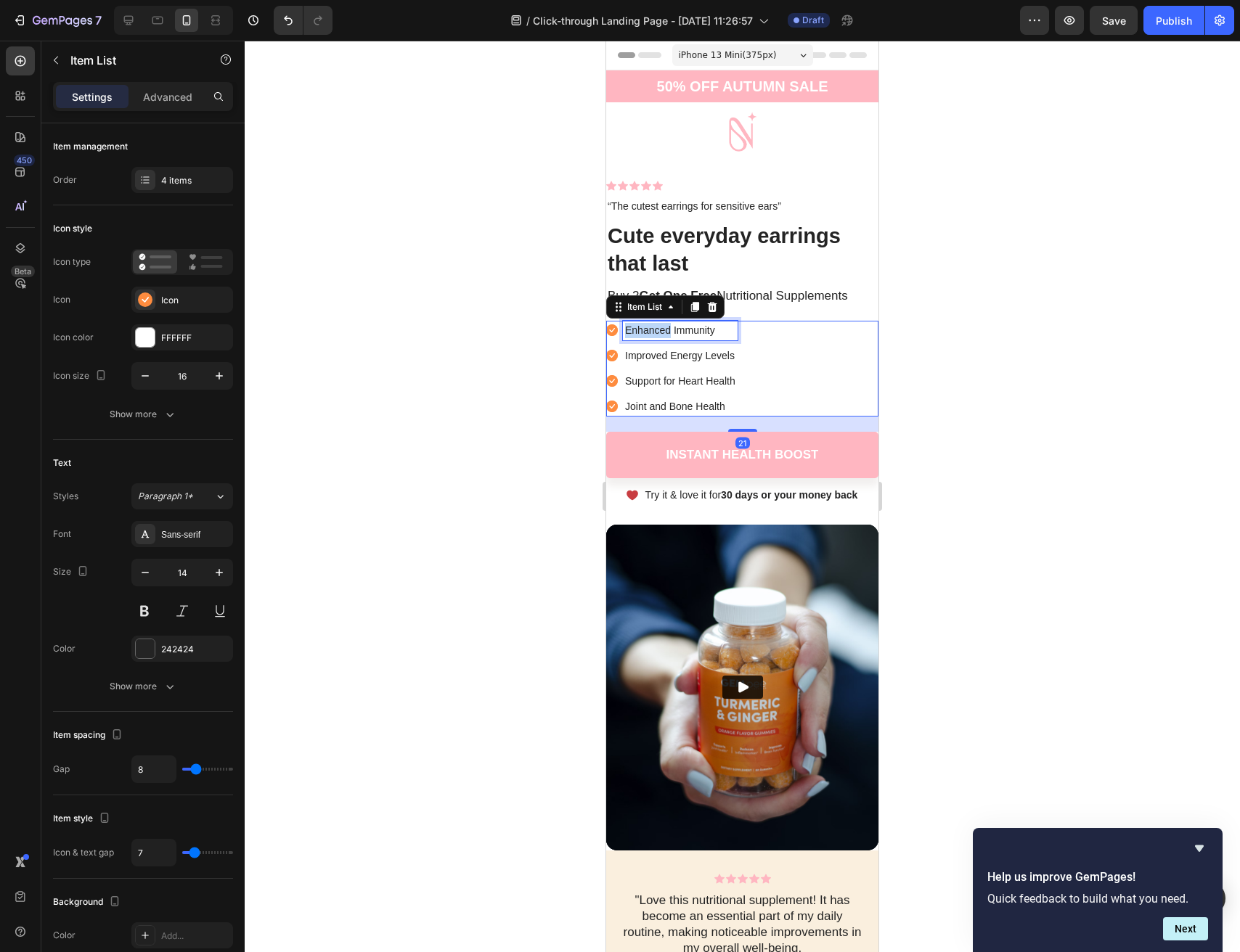
click at [664, 331] on p "Enhanced Immunity" at bounding box center [681, 331] width 111 height 16
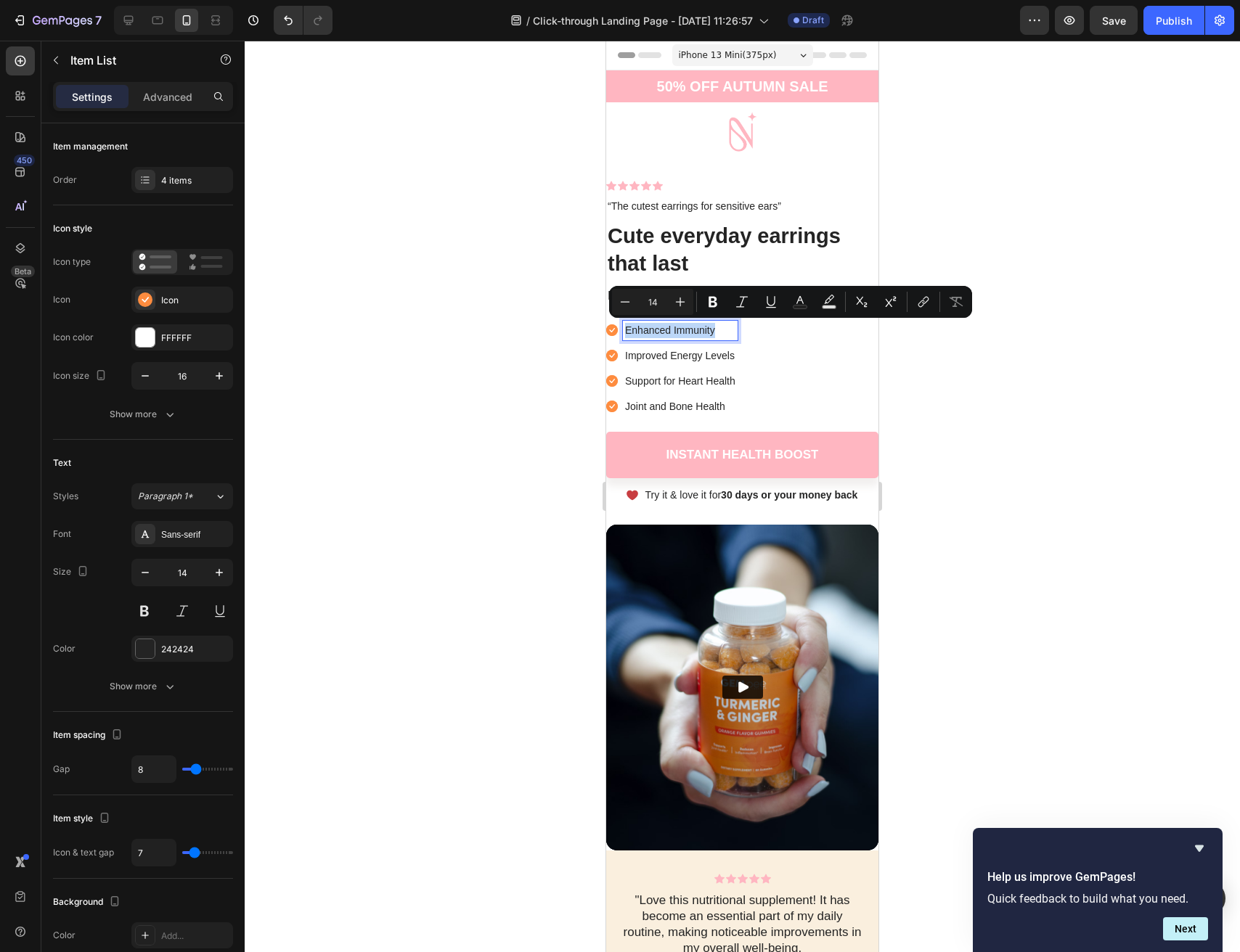
click at [664, 331] on p "Enhanced Immunity" at bounding box center [681, 331] width 111 height 16
copy p "Enhanced Immunity"
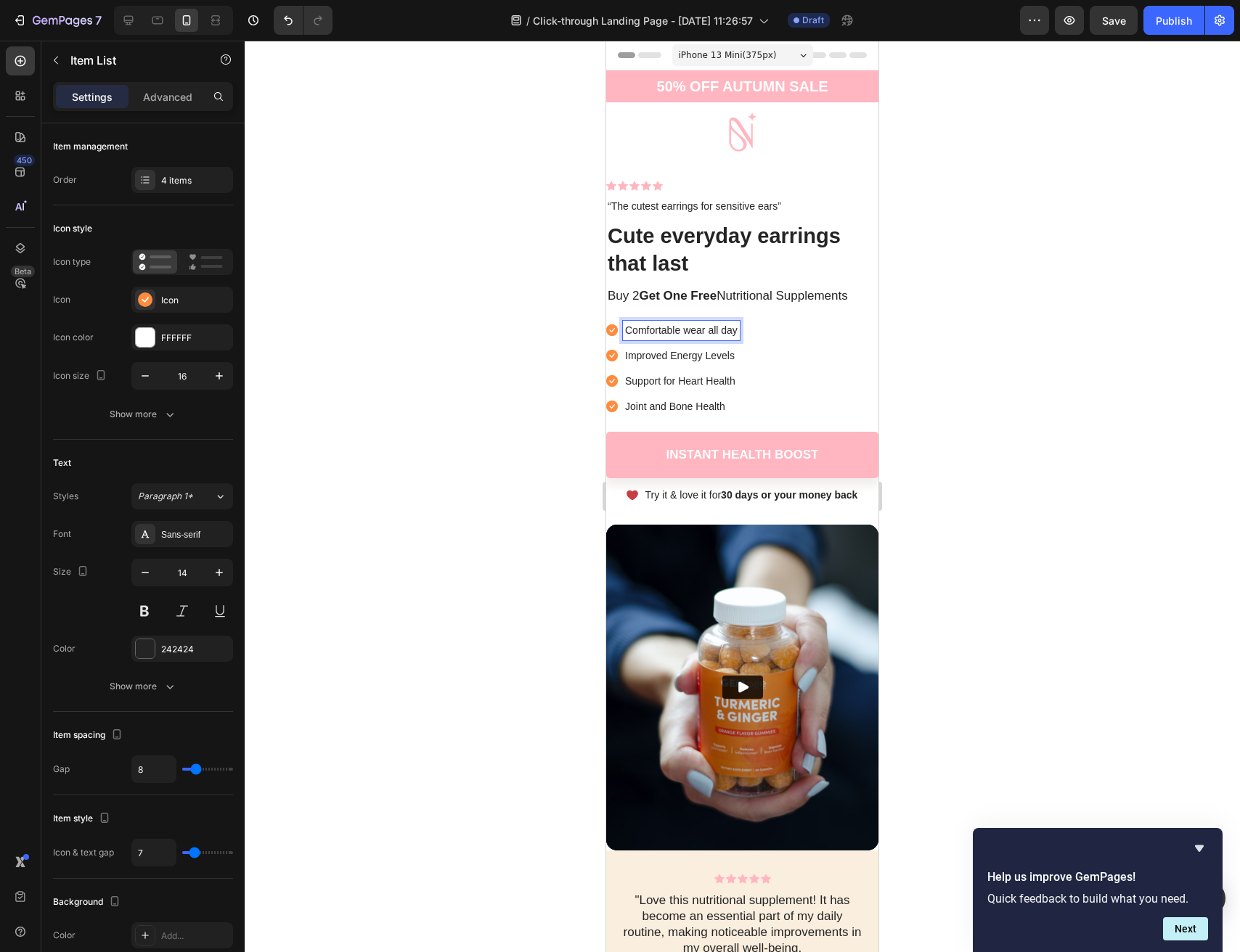
click at [653, 357] on p "Improved Energy Levels" at bounding box center [682, 356] width 112 height 16
click at [691, 380] on p "Support for Heart Health" at bounding box center [682, 382] width 112 height 16
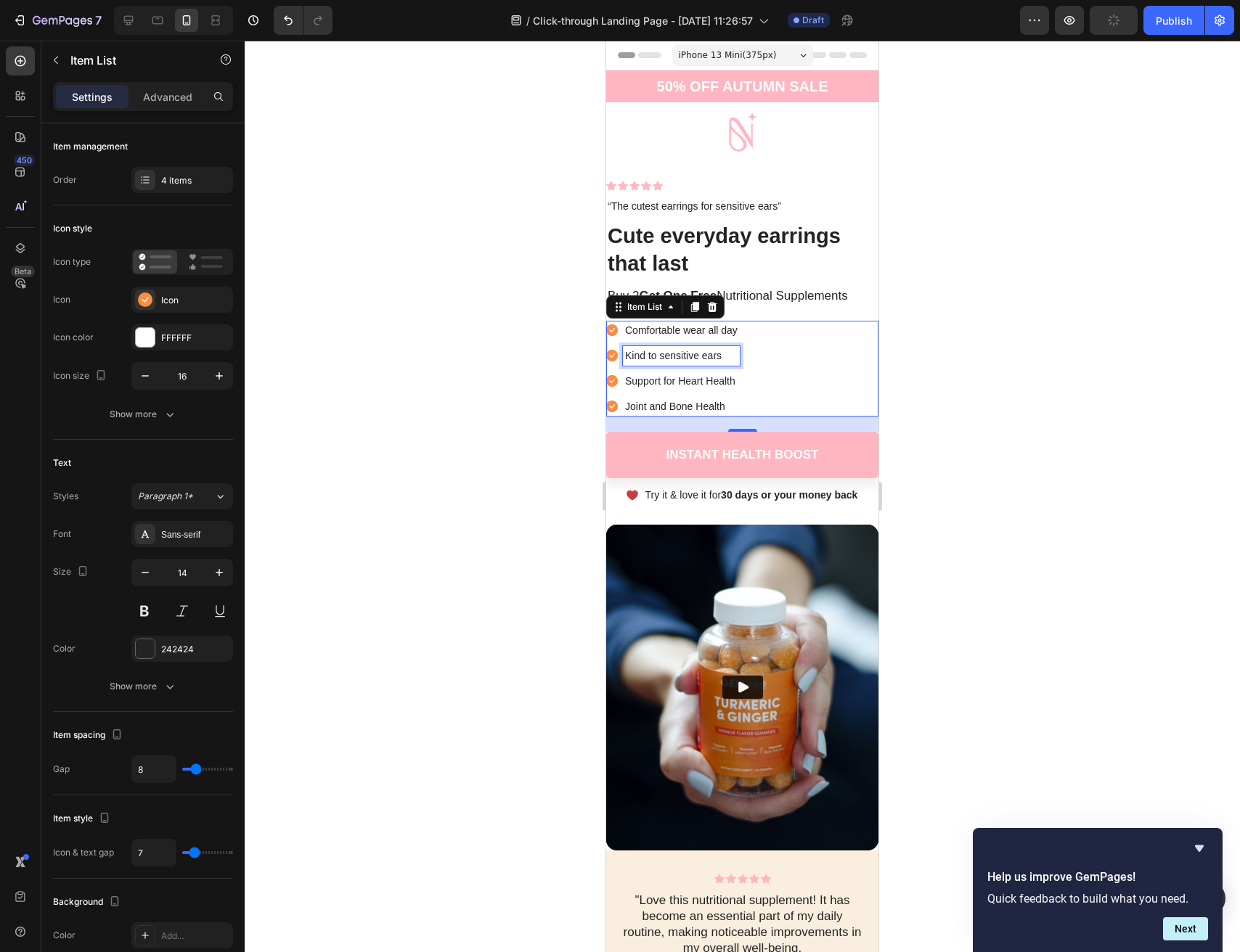
click at [691, 380] on p "Support for Heart Health" at bounding box center [682, 382] width 112 height 16
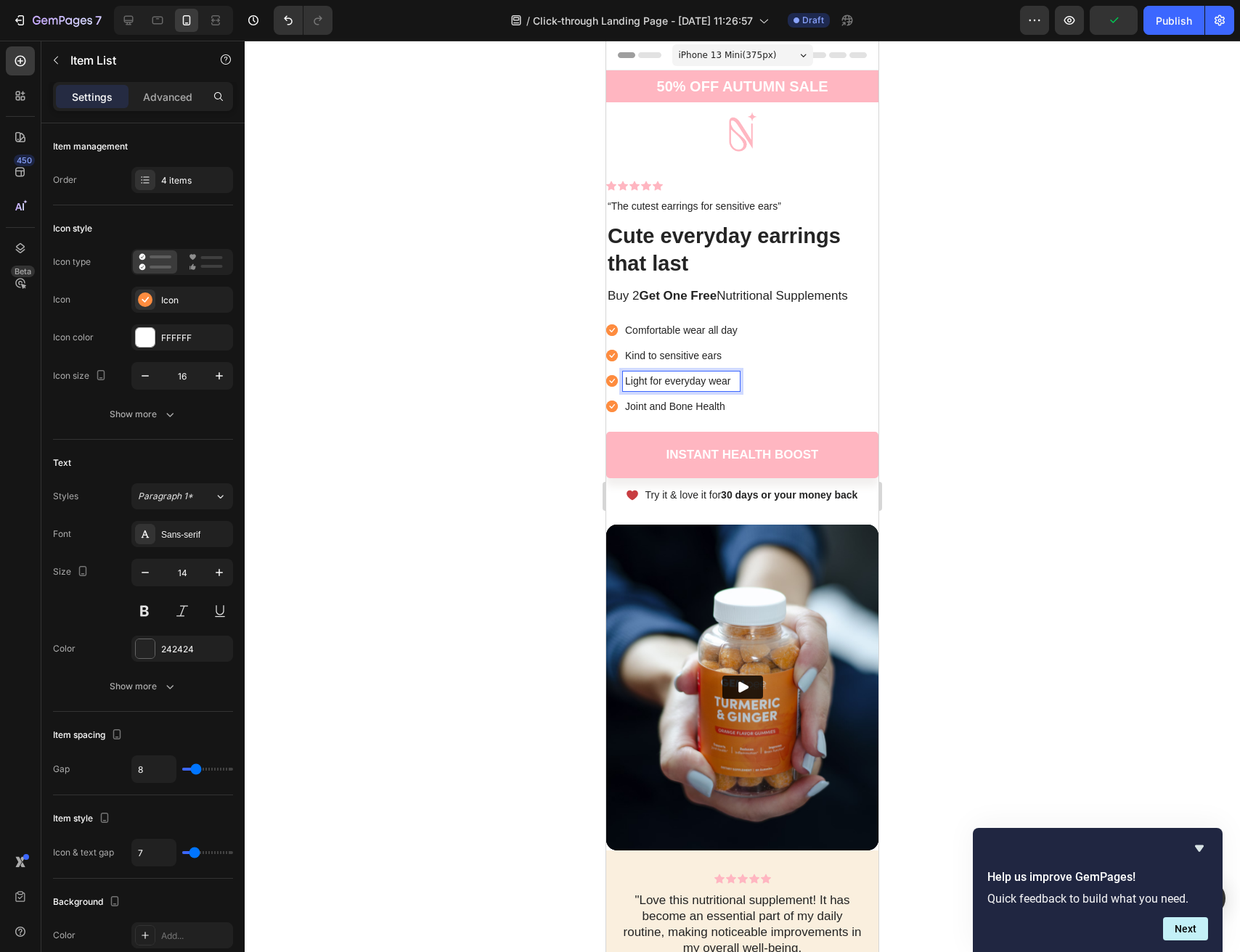
click at [440, 414] on div at bounding box center [742, 496] width 996 height 912
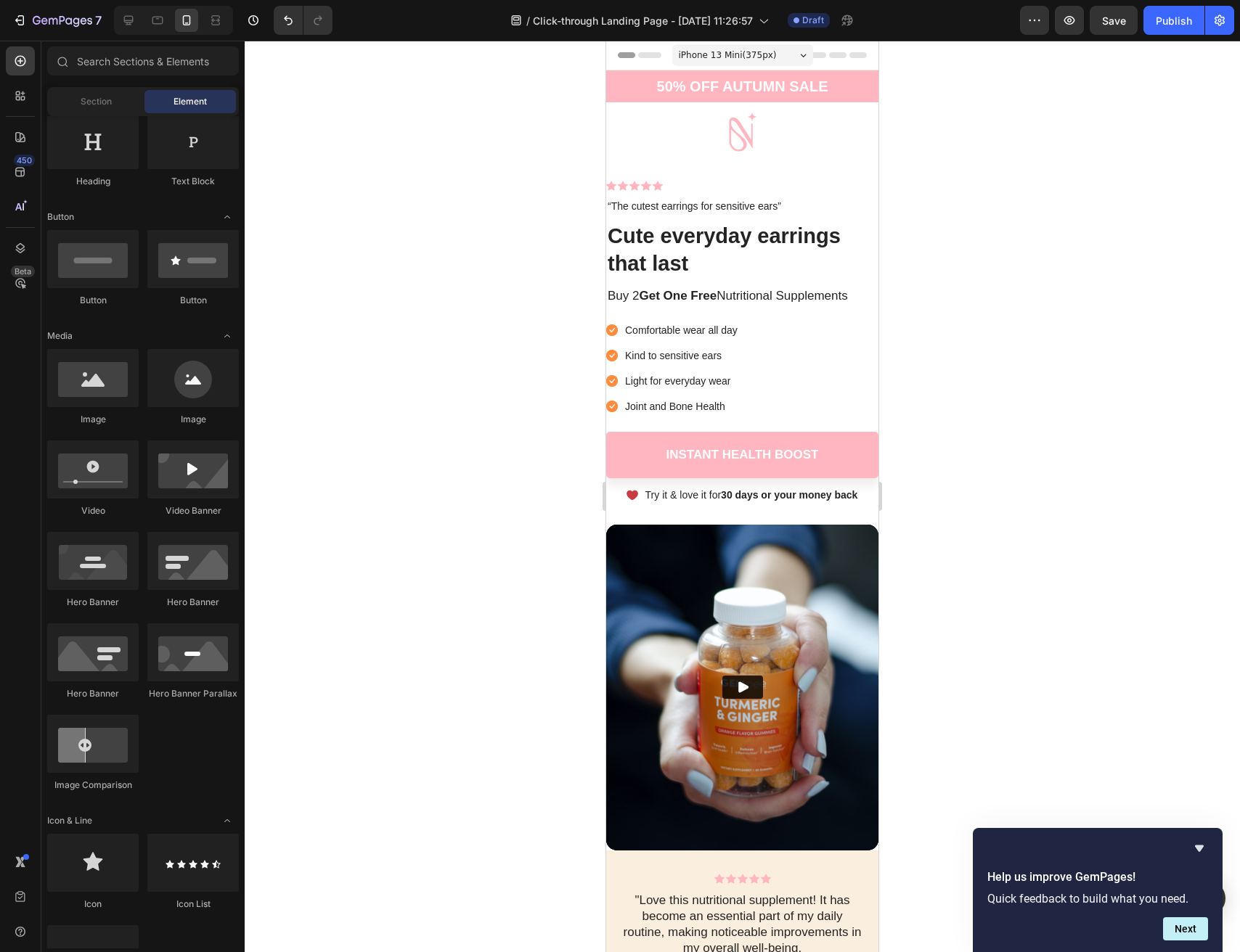
click at [675, 405] on p "Joint and Bone Health" at bounding box center [682, 407] width 112 height 16
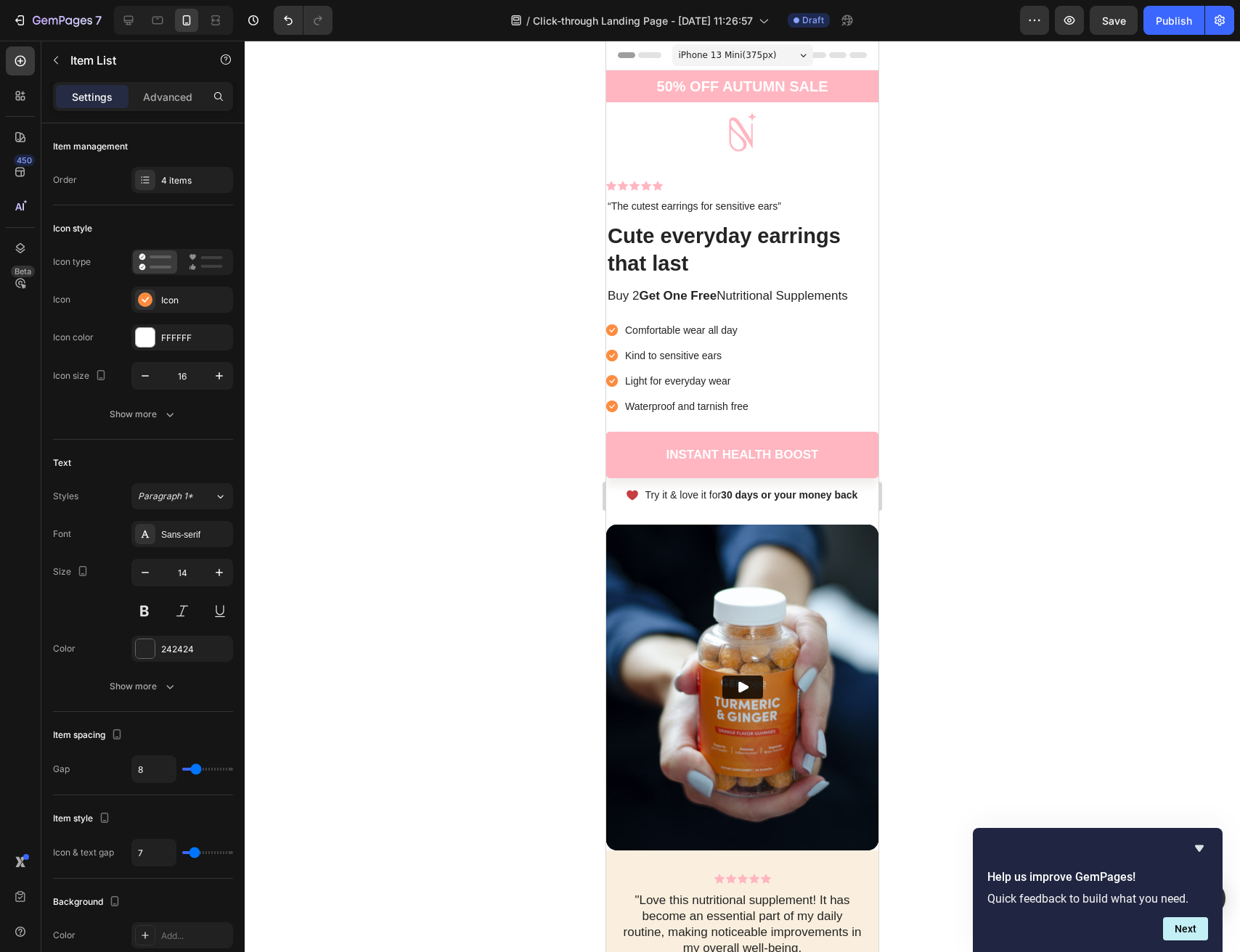
click at [475, 456] on div at bounding box center [742, 496] width 996 height 912
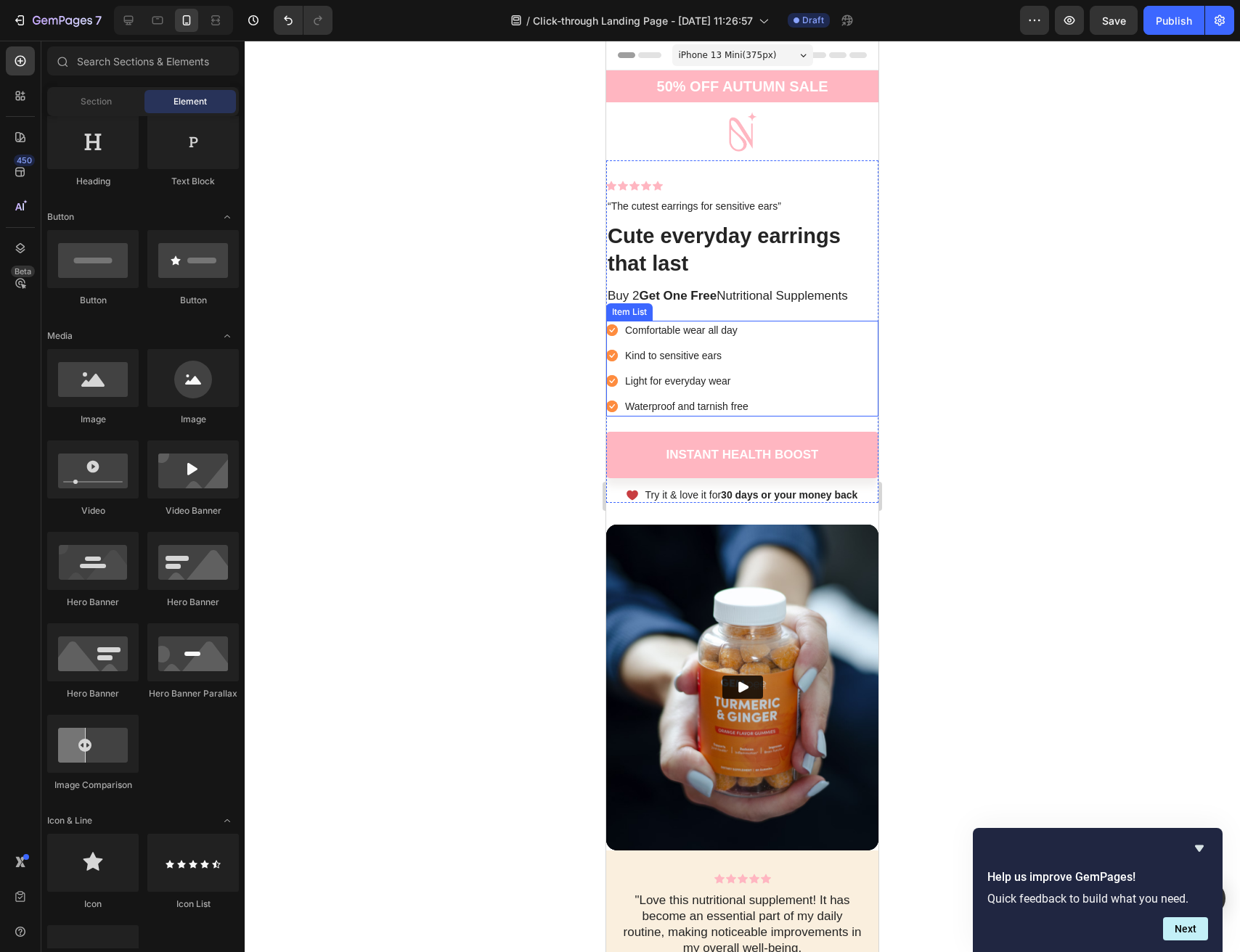
click at [733, 402] on p "Waterproof and tarnish free" at bounding box center [686, 407] width 123 height 16
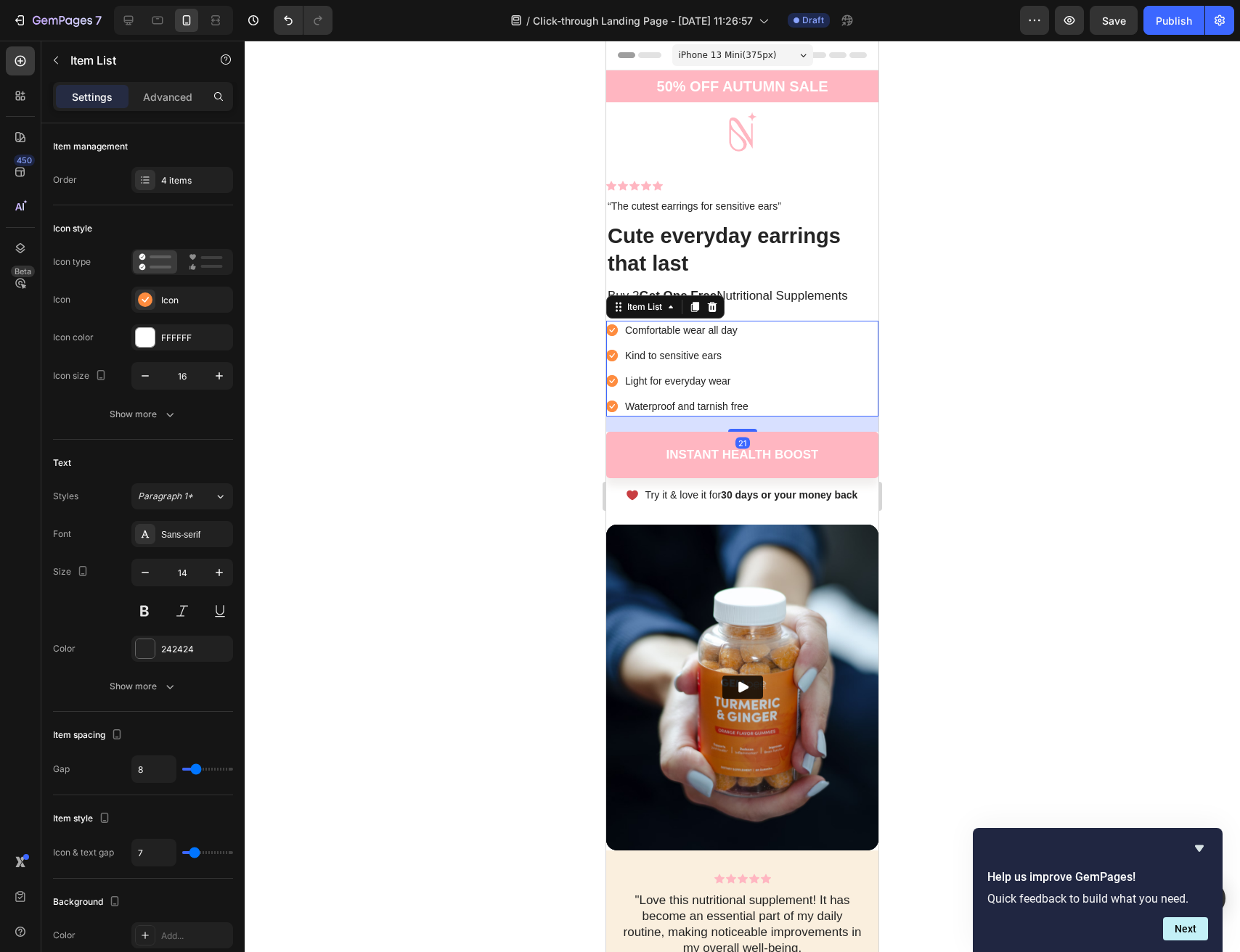
click at [1041, 438] on div at bounding box center [742, 496] width 996 height 912
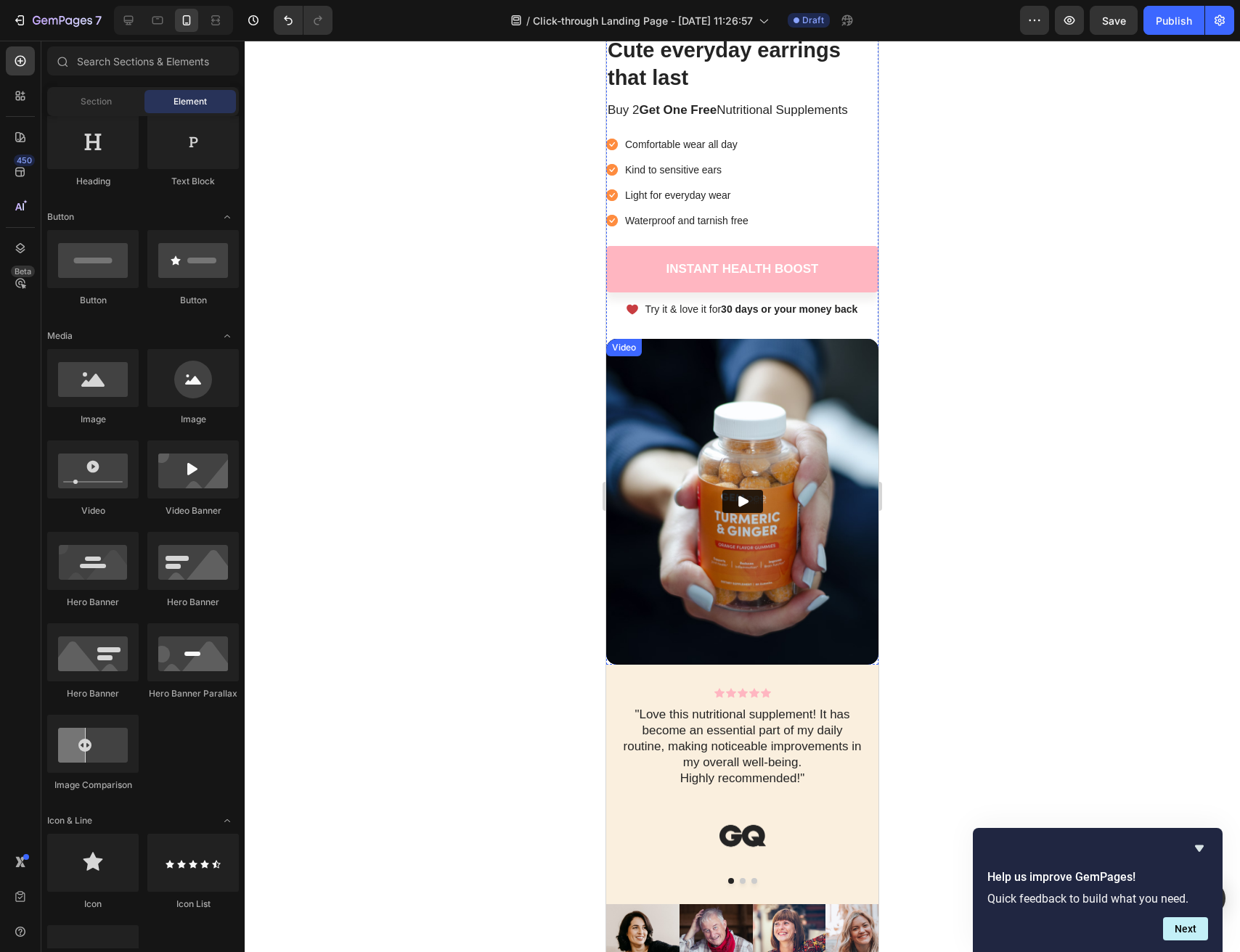
scroll to position [188, 0]
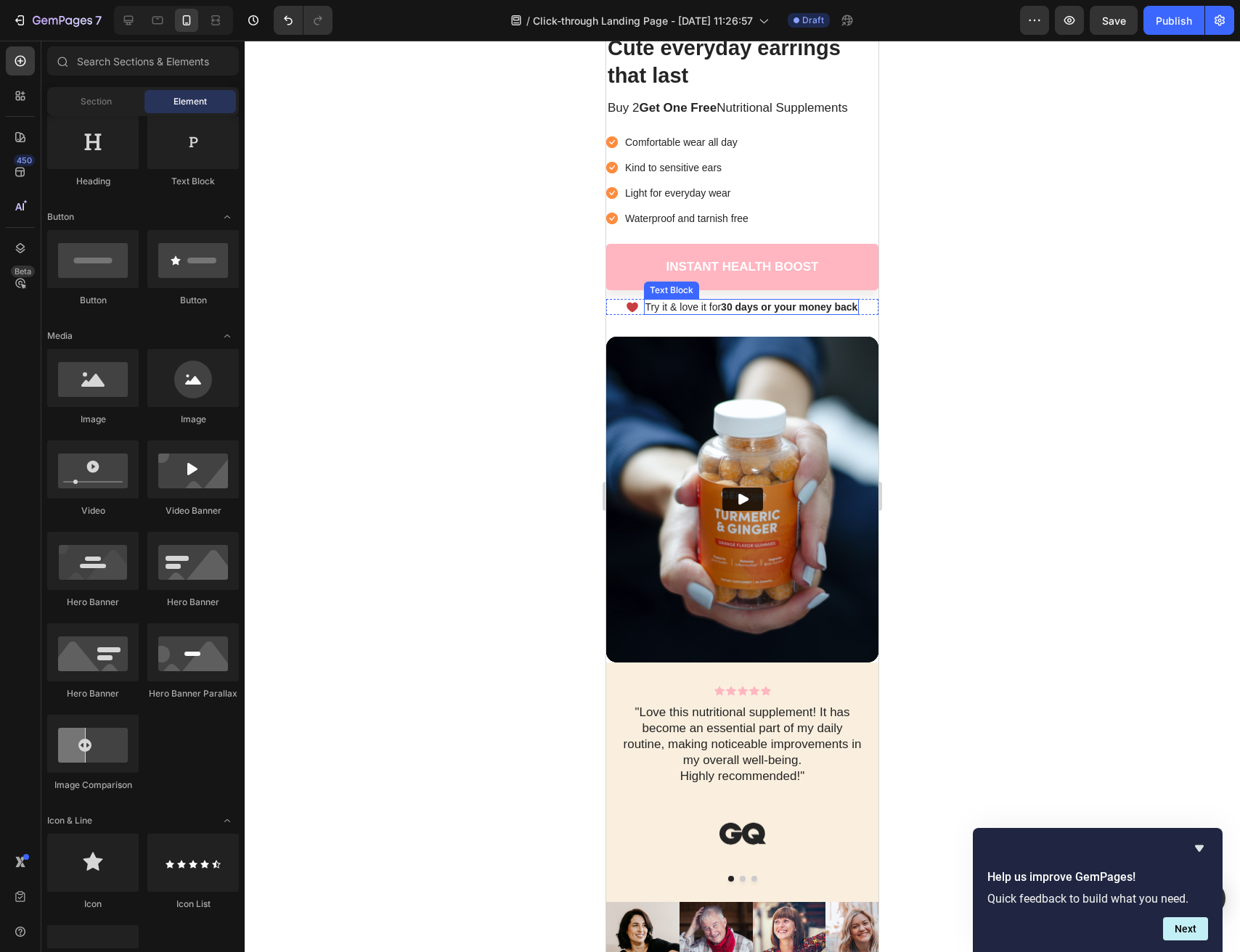
click at [715, 305] on p "Try it & love it for 30 days or your money back" at bounding box center [751, 306] width 212 height 13
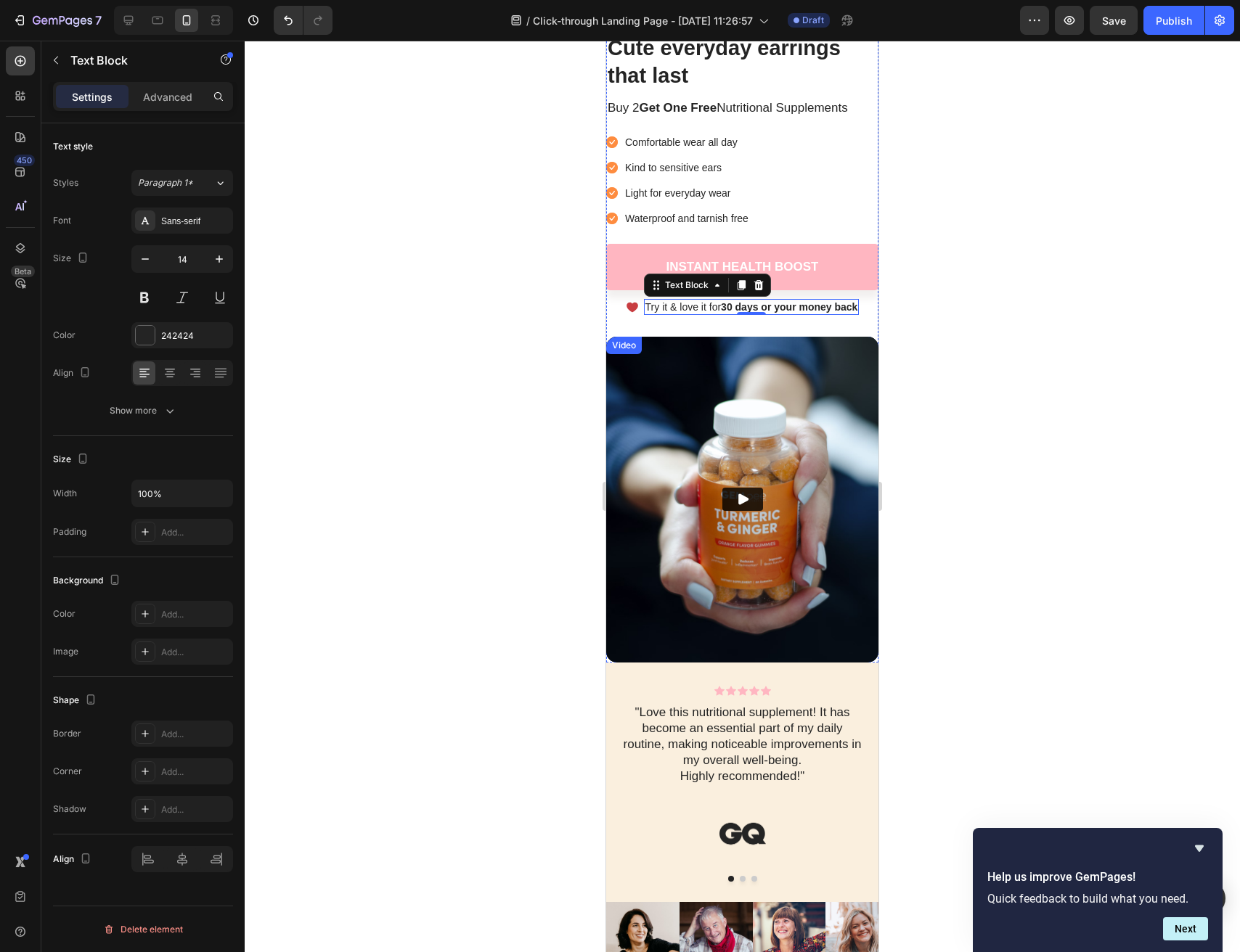
click at [851, 371] on img at bounding box center [742, 499] width 272 height 326
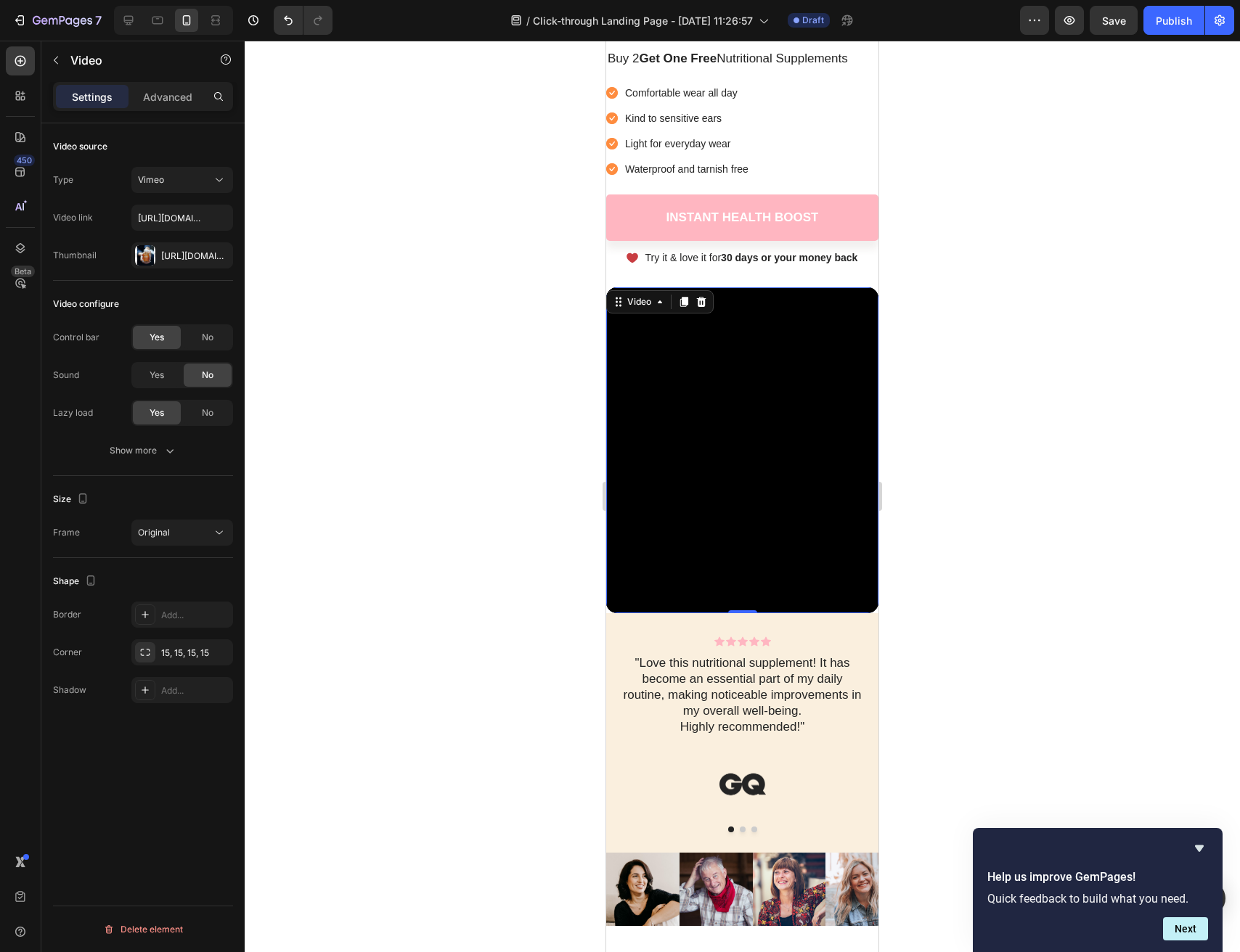
scroll to position [155, 0]
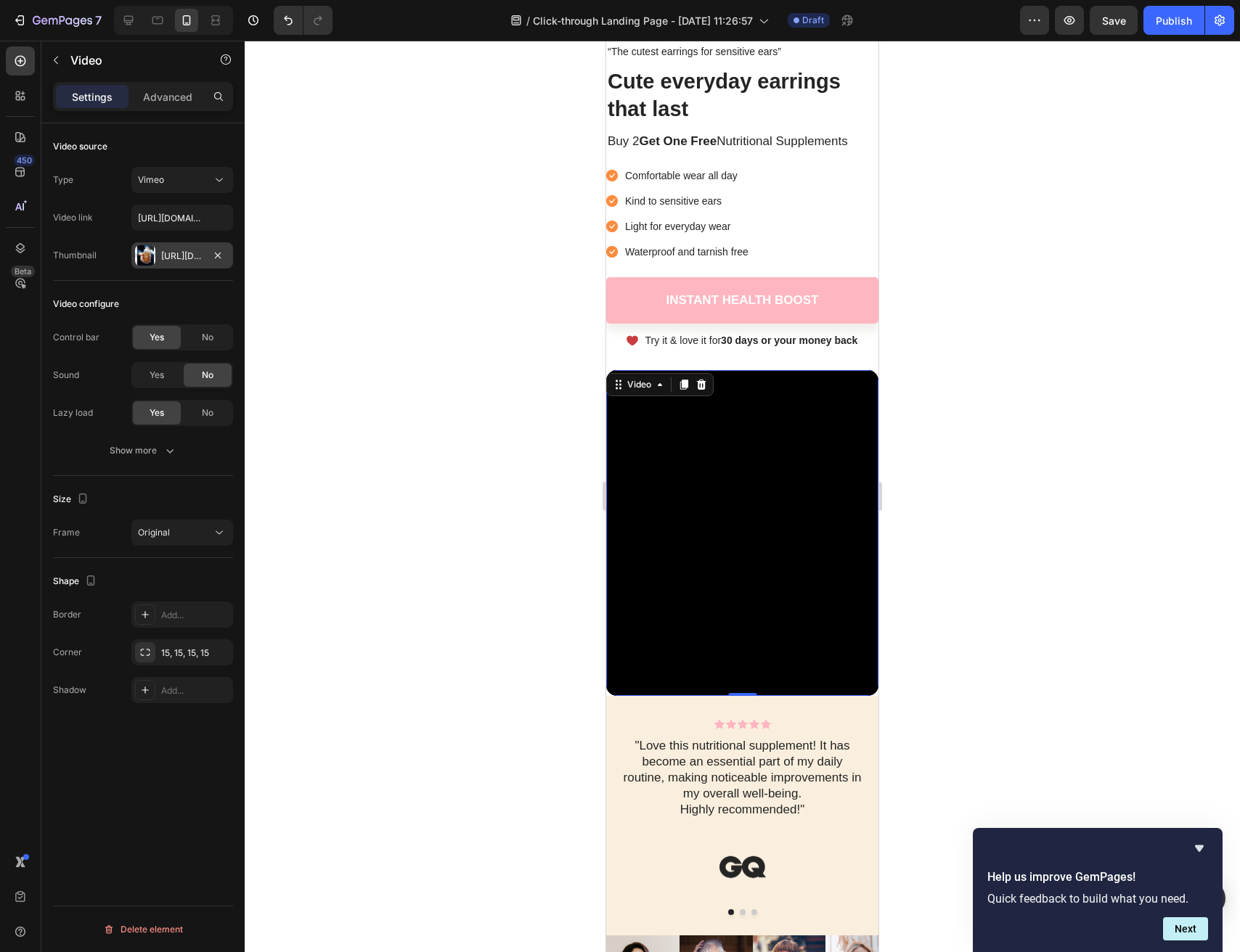
click at [186, 256] on div "Https://cdn.Shopify.Com/s/files/1/0963/3651/1301/files/gempages_581837648503505…" at bounding box center [181, 256] width 42 height 13
click at [169, 223] on input "https://vimeo.com/347119375" at bounding box center [182, 217] width 102 height 26
click at [345, 285] on div at bounding box center [742, 496] width 996 height 912
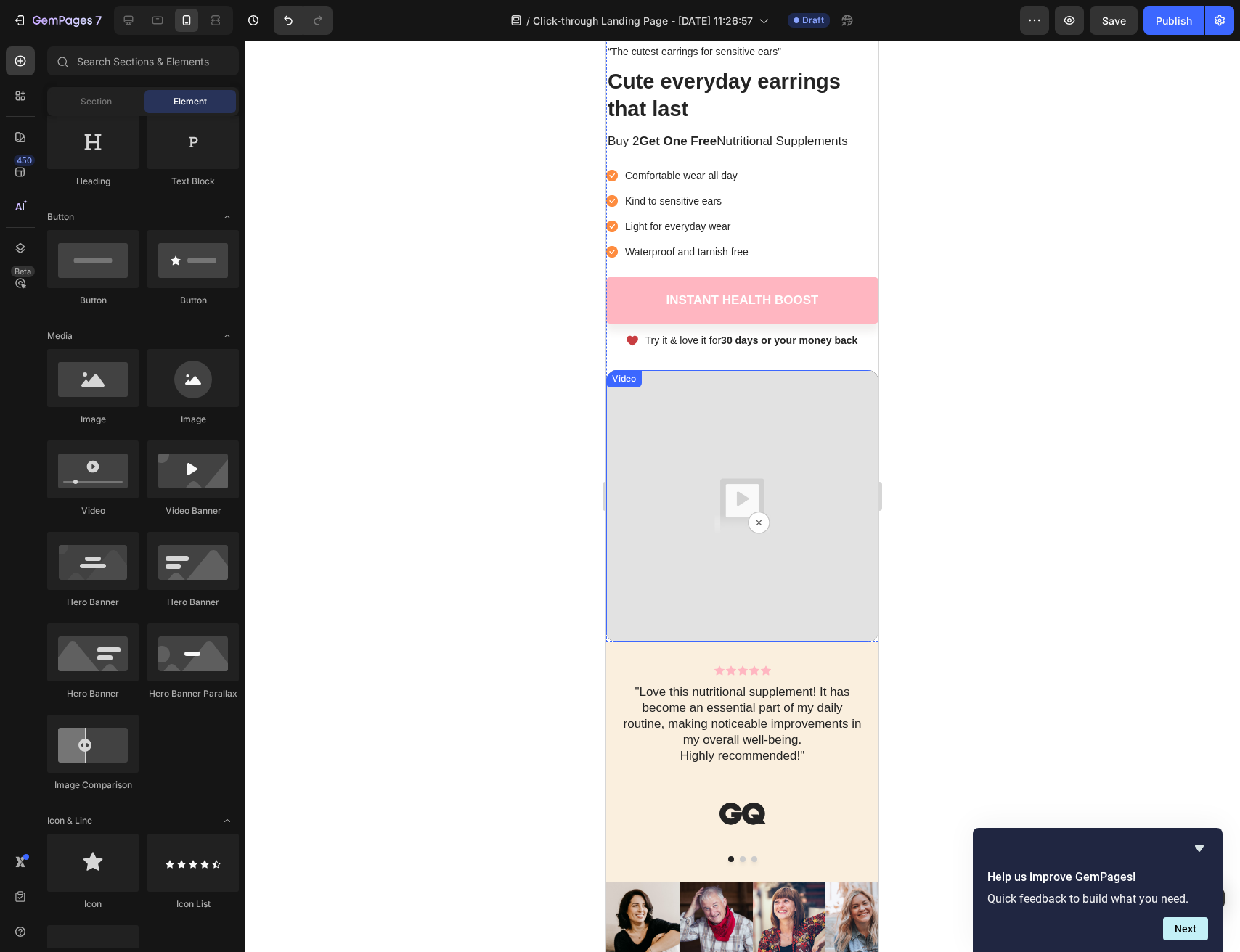
click at [790, 404] on img at bounding box center [742, 506] width 272 height 272
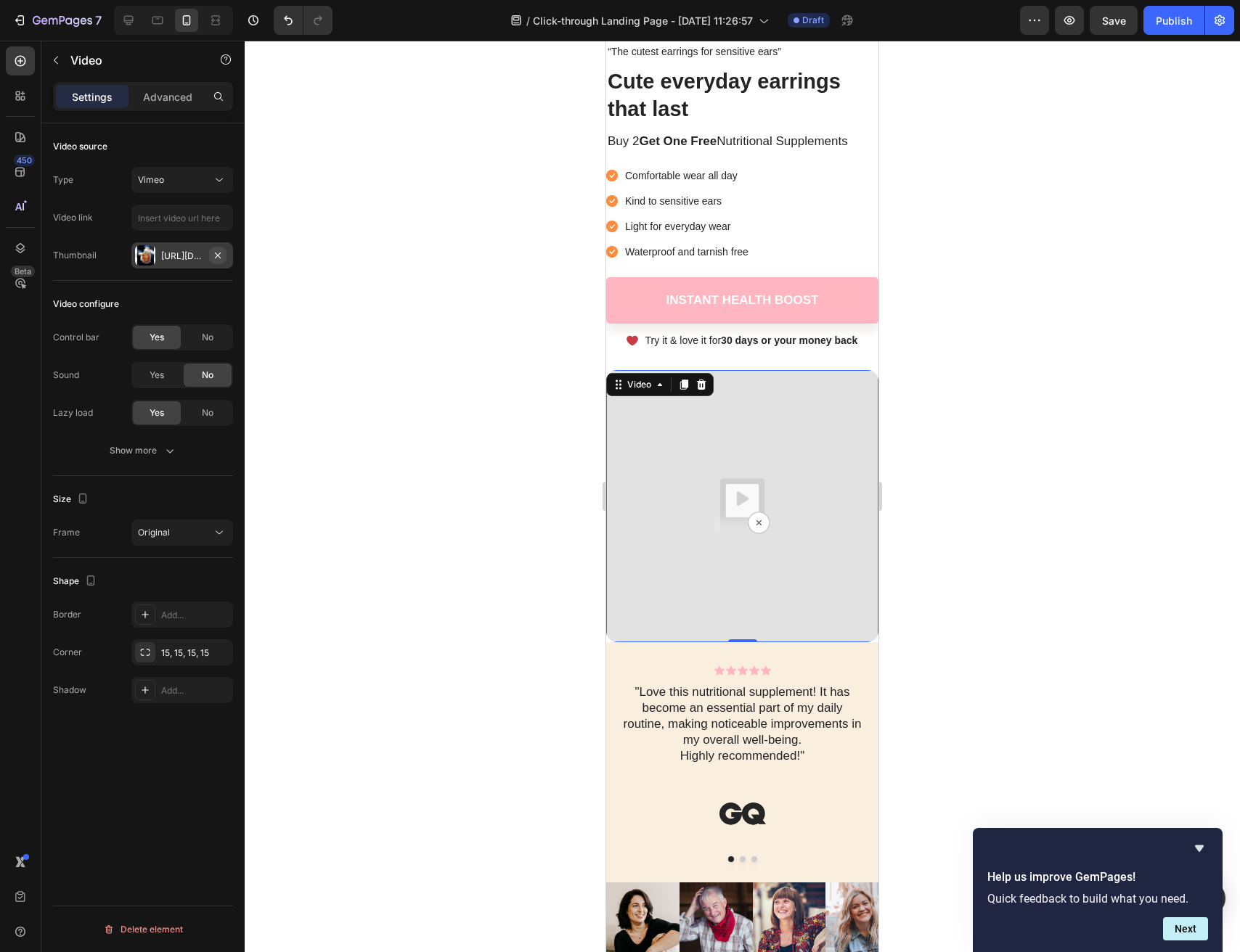
click at [216, 255] on icon "button" at bounding box center [218, 256] width 12 height 12
click at [192, 218] on input "text" at bounding box center [182, 217] width 102 height 26
paste input "https://cdn.shopify.com/videos/c/o/v/b344a9871d694b7fa87beb3c88dcabda.mp4"
type input "https://cdn.shopify.com/videos/c/o/v/b344a9871d694b7fa87beb3c88dcabda.mp4"
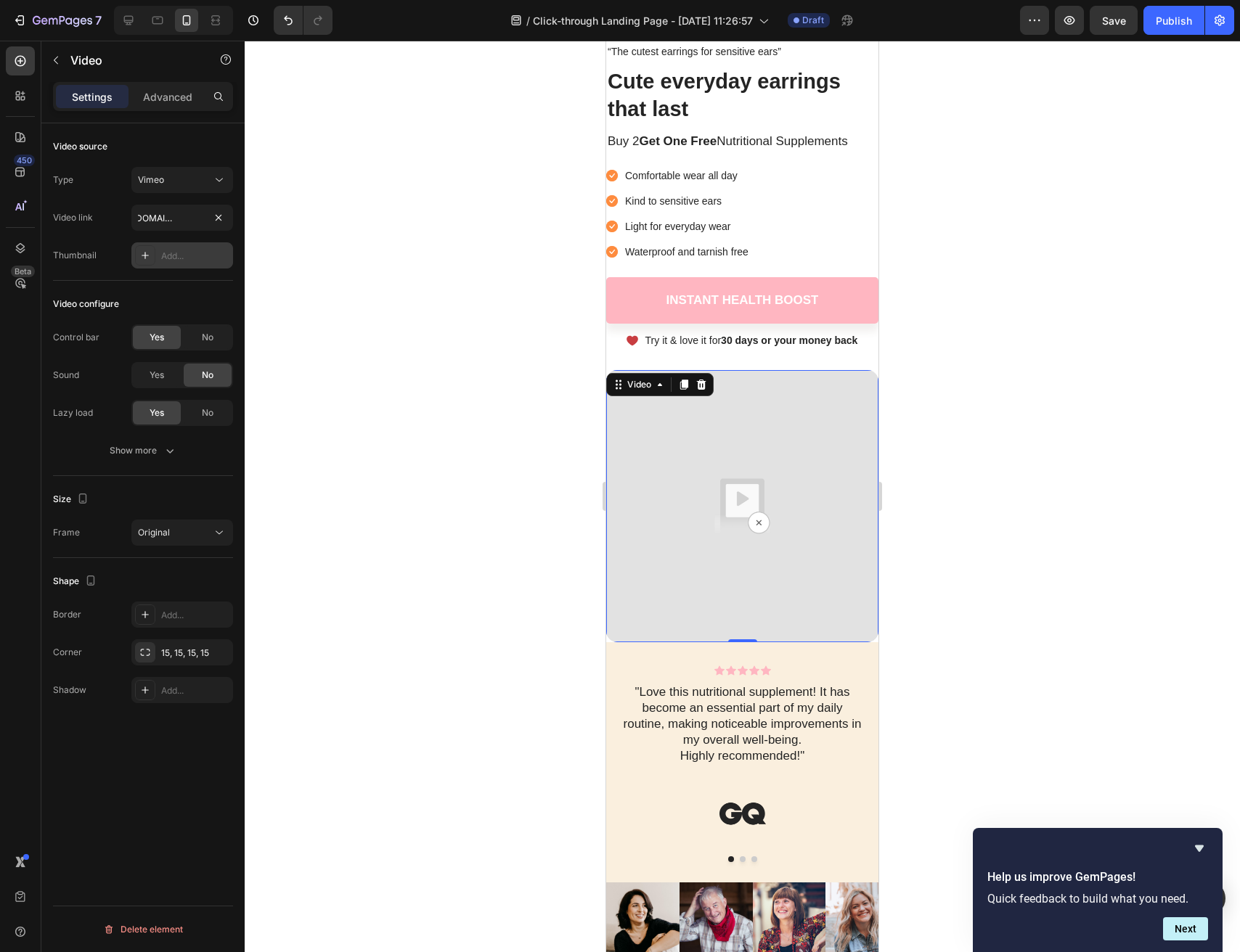
click at [325, 309] on div at bounding box center [742, 496] width 996 height 912
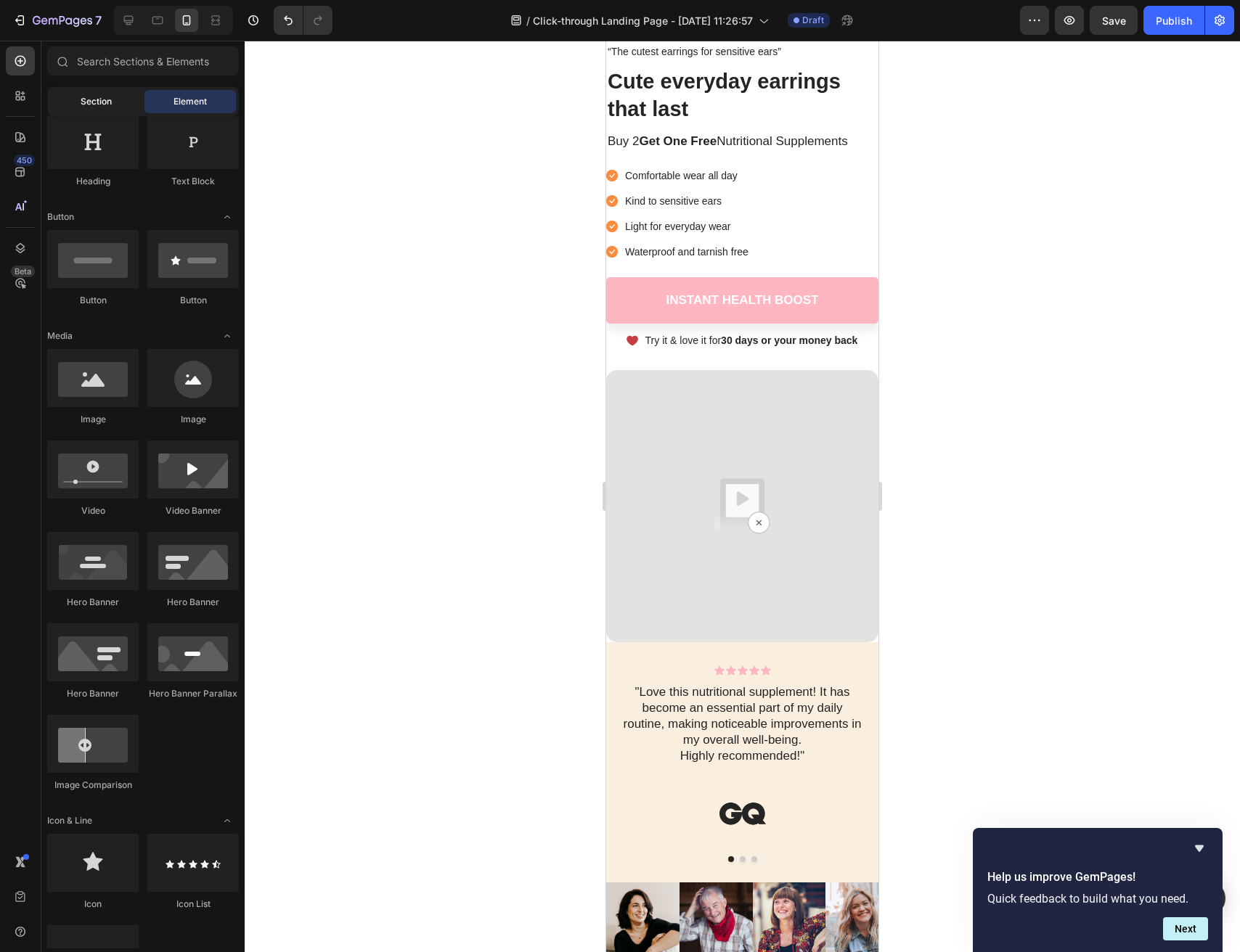
click at [109, 99] on span "Section" at bounding box center [96, 101] width 31 height 13
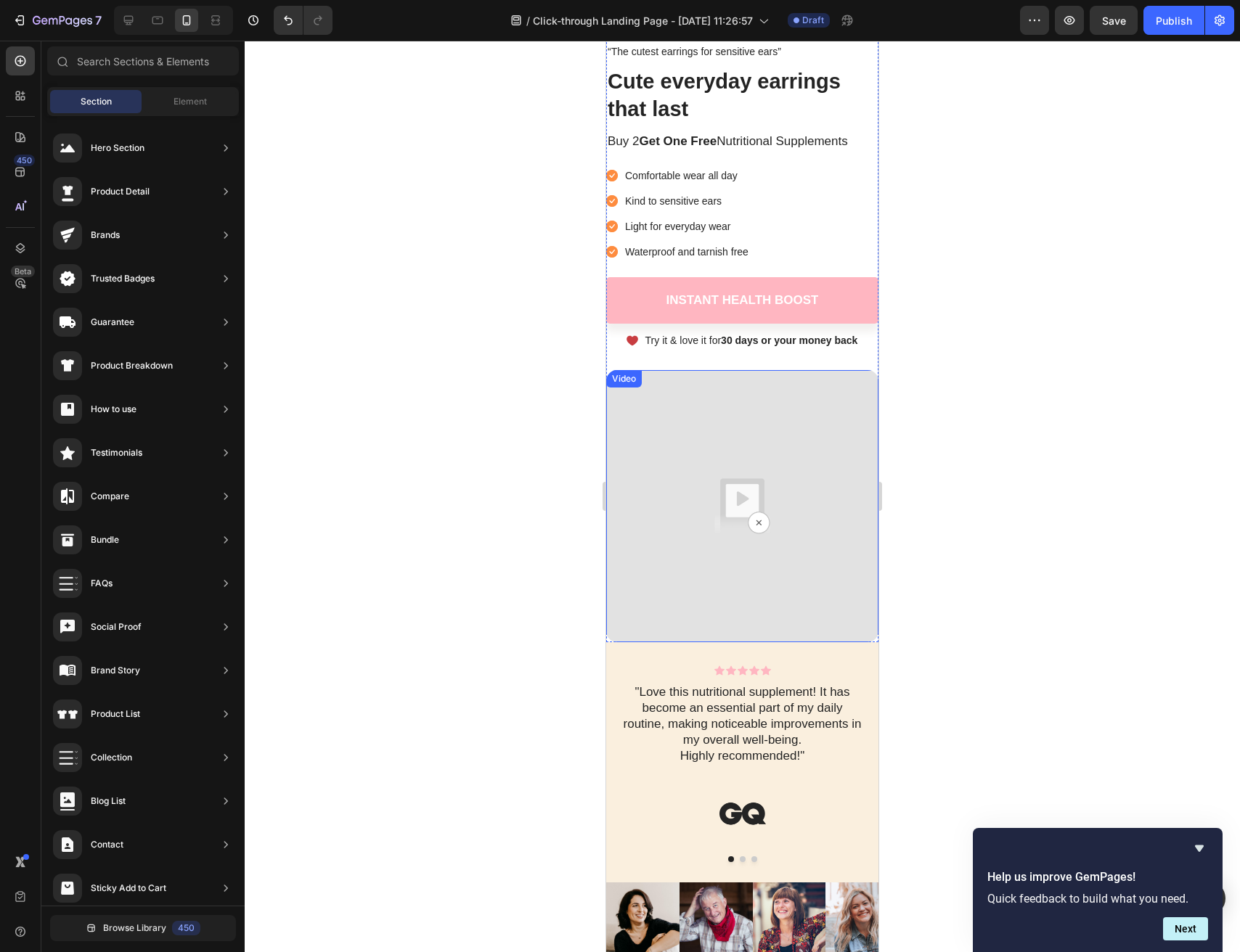
click at [857, 380] on img at bounding box center [742, 506] width 272 height 272
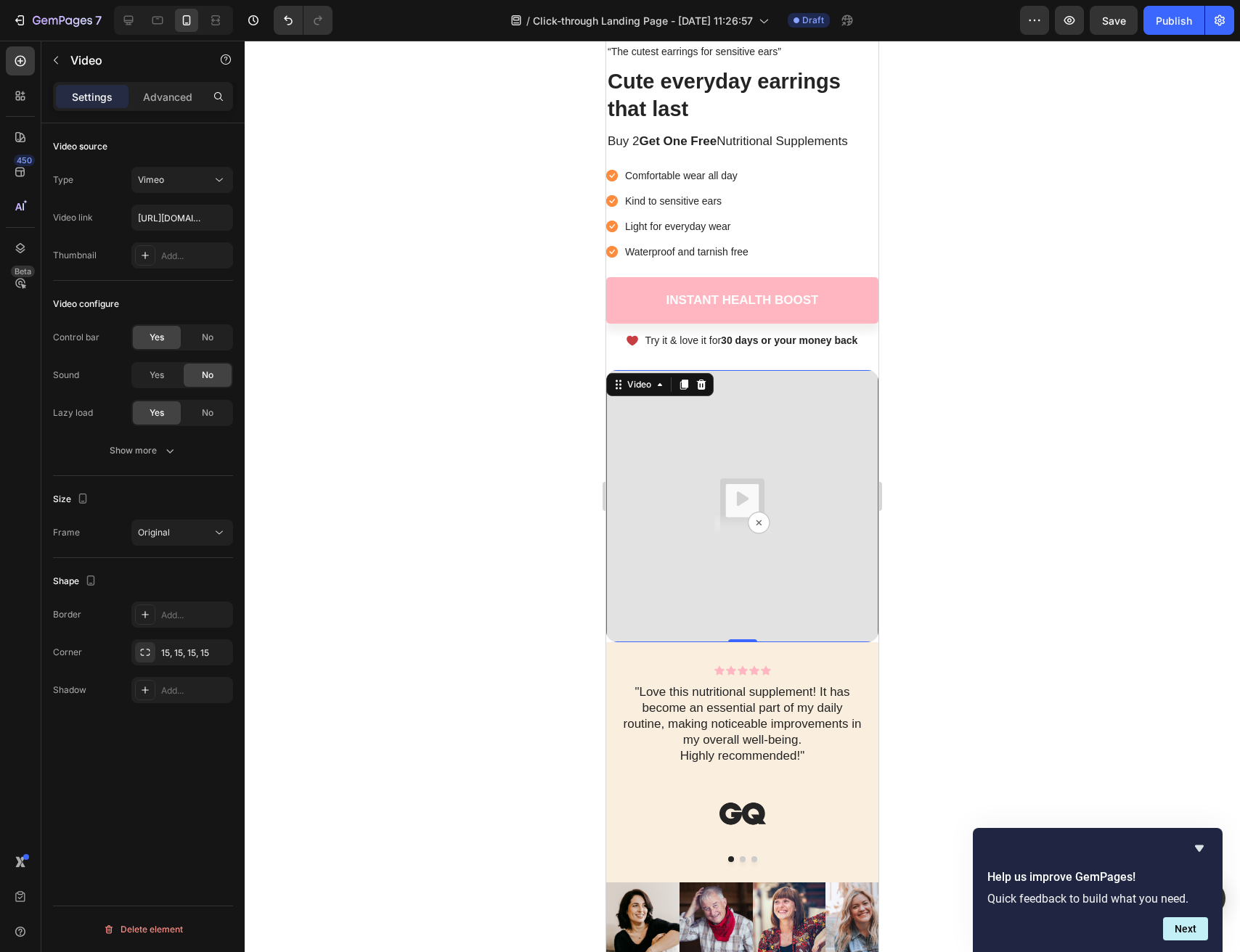
click at [825, 409] on img at bounding box center [742, 506] width 272 height 272
click at [143, 258] on icon at bounding box center [145, 256] width 12 height 12
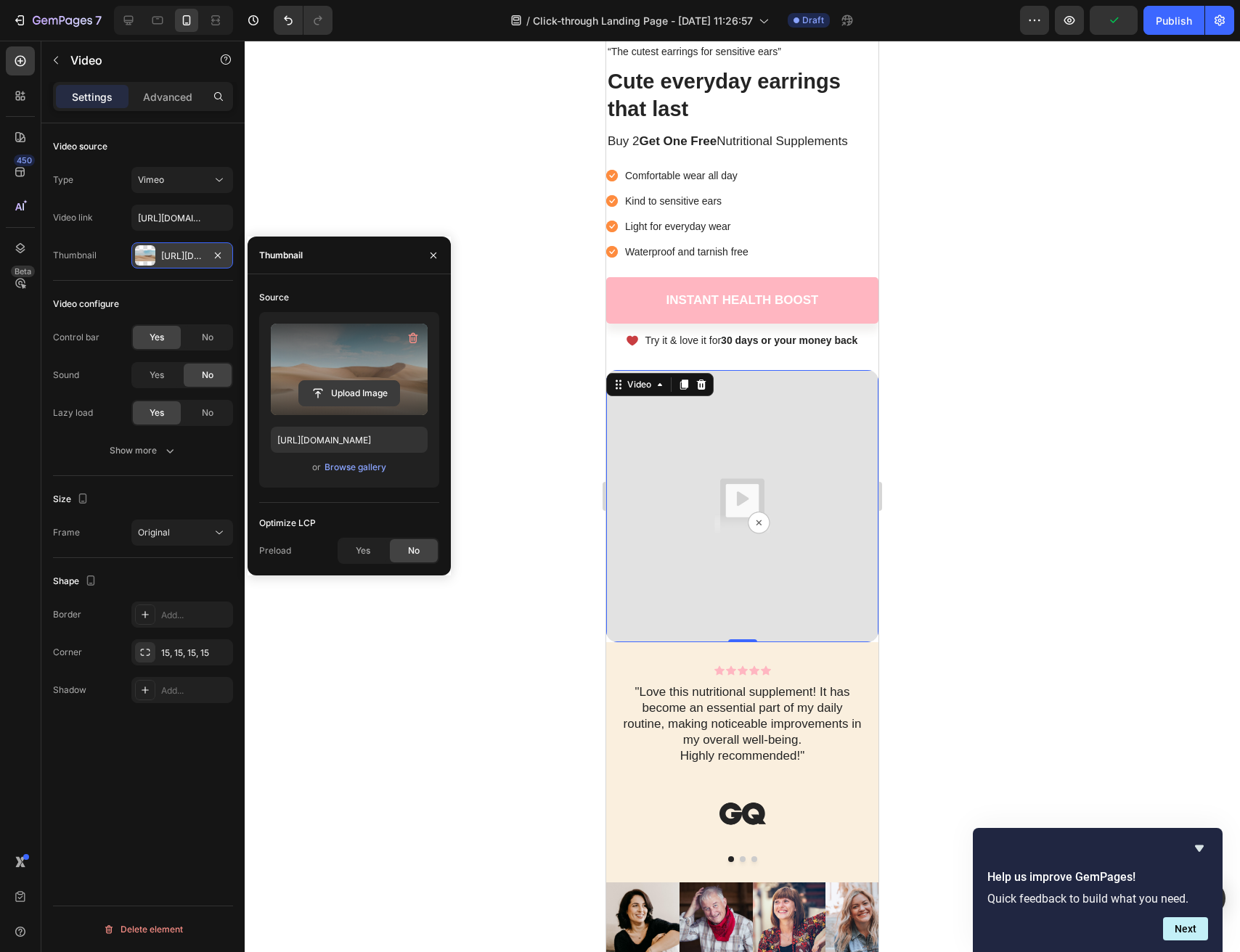
click at [338, 400] on input "file" at bounding box center [349, 393] width 100 height 24
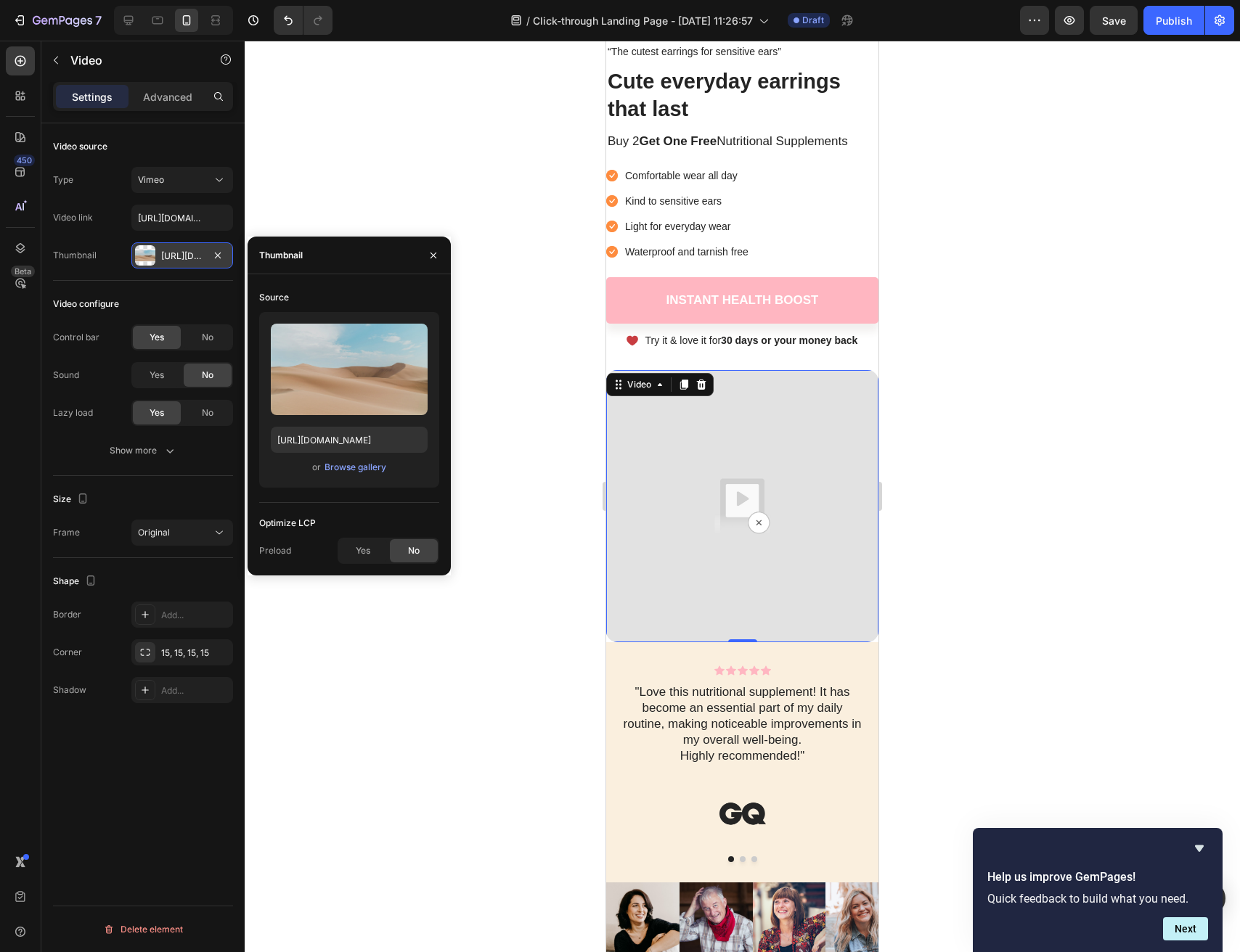
click at [1033, 524] on div at bounding box center [742, 496] width 996 height 912
click at [423, 262] on div at bounding box center [742, 496] width 996 height 912
click at [426, 259] on div at bounding box center [742, 496] width 996 height 912
click at [429, 256] on div at bounding box center [742, 496] width 996 height 912
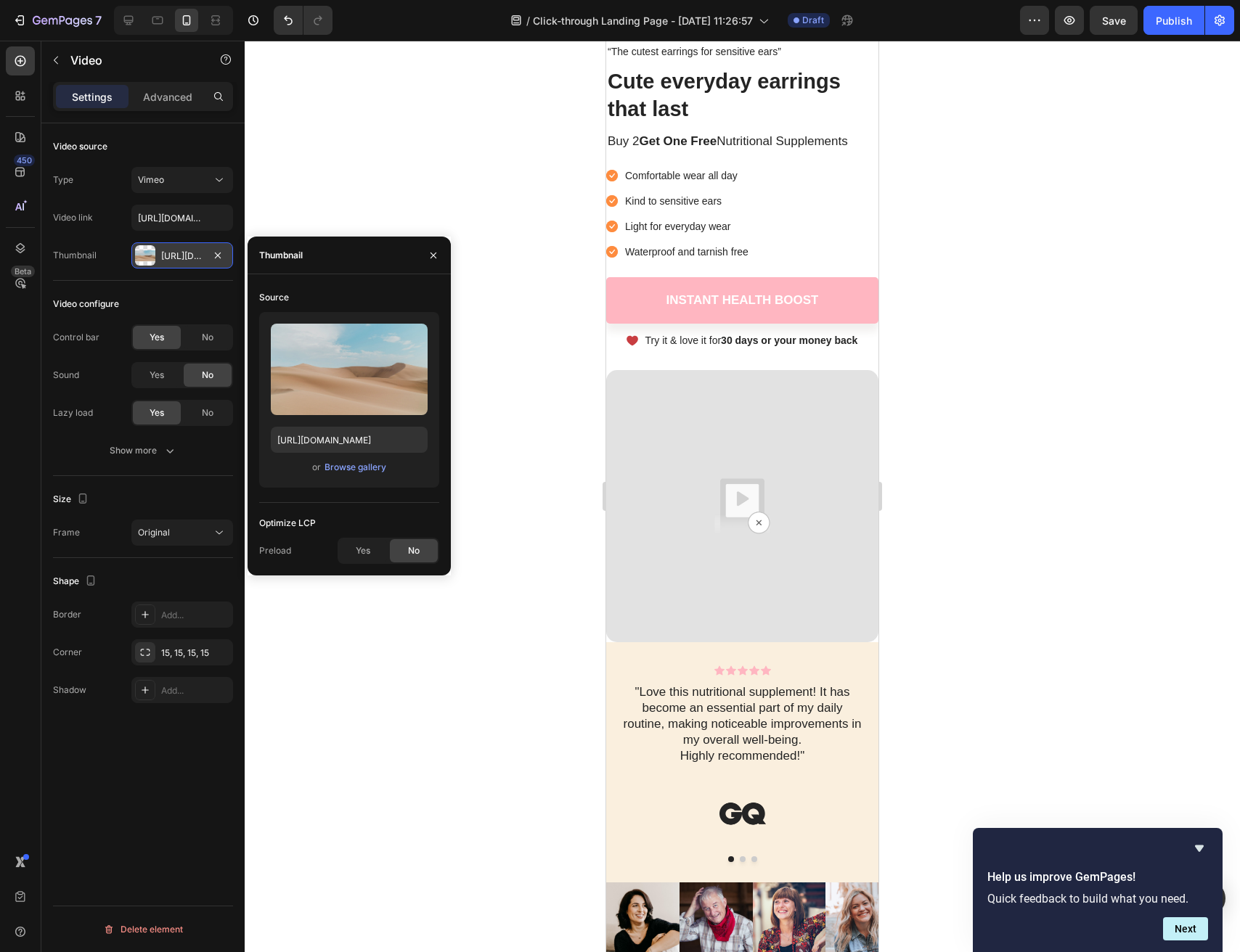
click at [429, 255] on div at bounding box center [742, 496] width 996 height 912
click at [436, 255] on div at bounding box center [742, 496] width 996 height 912
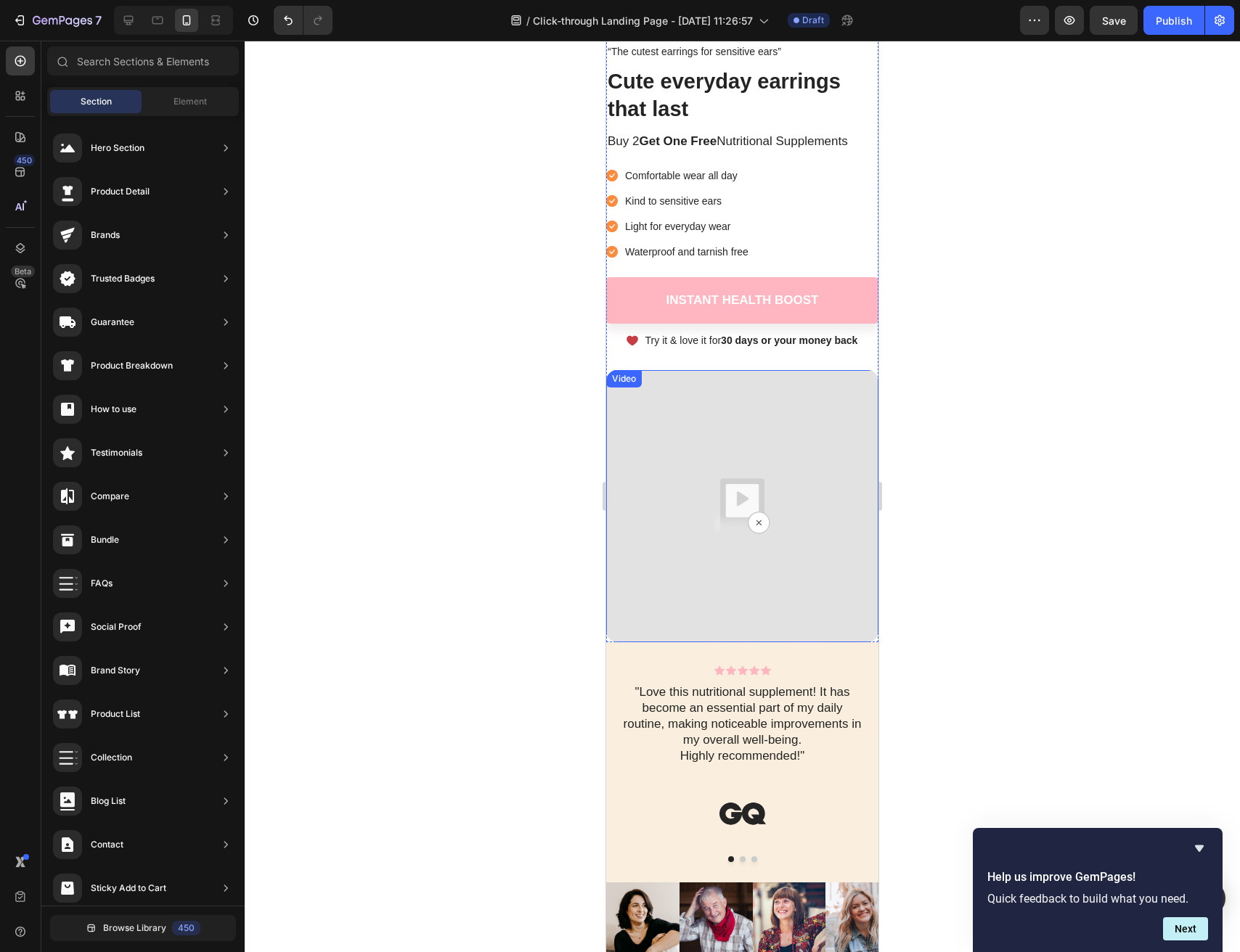
click at [730, 457] on img at bounding box center [742, 506] width 272 height 272
click at [730, 487] on img at bounding box center [742, 506] width 272 height 272
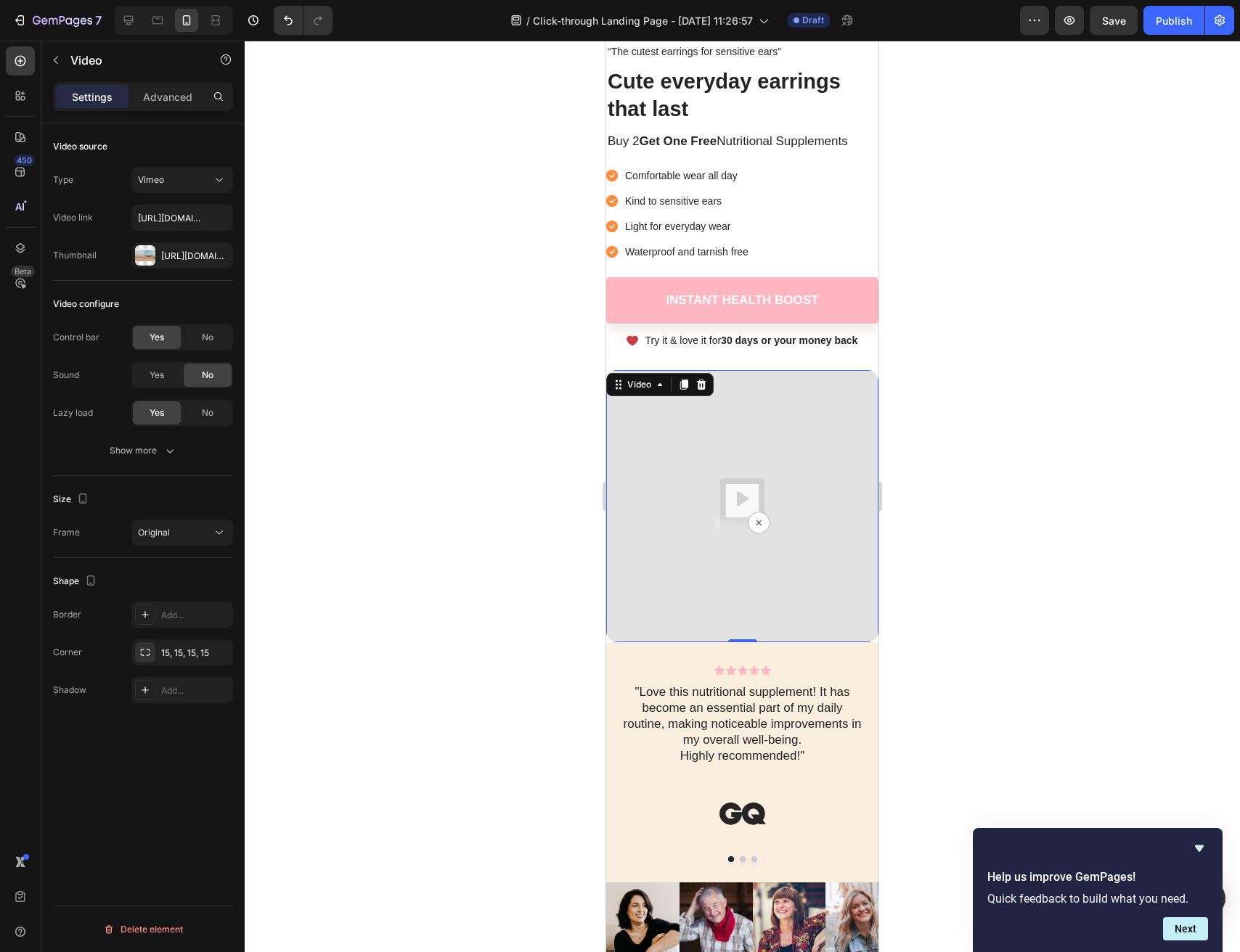
click at [719, 481] on img at bounding box center [742, 506] width 272 height 272
click at [754, 522] on img at bounding box center [742, 506] width 272 height 272
click at [760, 522] on img at bounding box center [742, 506] width 272 height 272
drag, startPoint x: 760, startPoint y: 522, endPoint x: 672, endPoint y: 495, distance: 92.0
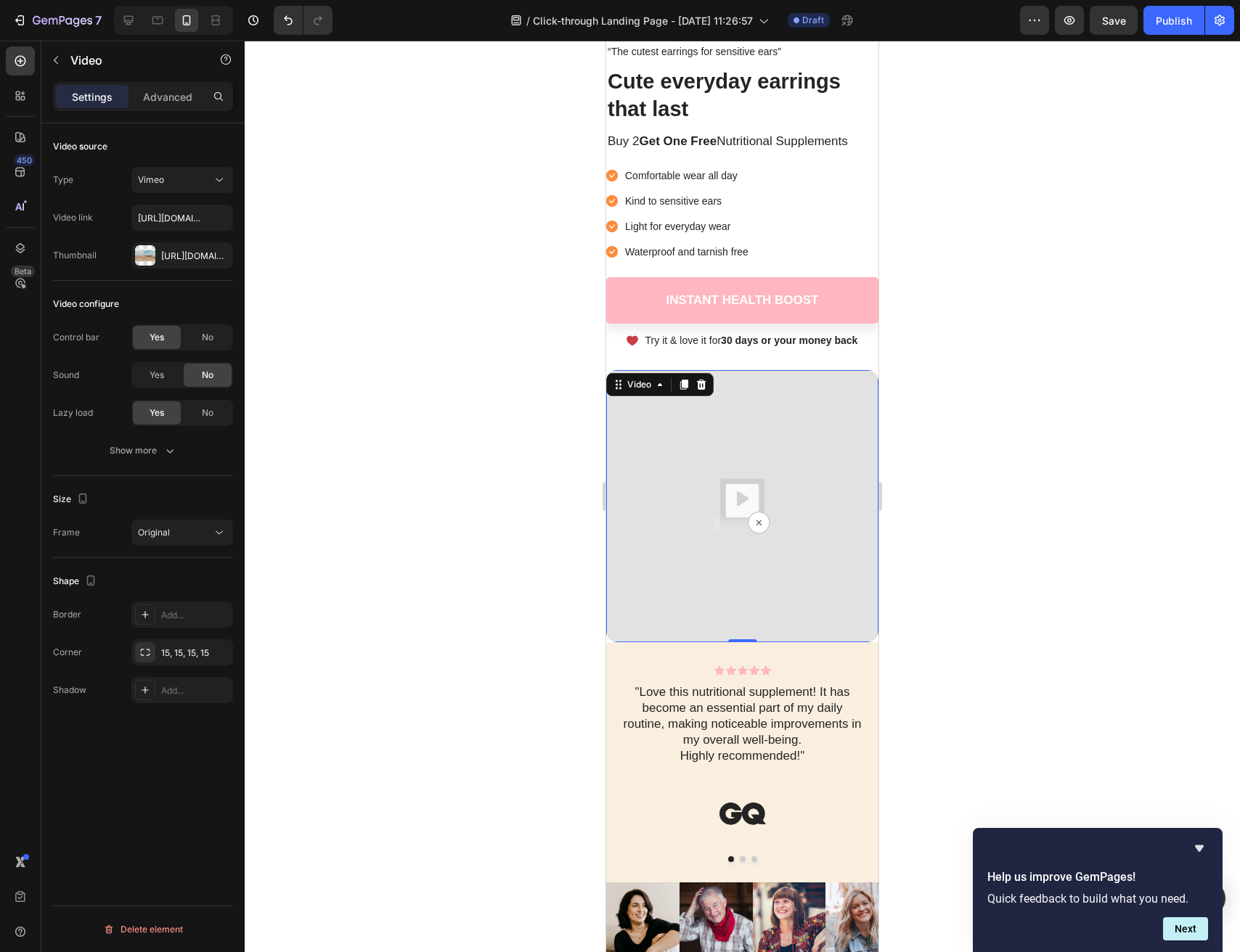
click at [734, 516] on img at bounding box center [742, 506] width 272 height 272
click at [185, 190] on button "Vimeo" at bounding box center [182, 179] width 102 height 26
click at [187, 270] on span "Video hosting" at bounding box center [165, 270] width 55 height 13
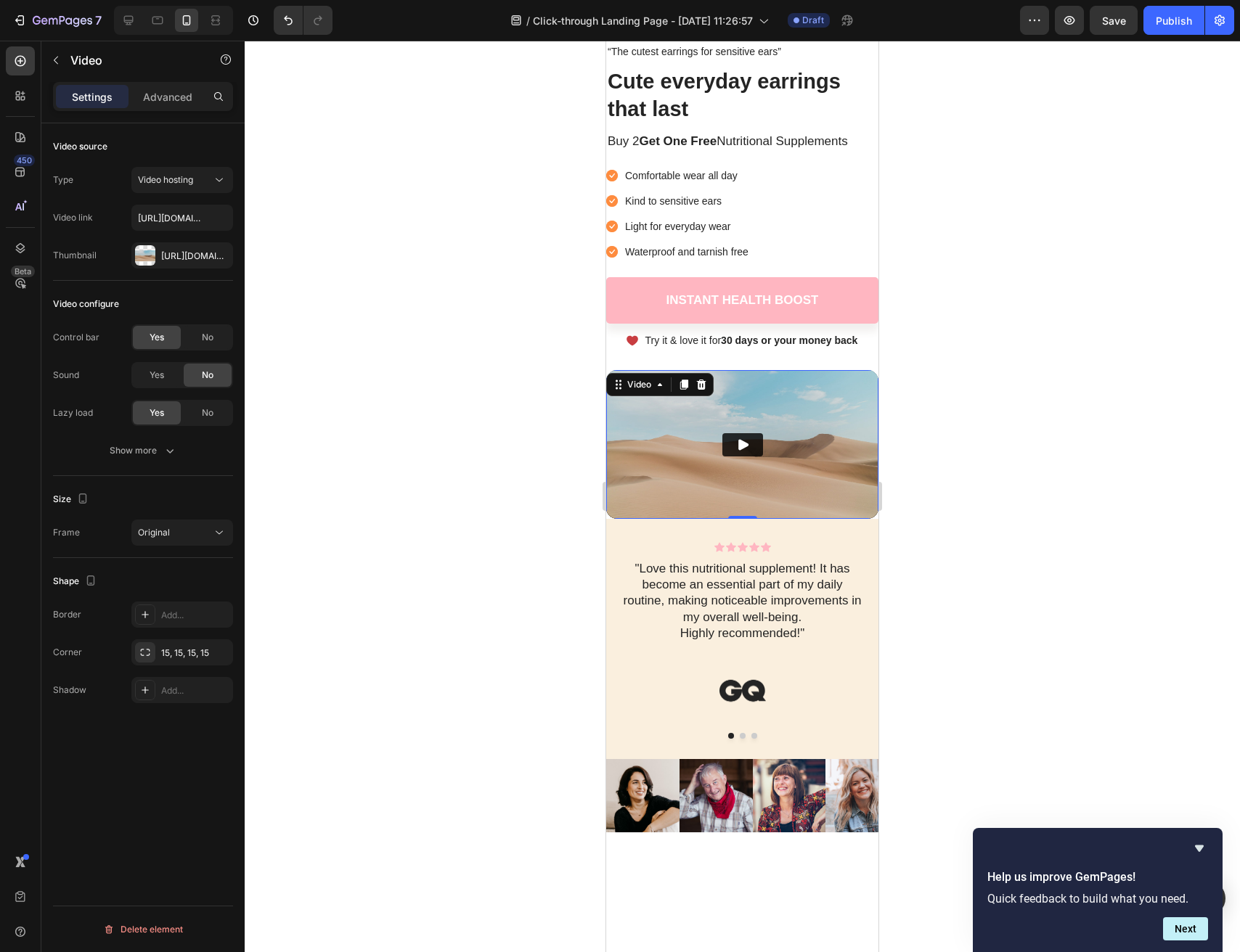
click at [751, 421] on img at bounding box center [742, 445] width 272 height 149
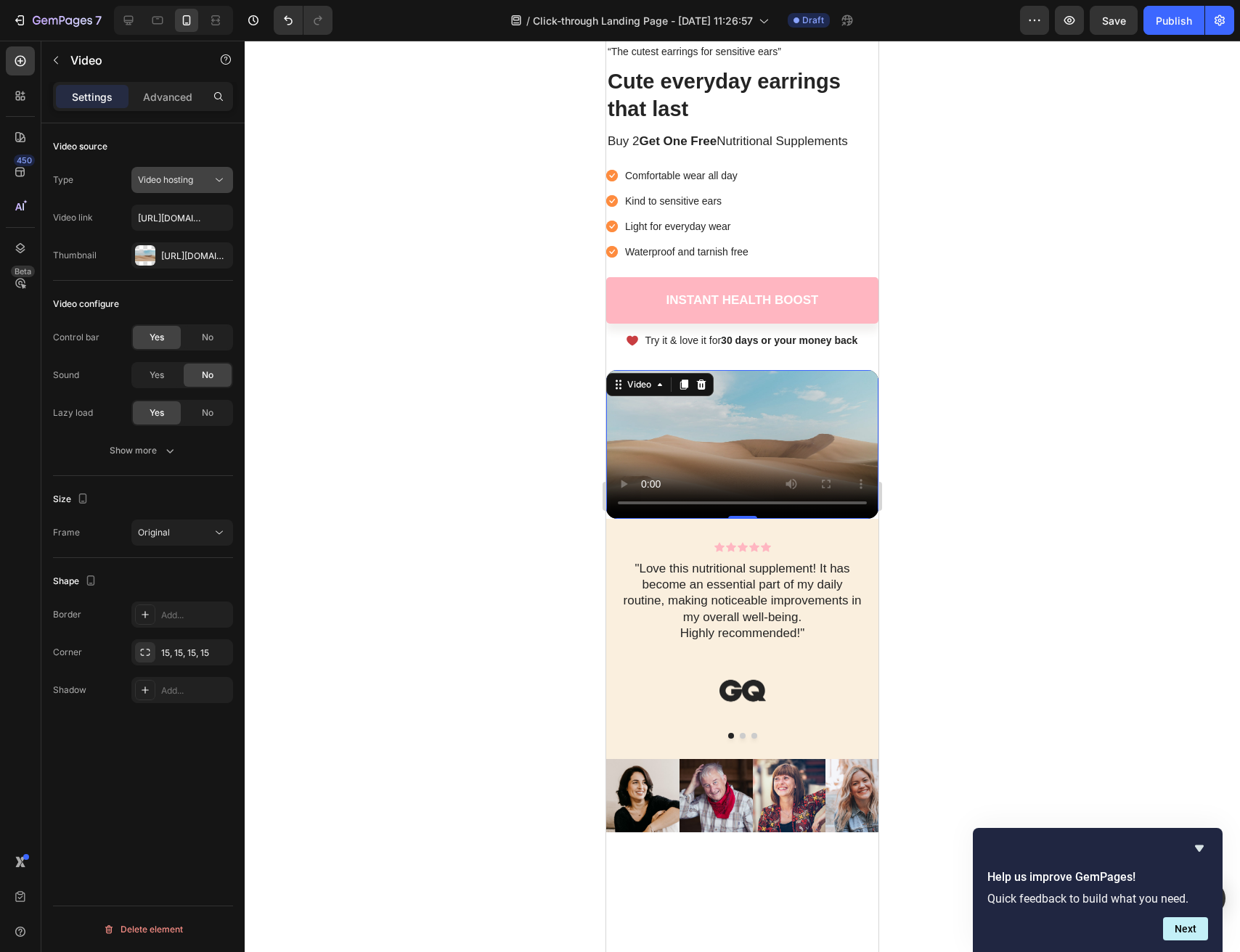
click at [175, 169] on button "Video hosting" at bounding box center [182, 179] width 102 height 26
click at [202, 237] on p "Vimeo" at bounding box center [178, 242] width 82 height 13
type input "https://cdn.shopify.com/videos/c/o/v/b344a9871d694b7fa87beb3c88dcabda.mp4"
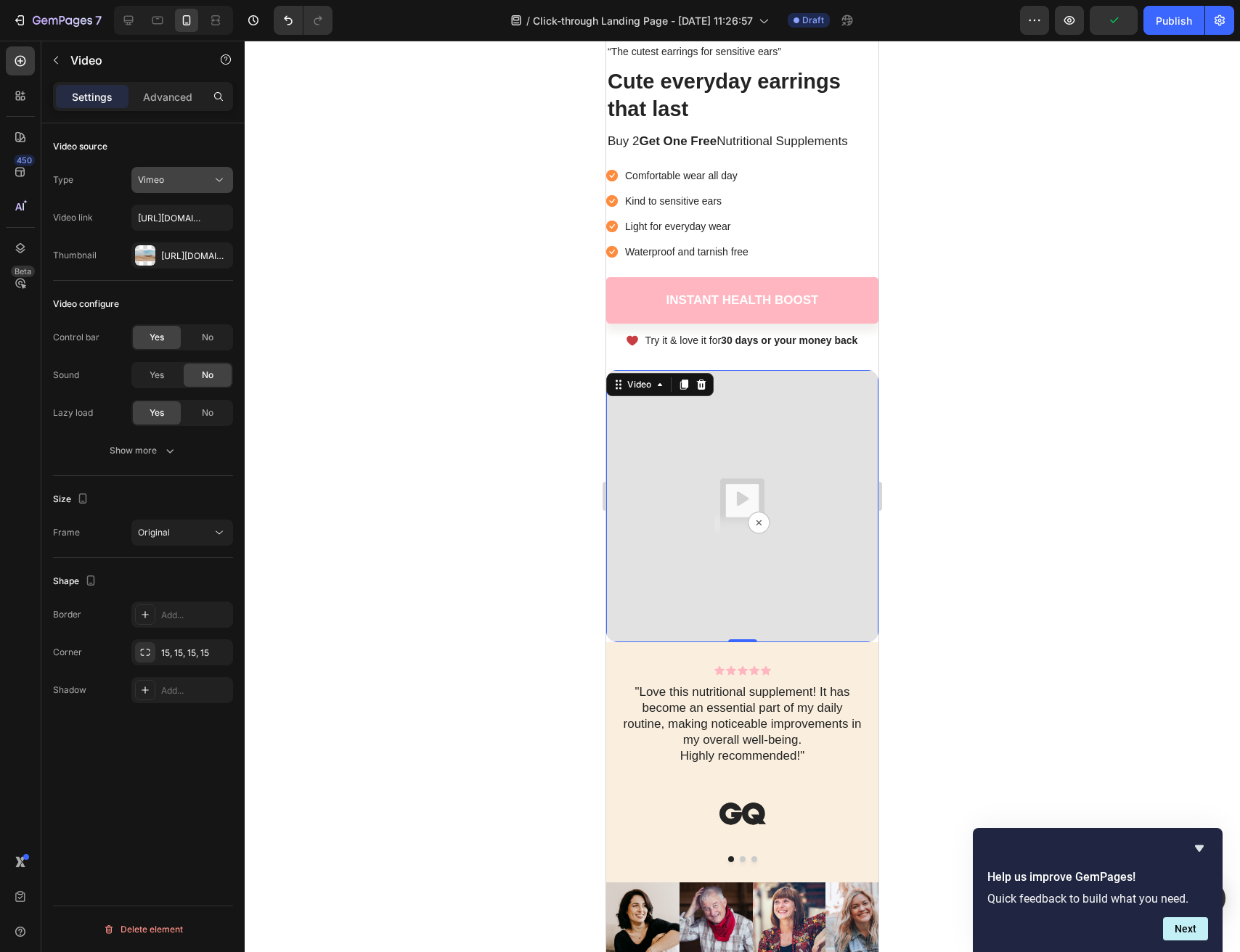
click at [166, 192] on button "Vimeo" at bounding box center [182, 179] width 102 height 26
click at [306, 253] on div at bounding box center [742, 496] width 996 height 912
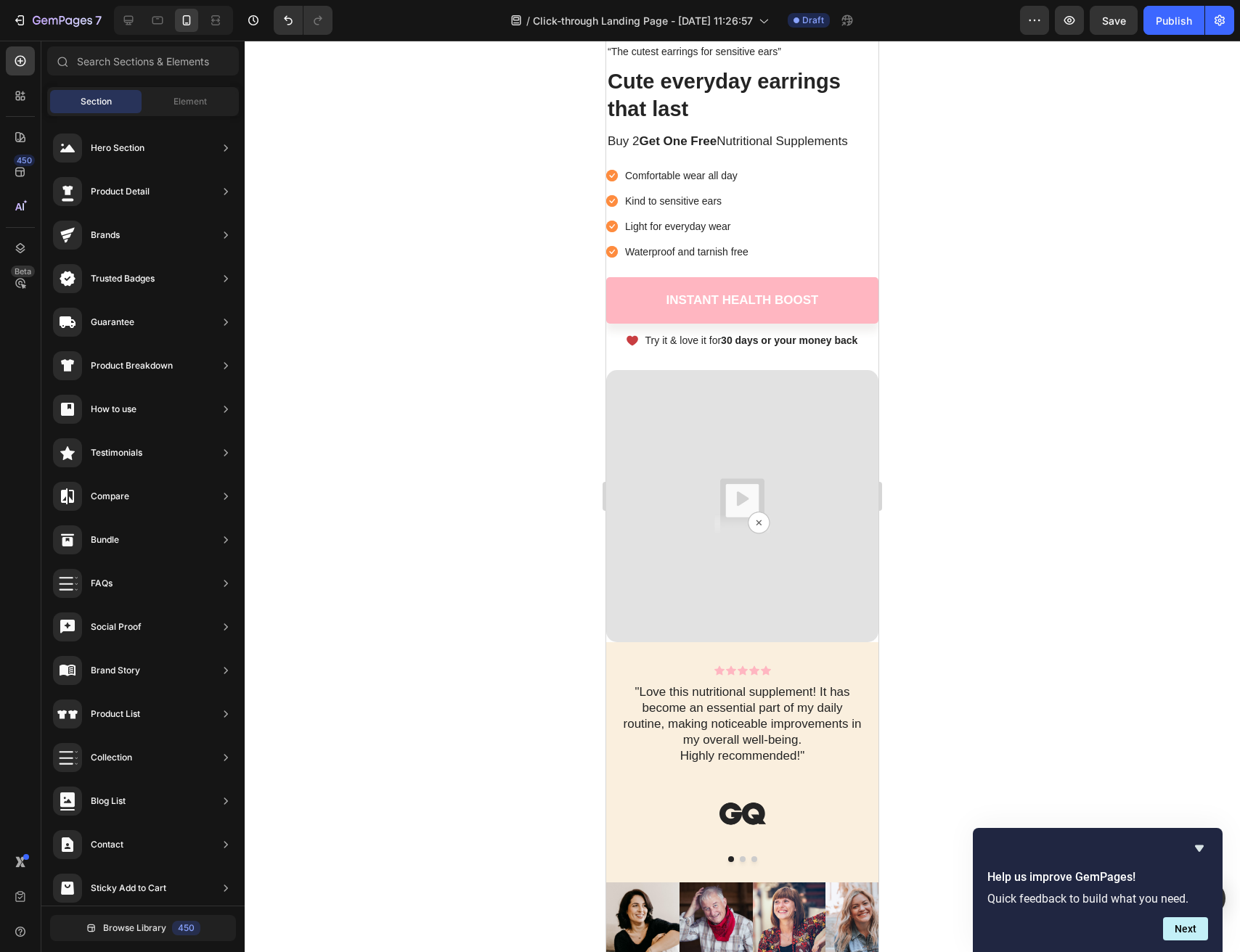
click at [520, 192] on div at bounding box center [742, 496] width 996 height 912
click at [762, 410] on img at bounding box center [742, 506] width 272 height 272
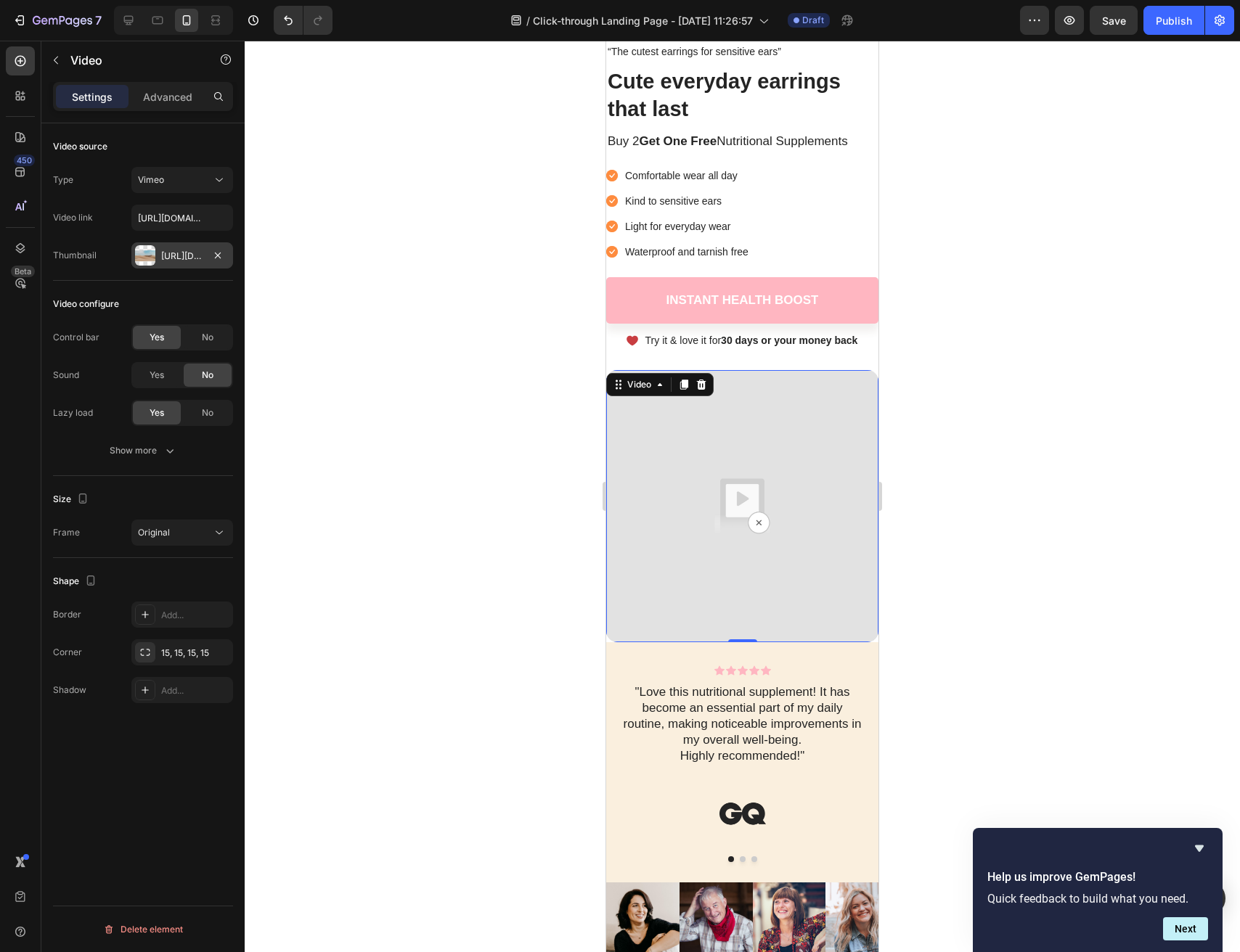
click at [182, 252] on div "Https://ucarecdn.Com/06075225-af9e-460c-8e3c-6be63c0b773a/-/format/auto/" at bounding box center [181, 256] width 42 height 13
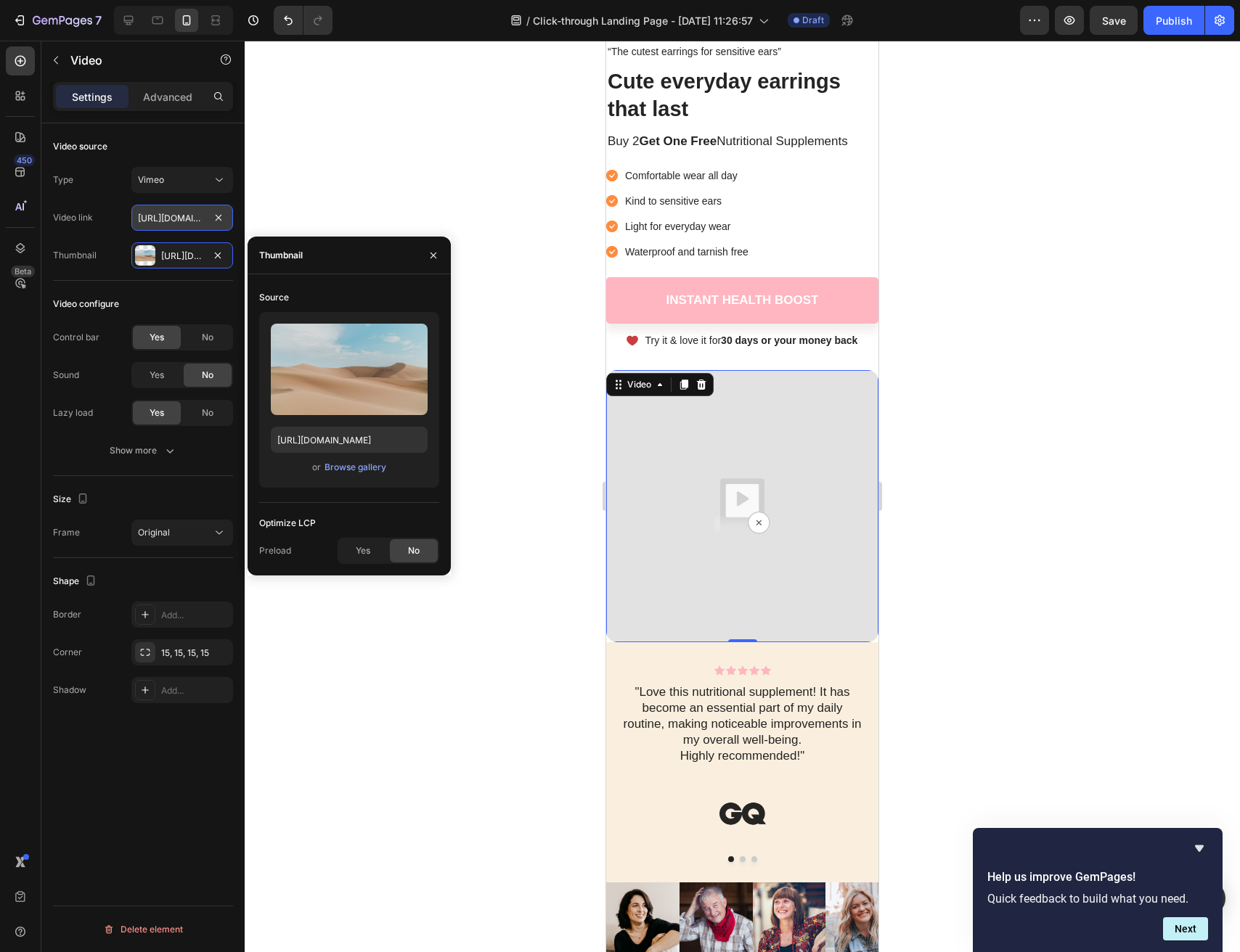
click at [182, 218] on input "https://cdn.shopify.com/videos/c/o/v/b344a9871d694b7fa87beb3c88dcabda.mp4" at bounding box center [182, 217] width 102 height 26
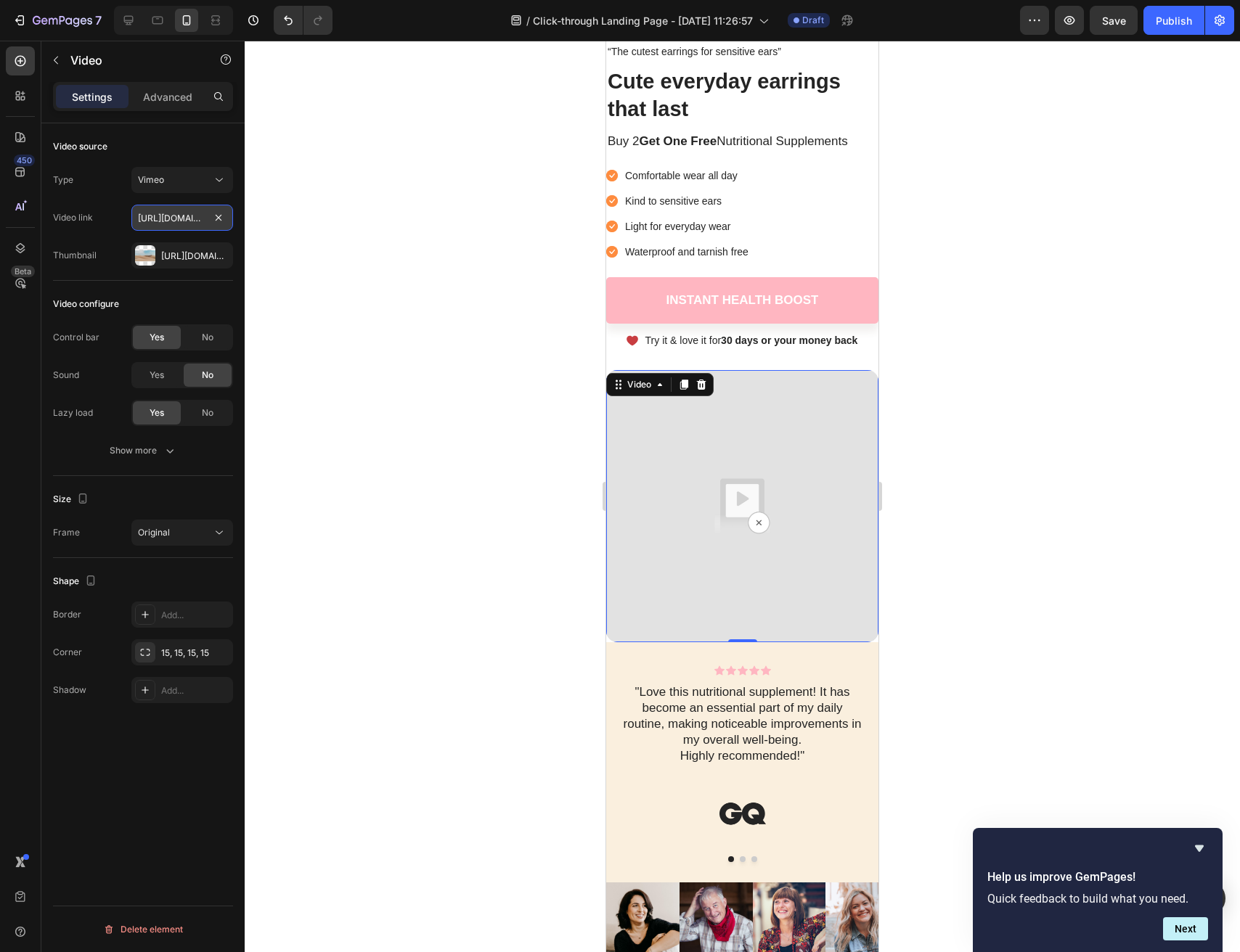
click at [182, 218] on input "https://cdn.shopify.com/videos/c/o/v/b344a9871d694b7fa87beb3c88dcabda.mp4" at bounding box center [182, 217] width 102 height 26
click at [376, 262] on div at bounding box center [742, 496] width 996 height 912
click at [766, 498] on img at bounding box center [742, 506] width 272 height 272
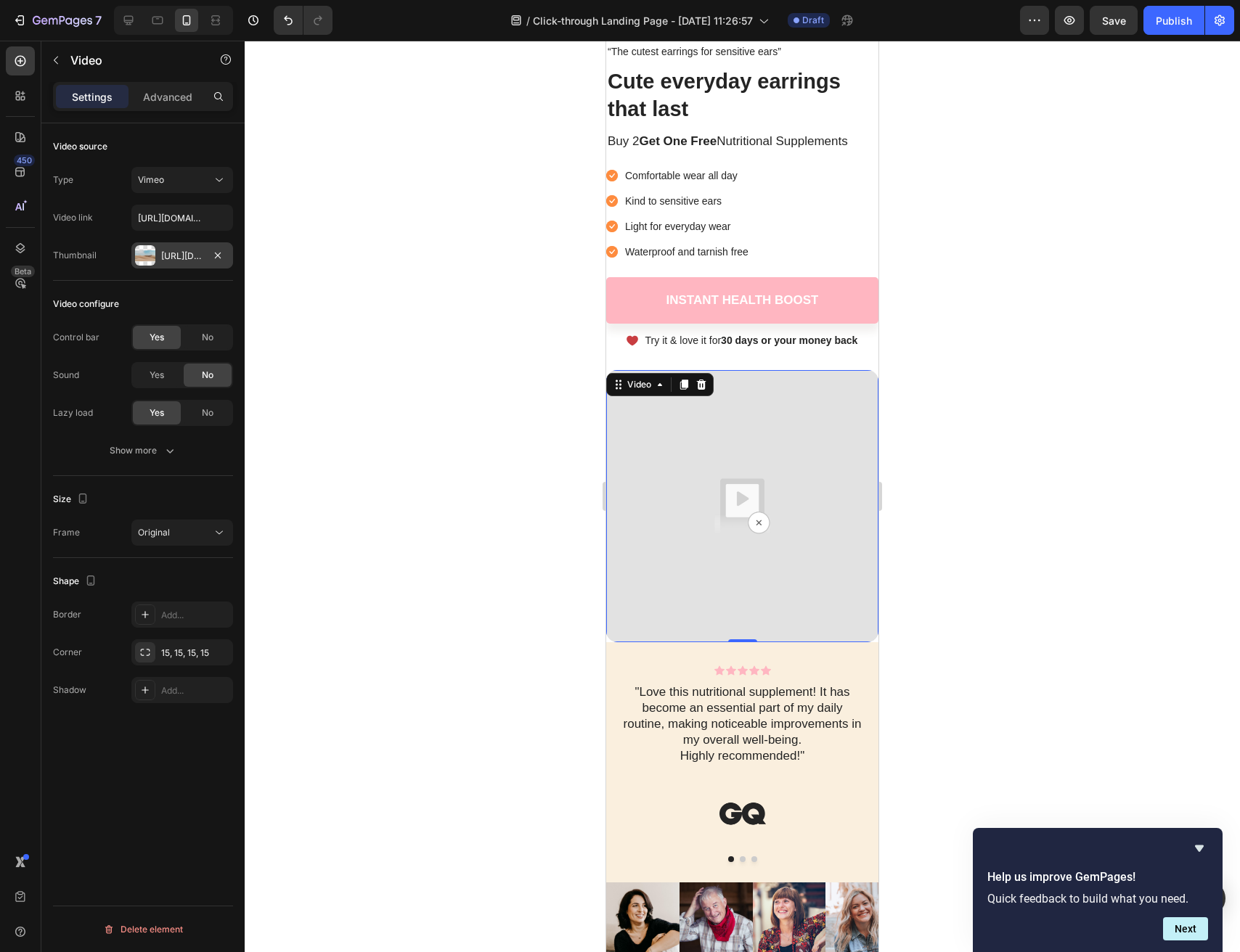
click at [188, 259] on div "Https://ucarecdn.Com/06075225-af9e-460c-8e3c-6be63c0b773a/-/format/auto/" at bounding box center [181, 256] width 42 height 13
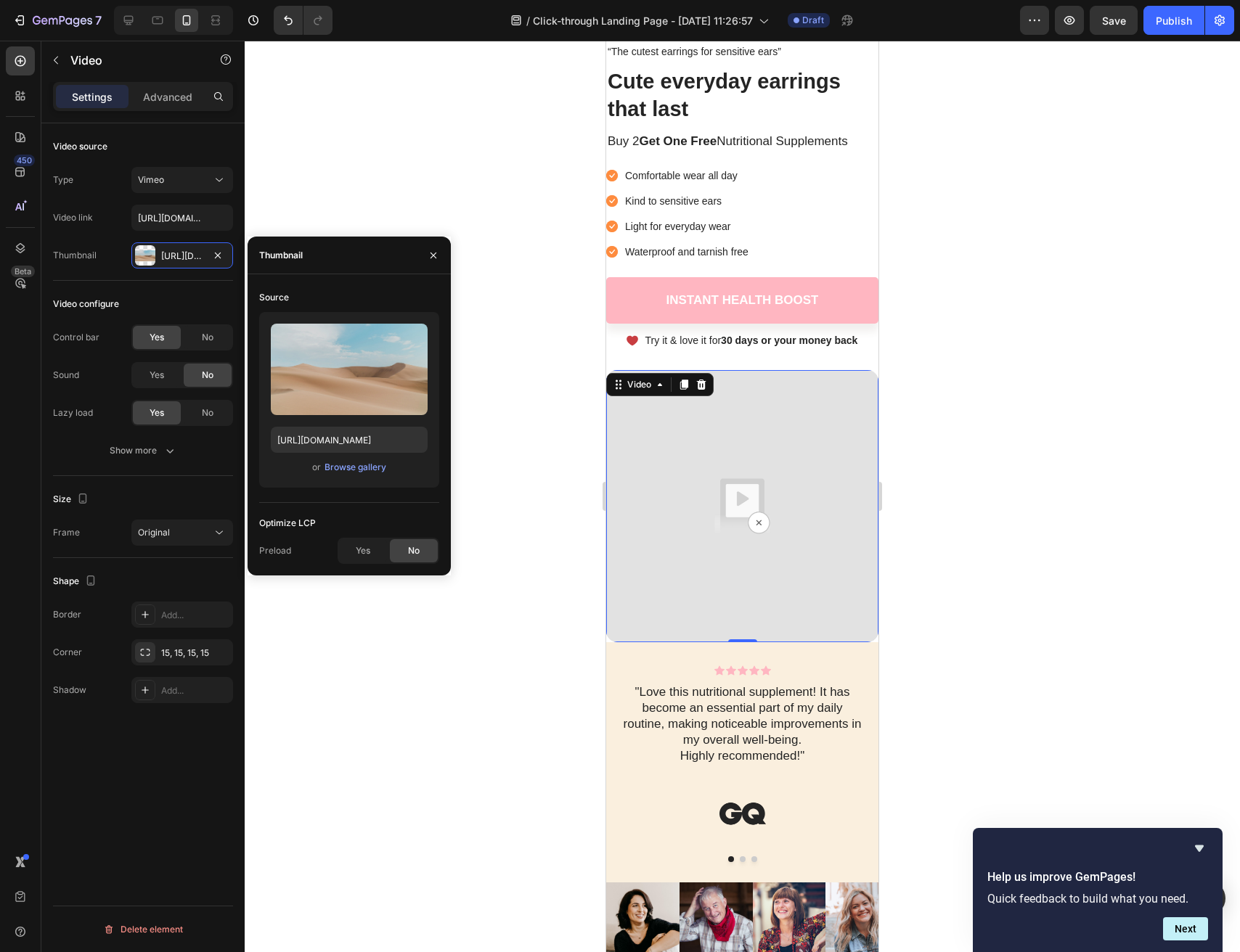
click at [453, 152] on div at bounding box center [742, 496] width 996 height 912
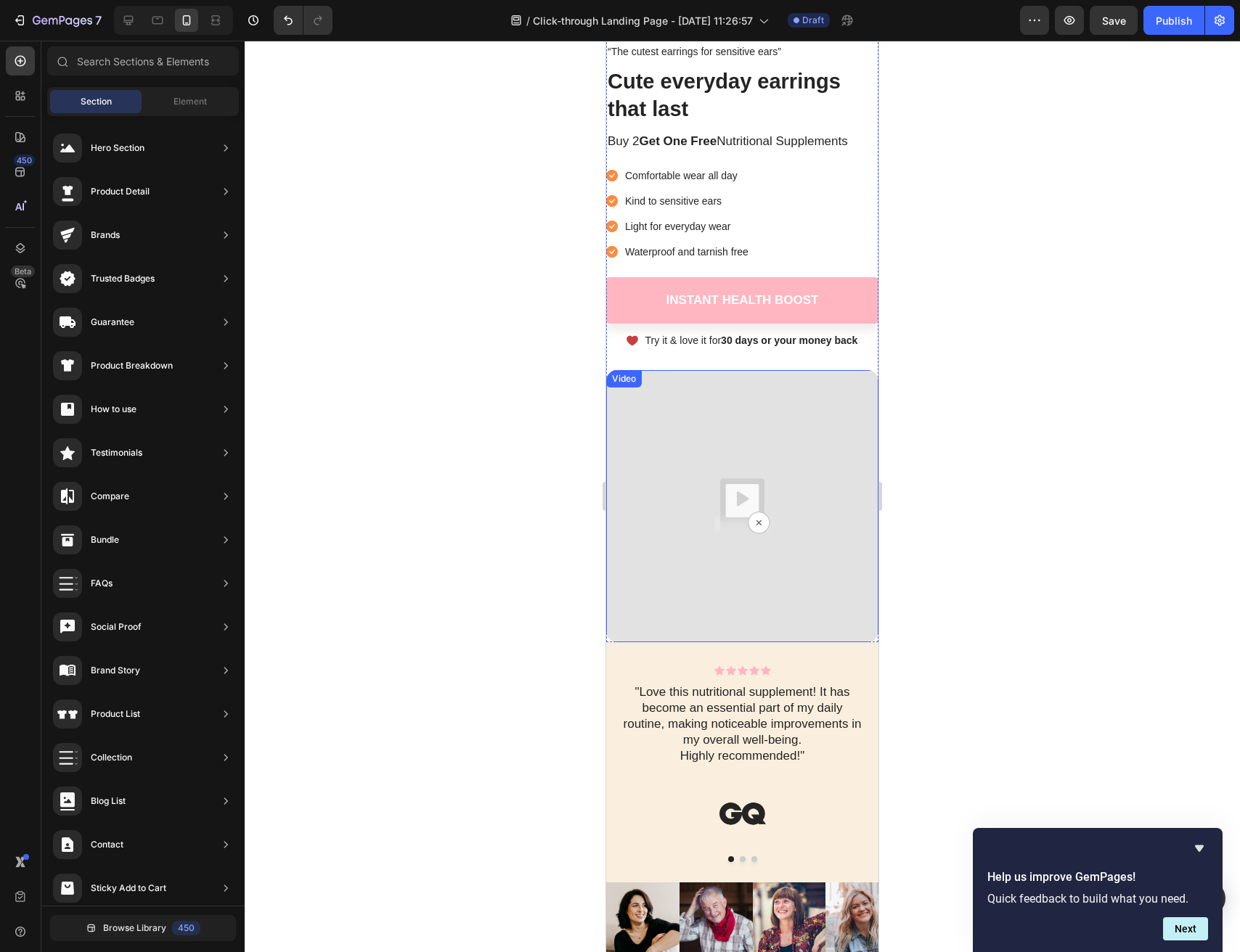
click at [765, 456] on img at bounding box center [742, 506] width 272 height 272
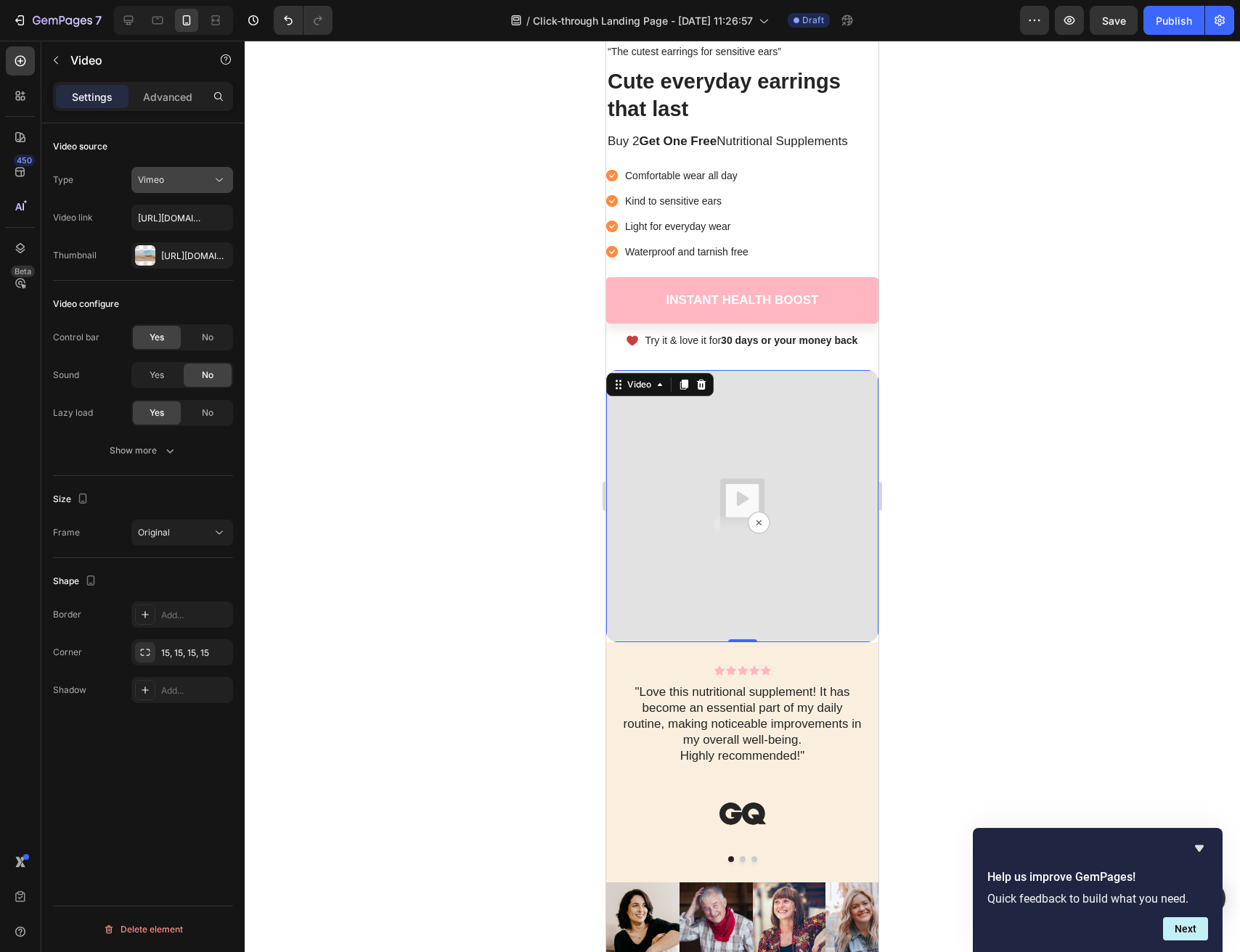
click at [192, 177] on div "Vimeo" at bounding box center [175, 179] width 74 height 13
click at [335, 242] on div at bounding box center [742, 496] width 996 height 912
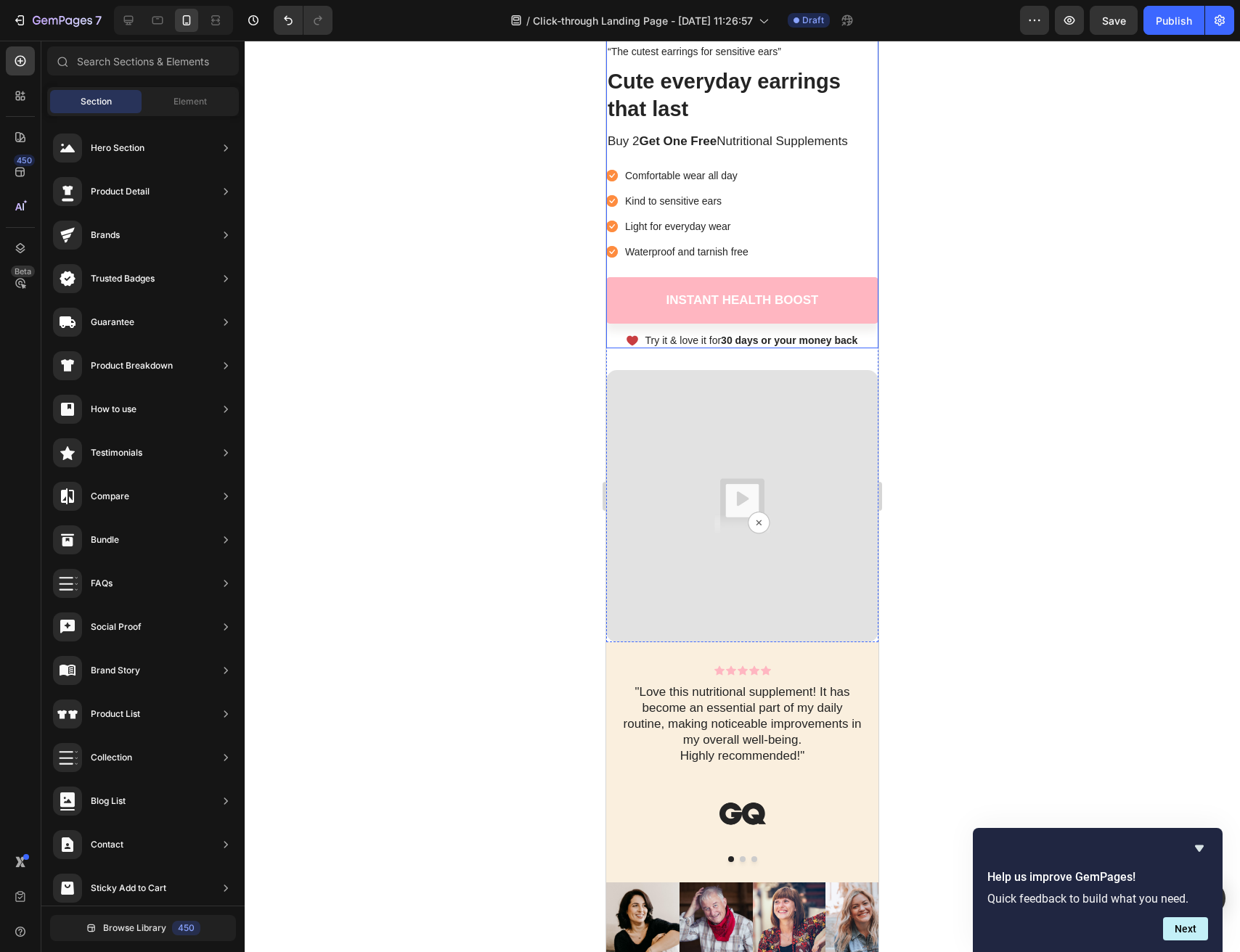
click at [762, 485] on img at bounding box center [742, 506] width 272 height 272
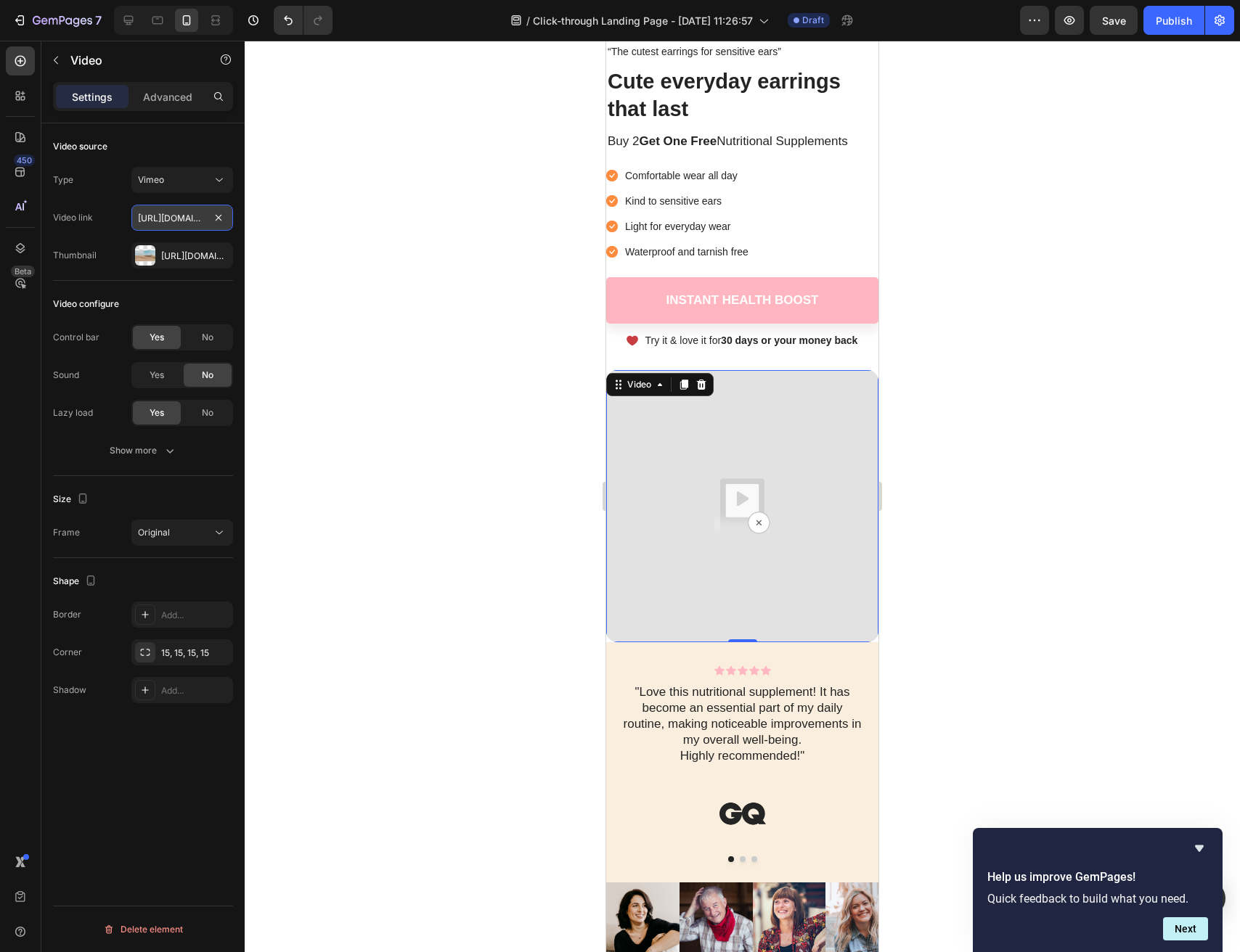
click at [163, 209] on input "https://cdn.shopify.com/videos/c/o/v/b344a9871d694b7fa87beb3c88dcabda.mp4" at bounding box center [182, 217] width 102 height 26
paste input "vimeo.com/1122183551?share=copy"
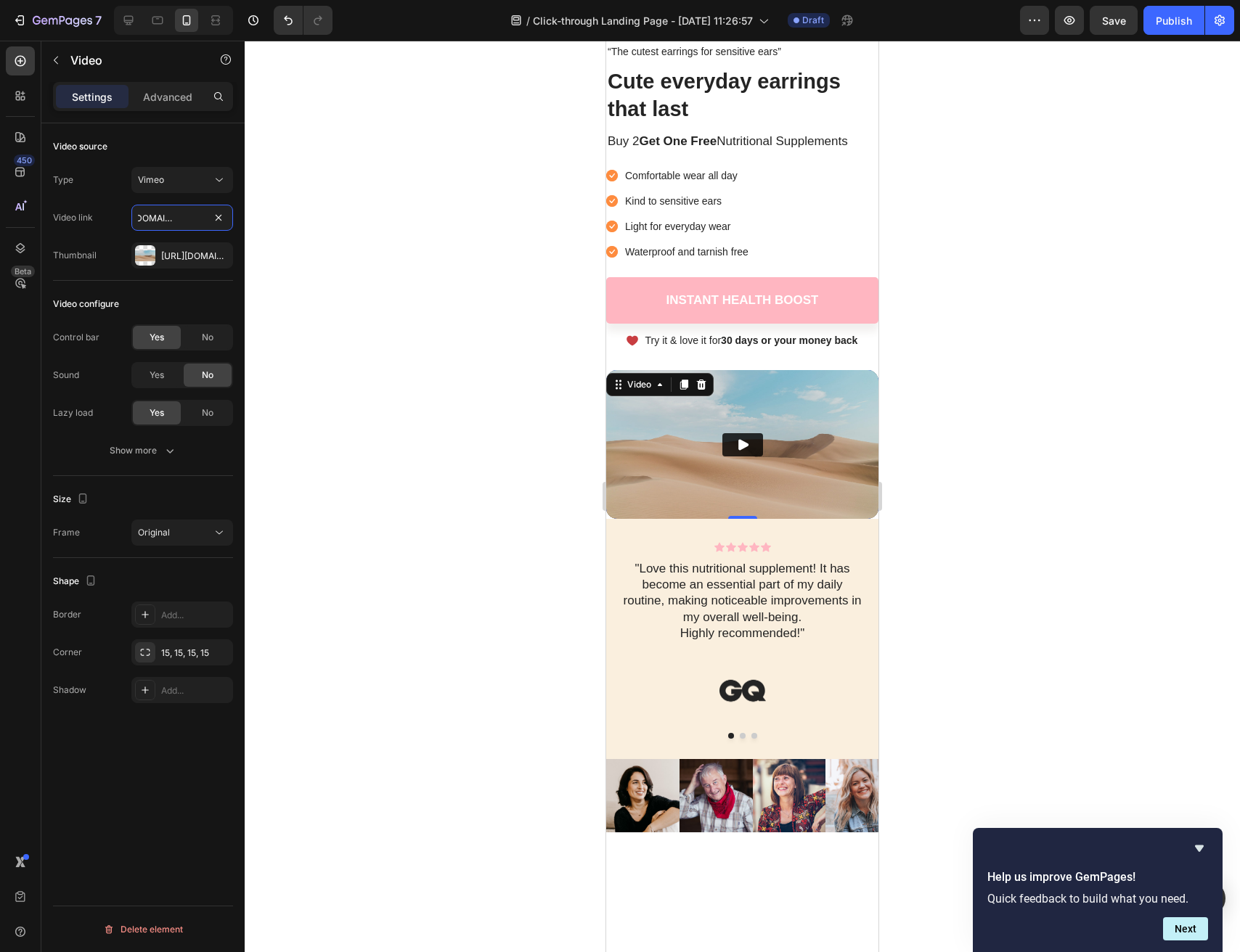
type input "https://vimeo.com/1122183551?share=copy"
click at [447, 437] on div at bounding box center [742, 496] width 996 height 912
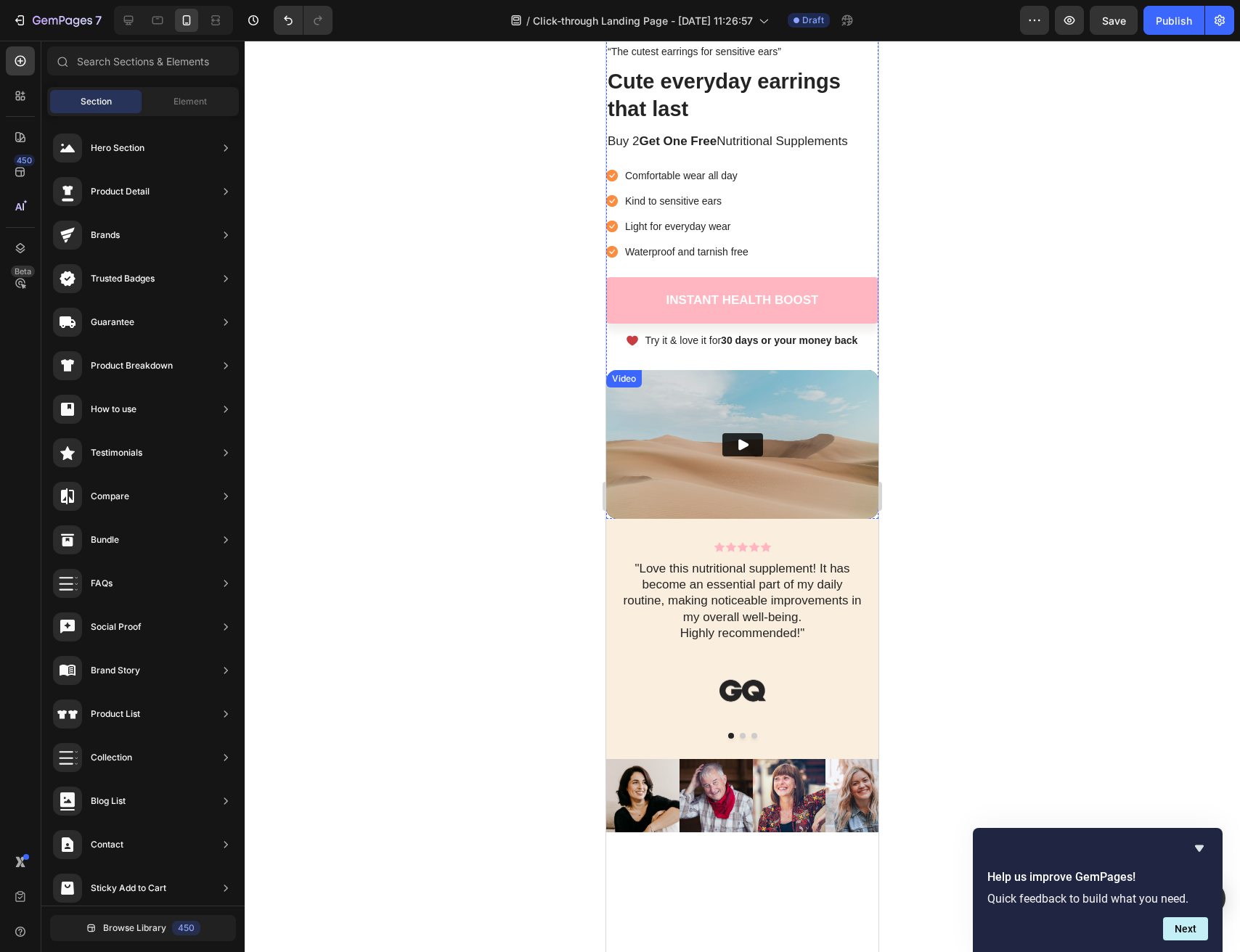
click at [675, 403] on img at bounding box center [742, 445] width 272 height 149
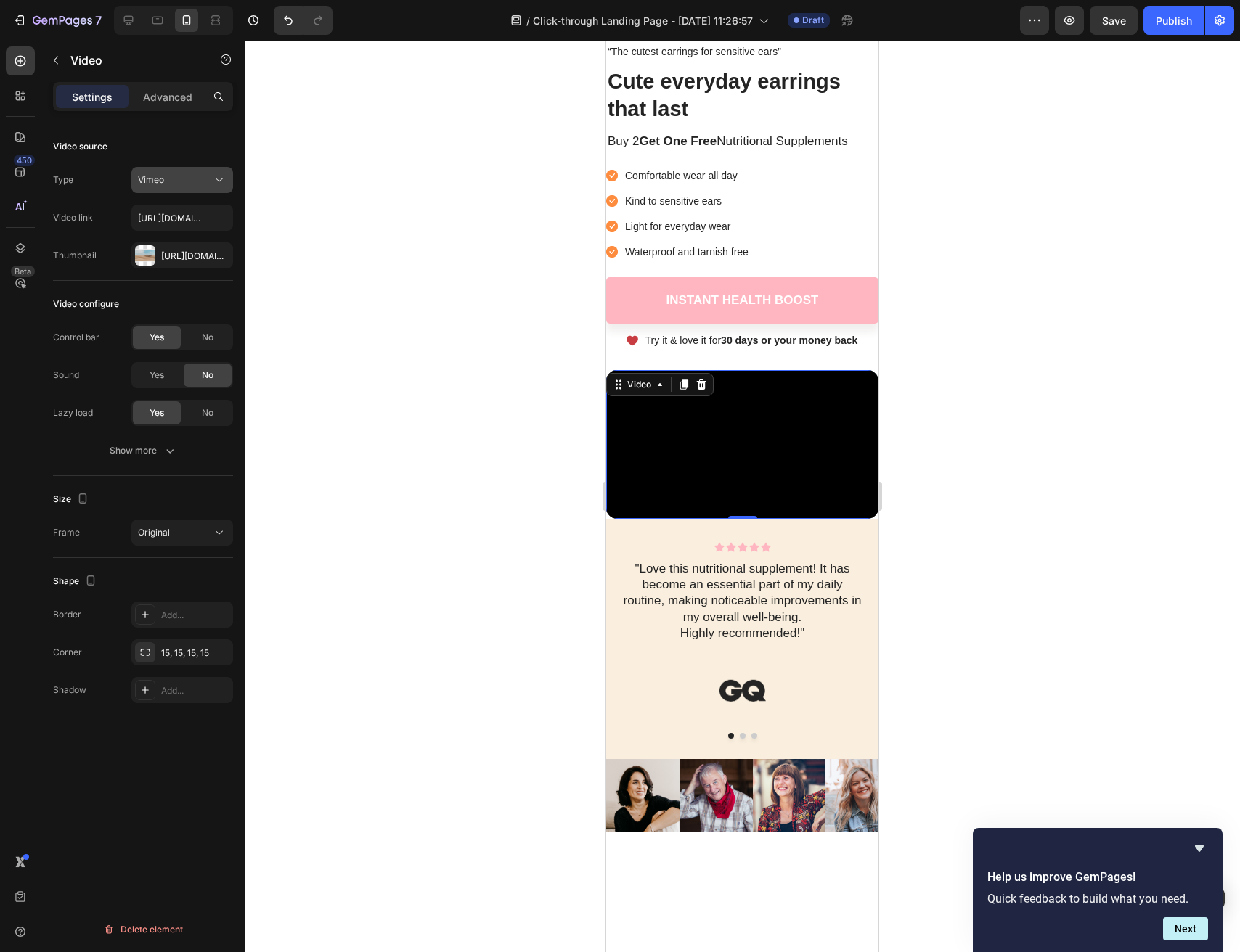
click at [215, 183] on icon at bounding box center [219, 179] width 15 height 15
click at [198, 218] on p "YouTube" at bounding box center [178, 215] width 82 height 13
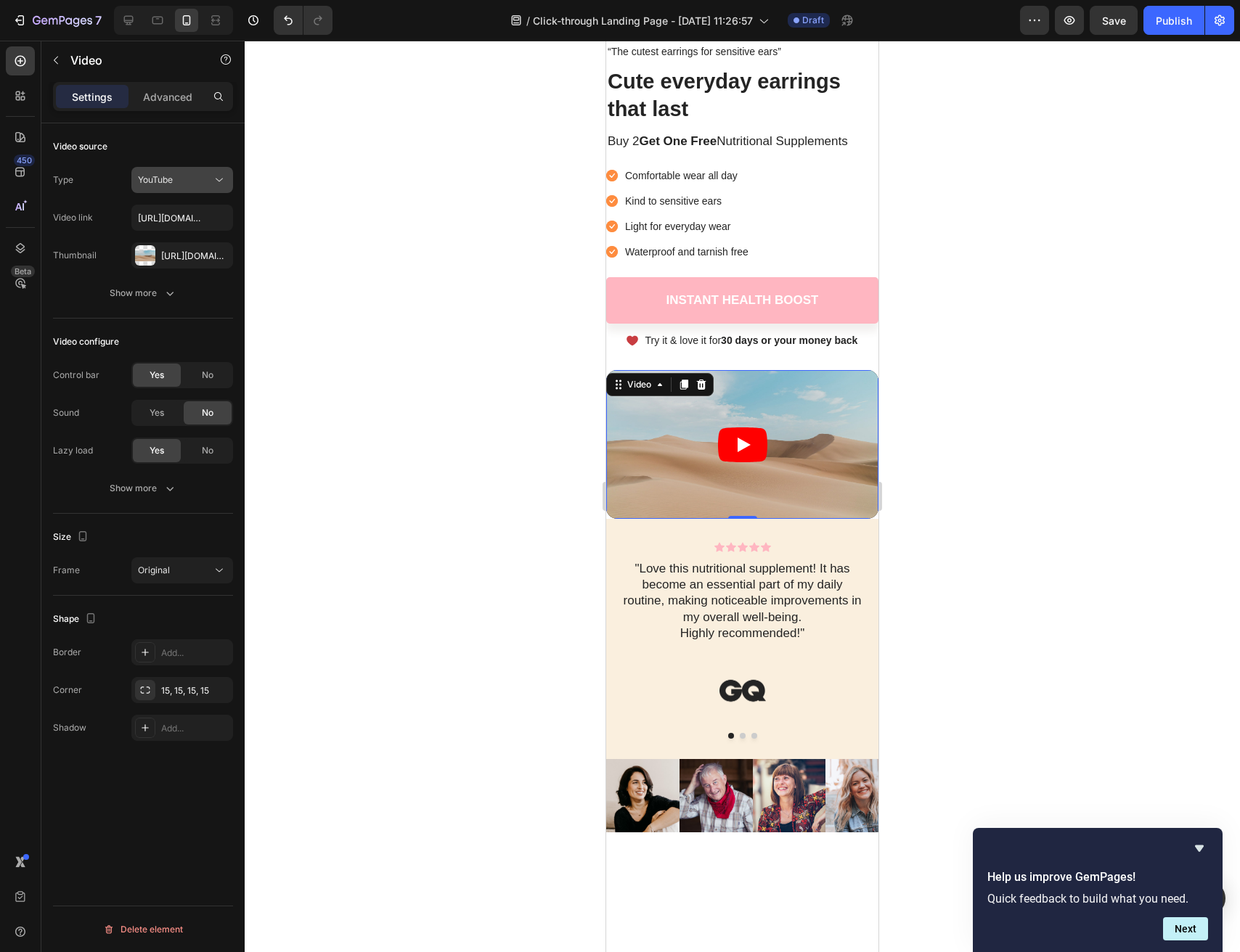
click at [186, 189] on button "YouTube" at bounding box center [182, 179] width 102 height 26
click at [177, 270] on span "Video hosting" at bounding box center [165, 270] width 55 height 13
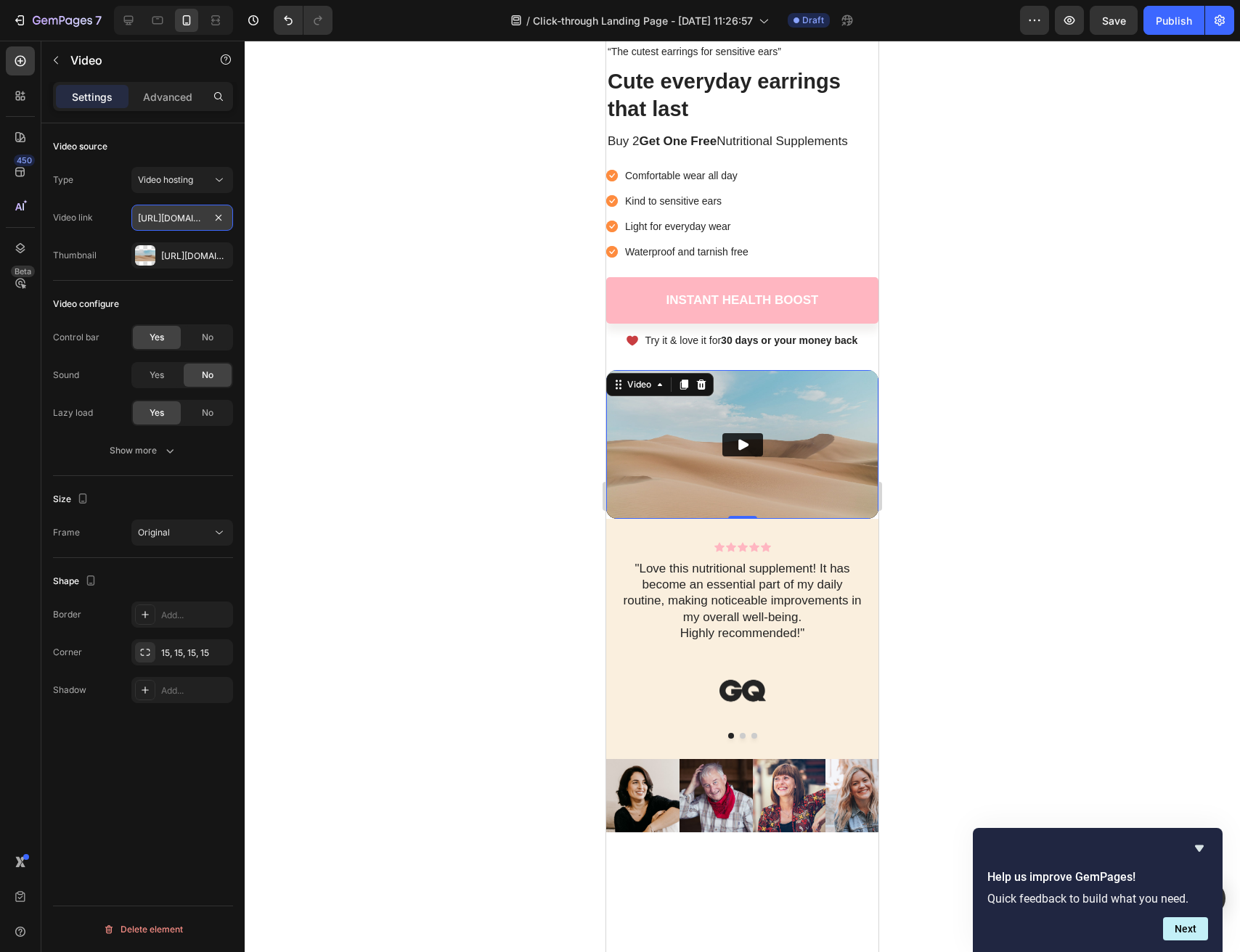
click at [183, 212] on input "https://media.w3.org/2010/05/sintel/trailer.mp4" at bounding box center [182, 217] width 102 height 26
paste input "vimeo.com/1122183551?share=copy"
type input "https://vimeo.com/1122183551?share=copy"
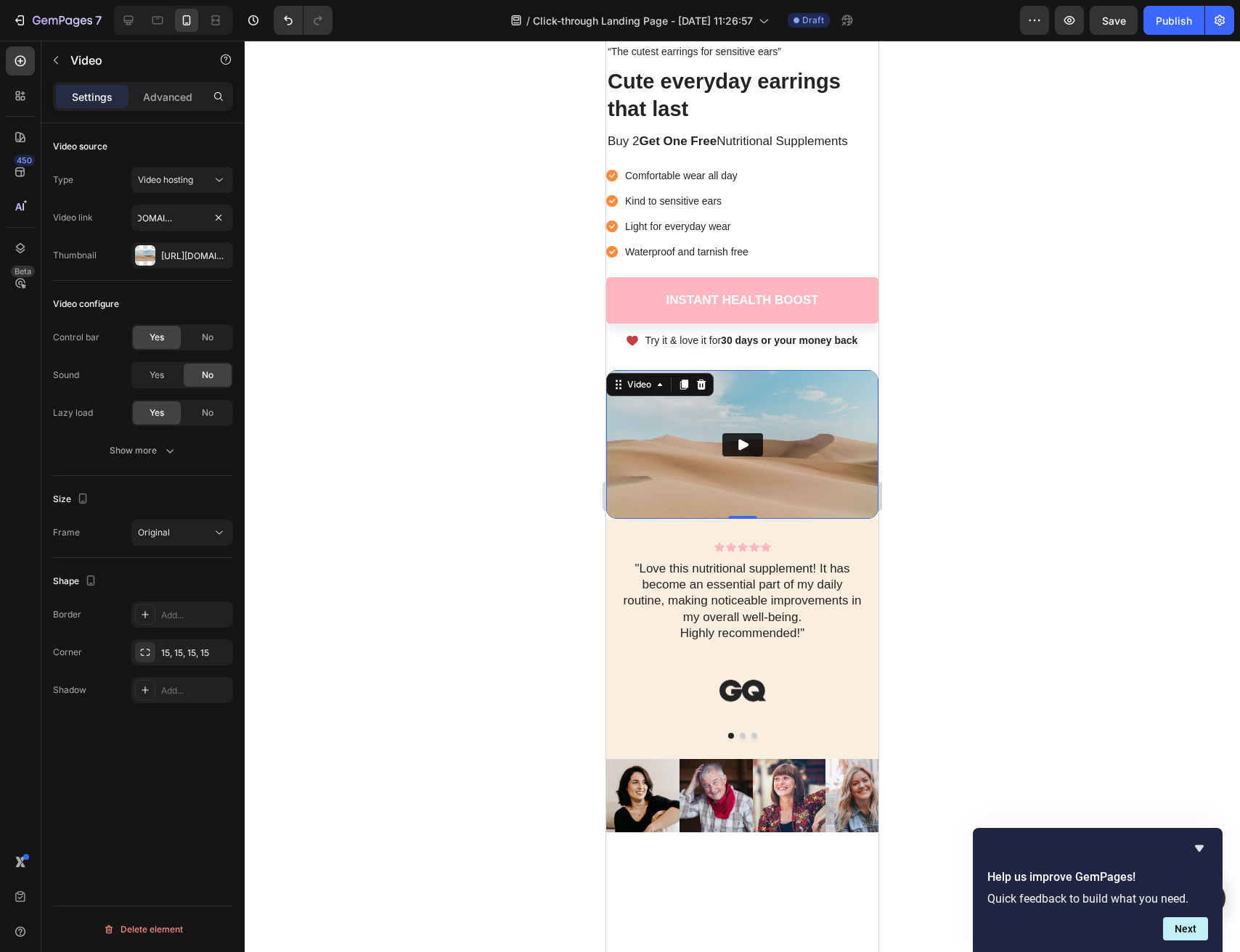
click at [319, 317] on div at bounding box center [742, 496] width 996 height 912
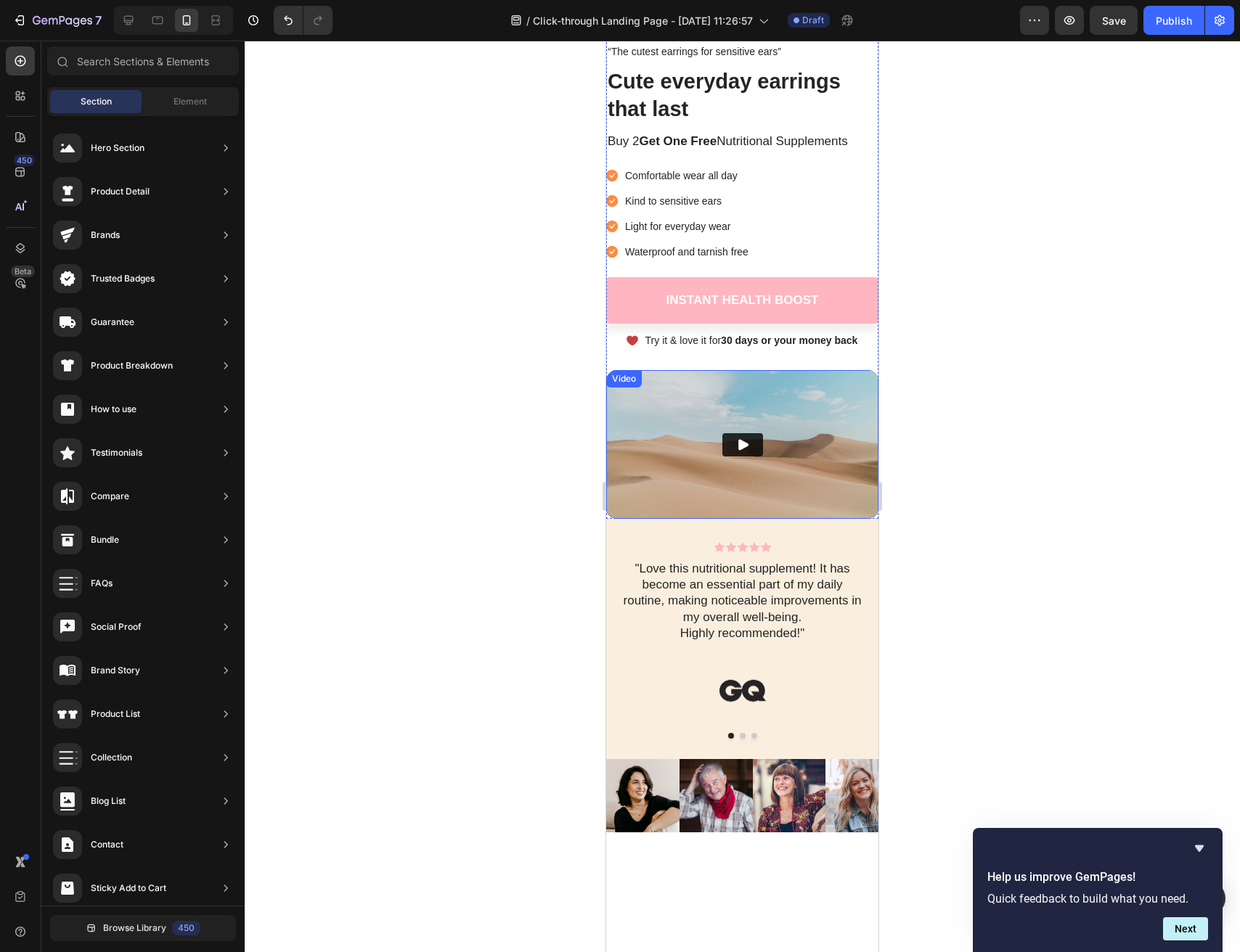
click at [681, 420] on img at bounding box center [742, 445] width 272 height 149
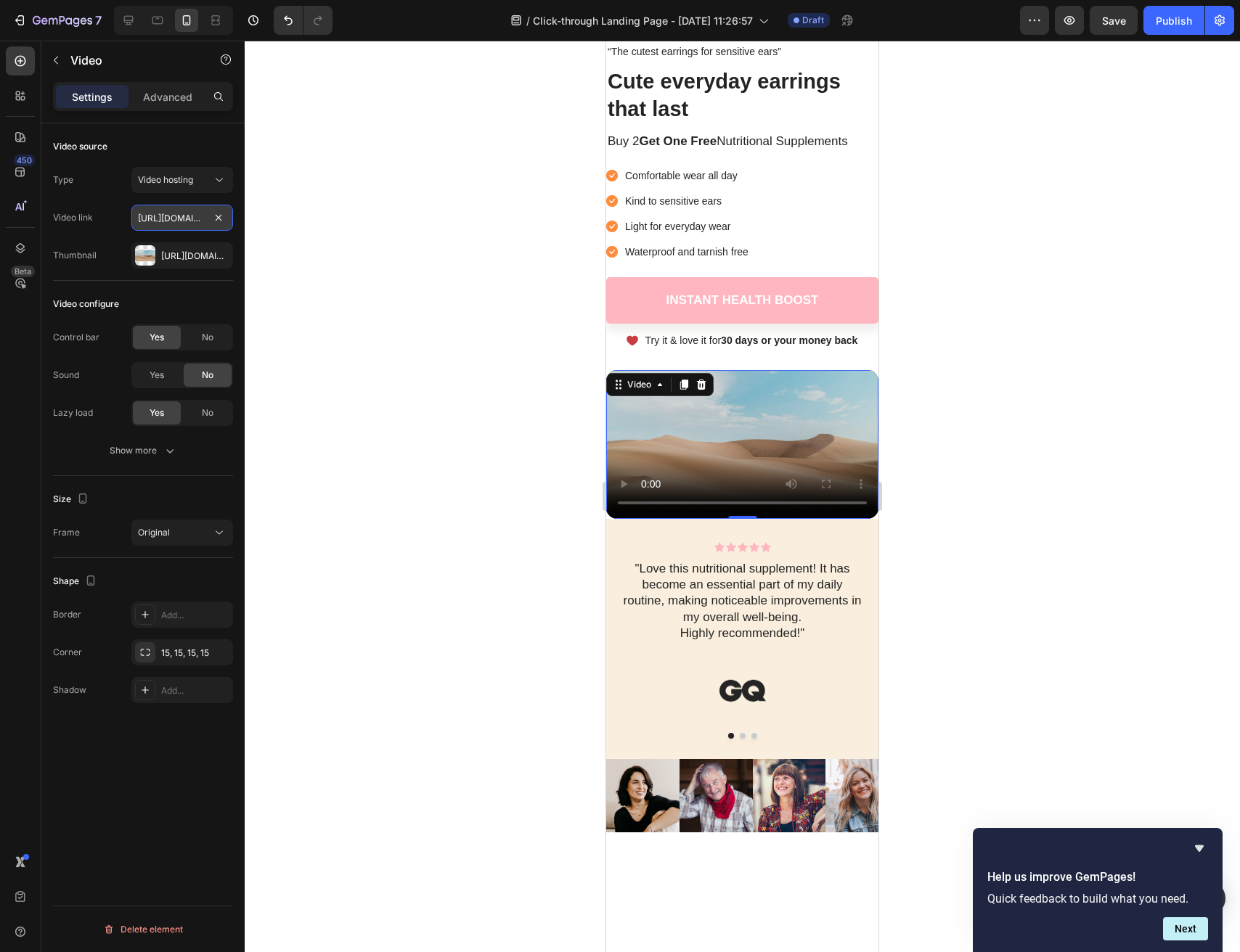
click at [166, 218] on input "https://vimeo.com/1122183551?share=copy" at bounding box center [182, 217] width 102 height 26
paste input "cdn.shopify.com/videos/c/o/v/b344a9871d694b7fa87beb3c88dcabda.mp4"
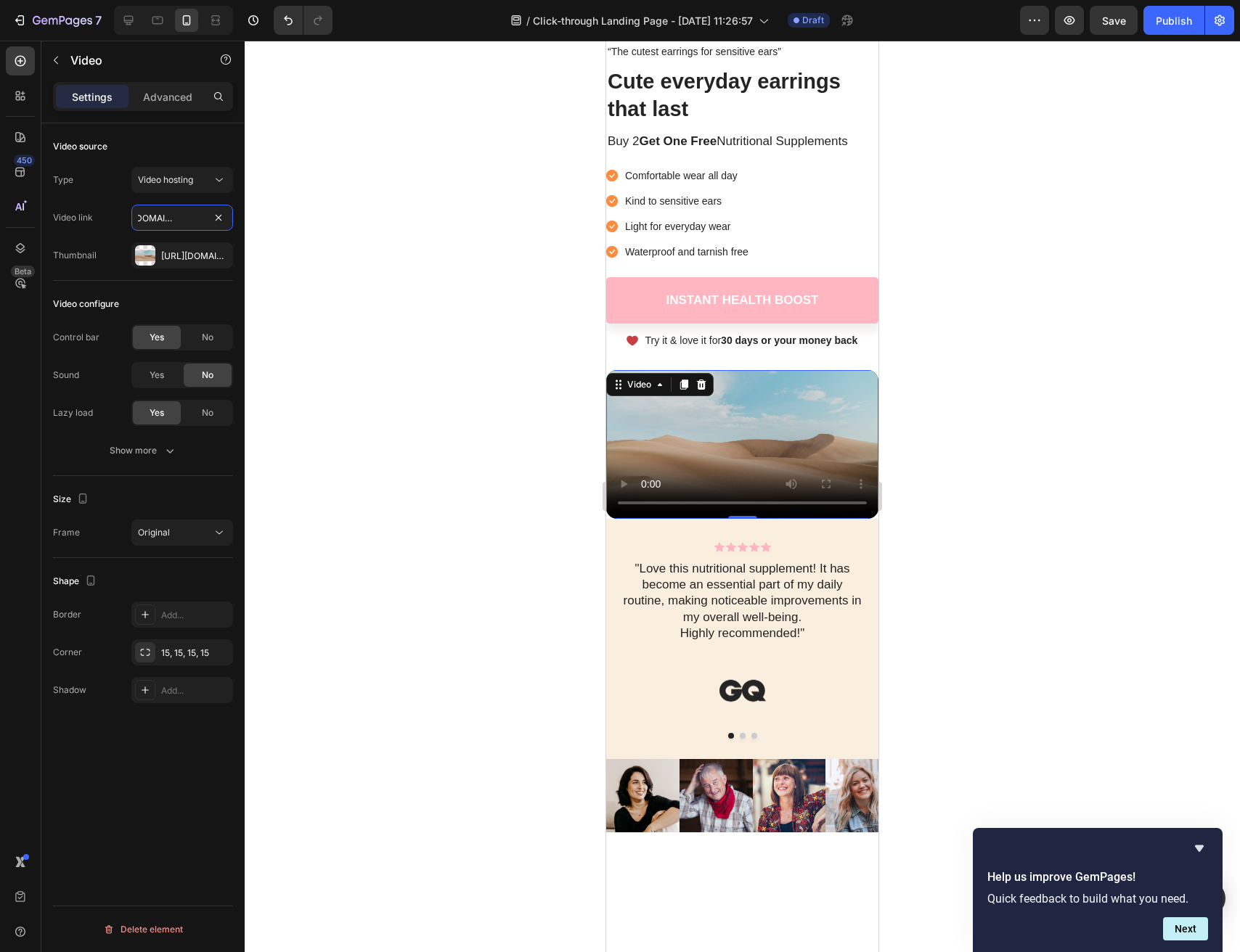
type input "https://cdn.shopify.com/videos/c/o/v/b344a9871d694b7fa87beb3c88dcabda.mp4"
click at [180, 265] on div "Https://ucarecdn.Com/06075225-af9e-460c-8e3c-6be63c0b773a/-/format/auto/" at bounding box center [182, 255] width 102 height 26
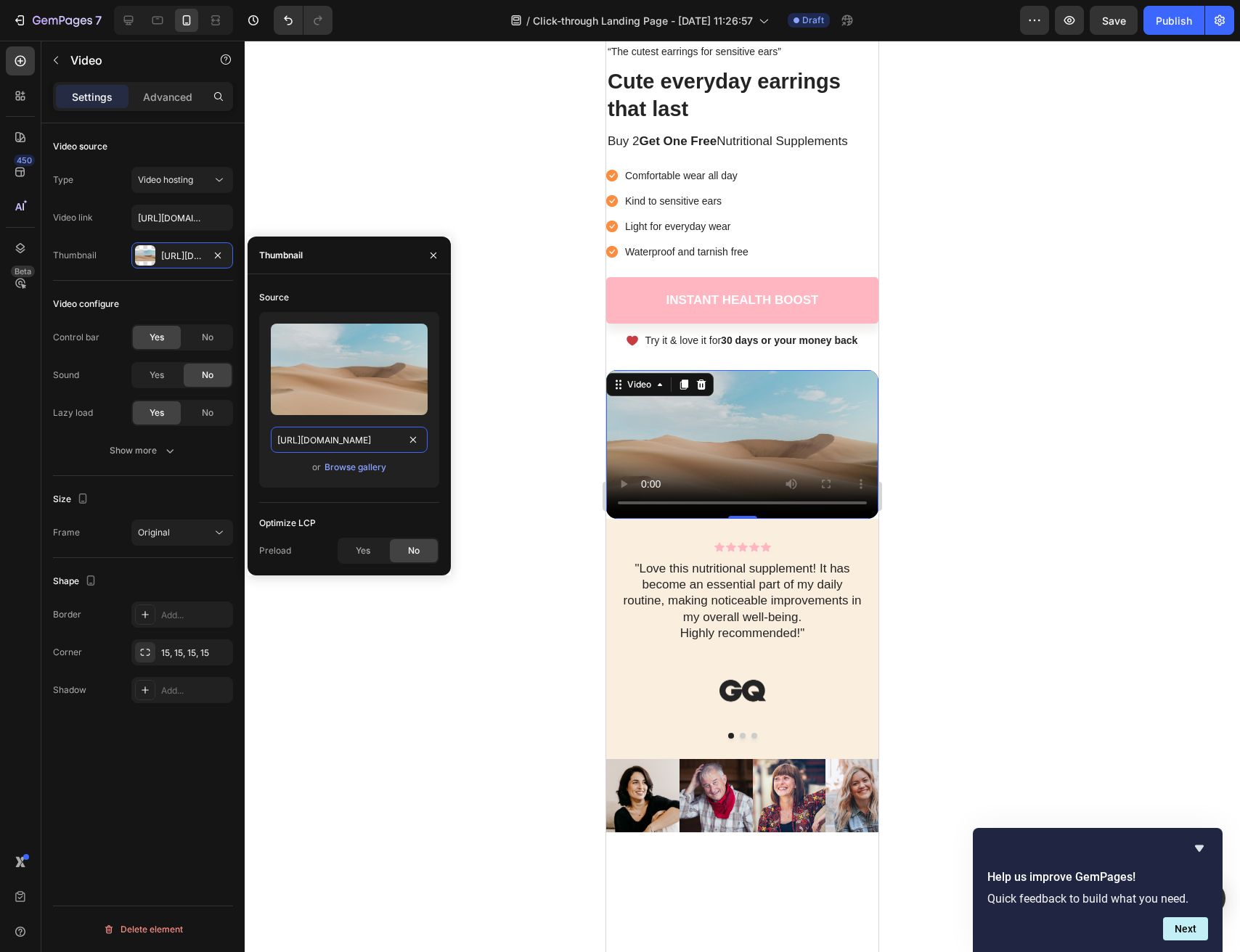
click at [336, 435] on input "https://ucarecdn.com/06075225-af9e-460c-8e3c-6be63c0b773a/-/format/auto/" at bounding box center [349, 439] width 157 height 26
paste input "cdn.shopify.com/s/files/1/0963/3651/1301/files/Screenshot_2025-09-26_at_12.52.1…"
type input "https://cdn.shopify.com/s/files/1/0963/3651/1301/files/Screenshot_2025-09-26_at…"
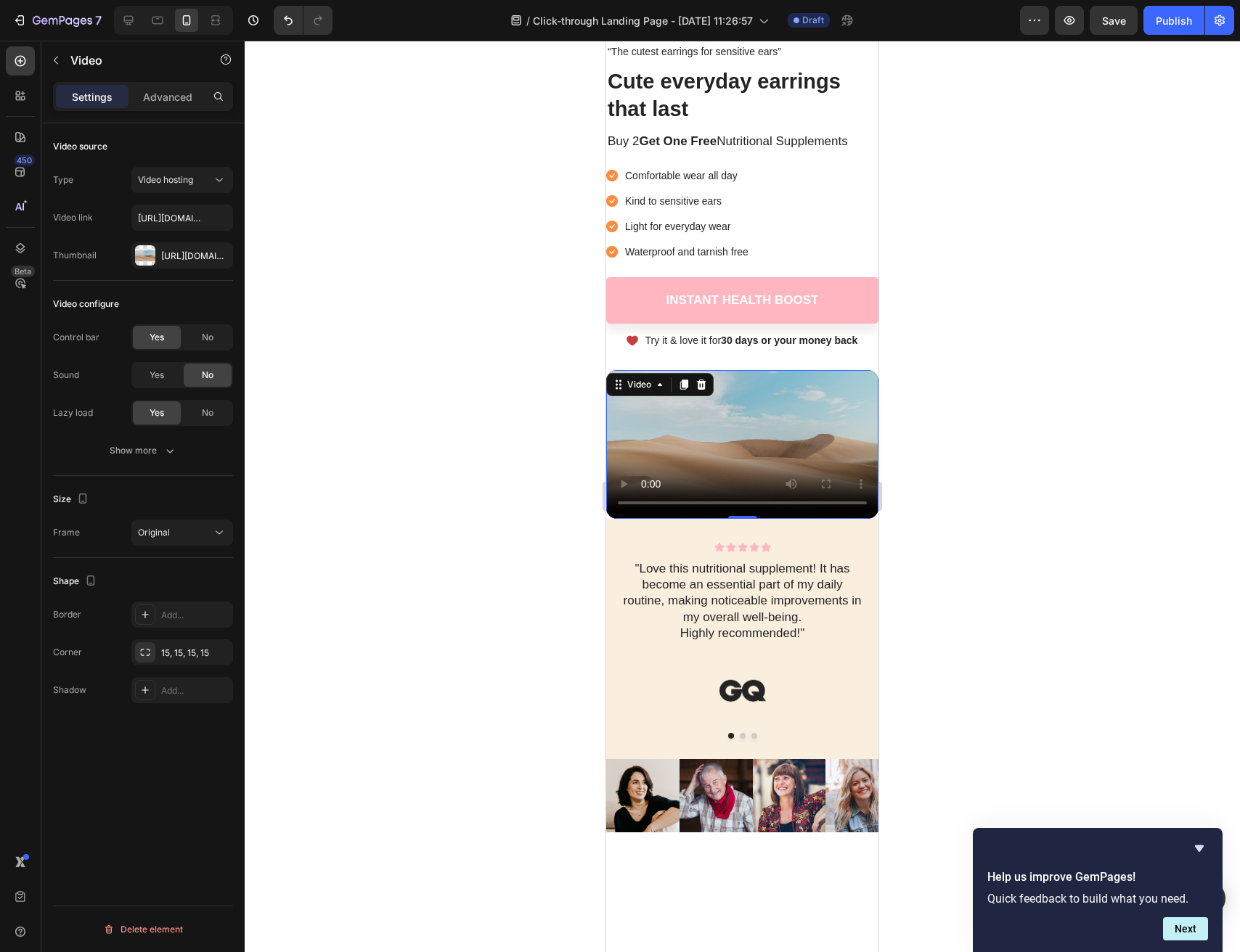
click at [438, 718] on div at bounding box center [742, 496] width 996 height 912
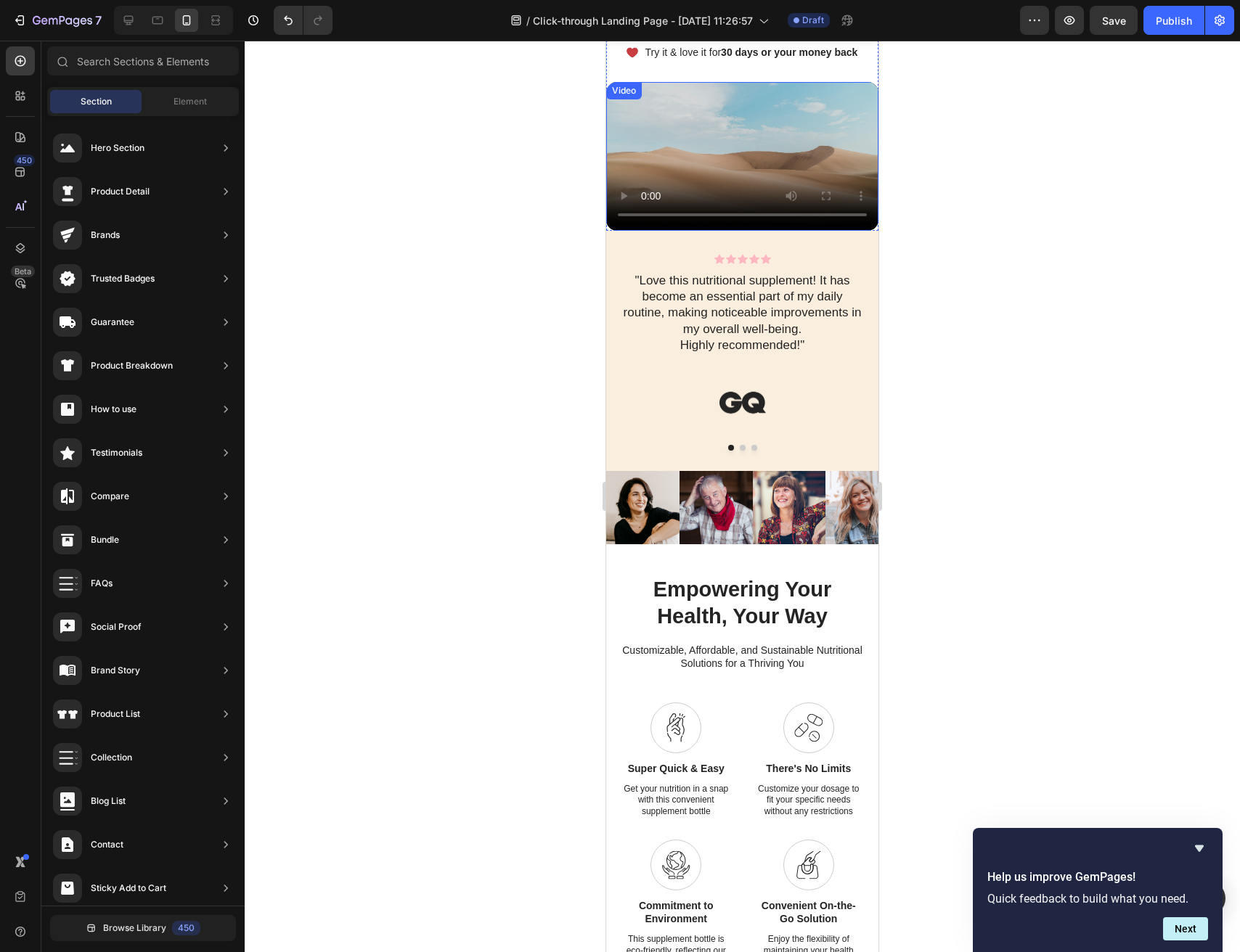
scroll to position [533, 0]
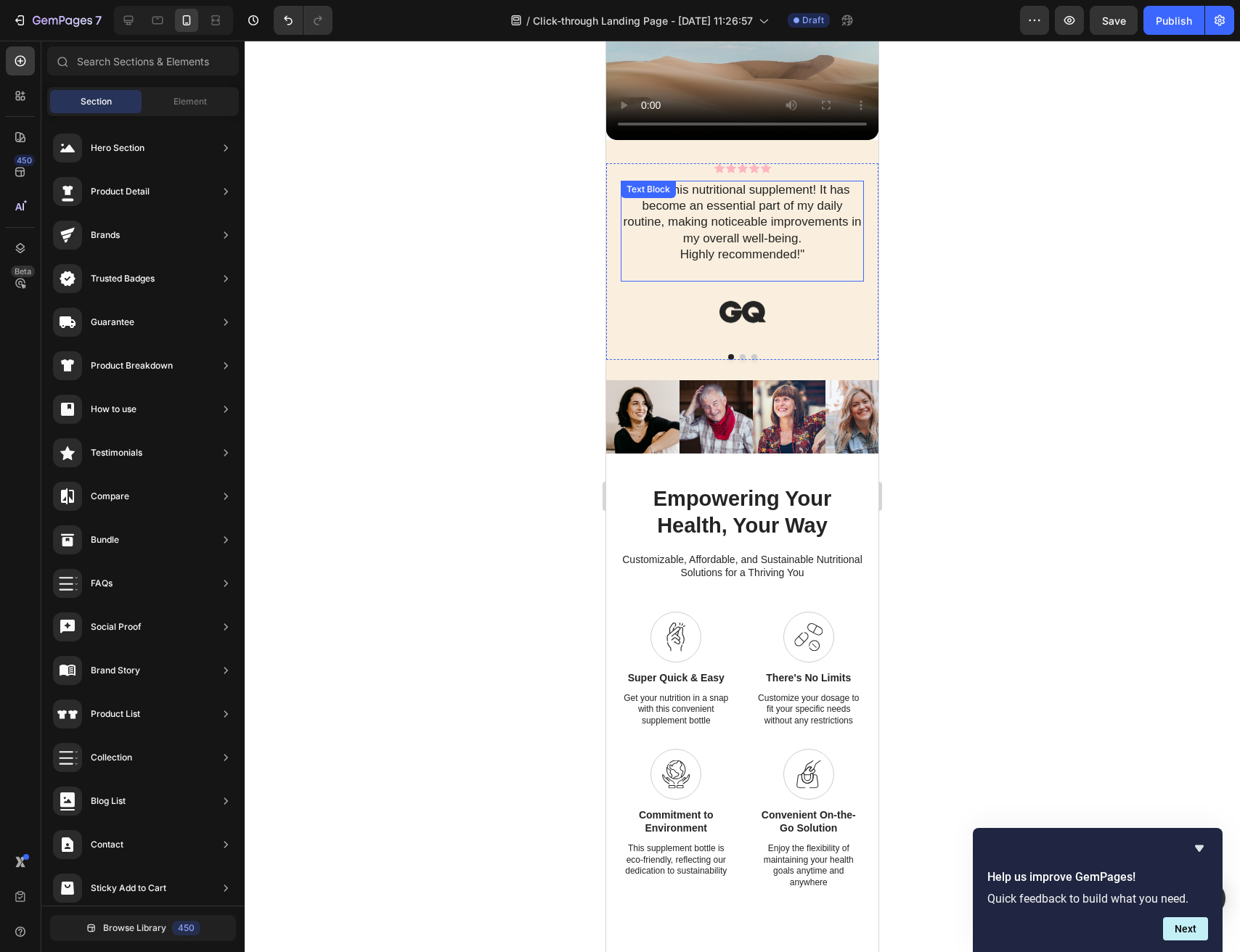
click at [800, 262] on p ""Love this nutritional supplement! It has become an essential part of my daily …" at bounding box center [743, 222] width 240 height 79
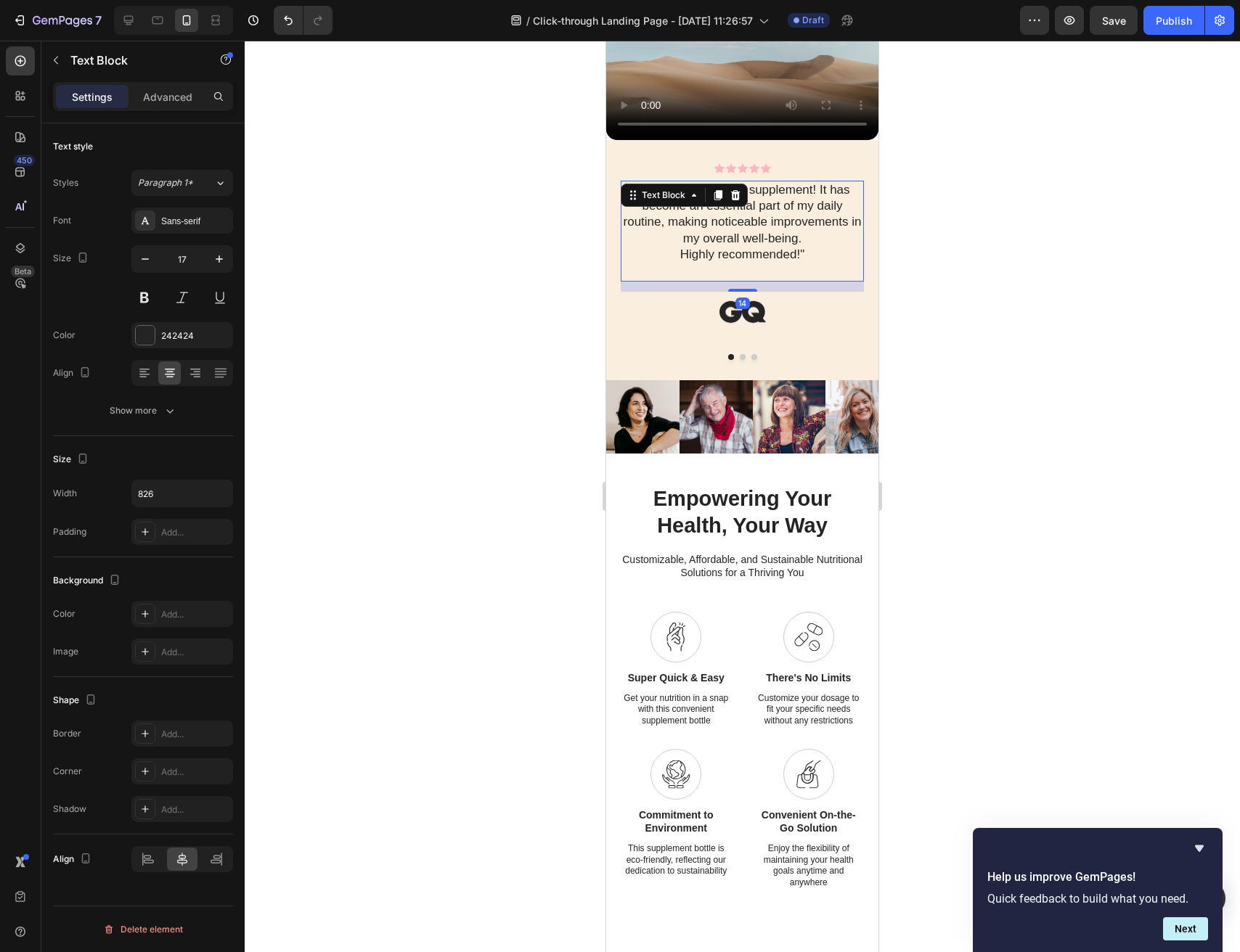
click at [777, 262] on p ""Love this nutritional supplement! It has become an essential part of my daily …" at bounding box center [743, 222] width 240 height 79
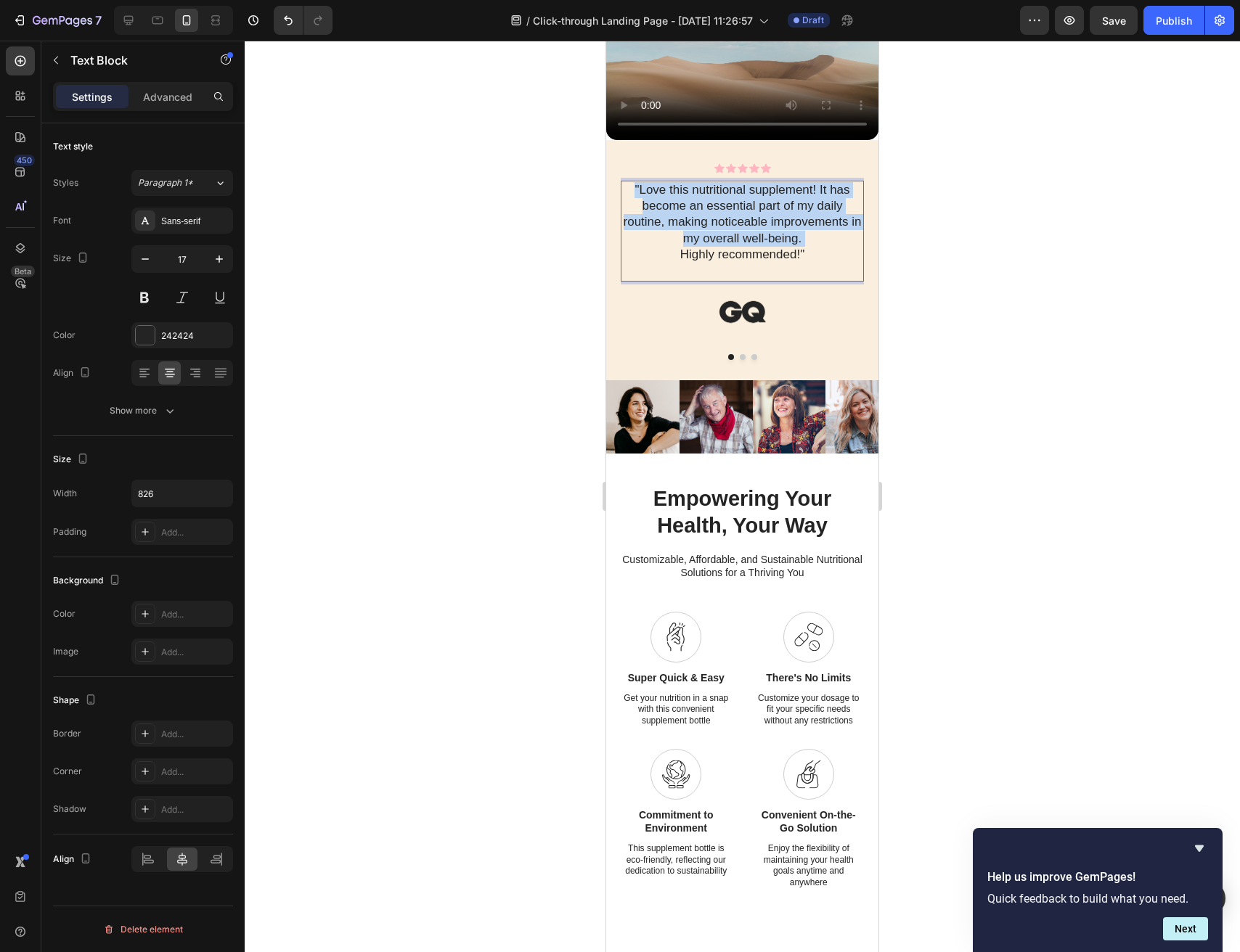
click at [777, 262] on p ""Love this nutritional supplement! It has become an essential part of my daily …" at bounding box center [743, 222] width 240 height 79
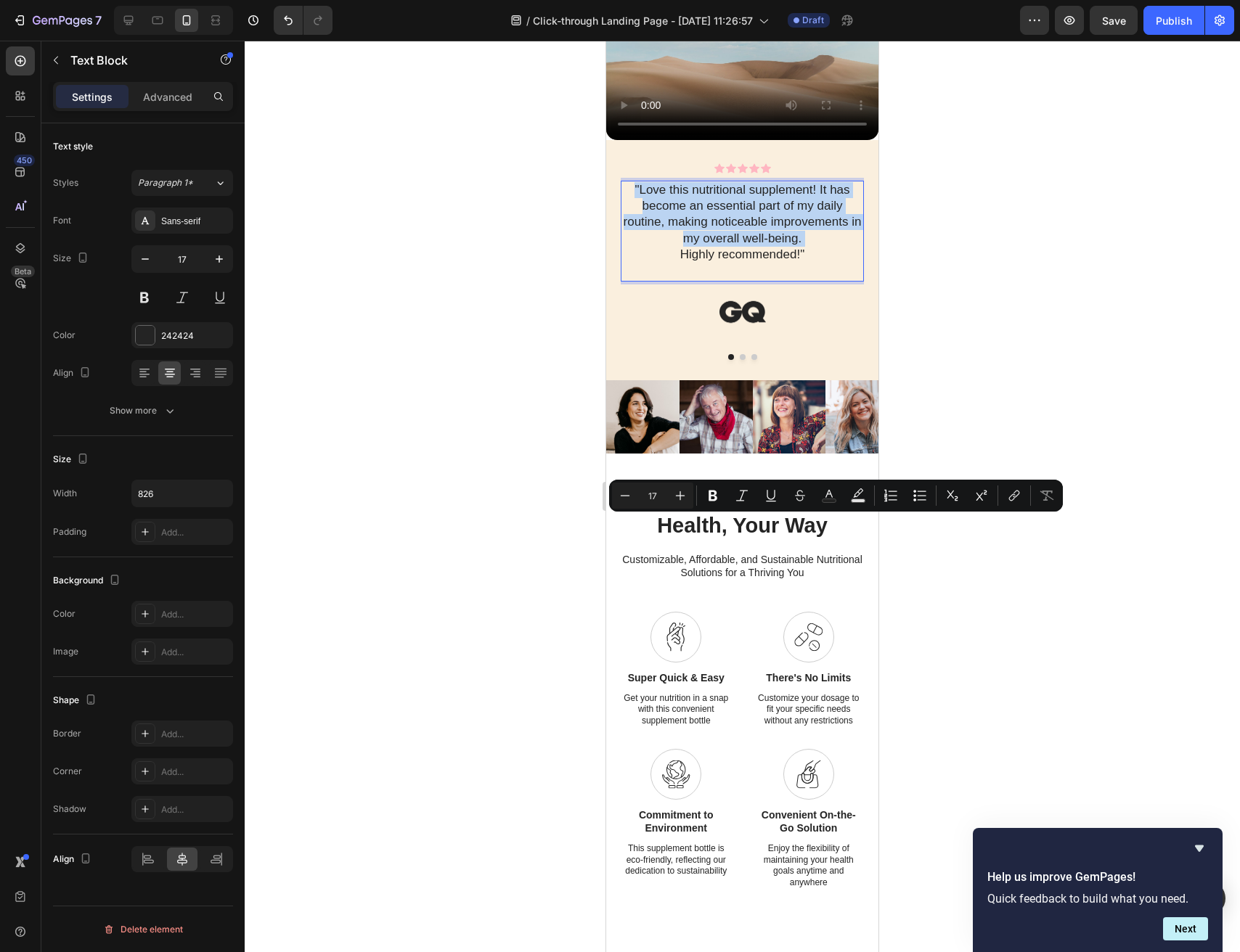
click at [777, 262] on p ""Love this nutritional supplement! It has become an essential part of my daily …" at bounding box center [743, 222] width 240 height 79
copy p ""Love this nutritional supplement! It has become an essential part of my daily …"
click at [825, 262] on p ""Love this nutritional supplement! It has become an essential part of my daily …" at bounding box center [743, 222] width 240 height 79
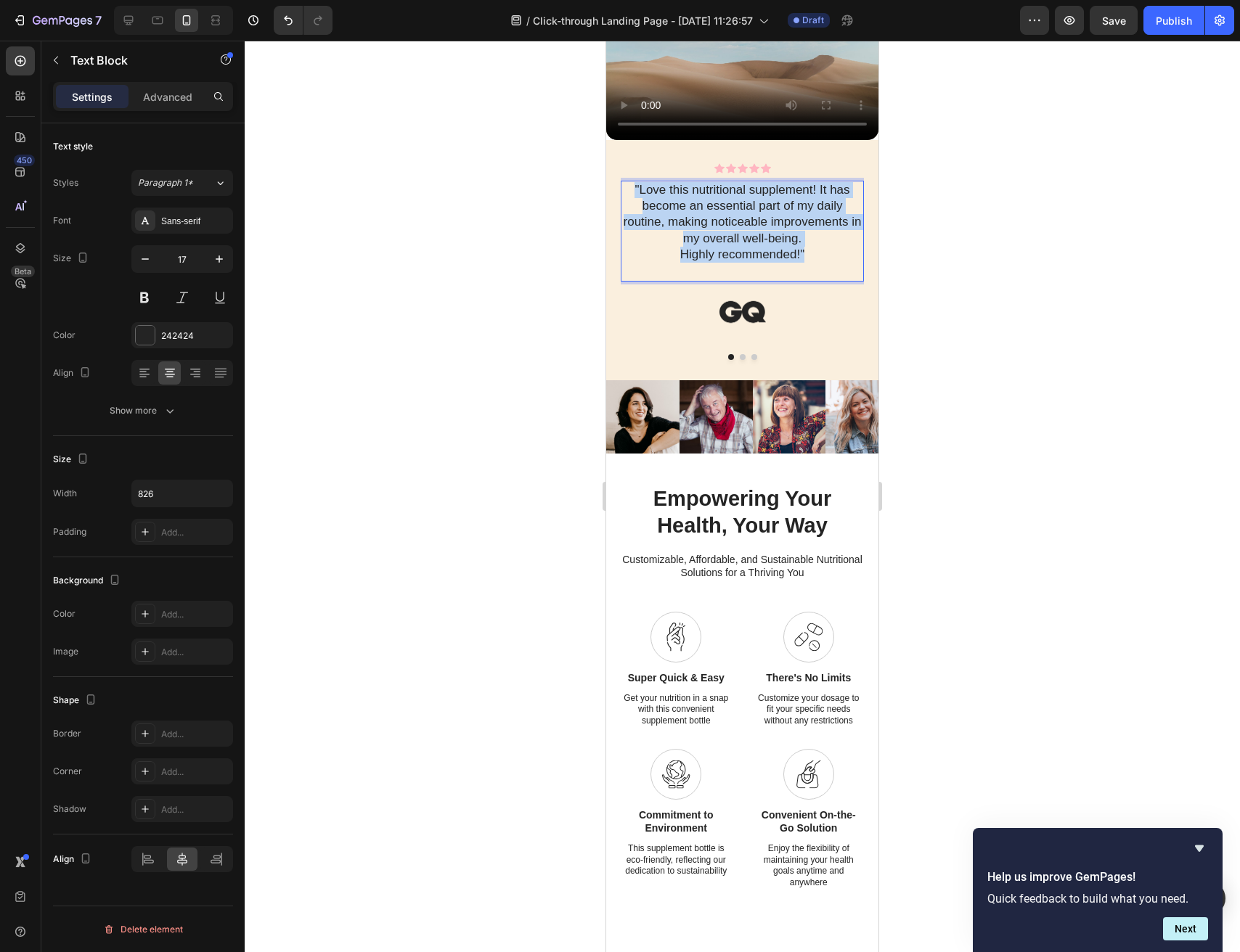
drag, startPoint x: 820, startPoint y: 592, endPoint x: 623, endPoint y: 524, distance: 208.4
click at [623, 262] on p ""Love this nutritional supplement! It has become an essential part of my daily …" at bounding box center [743, 222] width 240 height 79
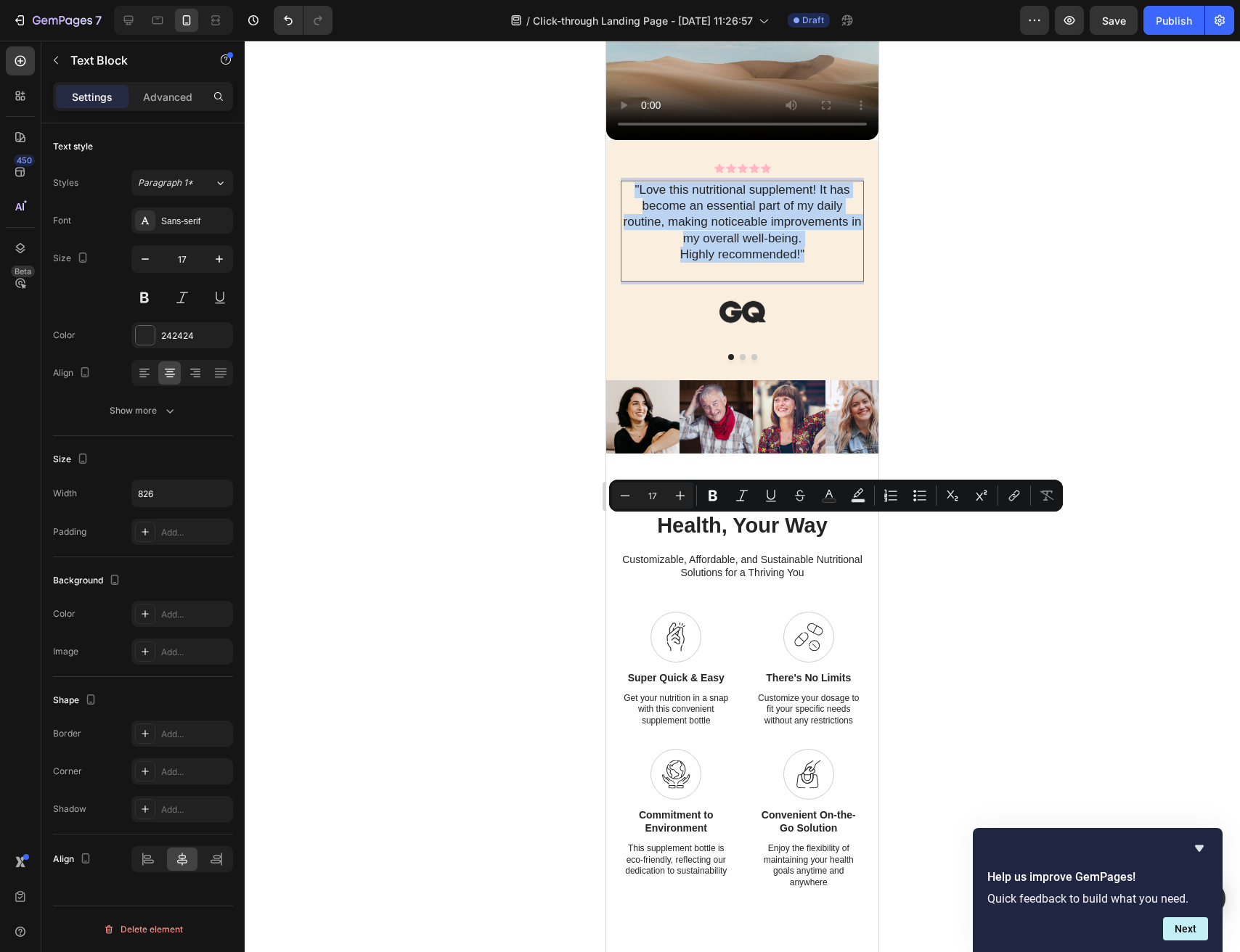
copy p ""Love this nutritional supplement! It has become an essential part of my daily …"
click at [478, 553] on div at bounding box center [742, 496] width 996 height 912
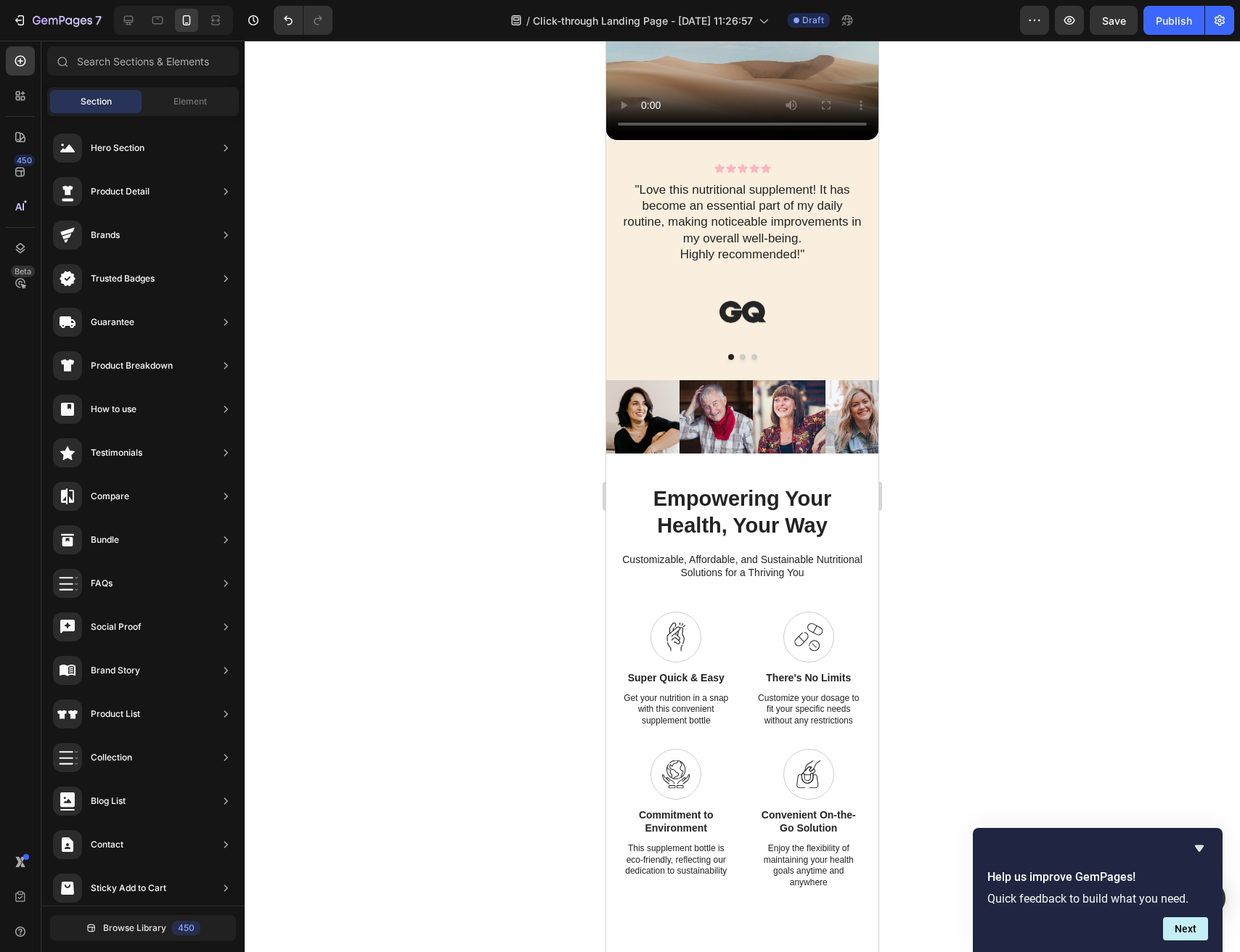
click at [744, 262] on p ""Love this nutritional supplement! It has become an essential part of my daily …" at bounding box center [743, 222] width 240 height 79
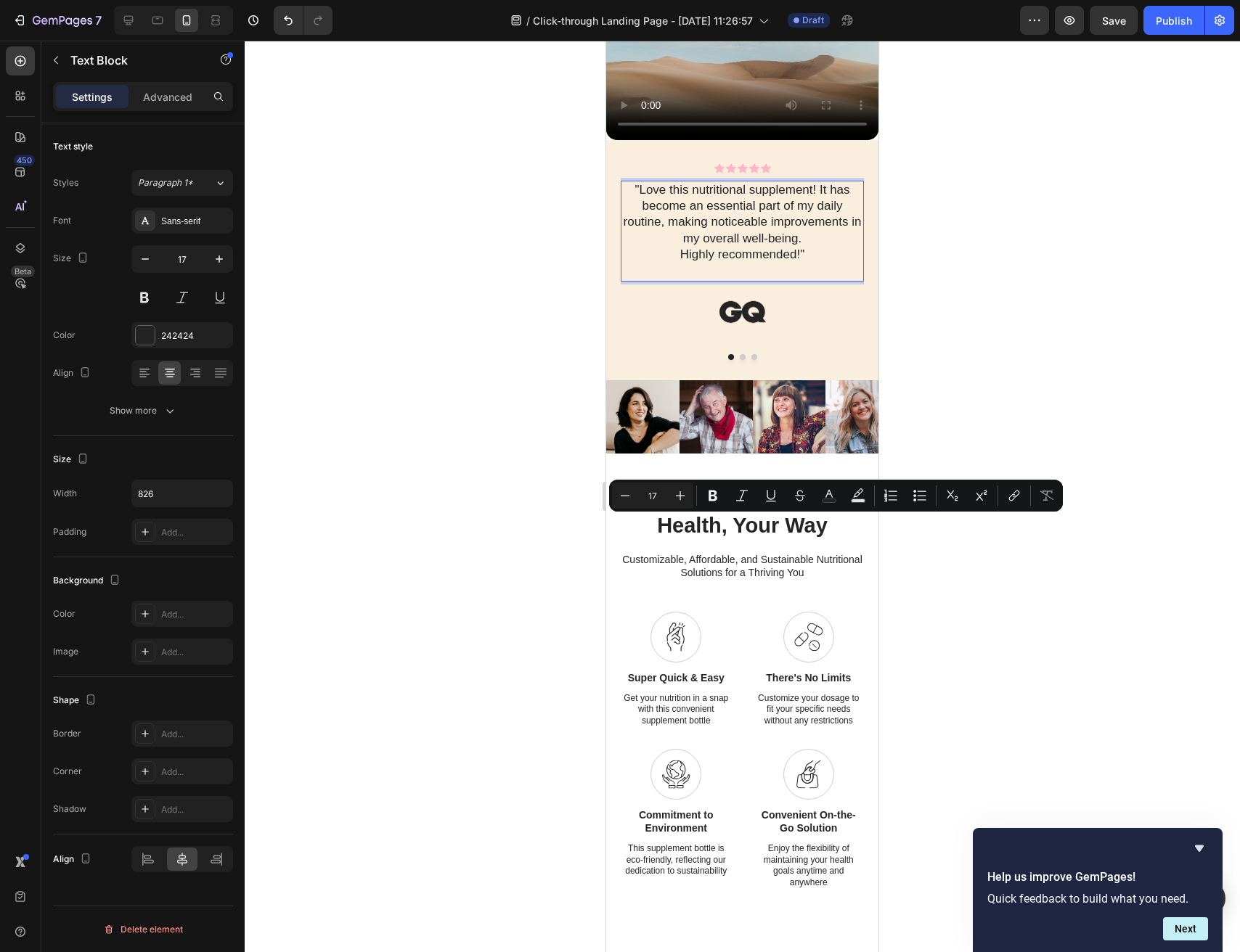
click at [803, 262] on p ""Love this nutritional supplement! It has become an essential part of my daily …" at bounding box center [743, 222] width 240 height 79
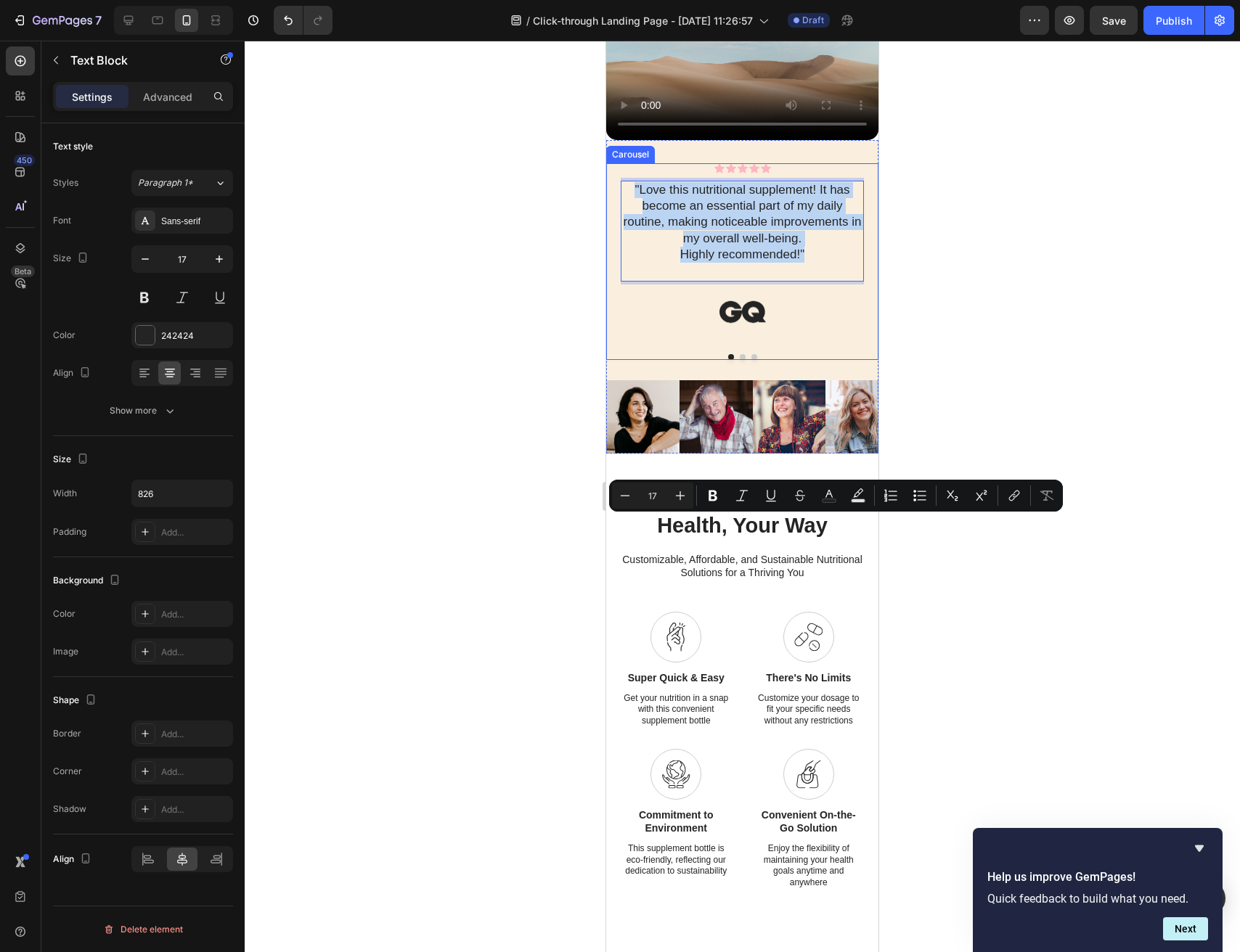
drag, startPoint x: 819, startPoint y: 591, endPoint x: 615, endPoint y: 523, distance: 215.0
click at [615, 360] on div "Icon Icon Icon Icon Icon Icon List "Love this nutritional supplement! It has be…" at bounding box center [742, 261] width 272 height 197
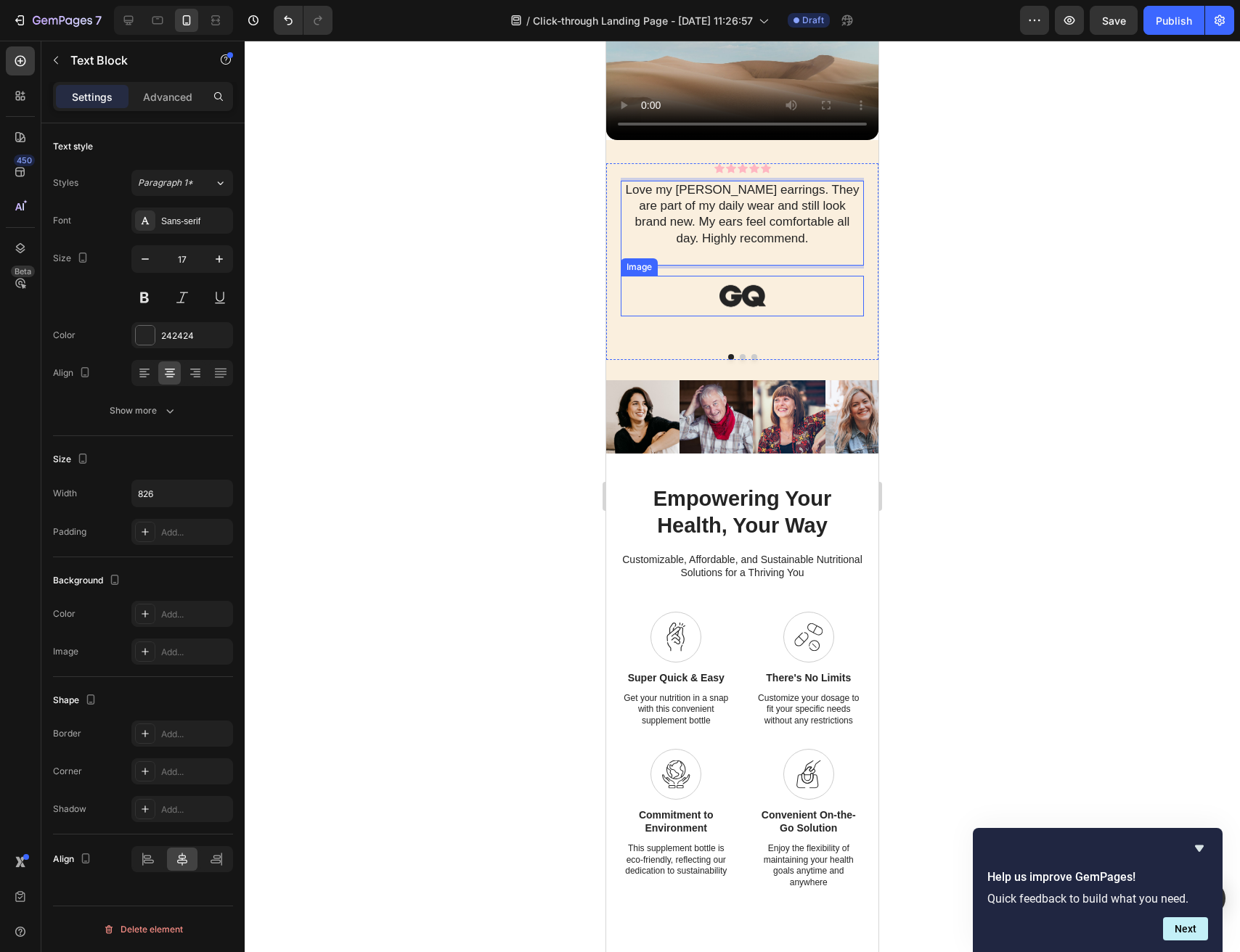
click at [822, 316] on div at bounding box center [742, 297] width 243 height 41
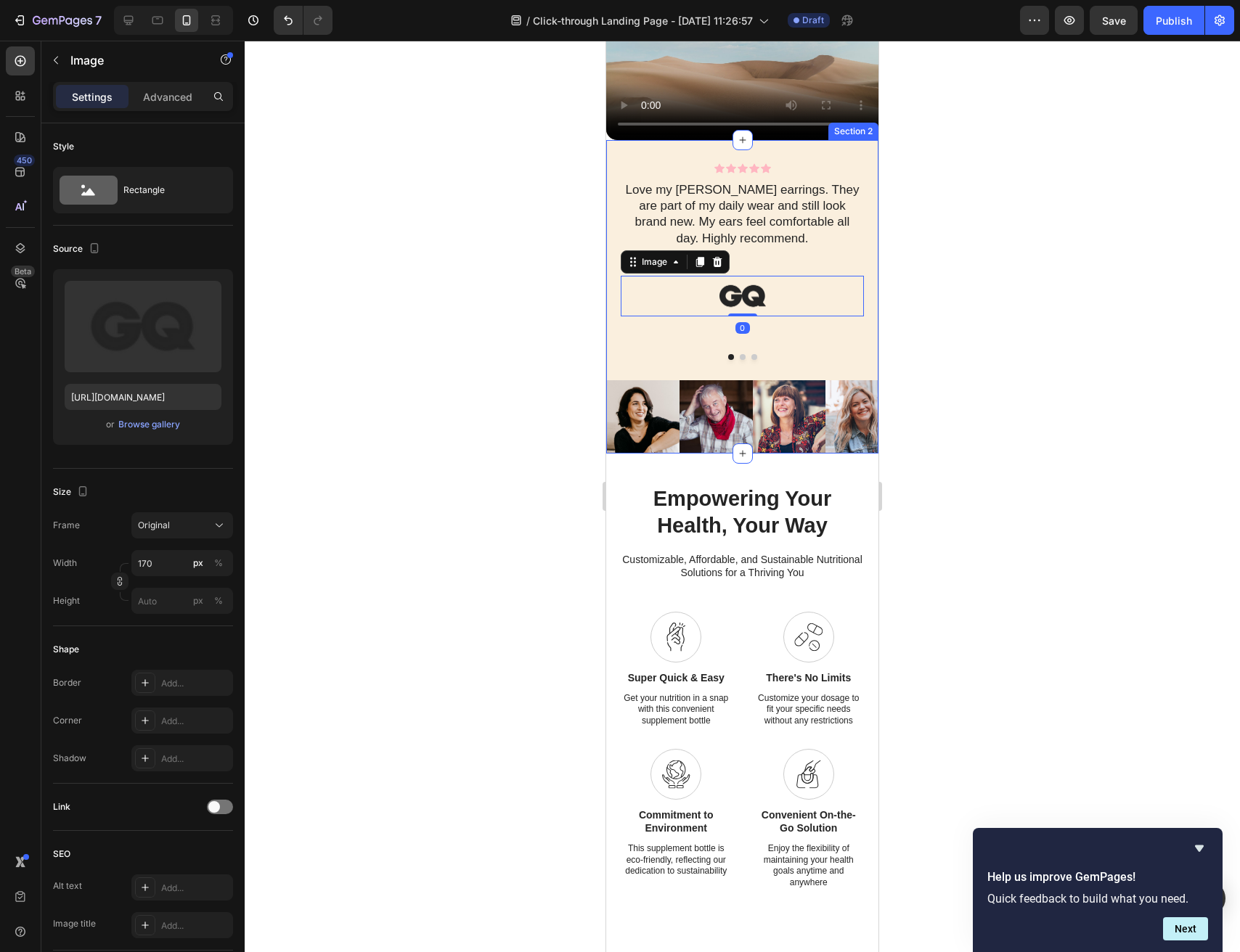
click at [742, 360] on button "Dot" at bounding box center [743, 357] width 6 height 6
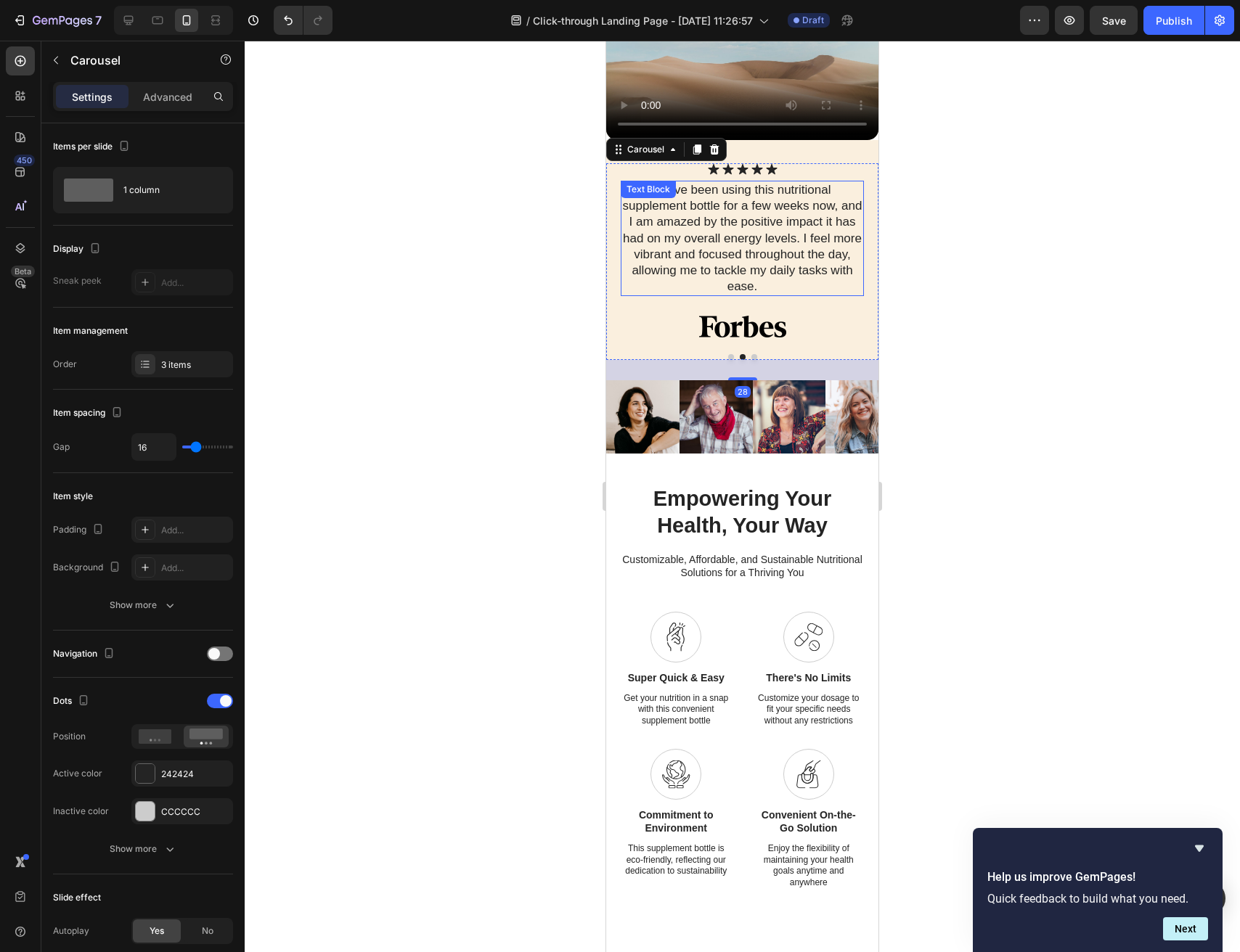
click at [716, 295] on p "I have been using this nutritional supplement bottle for a few weeks now, and I…" at bounding box center [743, 238] width 240 height 112
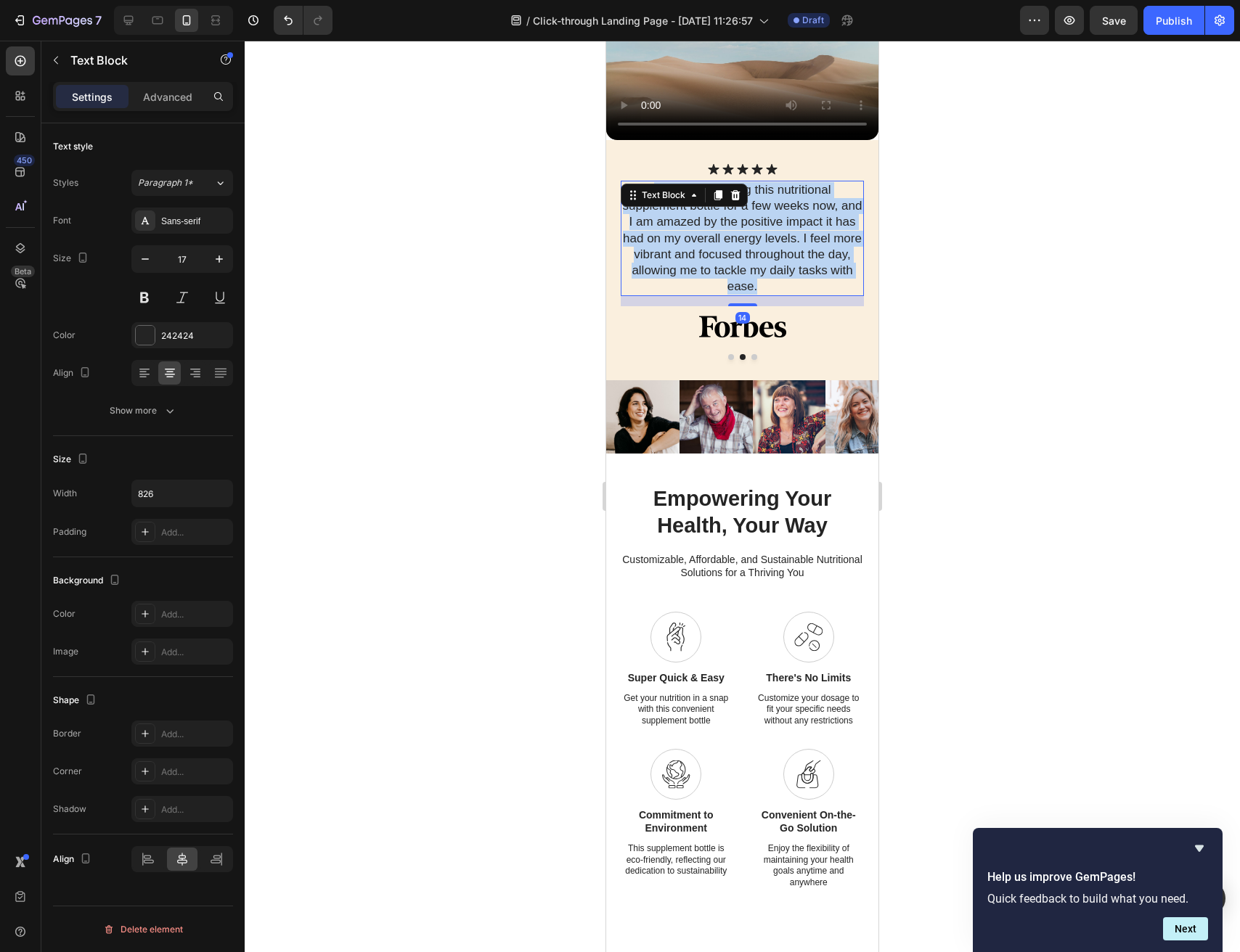
click at [716, 295] on p "I have been using this nutritional supplement bottle for a few weeks now, and I…" at bounding box center [743, 238] width 240 height 112
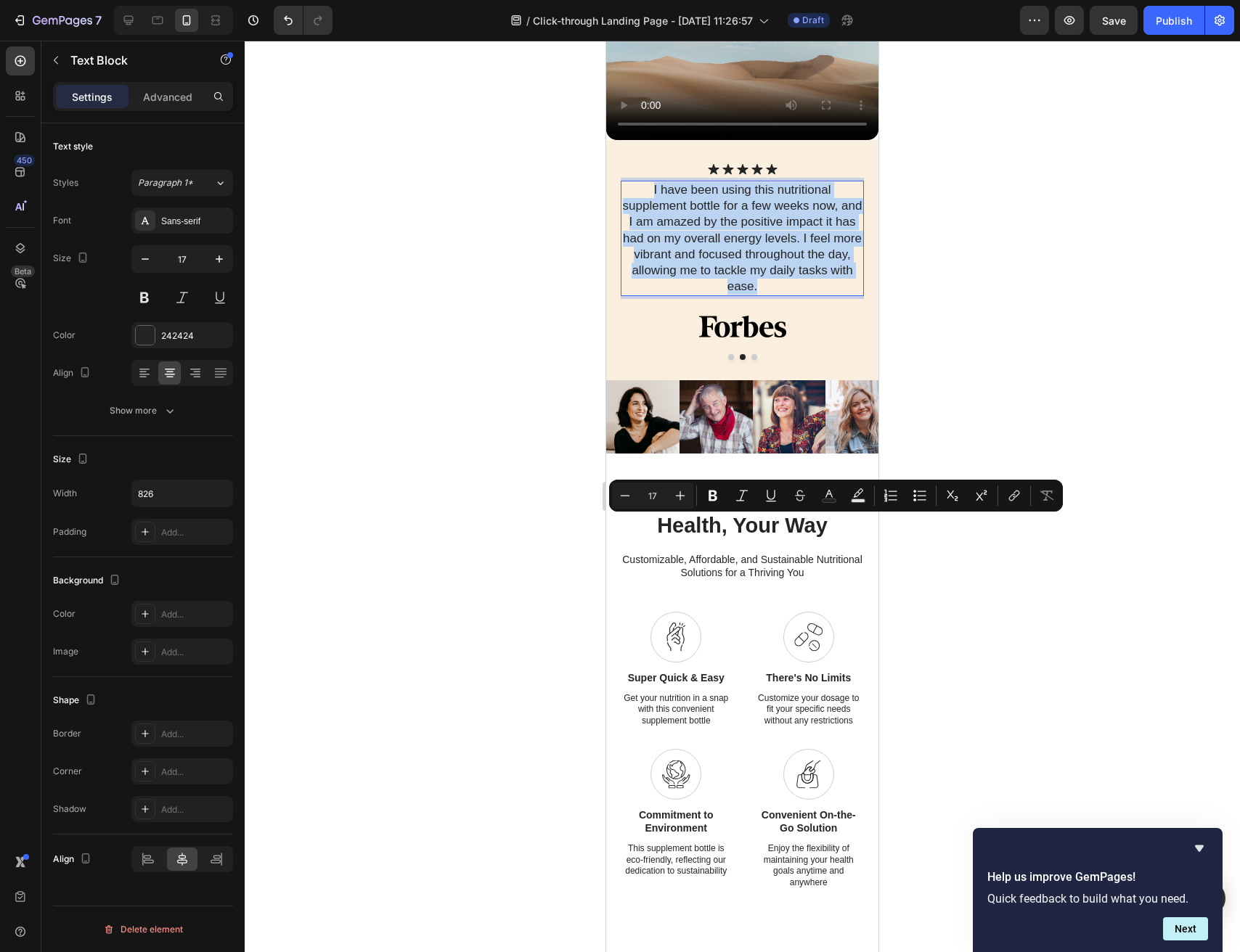
copy p "I have been using this nutritional supplement bottle for a few weeks now, and I…"
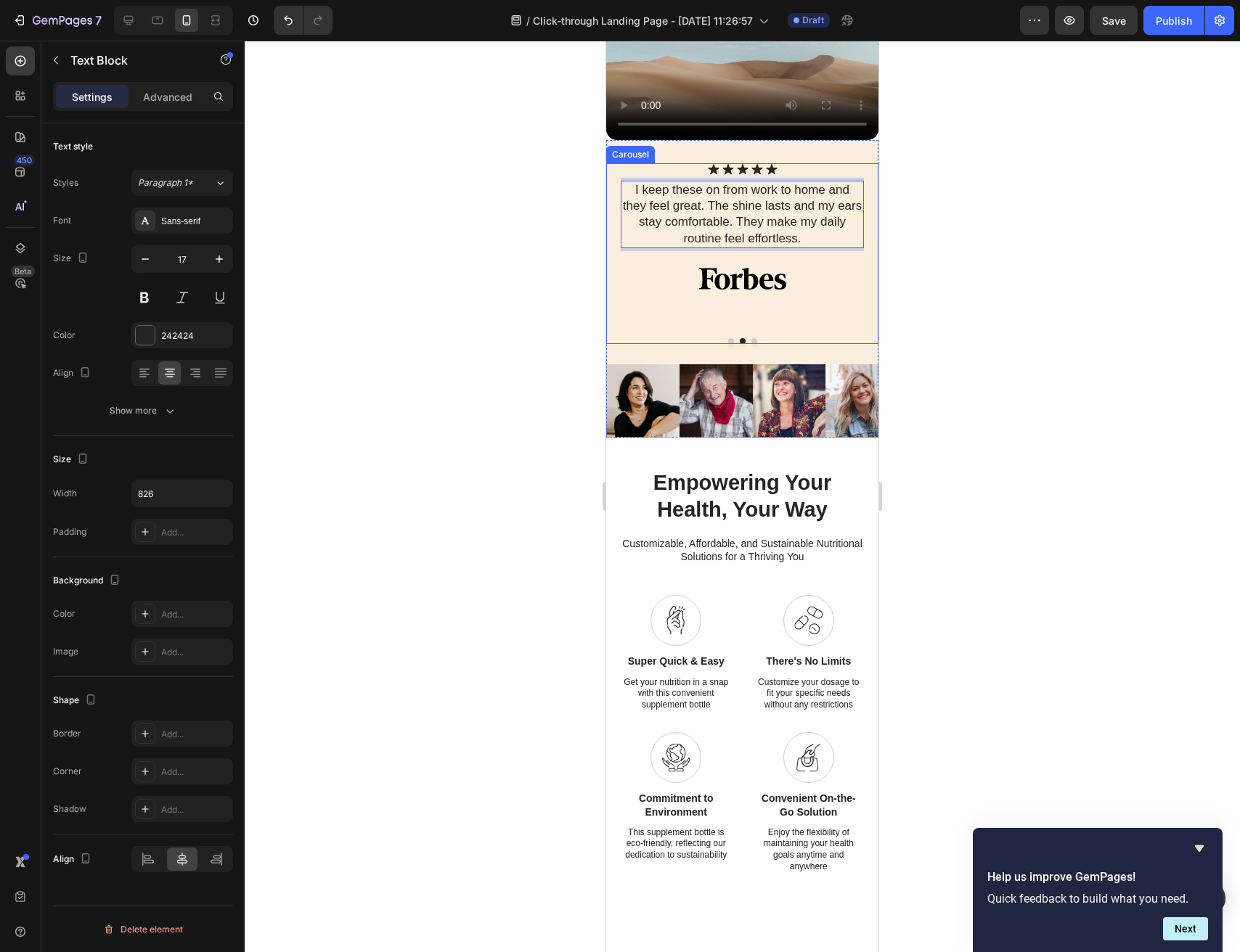
click at [753, 344] on button "Dot" at bounding box center [754, 341] width 6 height 6
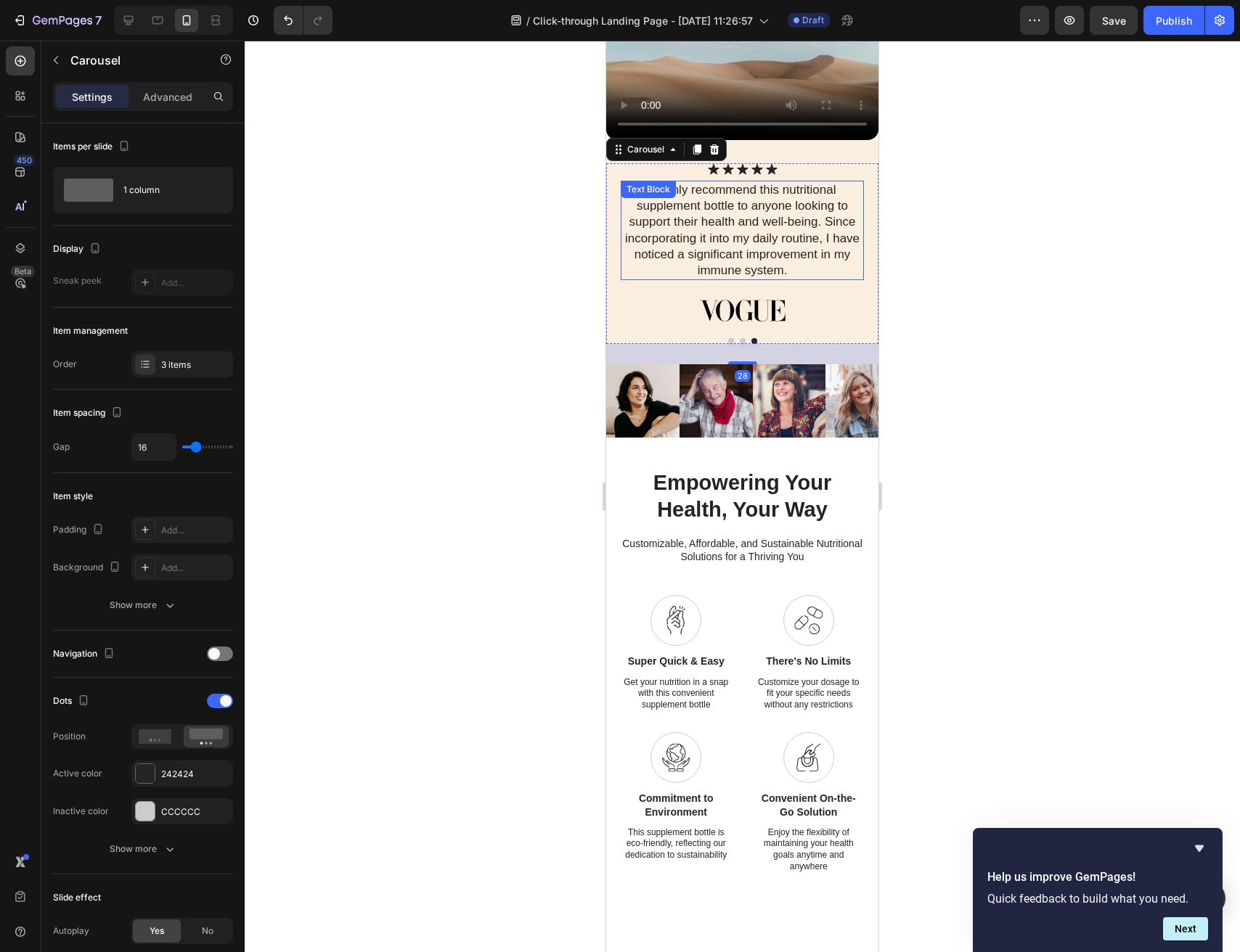
click at [760, 279] on p "I highly recommend this nutritional supplement bottle to anyone looking to supp…" at bounding box center [743, 231] width 240 height 97
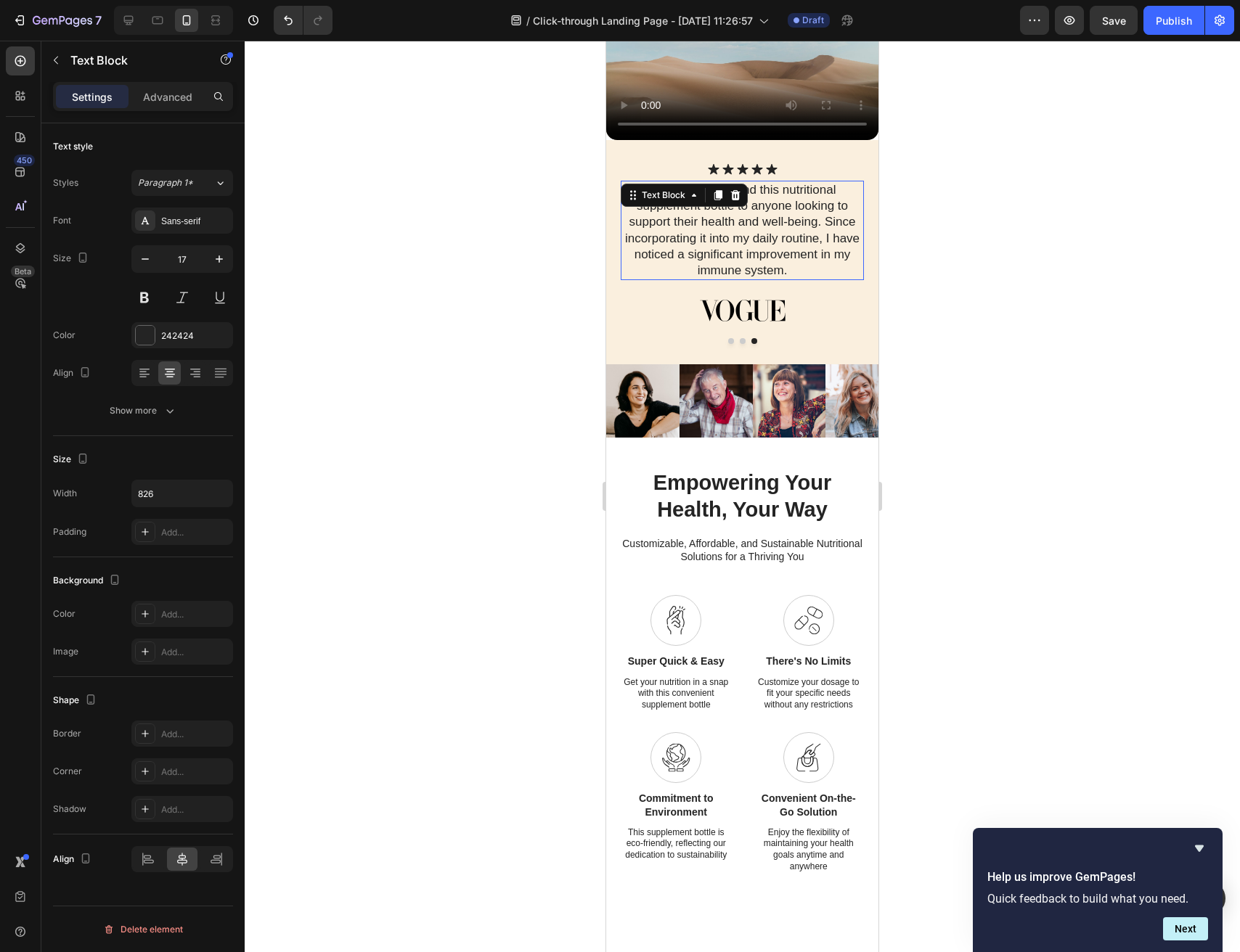
click at [760, 279] on p "I highly recommend this nutritional supplement bottle to anyone looking to supp…" at bounding box center [743, 231] width 240 height 97
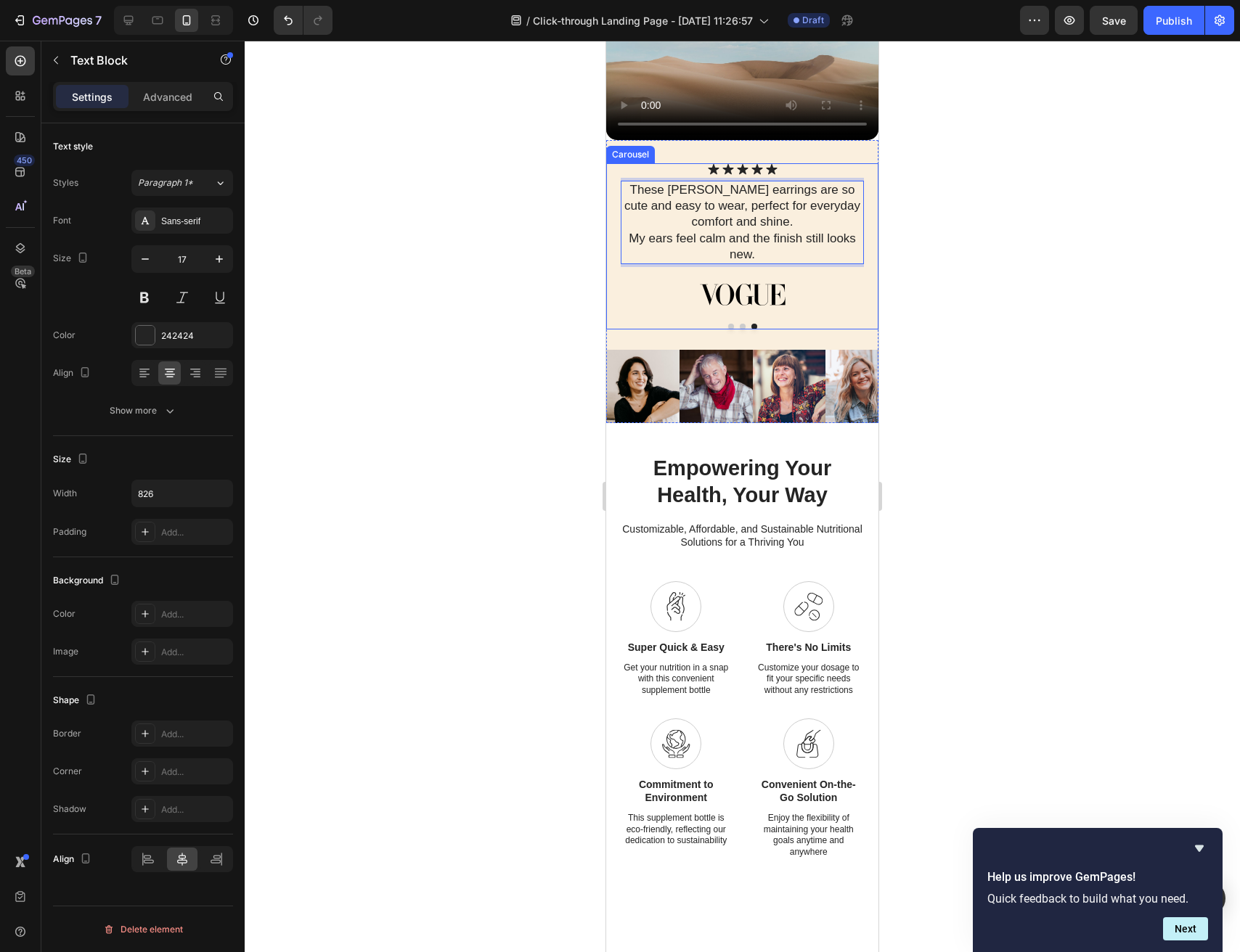
click at [743, 330] on button "Dot" at bounding box center [743, 327] width 6 height 6
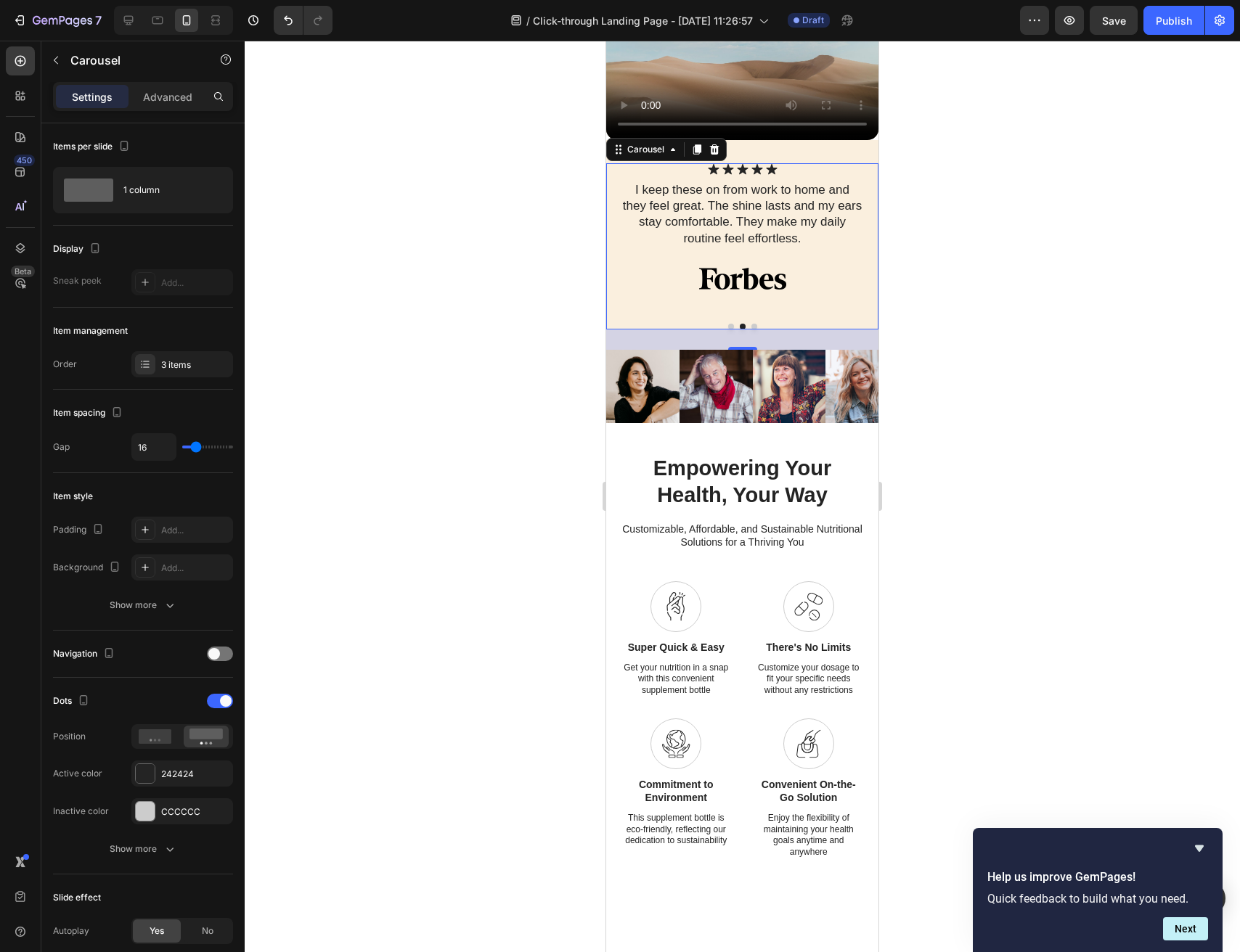
click at [732, 330] on button "Dot" at bounding box center [731, 327] width 6 height 6
click at [810, 174] on div "Icon Icon Icon Icon Icon" at bounding box center [742, 168] width 243 height 10
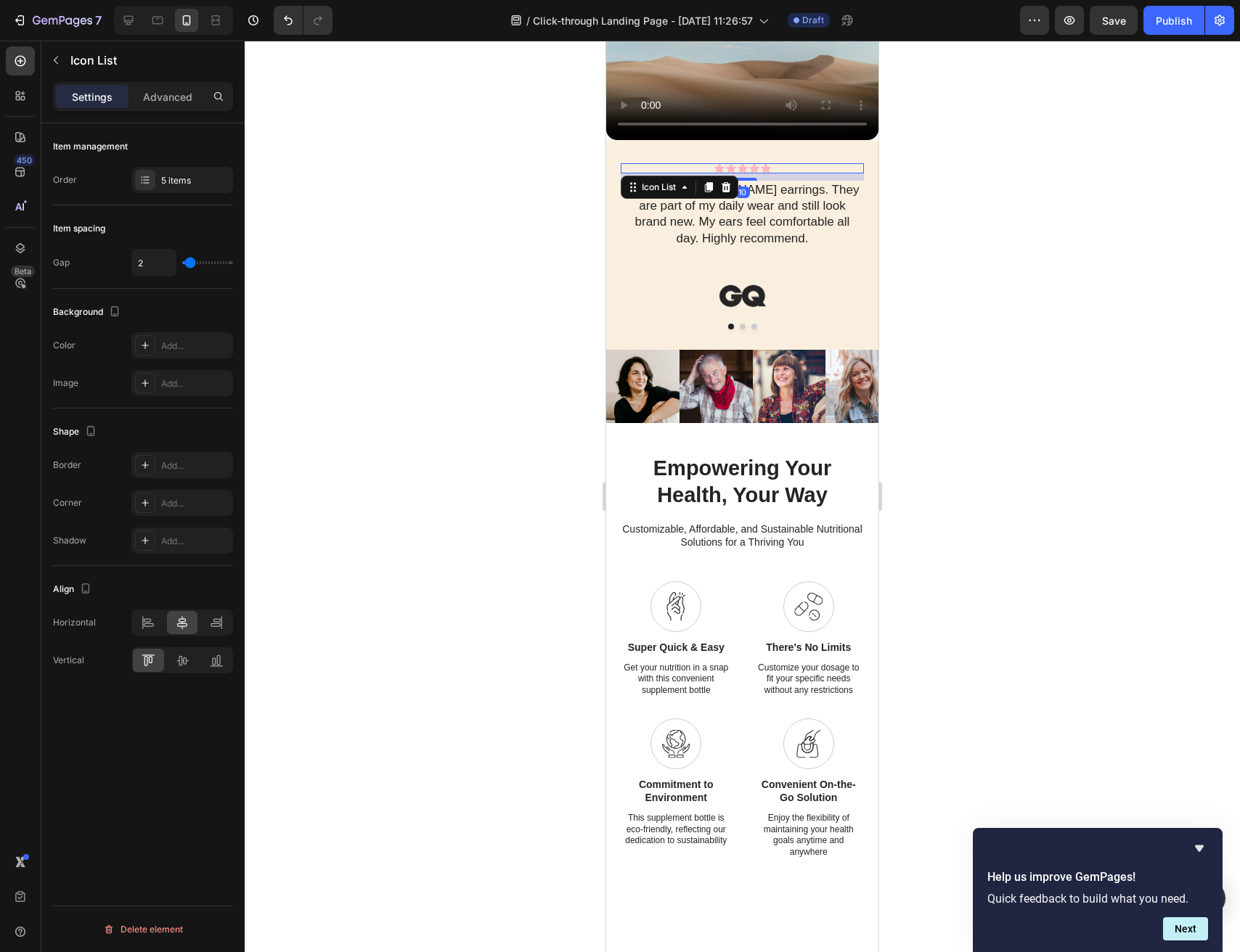
click at [814, 174] on div "Icon Icon Icon Icon Icon" at bounding box center [742, 168] width 243 height 10
click at [947, 562] on div at bounding box center [742, 496] width 996 height 912
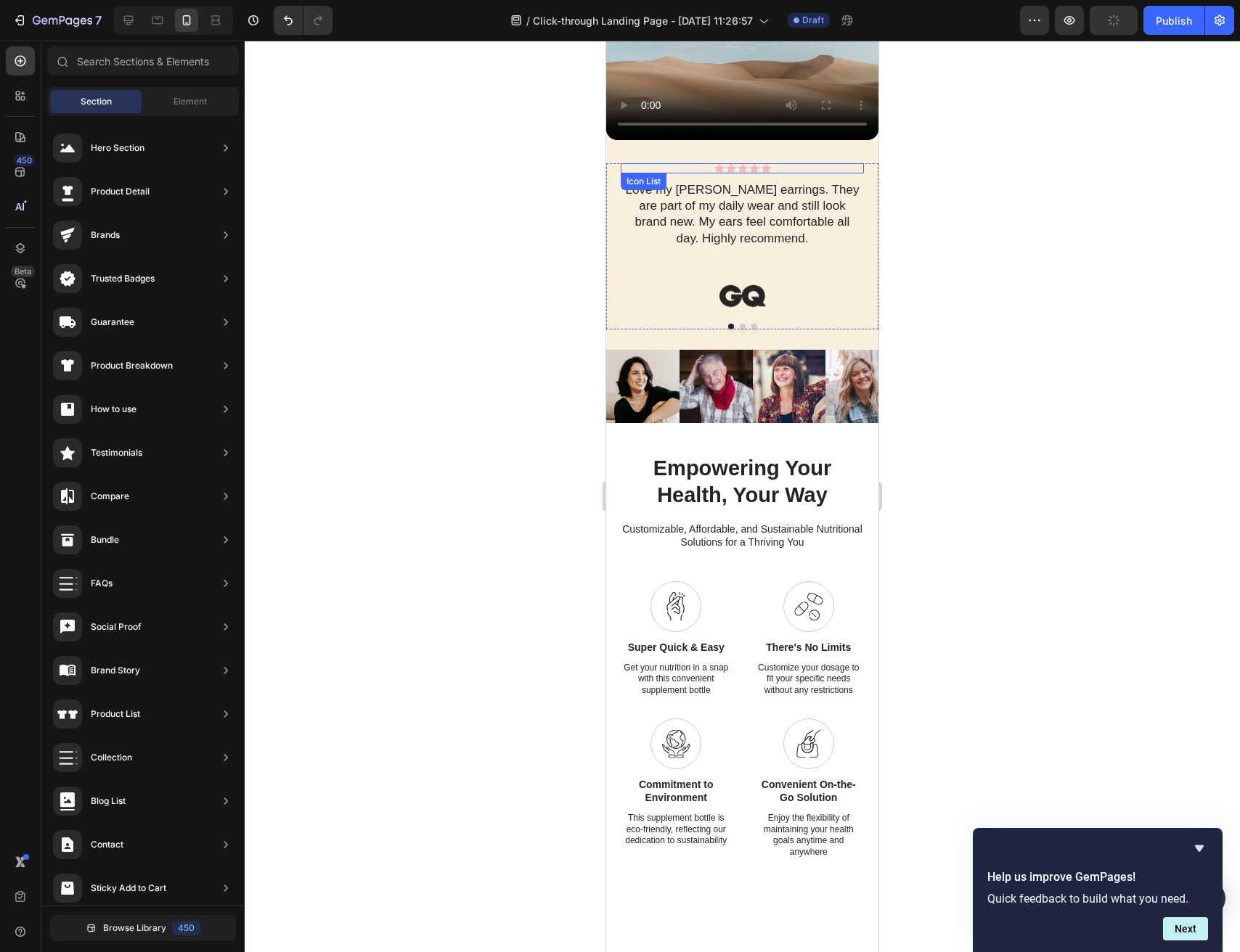
click at [781, 174] on div "Icon Icon Icon Icon Icon" at bounding box center [742, 168] width 243 height 10
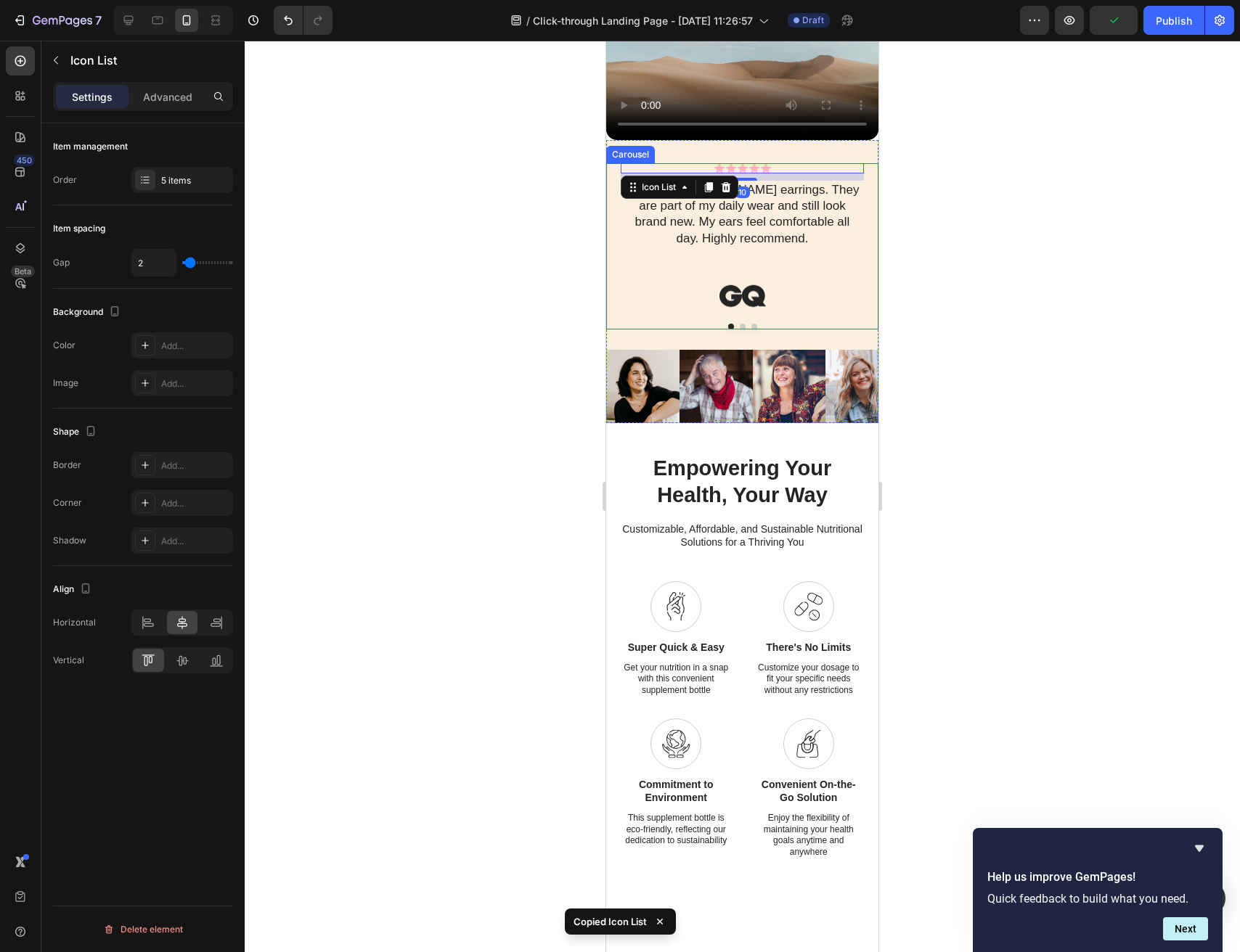
click at [745, 330] on button "Dot" at bounding box center [743, 327] width 6 height 6
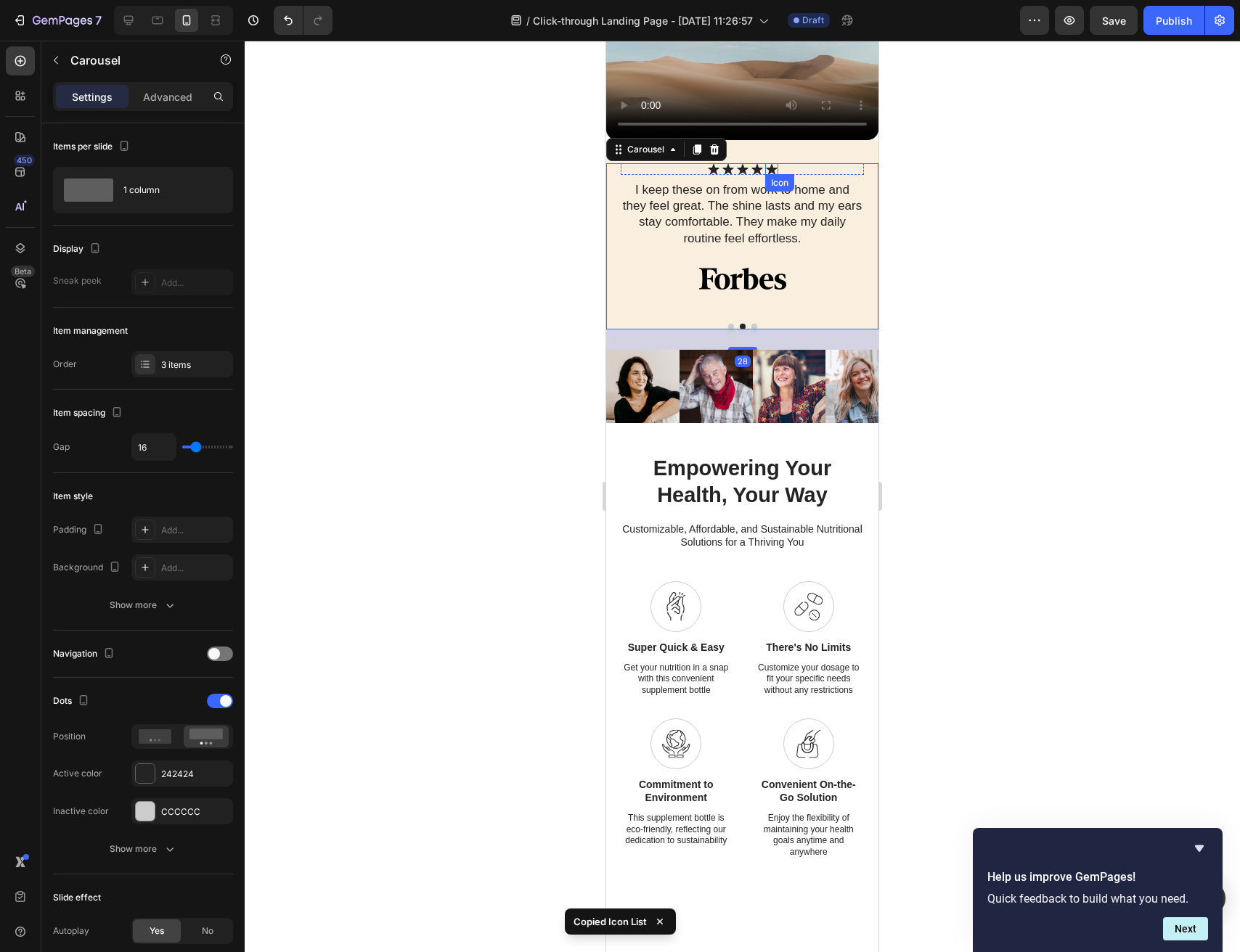
click at [792, 175] on div "Icon Icon Icon Icon Icon" at bounding box center [742, 169] width 243 height 12
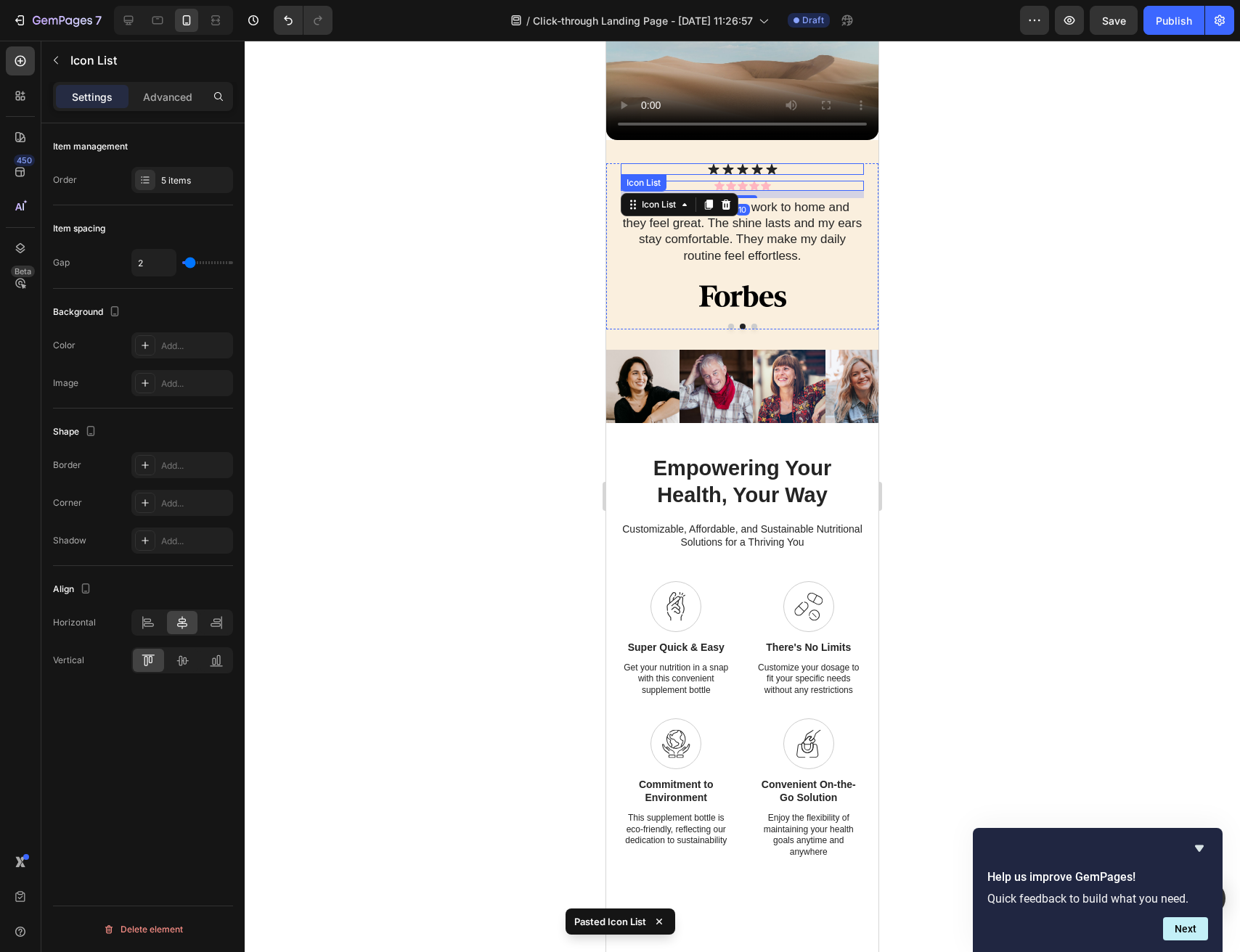
click at [795, 175] on div "Icon Icon Icon Icon Icon" at bounding box center [742, 169] width 243 height 12
click at [730, 194] on icon at bounding box center [726, 188] width 10 height 10
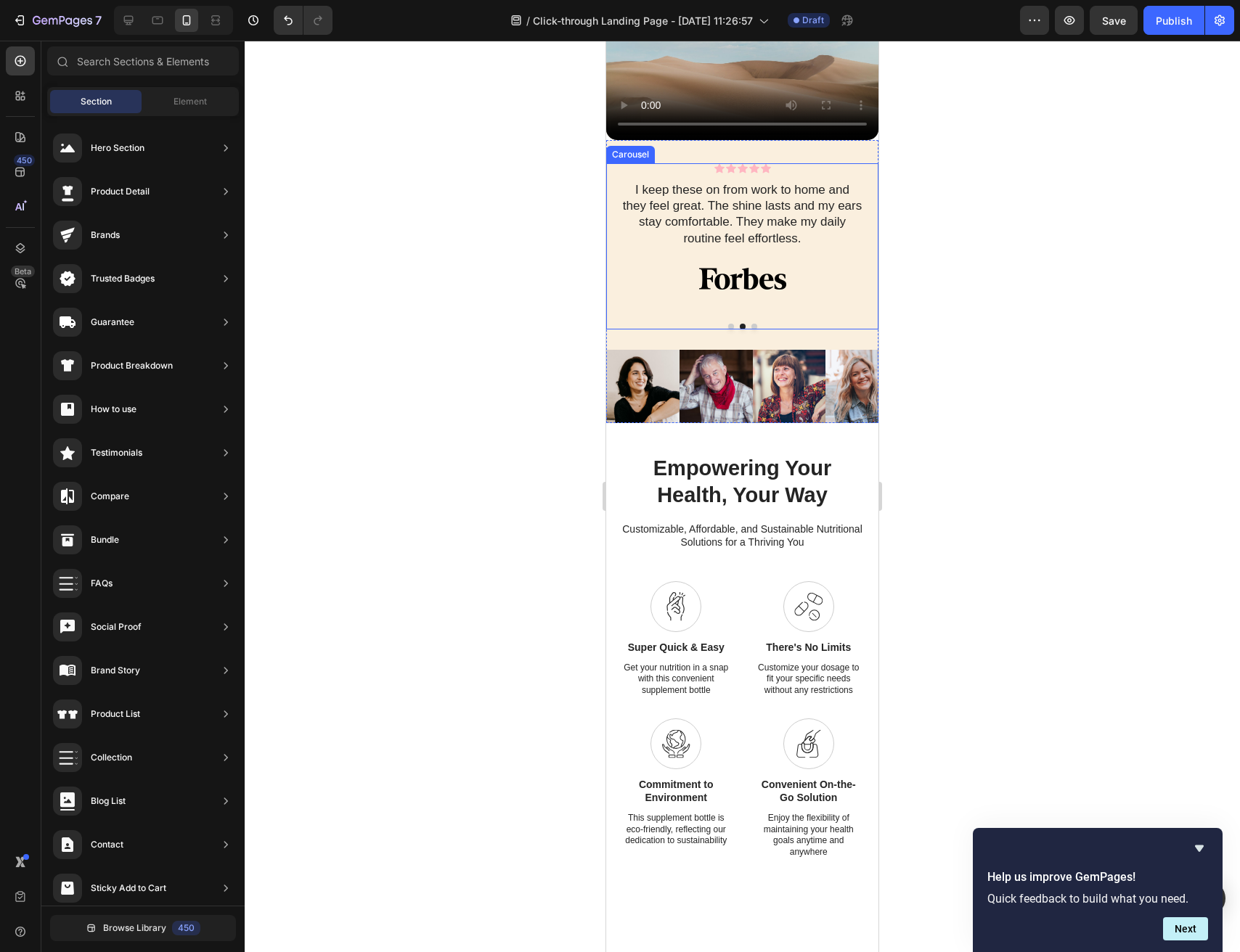
click at [756, 330] on div at bounding box center [742, 327] width 243 height 6
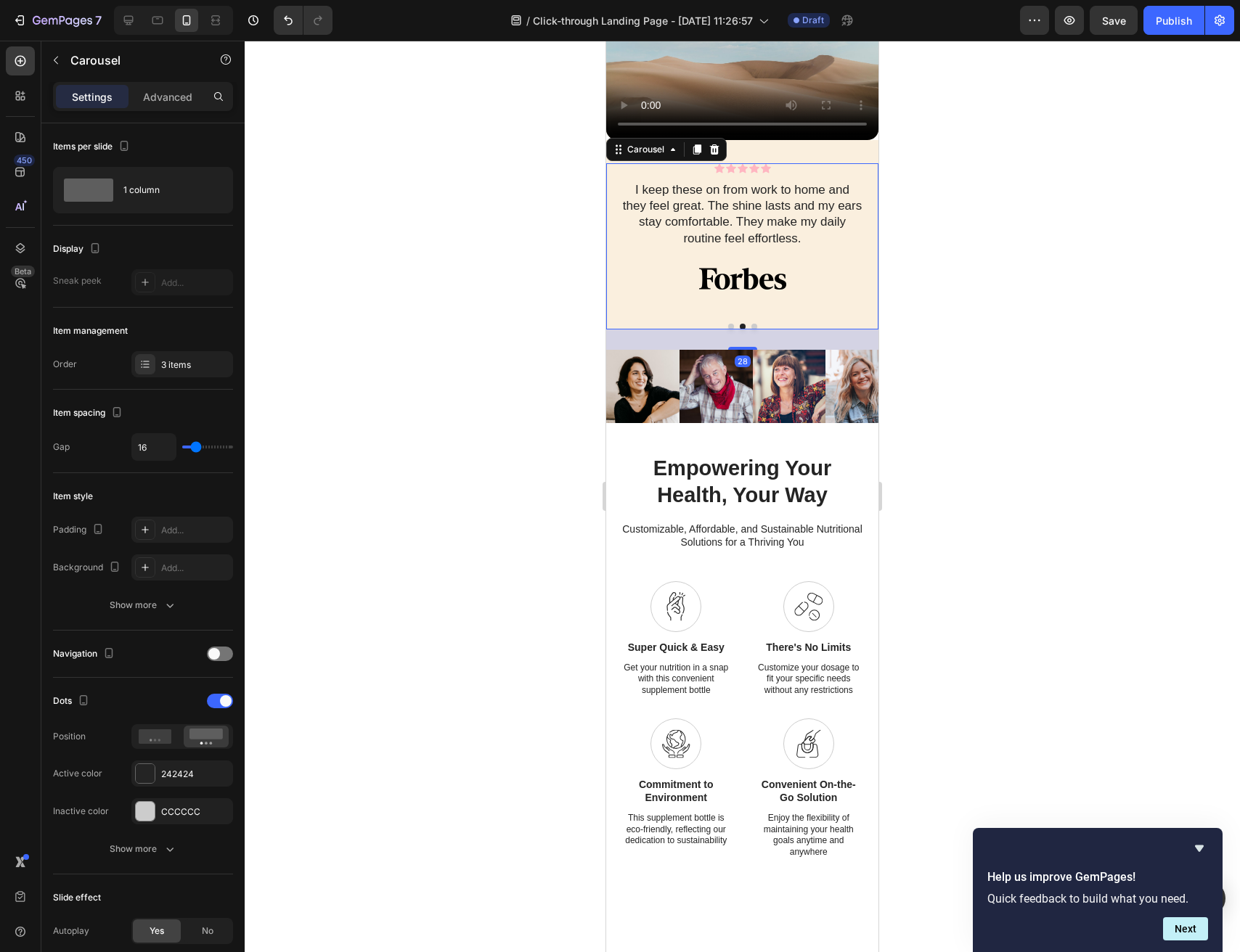
click at [755, 330] on button "Dot" at bounding box center [754, 327] width 6 height 6
click at [803, 175] on div "Icon Icon Icon Icon Icon" at bounding box center [742, 169] width 243 height 12
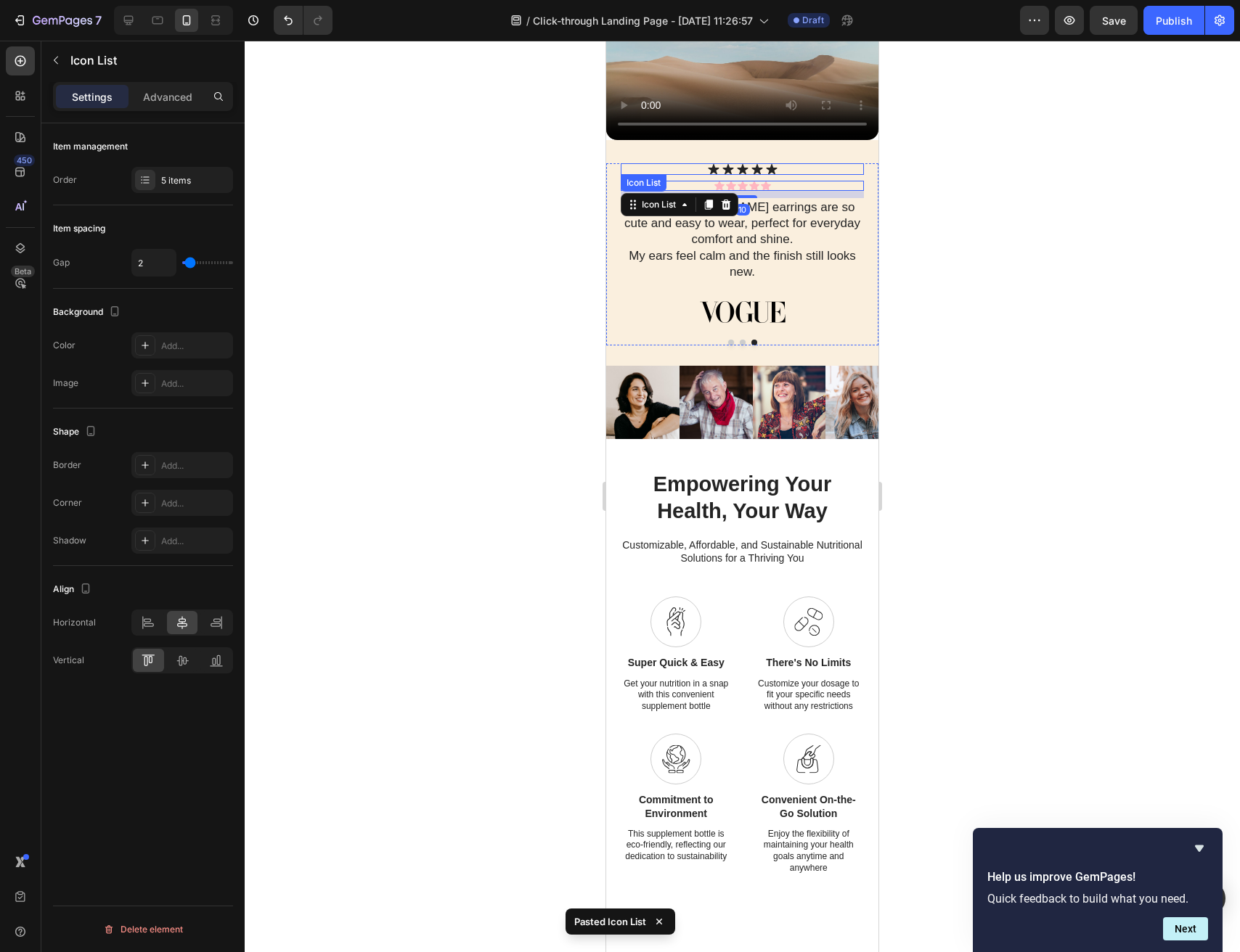
click at [798, 175] on div "Icon Icon Icon Icon Icon" at bounding box center [742, 169] width 243 height 12
click at [730, 195] on icon at bounding box center [726, 189] width 12 height 12
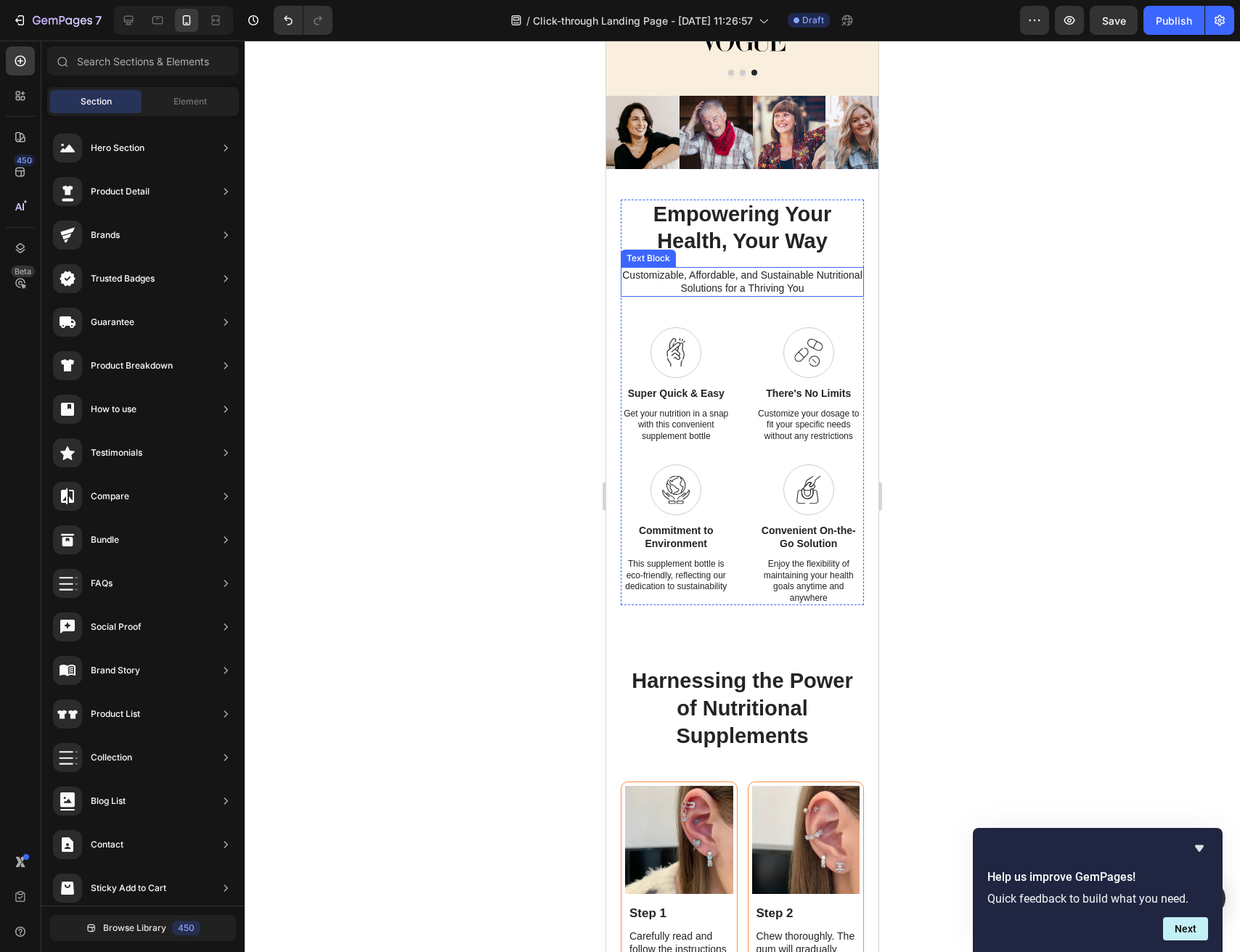
scroll to position [899, 0]
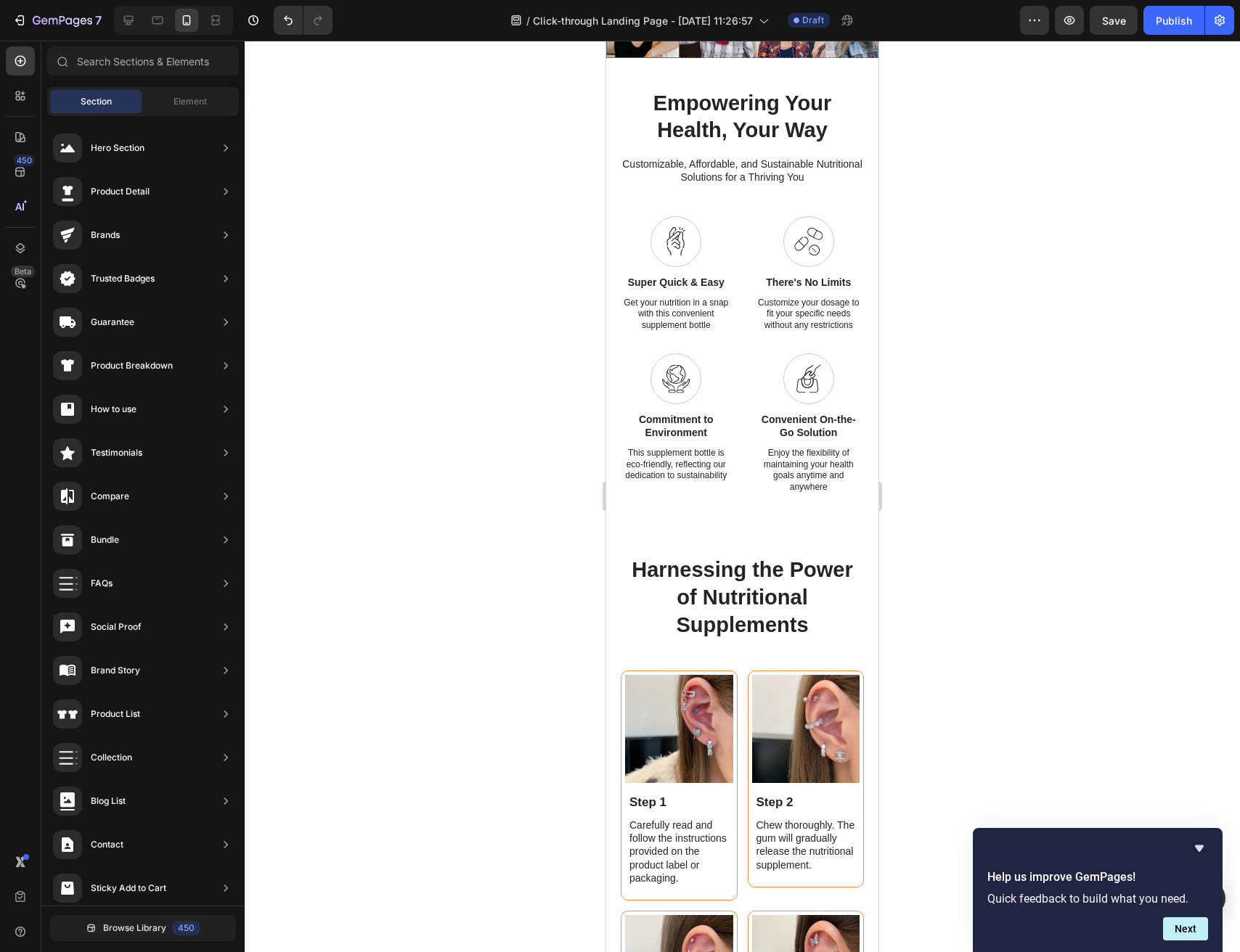
click at [645, 58] on img at bounding box center [643, 21] width 74 height 74
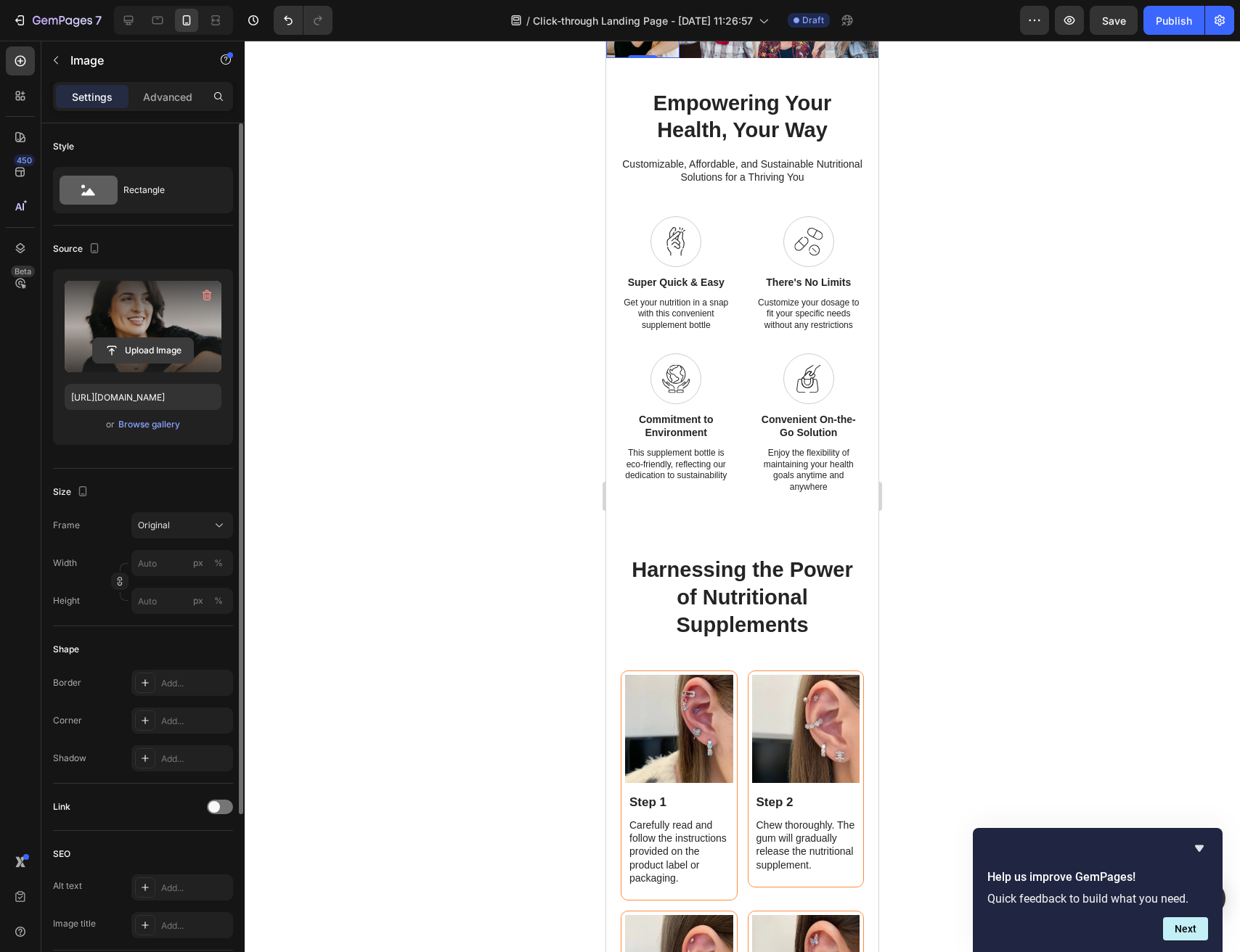
click at [151, 352] on input "file" at bounding box center [143, 350] width 100 height 24
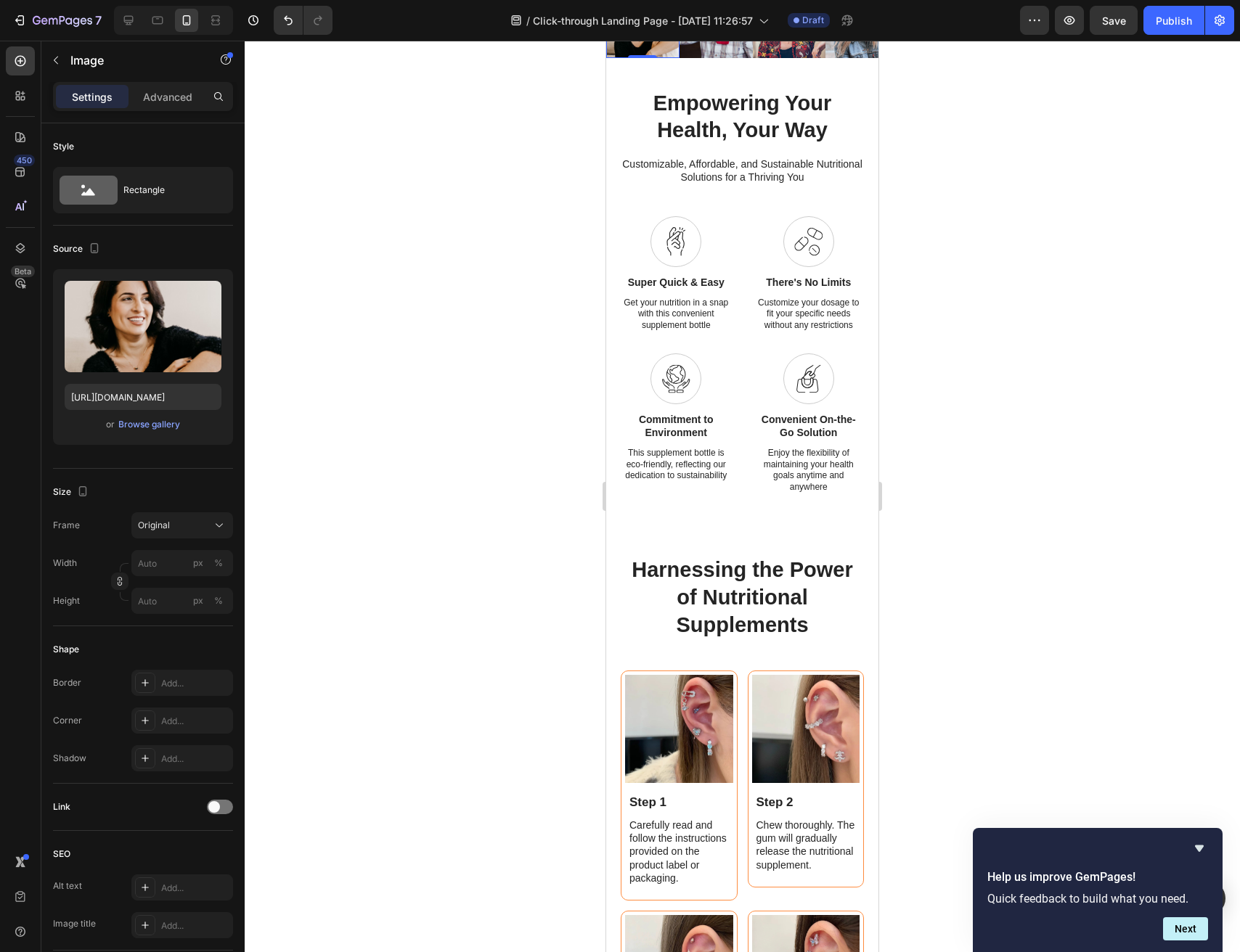
type input "C:\fakepath\A84f87315130c430a9b94a42299e9bf5aZ.jpg_.avif"
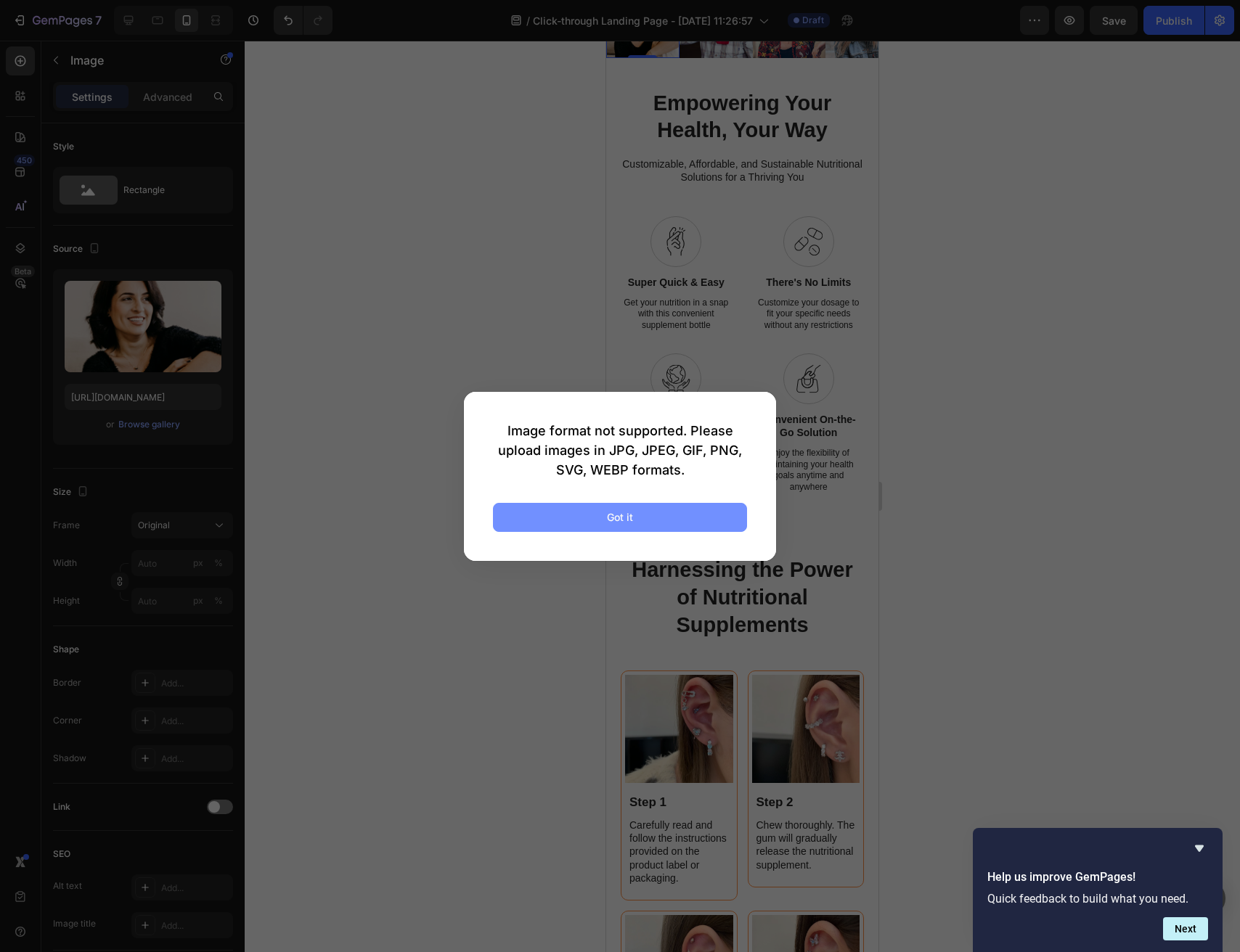
click at [685, 522] on button "Got it" at bounding box center [620, 518] width 254 height 29
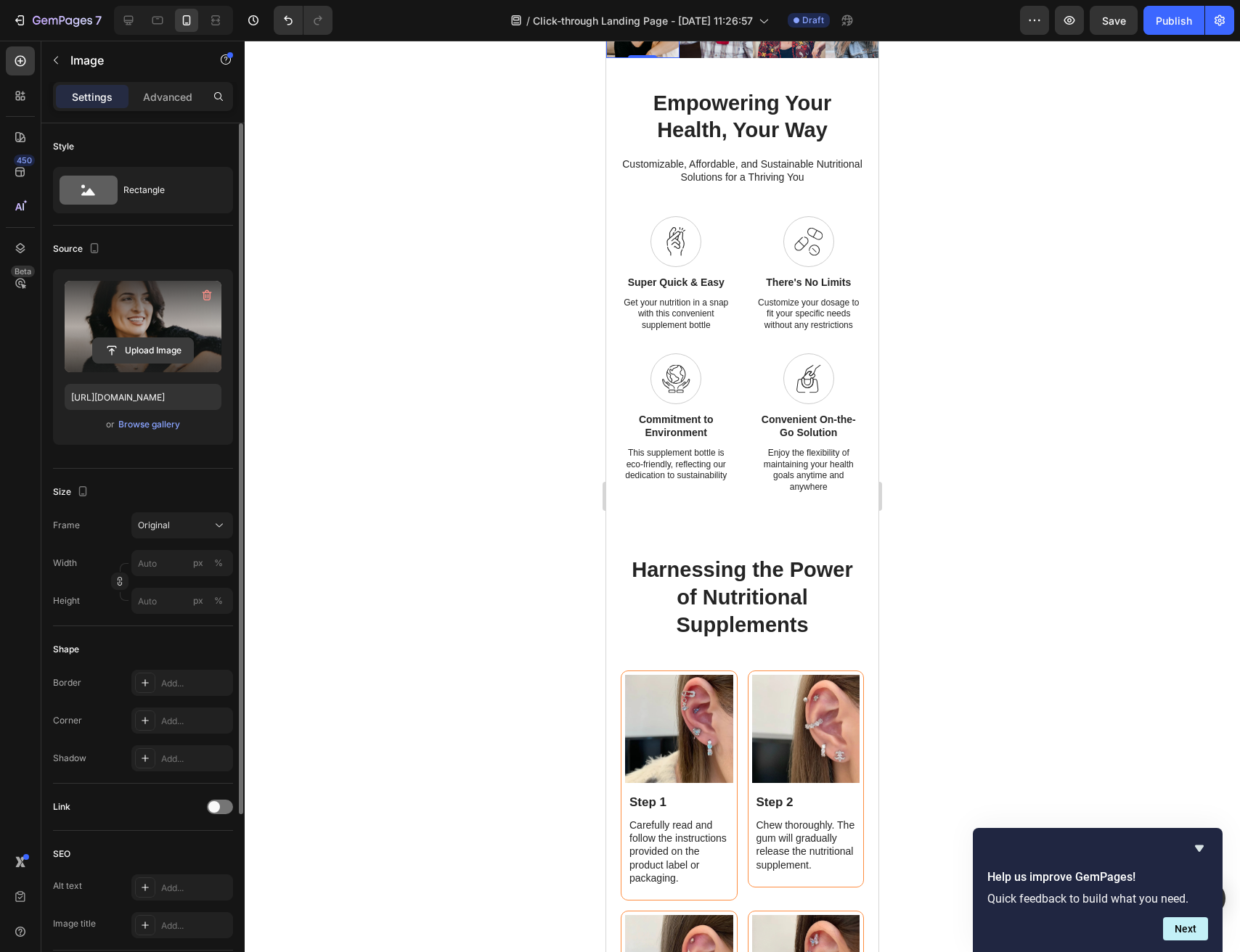
click at [158, 353] on input "file" at bounding box center [143, 350] width 100 height 24
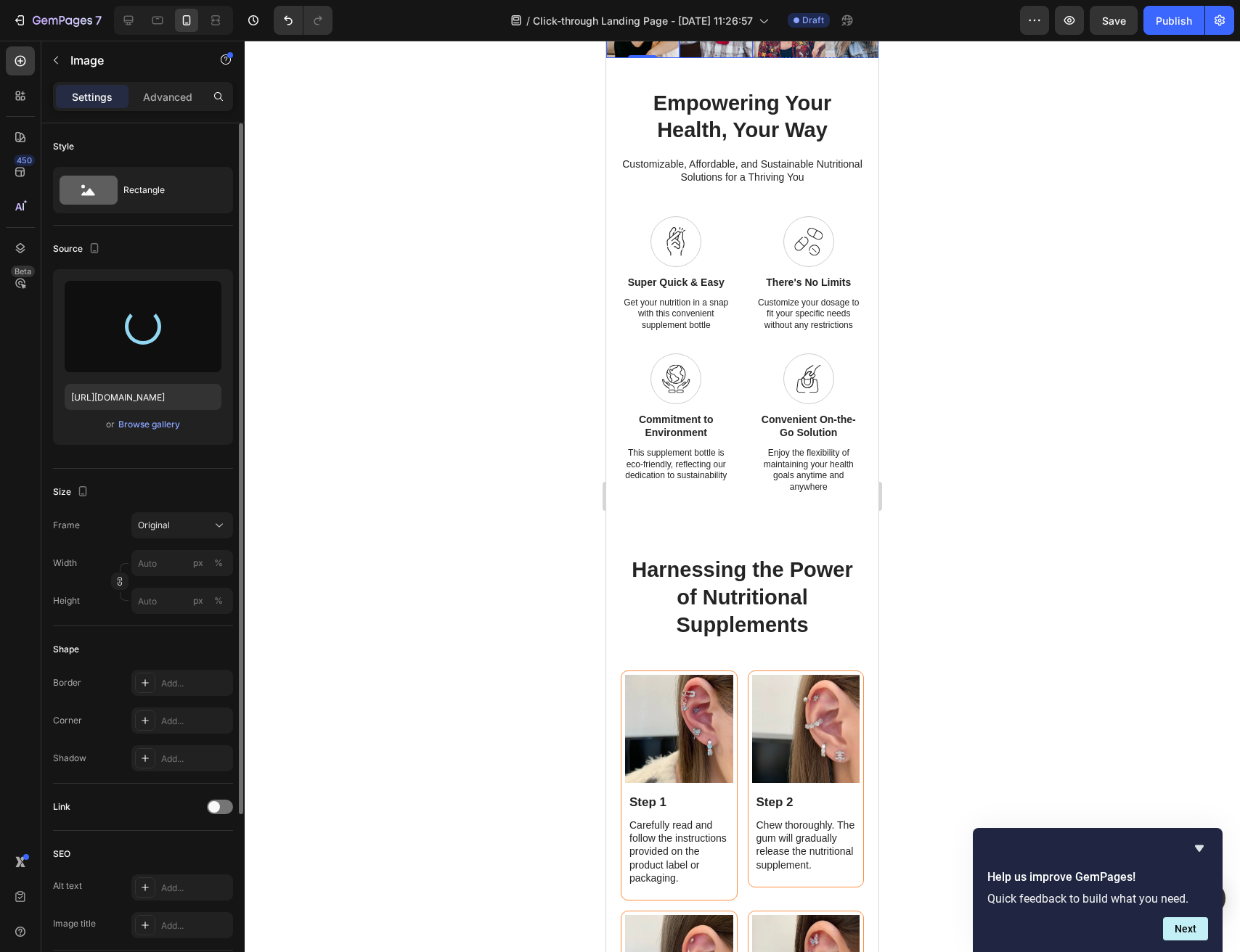
type input "https://cdn.shopify.com/s/files/1/0963/3651/1301/files/gempages_581837648503505…"
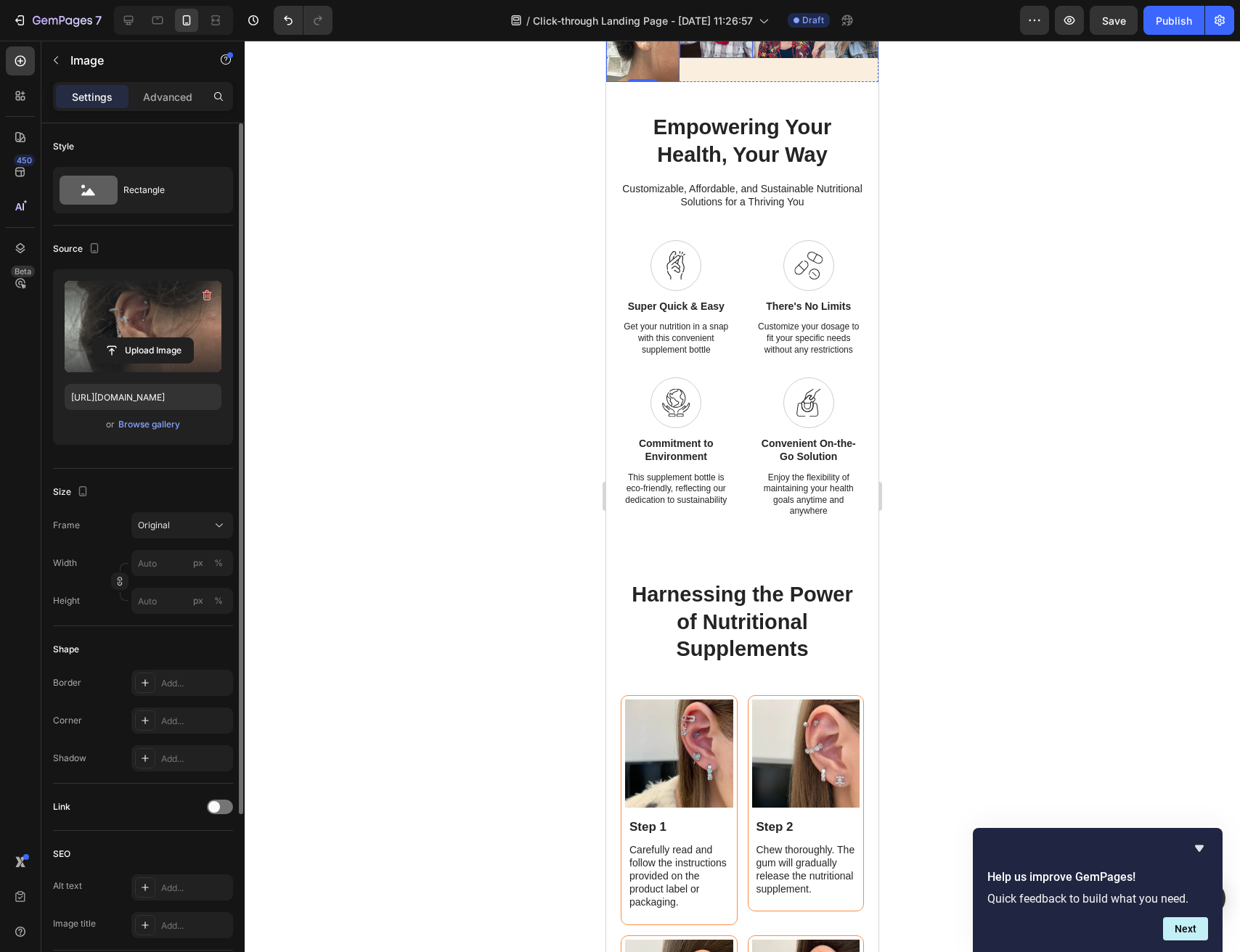
click at [719, 58] on img at bounding box center [716, 21] width 74 height 74
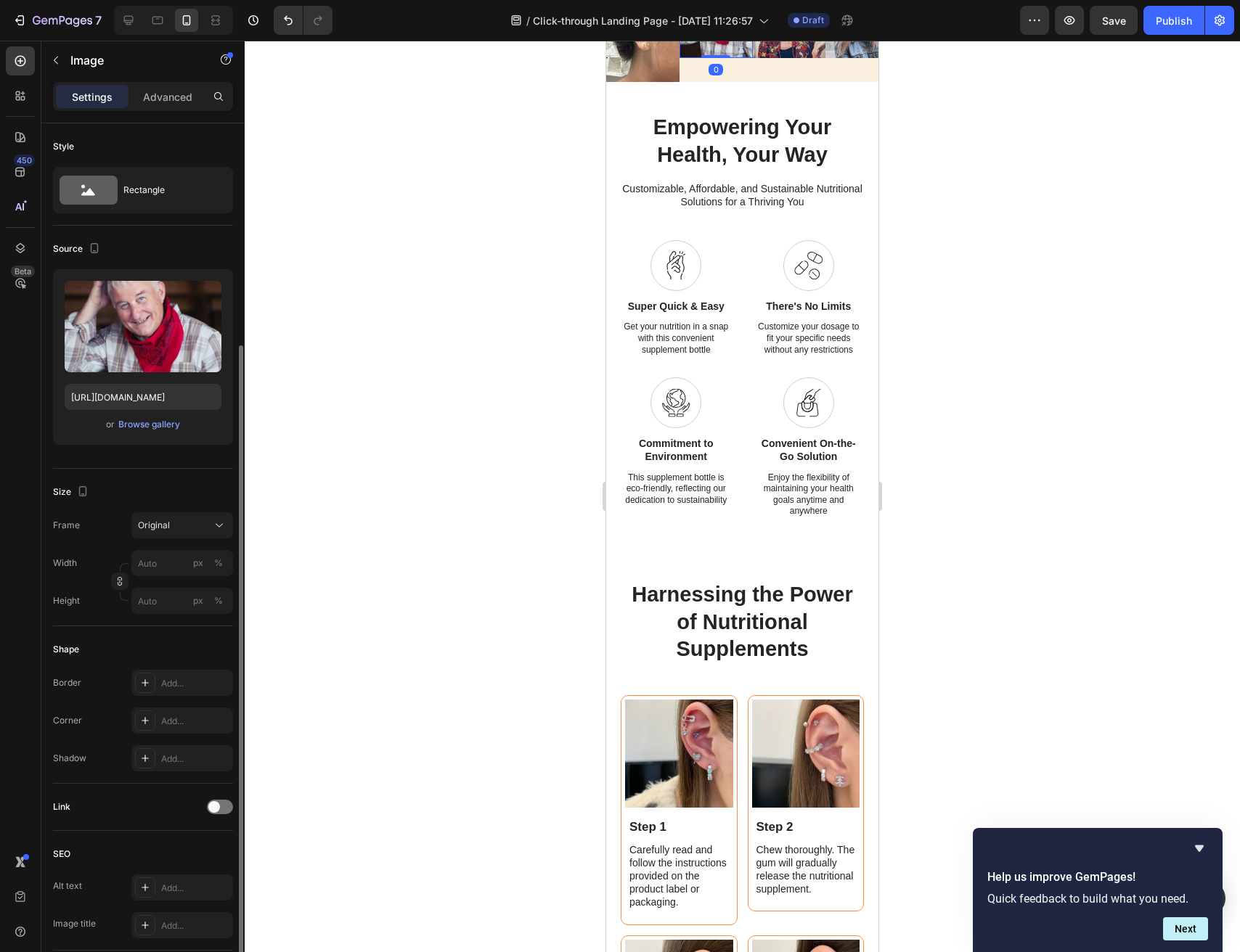
scroll to position [124, 0]
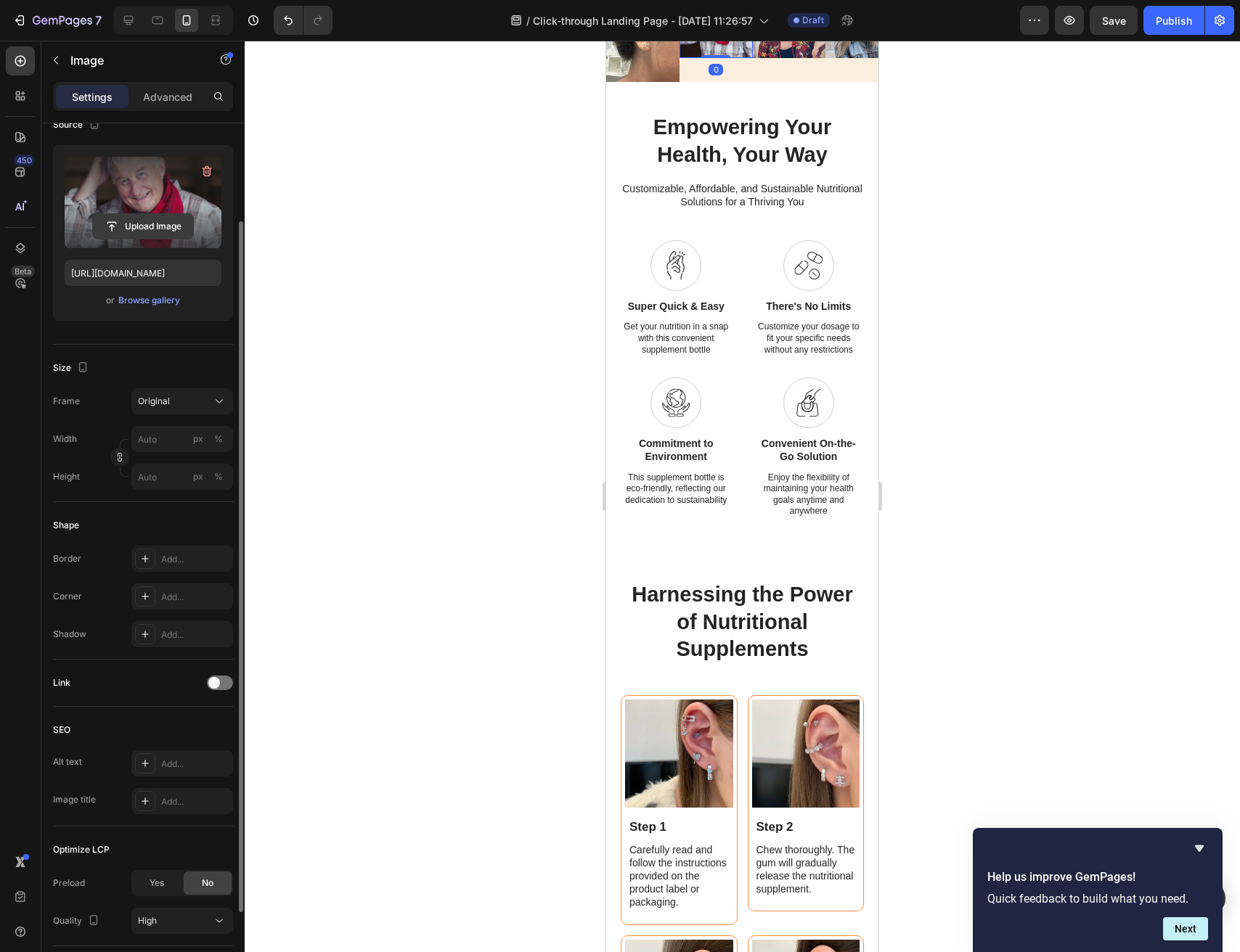
click at [169, 216] on input "file" at bounding box center [143, 226] width 100 height 24
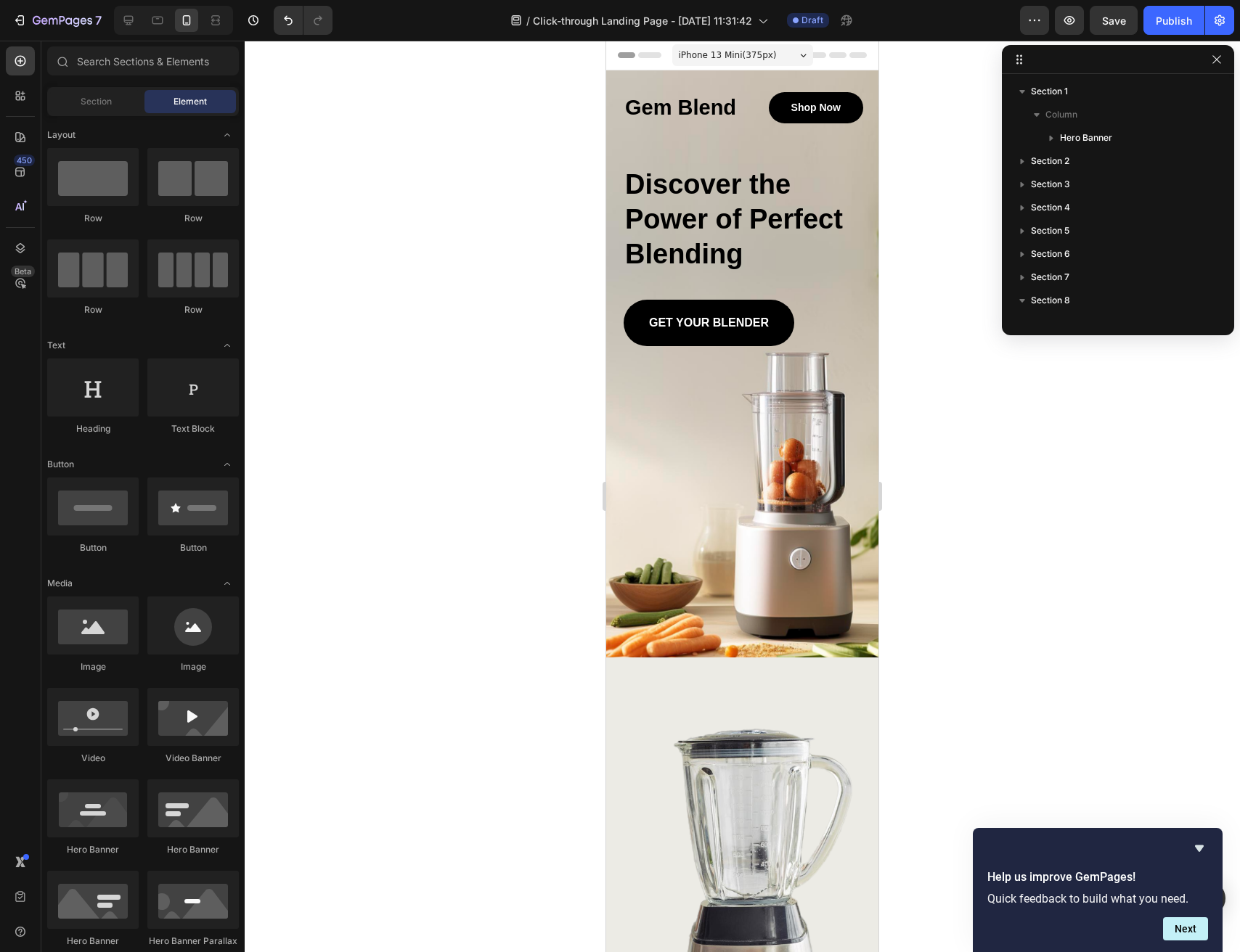
scroll to position [252, 0]
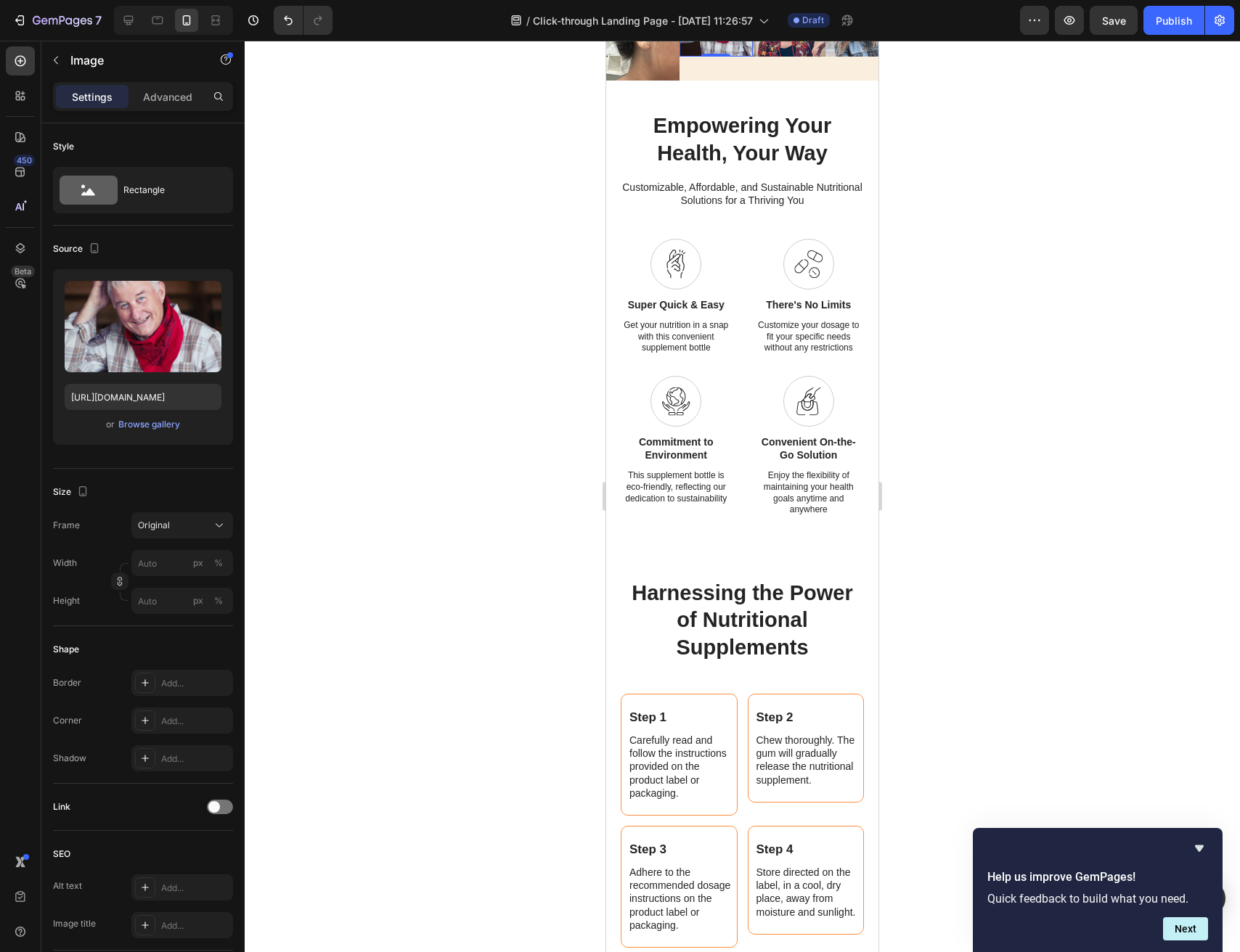
scroll to position [124, 0]
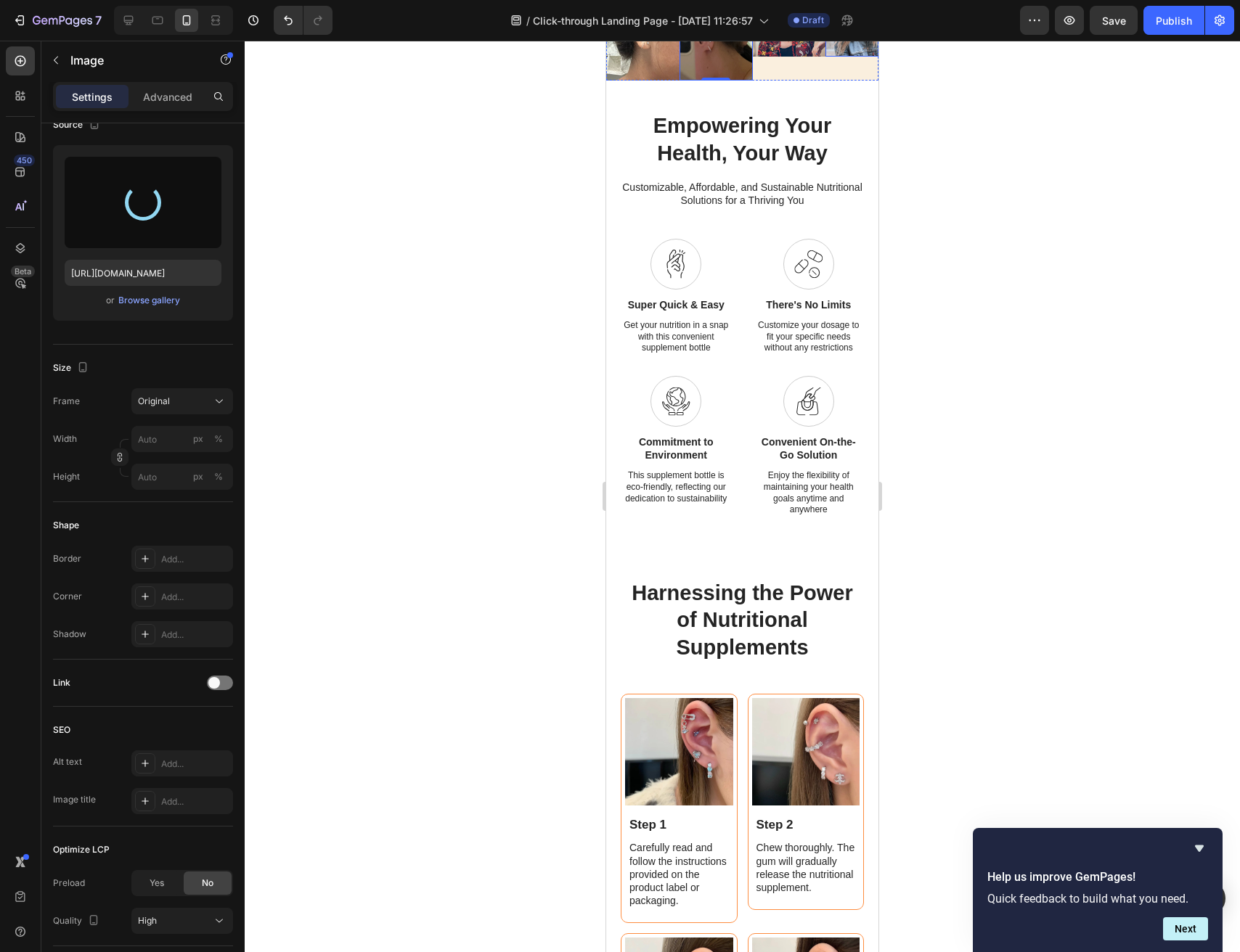
type input "[URL][DOMAIN_NAME]"
click at [802, 56] on img at bounding box center [790, 20] width 74 height 74
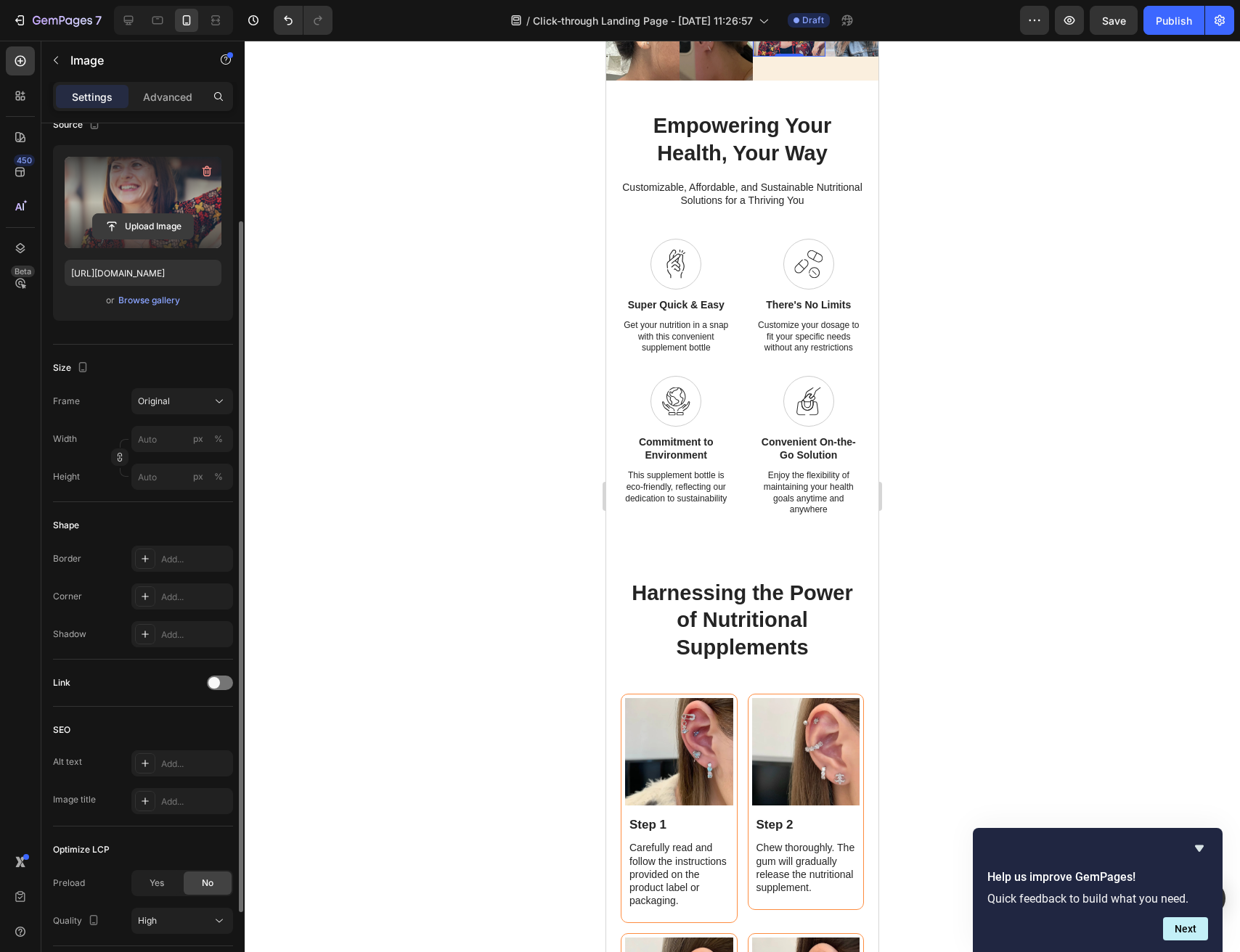
click at [165, 221] on input "file" at bounding box center [143, 226] width 100 height 24
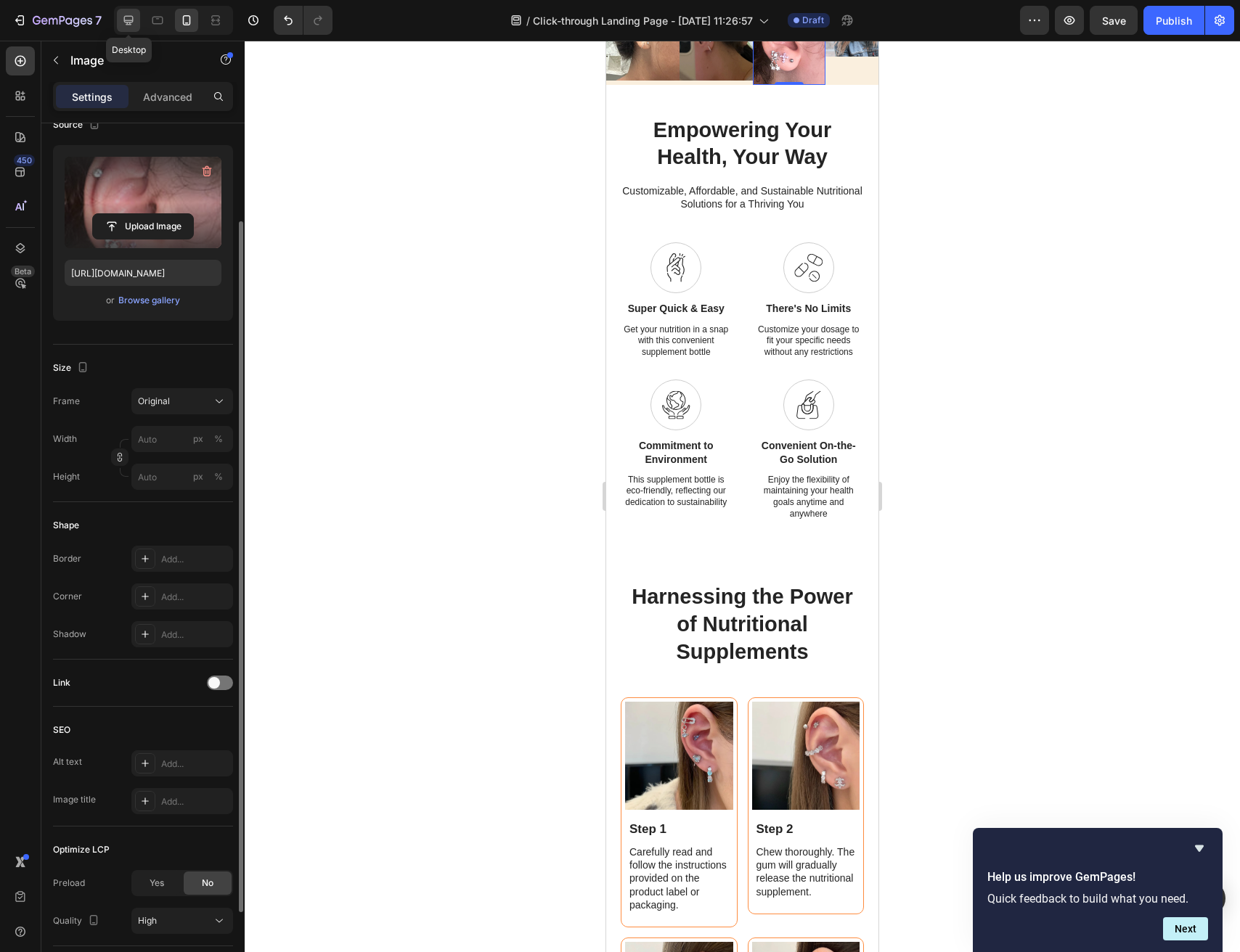
click at [135, 16] on icon at bounding box center [128, 19] width 15 height 15
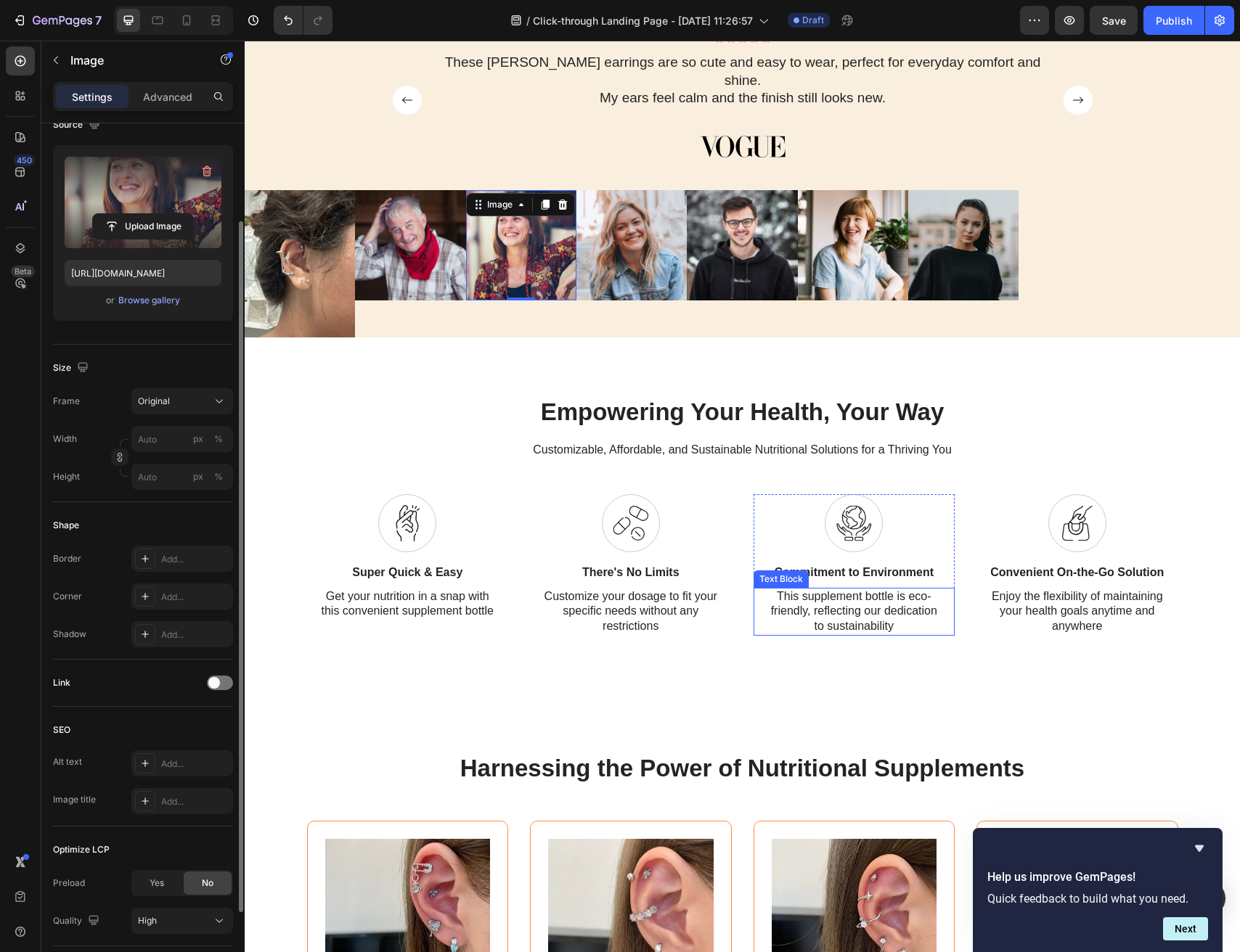
scroll to position [758, 0]
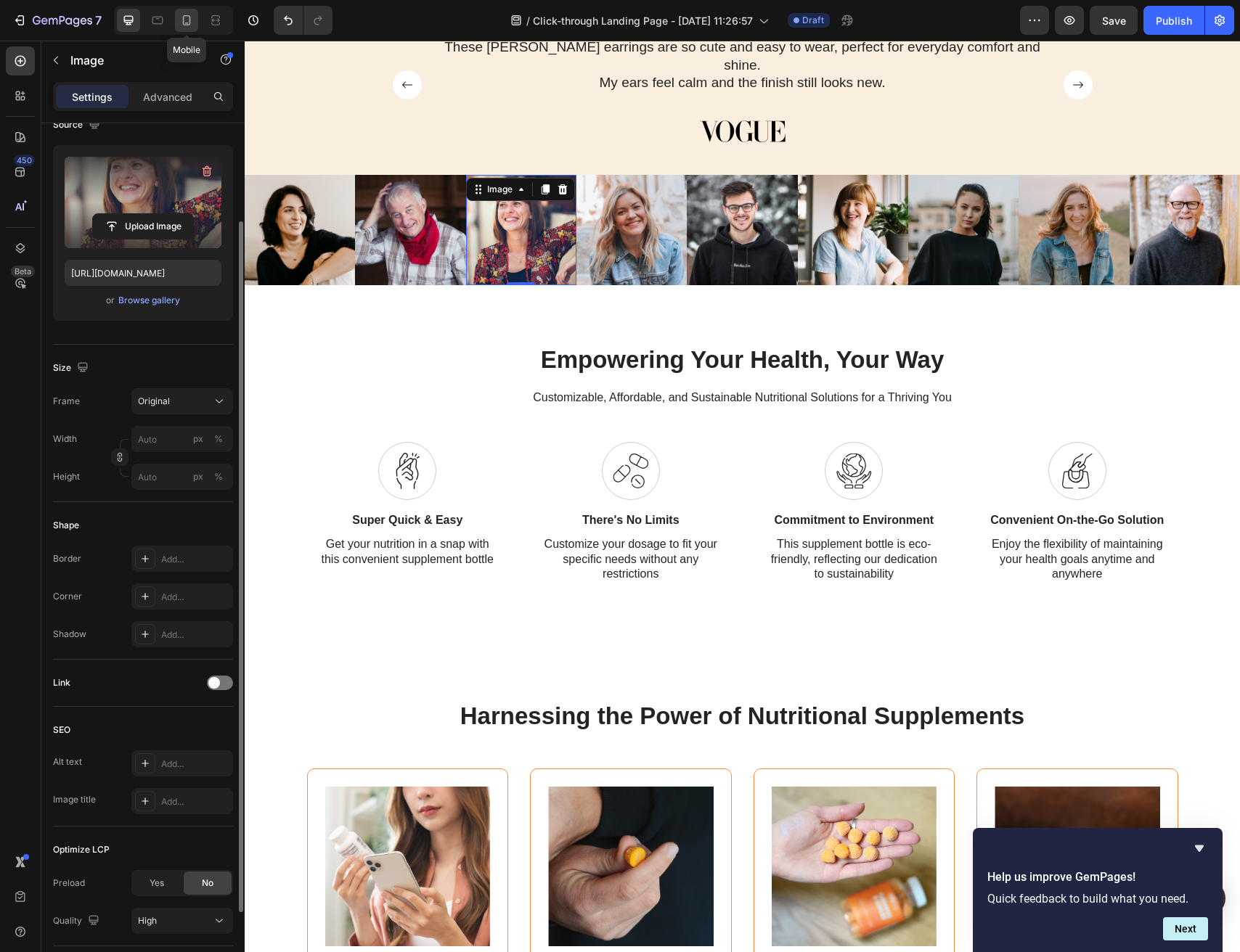
drag, startPoint x: 181, startPoint y: 17, endPoint x: 198, endPoint y: 233, distance: 216.7
click at [181, 17] on icon at bounding box center [186, 19] width 15 height 15
type input "[URL][DOMAIN_NAME]"
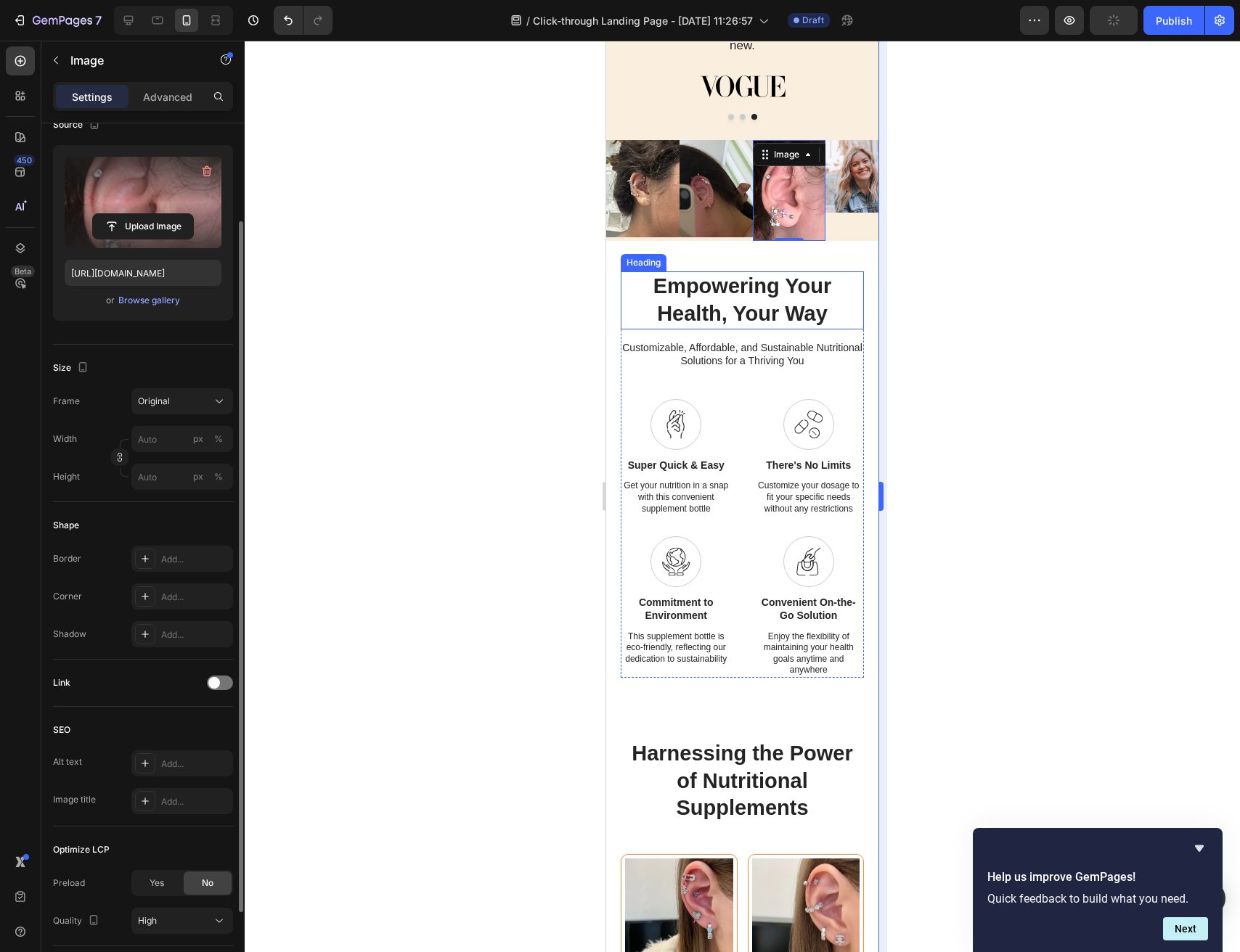
scroll to position [837, 0]
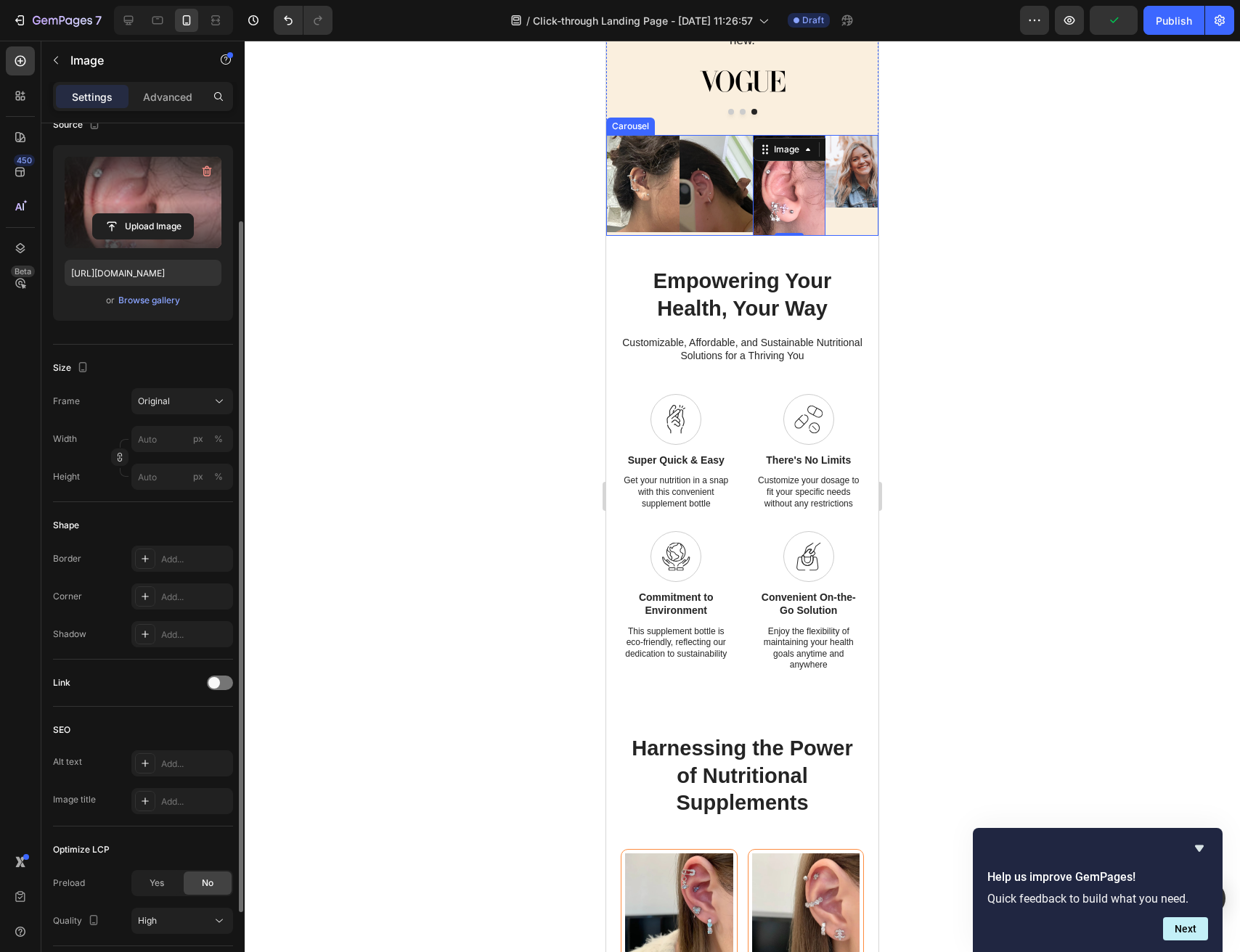
click at [833, 218] on div "Image" at bounding box center [862, 185] width 74 height 102
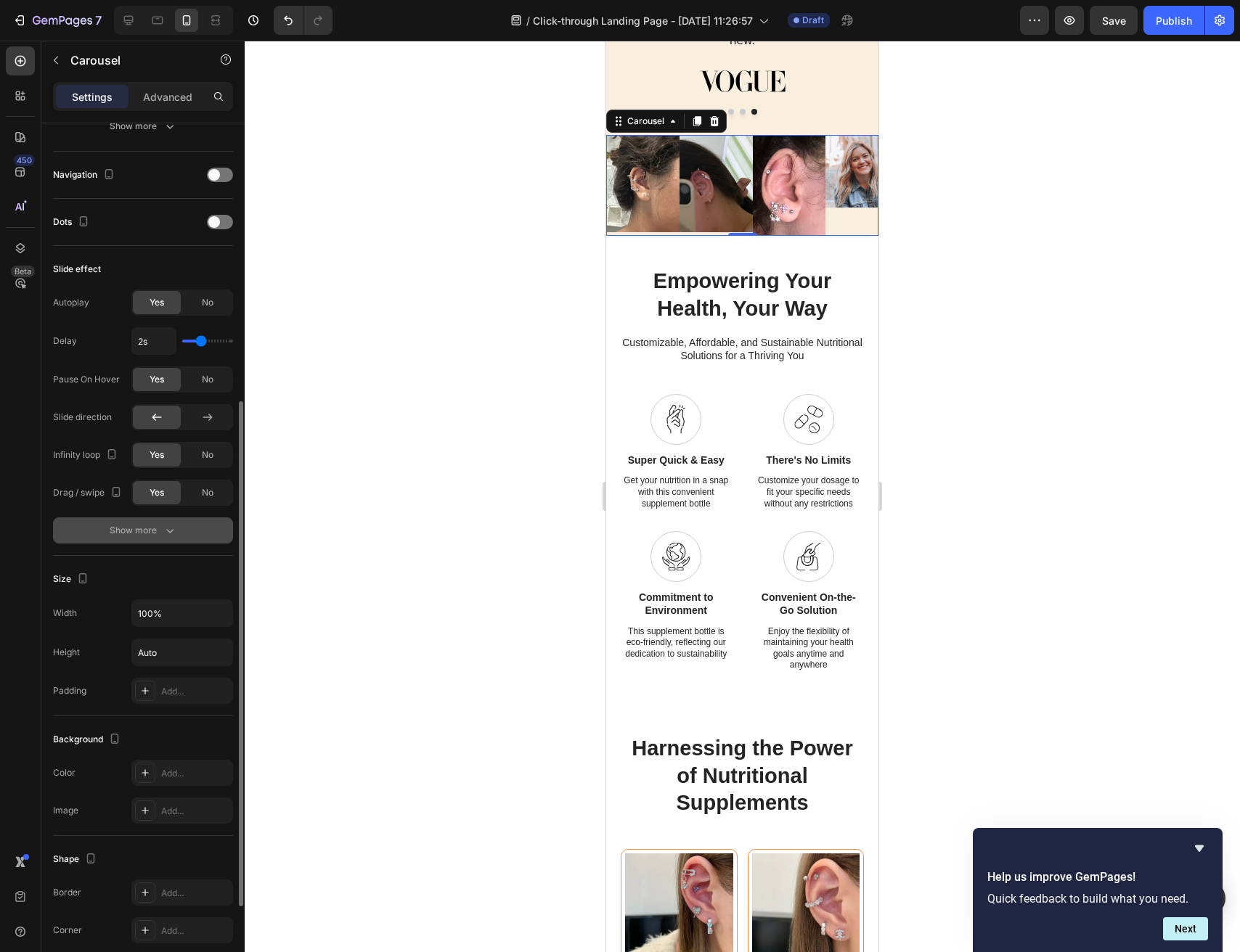
scroll to position [480, 0]
click at [174, 654] on input "Auto" at bounding box center [181, 651] width 100 height 26
click at [217, 656] on icon "button" at bounding box center [219, 651] width 15 height 15
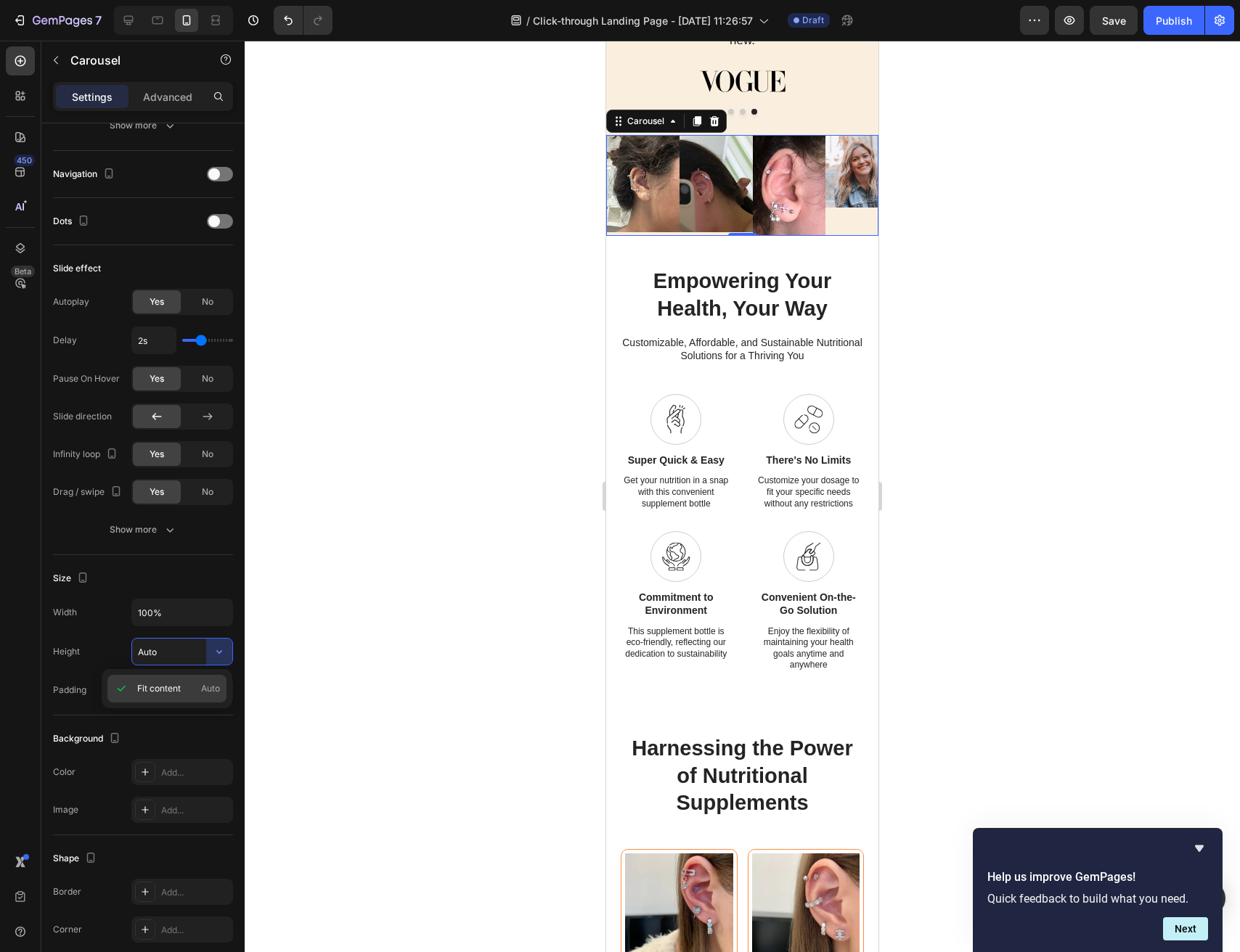
click at [179, 686] on span "Fit content" at bounding box center [159, 688] width 44 height 13
click at [193, 659] on input "Auto" at bounding box center [181, 651] width 100 height 26
click at [216, 654] on icon "button" at bounding box center [219, 651] width 15 height 15
click at [212, 689] on span "Auto" at bounding box center [209, 688] width 18 height 13
click at [210, 645] on button "button" at bounding box center [219, 651] width 26 height 26
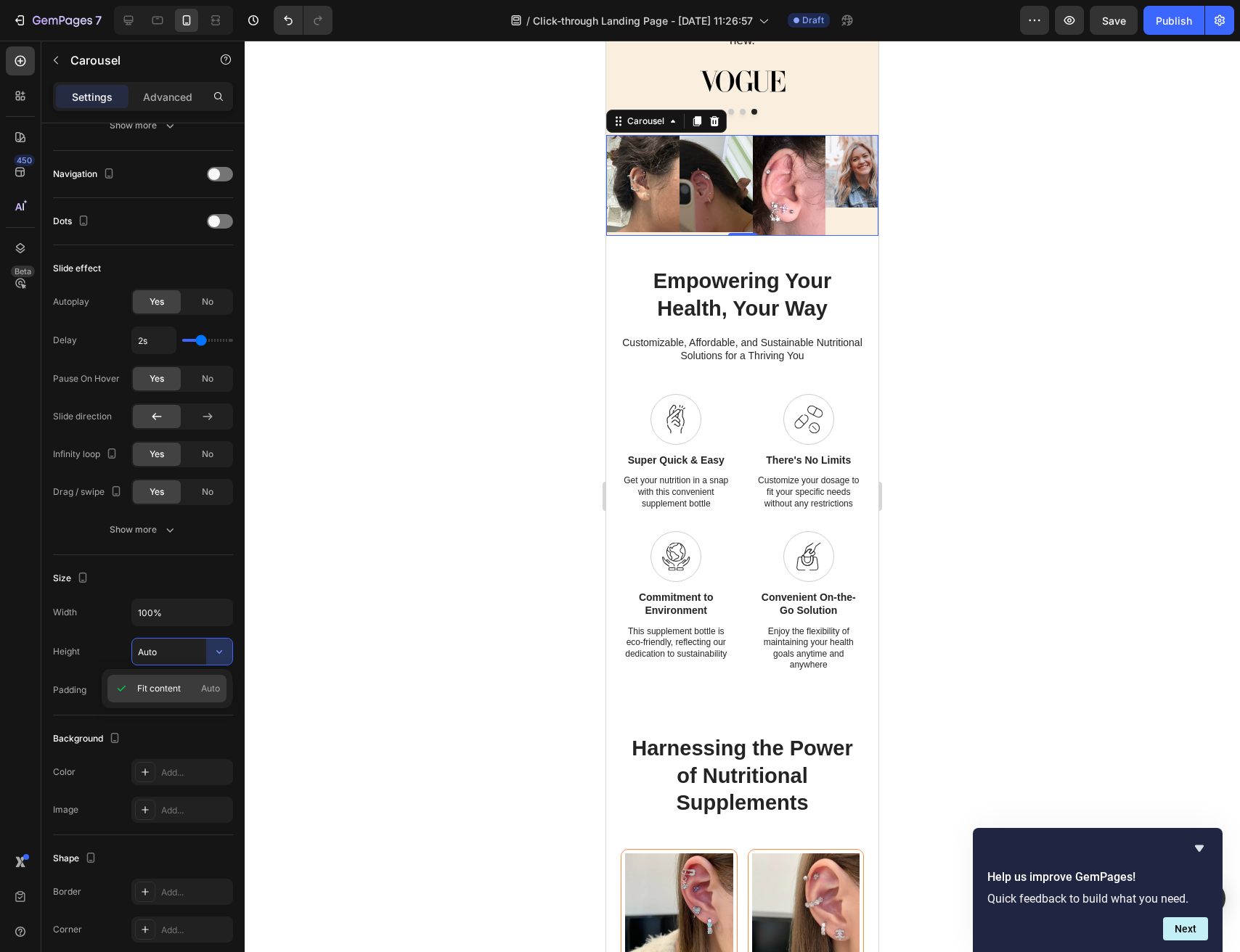
click at [119, 691] on icon at bounding box center [121, 688] width 15 height 15
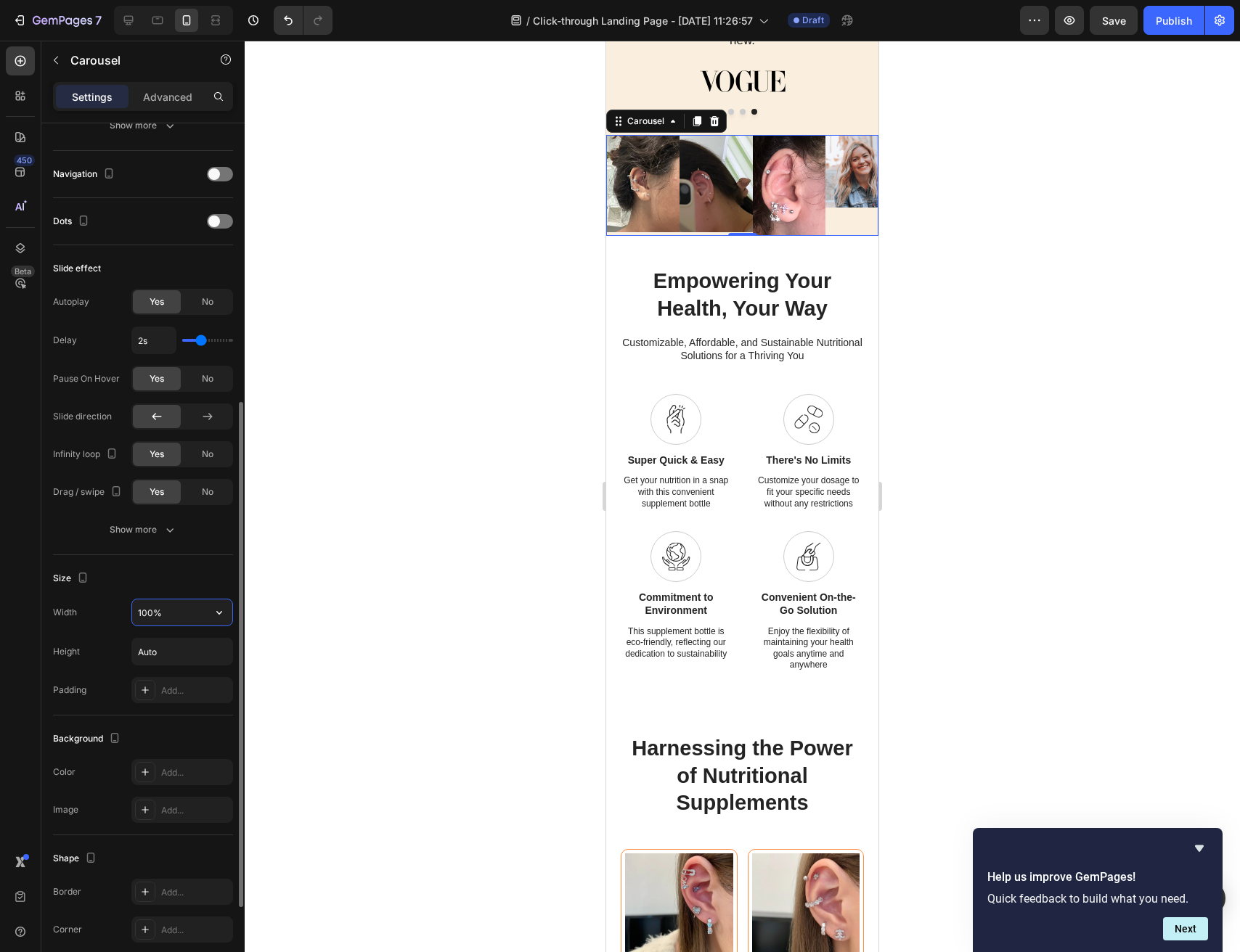
click at [174, 620] on input "100%" at bounding box center [181, 613] width 100 height 26
click at [216, 619] on icon "button" at bounding box center [219, 613] width 15 height 15
click at [196, 678] on span "100%" at bounding box center [207, 677] width 24 height 13
click at [192, 660] on input "Auto" at bounding box center [181, 651] width 100 height 26
type input "100"
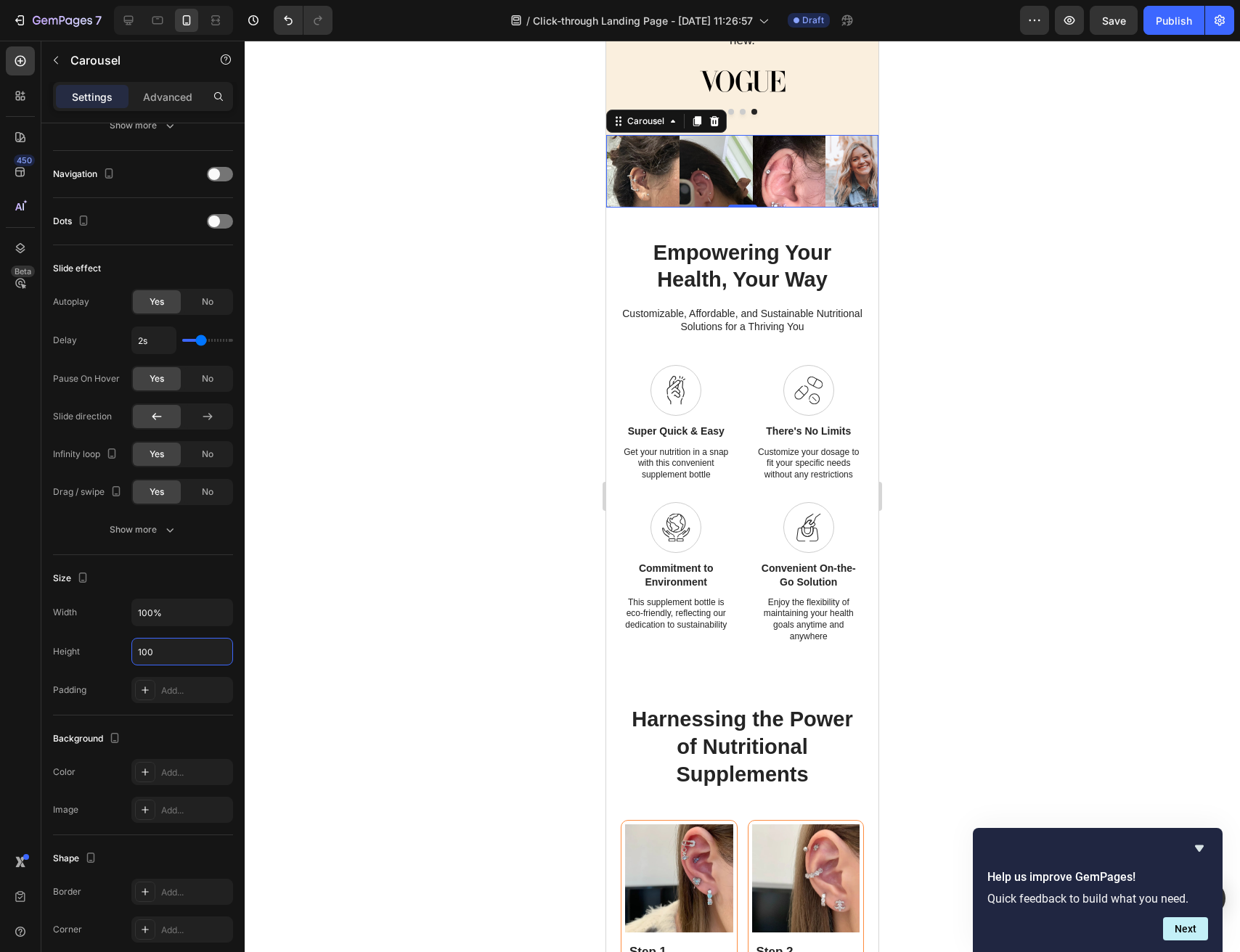
click at [446, 599] on div at bounding box center [742, 496] width 996 height 912
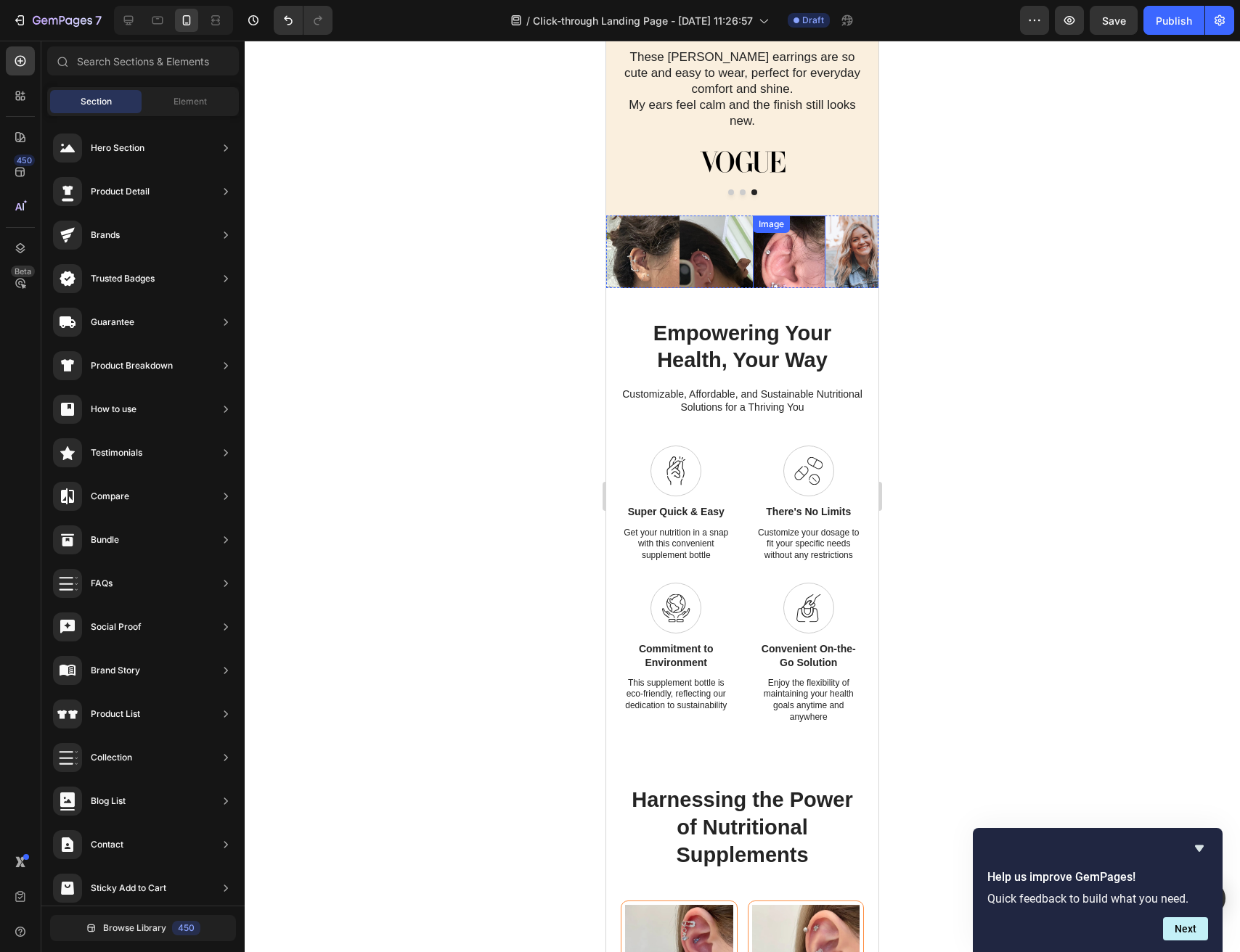
scroll to position [605, 0]
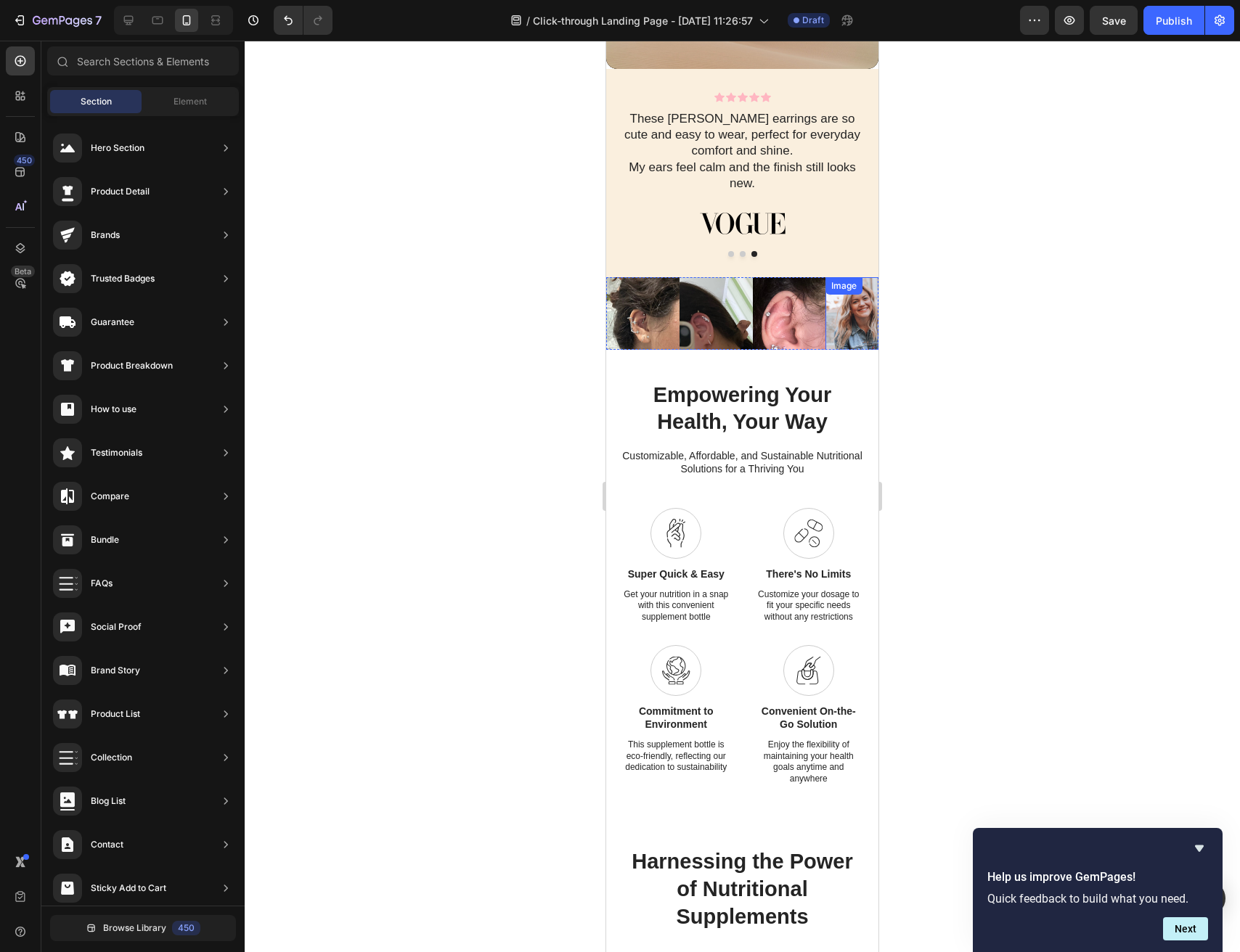
click at [843, 327] on img at bounding box center [862, 314] width 74 height 74
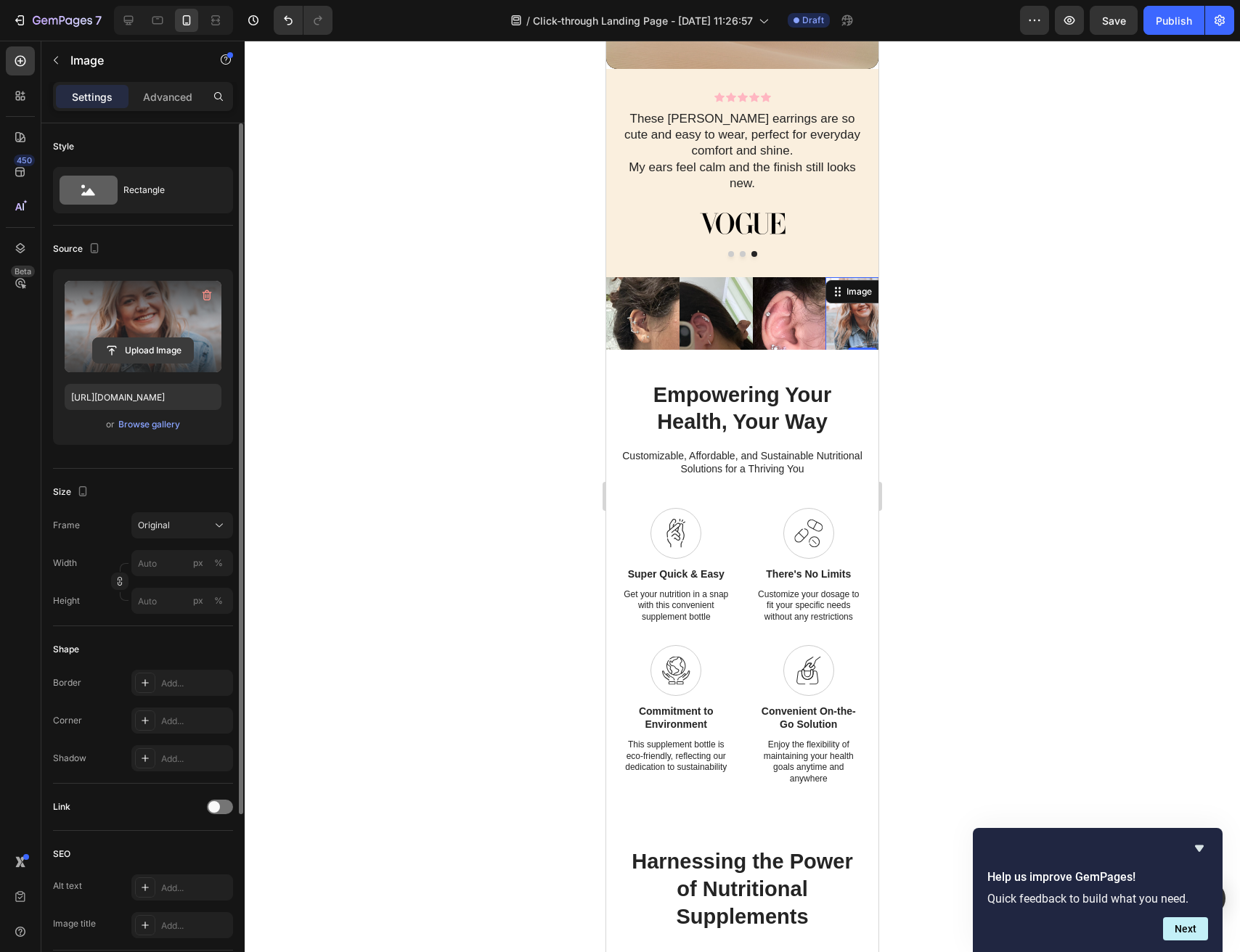
click at [137, 353] on input "file" at bounding box center [143, 350] width 100 height 24
click at [153, 351] on input "file" at bounding box center [143, 350] width 100 height 24
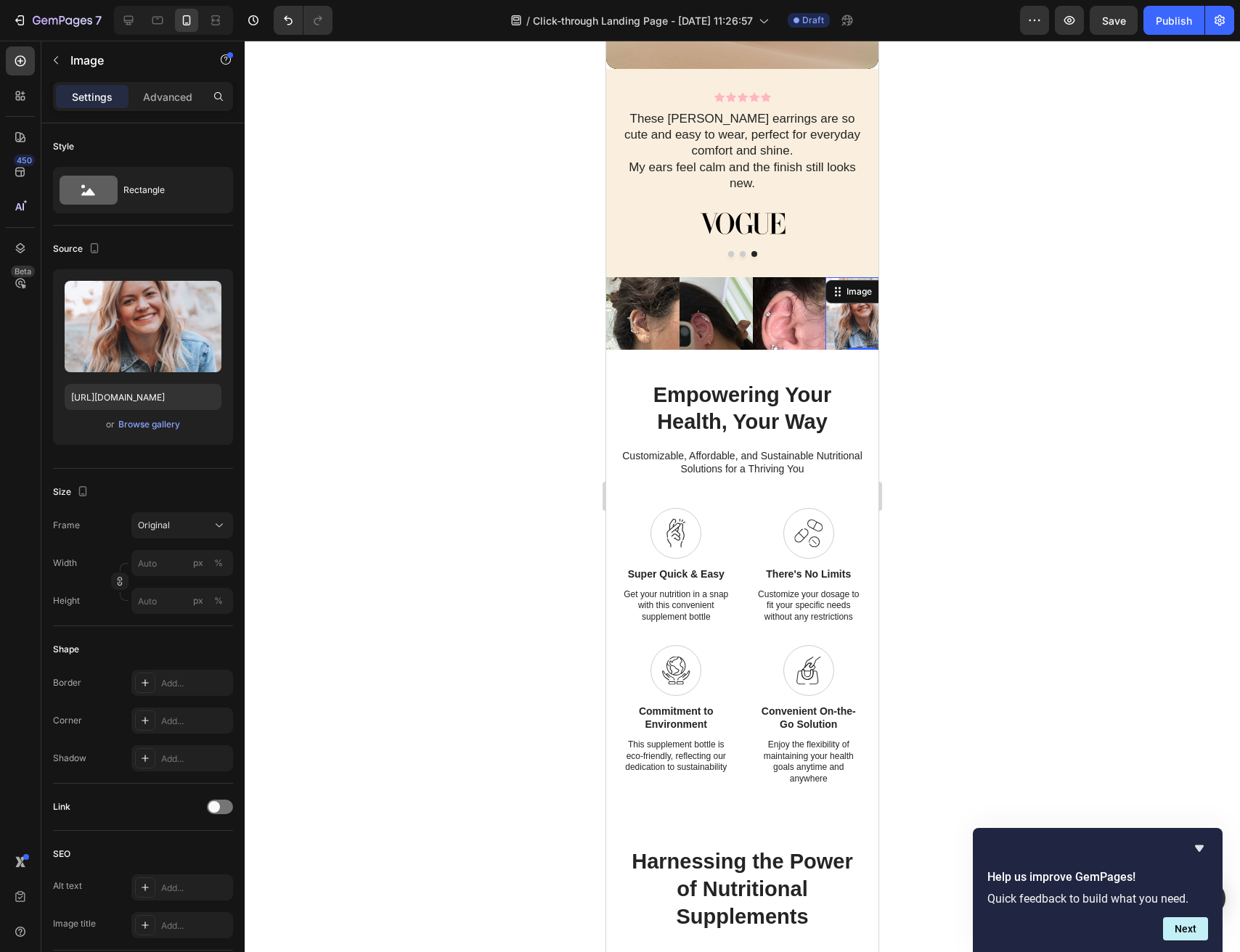
type input "C:\fakepath\Abd03a396cdff4055af61a39181dac431p.jpg_.avif"
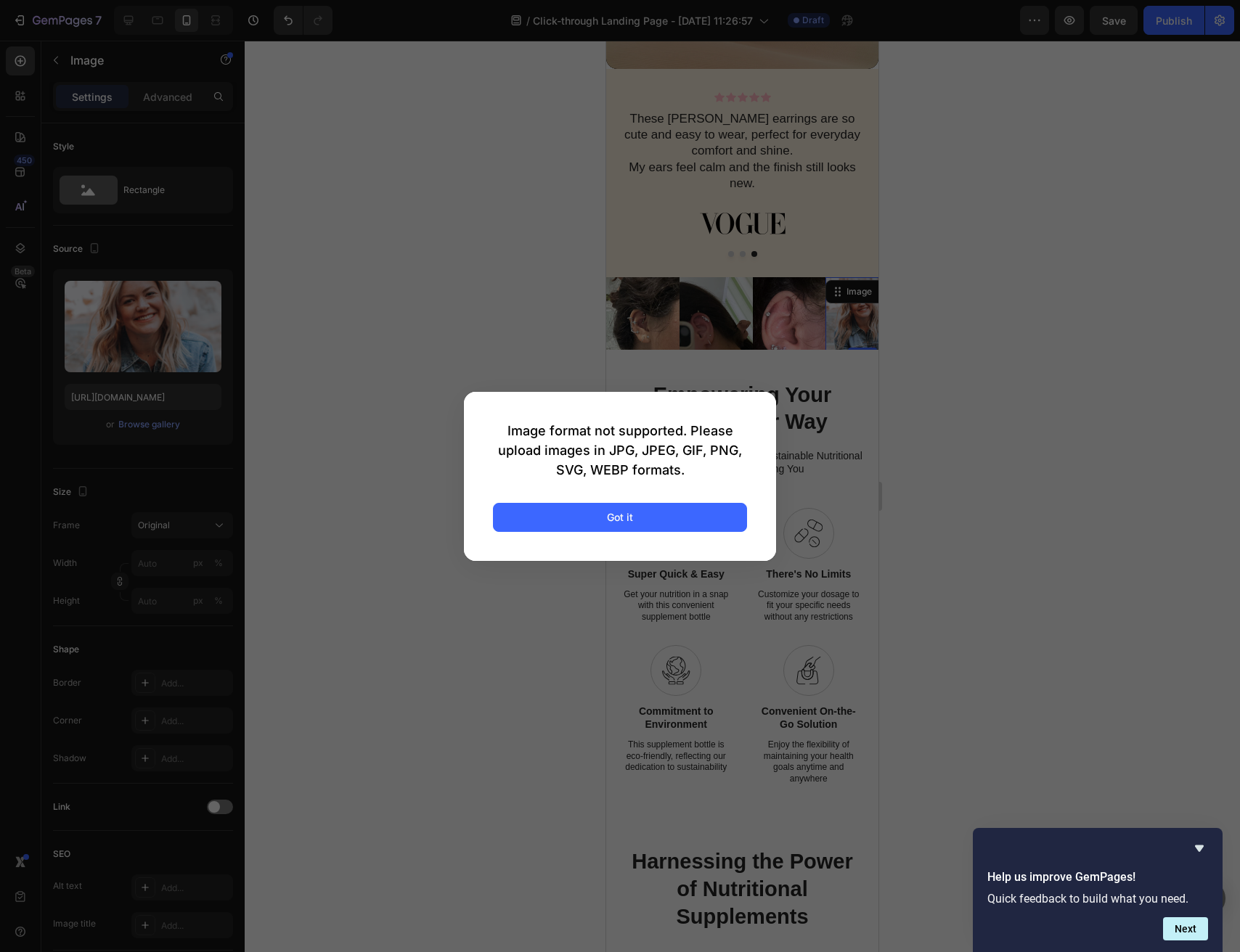
click at [672, 533] on div "Image format not supported. Please upload images in JPG, JPEG, GIF, PNG, SVG, W…" at bounding box center [620, 476] width 312 height 169
click at [556, 484] on div "Image format not supported. Please upload images in JPG, JPEG, GIF, PNG, SVG, W…" at bounding box center [620, 476] width 312 height 169
click at [556, 514] on button "Got it" at bounding box center [620, 518] width 254 height 29
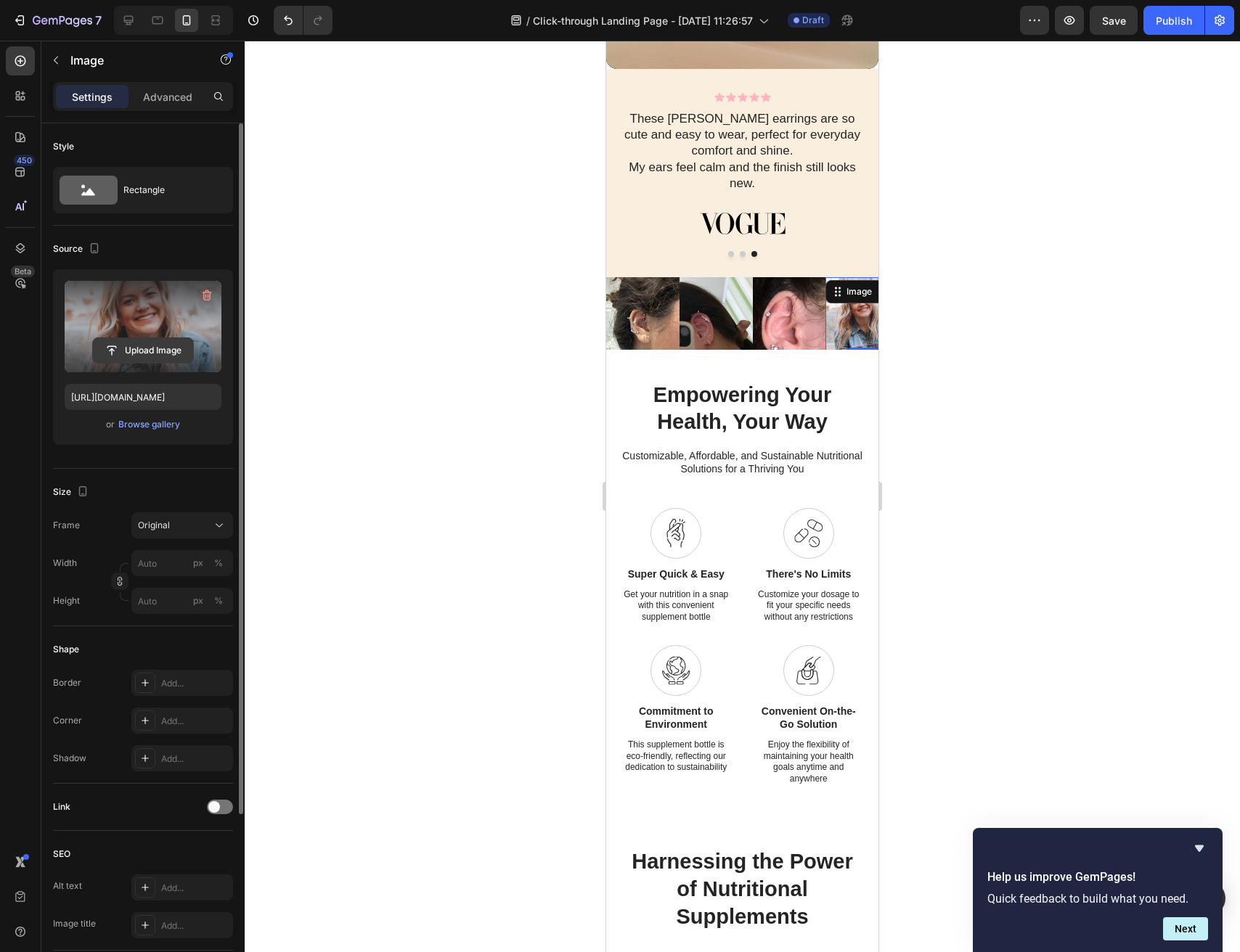
click at [166, 347] on input "file" at bounding box center [143, 350] width 100 height 24
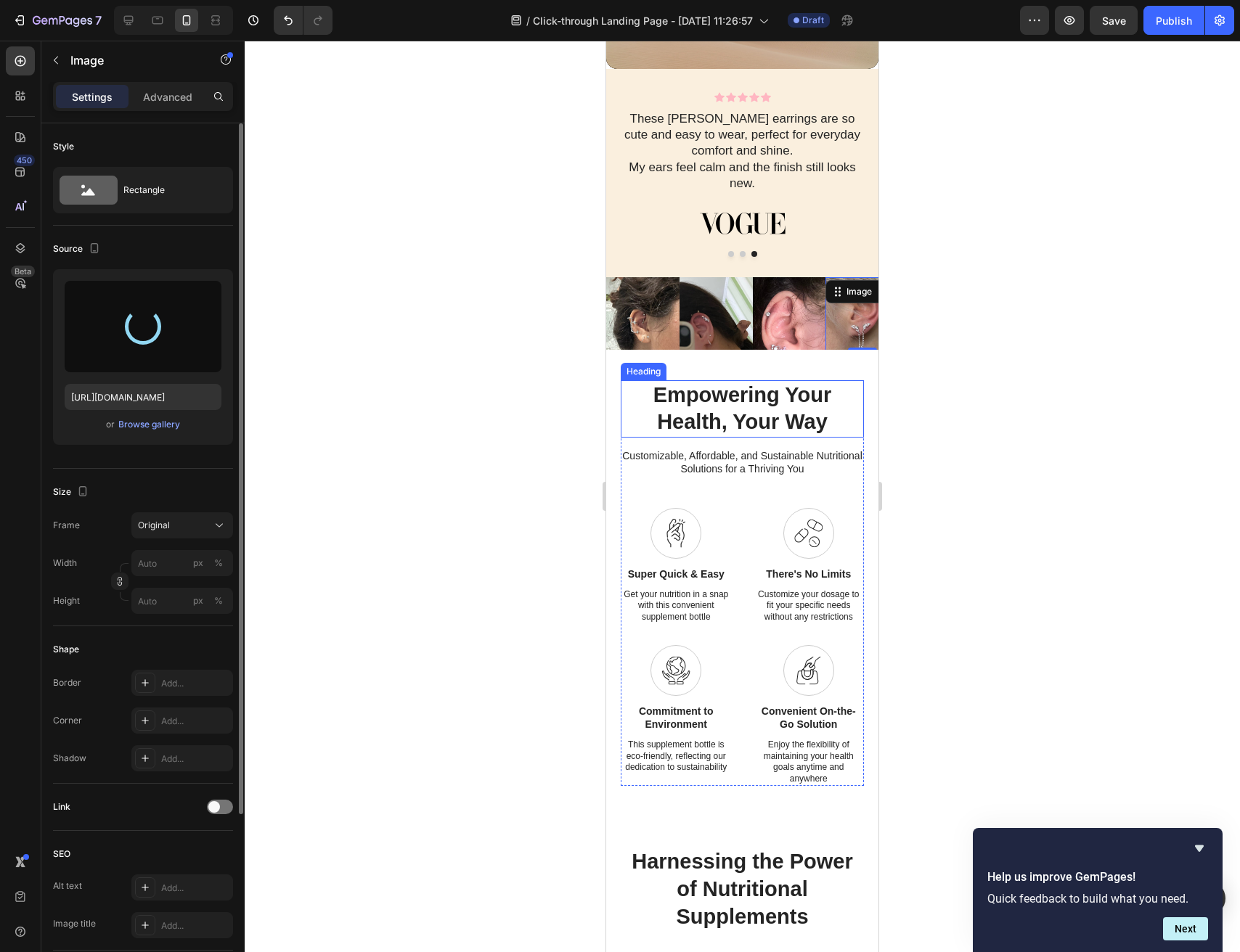
type input "[URL][DOMAIN_NAME]"
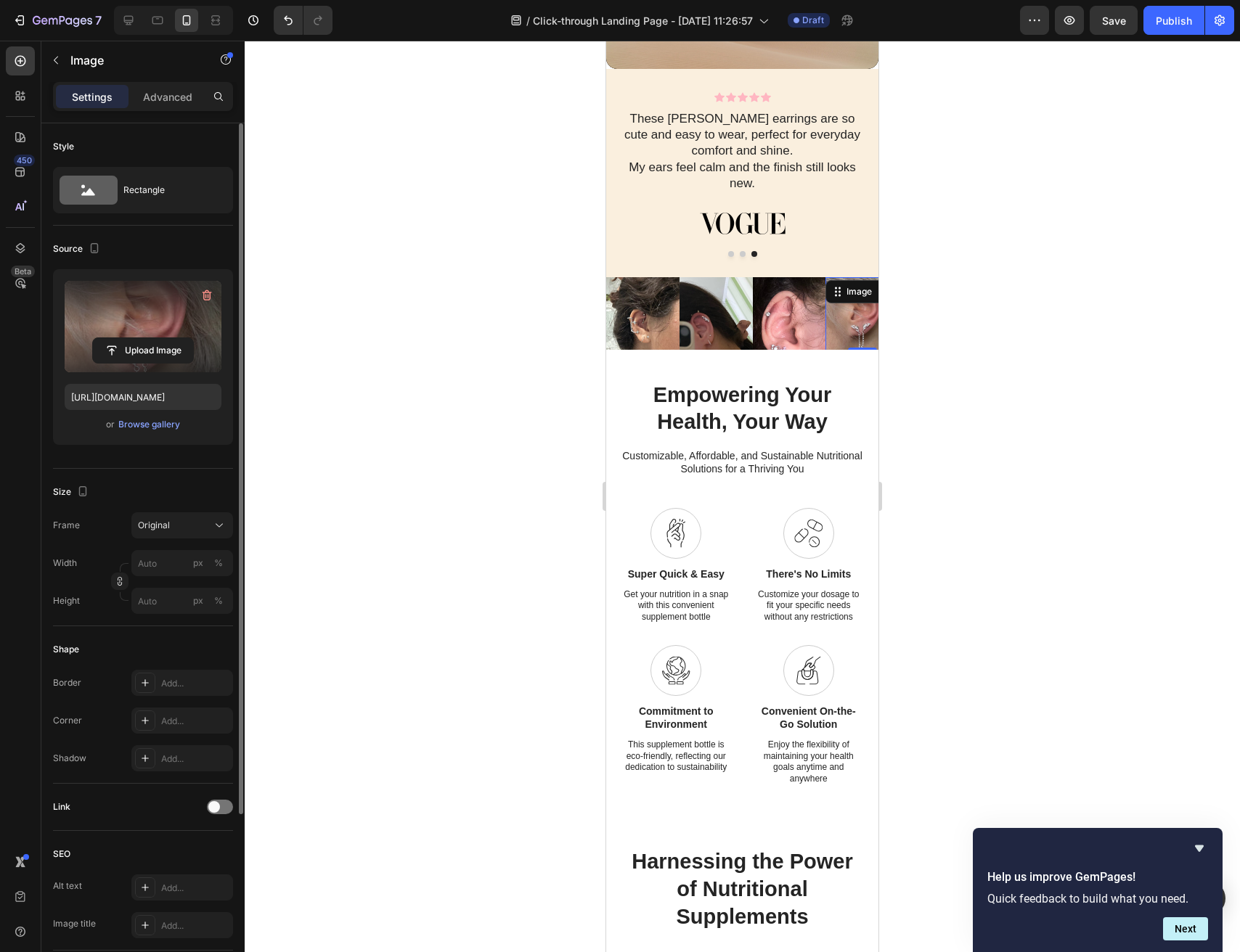
click at [859, 327] on img at bounding box center [862, 314] width 74 height 74
click at [664, 276] on div "Icon Icon Icon Icon Icon Icon List Love my [PERSON_NAME] earrings. They are par…" at bounding box center [742, 184] width 272 height 184
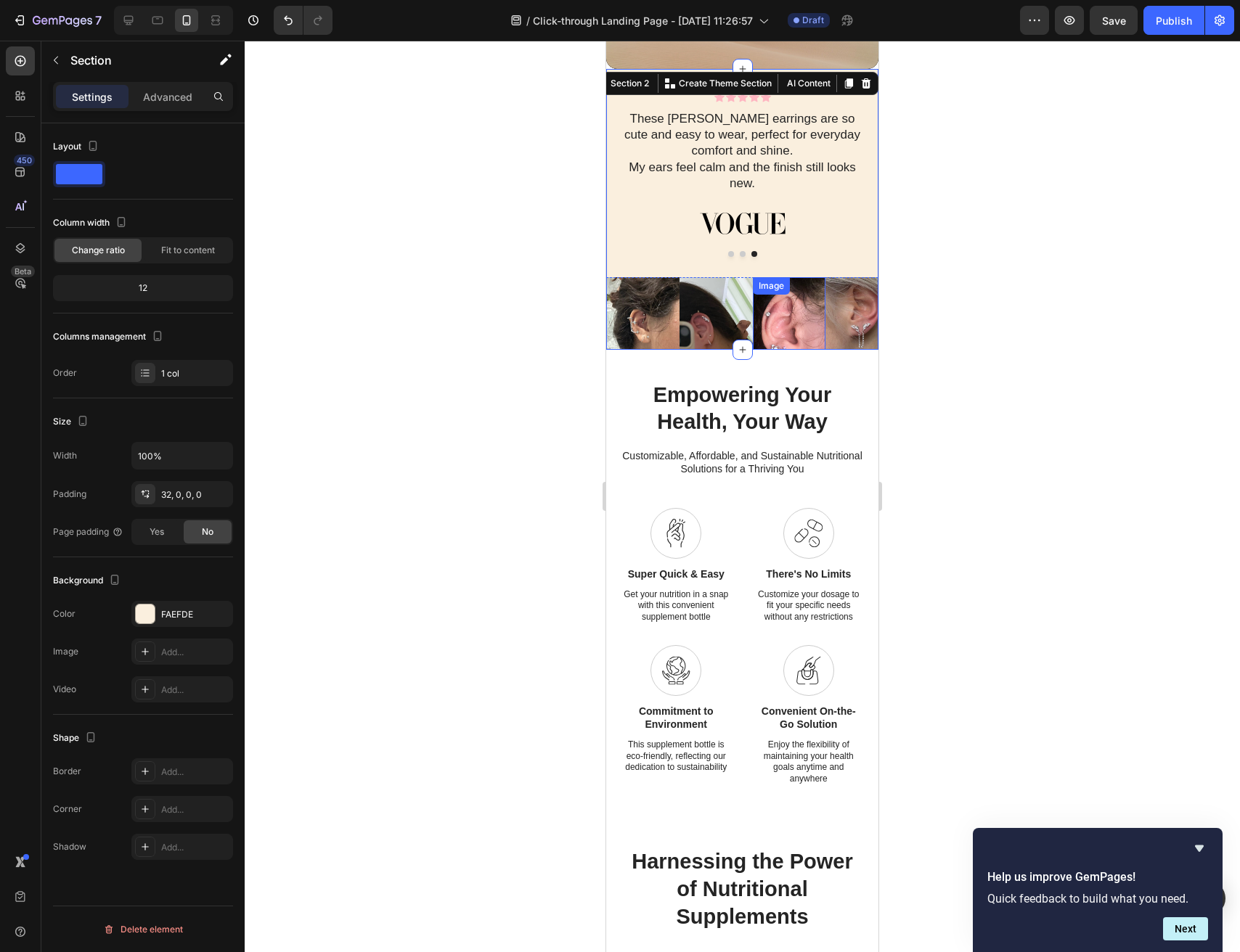
scroll to position [645, 0]
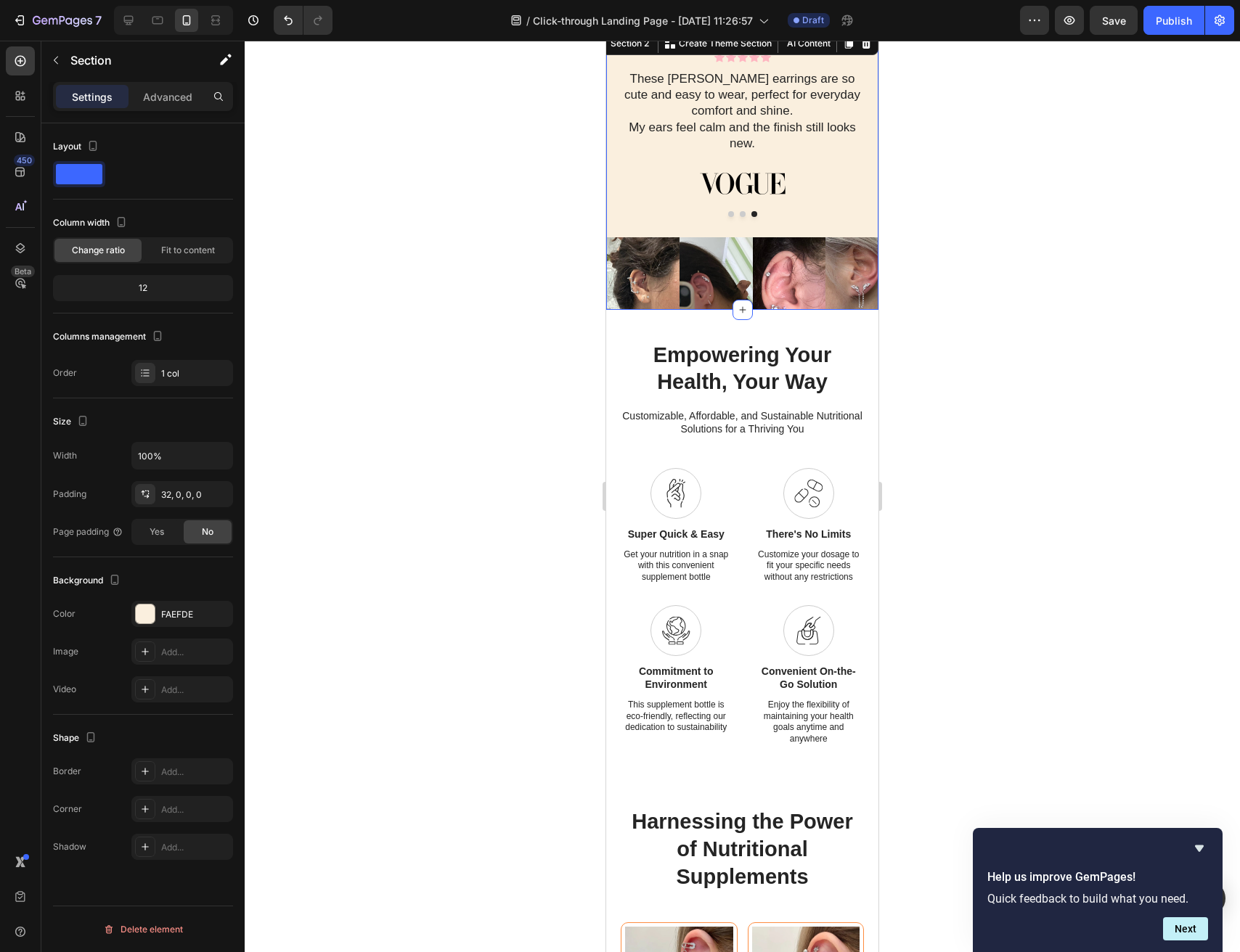
click at [707, 236] on div "Icon Icon Icon Icon Icon Icon List Love my [PERSON_NAME] earrings. They are par…" at bounding box center [742, 144] width 272 height 184
click at [707, 241] on div "Image" at bounding box center [698, 246] width 37 height 17
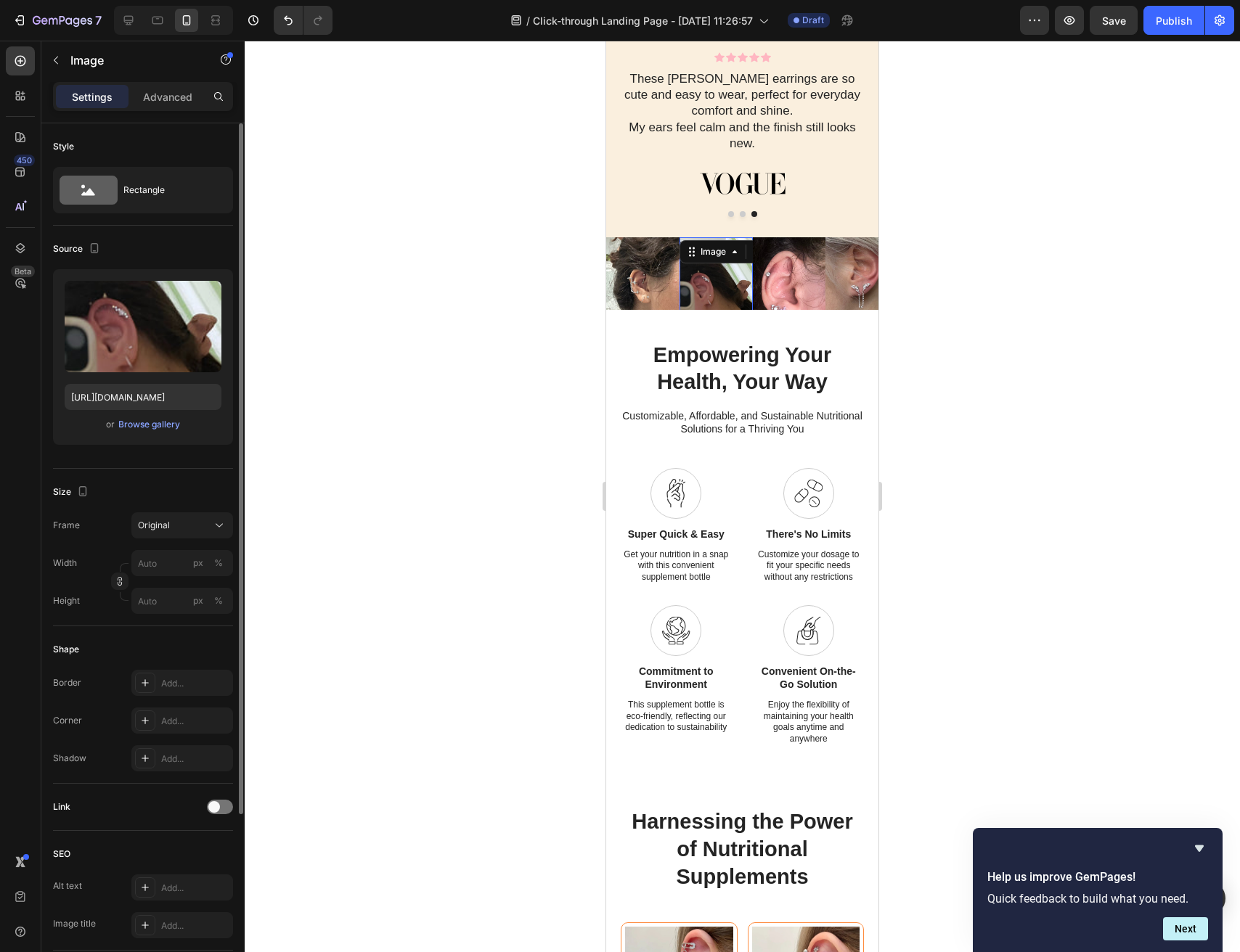
click at [548, 306] on div at bounding box center [742, 496] width 996 height 912
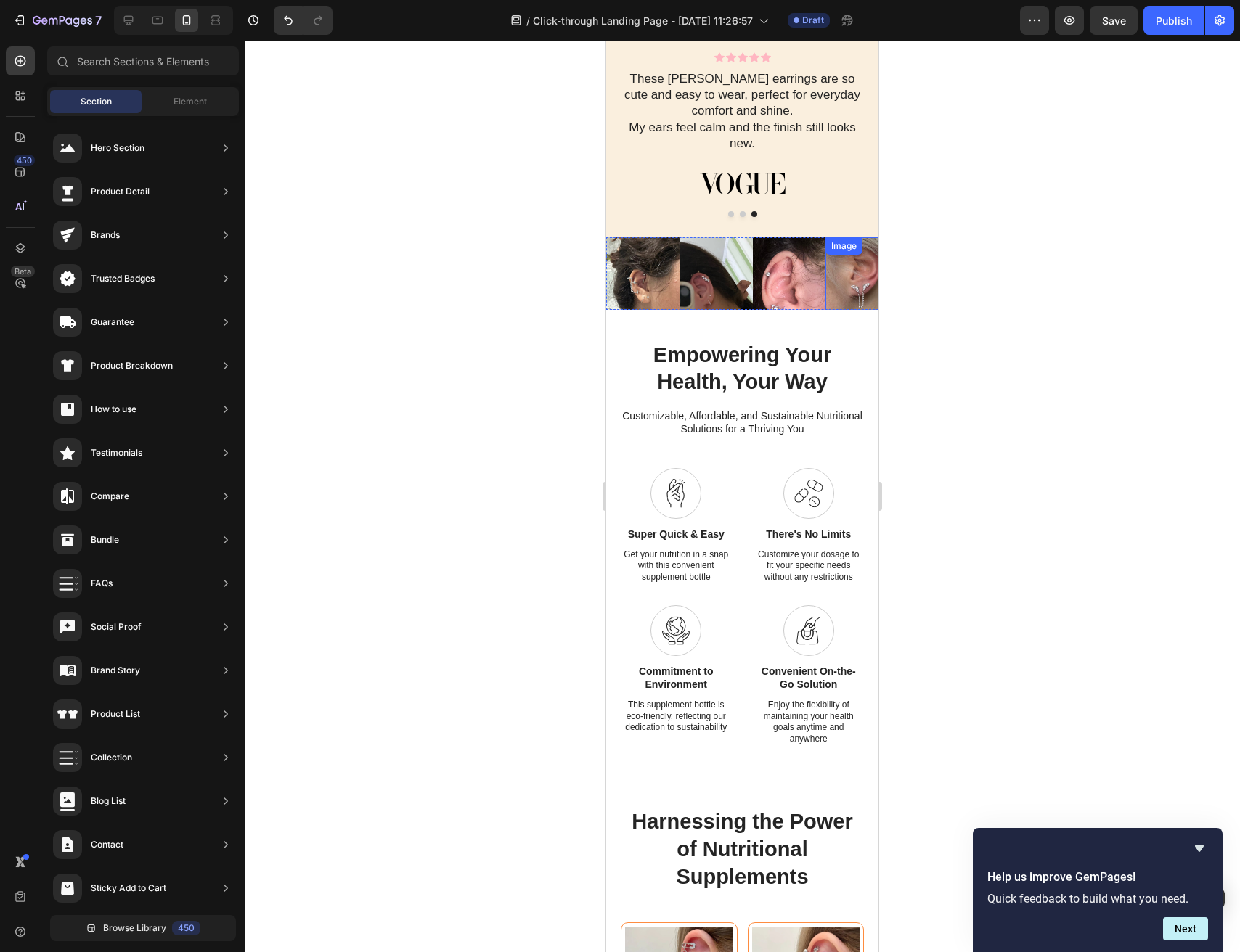
click at [863, 288] on img at bounding box center [862, 274] width 74 height 74
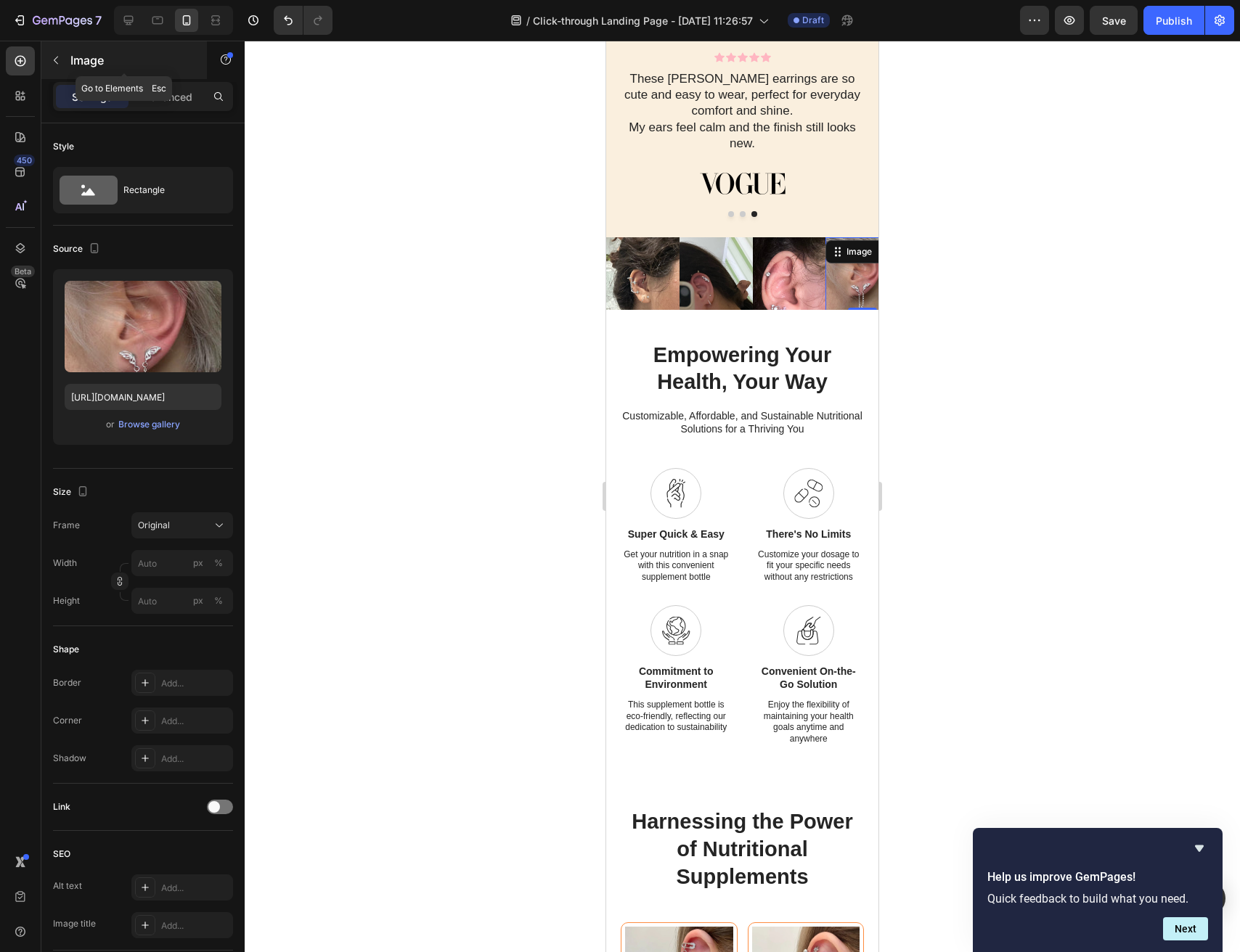
click at [54, 55] on icon "button" at bounding box center [56, 60] width 12 height 12
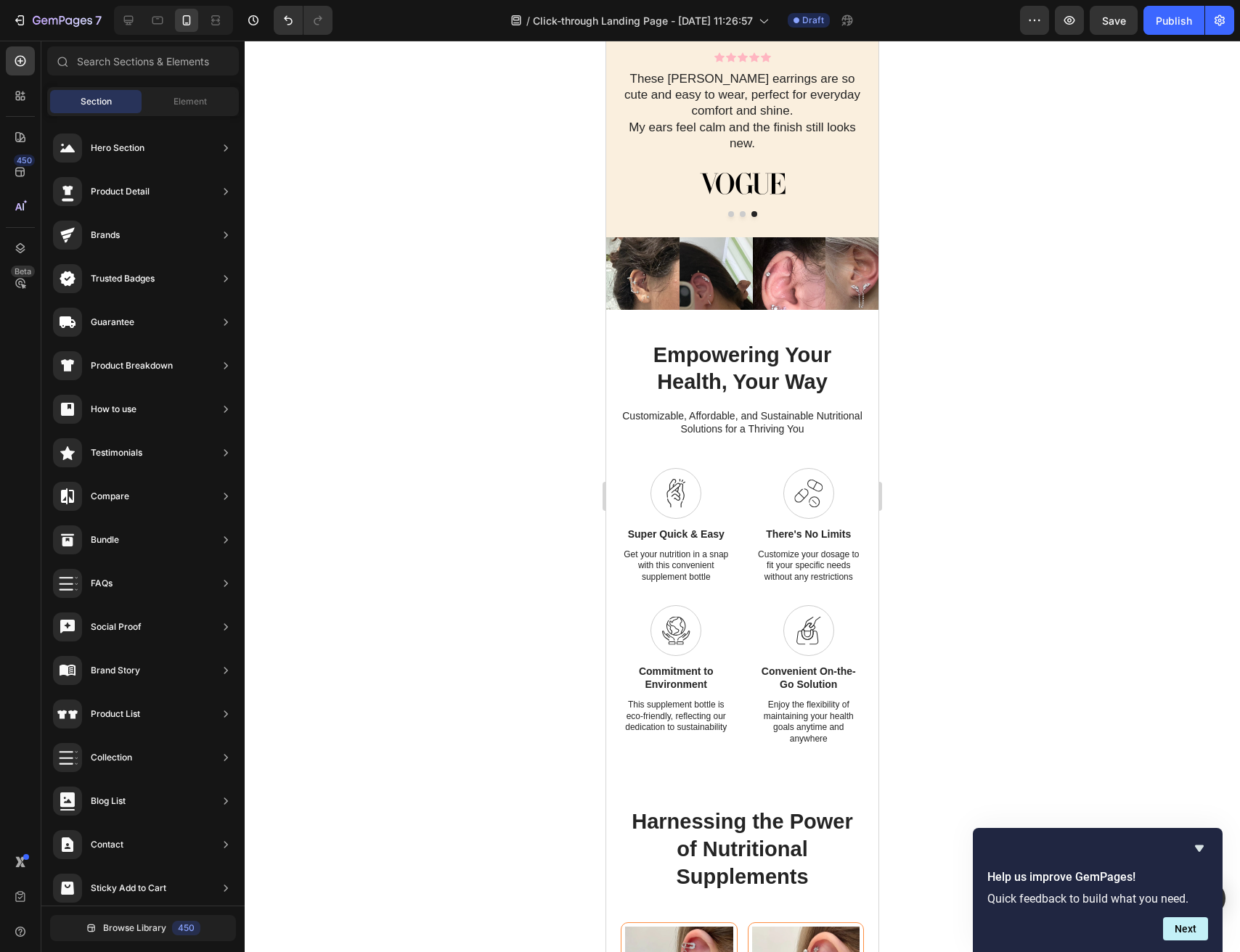
click at [141, 12] on div at bounding box center [174, 20] width 119 height 29
click at [135, 21] on icon at bounding box center [128, 19] width 15 height 15
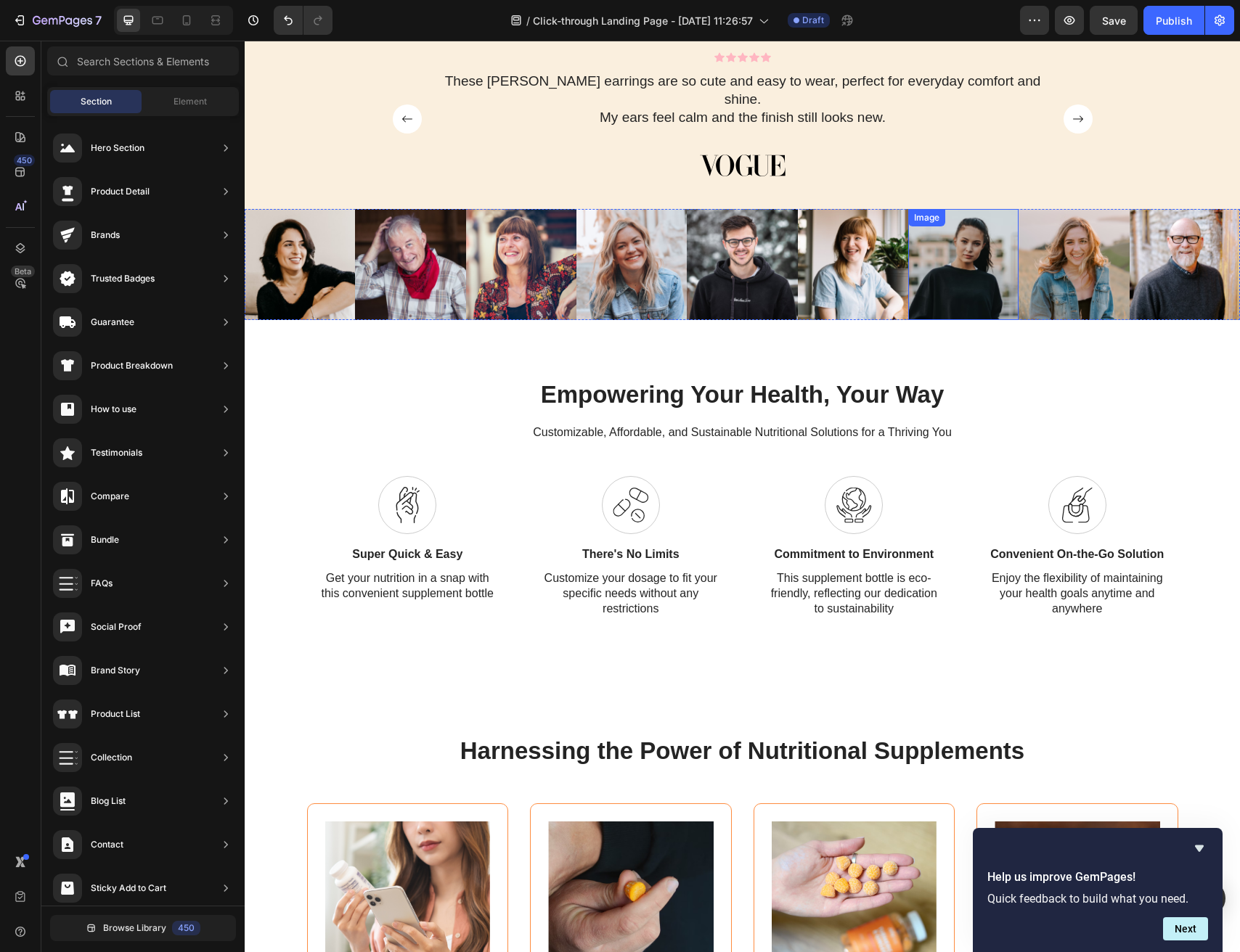
click at [979, 209] on img at bounding box center [964, 265] width 111 height 111
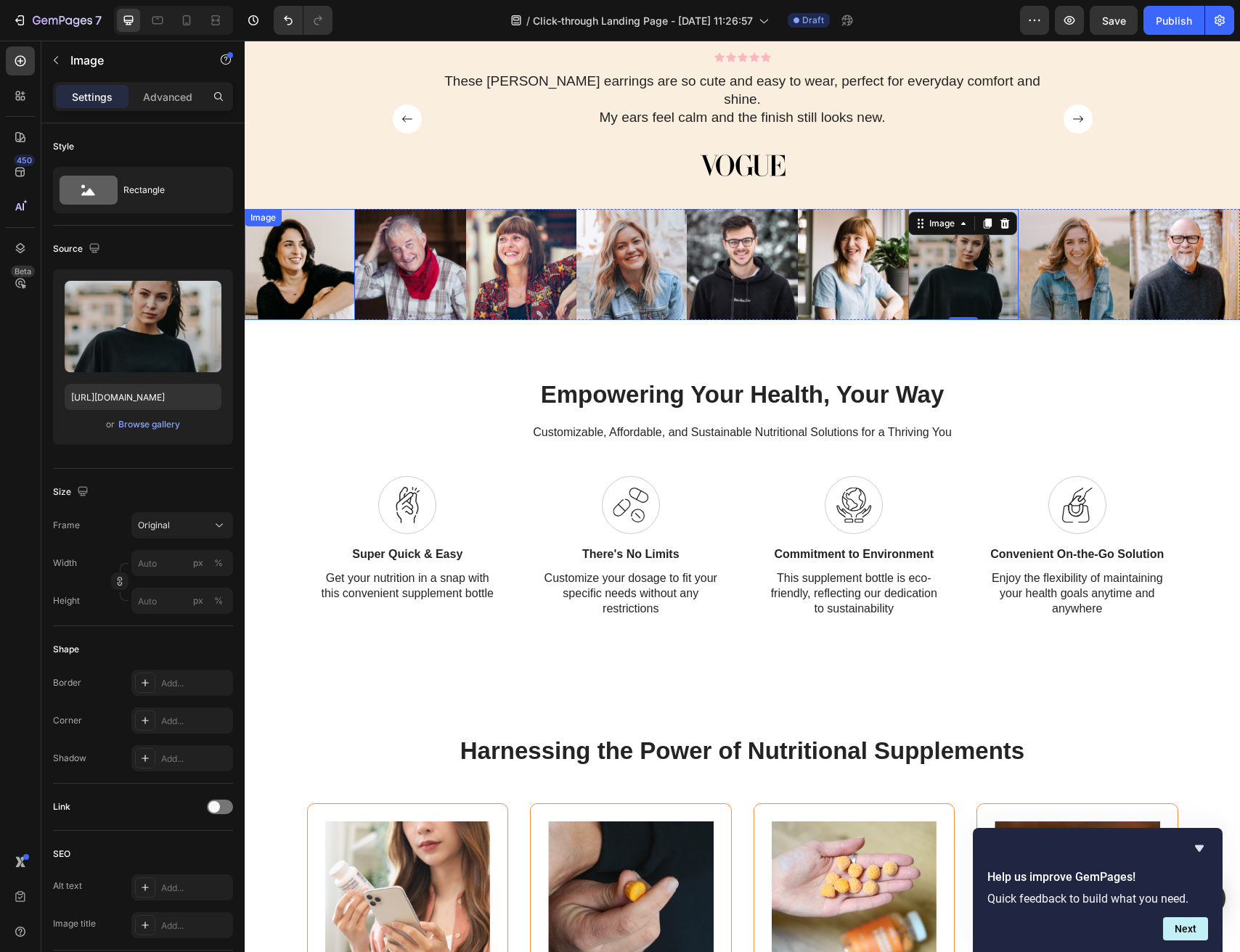
click at [282, 209] on div "Image" at bounding box center [300, 265] width 111 height 111
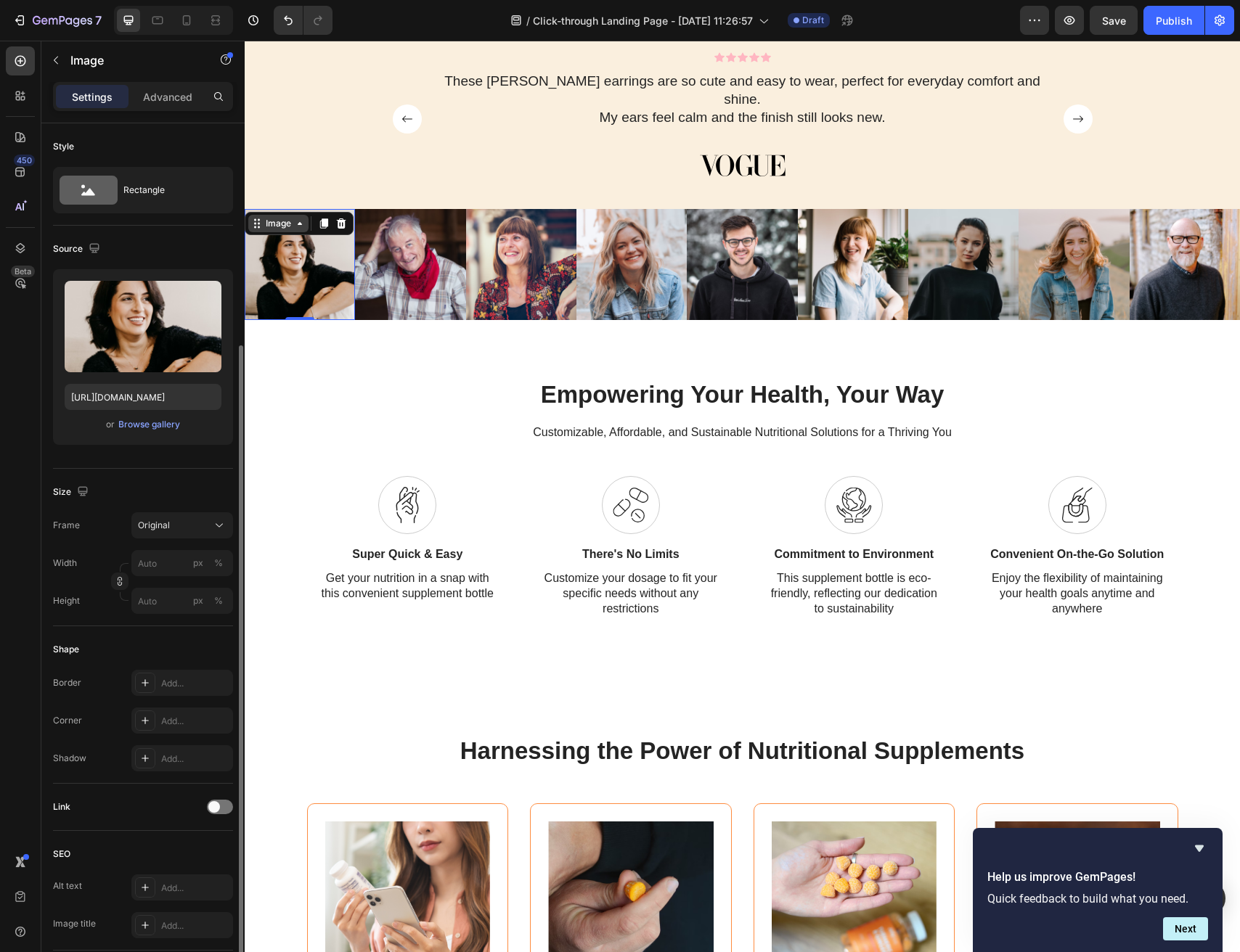
scroll to position [124, 0]
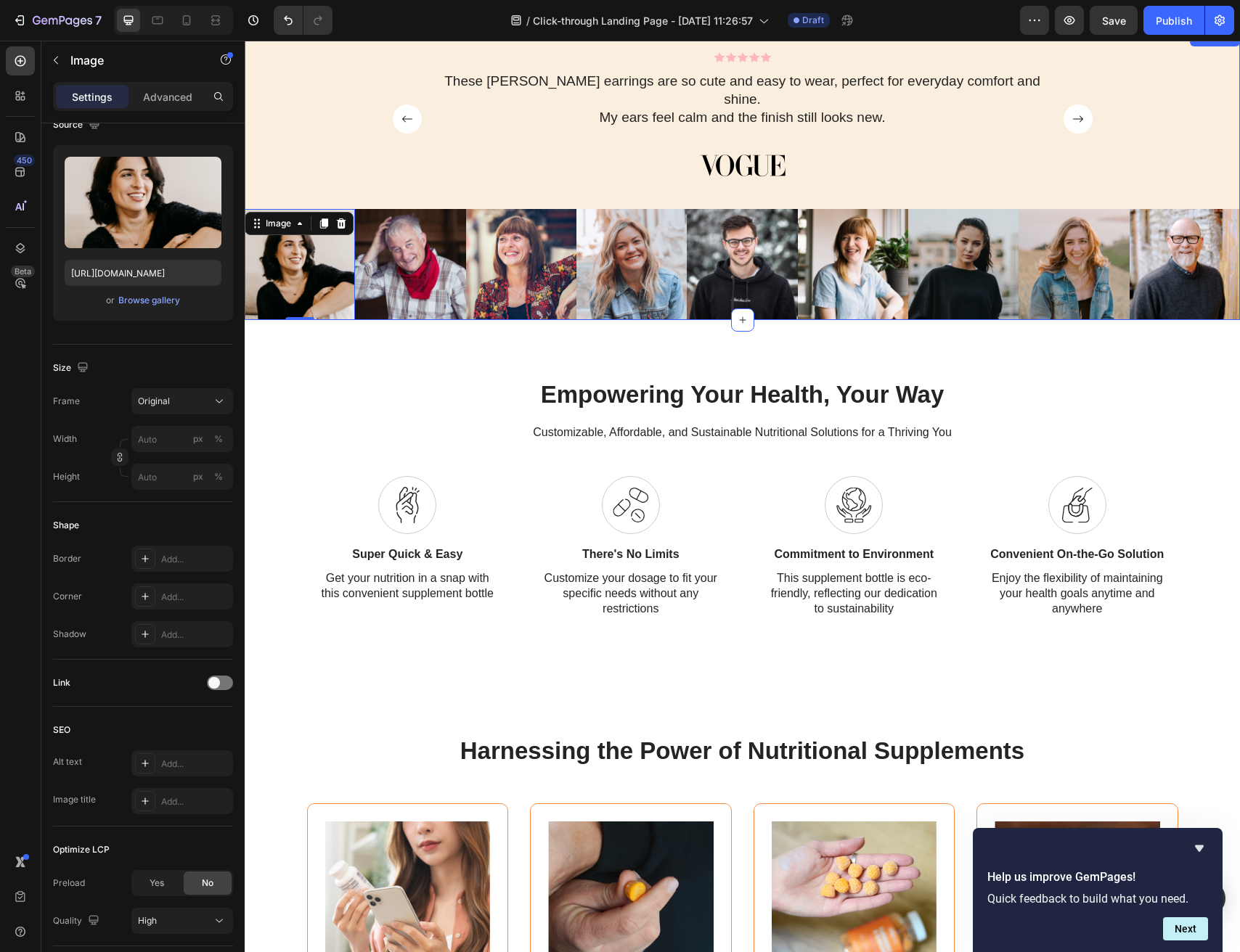
click at [648, 189] on div "Icon Icon Icon Icon Icon Icon List Love my [PERSON_NAME] earrings. They are par…" at bounding box center [742, 131] width 996 height 157
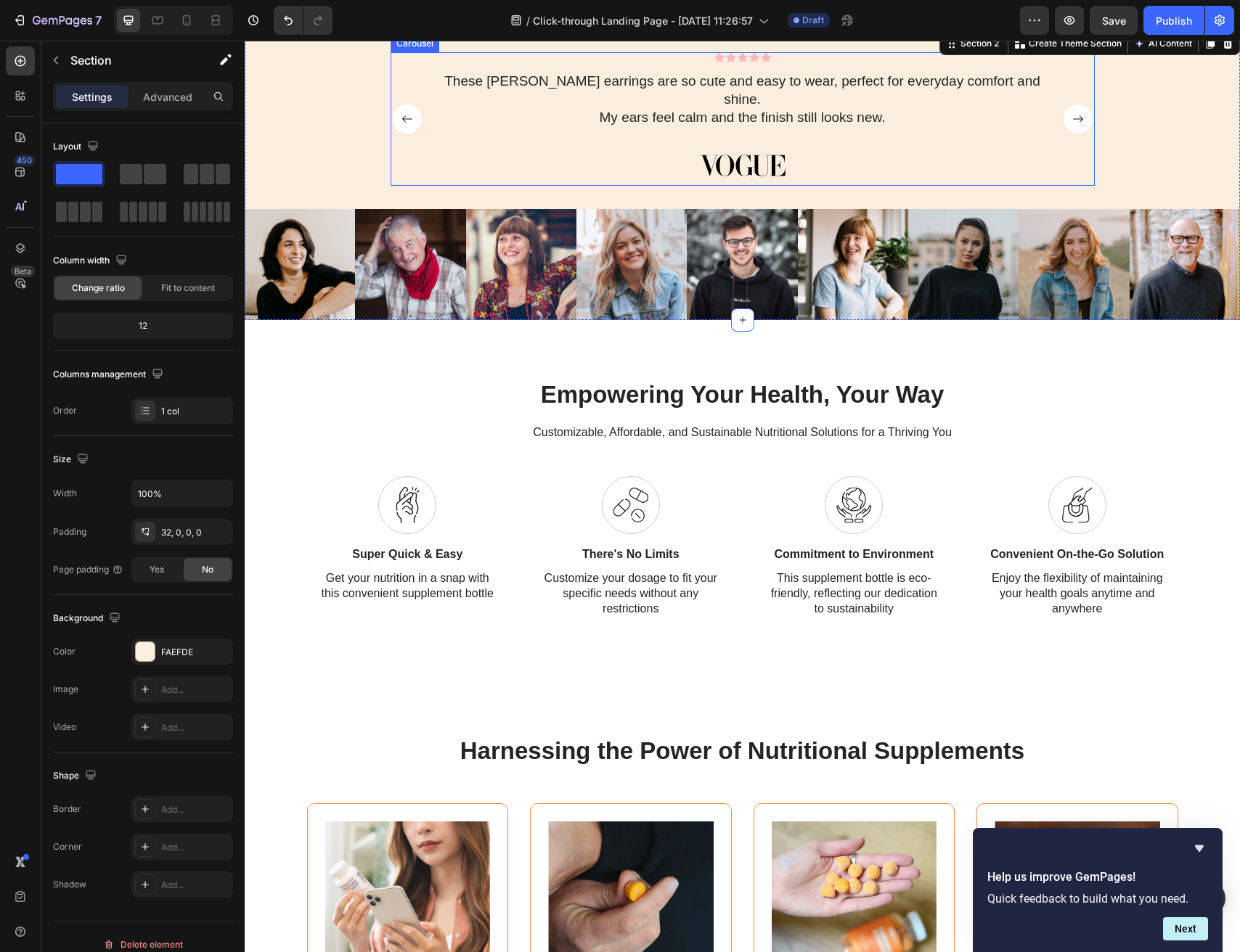
scroll to position [460, 0]
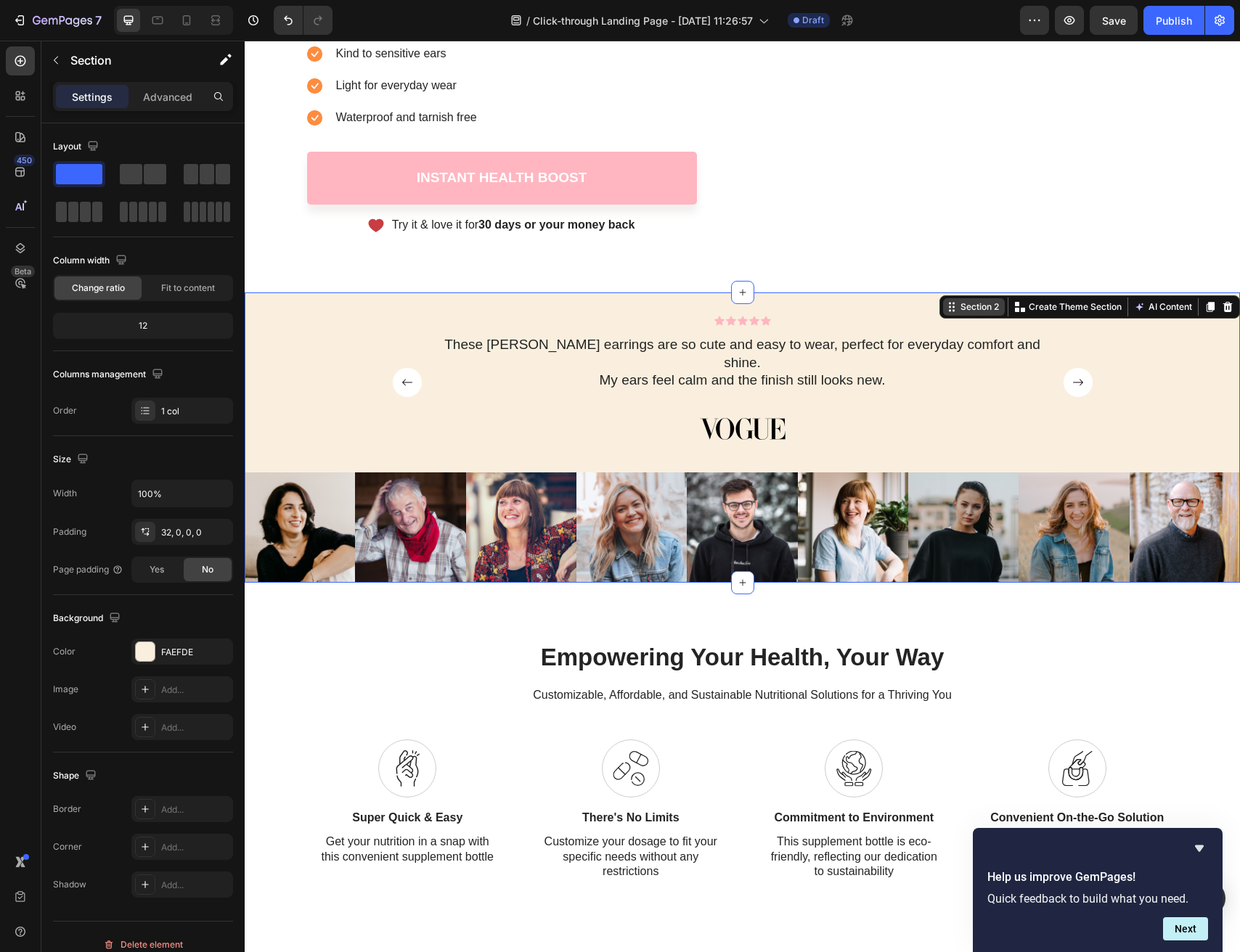
click at [979, 303] on div "Section 2" at bounding box center [980, 306] width 45 height 13
click at [66, 60] on button "button" at bounding box center [56, 60] width 23 height 23
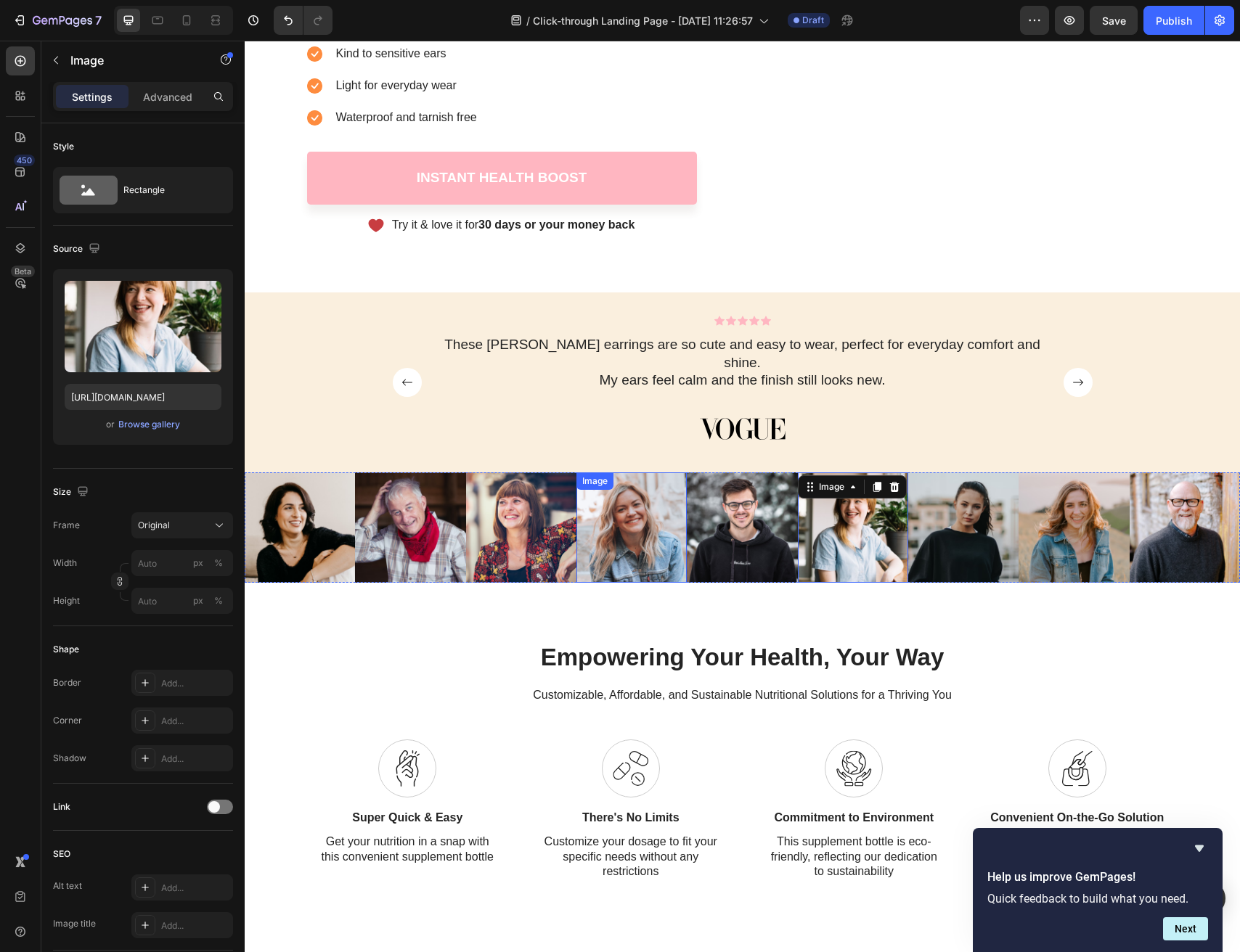
drag, startPoint x: 583, startPoint y: 488, endPoint x: 525, endPoint y: 493, distance: 58.2
click at [524, 494] on div "Image Image Image Image Image Image 0 Image Image Image" at bounding box center [742, 527] width 996 height 111
click at [12, 95] on div at bounding box center [20, 96] width 29 height 29
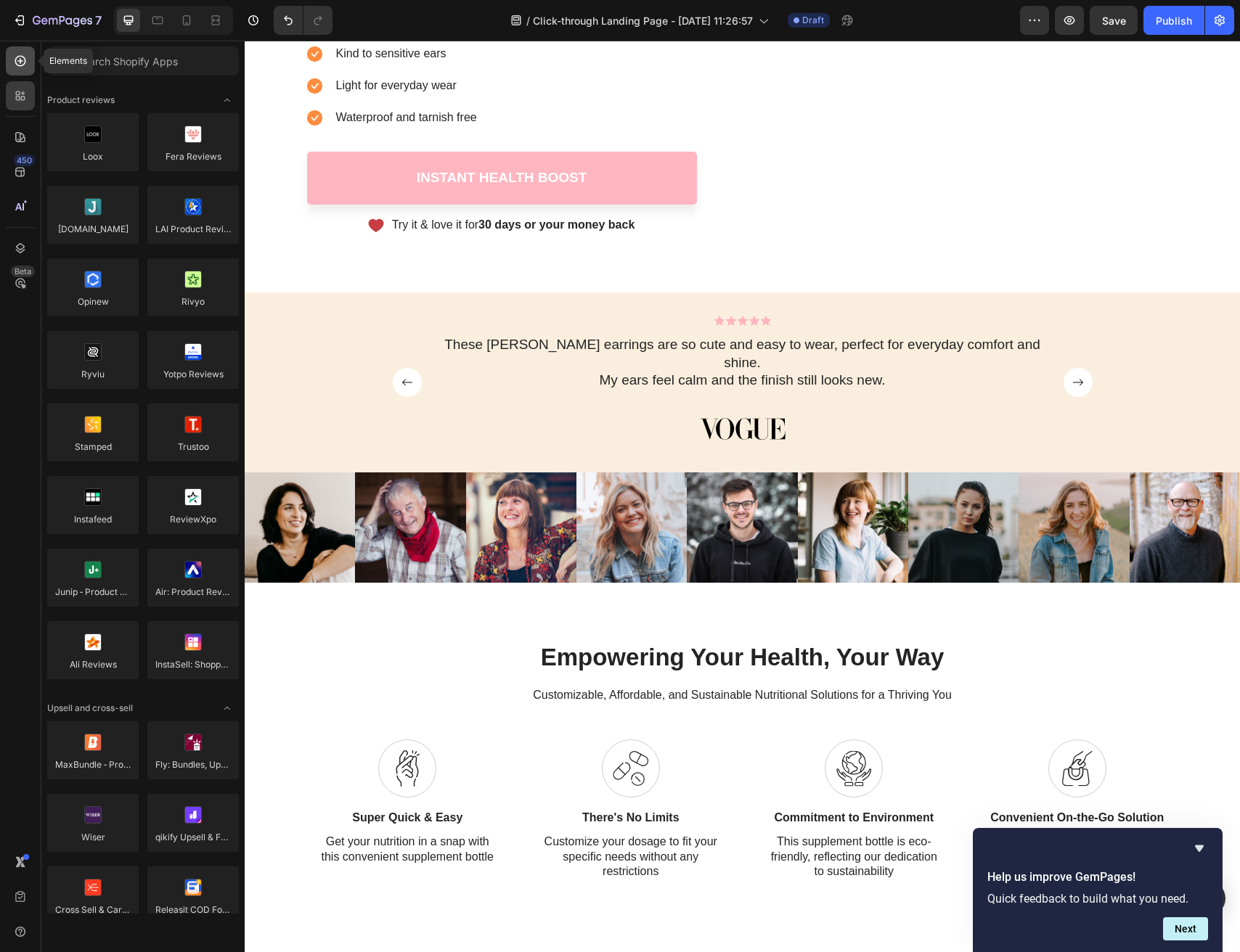
click at [23, 62] on icon at bounding box center [19, 60] width 15 height 15
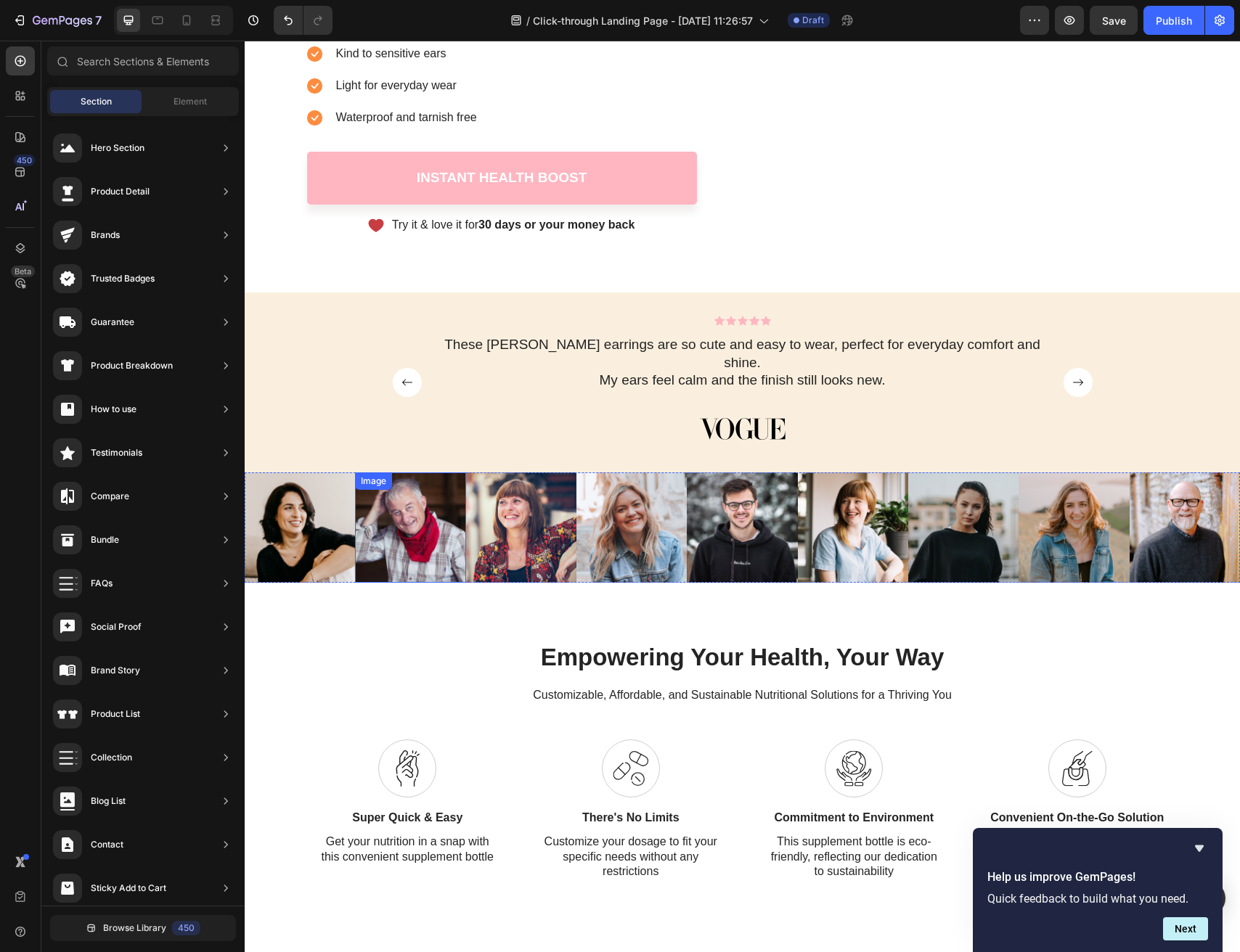
click at [416, 513] on img at bounding box center [410, 527] width 111 height 111
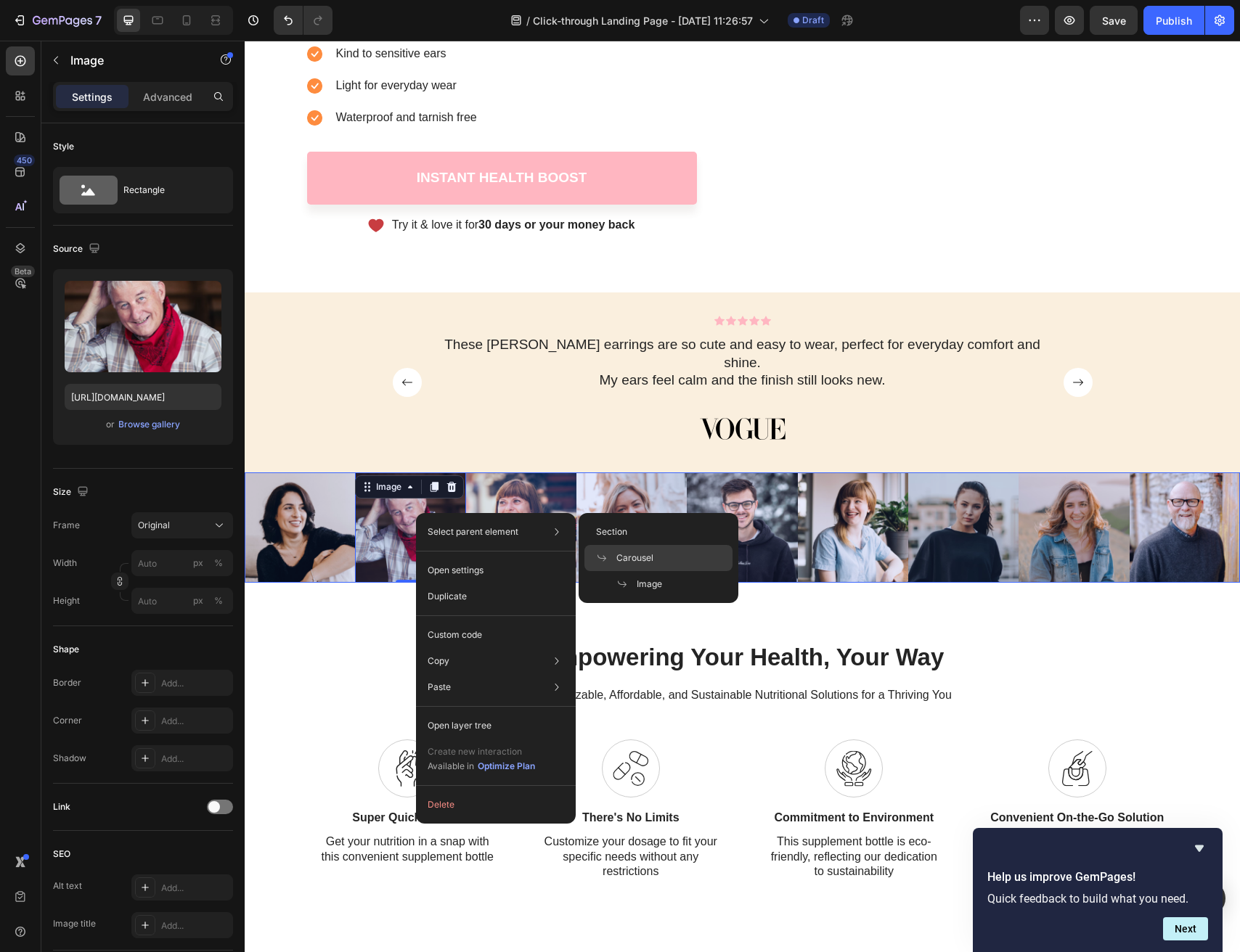
click at [683, 561] on div "Carousel" at bounding box center [658, 557] width 148 height 26
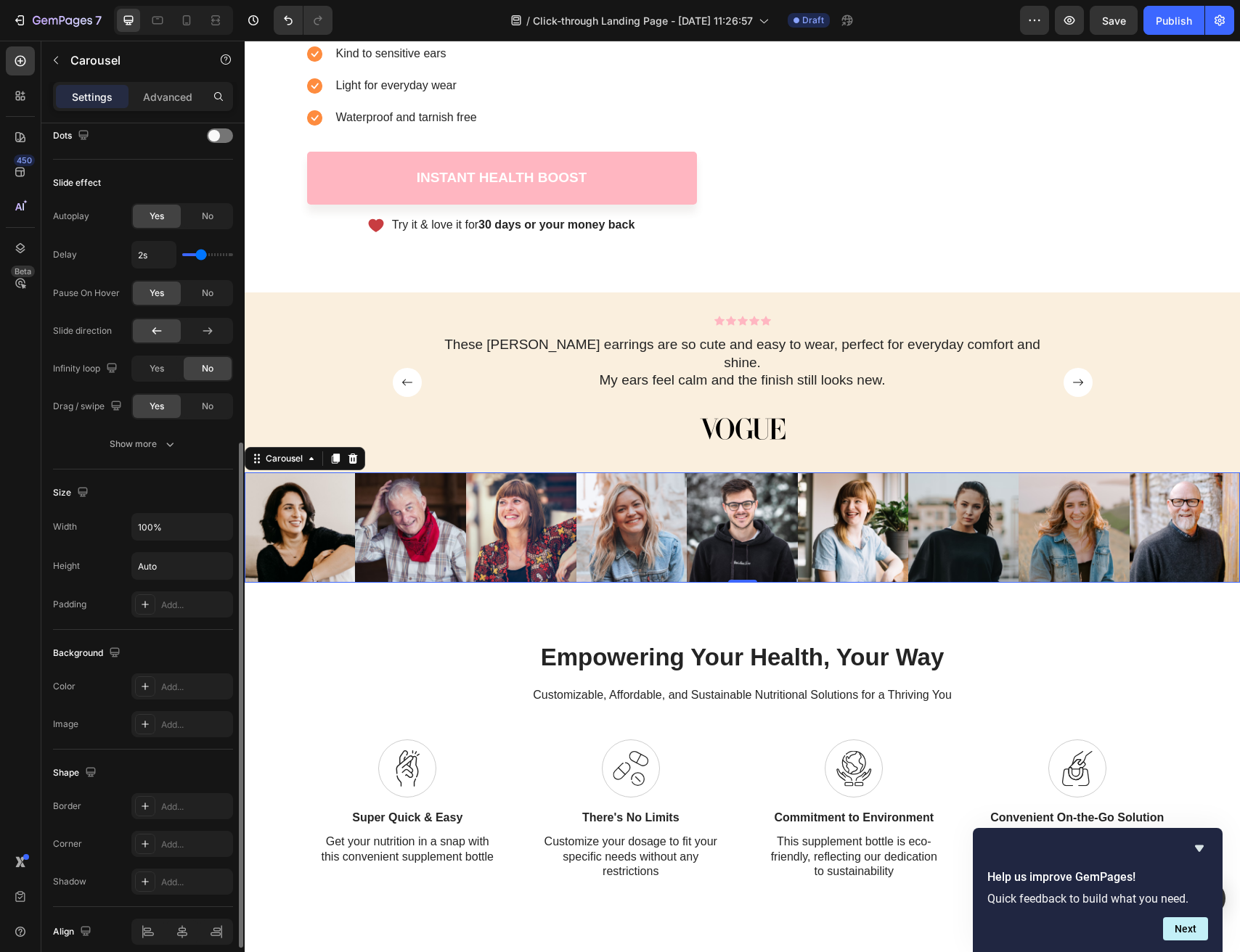
scroll to position [628, 0]
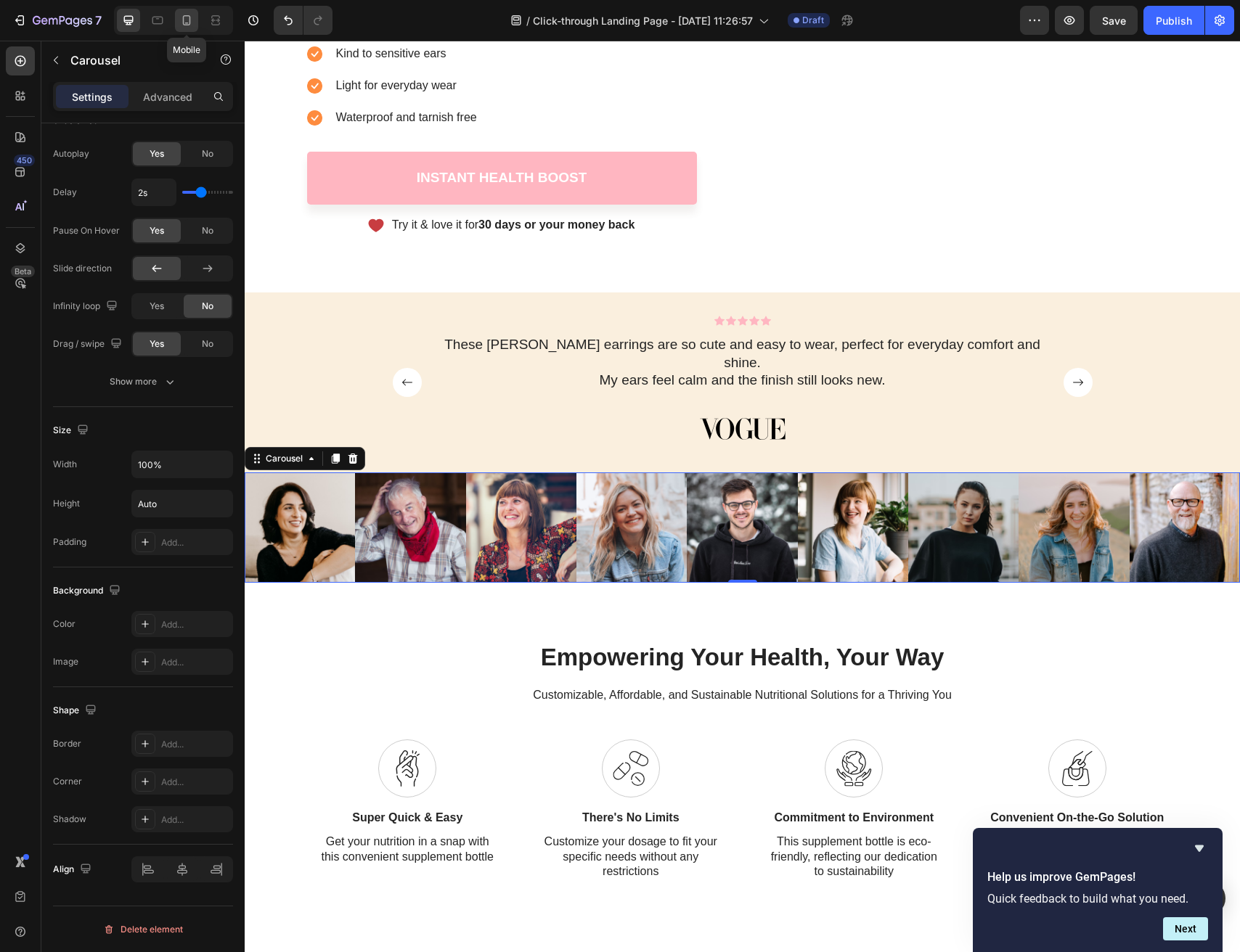
click at [181, 23] on icon at bounding box center [186, 19] width 15 height 15
type input "100"
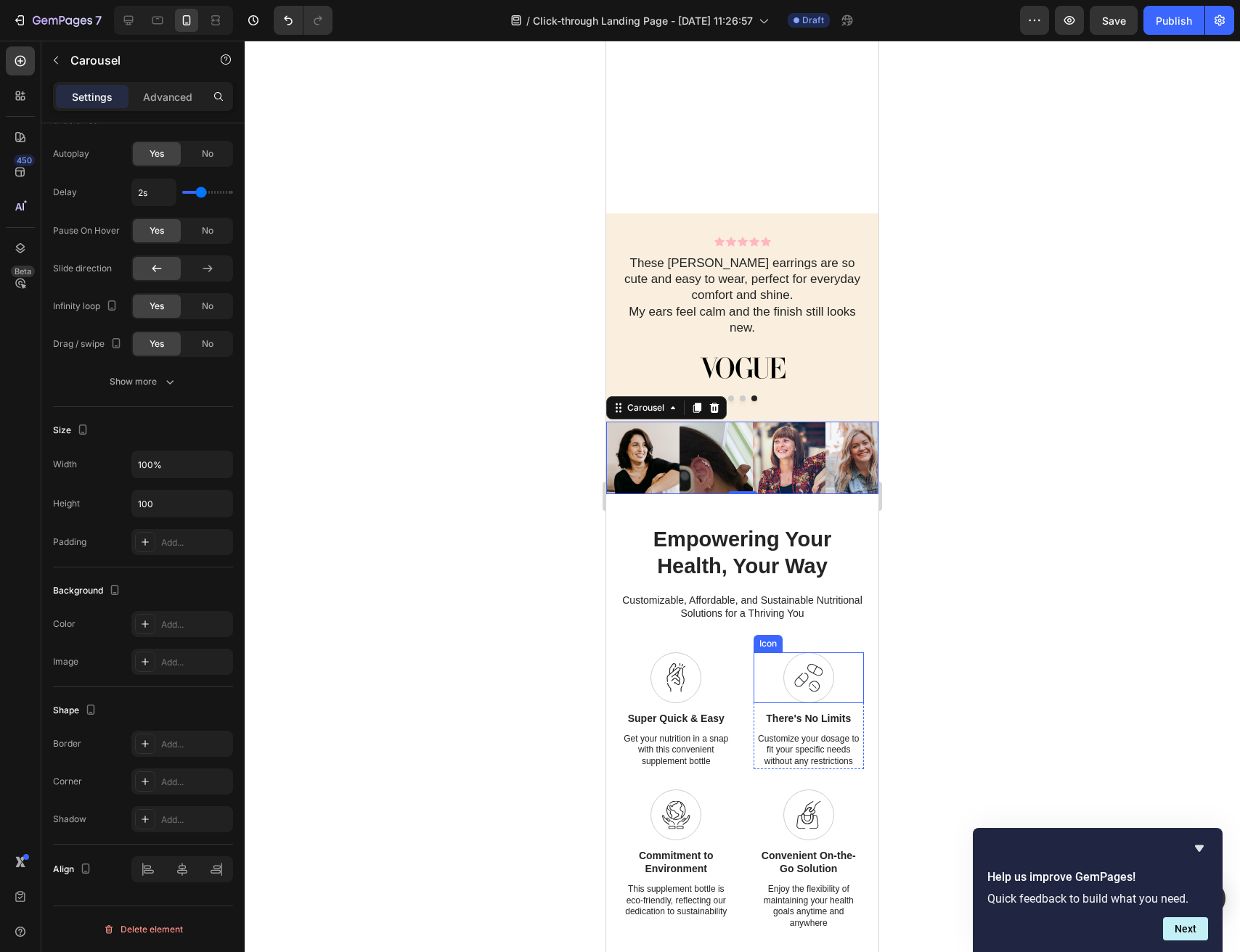
scroll to position [779, 0]
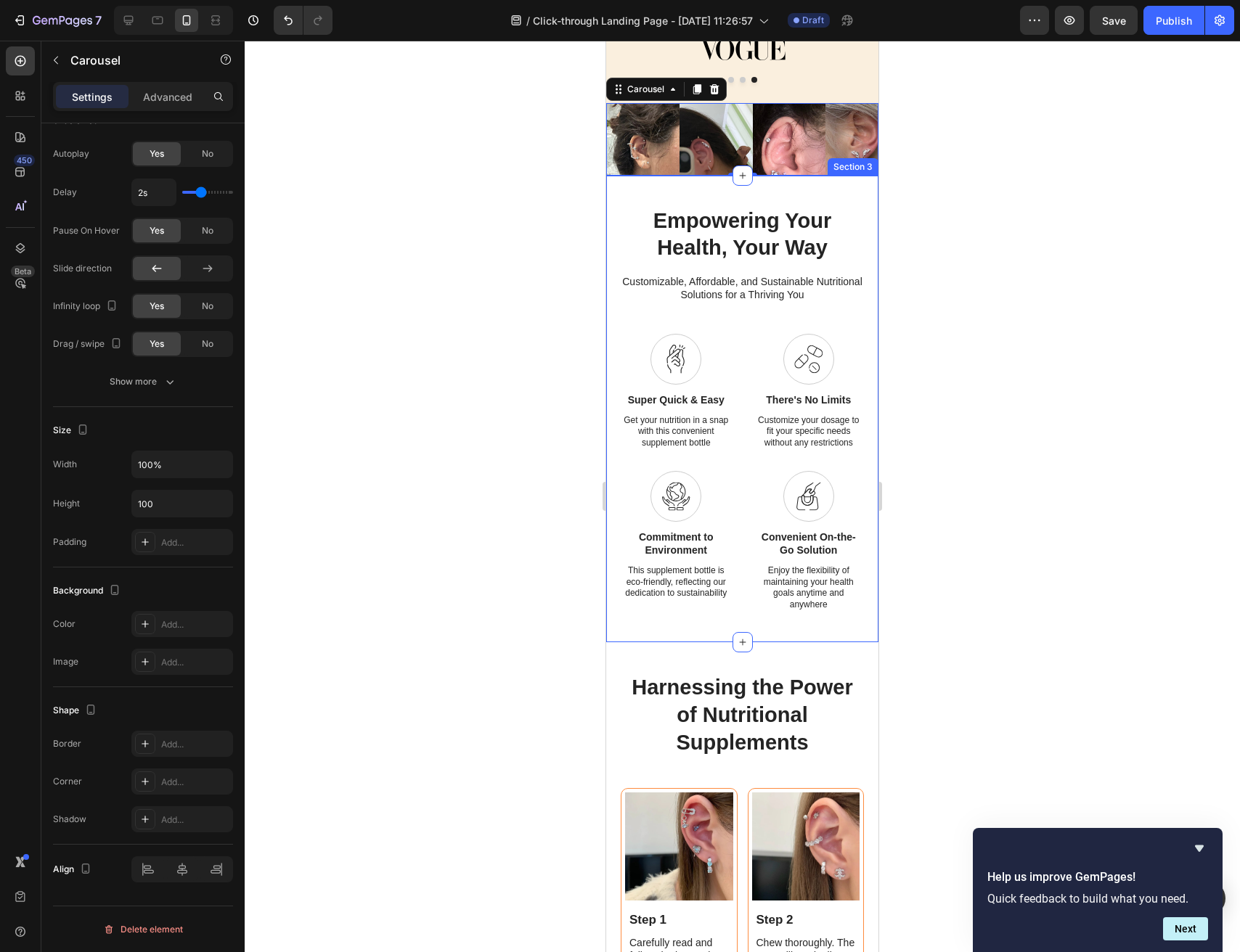
click at [845, 165] on div "Section 3" at bounding box center [853, 166] width 45 height 13
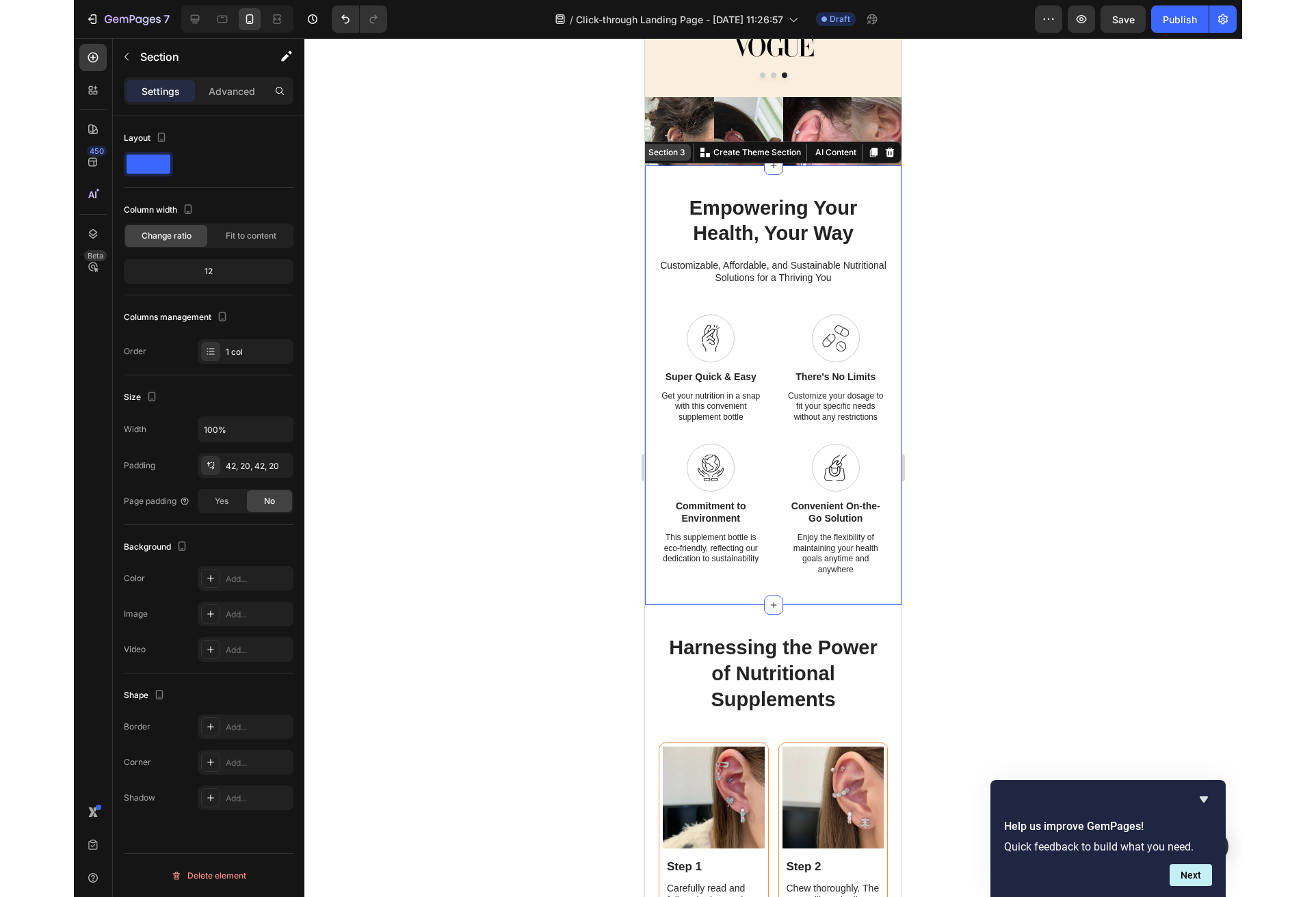
scroll to position [0, 0]
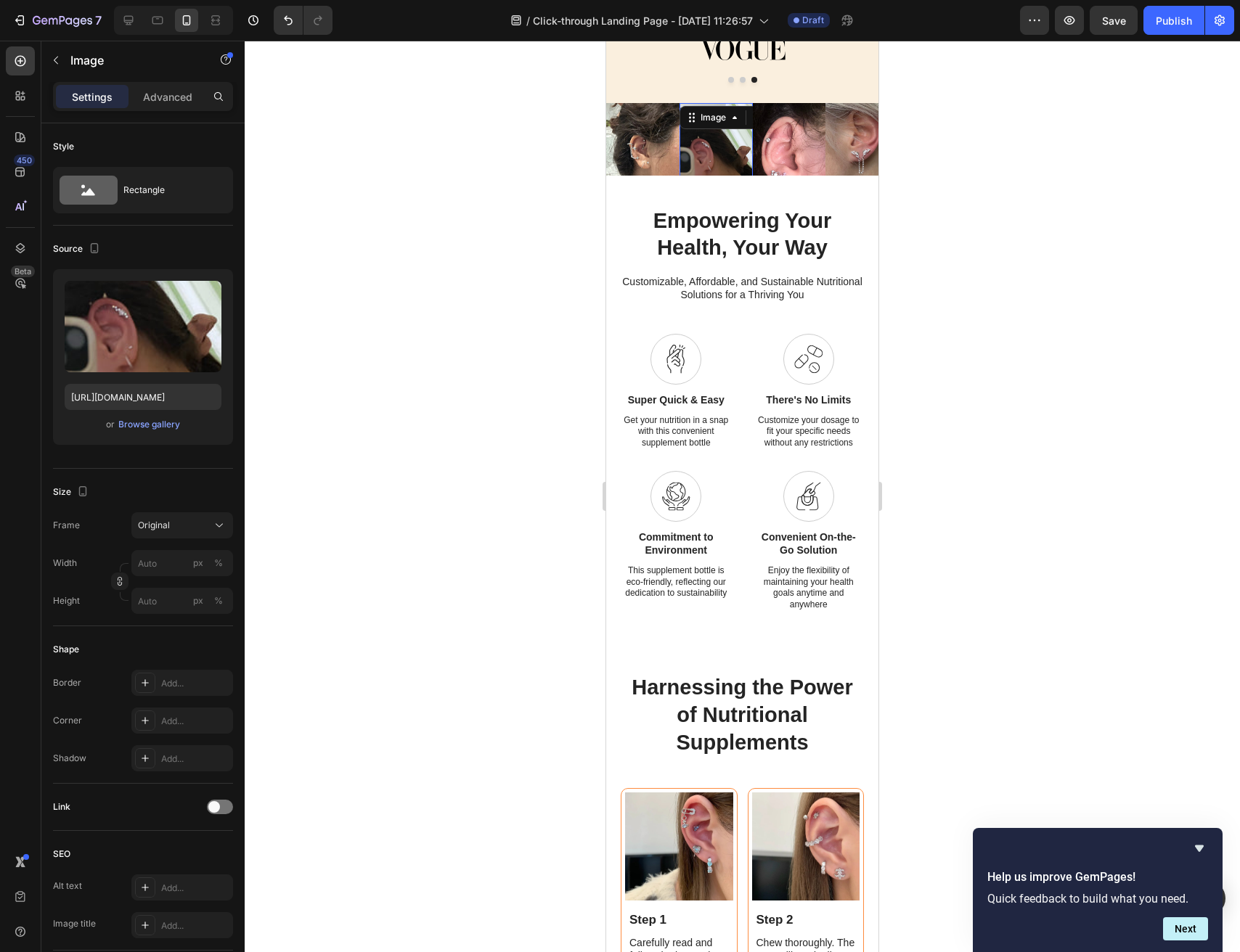
click at [461, 318] on div at bounding box center [742, 496] width 996 height 912
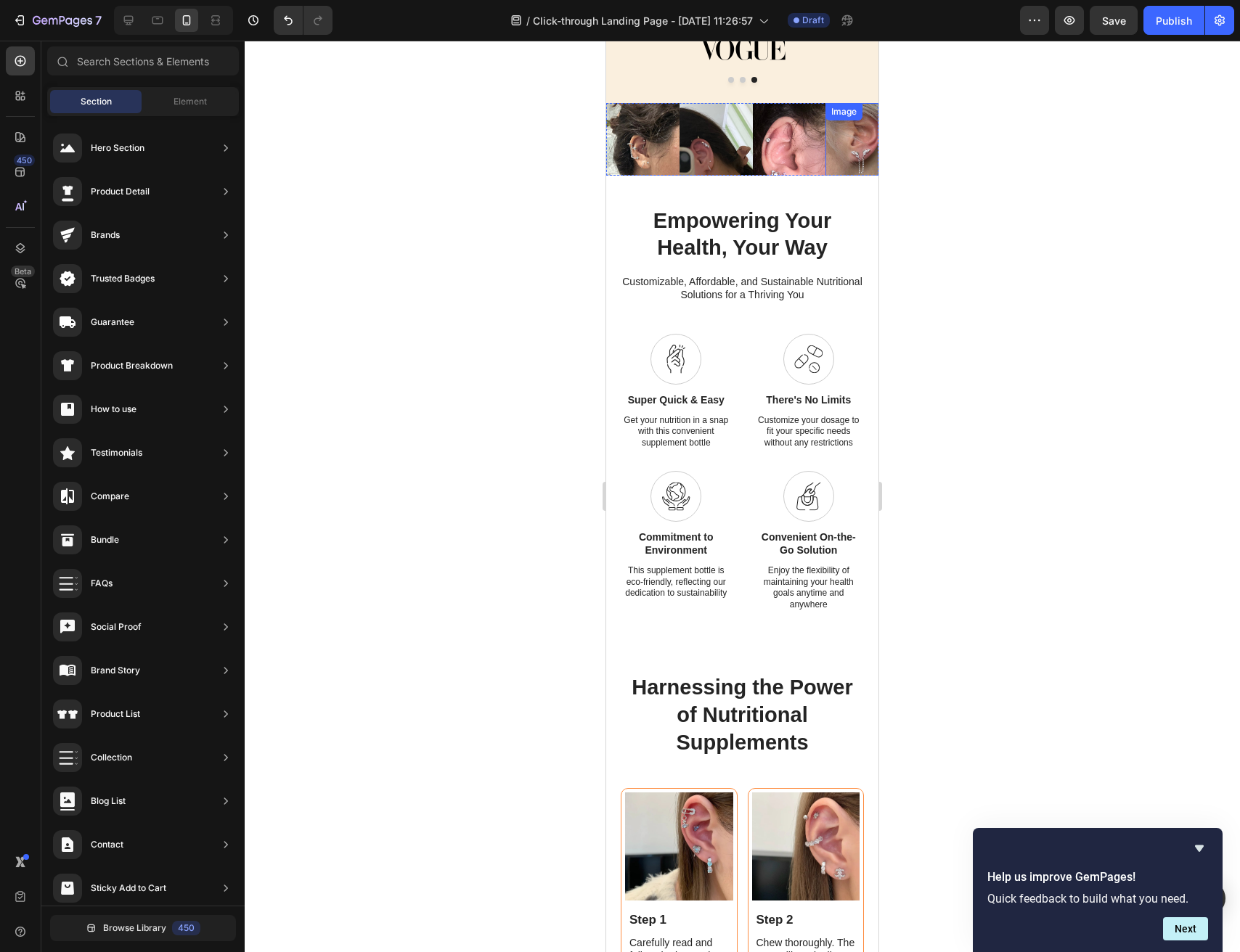
click at [869, 138] on img at bounding box center [862, 140] width 74 height 74
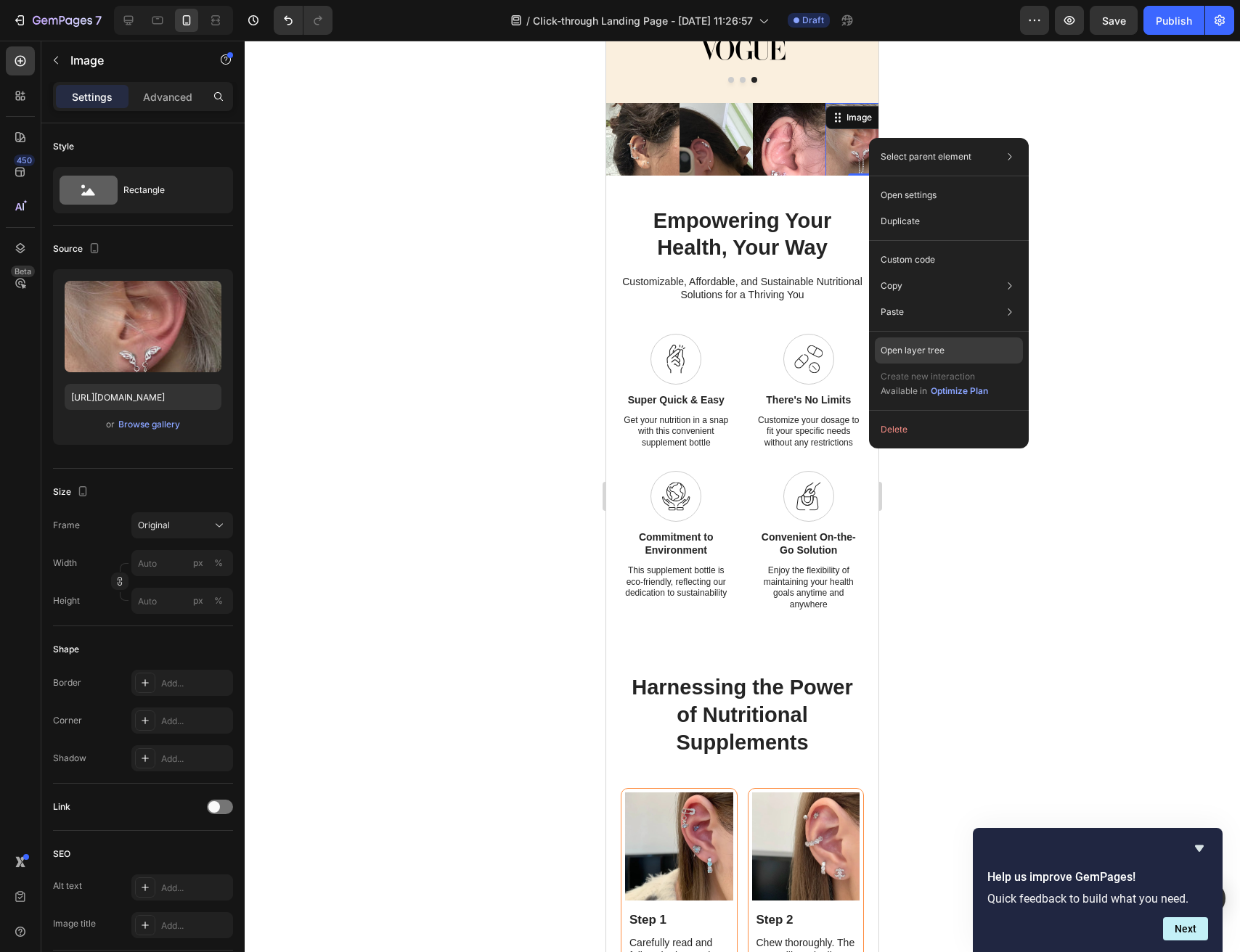
click at [920, 347] on p "Open layer tree" at bounding box center [912, 350] width 64 height 13
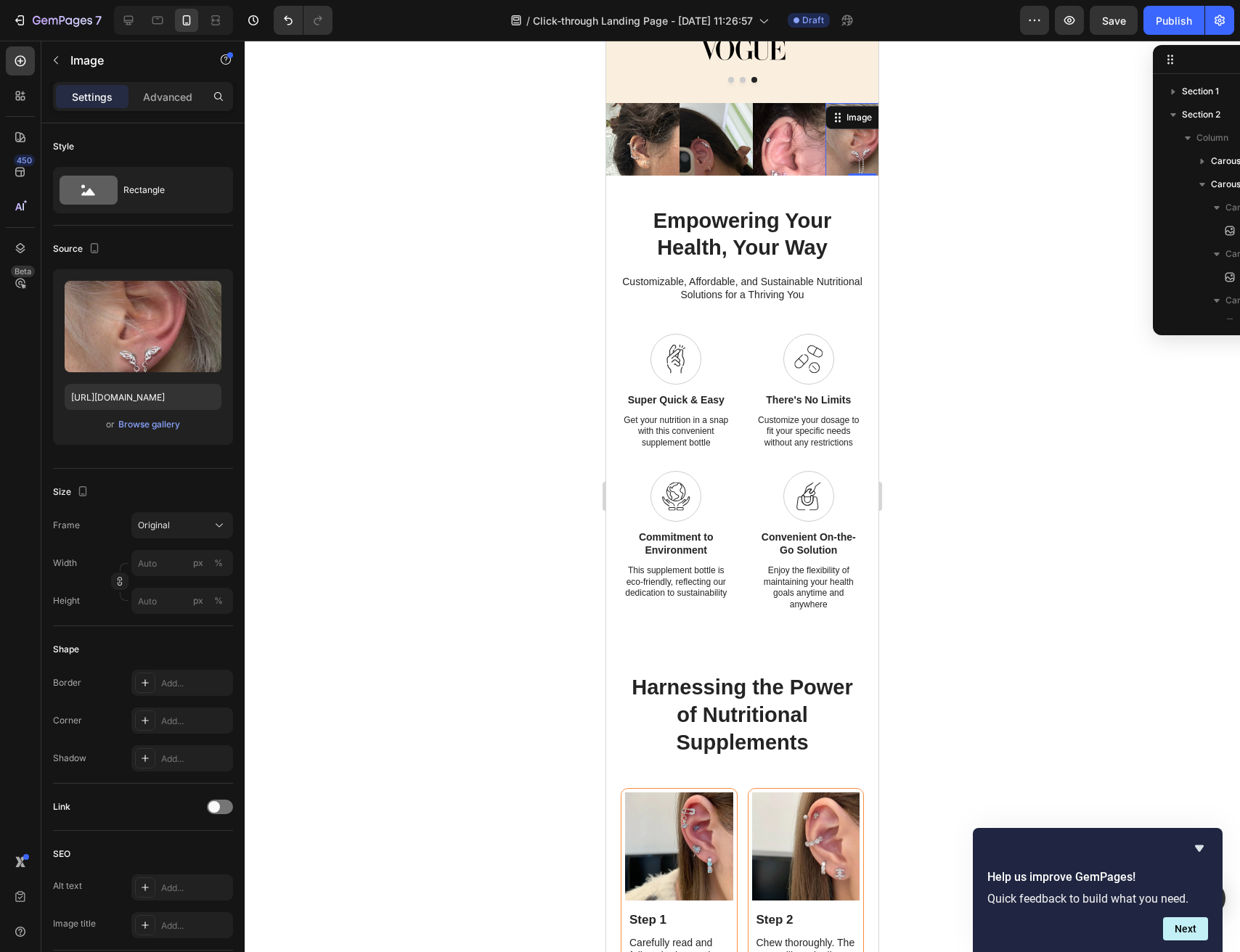
click at [1108, 138] on div at bounding box center [742, 496] width 996 height 912
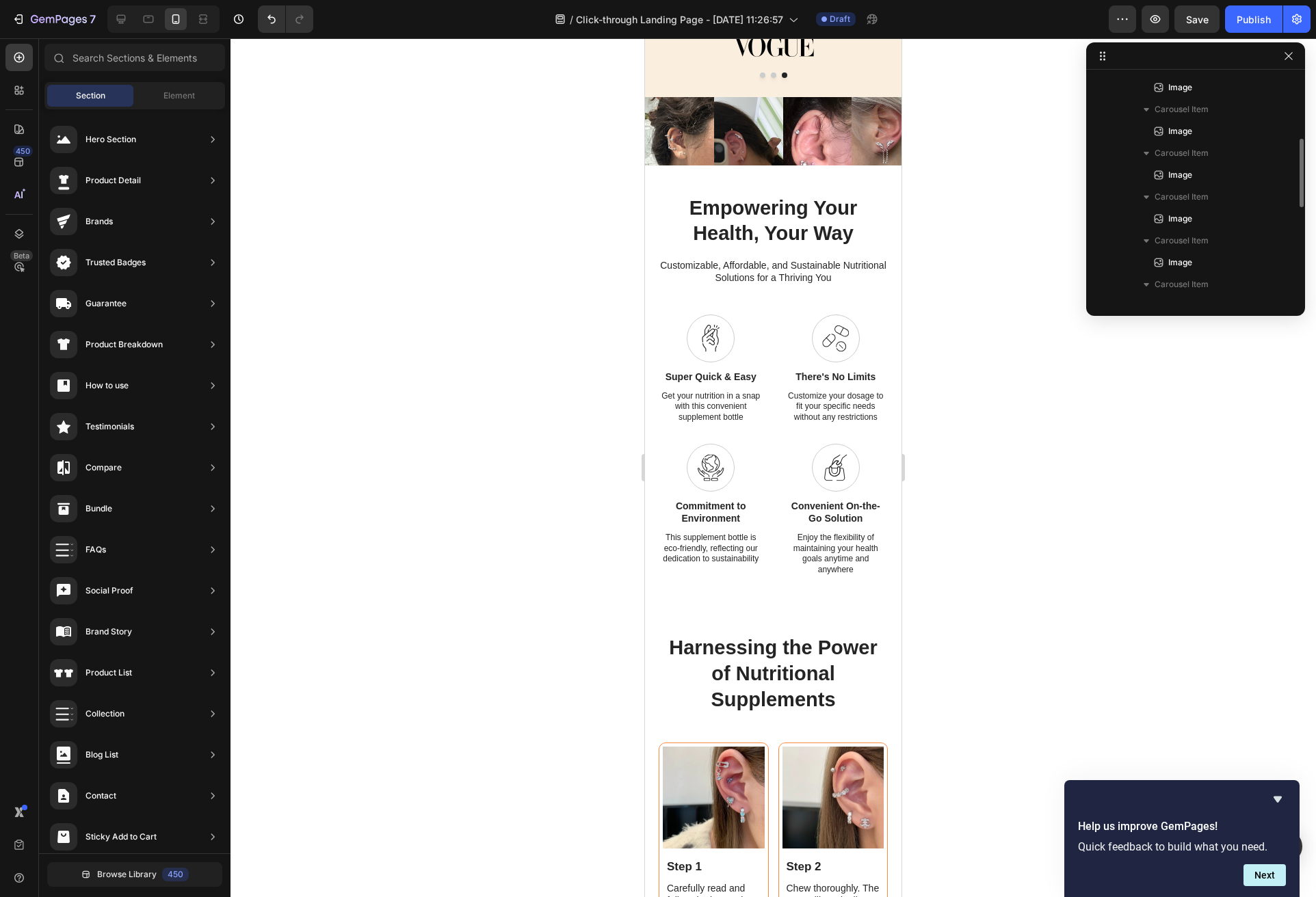
scroll to position [229, 0]
click at [866, 132] on img at bounding box center [886, 132] width 69 height 69
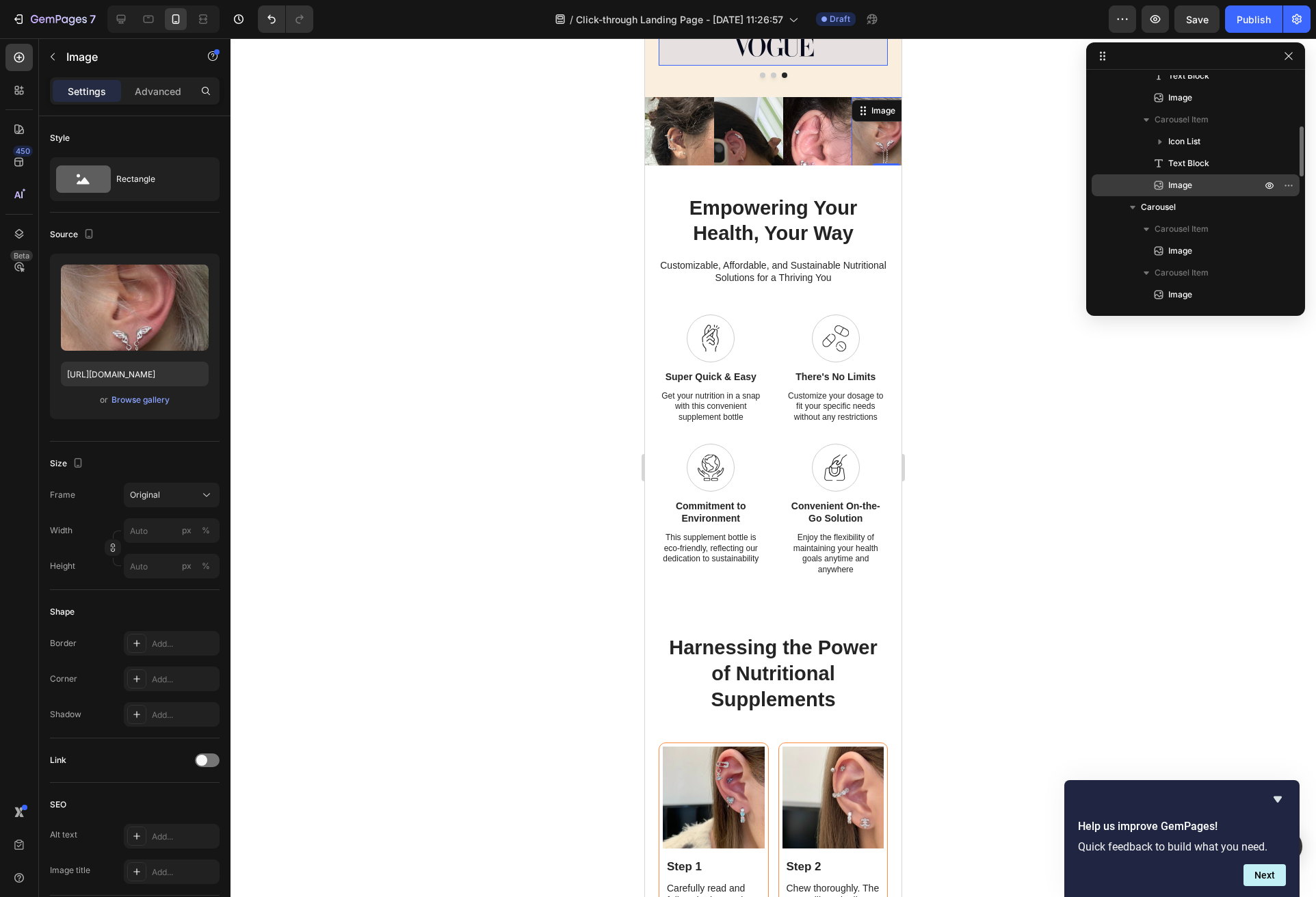
click at [1167, 189] on p "Image" at bounding box center [1199, 185] width 96 height 14
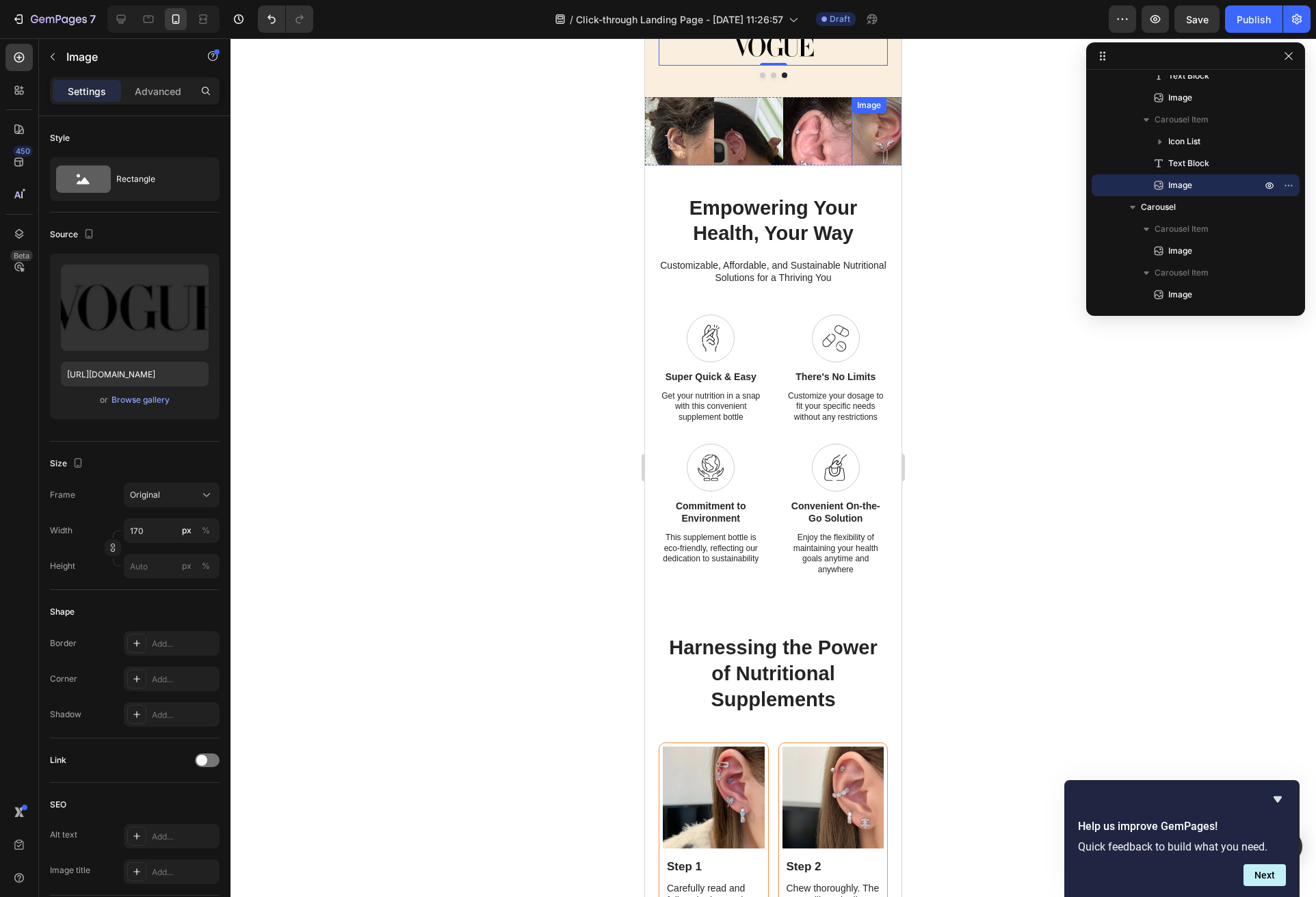
click at [881, 133] on img at bounding box center [886, 132] width 69 height 69
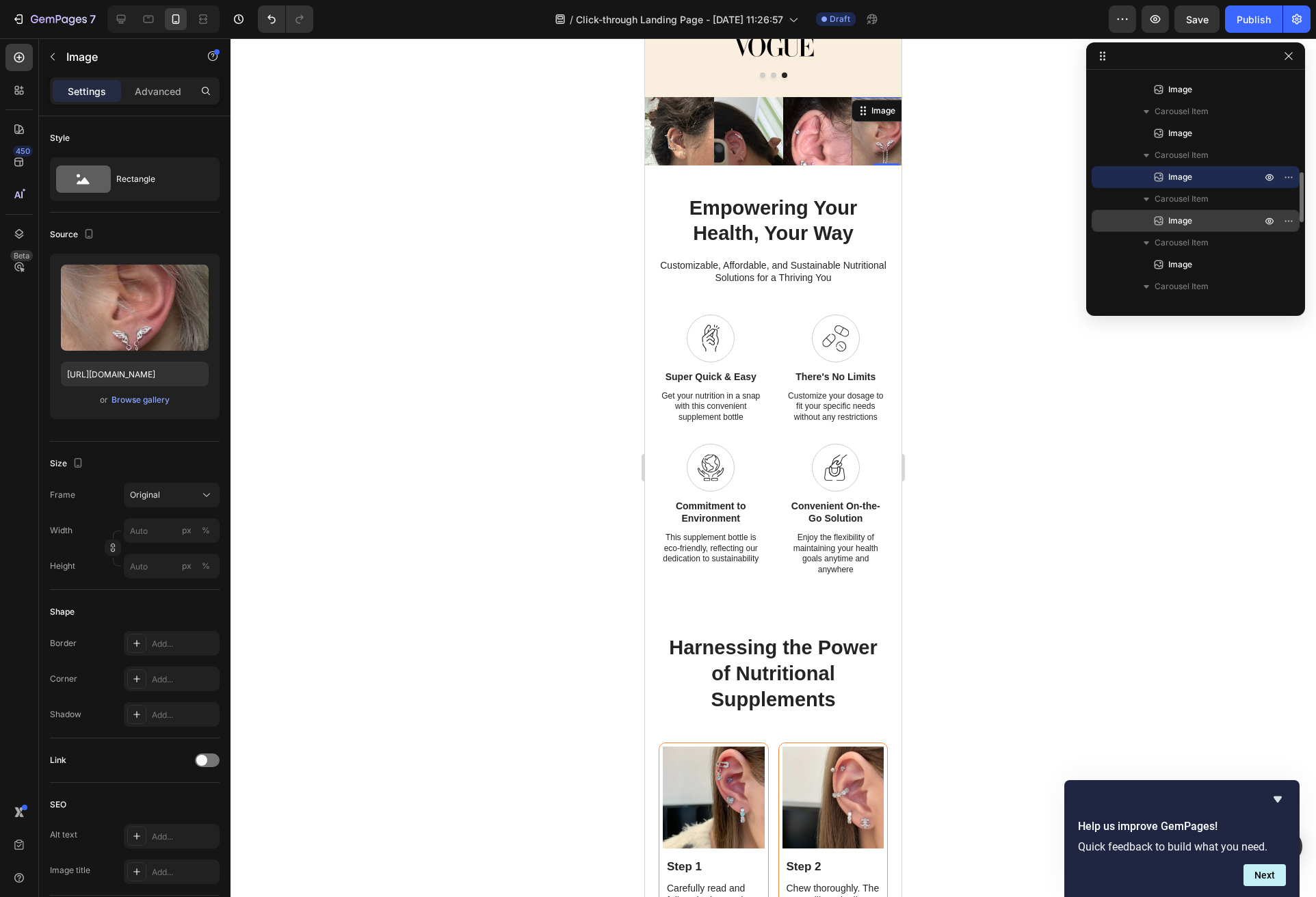
click at [1167, 210] on div "Image" at bounding box center [1195, 221] width 197 height 22
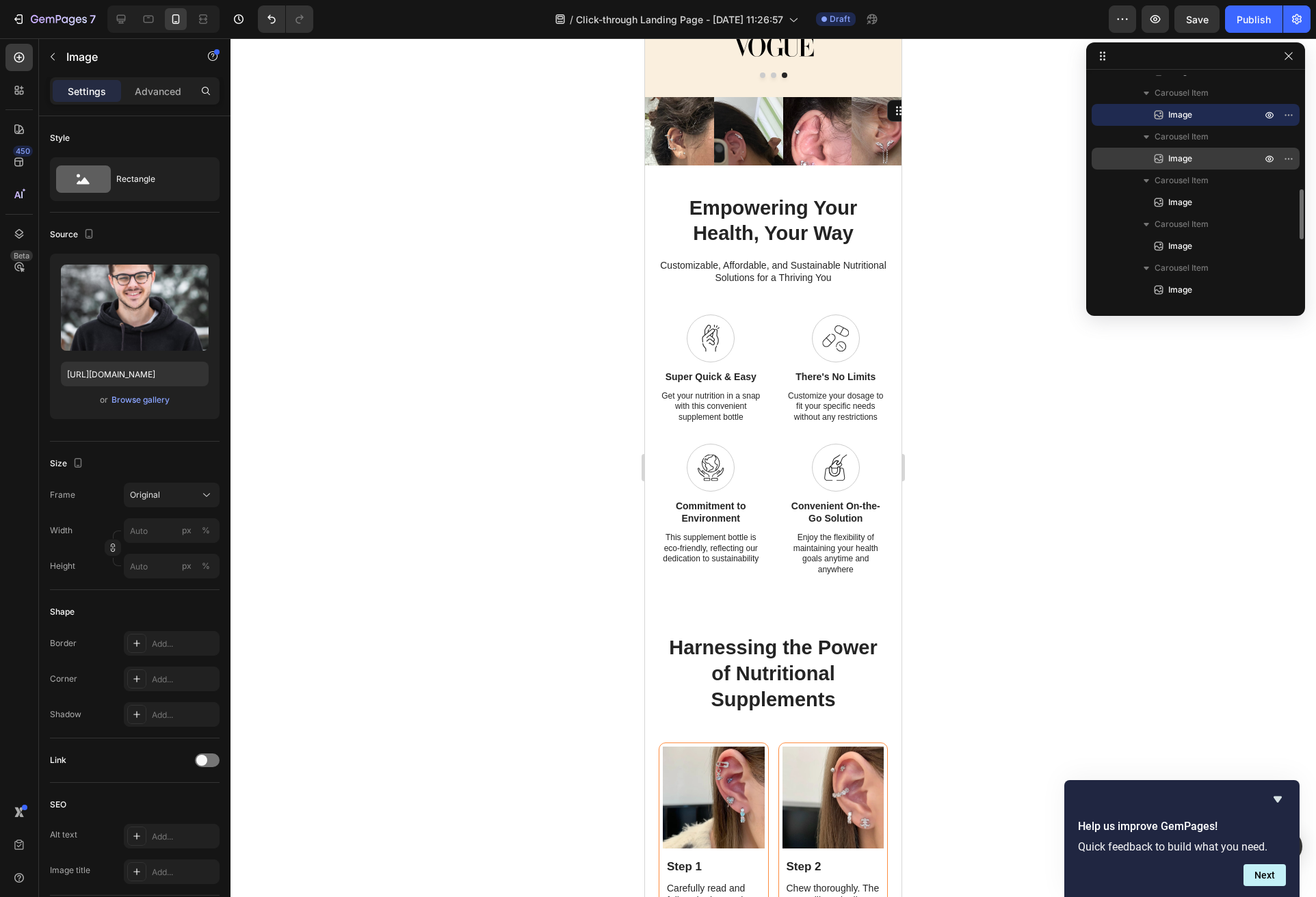
scroll to position [523, 0]
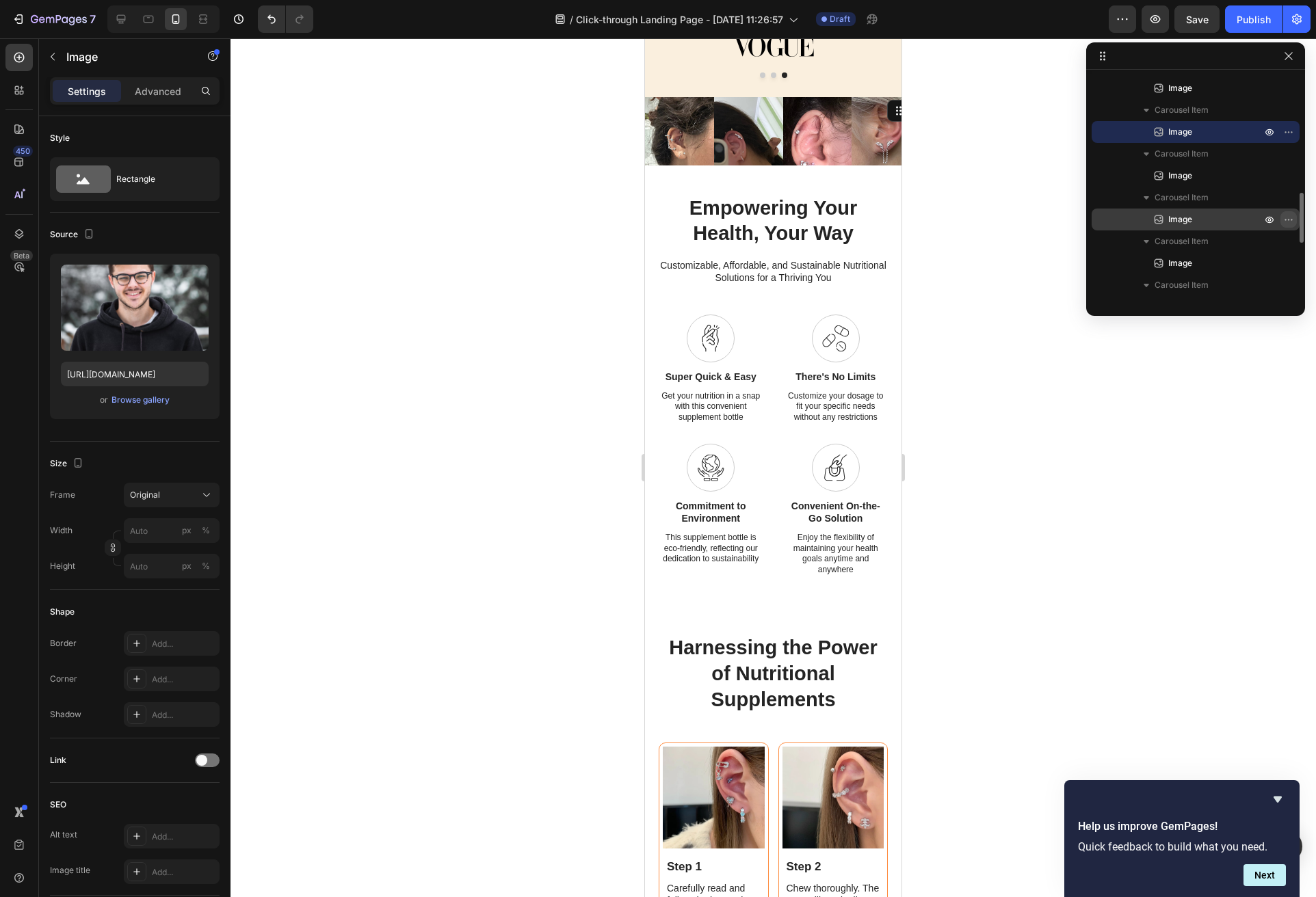
click at [1167, 216] on icon "button" at bounding box center [1289, 219] width 11 height 11
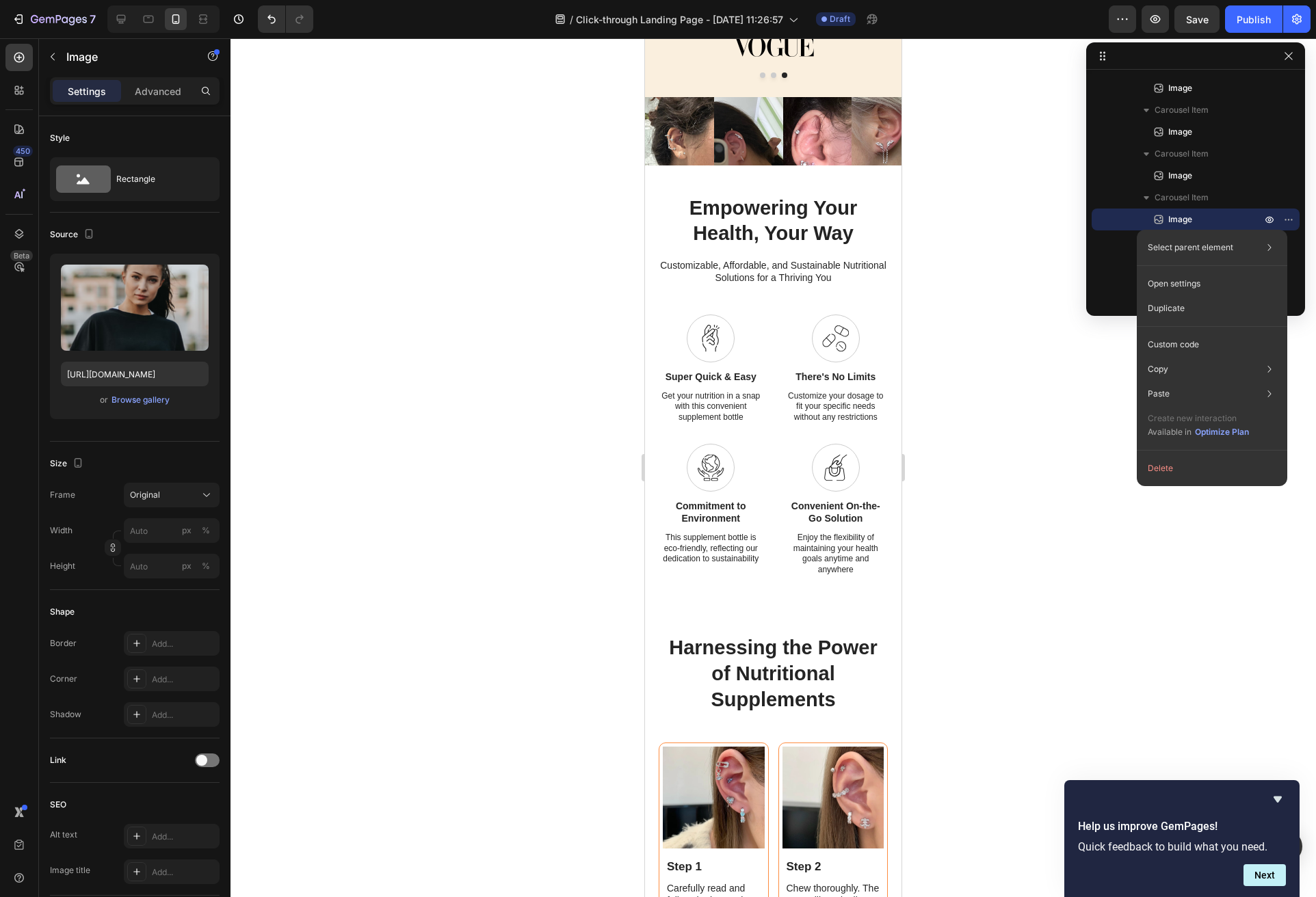
drag, startPoint x: 1188, startPoint y: 462, endPoint x: 1198, endPoint y: 418, distance: 45.1
click at [1167, 463] on button "Delete" at bounding box center [1212, 468] width 140 height 25
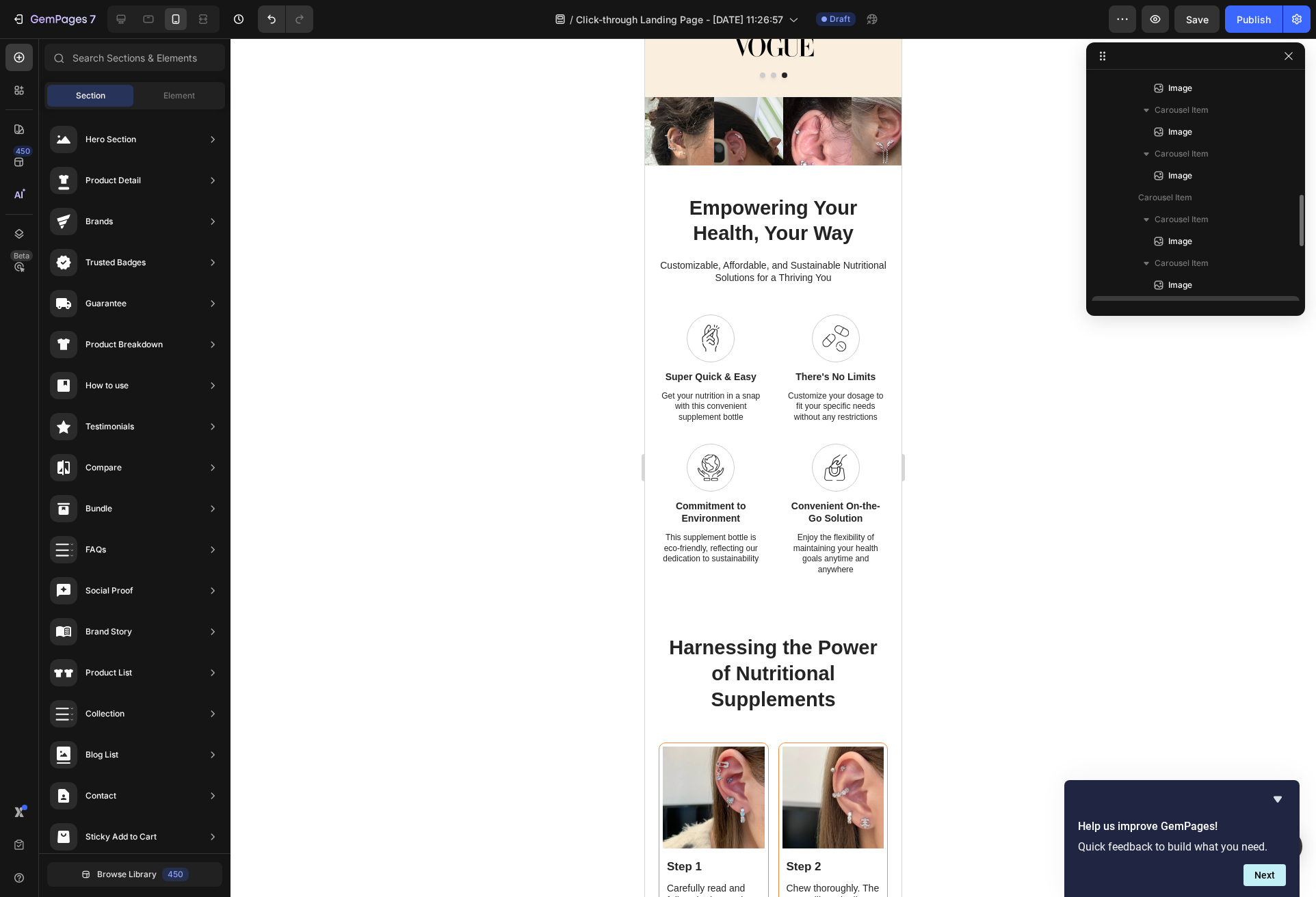
drag, startPoint x: 1287, startPoint y: 241, endPoint x: 1285, endPoint y: 252, distance: 11.2
click at [1167, 241] on icon "button" at bounding box center [1289, 241] width 11 height 11
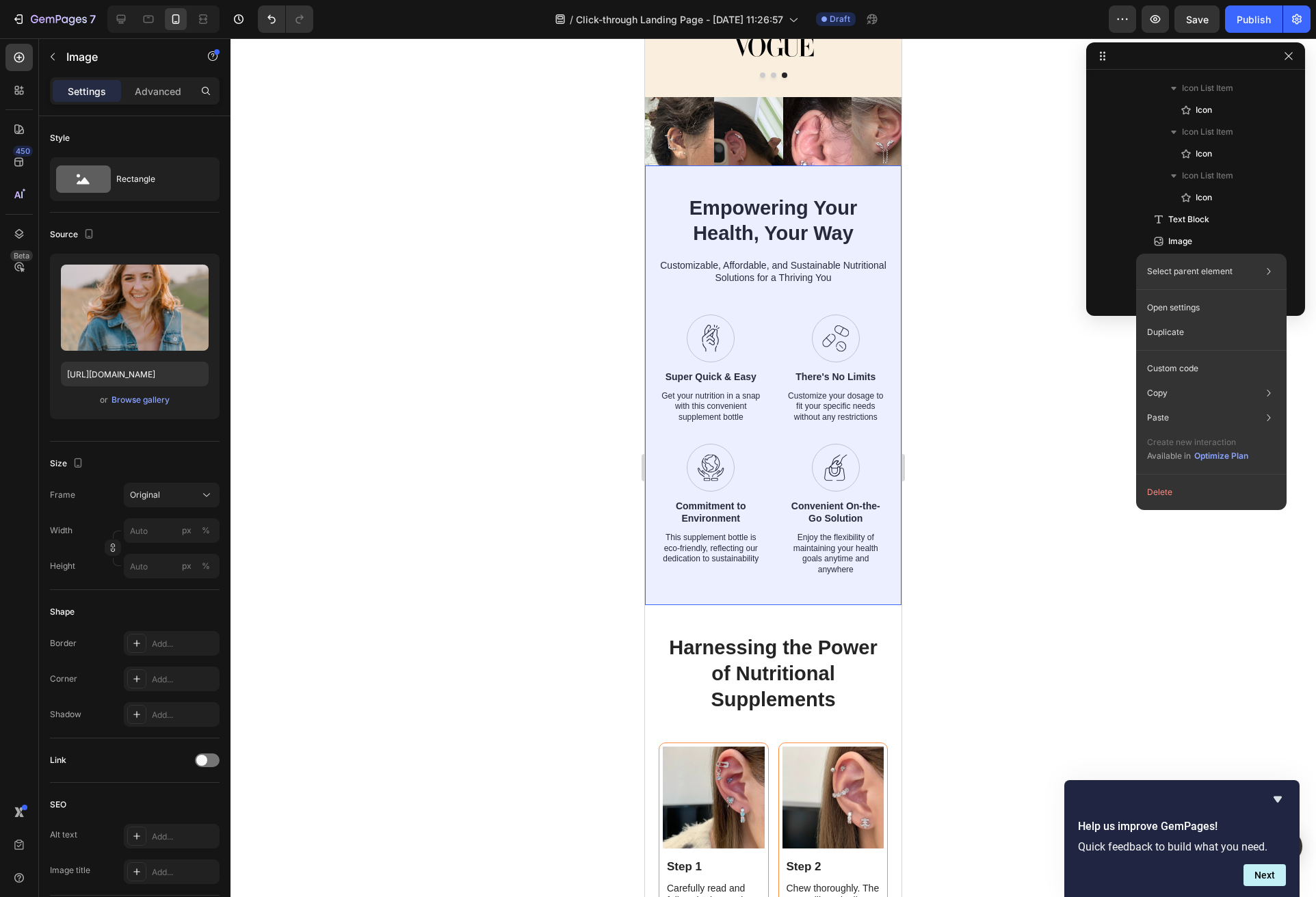
scroll to position [1244, 0]
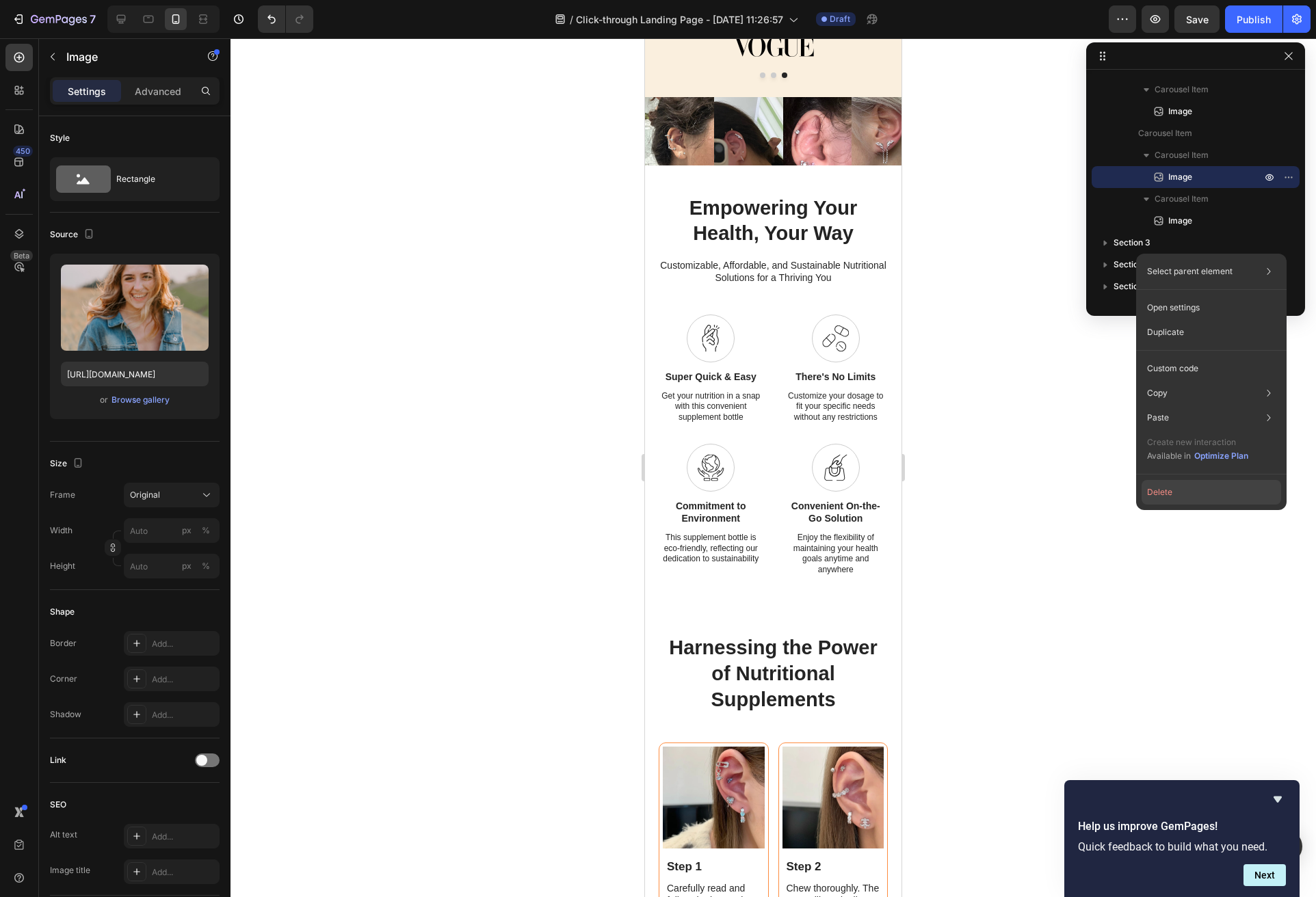
click at [1167, 486] on button "Delete" at bounding box center [1211, 492] width 140 height 25
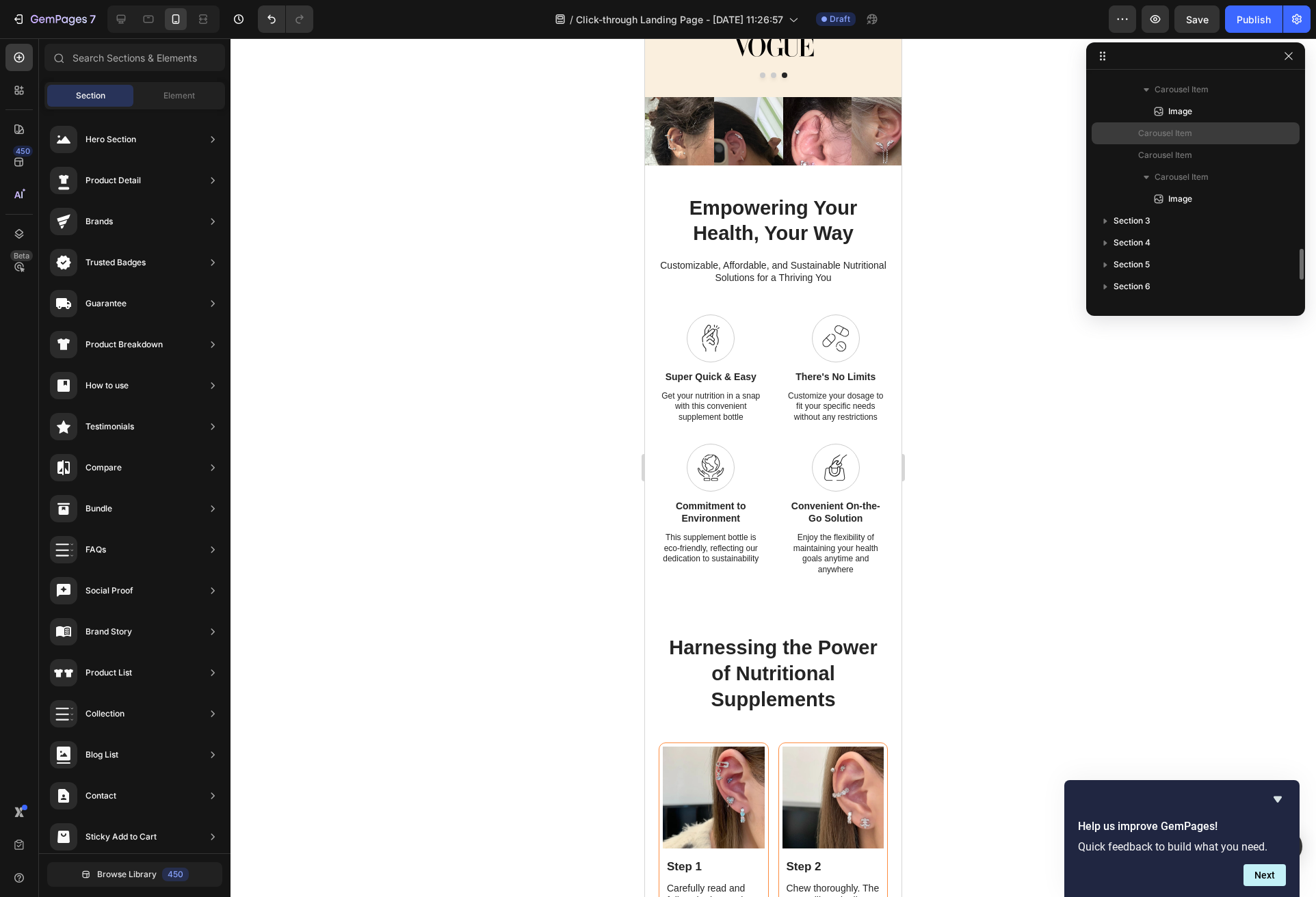
click at [1167, 141] on div "Carousel Item" at bounding box center [1195, 133] width 197 height 22
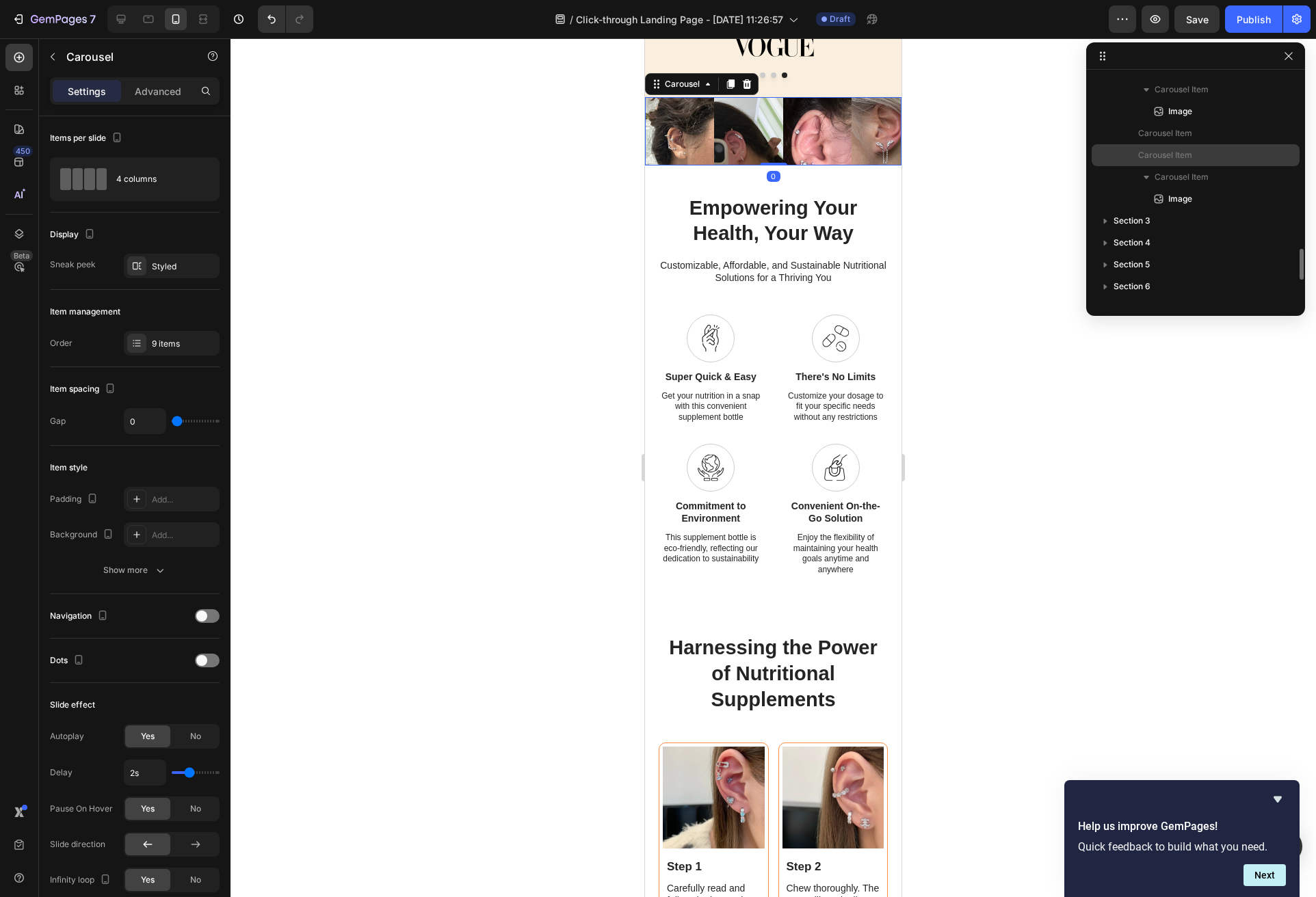
click at [1167, 153] on p "Carousel Item" at bounding box center [1193, 154] width 110 height 14
click at [1167, 194] on icon "button" at bounding box center [1289, 199] width 11 height 11
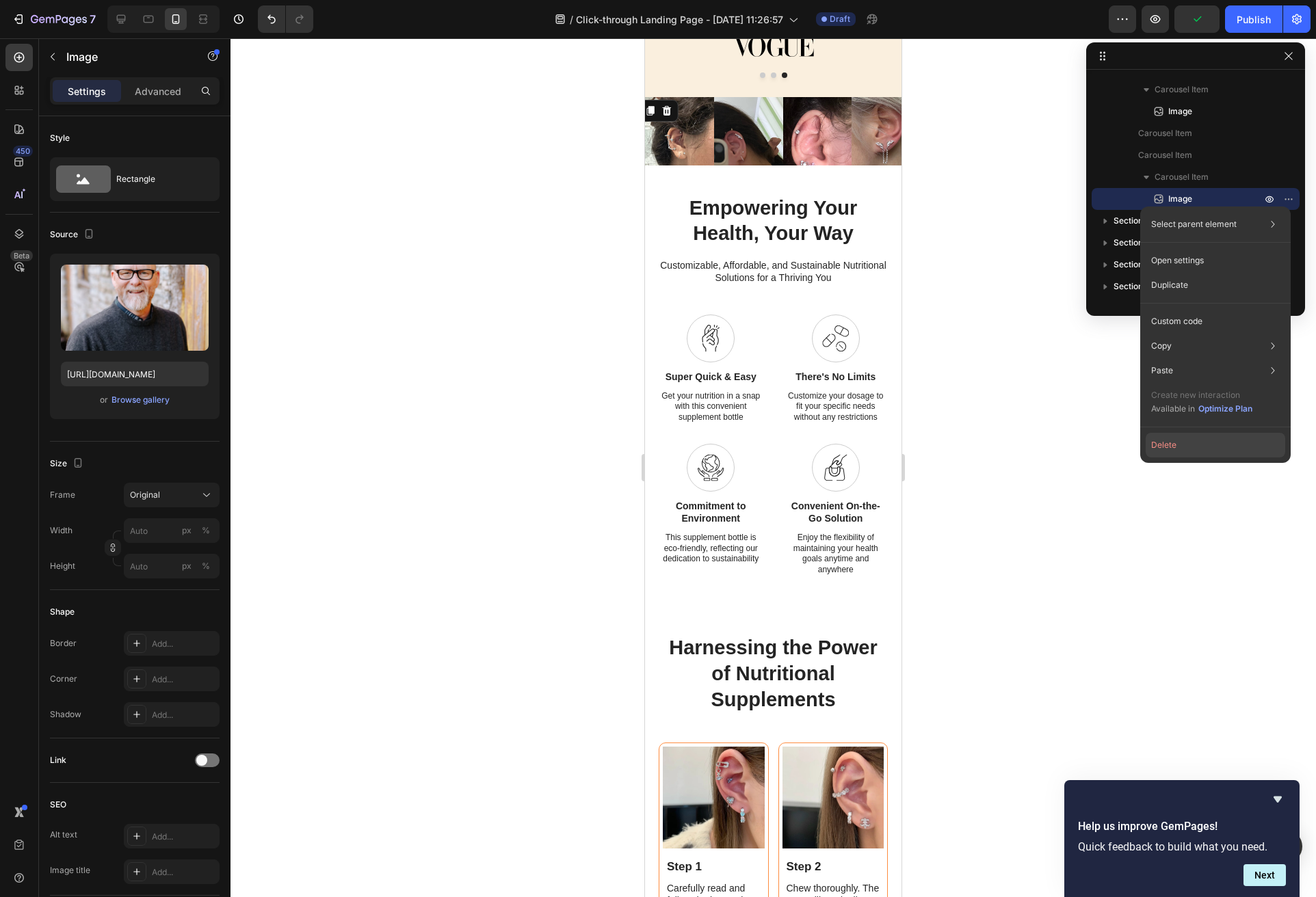
click at [1167, 450] on button "Delete" at bounding box center [1215, 445] width 140 height 25
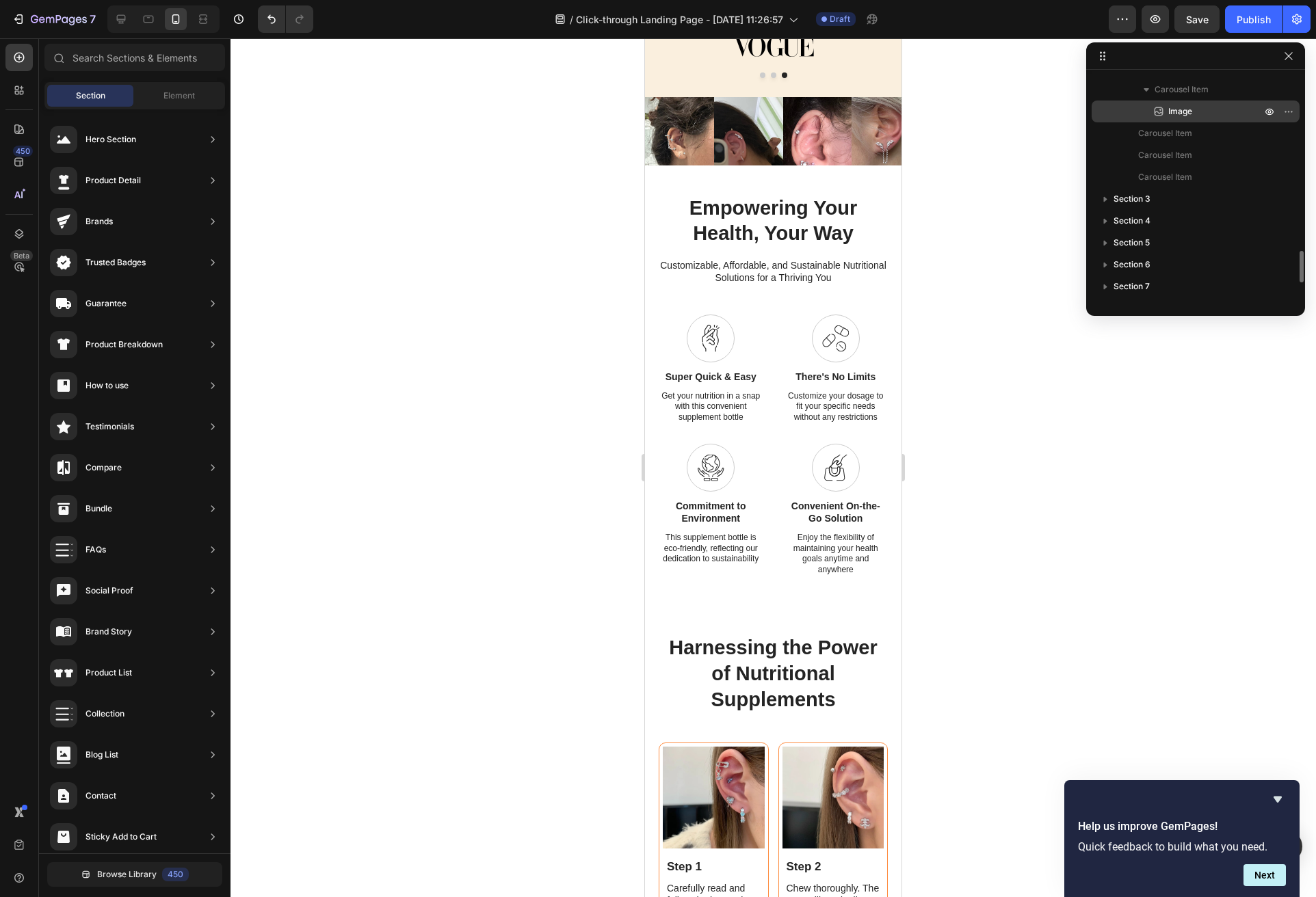
click at [1167, 111] on span "Image" at bounding box center [1180, 111] width 24 height 14
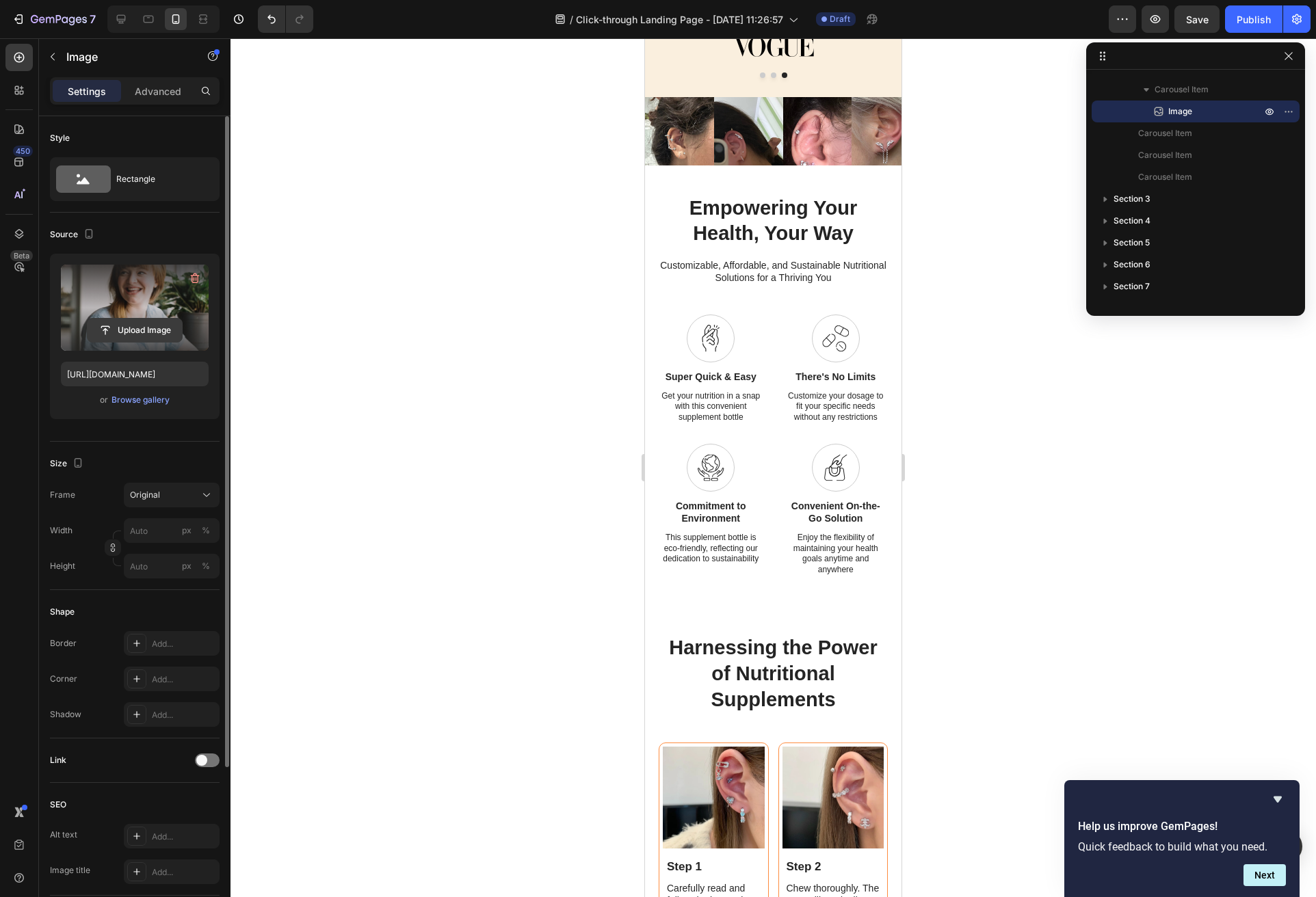
click at [164, 331] on input "file" at bounding box center [134, 330] width 94 height 23
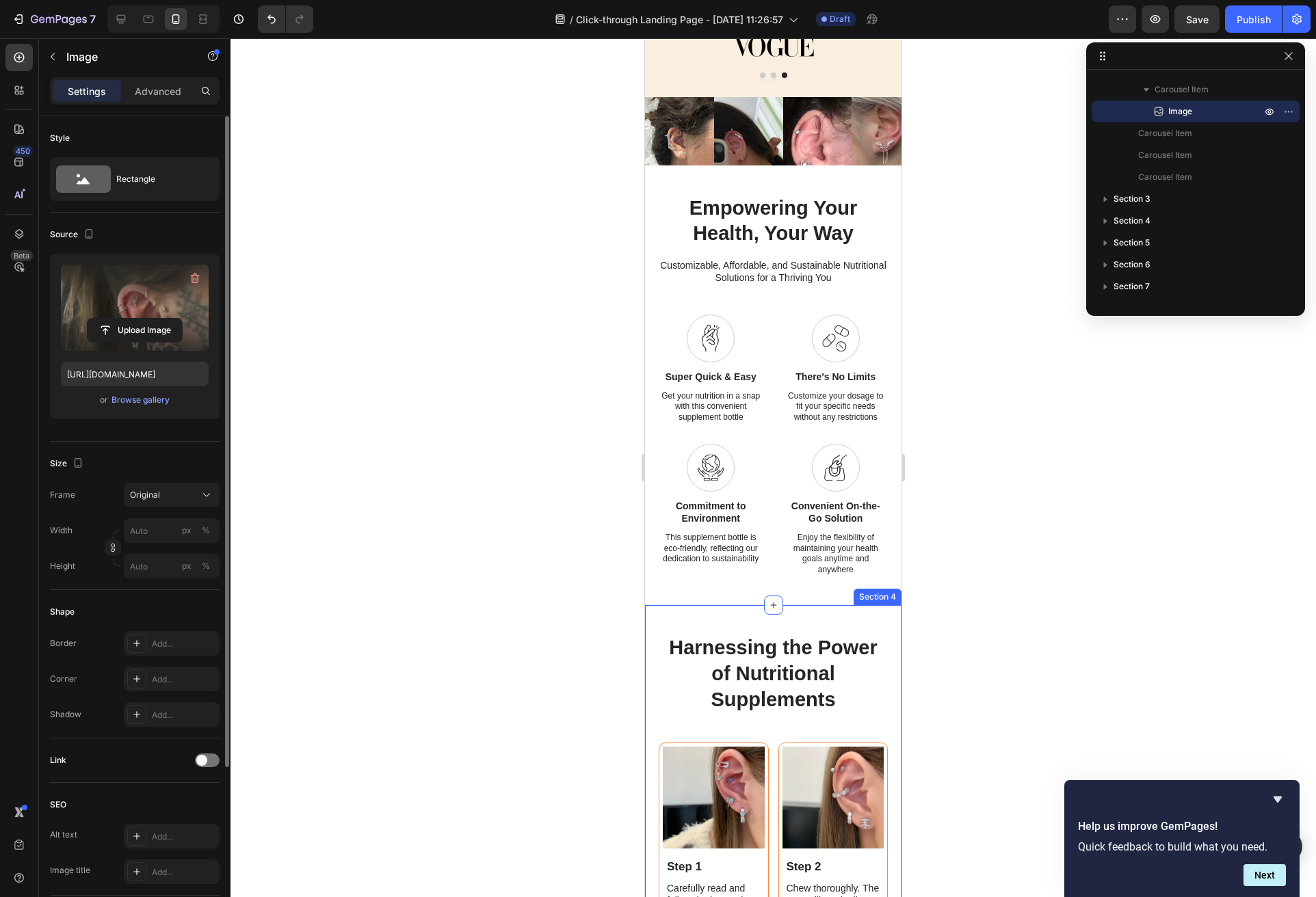
type input "[URL][DOMAIN_NAME]"
click at [821, 141] on img at bounding box center [817, 144] width 69 height 96
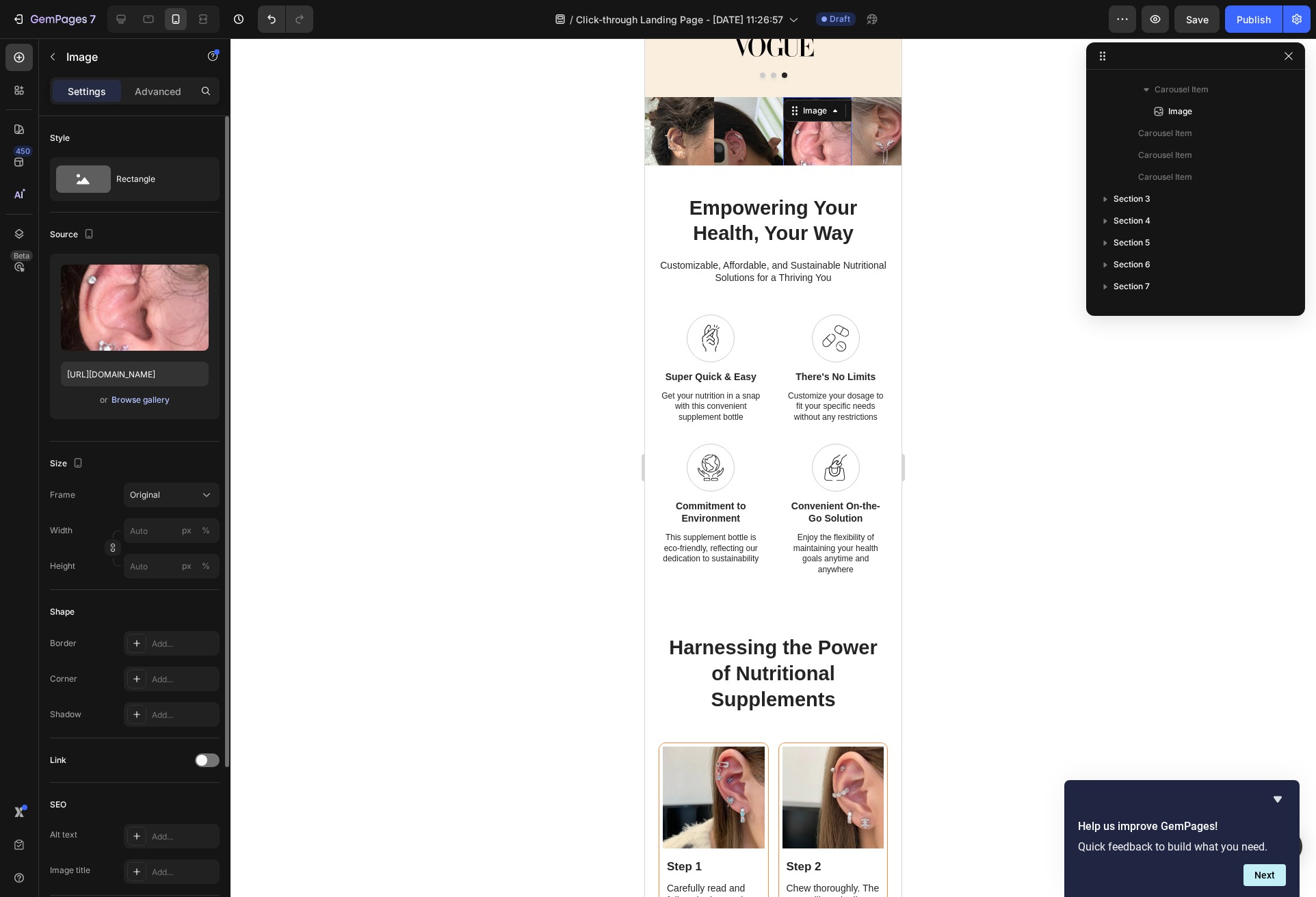
scroll to position [1047, 0]
click at [134, 399] on div "Browse gallery" at bounding box center [141, 399] width 58 height 12
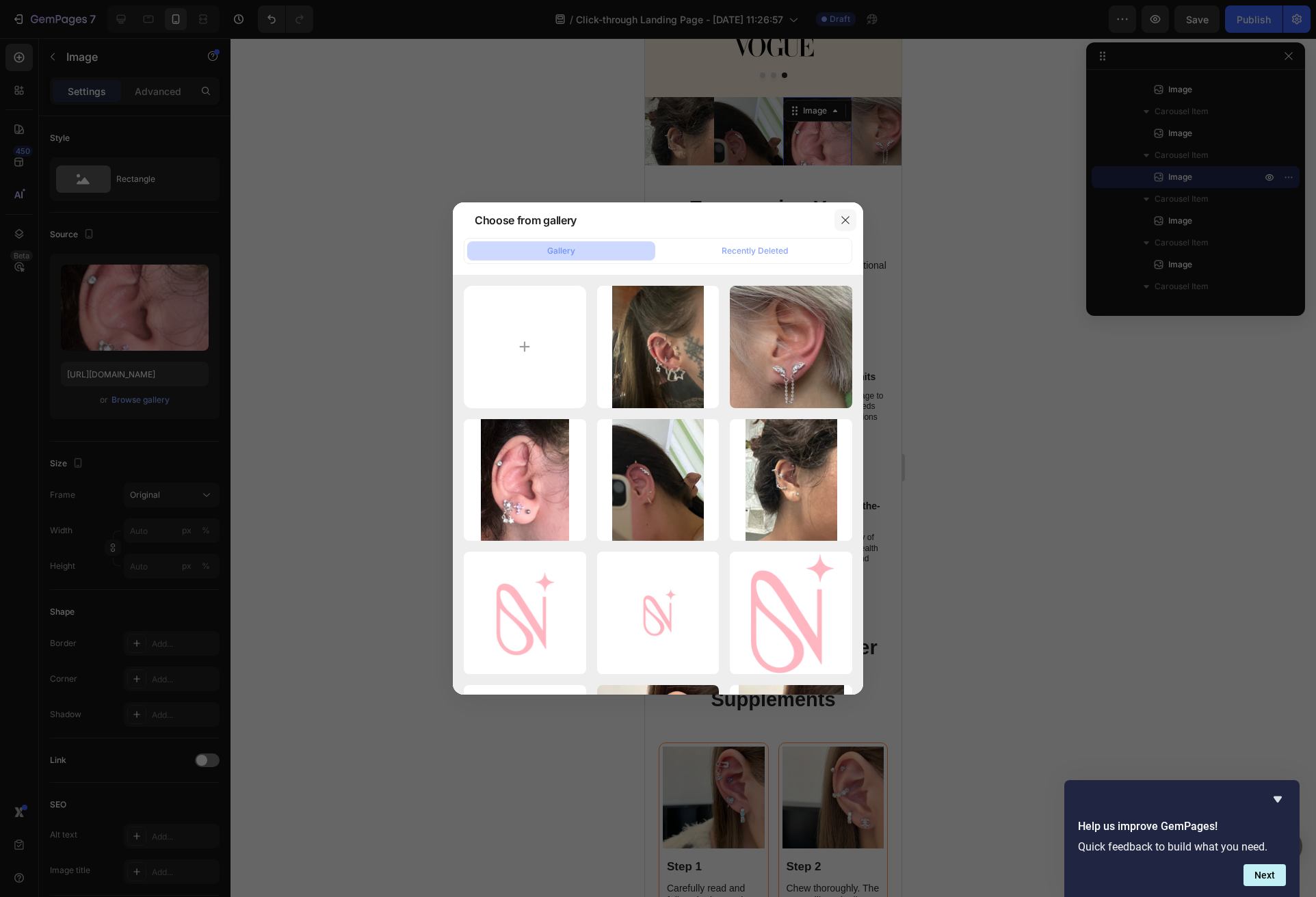
click at [850, 214] on button "button" at bounding box center [846, 220] width 22 height 22
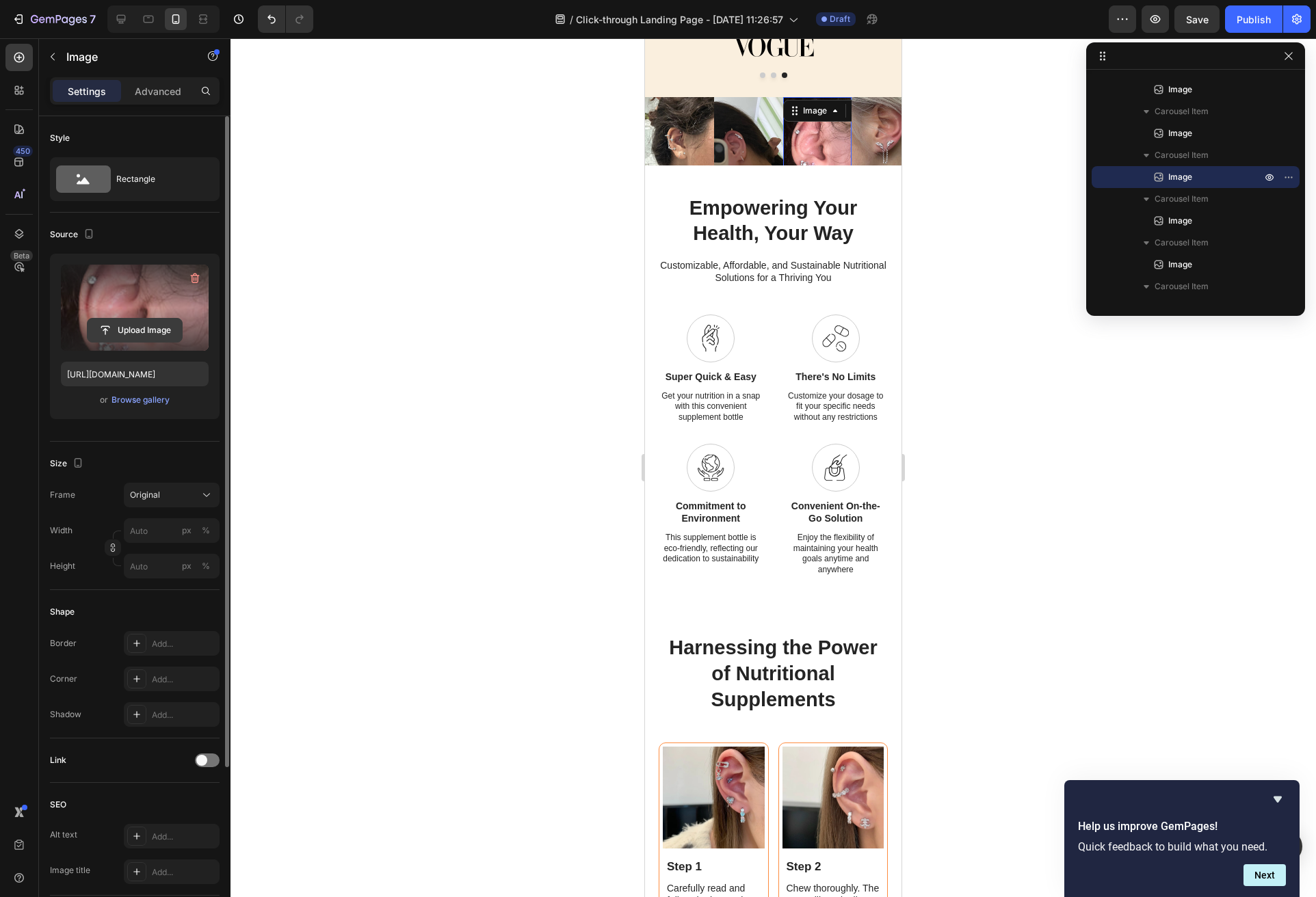
click at [143, 332] on input "file" at bounding box center [134, 330] width 94 height 23
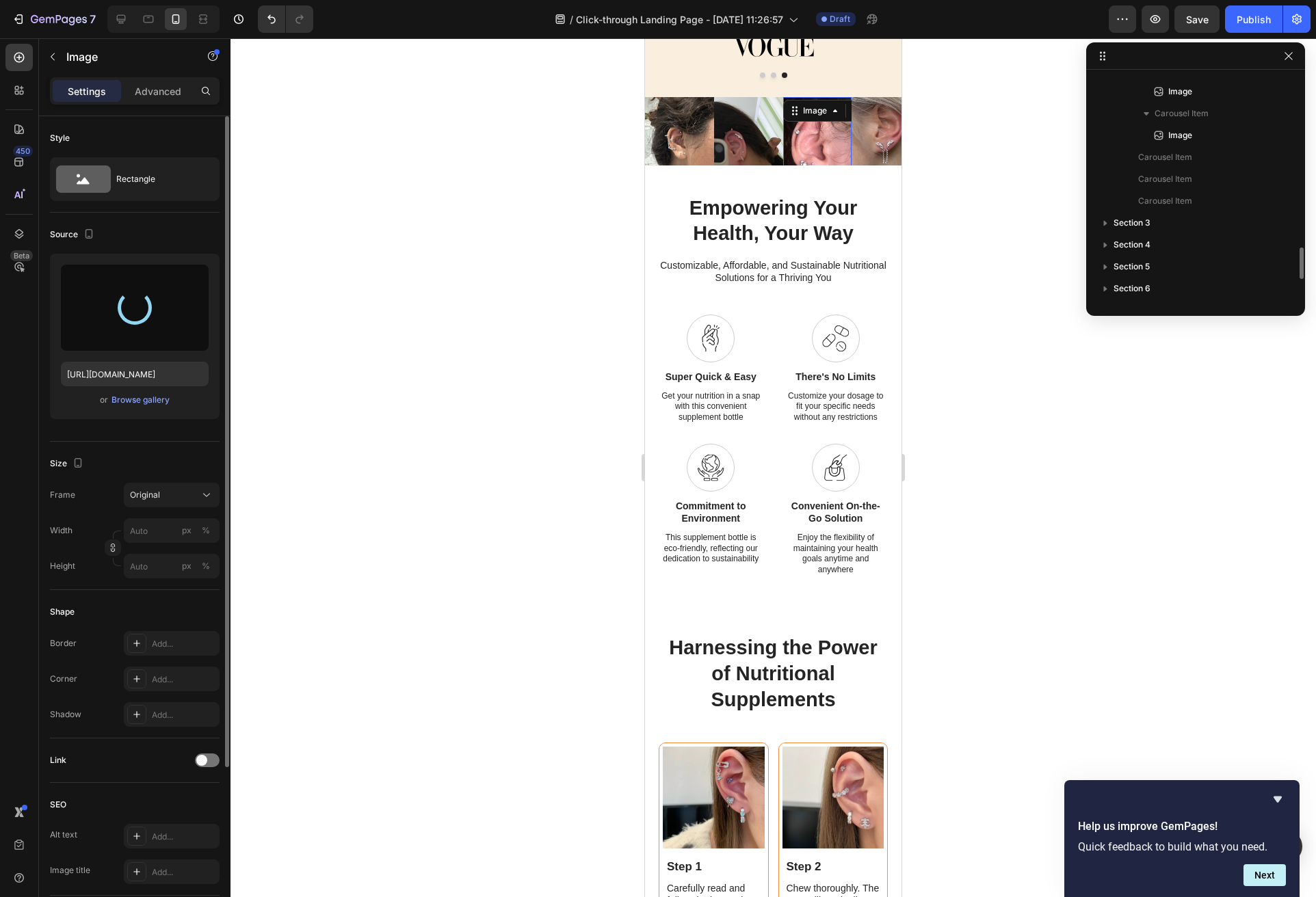
scroll to position [1221, 0]
click at [1167, 158] on p "Carousel Item" at bounding box center [1193, 156] width 110 height 14
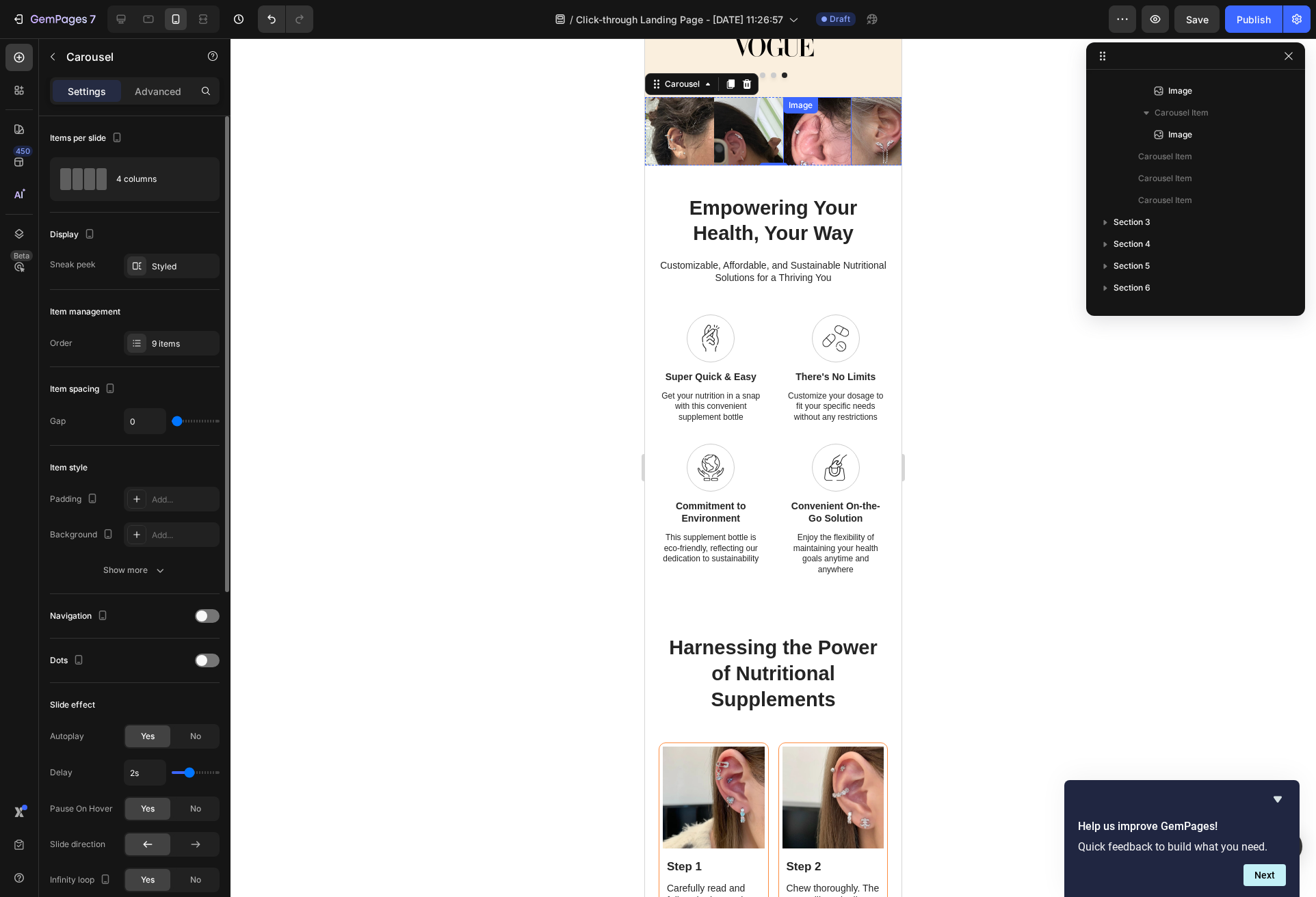
click at [835, 145] on img at bounding box center [817, 144] width 69 height 96
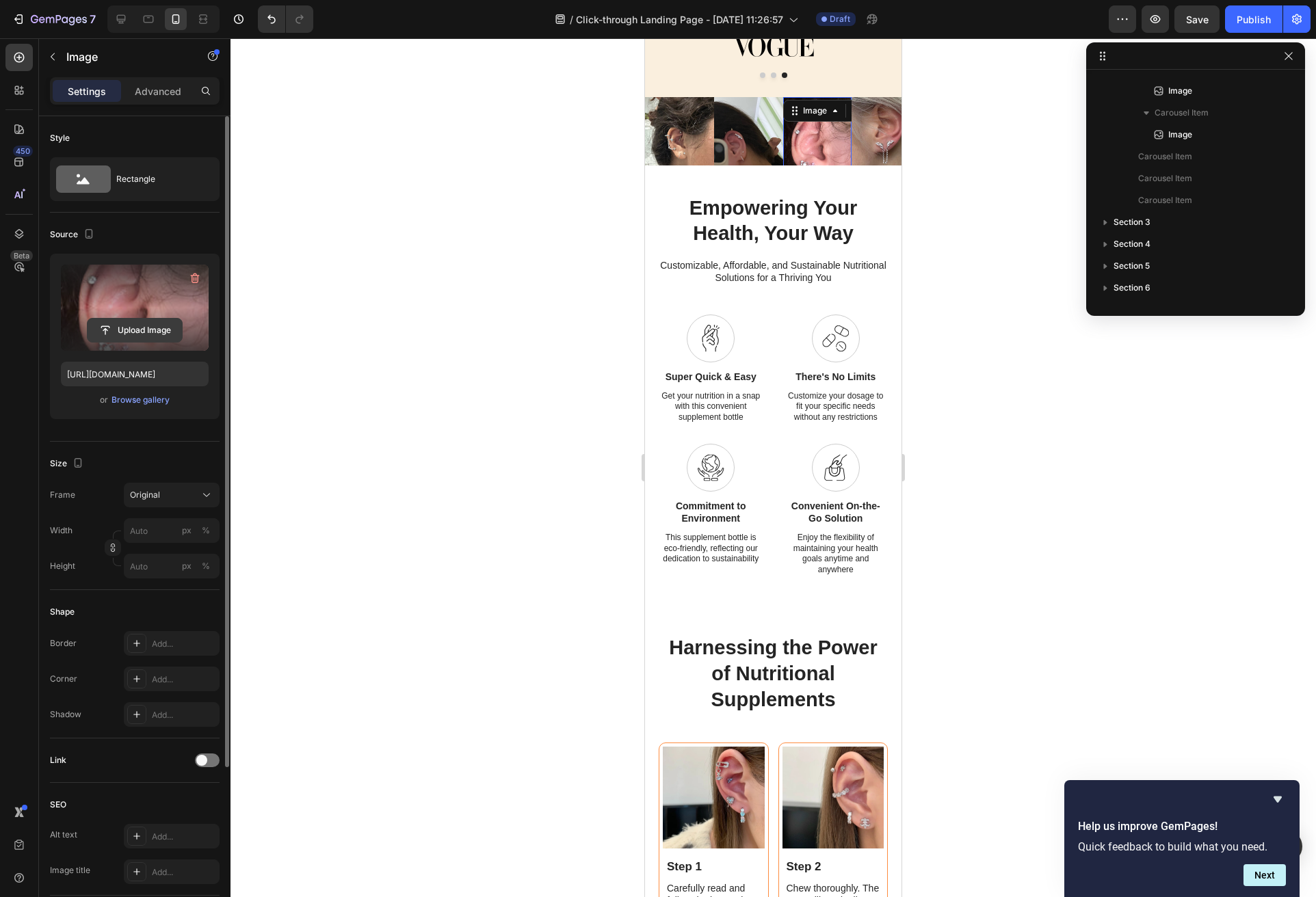
click at [146, 337] on input "file" at bounding box center [134, 330] width 94 height 23
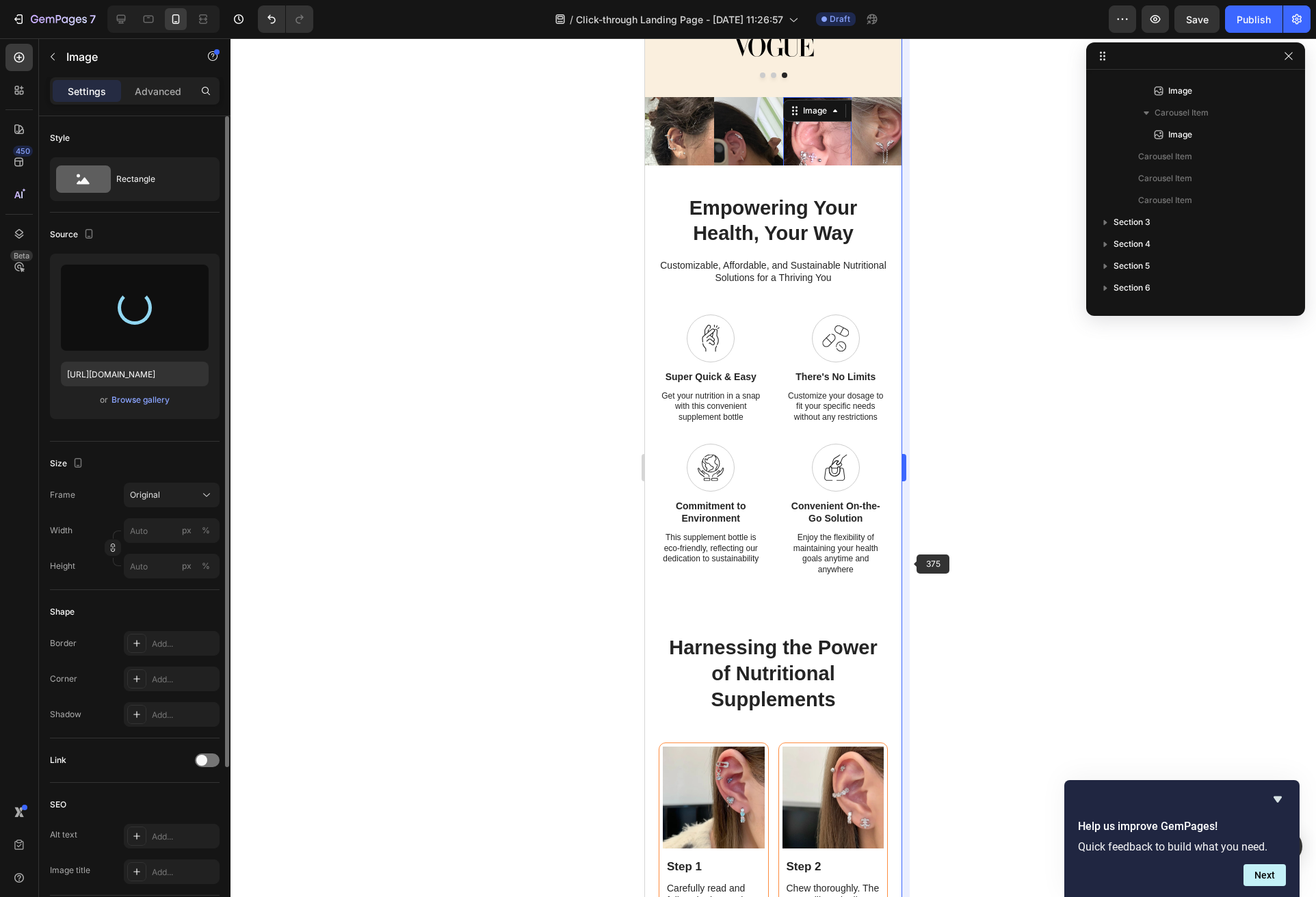
type input "[URL][DOMAIN_NAME]"
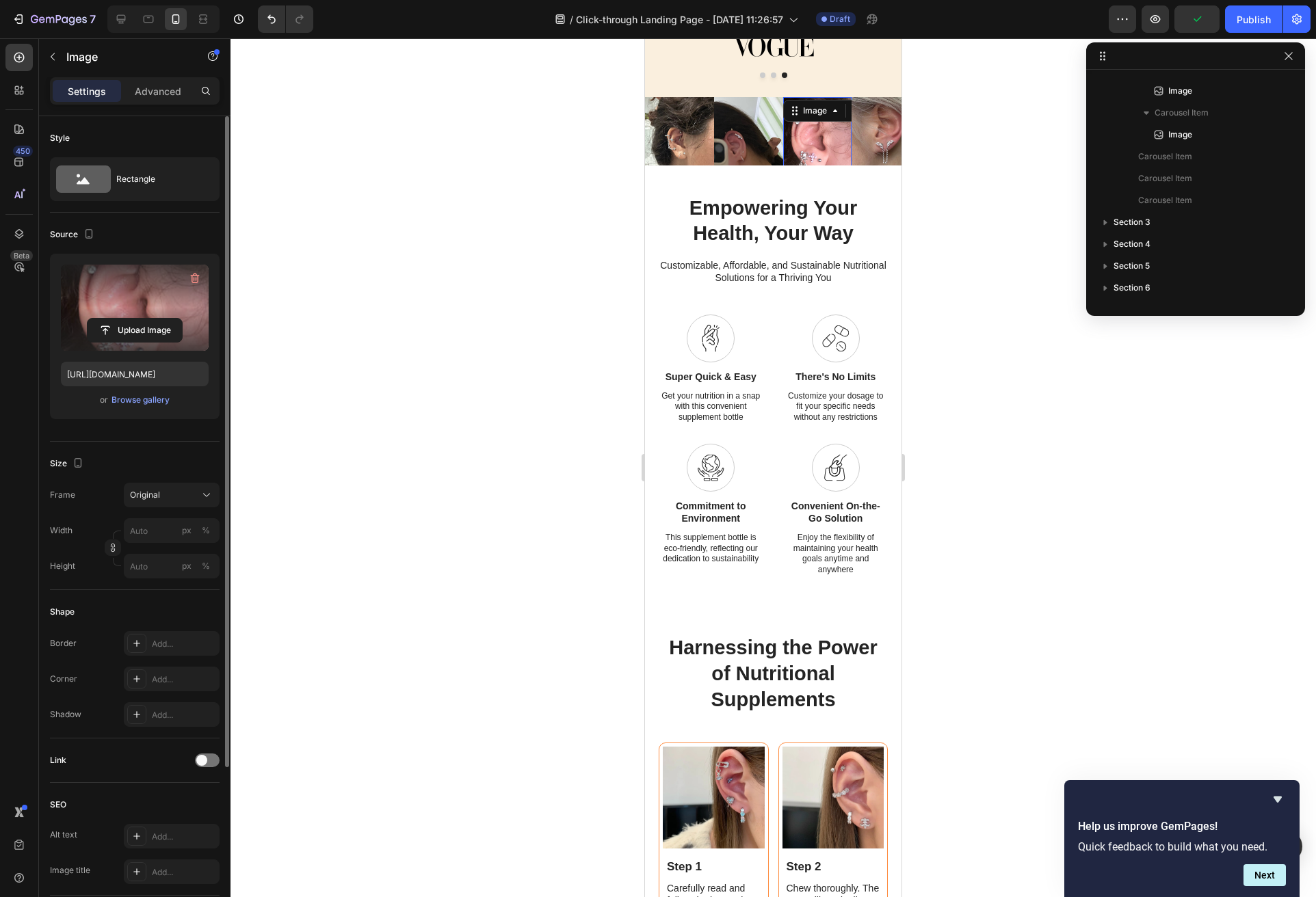
click at [153, 317] on label at bounding box center [135, 308] width 148 height 86
click at [153, 319] on input "file" at bounding box center [134, 330] width 94 height 23
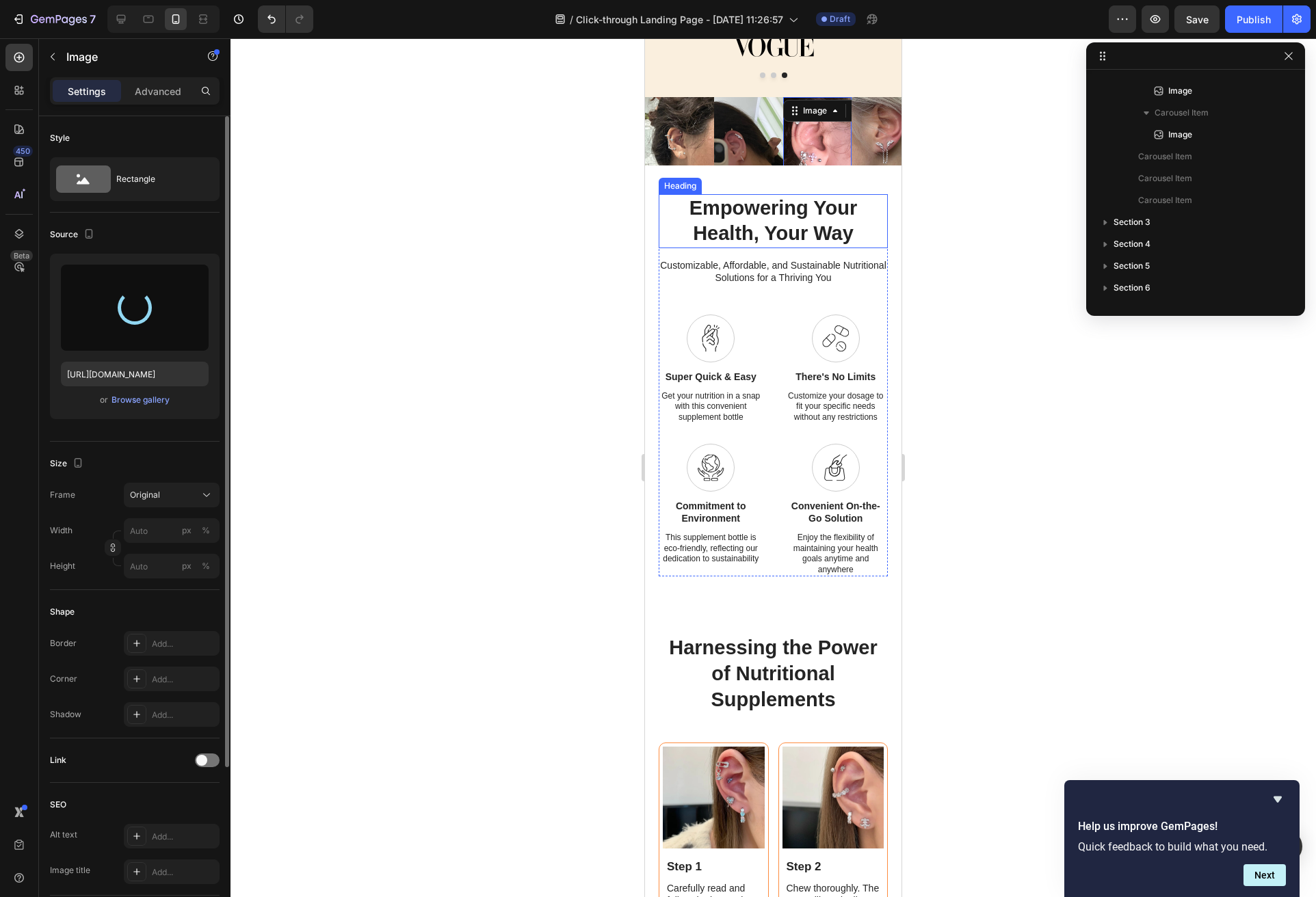
click at [833, 234] on h2 "Empowering Your Health, Your Way" at bounding box center [773, 221] width 229 height 54
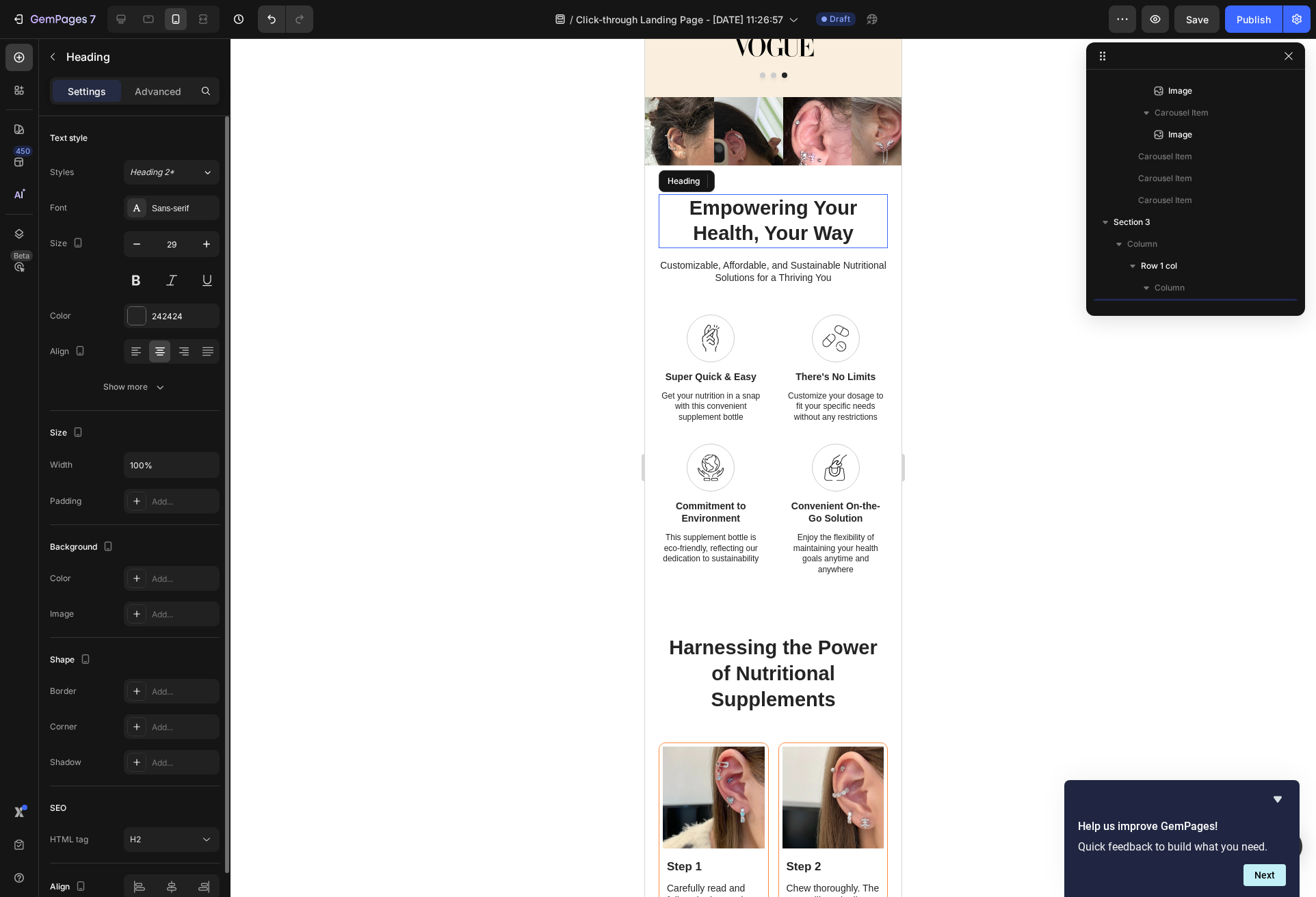
click at [819, 219] on h2 "Empowering Your Health, Your Way" at bounding box center [773, 221] width 229 height 54
click at [819, 219] on p "Empowering Your Health, Your Way" at bounding box center [774, 221] width 226 height 51
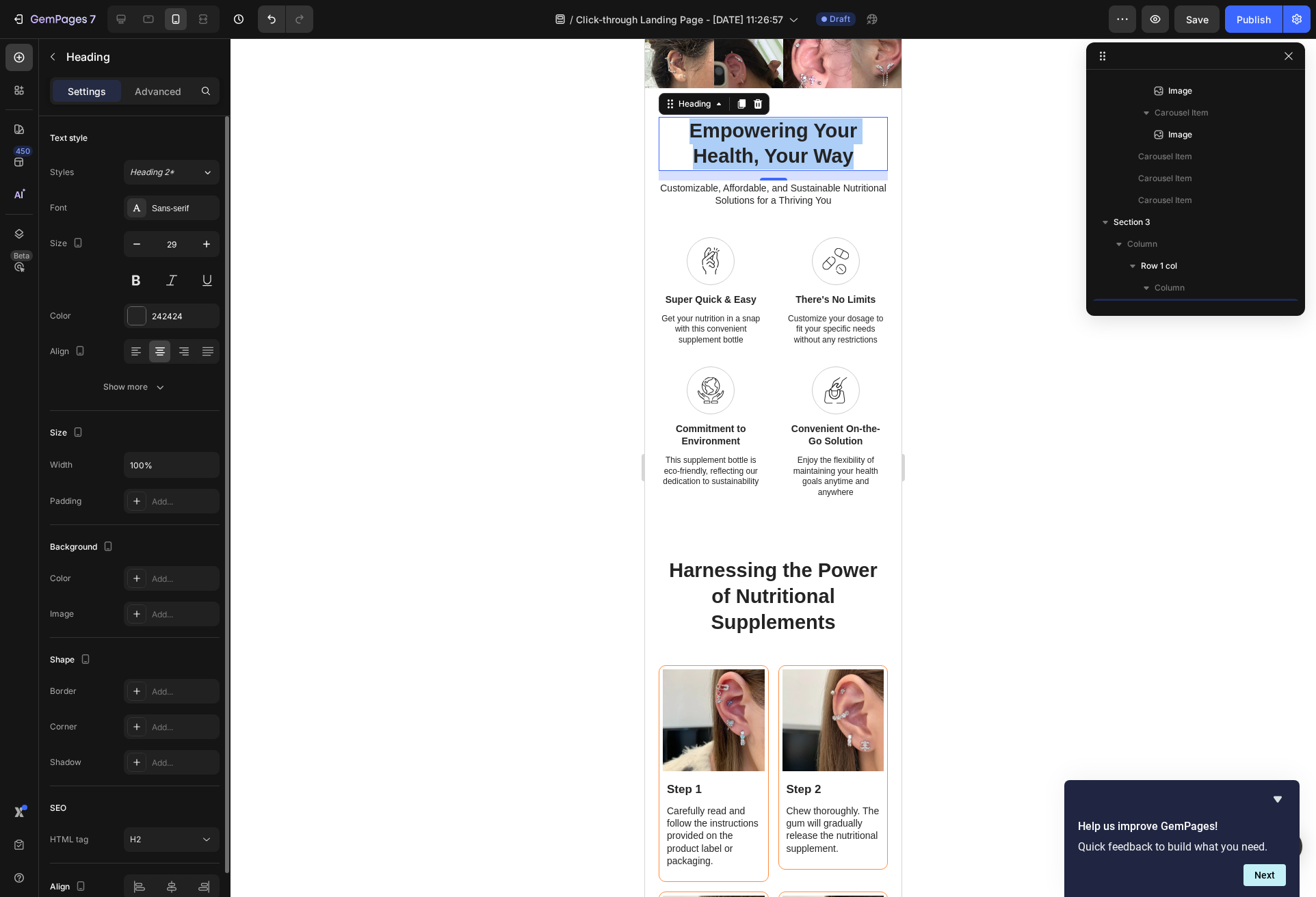
scroll to position [810, 0]
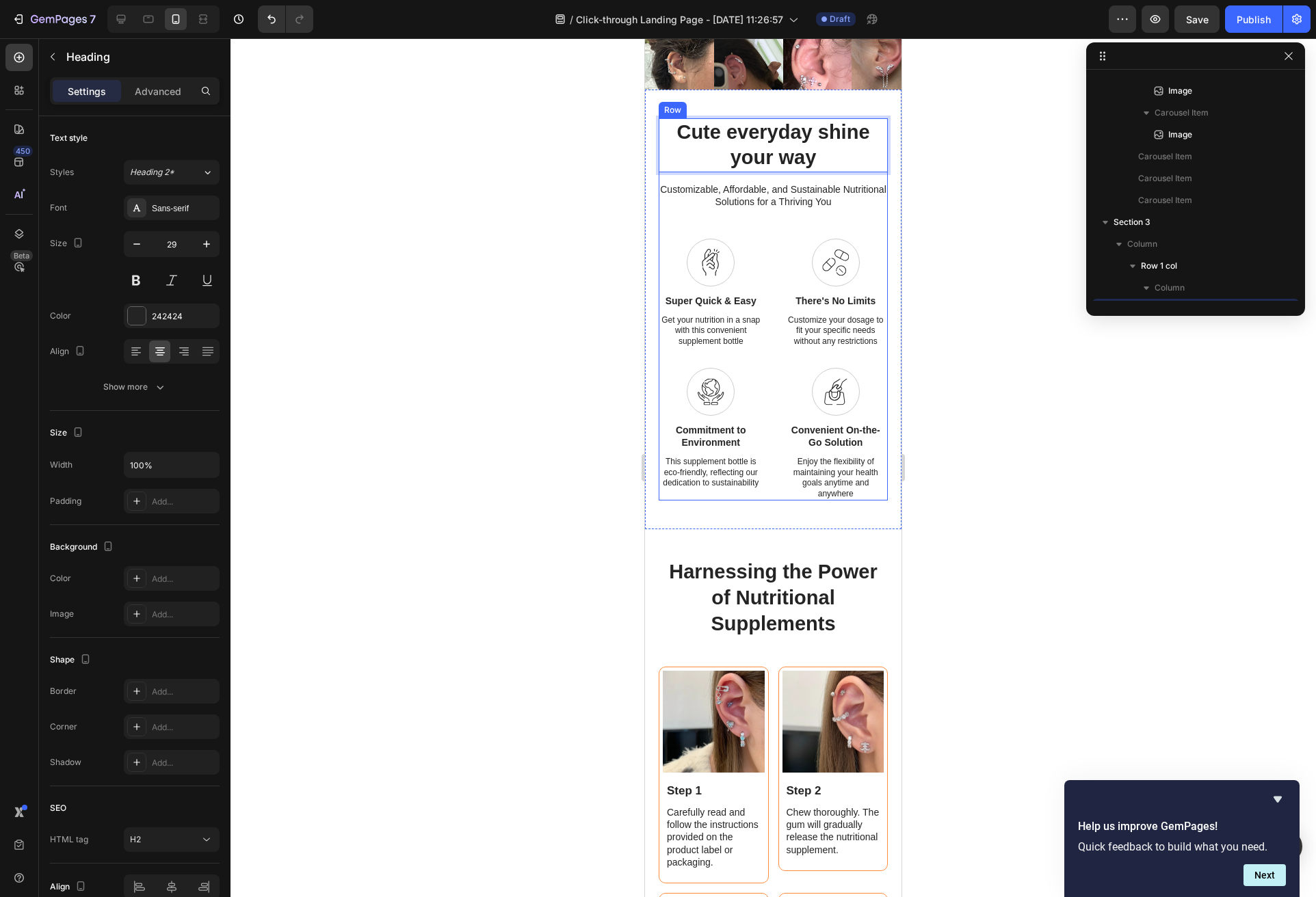
click at [846, 209] on div "Customizable, Affordable, and Sustainable Nutritional Solutions for a Thriving …" at bounding box center [773, 195] width 229 height 27
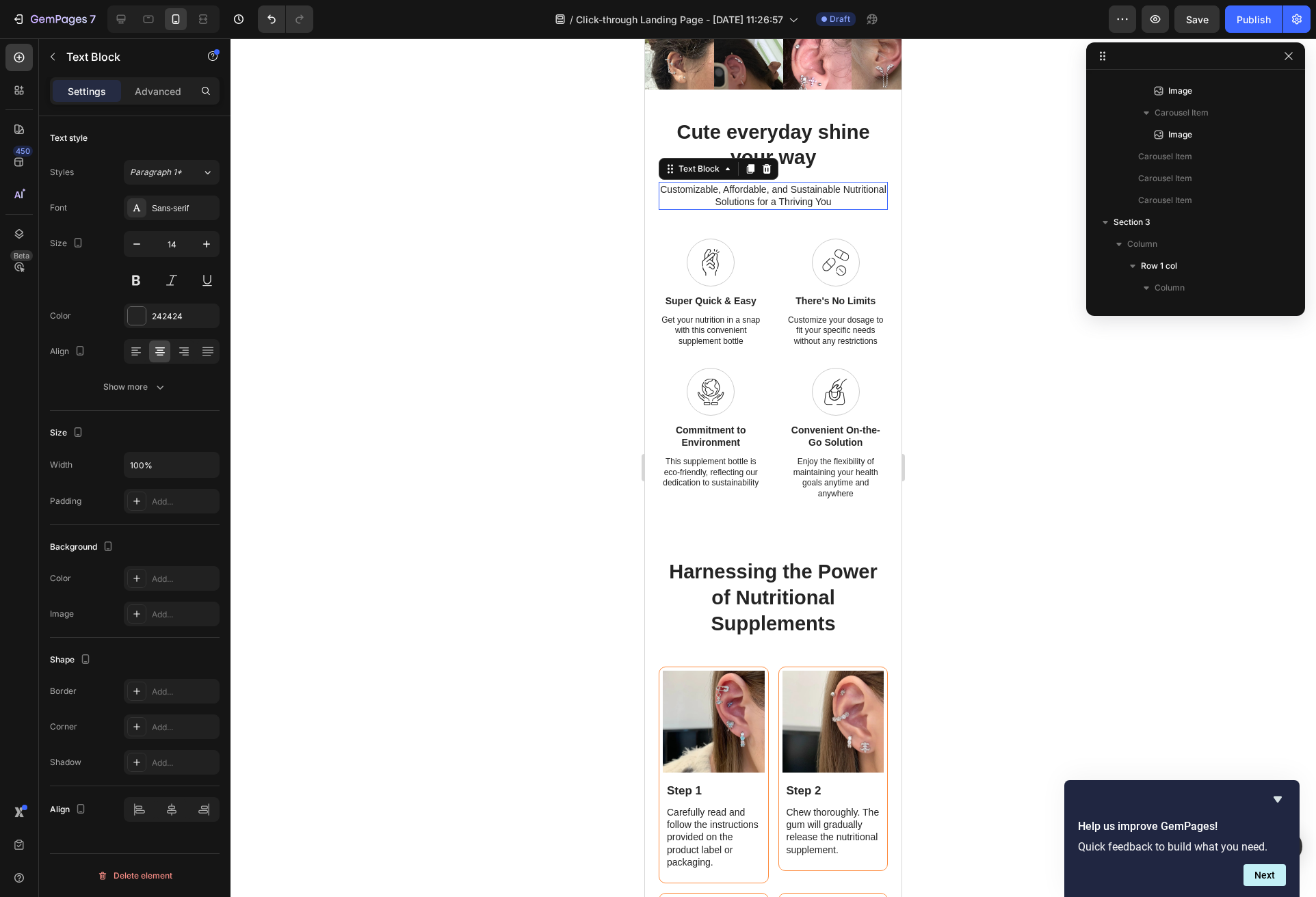
click at [826, 203] on p "Customizable, Affordable, and Sustainable Nutritional Solutions for a Thriving …" at bounding box center [774, 195] width 226 height 25
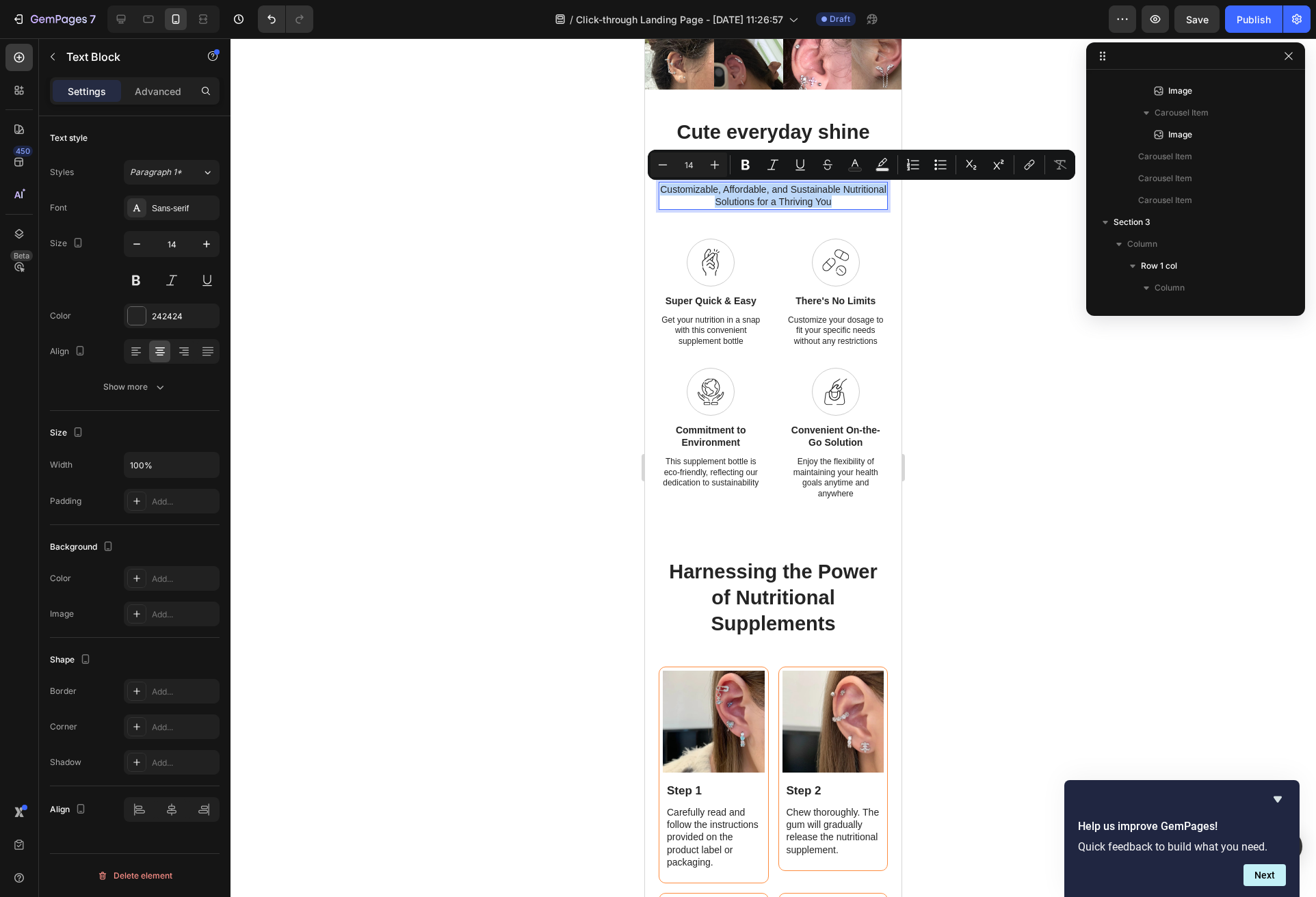
copy p "Customizable, Affordable, and Sustainable Nutritional Solutions for a Thriving …"
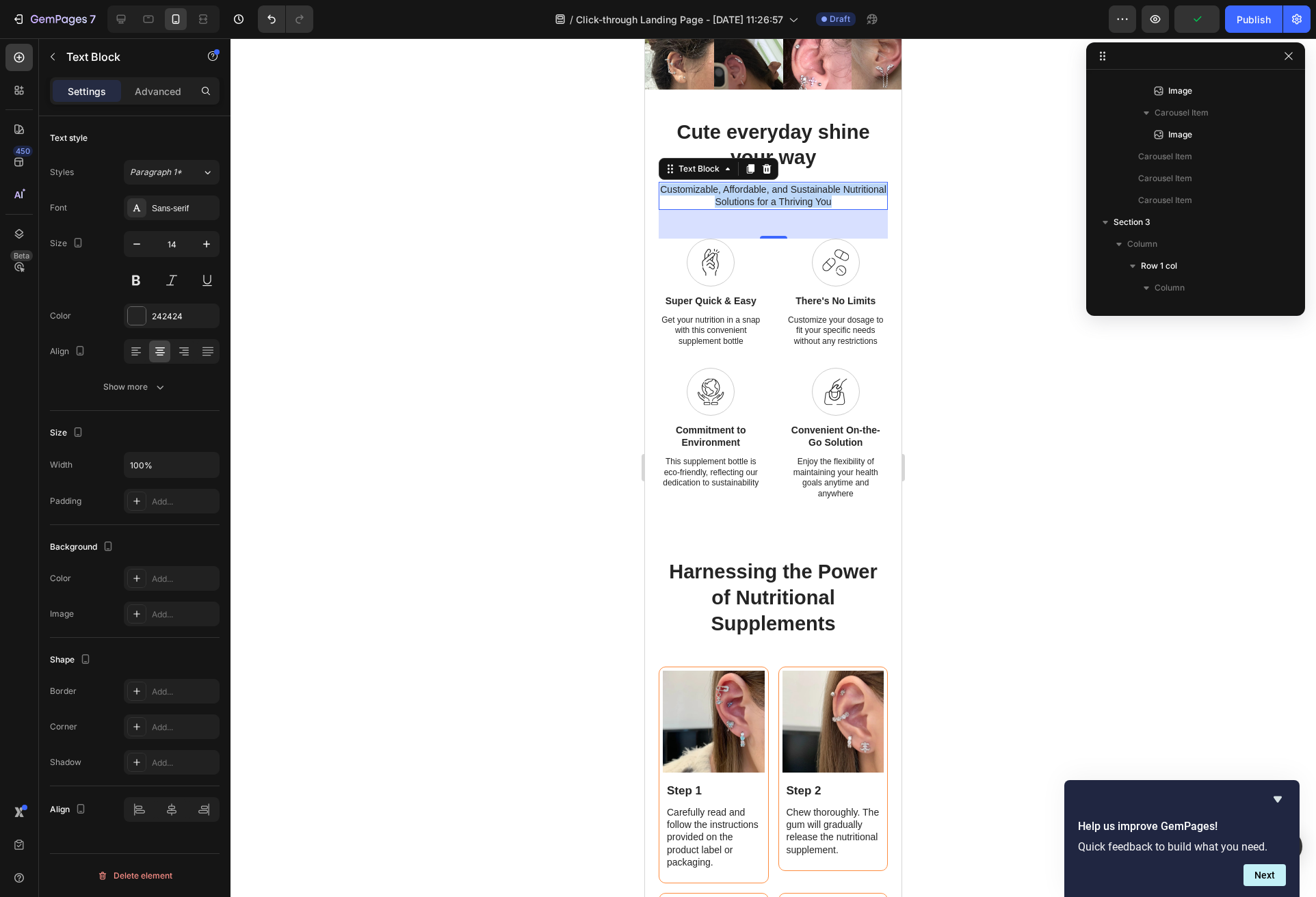
click at [837, 143] on p "Cute everyday shine your way" at bounding box center [774, 145] width 226 height 51
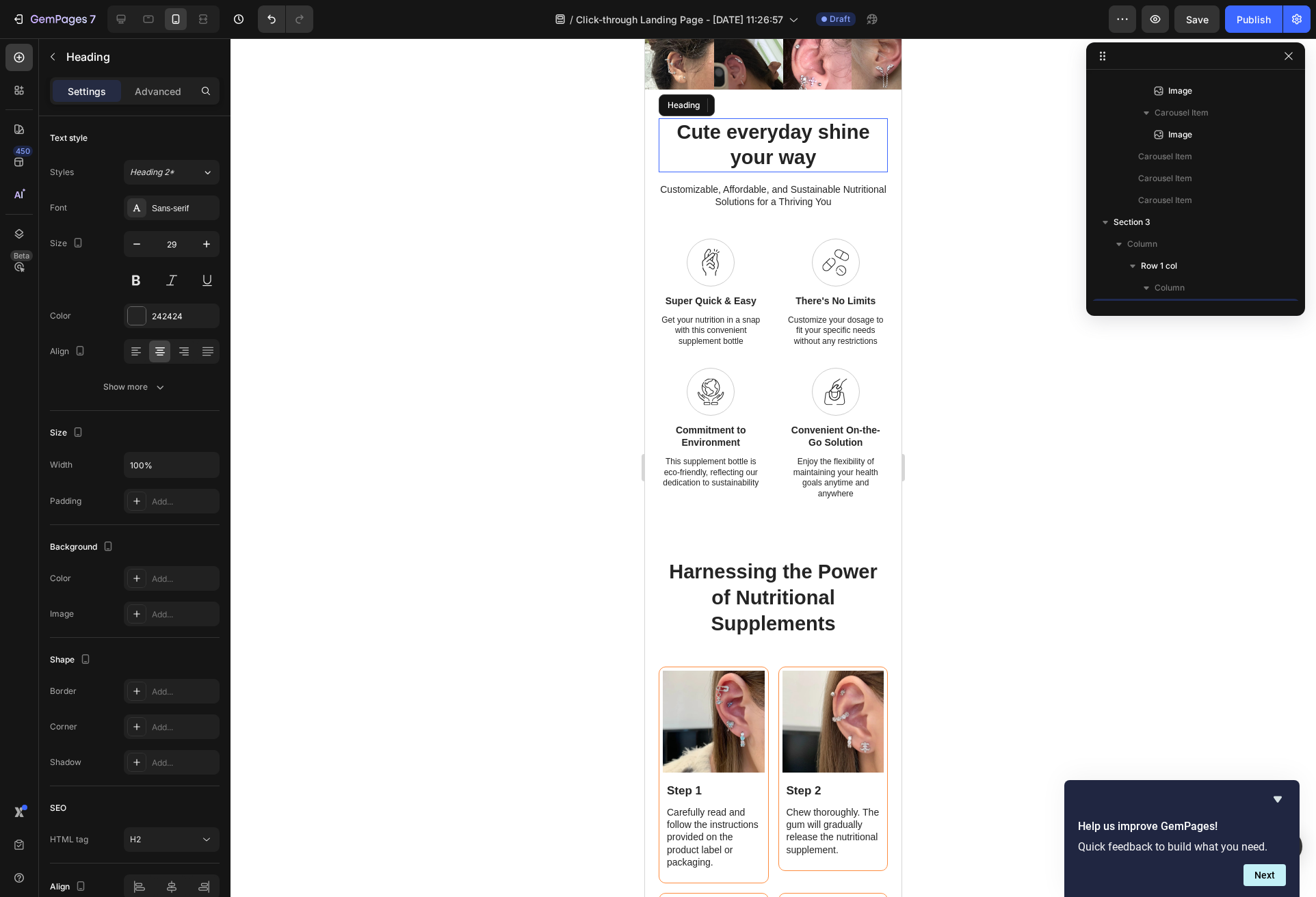
click at [837, 143] on p "Cute everyday shine your way" at bounding box center [774, 145] width 226 height 51
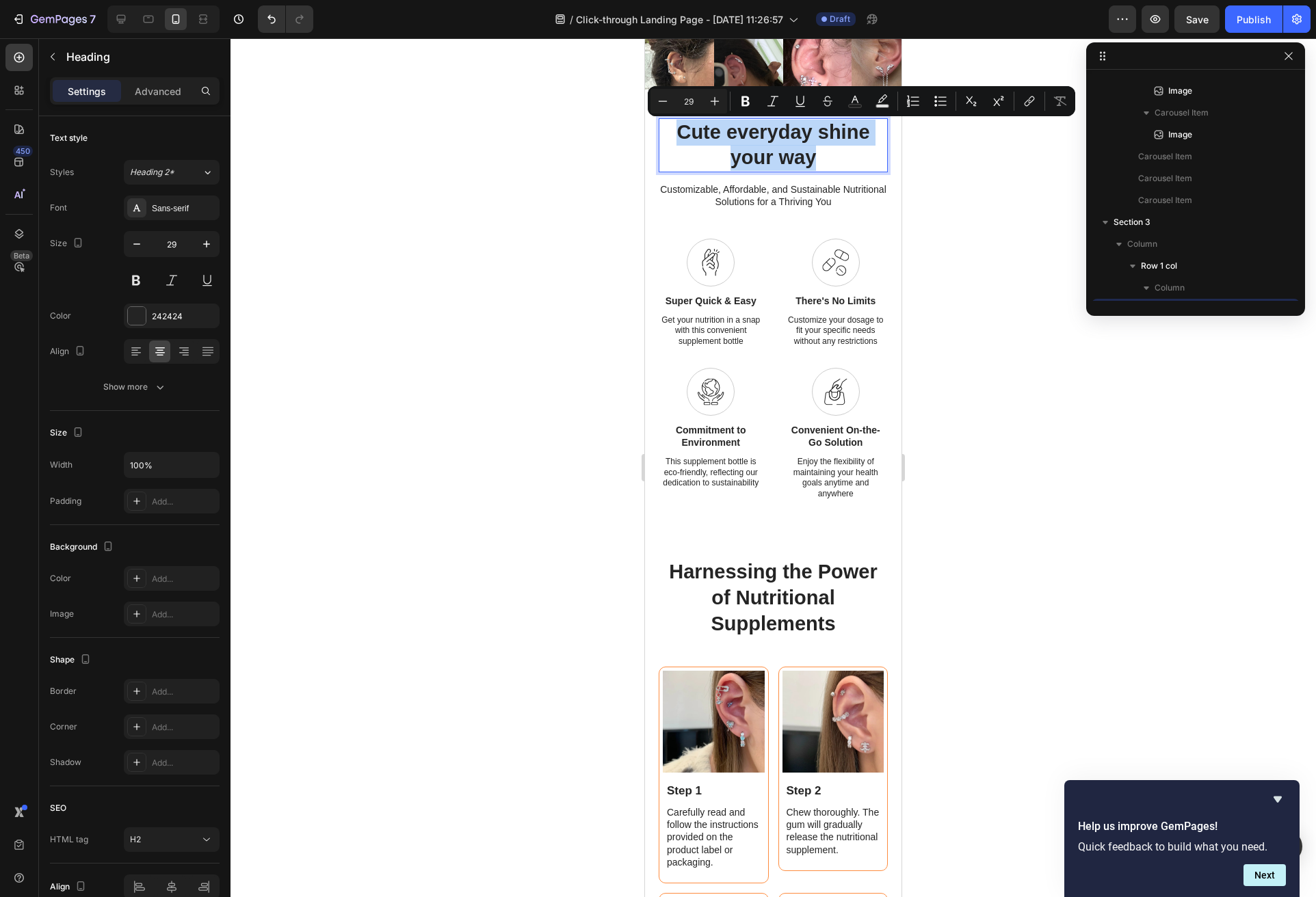
copy p "Cute everyday shine your way"
click at [825, 203] on p "Customizable, Affordable, and Sustainable Nutritional Solutions for a Thriving …" at bounding box center [774, 195] width 226 height 25
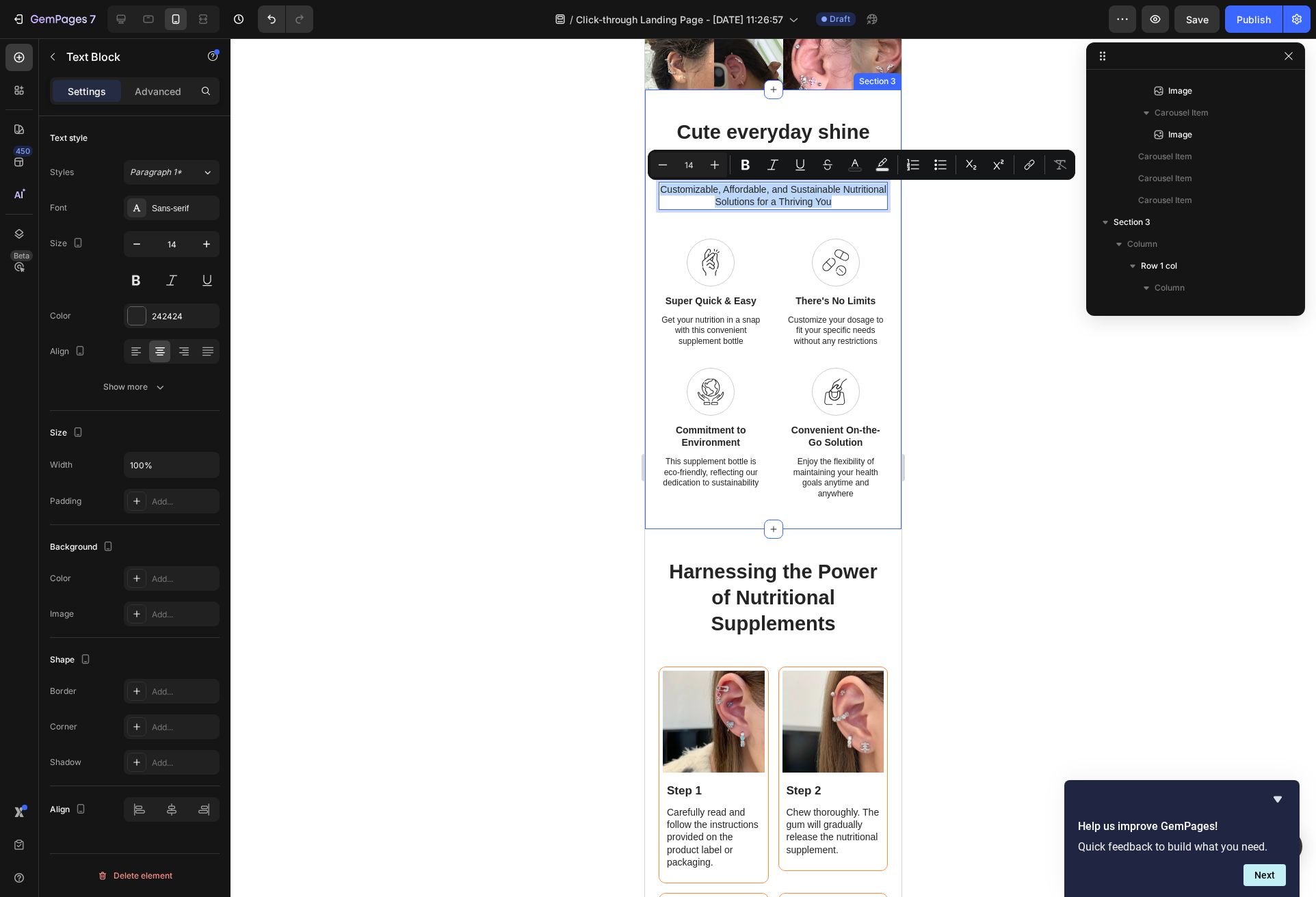
drag, startPoint x: 842, startPoint y: 204, endPoint x: 647, endPoint y: 184, distance: 196.0
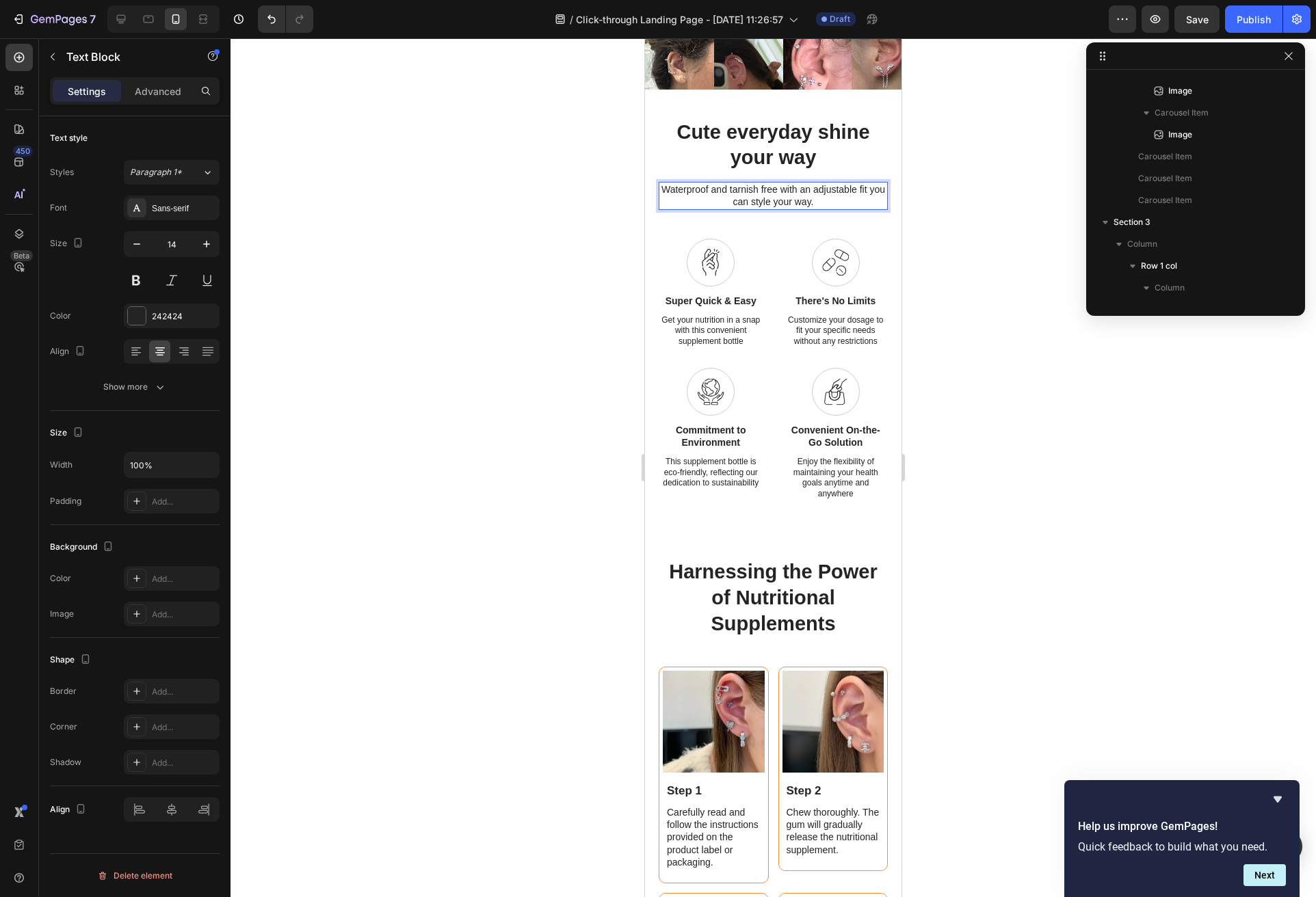
click at [974, 437] on div at bounding box center [773, 468] width 1085 height 860
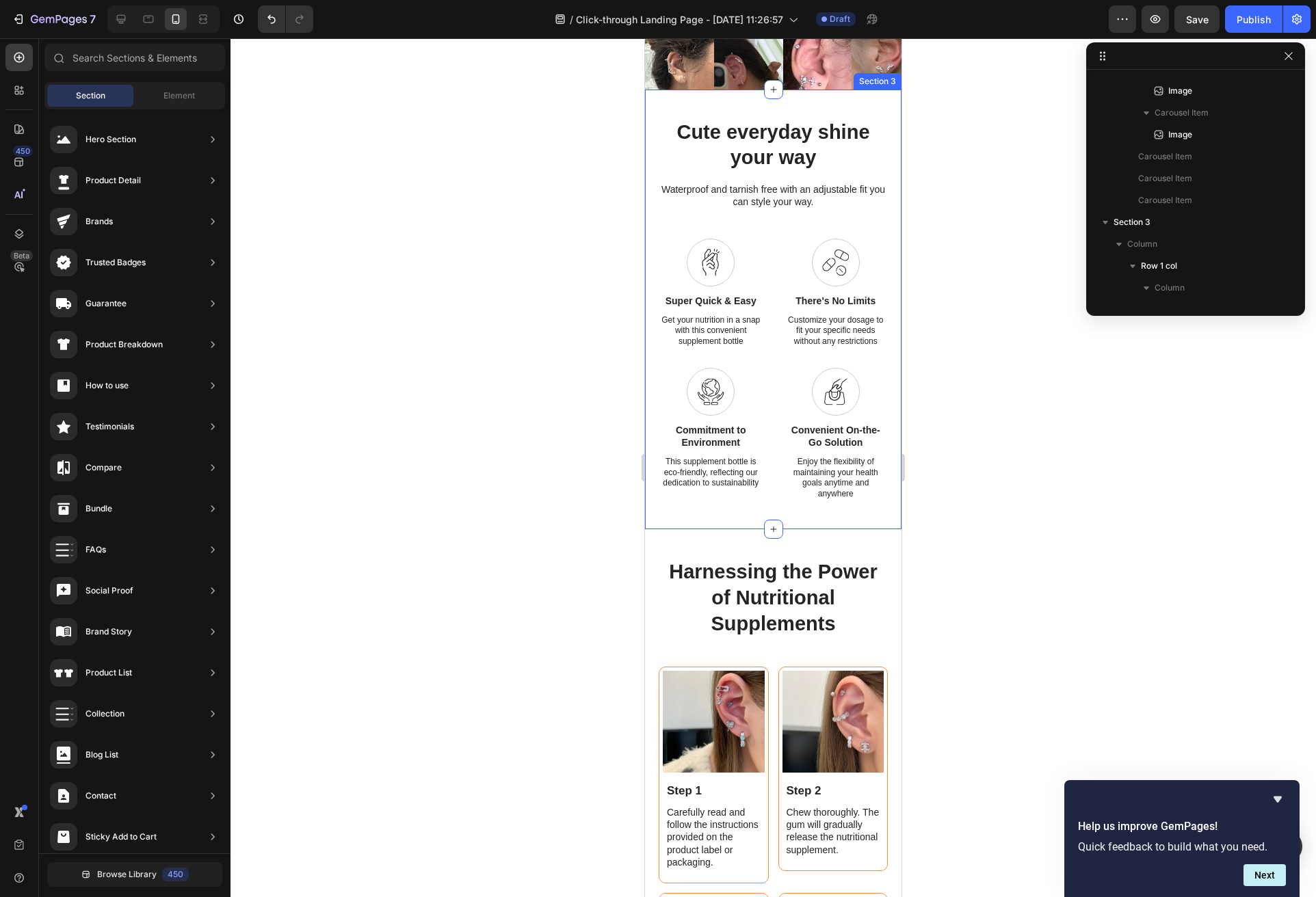
drag, startPoint x: 935, startPoint y: 229, endPoint x: 606, endPoint y: 306, distance: 337.9
click at [605, 306] on div at bounding box center [773, 468] width 1085 height 860
